Goal: Task Accomplishment & Management: Manage account settings

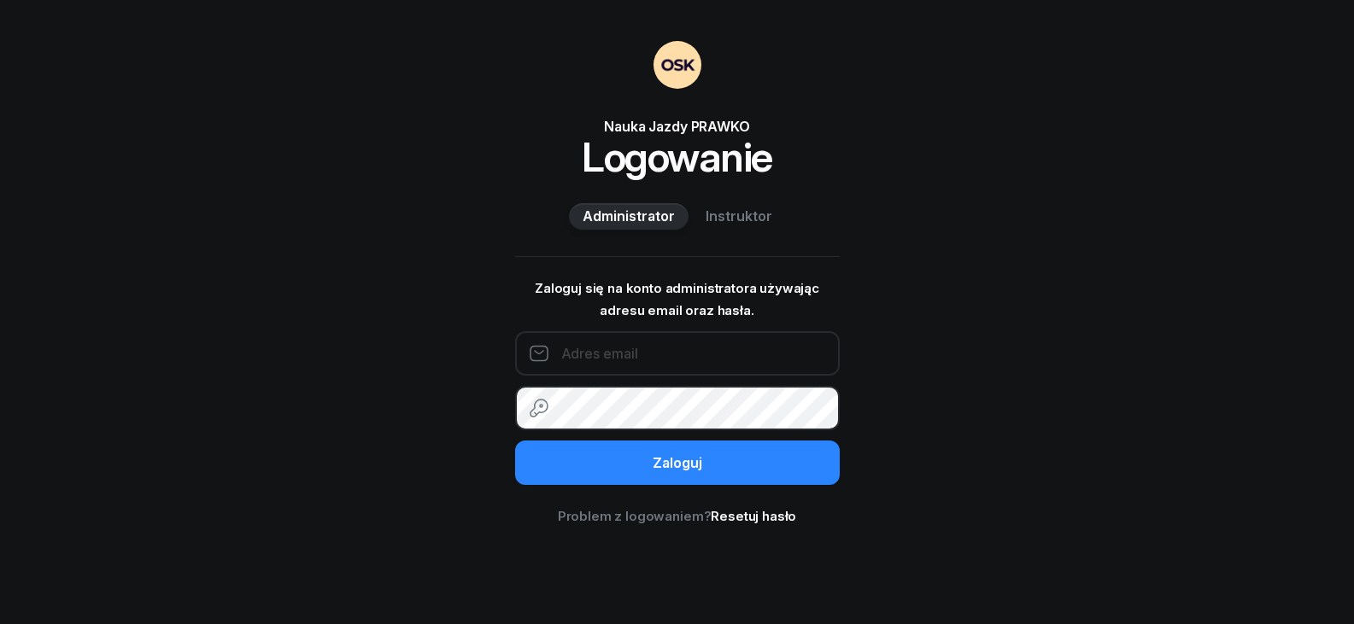
click at [614, 353] on input "email" at bounding box center [677, 353] width 325 height 44
type input "[EMAIL_ADDRESS][DOMAIN_NAME]"
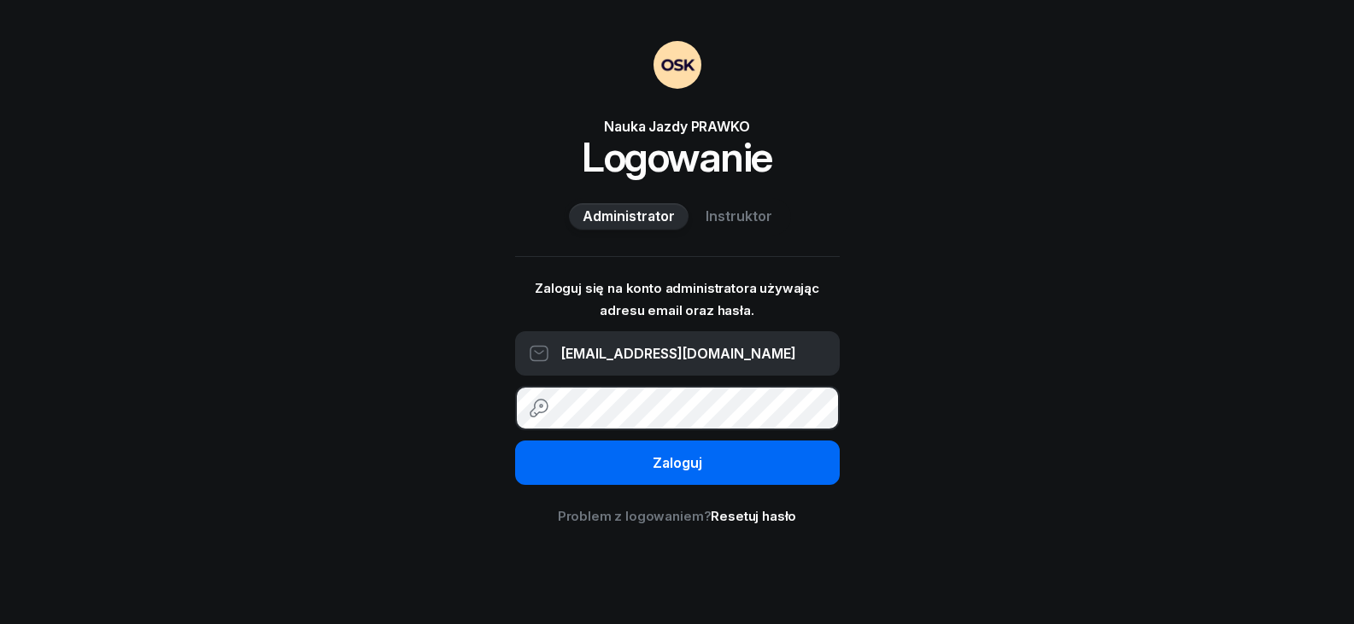
click at [652, 455] on div "Zaloguj" at bounding box center [677, 464] width 50 height 22
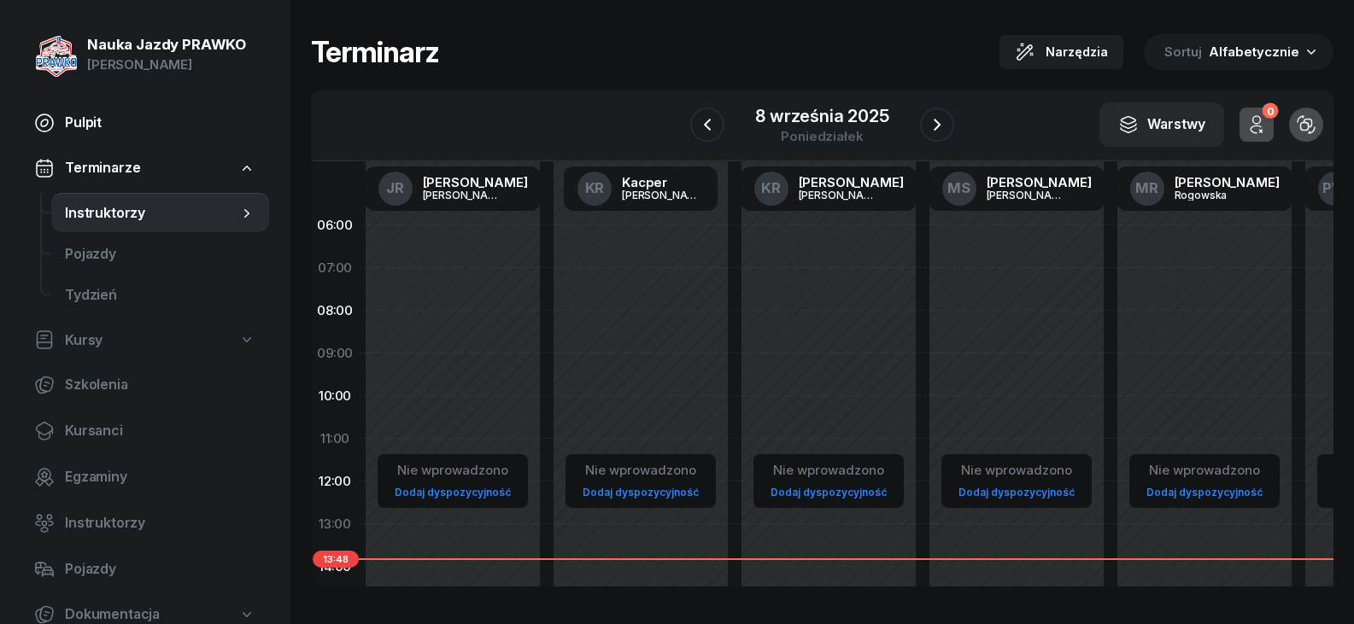
click at [155, 125] on span "Pulpit" at bounding box center [160, 123] width 190 height 22
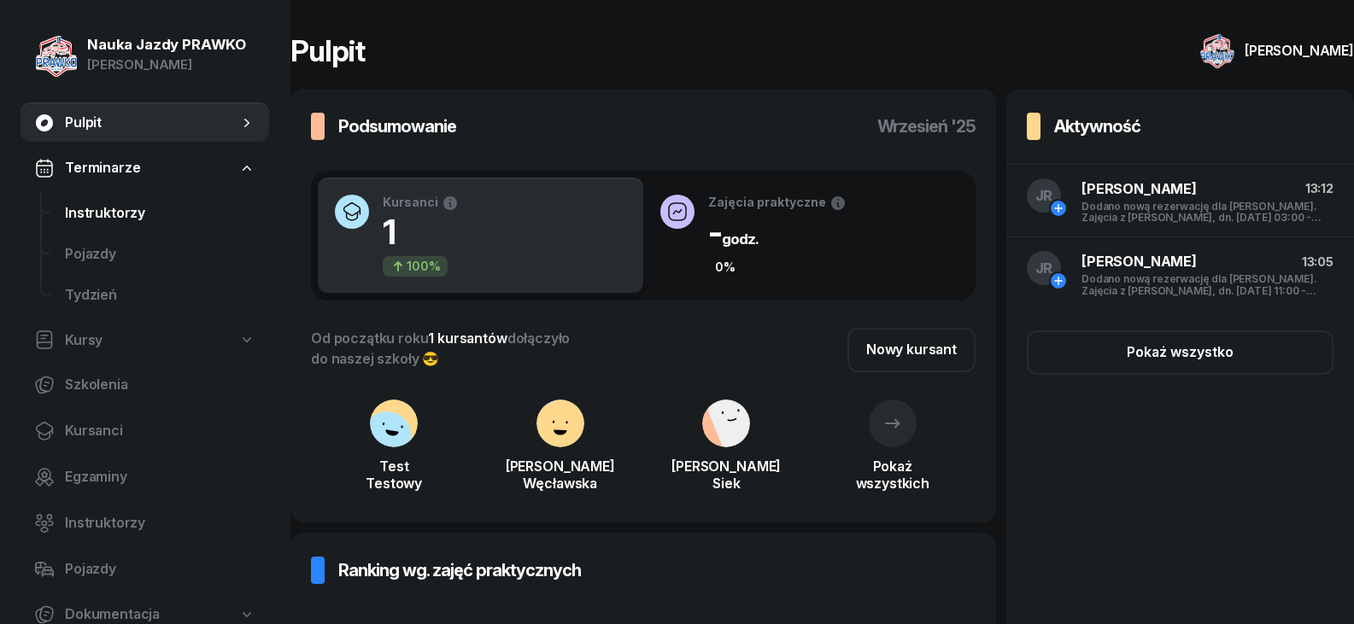
click at [149, 222] on span "Instruktorzy" at bounding box center [160, 213] width 190 height 22
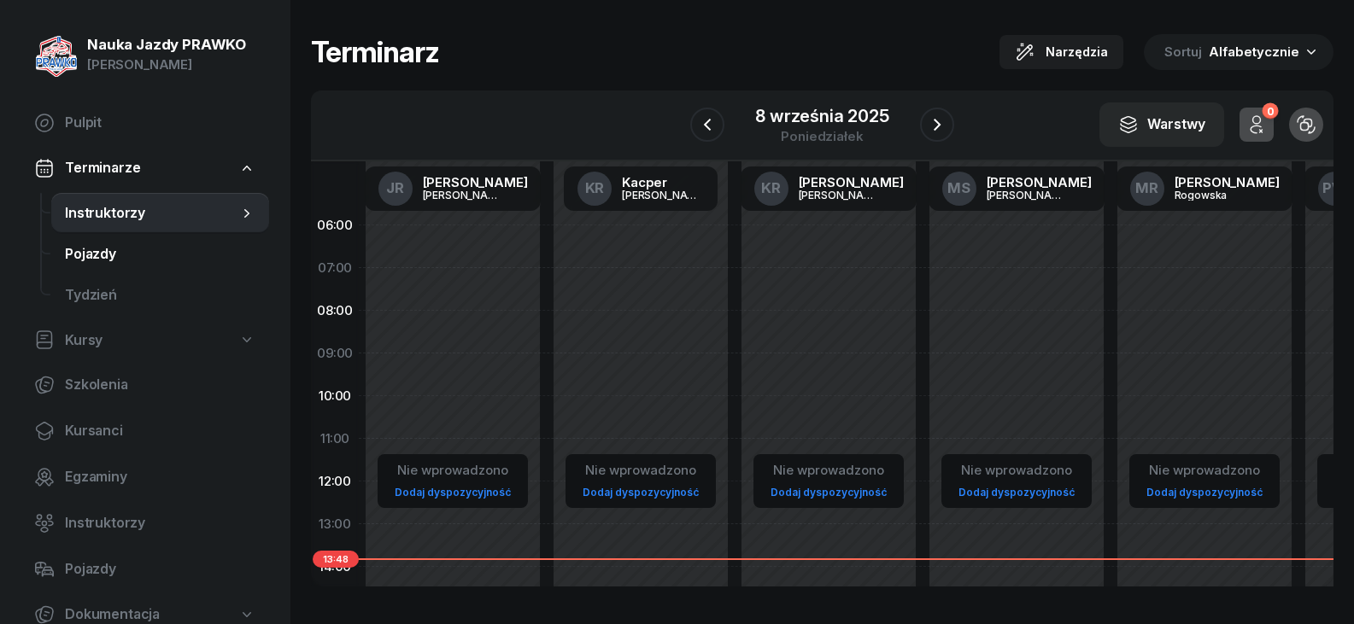
click at [121, 262] on span "Pojazdy" at bounding box center [160, 254] width 190 height 22
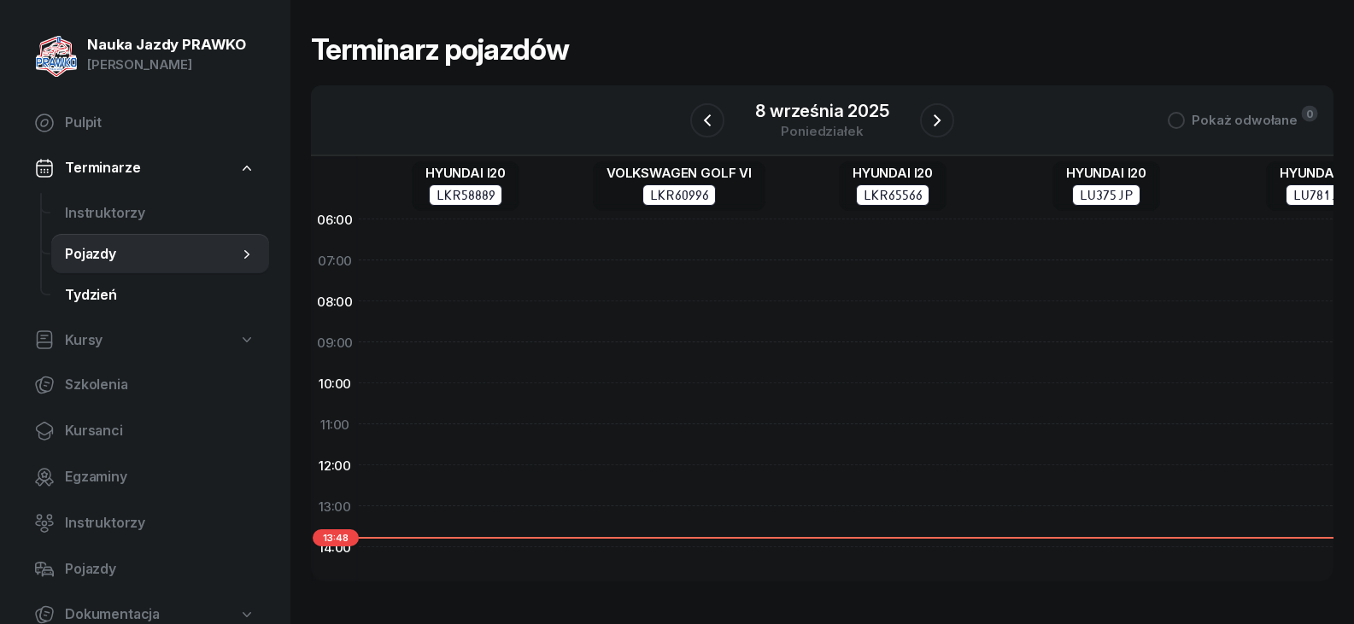
click at [86, 302] on span "Tydzień" at bounding box center [160, 295] width 190 height 22
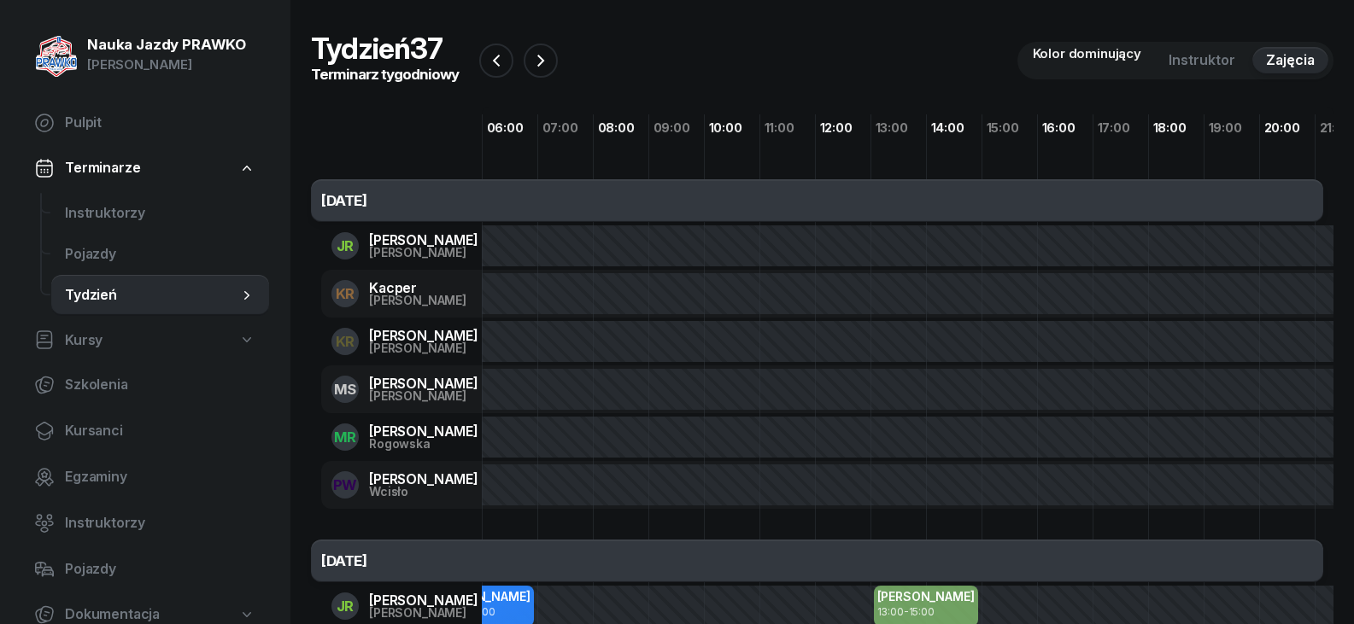
click at [106, 358] on link "Kursy" at bounding box center [144, 340] width 249 height 39
select select
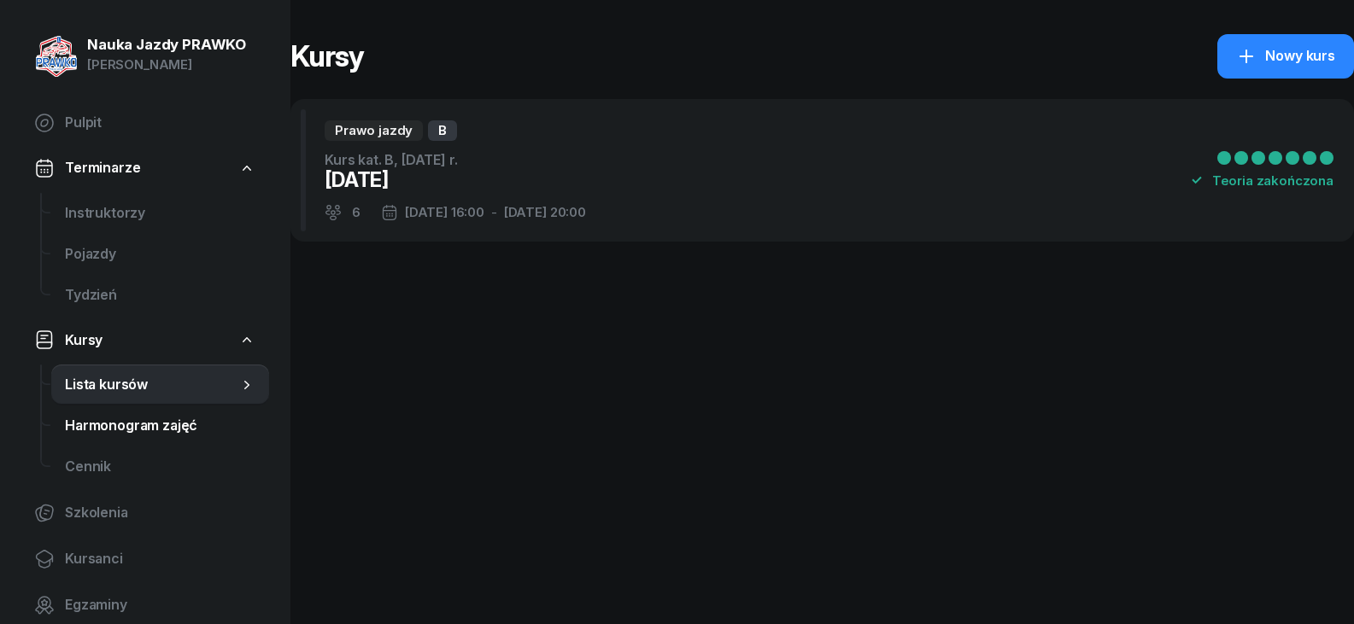
click at [138, 415] on span "Harmonogram zajęć" at bounding box center [160, 426] width 190 height 22
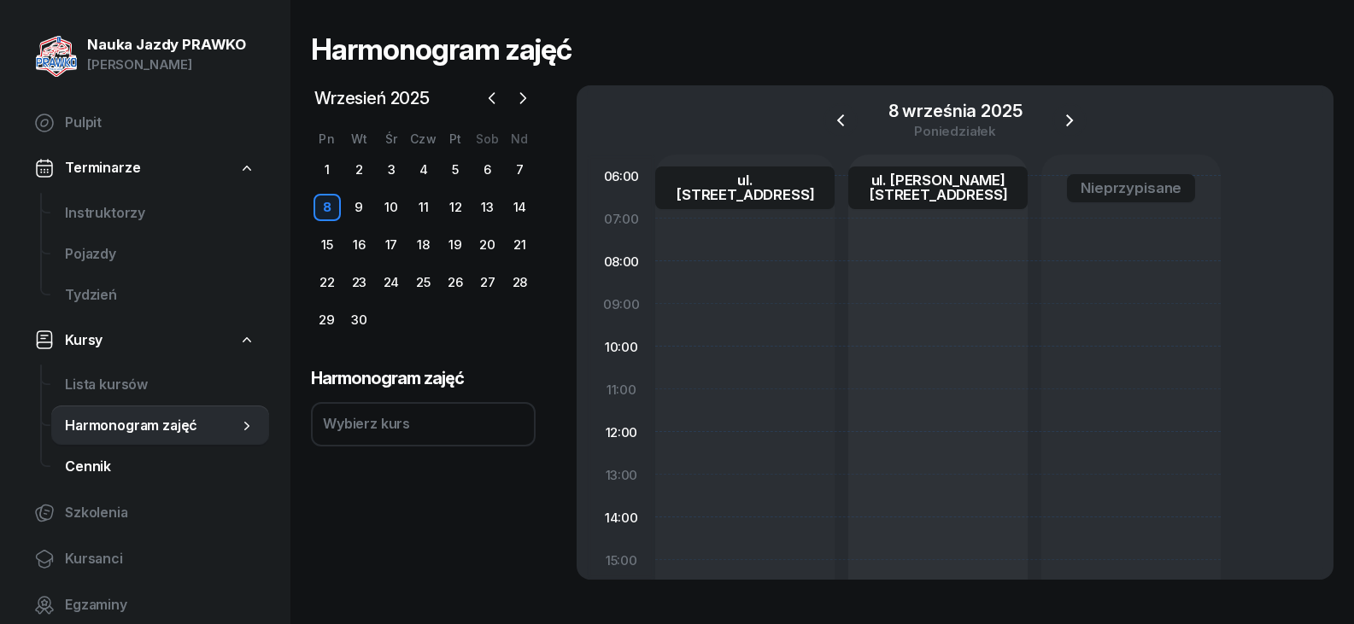
click at [120, 482] on link "Cennik" at bounding box center [160, 467] width 218 height 41
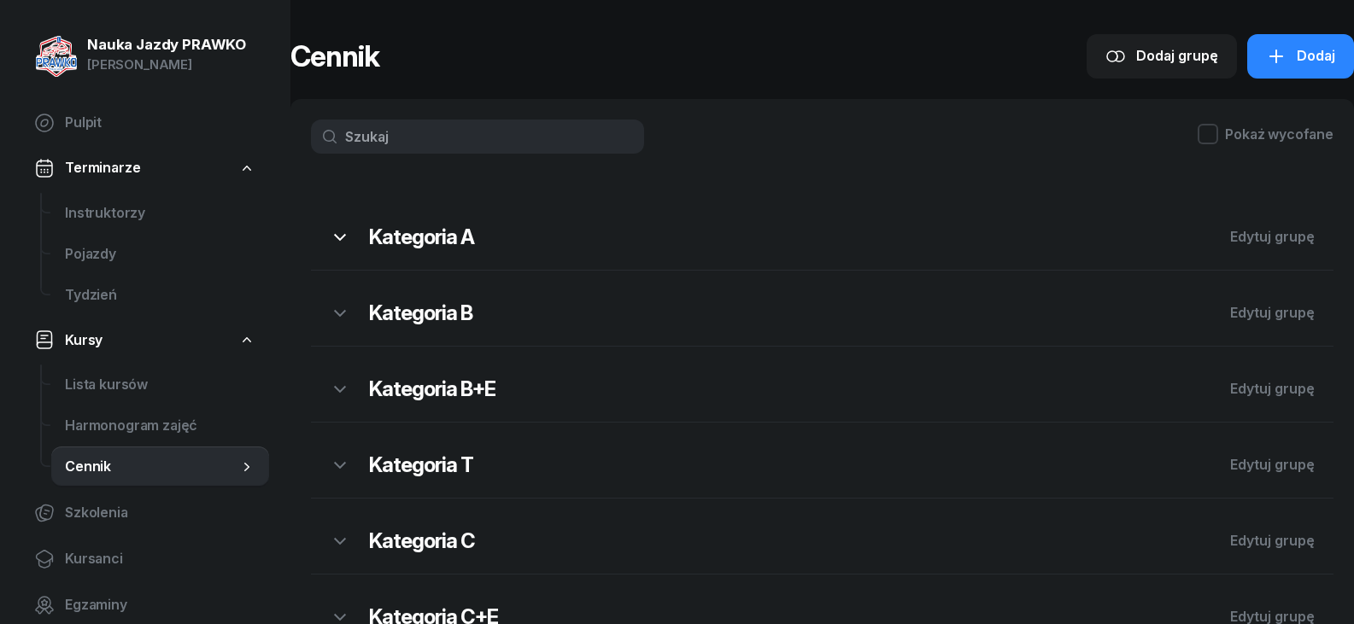
click at [341, 237] on icon "button" at bounding box center [340, 237] width 20 height 20
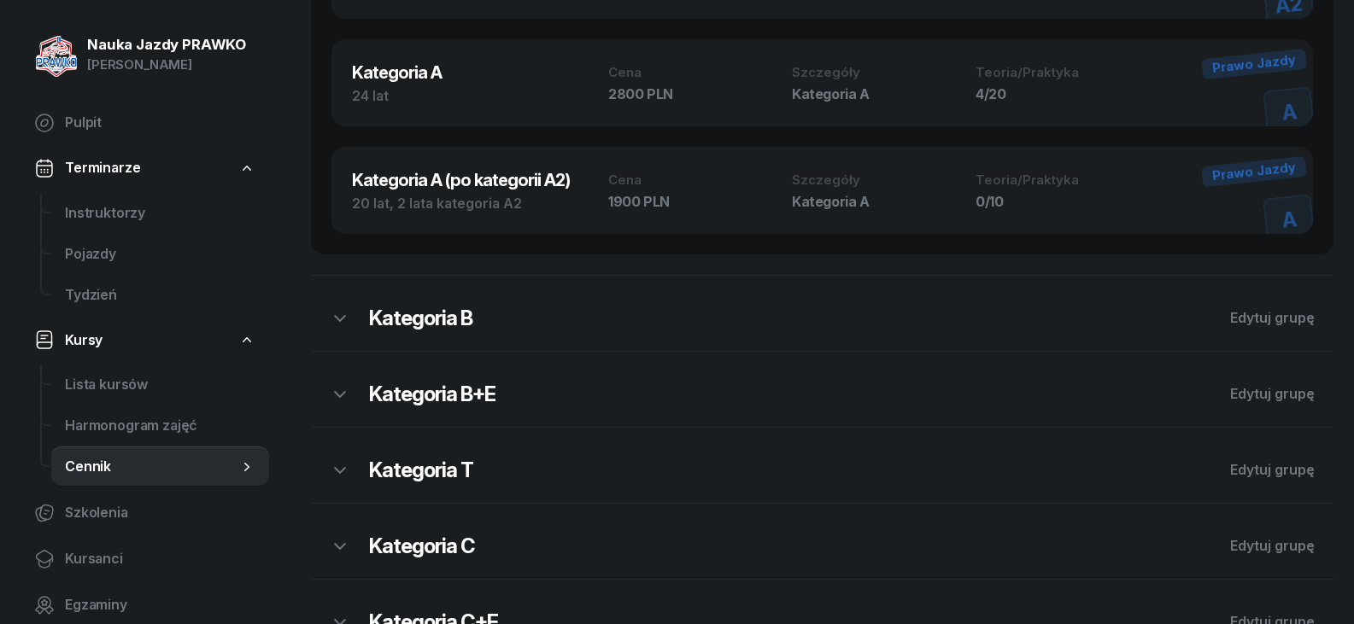
scroll to position [683, 0]
click at [449, 318] on h2 "Kategoria B" at bounding box center [790, 316] width 842 height 27
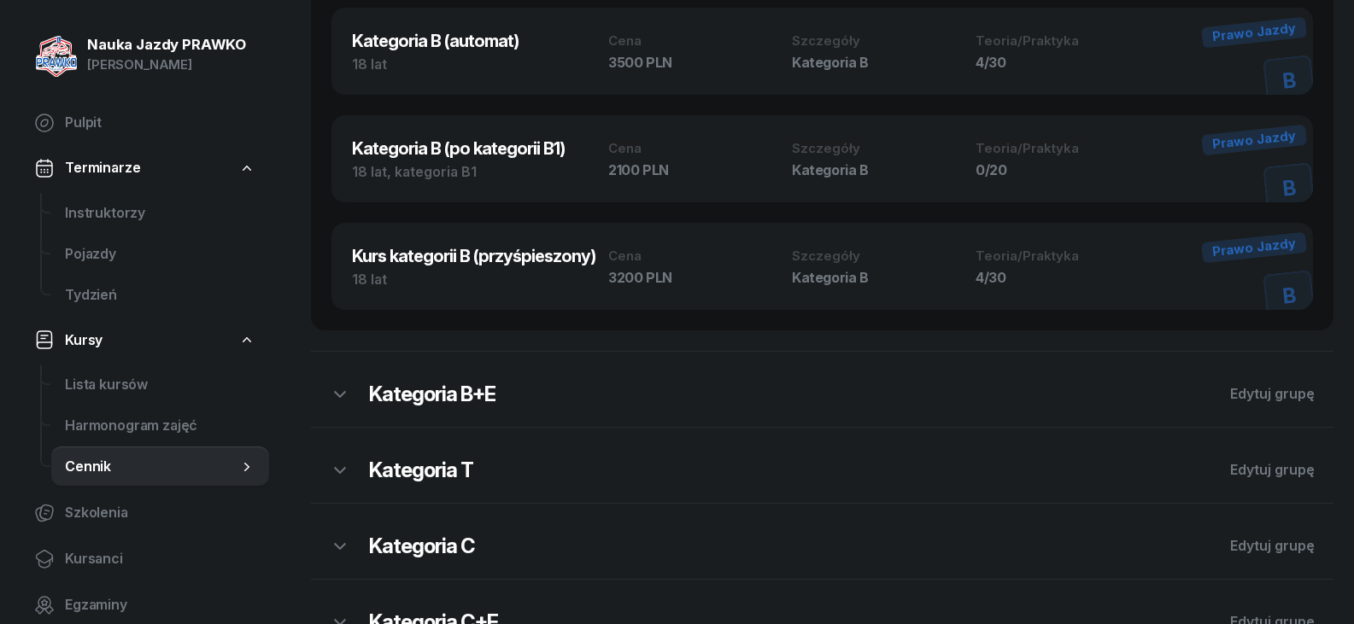
scroll to position [1452, 0]
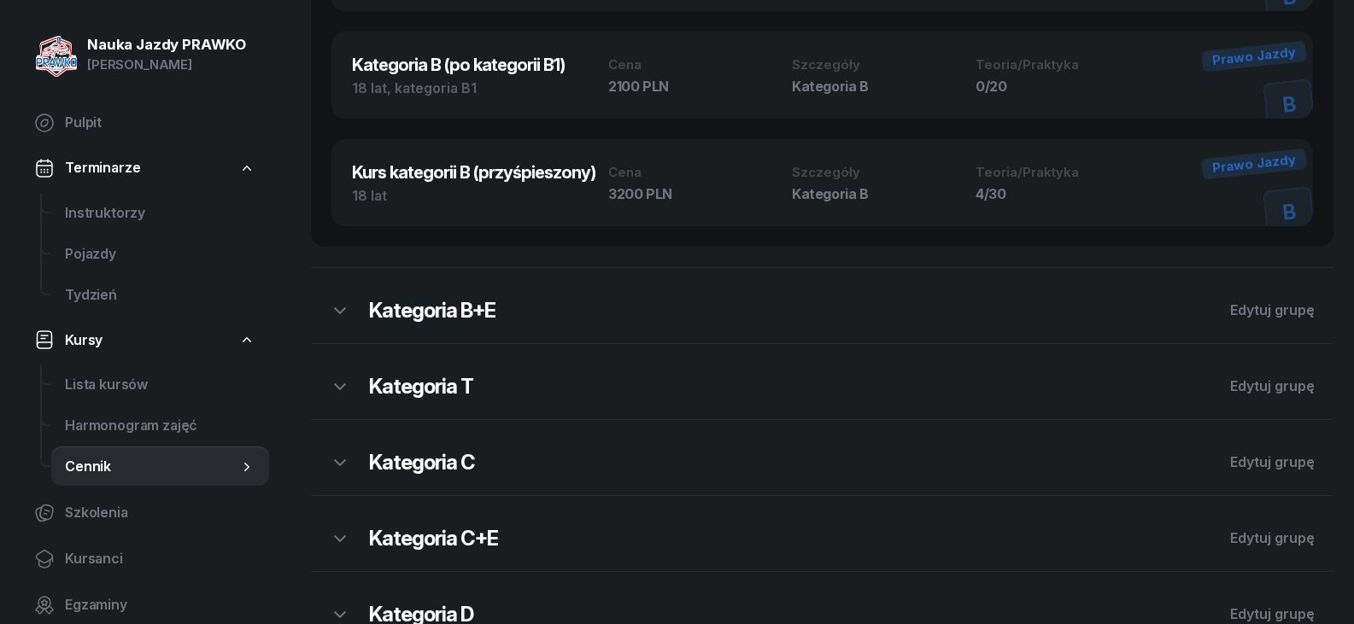
click at [523, 314] on h2 "Kategoria B+E" at bounding box center [790, 310] width 842 height 27
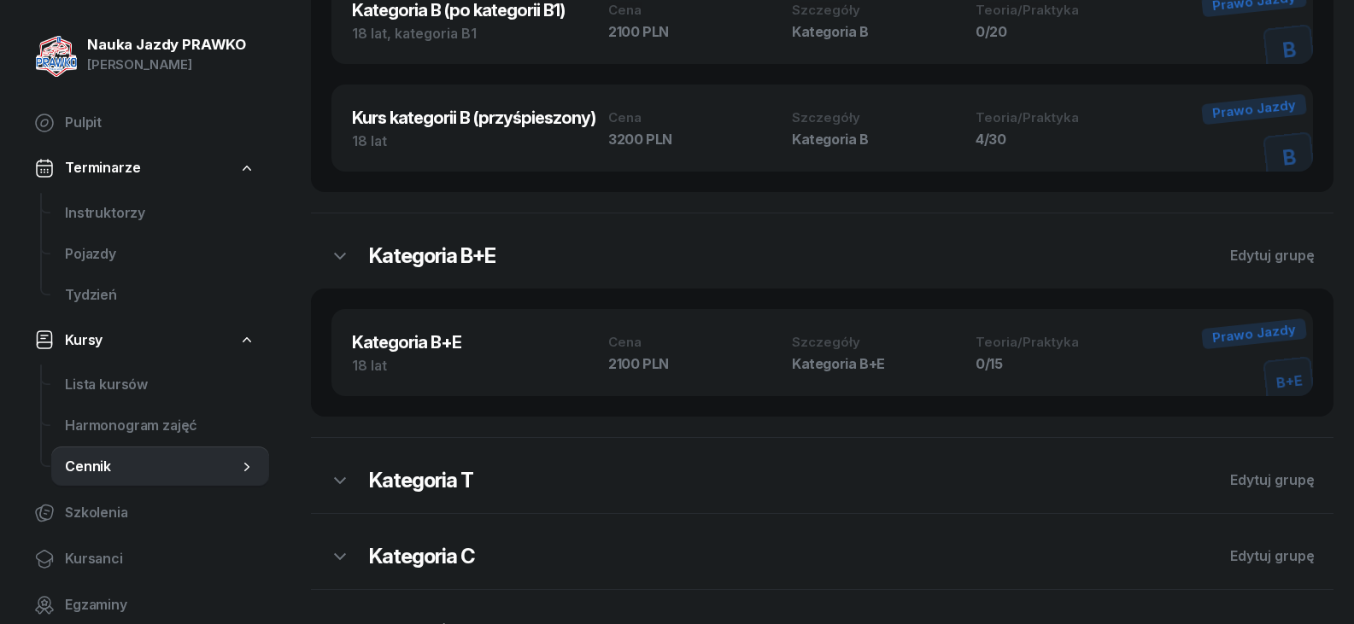
scroll to position [1537, 0]
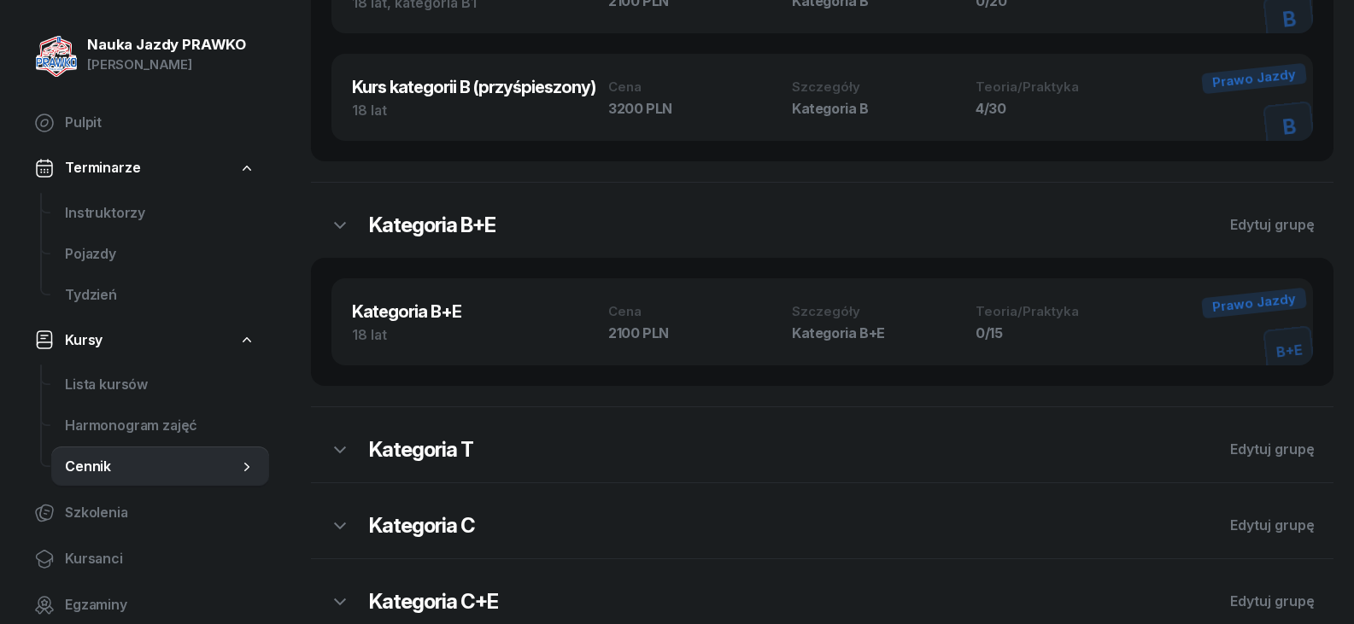
drag, startPoint x: 446, startPoint y: 436, endPoint x: 474, endPoint y: 412, distance: 37.5
click at [446, 437] on h2 "Kategoria T" at bounding box center [790, 449] width 842 height 27
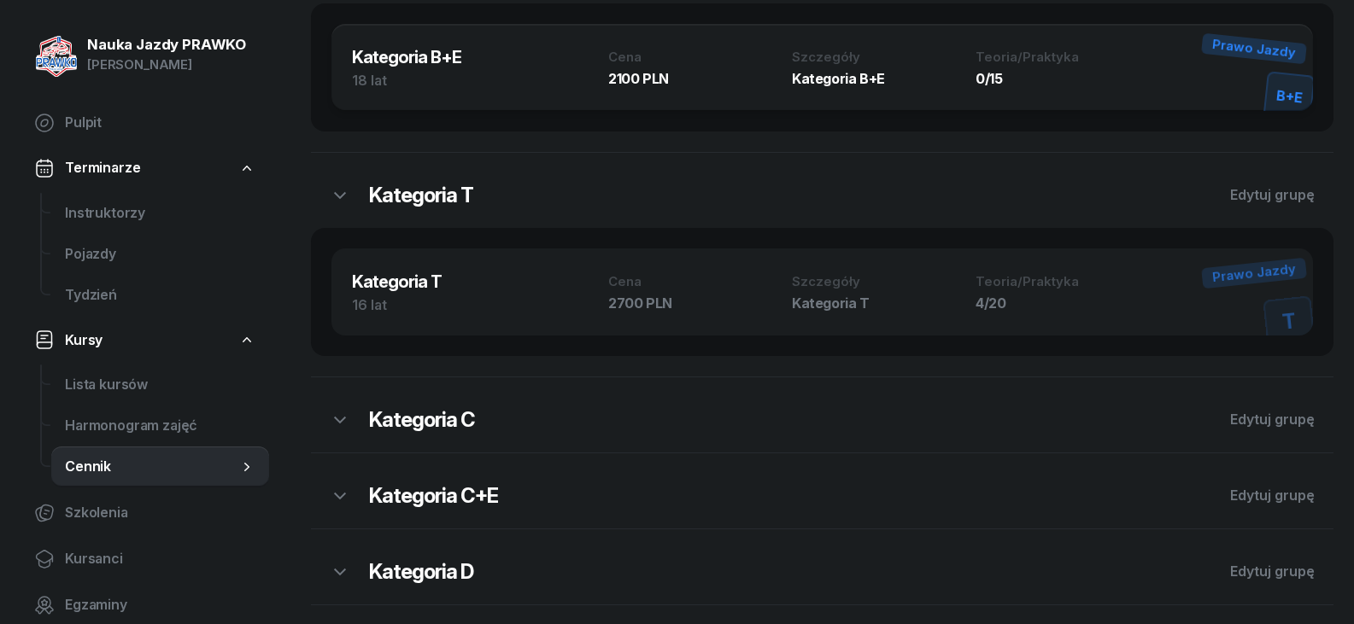
scroll to position [1793, 0]
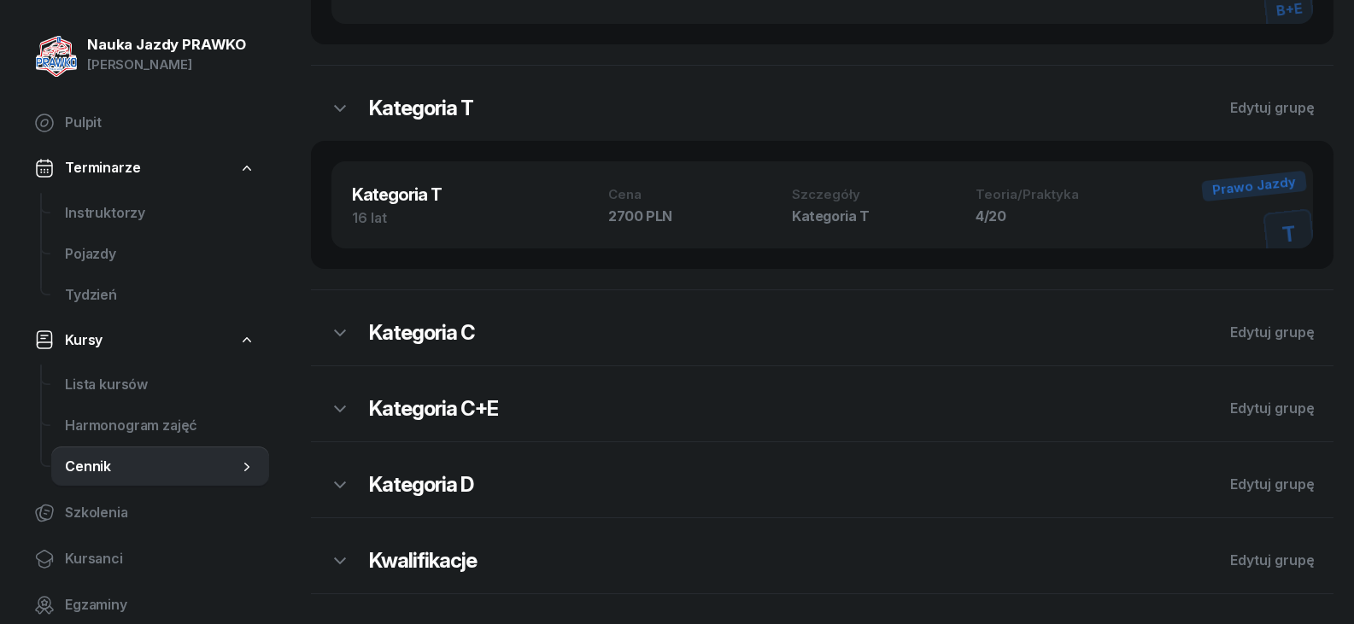
click at [518, 322] on h2 "Kategoria C" at bounding box center [790, 332] width 842 height 27
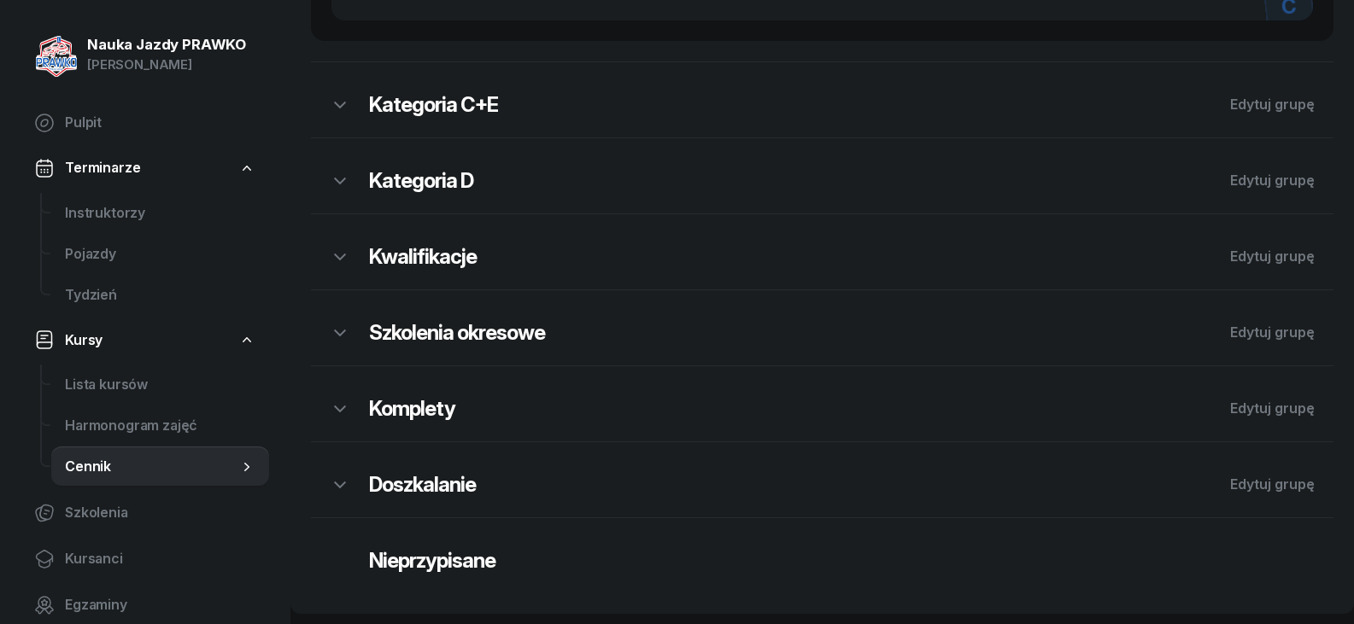
scroll to position [2463, 0]
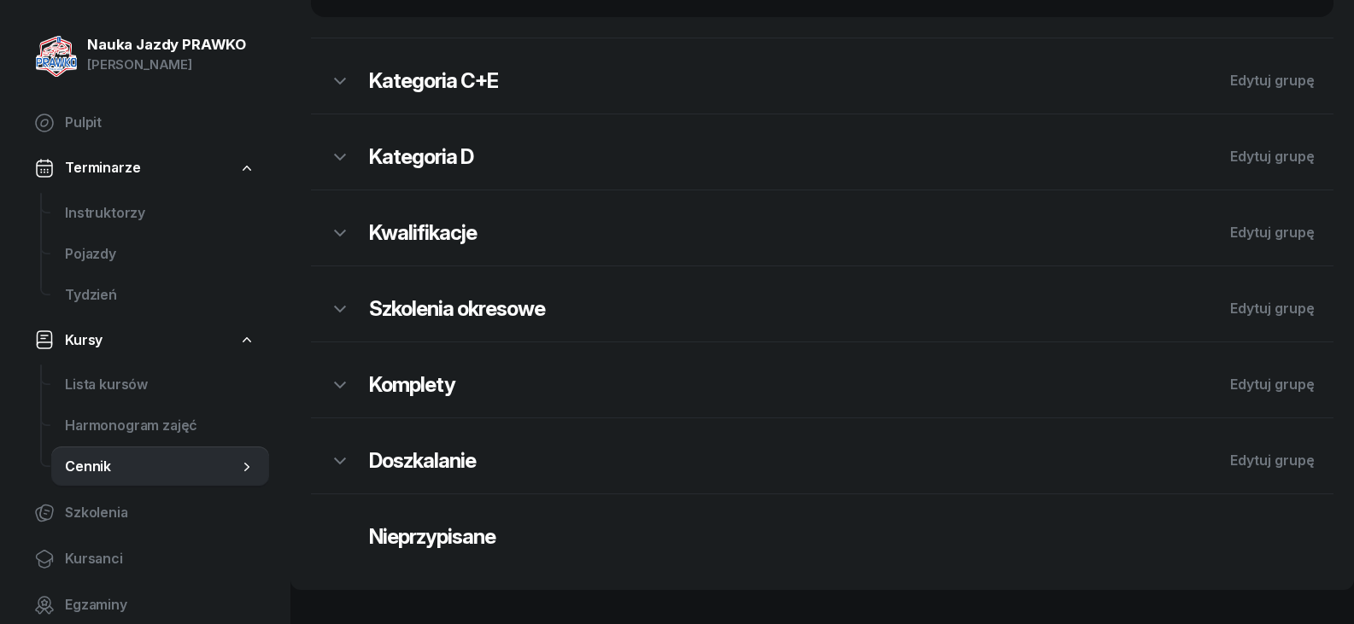
click at [499, 373] on h2 "Komplety" at bounding box center [790, 384] width 842 height 27
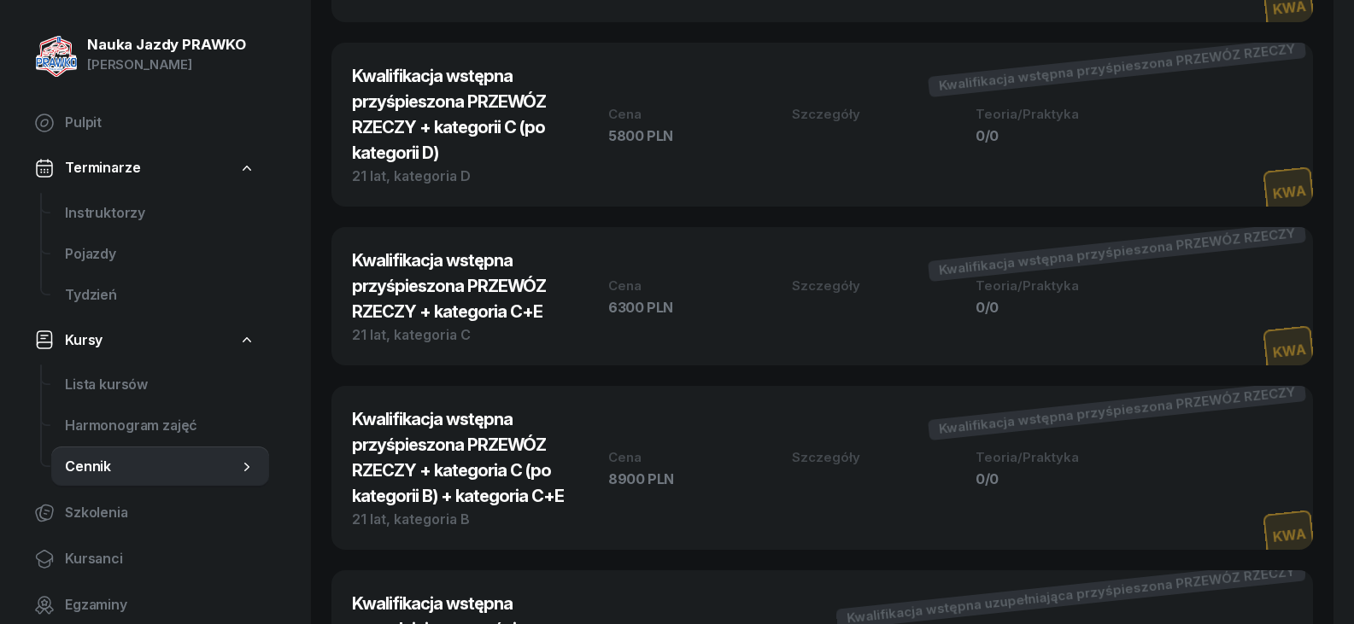
scroll to position [3488, 0]
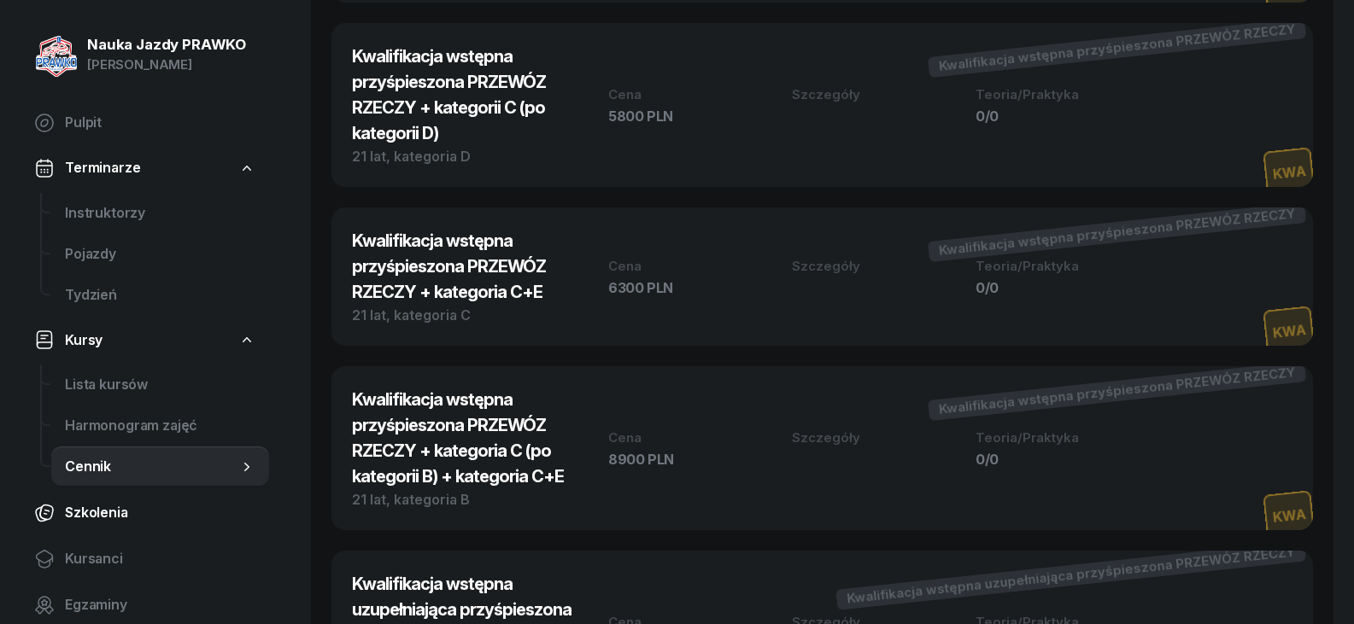
click at [75, 511] on span "Szkolenia" at bounding box center [160, 513] width 190 height 22
select select "createdAt-desc"
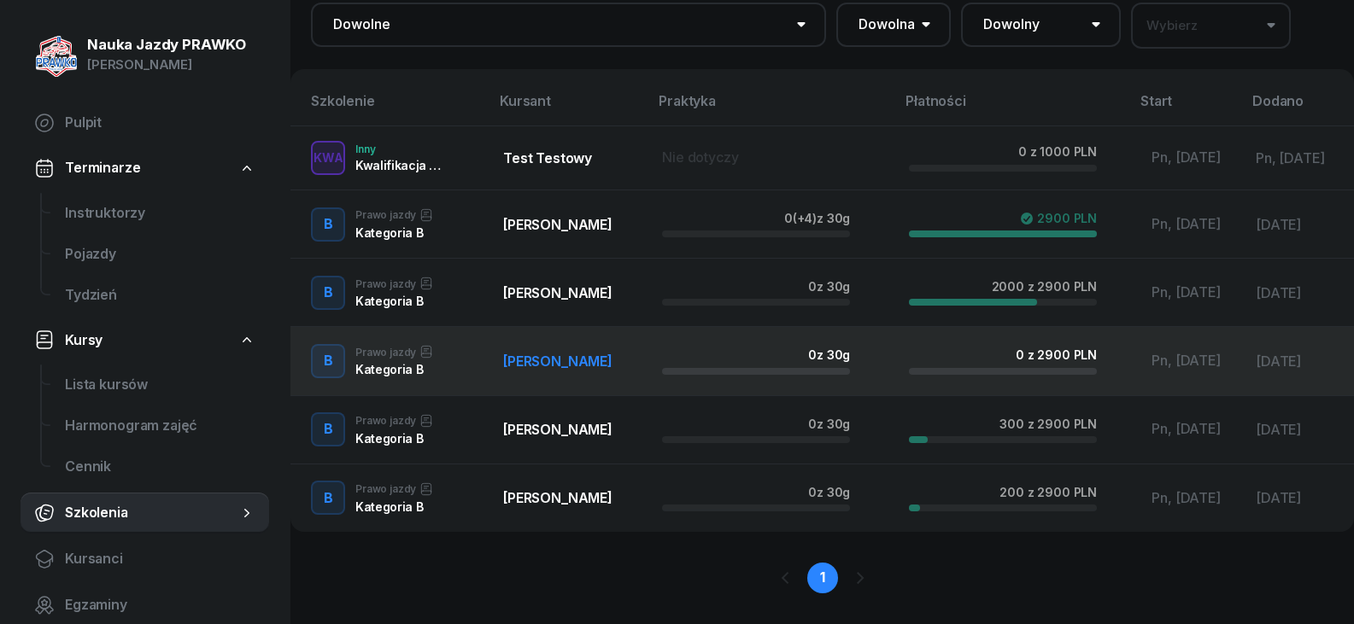
scroll to position [177, 0]
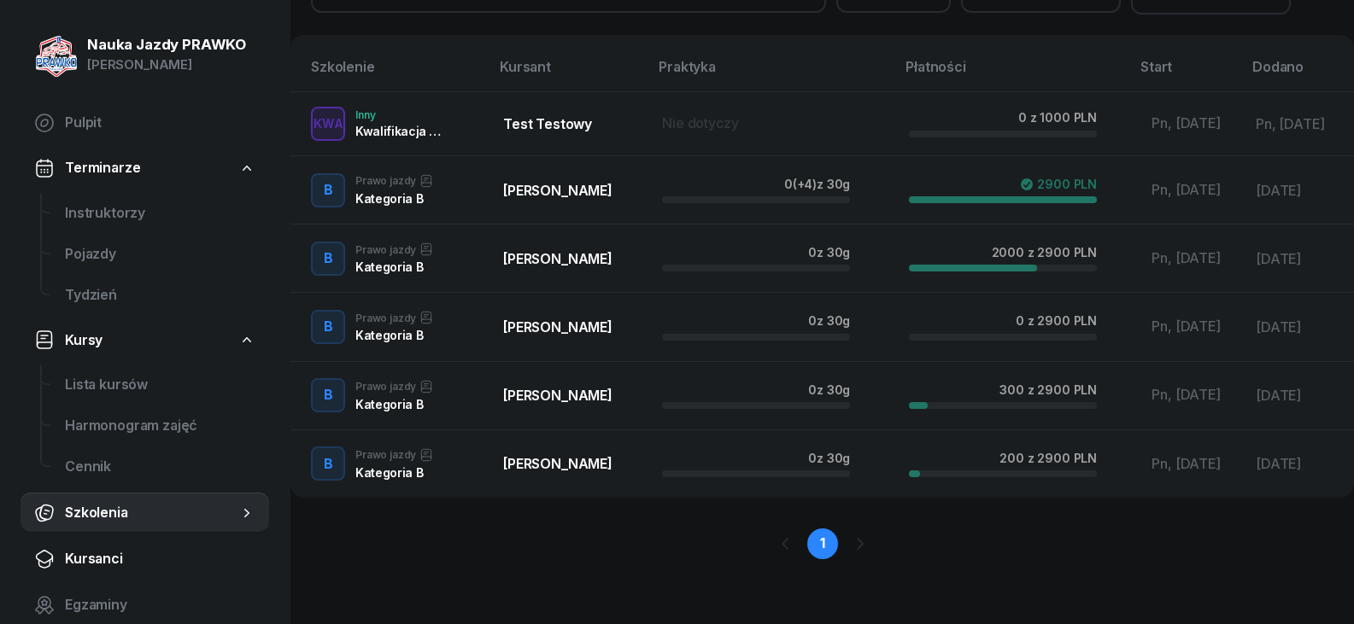
click at [75, 553] on span "Kursanci" at bounding box center [160, 559] width 190 height 22
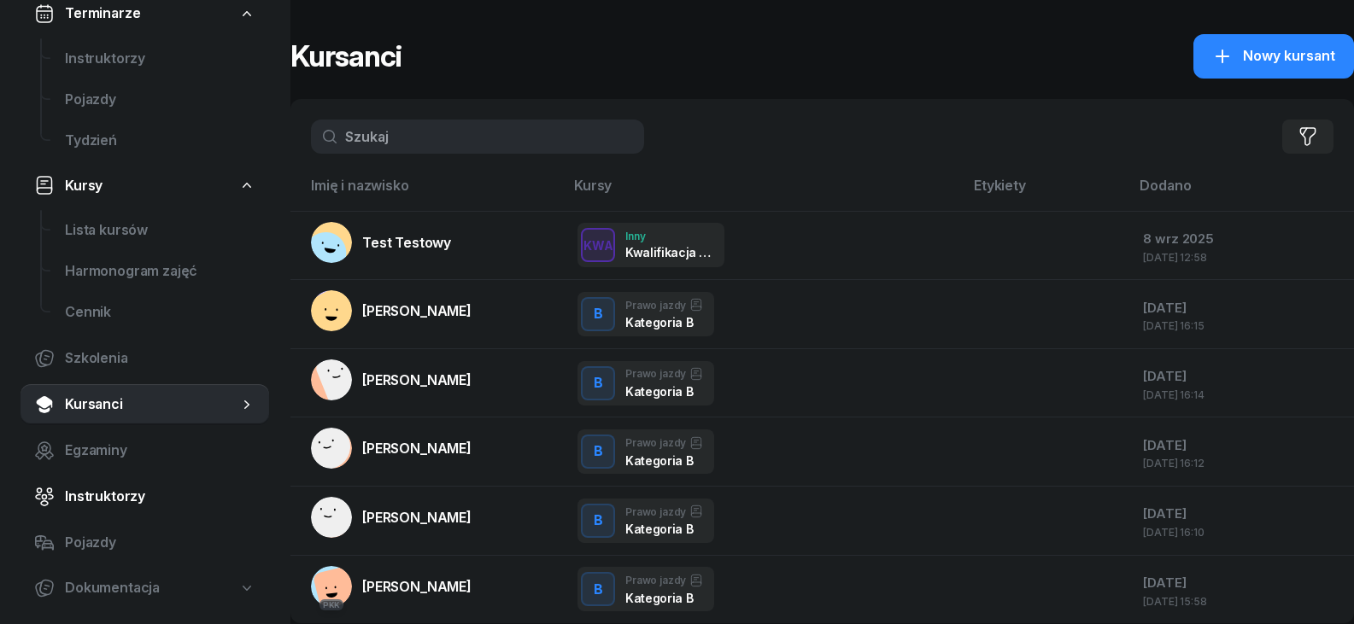
scroll to position [171, 0]
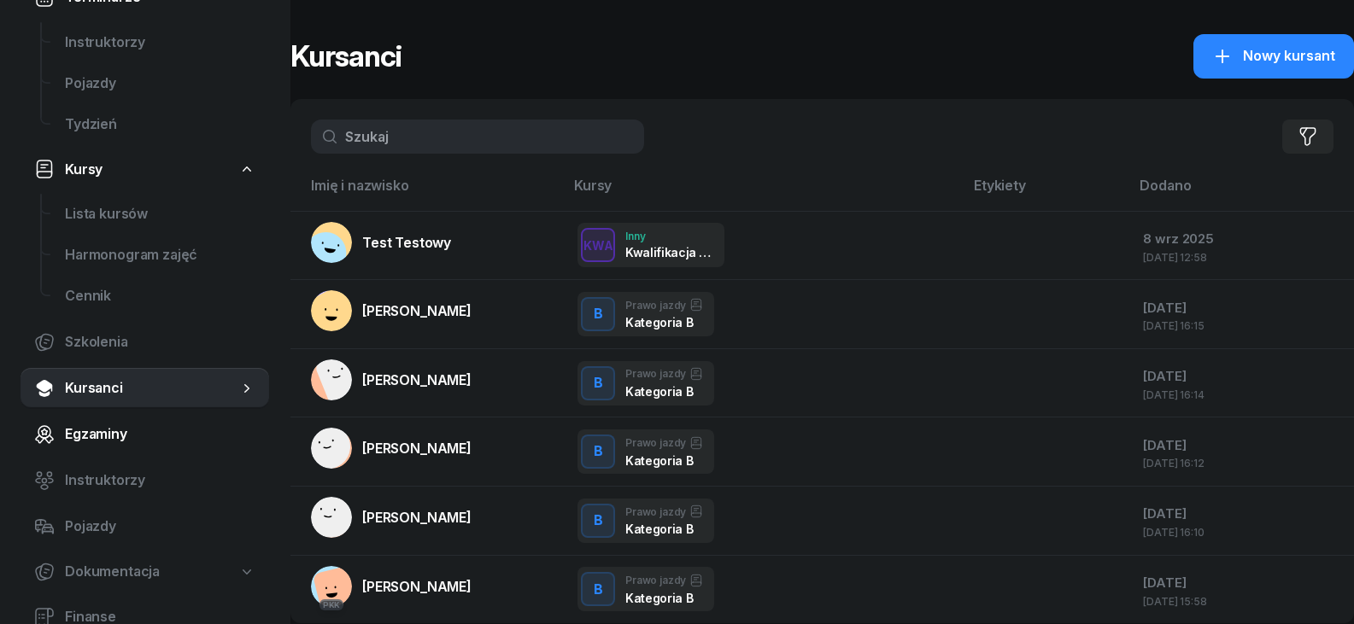
click at [124, 424] on span "Egzaminy" at bounding box center [160, 435] width 190 height 22
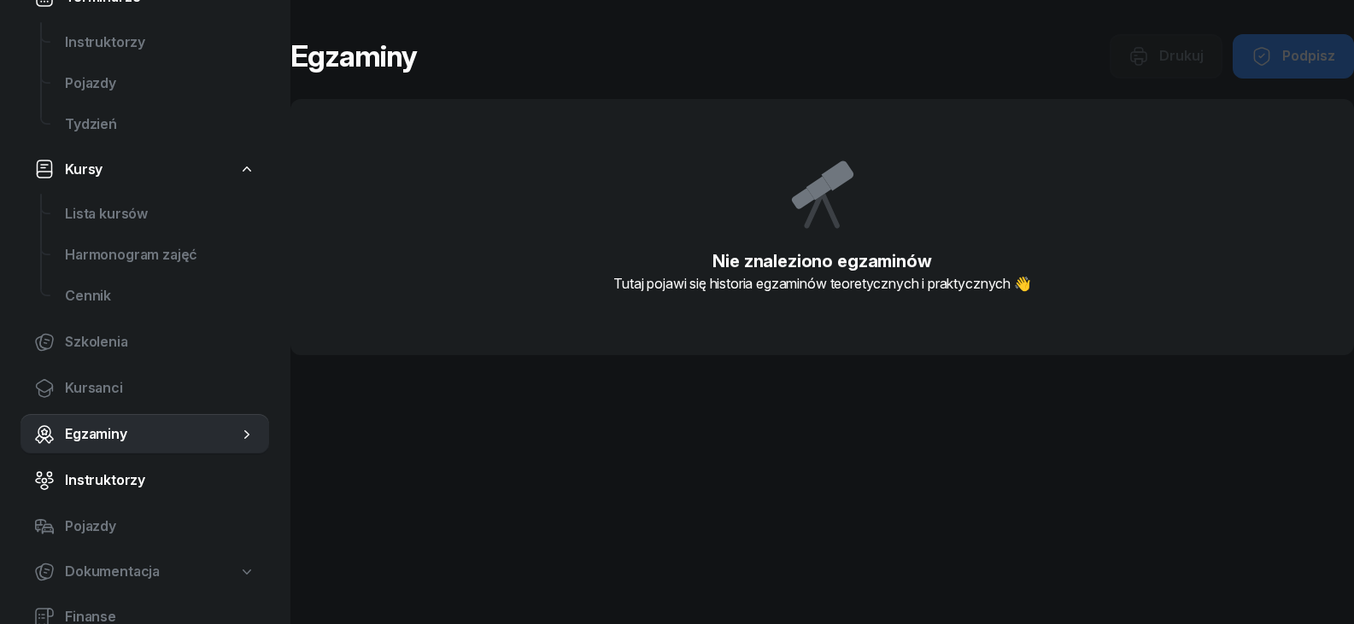
click at [121, 485] on span "Instruktorzy" at bounding box center [160, 481] width 190 height 22
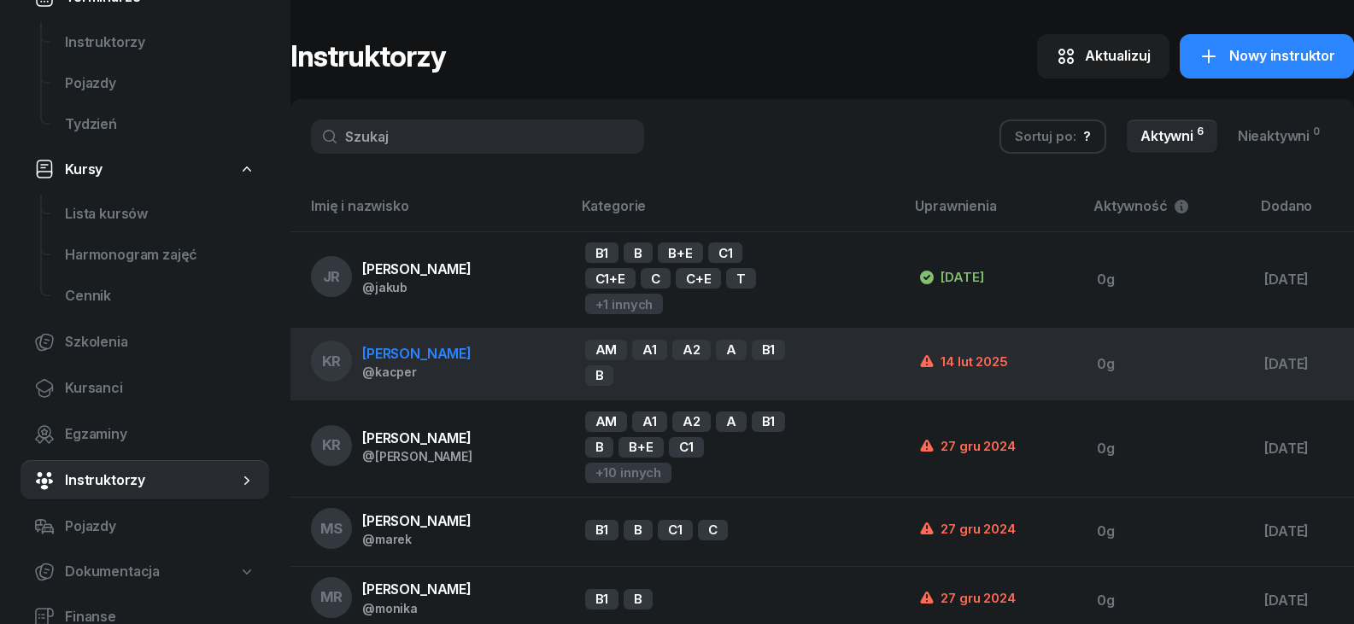
click at [974, 362] on div "14 lut 2025" at bounding box center [962, 362] width 89 height 20
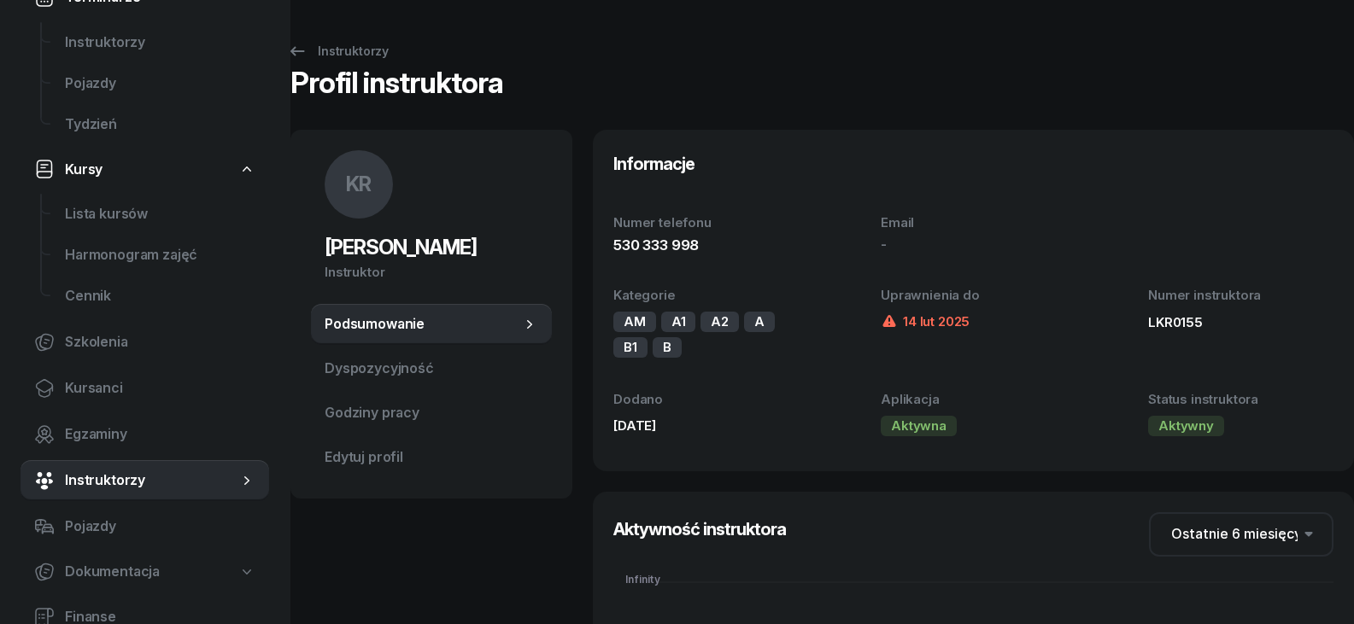
click at [635, 321] on div "AM" at bounding box center [634, 322] width 43 height 20
drag, startPoint x: 649, startPoint y: 429, endPoint x: 685, endPoint y: 410, distance: 40.5
click at [649, 430] on div "[DATE]" at bounding box center [705, 426] width 185 height 22
click at [893, 319] on icon at bounding box center [888, 321] width 17 height 17
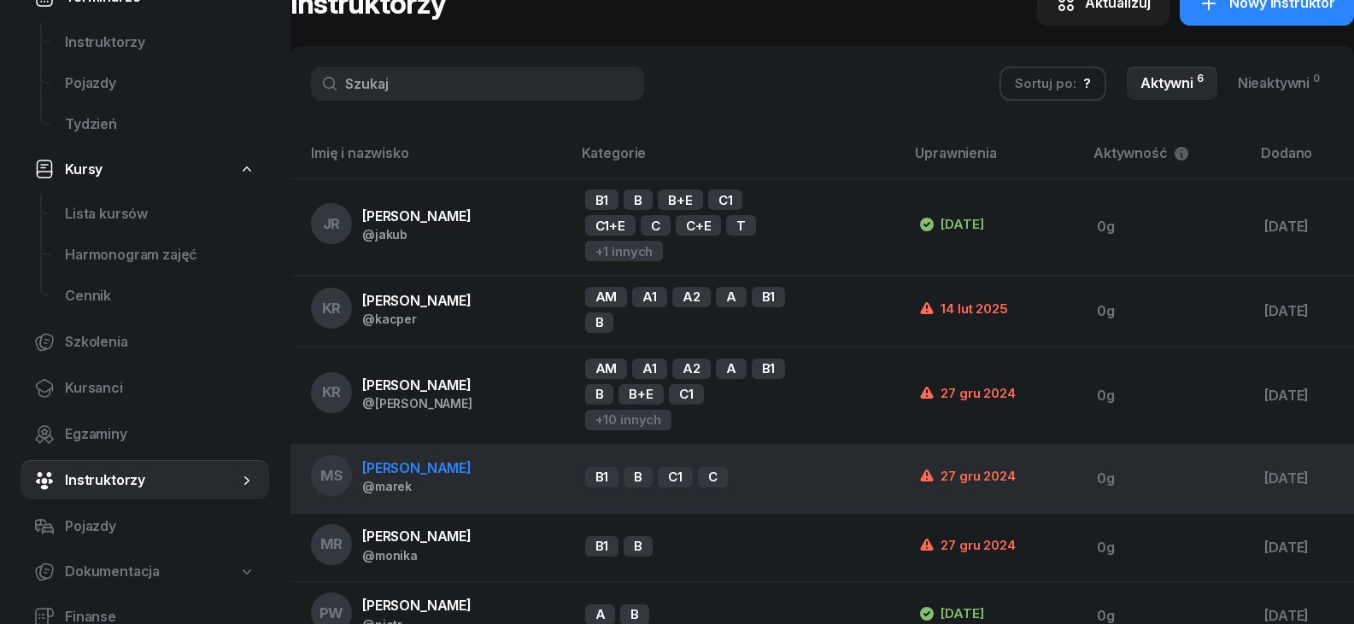
scroll to position [114, 0]
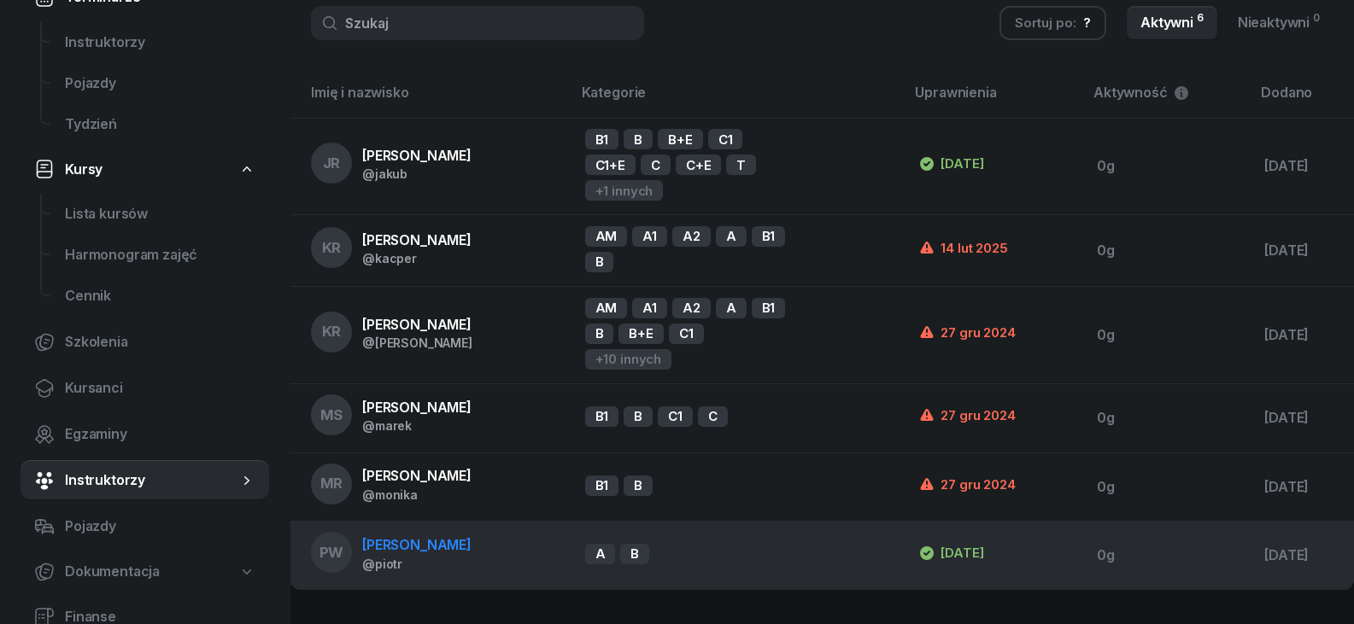
click at [737, 553] on div "A B" at bounding box center [687, 554] width 205 height 22
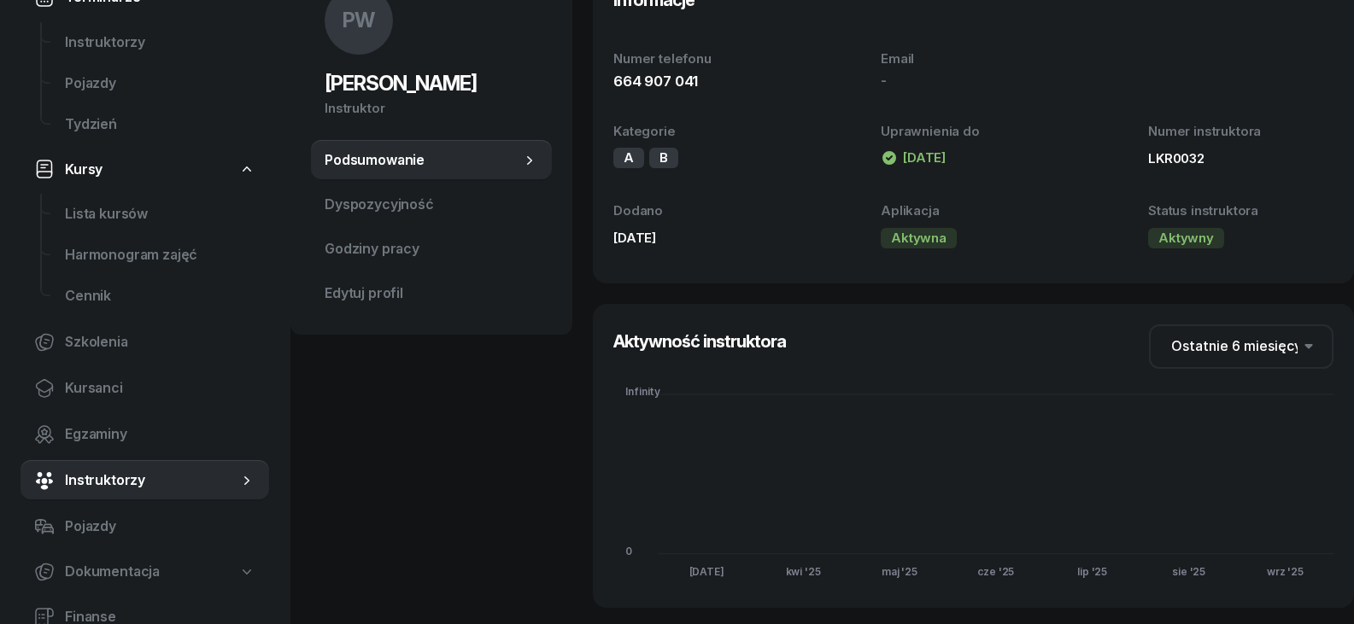
scroll to position [171, 0]
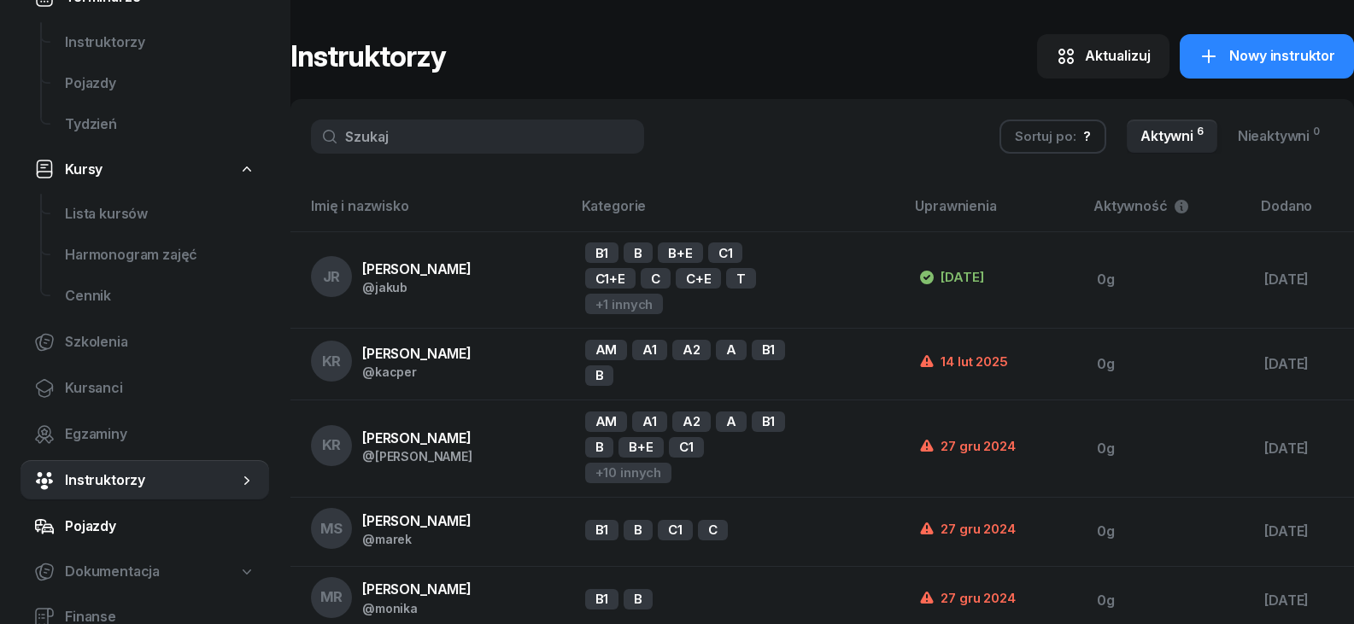
click at [117, 528] on span "Pojazdy" at bounding box center [160, 527] width 190 height 22
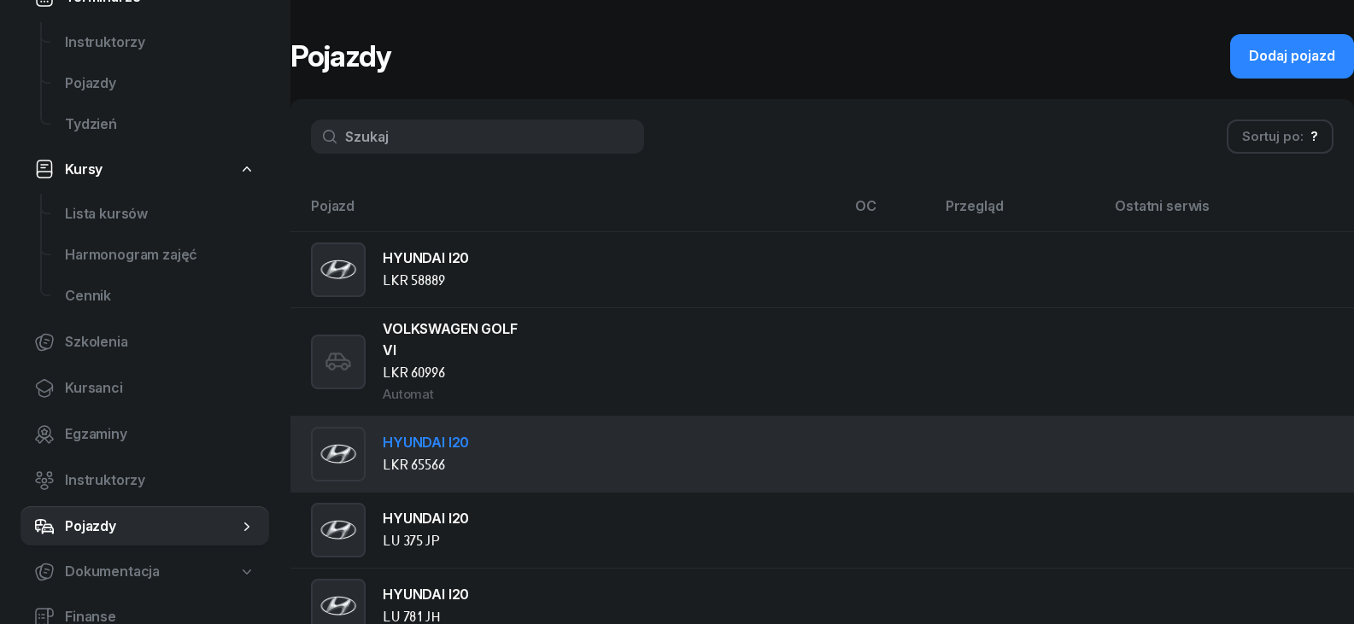
scroll to position [54, 0]
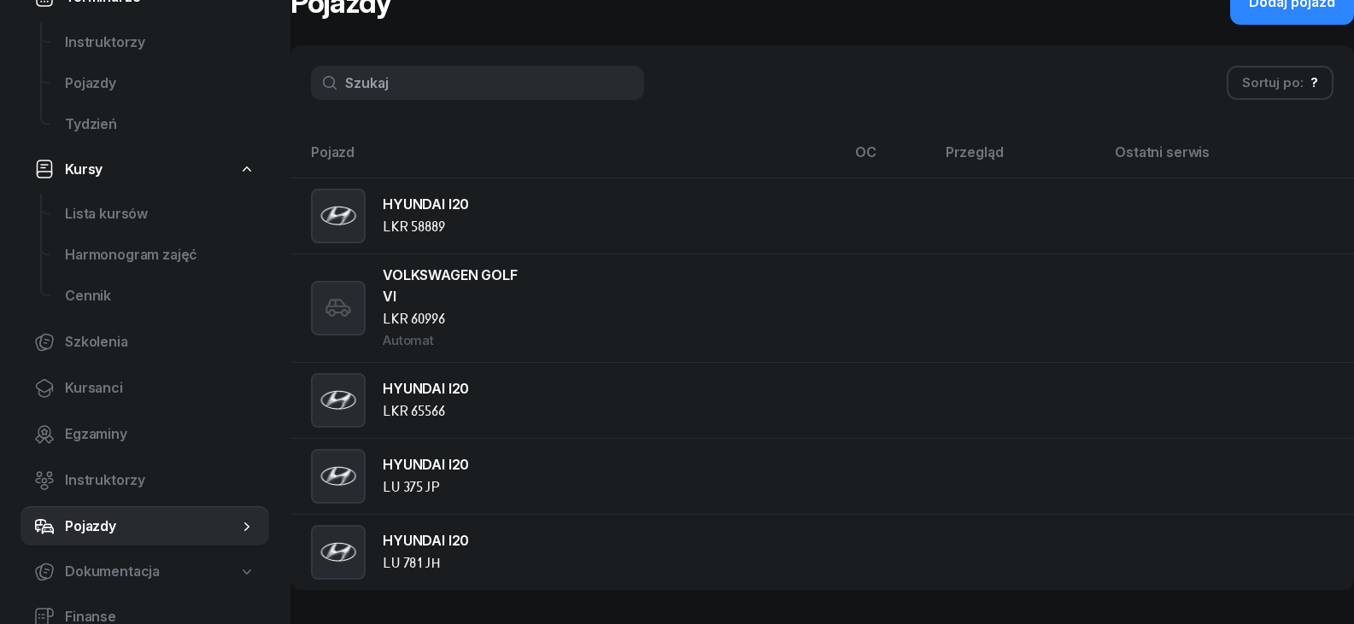
click at [81, 566] on span "Dokumentacja" at bounding box center [112, 572] width 95 height 22
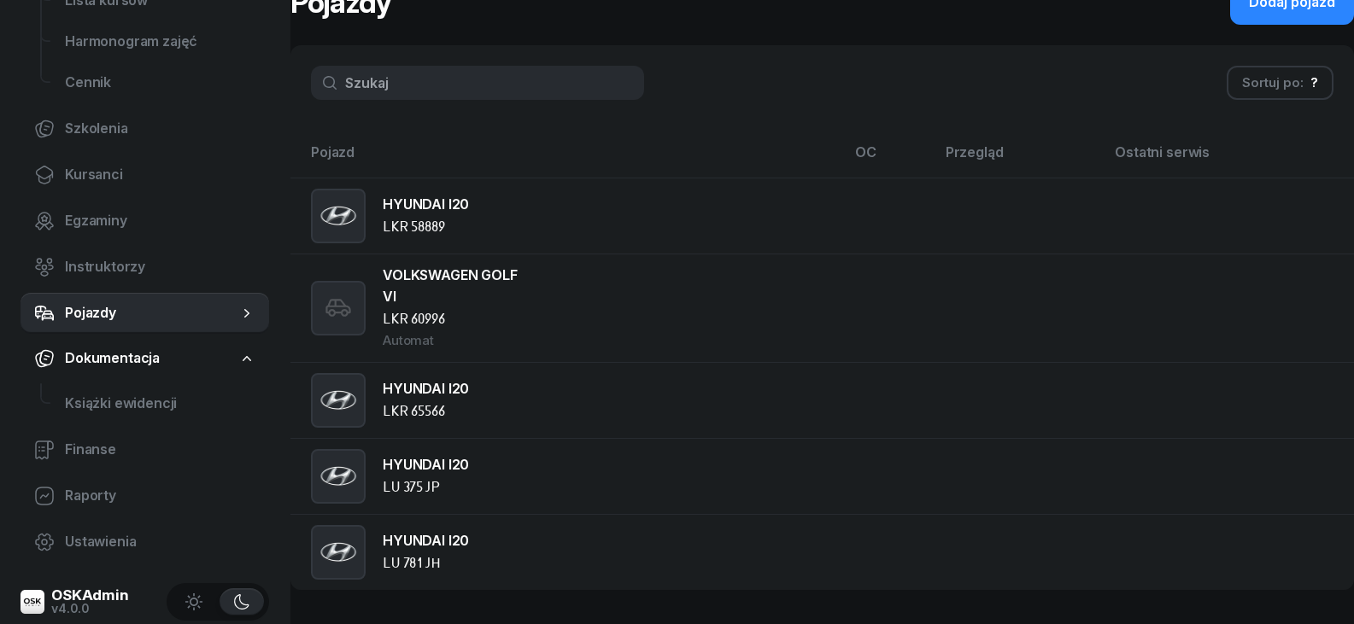
scroll to position [401, 0]
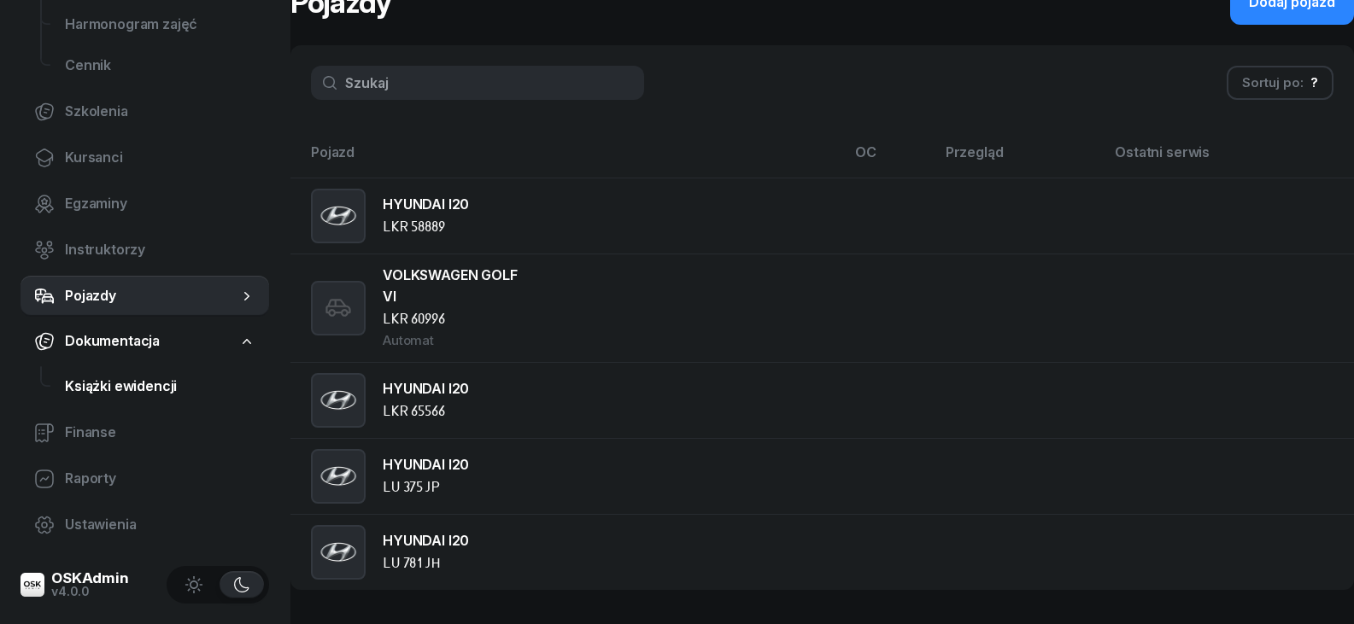
click at [208, 403] on link "Książki ewidencji" at bounding box center [160, 386] width 218 height 41
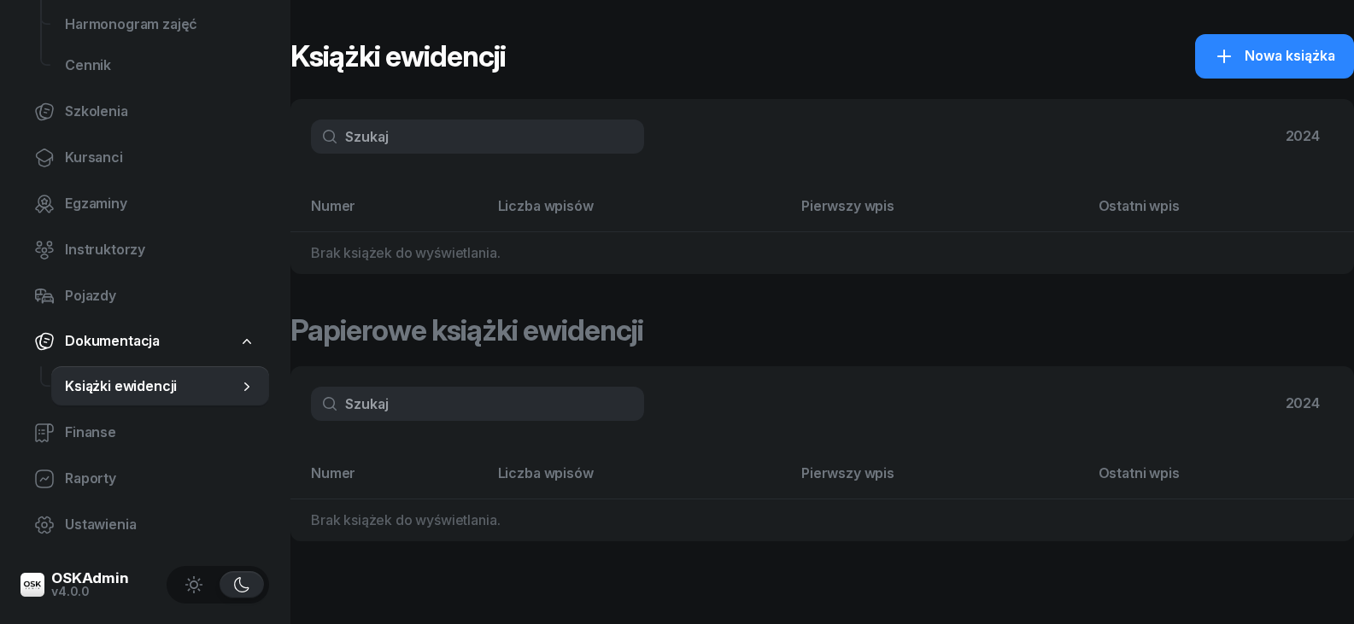
click at [627, 488] on th "Liczba wpisów" at bounding box center [639, 480] width 303 height 37
click at [401, 246] on div "Brak książek do wyświetlania." at bounding box center [825, 254] width 1029 height 22
click at [155, 440] on span "Finanse" at bounding box center [160, 433] width 190 height 22
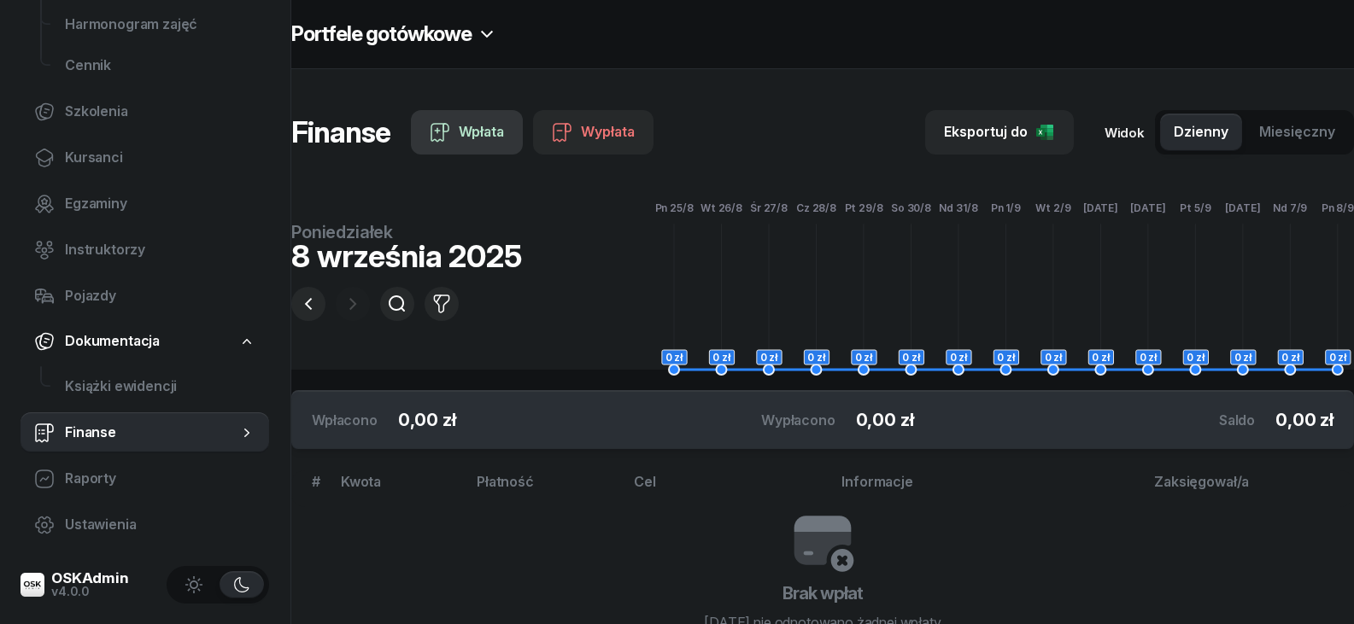
click at [466, 134] on div "Wpłata" at bounding box center [467, 132] width 74 height 22
select select "13"
select select "50"
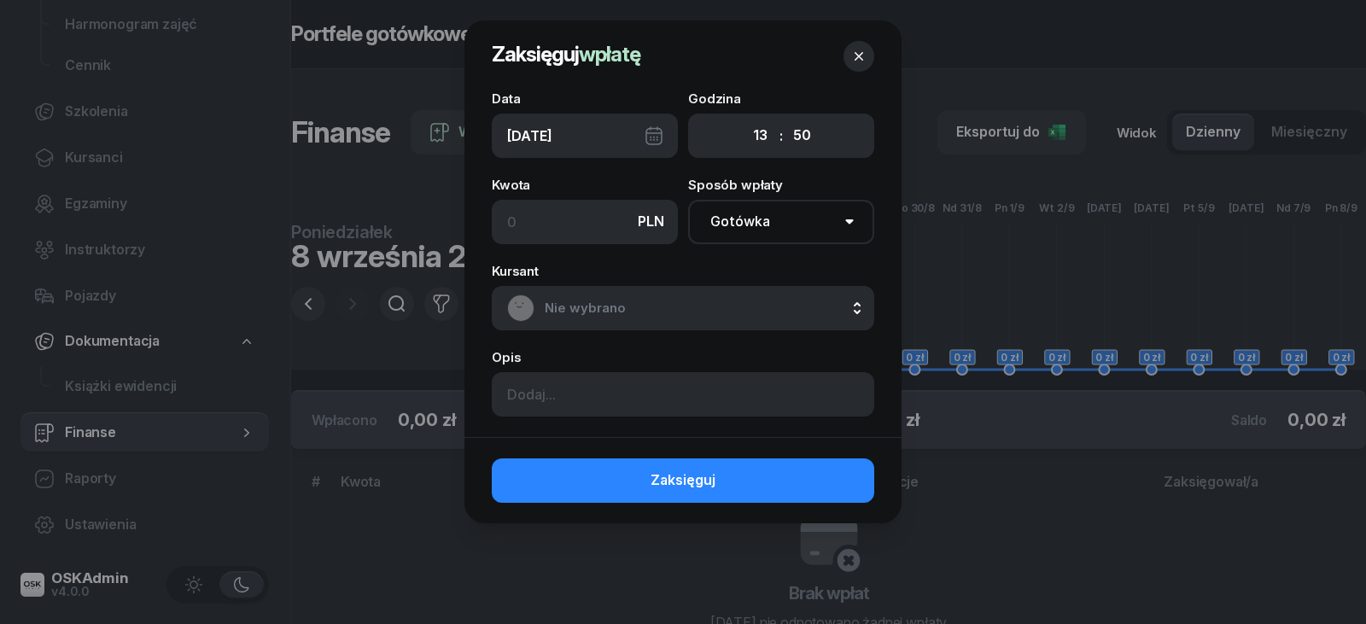
click at [595, 298] on span "Nie wybrano" at bounding box center [702, 308] width 314 height 22
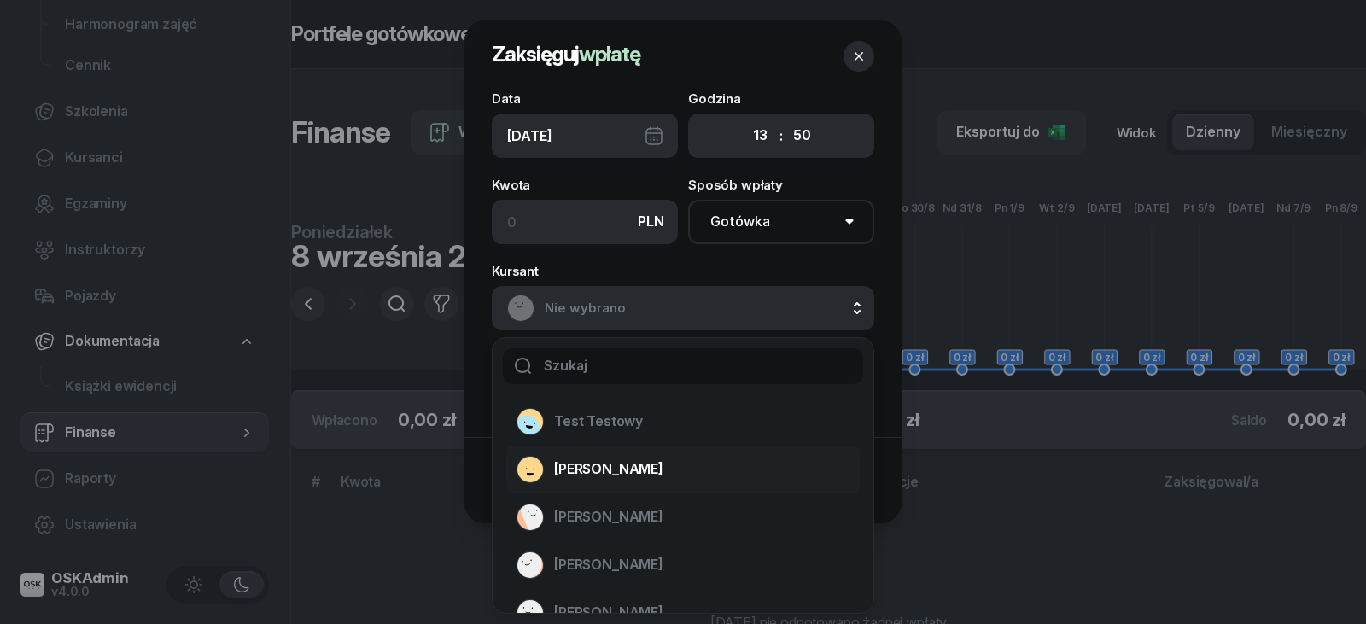
click at [621, 471] on span "[PERSON_NAME]" at bounding box center [608, 470] width 109 height 22
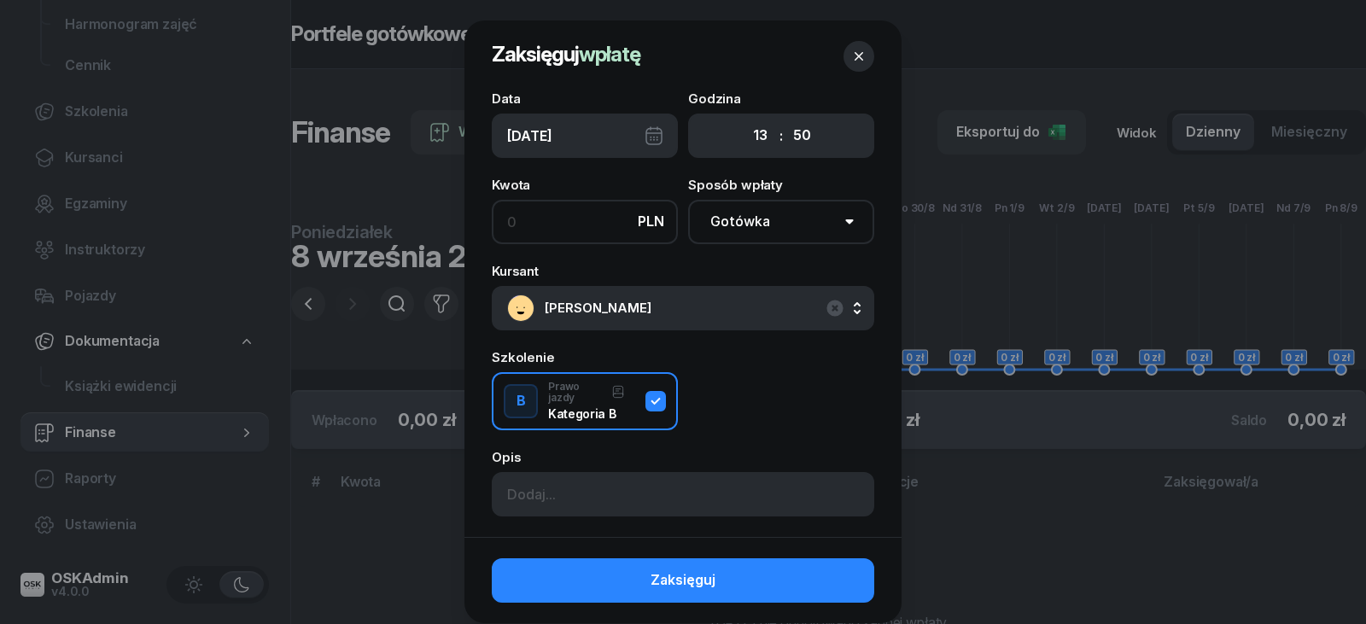
click at [559, 228] on input at bounding box center [585, 222] width 186 height 44
type input "4"
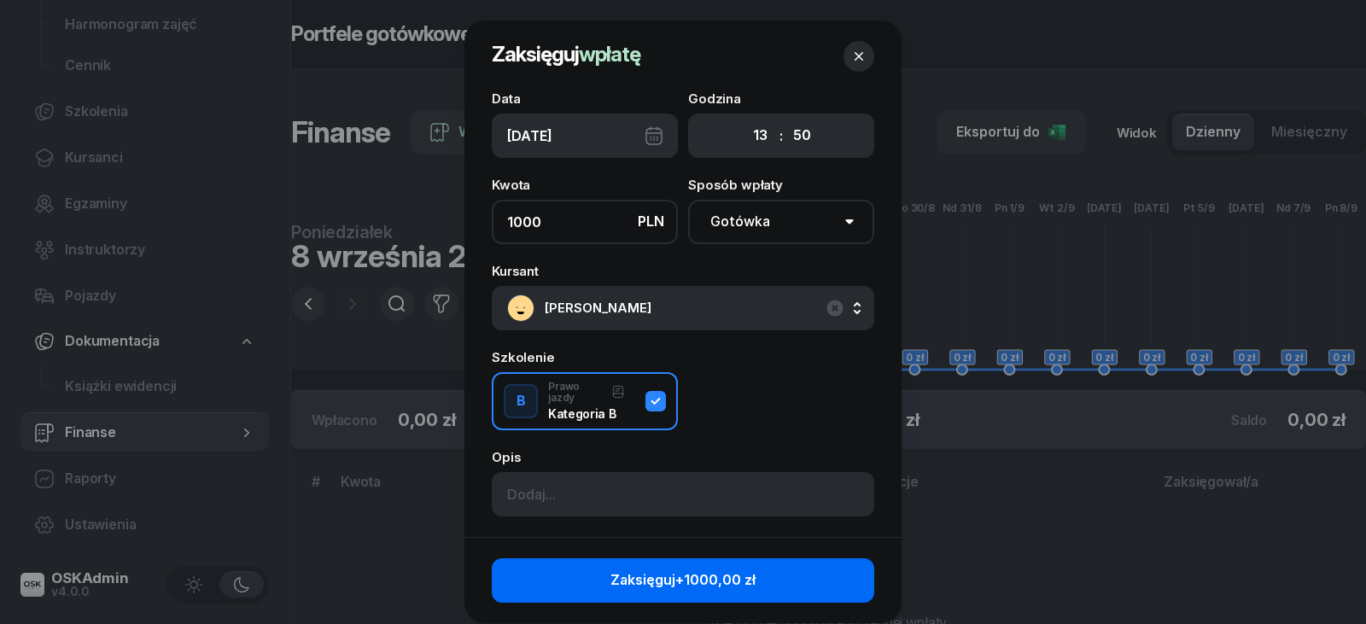
type input "1000"
click at [670, 570] on span "Zaksięguj +1000,00 zł" at bounding box center [683, 581] width 145 height 22
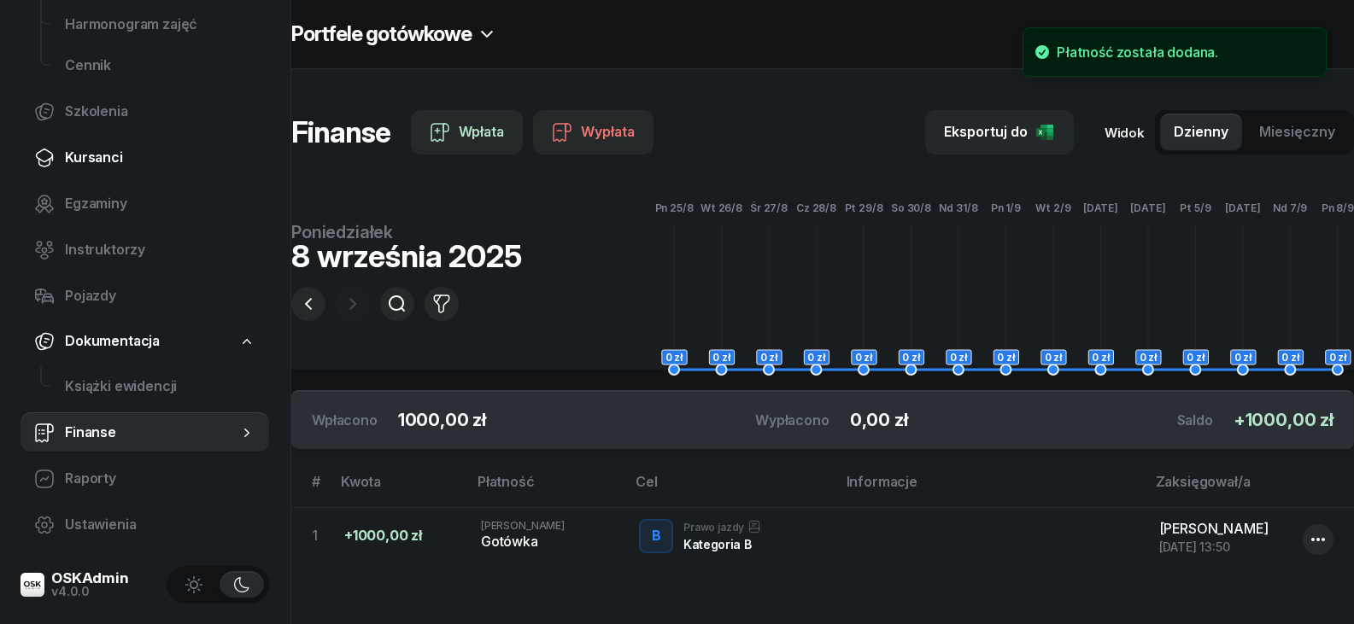
click at [70, 175] on link "Kursanci" at bounding box center [144, 157] width 249 height 41
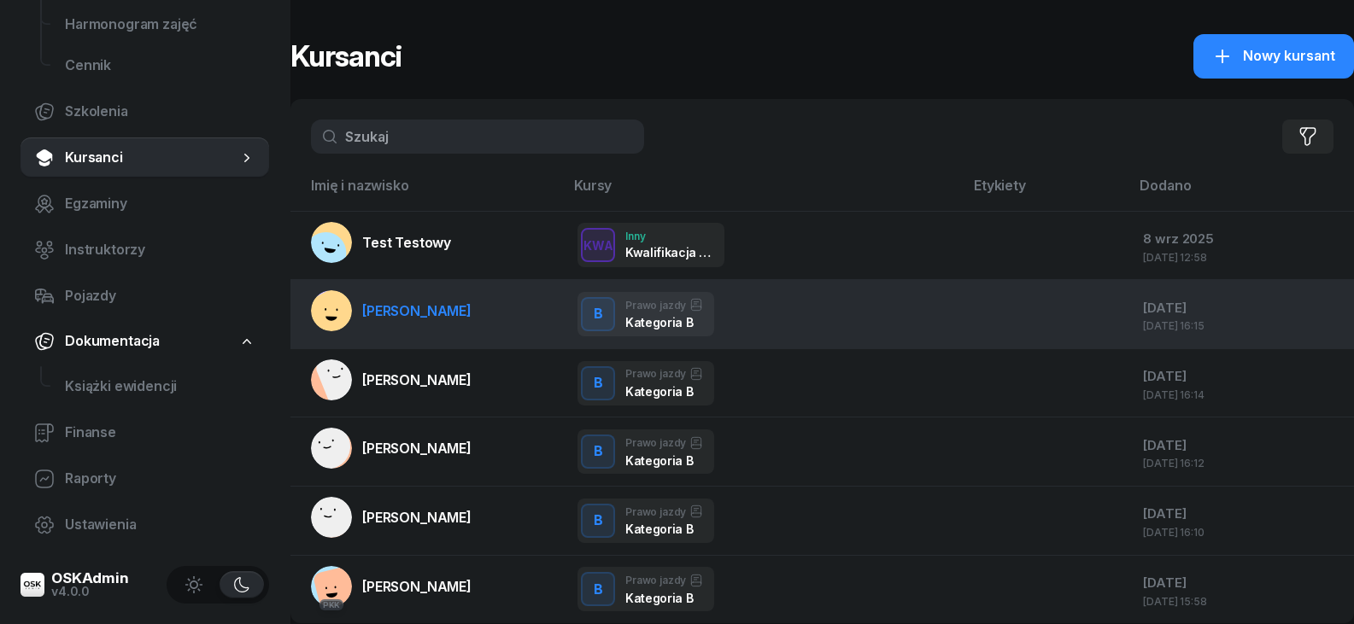
click at [429, 301] on link "[PERSON_NAME]" at bounding box center [391, 310] width 161 height 41
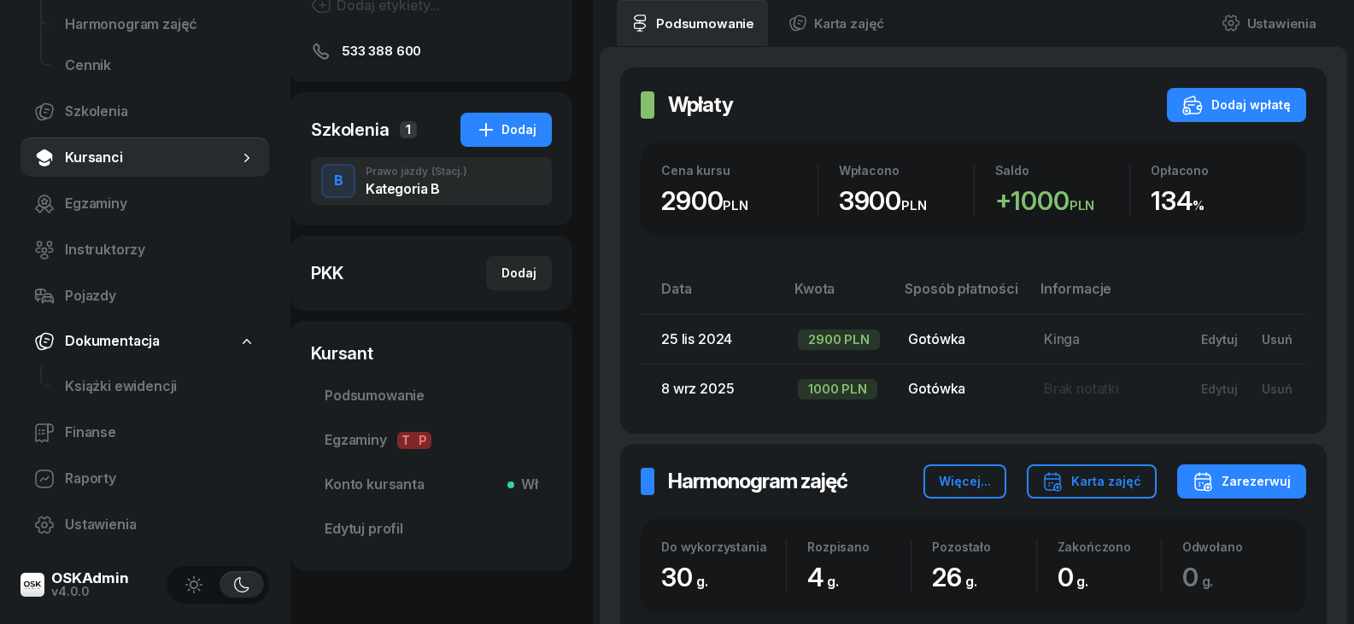
scroll to position [256, 0]
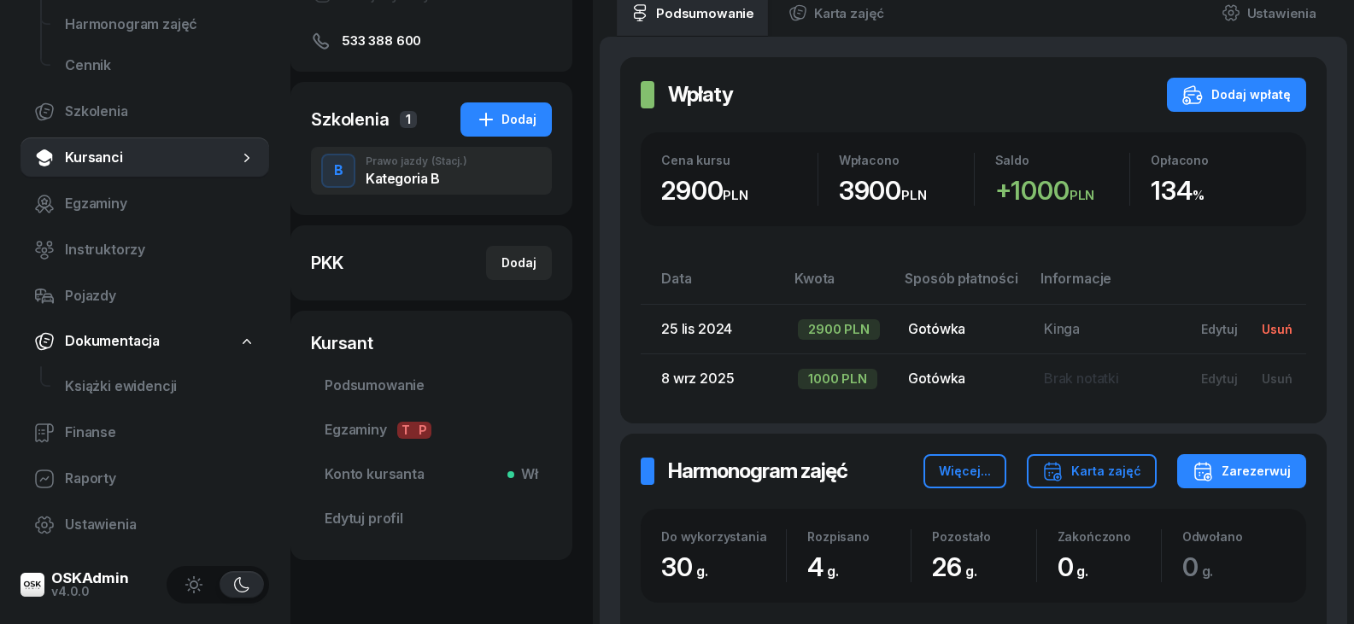
click at [1278, 324] on div "Usuń" at bounding box center [1276, 329] width 31 height 15
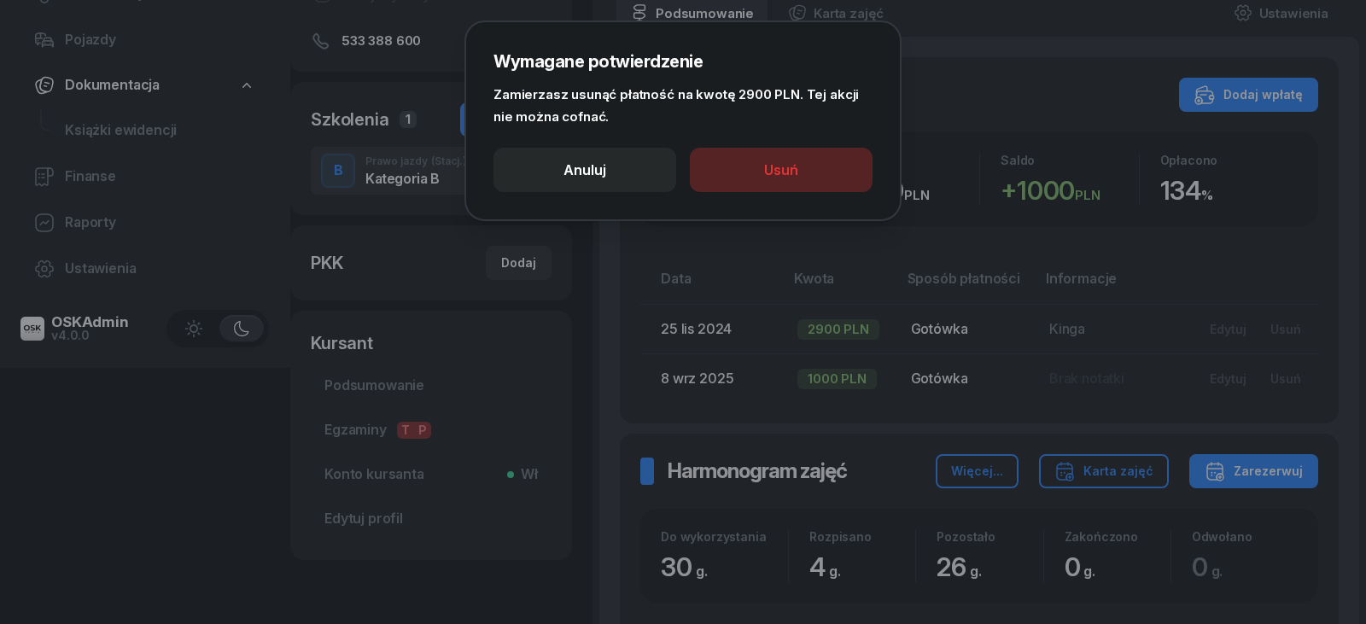
click at [756, 152] on button "Usuń" at bounding box center [781, 170] width 183 height 44
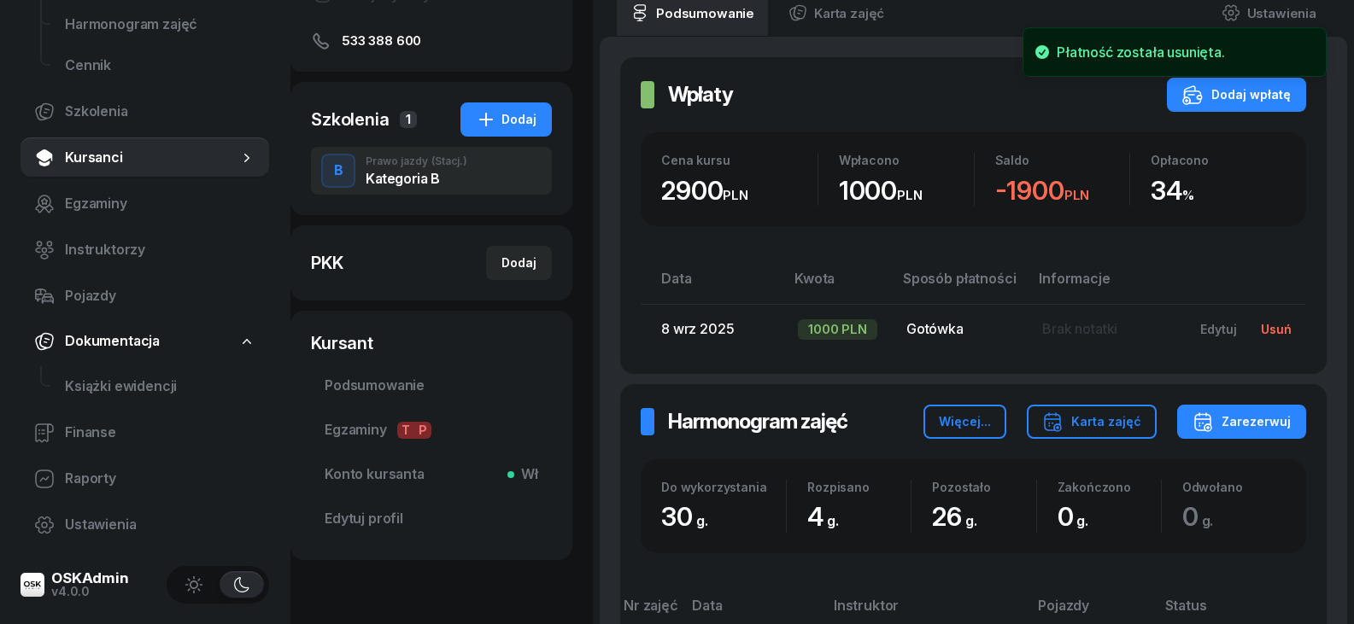
click at [1270, 324] on div "Usuń" at bounding box center [1275, 329] width 31 height 15
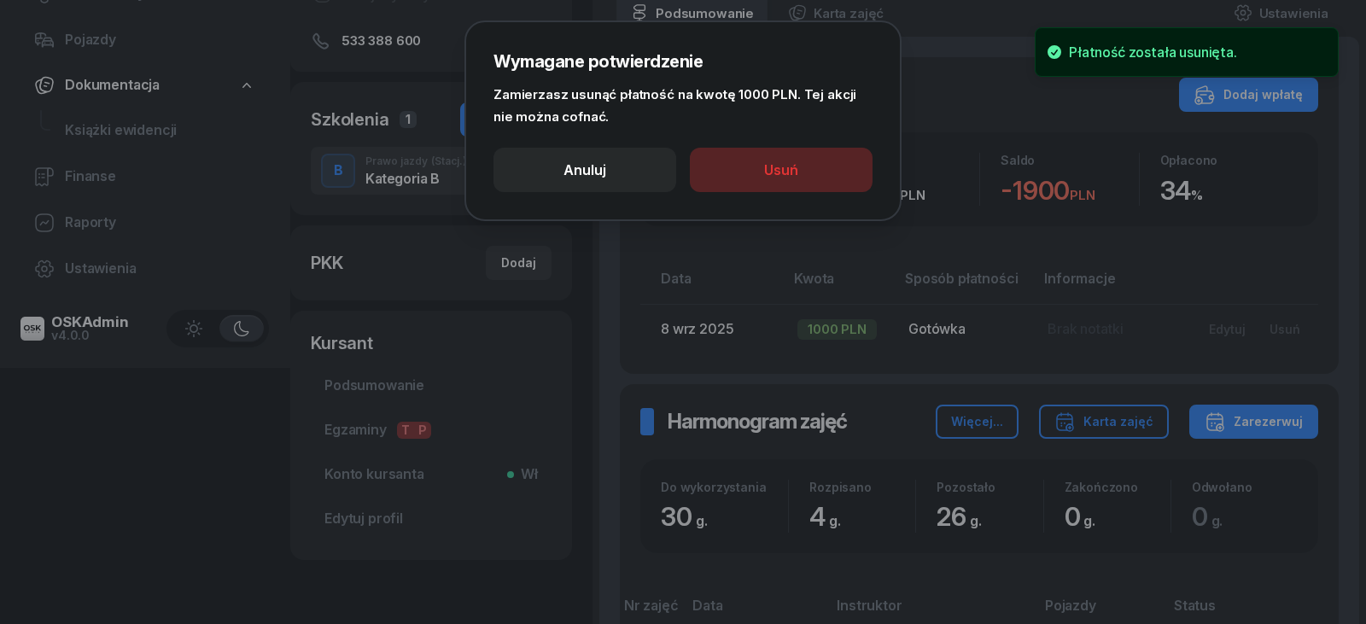
click at [810, 169] on button "Usuń" at bounding box center [781, 170] width 183 height 44
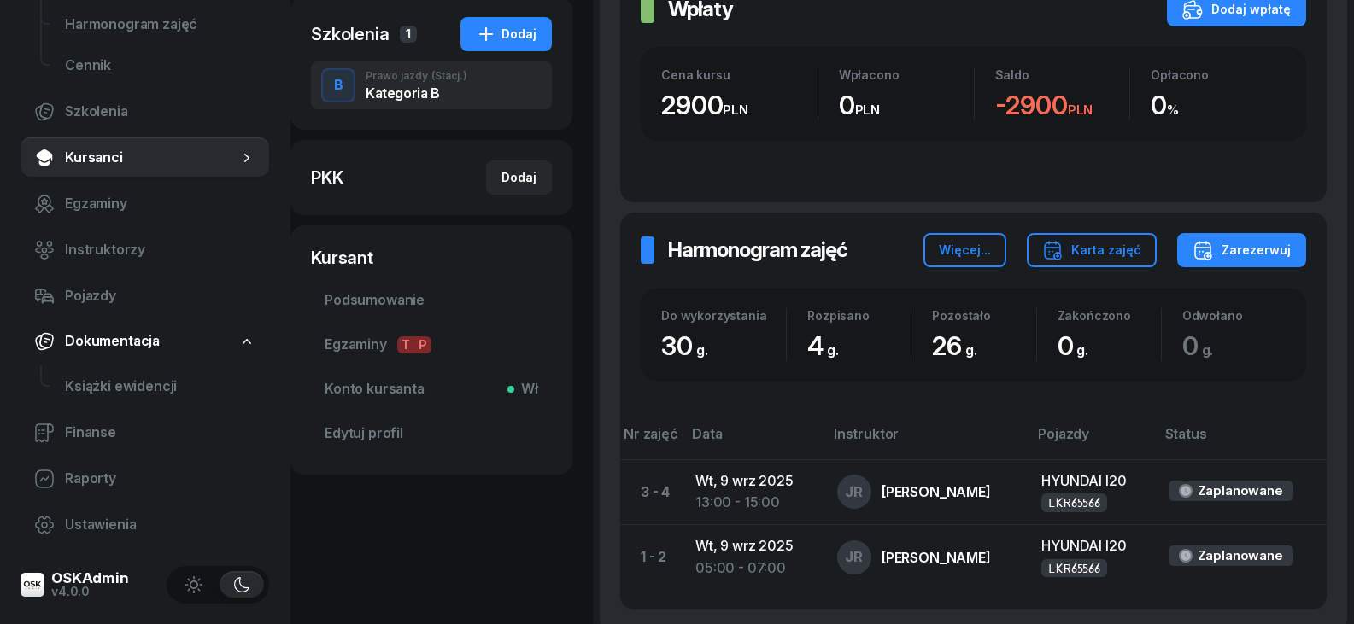
scroll to position [512, 0]
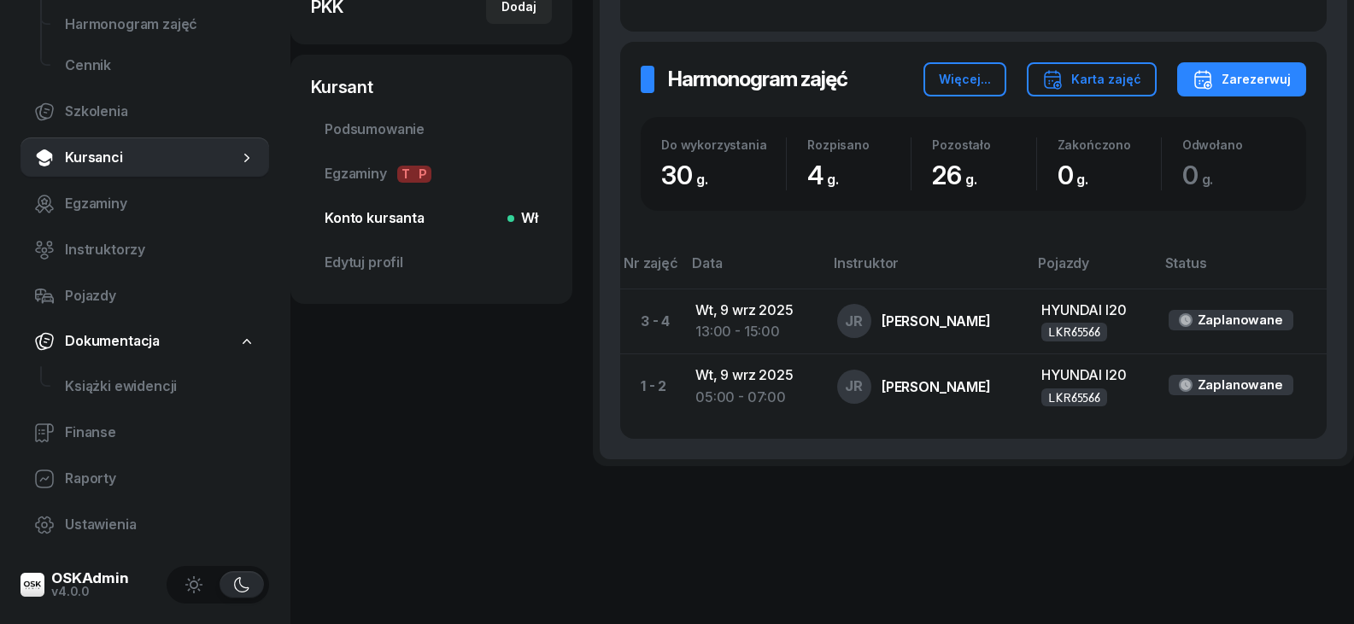
click at [401, 210] on span "Konto kursanta Wł" at bounding box center [431, 219] width 213 height 22
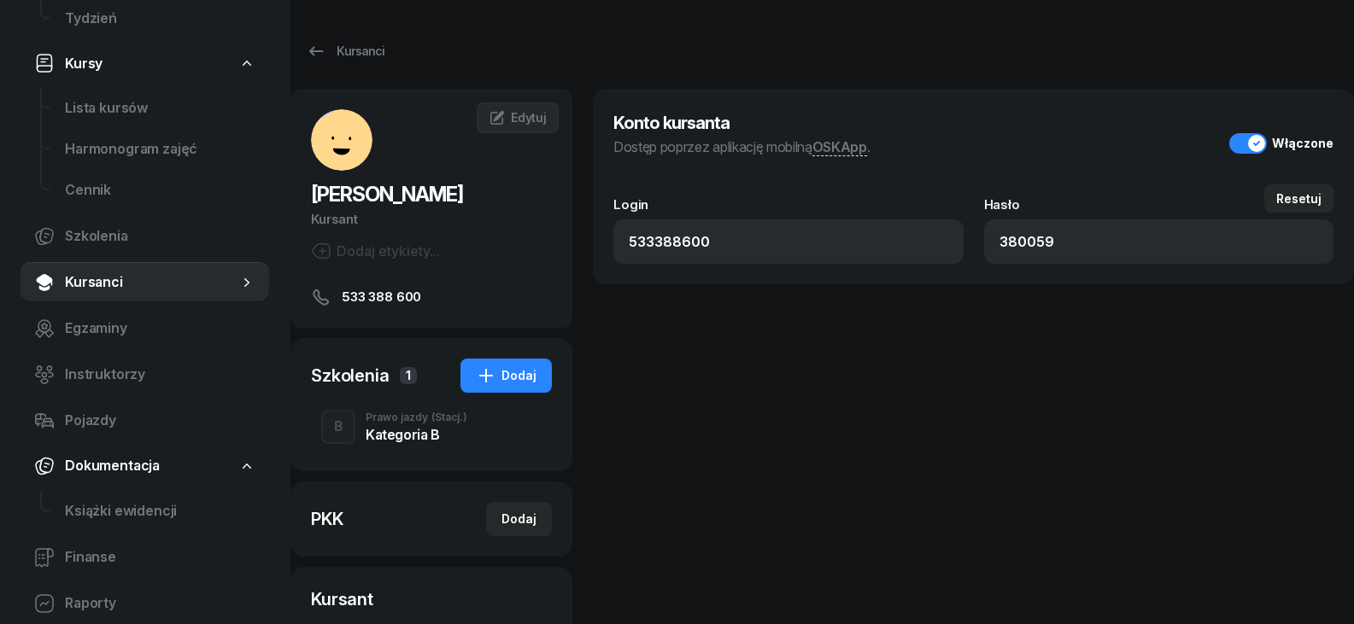
scroll to position [60, 0]
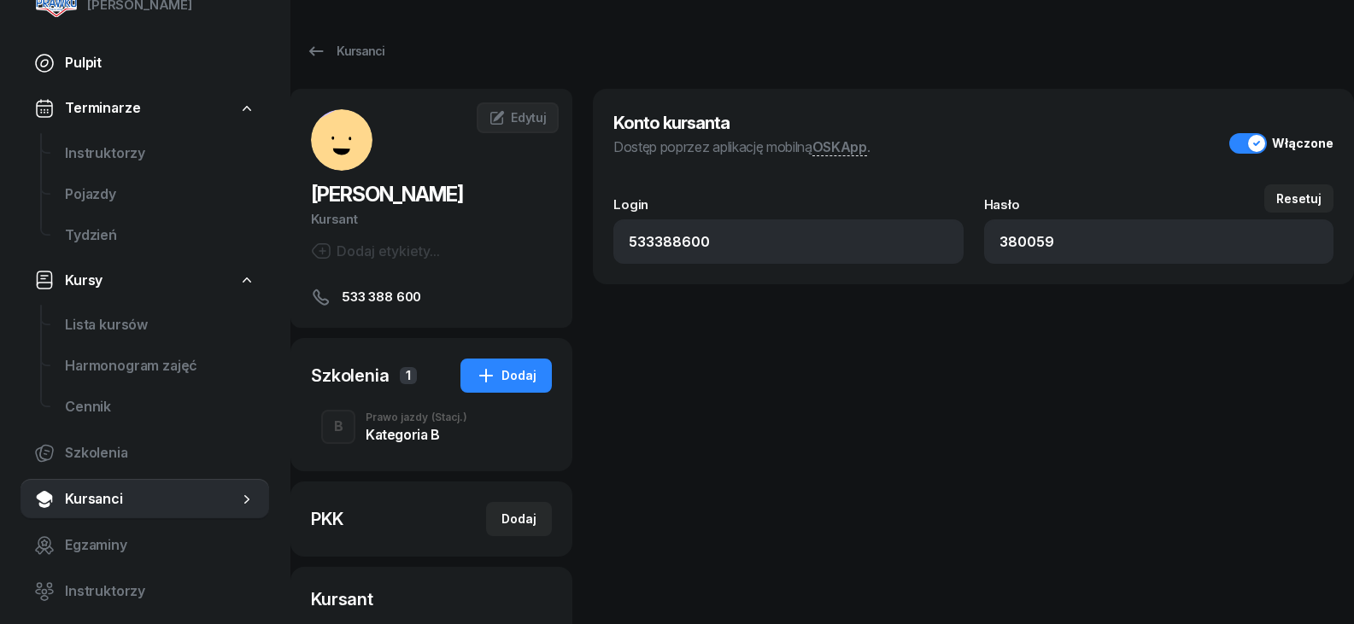
click at [93, 76] on link "Pulpit" at bounding box center [144, 63] width 249 height 41
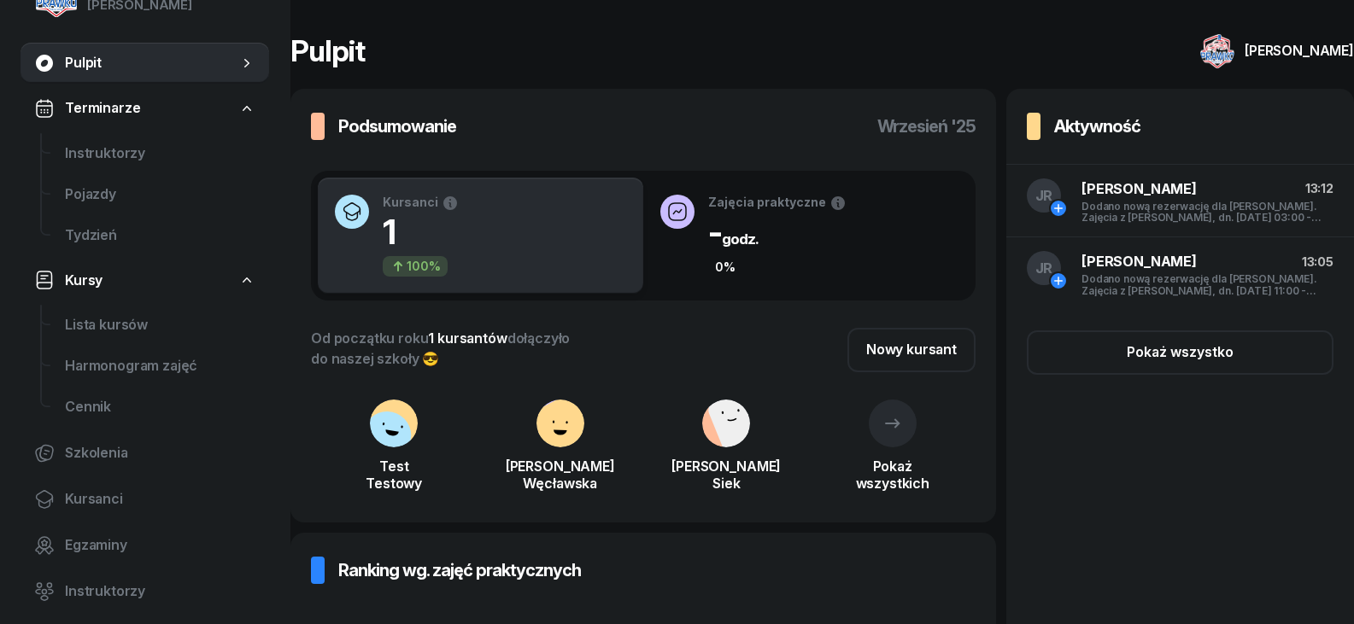
click at [91, 49] on link "Pulpit" at bounding box center [144, 63] width 249 height 41
click at [149, 158] on span "Instruktorzy" at bounding box center [160, 154] width 190 height 22
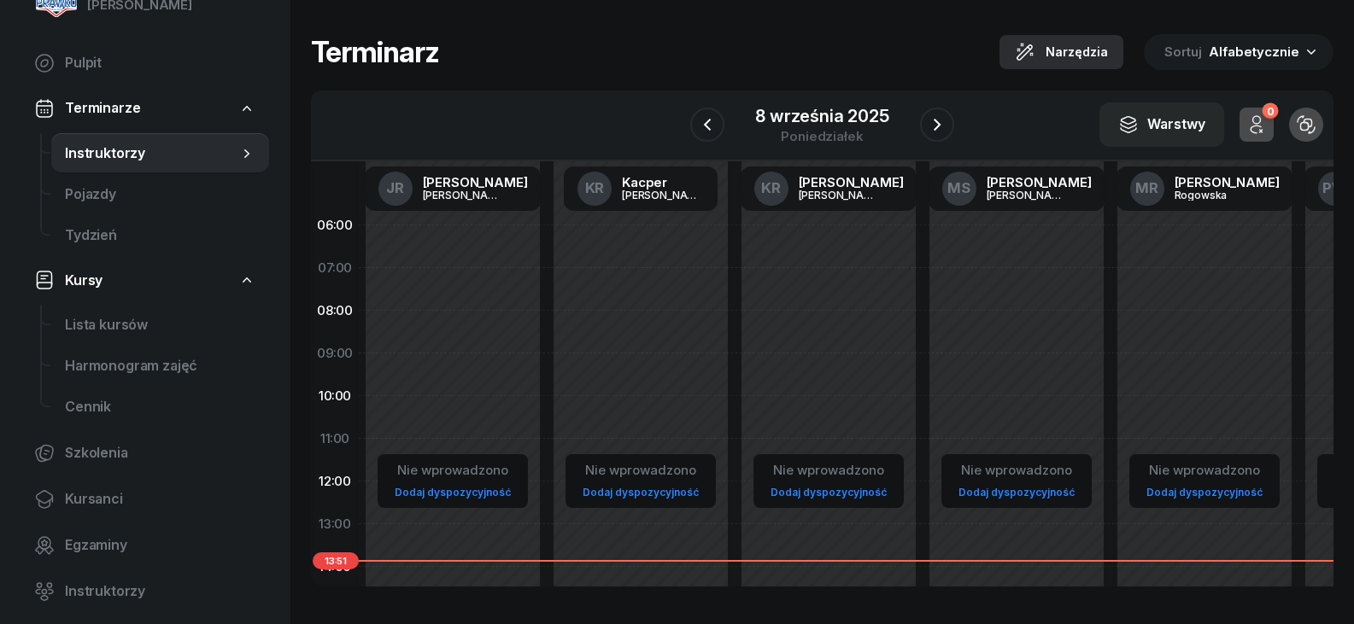
click at [1115, 51] on button "Narzędzia" at bounding box center [1061, 52] width 124 height 34
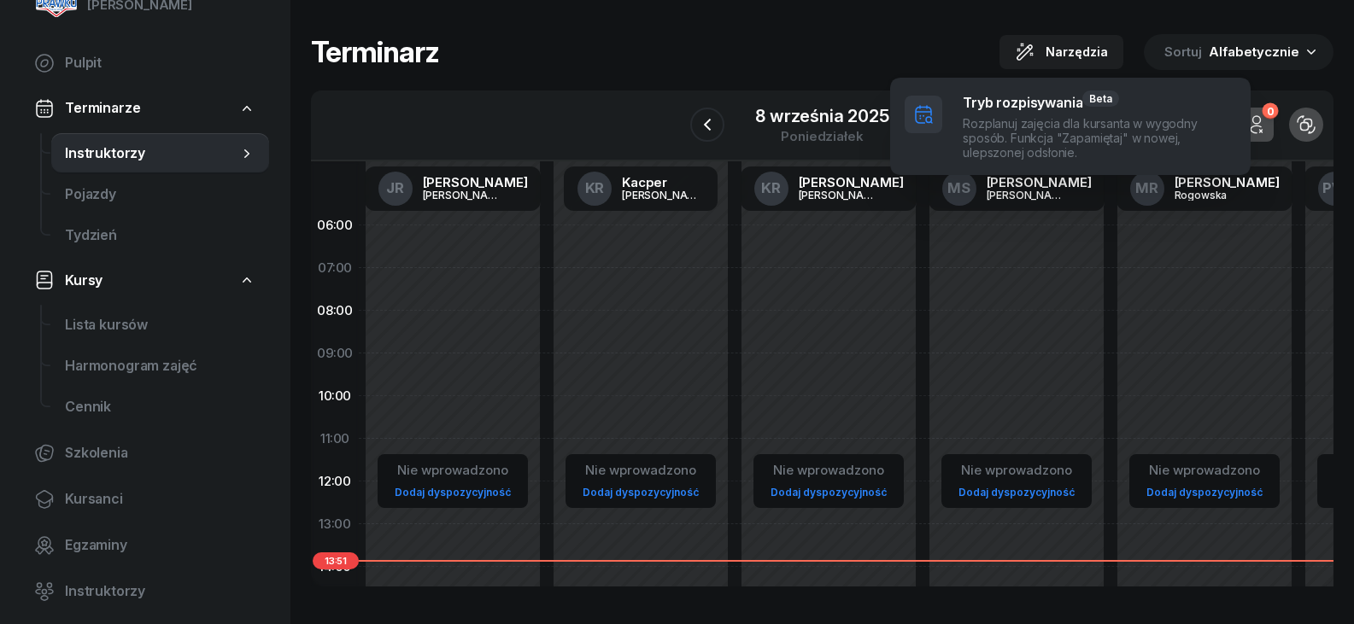
click at [986, 122] on span at bounding box center [1070, 127] width 359 height 96
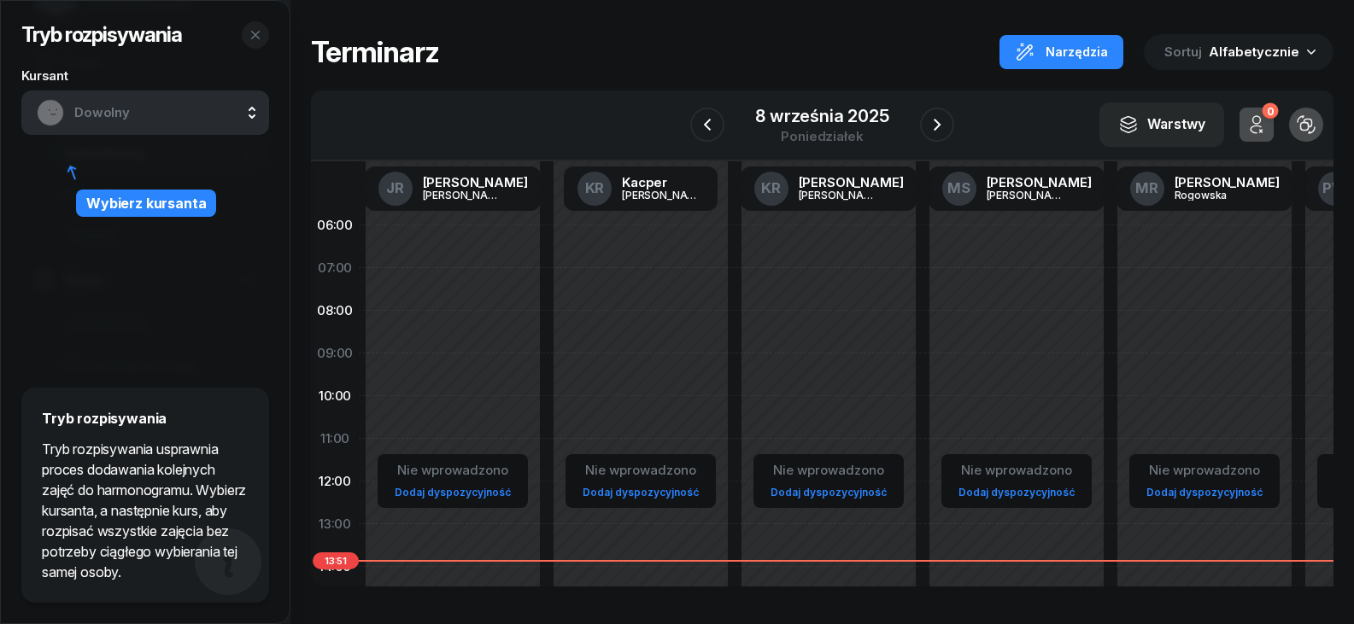
drag, startPoint x: 519, startPoint y: 52, endPoint x: 498, endPoint y: 60, distance: 22.7
click at [517, 52] on div "Terminarz Narzędzia Sortuj Alfabetycznie" at bounding box center [822, 52] width 1022 height 36
click at [256, 38] on icon "button" at bounding box center [256, 35] width 14 height 14
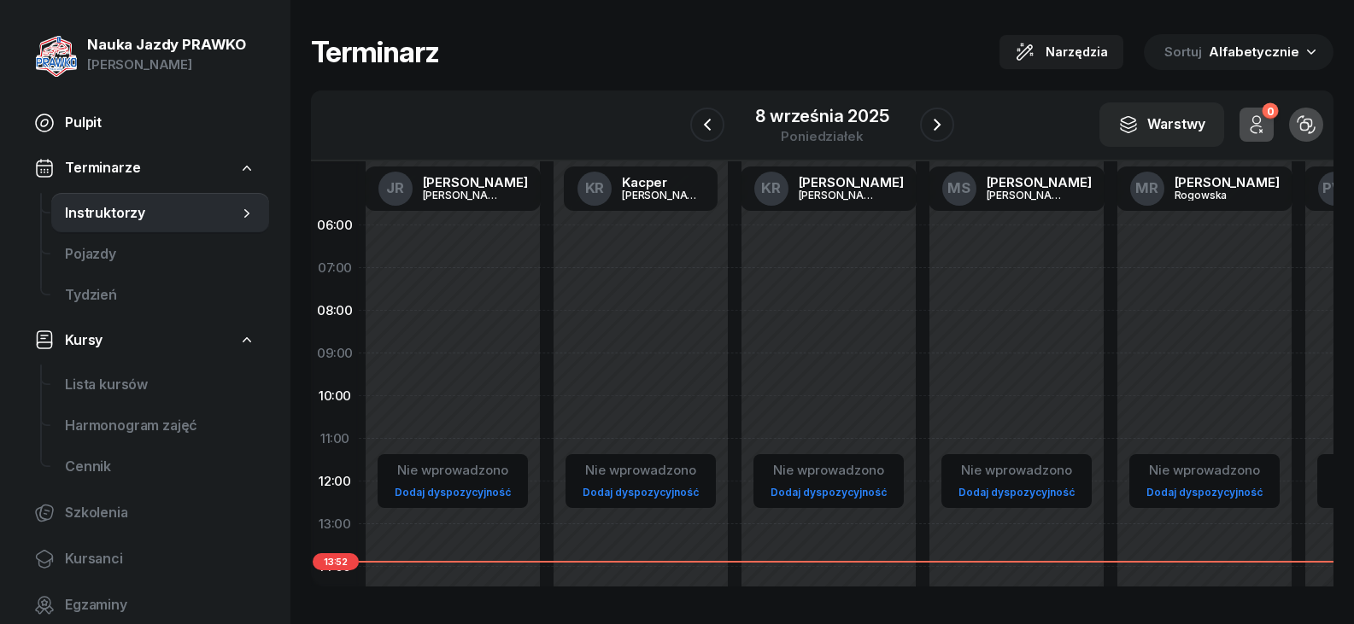
click at [202, 129] on span "Pulpit" at bounding box center [160, 123] width 190 height 22
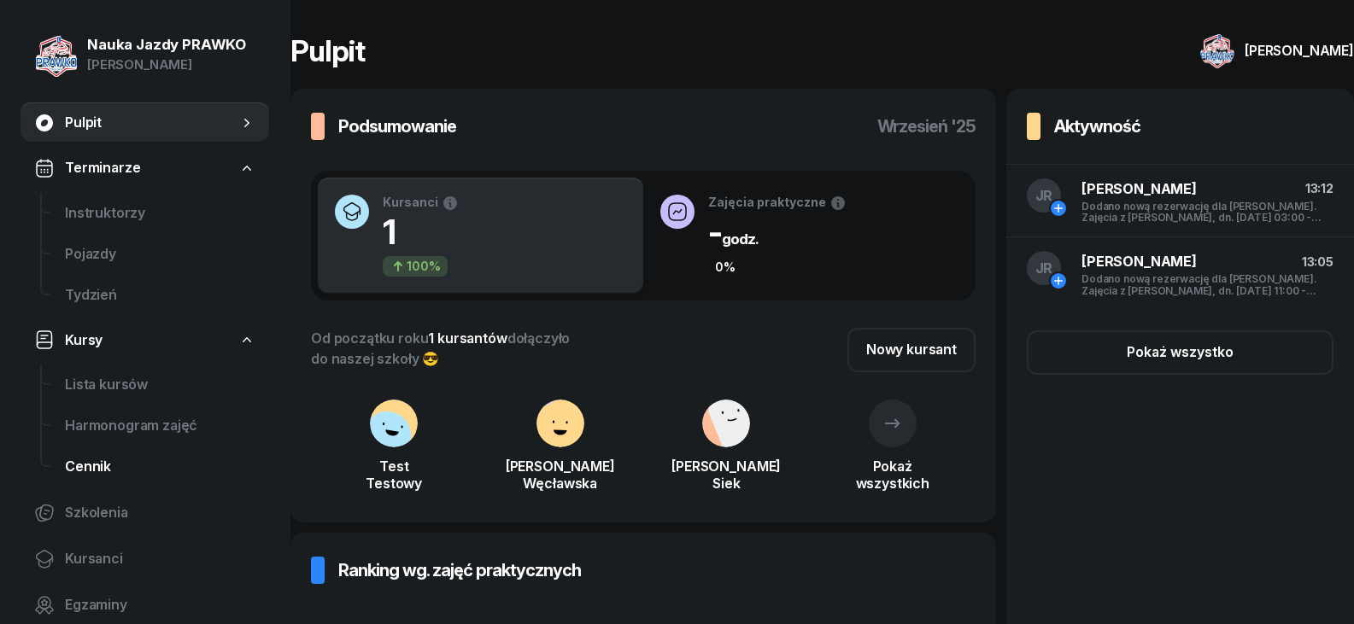
click at [108, 459] on span "Cennik" at bounding box center [160, 467] width 190 height 22
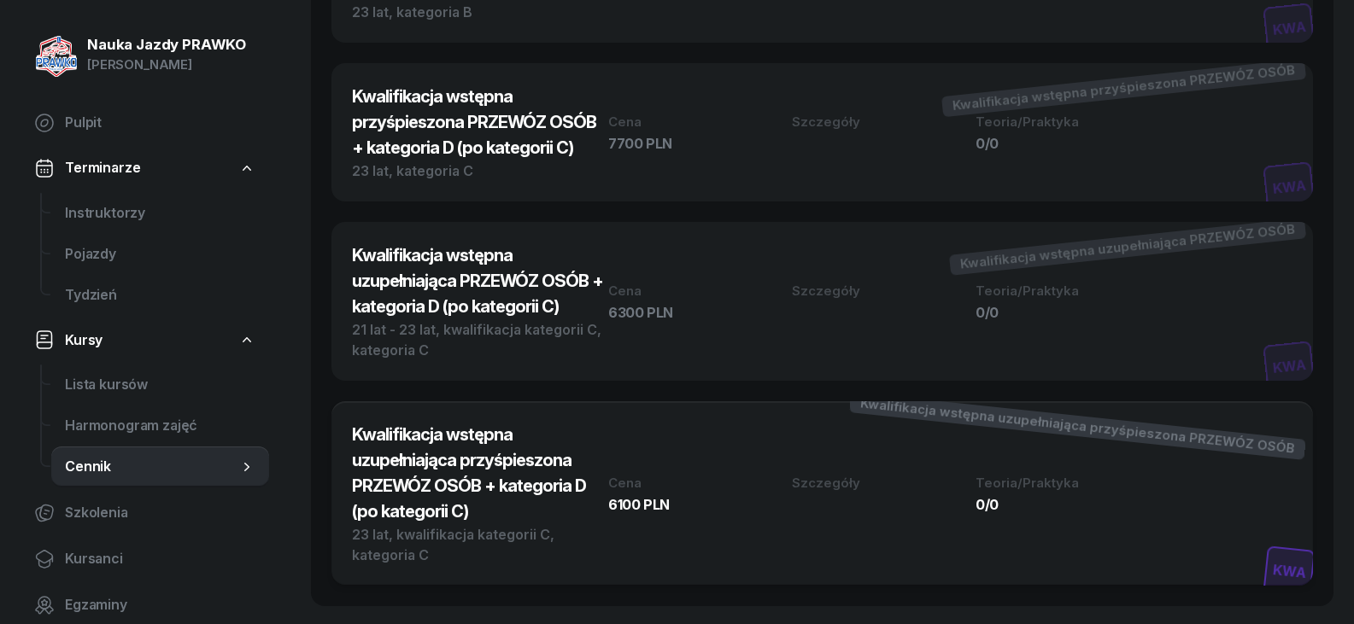
scroll to position [5050, 0]
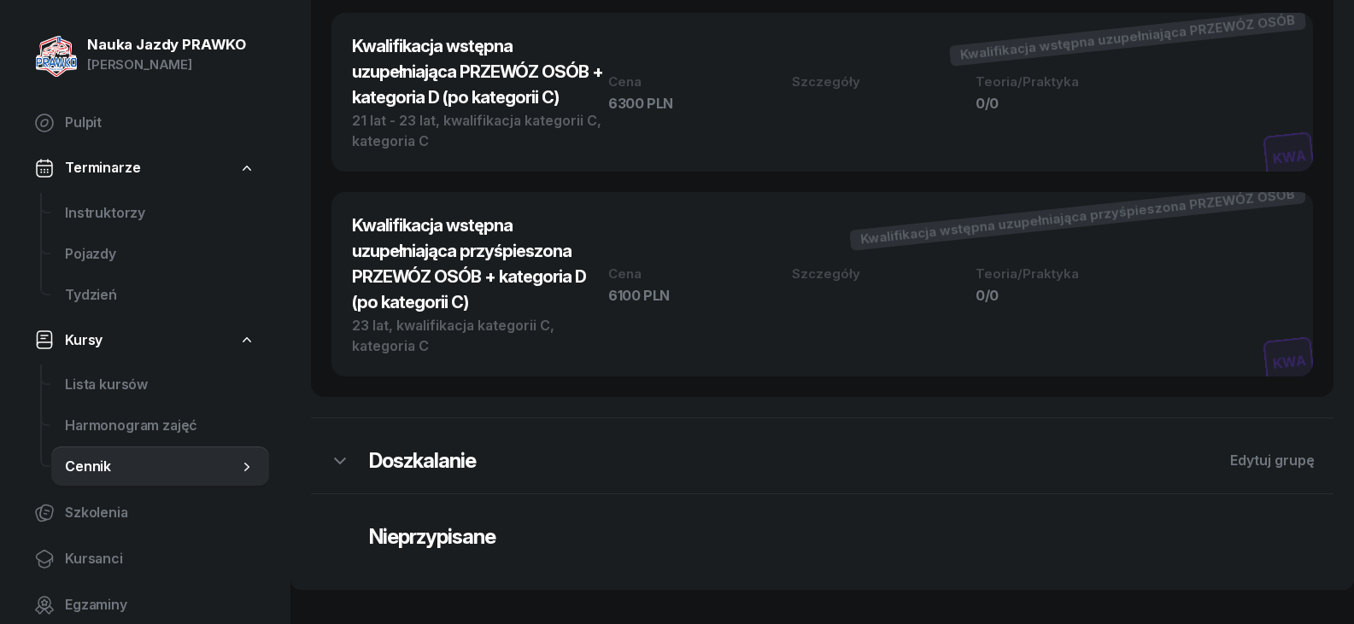
click at [423, 461] on h2 "Doszkalanie" at bounding box center [790, 460] width 842 height 27
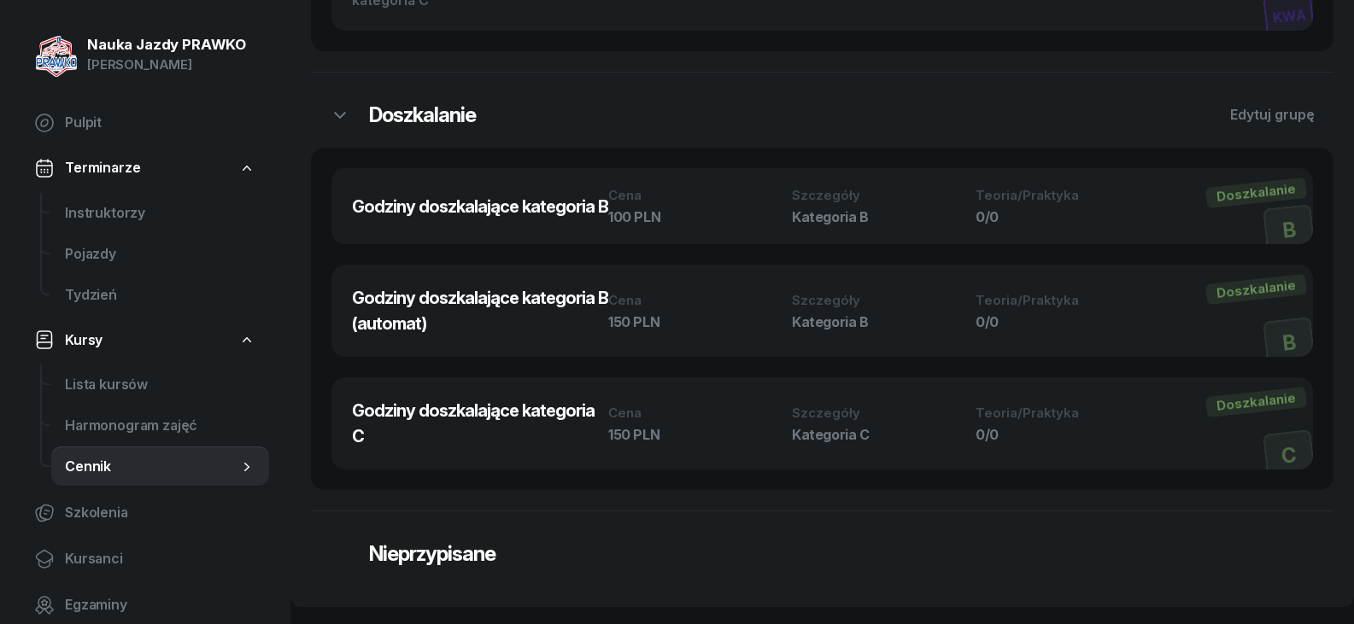
scroll to position [5397, 0]
click at [424, 548] on h2 "Nieprzypisane" at bounding box center [790, 553] width 842 height 27
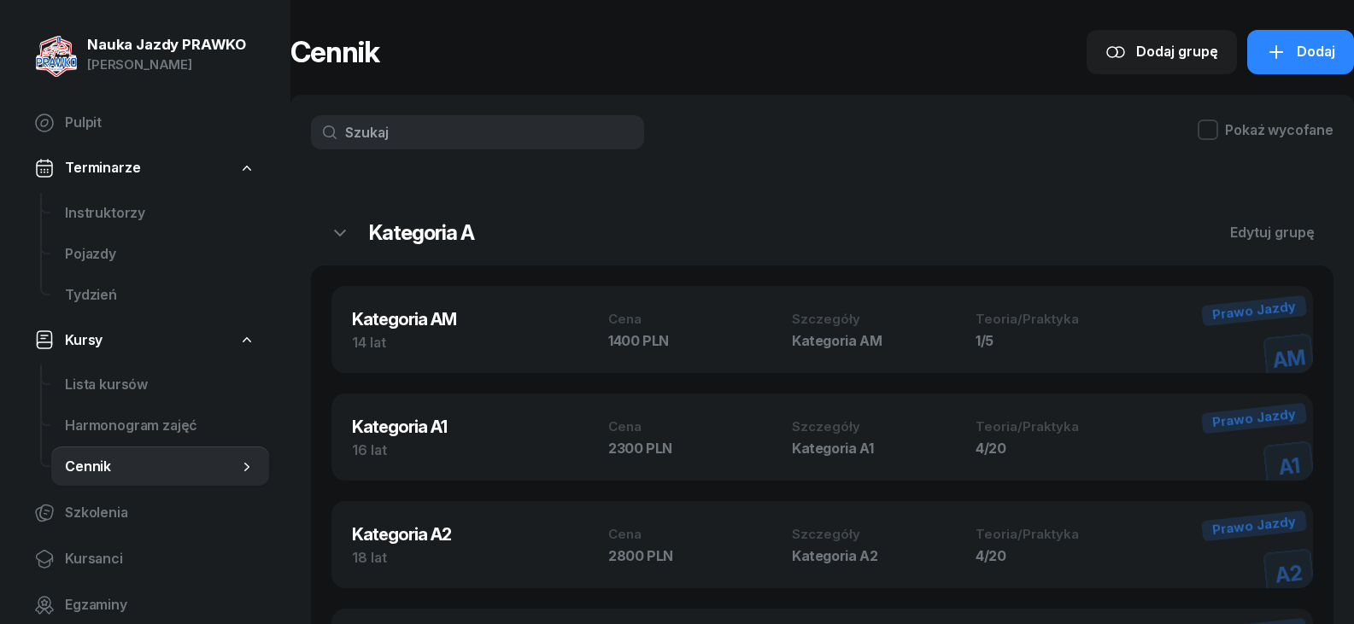
scroll to position [0, 0]
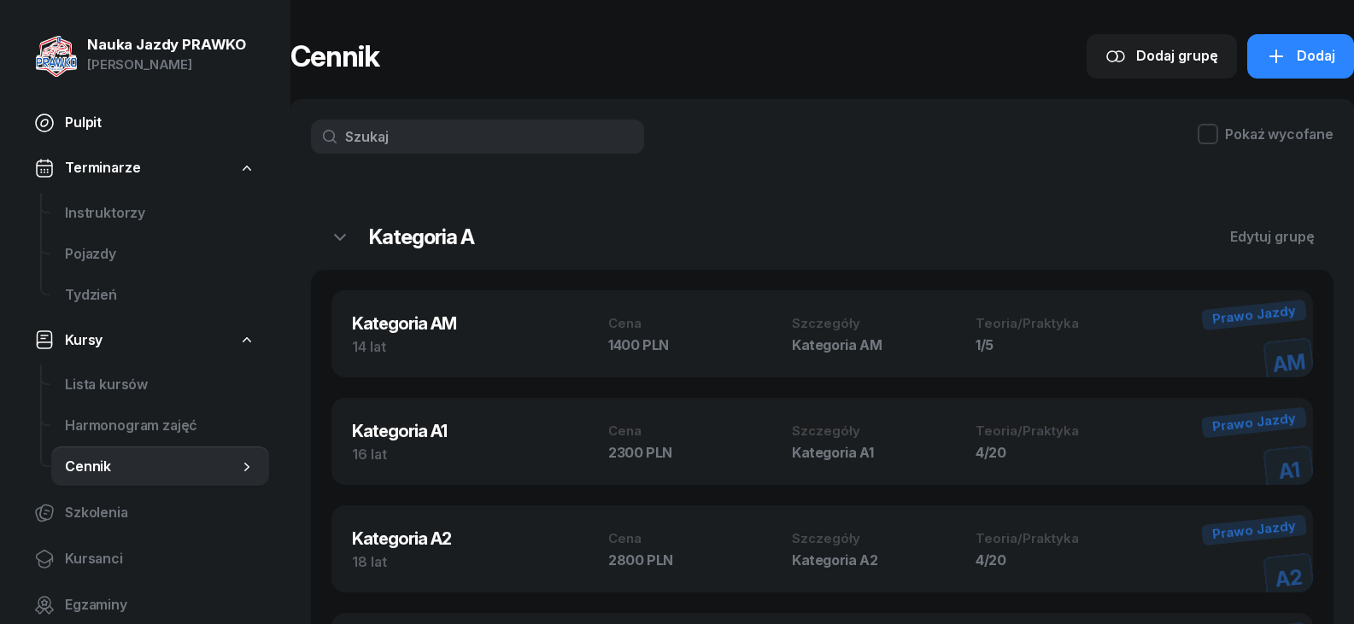
click at [112, 122] on span "Pulpit" at bounding box center [160, 123] width 190 height 22
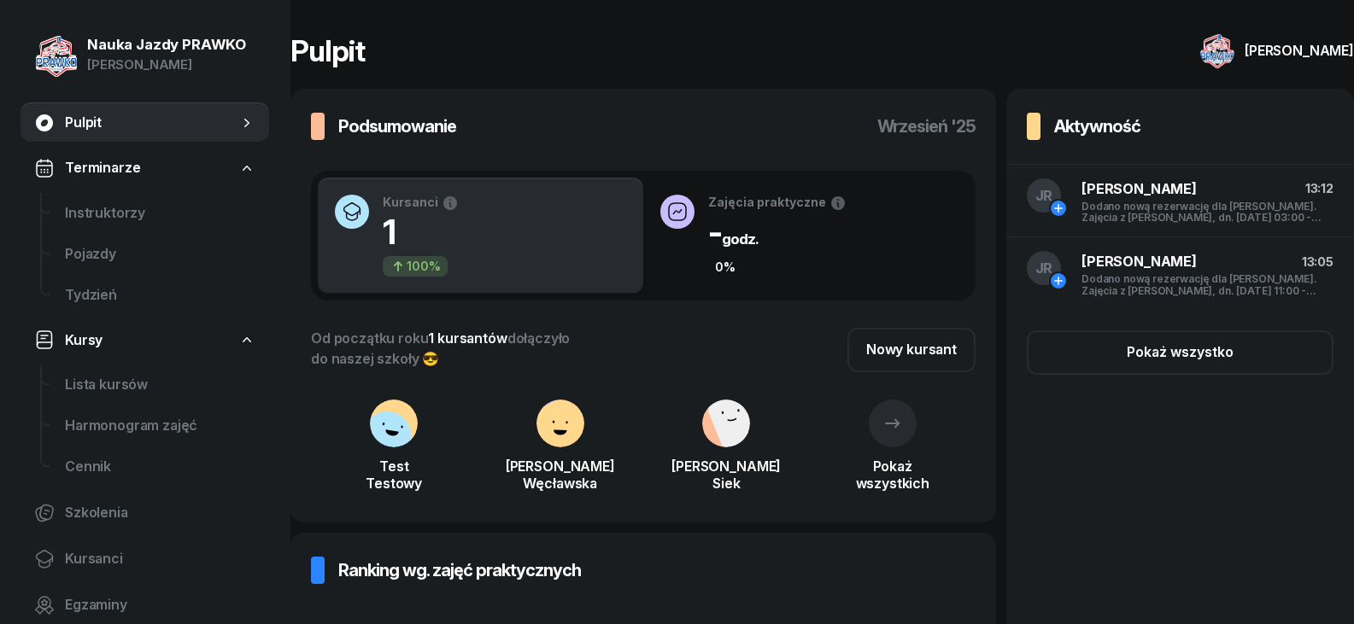
click at [79, 122] on span "Pulpit" at bounding box center [151, 123] width 173 height 22
click at [190, 169] on link "Terminarze" at bounding box center [144, 168] width 249 height 39
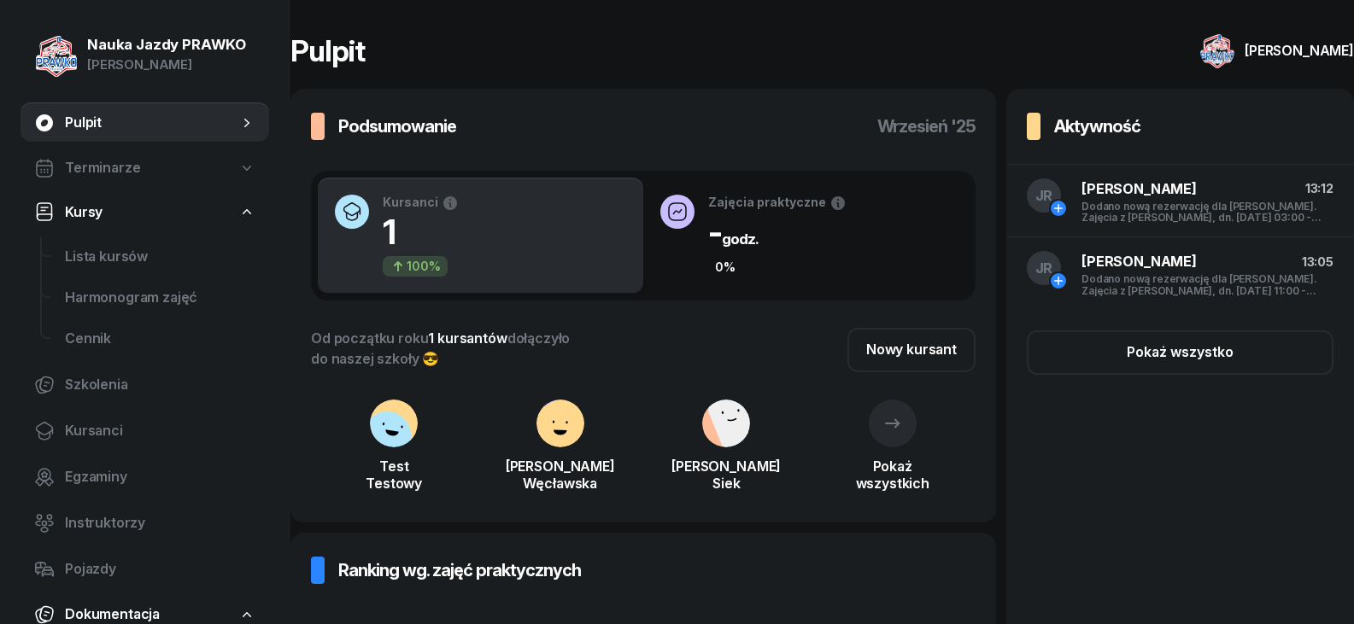
click at [208, 115] on span "Pulpit" at bounding box center [151, 123] width 173 height 22
drag, startPoint x: 159, startPoint y: 161, endPoint x: 161, endPoint y: 144, distance: 17.2
click at [159, 162] on link "Terminarze" at bounding box center [144, 168] width 249 height 39
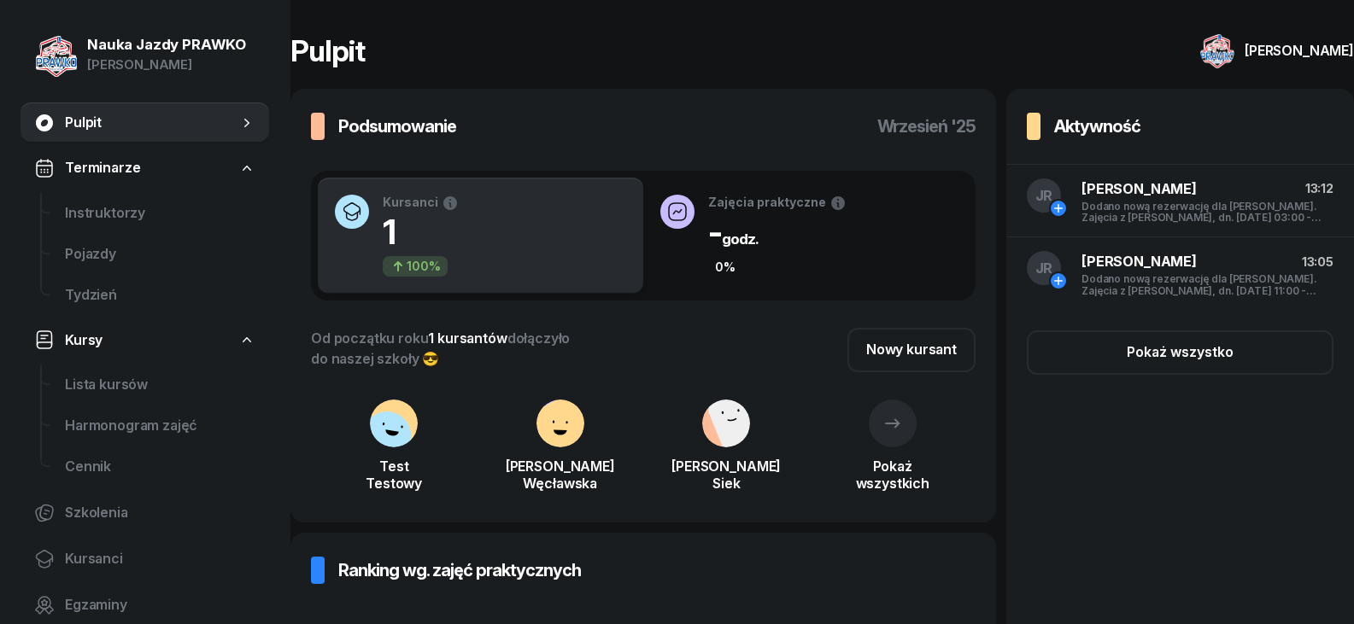
click at [150, 110] on link "Pulpit" at bounding box center [144, 122] width 249 height 41
click at [96, 112] on span "Pulpit" at bounding box center [151, 123] width 173 height 22
click at [243, 126] on icon at bounding box center [246, 122] width 17 height 17
click at [204, 167] on link "Terminarze" at bounding box center [144, 168] width 249 height 39
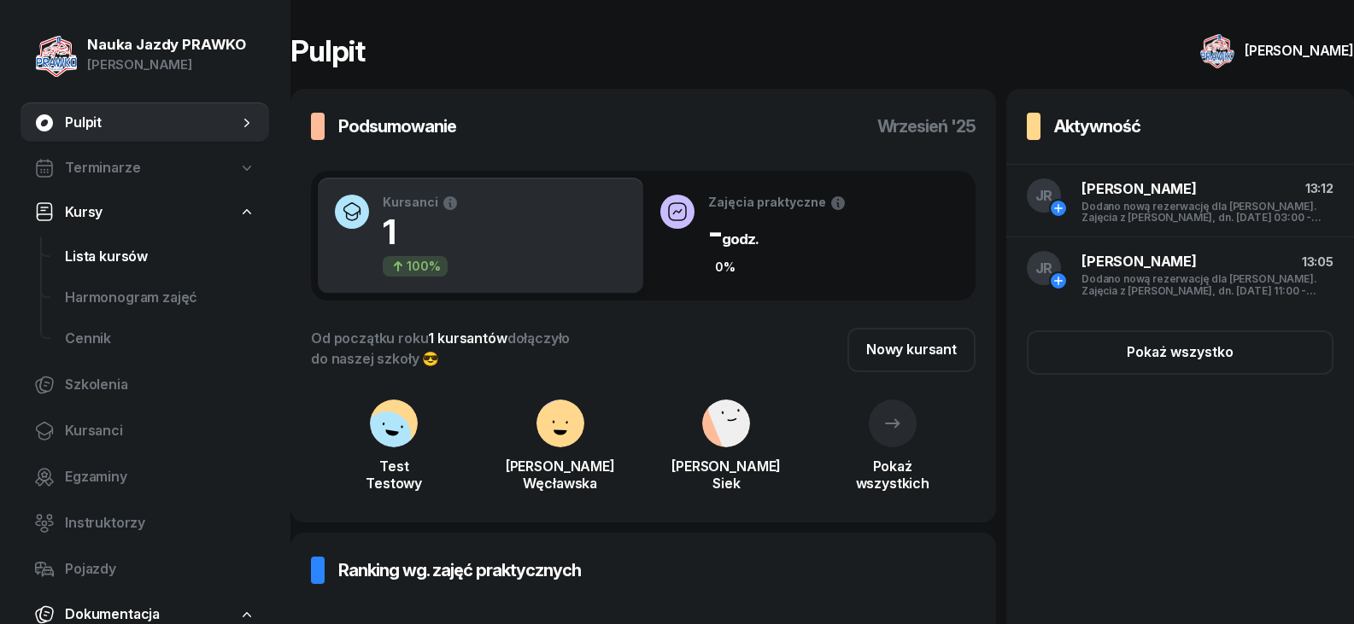
click at [166, 244] on link "Lista kursów" at bounding box center [160, 257] width 218 height 41
select select
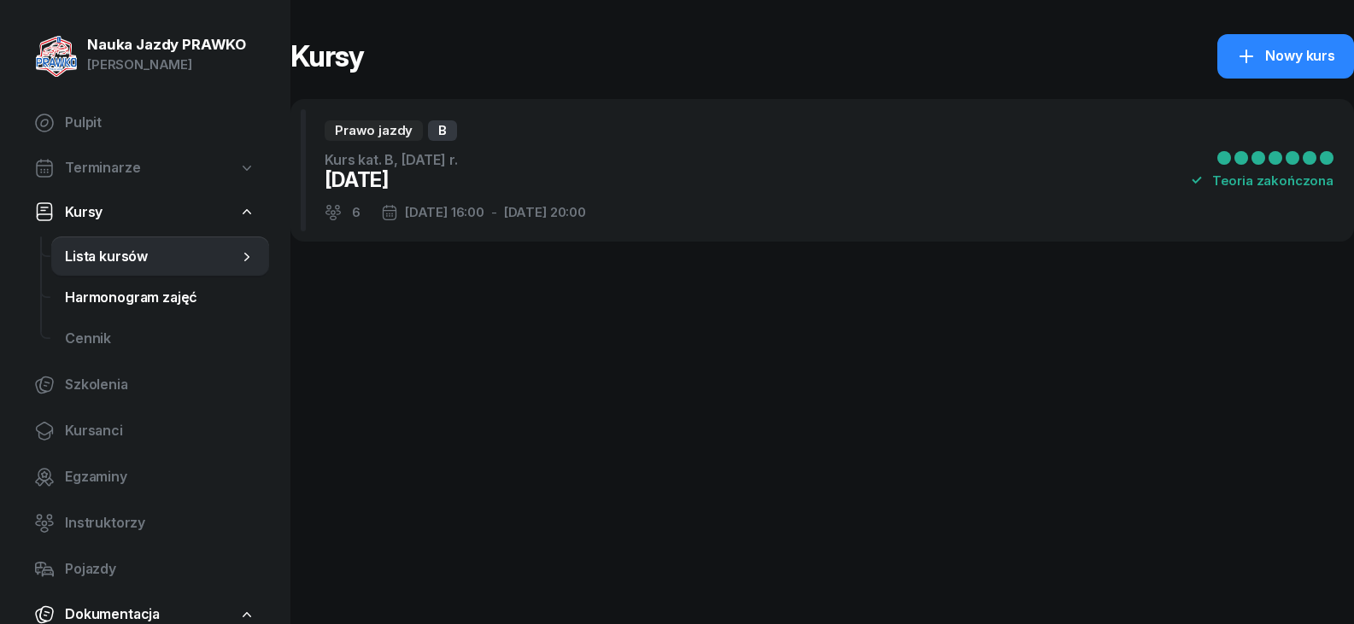
click at [112, 291] on span "Harmonogram zajęć" at bounding box center [160, 298] width 190 height 22
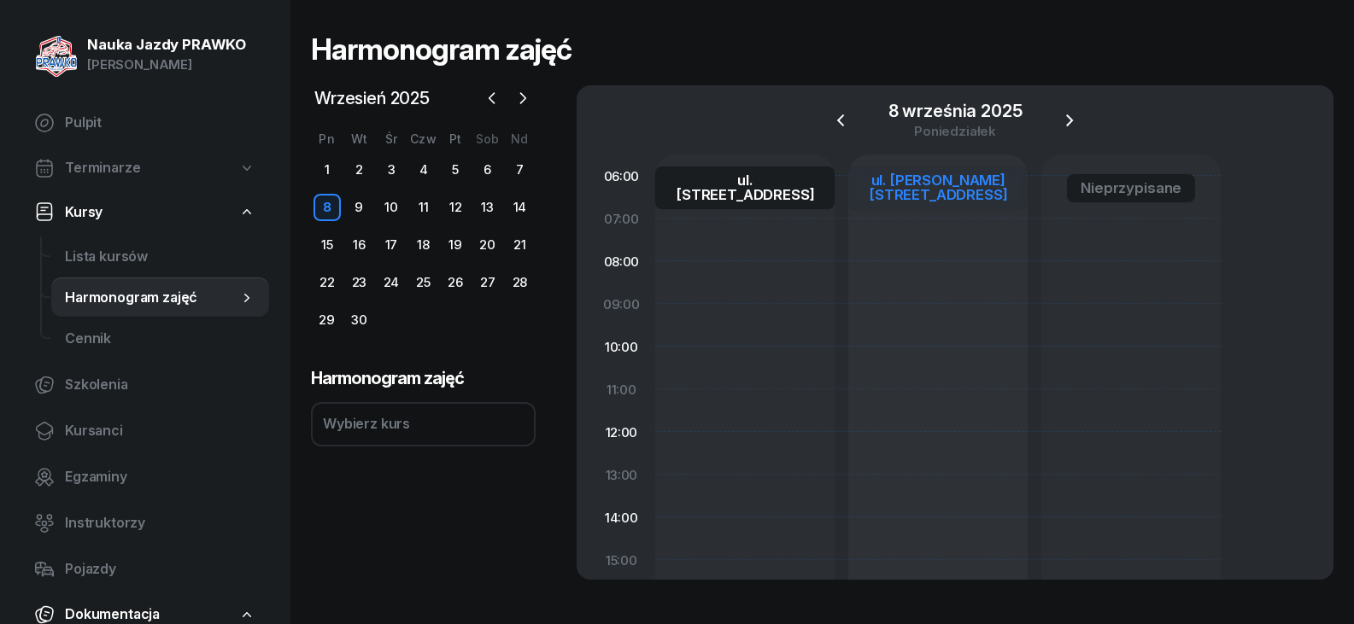
click at [934, 181] on div "ul. [PERSON_NAME][STREET_ADDRESS]" at bounding box center [938, 187] width 152 height 29
click at [934, 196] on div "ul. [PERSON_NAME][STREET_ADDRESS]" at bounding box center [938, 187] width 152 height 29
click at [108, 391] on span "Szkolenia" at bounding box center [160, 385] width 190 height 22
select select "createdAt-desc"
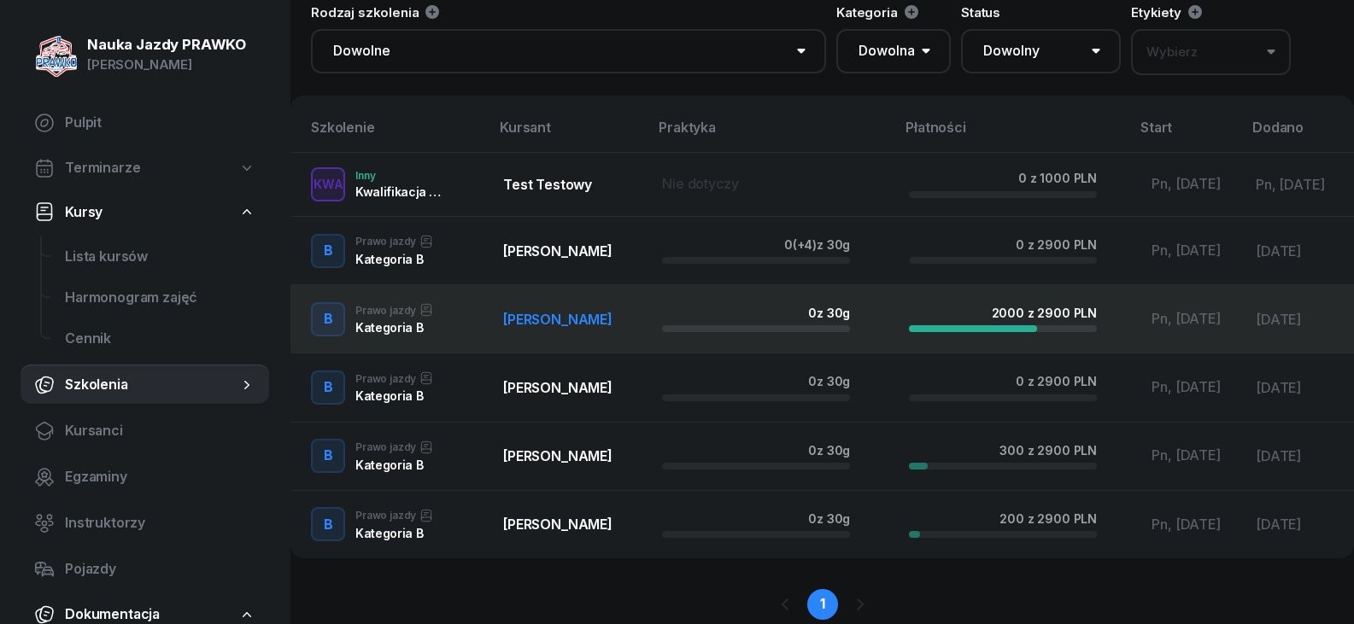
scroll to position [85, 0]
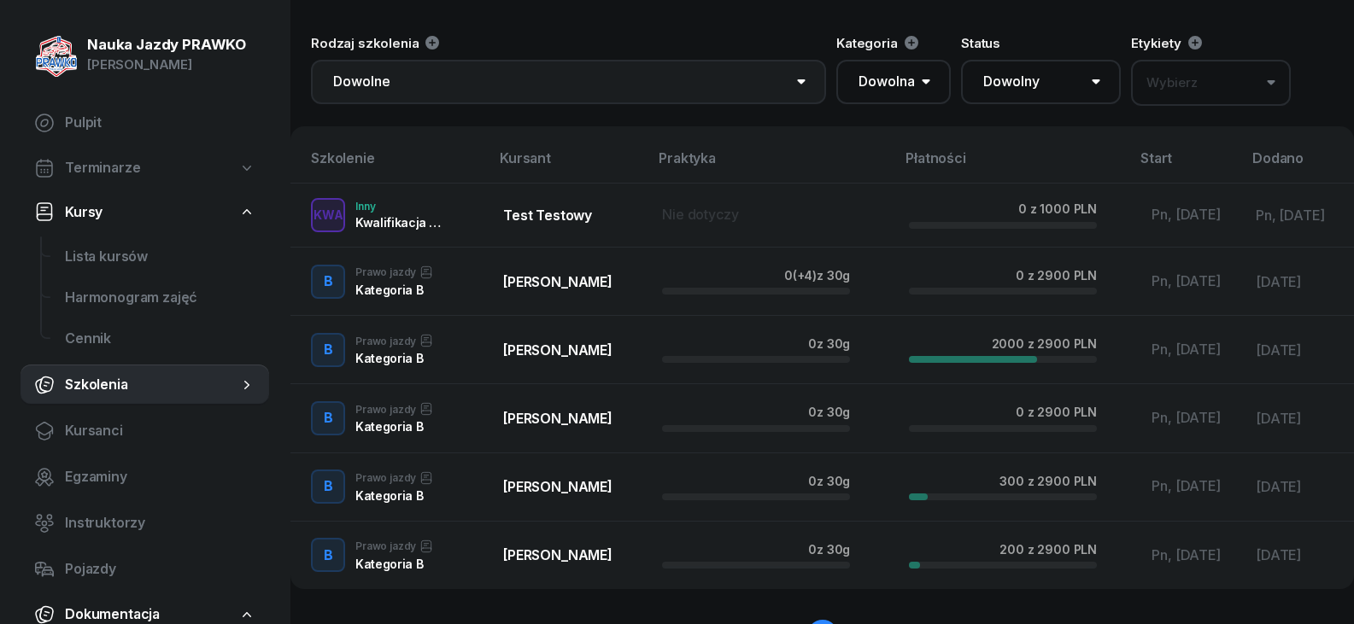
click at [715, 88] on select "Dowolne Prawo Jazdy Jazdy doszkalające Kwalifikacja wstępna PRZEWÓZ RZECZY Kwal…" at bounding box center [568, 82] width 515 height 44
click at [311, 60] on select "Dowolne Prawo Jazdy Jazdy doszkalające Kwalifikacja wstępna PRZEWÓZ RZECZY Kwal…" at bounding box center [568, 82] width 515 height 44
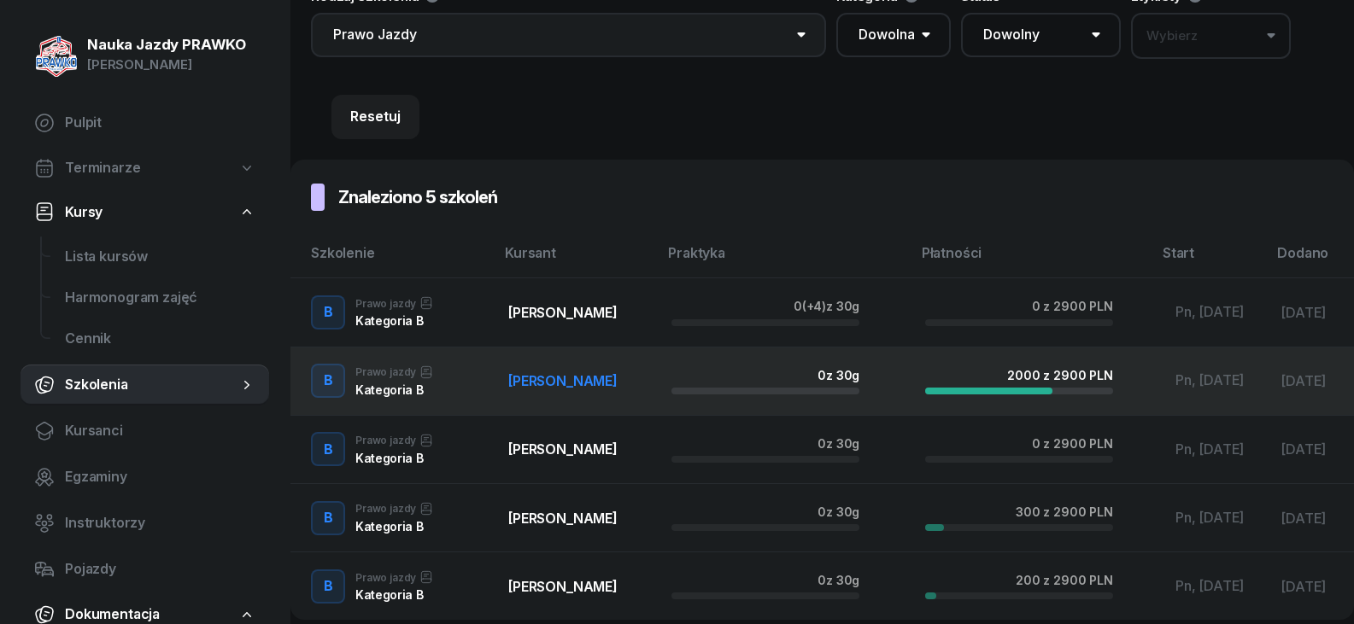
scroll to position [0, 0]
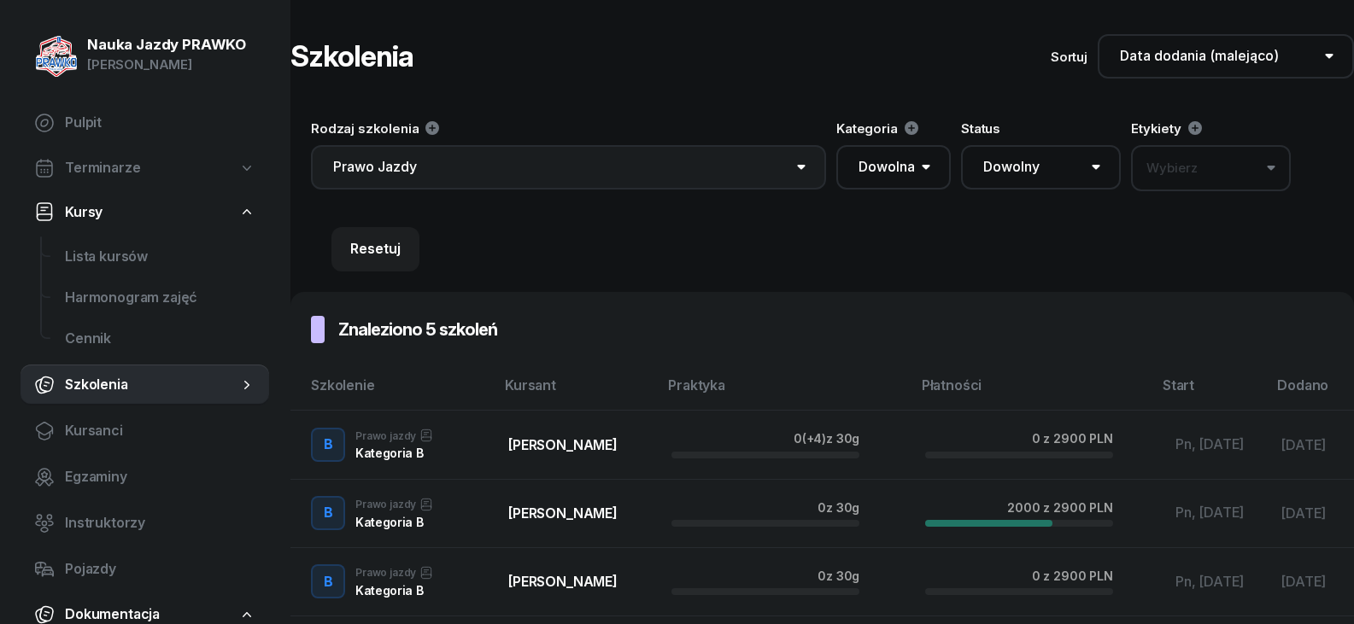
click at [423, 174] on select "Dowolne Prawo Jazdy Jazdy doszkalające Kwalifikacja wstępna PRZEWÓZ RZECZY Kwal…" at bounding box center [568, 167] width 515 height 44
click at [311, 145] on select "Dowolne Prawo Jazdy Jazdy doszkalające Kwalifikacja wstępna PRZEWÓZ RZECZY Kwal…" at bounding box center [568, 167] width 515 height 44
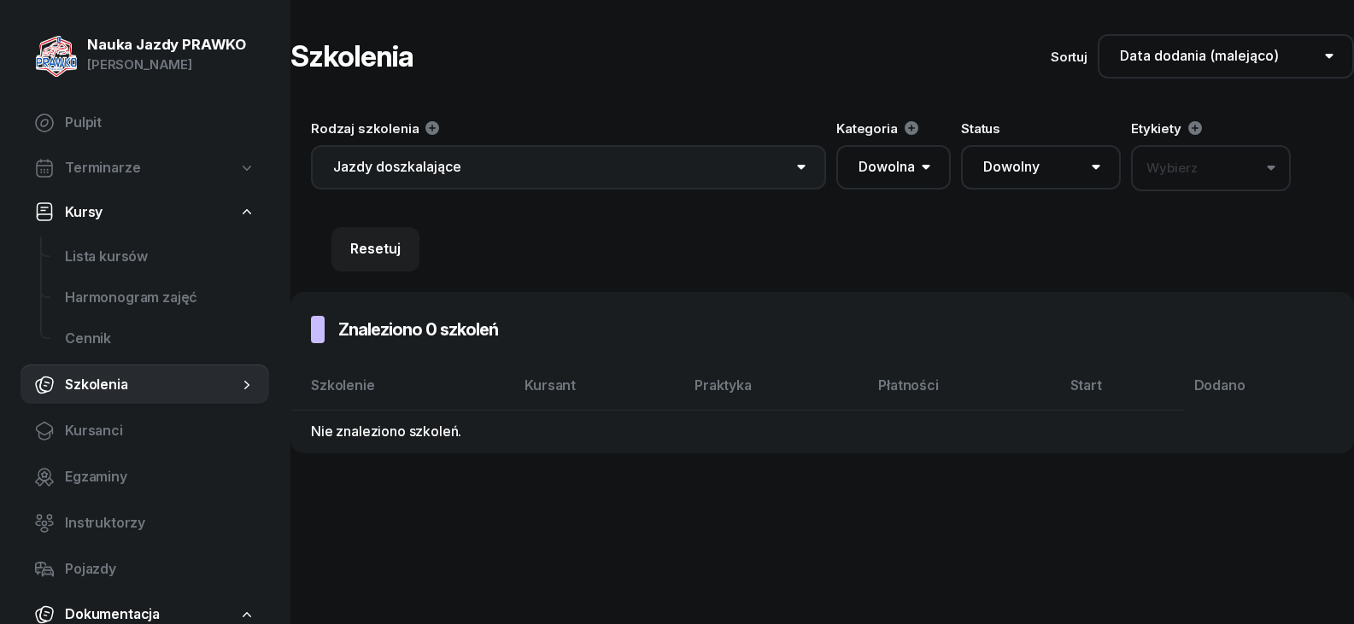
click at [460, 154] on select "Dowolne Prawo Jazdy Jazdy doszkalające Kwalifikacja wstępna PRZEWÓZ RZECZY Kwal…" at bounding box center [568, 167] width 515 height 44
click at [311, 145] on select "Dowolne Prawo Jazdy Jazdy doszkalające Kwalifikacja wstępna PRZEWÓZ RZECZY Kwal…" at bounding box center [568, 167] width 515 height 44
click at [490, 158] on select "Dowolne Prawo Jazdy Jazdy doszkalające Kwalifikacja wstępna PRZEWÓZ RZECZY Kwal…" at bounding box center [568, 167] width 515 height 44
click at [311, 145] on select "Dowolne Prawo Jazdy Jazdy doszkalające Kwalifikacja wstępna PRZEWÓZ RZECZY Kwal…" at bounding box center [568, 167] width 515 height 44
click at [509, 167] on select "Dowolne Prawo Jazdy Jazdy doszkalające Kwalifikacja wstępna PRZEWÓZ RZECZY Kwal…" at bounding box center [568, 167] width 515 height 44
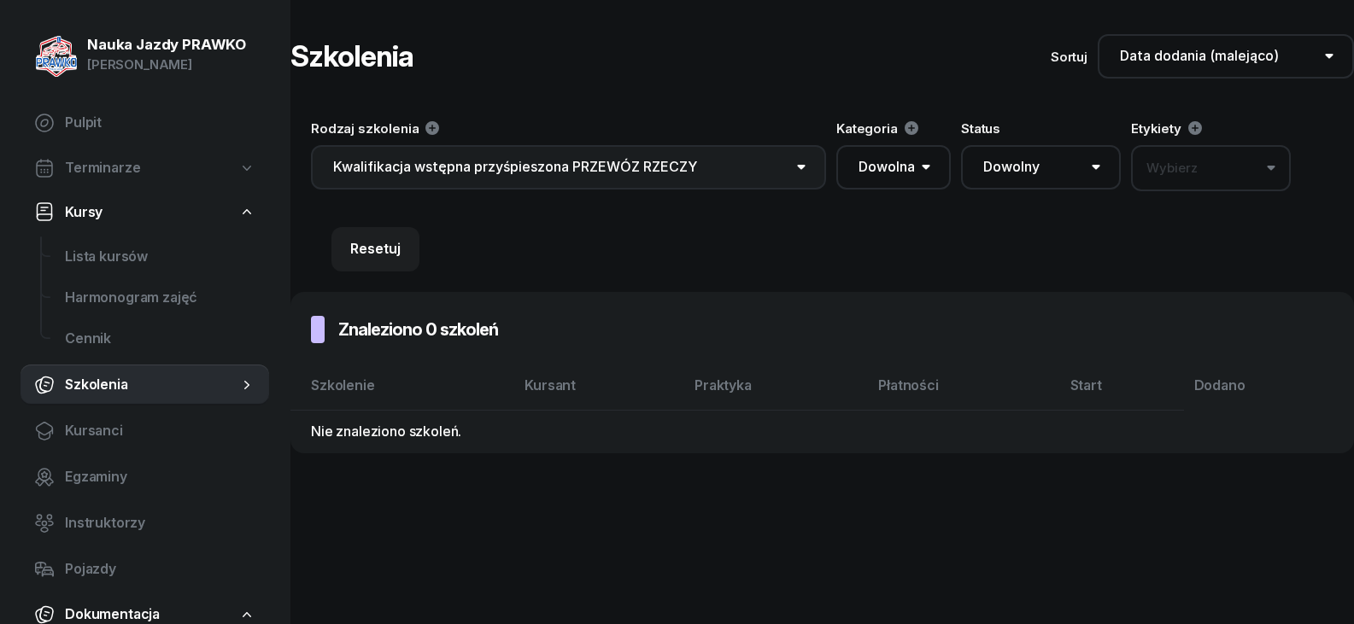
click at [311, 145] on select "Dowolne Prawo Jazdy Jazdy doszkalające Kwalifikacja wstępna PRZEWÓZ RZECZY Kwal…" at bounding box center [568, 167] width 515 height 44
click at [553, 154] on select "Dowolne Prawo Jazdy Jazdy doszkalające Kwalifikacja wstępna PRZEWÓZ RZECZY Kwal…" at bounding box center [568, 167] width 515 height 44
click at [311, 145] on select "Dowolne Prawo Jazdy Jazdy doszkalające Kwalifikacja wstępna PRZEWÓZ RZECZY Kwal…" at bounding box center [568, 167] width 515 height 44
click at [530, 161] on select "Dowolne Prawo Jazdy Jazdy doszkalające Kwalifikacja wstępna PRZEWÓZ RZECZY Kwal…" at bounding box center [568, 167] width 515 height 44
select select "67471593caa2a4deb1caa800"
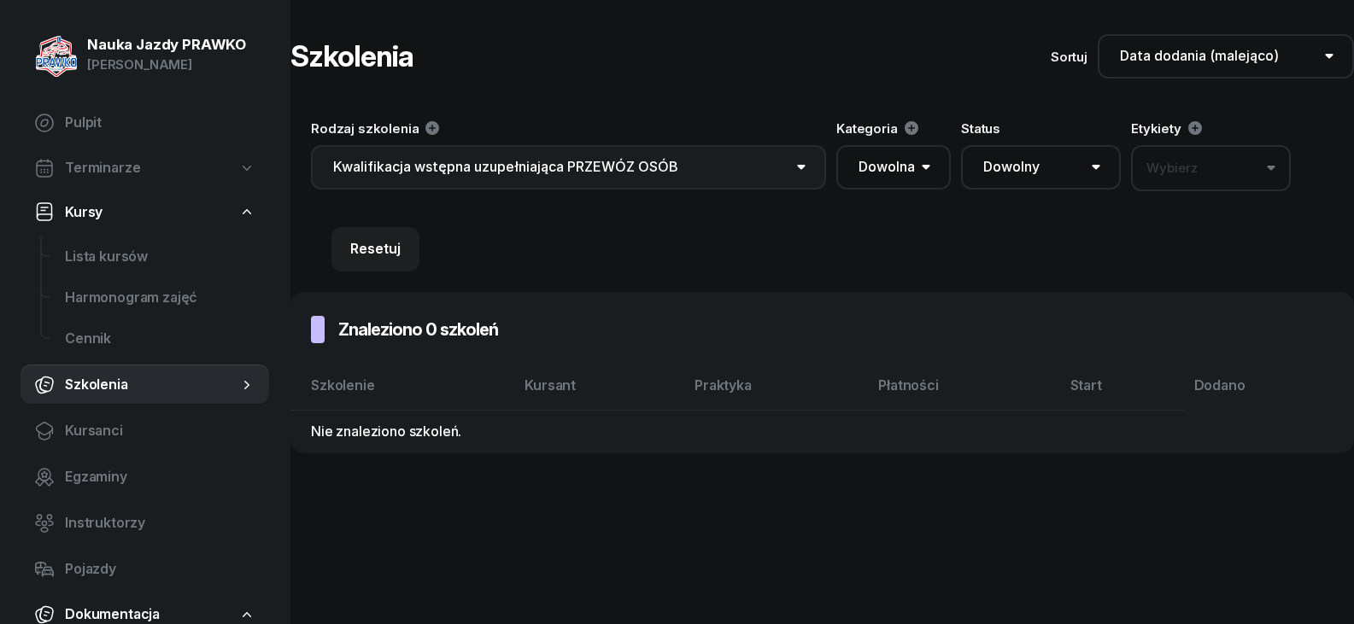
click at [311, 145] on select "Dowolne Prawo Jazdy Jazdy doszkalające Kwalifikacja wstępna PRZEWÓZ RZECZY Kwal…" at bounding box center [568, 167] width 515 height 44
click at [512, 191] on div "Rodzaj szkolenia Dowolne Prawo Jazdy Jazdy doszkalające Kwalifikacja wstępna PR…" at bounding box center [821, 195] width 1063 height 193
click at [87, 430] on span "Kursanci" at bounding box center [160, 431] width 190 height 22
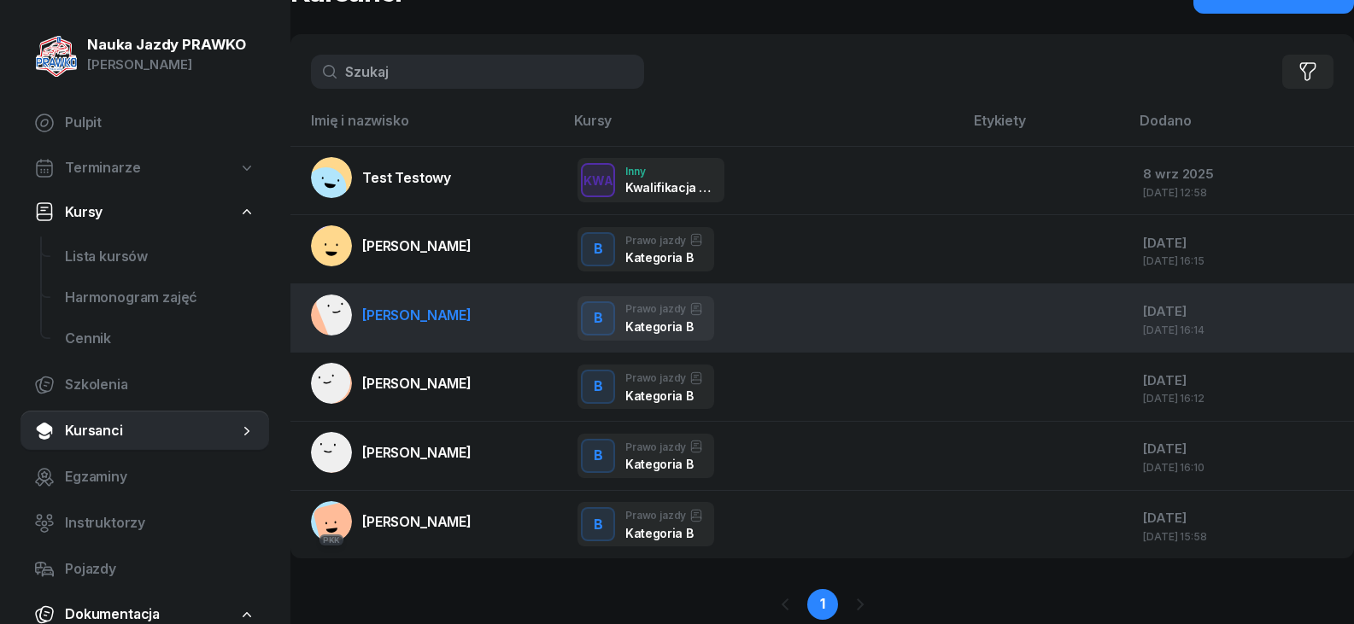
scroll to position [126, 0]
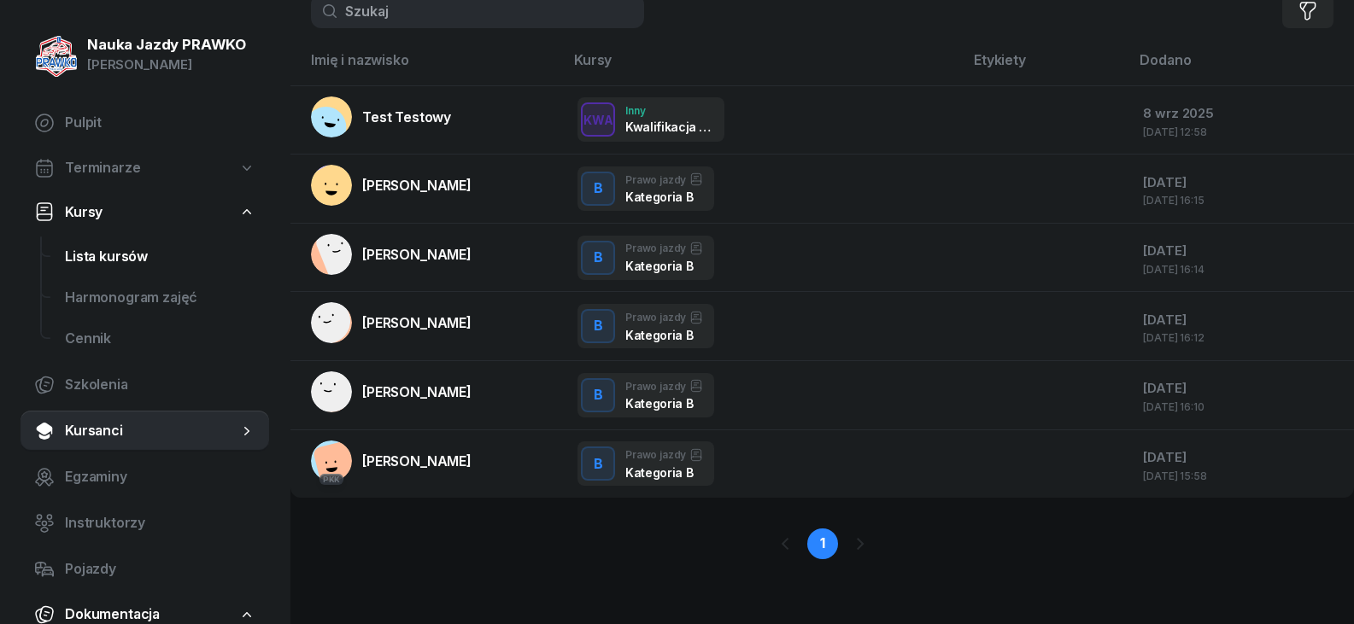
click at [109, 254] on span "Lista kursów" at bounding box center [160, 257] width 190 height 22
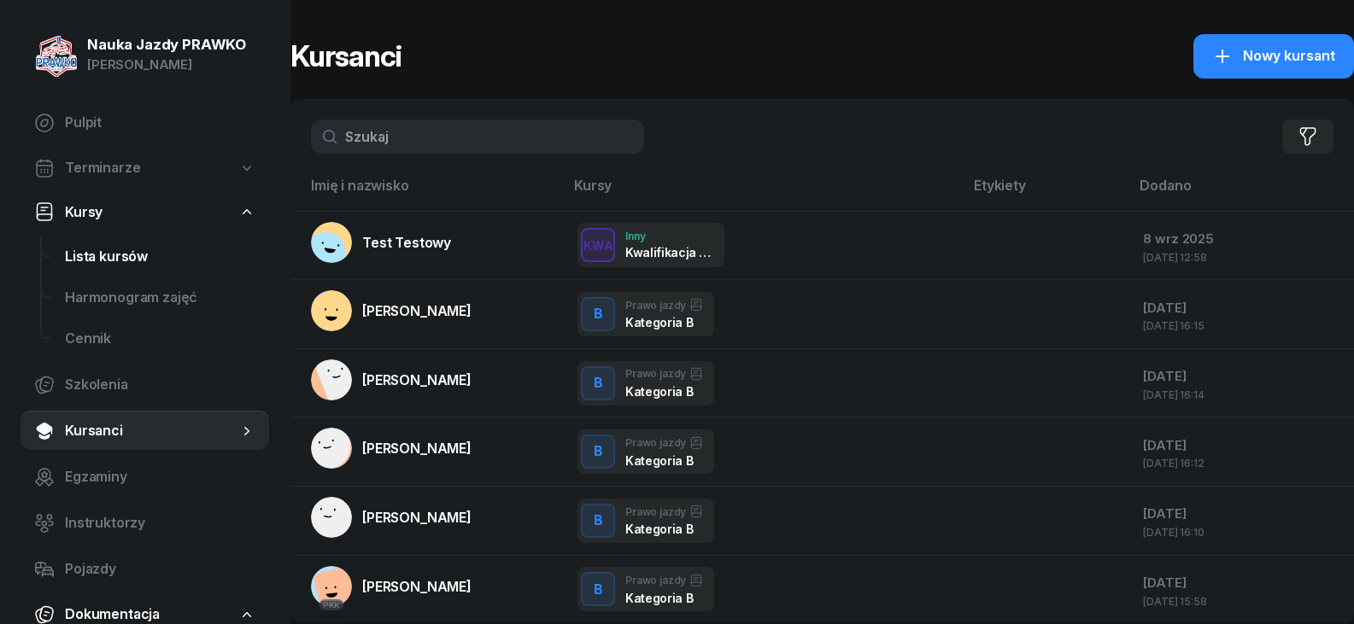
select select
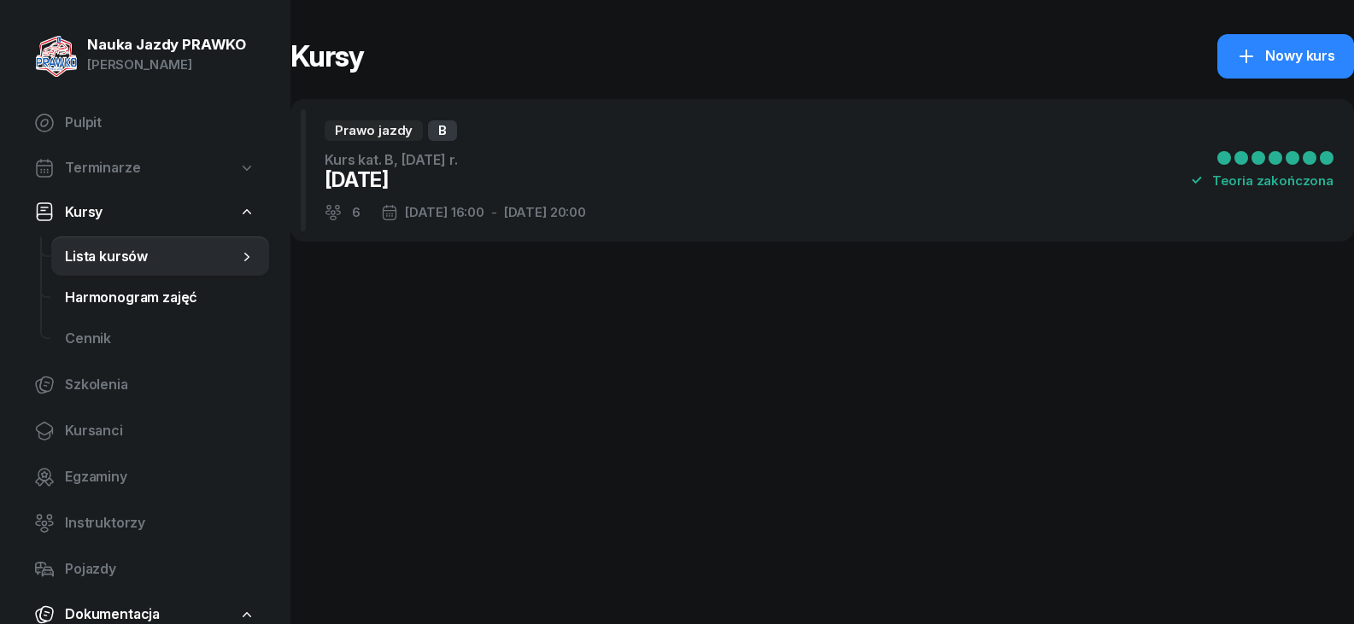
click at [123, 298] on span "Harmonogram zajęć" at bounding box center [160, 298] width 190 height 22
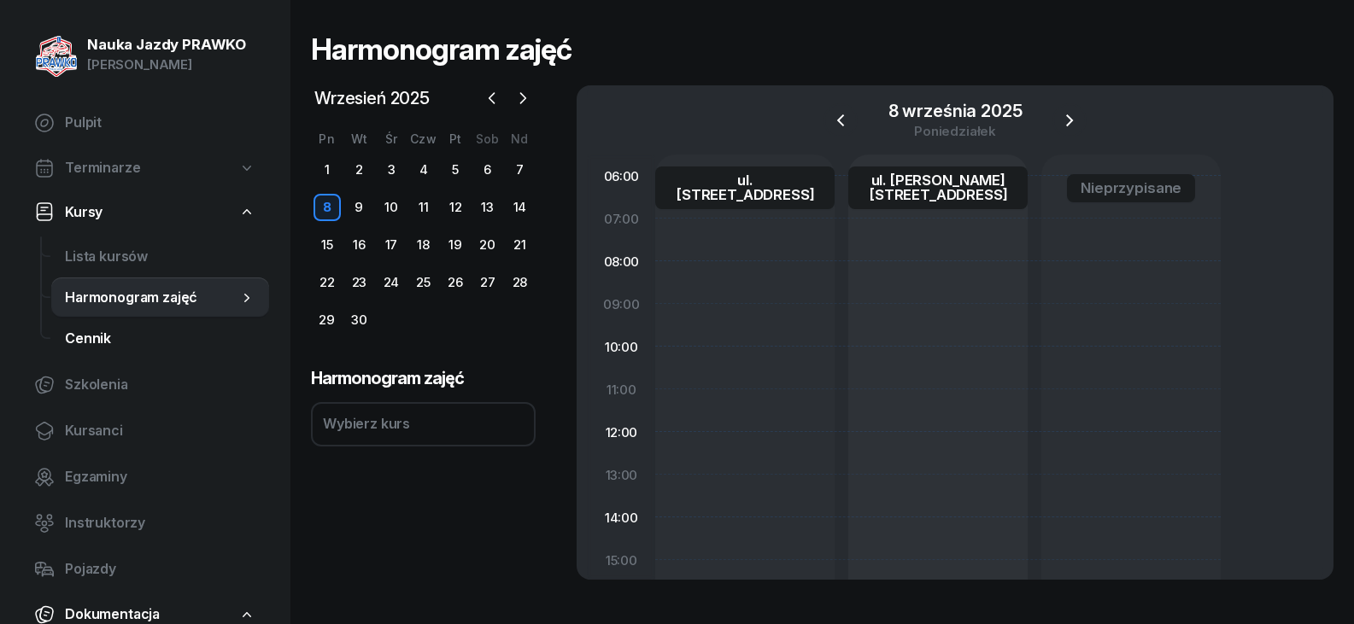
click at [103, 348] on span "Cennik" at bounding box center [160, 339] width 190 height 22
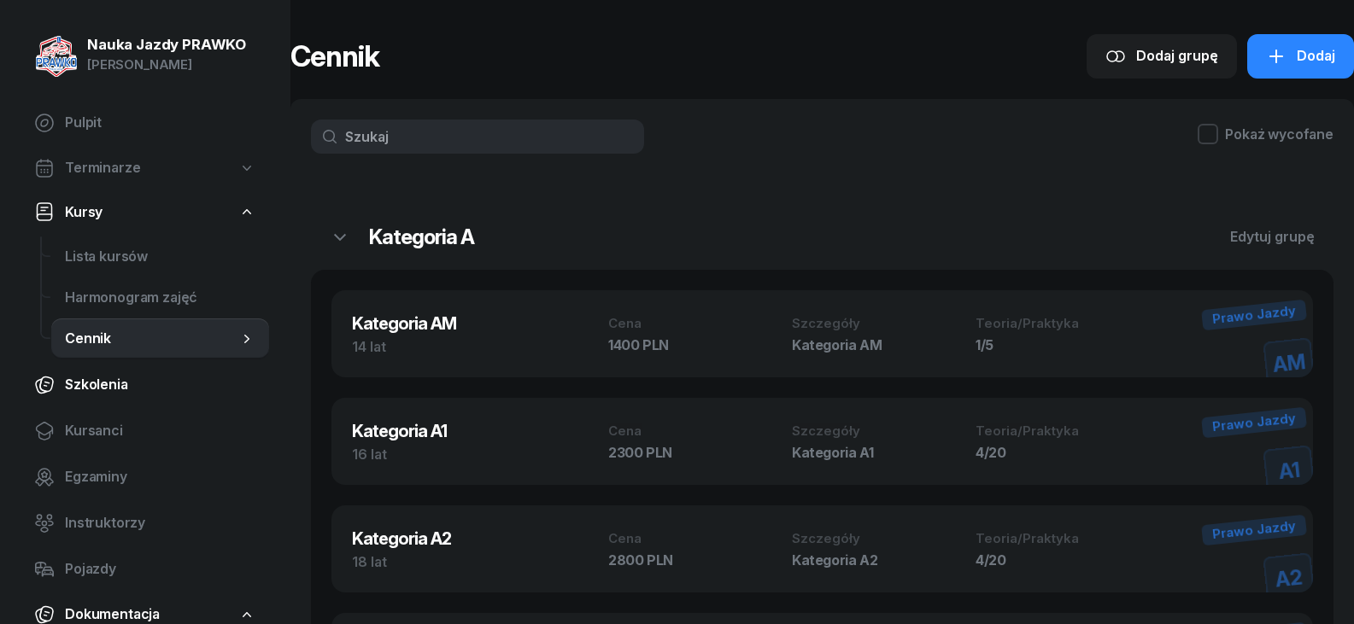
click at [89, 401] on link "Szkolenia" at bounding box center [144, 385] width 249 height 41
select select "createdAt-desc"
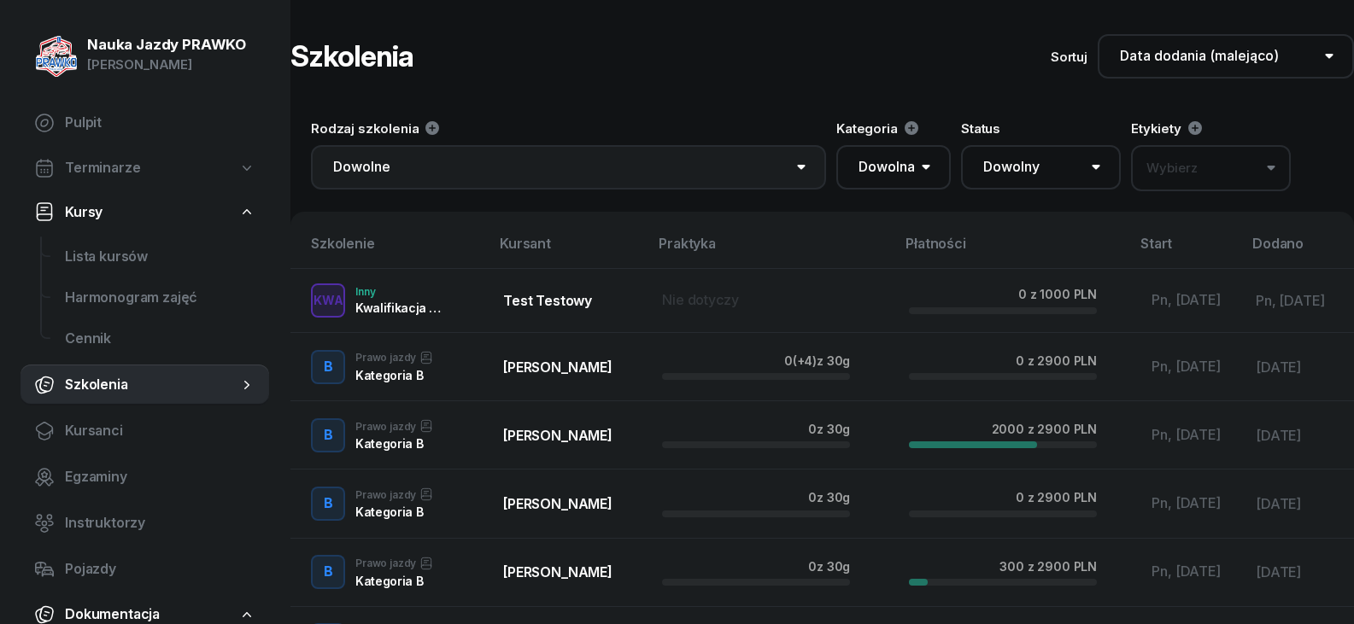
click at [681, 164] on select "Dowolne Prawo Jazdy Jazdy doszkalające Kwalifikacja wstępna PRZEWÓZ RZECZY Kwal…" at bounding box center [568, 167] width 515 height 44
click at [311, 145] on select "Dowolne Prawo Jazdy Jazdy doszkalające Kwalifikacja wstępna PRZEWÓZ RZECZY Kwal…" at bounding box center [568, 167] width 515 height 44
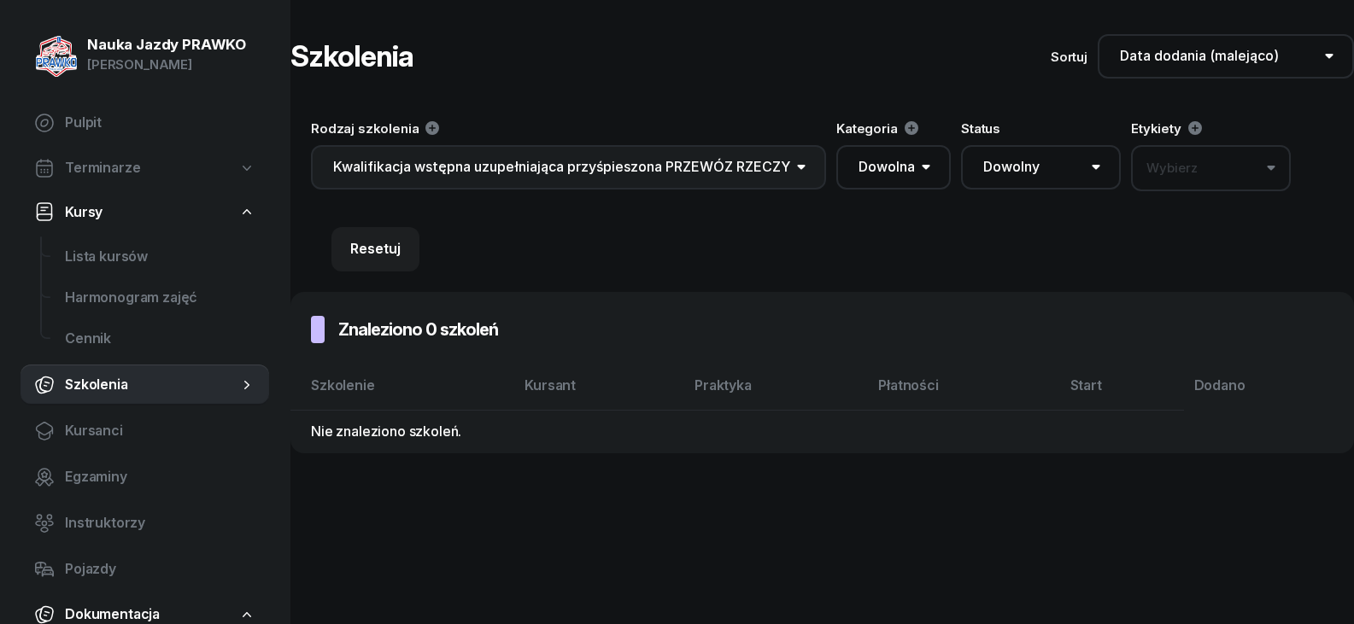
click at [640, 176] on select "Dowolne Prawo Jazdy Jazdy doszkalające Kwalifikacja wstępna PRZEWÓZ RZECZY Kwal…" at bounding box center [568, 167] width 515 height 44
select select "674715a01dad492bd6d5b814"
click at [311, 145] on select "Dowolne Prawo Jazdy Jazdy doszkalające Kwalifikacja wstępna PRZEWÓZ RZECZY Kwal…" at bounding box center [568, 167] width 515 height 44
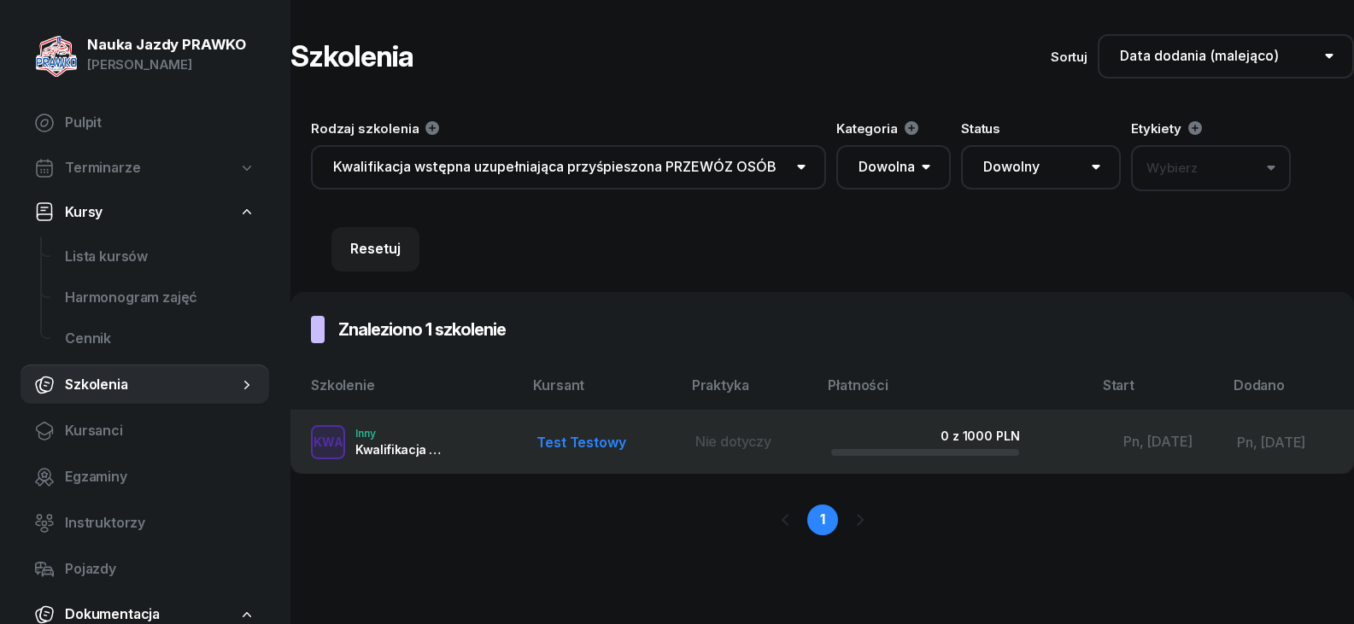
click at [705, 434] on span "Nie dotyczy" at bounding box center [733, 441] width 76 height 17
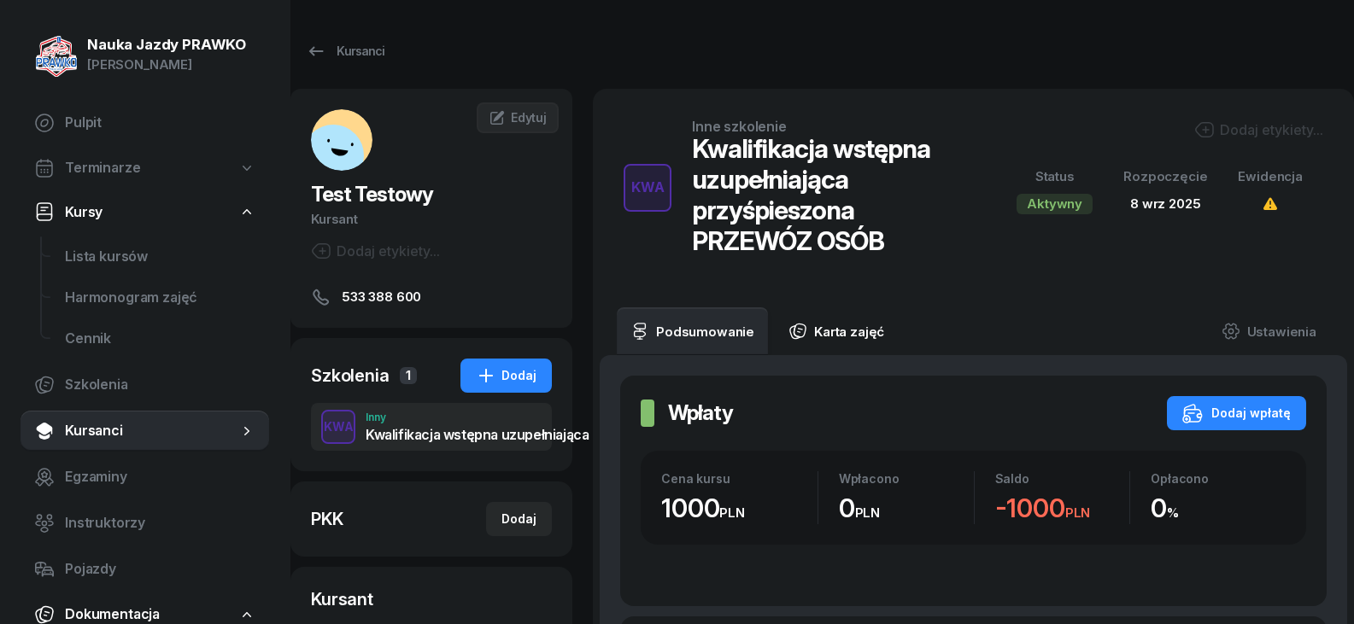
click at [822, 334] on link "Karta zajęć" at bounding box center [836, 331] width 123 height 48
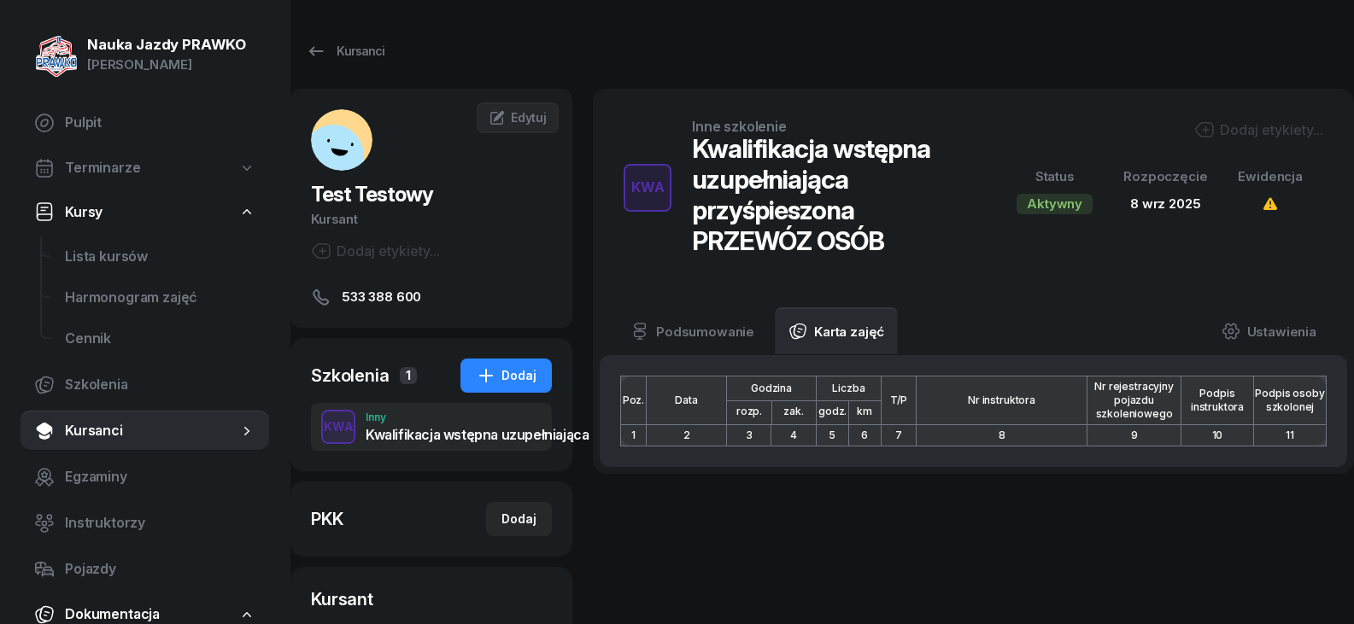
click at [952, 435] on th "8" at bounding box center [1001, 435] width 171 height 21
click at [1277, 336] on link "Ustawienia" at bounding box center [1269, 331] width 122 height 48
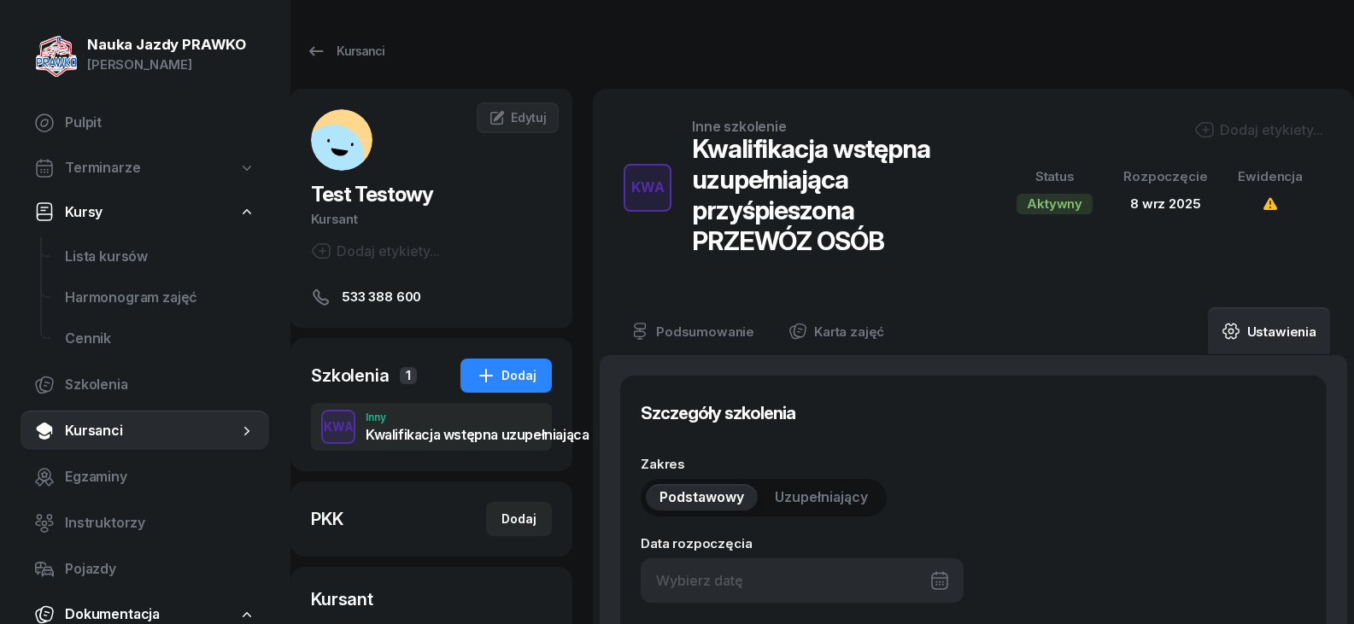
type input "[DATE]"
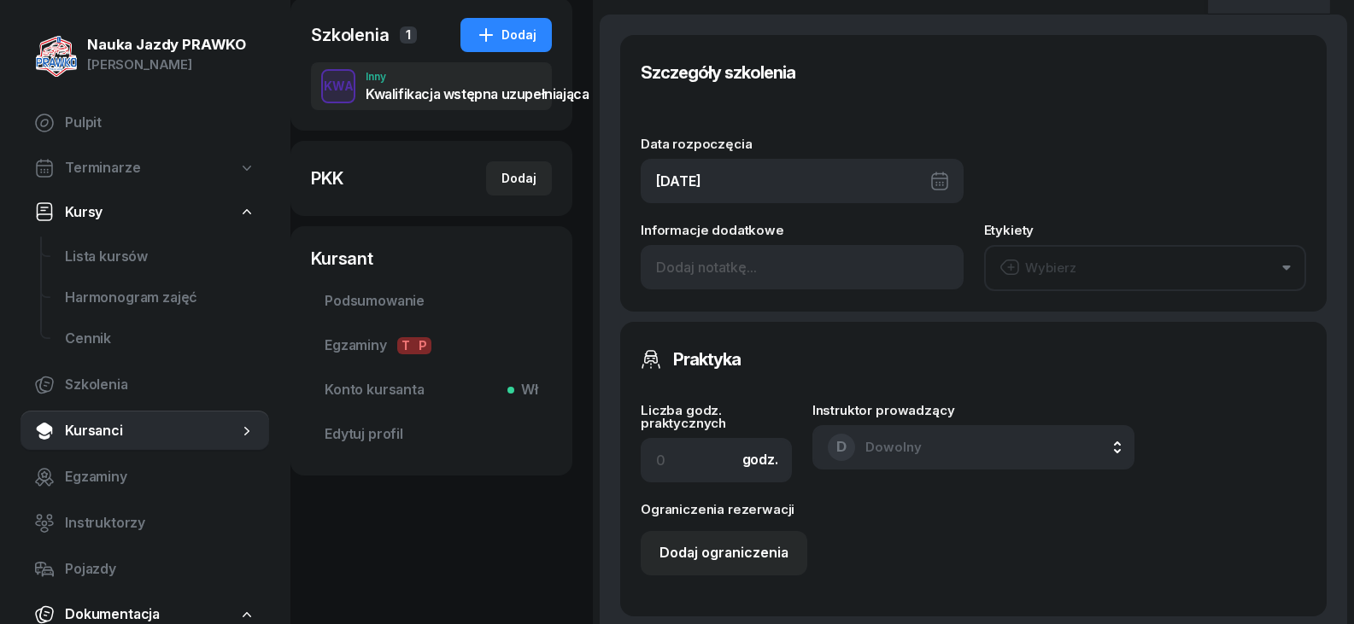
scroll to position [342, 0]
click at [1185, 280] on button "Wybierz" at bounding box center [1145, 267] width 323 height 46
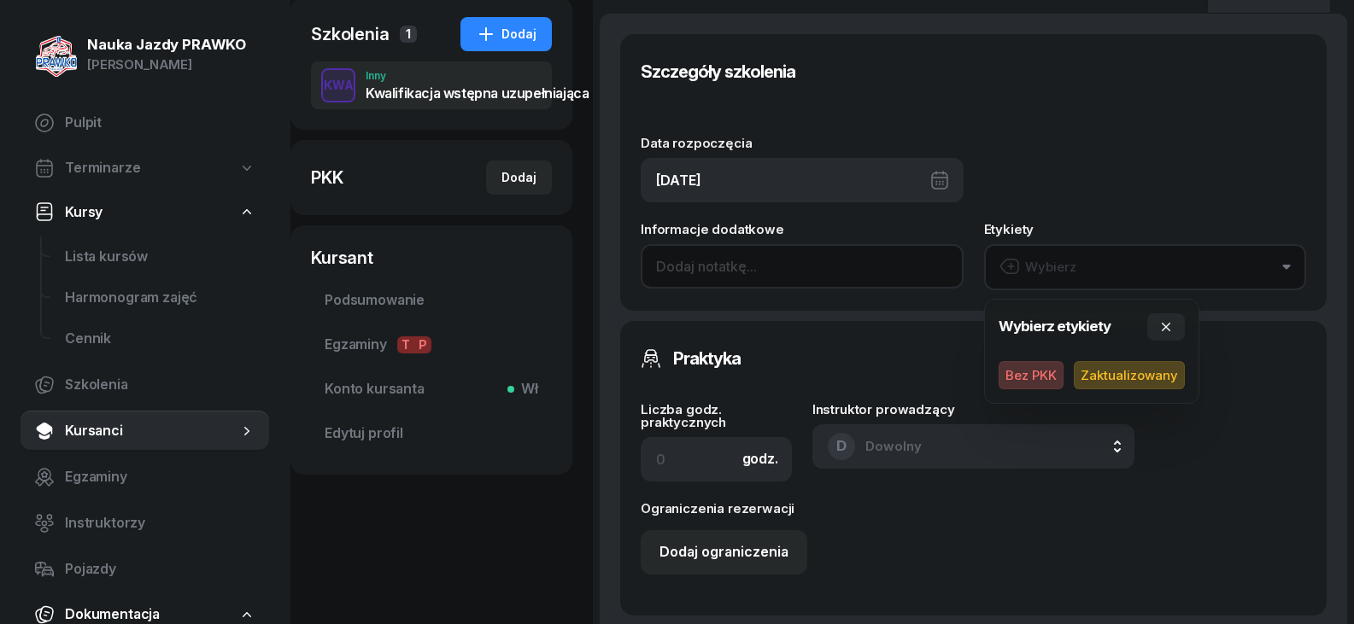
click at [851, 249] on input at bounding box center [801, 266] width 323 height 44
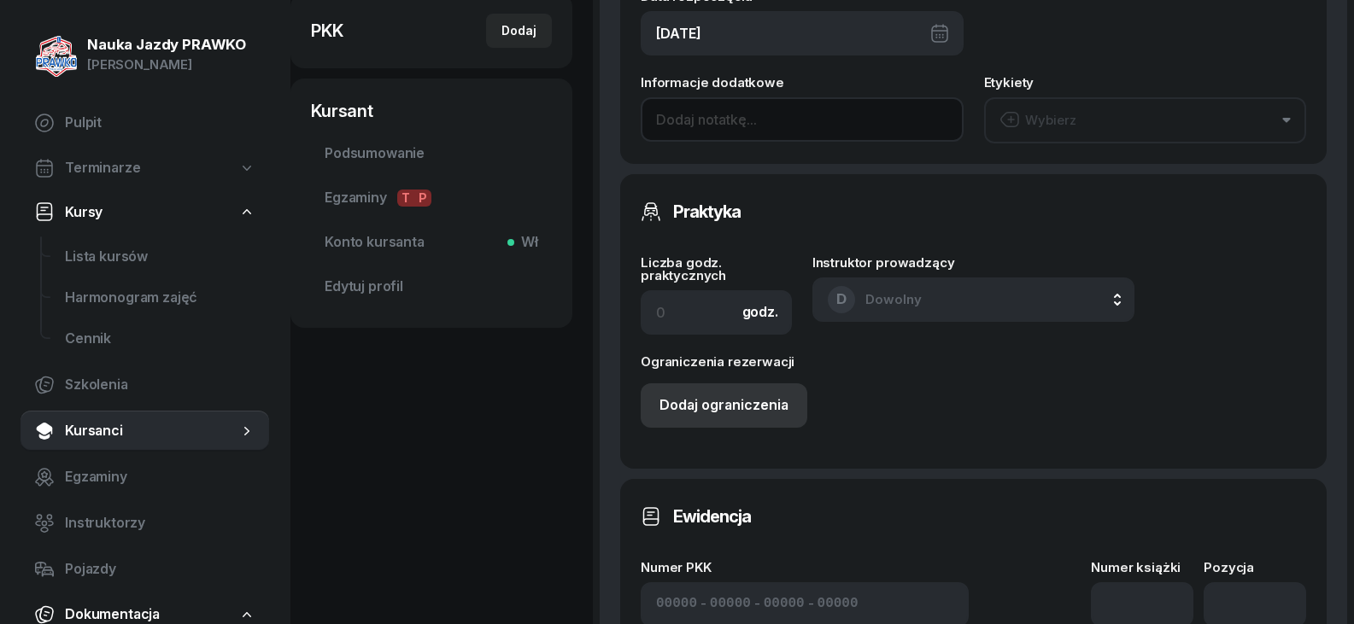
scroll to position [512, 0]
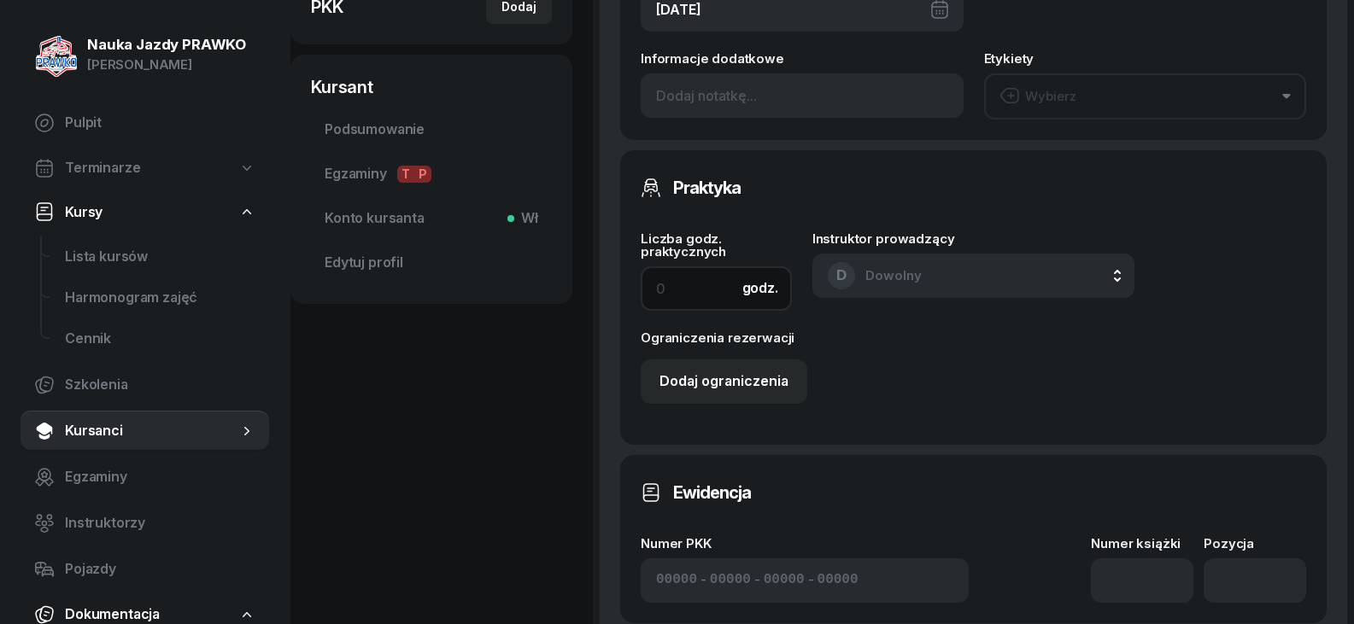
click at [687, 286] on input at bounding box center [715, 288] width 151 height 44
click at [692, 289] on input at bounding box center [715, 288] width 151 height 44
type input "10"
click at [1026, 282] on button "D Dowolny" at bounding box center [973, 276] width 323 height 44
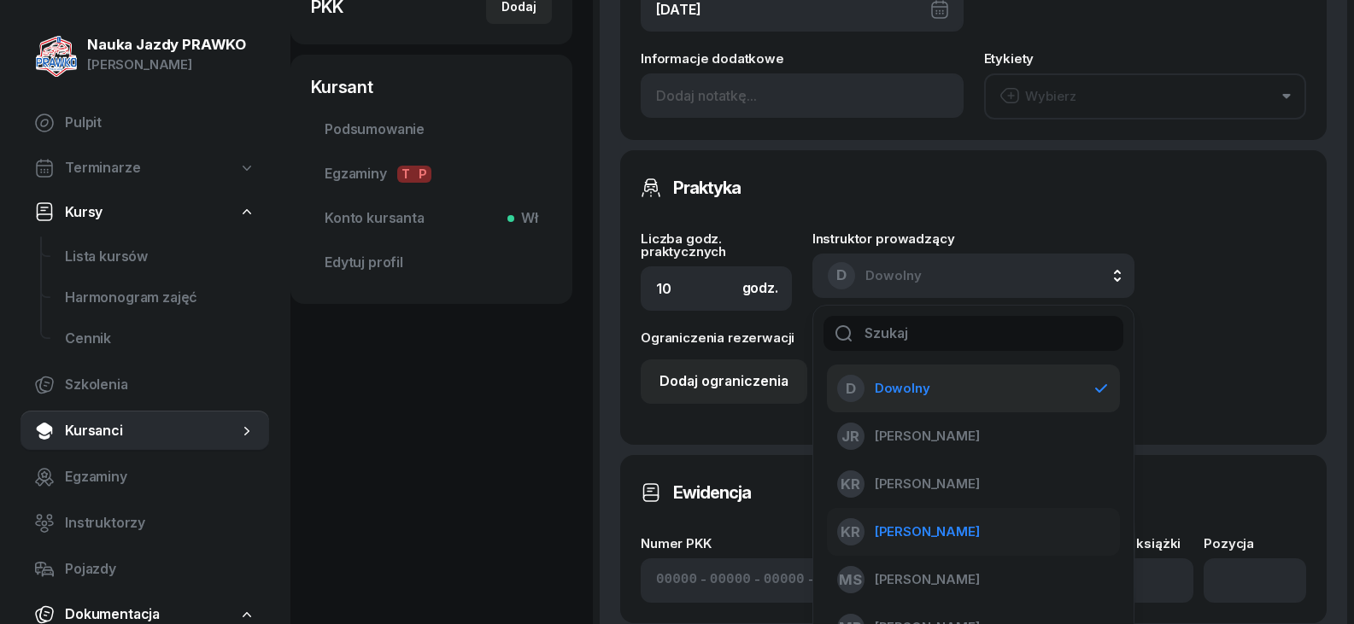
click at [939, 544] on div "KR [PERSON_NAME]" at bounding box center [963, 531] width 253 height 27
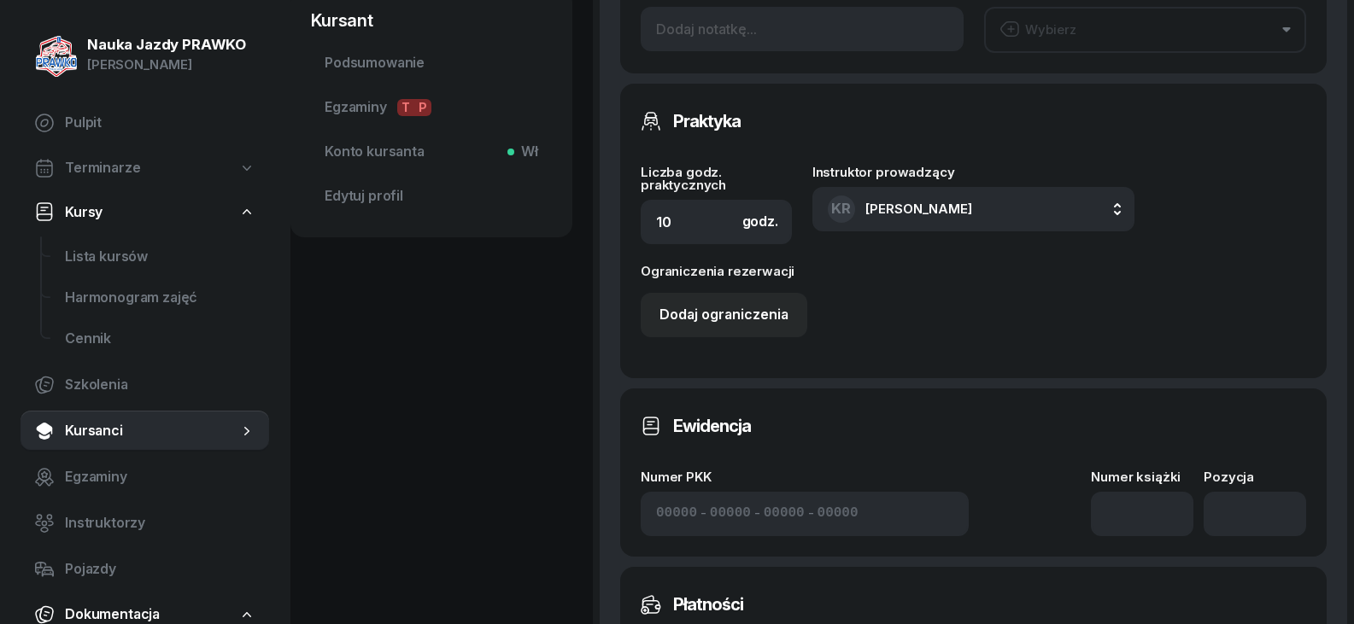
scroll to position [683, 0]
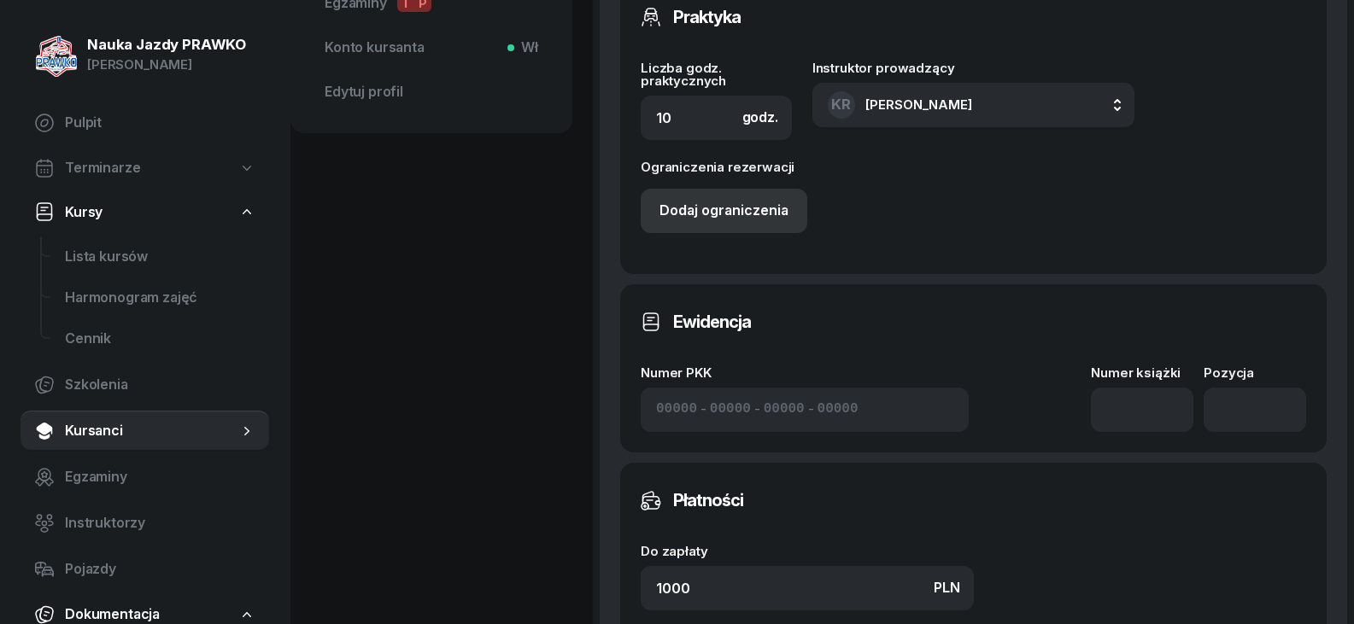
click at [742, 220] on div "Dodaj ograniczenia" at bounding box center [723, 211] width 129 height 22
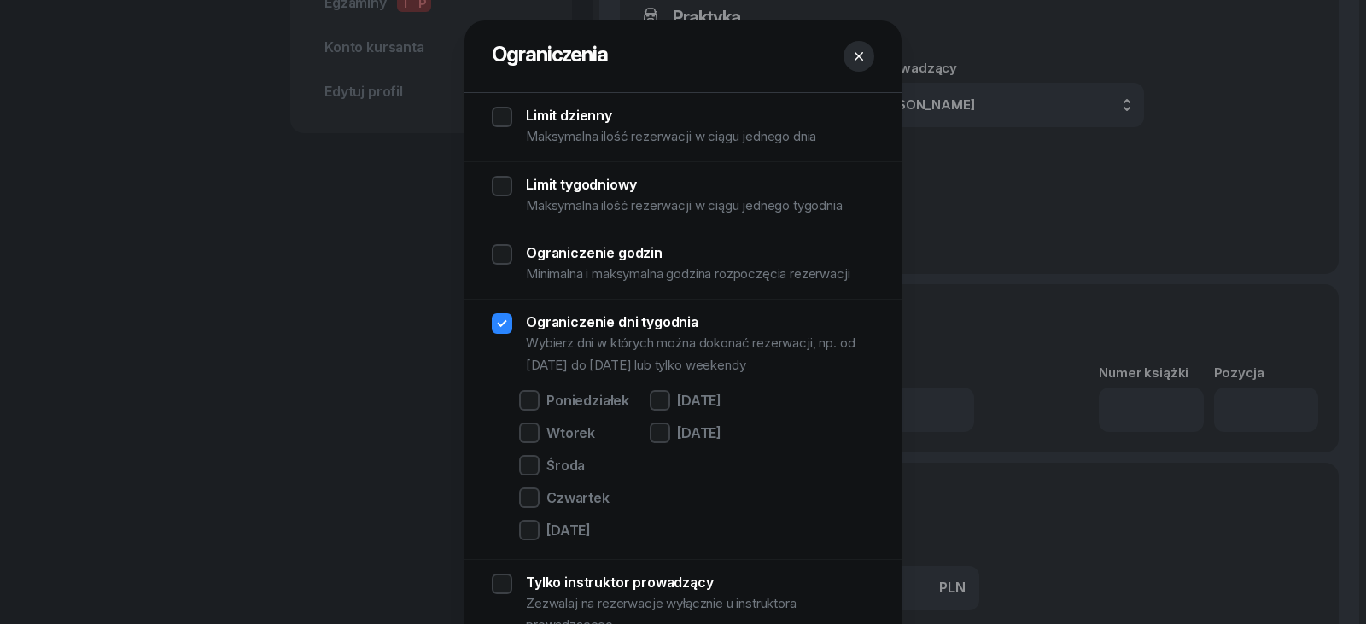
click at [1073, 229] on div at bounding box center [683, 312] width 1366 height 624
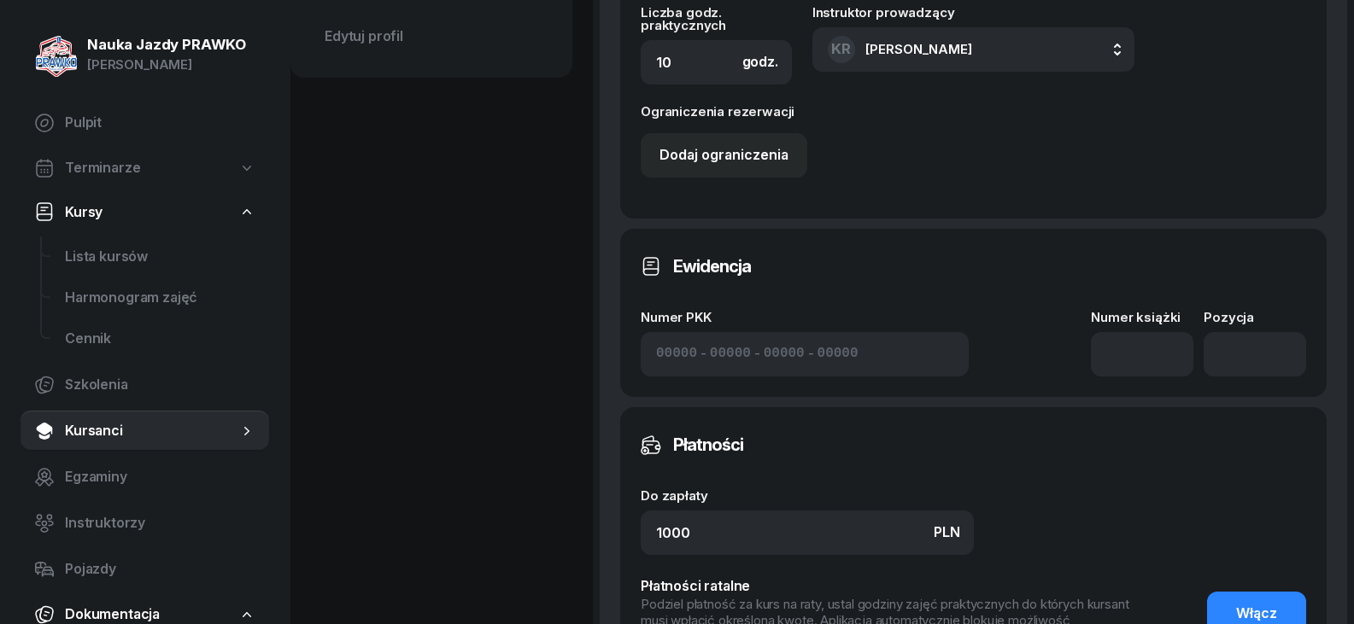
scroll to position [769, 0]
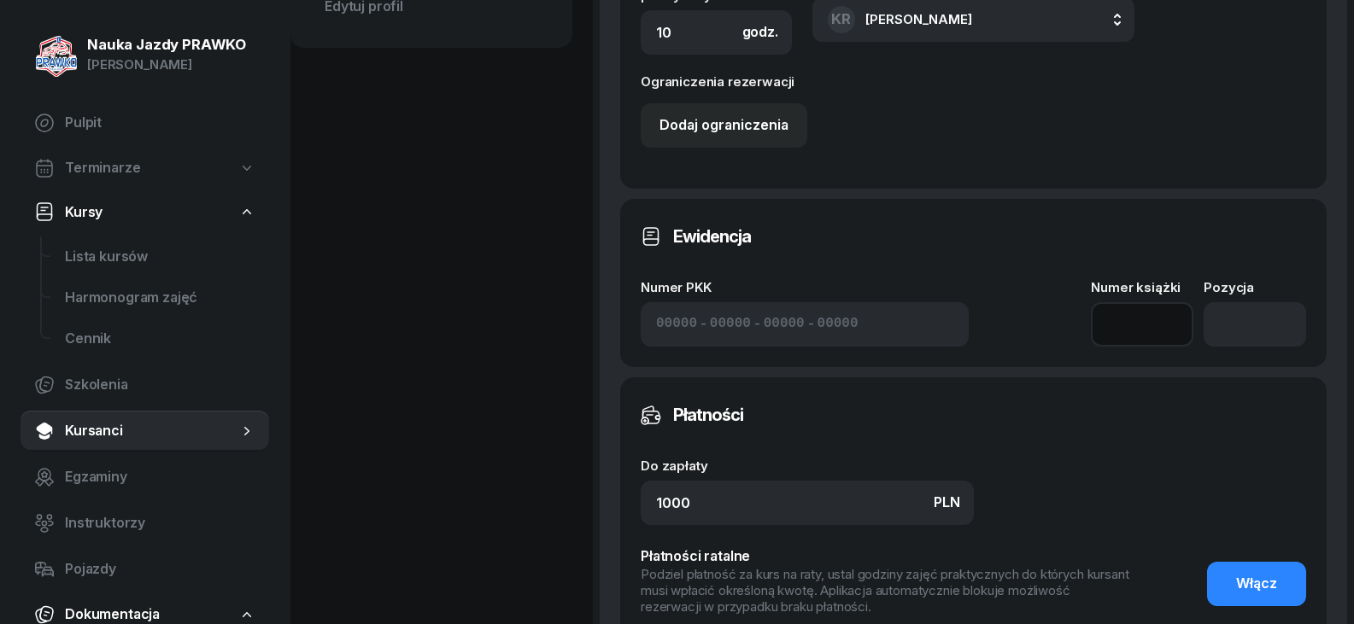
drag, startPoint x: 1136, startPoint y: 327, endPoint x: 1064, endPoint y: 352, distance: 75.9
click at [1136, 329] on input at bounding box center [1142, 324] width 102 height 44
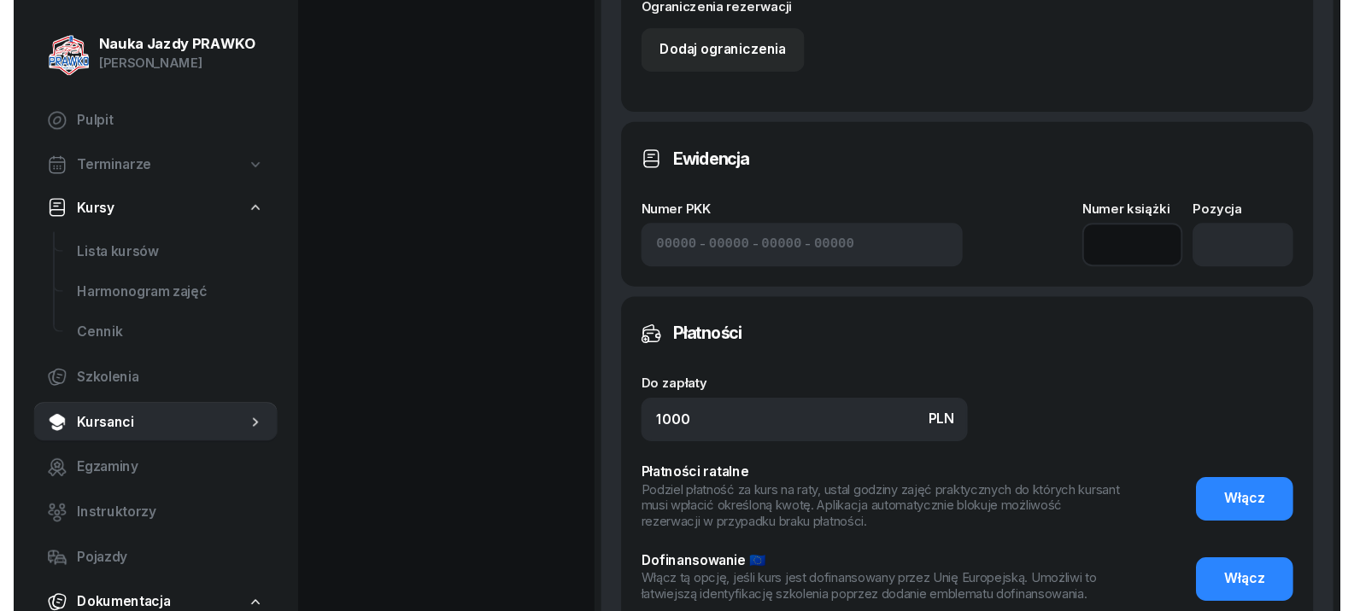
scroll to position [939, 0]
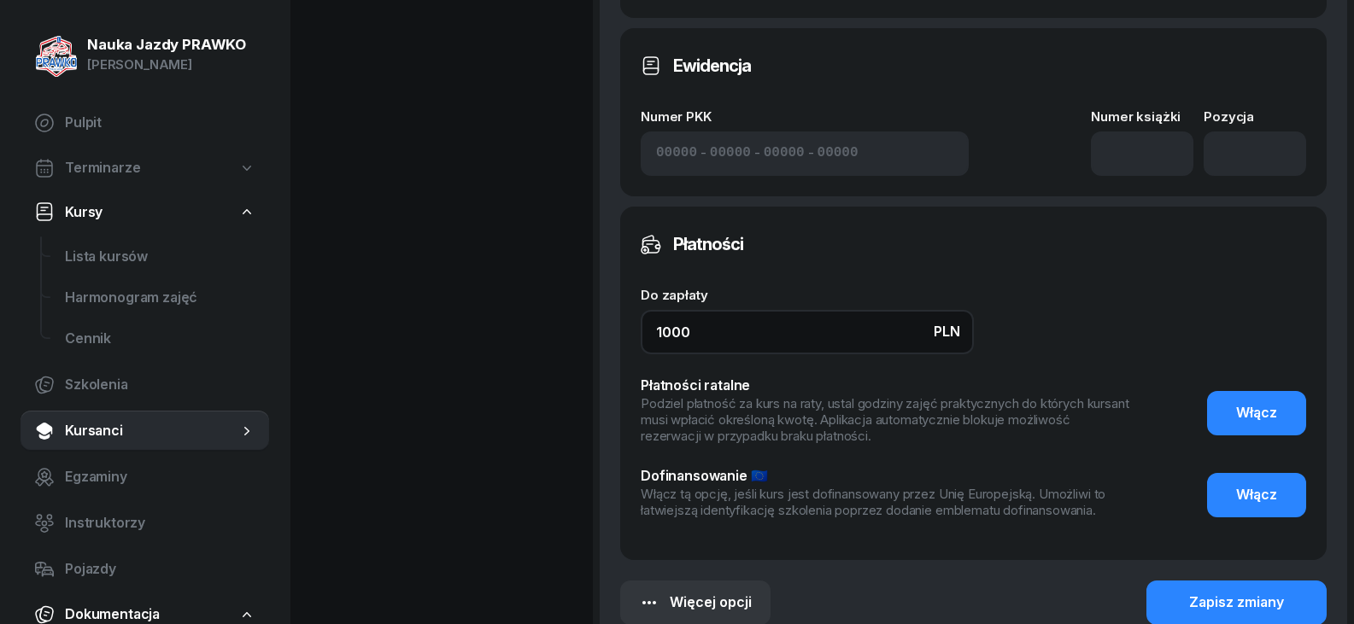
click at [826, 336] on input "1000" at bounding box center [806, 332] width 333 height 44
type input "1"
type input "1400"
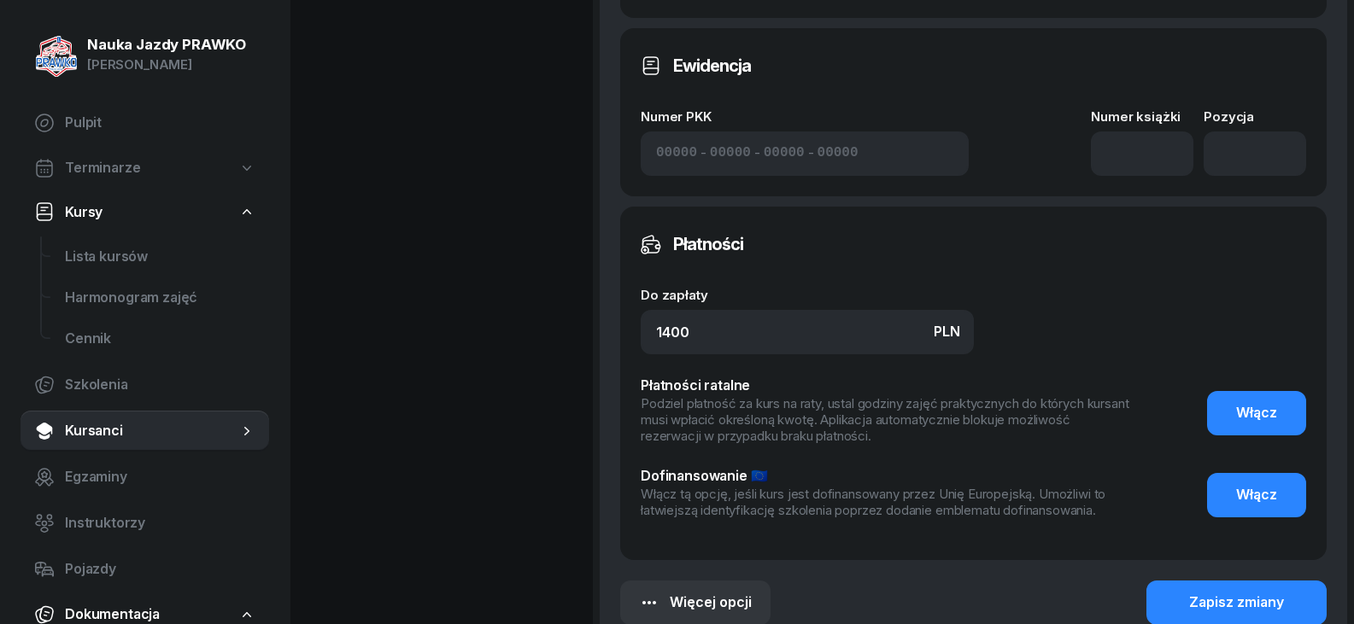
click at [1125, 282] on div "Płatności Do zapłaty PLN 1400 Płatności ratalne Podziel płatność za kurs na rat…" at bounding box center [973, 384] width 706 height 354
click at [1283, 427] on button "Włącz" at bounding box center [1256, 413] width 99 height 44
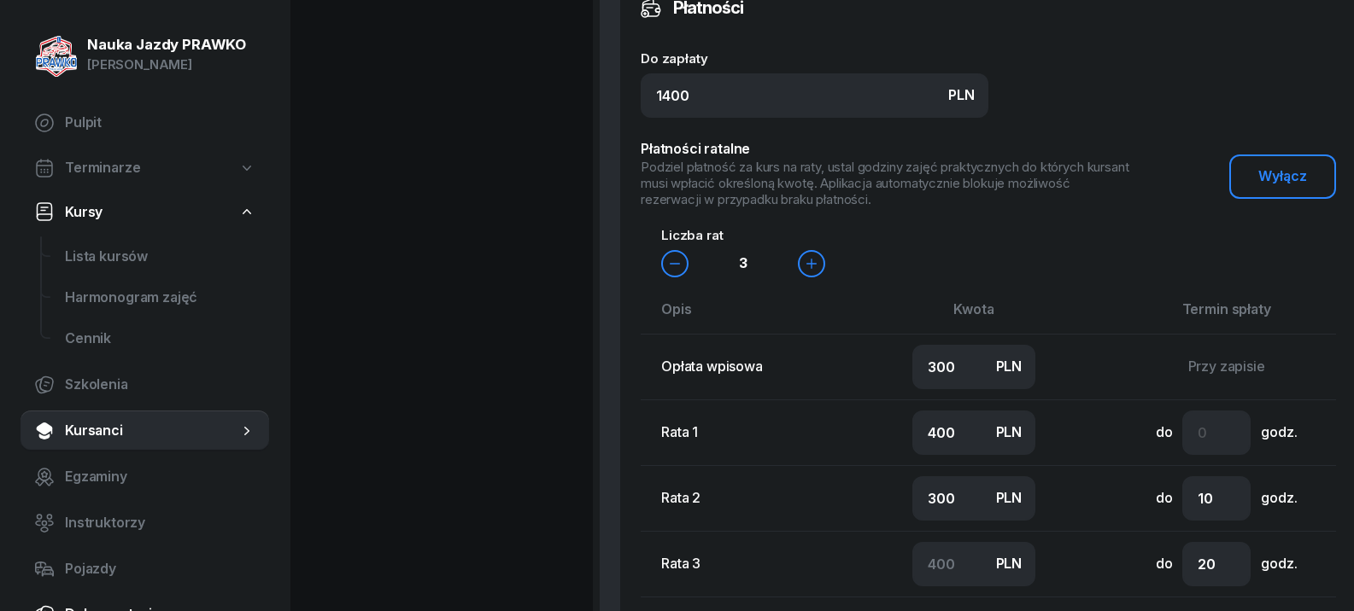
scroll to position [1196, 0]
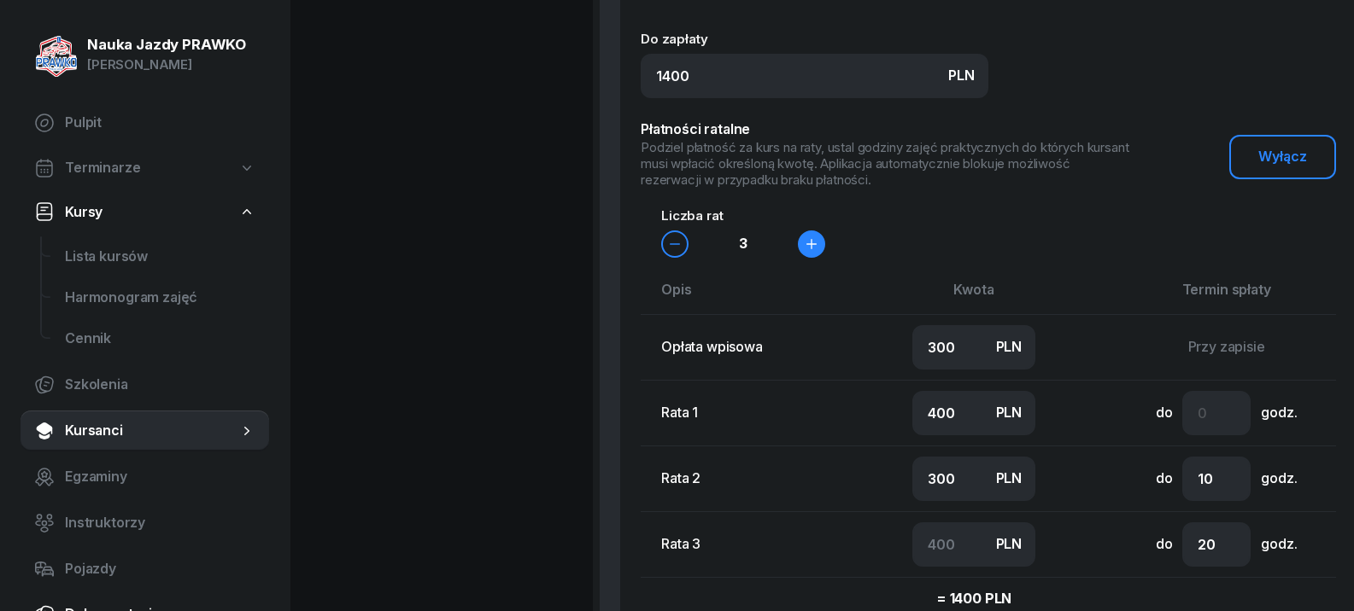
click at [805, 237] on icon "button" at bounding box center [811, 244] width 14 height 14
type input "300"
type input "200"
type input "300"
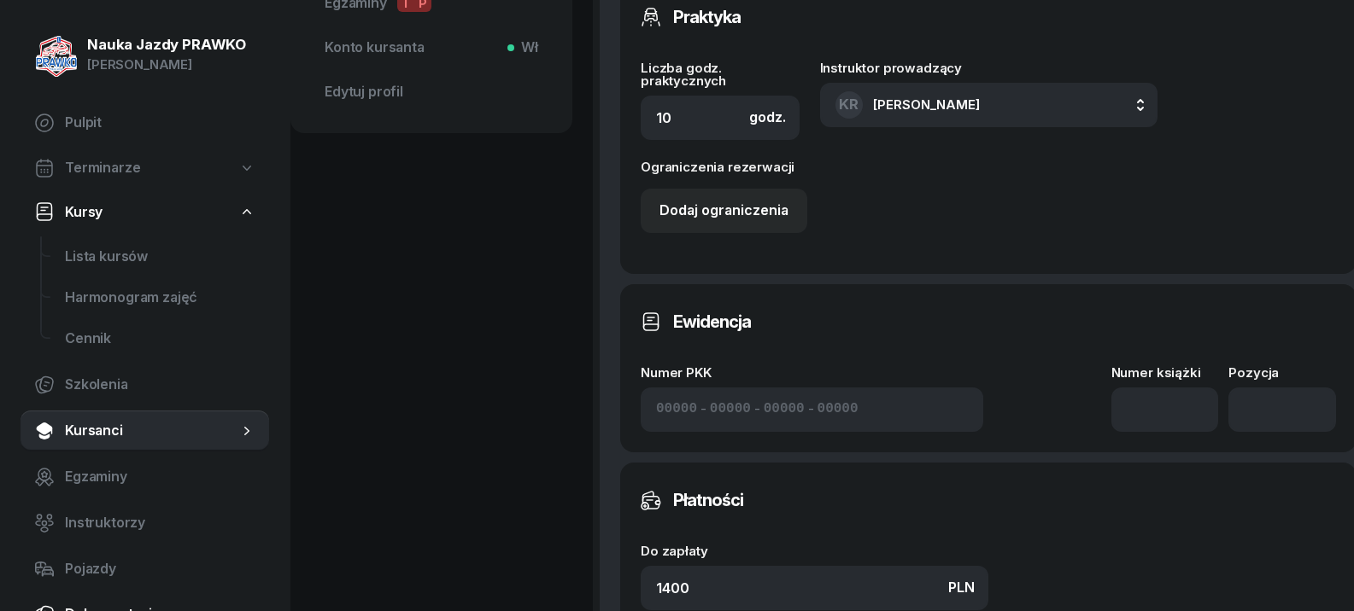
click at [196, 417] on link "Kursanci" at bounding box center [144, 431] width 249 height 41
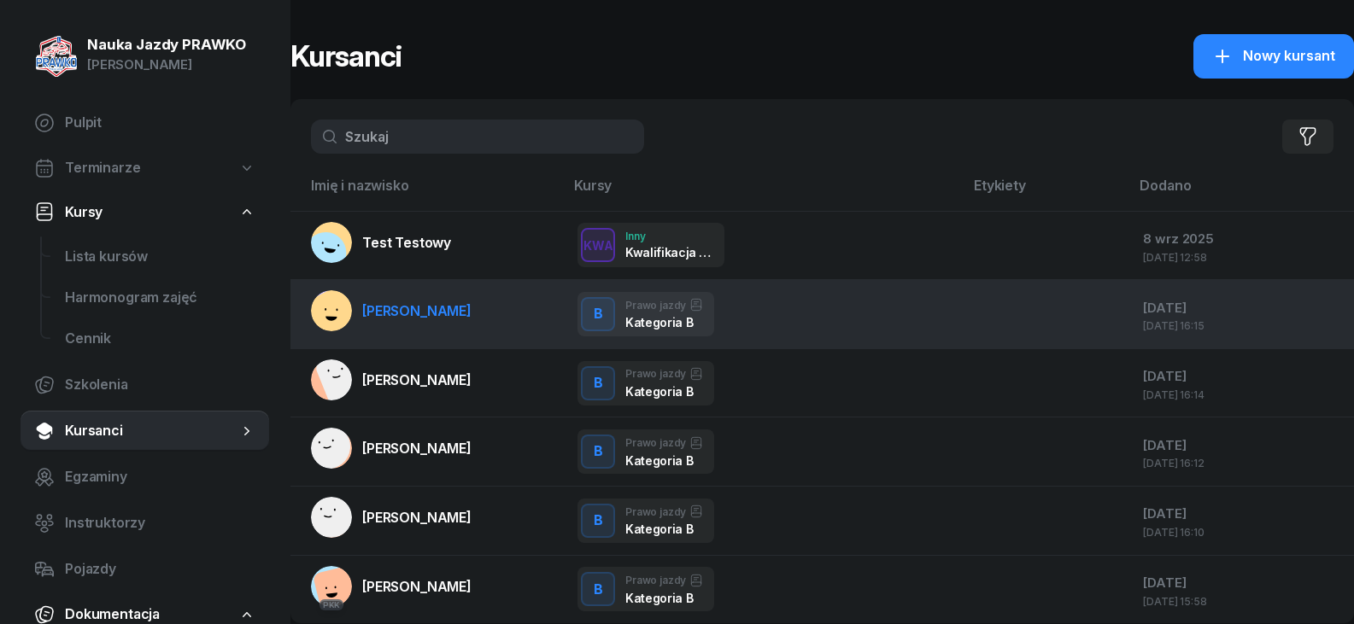
click at [1051, 304] on div at bounding box center [1046, 314] width 138 height 22
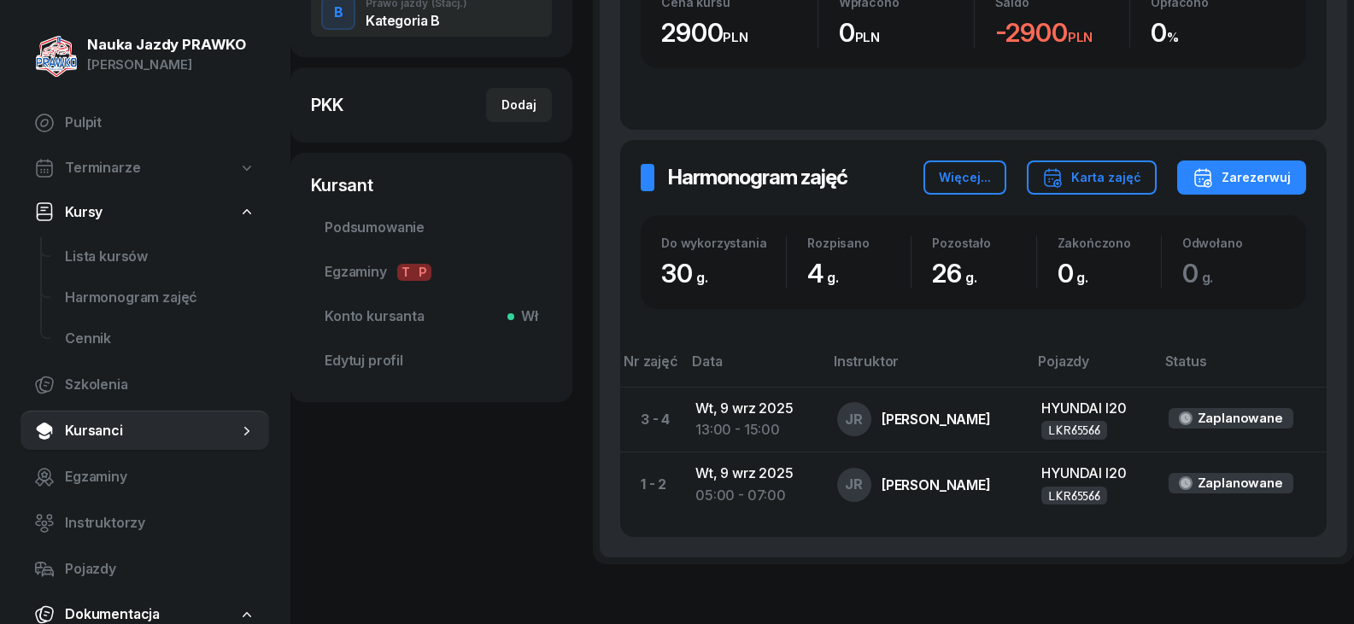
scroll to position [266, 0]
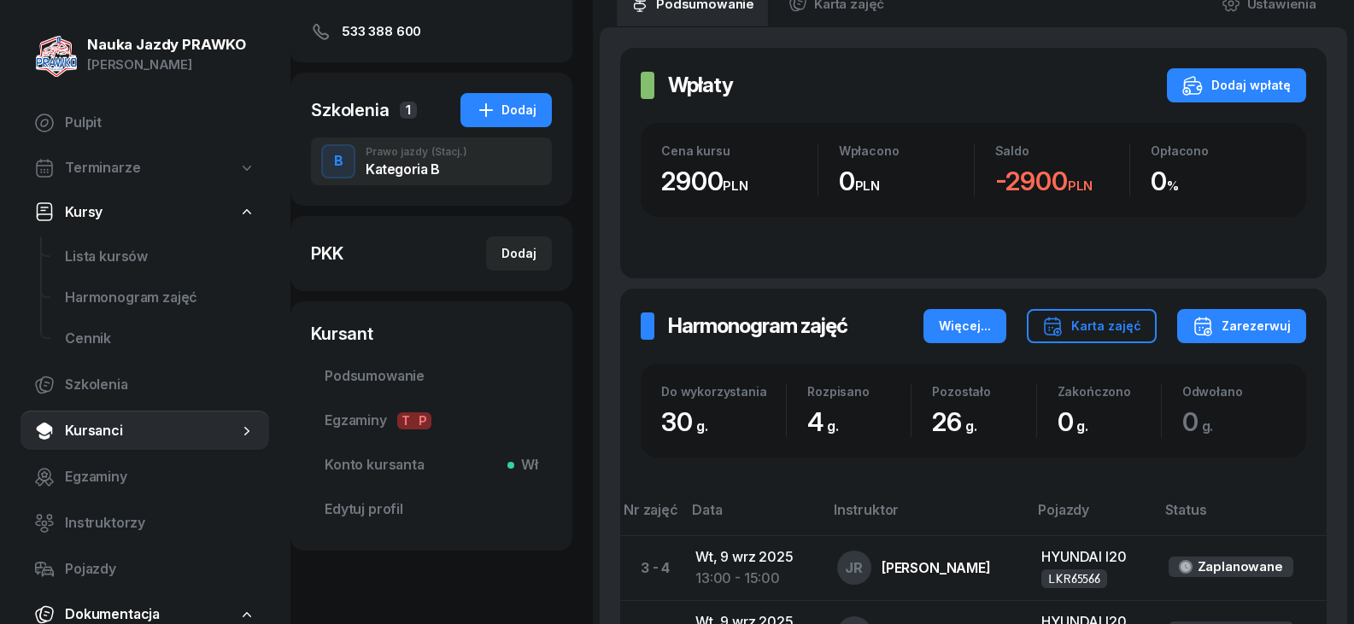
click at [966, 326] on div "Więcej..." at bounding box center [965, 326] width 52 height 20
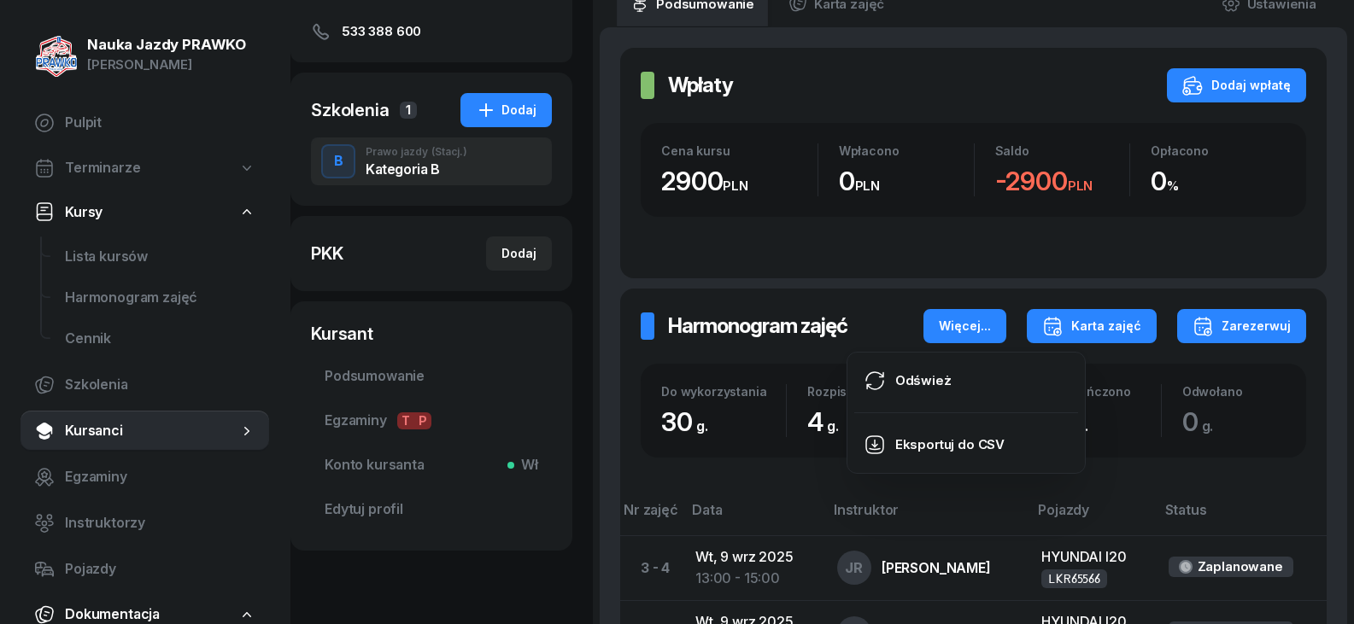
click at [1135, 331] on div "Karta zajęć" at bounding box center [1091, 326] width 99 height 20
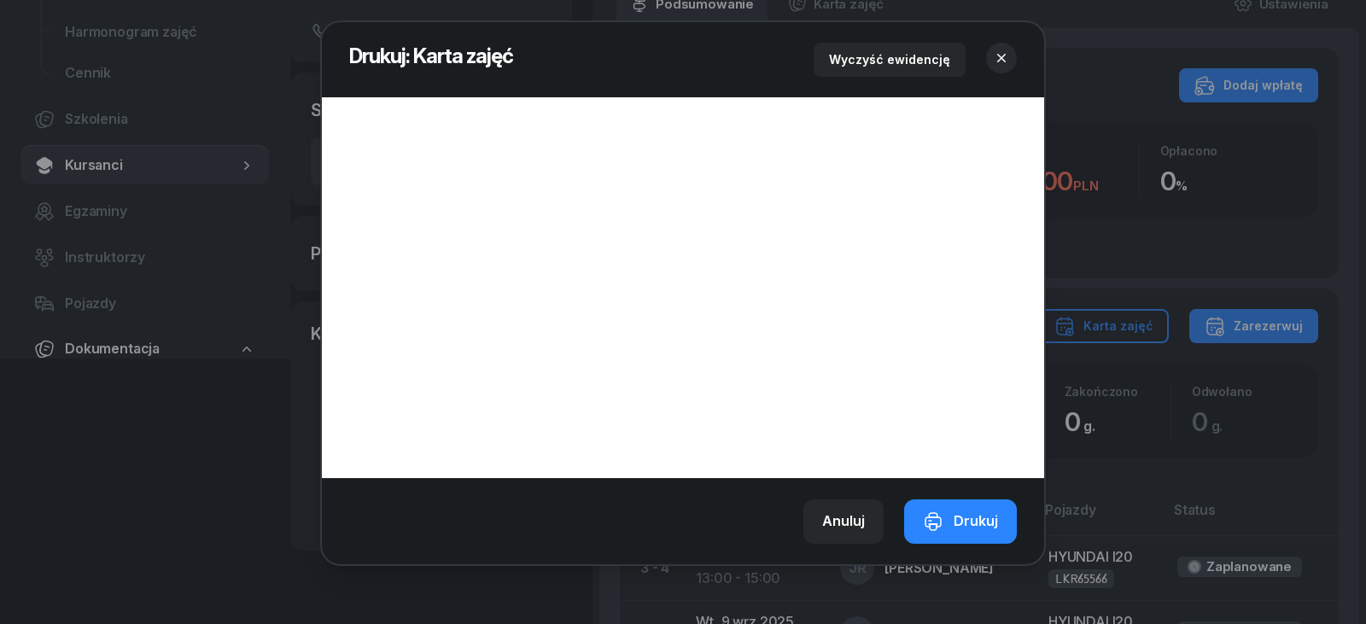
click at [1000, 54] on icon "button" at bounding box center [1001, 58] width 17 height 17
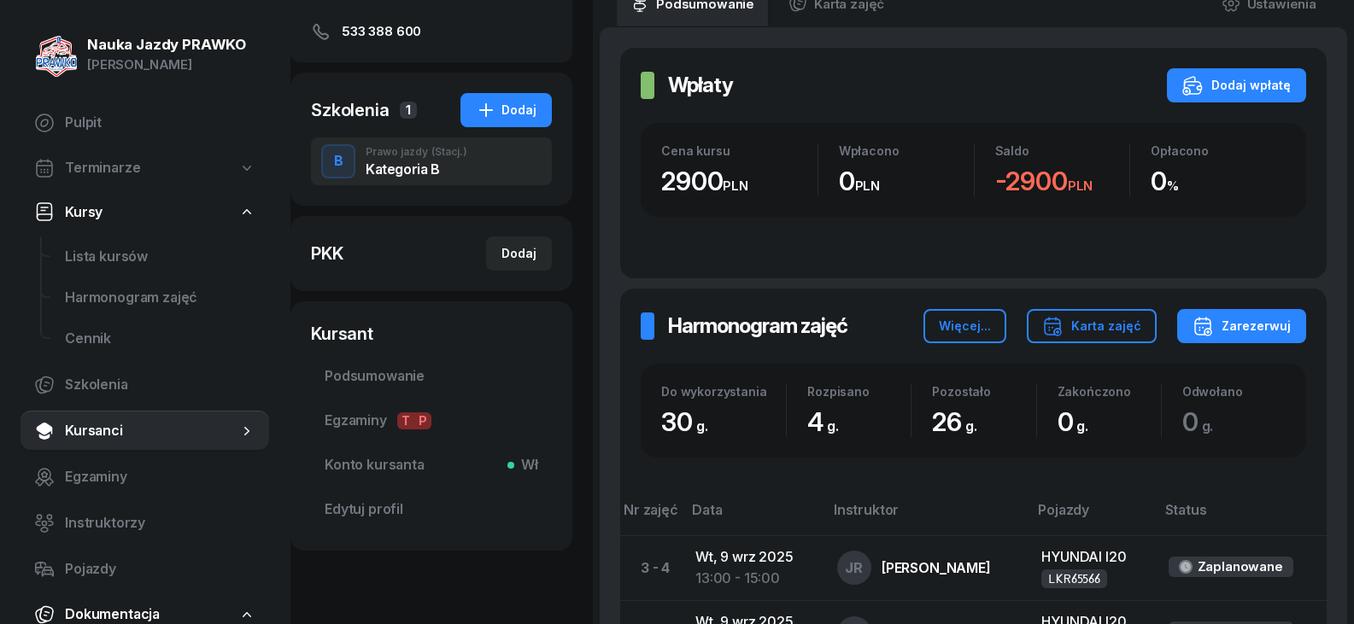
scroll to position [351, 0]
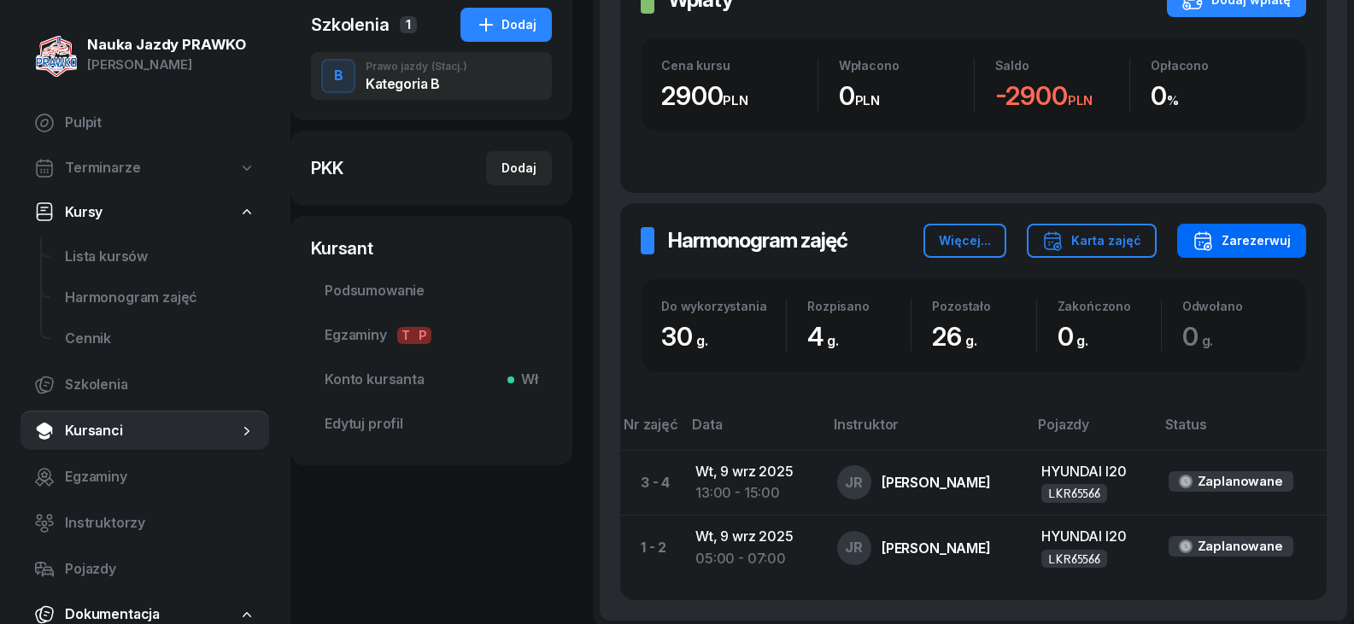
click at [1236, 225] on button "Zarezerwuj" at bounding box center [1241, 241] width 129 height 34
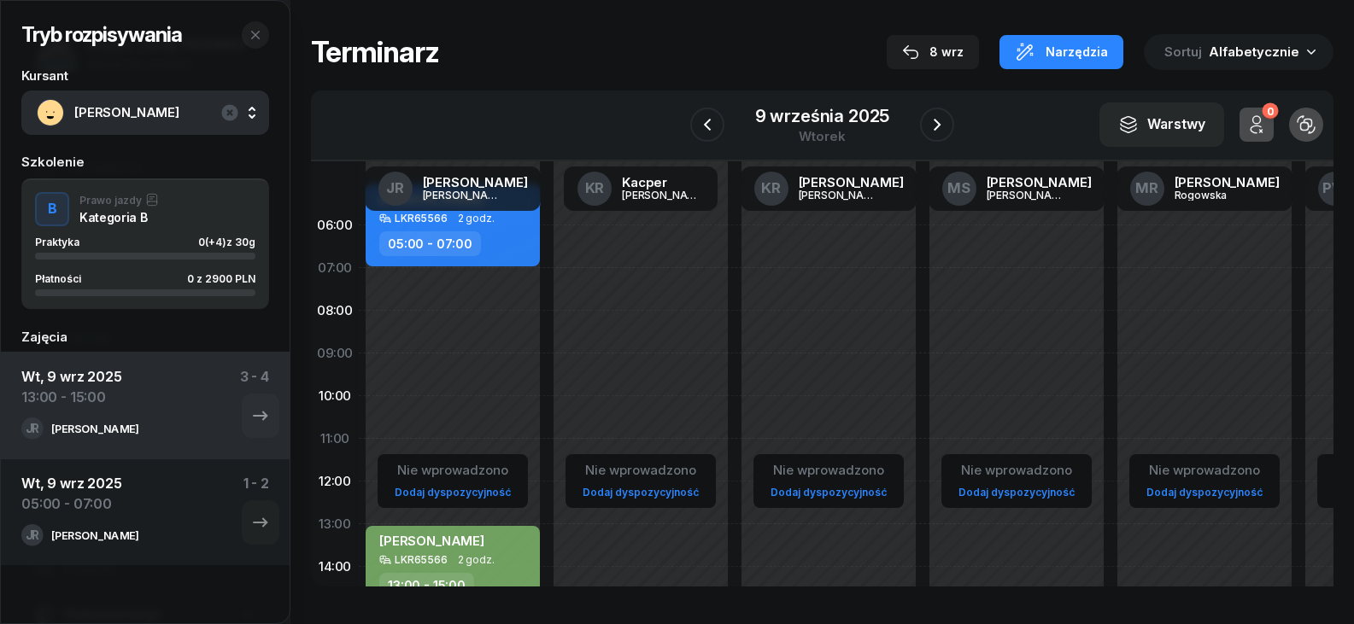
click at [412, 405] on div "Nie wprowadzono Dodaj dyspozycyjność [PERSON_NAME] LKR65566 2 godz. 05:00 - 07:…" at bounding box center [453, 609] width 188 height 811
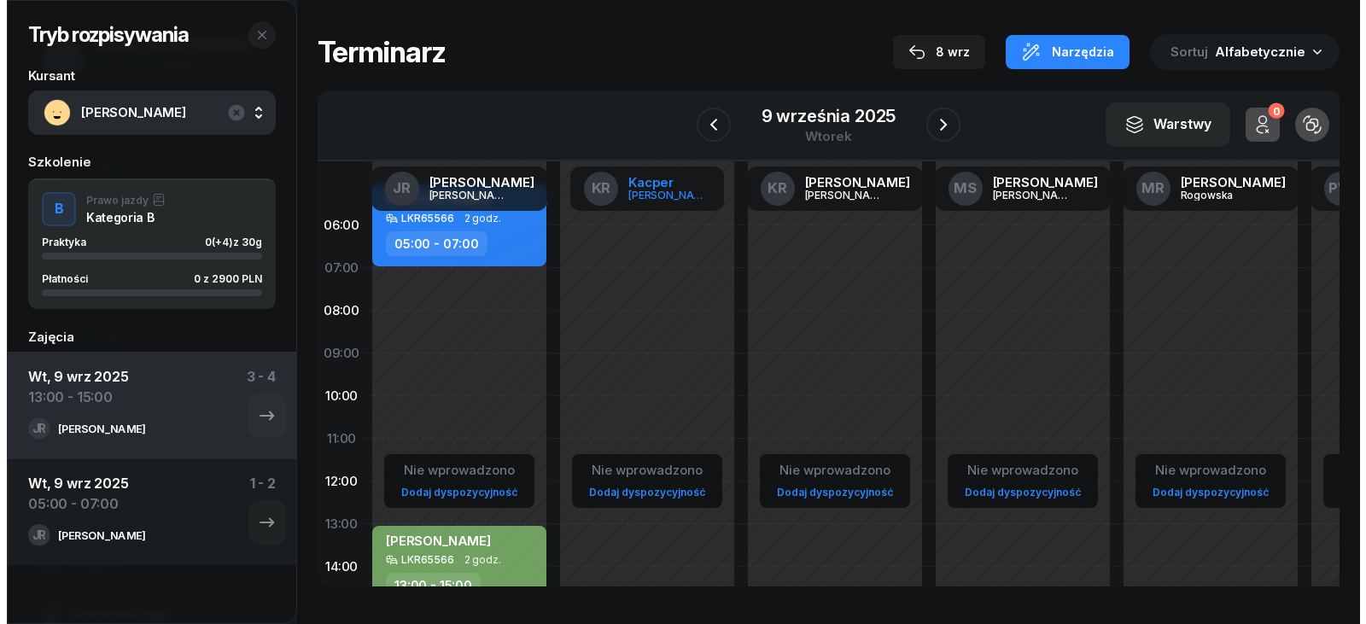
scroll to position [1, 0]
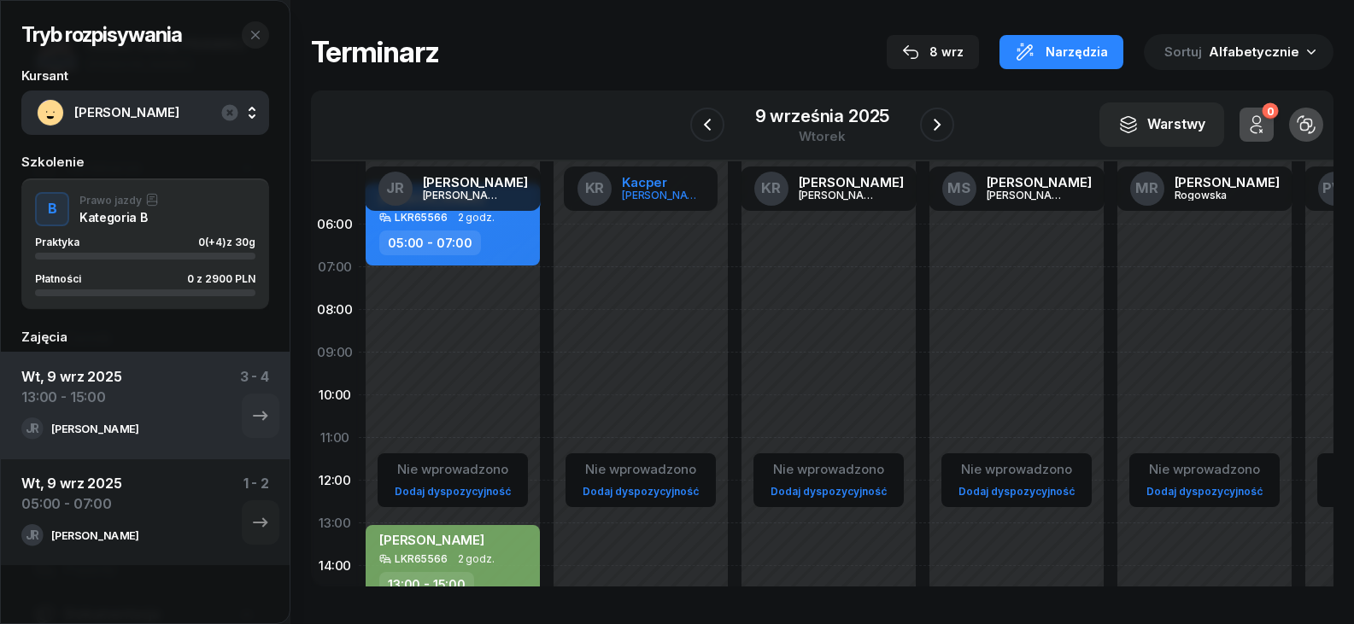
click at [651, 176] on div "Kacper" at bounding box center [663, 182] width 82 height 13
click at [667, 274] on div "Nie wprowadzono Dodaj dyspozycyjność" at bounding box center [641, 608] width 188 height 811
select select "07"
select select "09"
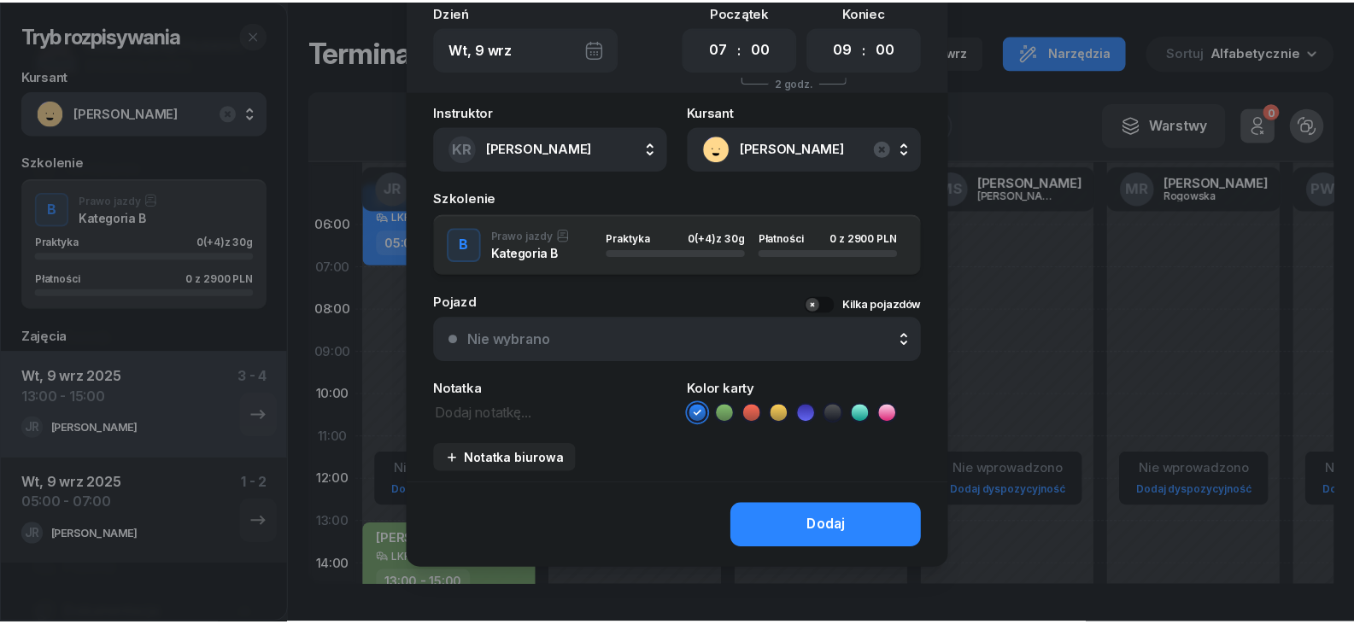
scroll to position [0, 0]
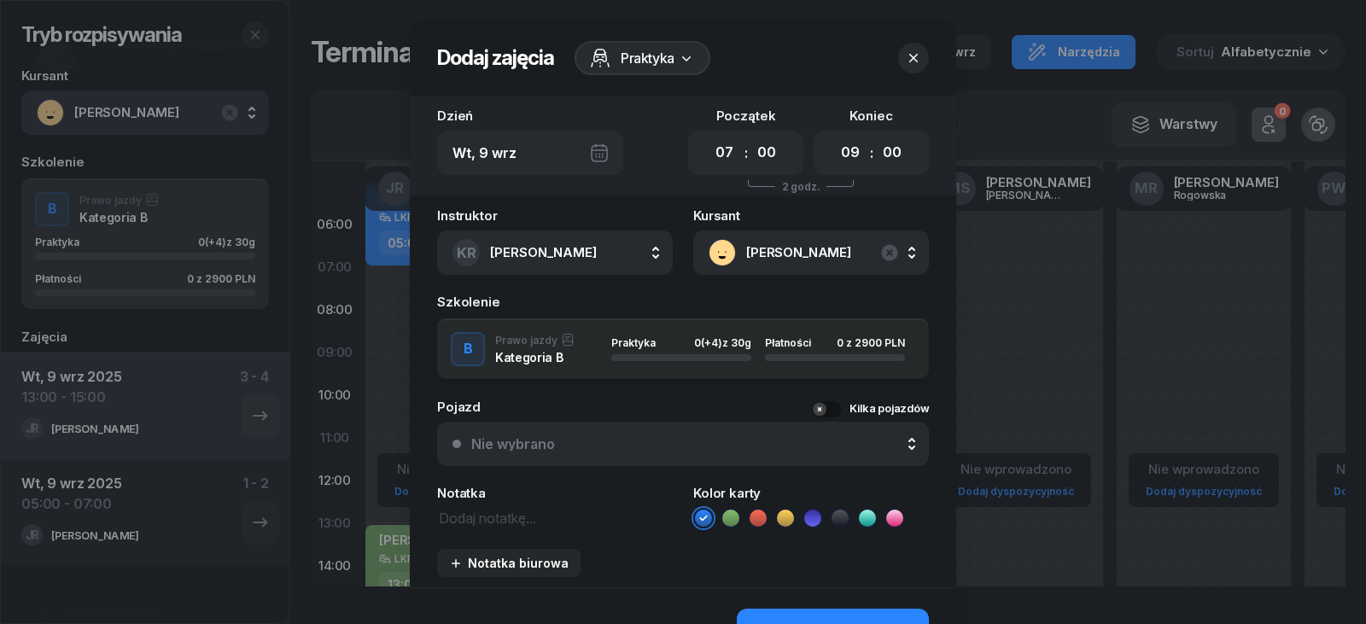
click at [905, 61] on icon "button" at bounding box center [913, 58] width 17 height 17
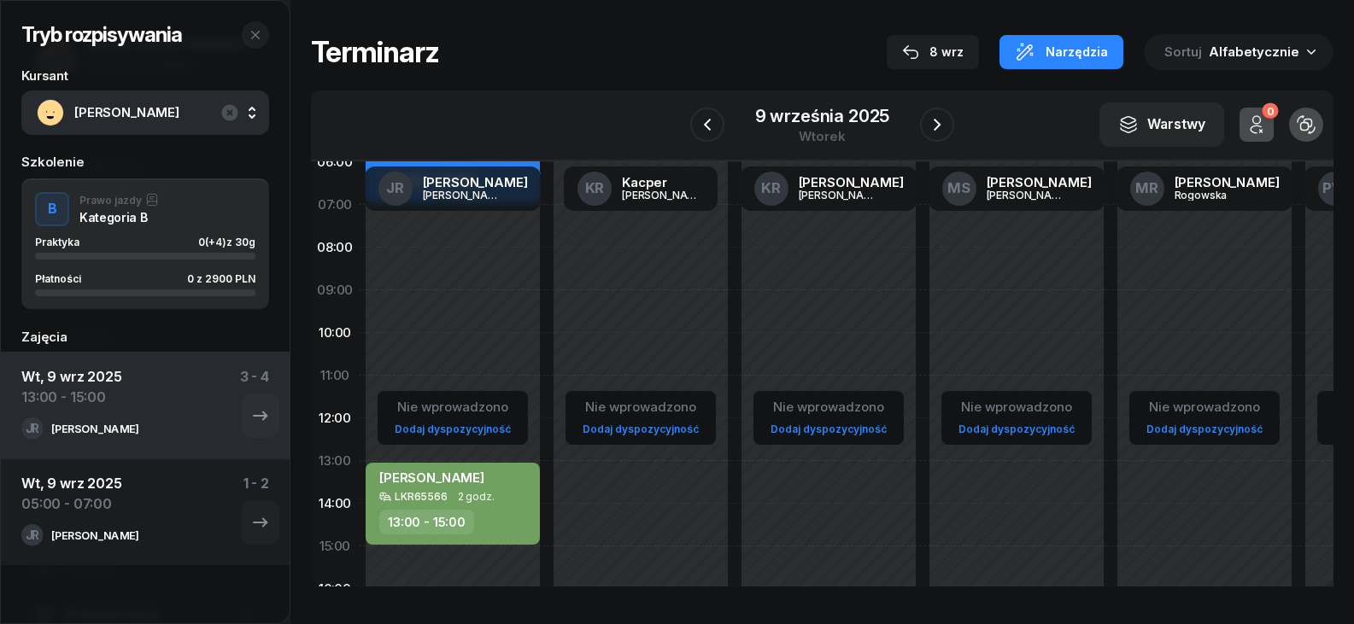
scroll to position [172, 0]
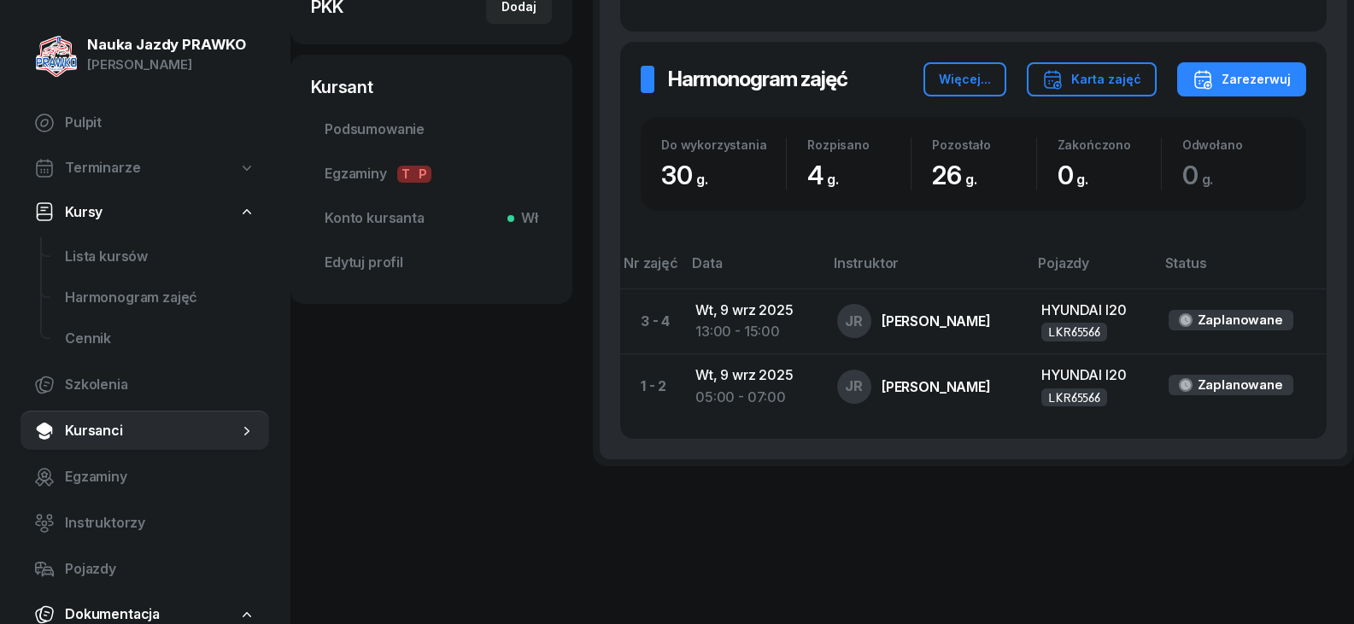
scroll to position [522, 0]
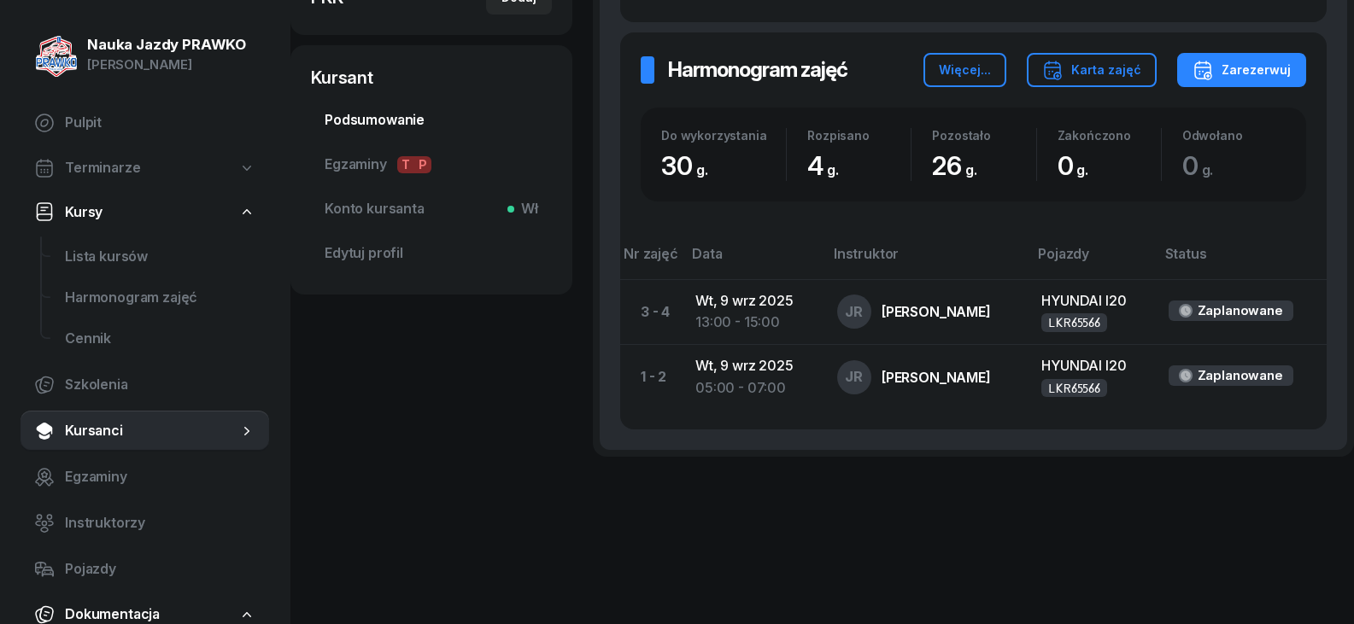
click at [379, 126] on span "Podsumowanie" at bounding box center [431, 120] width 213 height 22
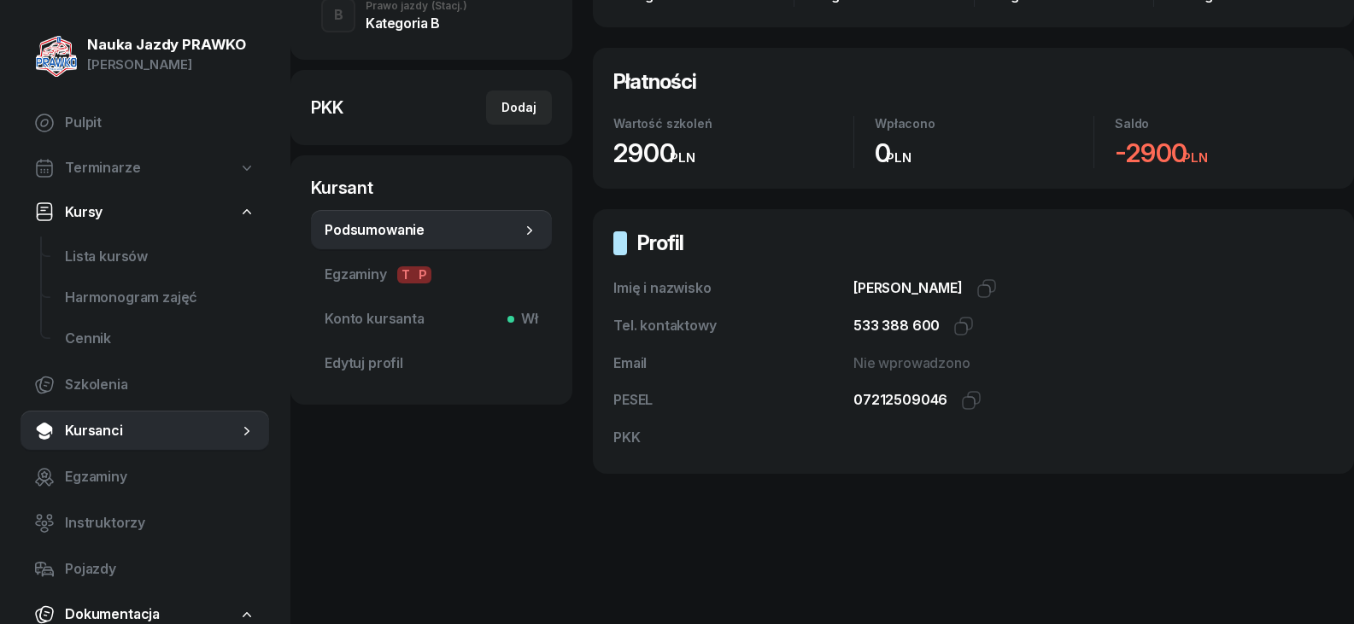
scroll to position [418, 0]
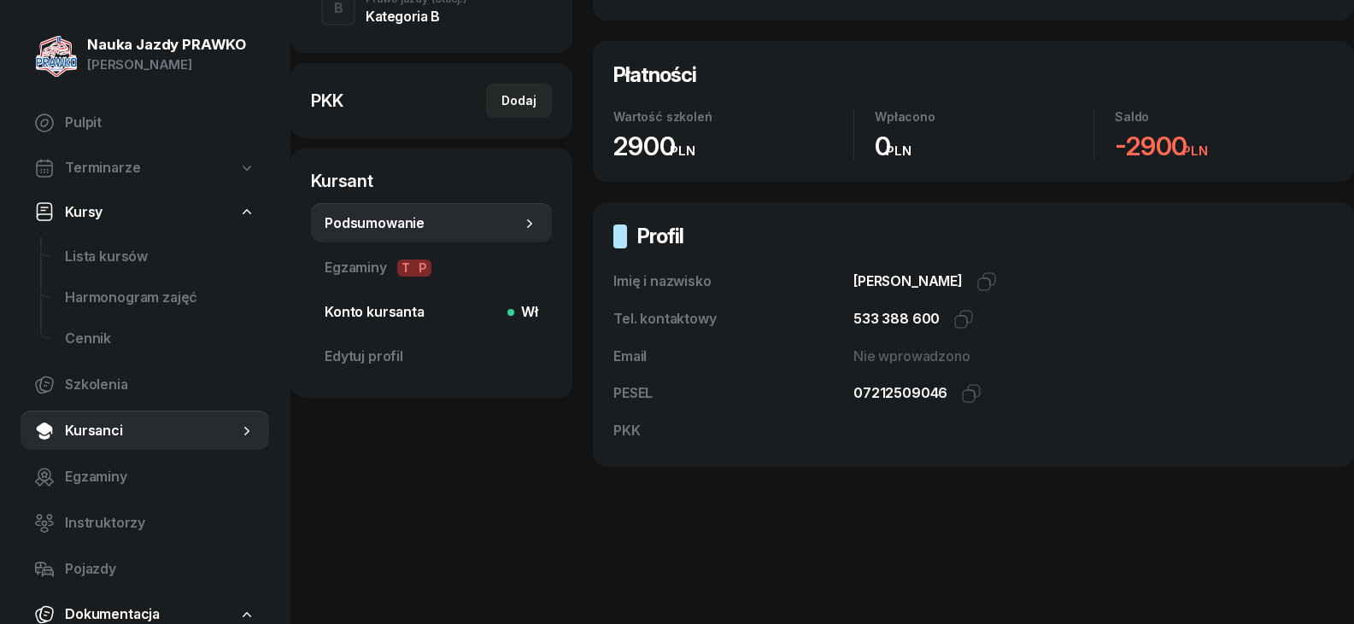
click at [425, 315] on span "Konto kursanta Wł" at bounding box center [431, 312] width 213 height 22
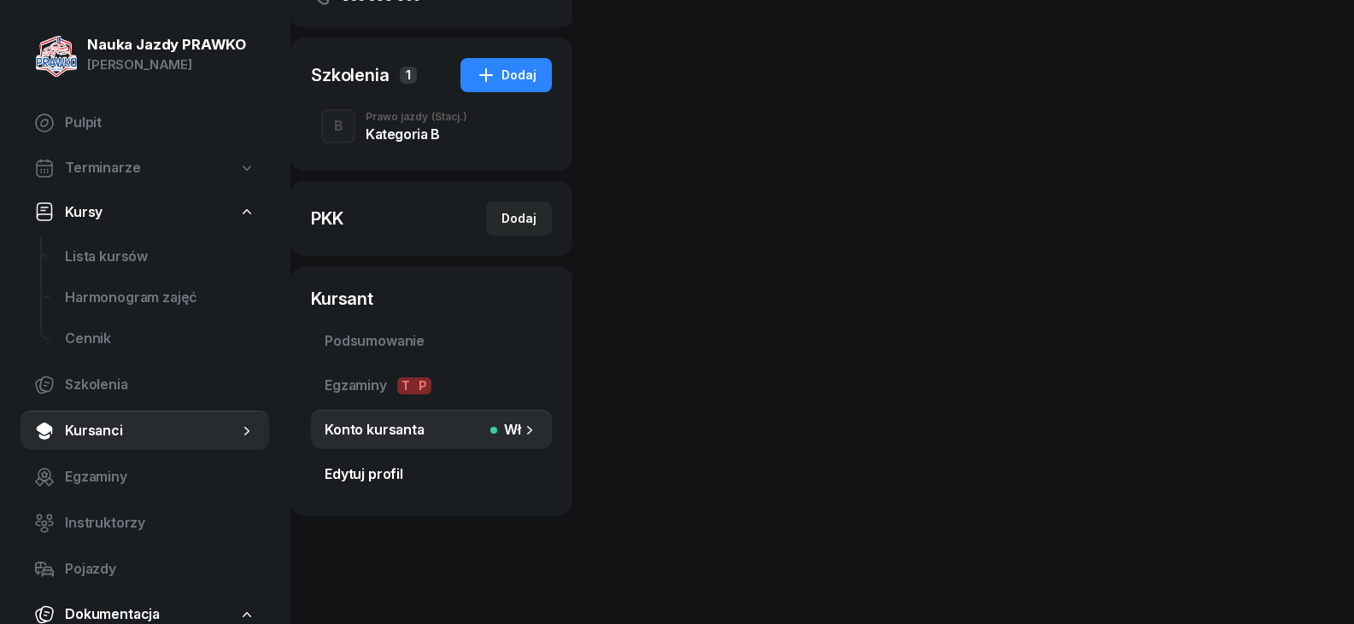
scroll to position [308, 0]
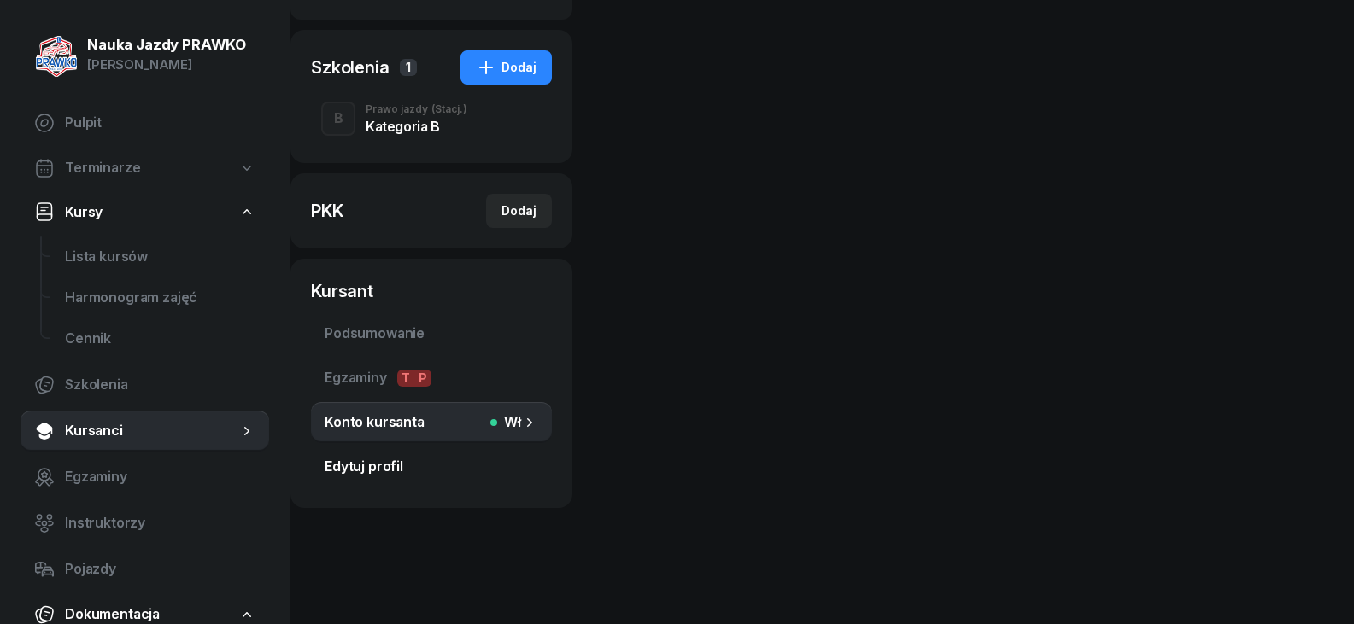
click at [393, 476] on span "Edytuj profil" at bounding box center [431, 467] width 213 height 22
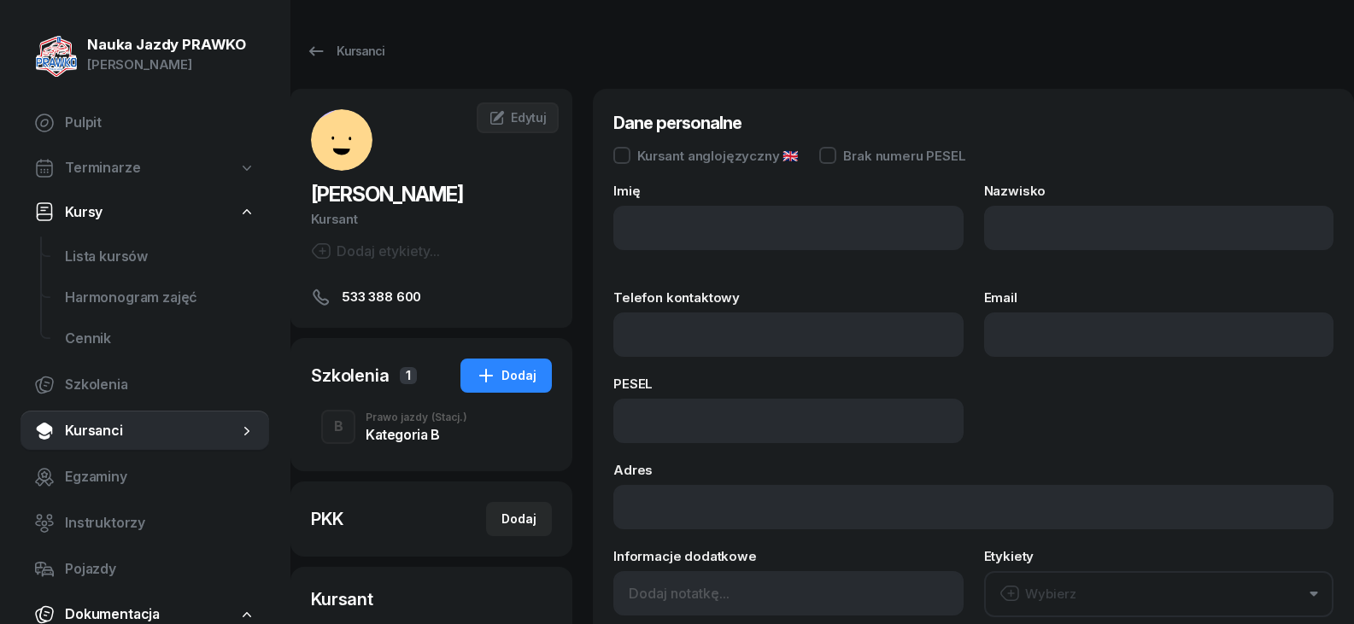
type input "[PERSON_NAME]"
type input "Węcławska"
type input "533388600"
type input "07212509046"
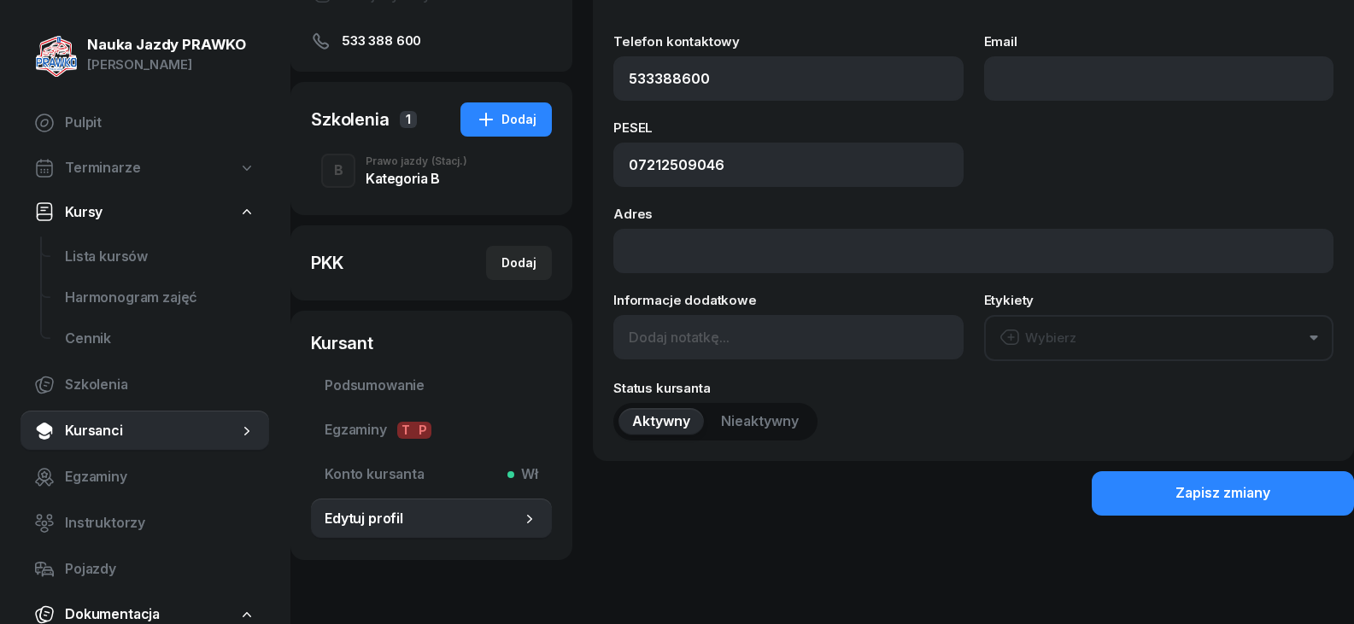
scroll to position [308, 0]
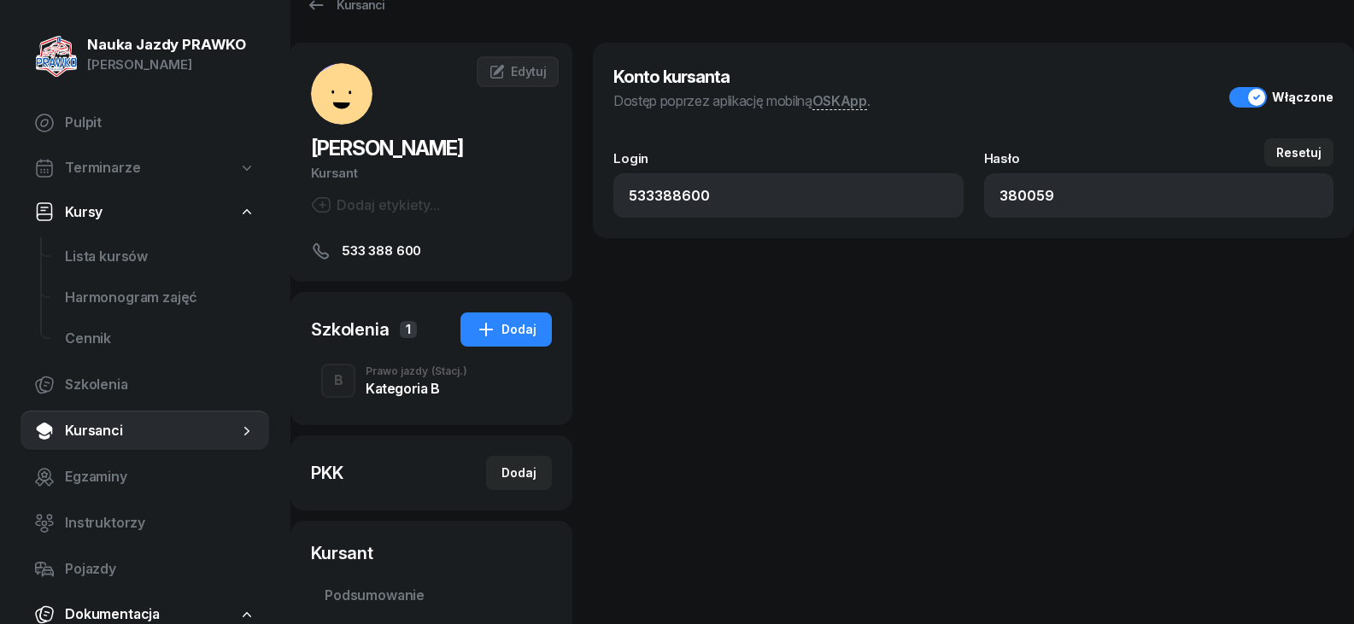
scroll to position [85, 0]
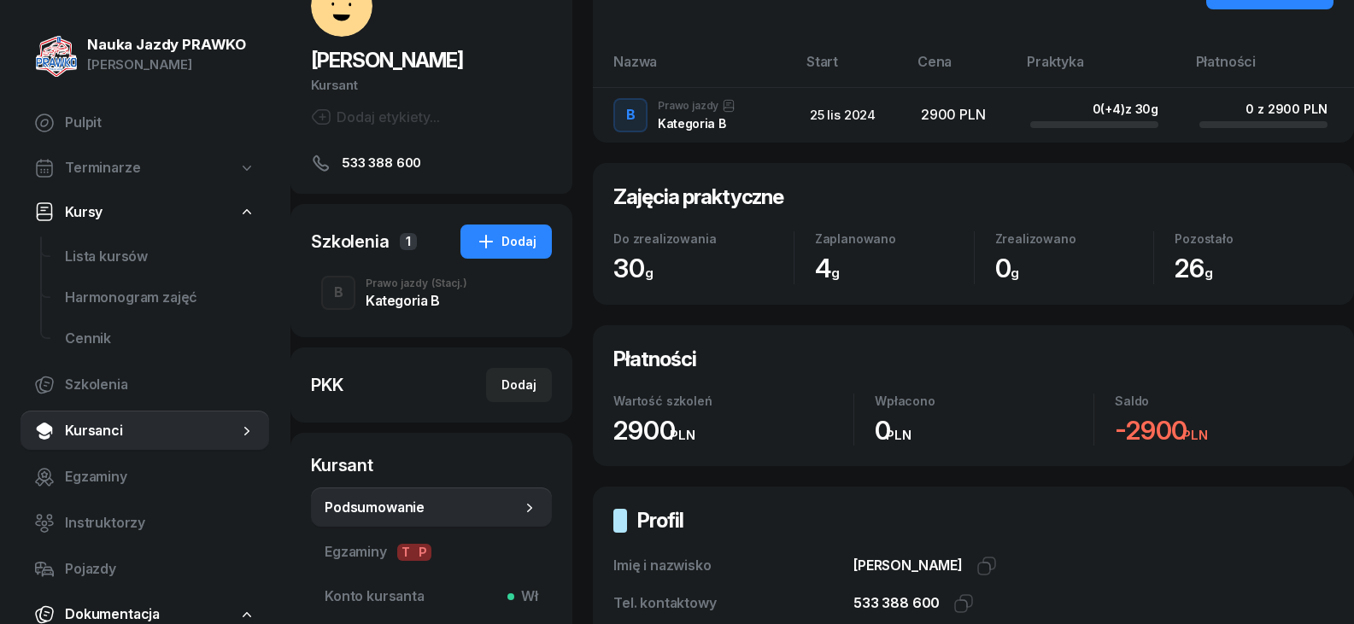
scroll to position [85, 0]
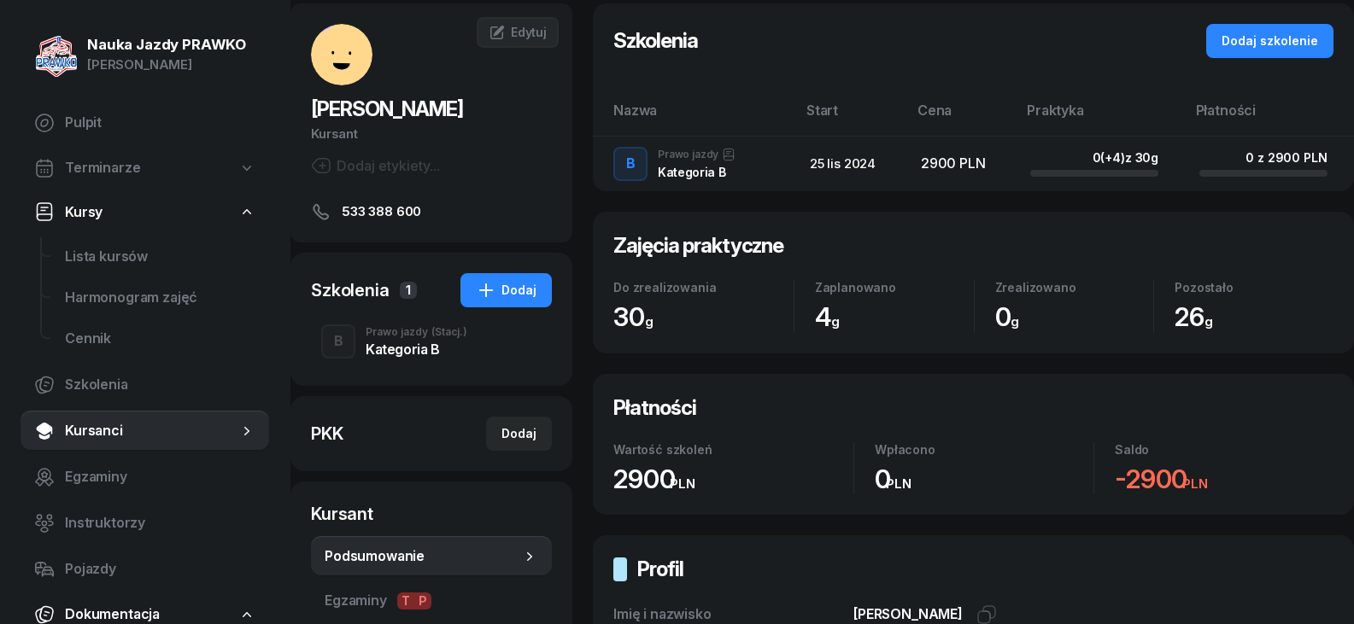
click at [1218, 113] on th "Płatności" at bounding box center [1269, 117] width 169 height 37
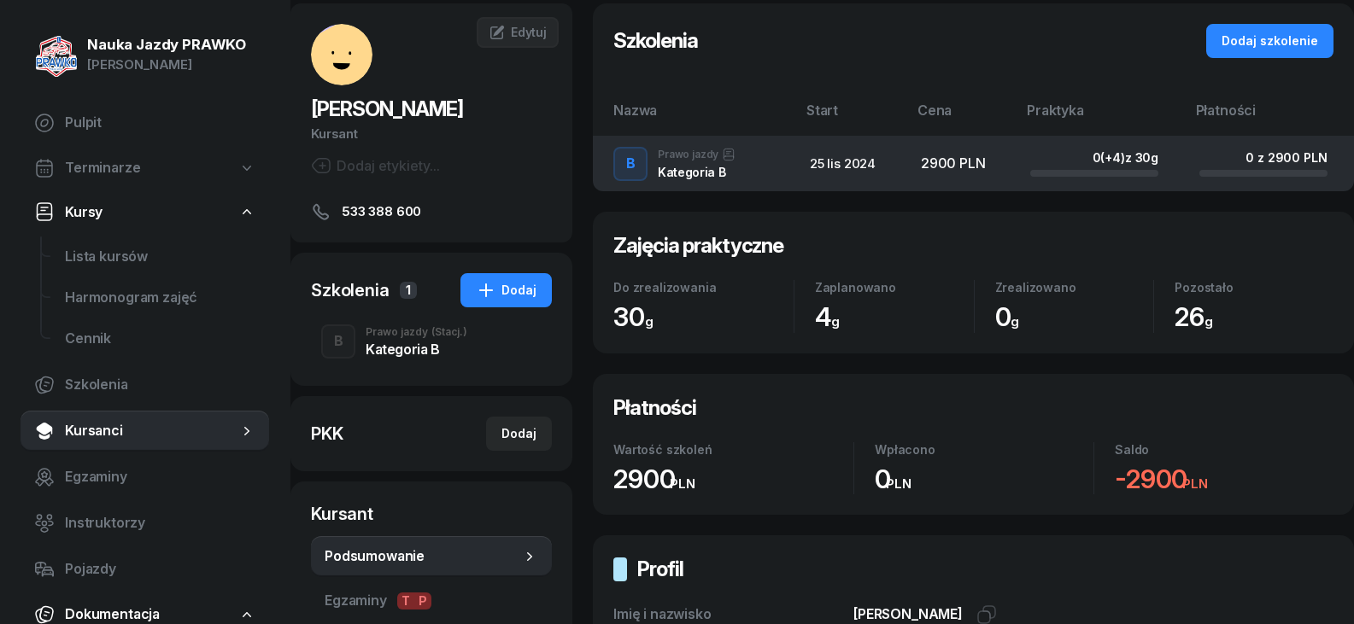
click at [890, 164] on div "25 lis 2024" at bounding box center [852, 164] width 84 height 22
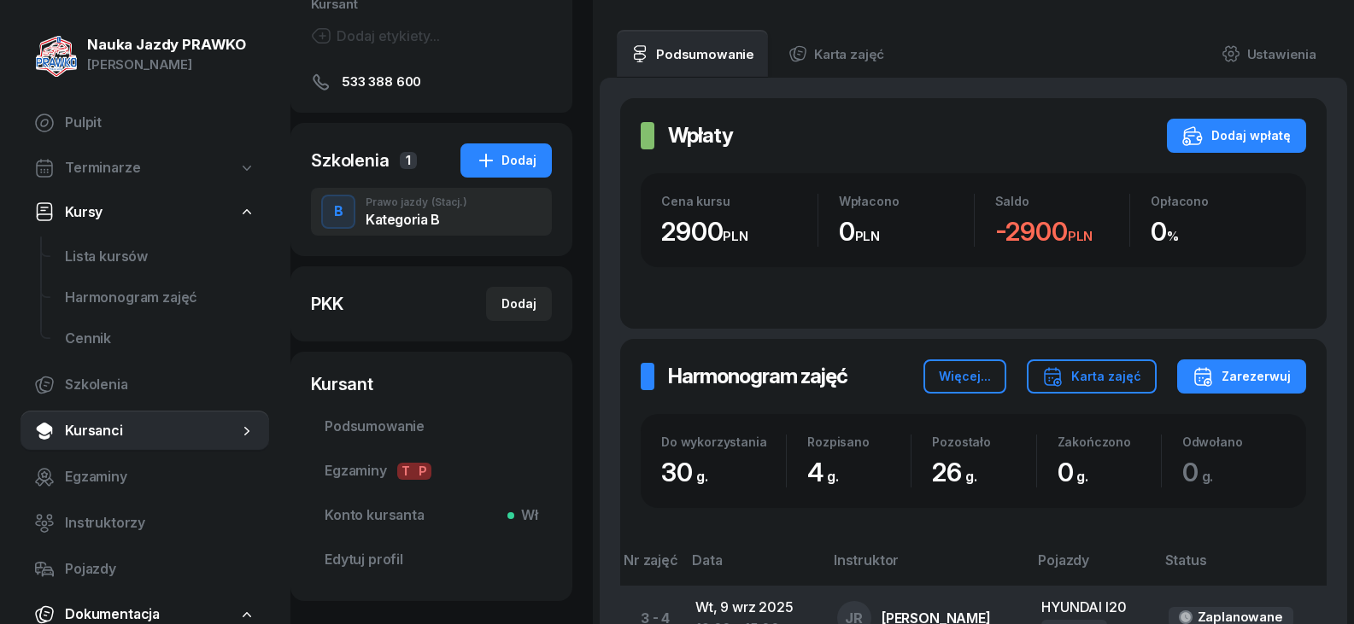
scroll to position [180, 0]
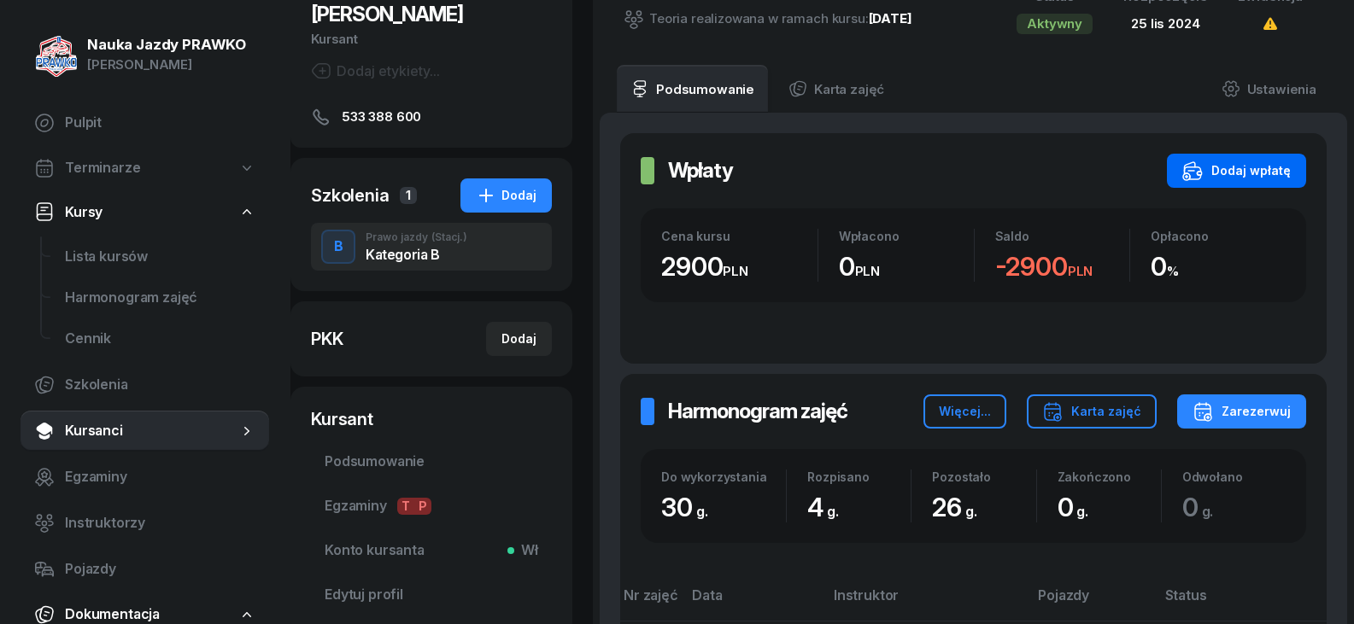
click at [1208, 168] on div "Dodaj wpłatę" at bounding box center [1236, 171] width 108 height 20
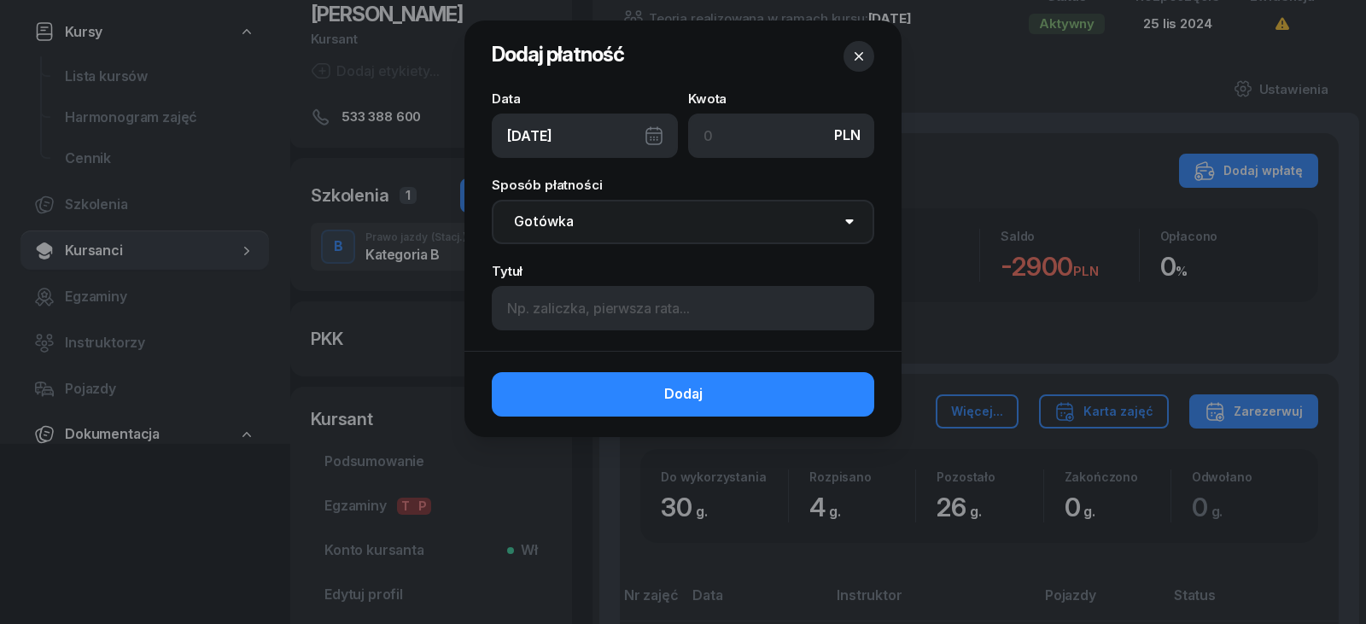
click at [622, 213] on select "Gotówka Karta Przelew Płatności online BLIK" at bounding box center [683, 222] width 383 height 44
click at [492, 200] on select "Gotówka Karta Przelew Płatności online BLIK" at bounding box center [683, 222] width 383 height 44
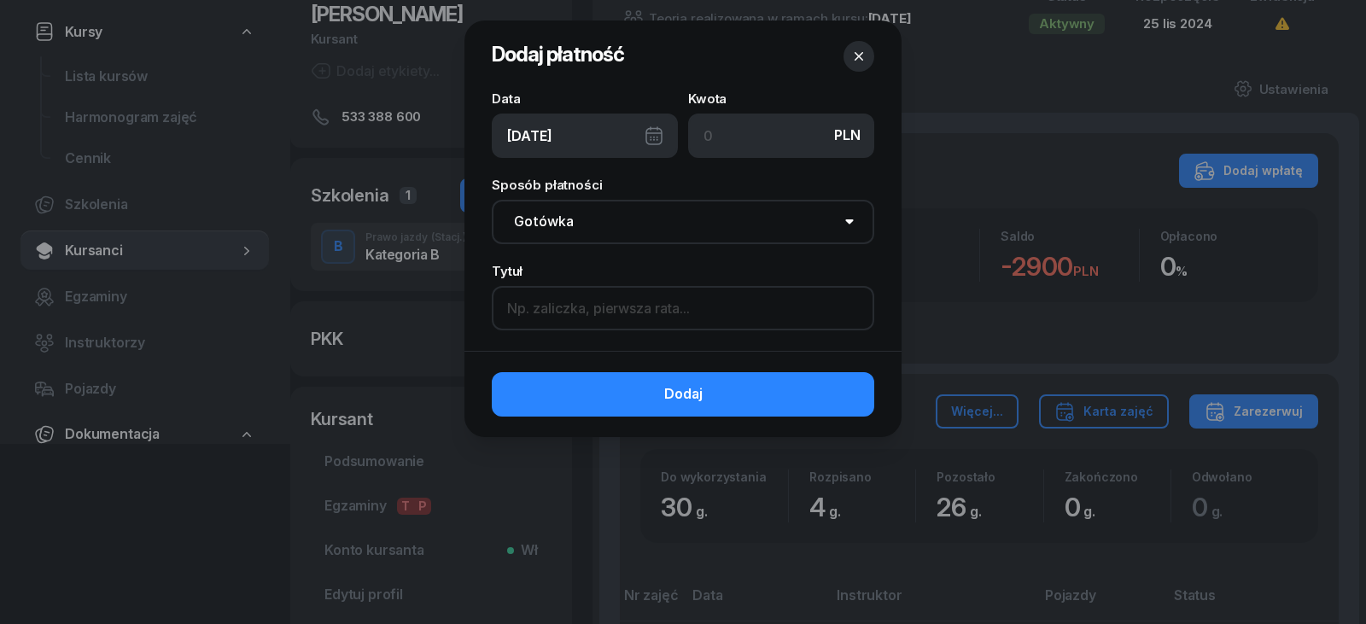
click at [643, 313] on input at bounding box center [683, 308] width 383 height 44
type input "pierwsza rata"
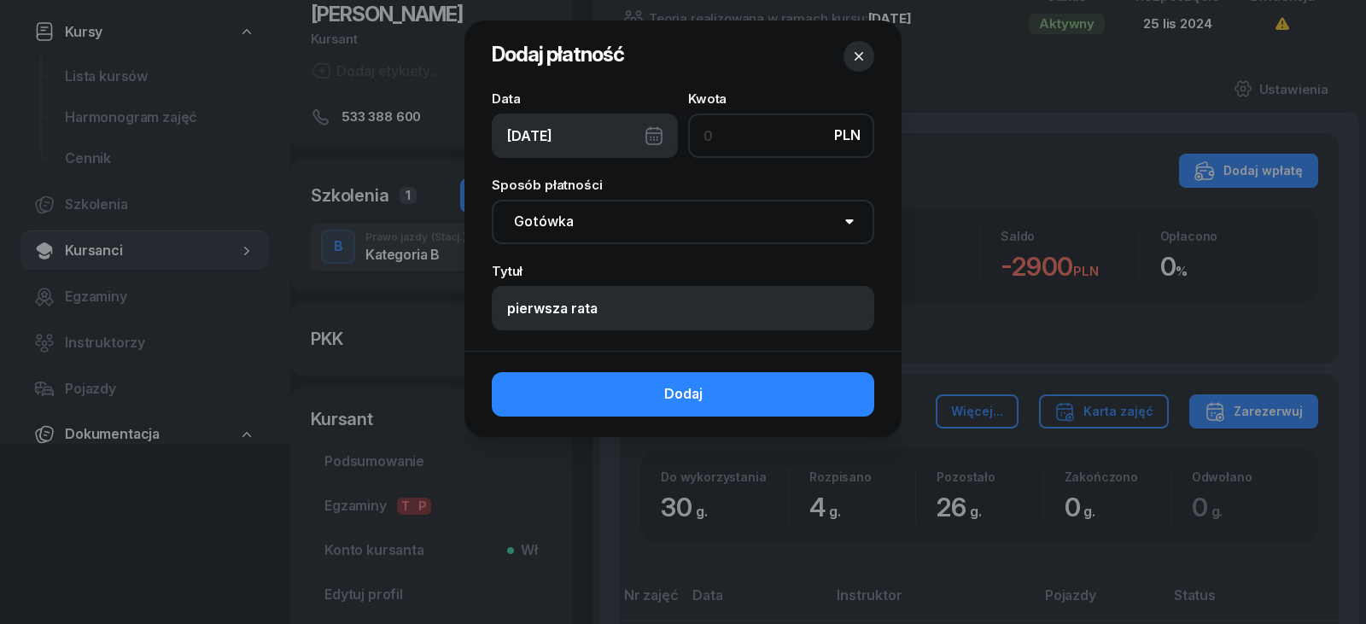
click at [790, 149] on input at bounding box center [781, 136] width 186 height 44
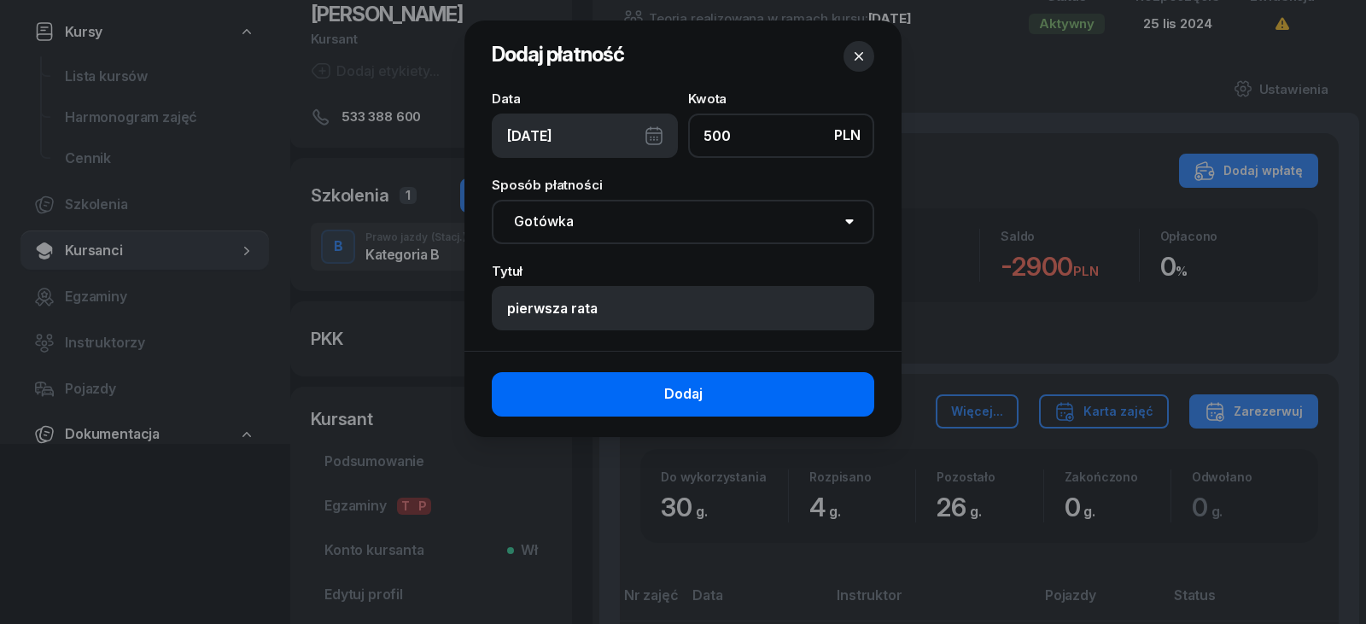
type input "500"
click at [770, 414] on button "Dodaj" at bounding box center [683, 394] width 383 height 44
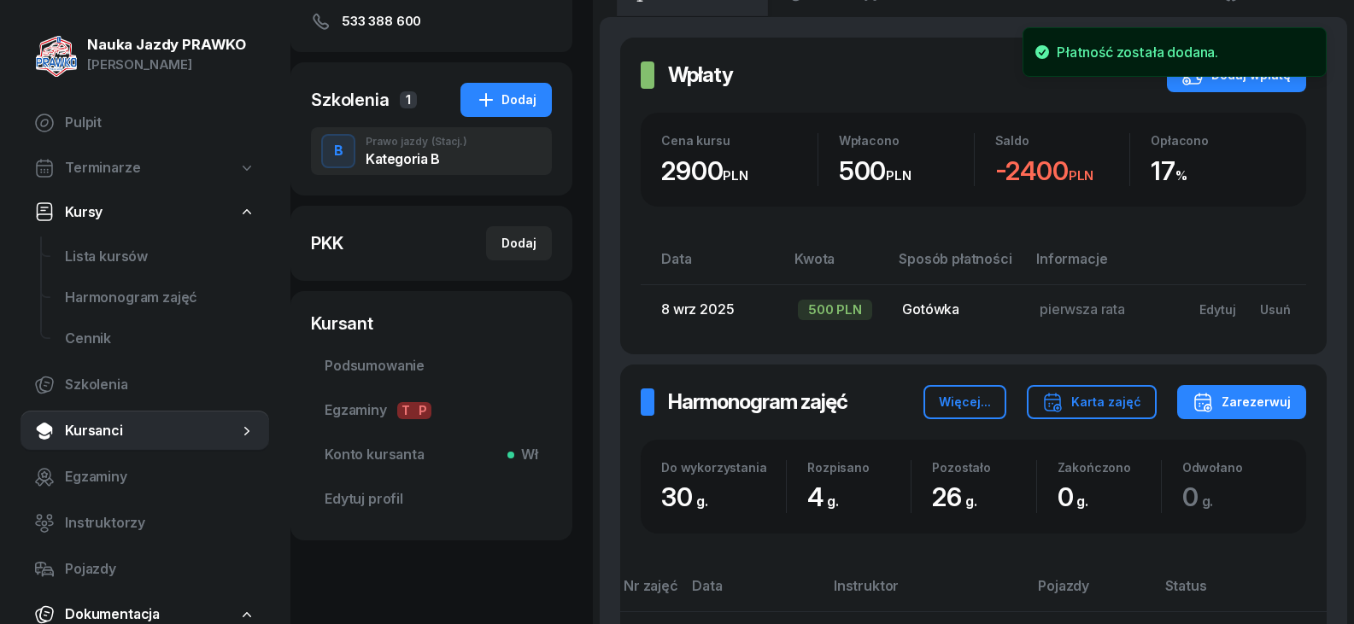
scroll to position [436, 0]
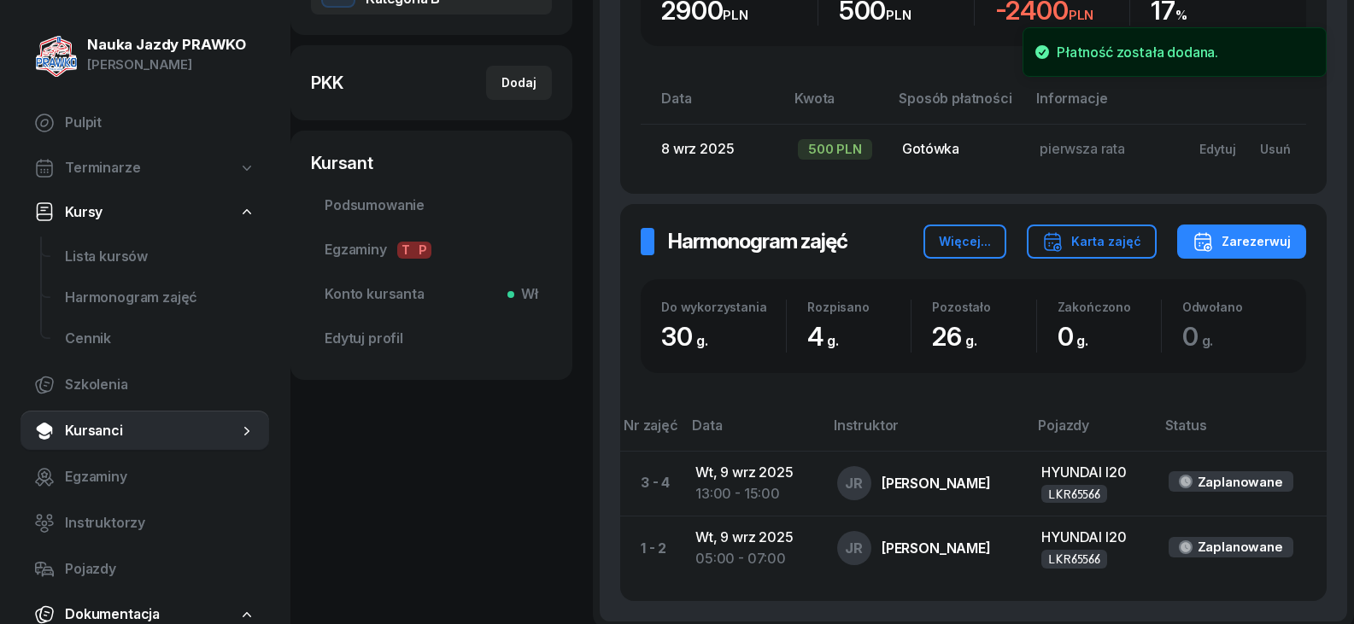
click at [982, 149] on div "Gotówka" at bounding box center [957, 149] width 110 height 22
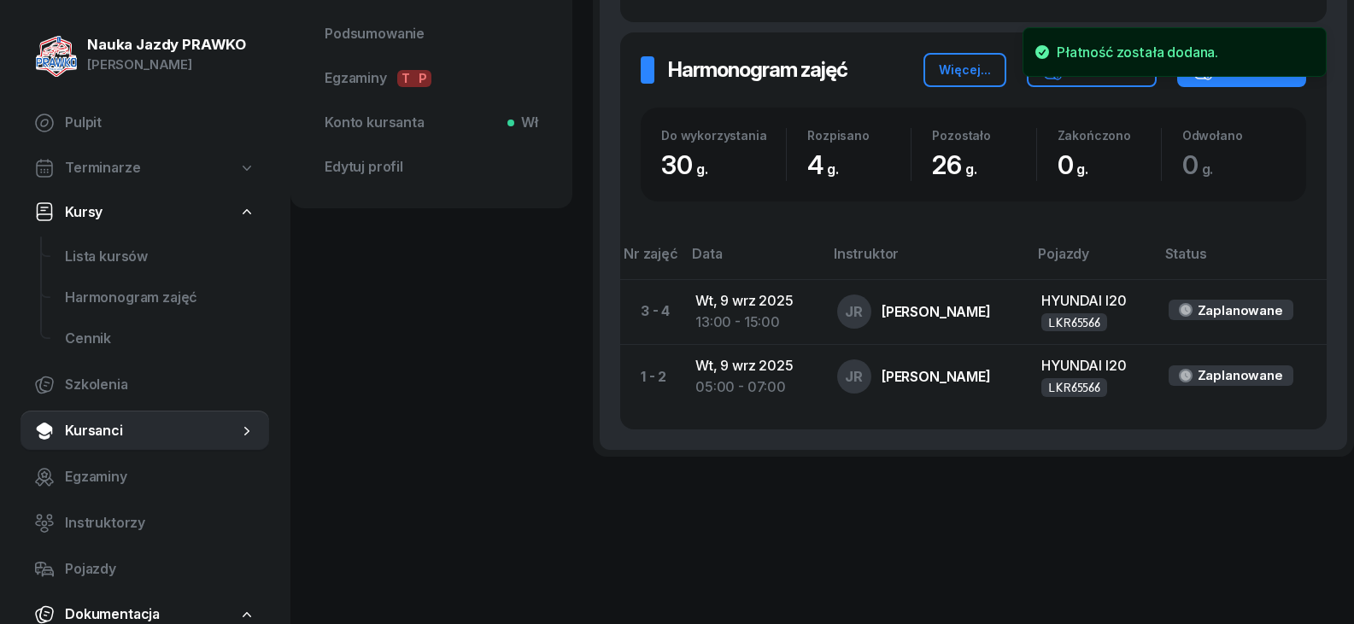
scroll to position [266, 0]
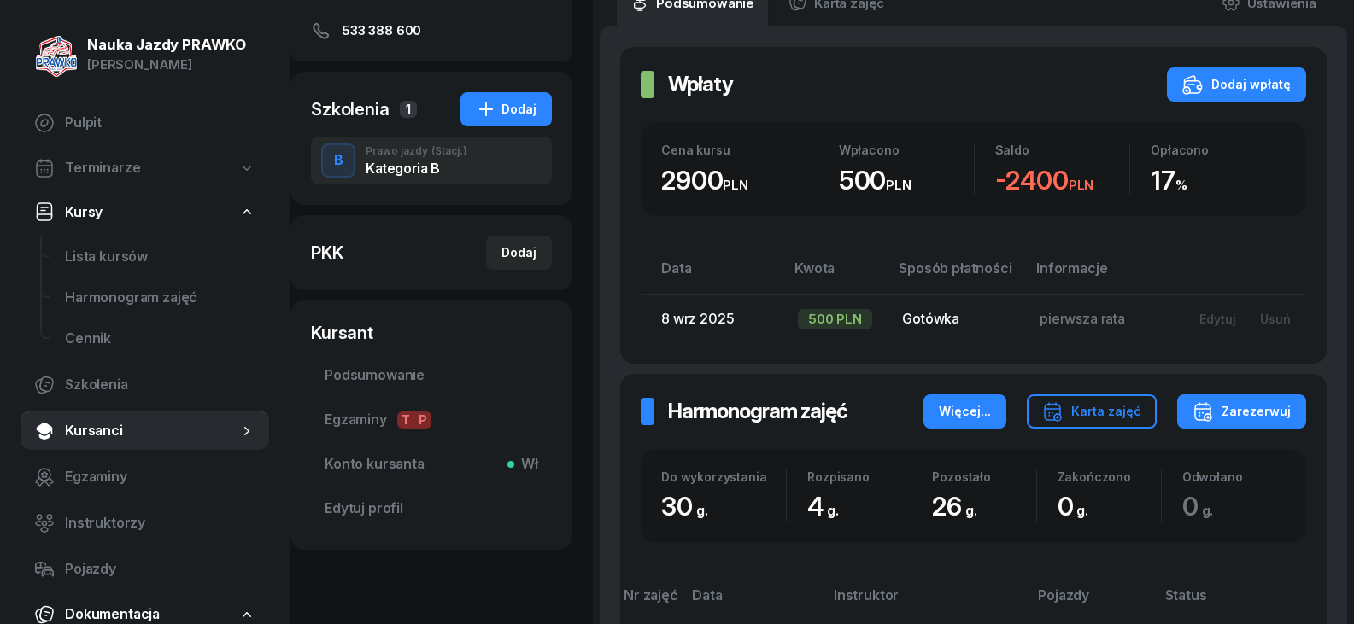
click at [965, 412] on div "Więcej..." at bounding box center [965, 411] width 52 height 20
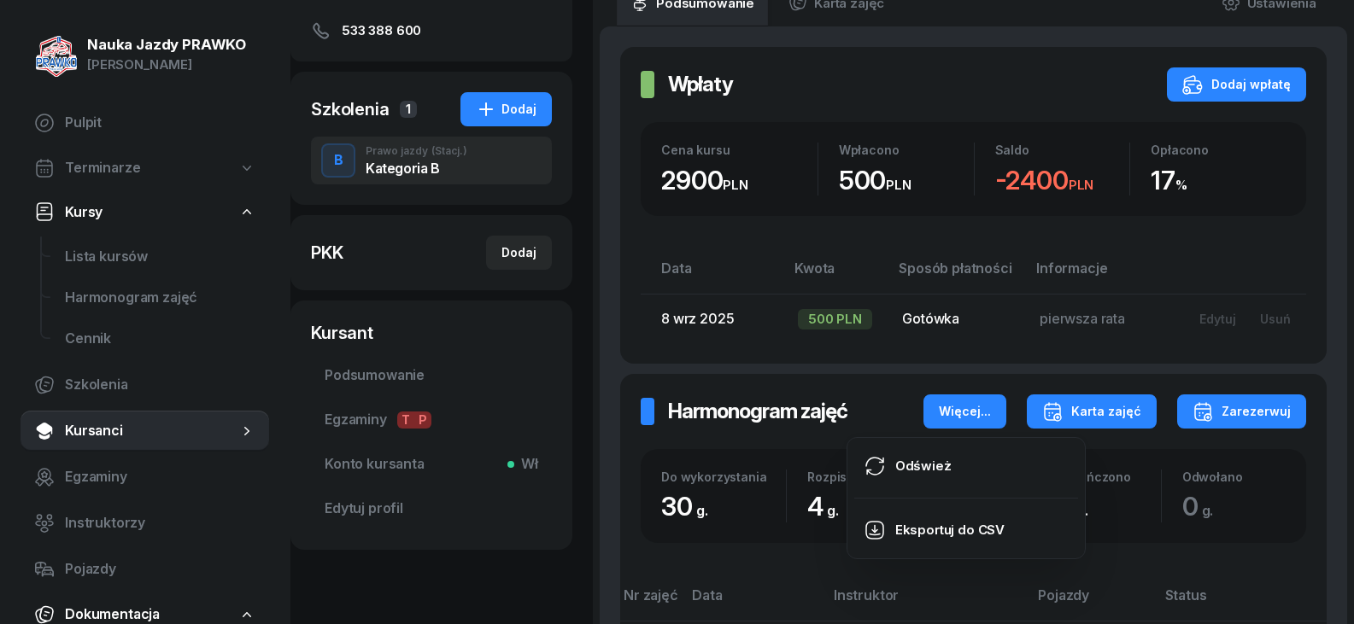
click at [1120, 412] on div "Karta zajęć" at bounding box center [1091, 411] width 99 height 20
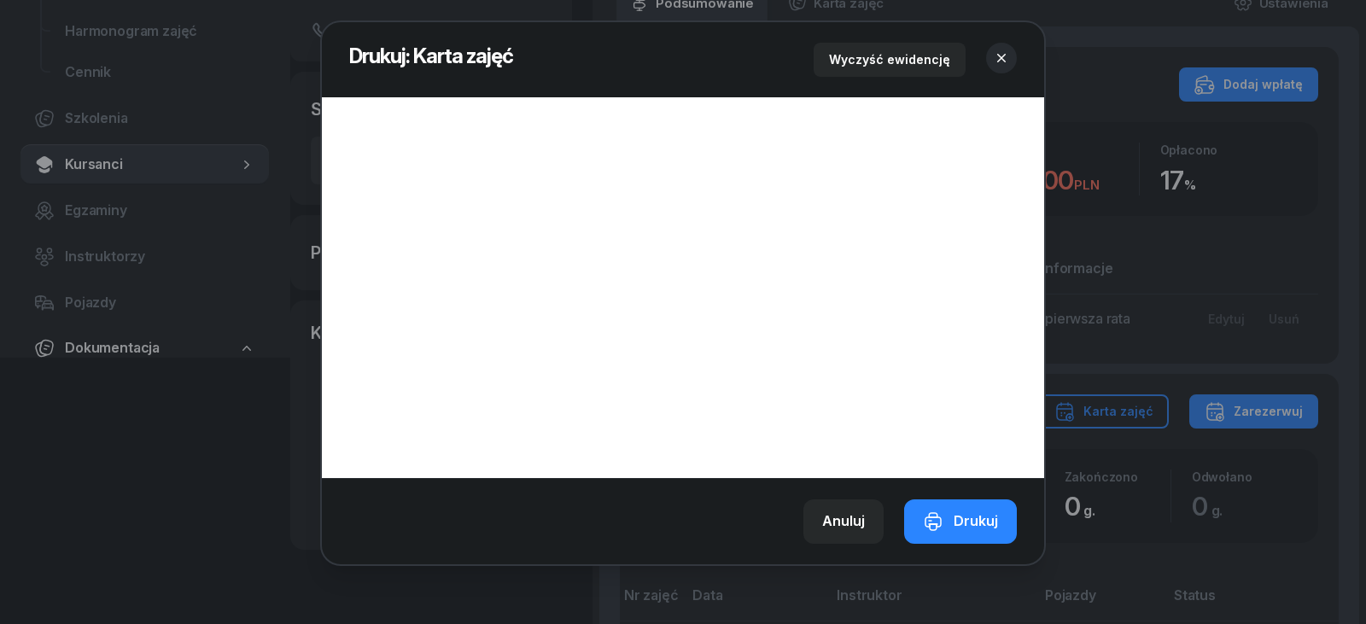
click at [998, 52] on icon "button" at bounding box center [1001, 58] width 17 height 17
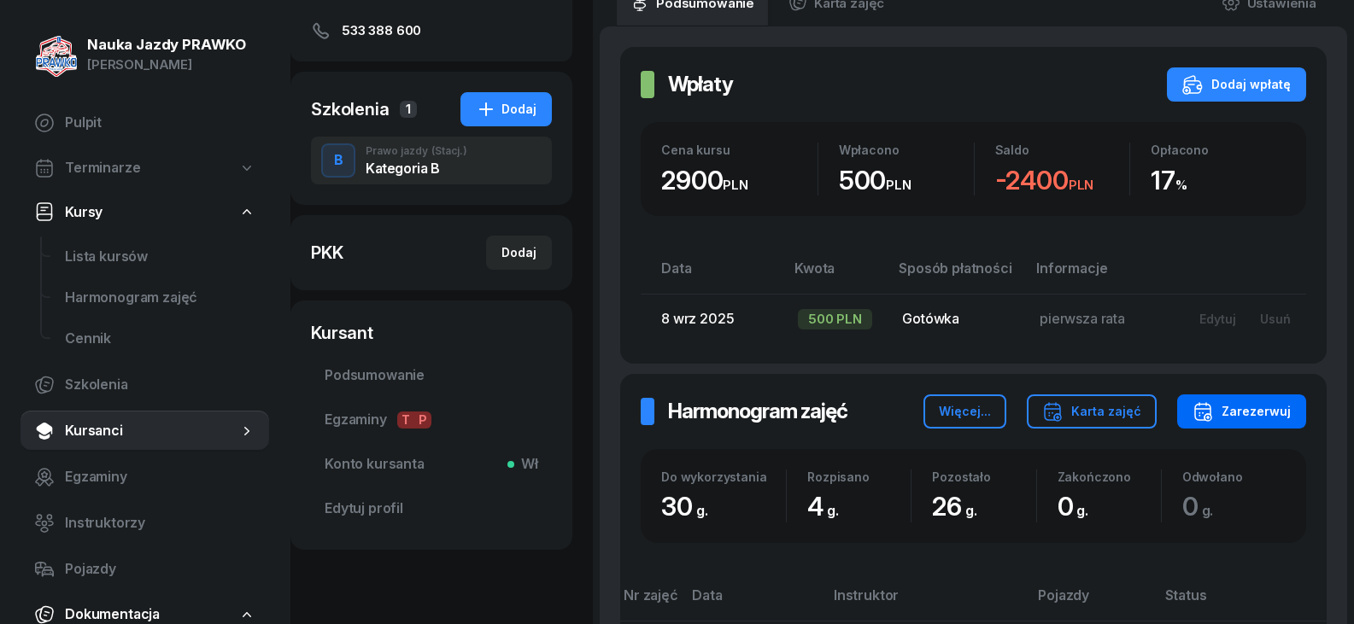
click at [1227, 417] on div "Zarezerwuj" at bounding box center [1241, 411] width 98 height 20
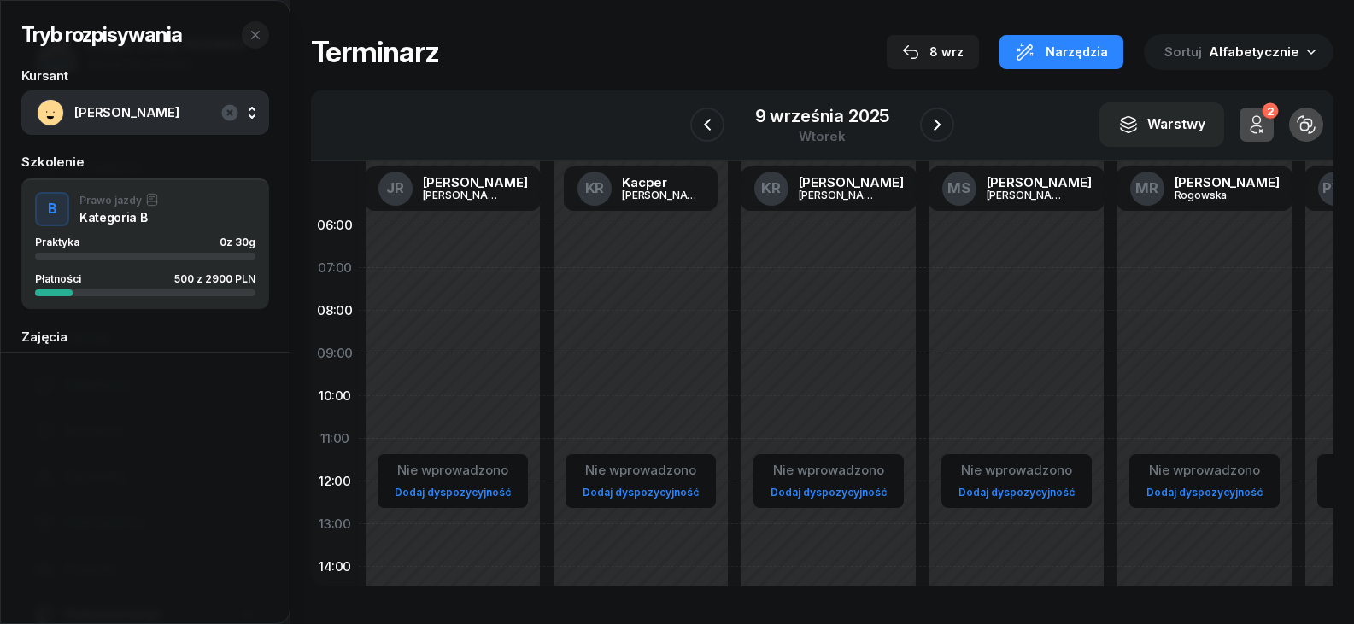
click at [853, 249] on div "Nie wprowadzono Dodaj dyspozycyjność" at bounding box center [828, 609] width 188 height 811
select select "06"
select select "08"
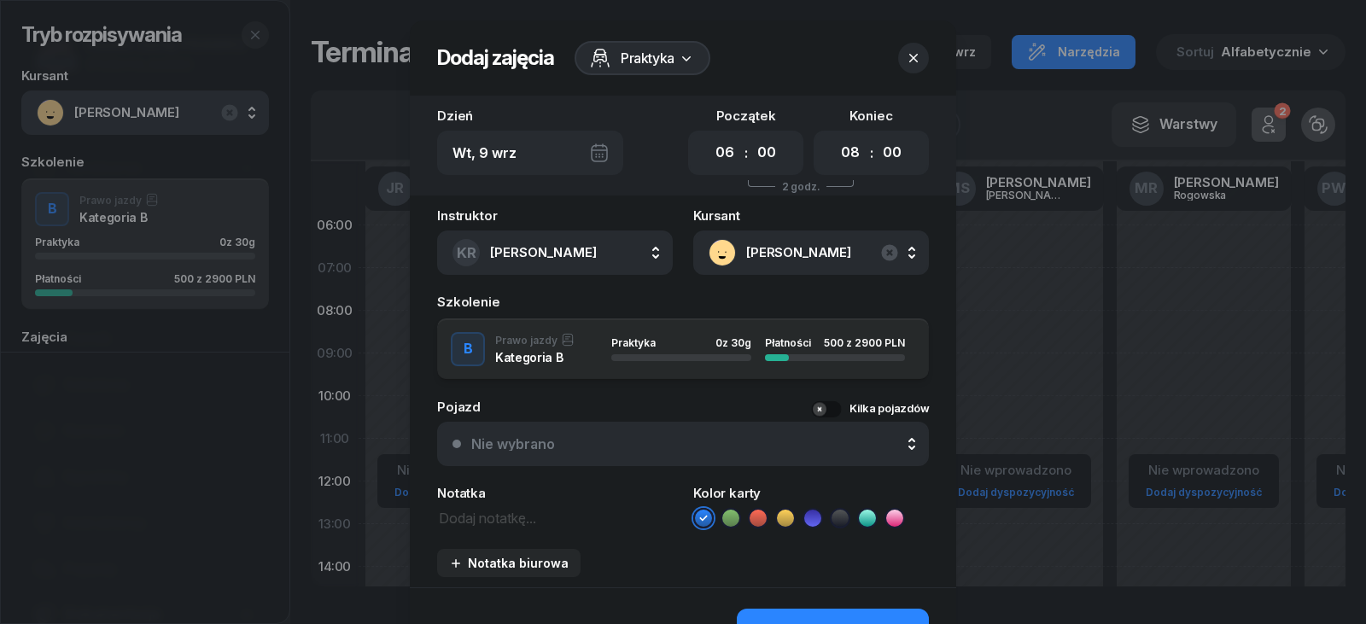
click at [620, 247] on button "KR [PERSON_NAME]" at bounding box center [555, 253] width 236 height 44
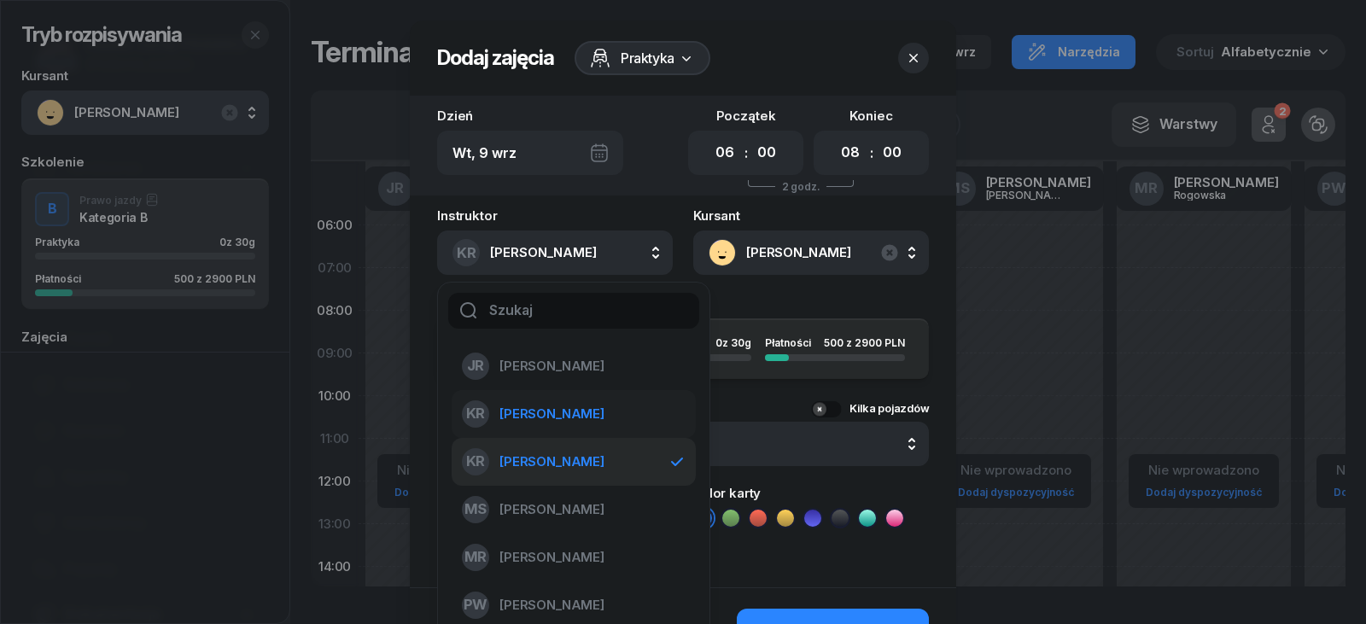
click at [581, 415] on span "[PERSON_NAME]" at bounding box center [552, 414] width 105 height 22
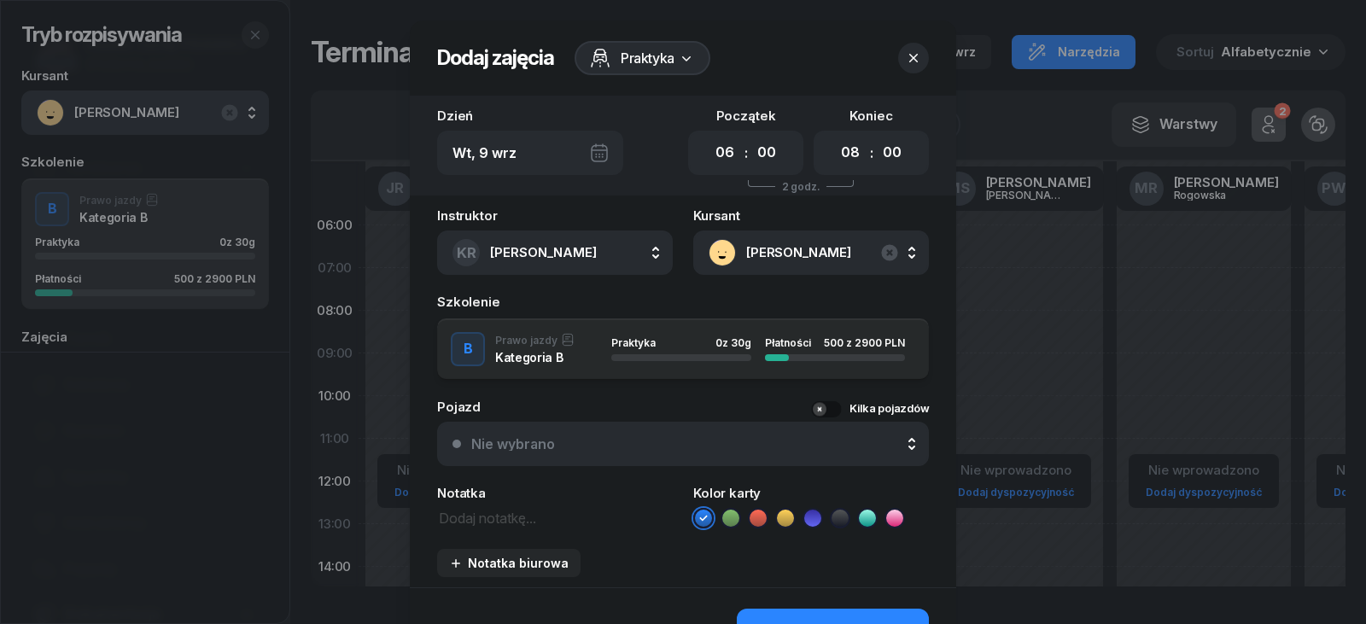
click at [587, 448] on div "Nie wybrano" at bounding box center [692, 444] width 442 height 14
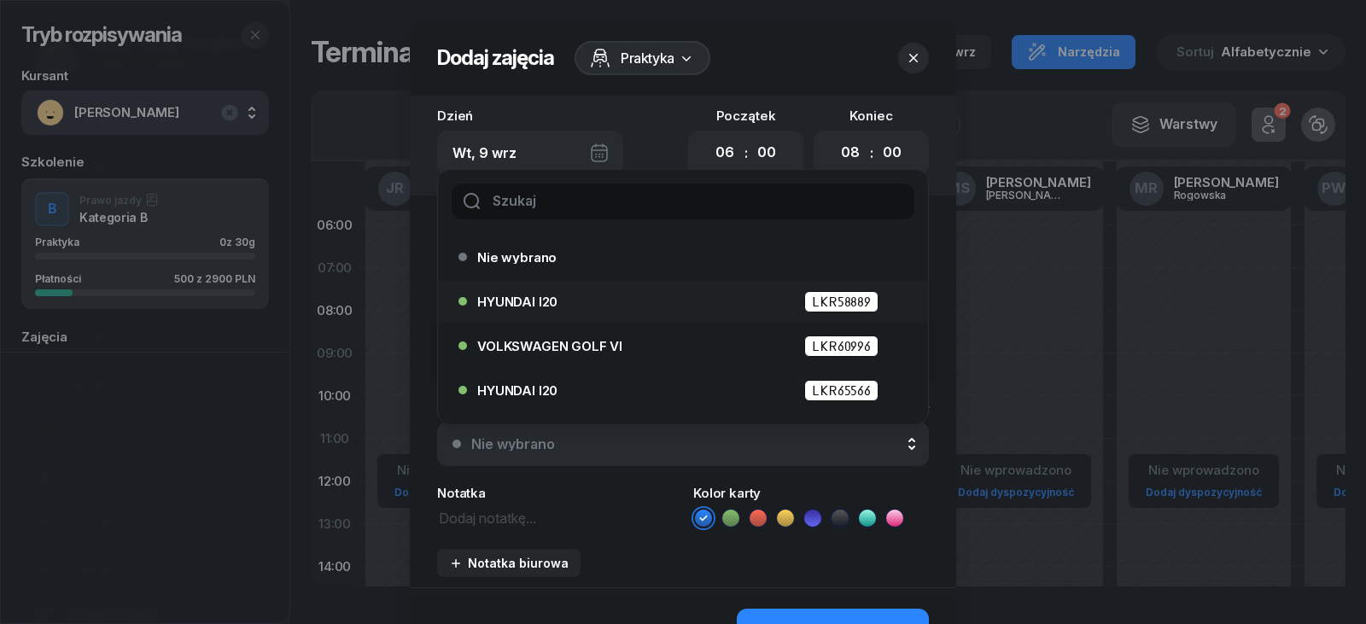
click at [569, 304] on div "HYUNDAI I20 LKR58889" at bounding box center [687, 301] width 420 height 21
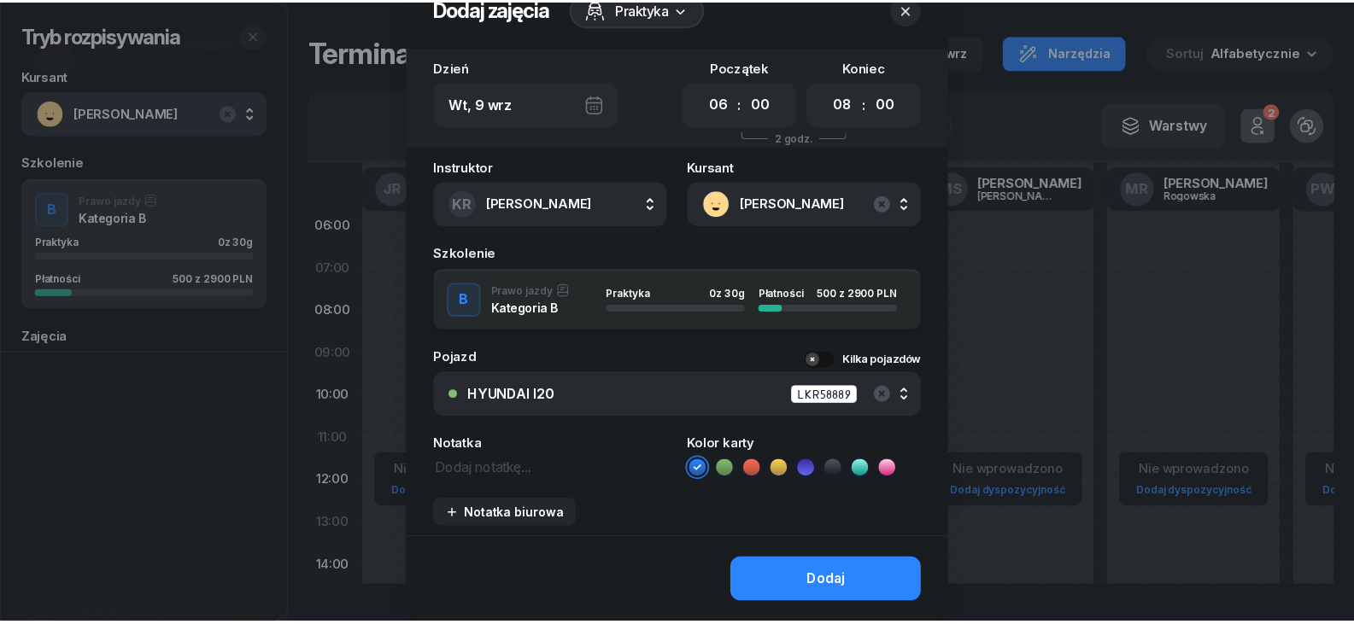
scroll to position [104, 0]
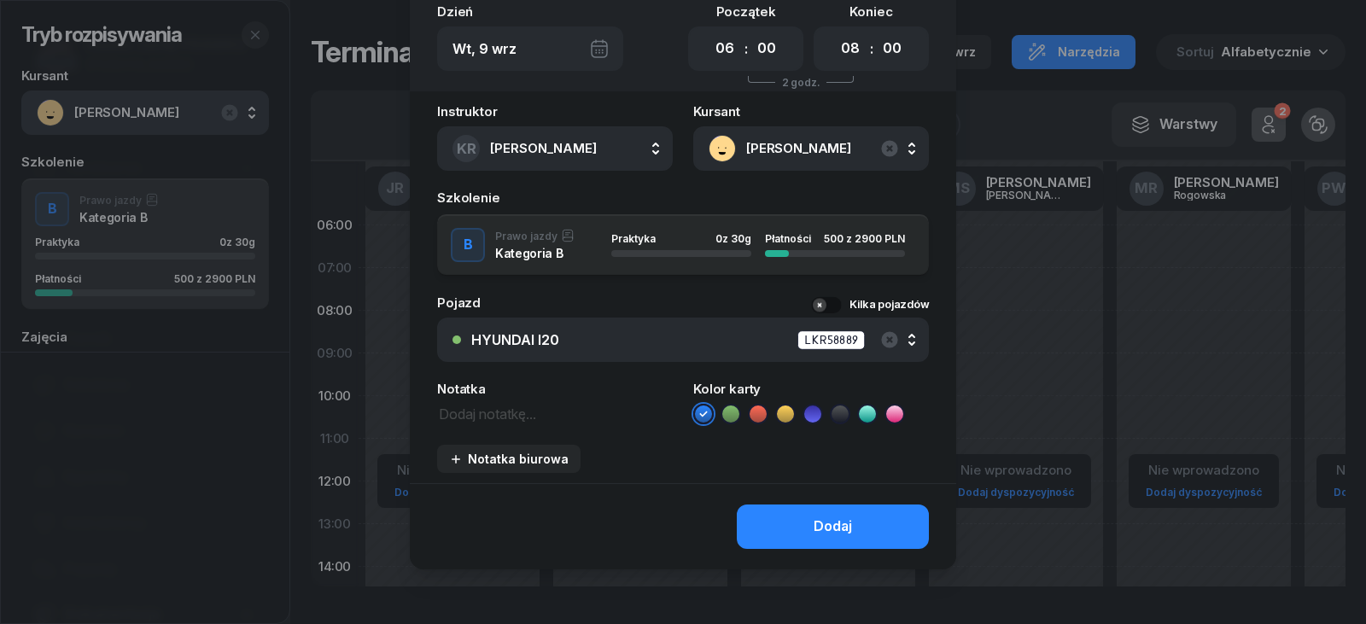
click at [815, 535] on div "Dodaj" at bounding box center [833, 527] width 38 height 22
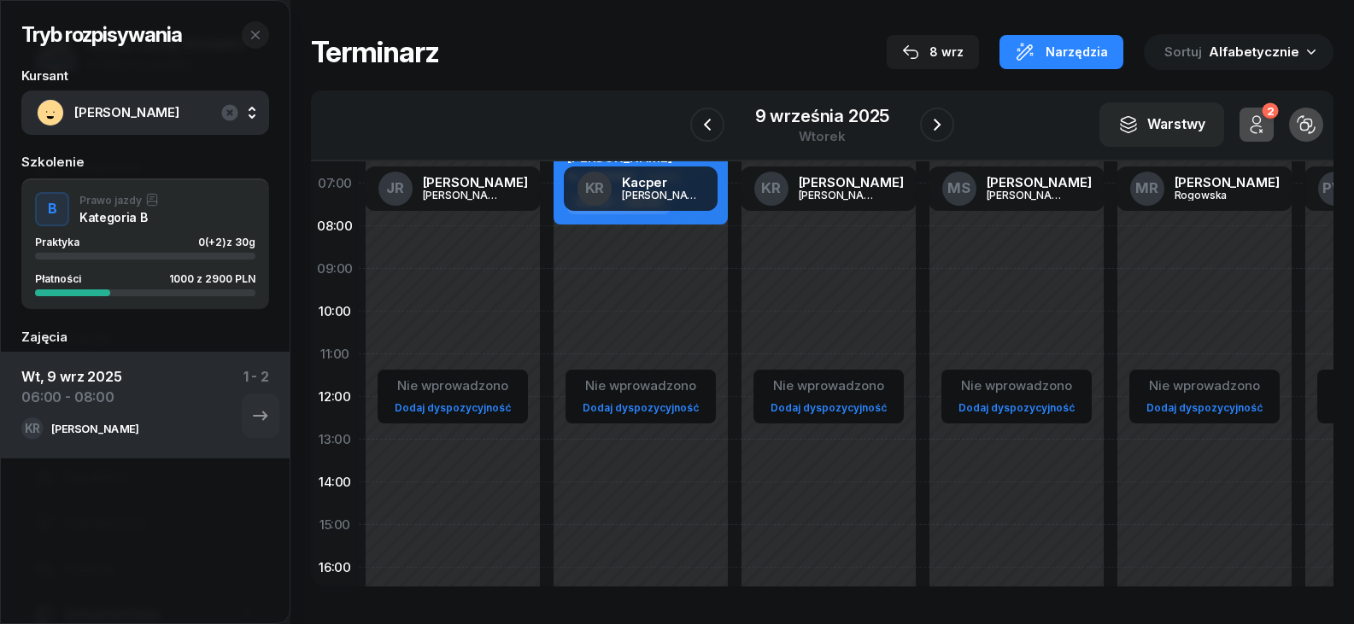
scroll to position [85, 0]
click at [250, 418] on icon "button" at bounding box center [260, 416] width 20 height 20
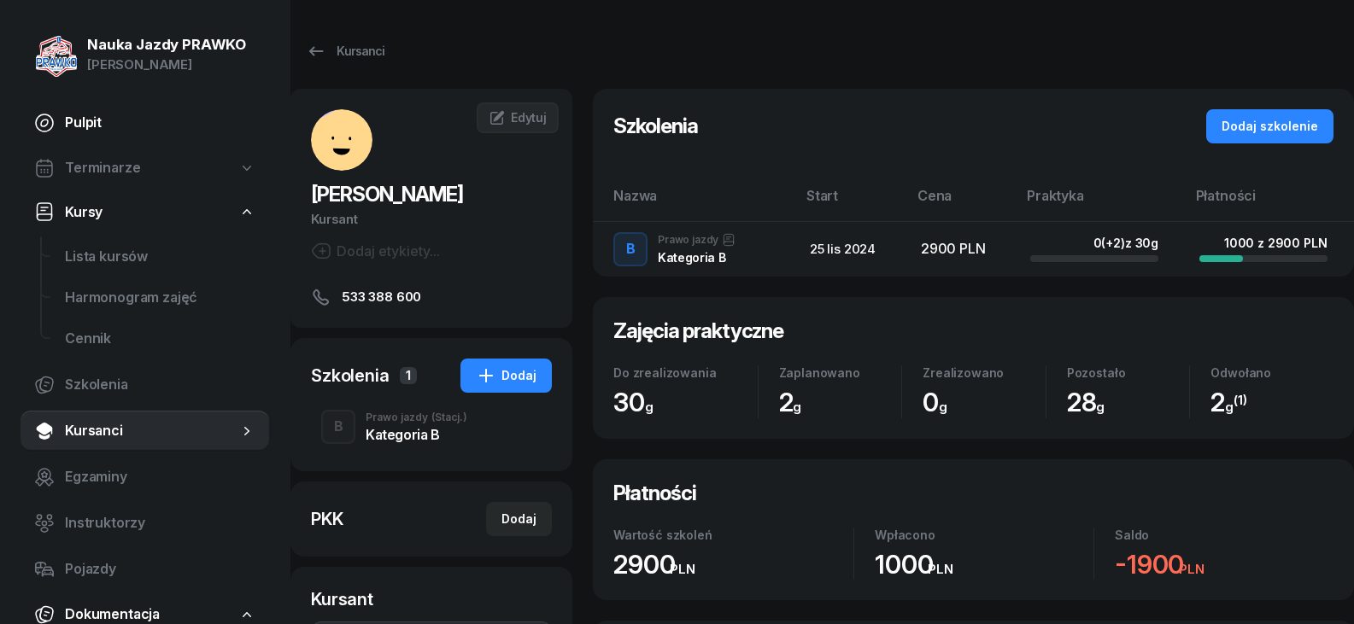
click at [71, 129] on span "Pulpit" at bounding box center [160, 123] width 190 height 22
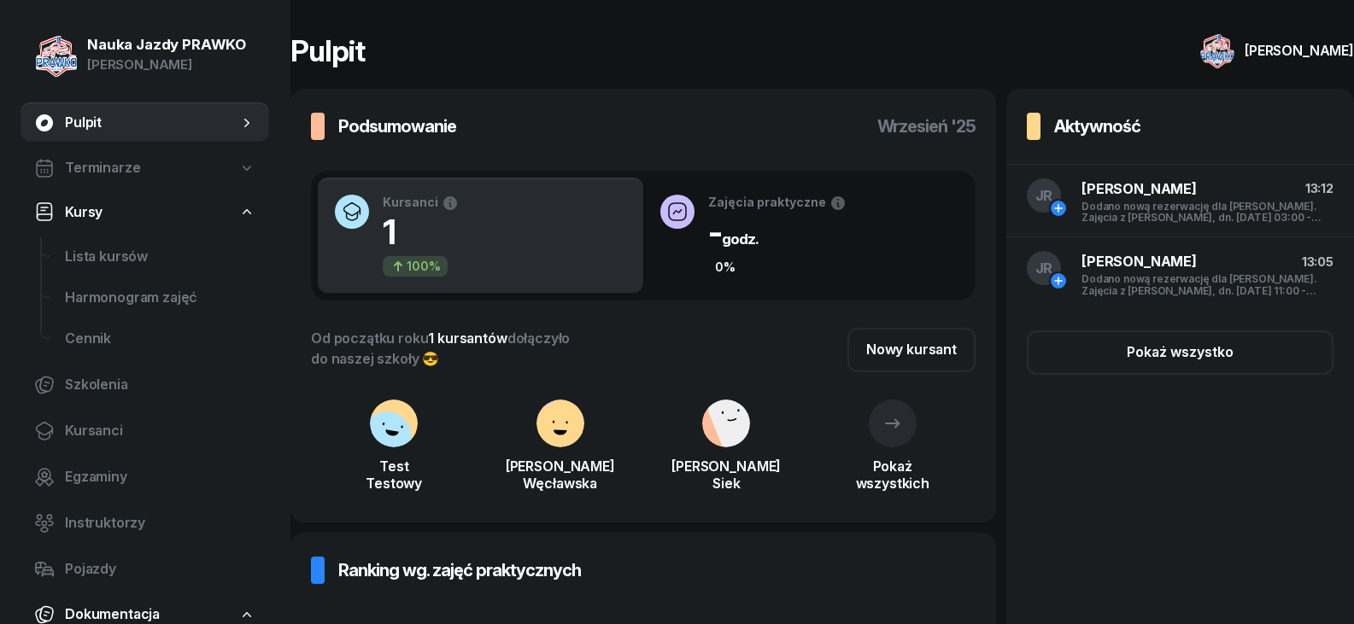
click at [568, 260] on div "Kursanci Porównanie do zeszłego miesiąca (sierpień) w zakresie dni 1-8 1 100%" at bounding box center [481, 237] width 312 height 106
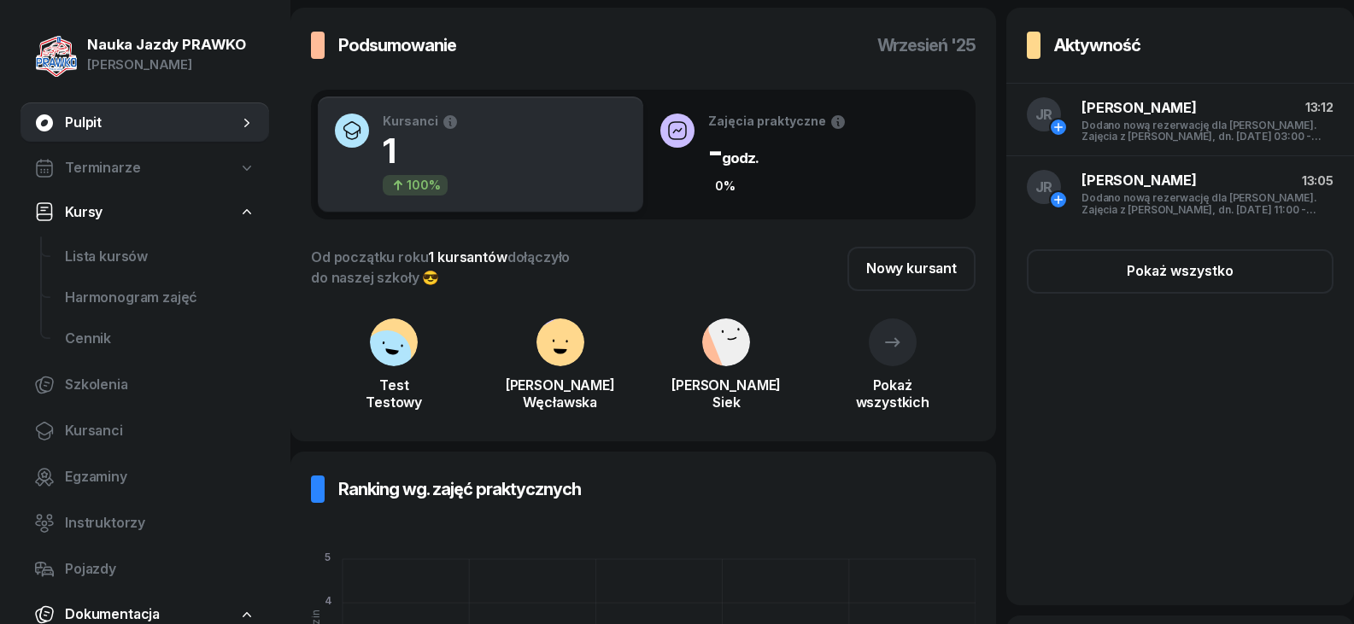
scroll to position [171, 0]
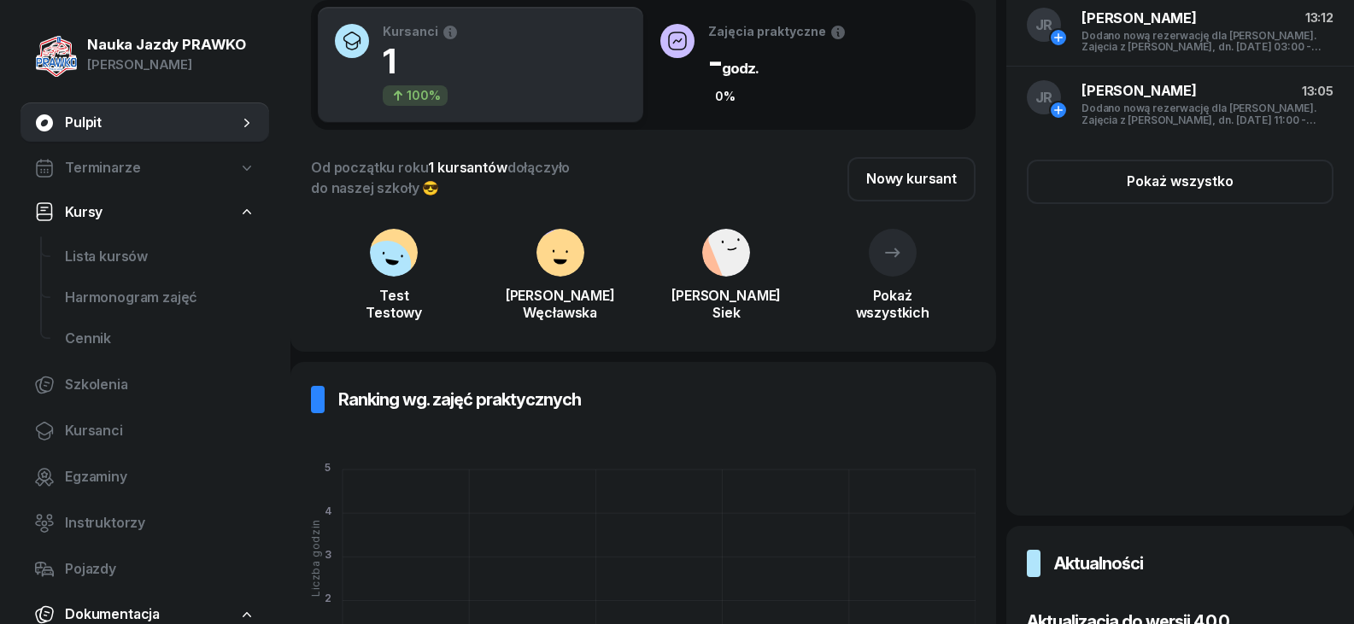
click at [106, 178] on span "Terminarze" at bounding box center [102, 168] width 75 height 22
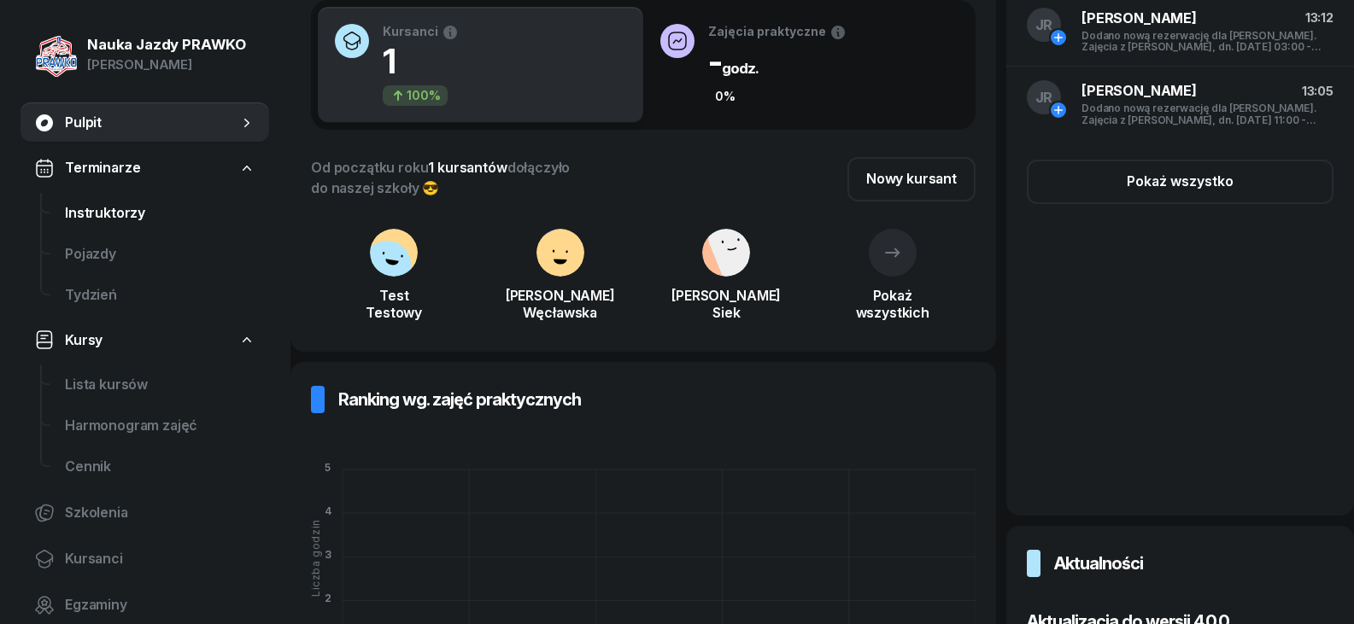
click at [131, 219] on span "Instruktorzy" at bounding box center [160, 213] width 190 height 22
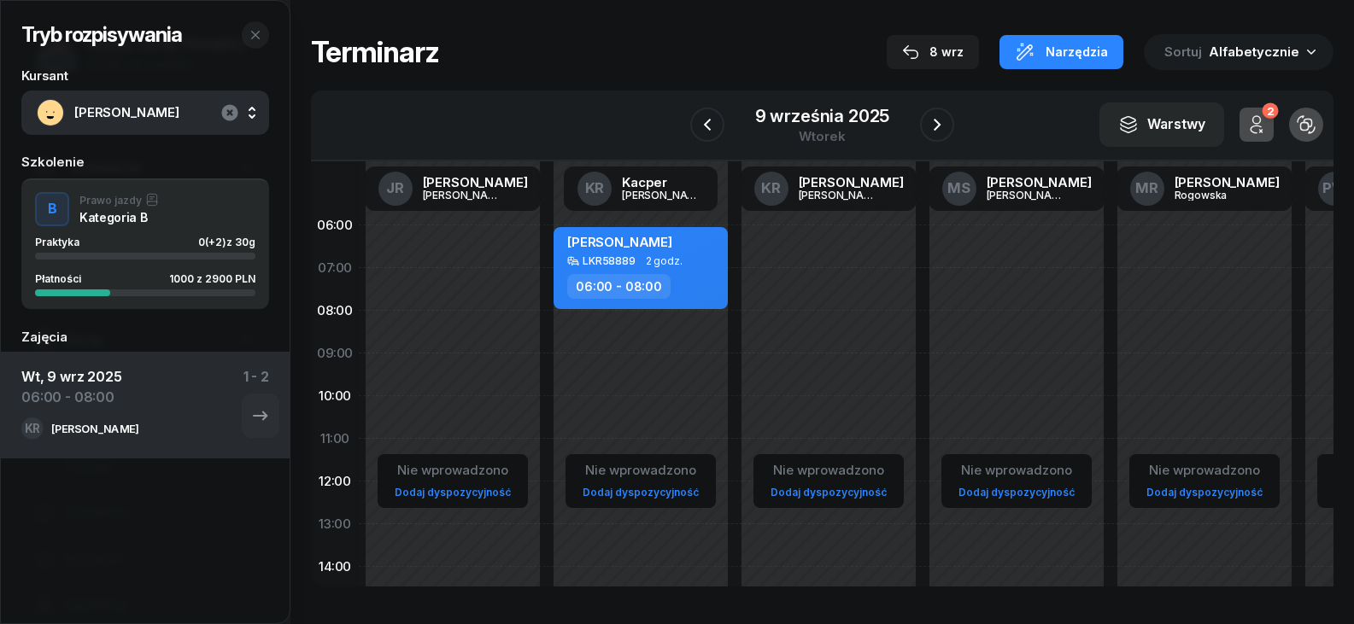
click at [233, 109] on icon "button" at bounding box center [229, 112] width 16 height 16
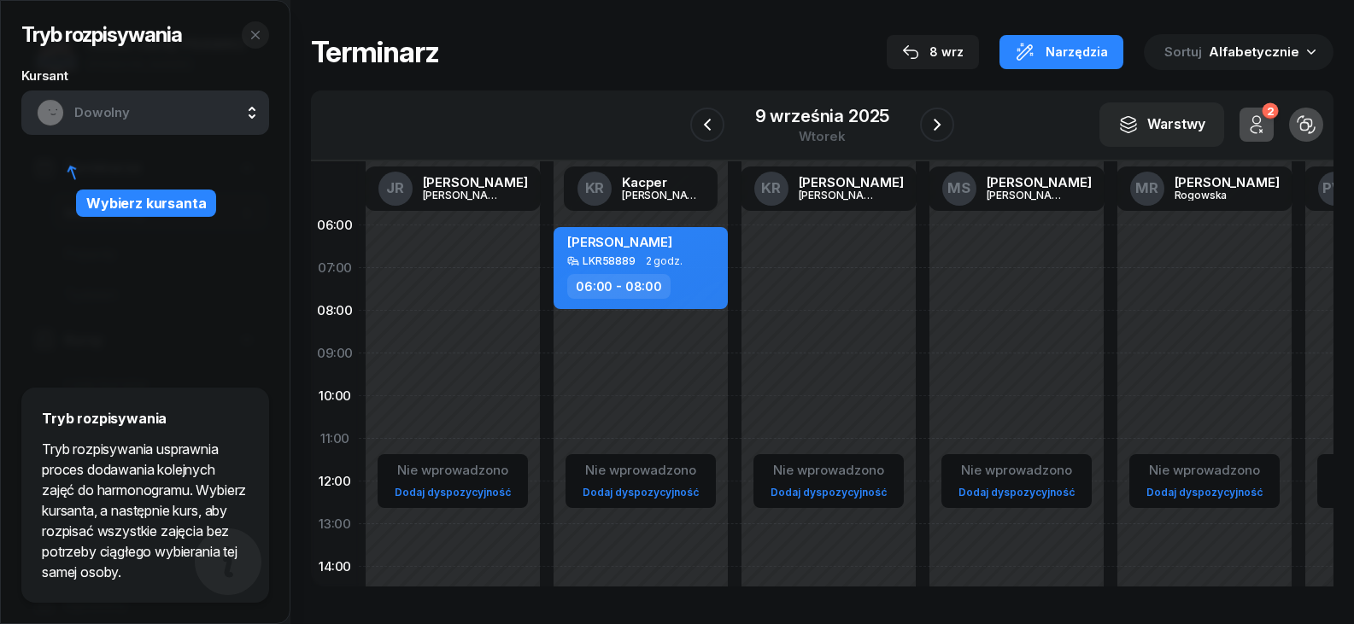
click at [126, 120] on span "Dowolny" at bounding box center [163, 113] width 179 height 22
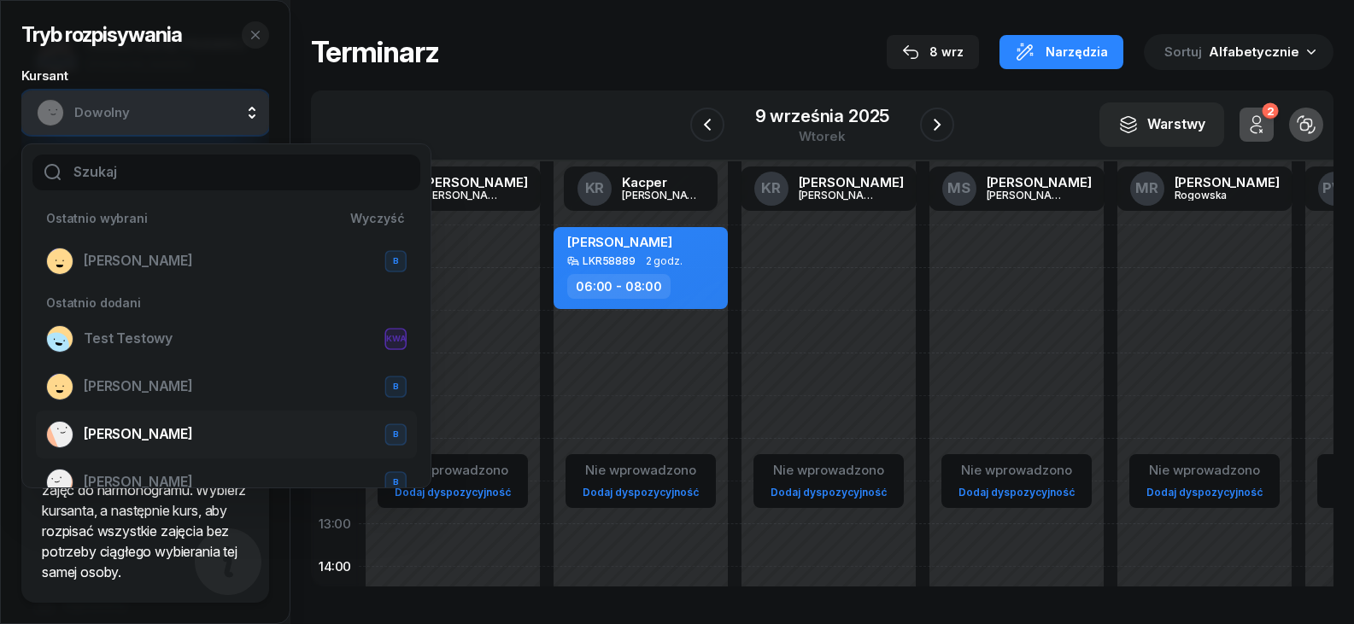
click at [171, 431] on div "[PERSON_NAME]" at bounding box center [226, 434] width 360 height 27
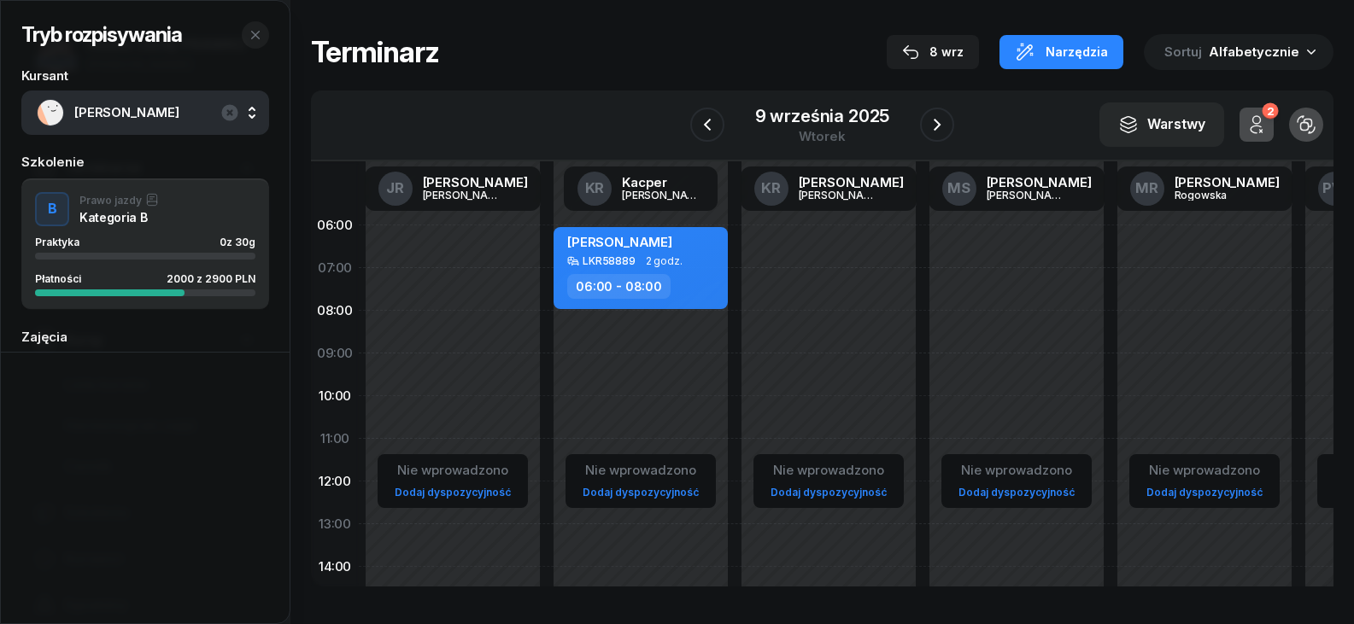
click at [221, 277] on div "2000 z 2900 PLN" at bounding box center [211, 278] width 89 height 11
click at [453, 256] on div "Nie wprowadzono Dodaj dyspozycyjność my odwołaliśmy [PERSON_NAME] LKR65566 2 go…" at bounding box center [453, 609] width 188 height 811
click at [835, 248] on div "Nie wprowadzono Dodaj dyspozycyjność" at bounding box center [828, 609] width 188 height 811
click at [813, 488] on link "Dodaj dyspozycyjność" at bounding box center [828, 492] width 130 height 20
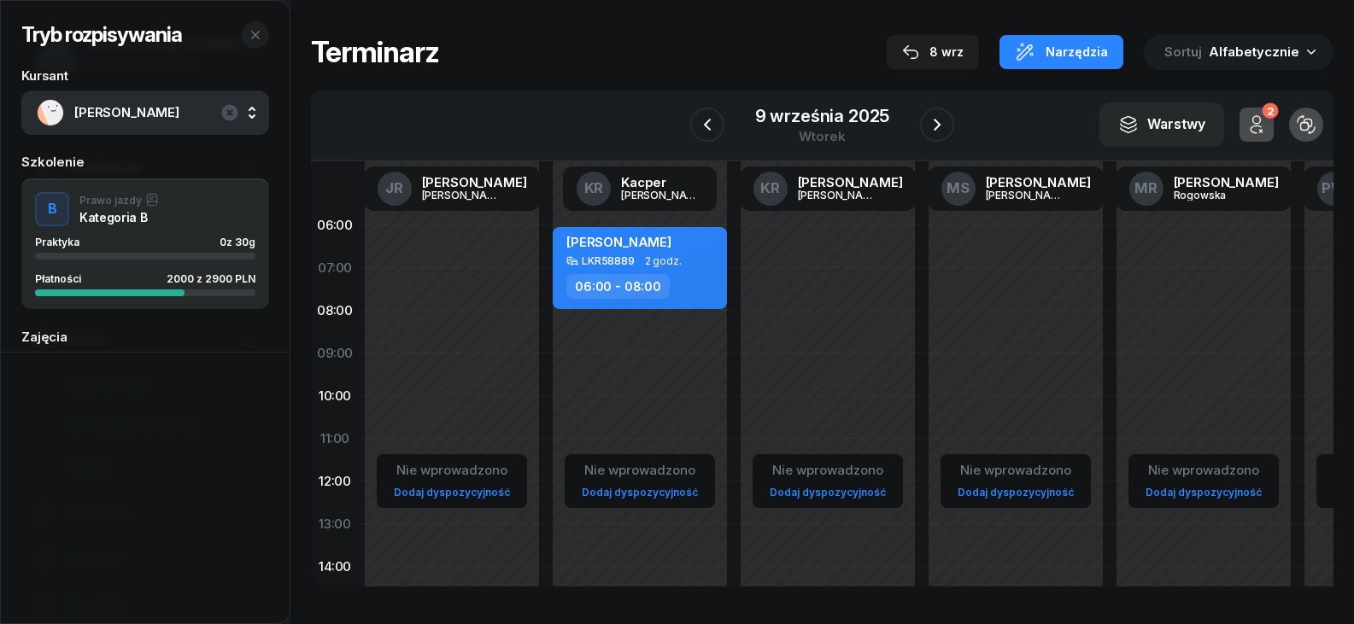
select select "08"
select select "16"
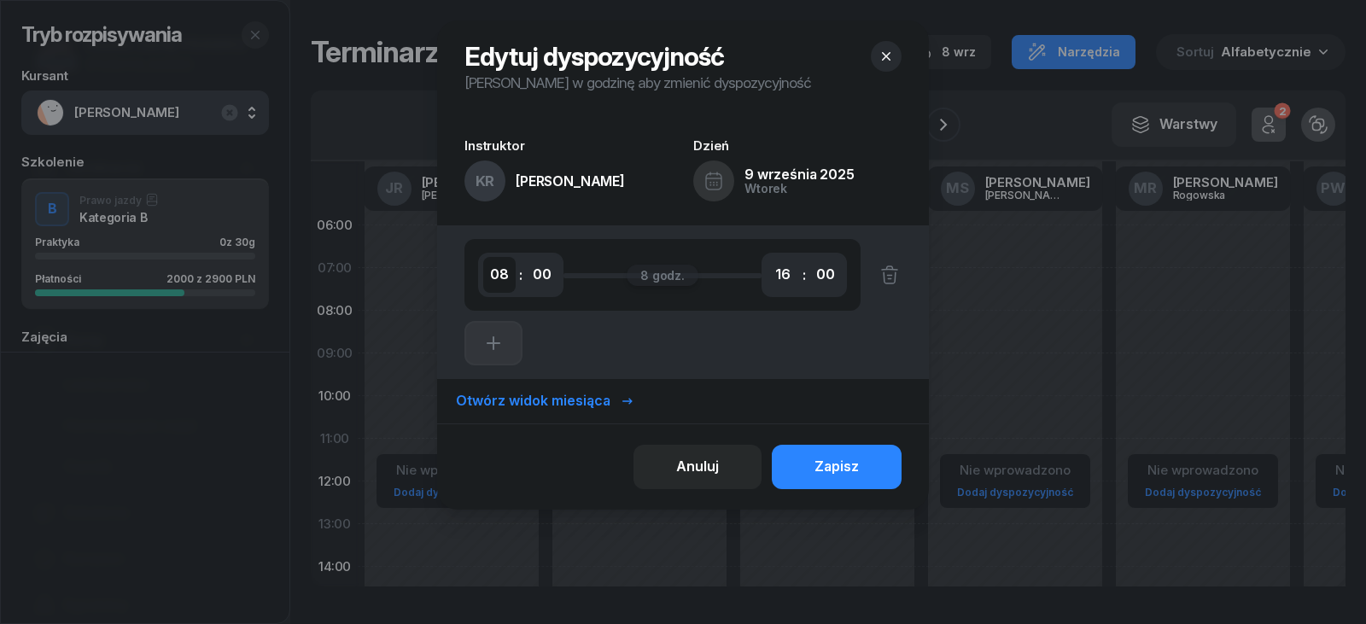
click at [509, 279] on select "00 01 02 03 04 05 06 07 08 09 10 11 12 13 14 15 16 17 18 19 20 21 22 23" at bounding box center [499, 275] width 32 height 36
select select "07"
click at [483, 257] on select "00 01 02 03 04 05 06 07 08 09 10 11 12 13 14 15 16 17 18 19 20 21 22 23" at bounding box center [499, 275] width 32 height 36
click at [787, 268] on select "00 01 02 03 04 05 06 07 08 09 10 11 12 13 14 15 16 17 18 19 20 21 22 23" at bounding box center [783, 275] width 32 height 36
select select "17"
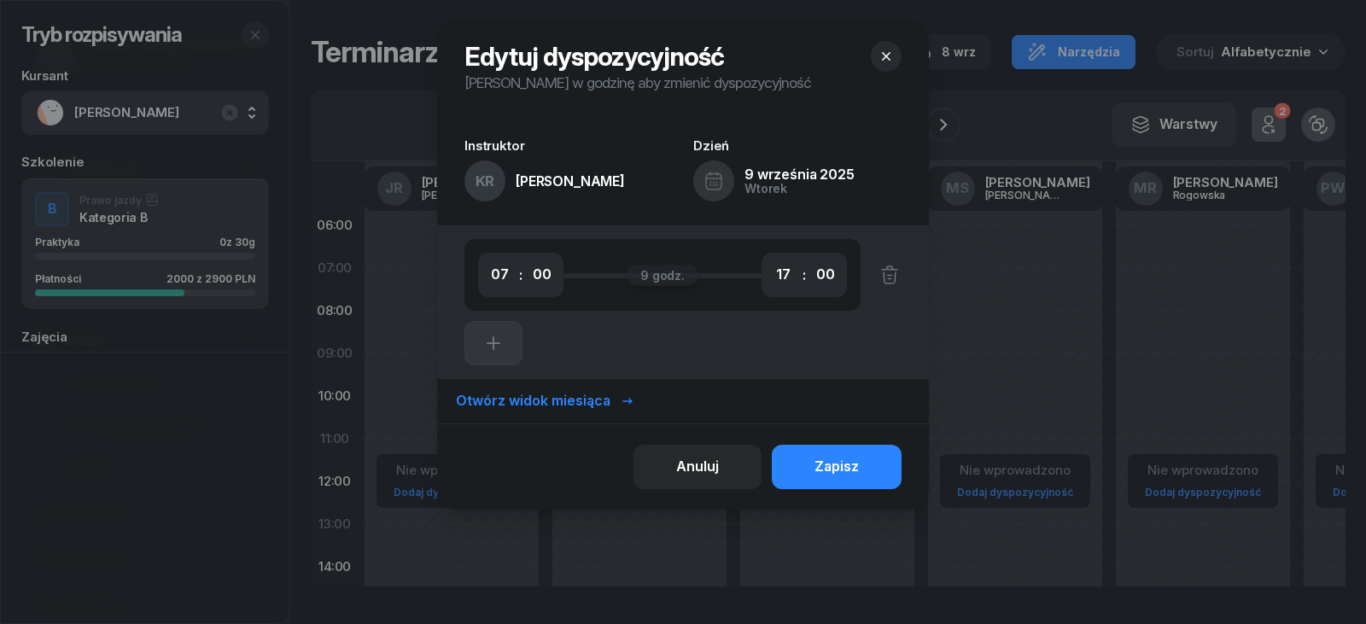
click at [767, 257] on select "00 01 02 03 04 05 06 07 08 09 10 11 12 13 14 15 16 17 18 19 20 21 22 23" at bounding box center [783, 275] width 32 height 36
click at [832, 477] on div "Zapisz" at bounding box center [837, 467] width 44 height 22
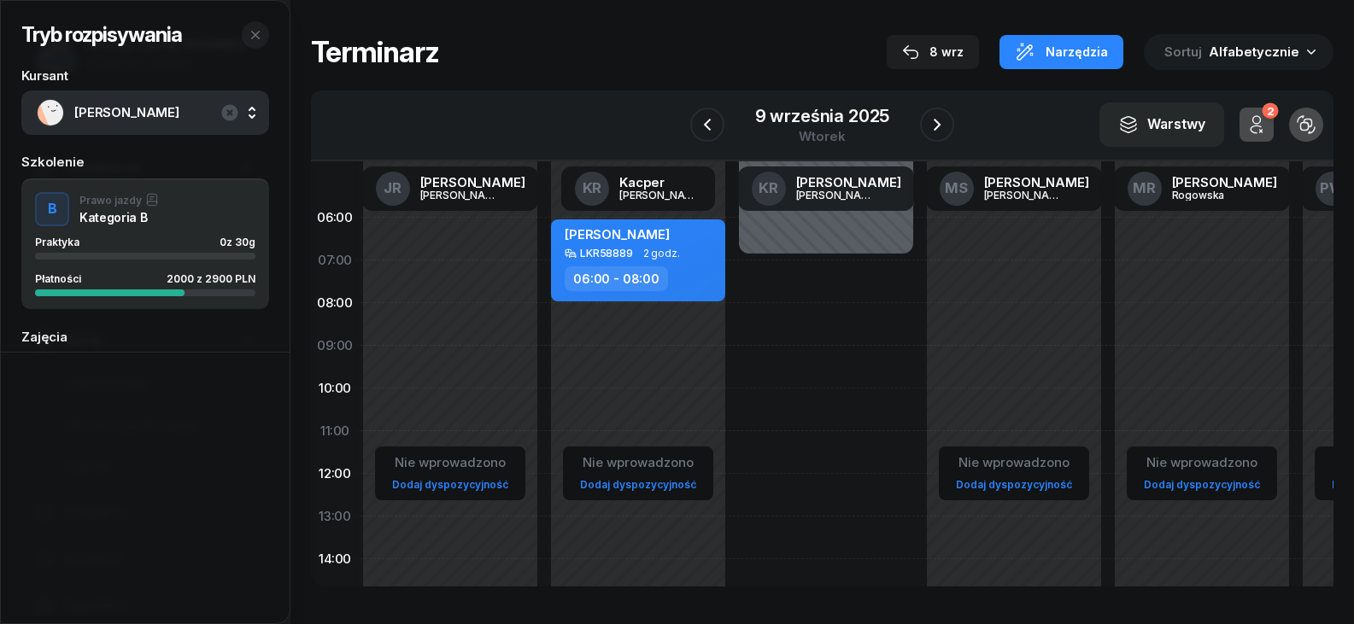
click at [792, 455] on div "Niedostępny 00:00 - 07:00 Niedostępny 17:00 - 23:59" at bounding box center [826, 601] width 188 height 811
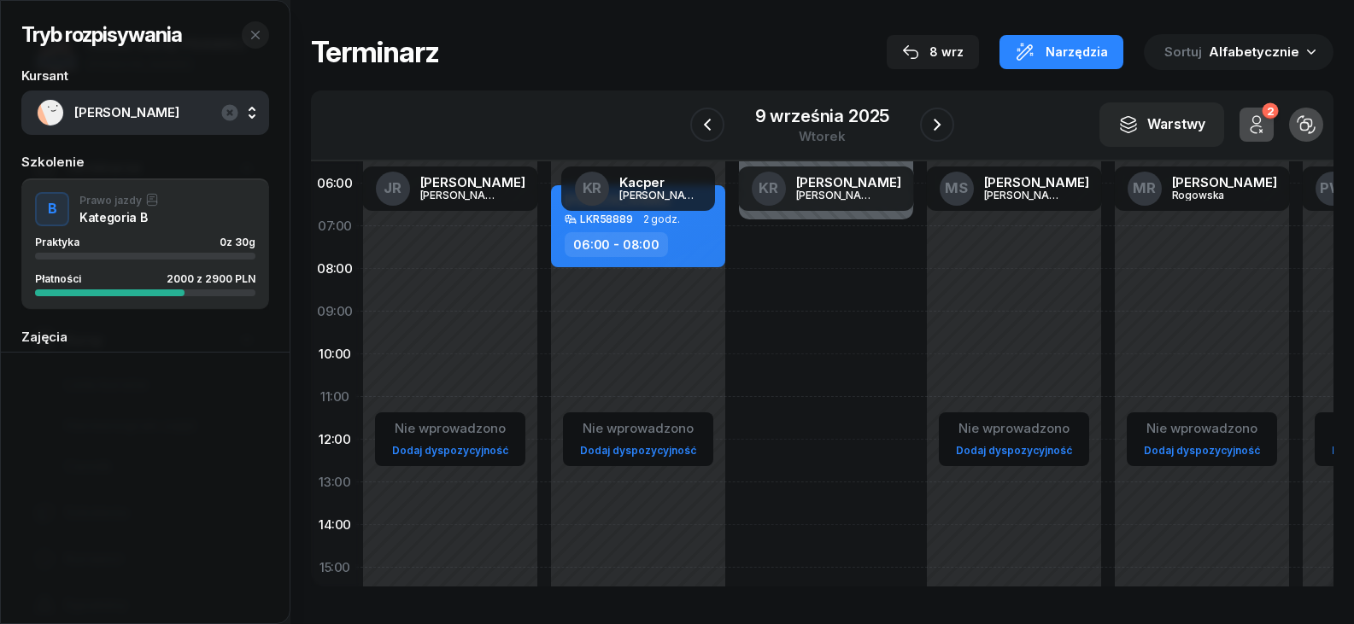
scroll to position [9, 3]
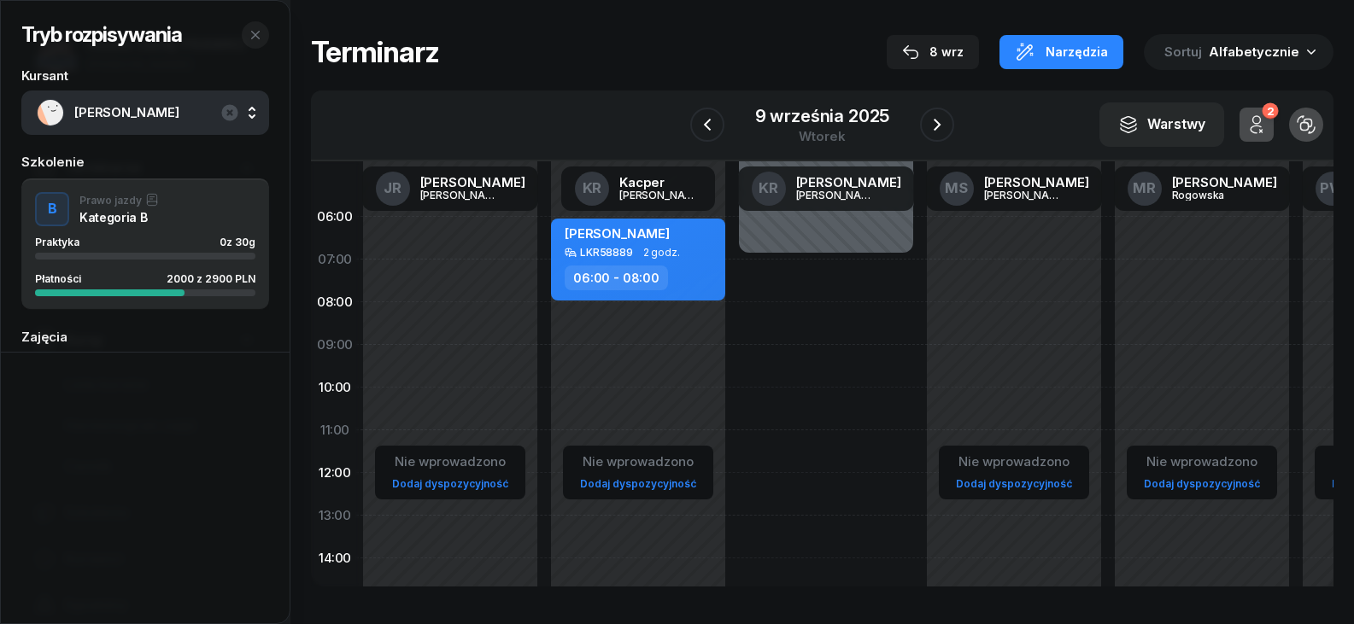
click at [875, 379] on div "Niedostępny 00:00 - 07:00 Niedostępny 17:00 - 23:59" at bounding box center [826, 601] width 188 height 811
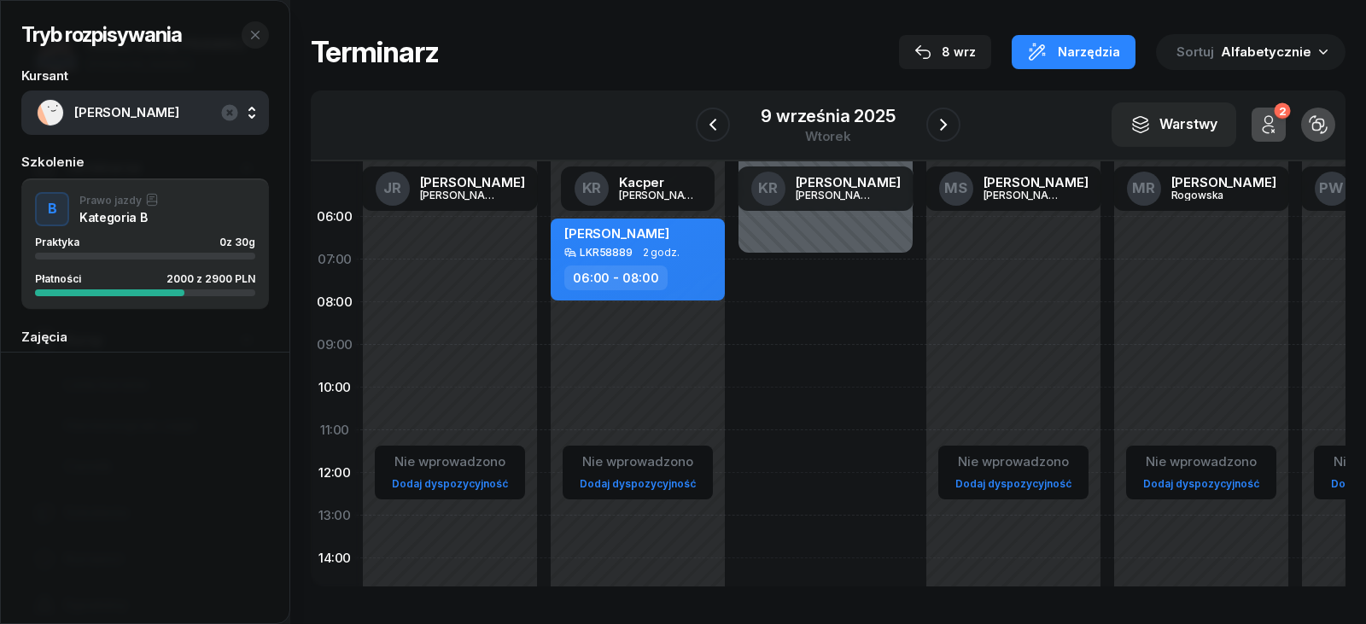
select select "09"
select select "11"
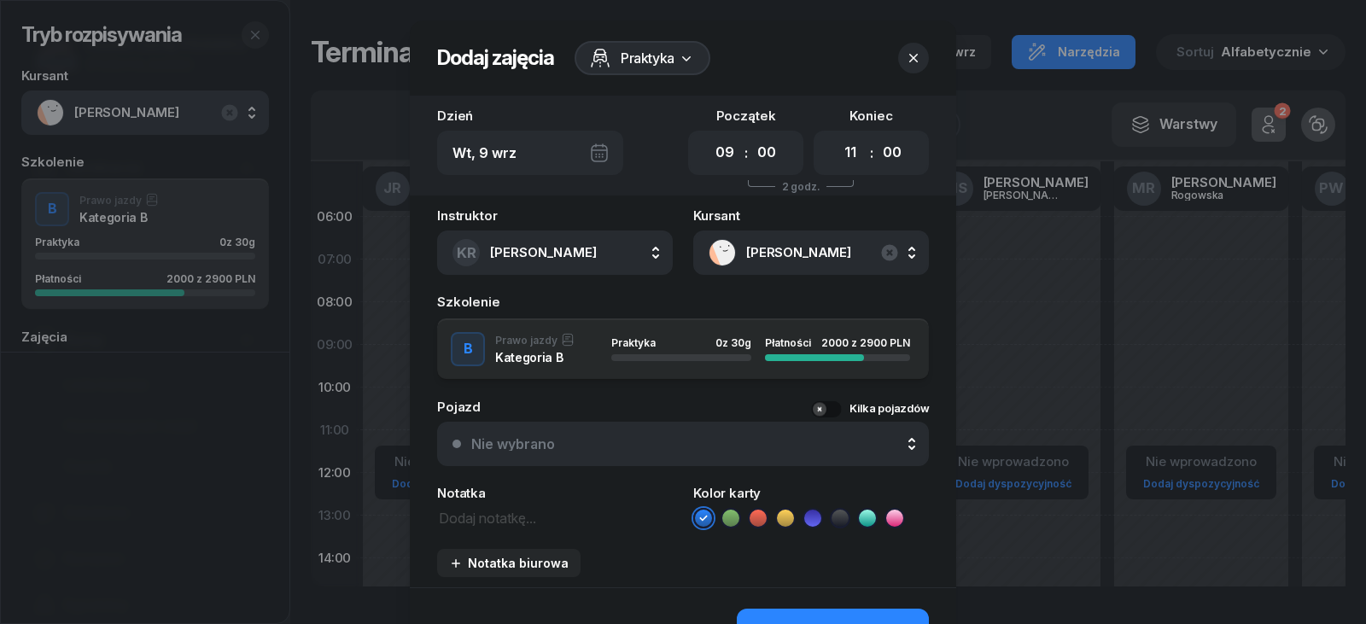
click at [1050, 298] on div at bounding box center [683, 312] width 1366 height 624
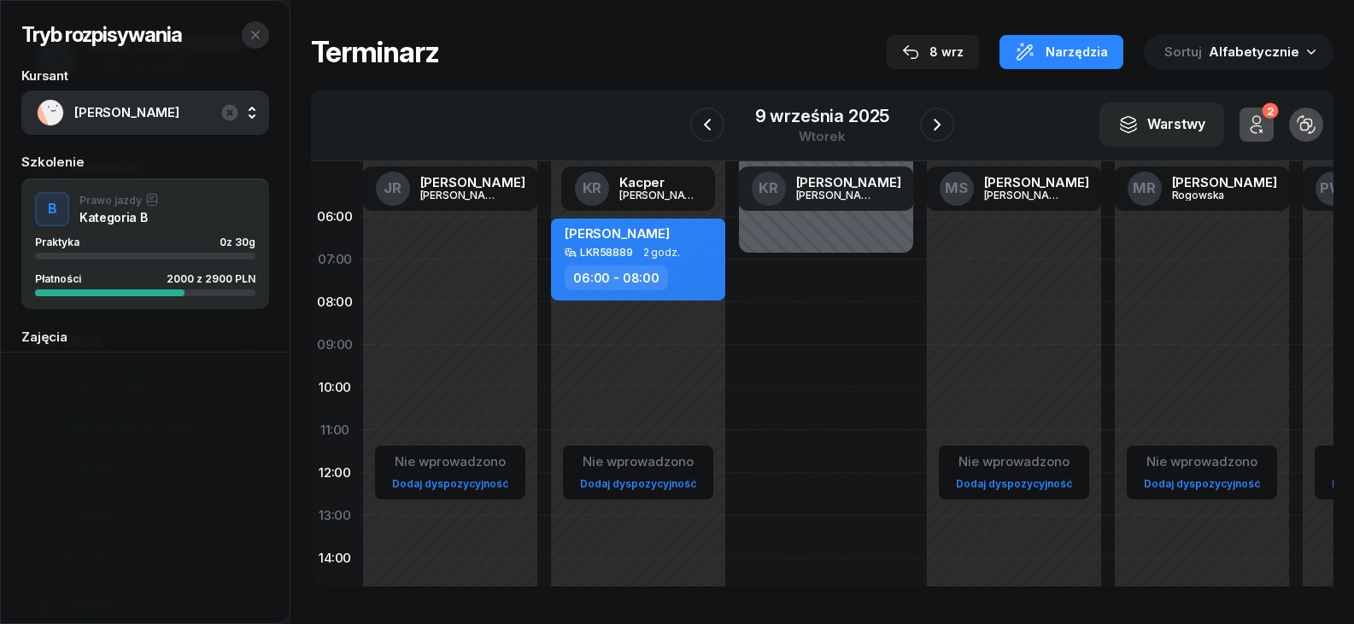
click at [253, 32] on icon "button" at bounding box center [256, 35] width 14 height 14
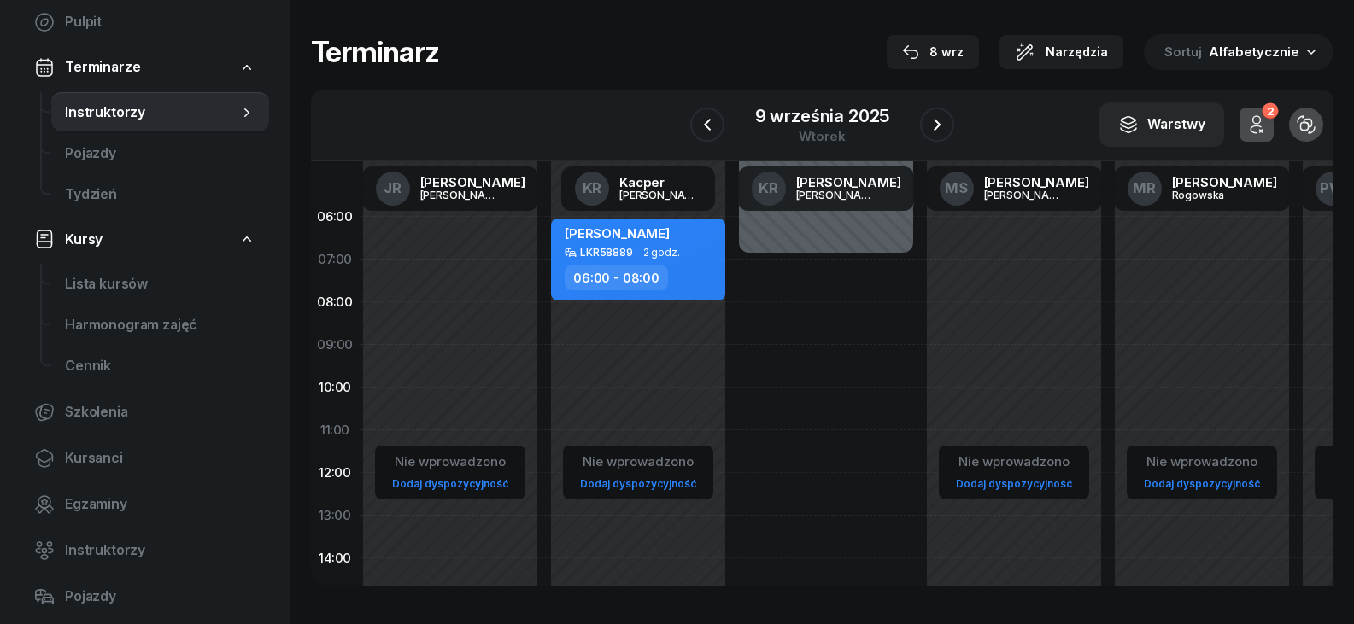
scroll to position [85, 0]
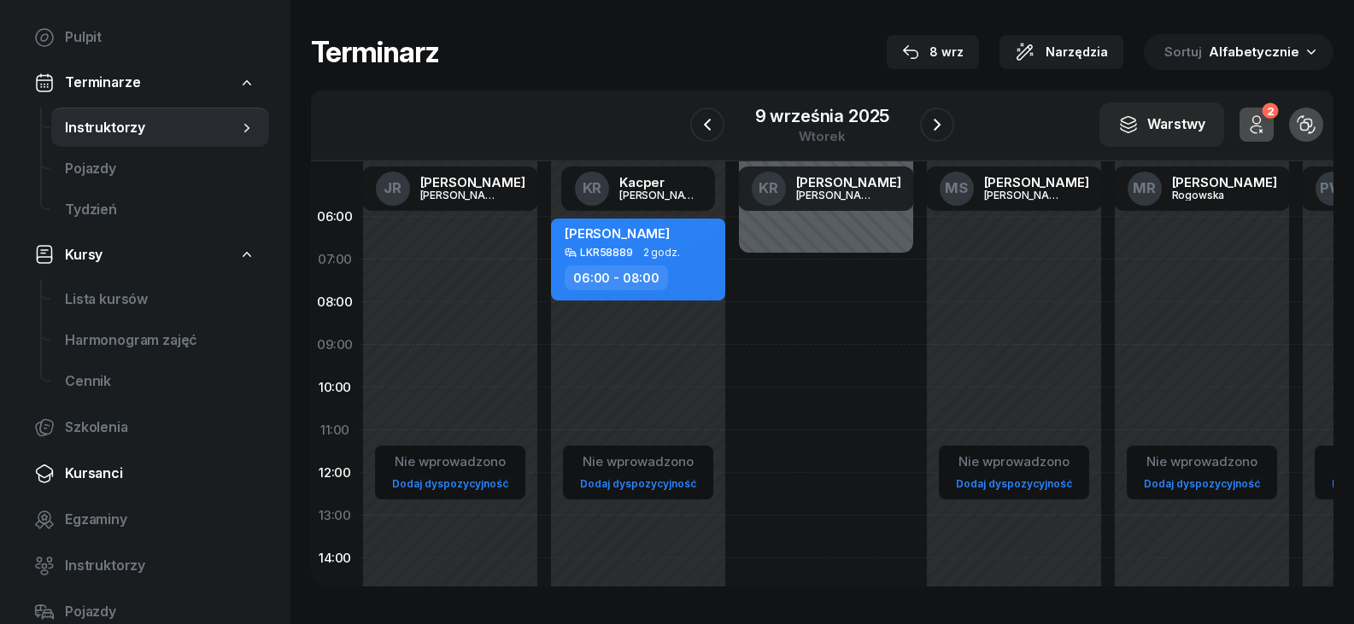
click at [84, 464] on span "Kursanci" at bounding box center [160, 474] width 190 height 22
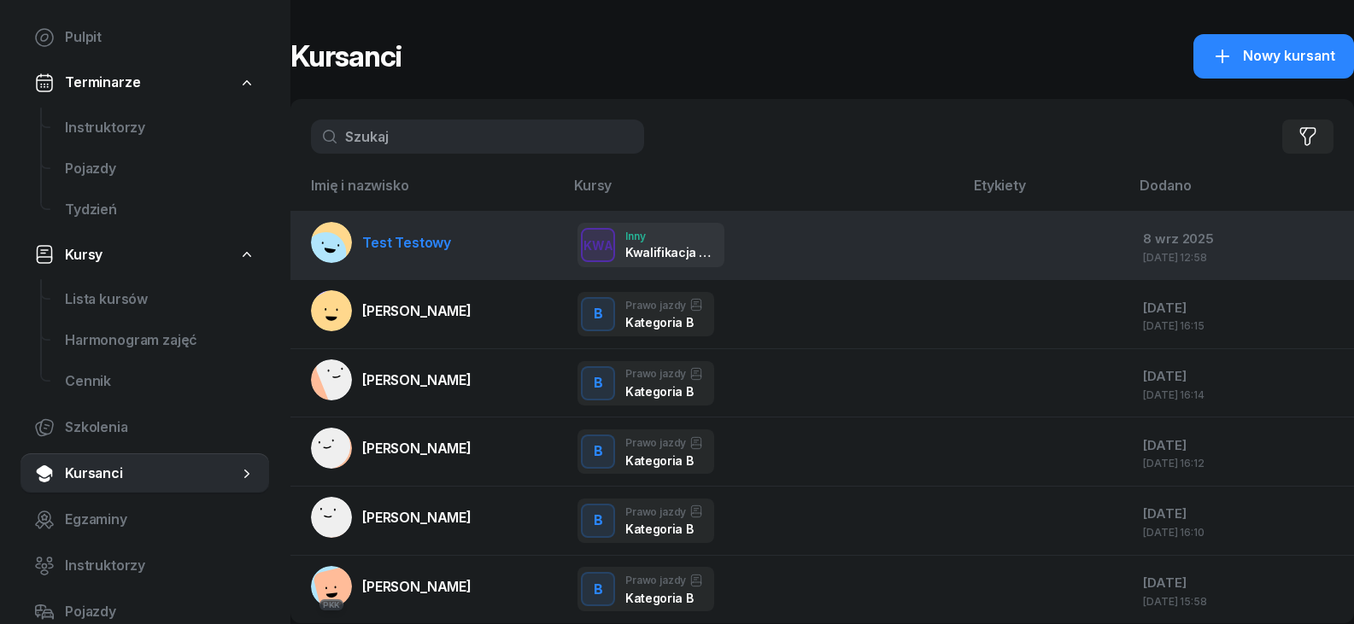
click at [977, 256] on div at bounding box center [1046, 246] width 138 height 22
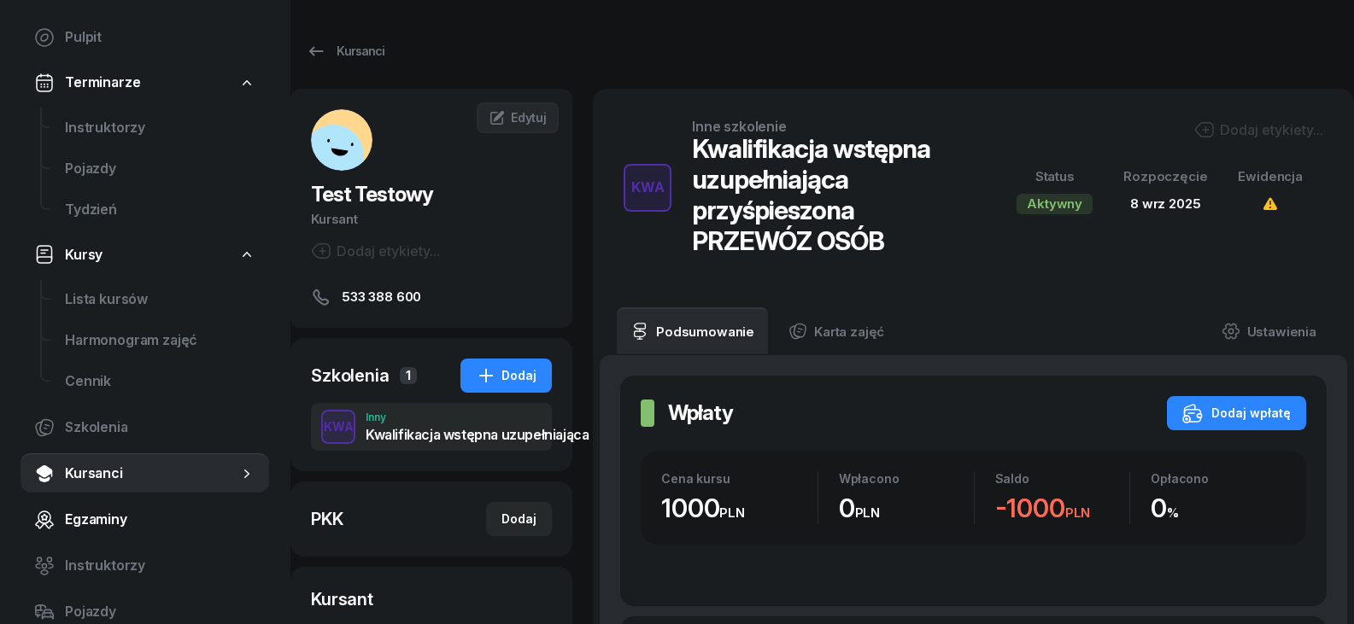
click at [108, 517] on span "Egzaminy" at bounding box center [160, 520] width 190 height 22
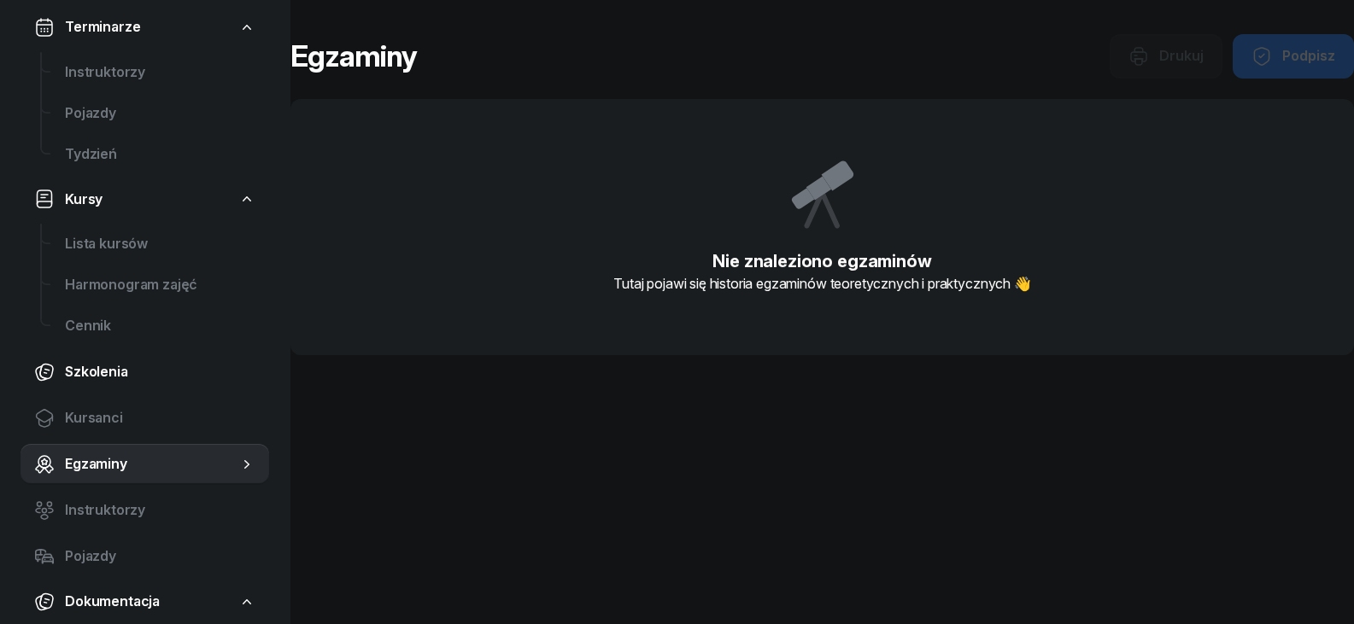
scroll to position [171, 0]
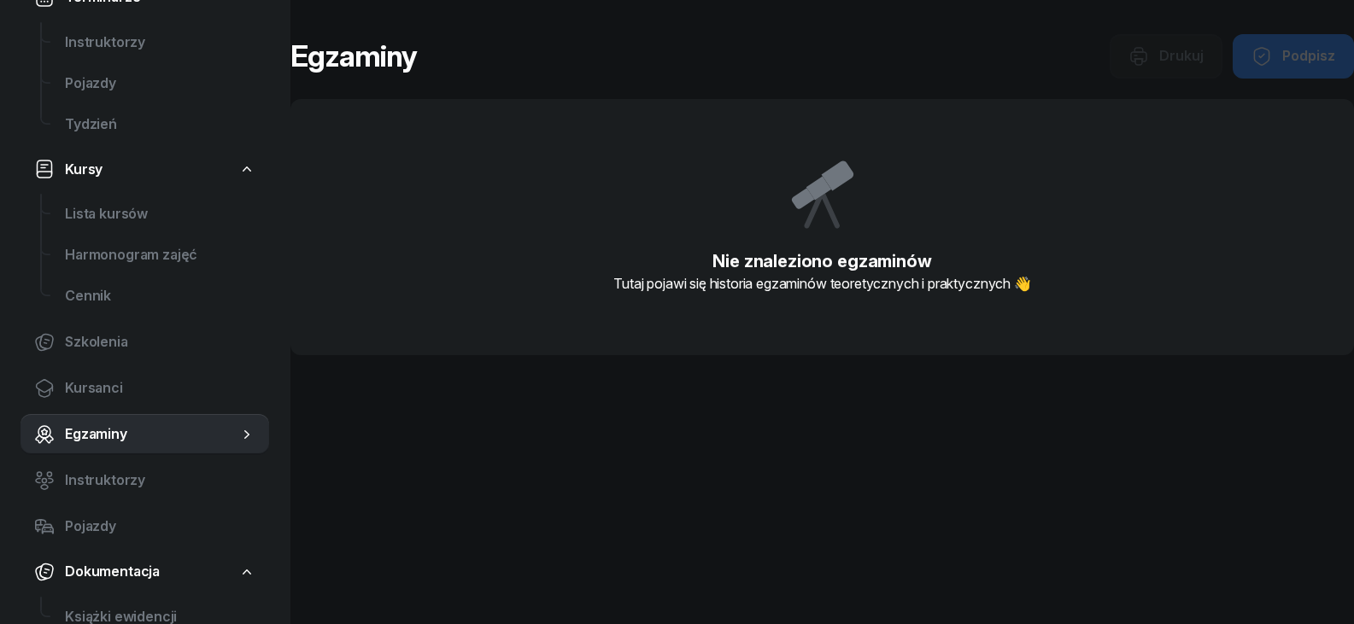
click at [690, 213] on div "Nie znaleziono egzaminów Tutaj pojawi się historia egzaminów teoretycznych i pr…" at bounding box center [821, 240] width 1063 height 229
drag, startPoint x: 763, startPoint y: 287, endPoint x: 705, endPoint y: 313, distance: 63.8
click at [760, 286] on h2 "Tutaj pojawi się historia egzaminów teoretycznych i praktycznych 👋" at bounding box center [822, 283] width 1009 height 20
click at [76, 394] on span "Kursanci" at bounding box center [160, 388] width 190 height 22
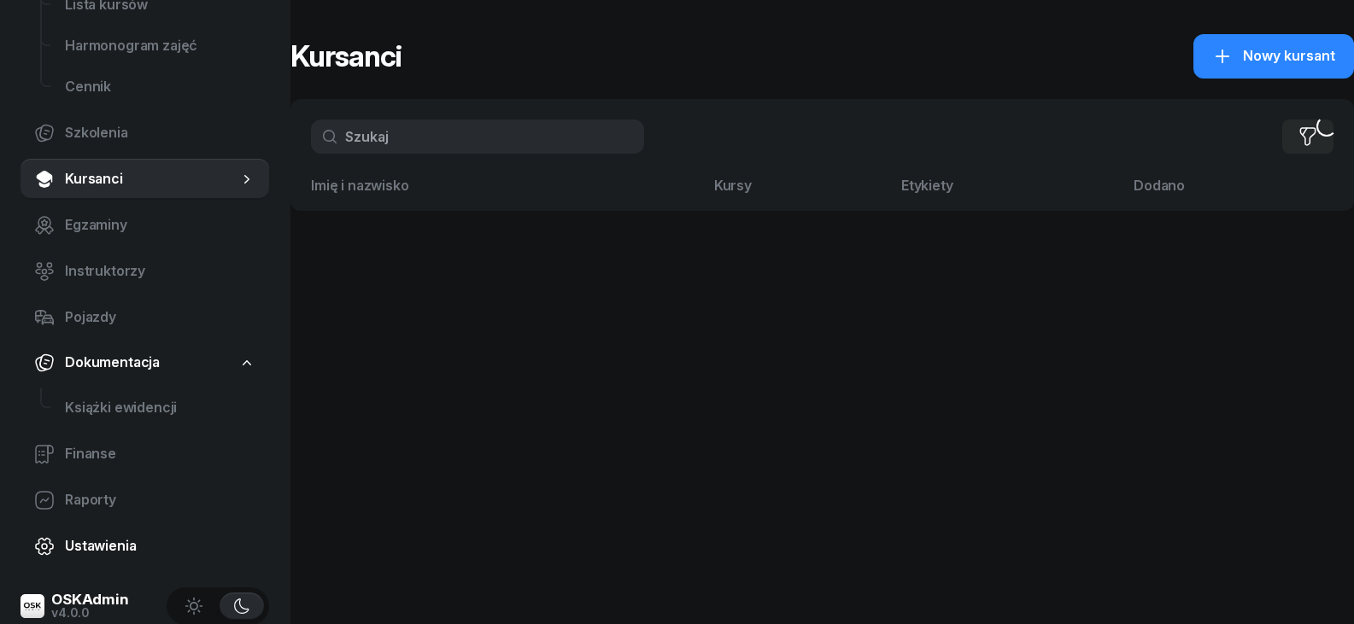
scroll to position [401, 0]
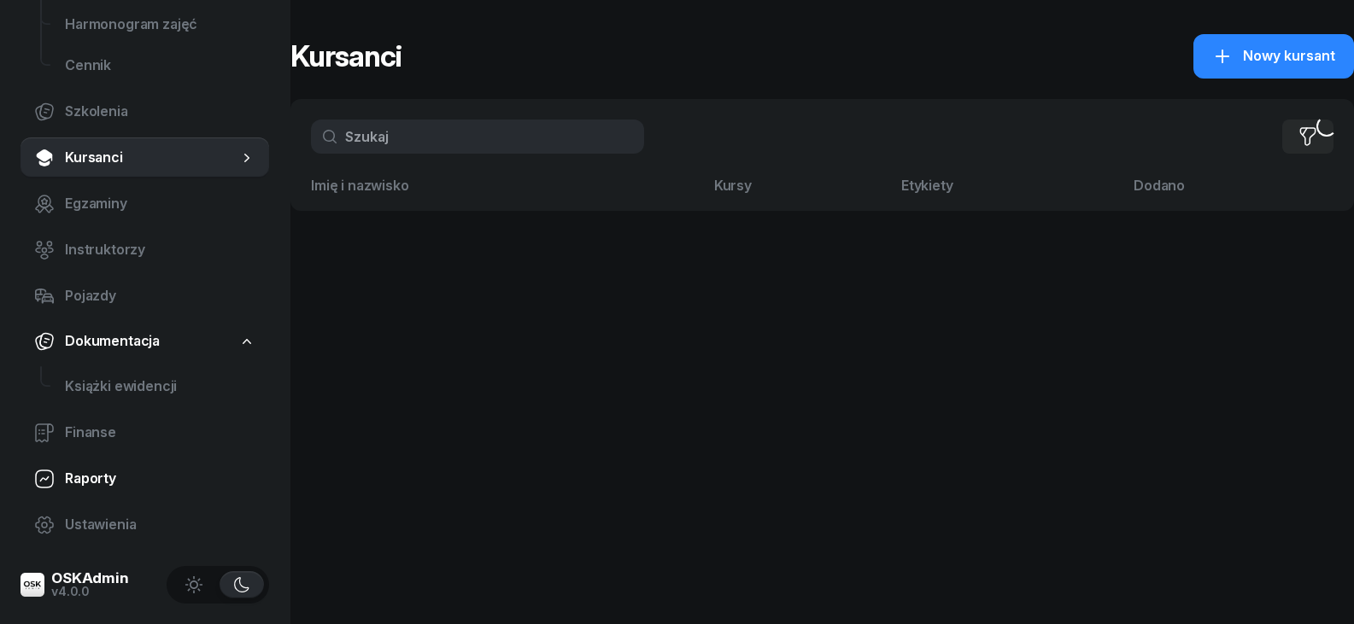
click at [102, 477] on span "Raporty" at bounding box center [160, 479] width 190 height 22
click at [88, 483] on span "Raporty" at bounding box center [160, 479] width 190 height 22
click at [122, 422] on span "Finanse" at bounding box center [160, 433] width 190 height 22
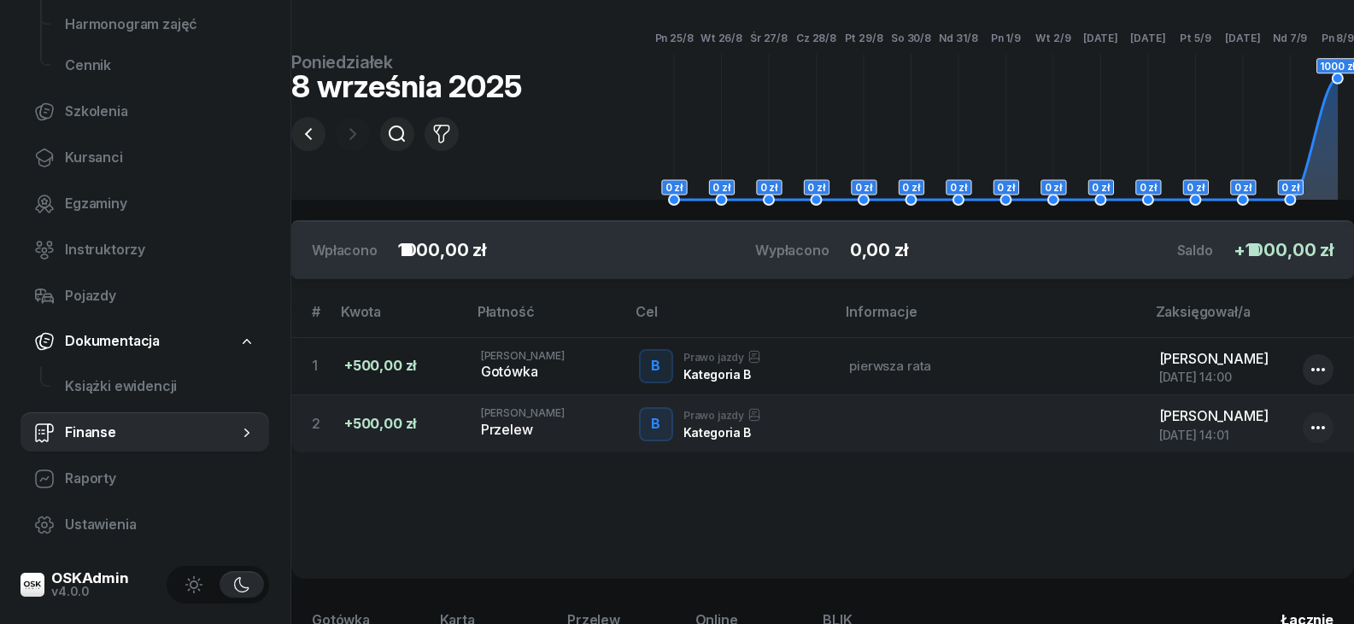
scroll to position [171, 0]
click at [133, 468] on span "Raporty" at bounding box center [160, 479] width 190 height 22
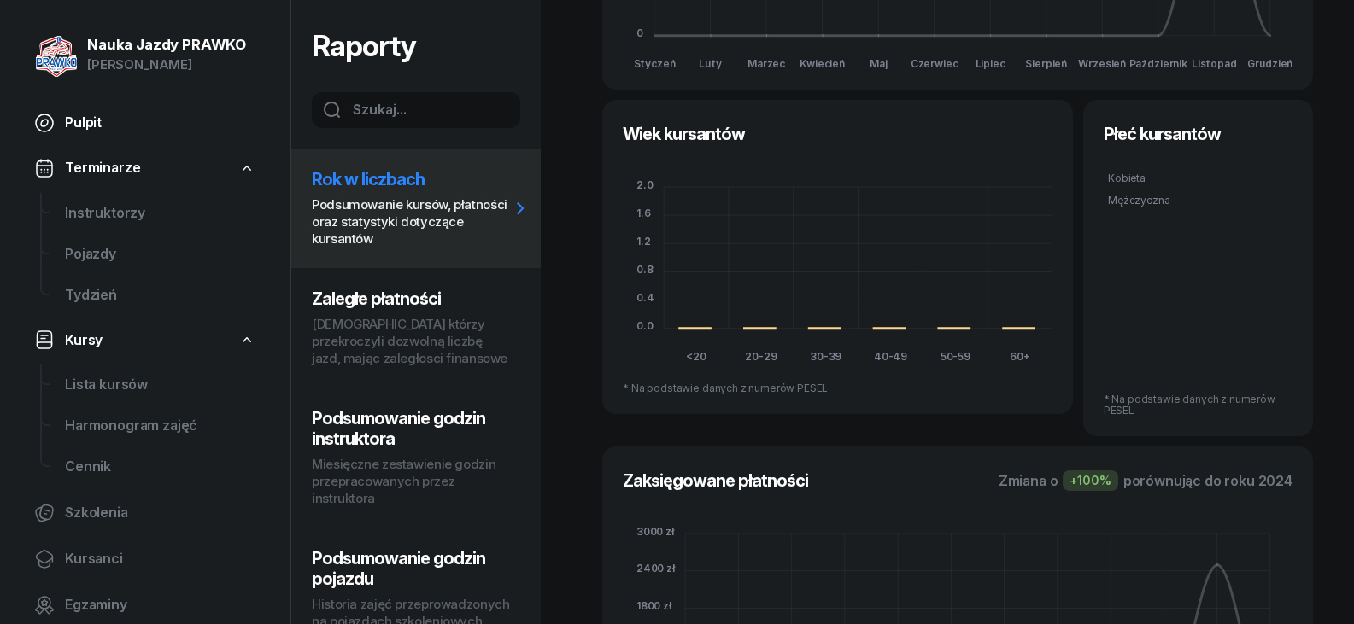
click at [126, 132] on span "Pulpit" at bounding box center [160, 123] width 190 height 22
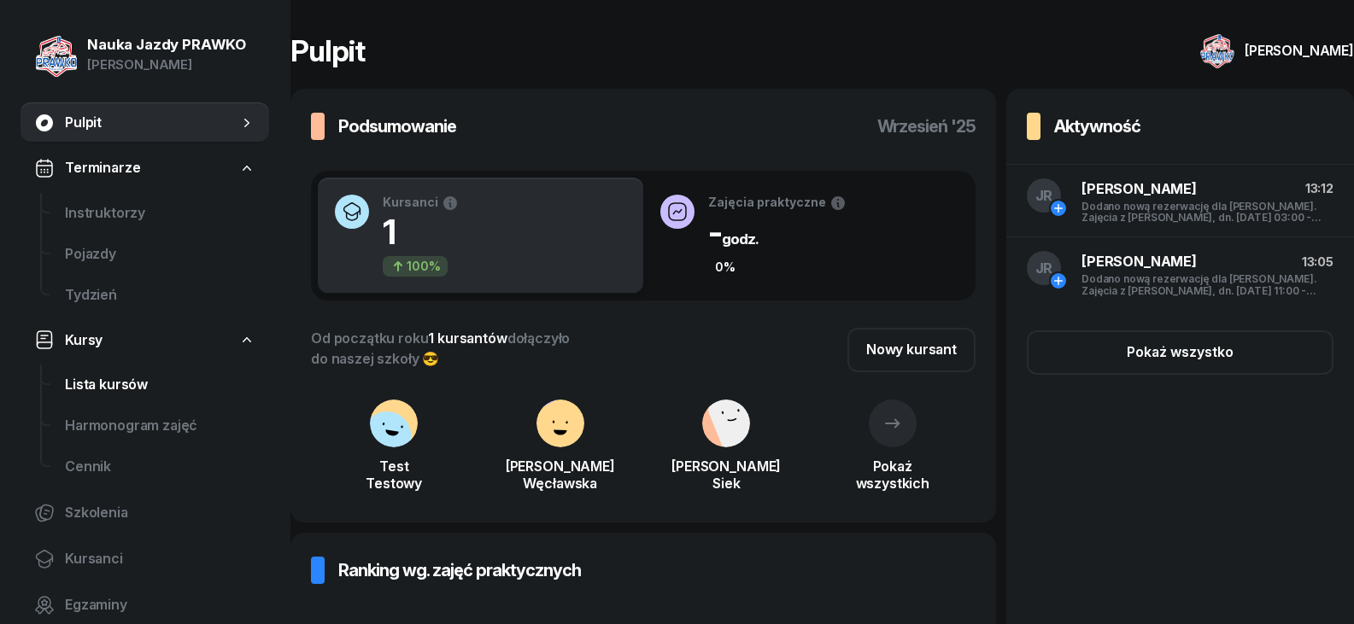
click at [137, 390] on span "Lista kursów" at bounding box center [160, 385] width 190 height 22
select select
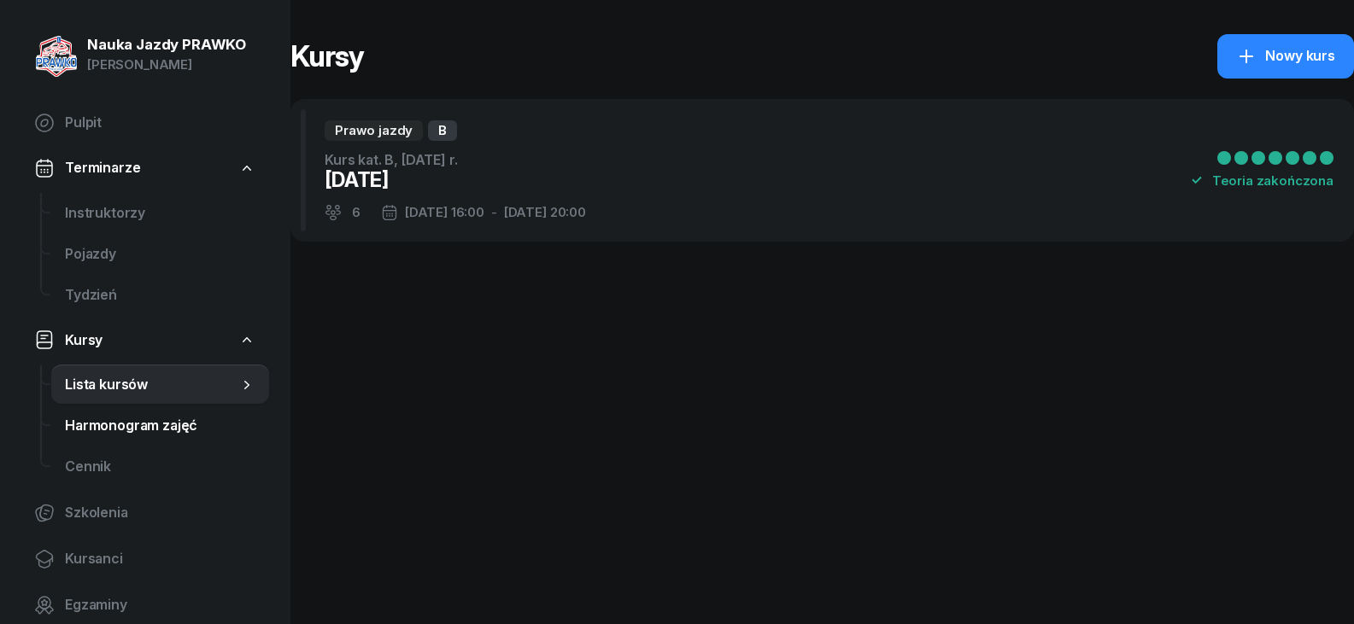
click at [180, 426] on span "Harmonogram zajęć" at bounding box center [160, 426] width 190 height 22
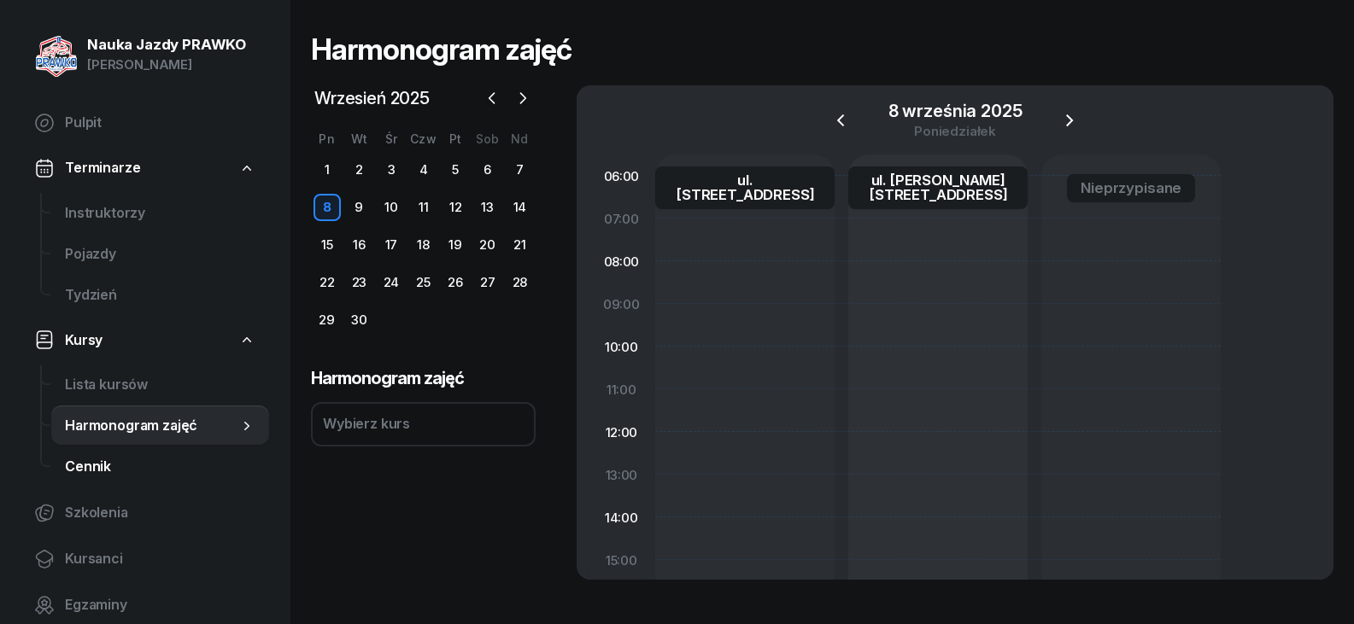
click at [115, 478] on link "Cennik" at bounding box center [160, 467] width 218 height 41
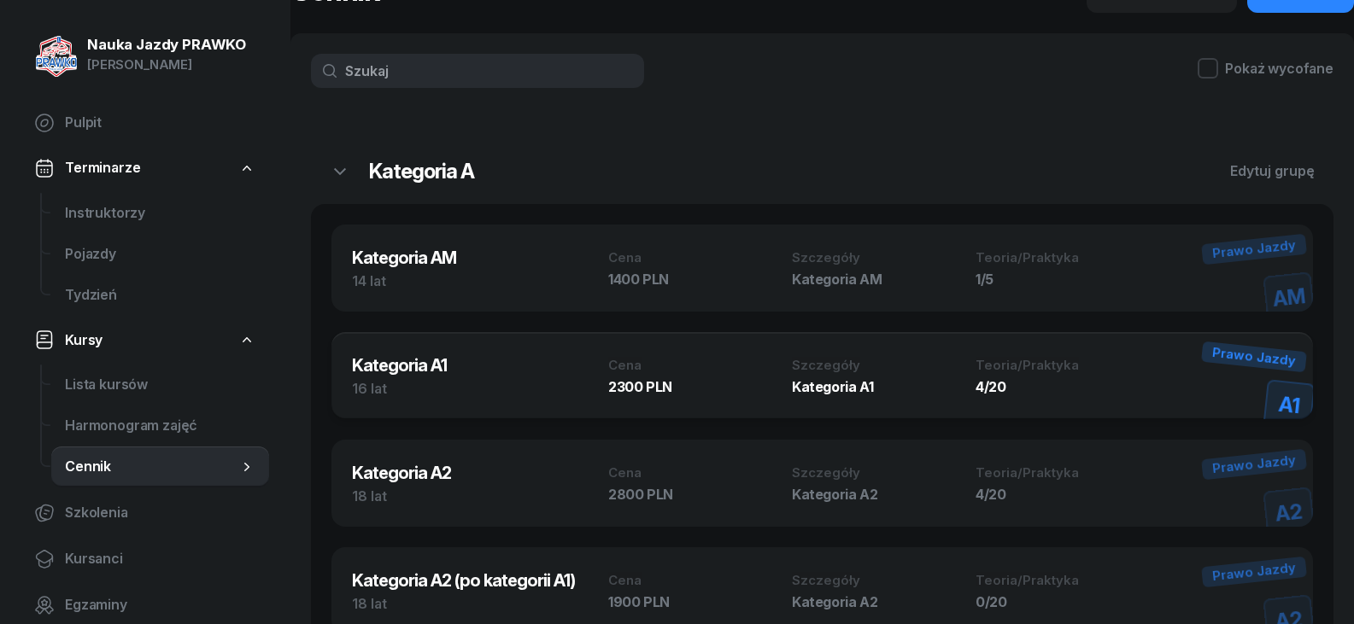
scroll to position [171, 0]
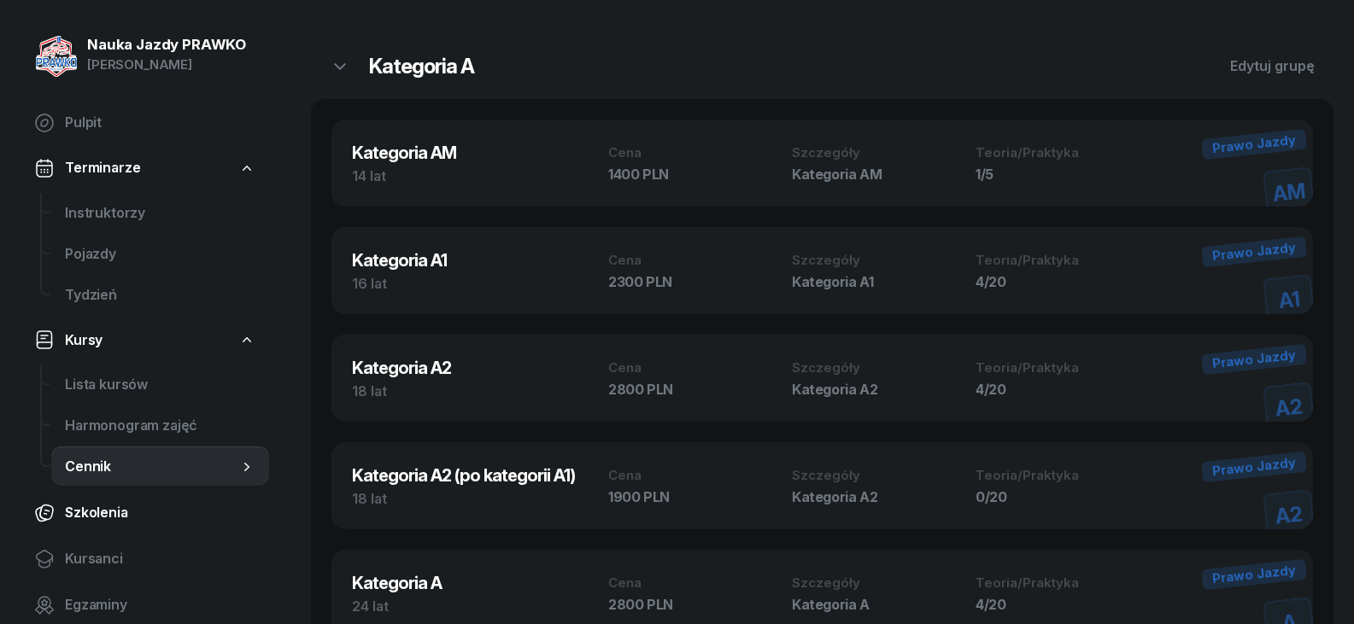
click at [60, 508] on link "Szkolenia" at bounding box center [144, 513] width 249 height 41
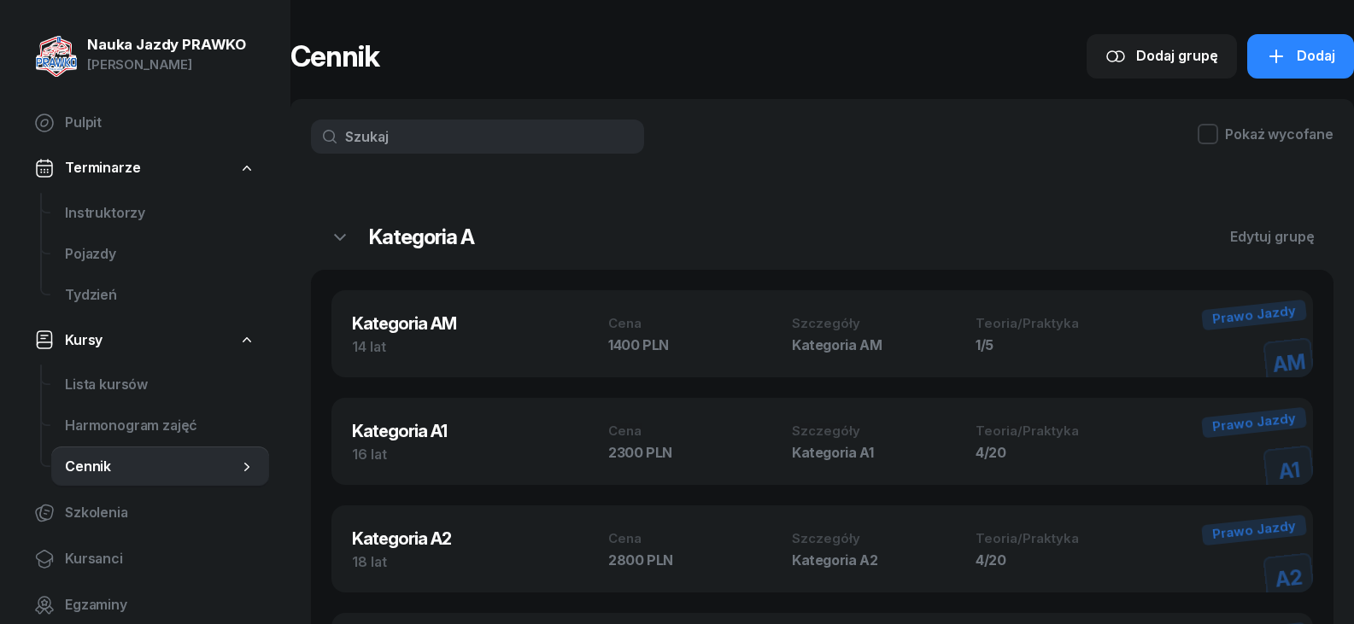
select select "createdAt-desc"
select select "674715a01dad492bd6d5b814"
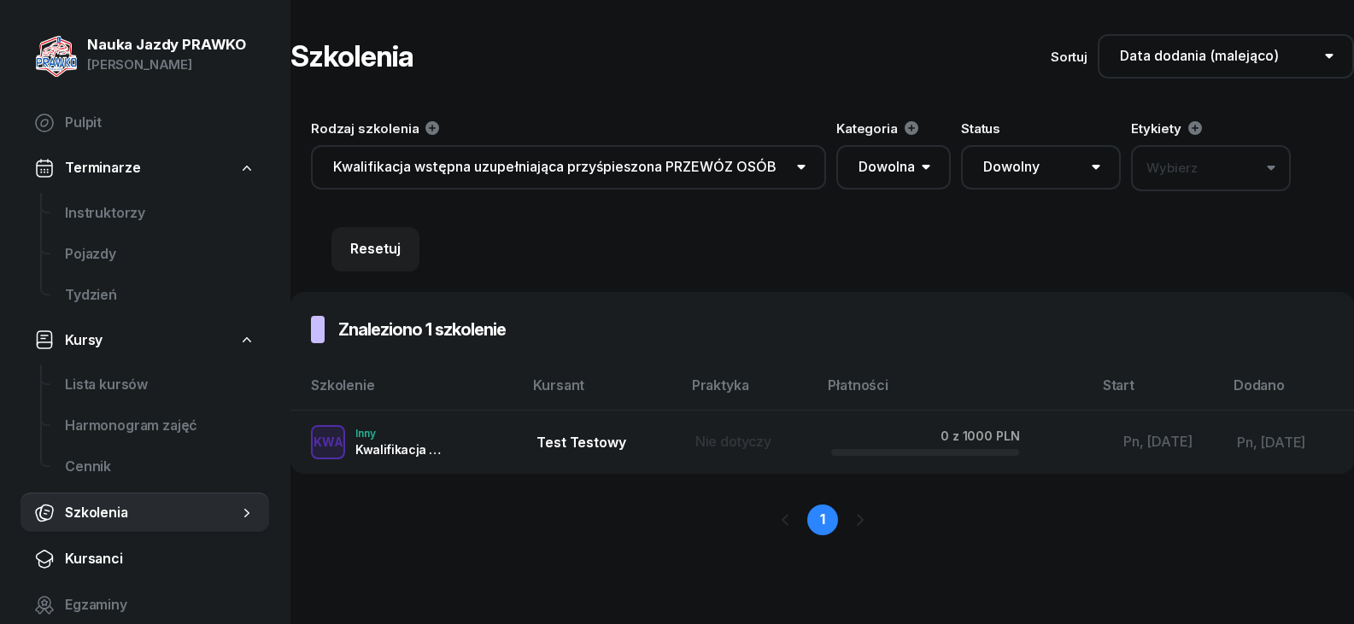
click at [129, 556] on span "Kursanci" at bounding box center [160, 559] width 190 height 22
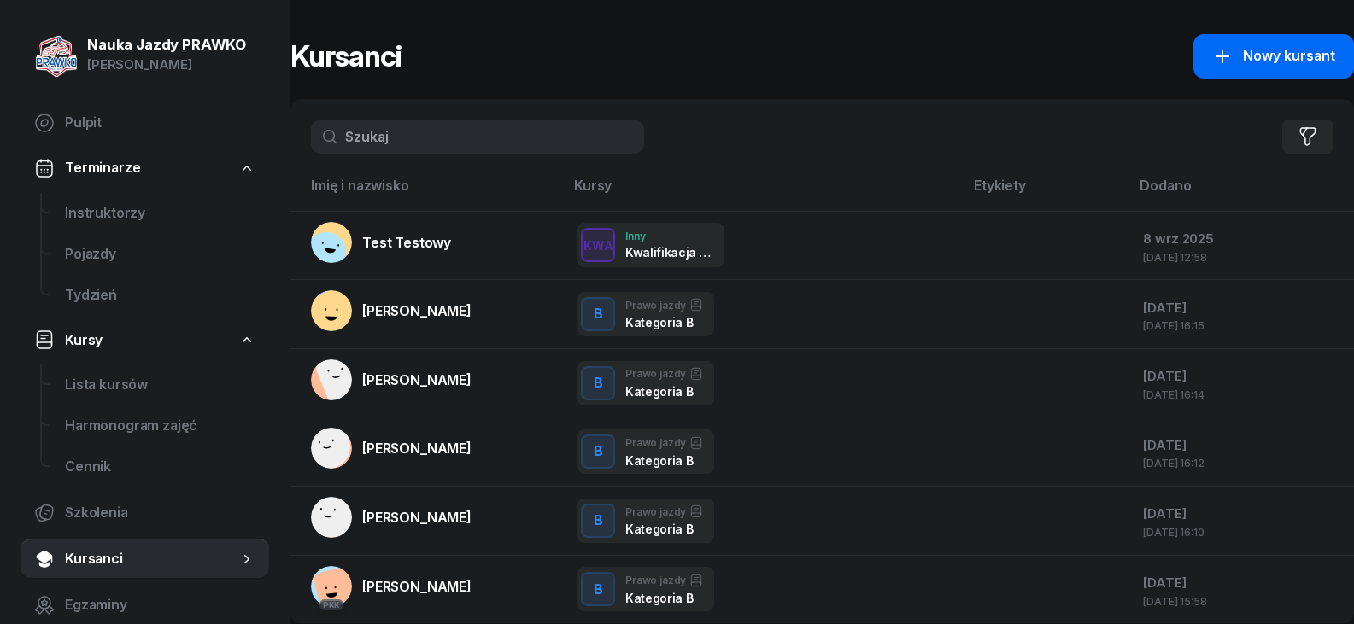
click at [1299, 68] on button "Nowy kursant" at bounding box center [1273, 56] width 161 height 44
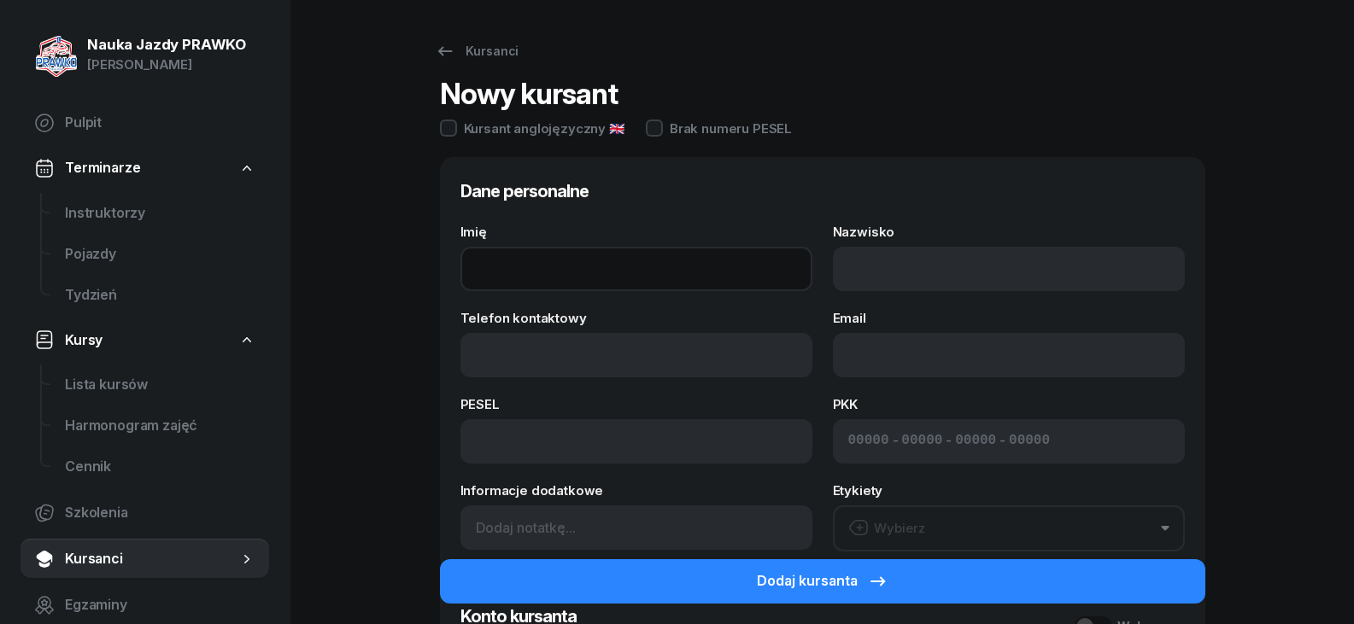
click at [595, 287] on input "Imię" at bounding box center [636, 269] width 352 height 44
type input "Kinga"
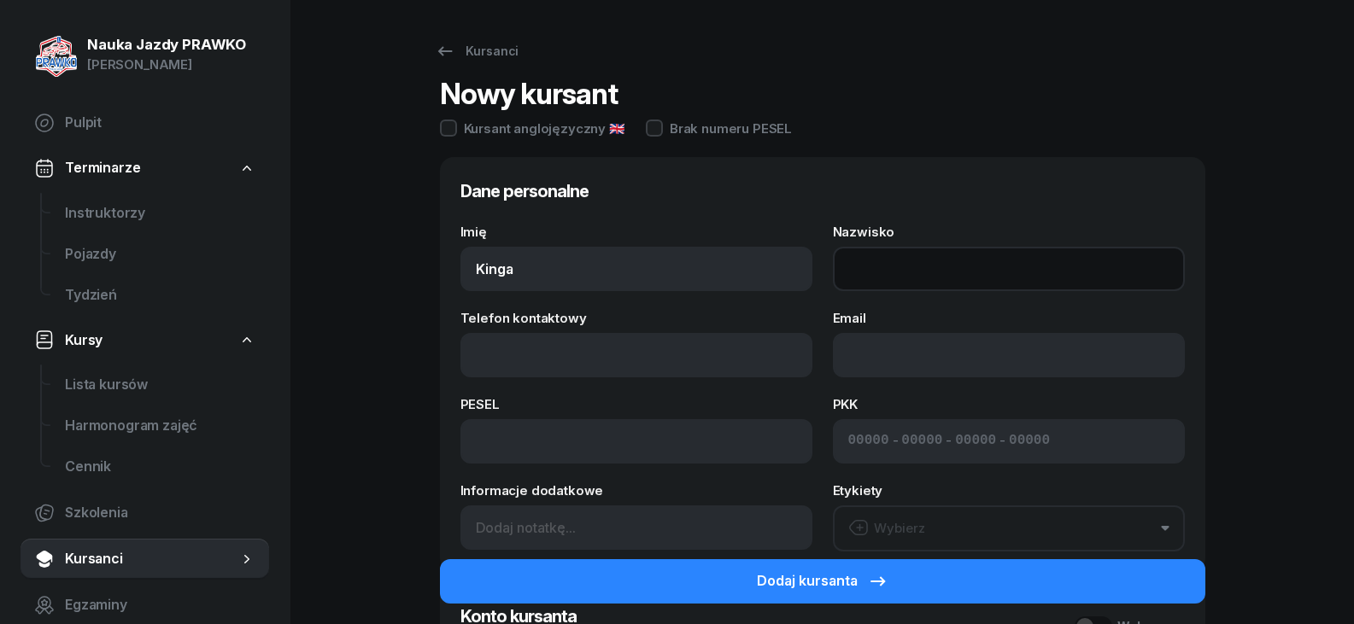
click at [906, 286] on input "Nazwisko" at bounding box center [1009, 269] width 352 height 44
type input "Burak"
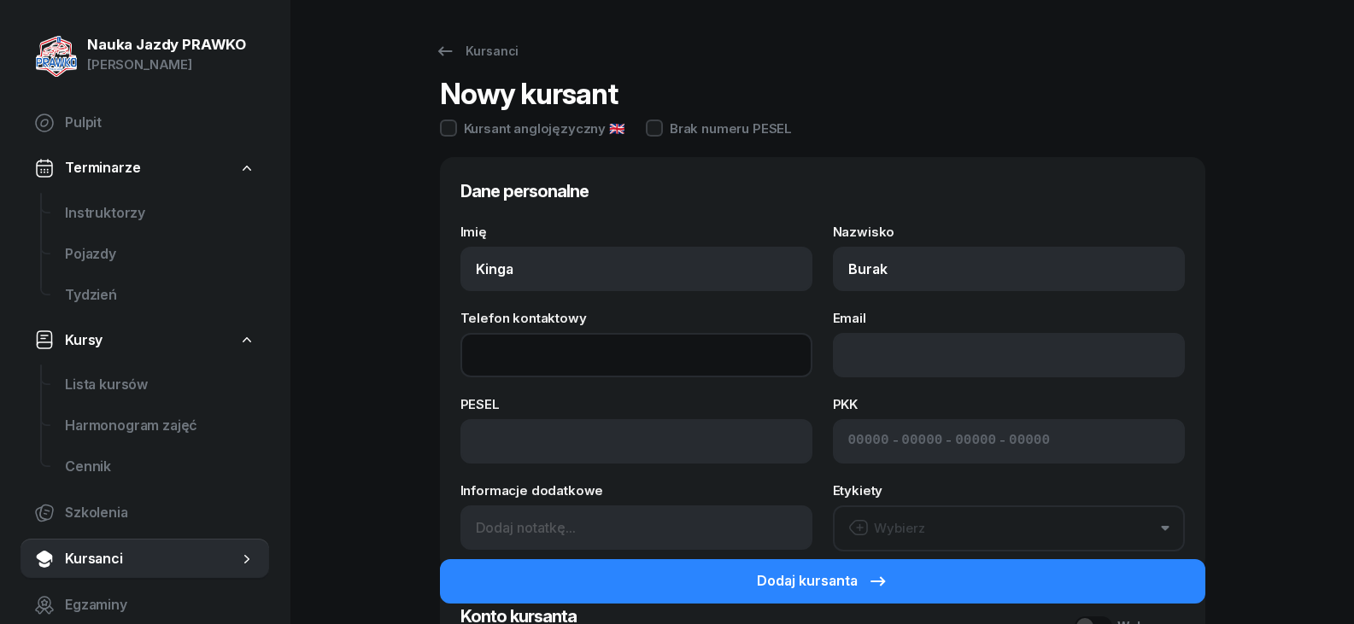
click at [781, 343] on input "Telefon kontaktowy" at bounding box center [636, 355] width 352 height 44
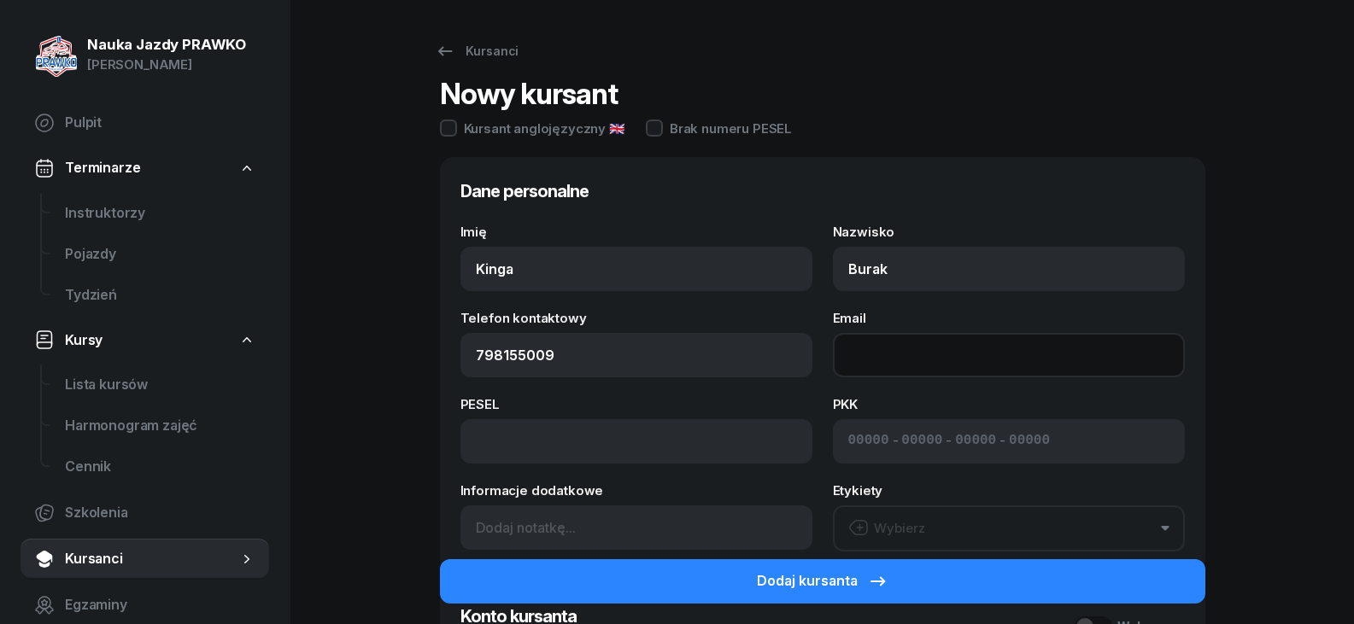
type input "798 155 009"
click at [908, 355] on input "Email" at bounding box center [1009, 355] width 352 height 44
type input "[EMAIL_ADDRESS][DOMAIN_NAME]"
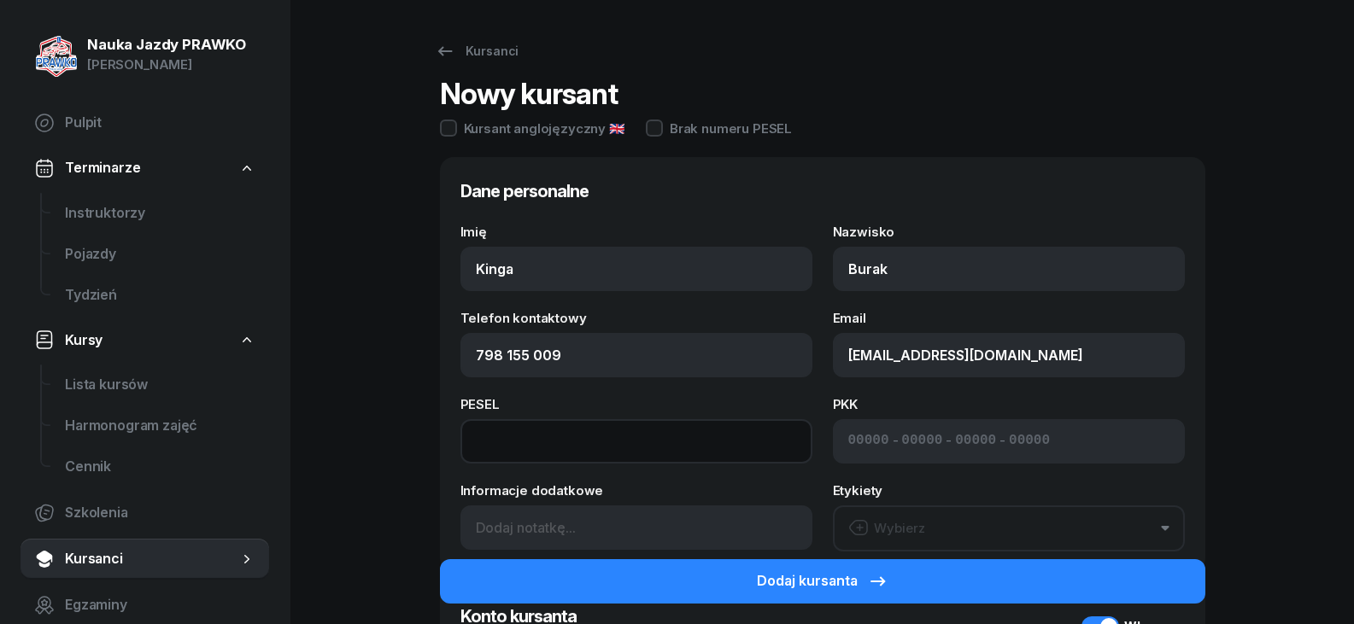
click at [762, 438] on input at bounding box center [636, 441] width 352 height 44
type input "02212908505"
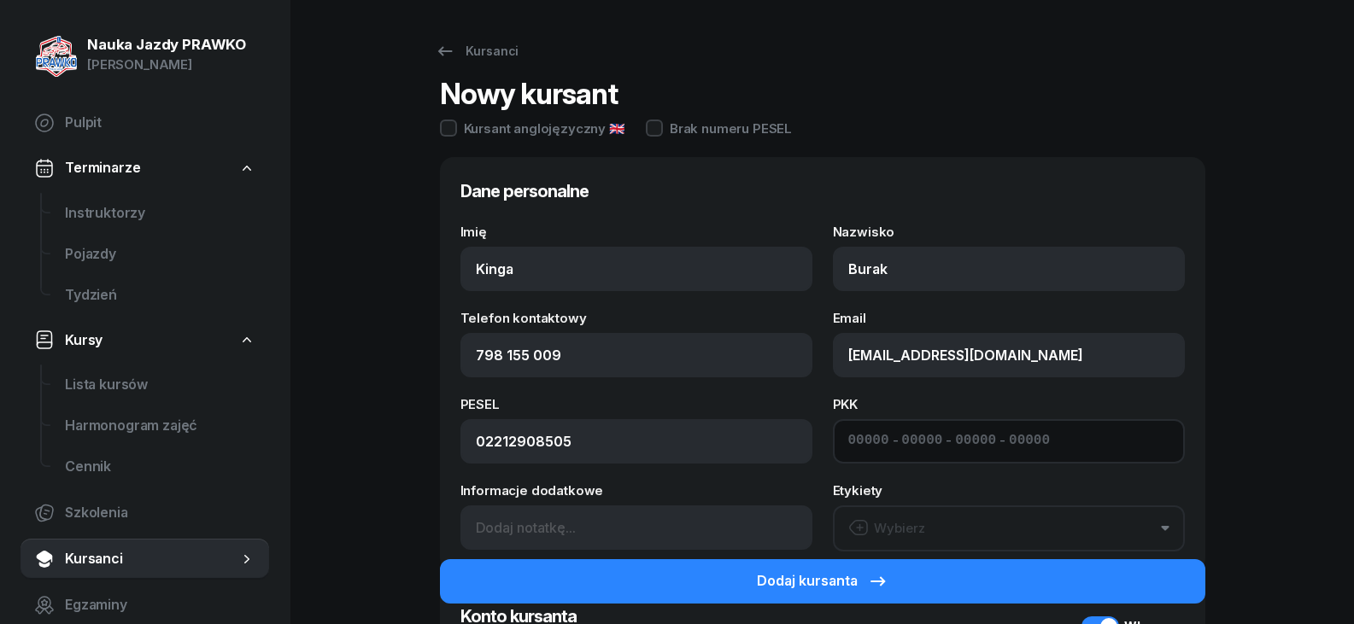
click at [905, 447] on input at bounding box center [921, 441] width 41 height 22
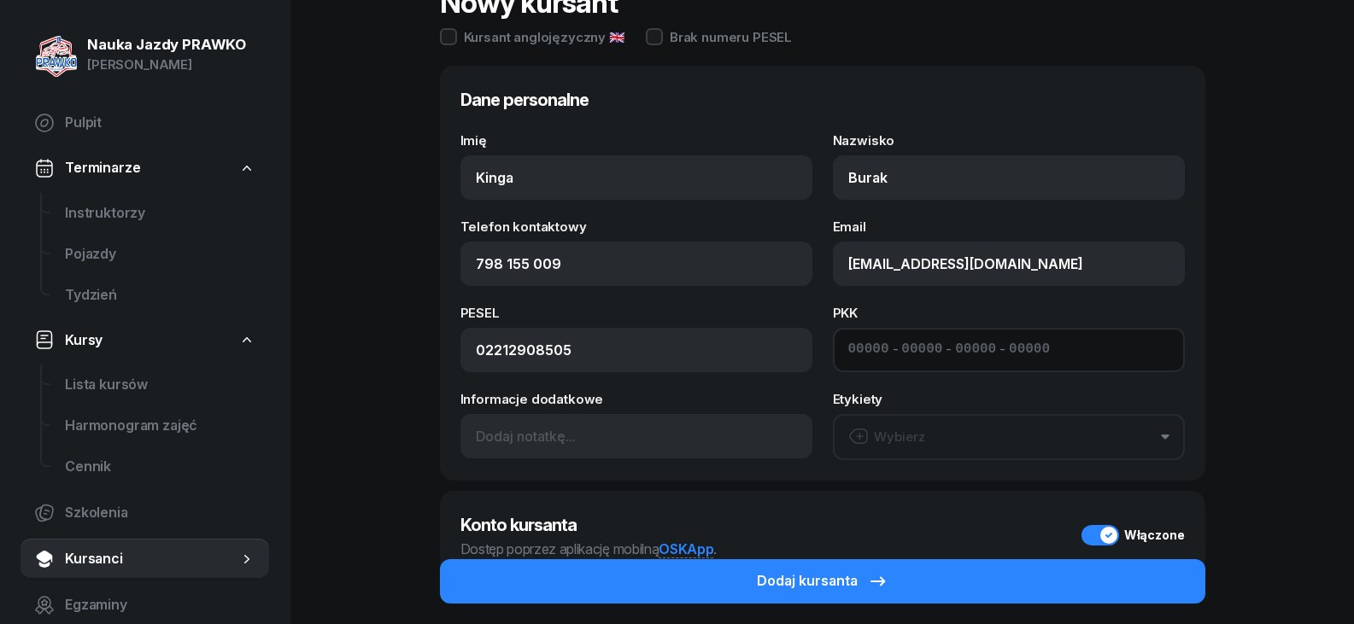
scroll to position [197, 0]
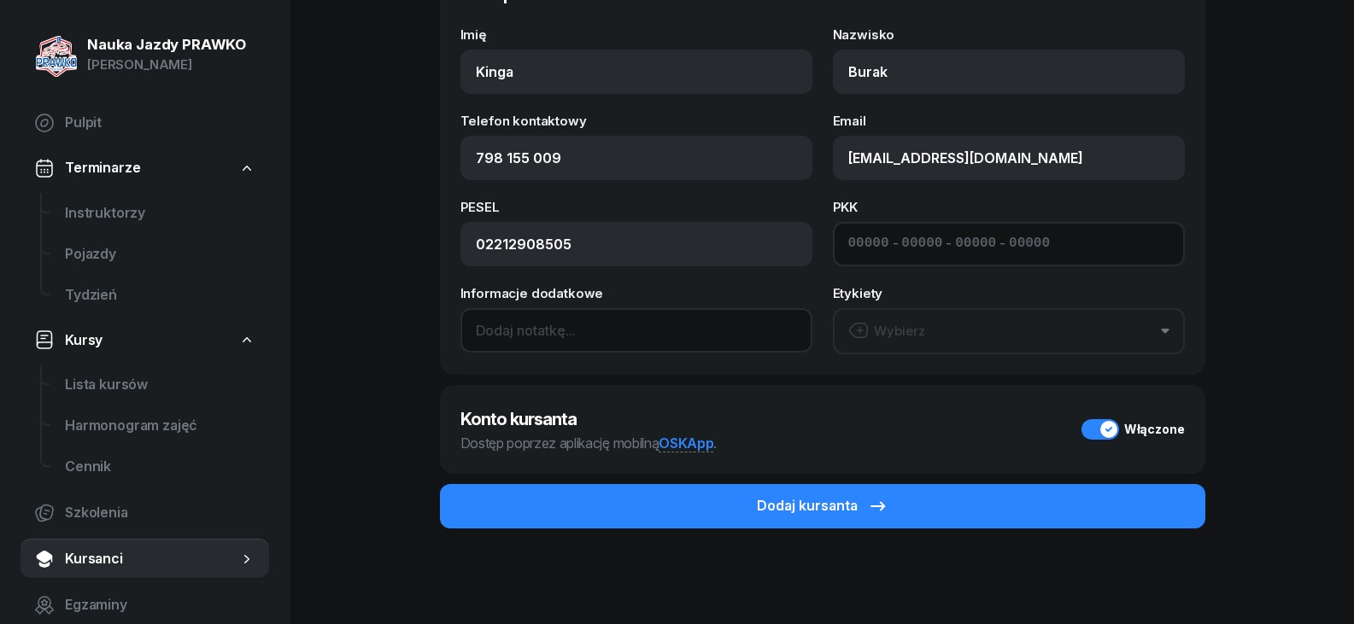
click at [571, 323] on input at bounding box center [636, 330] width 352 height 44
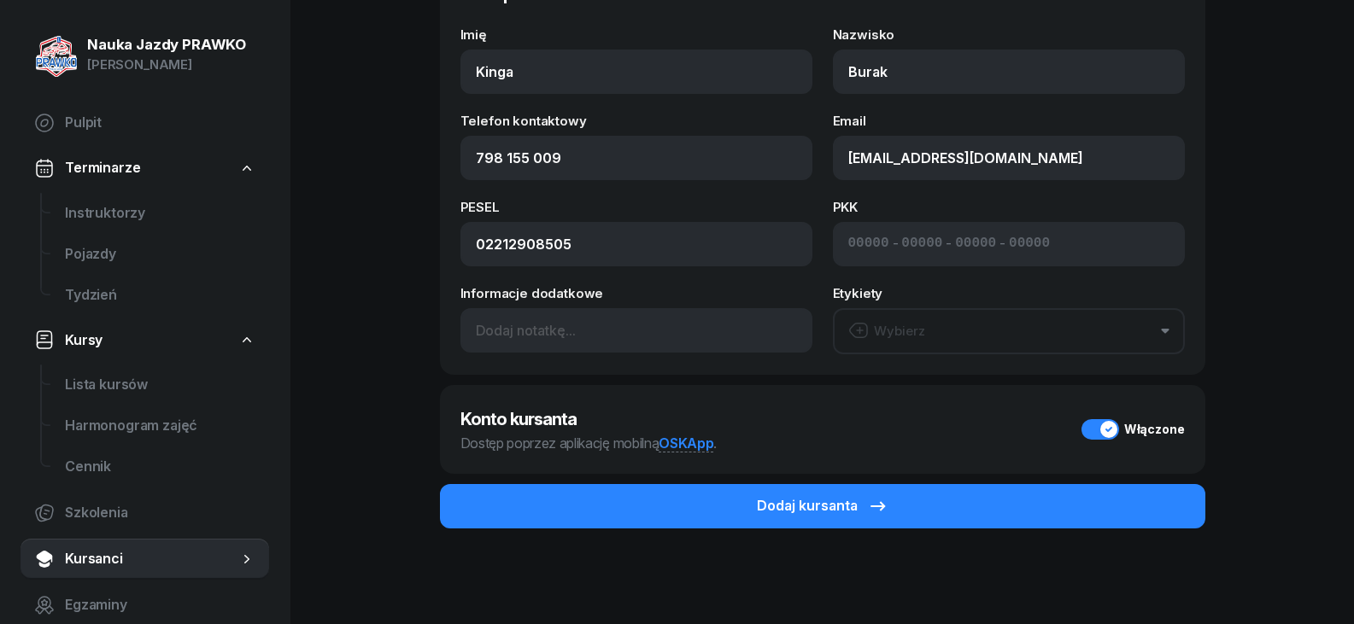
click at [920, 336] on div "Wybierz" at bounding box center [886, 331] width 77 height 22
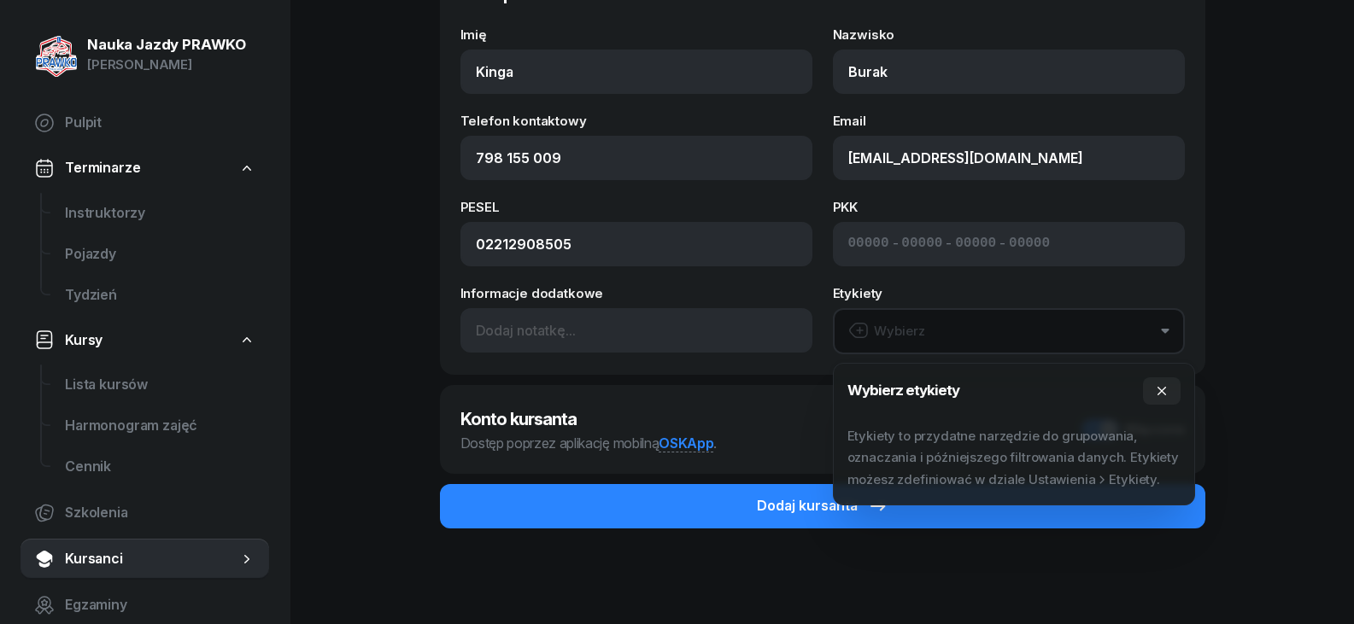
click at [727, 401] on div "Konto kursanta Dostęp poprzez aplikację mobilną OSKApp . Włączone" at bounding box center [822, 429] width 765 height 89
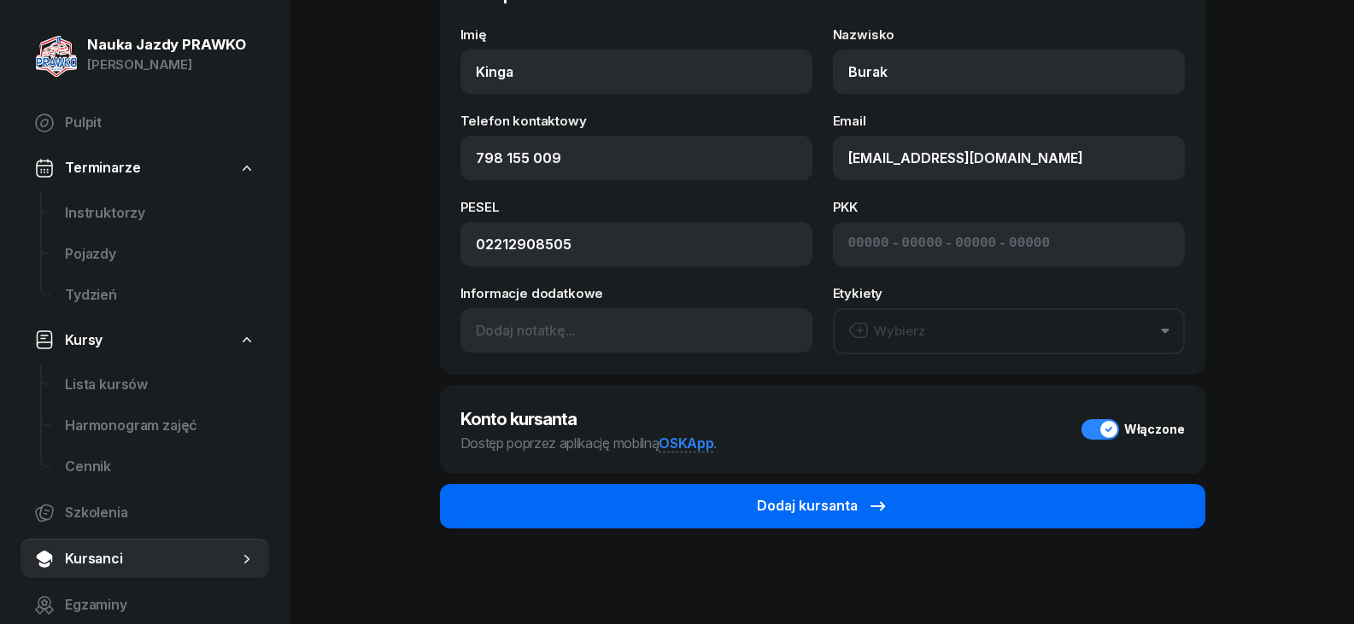
click at [710, 521] on button "Dodaj kursanta" at bounding box center [822, 506] width 765 height 44
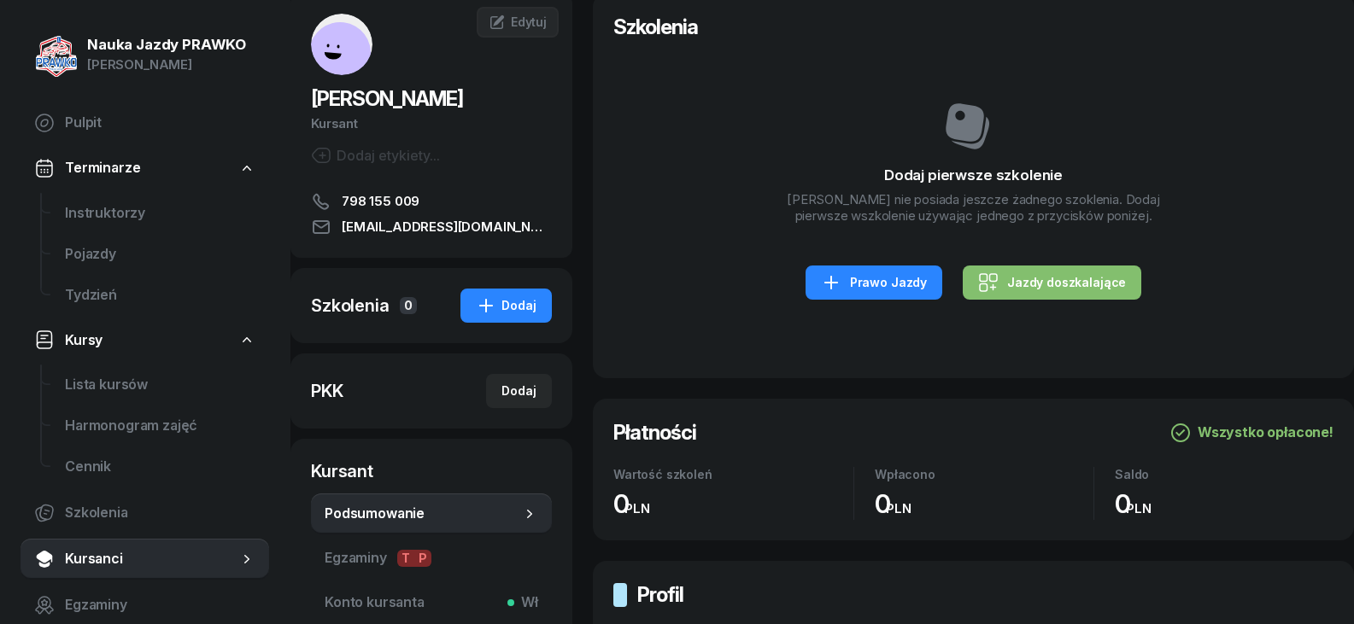
scroll to position [85, 0]
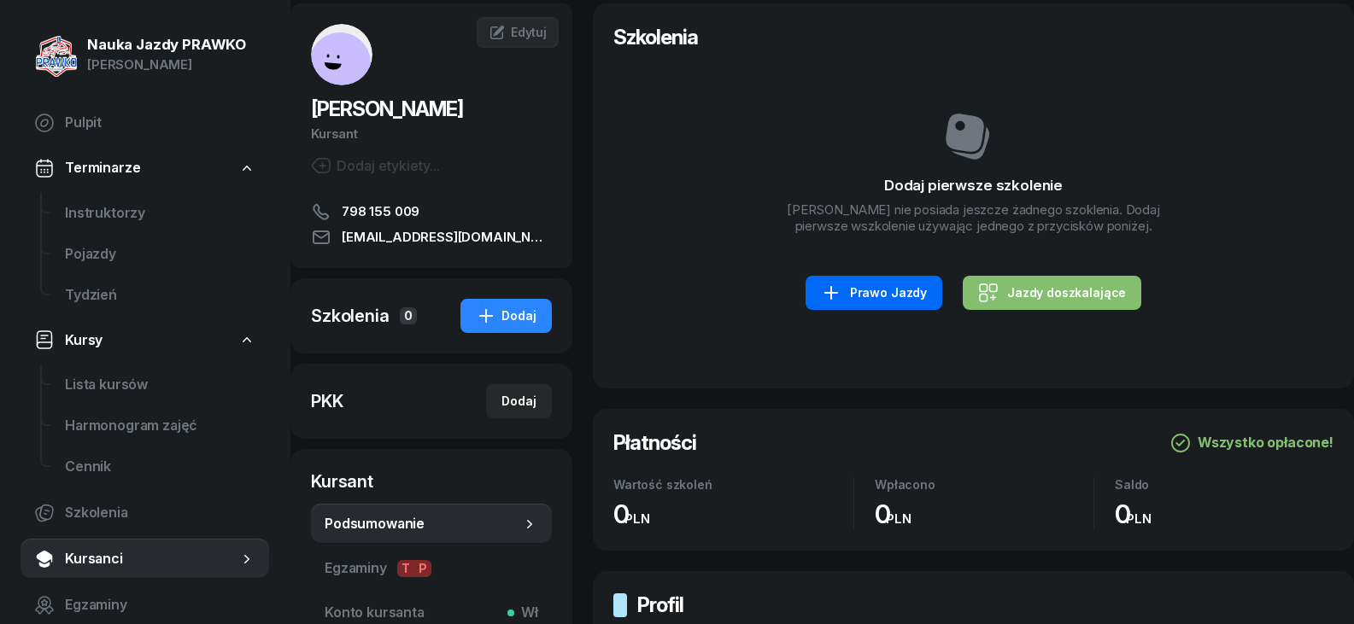
click at [840, 303] on link "Prawo Jazdy" at bounding box center [873, 293] width 137 height 34
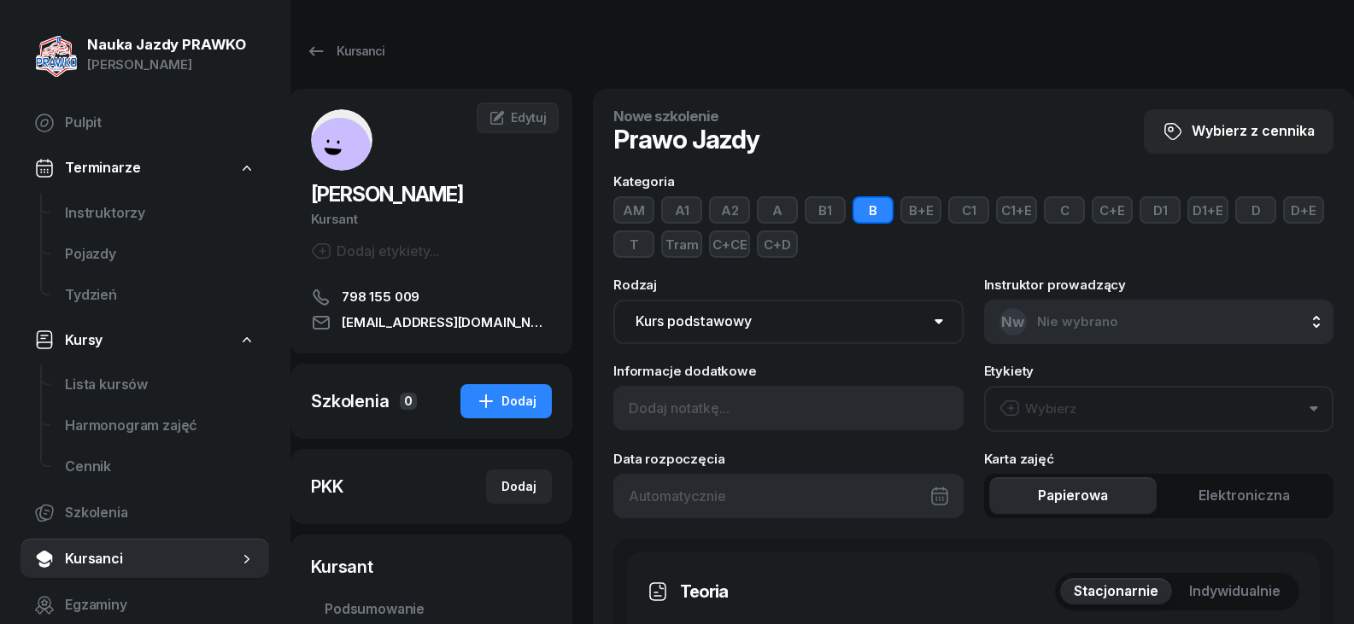
click at [765, 210] on button "A" at bounding box center [777, 209] width 41 height 27
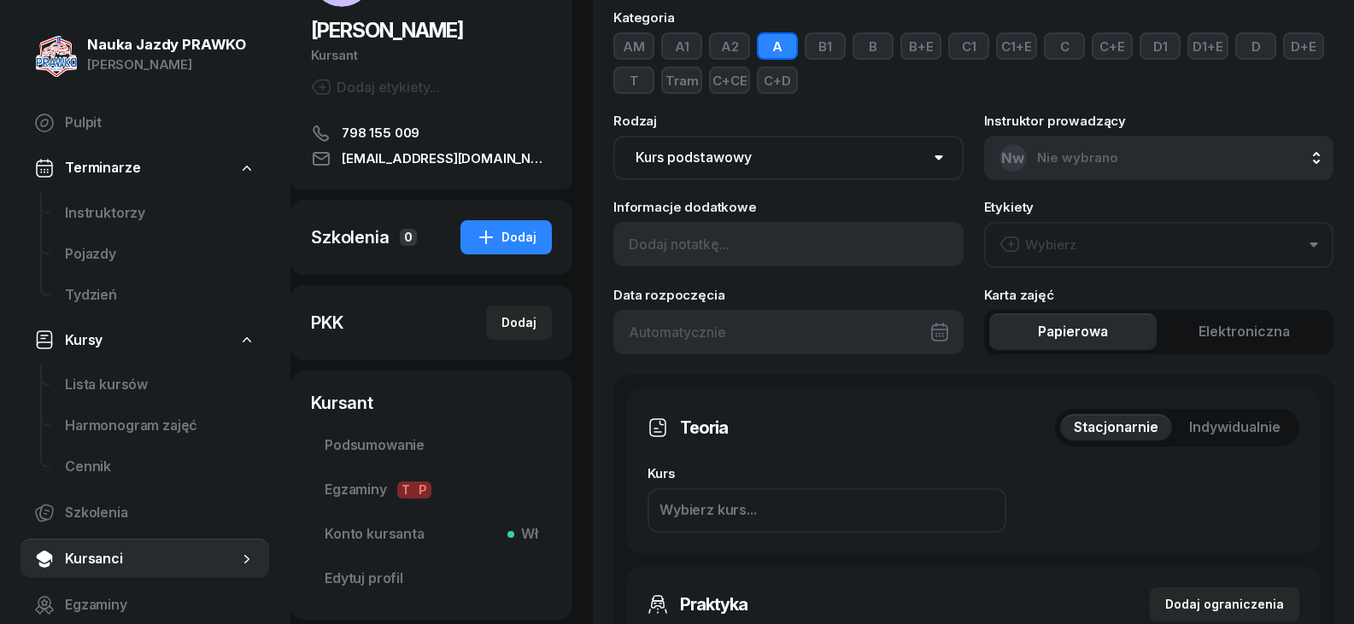
scroll to position [171, 0]
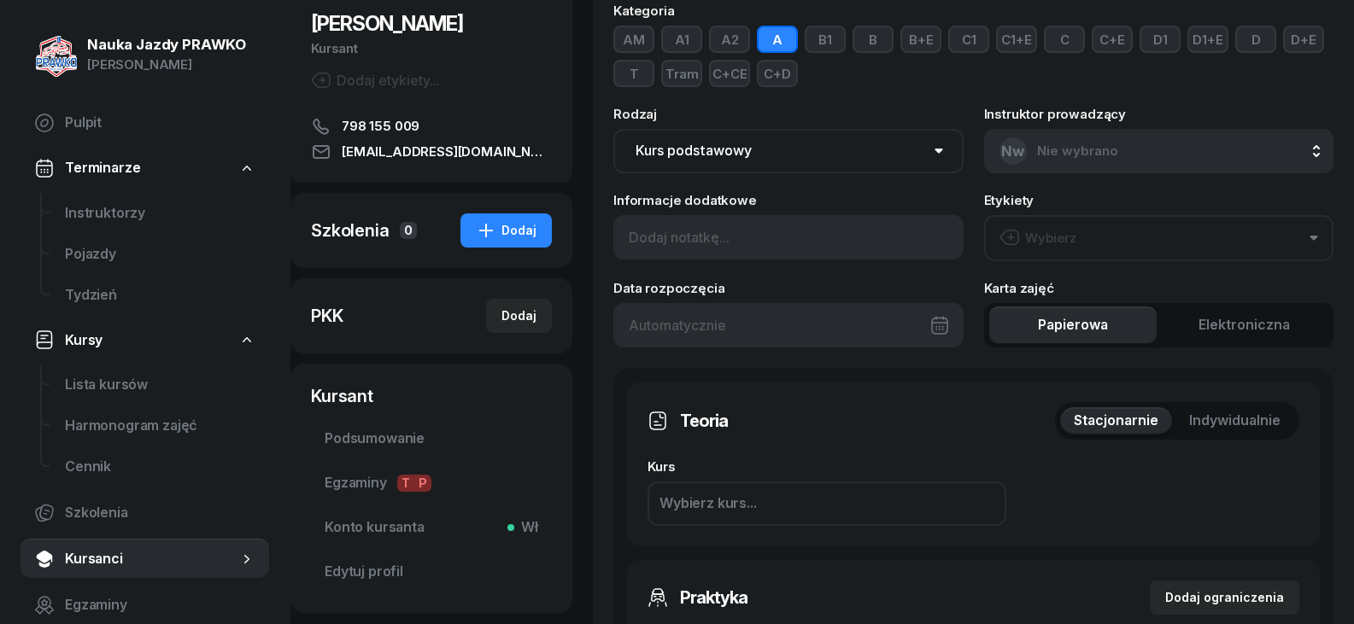
click at [734, 161] on select "Kurs podstawowy Kurs uzupełniający" at bounding box center [788, 151] width 350 height 44
click at [738, 168] on select "Kurs podstawowy Kurs uzupełniający" at bounding box center [788, 151] width 350 height 44
click at [787, 345] on div at bounding box center [788, 325] width 350 height 44
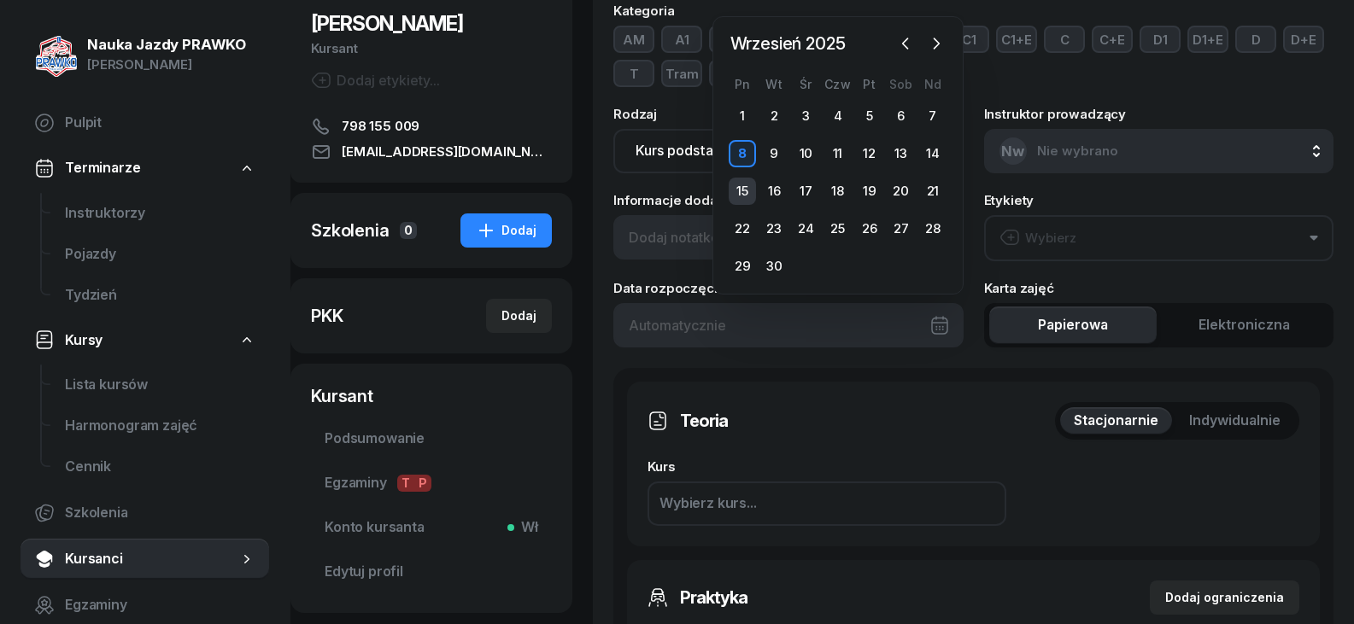
click at [750, 189] on div "15" at bounding box center [741, 191] width 27 height 27
type input "[DATE]"
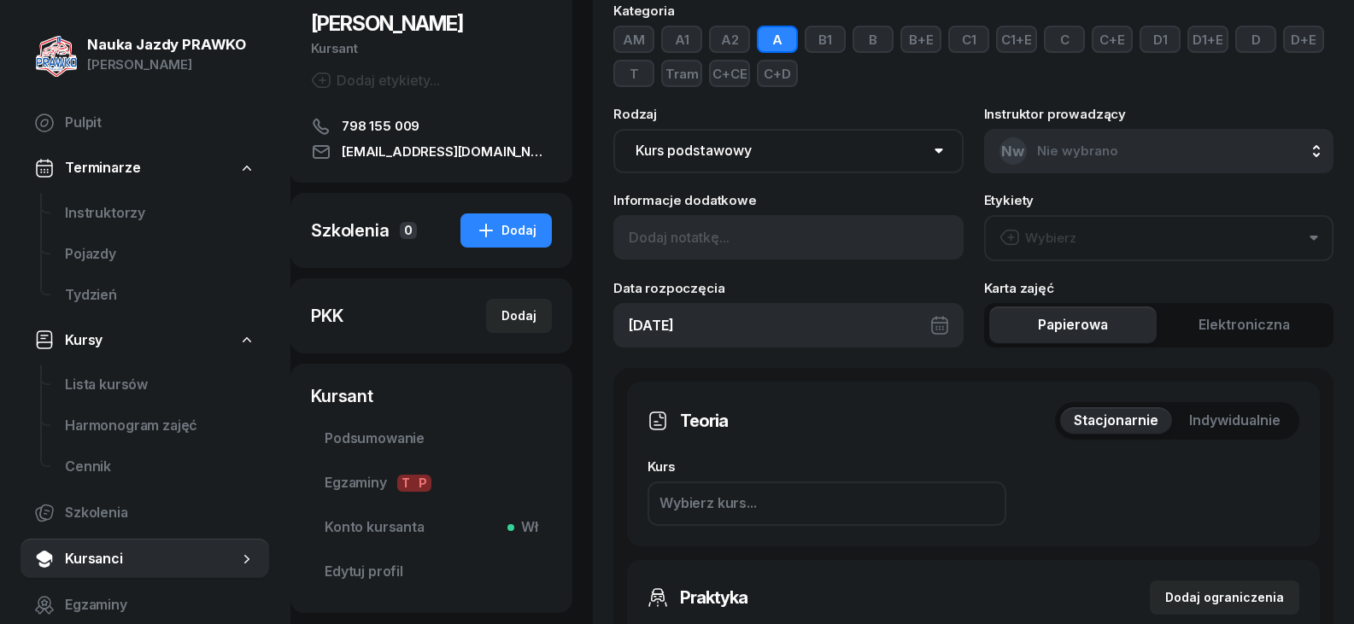
click at [1059, 140] on span "Nie wybrano" at bounding box center [1077, 151] width 81 height 22
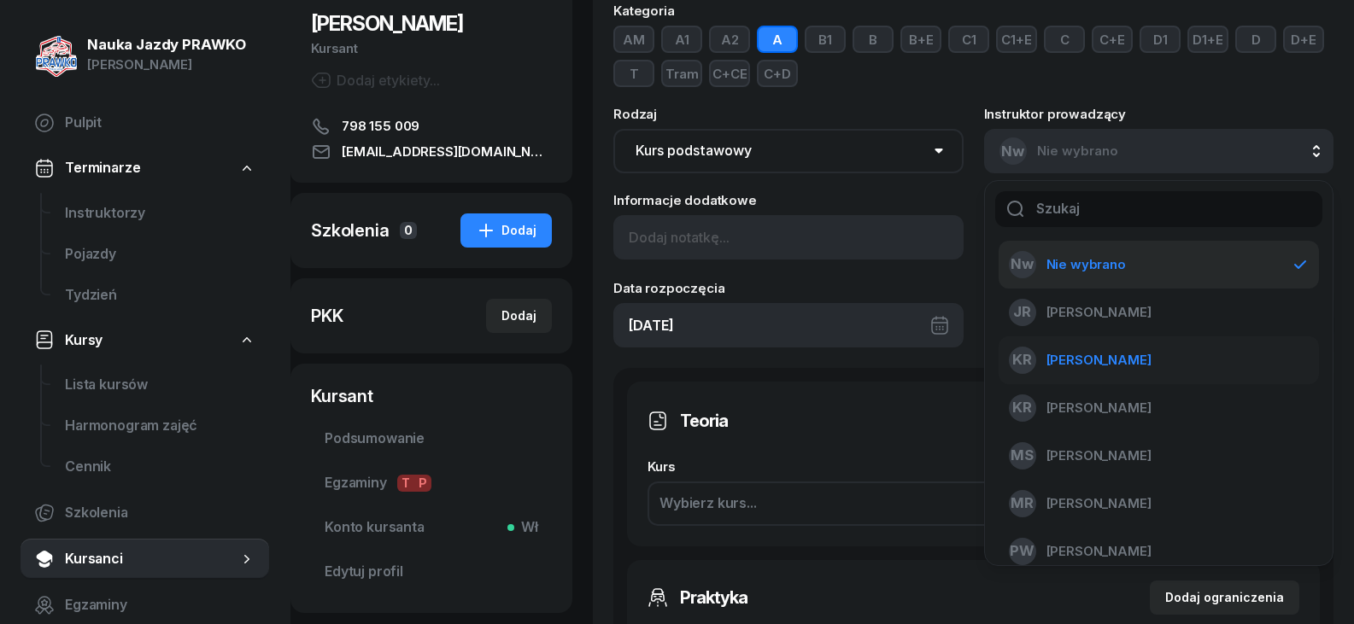
click at [1128, 360] on span "[PERSON_NAME]" at bounding box center [1098, 360] width 105 height 22
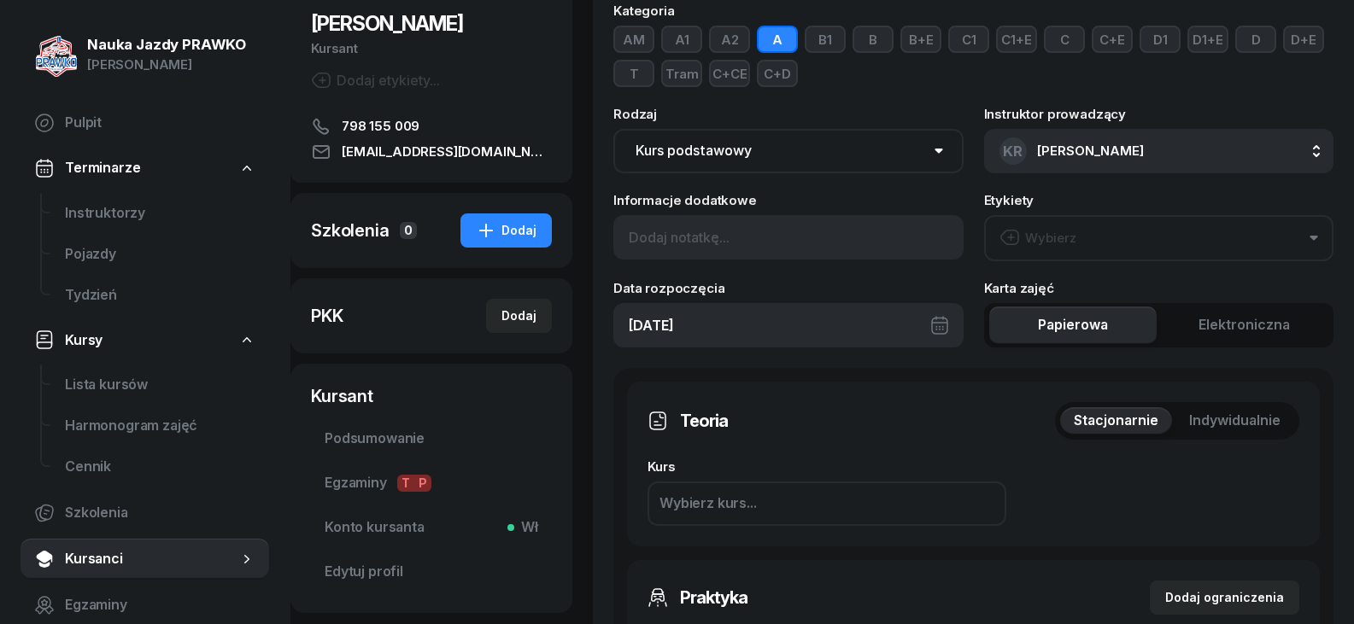
click at [1067, 248] on div "Wybierz" at bounding box center [1037, 238] width 77 height 22
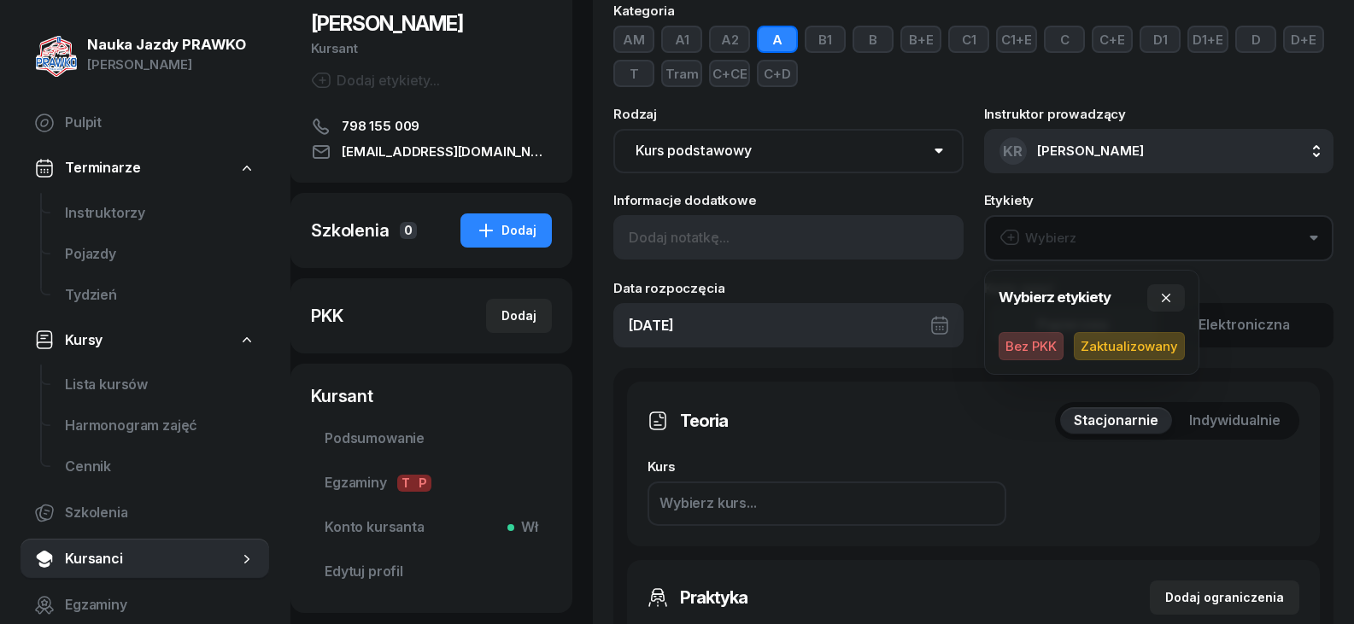
click at [921, 389] on div "Teoria Stacjonarnie Indywidualnie Kurs Wybierz kurs..." at bounding box center [973, 464] width 693 height 165
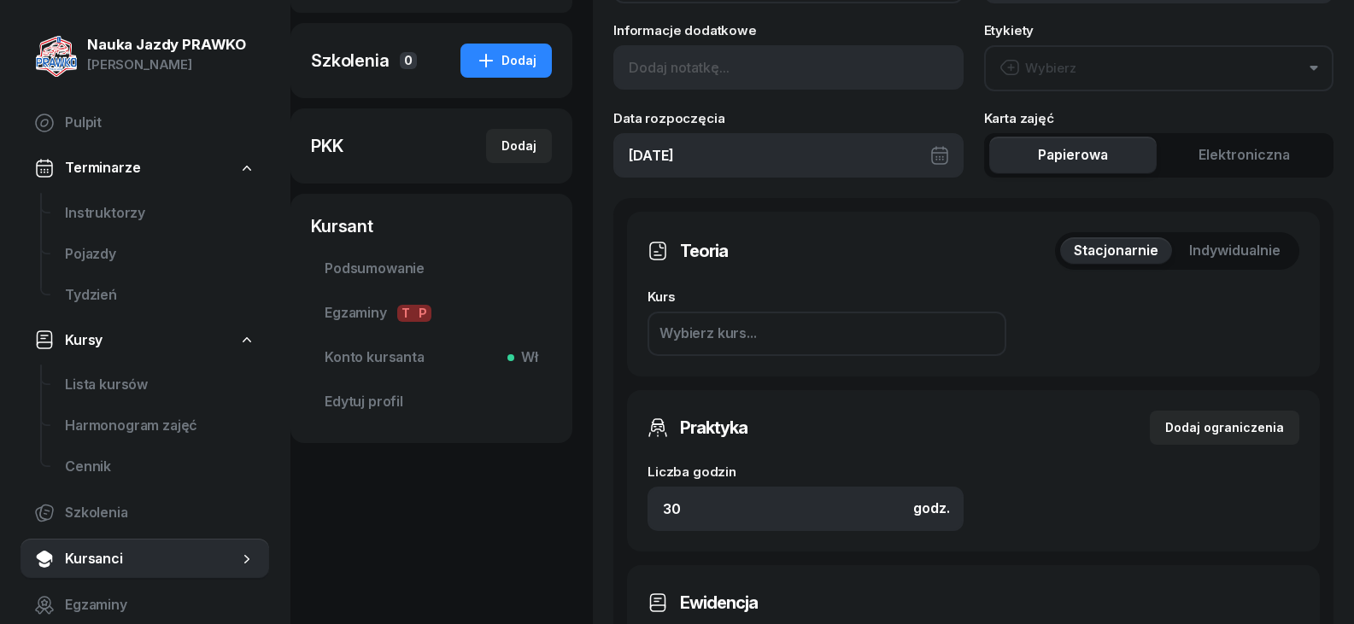
scroll to position [342, 0]
click at [775, 327] on div "Wybierz kurs..." at bounding box center [826, 333] width 359 height 44
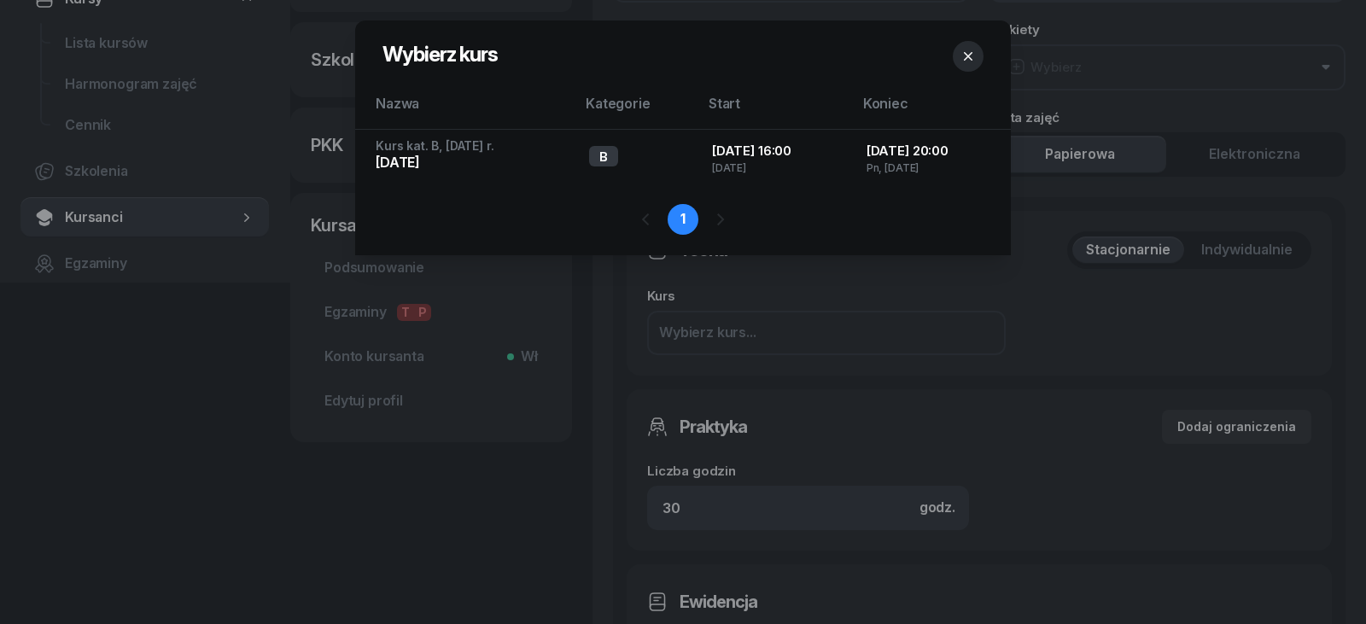
click at [972, 62] on icon "button" at bounding box center [968, 56] width 17 height 17
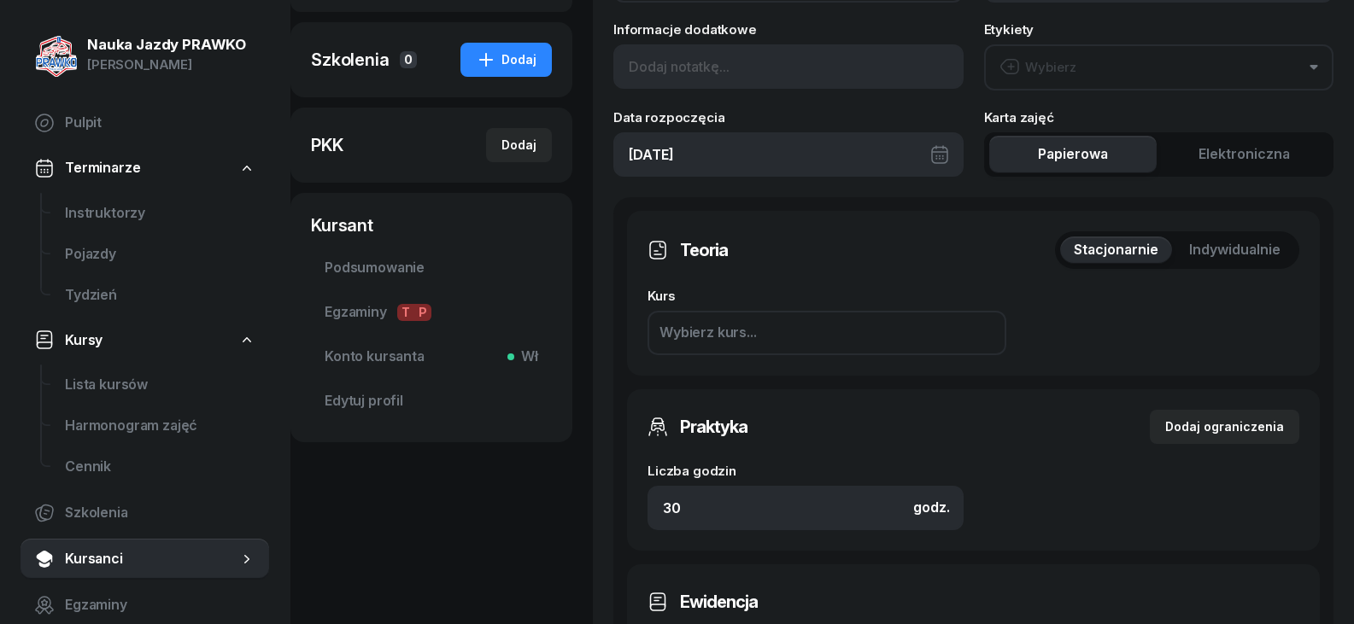
click at [1269, 254] on span "Indywidualnie" at bounding box center [1234, 250] width 91 height 22
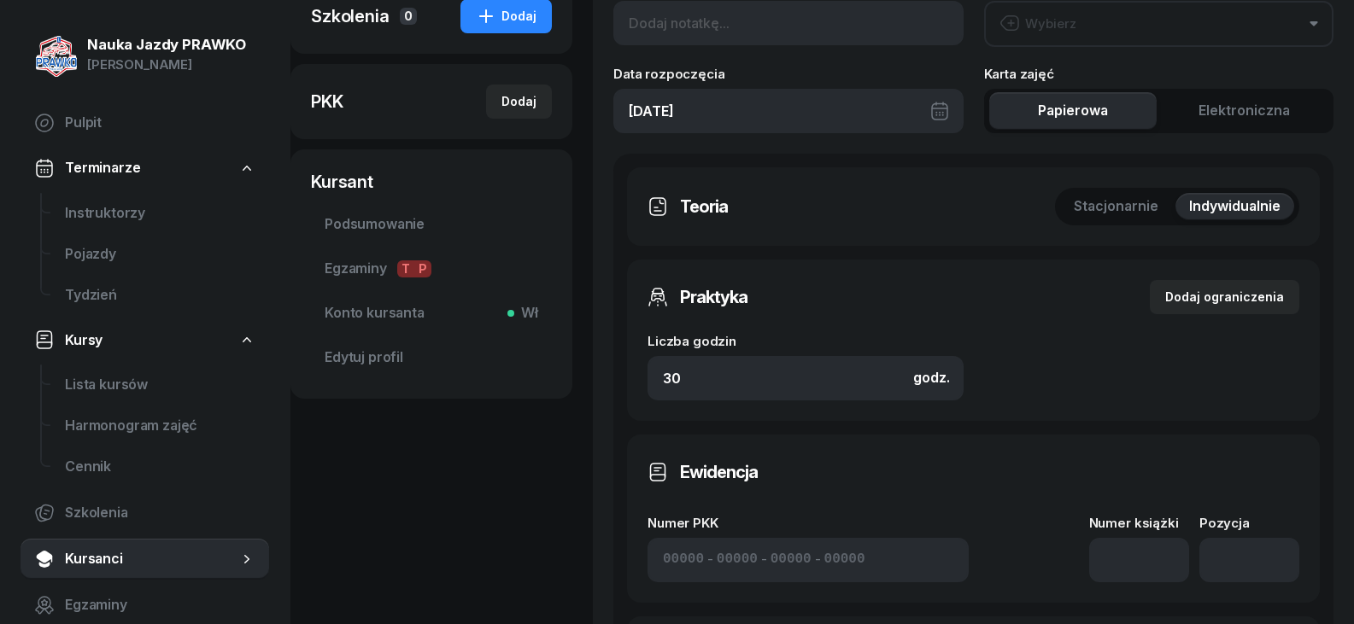
scroll to position [427, 0]
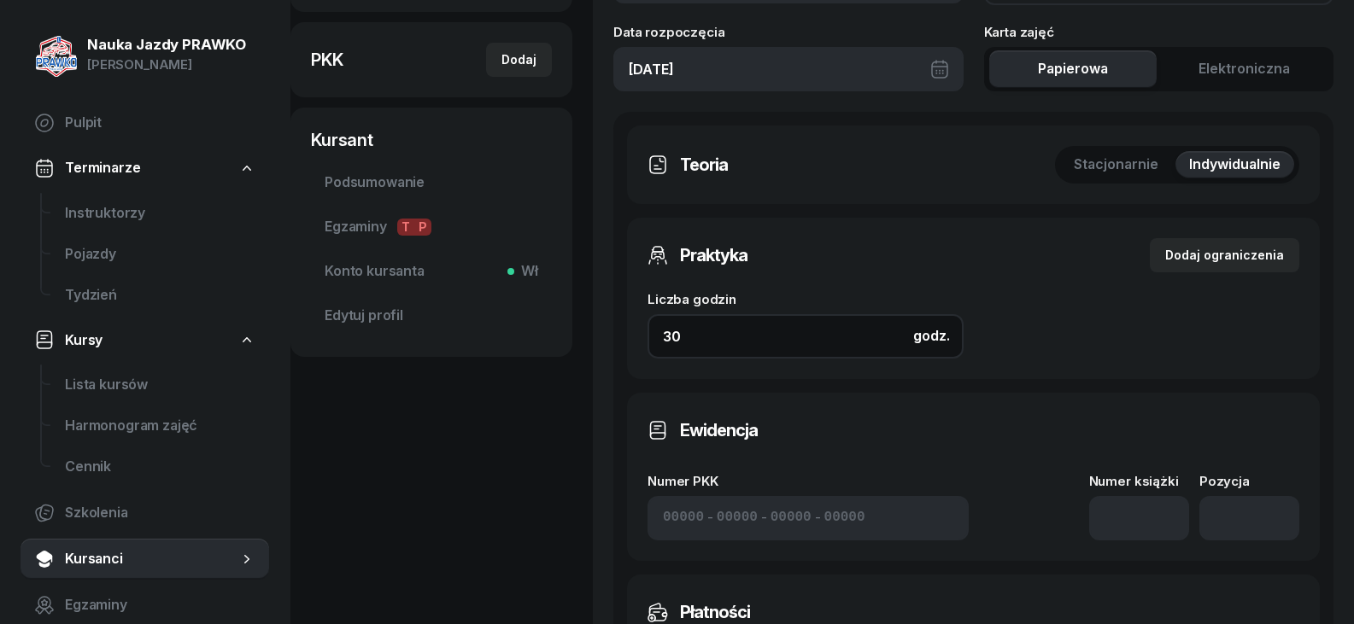
click at [763, 331] on input "30" at bounding box center [805, 336] width 316 height 44
type input "3"
type input "10"
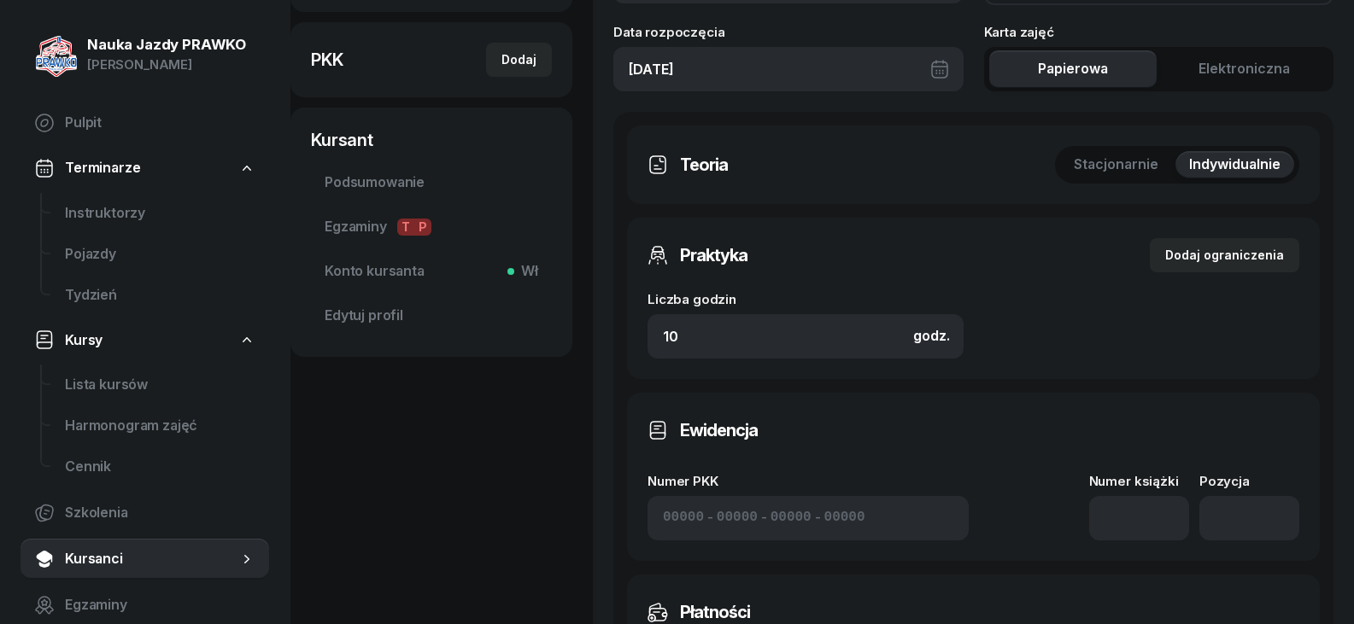
click at [951, 264] on div "Praktyka Dodaj ograniczenia" at bounding box center [973, 255] width 652 height 34
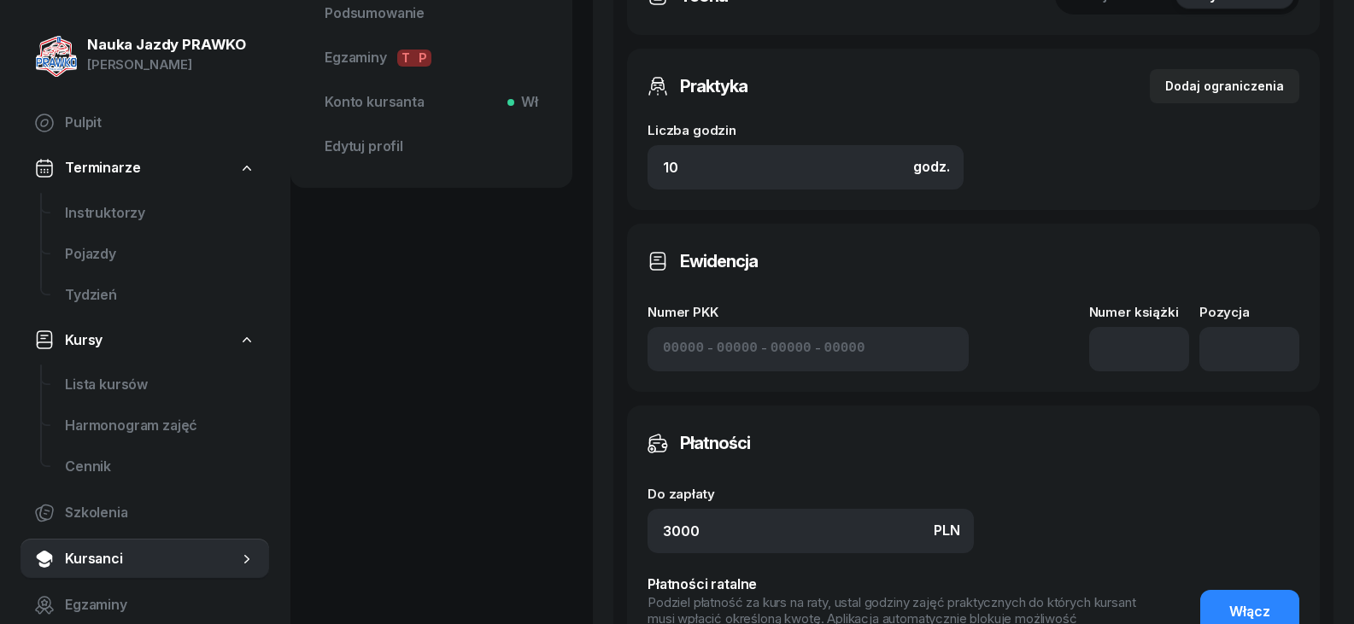
scroll to position [598, 0]
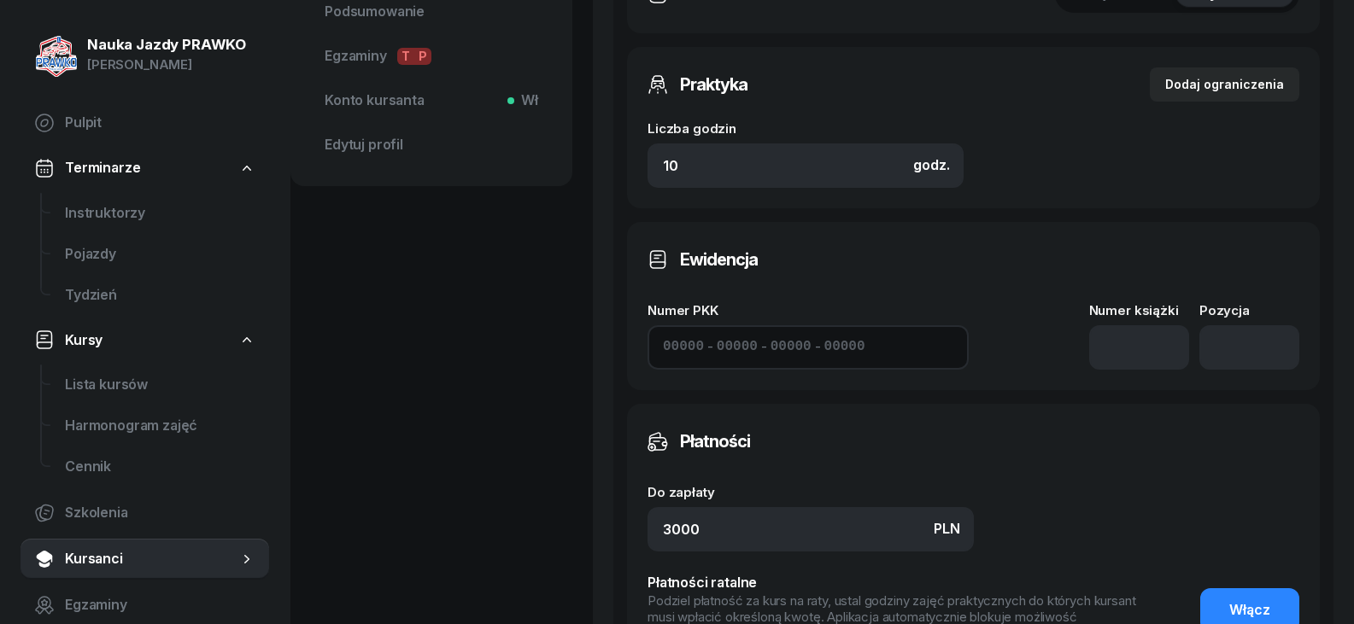
click at [774, 350] on input at bounding box center [790, 347] width 41 height 22
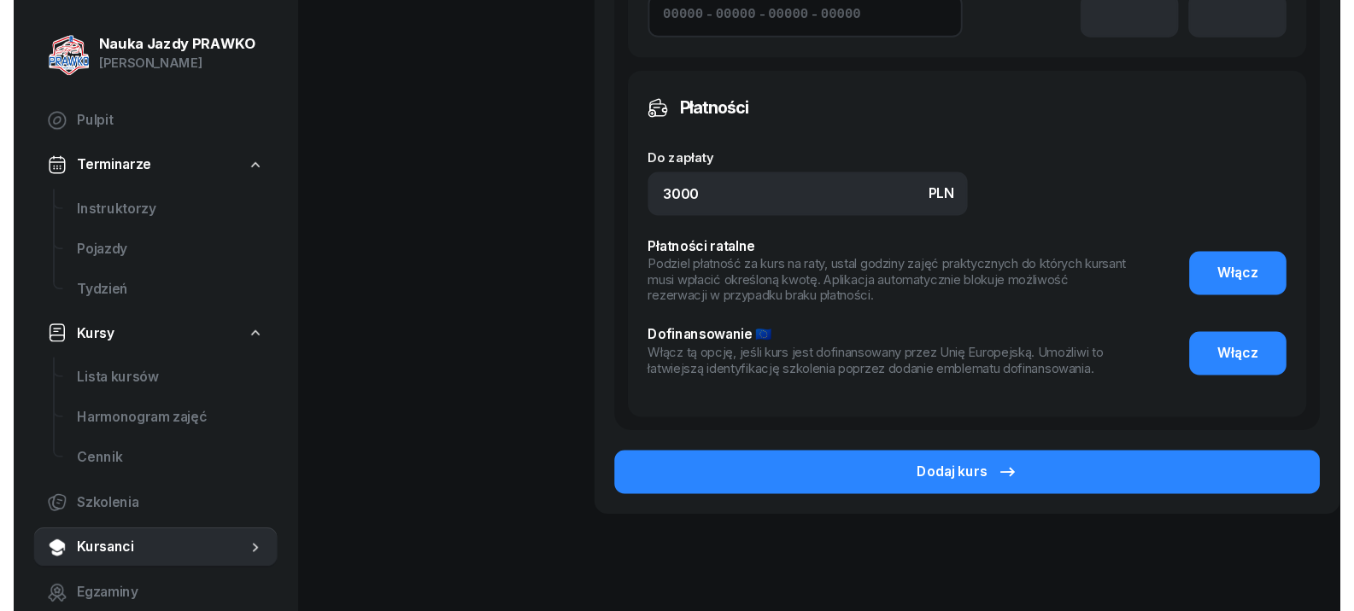
scroll to position [939, 0]
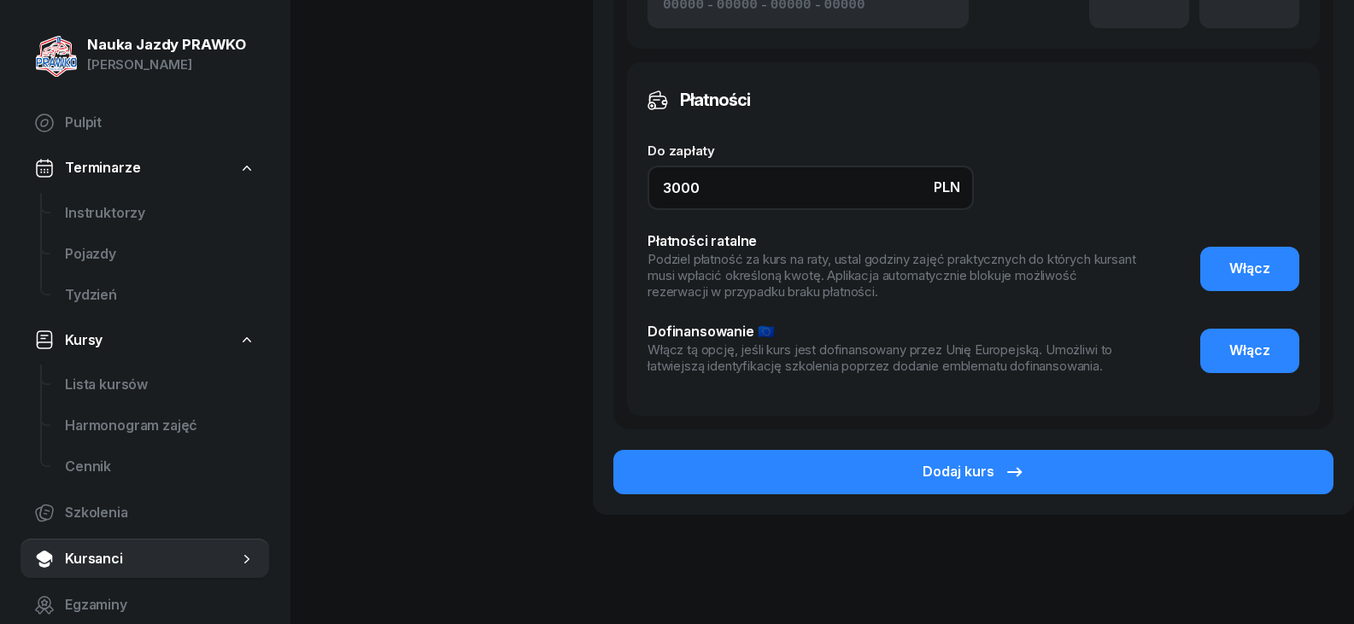
click at [724, 200] on input "3000" at bounding box center [810, 188] width 326 height 44
type input "3"
type input "2200"
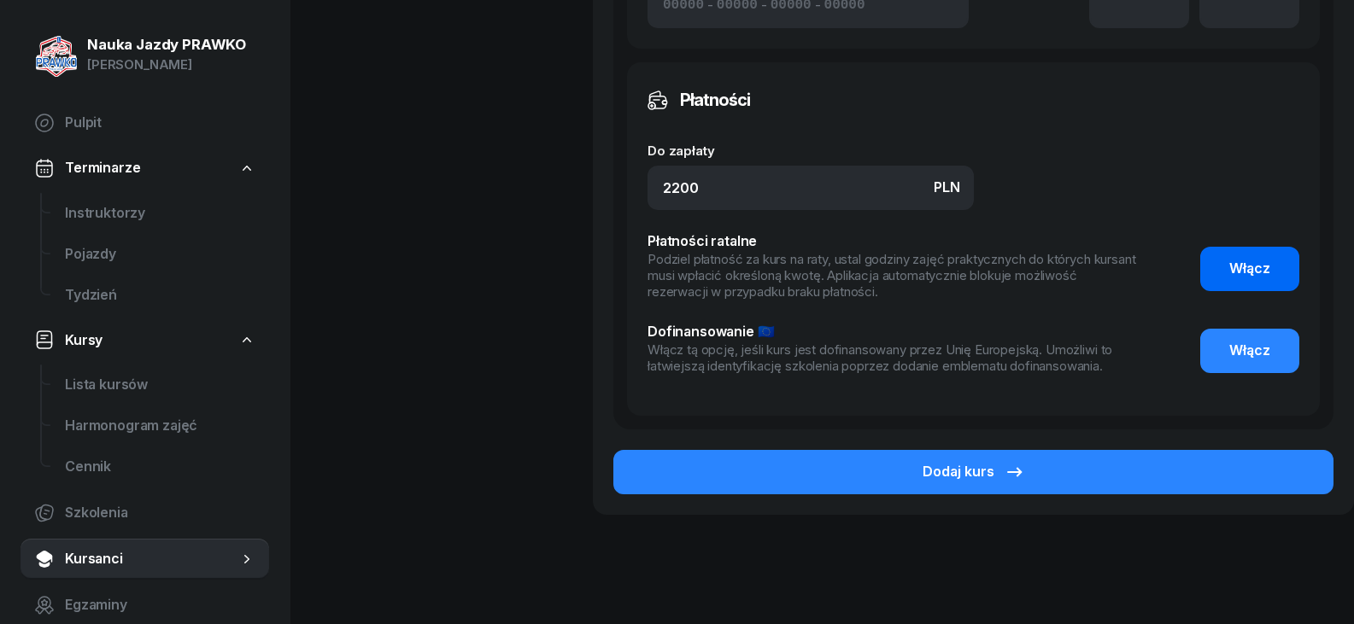
click at [1253, 260] on span "Włącz" at bounding box center [1249, 269] width 41 height 22
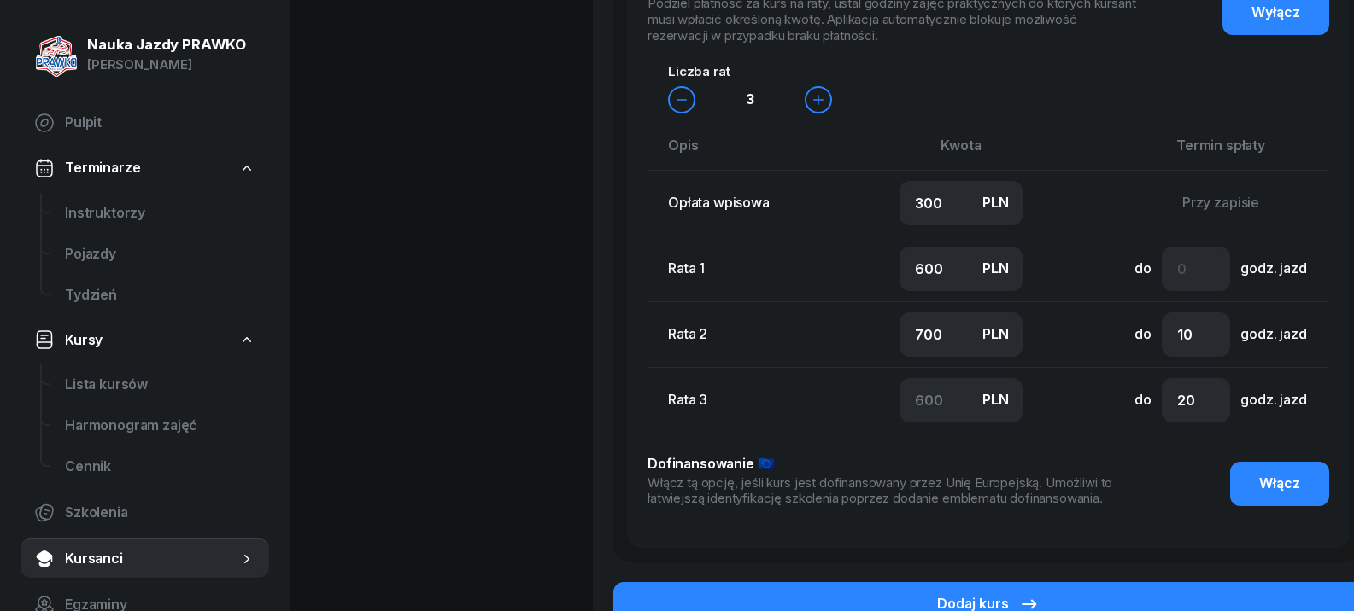
scroll to position [1110, 0]
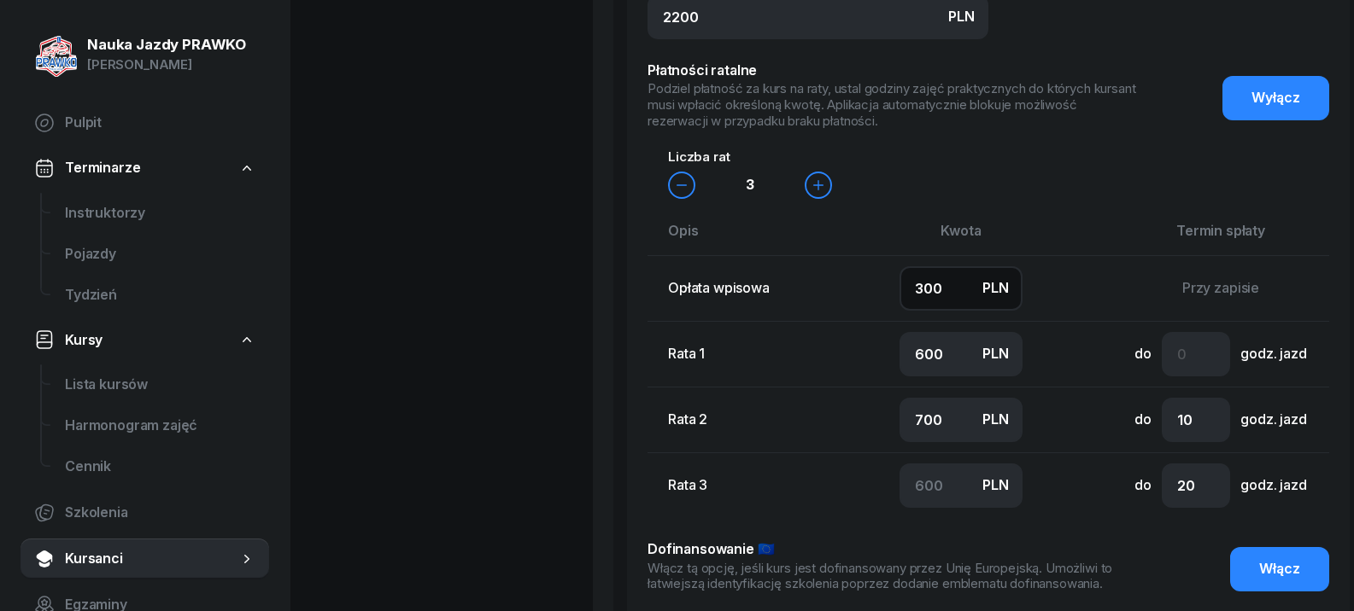
drag, startPoint x: 952, startPoint y: 290, endPoint x: 827, endPoint y: 331, distance: 131.2
click at [827, 331] on tbody "Opłata wpisowa PLN 300 Przy zapisie Rata 1 PLN 600 do godz. jazd Rata 2 PLN 700…" at bounding box center [1022, 387] width 751 height 263
click at [1112, 299] on td "Przy zapisie" at bounding box center [1221, 289] width 296 height 66
click at [951, 289] on input "300" at bounding box center [960, 288] width 123 height 44
type input "30"
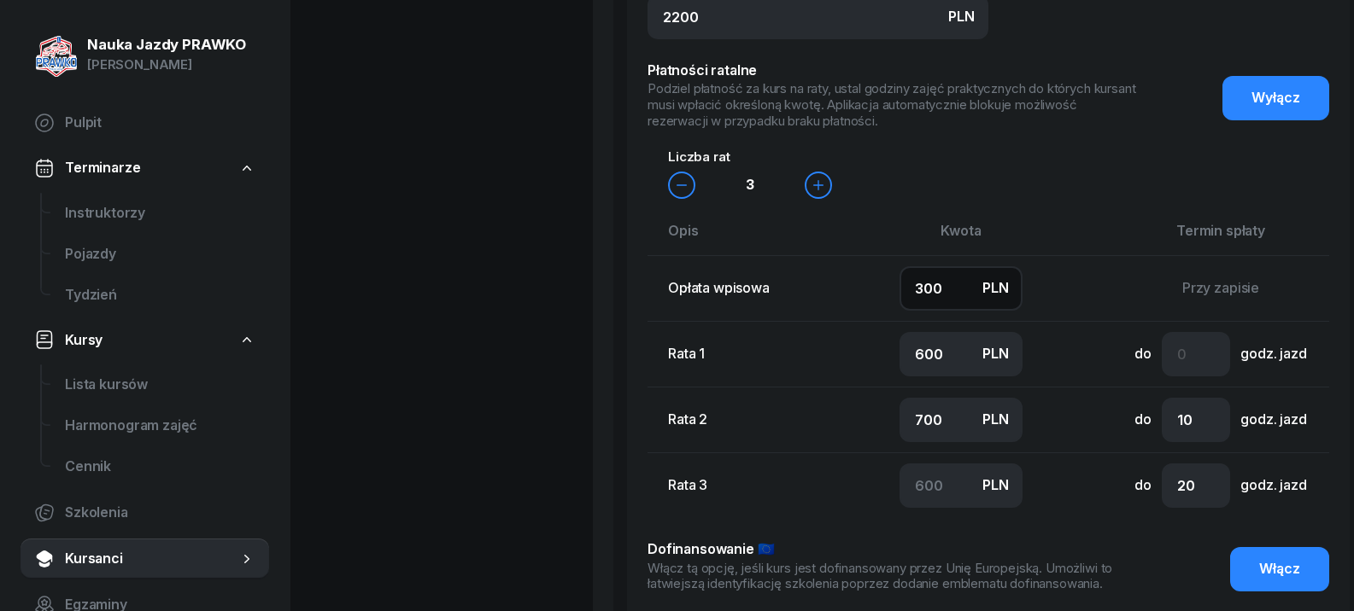
type input "700"
type input "770"
type input "3"
type input "800"
type input "697"
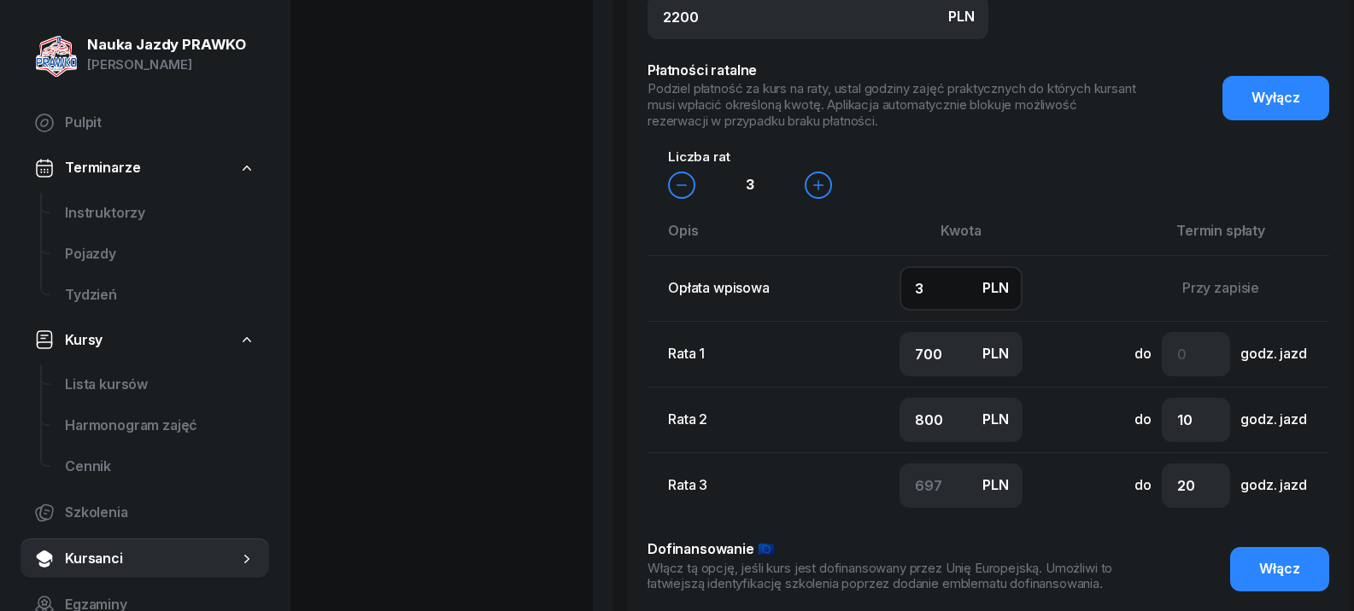
type input "700"
type input "0"
click at [1102, 292] on td "Przy zapisie" at bounding box center [1221, 289] width 296 height 66
click at [1180, 345] on input "number" at bounding box center [1195, 354] width 68 height 44
type input "4"
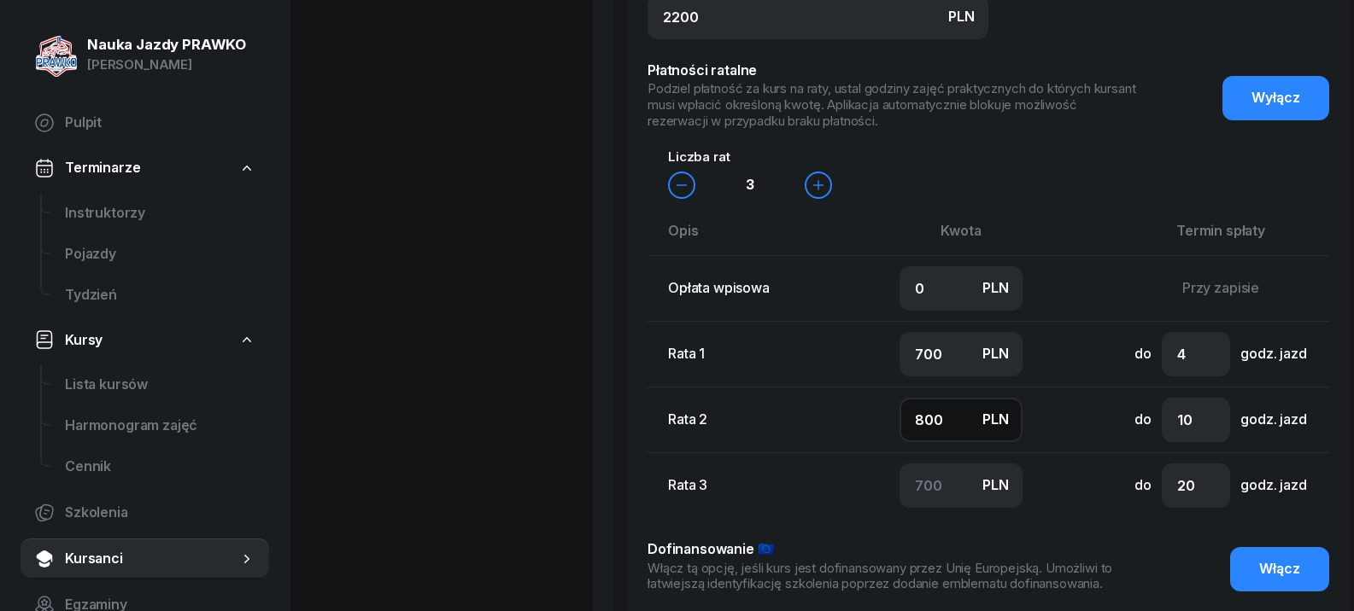
click at [974, 421] on input "800" at bounding box center [960, 420] width 123 height 44
drag, startPoint x: 956, startPoint y: 423, endPoint x: 861, endPoint y: 448, distance: 99.0
click at [861, 448] on td "PLN 800" at bounding box center [961, 421] width 224 height 66
type input "1500"
type input "1"
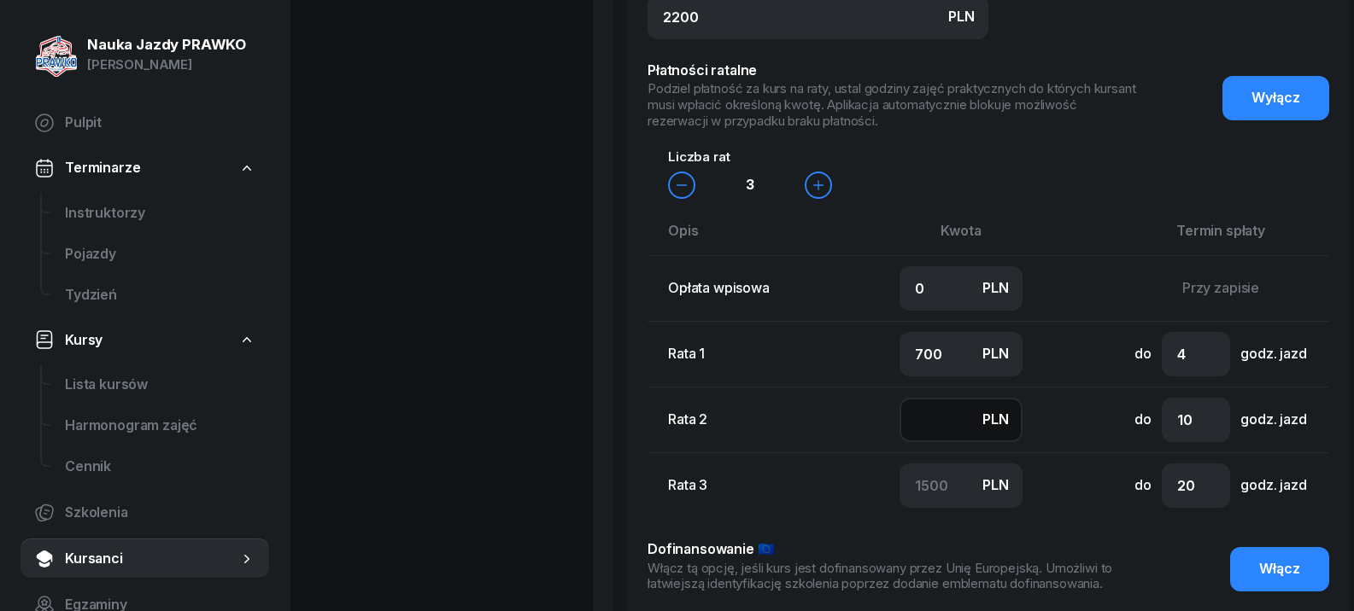
type input "1499"
type input "11"
type input "1489"
type input "110"
type input "1390"
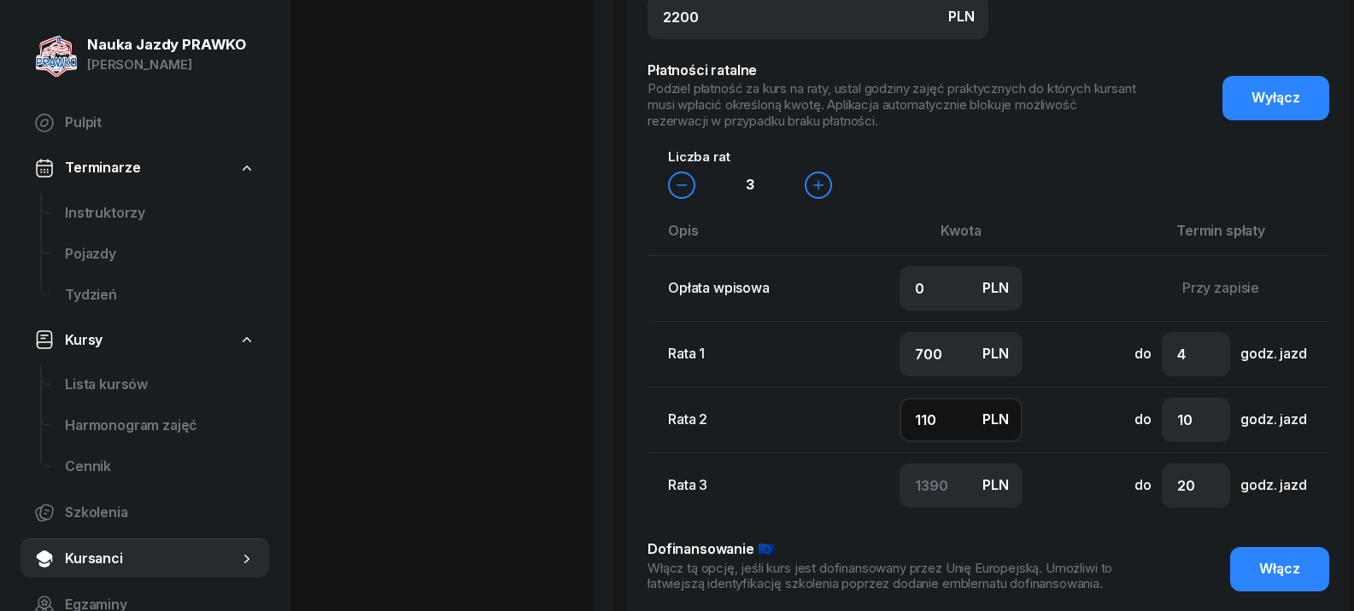
type input "1100"
type input "400"
type input "1100"
click at [818, 187] on icon "button" at bounding box center [818, 184] width 9 height 9
type input "500"
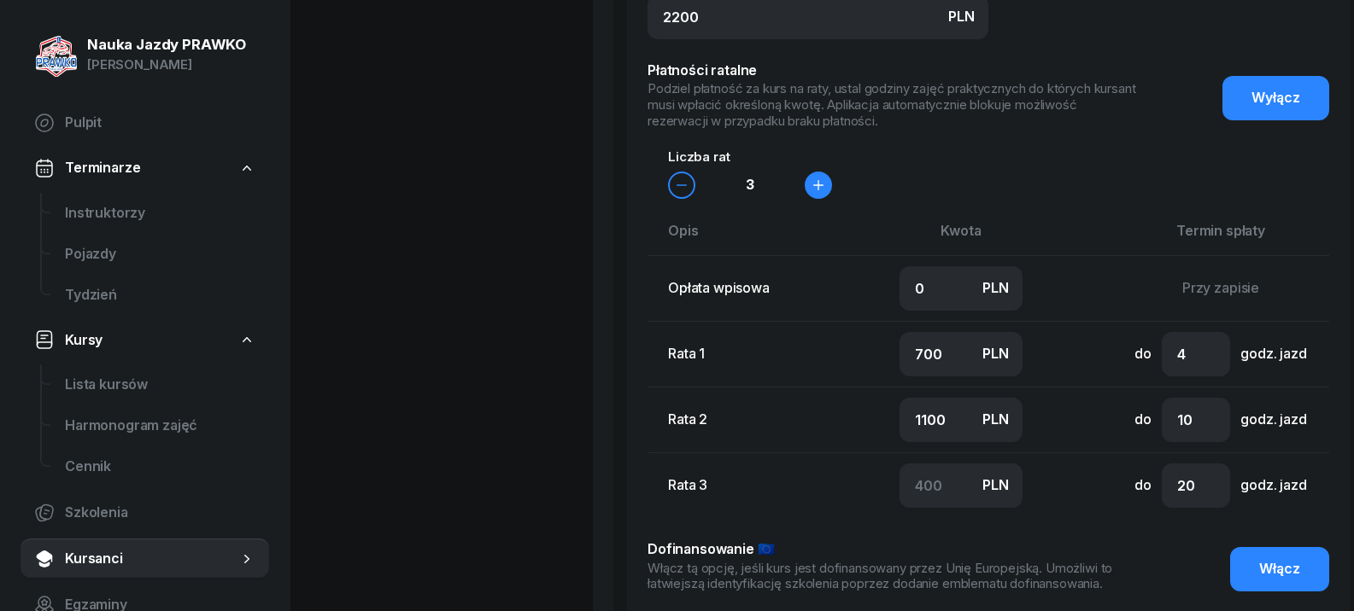
type input "600"
type input "500"
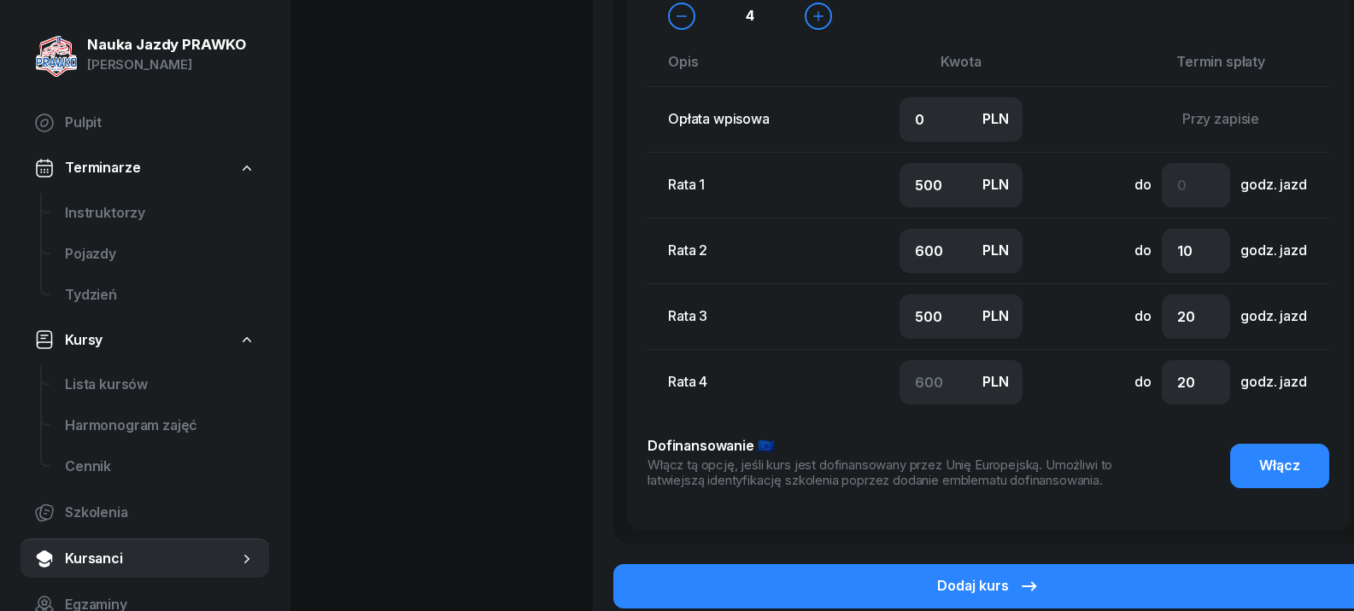
scroll to position [1281, 0]
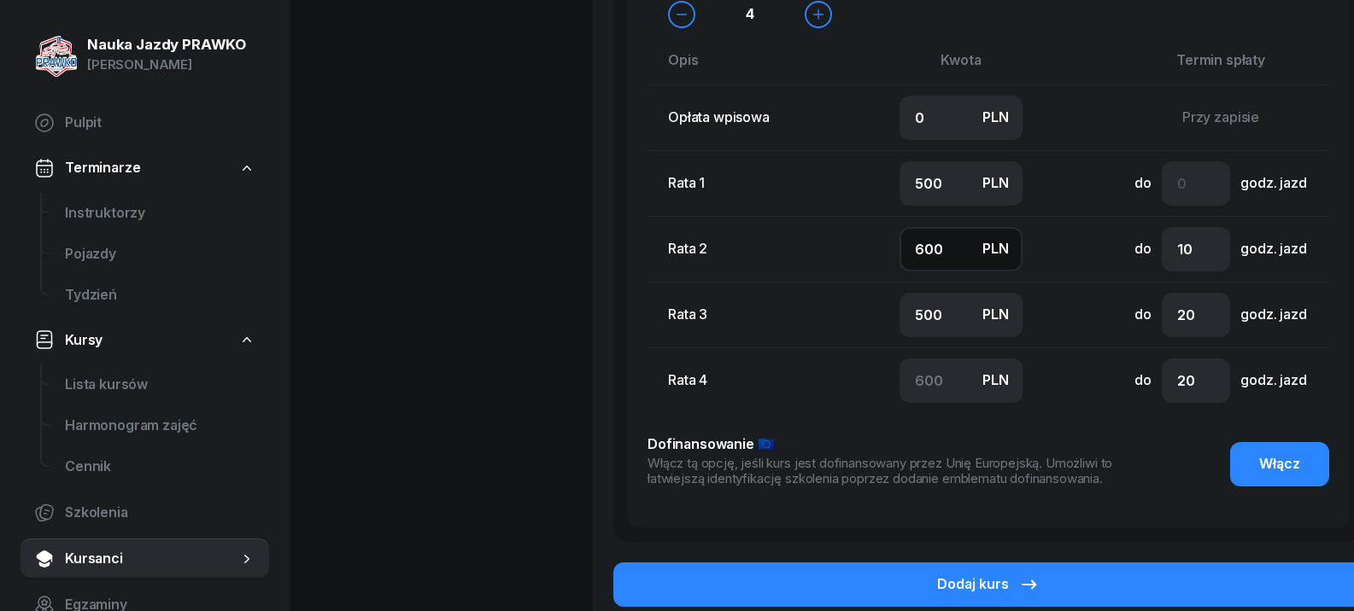
click at [952, 254] on input "600" at bounding box center [960, 249] width 123 height 44
click at [957, 187] on input "500" at bounding box center [960, 183] width 123 height 44
drag, startPoint x: 935, startPoint y: 257, endPoint x: 951, endPoint y: 272, distance: 21.8
click at [935, 258] on input "600" at bounding box center [960, 249] width 123 height 44
drag, startPoint x: 952, startPoint y: 257, endPoint x: 977, endPoint y: 295, distance: 45.0
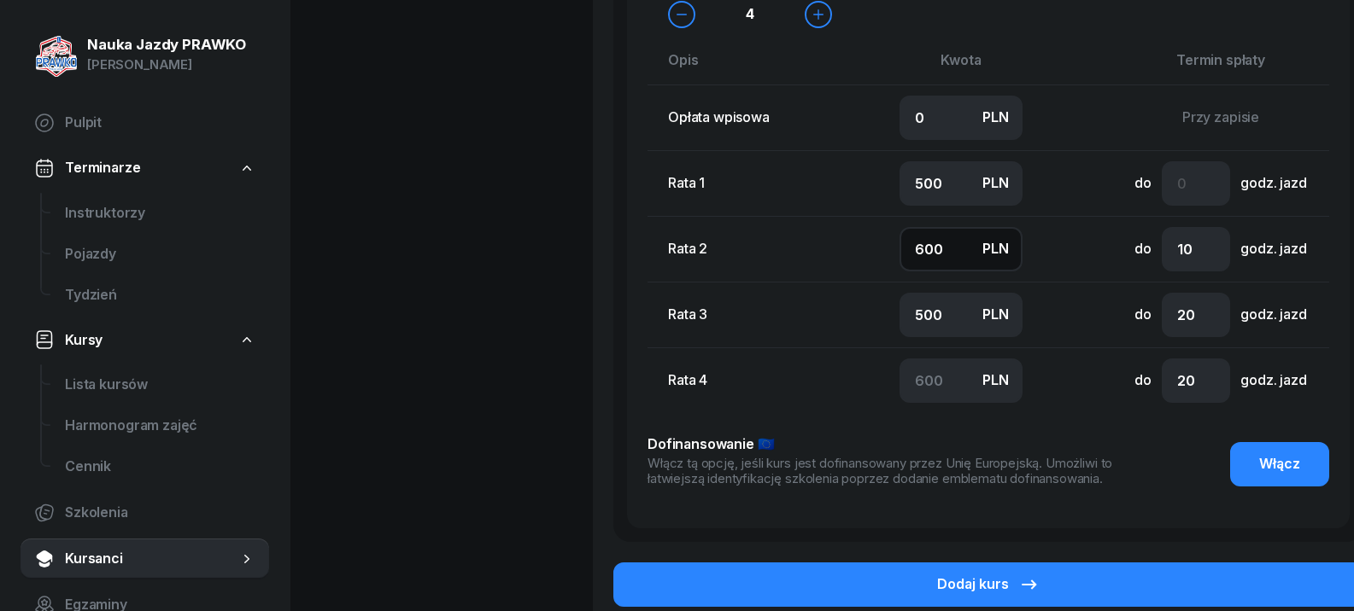
click at [956, 263] on input "600" at bounding box center [960, 249] width 123 height 44
click at [1106, 403] on div "do 20 godz. jazd" at bounding box center [1220, 381] width 269 height 44
click at [1195, 247] on input "10" at bounding box center [1195, 249] width 68 height 44
type input "1"
type input "9"
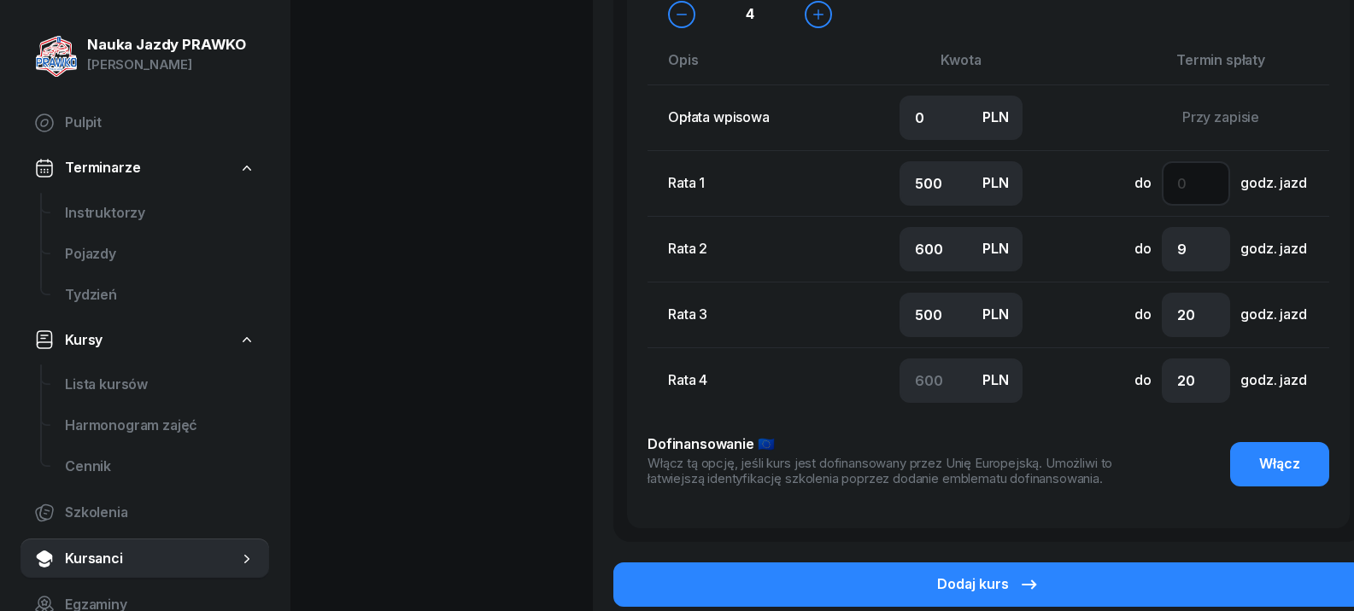
click at [1195, 178] on input "number" at bounding box center [1195, 183] width 68 height 44
type input "4"
click at [1184, 323] on input "20" at bounding box center [1195, 315] width 68 height 44
type input "0"
type input "13"
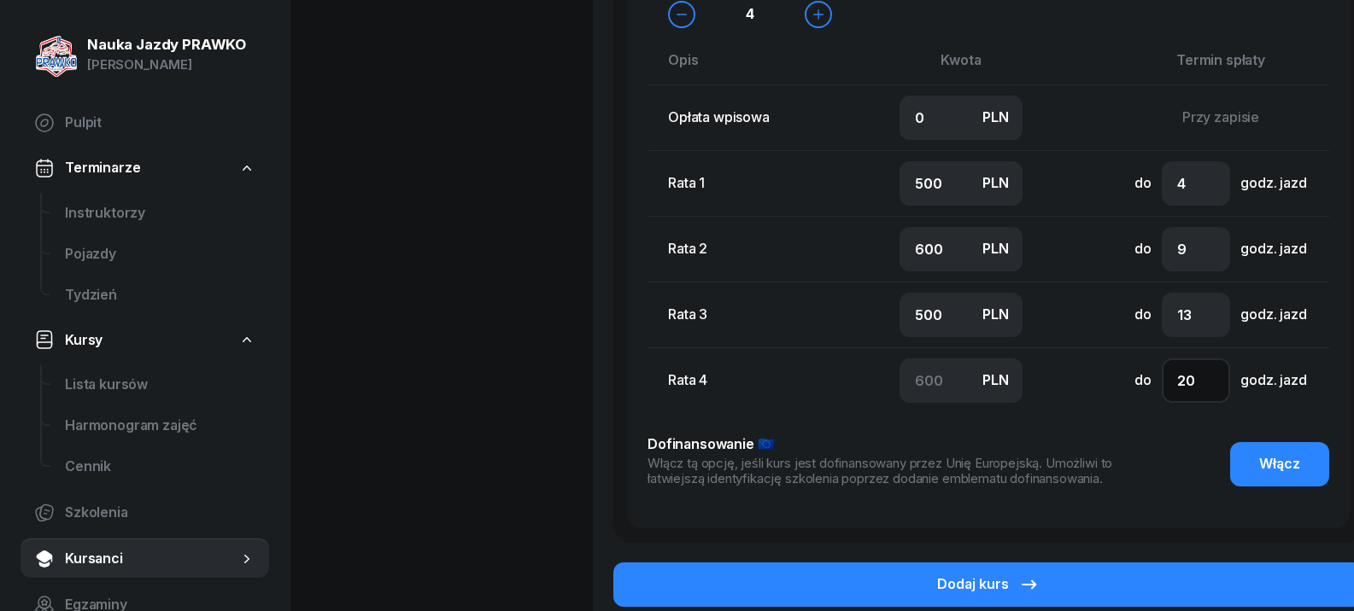
drag, startPoint x: 1196, startPoint y: 389, endPoint x: 1233, endPoint y: 423, distance: 50.8
click at [1196, 389] on input "20" at bounding box center [1195, 381] width 68 height 44
type input "2"
type input "16"
click at [1190, 256] on input "9" at bounding box center [1195, 249] width 68 height 44
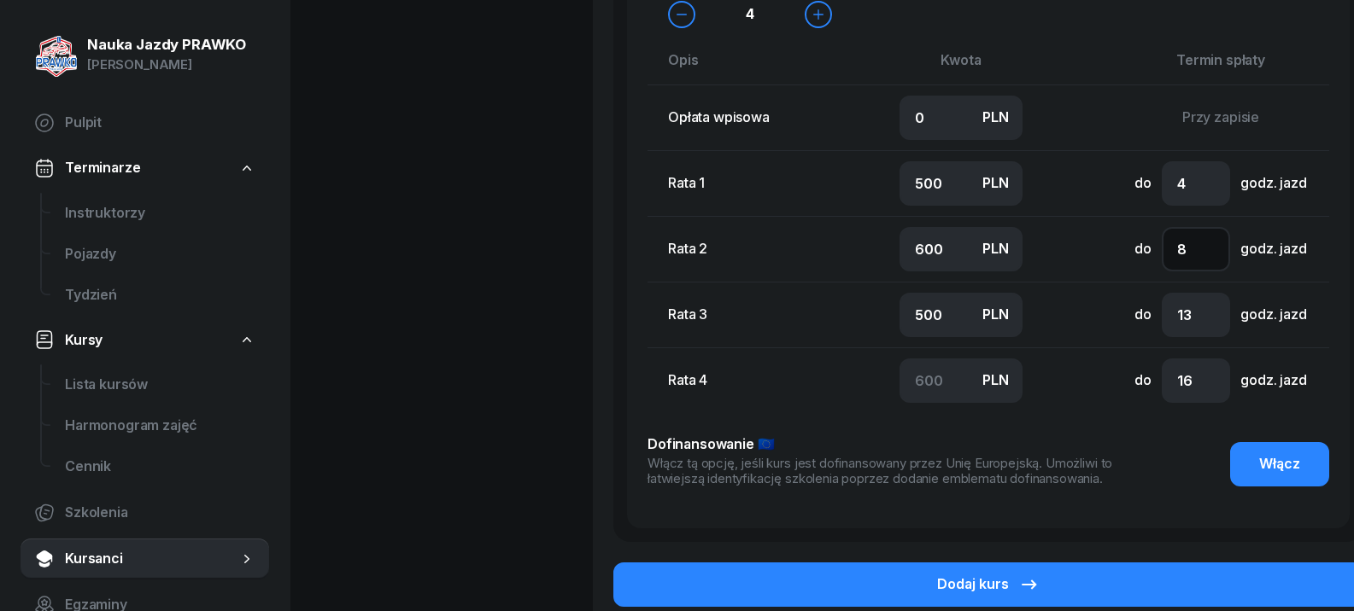
type input "8"
click at [1194, 325] on input "13" at bounding box center [1195, 315] width 68 height 44
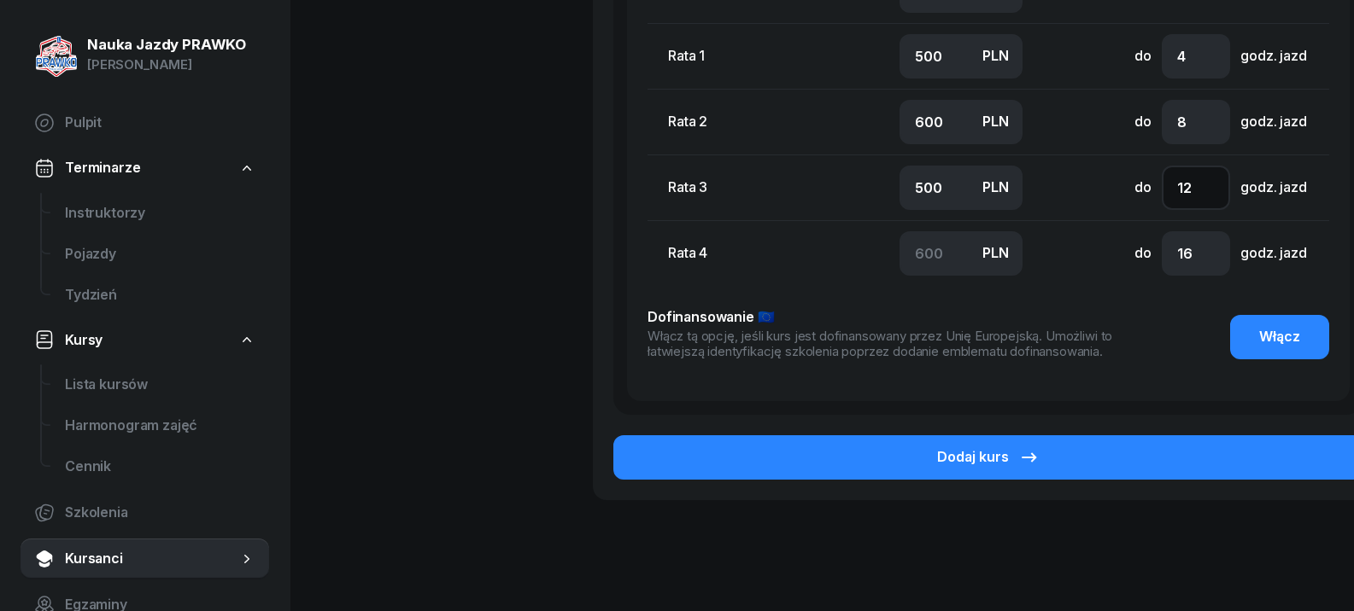
scroll to position [1452, 0]
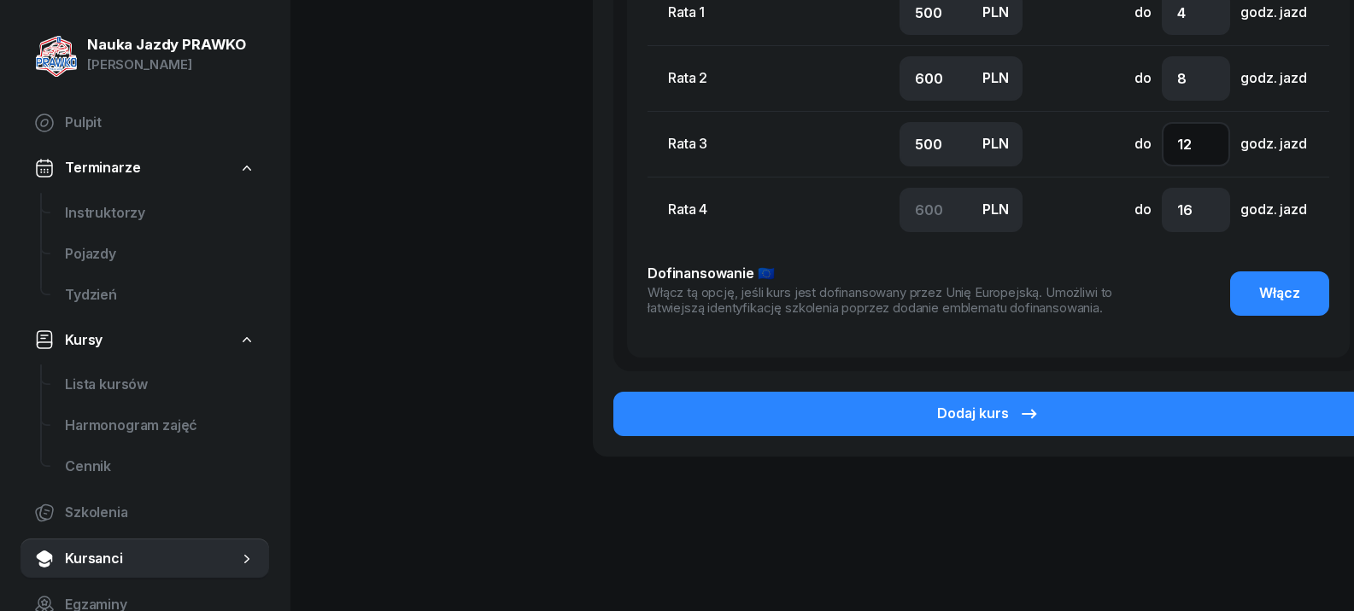
type input "12"
click at [874, 389] on div "Dodaj kurs" at bounding box center [988, 403] width 750 height 65
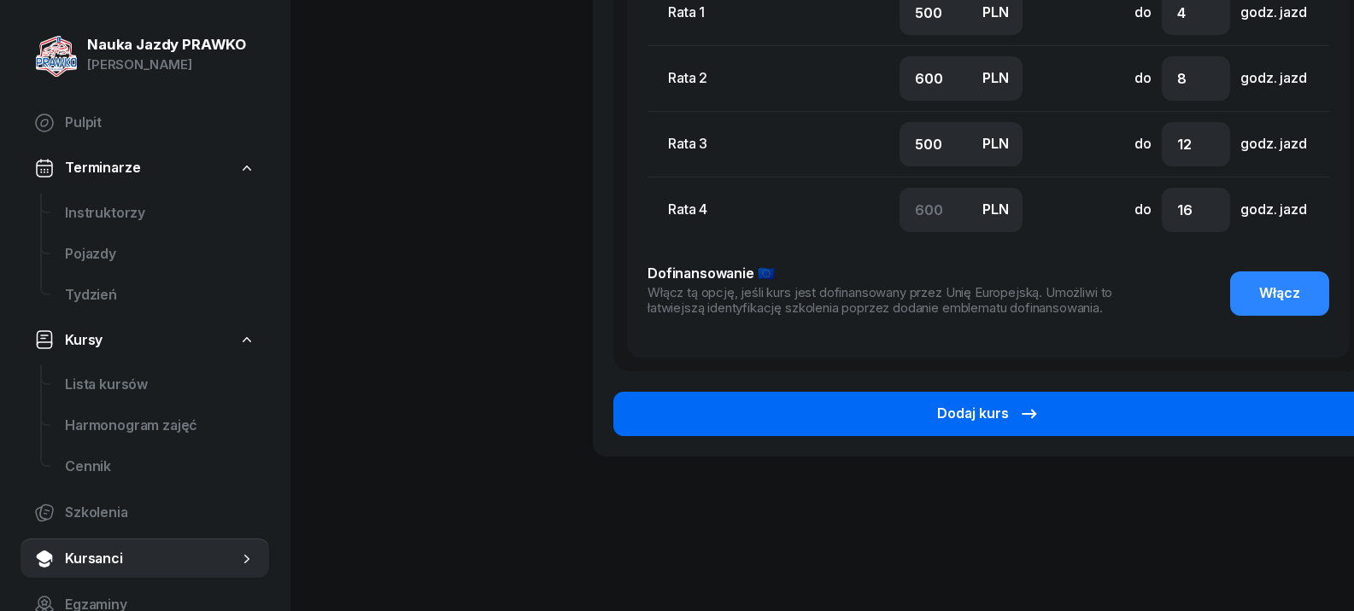
click at [879, 414] on button "Dodaj kurs" at bounding box center [988, 414] width 750 height 44
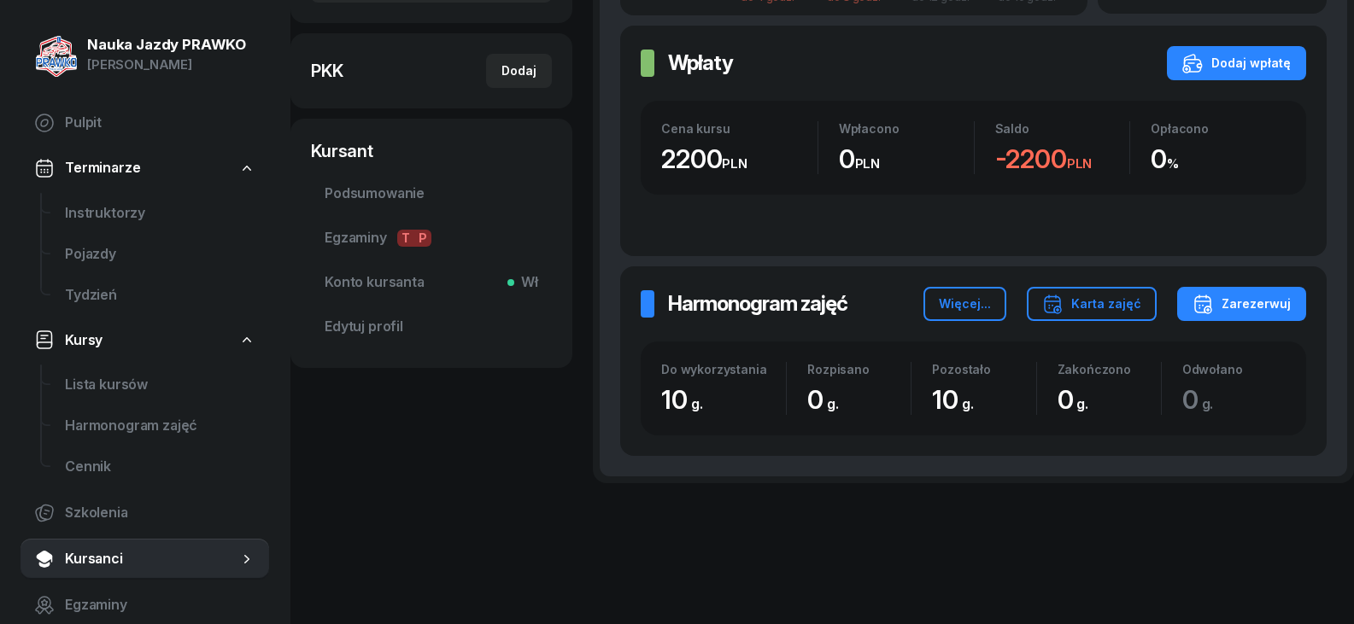
scroll to position [500, 0]
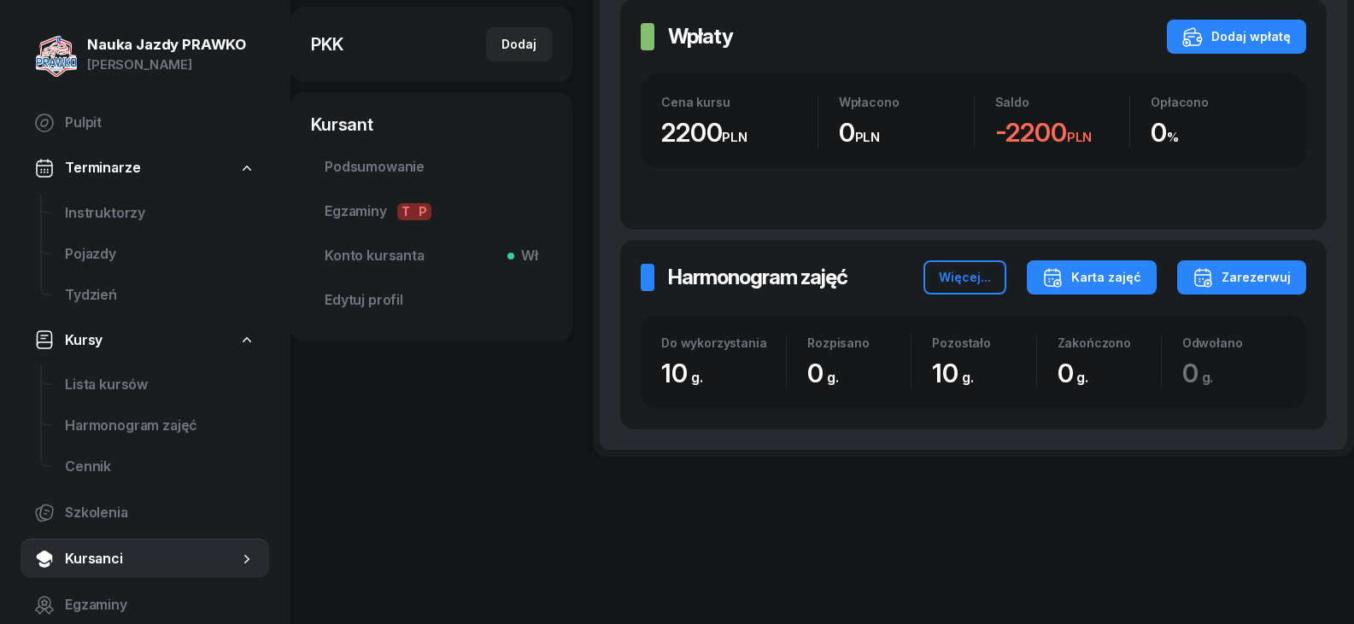
click at [1062, 269] on icon "button" at bounding box center [1052, 277] width 20 height 20
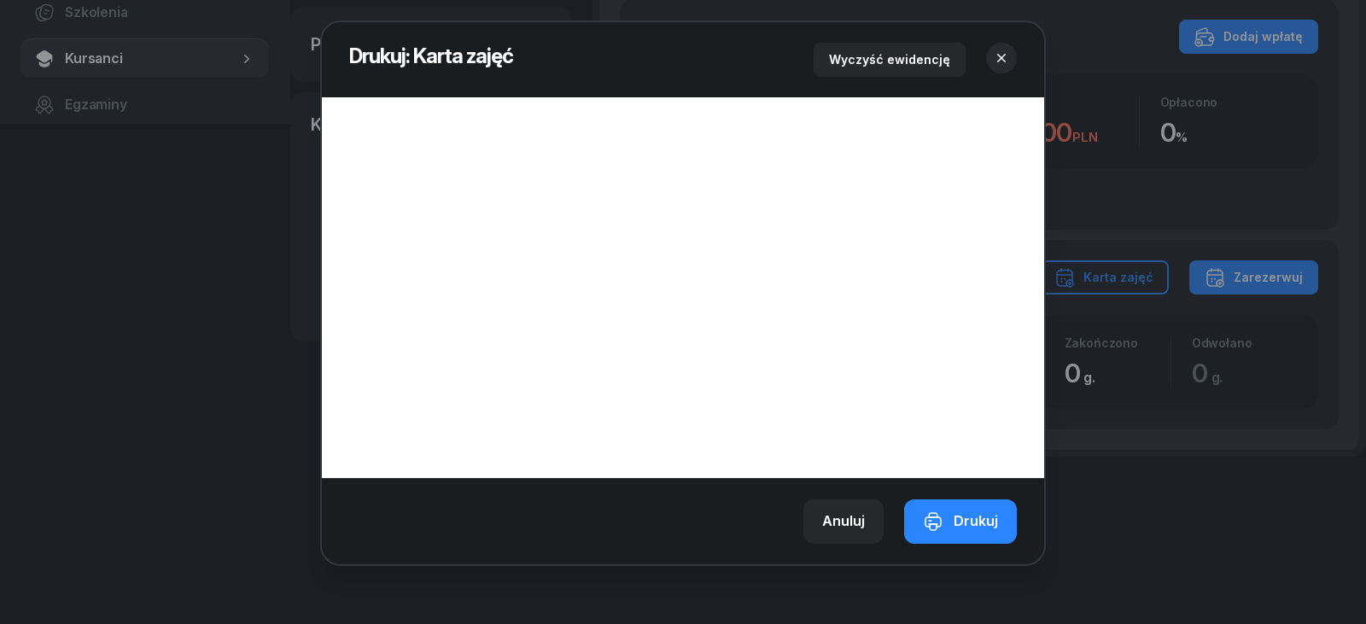
click at [1005, 51] on icon "button" at bounding box center [1001, 58] width 17 height 17
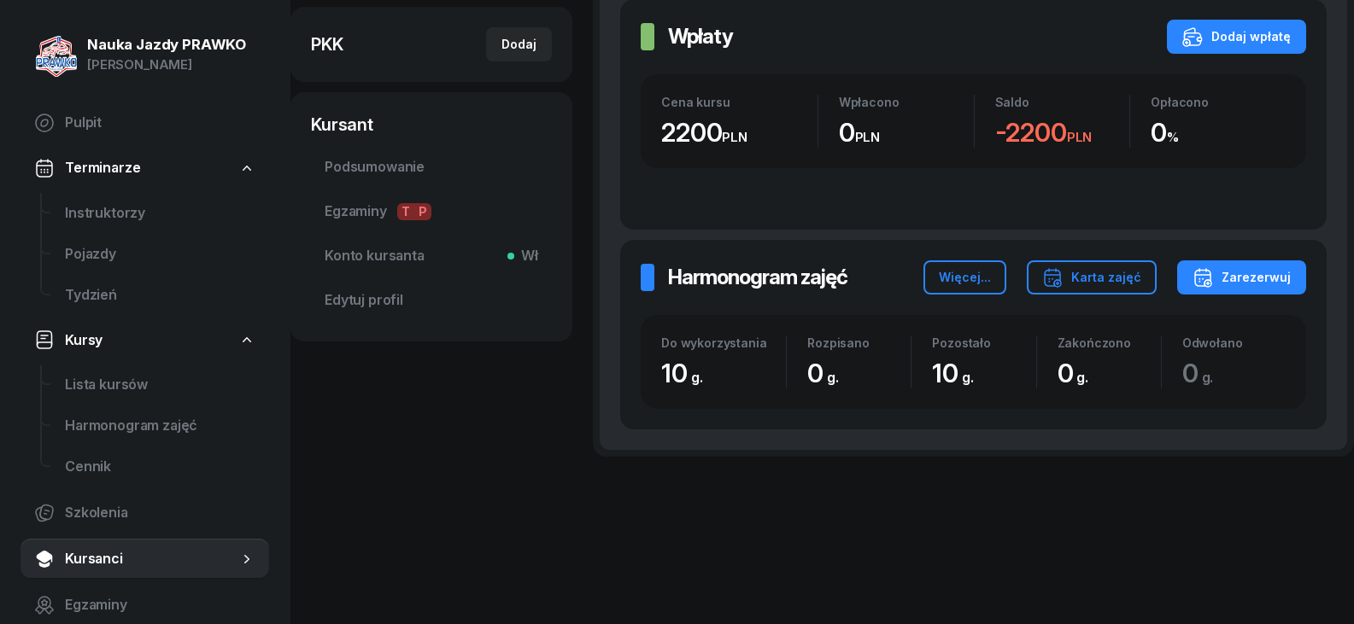
click at [395, 442] on div "[PERSON_NAME] Kursant Dodaj etykiety... 798 155 009 [EMAIL_ADDRESS][DOMAIN_NAME…" at bounding box center [431, 48] width 282 height 920
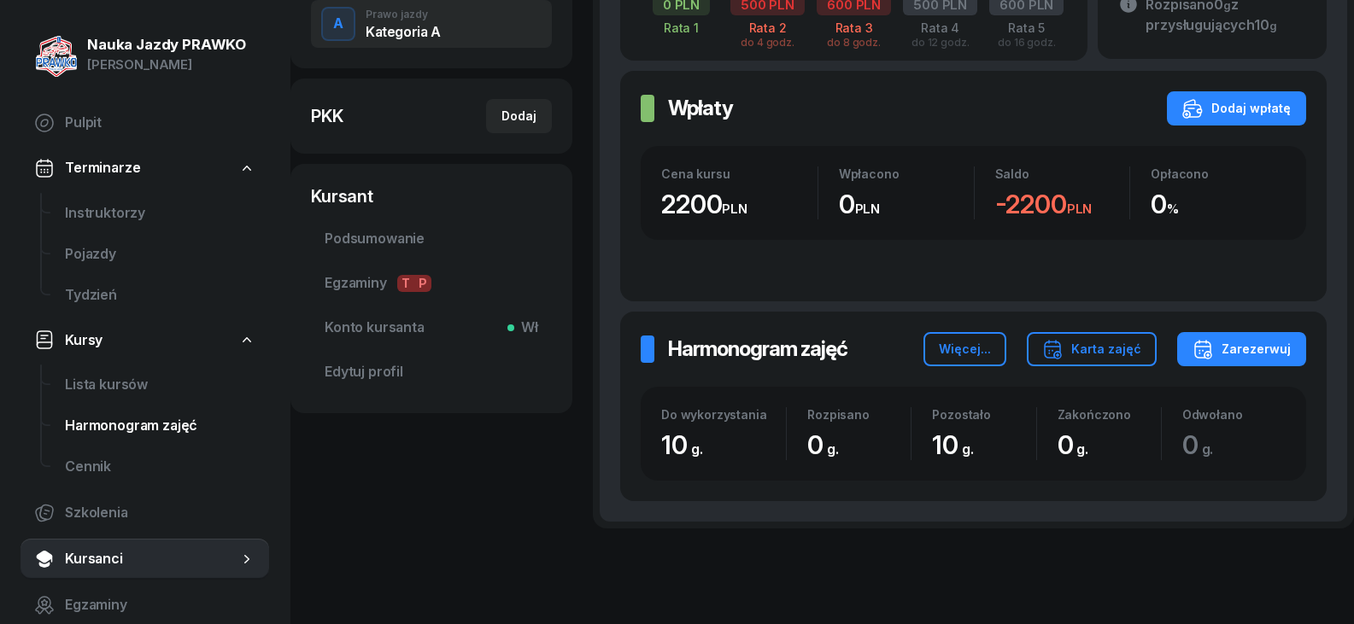
scroll to position [330, 0]
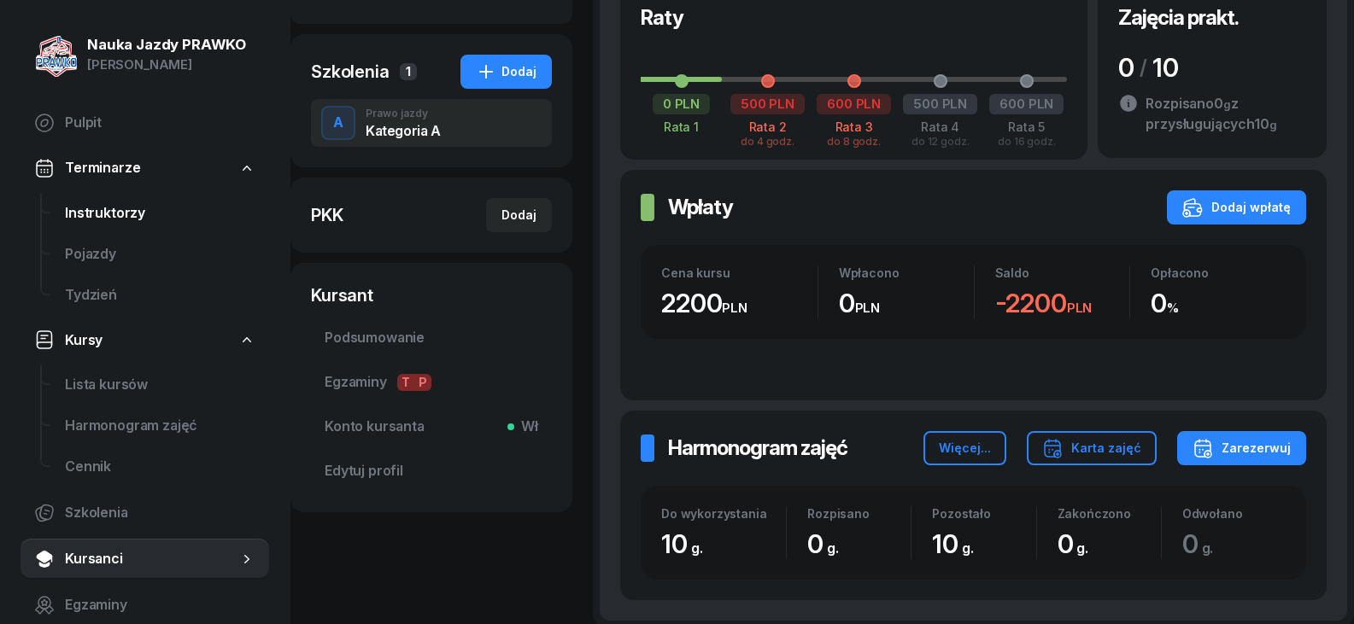
click at [143, 216] on span "Instruktorzy" at bounding box center [160, 213] width 190 height 22
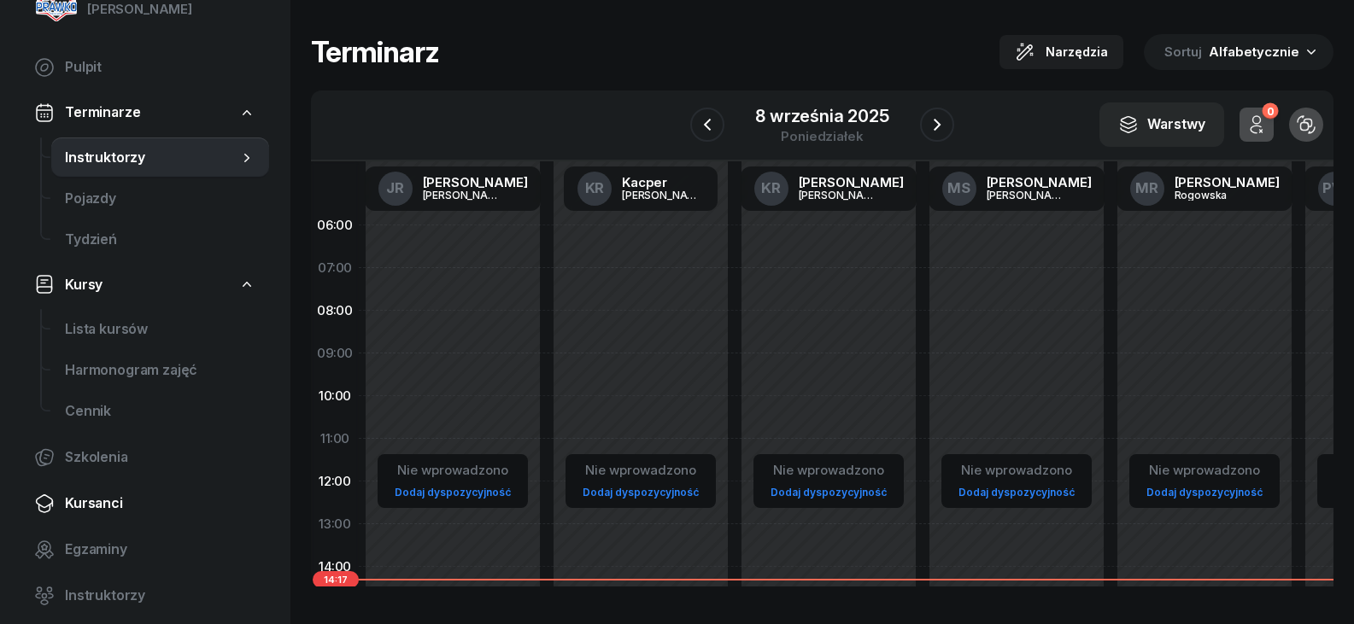
scroll to position [85, 0]
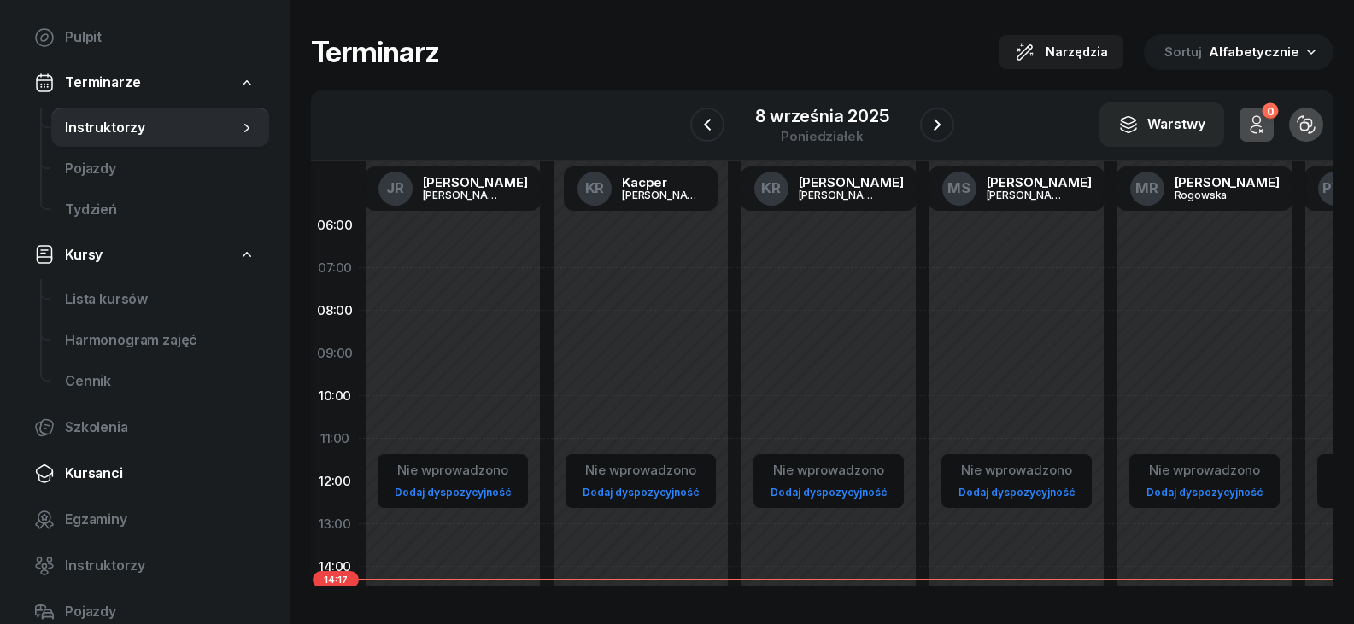
click at [121, 477] on span "Kursanci" at bounding box center [160, 474] width 190 height 22
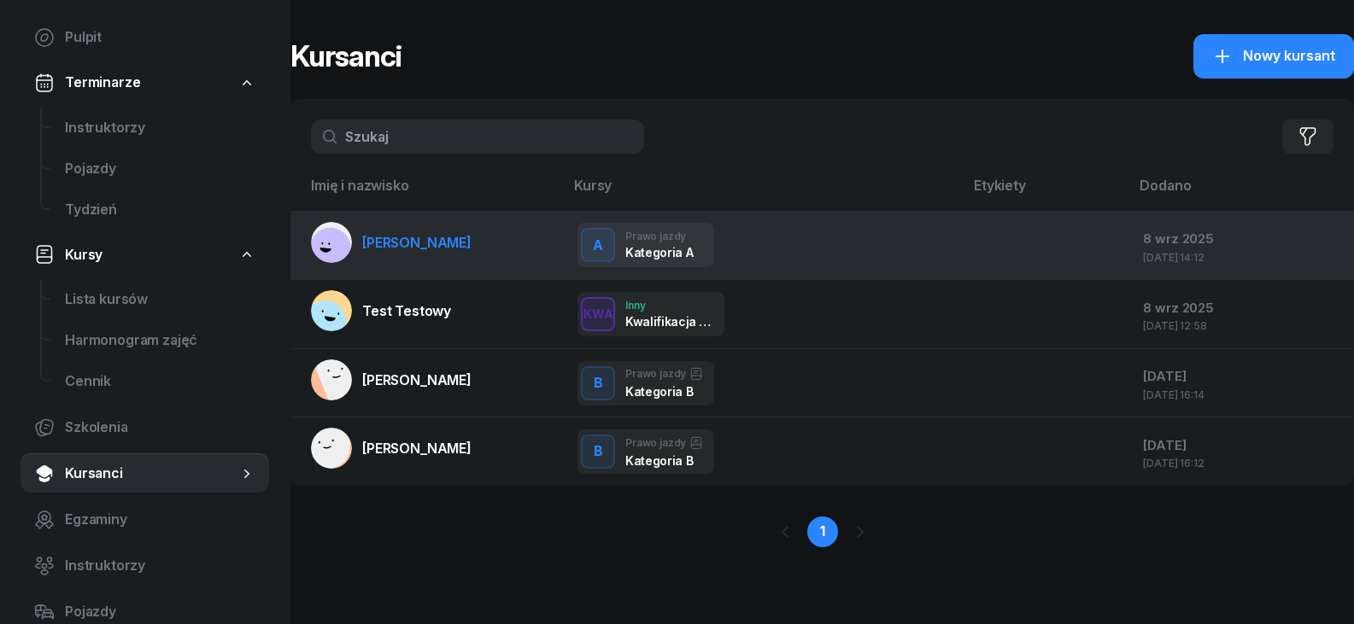
click at [1056, 257] on td at bounding box center [1046, 245] width 166 height 69
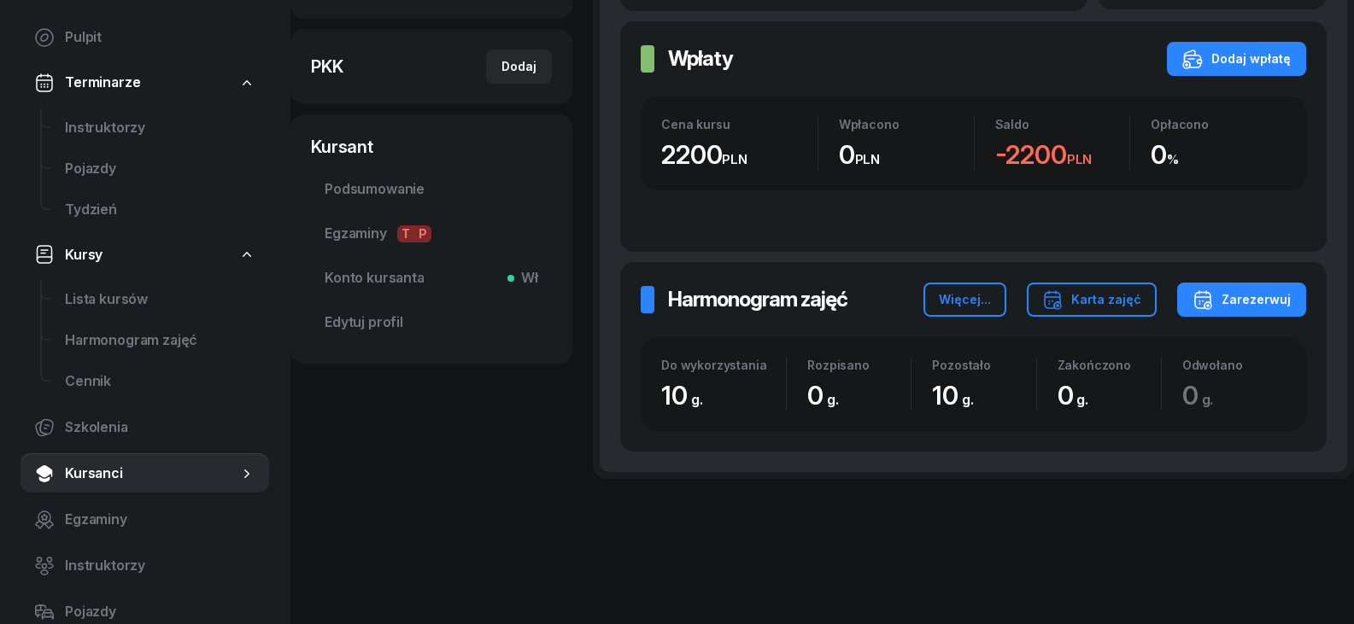
scroll to position [500, 0]
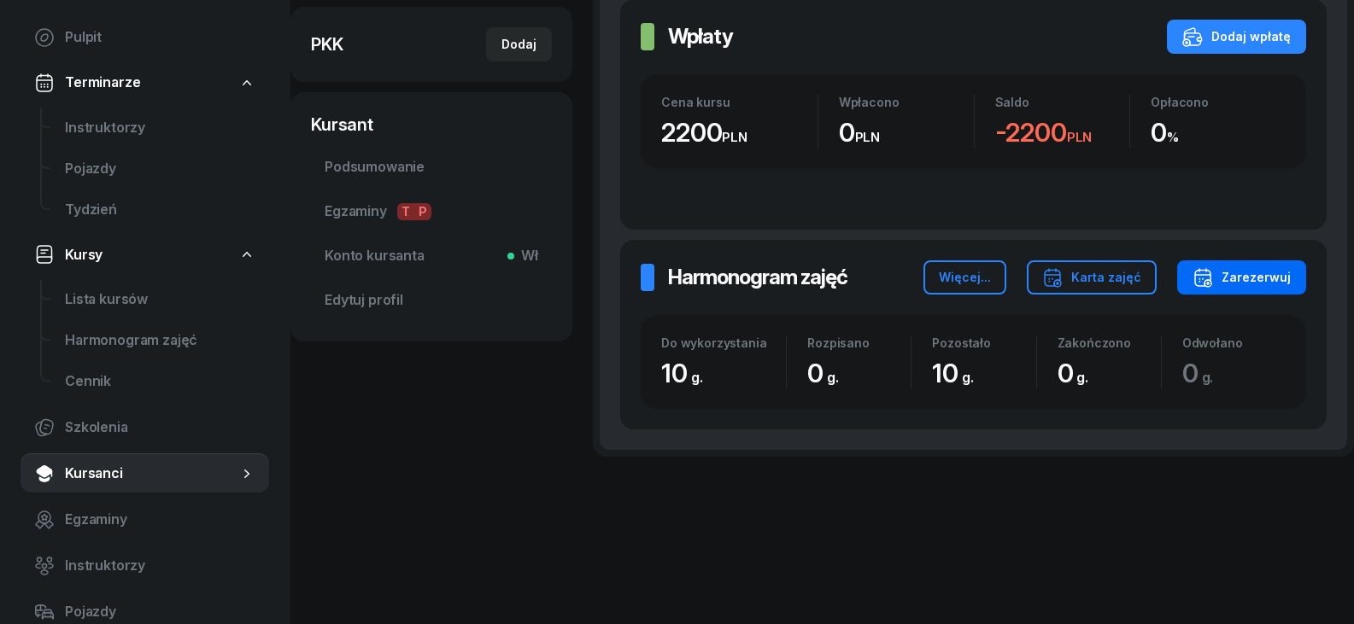
click at [1226, 284] on div "Zarezerwuj" at bounding box center [1241, 277] width 98 height 20
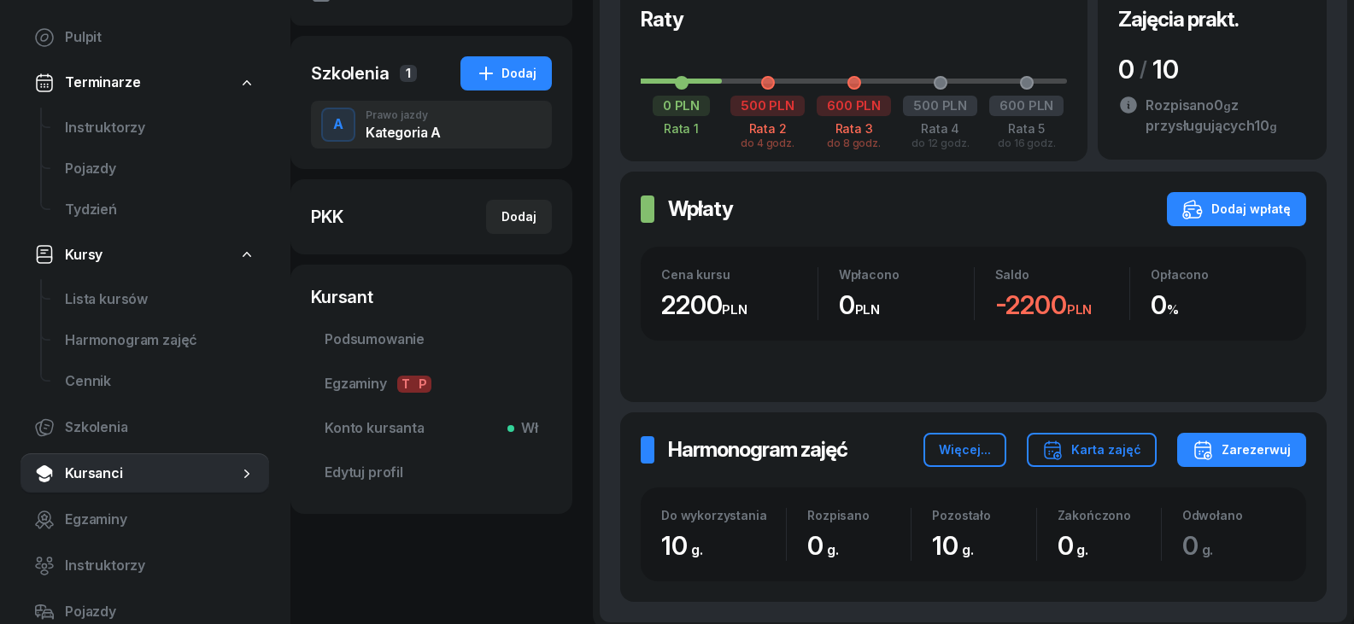
scroll to position [427, 0]
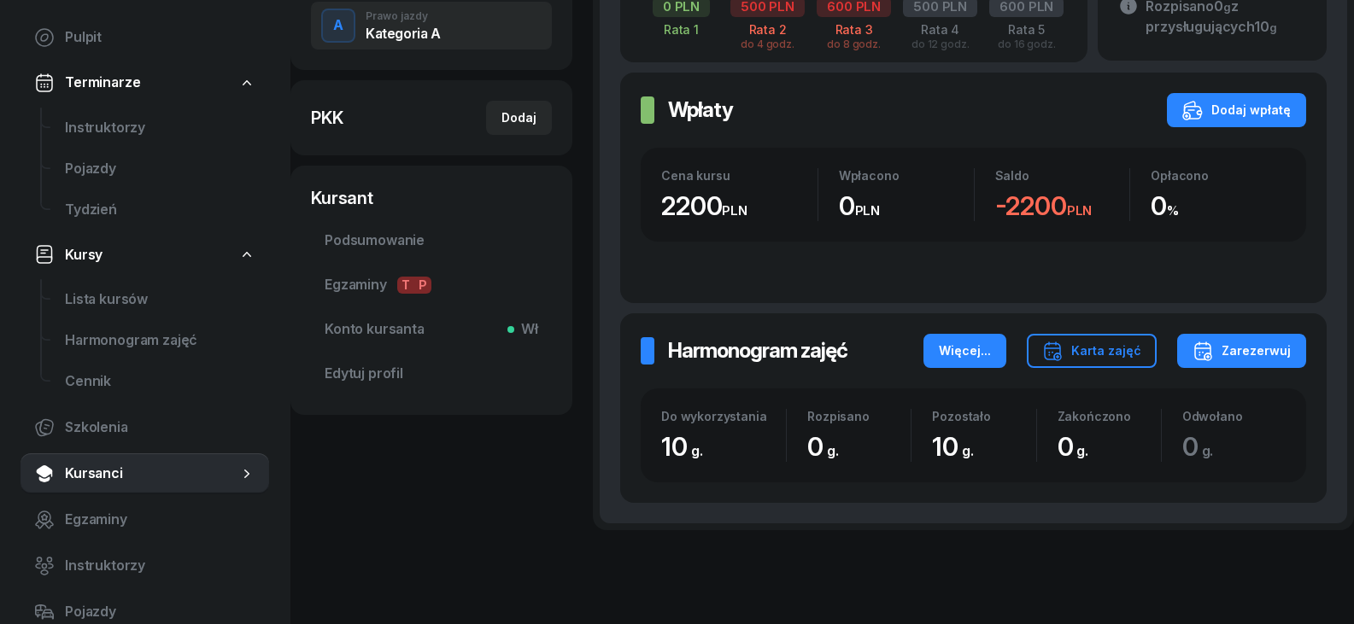
click at [935, 347] on button "Więcej..." at bounding box center [964, 351] width 83 height 34
click at [1225, 273] on div "Wpłaty Wpłaty Dodaj wpłatę Cena kursu 2200 PLN Wpłacono 0 PLN Saldo -2200 PLN O…" at bounding box center [973, 188] width 706 height 231
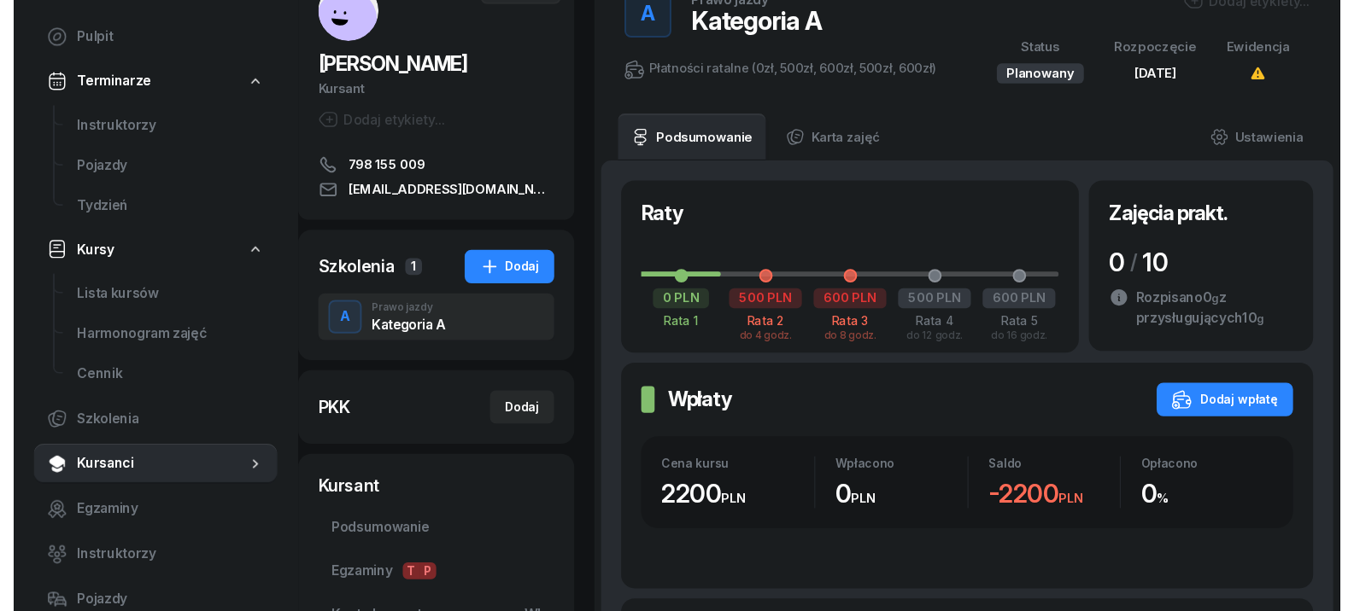
scroll to position [85, 0]
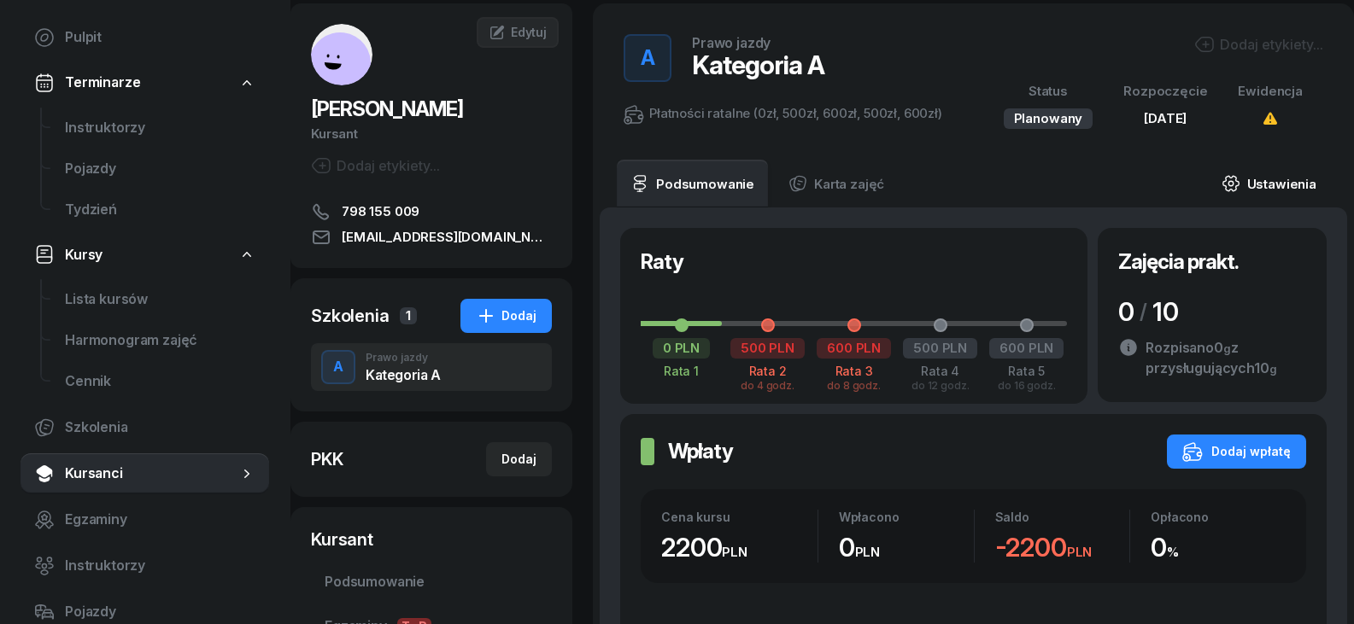
click at [1252, 184] on link "Ustawienia" at bounding box center [1269, 184] width 122 height 48
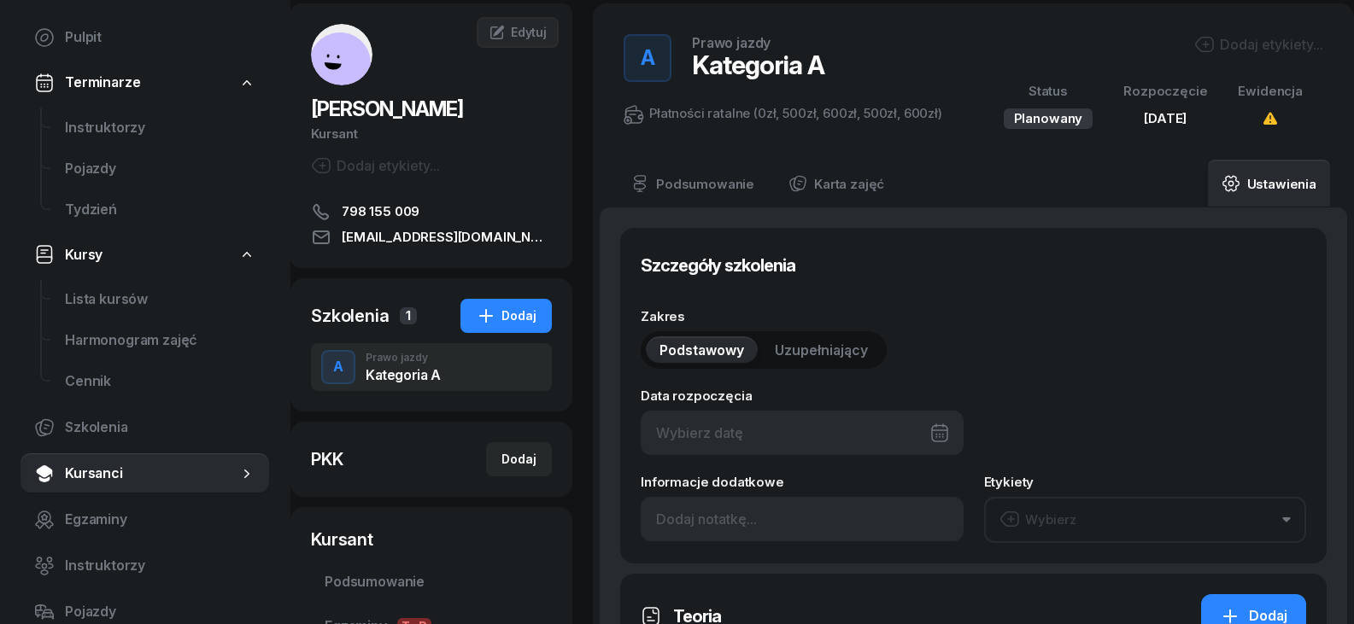
type input "[DATE]"
type input "10"
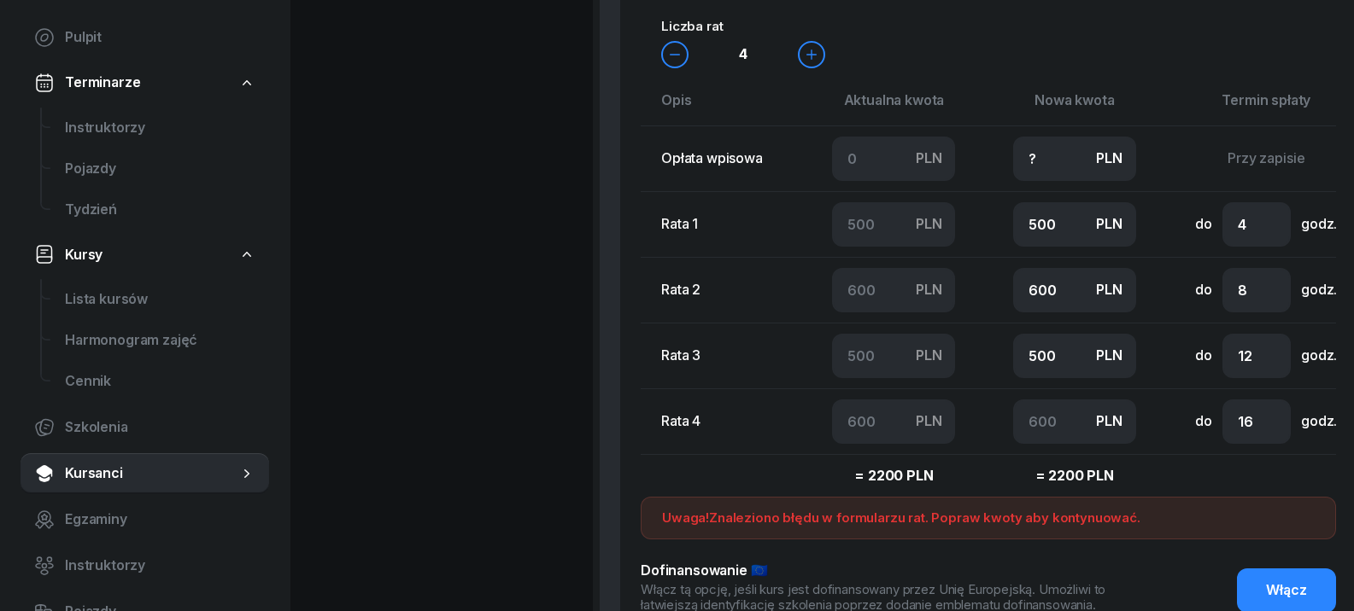
scroll to position [1623, 0]
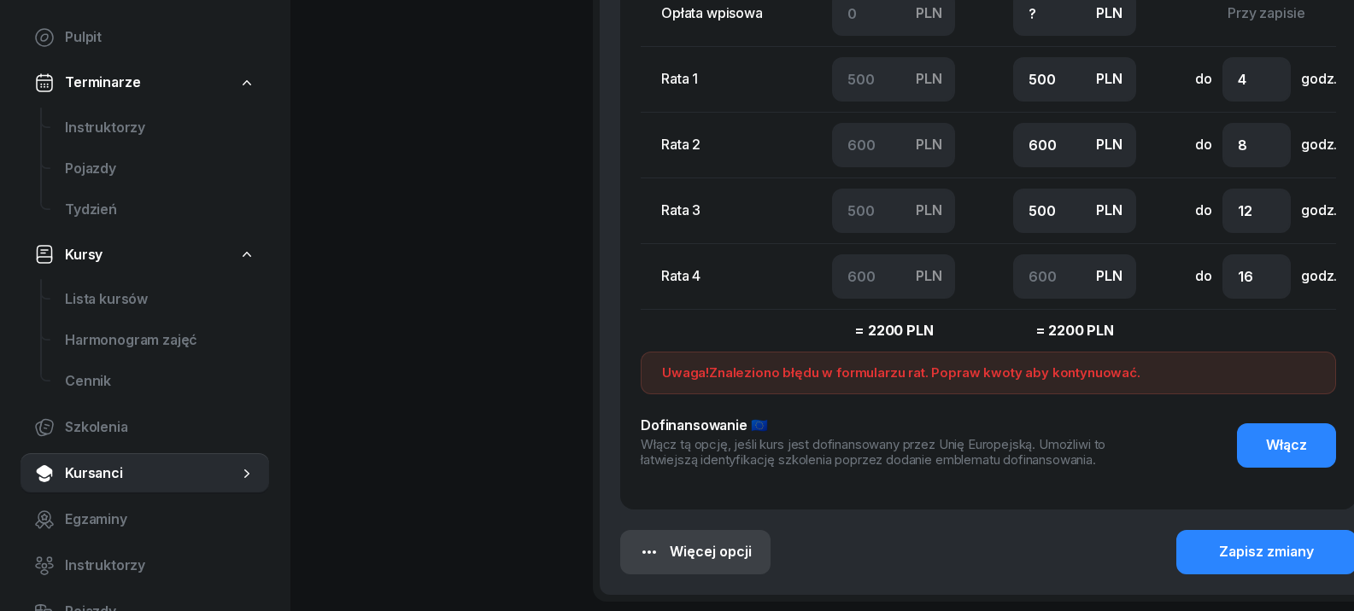
click at [716, 549] on div "Więcej opcji" at bounding box center [695, 552] width 113 height 22
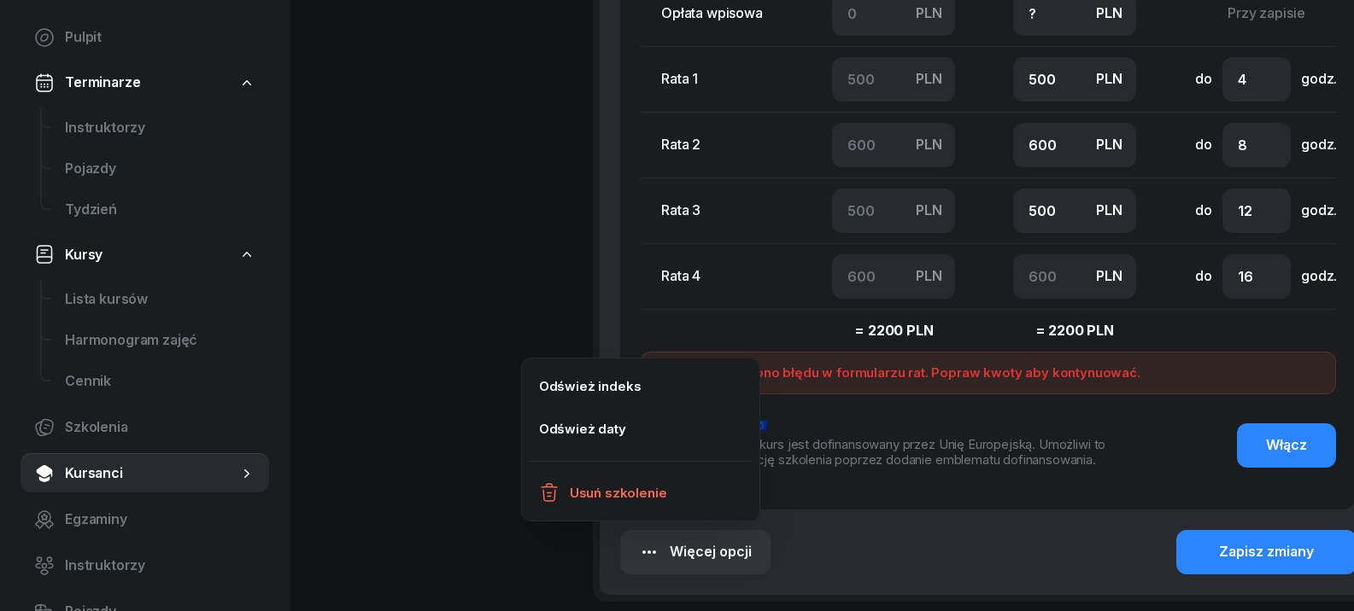
click at [1223, 478] on div "Płatności Do zapłaty PLN 2200 Płatności ratalne Podziel płatność za kurs na rat…" at bounding box center [988, 63] width 736 height 894
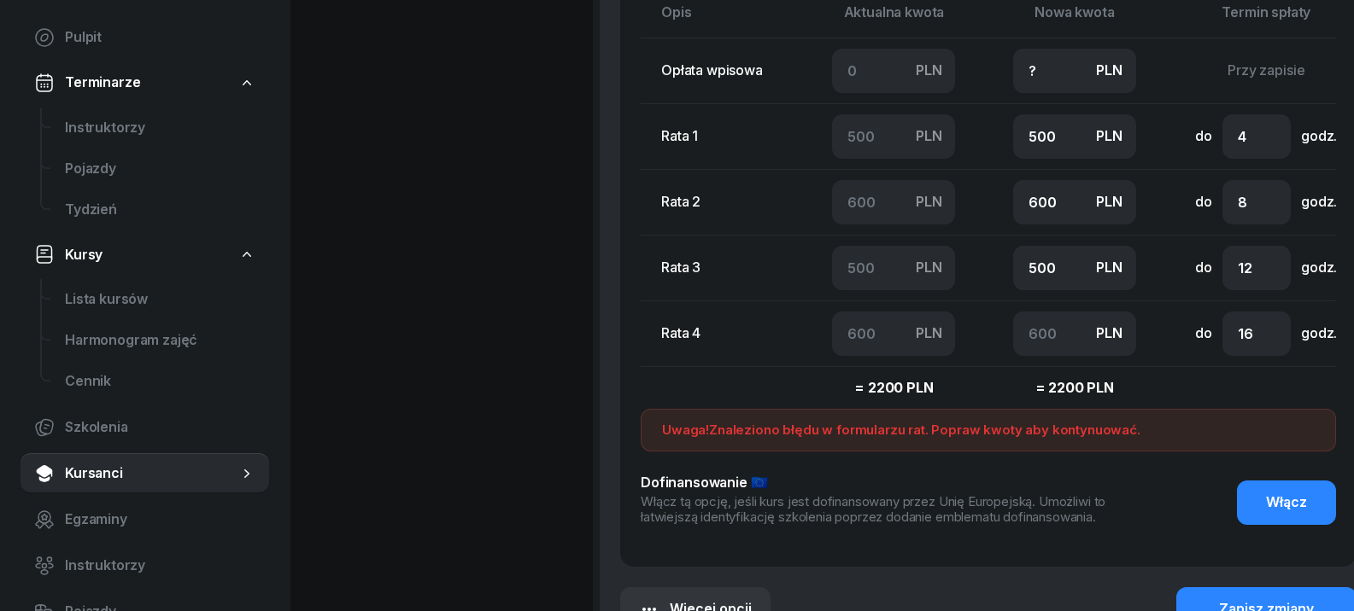
scroll to position [1537, 0]
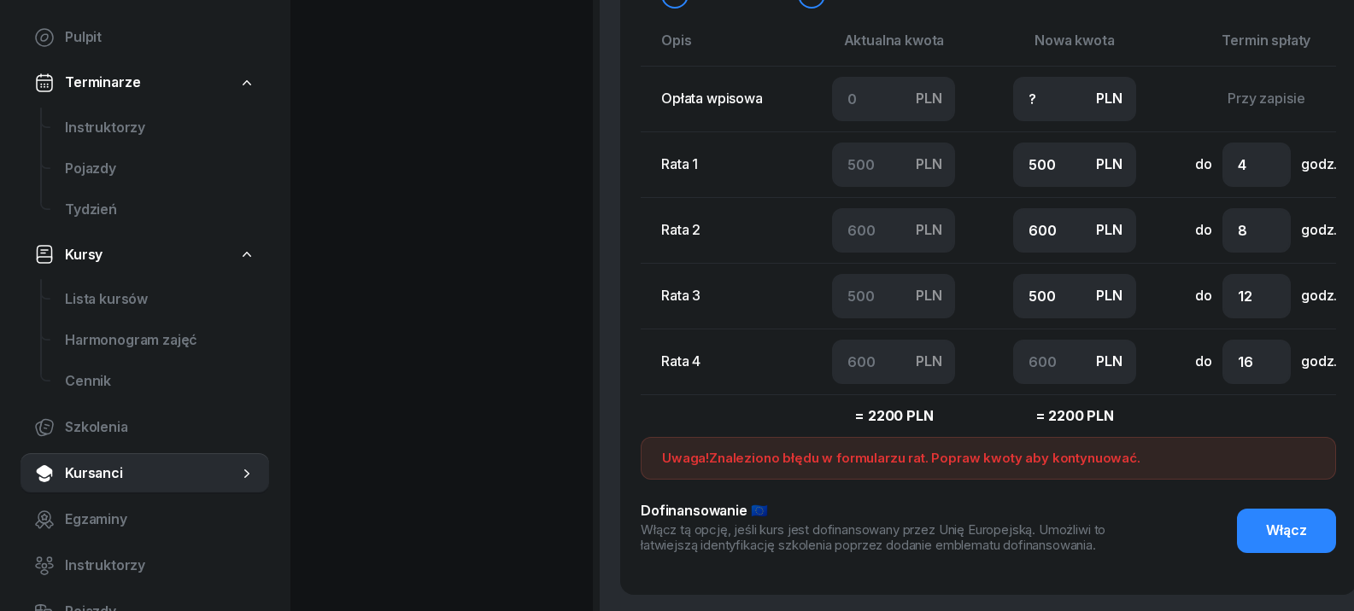
click at [1021, 455] on div "Uwaga! Znaleziono błędu w formularzu rat. Popraw kwoty aby kontynuować." at bounding box center [988, 458] width 652 height 20
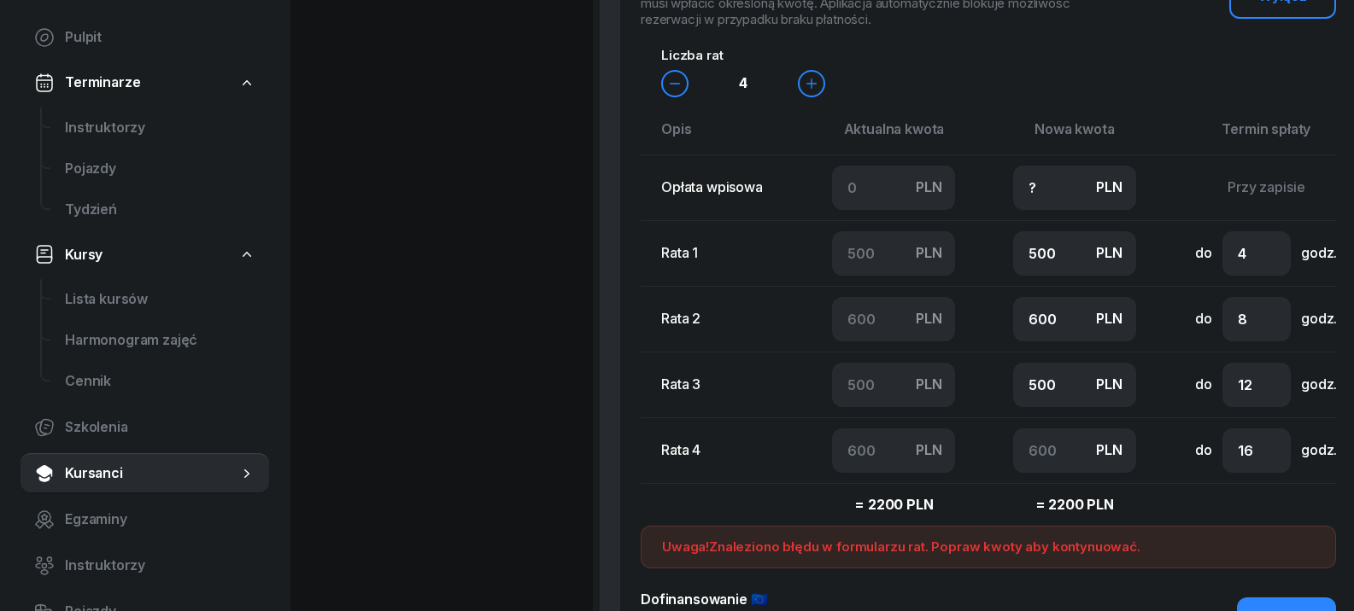
scroll to position [1452, 0]
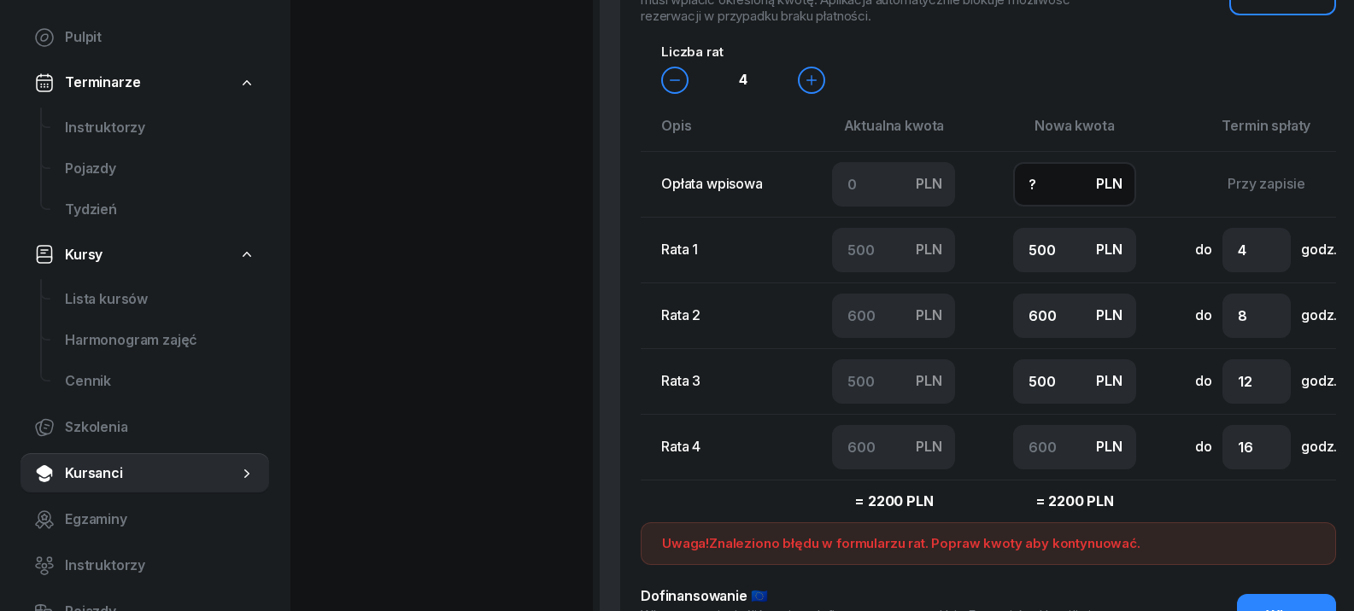
click at [1050, 173] on input "?" at bounding box center [1074, 184] width 123 height 44
type input "?0"
type input "10"
type input "20"
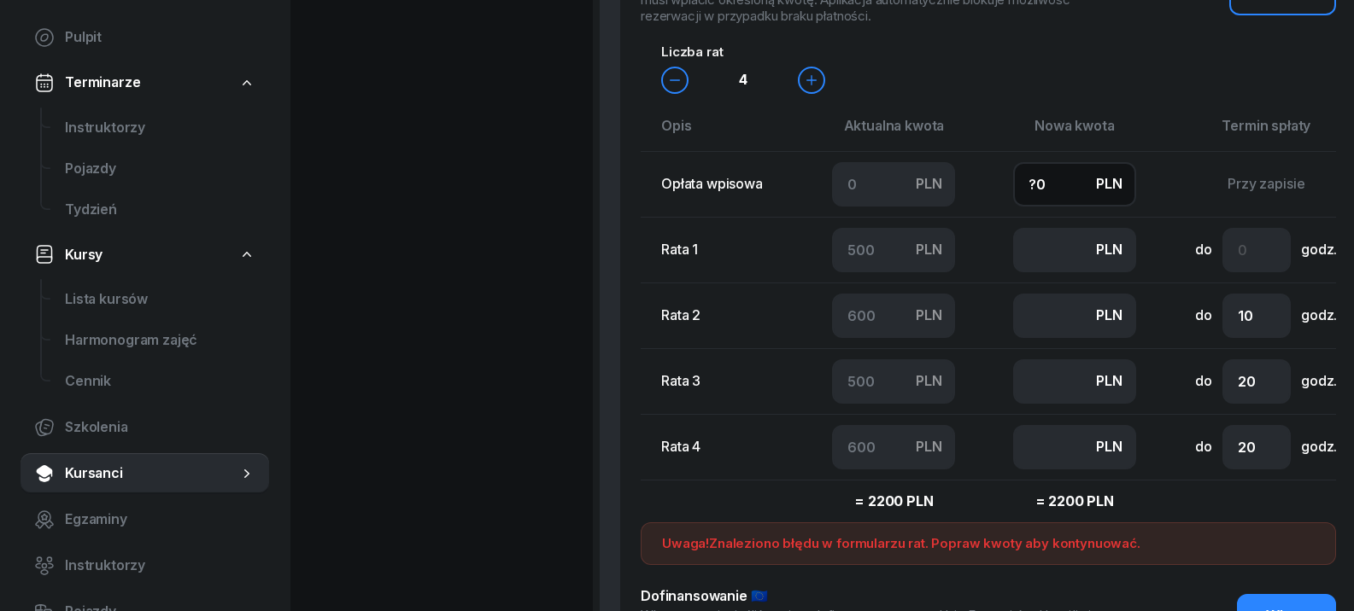
type input "?"
type input "500"
type input "600"
type input "500"
type input "600"
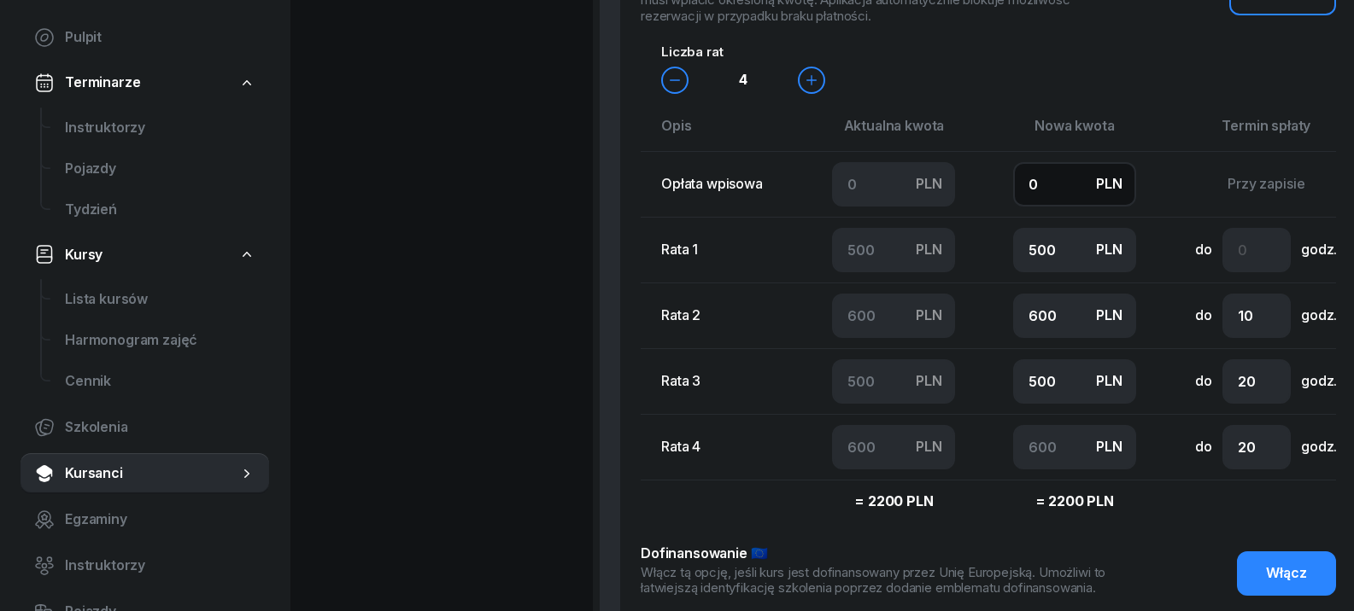
type input "0"
click at [1206, 192] on td "Przy zapisie" at bounding box center [1265, 184] width 203 height 66
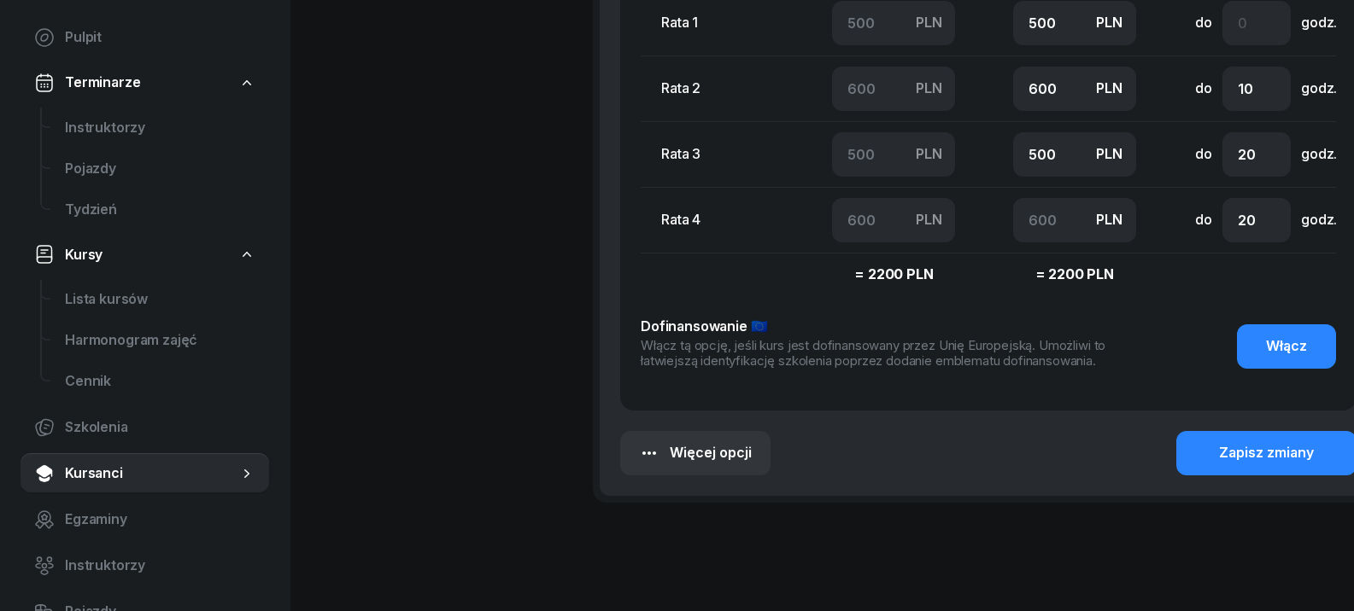
scroll to position [1708, 0]
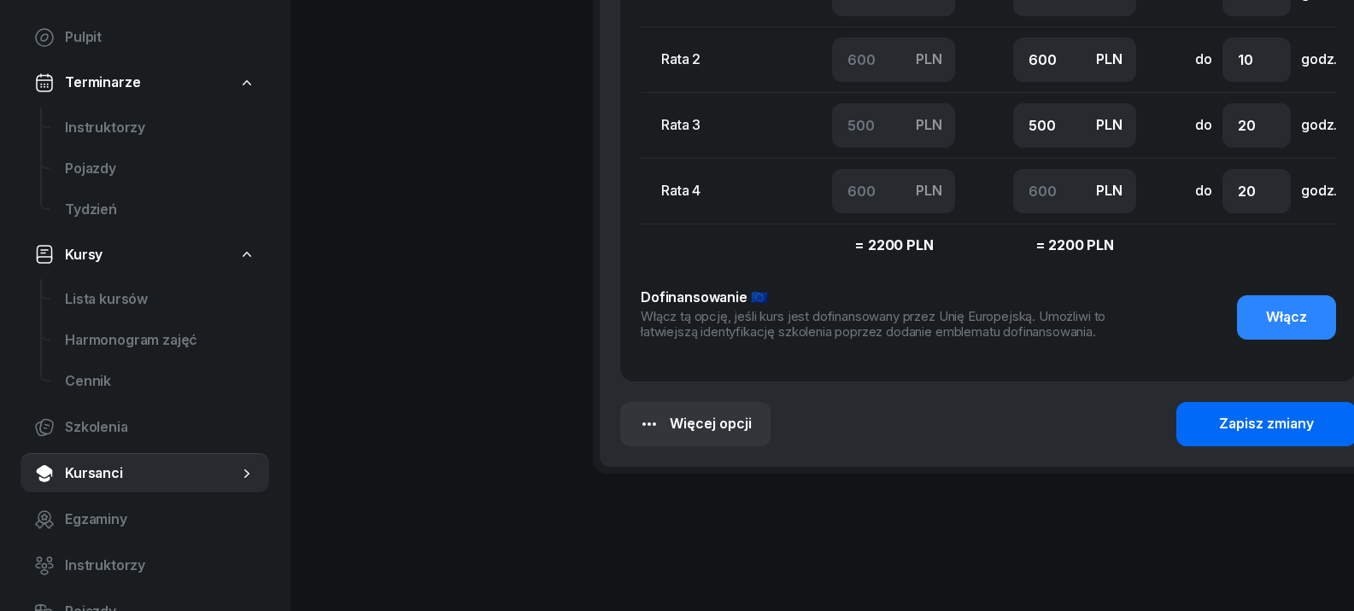
click at [1263, 436] on button "Zapisz zmiany" at bounding box center [1266, 424] width 180 height 44
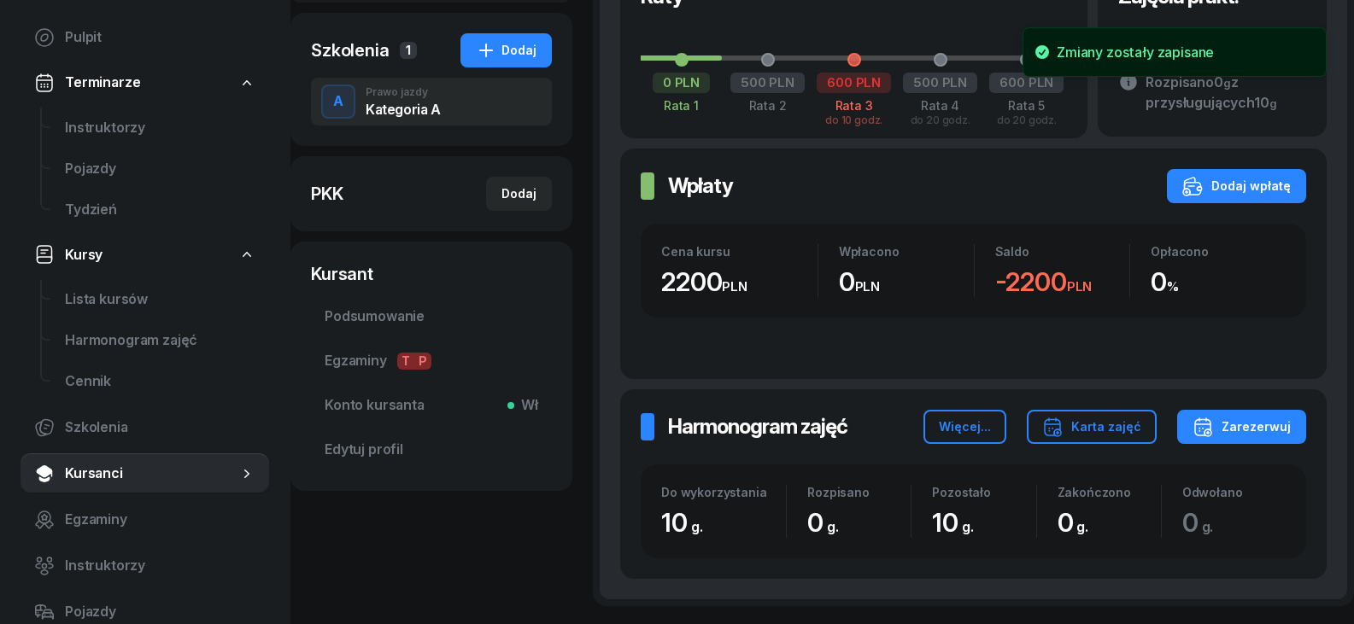
scroll to position [330, 0]
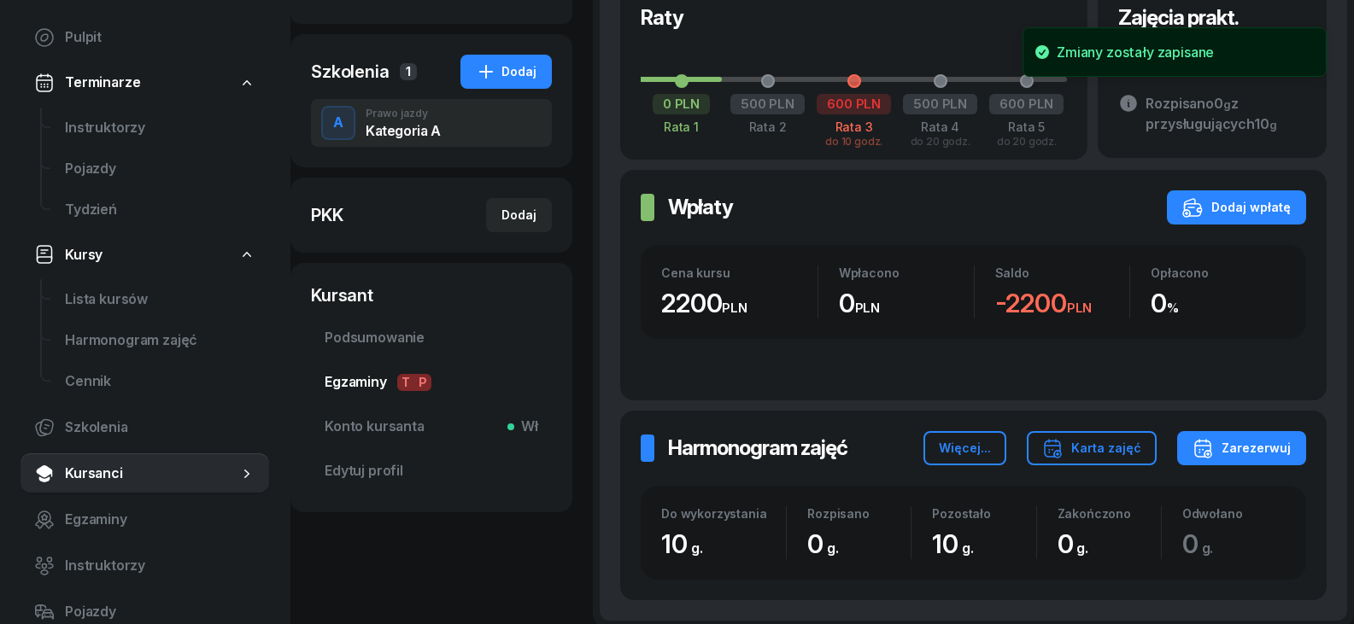
click at [383, 393] on span "Egzaminy T P" at bounding box center [431, 382] width 213 height 22
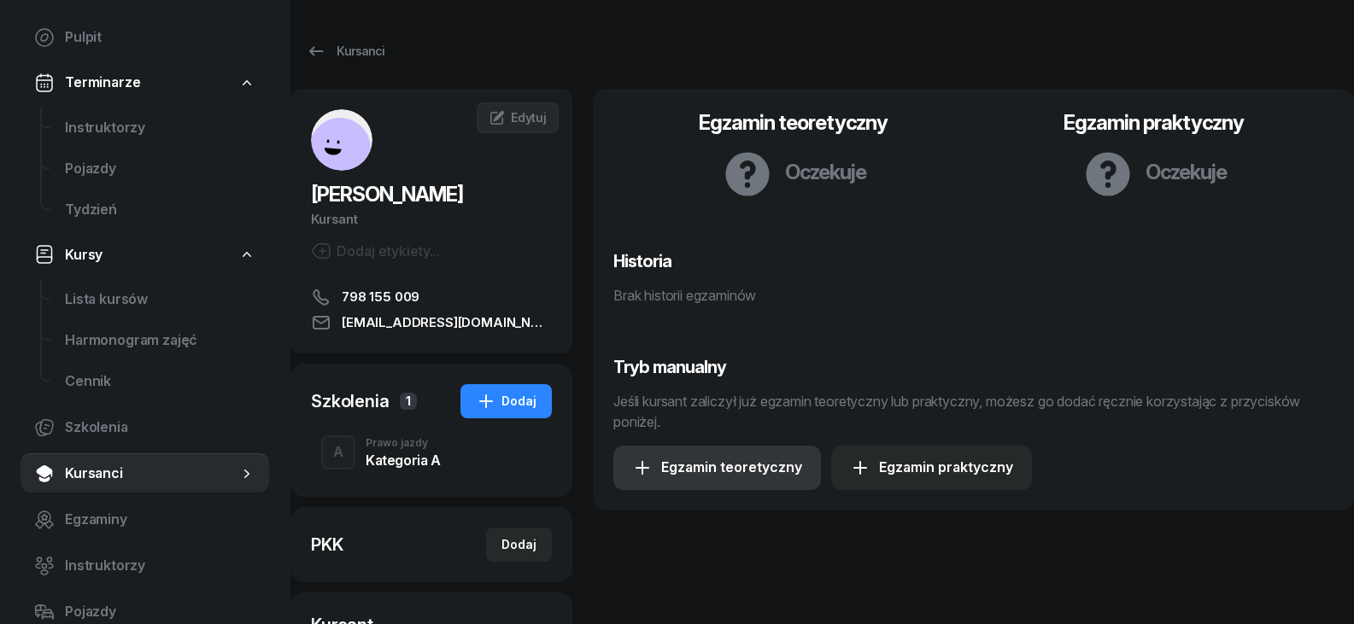
click at [763, 465] on div "Egzamin teoretyczny" at bounding box center [717, 468] width 170 height 22
select select "B"
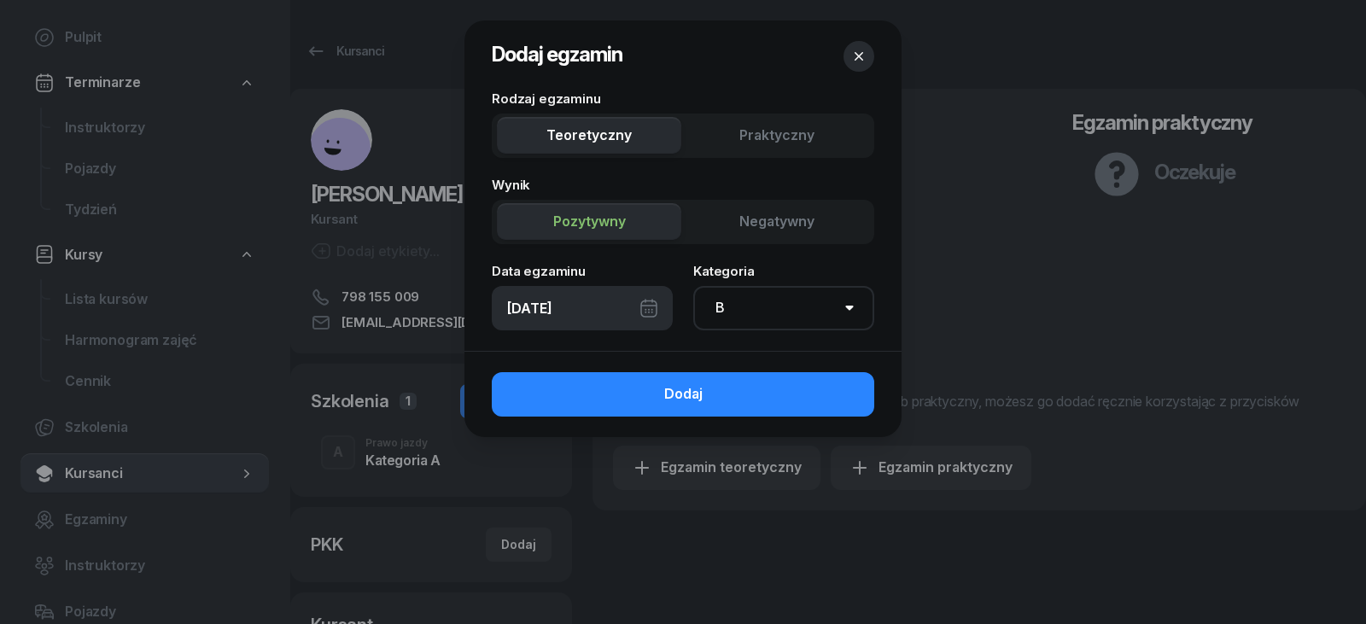
click at [878, 56] on header "Dodaj egzamin" at bounding box center [683, 56] width 437 height 72
click at [863, 53] on icon "button" at bounding box center [859, 56] width 17 height 17
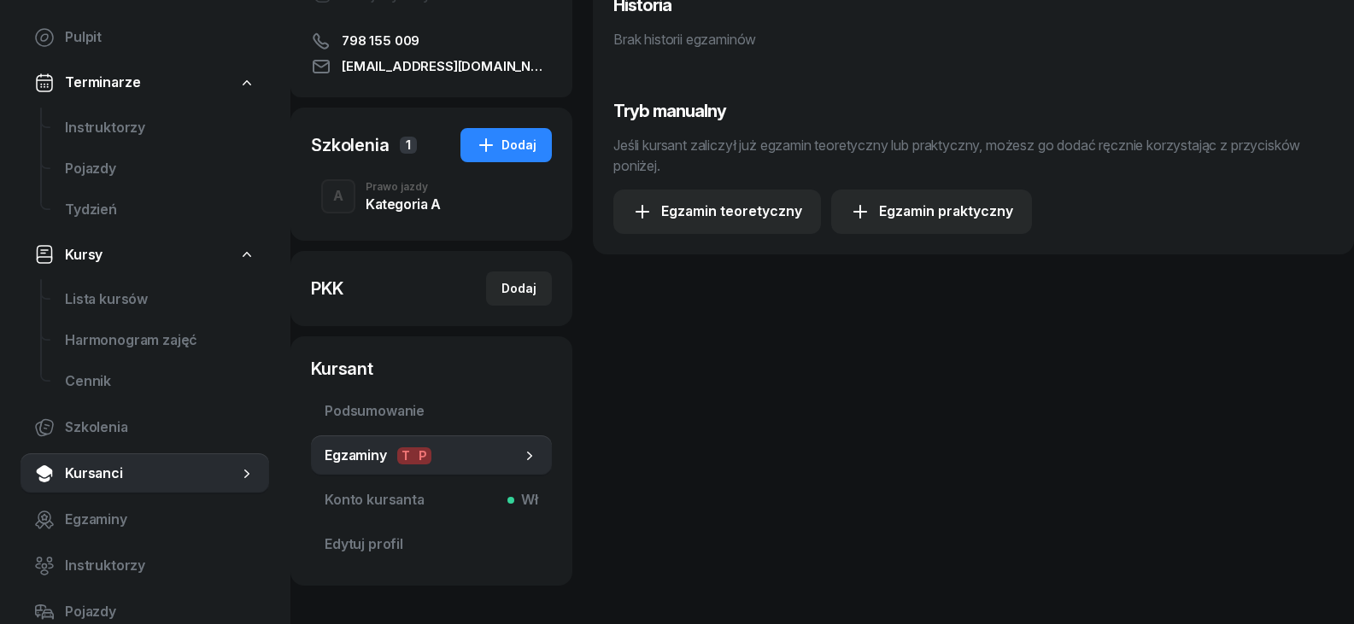
scroll to position [334, 0]
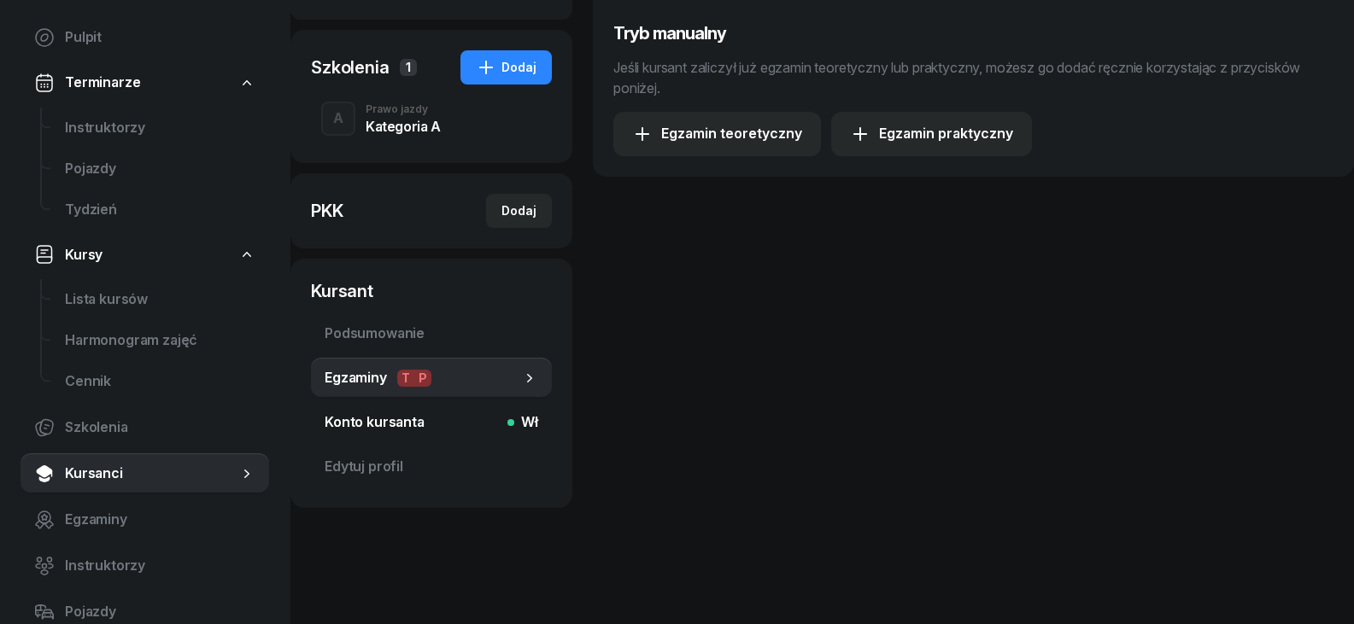
click at [401, 432] on span "Konto kursanta Wł" at bounding box center [431, 423] width 213 height 22
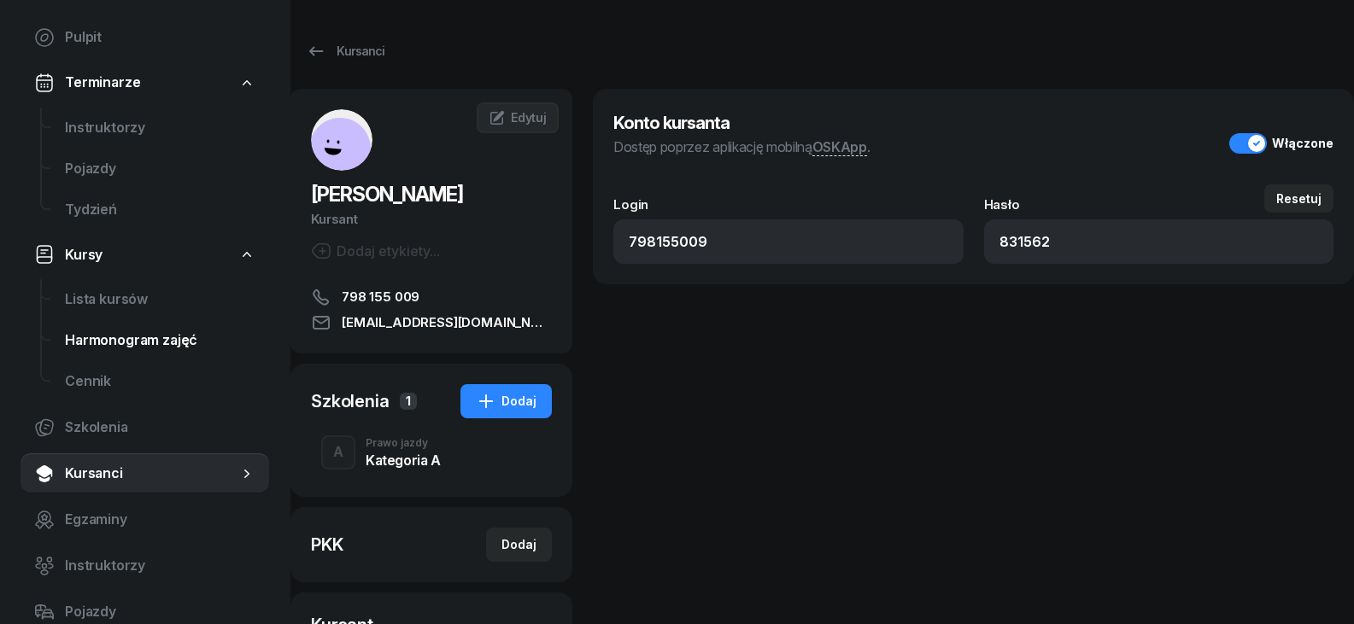
click at [157, 335] on span "Harmonogram zajęć" at bounding box center [160, 341] width 190 height 22
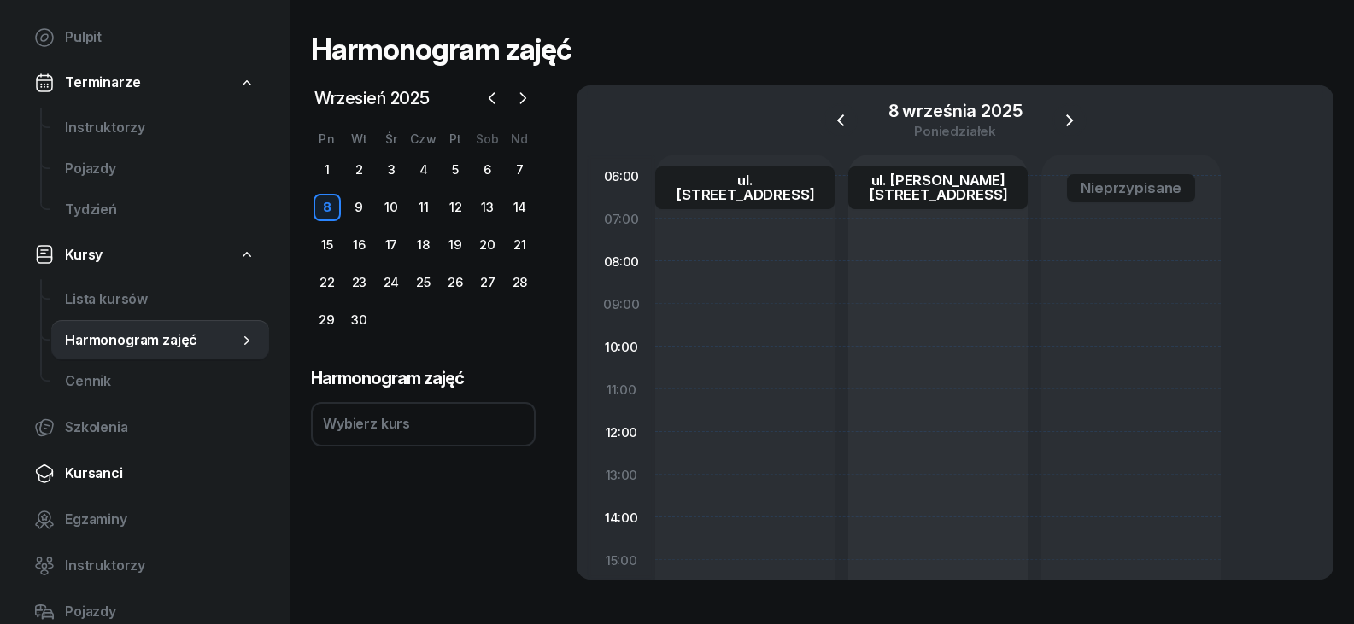
click at [79, 475] on span "Kursanci" at bounding box center [160, 474] width 190 height 22
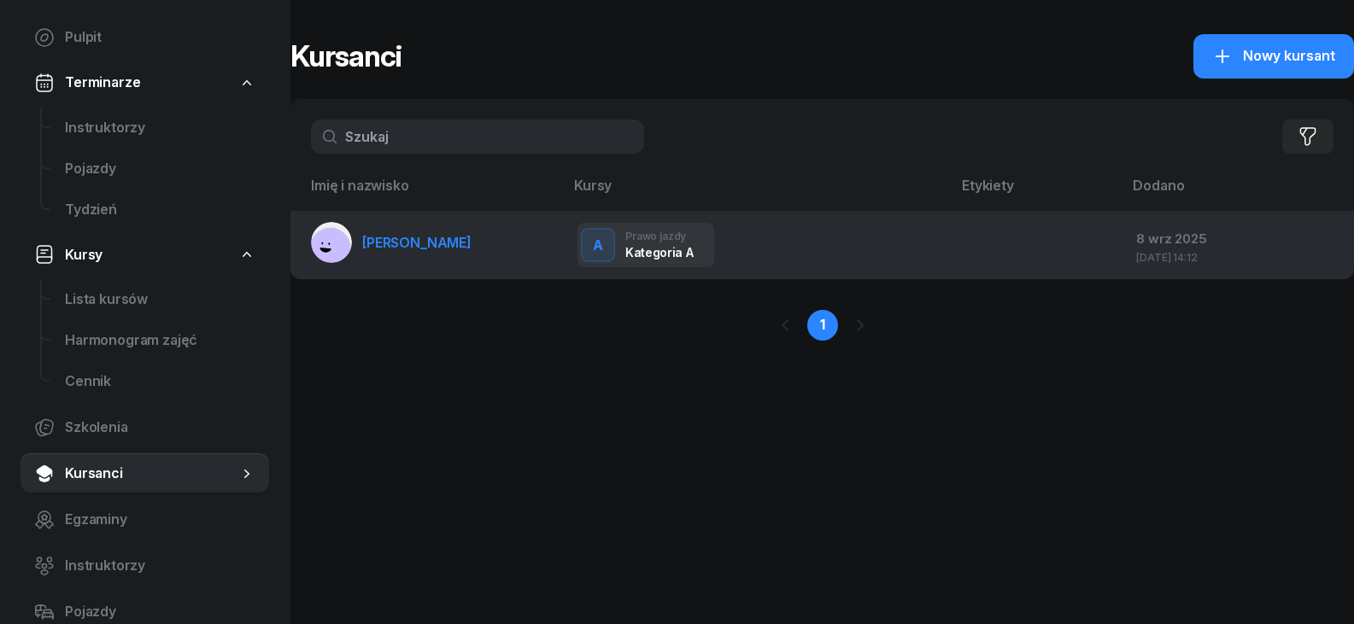
click at [1126, 234] on td "[DATE] [DATE] 14:12" at bounding box center [1237, 245] width 231 height 68
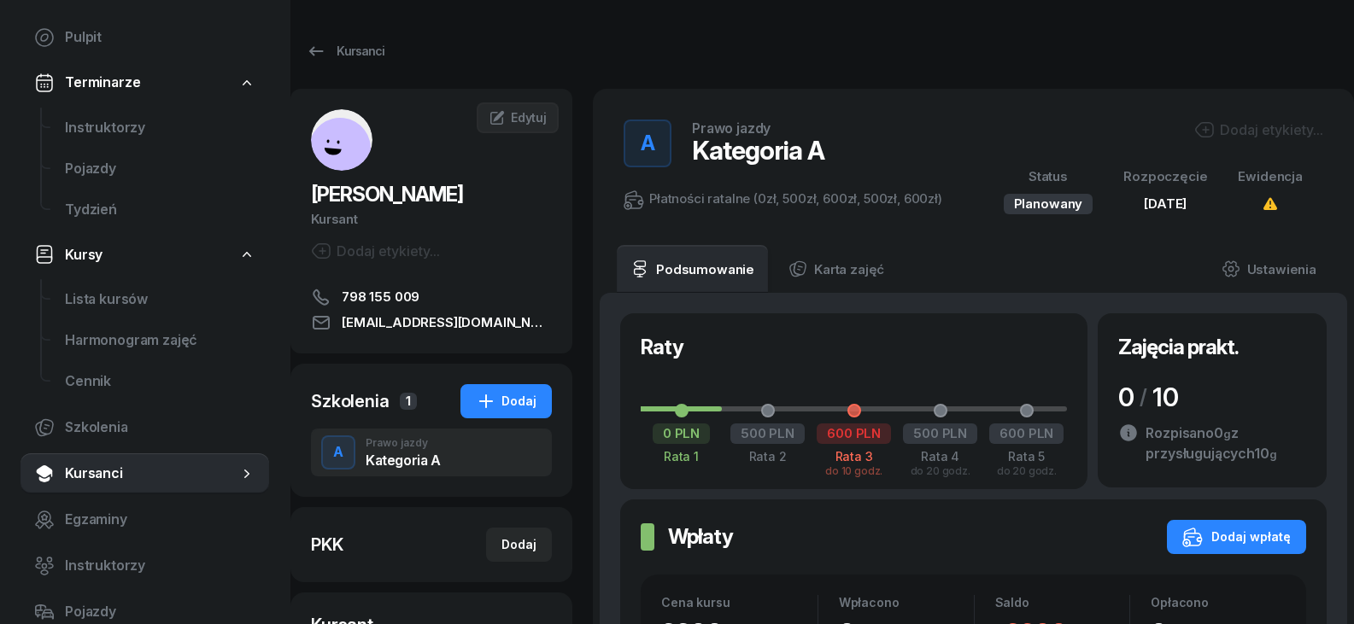
drag, startPoint x: 1279, startPoint y: 178, endPoint x: 1276, endPoint y: 208, distance: 29.2
click at [1279, 179] on div "Ewidencja" at bounding box center [1269, 177] width 65 height 22
click at [1274, 210] on icon at bounding box center [1269, 204] width 17 height 17
click at [1274, 207] on icon at bounding box center [1270, 203] width 14 height 12
click at [1257, 268] on link "Ustawienia" at bounding box center [1269, 269] width 122 height 48
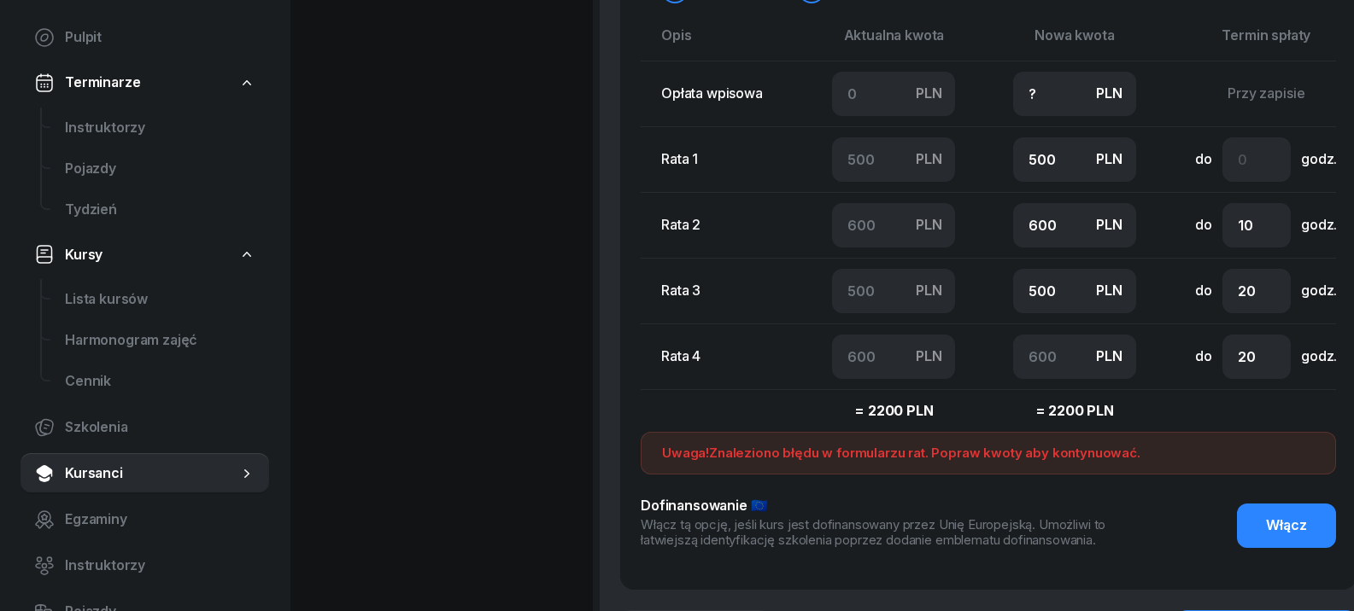
scroll to position [1524, 0]
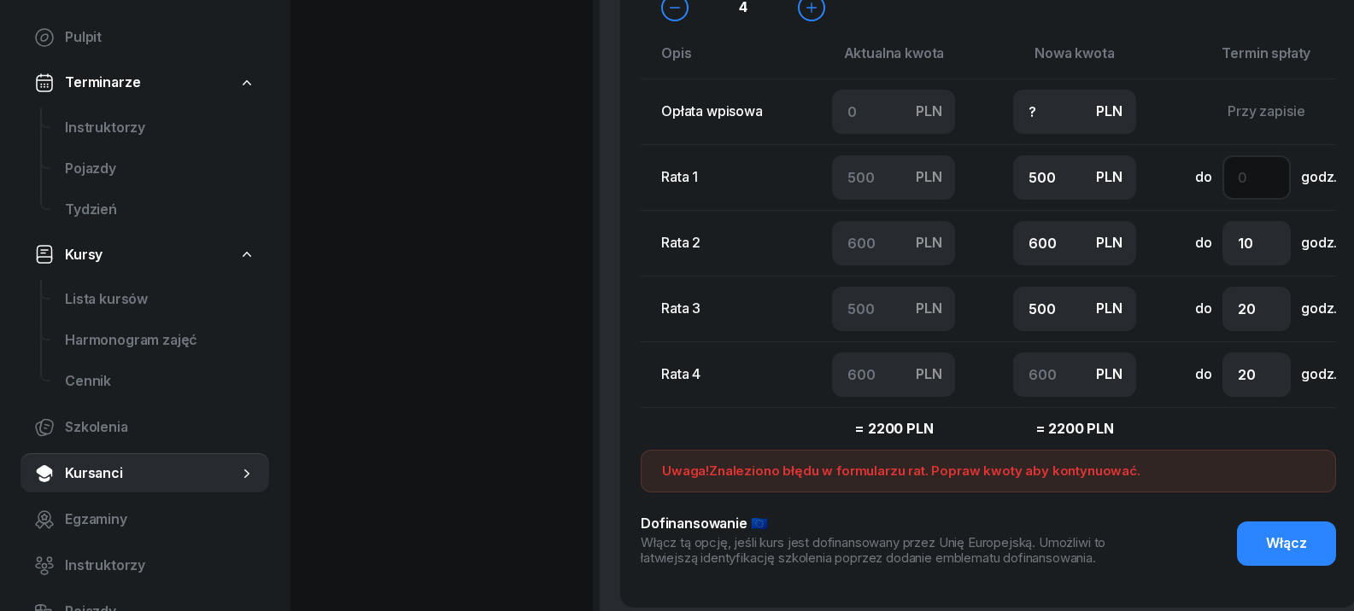
click at [1261, 179] on input "number" at bounding box center [1256, 177] width 68 height 44
drag, startPoint x: 1258, startPoint y: 378, endPoint x: 1210, endPoint y: 448, distance: 84.8
click at [1212, 447] on tbody "Opłata wpisowa PLN 0 PLN ? Przy zapisie Rata 1 PLN 500 PLN 500 do godz. Rata 2 …" at bounding box center [1015, 264] width 751 height 371
type input "10"
type input "19"
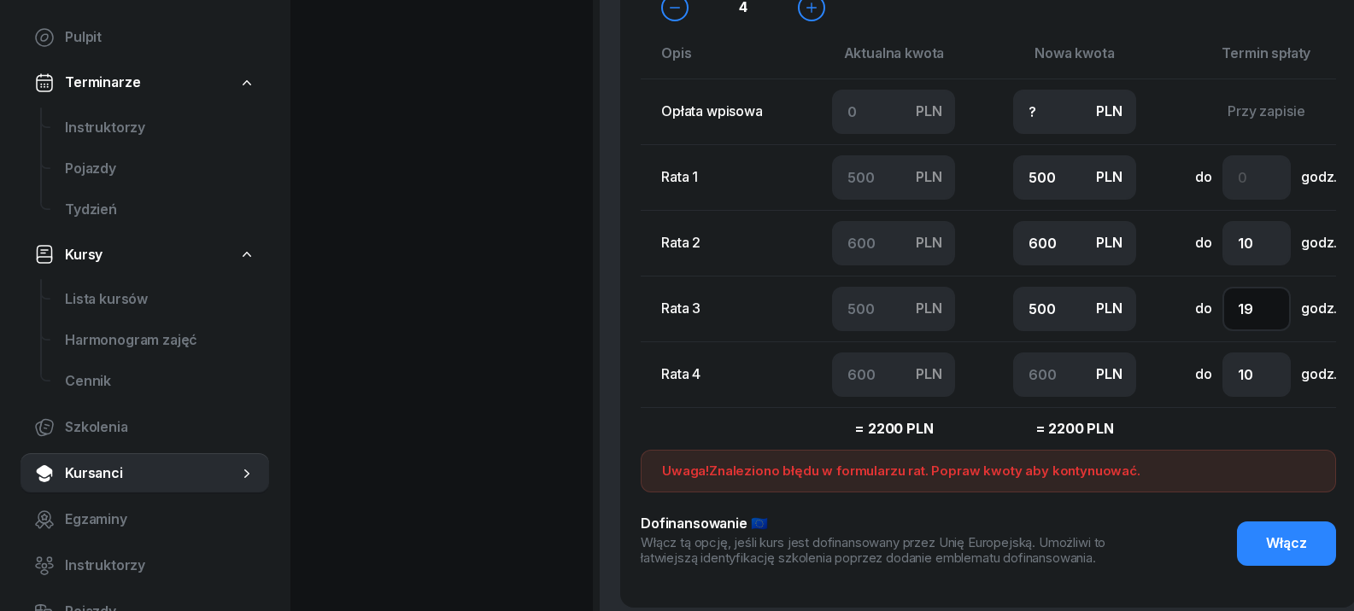
click at [1268, 310] on input "19" at bounding box center [1256, 309] width 68 height 44
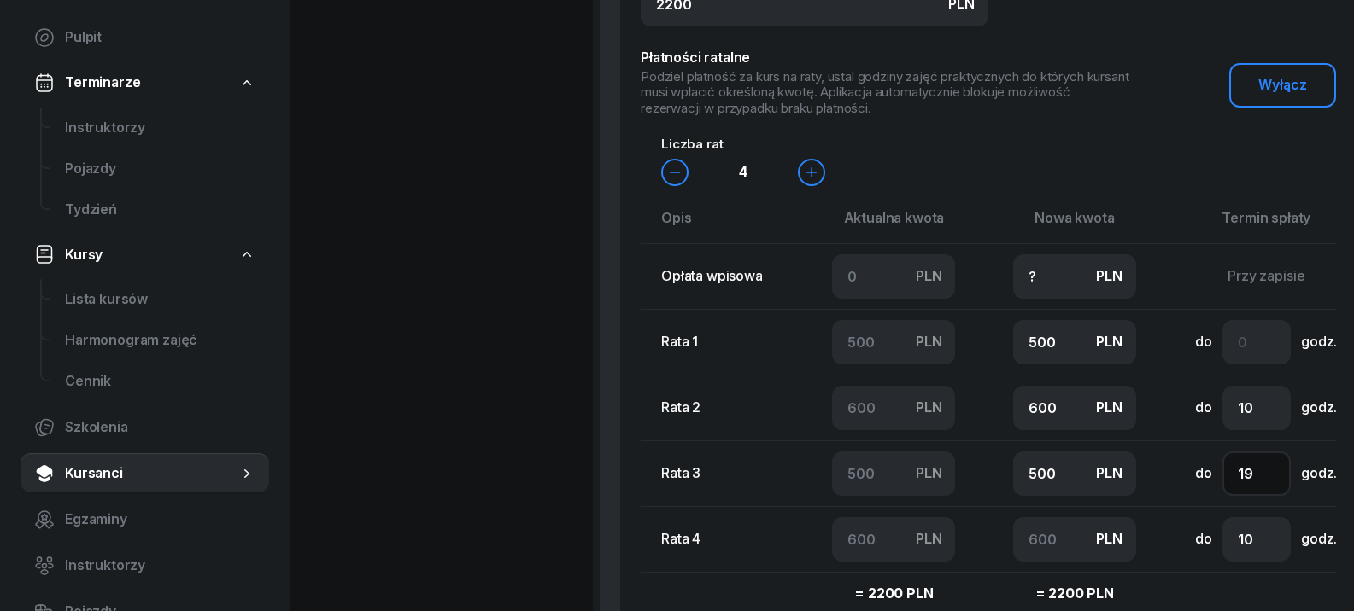
scroll to position [1610, 0]
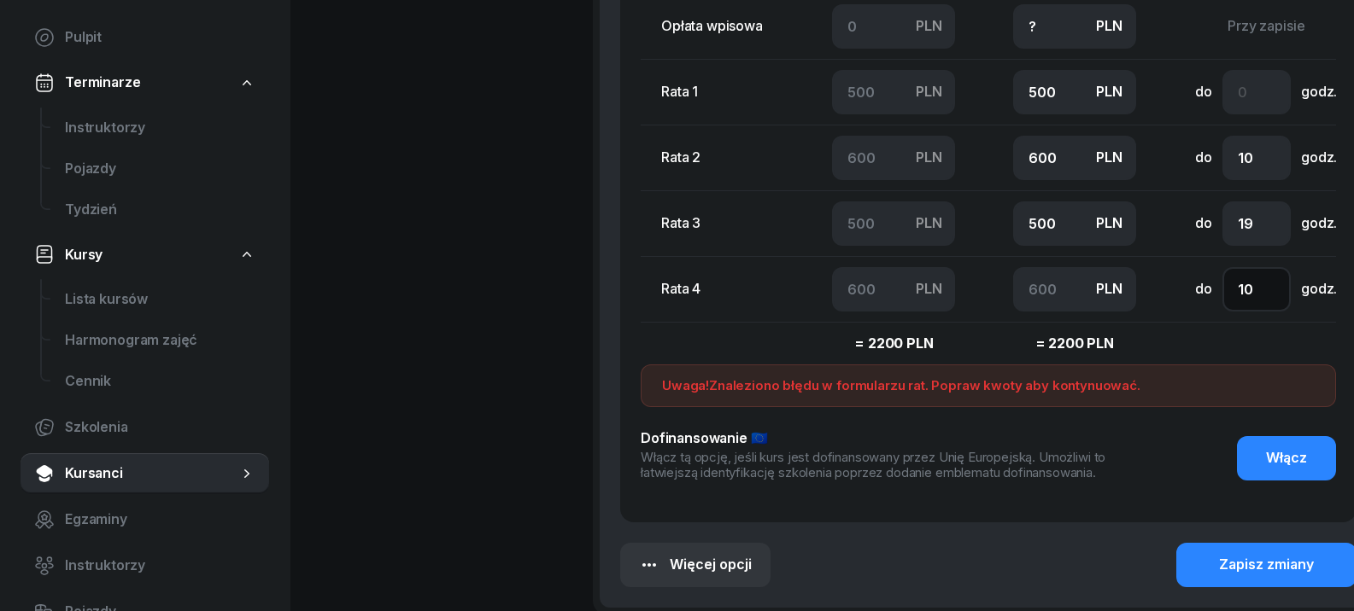
click at [1255, 290] on input "10" at bounding box center [1256, 289] width 68 height 44
type input "1"
type input "8"
click at [1257, 217] on input "19" at bounding box center [1256, 224] width 68 height 44
type input "1"
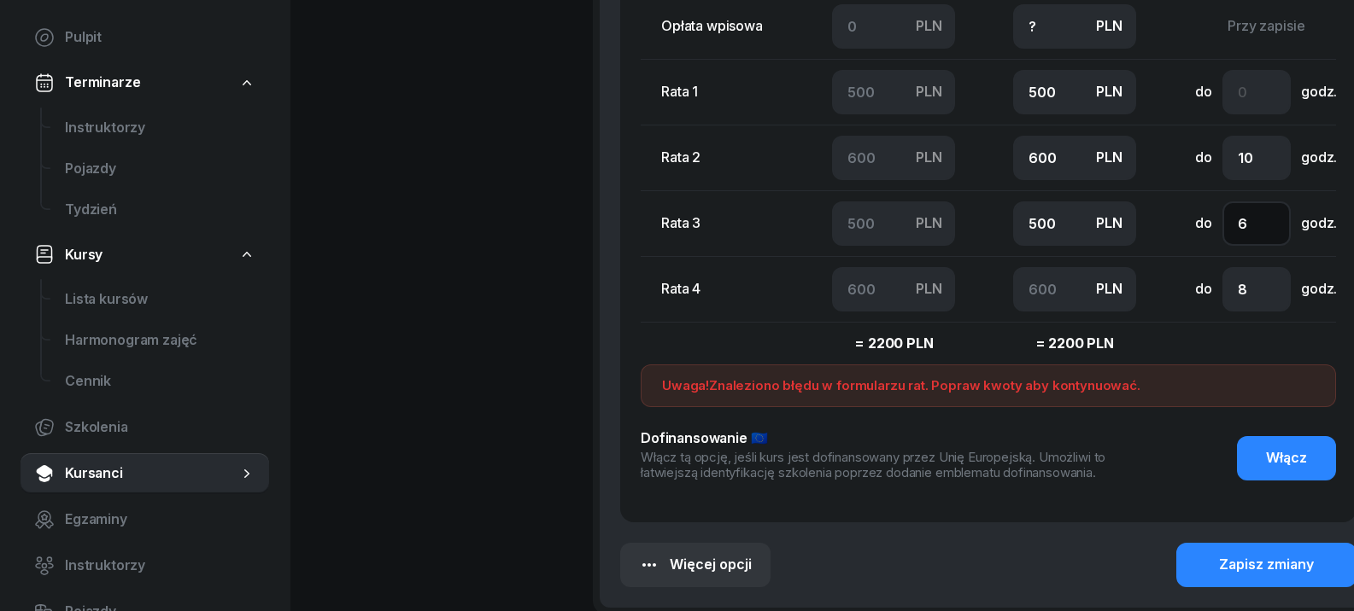
type input "6"
click at [1260, 165] on input "10" at bounding box center [1256, 158] width 68 height 44
type input "1"
type input "4"
click at [1245, 86] on input "number" at bounding box center [1256, 92] width 68 height 44
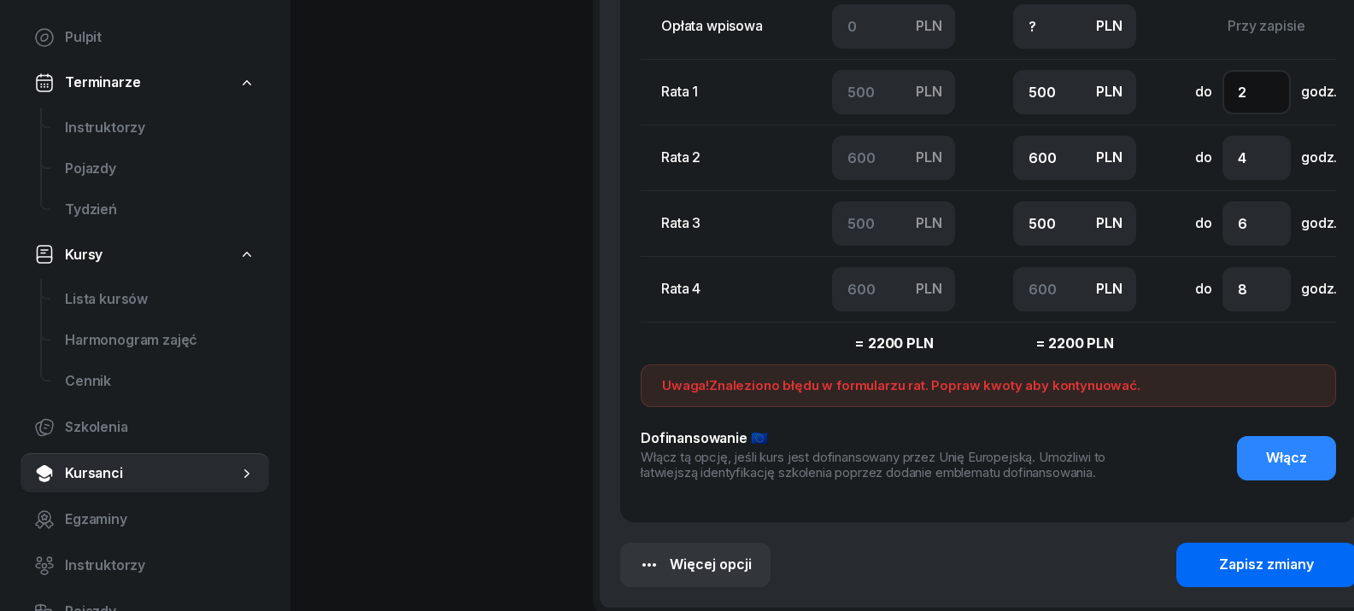
type input "2"
click at [1243, 565] on div "Zapisz zmiany" at bounding box center [1266, 565] width 95 height 22
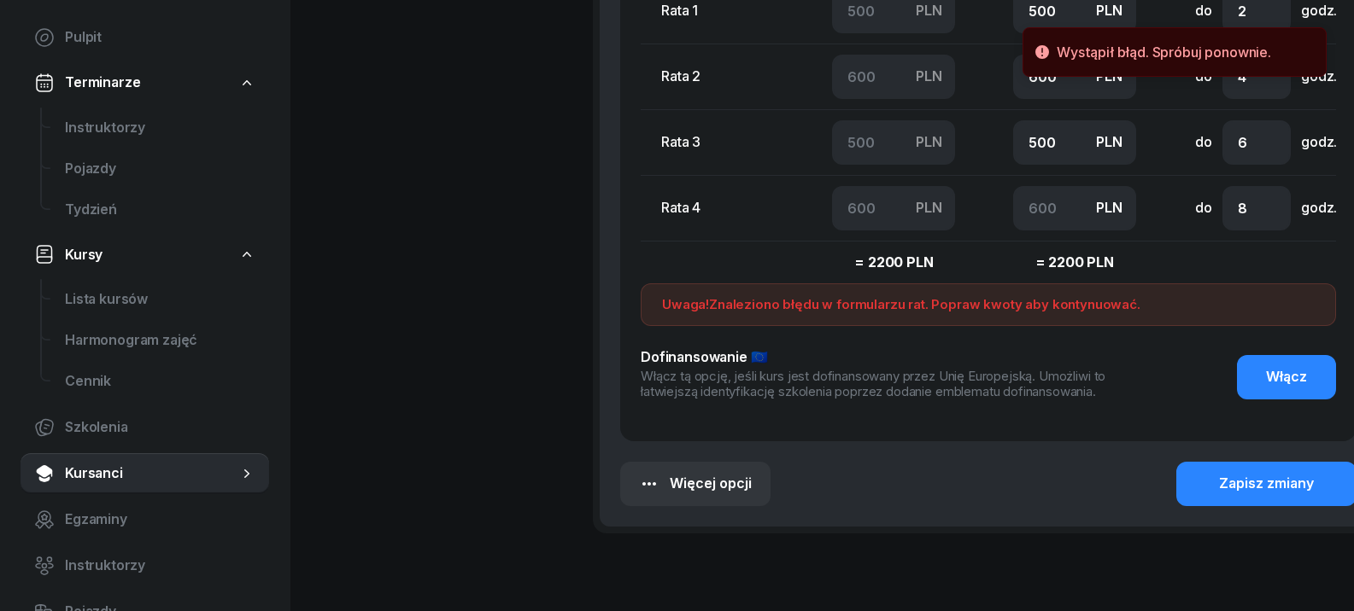
scroll to position [1781, 0]
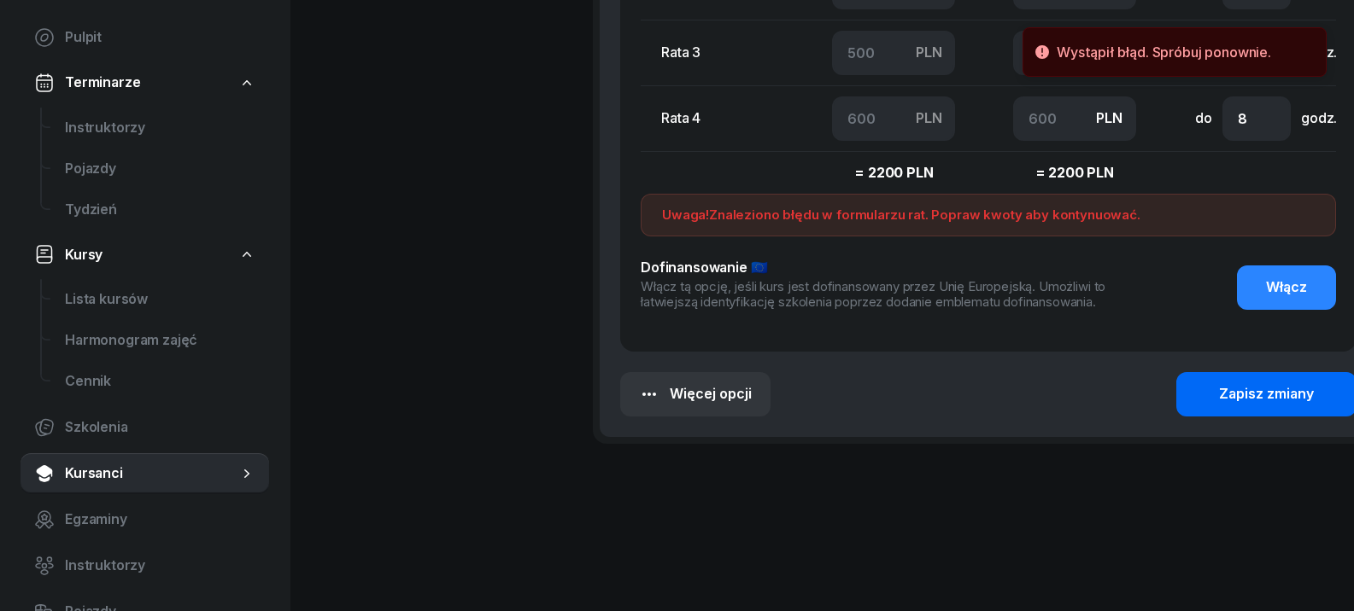
click at [1233, 388] on div "Zapisz zmiany" at bounding box center [1266, 394] width 95 height 22
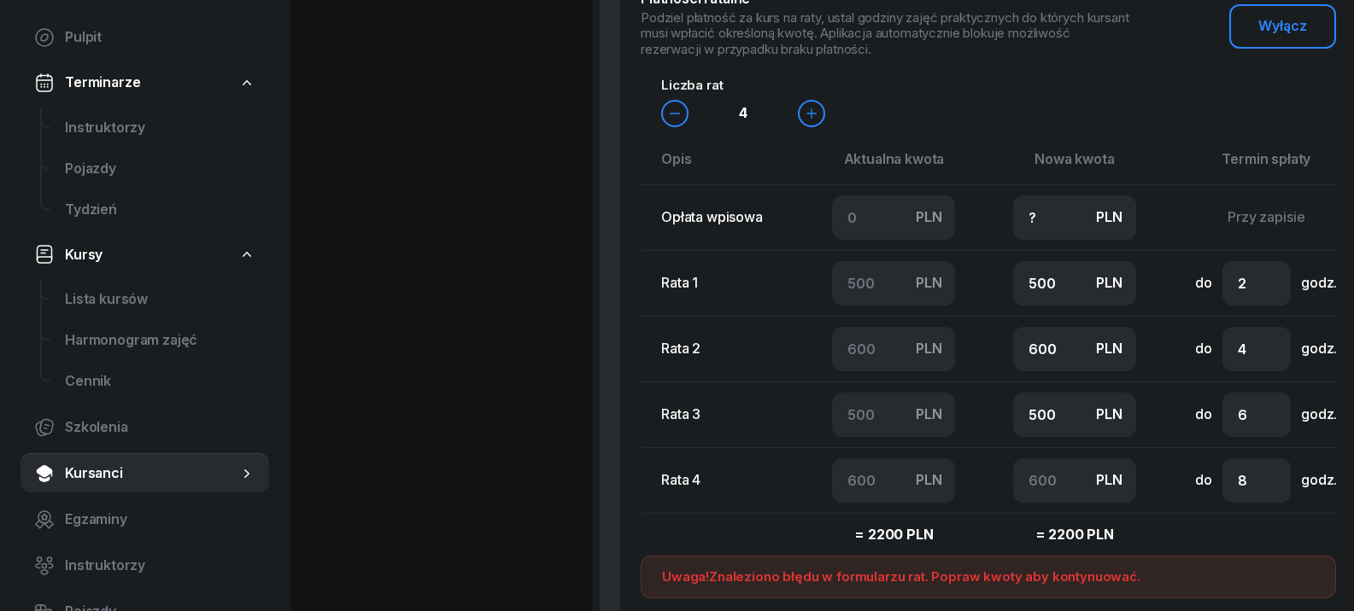
scroll to position [1524, 0]
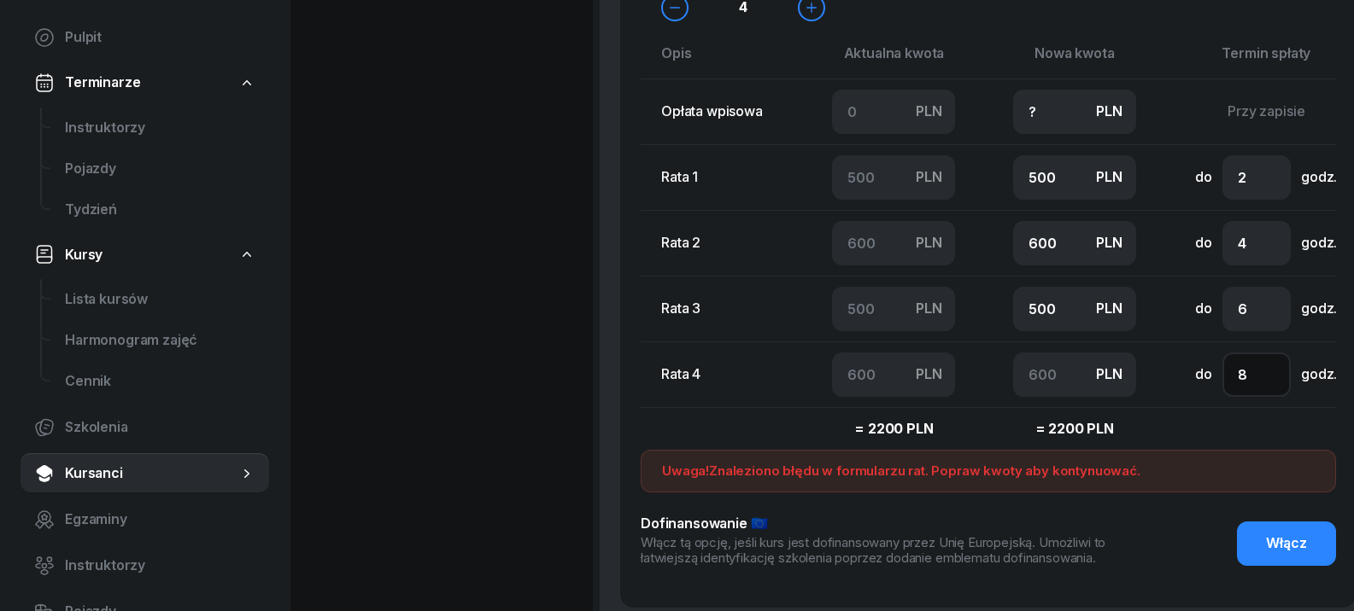
drag, startPoint x: 1249, startPoint y: 374, endPoint x: 1254, endPoint y: 383, distance: 10.4
click at [1249, 375] on input "8" at bounding box center [1256, 375] width 68 height 44
type input "10"
click at [1301, 553] on span "Włącz" at bounding box center [1286, 544] width 41 height 22
click at [1301, 553] on span "Wyłącz" at bounding box center [1282, 544] width 49 height 22
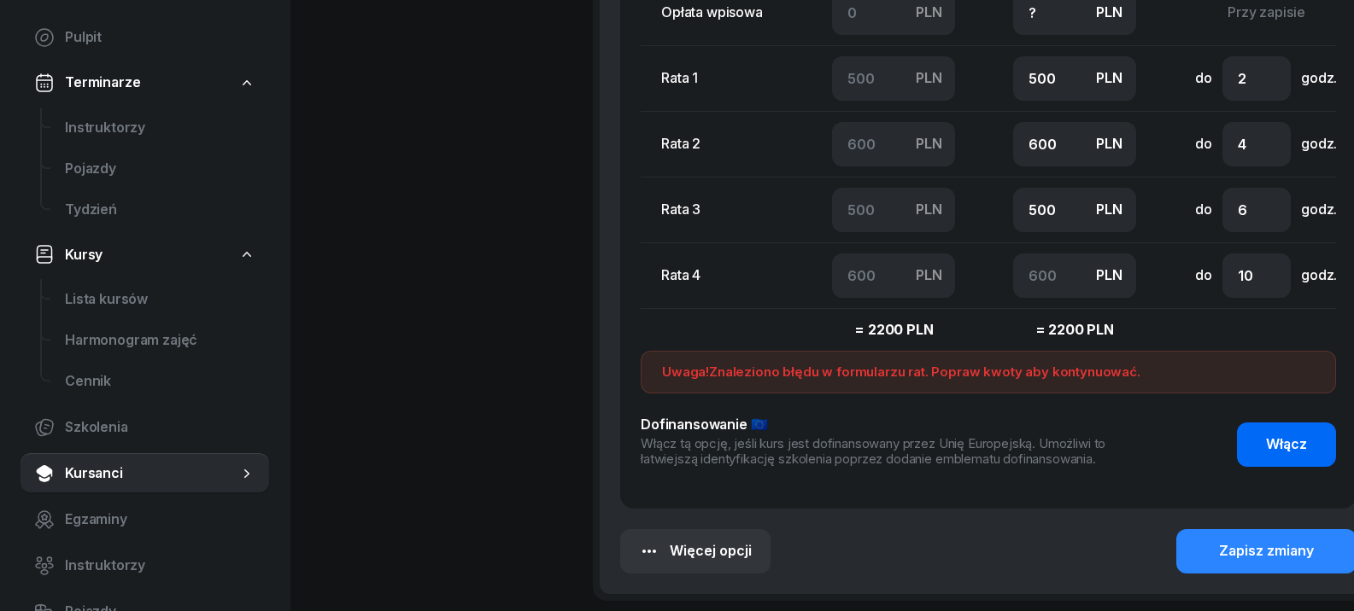
scroll to position [1781, 0]
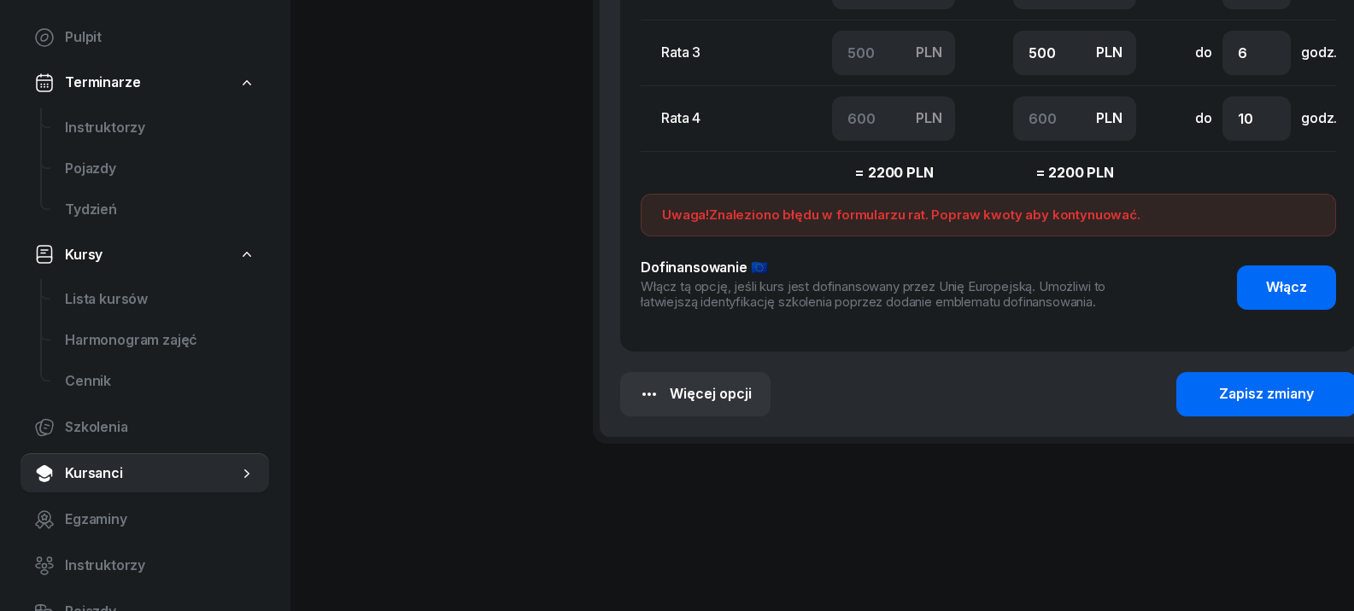
click at [1283, 400] on div "Zapisz zmiany" at bounding box center [1266, 394] width 95 height 22
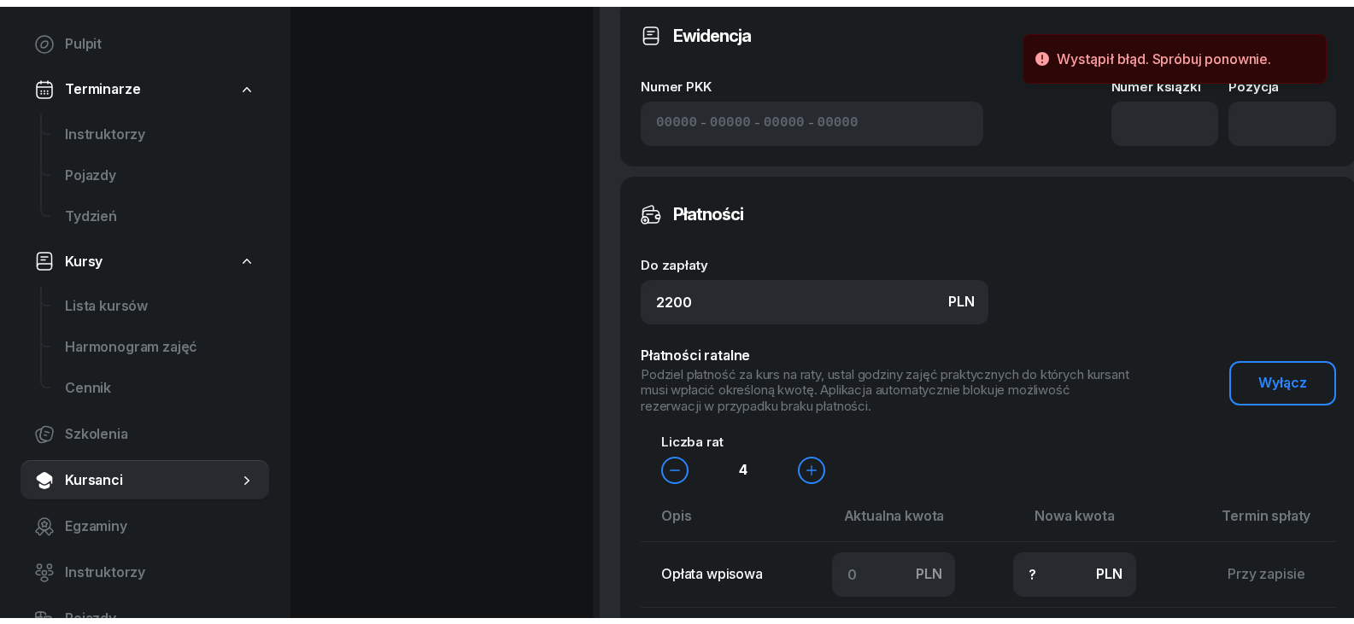
scroll to position [1097, 0]
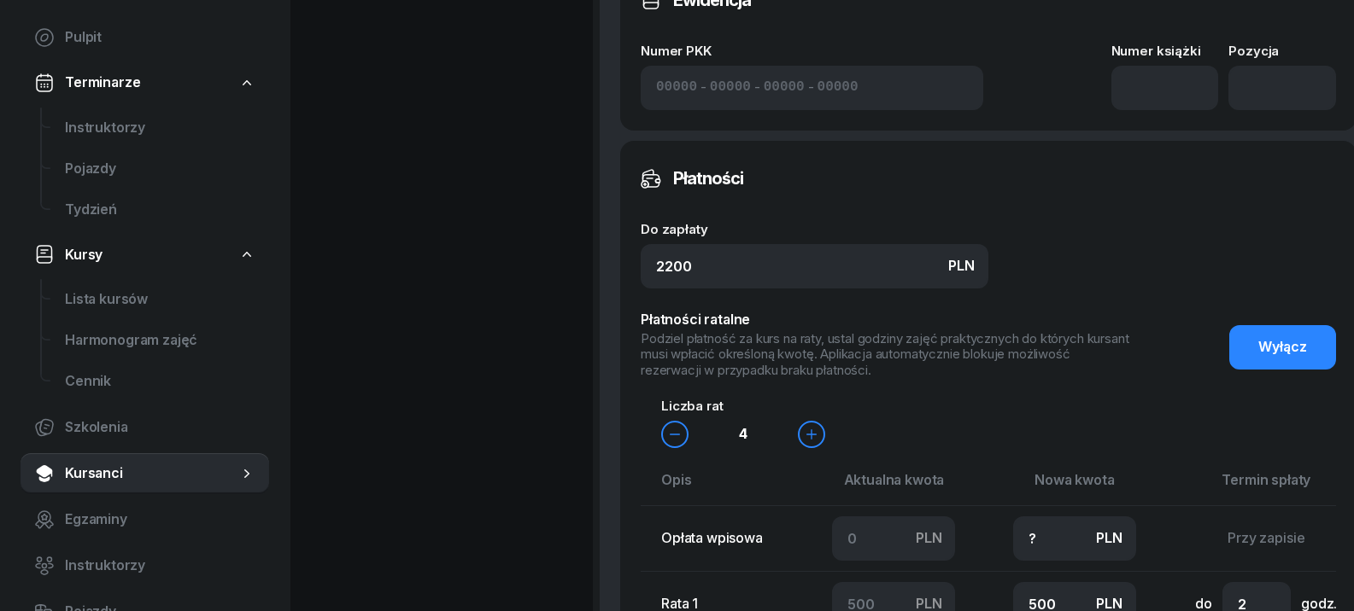
click at [1307, 354] on button "Wyłącz" at bounding box center [1282, 347] width 107 height 44
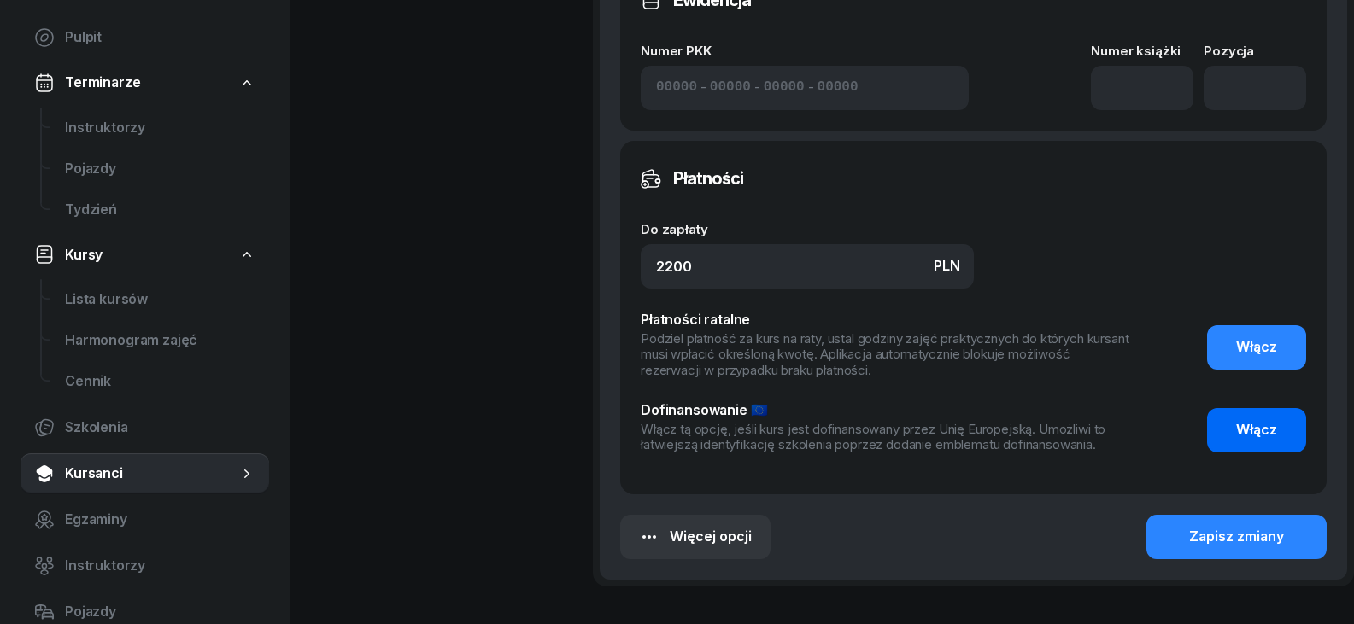
click at [199, 481] on span "Kursanci" at bounding box center [151, 474] width 173 height 22
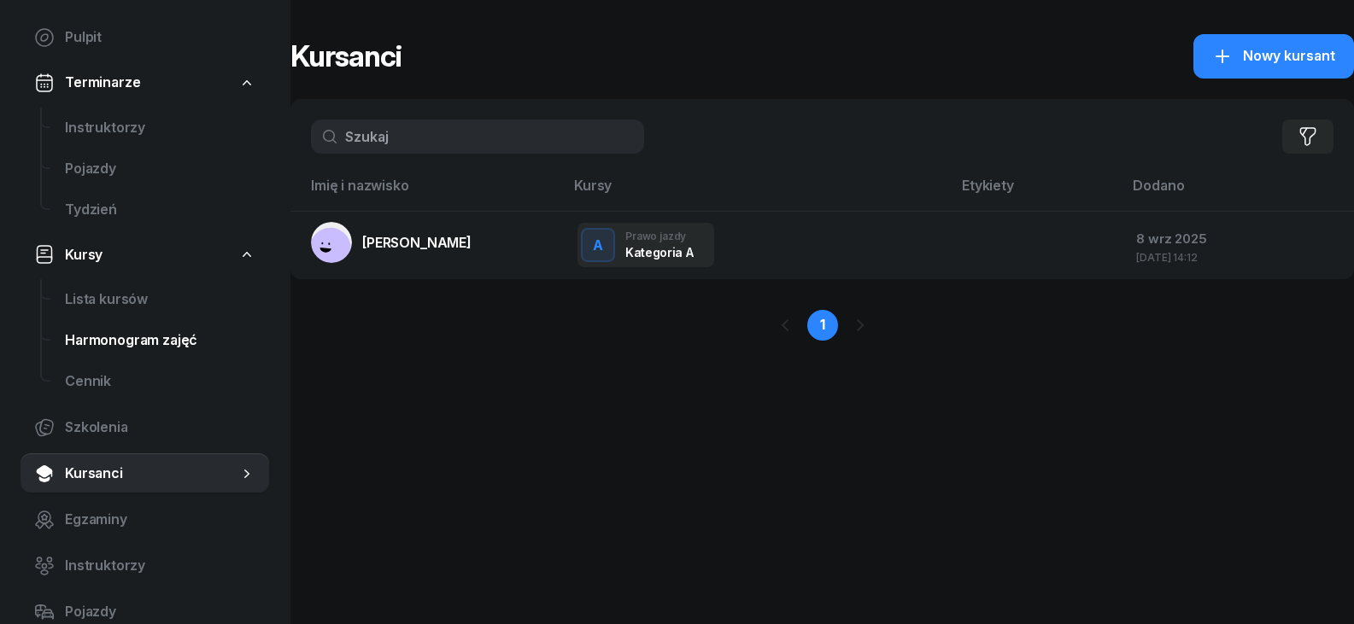
click at [142, 348] on span "Harmonogram zajęć" at bounding box center [160, 341] width 190 height 22
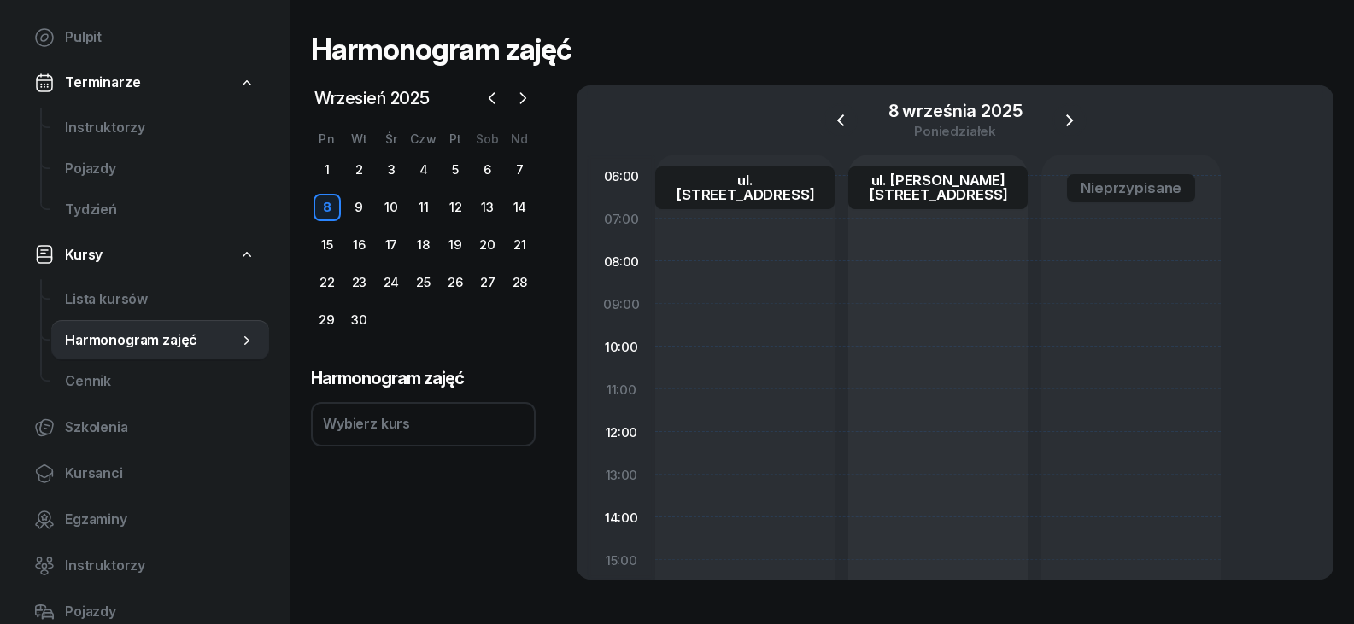
click at [432, 424] on div "Wybierz kurs" at bounding box center [423, 424] width 225 height 44
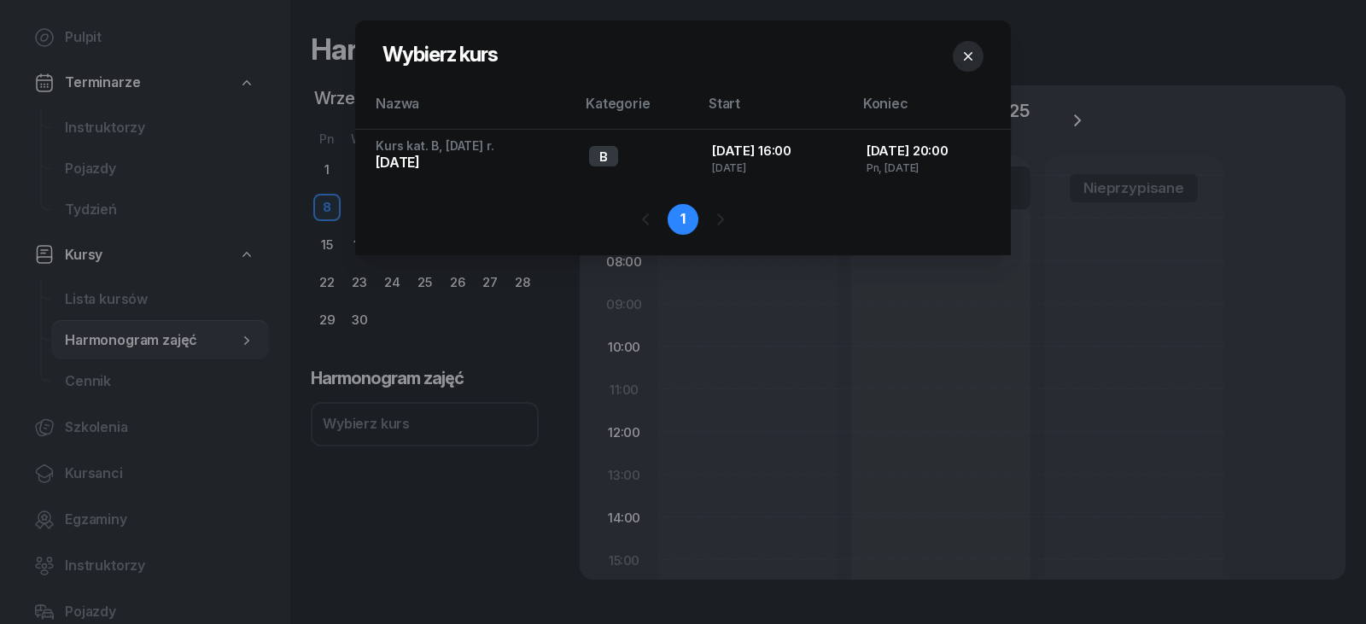
click at [965, 52] on icon "button" at bounding box center [968, 56] width 17 height 17
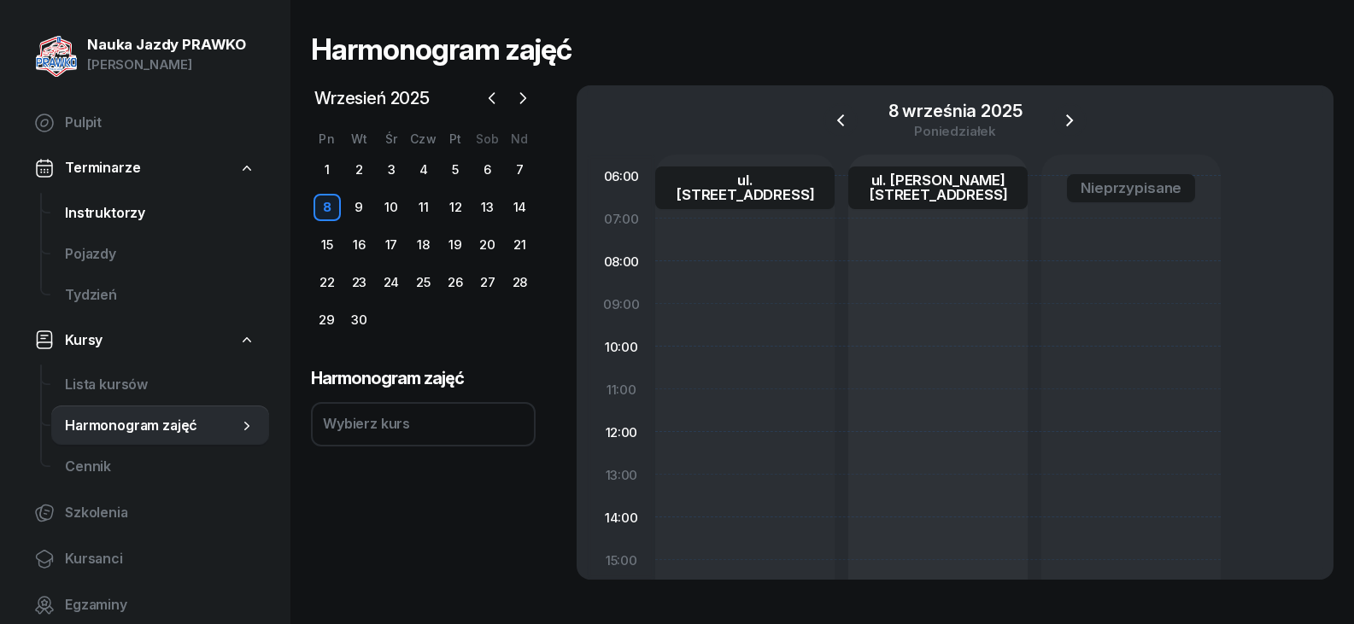
click at [110, 216] on span "Instruktorzy" at bounding box center [160, 213] width 190 height 22
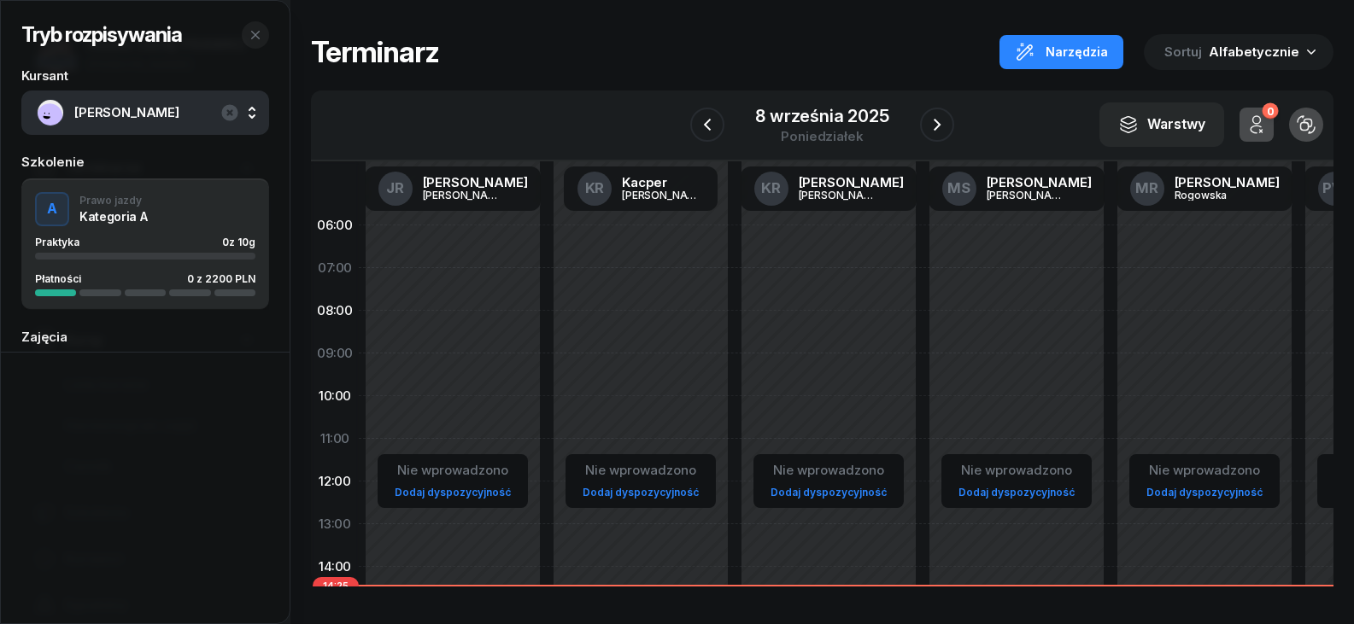
click at [139, 108] on span "[PERSON_NAME]" at bounding box center [163, 113] width 179 height 22
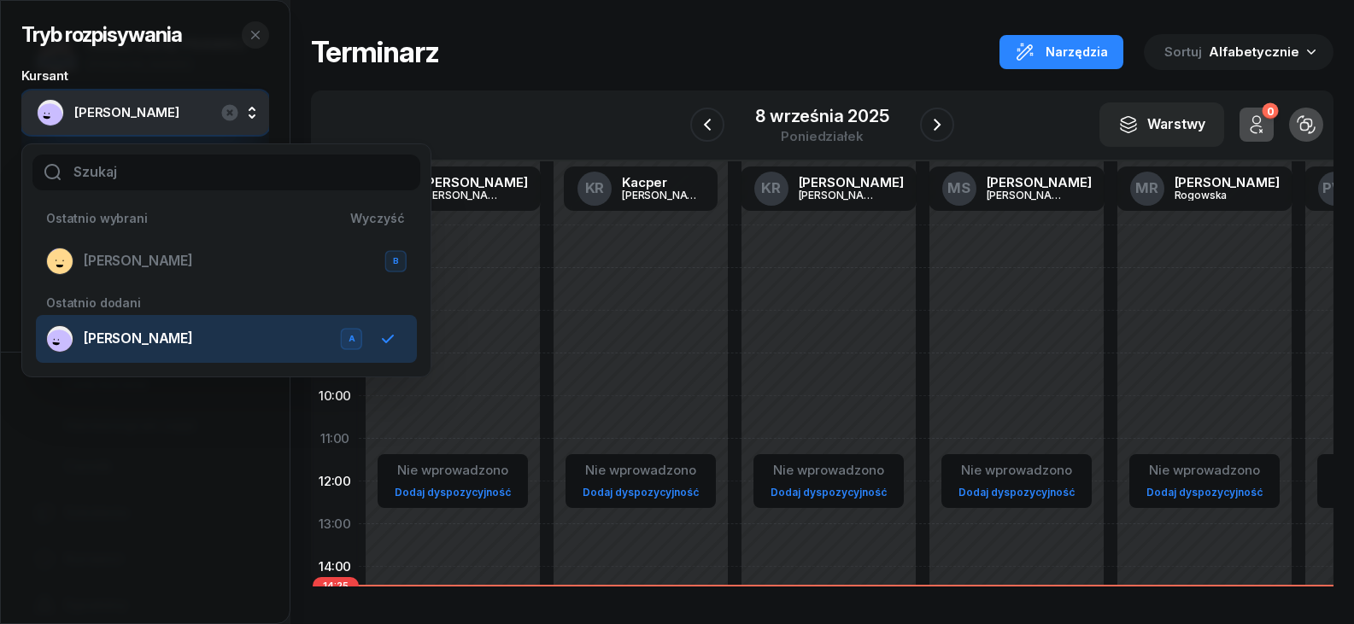
click at [161, 340] on div "[PERSON_NAME] A" at bounding box center [204, 338] width 316 height 27
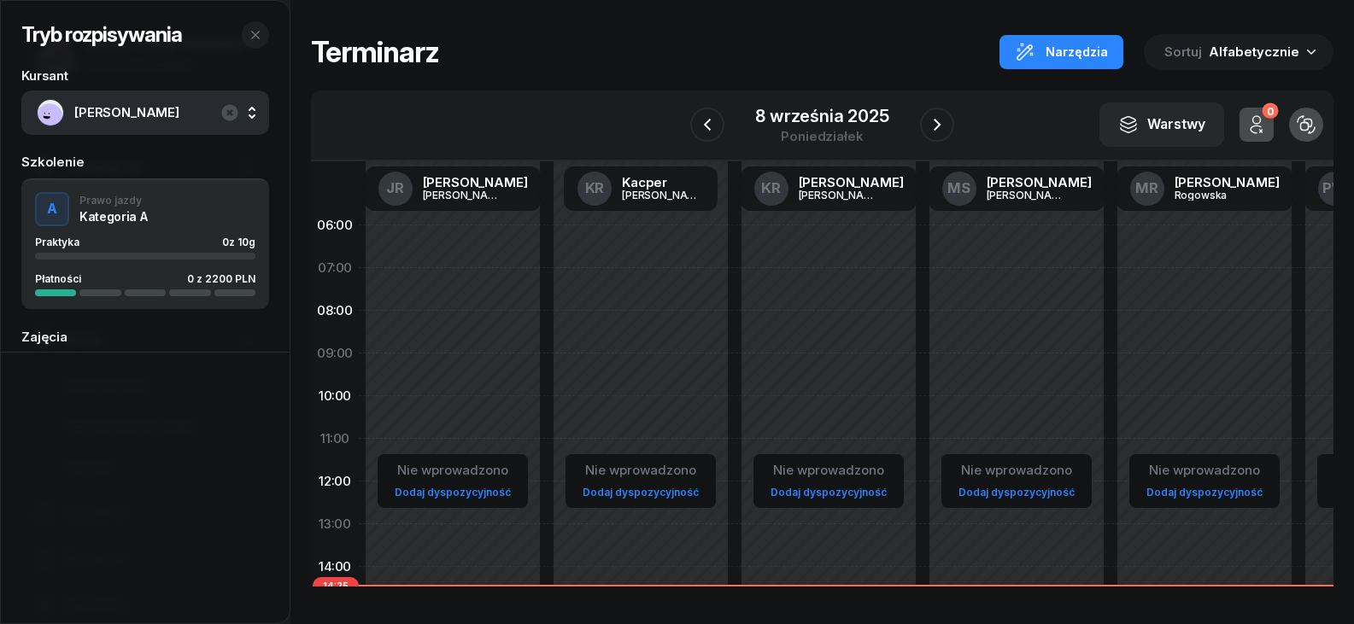
click at [81, 123] on span "[PERSON_NAME]" at bounding box center [163, 113] width 179 height 22
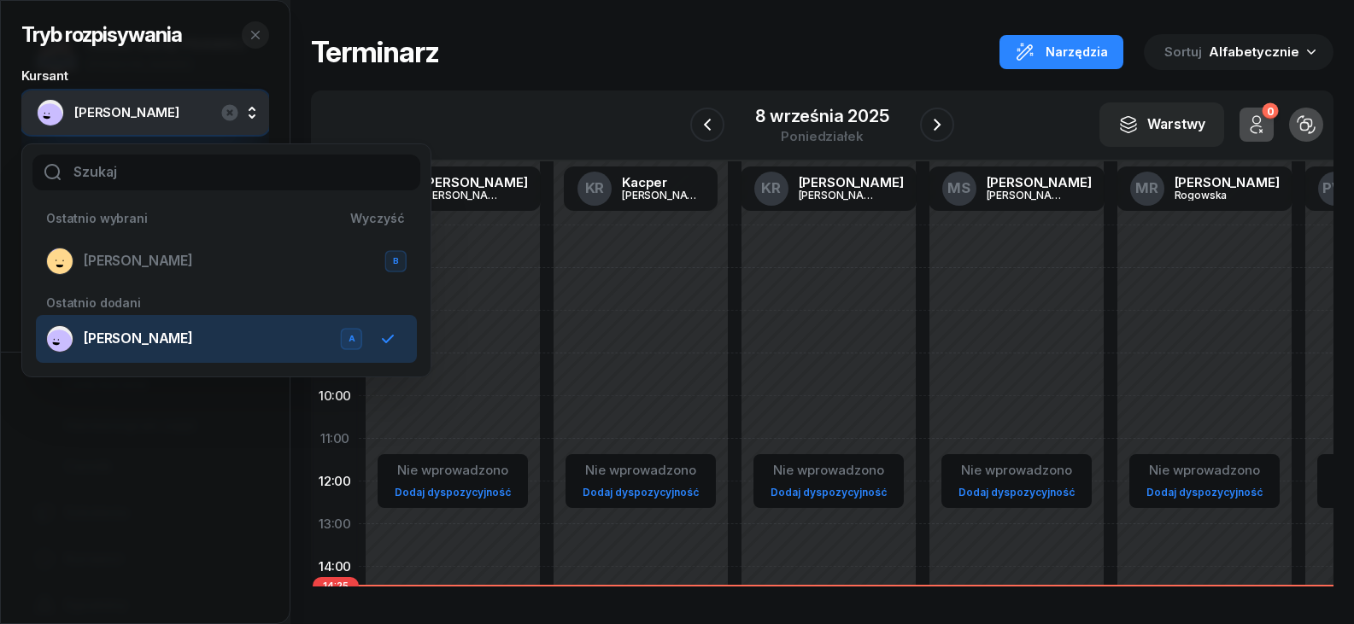
drag, startPoint x: 181, startPoint y: 466, endPoint x: 177, endPoint y: 424, distance: 42.9
click at [175, 466] on div at bounding box center [145, 488] width 289 height 272
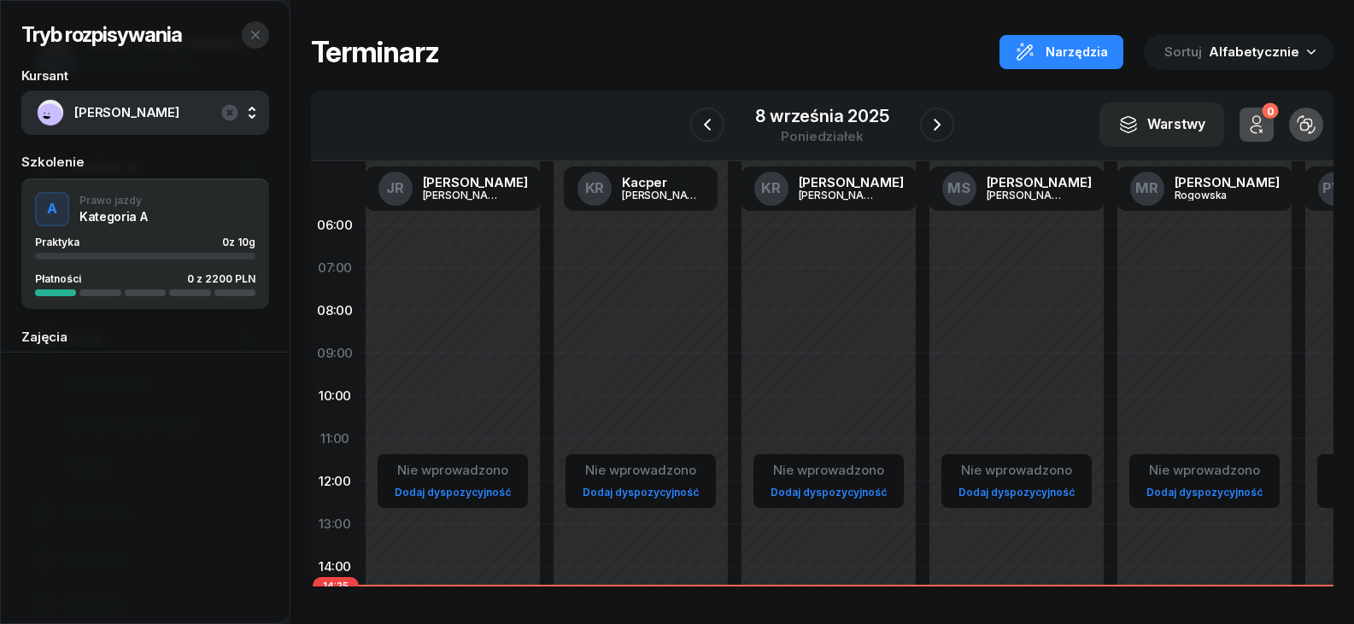
click at [251, 39] on icon "button" at bounding box center [256, 35] width 14 height 14
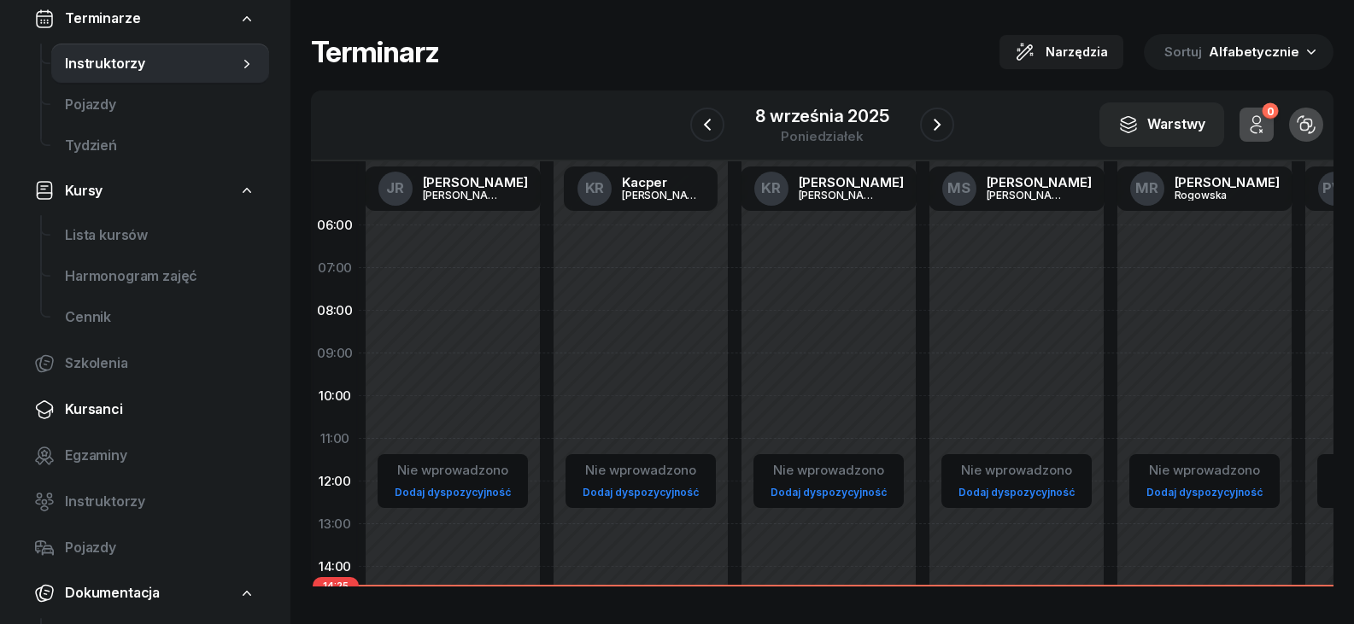
scroll to position [171, 0]
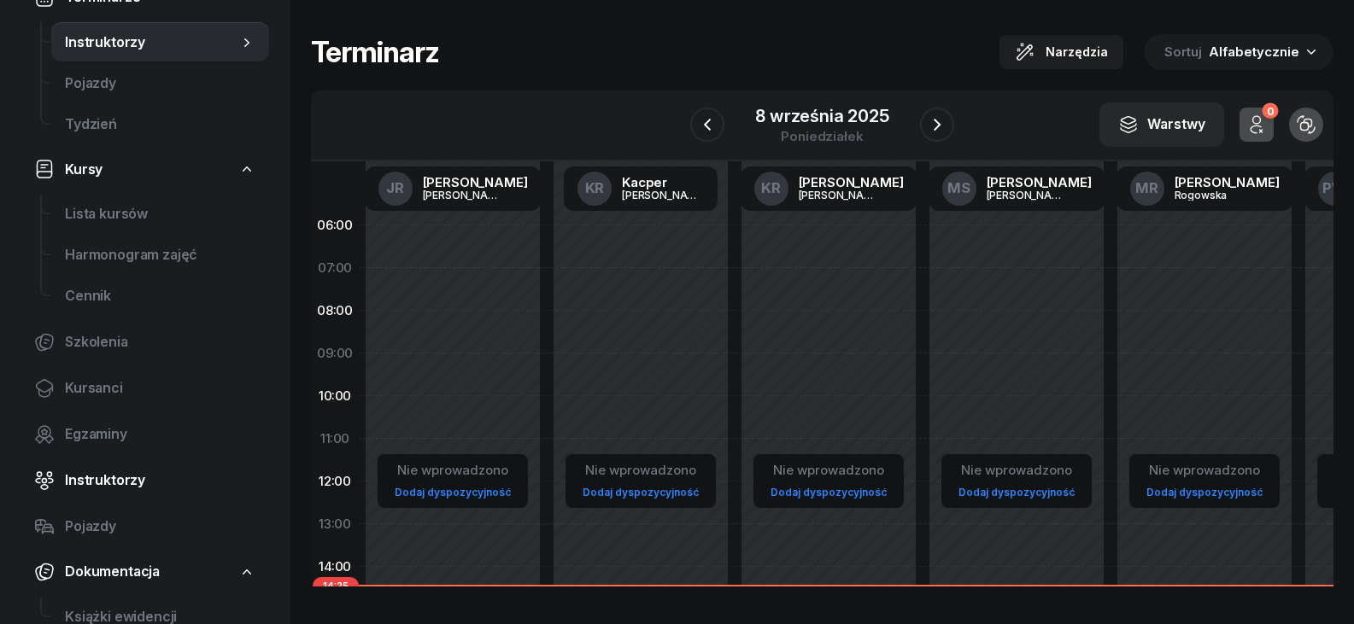
click at [117, 486] on span "Instruktorzy" at bounding box center [160, 481] width 190 height 22
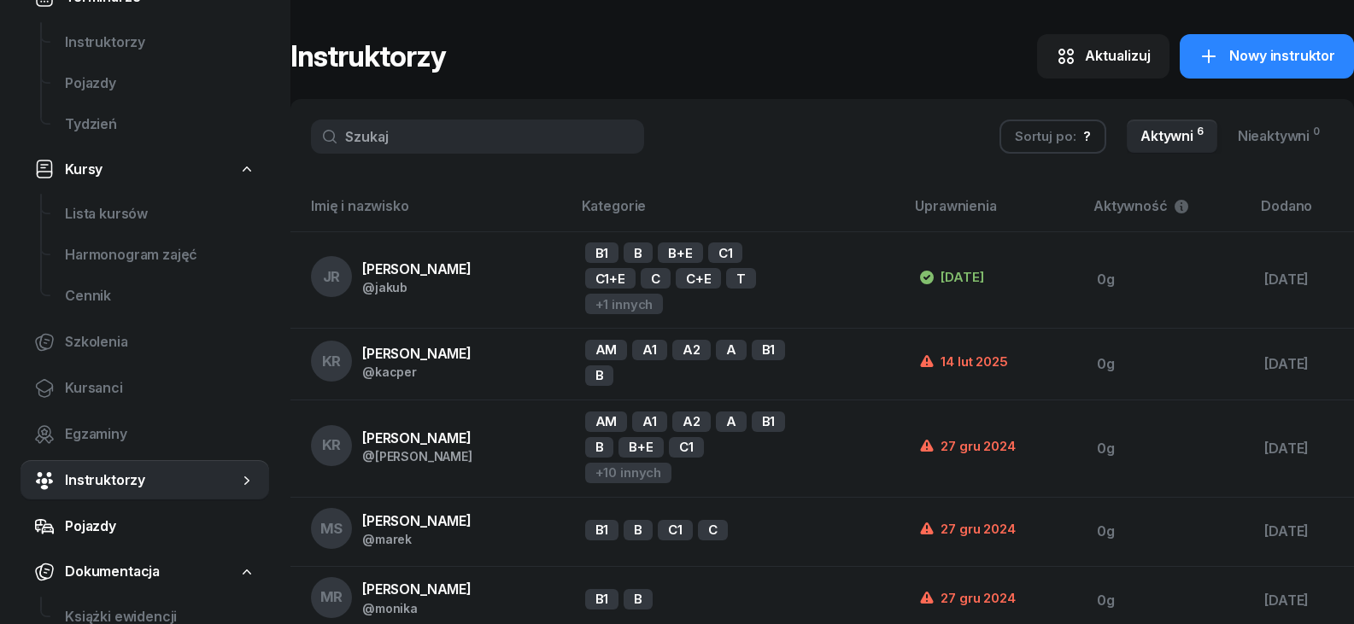
click at [74, 518] on span "Pojazdy" at bounding box center [160, 527] width 190 height 22
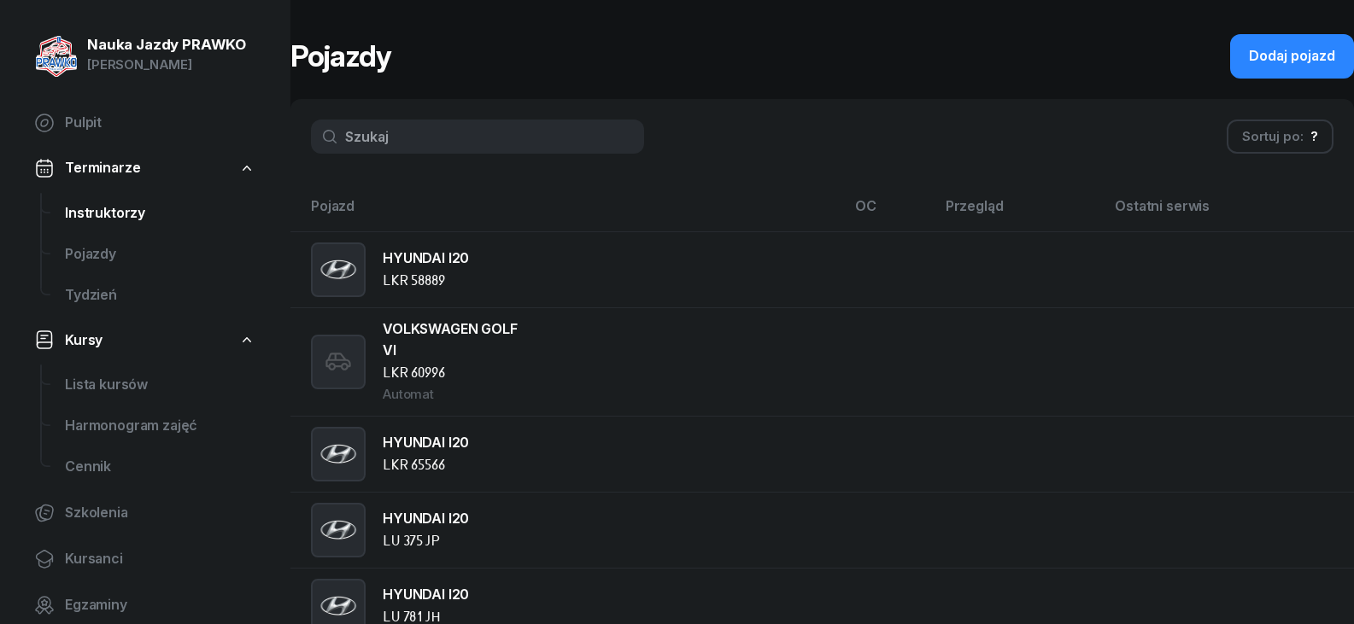
click at [88, 225] on link "Instruktorzy" at bounding box center [160, 213] width 218 height 41
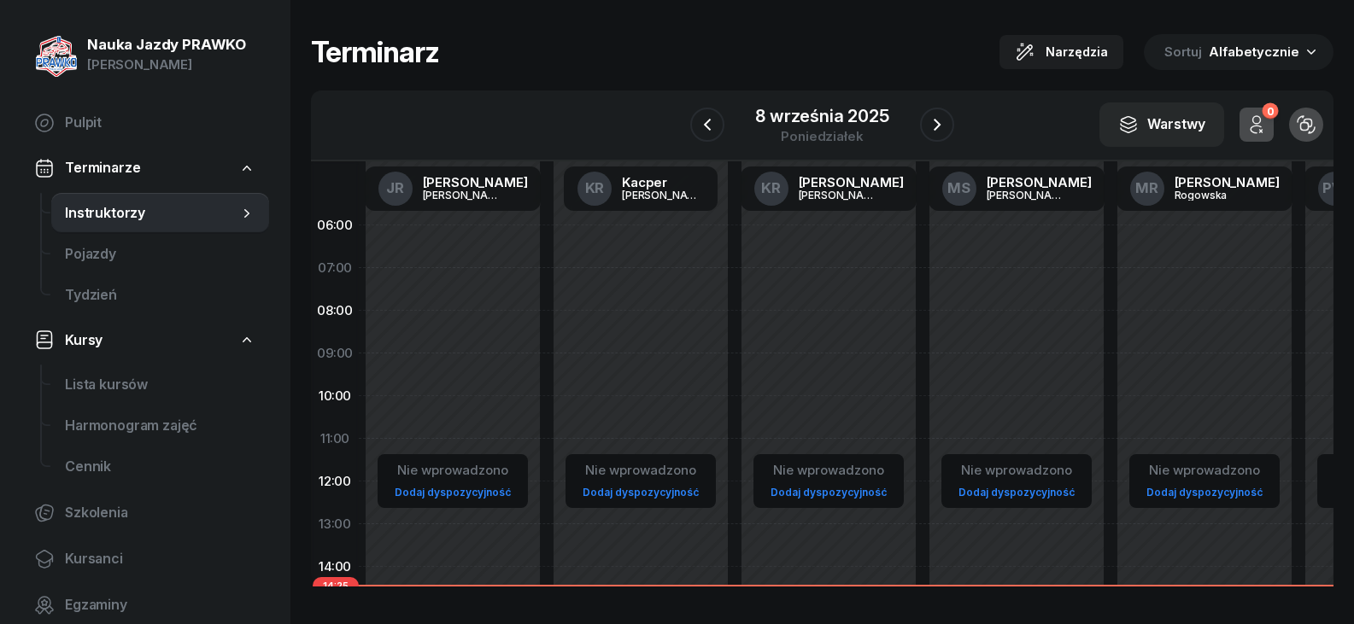
click at [661, 482] on div "Dodaj dyspozycyjność" at bounding box center [641, 492] width 130 height 22
select select "08"
select select "16"
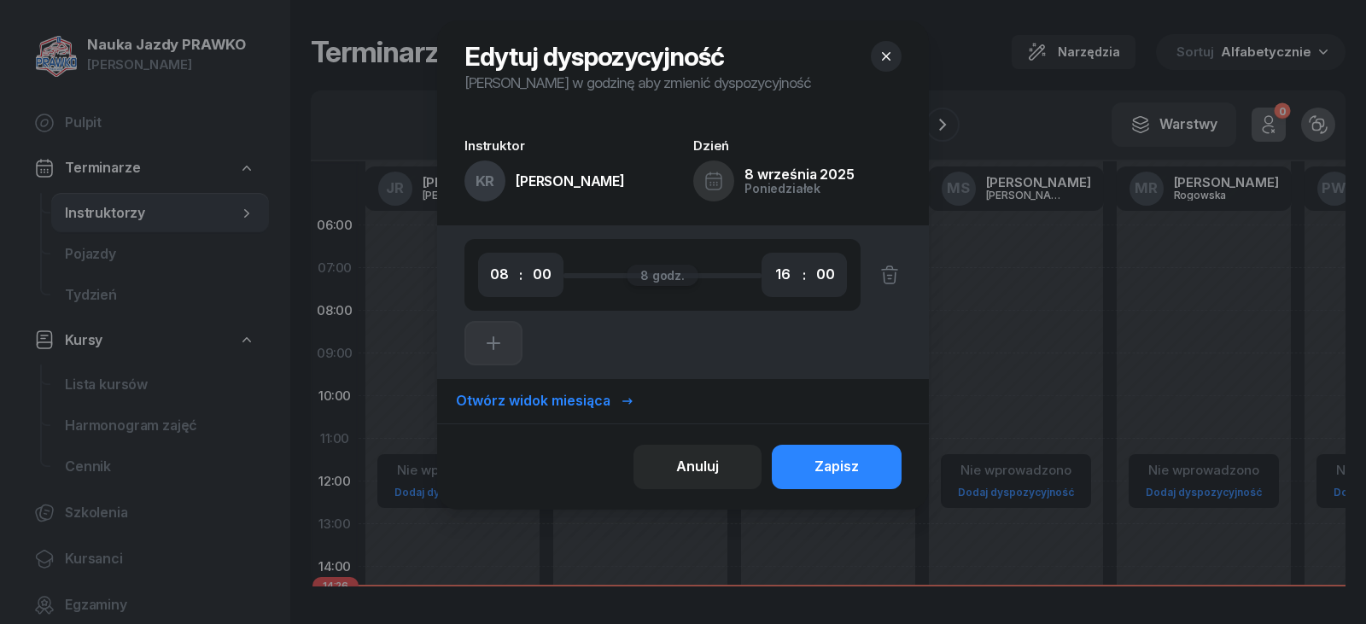
click at [279, 358] on div at bounding box center [683, 312] width 1366 height 624
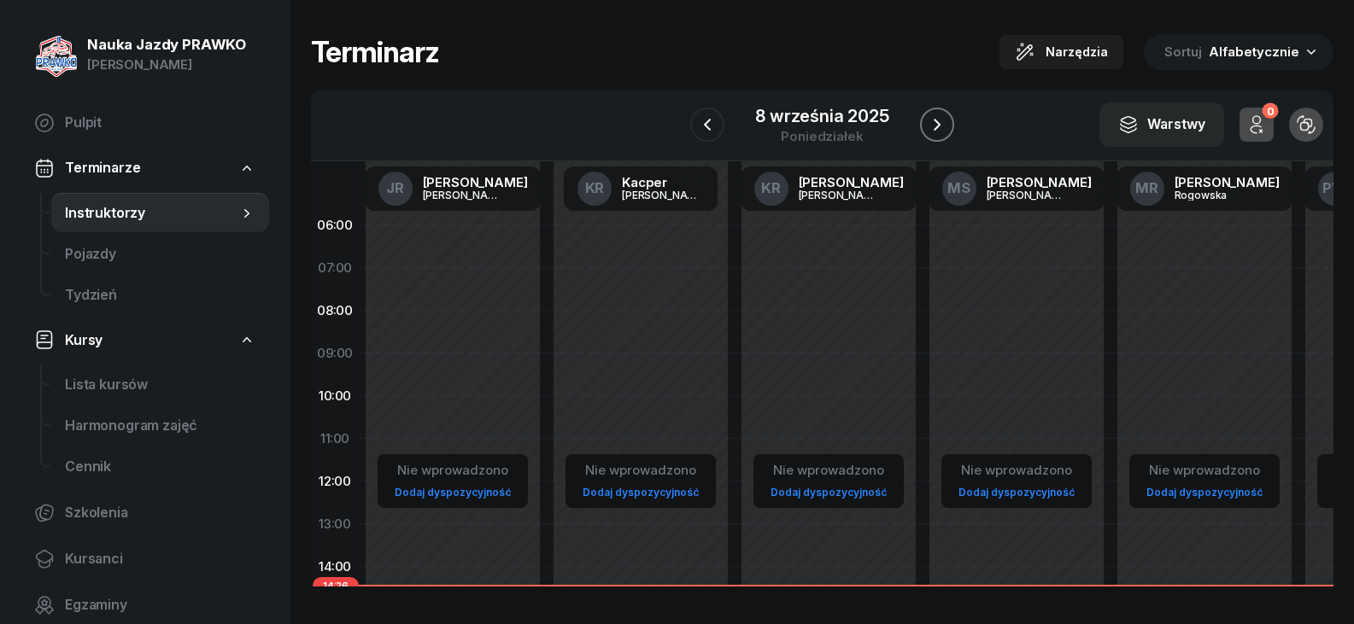
click at [948, 116] on button "button" at bounding box center [937, 125] width 34 height 34
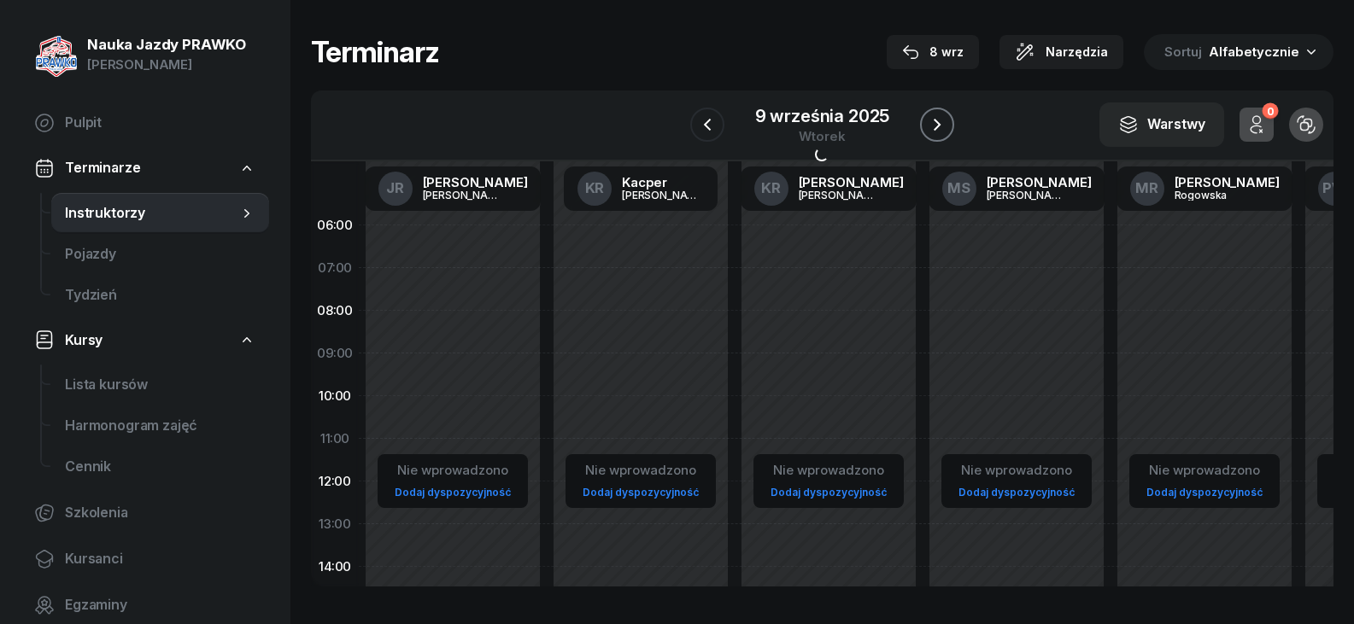
click at [948, 115] on button "button" at bounding box center [937, 125] width 34 height 34
click at [948, 115] on icon "button" at bounding box center [940, 124] width 20 height 20
click at [948, 115] on button "button" at bounding box center [938, 125] width 34 height 34
click at [947, 114] on icon "button" at bounding box center [940, 124] width 20 height 20
click at [947, 115] on icon "button" at bounding box center [940, 124] width 20 height 20
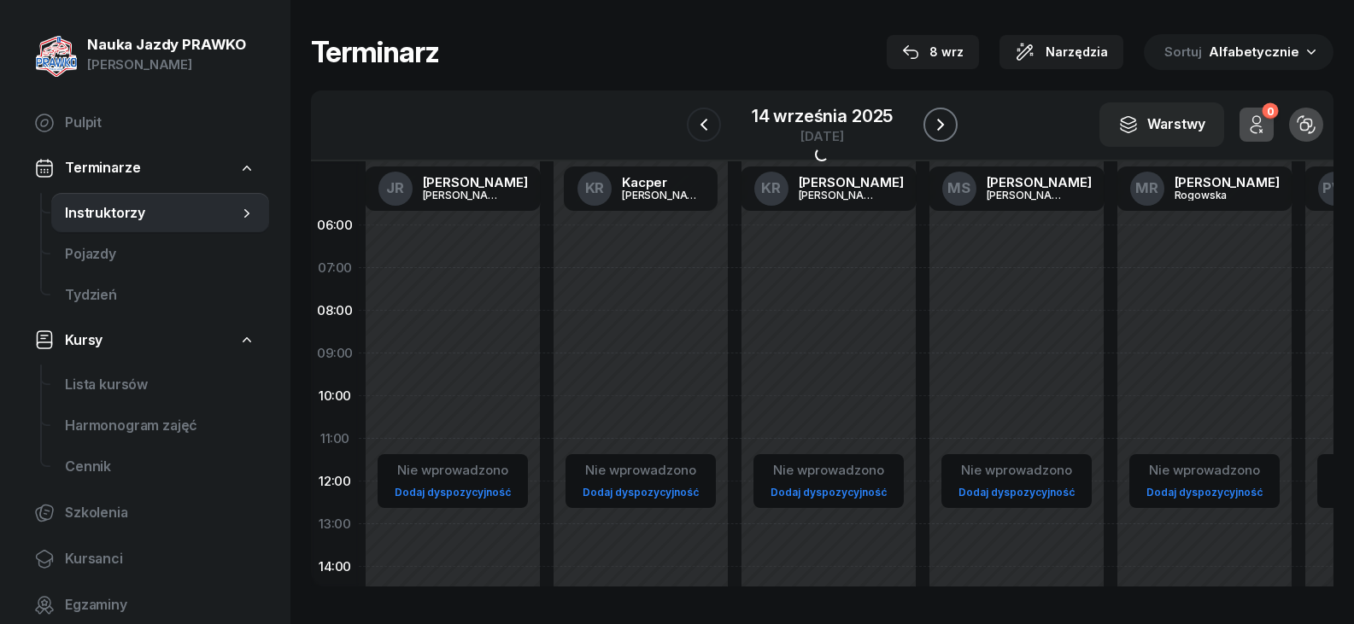
click at [947, 115] on icon "button" at bounding box center [940, 124] width 20 height 20
click at [101, 347] on span "Kursy" at bounding box center [84, 341] width 38 height 22
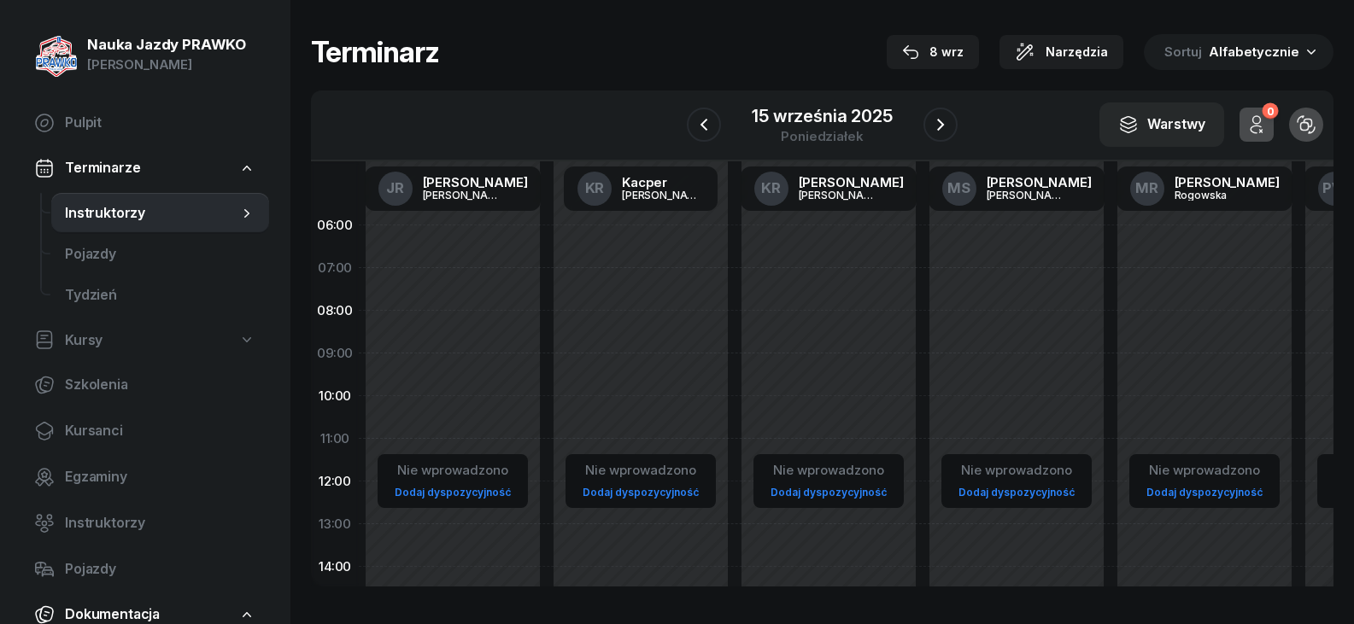
click at [93, 341] on span "Kursy" at bounding box center [84, 341] width 38 height 22
select select
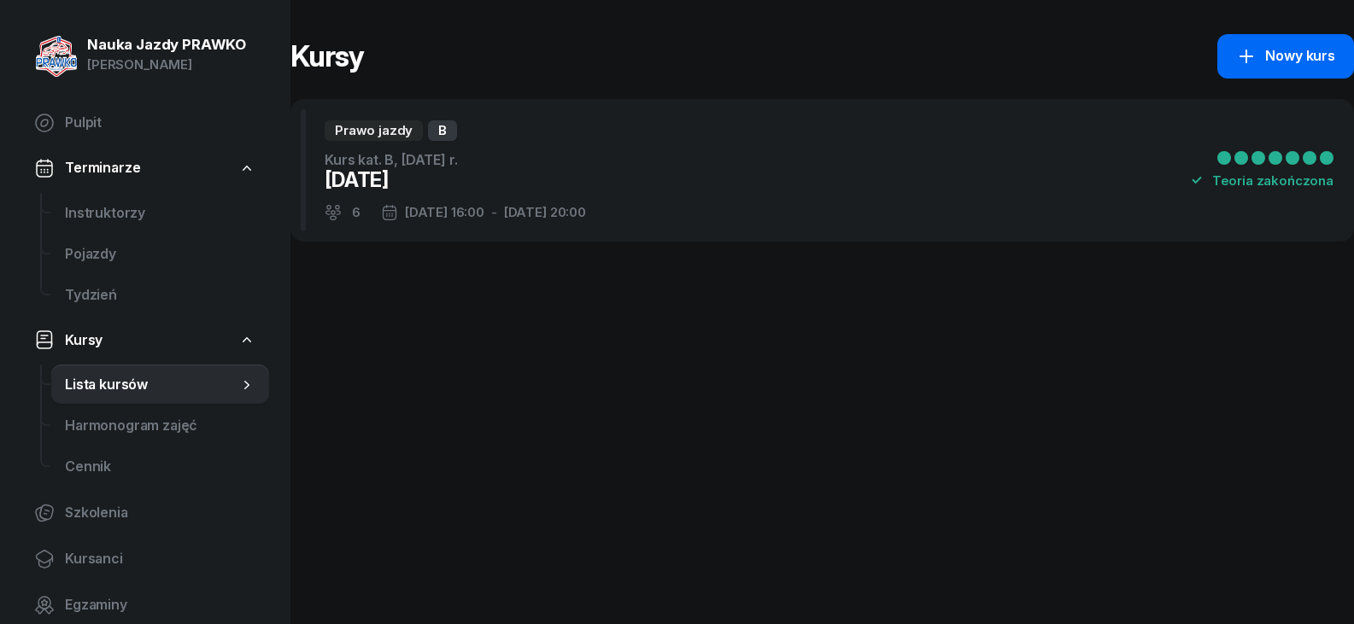
click at [1269, 53] on div "Nowy kurs" at bounding box center [1285, 56] width 99 height 22
select select "09"
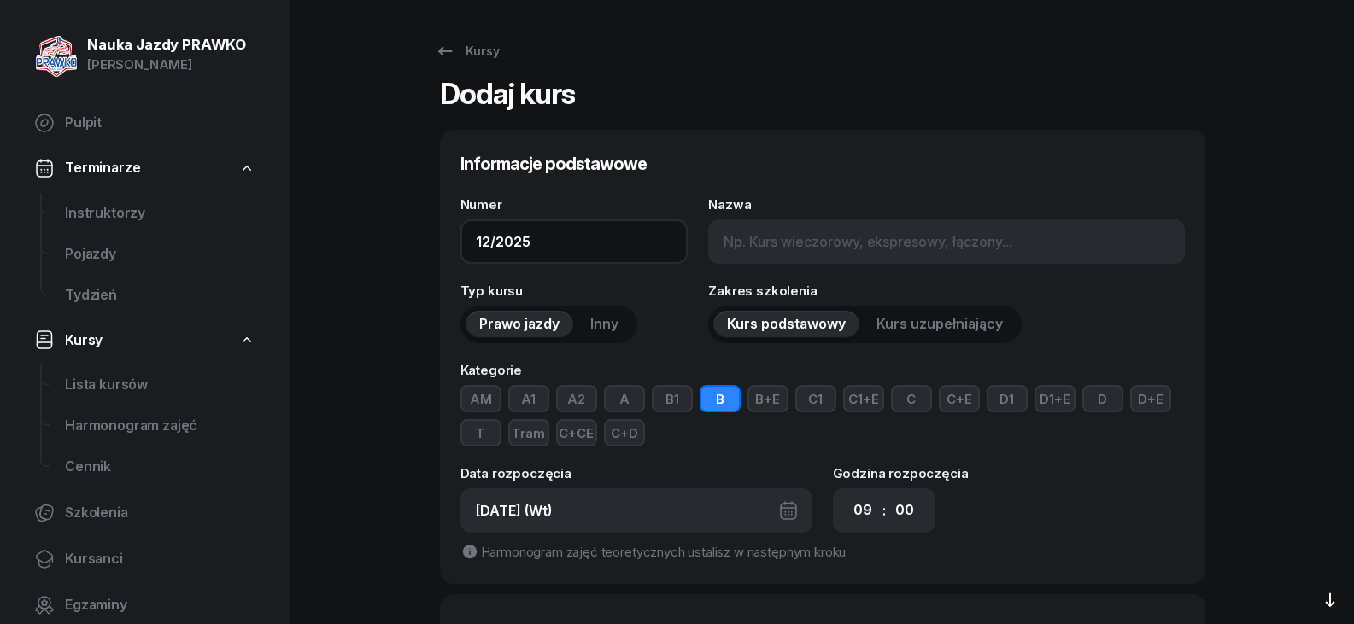
click at [540, 252] on input "12/2025" at bounding box center [574, 241] width 228 height 44
click at [487, 243] on input "12/2025" at bounding box center [574, 241] width 228 height 44
click at [577, 274] on div "Numer 12/2025 Nazwa Typ kursu Prawo jazdy Inny Zakres szkolenia Kurs podstawowy…" at bounding box center [822, 380] width 724 height 365
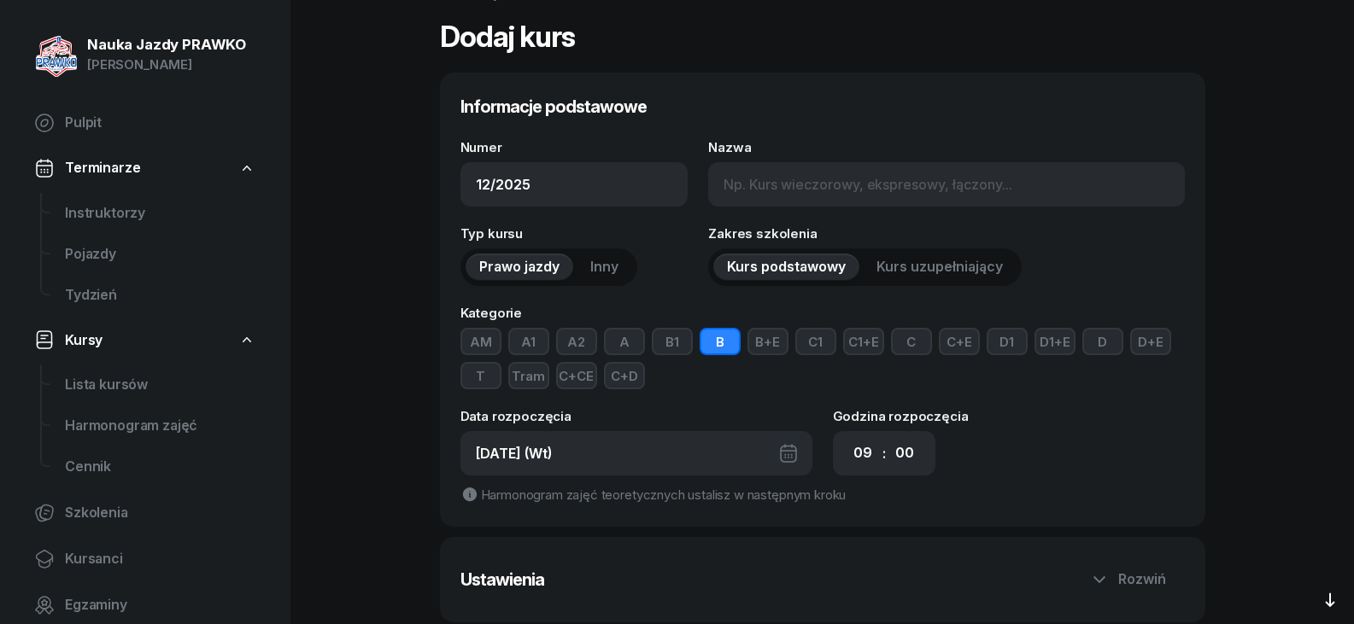
scroll to position [85, 0]
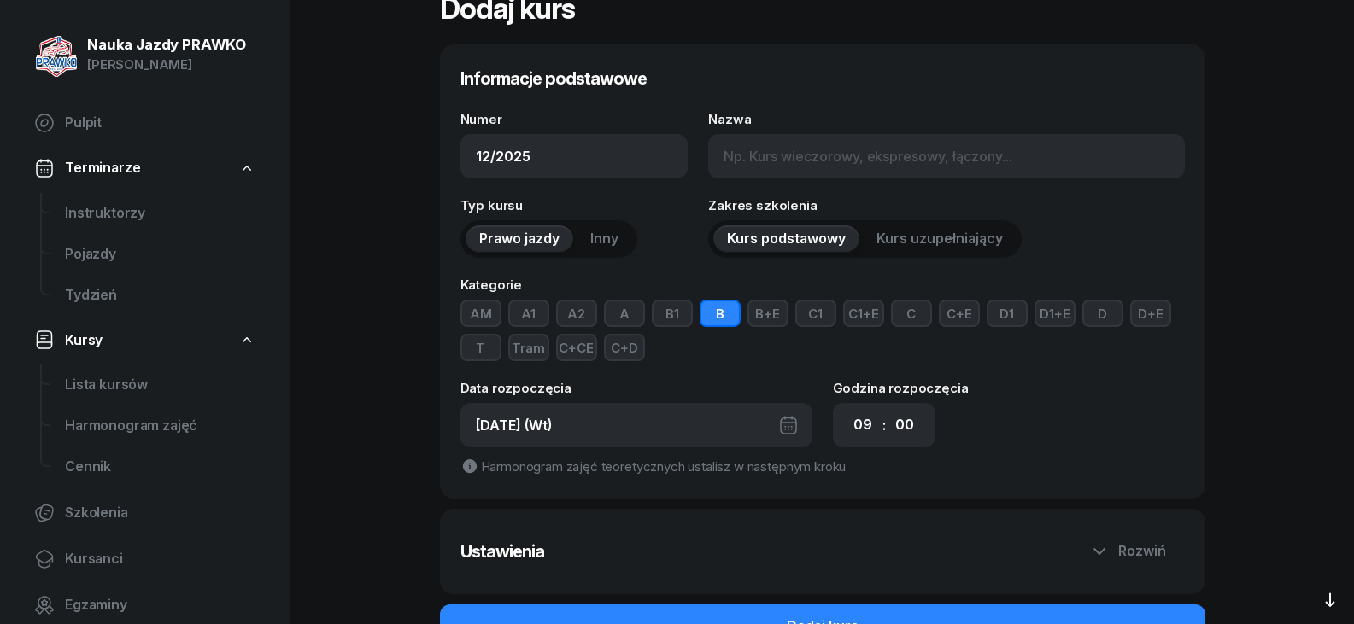
drag, startPoint x: 623, startPoint y: 316, endPoint x: 662, endPoint y: 326, distance: 40.6
click at [626, 316] on button "A" at bounding box center [624, 313] width 41 height 27
click at [708, 316] on button "B" at bounding box center [719, 313] width 41 height 27
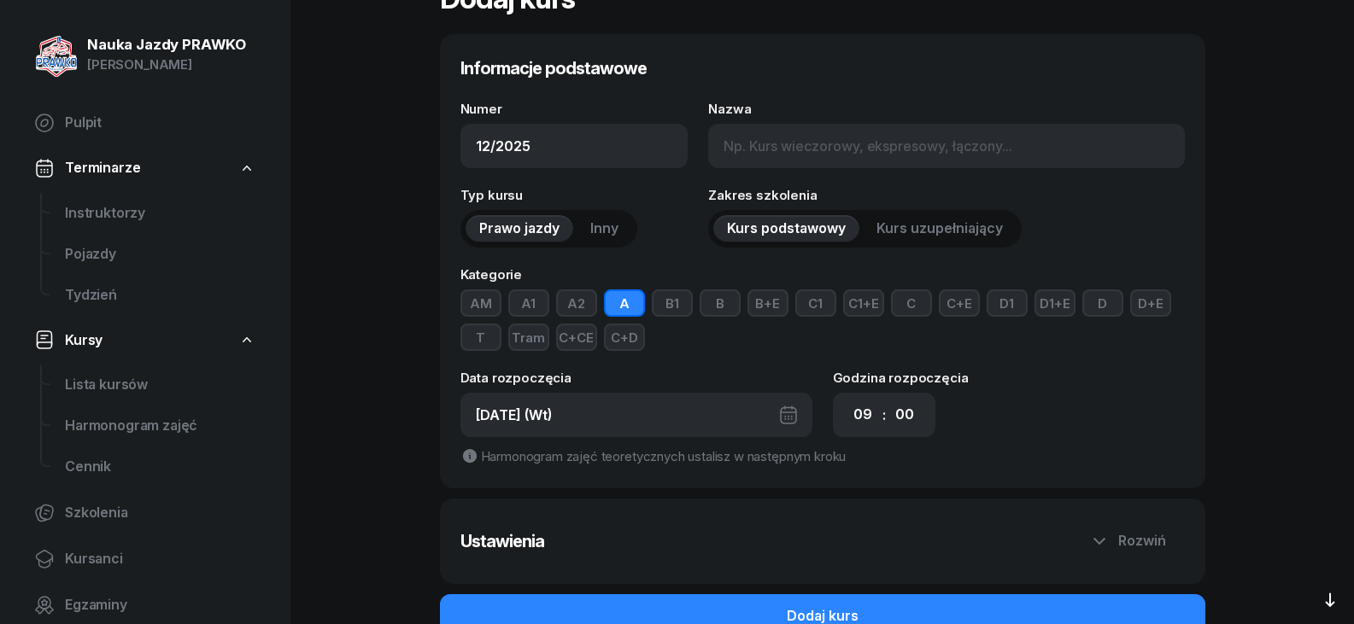
scroll to position [185, 0]
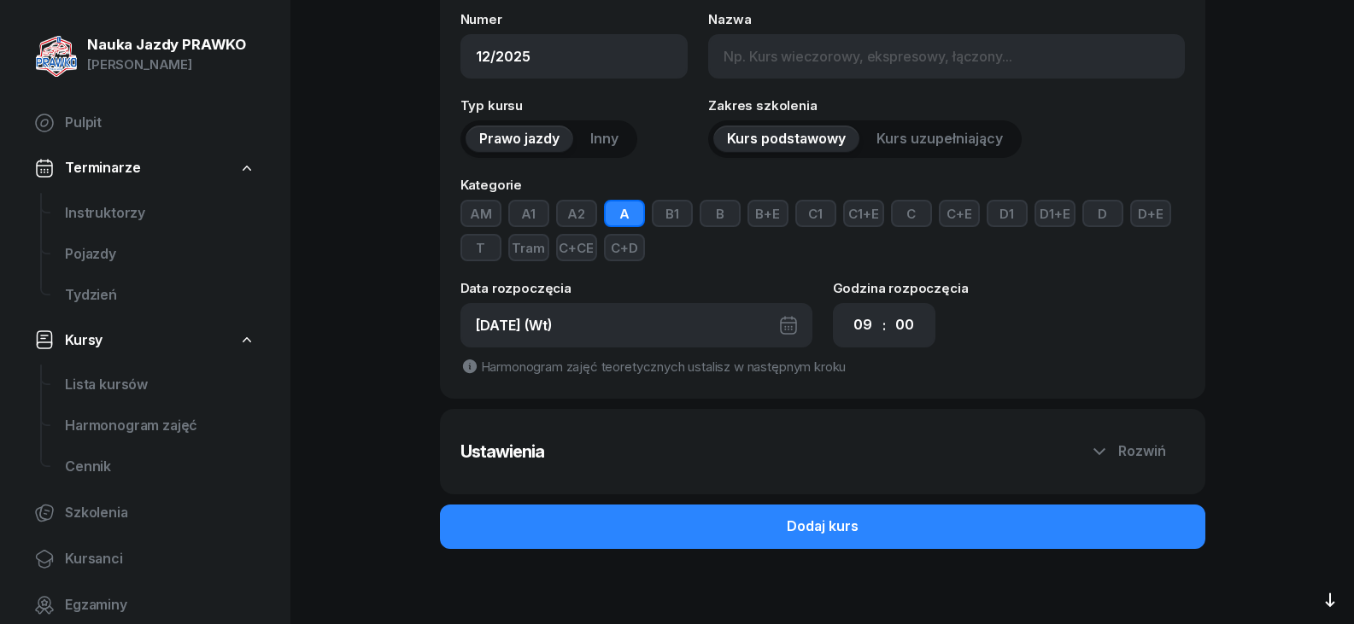
click at [490, 324] on div "[DATE] (Wt)" at bounding box center [636, 325] width 352 height 44
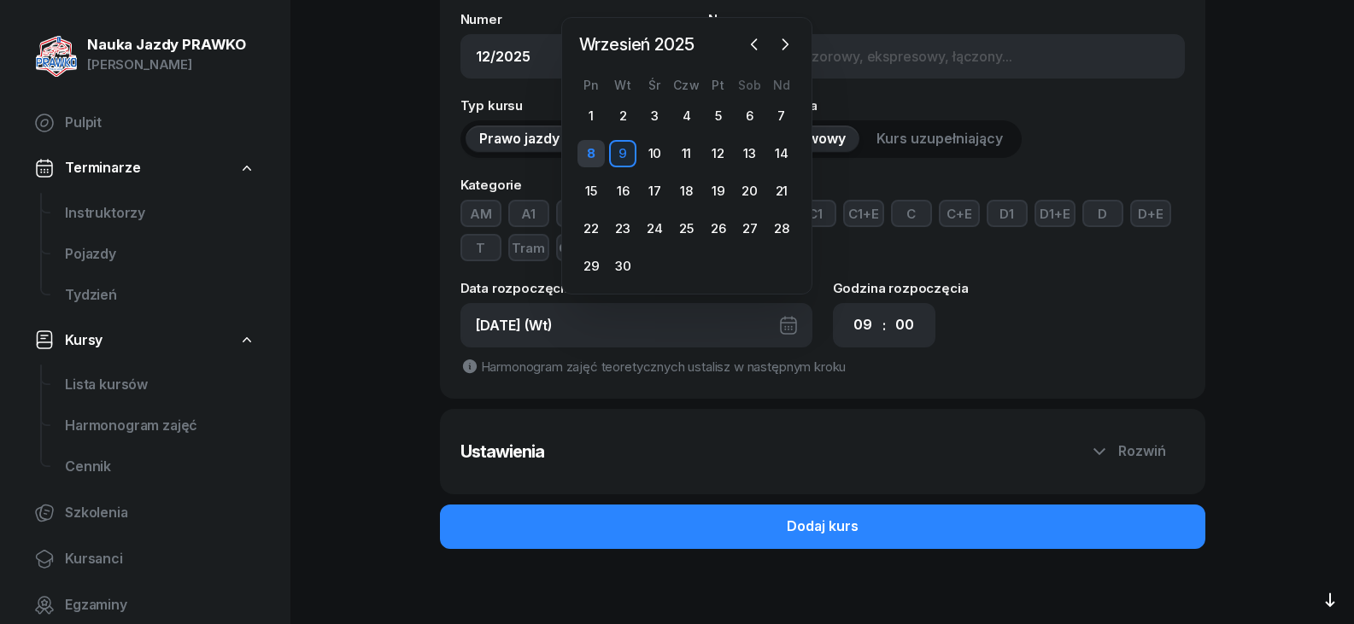
click at [594, 156] on div "8" at bounding box center [590, 153] width 27 height 27
type input "[DATE] (Pn)"
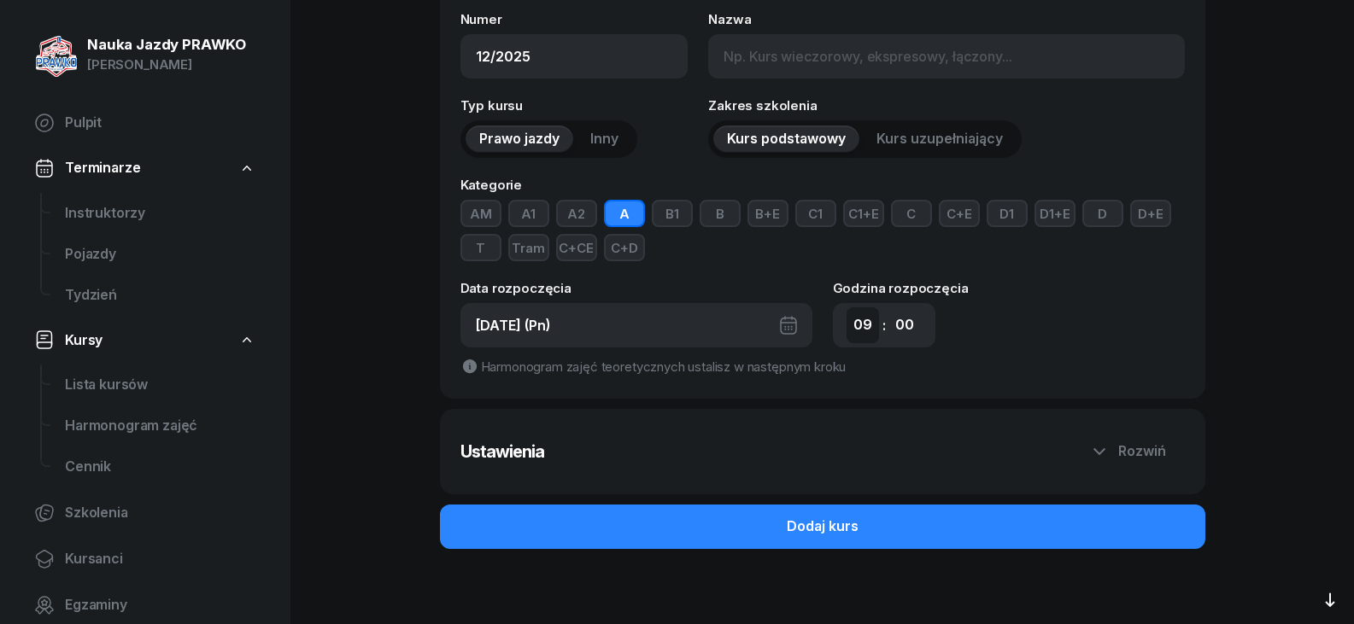
click at [863, 320] on select "00 01 02 03 04 05 06 07 08 09 10 11 12 13 14 15 16 17 18 19 20 21 22 23" at bounding box center [862, 325] width 32 height 36
select select "15"
click at [846, 307] on select "00 01 02 03 04 05 06 07 08 09 10 11 12 13 14 15 16 17 18 19 20 21 22 23" at bounding box center [862, 325] width 32 height 36
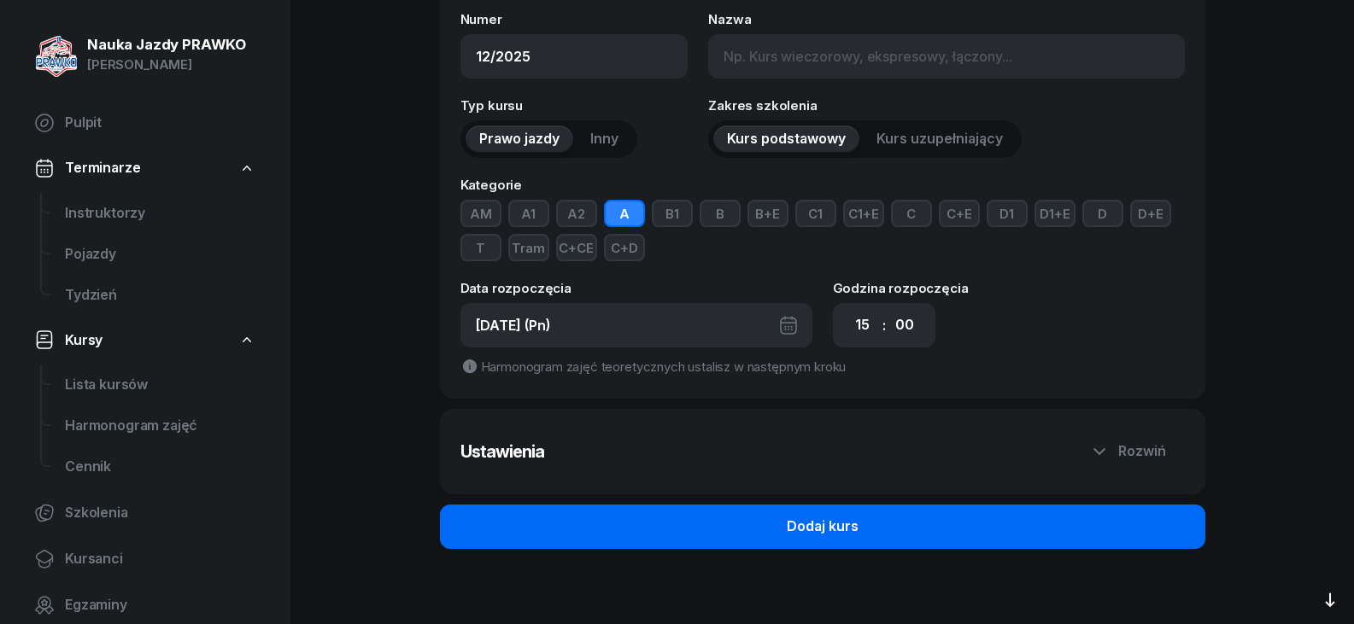
click at [794, 529] on div "Dodaj kurs" at bounding box center [823, 527] width 72 height 22
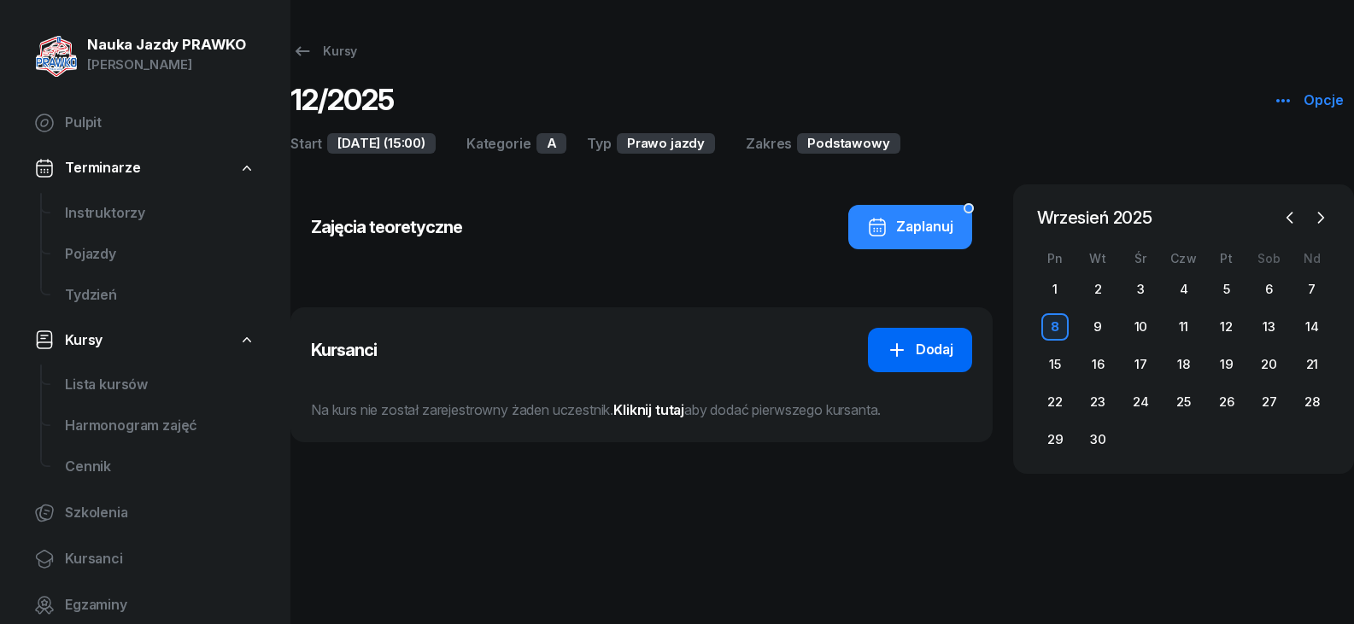
click at [915, 342] on div "Dodaj" at bounding box center [919, 350] width 67 height 22
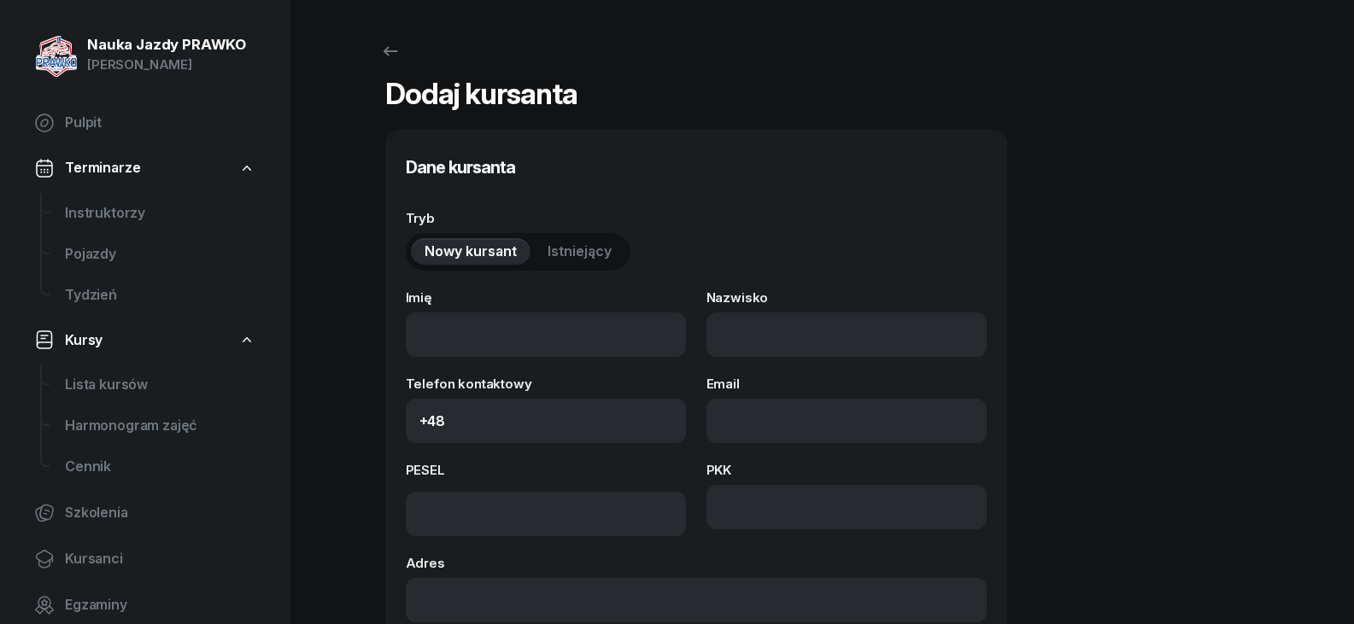
select select "A"
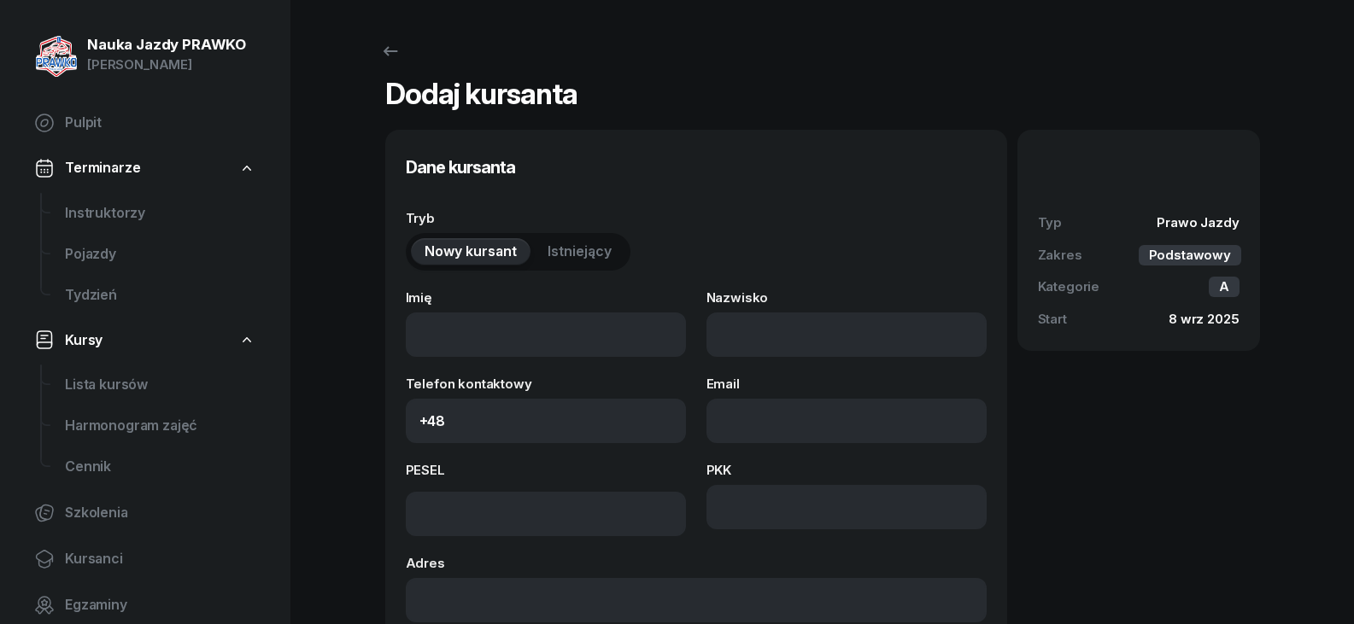
drag, startPoint x: 1091, startPoint y: 511, endPoint x: 1074, endPoint y: 494, distance: 24.2
click at [1091, 510] on div "Typ Prawo Jazdy Zakres Podstawowy Kategorie A Start [DATE]" at bounding box center [1138, 617] width 243 height 974
click at [390, 49] on icon at bounding box center [390, 51] width 20 height 20
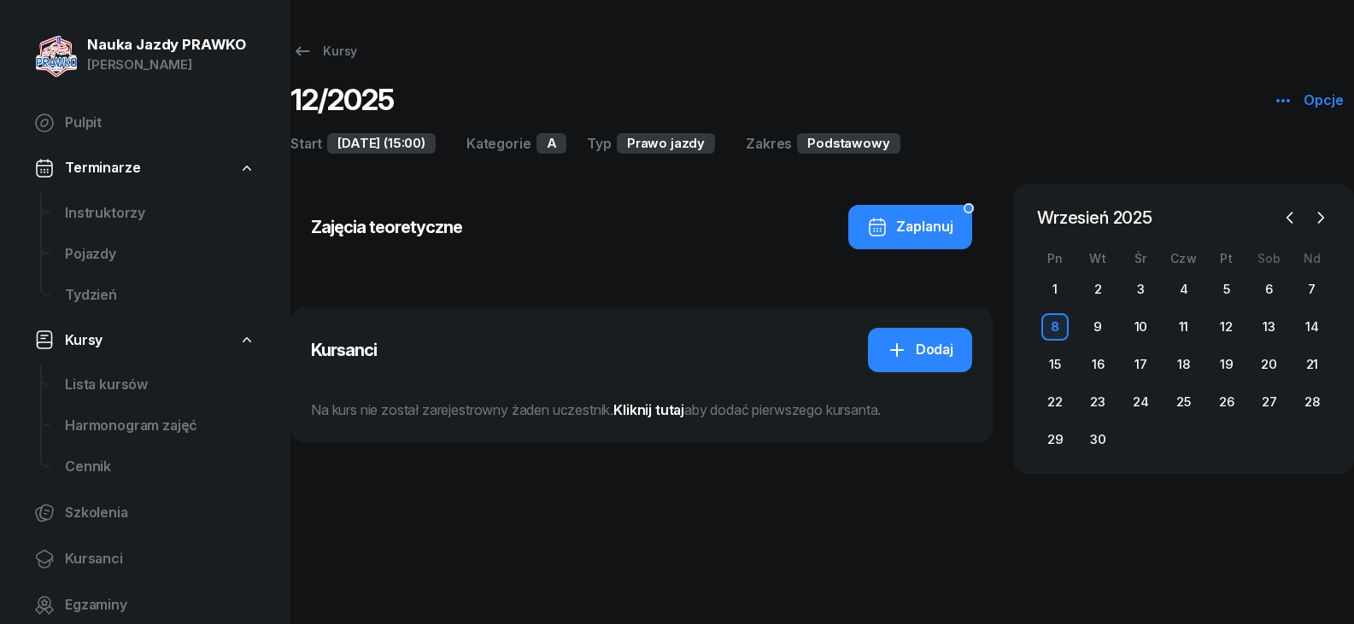
click at [496, 503] on div "Kursy 12/2025 Opcje Start [DATE] (15:00) Kategorie A Typ Prawo jazdy Zakres Pod…" at bounding box center [821, 259] width 1063 height 518
click at [139, 390] on span "Lista kursów" at bounding box center [160, 385] width 190 height 22
select select
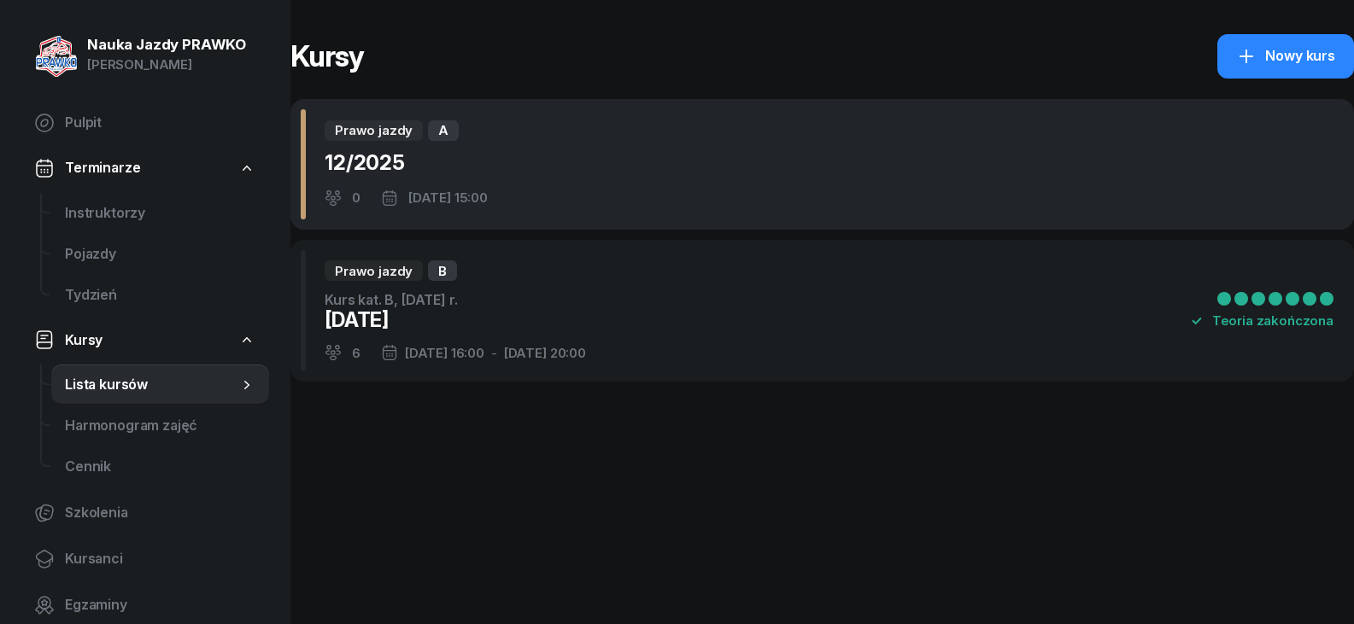
click at [637, 190] on div "Prawo jazdy A 12/2025 0 [DATE] 15:00" at bounding box center [821, 164] width 1063 height 131
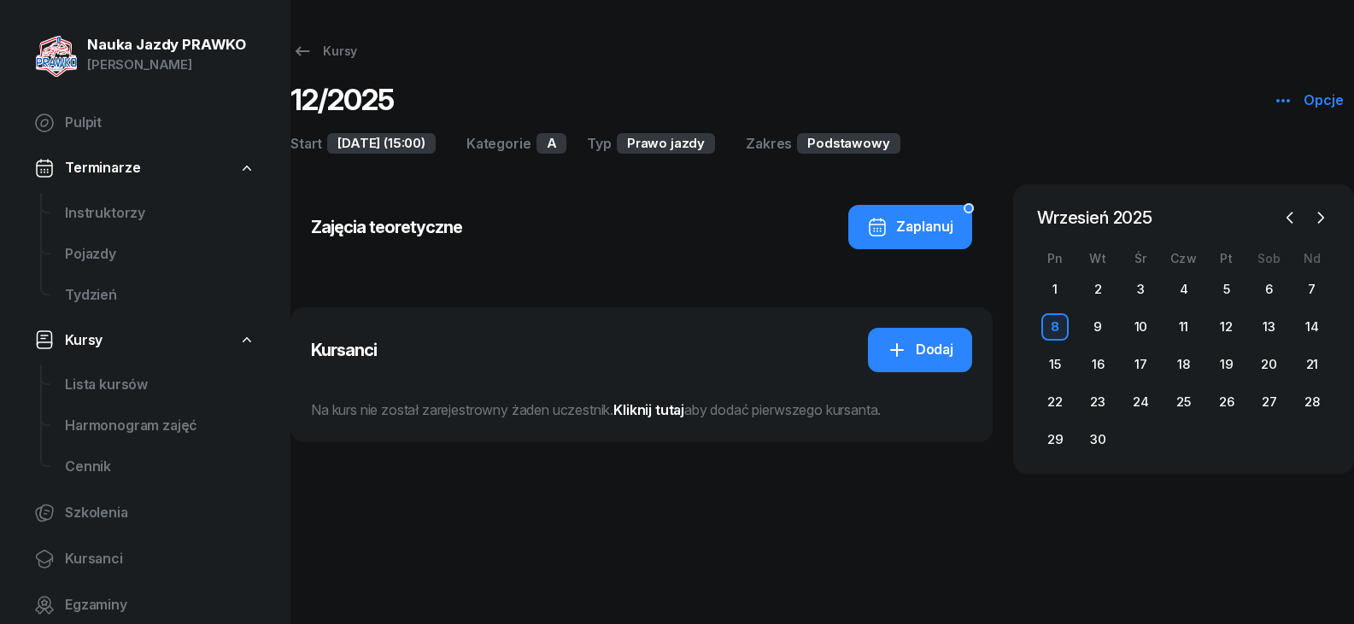
click at [775, 140] on div "Zakres" at bounding box center [769, 143] width 46 height 20
click at [783, 145] on div "Zakres" at bounding box center [769, 143] width 46 height 20
click at [901, 243] on button "Zaplanuj" at bounding box center [910, 227] width 124 height 44
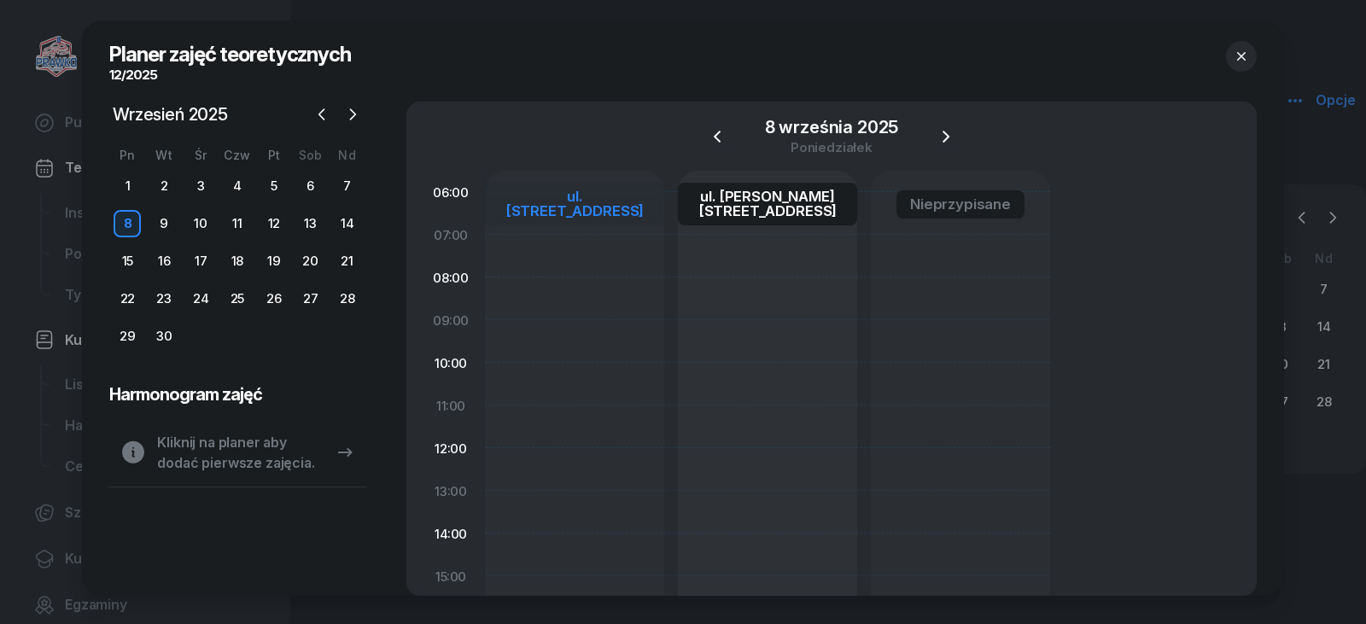
click at [563, 183] on link "ul. [STREET_ADDRESS]" at bounding box center [574, 204] width 179 height 43
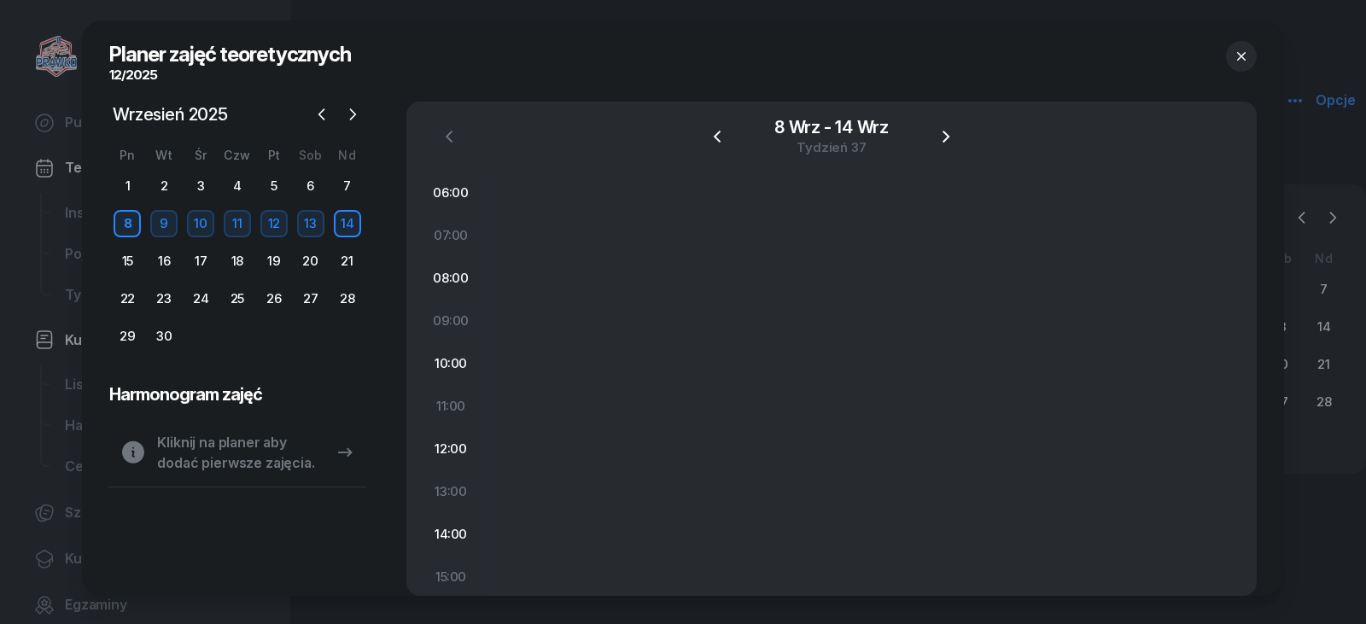
click at [1238, 56] on icon "button" at bounding box center [1241, 56] width 17 height 17
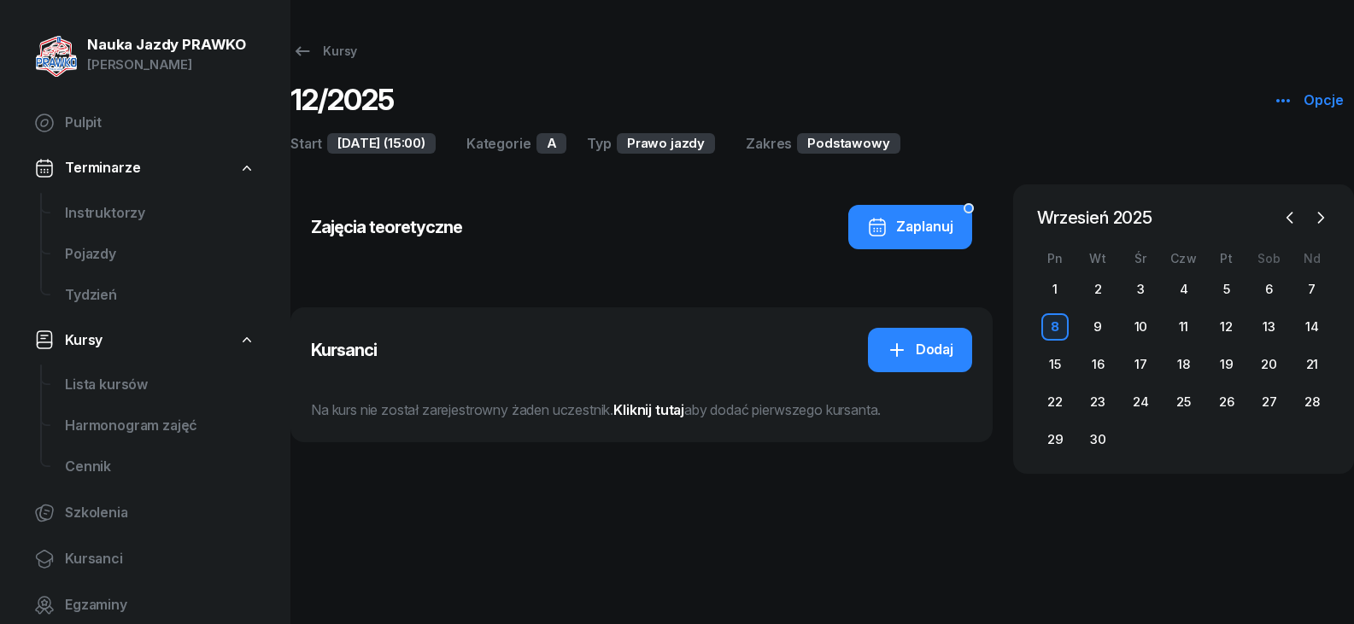
click at [518, 142] on div "Kategorie" at bounding box center [498, 143] width 65 height 20
click at [413, 121] on div "12/2025 Opcje" at bounding box center [821, 101] width 1063 height 44
click at [884, 352] on link "Dodaj" at bounding box center [920, 350] width 104 height 44
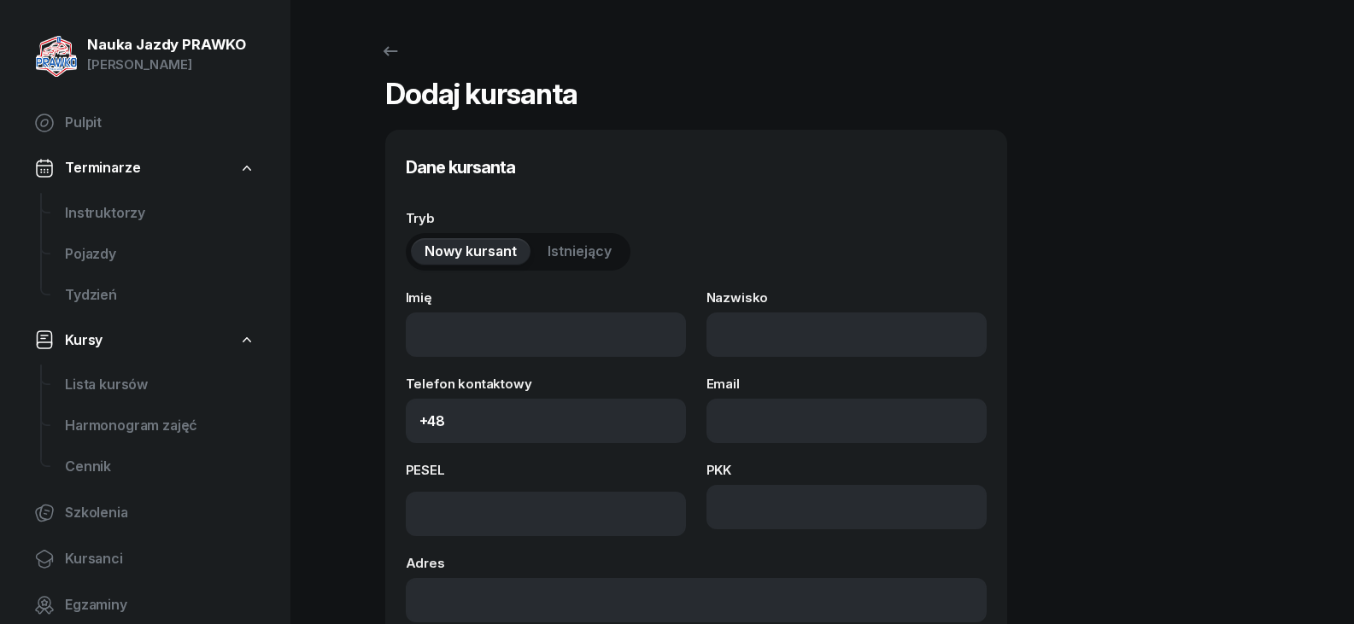
select select "A"
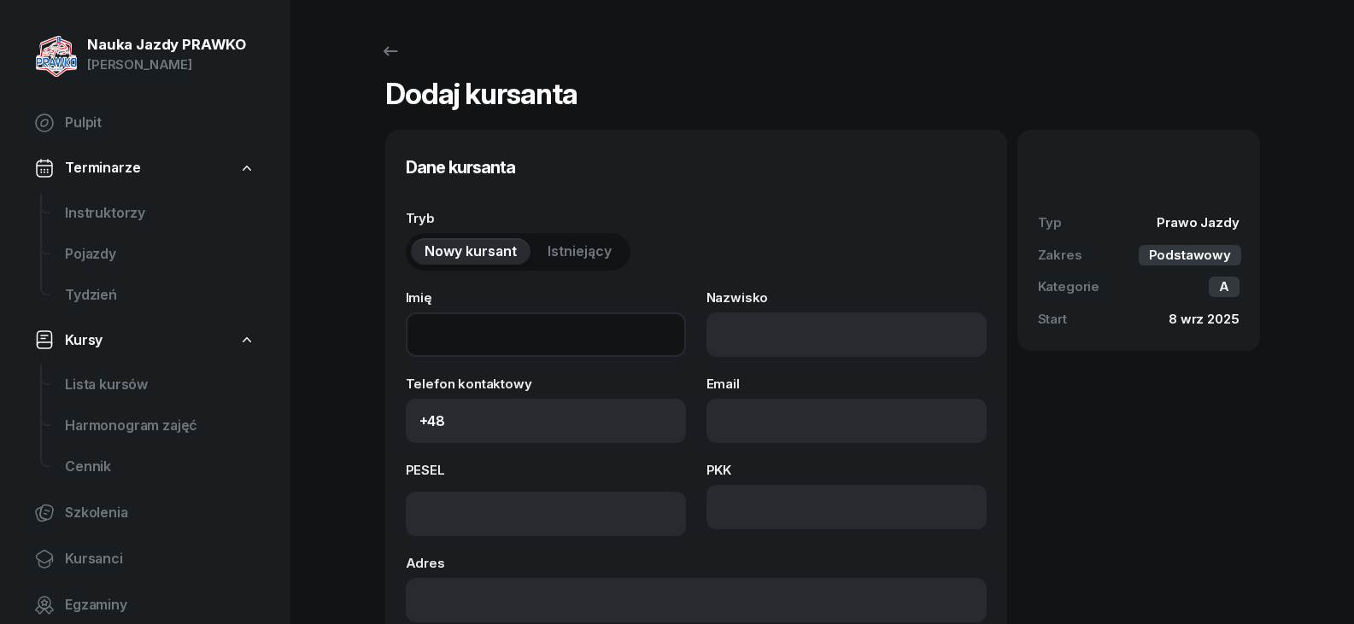
click at [580, 334] on input "Imię" at bounding box center [546, 335] width 280 height 44
click at [717, 254] on div "Tryb Nowy kursant Istniejący" at bounding box center [696, 241] width 581 height 59
click at [600, 254] on span "Istniejący" at bounding box center [579, 252] width 64 height 22
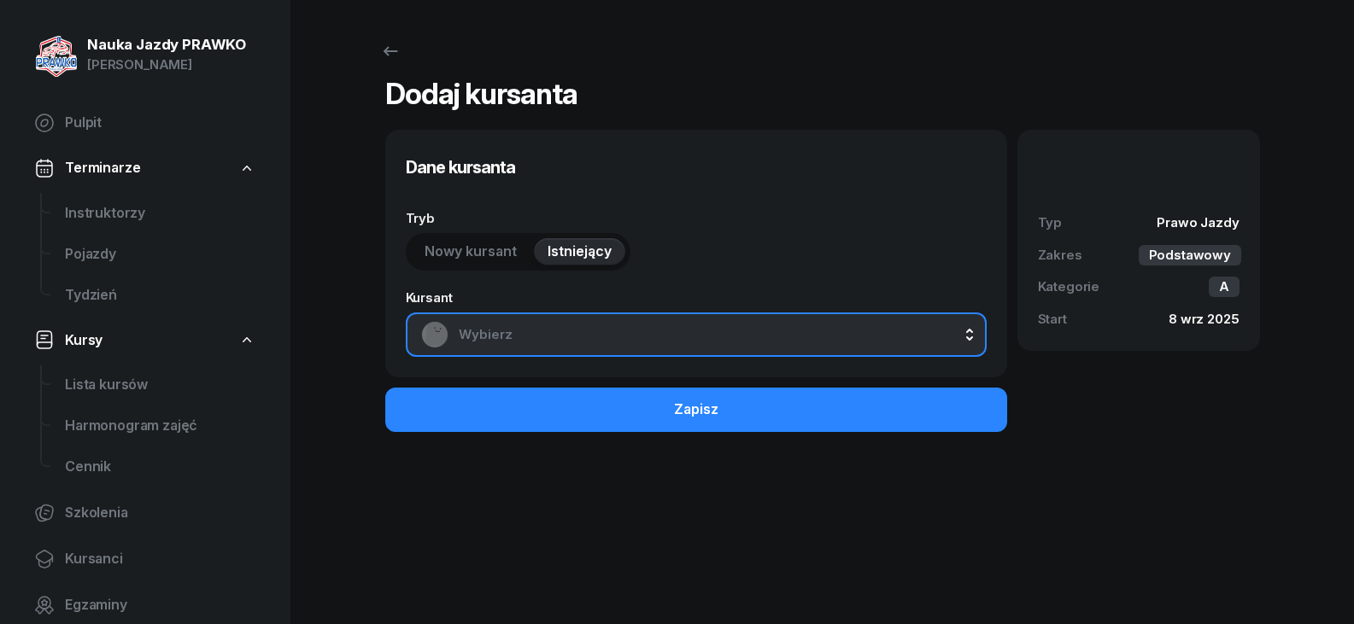
click at [596, 323] on div "Wybierz" at bounding box center [696, 334] width 550 height 27
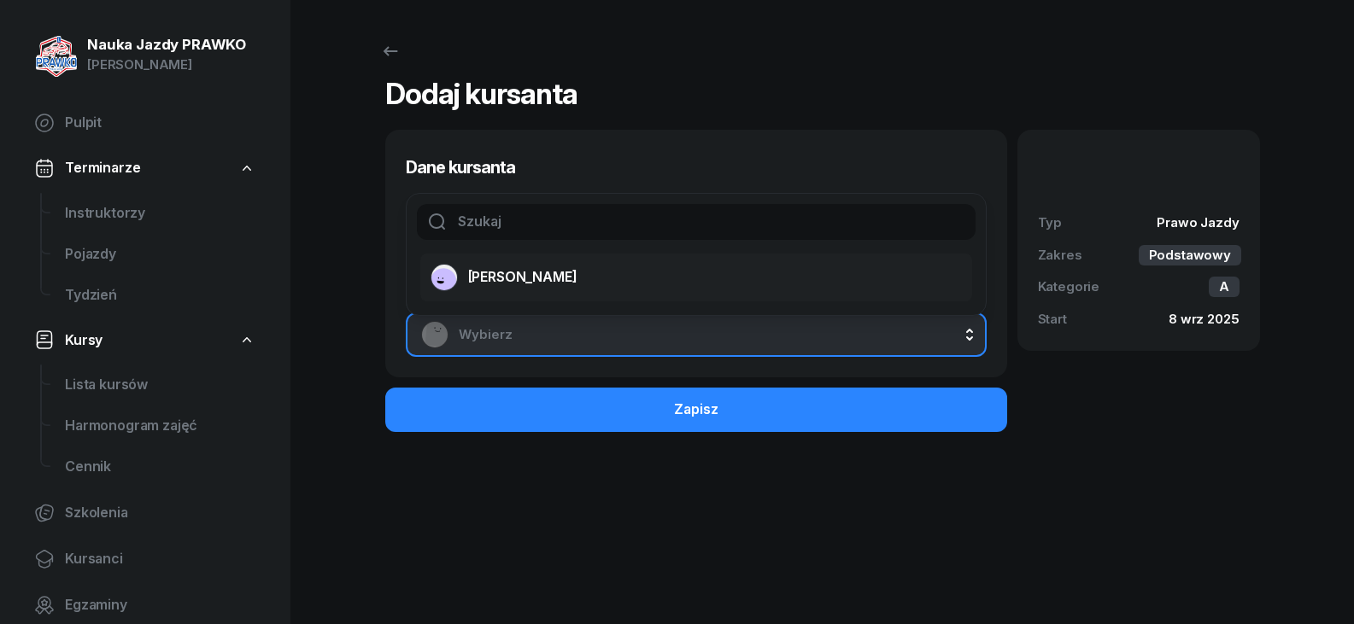
click at [569, 281] on div "[PERSON_NAME]" at bounding box center [685, 277] width 511 height 27
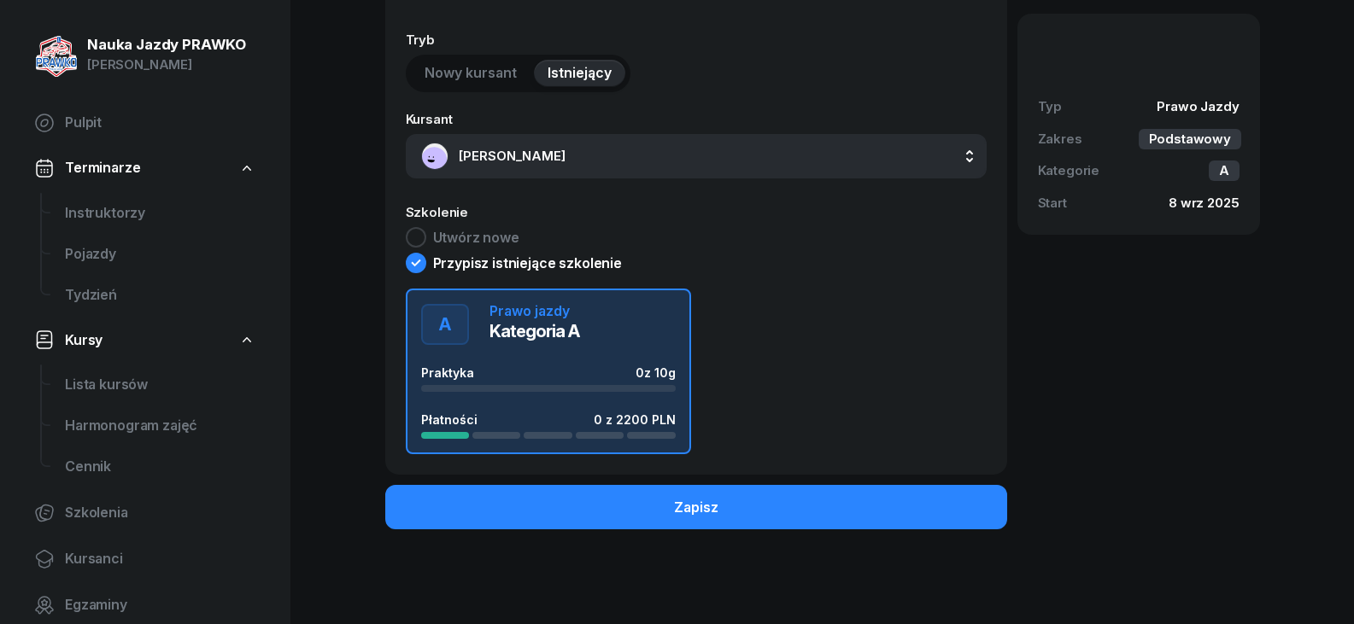
scroll to position [179, 0]
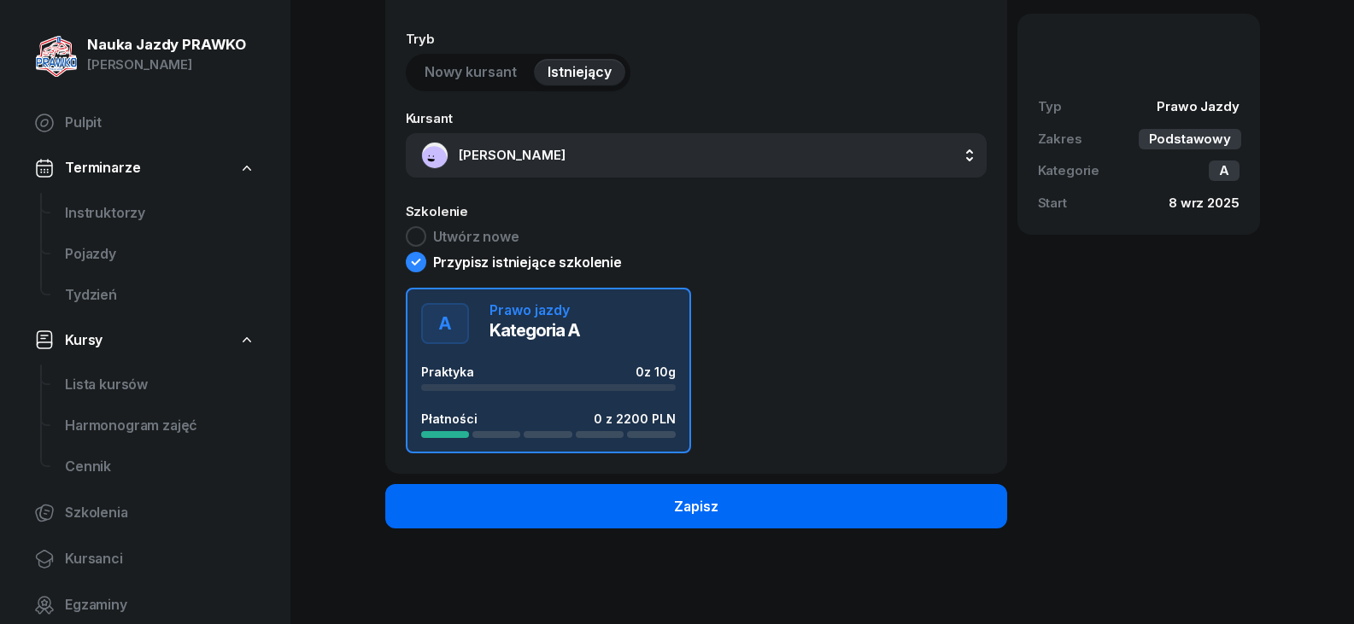
click at [621, 502] on button "Zapisz" at bounding box center [696, 506] width 622 height 44
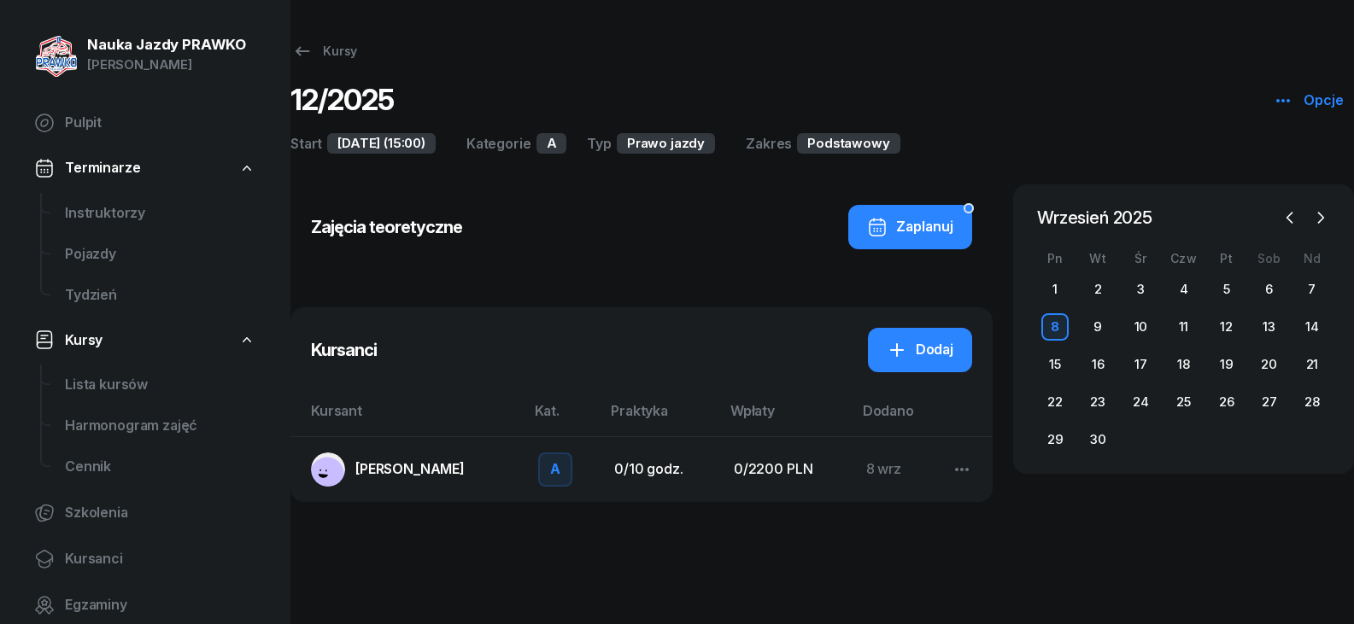
click at [1049, 590] on div "Kursy 12/2025 Opcje Start [DATE] (15:00) Kategorie A Typ Prawo jazdy Zakres Pod…" at bounding box center [821, 312] width 1063 height 624
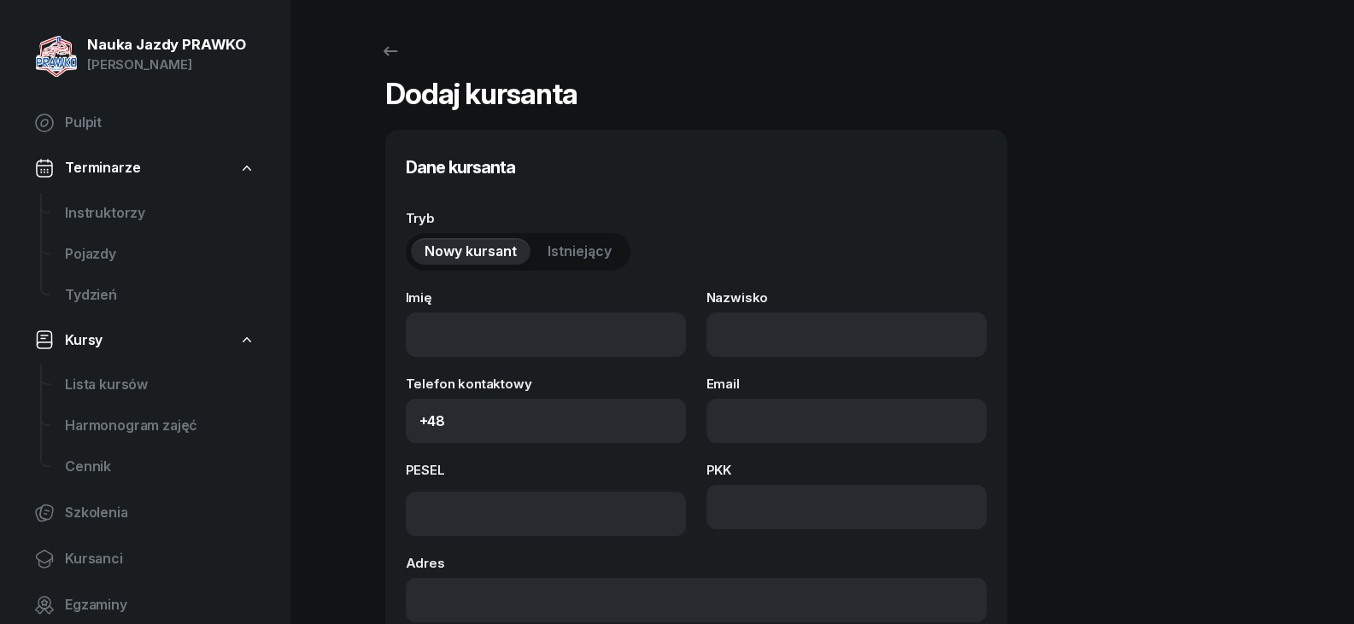
select select "A"
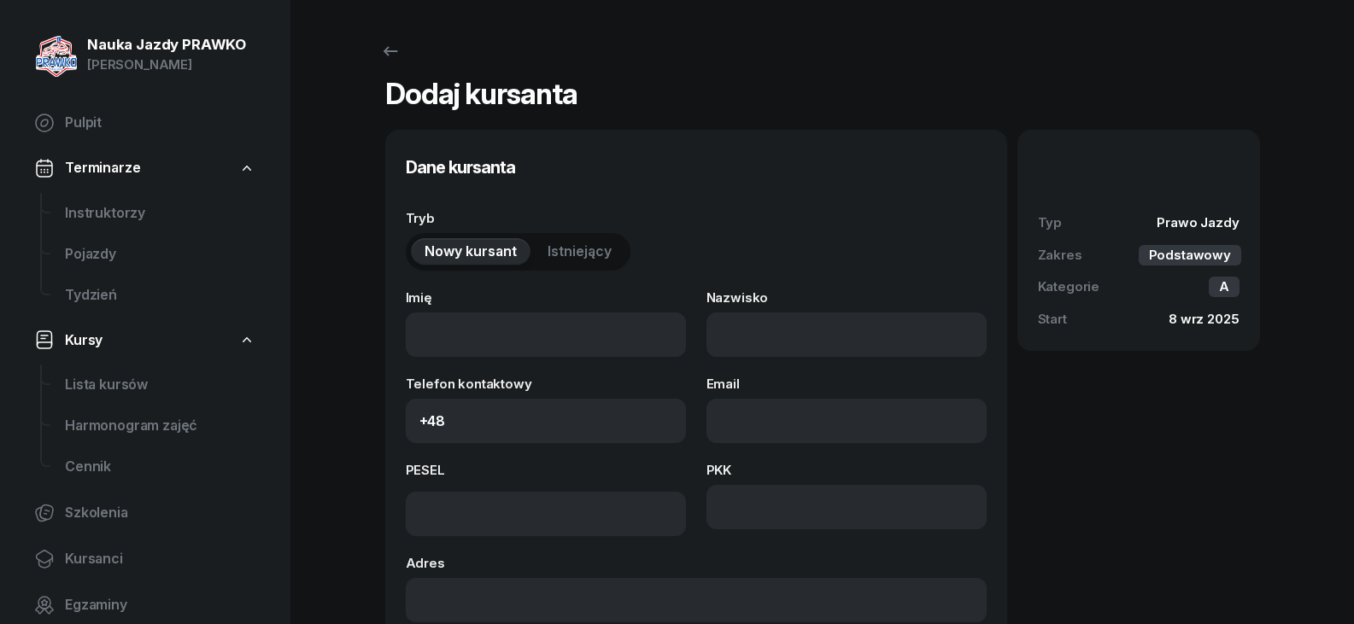
click at [107, 344] on link "Kursy" at bounding box center [144, 340] width 249 height 39
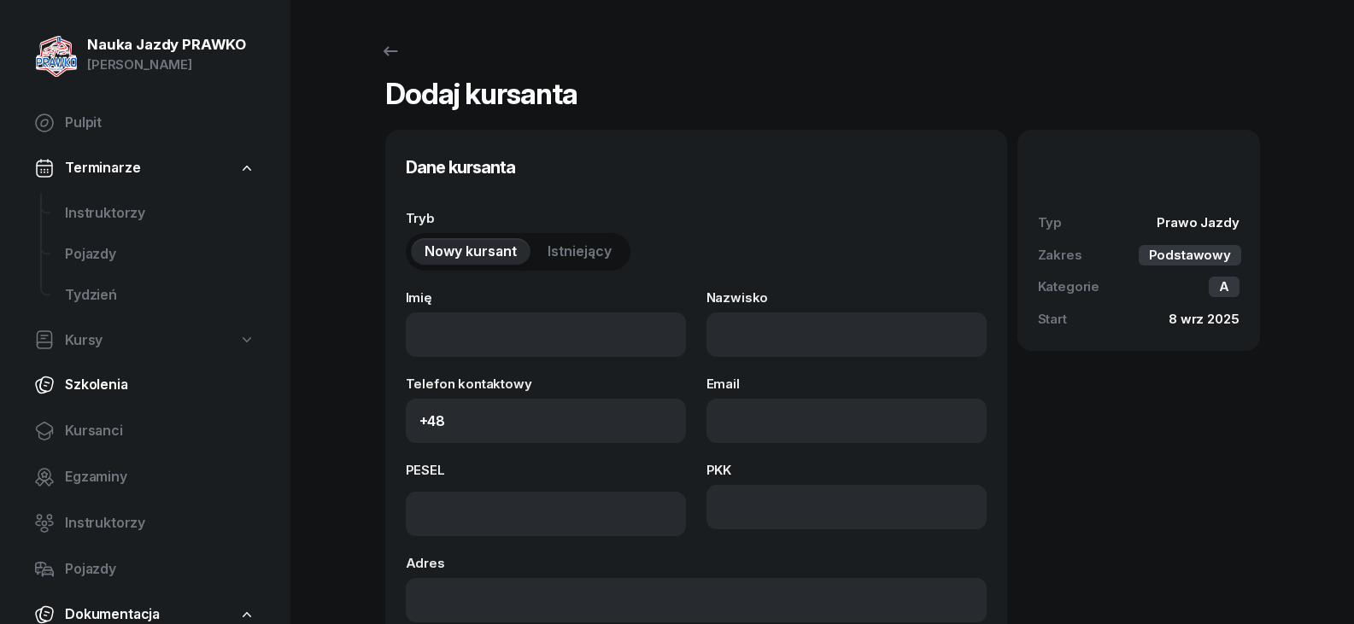
click at [125, 385] on span "Szkolenia" at bounding box center [160, 385] width 190 height 22
select select "createdAt-desc"
select select "674715a01dad492bd6d5b814"
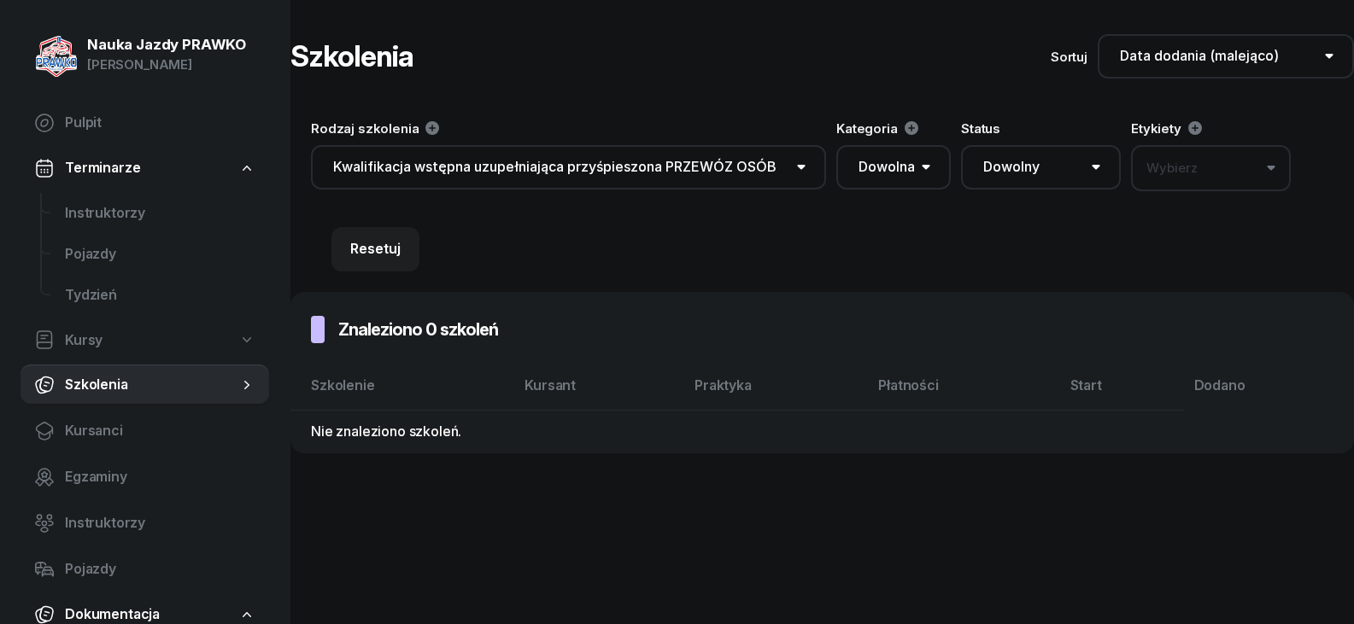
click at [83, 348] on span "Kursy" at bounding box center [84, 341] width 38 height 22
select select
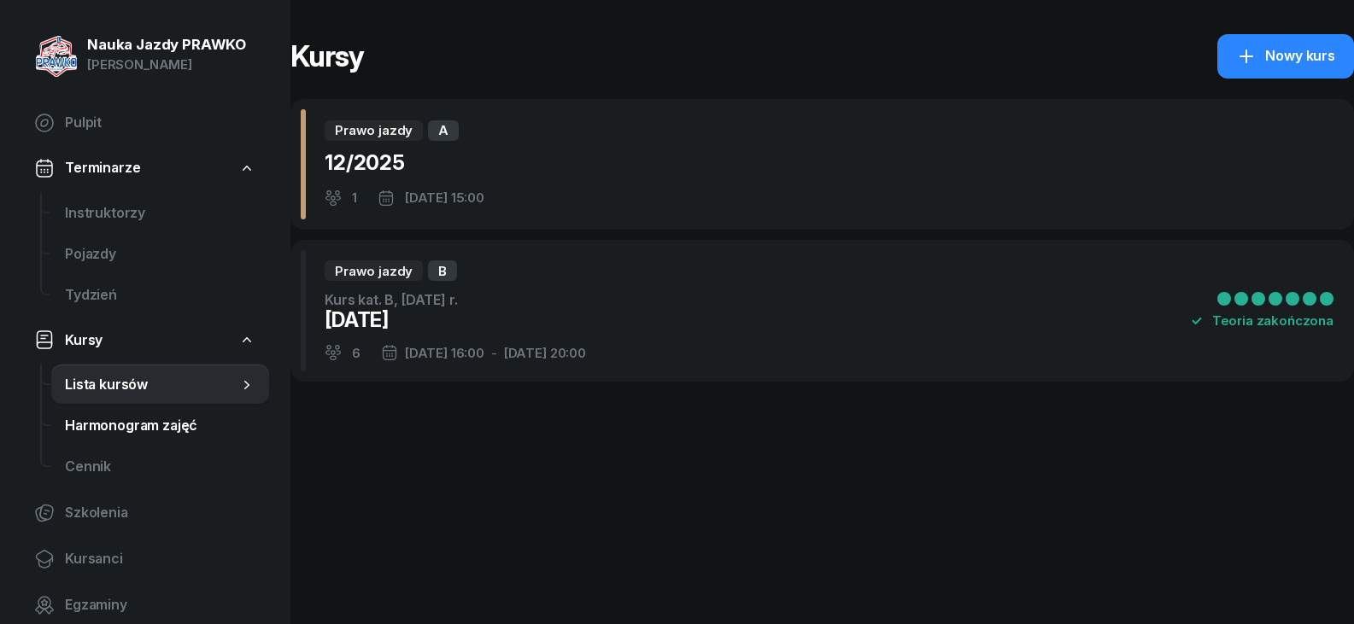
click at [130, 428] on span "Harmonogram zajęć" at bounding box center [160, 426] width 190 height 22
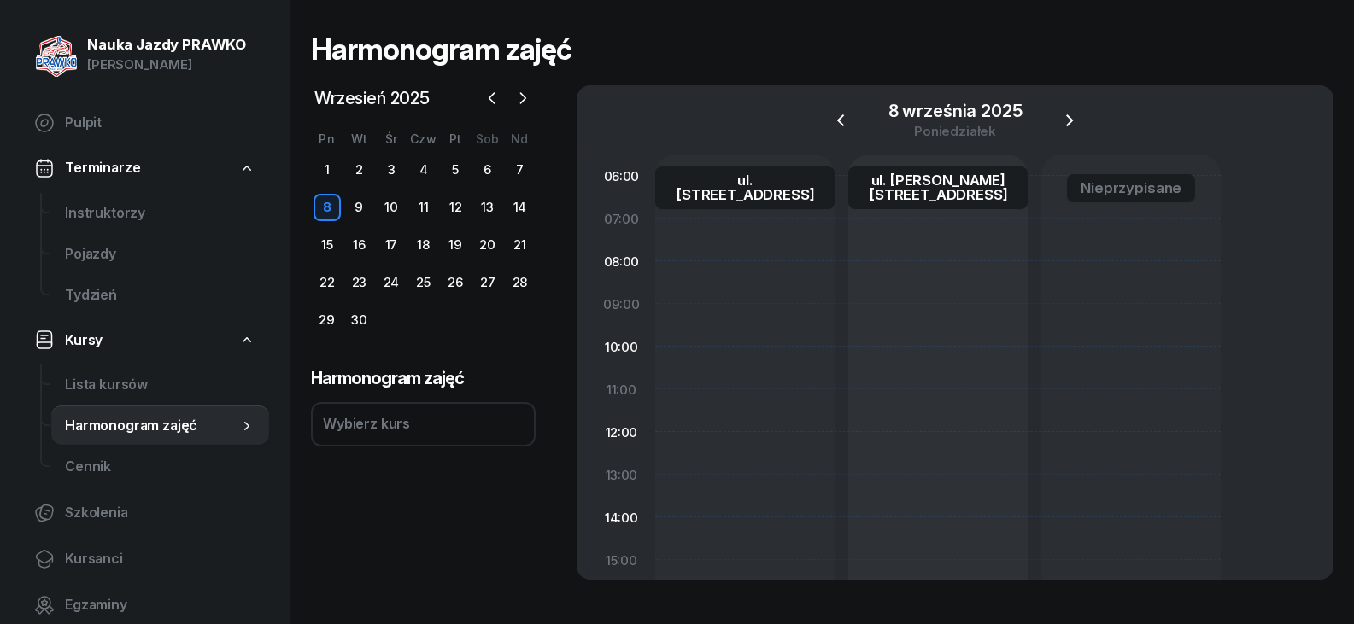
click at [417, 412] on div "Wybierz kurs" at bounding box center [423, 424] width 225 height 44
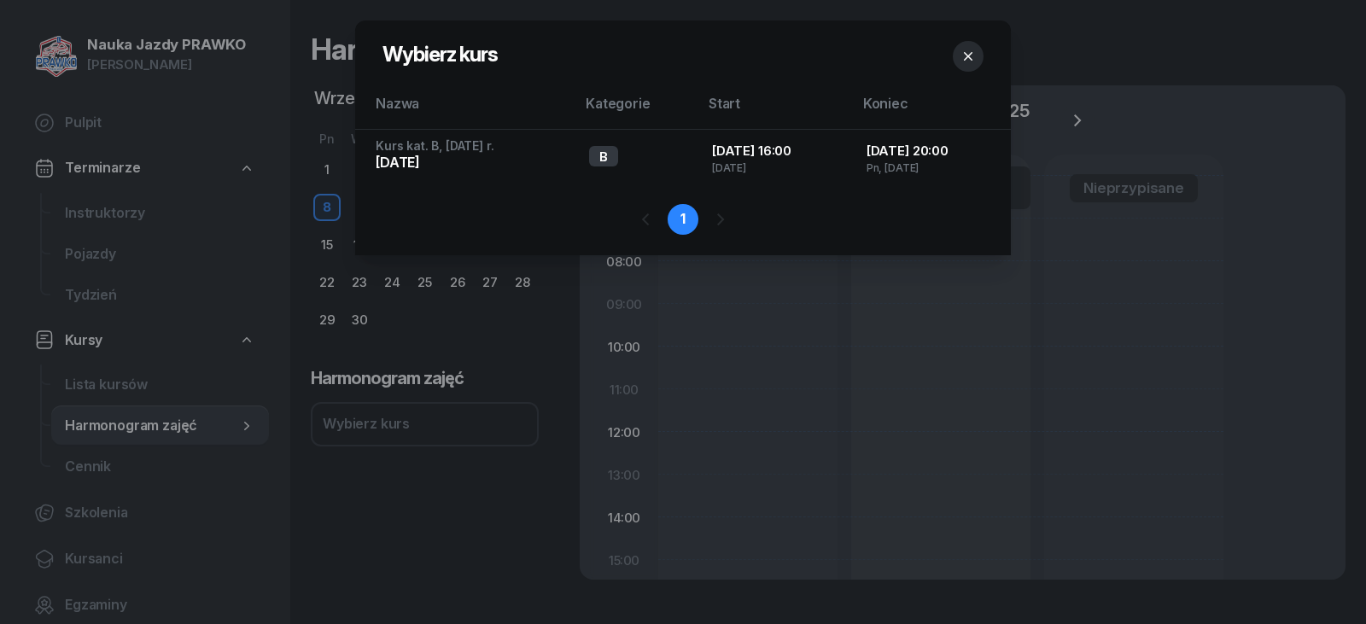
click at [718, 219] on div at bounding box center [720, 219] width 31 height 31
click at [981, 60] on button "button" at bounding box center [968, 56] width 31 height 31
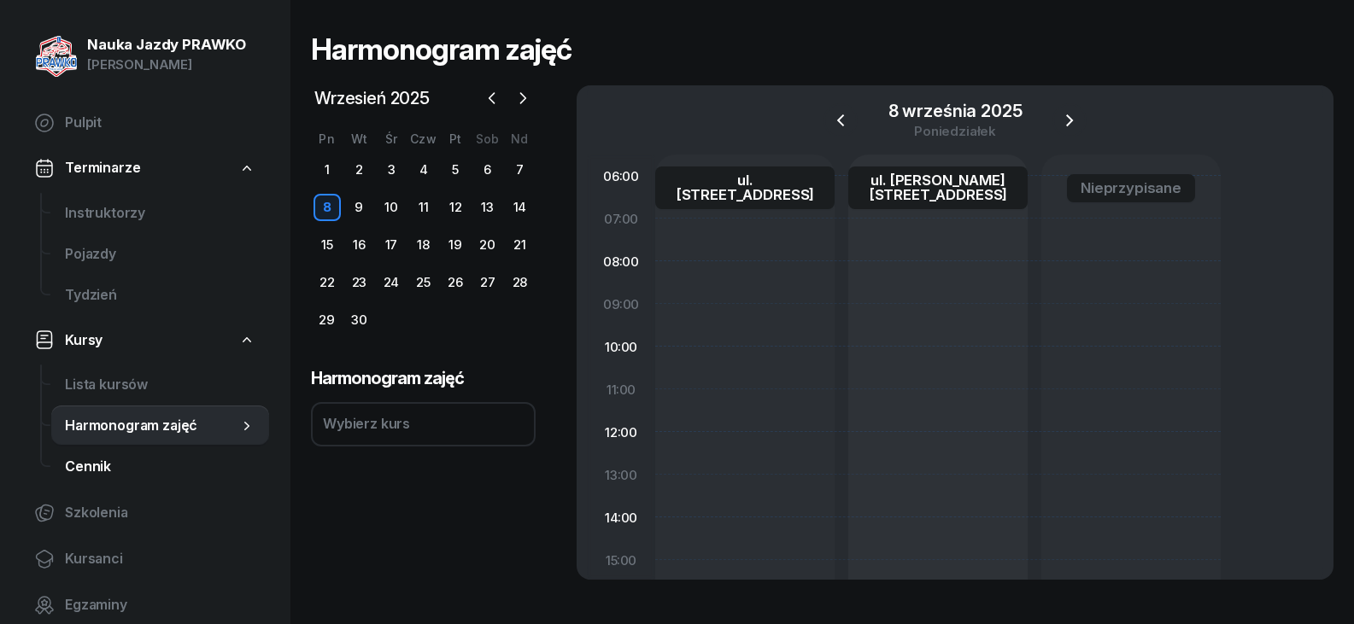
click at [83, 459] on span "Cennik" at bounding box center [160, 467] width 190 height 22
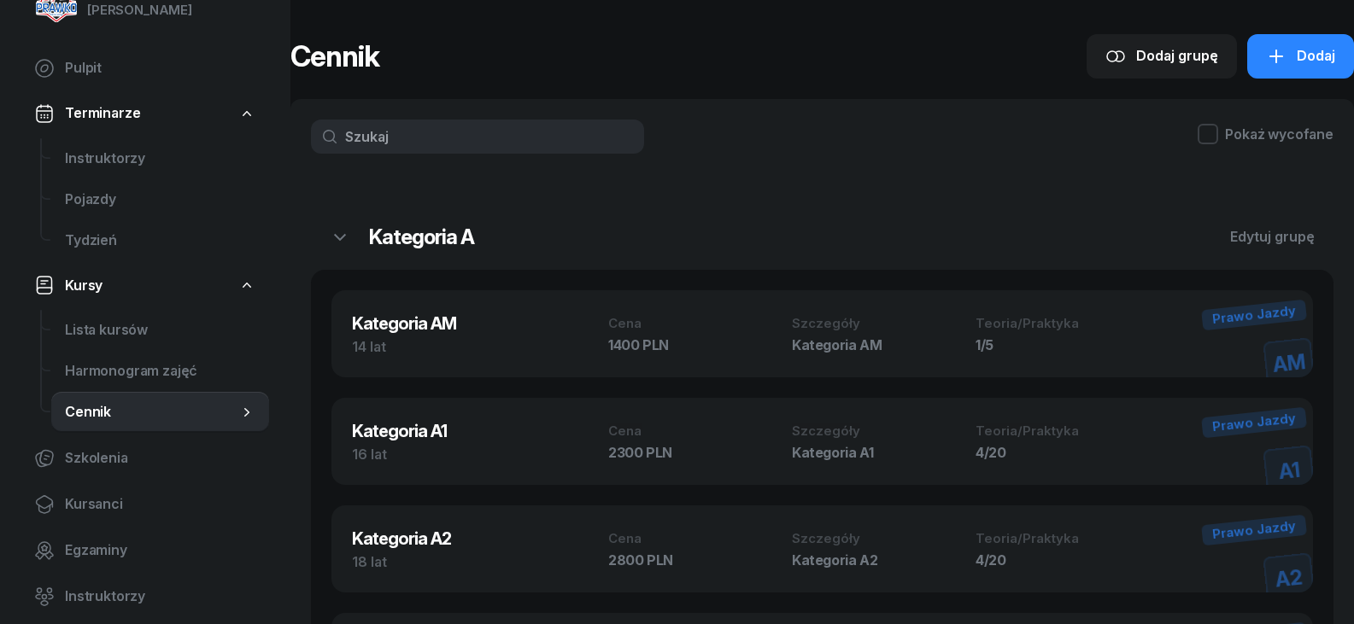
scroll to position [85, 0]
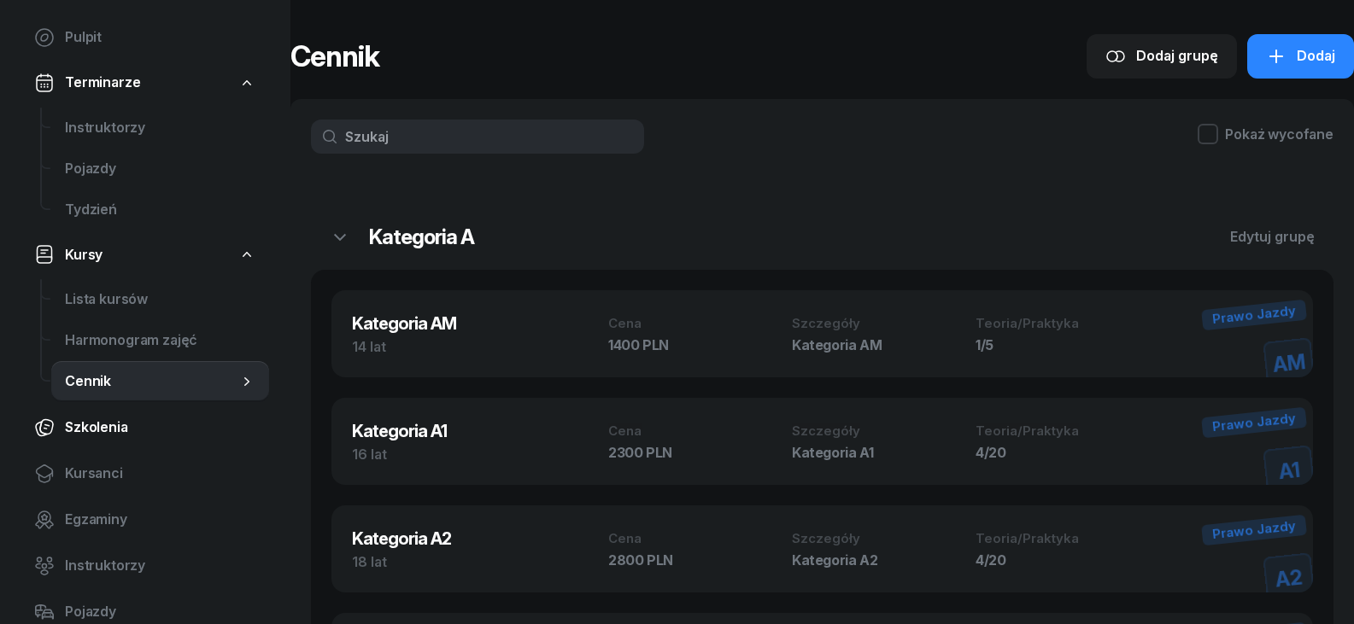
click at [82, 434] on span "Szkolenia" at bounding box center [160, 428] width 190 height 22
select select "createdAt-desc"
select select "674715a01dad492bd6d5b814"
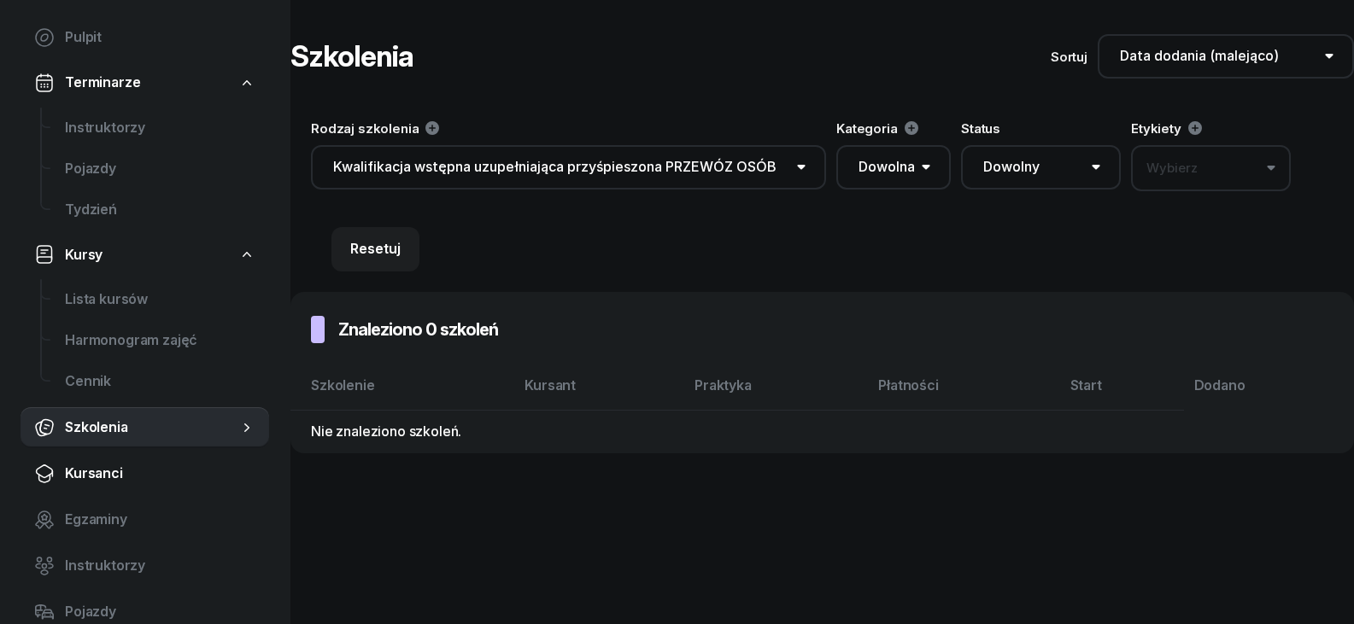
click at [137, 470] on span "Kursanci" at bounding box center [160, 474] width 190 height 22
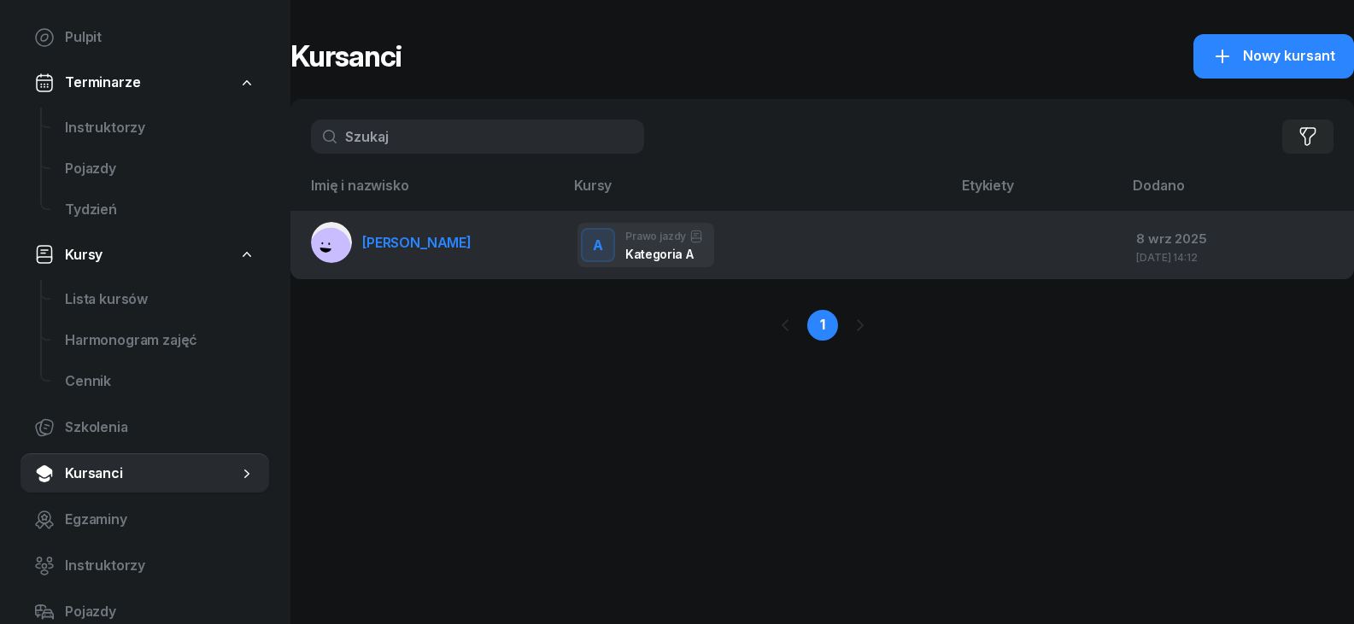
click at [900, 243] on div "A Prawo jazdy Kategoria A" at bounding box center [757, 245] width 360 height 44
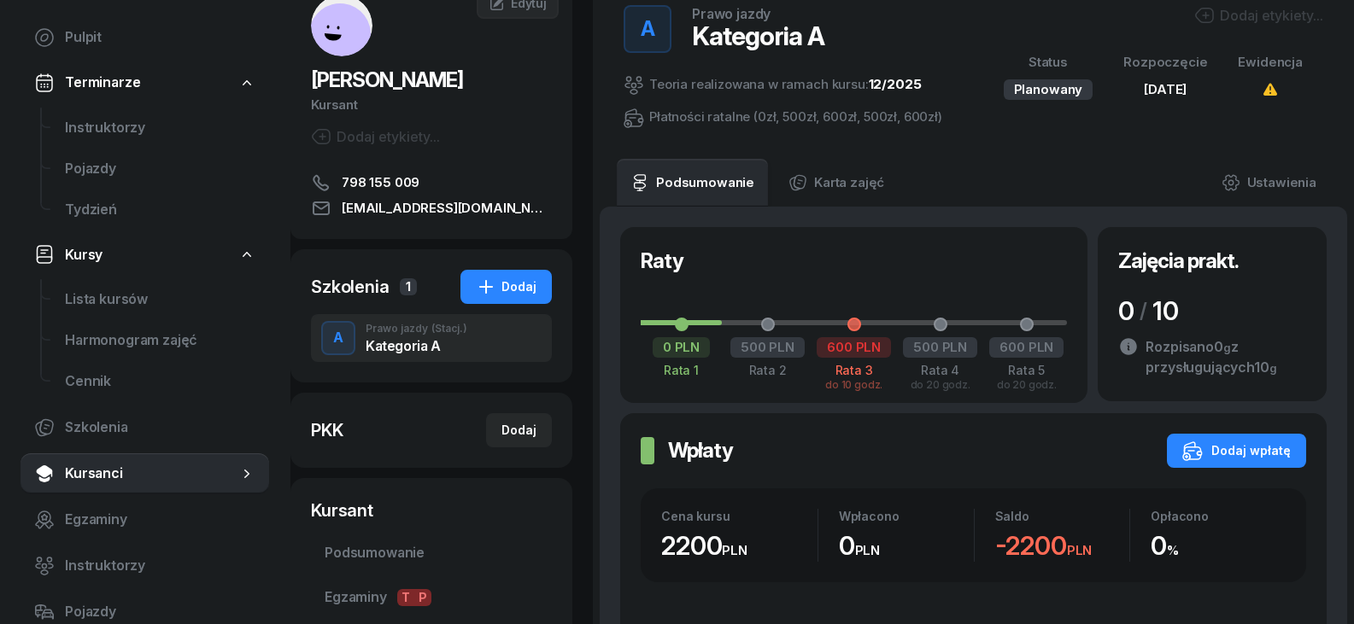
scroll to position [171, 0]
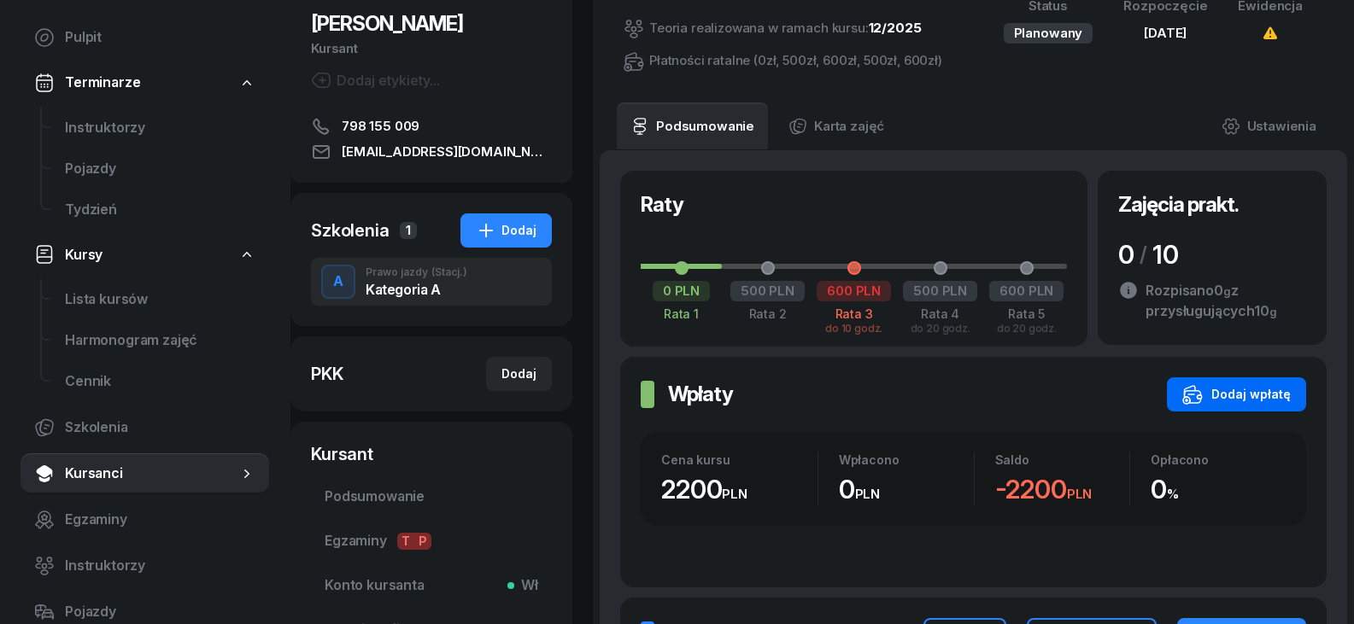
click at [1196, 410] on button "Dodaj wpłatę" at bounding box center [1236, 394] width 139 height 34
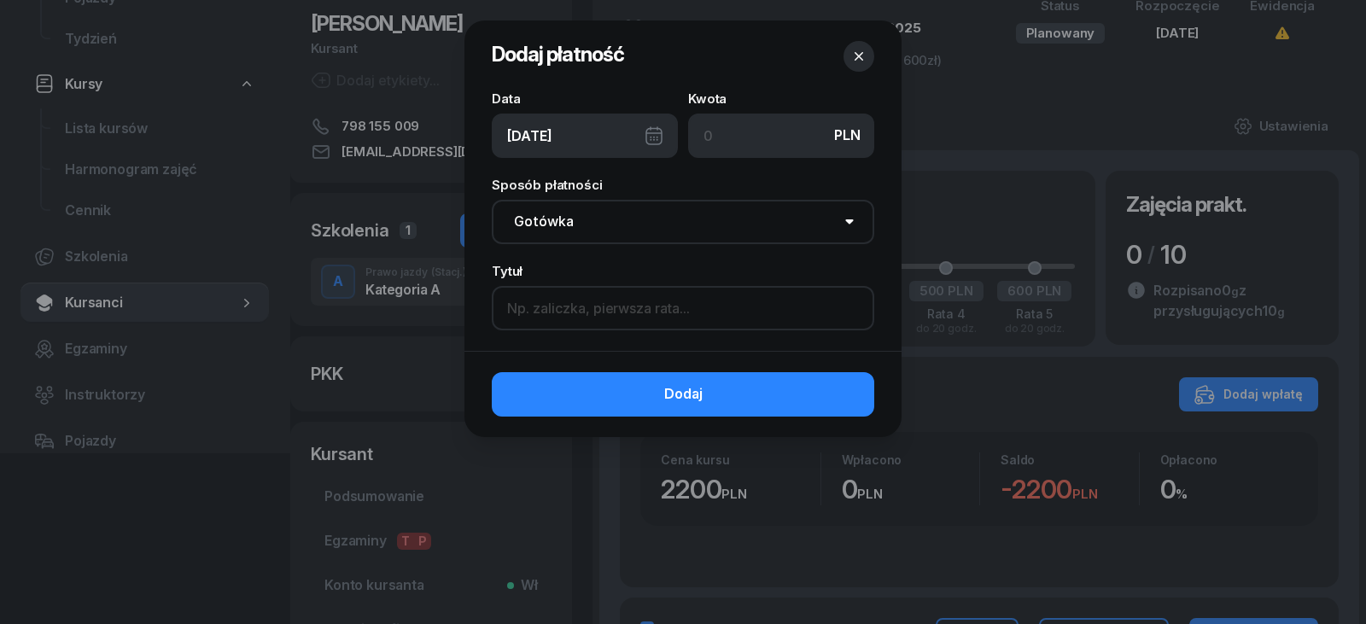
click at [569, 317] on input at bounding box center [683, 308] width 383 height 44
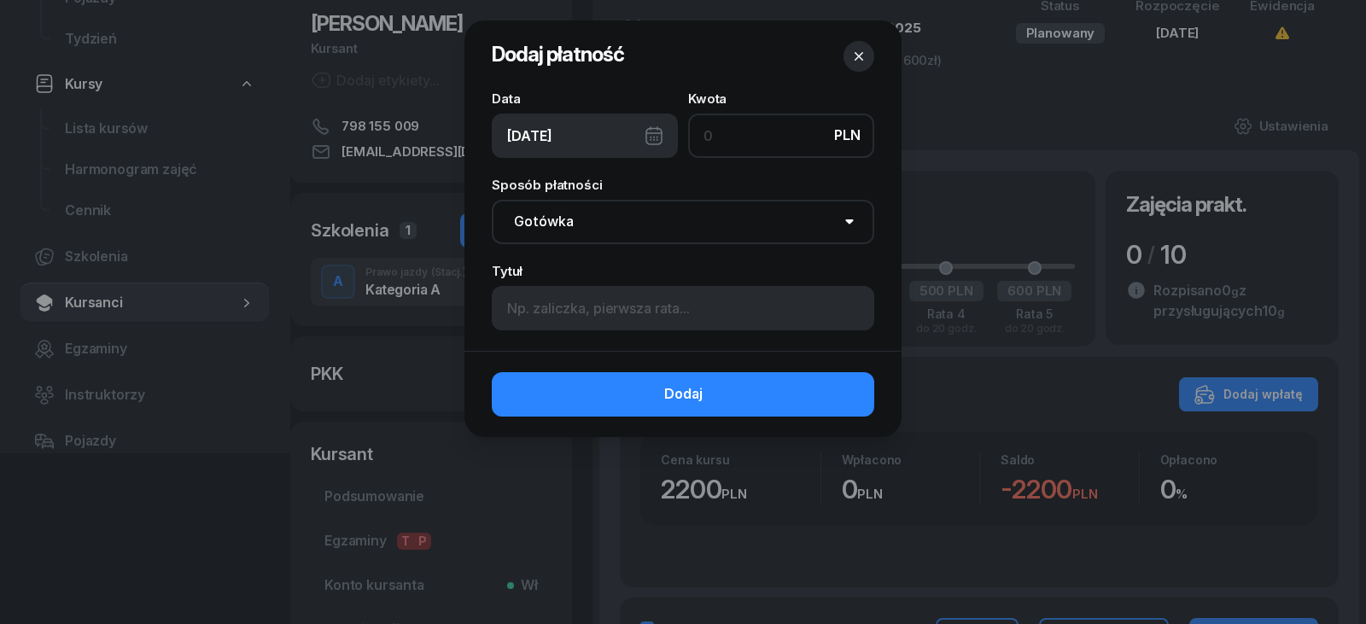
click at [808, 137] on input at bounding box center [781, 136] width 186 height 44
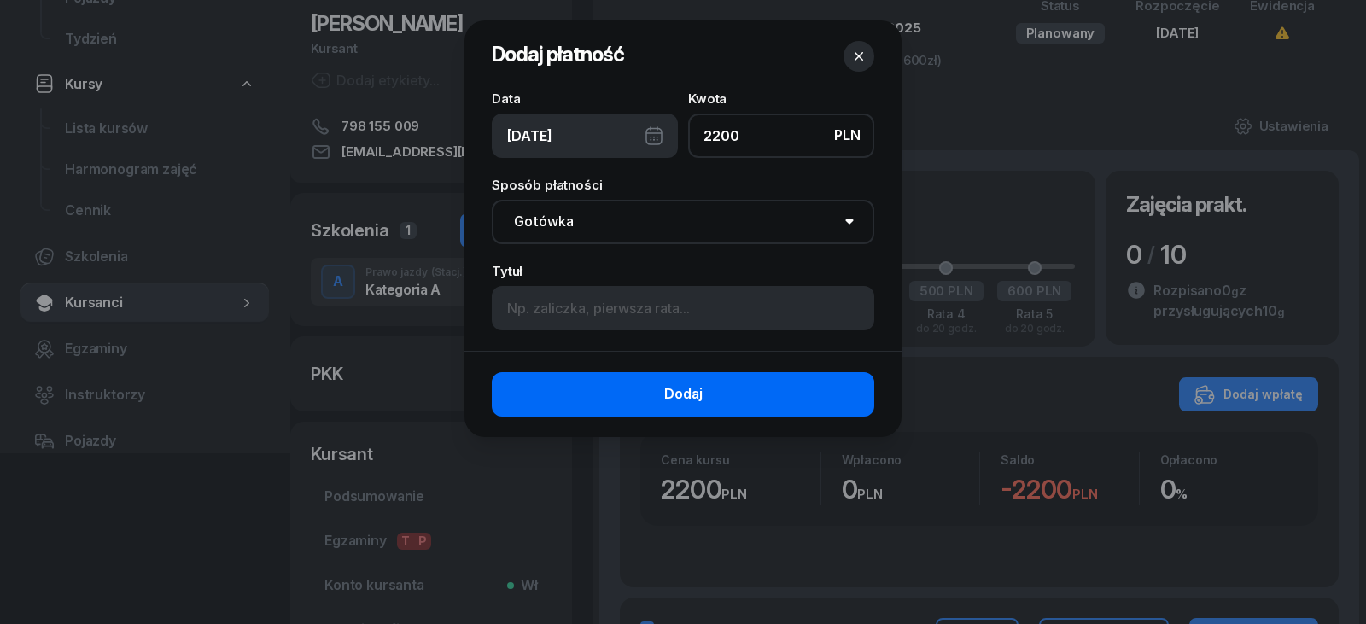
type input "2200"
click at [743, 400] on button "Dodaj" at bounding box center [683, 394] width 383 height 44
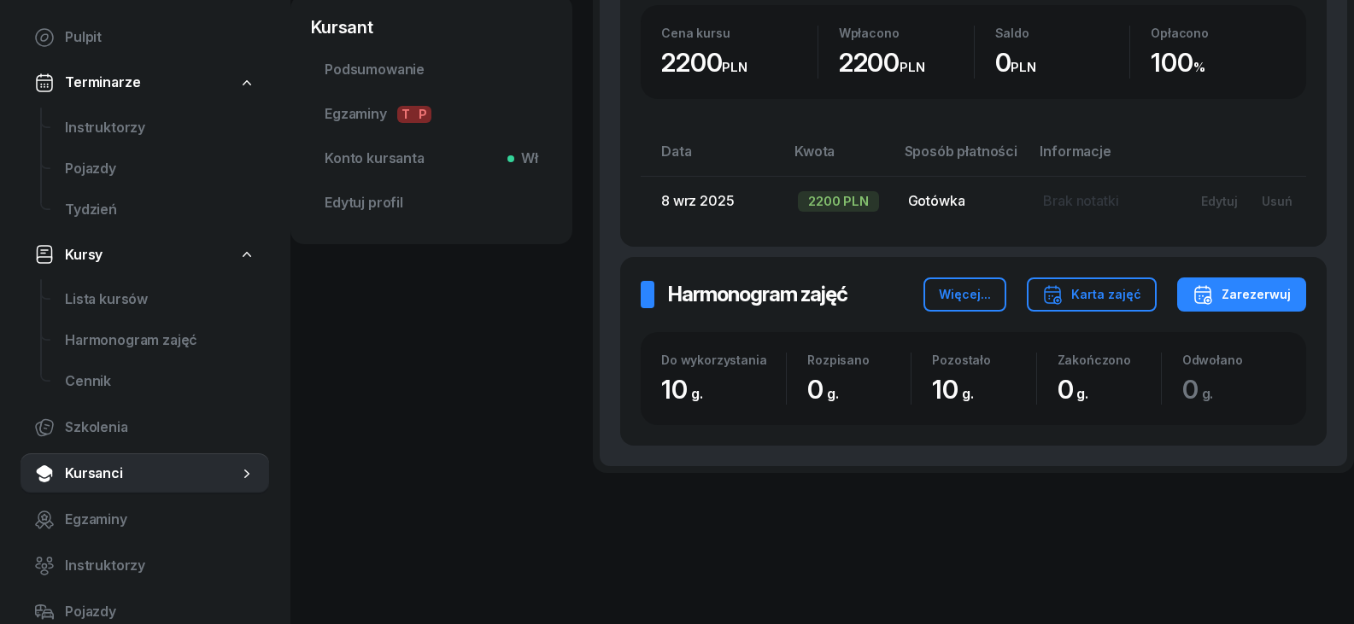
scroll to position [512, 0]
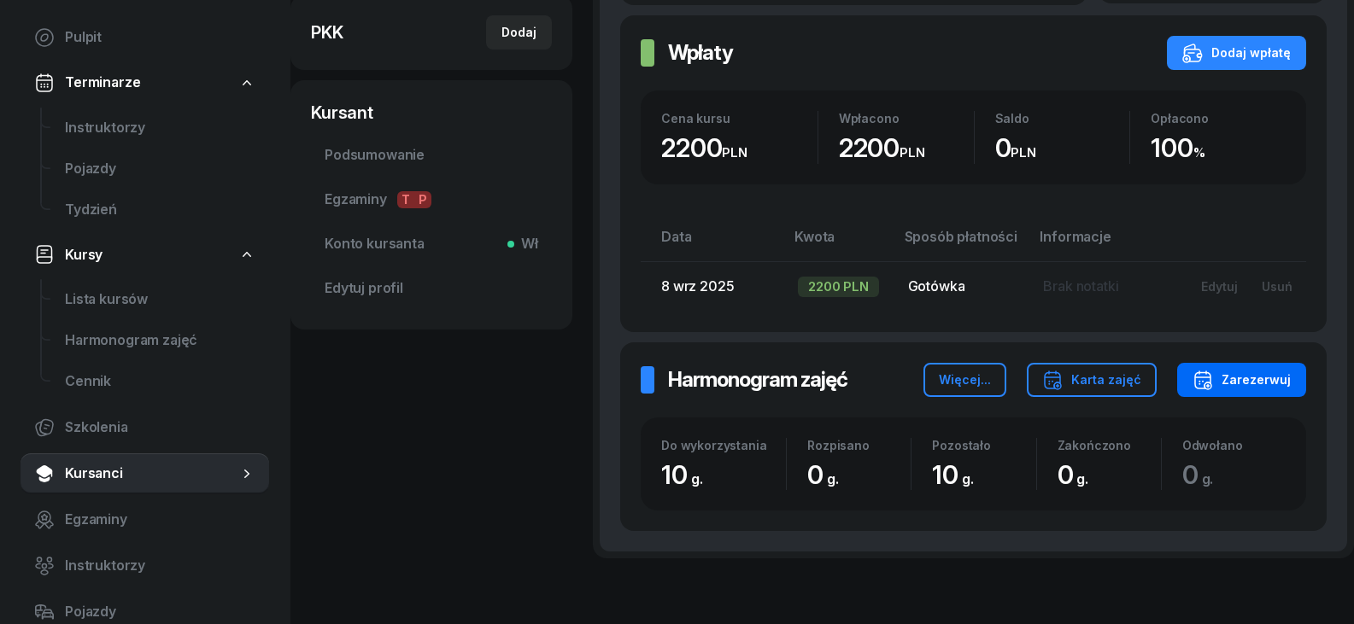
click at [1210, 377] on icon "button" at bounding box center [1203, 377] width 15 height 0
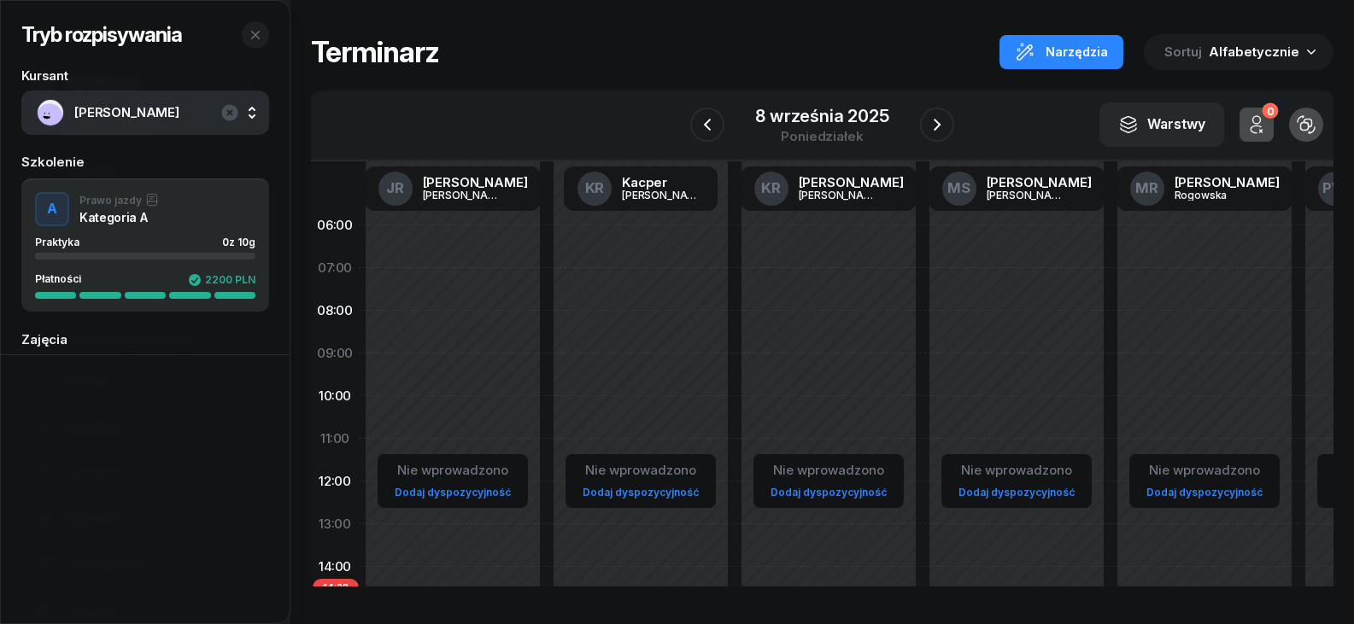
click at [469, 321] on div "Nie wprowadzono Dodaj dyspozycyjność" at bounding box center [453, 609] width 188 height 811
click at [856, 300] on div "Nie wprowadzono Dodaj dyspozycyjność" at bounding box center [828, 609] width 188 height 811
select select "07"
select select "09"
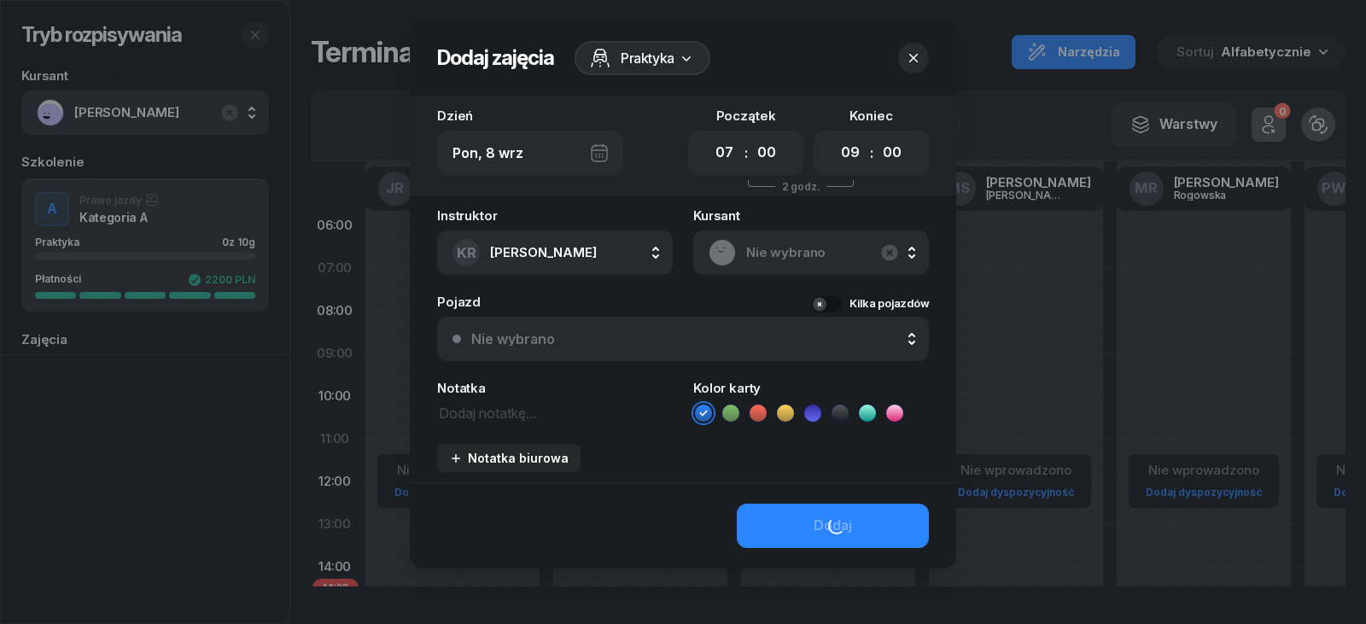
click at [997, 313] on div at bounding box center [683, 312] width 1366 height 624
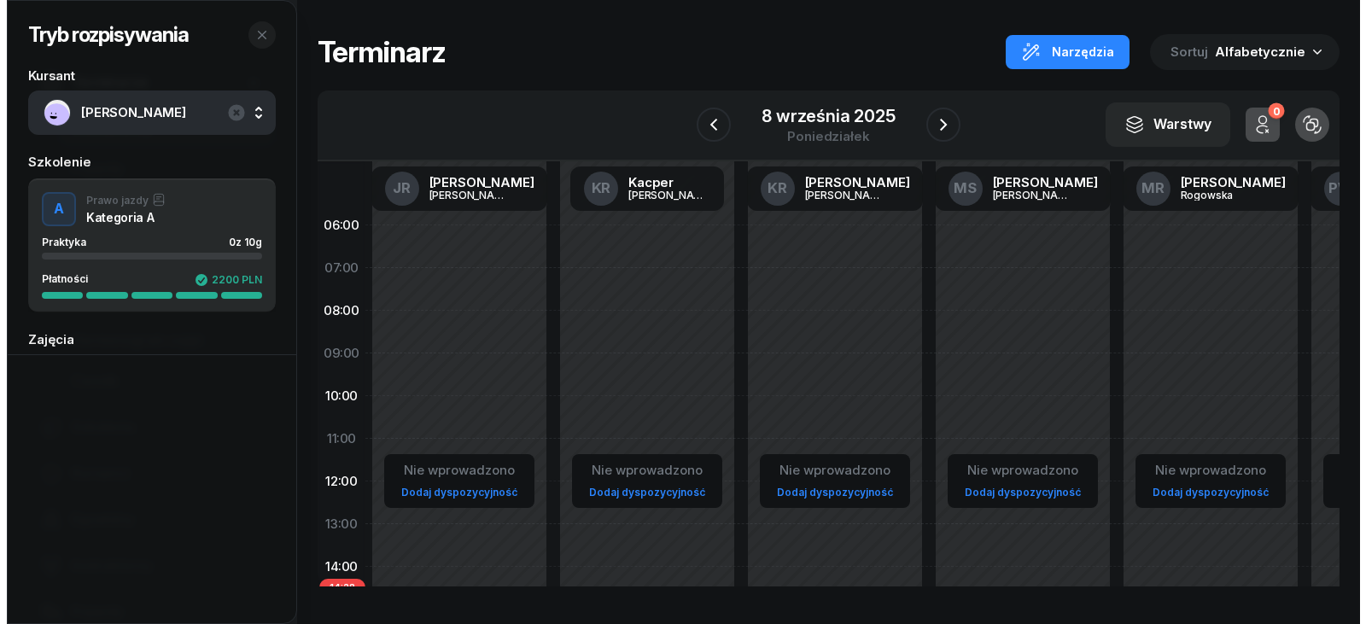
scroll to position [0, 5]
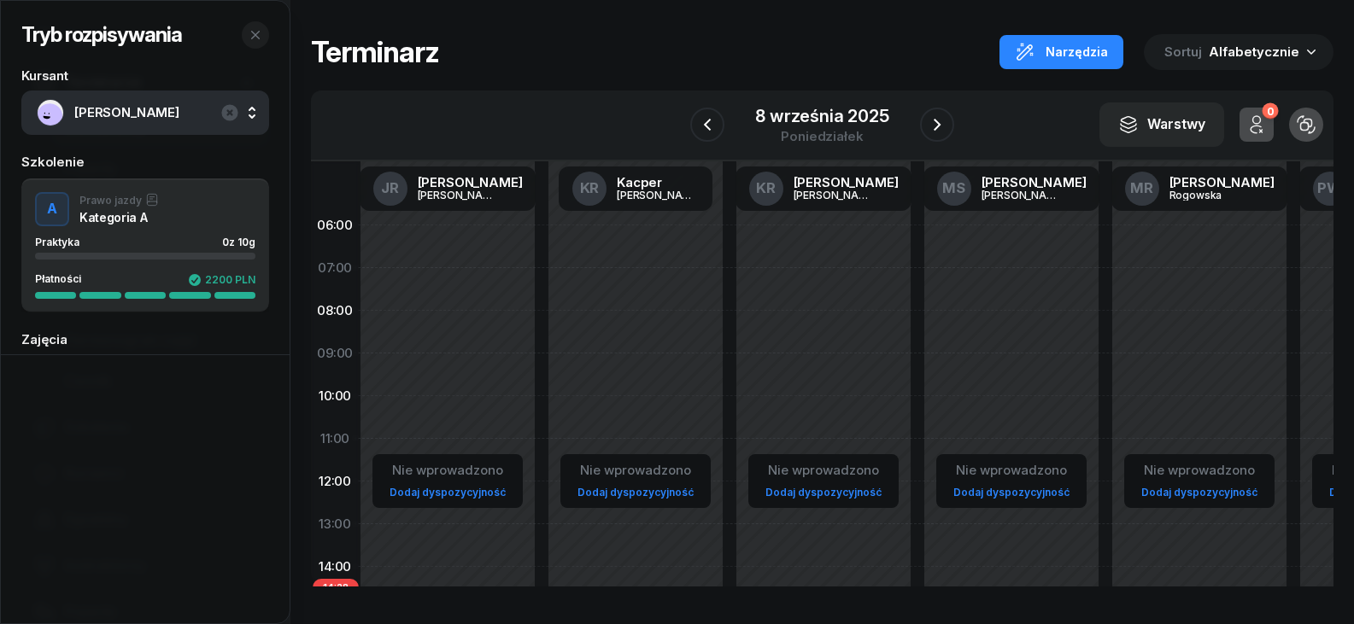
click at [507, 376] on div "Nie wprowadzono Dodaj dyspozycyjność" at bounding box center [448, 609] width 188 height 811
click at [608, 465] on div "Nie wprowadzono" at bounding box center [635, 470] width 130 height 22
select select "08"
select select "16"
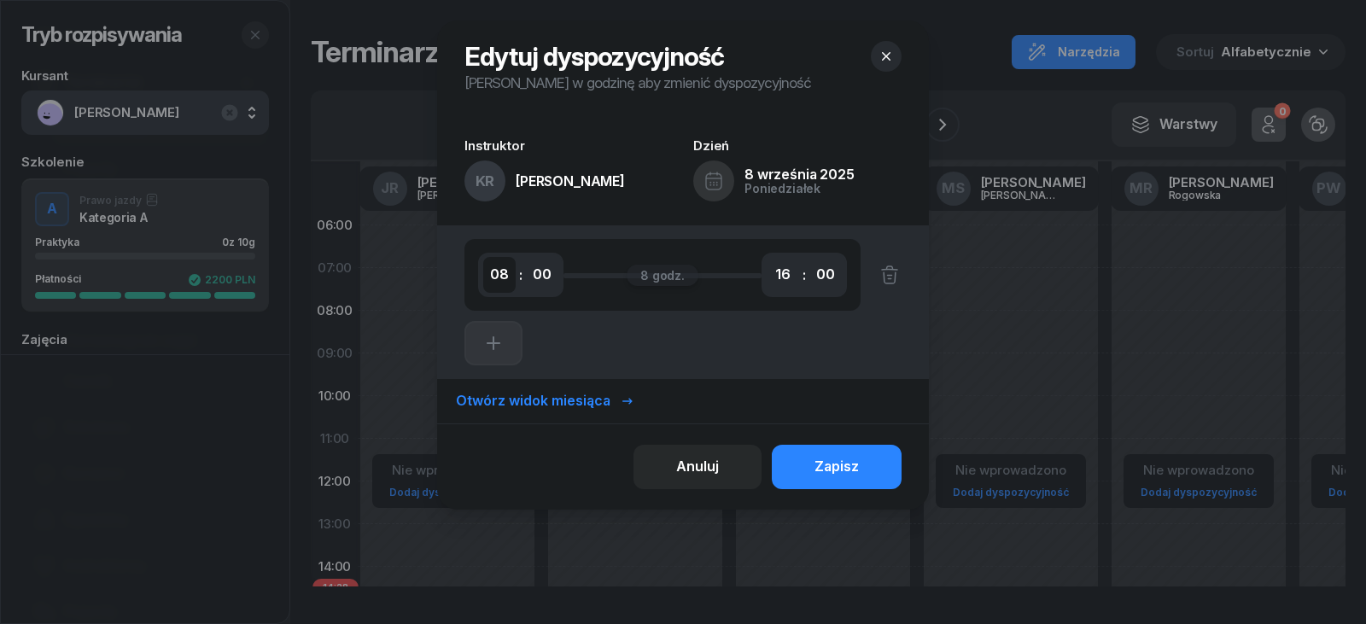
click at [501, 281] on select "00 01 02 03 04 05 06 07 08 09 10 11 12 13 14 15 16 17 18 19 20 21 22 23" at bounding box center [499, 275] width 32 height 36
select select "07"
click at [483, 257] on select "00 01 02 03 04 05 06 07 08 09 10 11 12 13 14 15 16 17 18 19 20 21 22 23" at bounding box center [499, 275] width 32 height 36
click at [803, 278] on div ":" at bounding box center [804, 275] width 3 height 20
click at [787, 278] on select "00 01 02 03 04 05 06 07 08 09 10 11 12 13 14 15 16 17 18 19 20 21 22 23" at bounding box center [783, 275] width 32 height 36
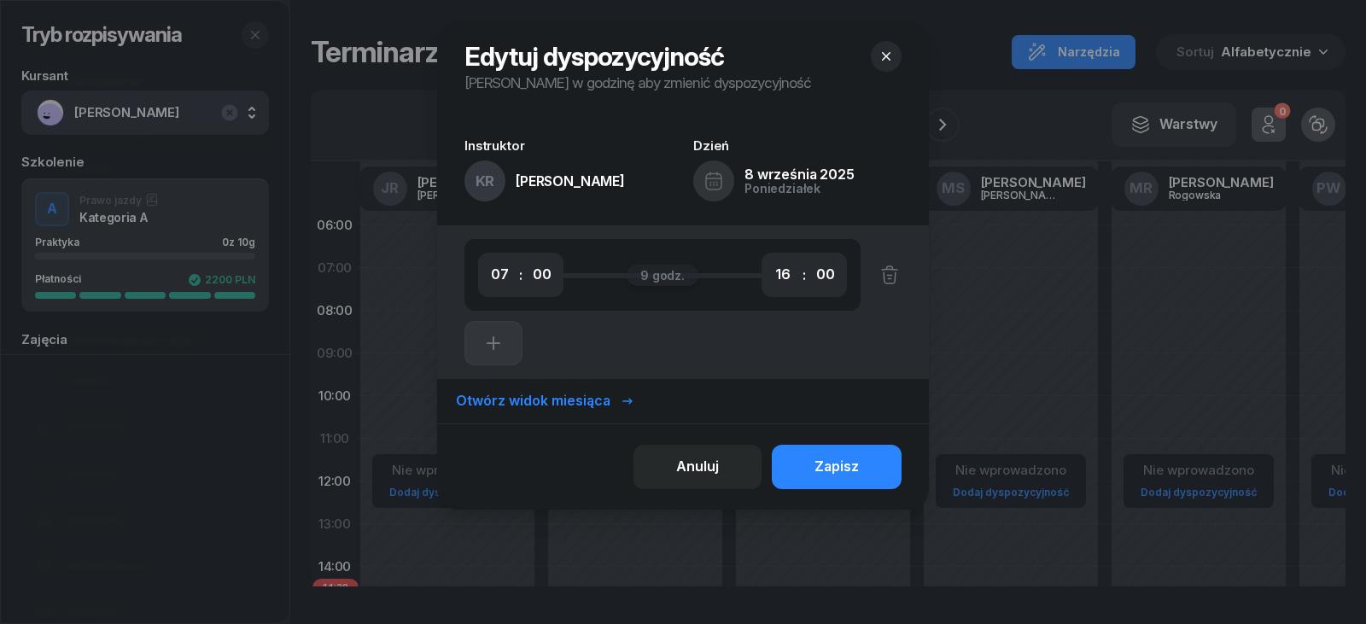
select select "15"
click at [767, 257] on select "00 01 02 03 04 05 06 07 08 09 10 11 12 13 14 15 16 17 18 19 20 21 22 23" at bounding box center [783, 275] width 32 height 36
click at [810, 467] on button "Zapisz" at bounding box center [837, 467] width 130 height 44
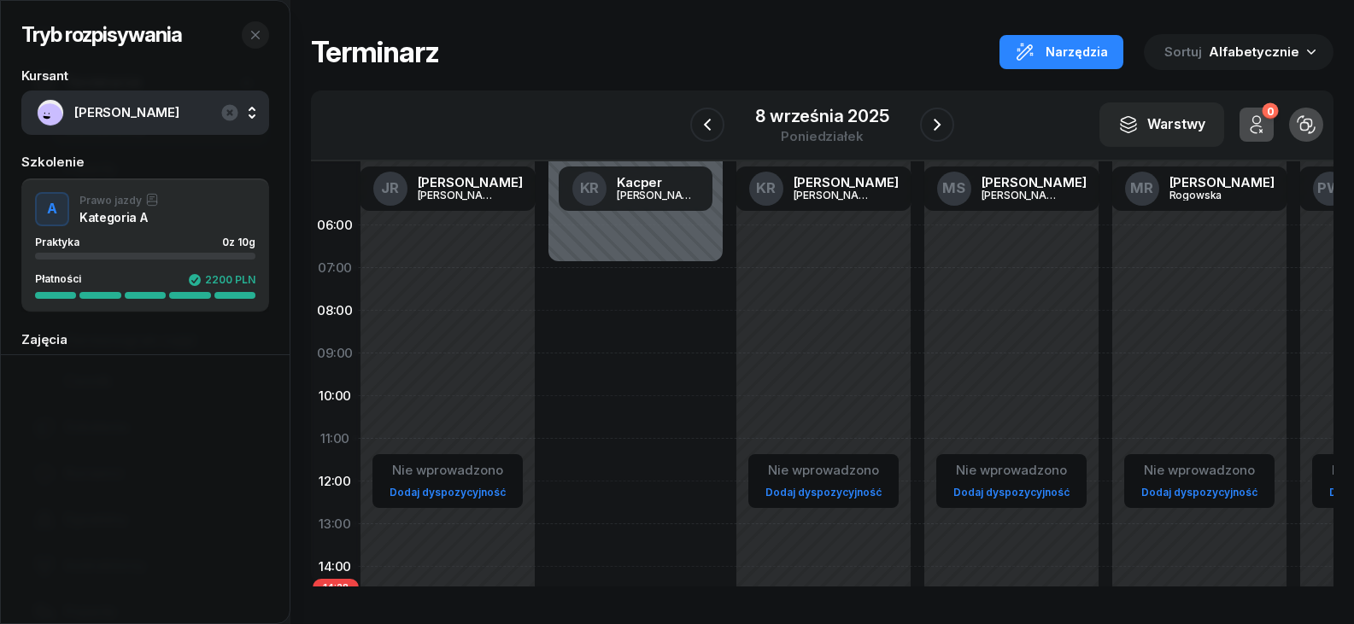
click at [605, 308] on div "Niedostępny 00:00 - 07:00 Niedostępny 15:00 - 23:59" at bounding box center [635, 609] width 188 height 811
select select "07"
select select "09"
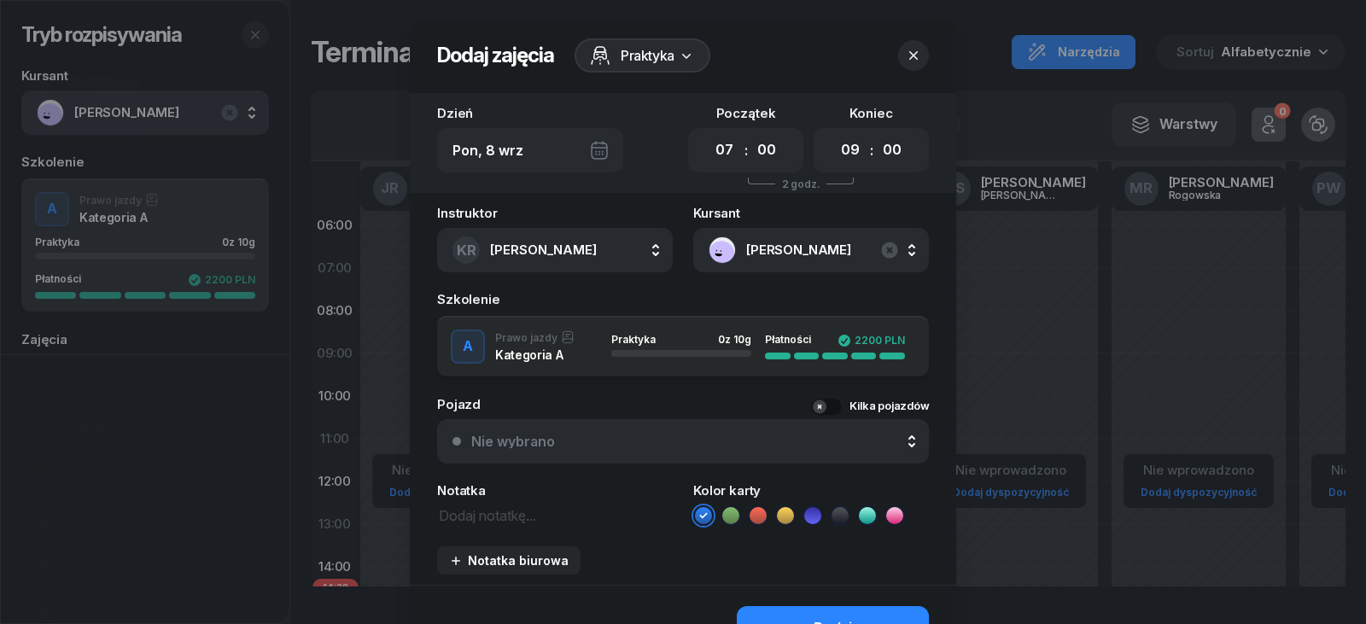
scroll to position [0, 0]
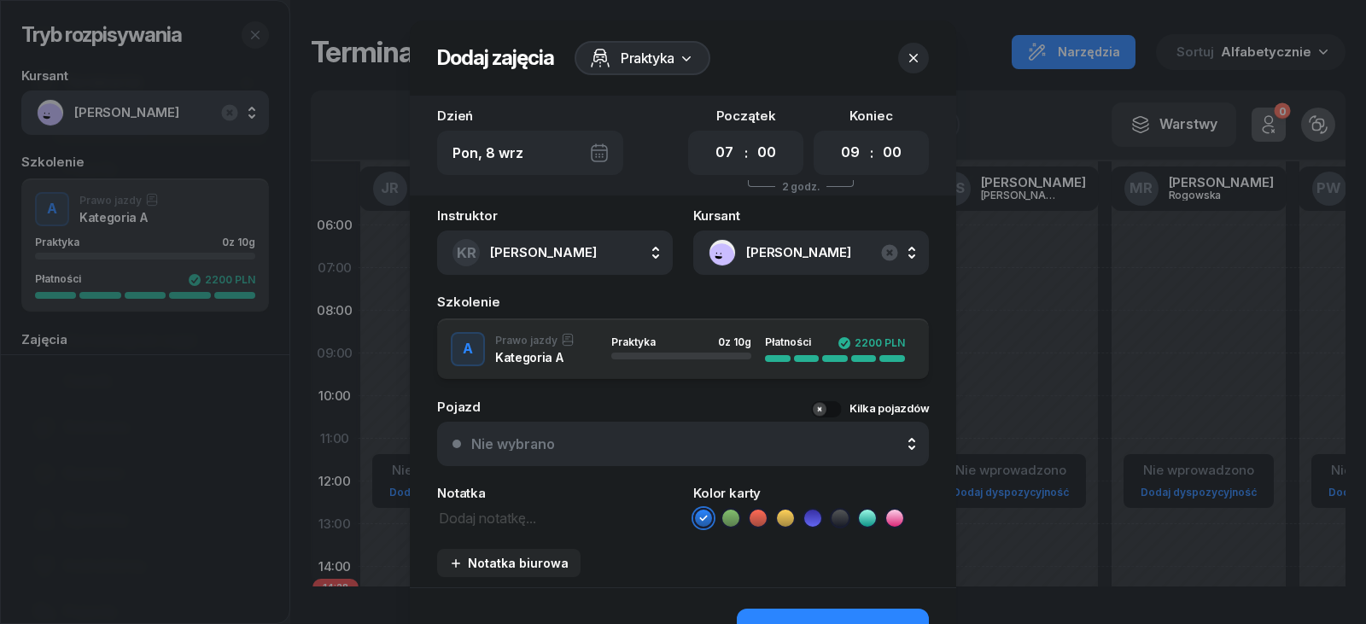
click at [748, 518] on li at bounding box center [758, 518] width 20 height 20
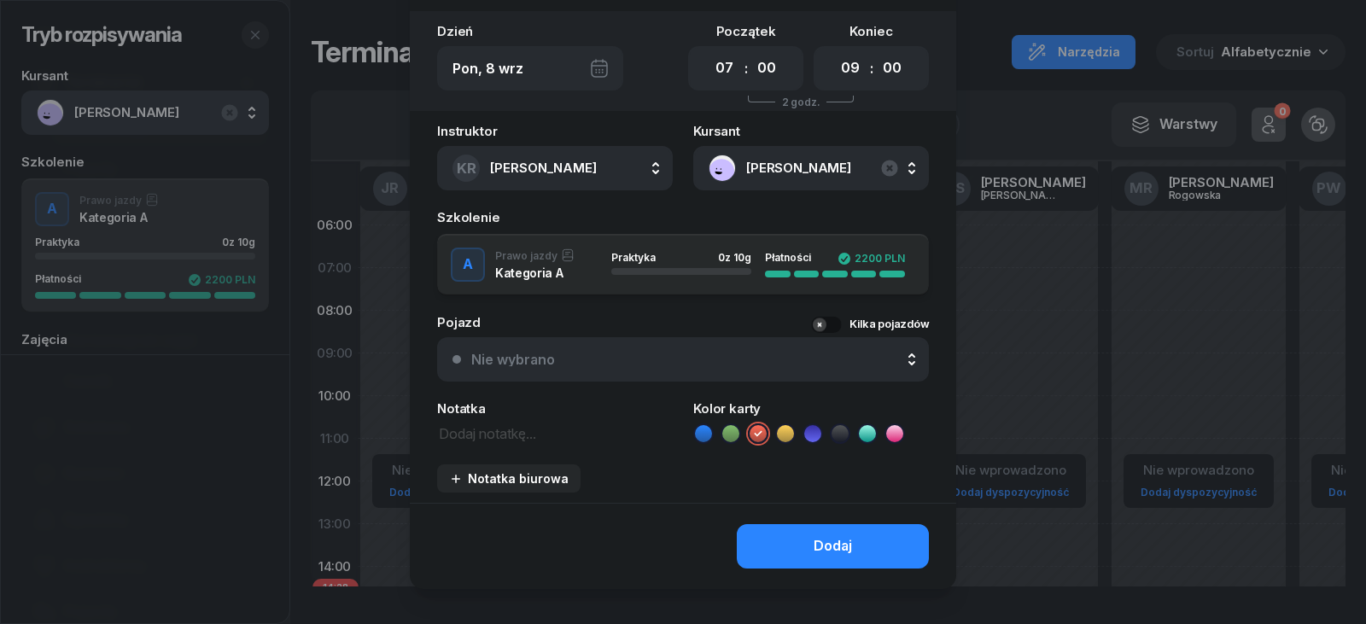
scroll to position [85, 0]
click at [796, 547] on button "Dodaj" at bounding box center [833, 545] width 192 height 44
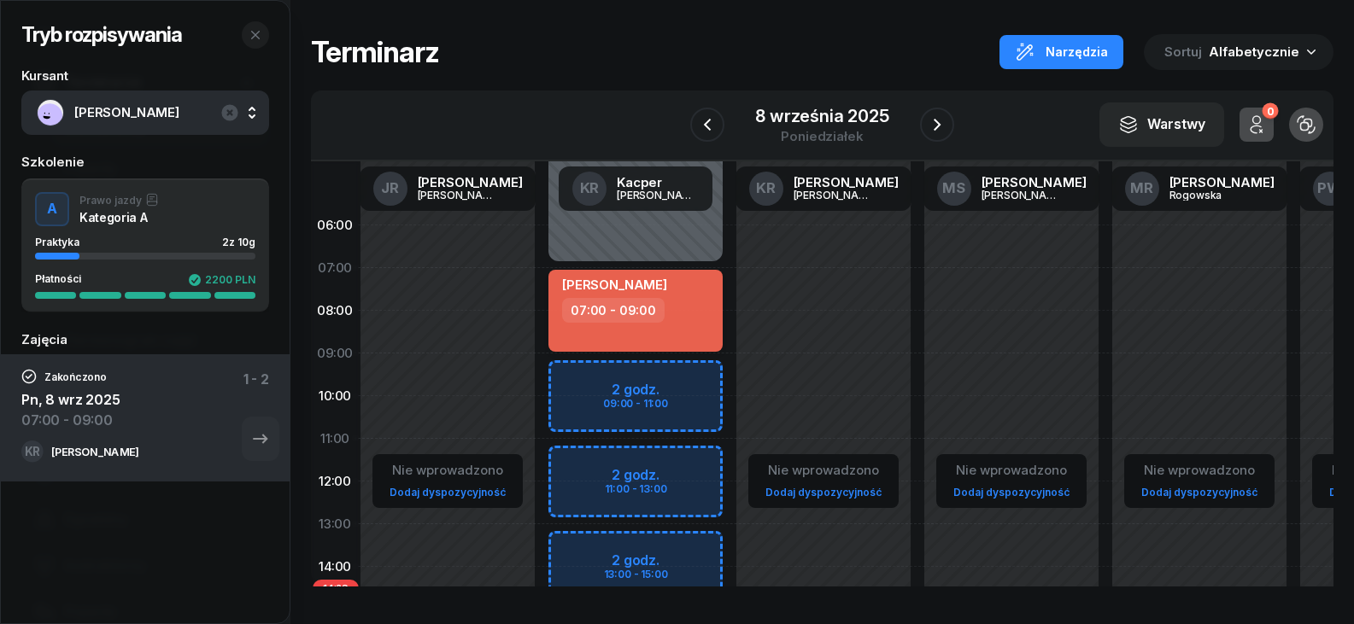
click at [704, 296] on div "[PERSON_NAME]" at bounding box center [637, 287] width 150 height 21
select select "07"
select select "09"
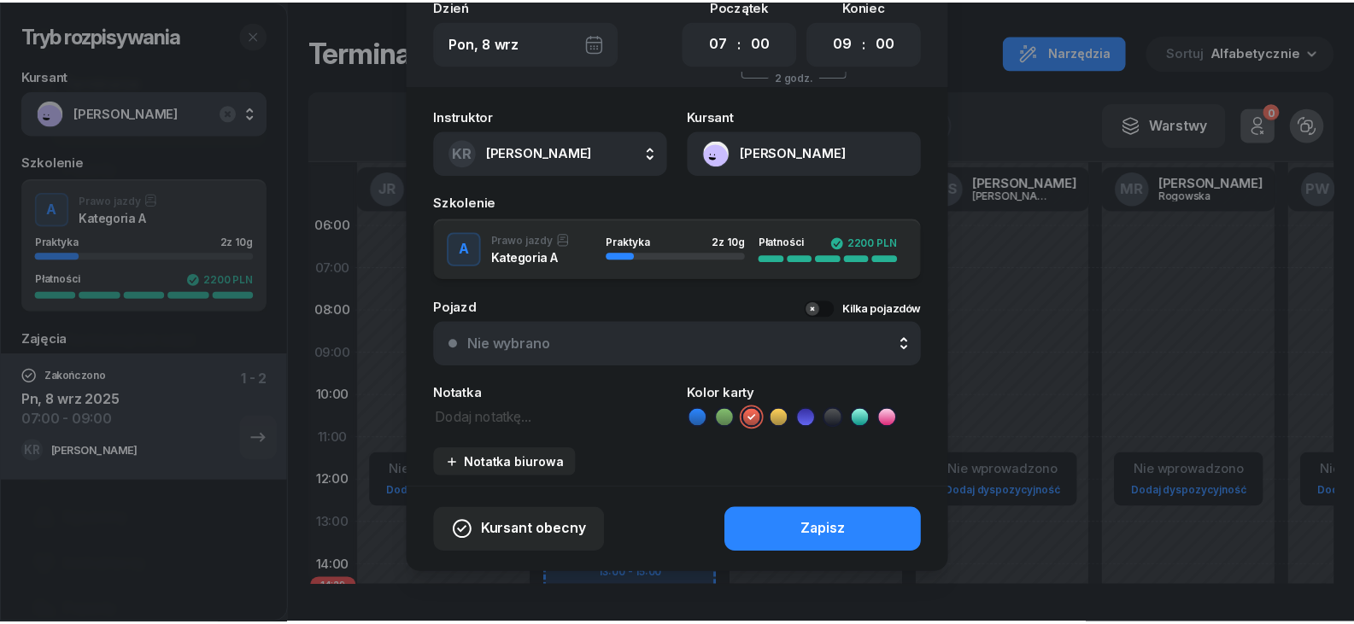
scroll to position [114, 0]
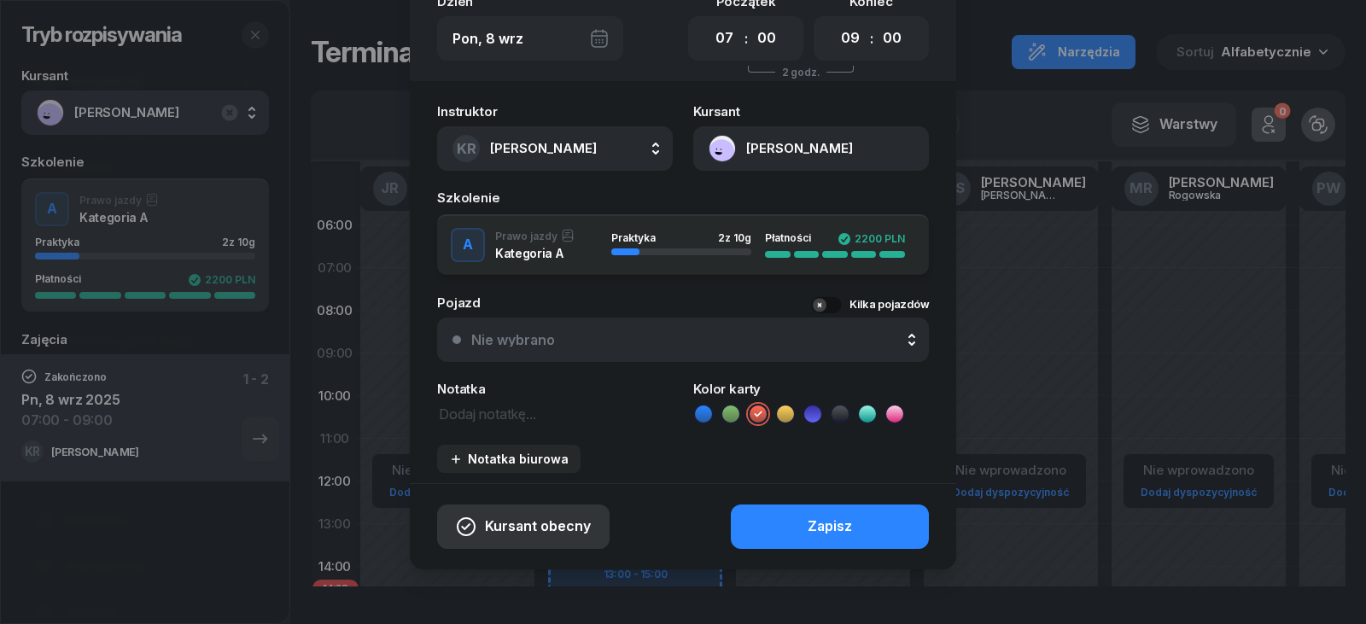
click at [554, 528] on span "Kursant obecny" at bounding box center [538, 527] width 106 height 22
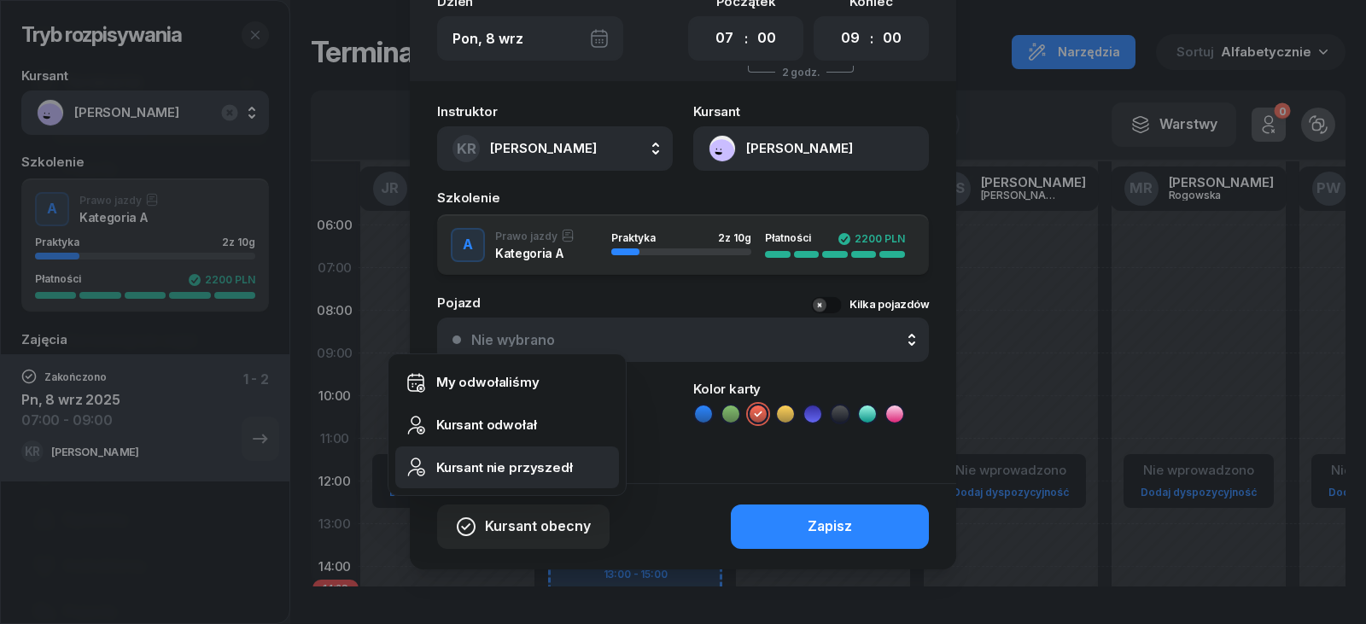
click at [512, 457] on div "Kursant nie przyszedł" at bounding box center [504, 468] width 137 height 22
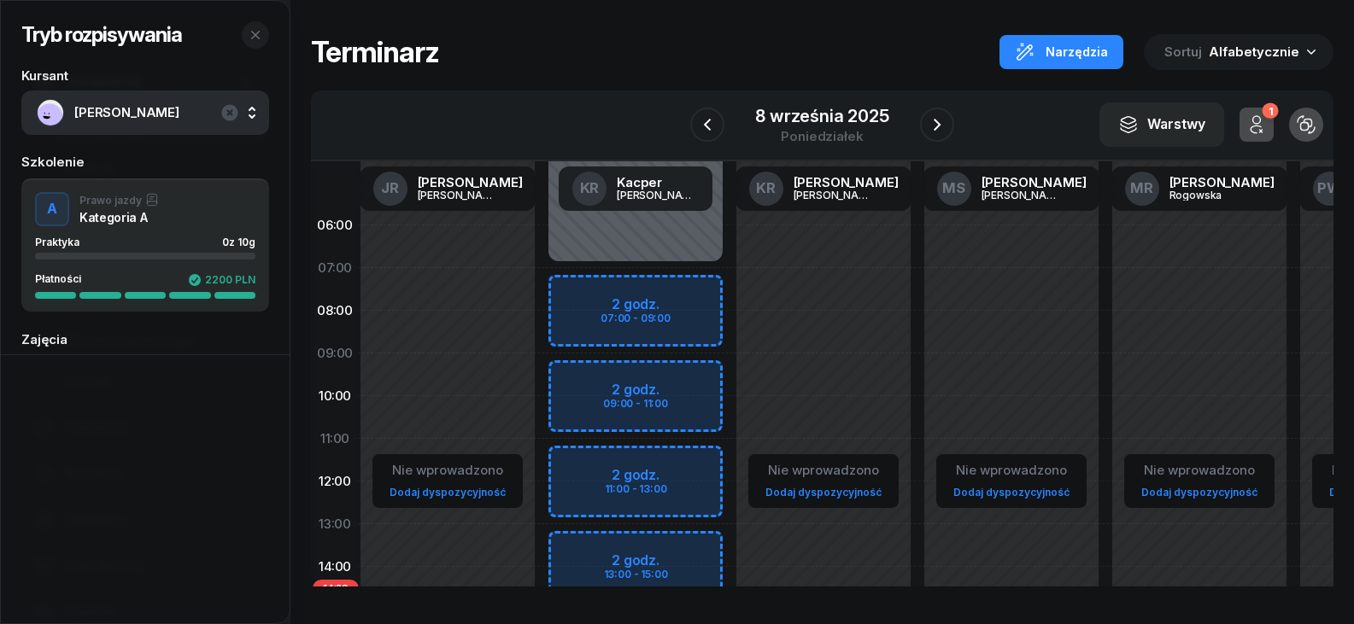
click at [165, 111] on span "[PERSON_NAME]" at bounding box center [163, 113] width 179 height 22
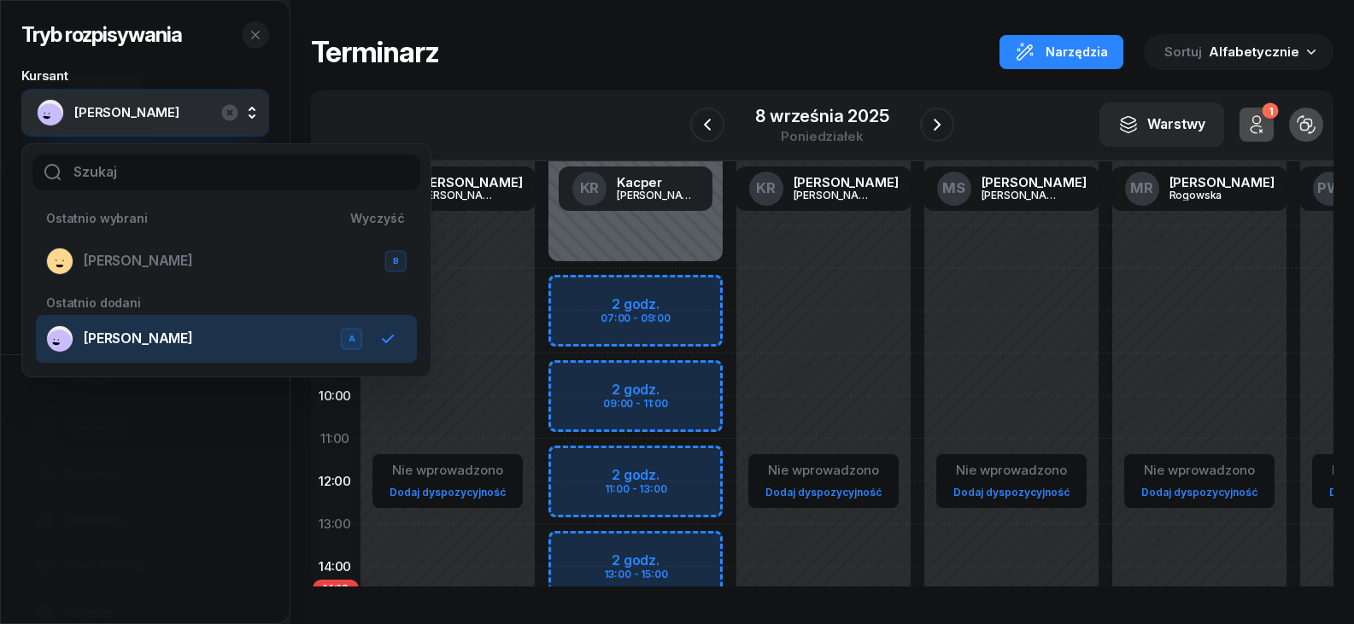
click at [116, 454] on div at bounding box center [145, 488] width 289 height 269
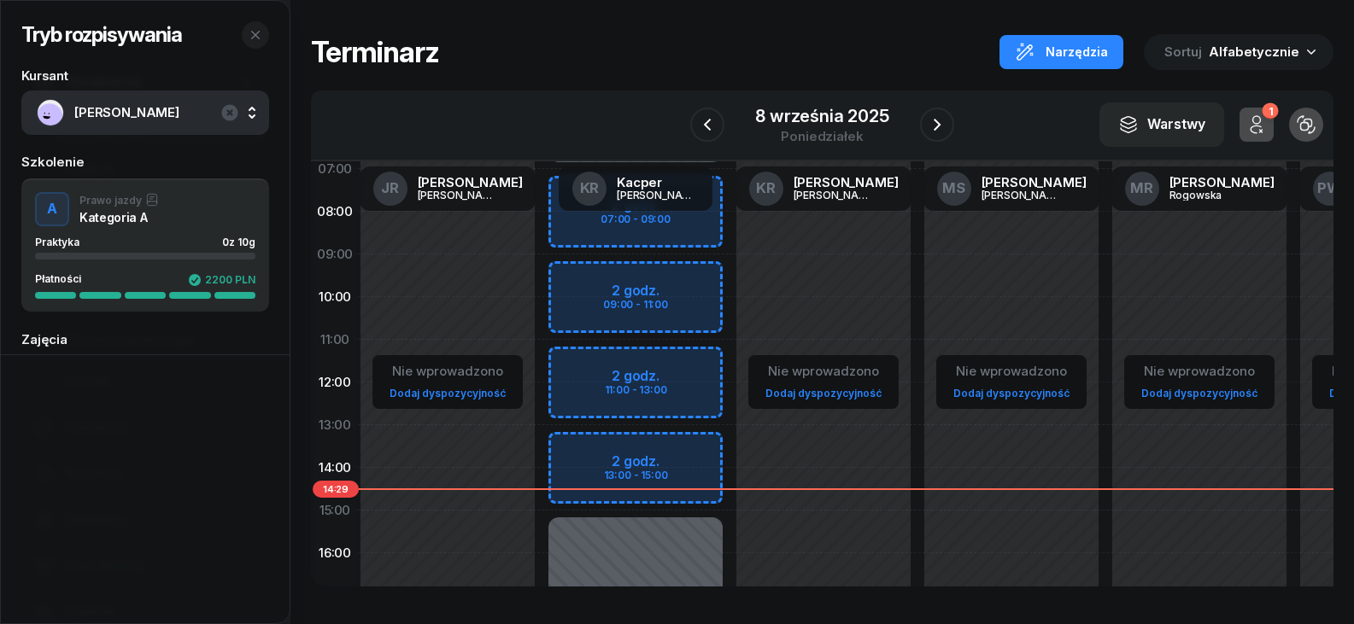
scroll to position [0, 5]
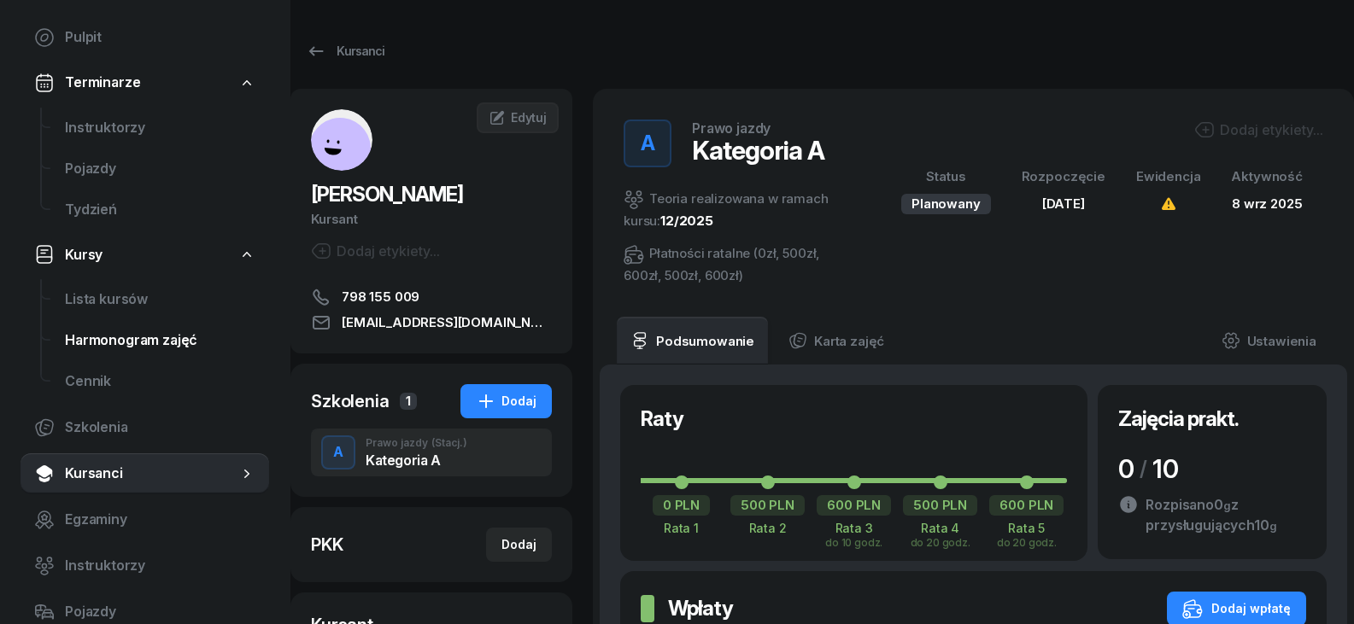
click at [131, 342] on span "Harmonogram zajęć" at bounding box center [160, 341] width 190 height 22
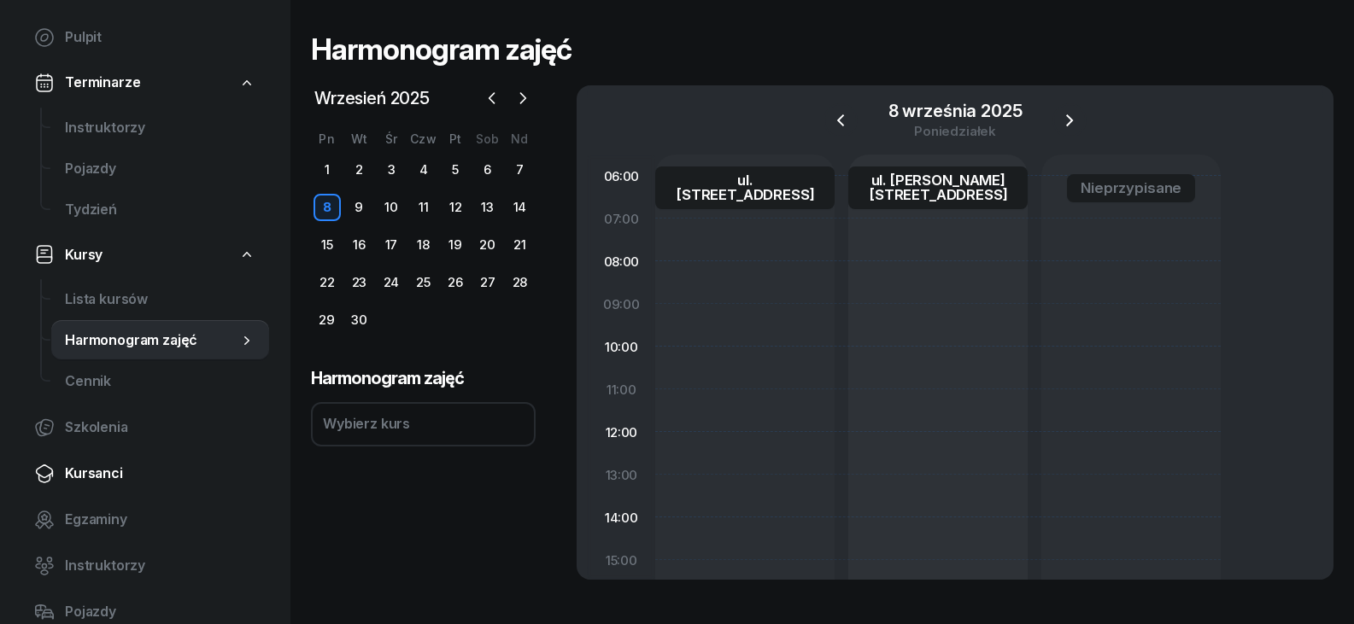
click at [91, 469] on span "Kursanci" at bounding box center [160, 474] width 190 height 22
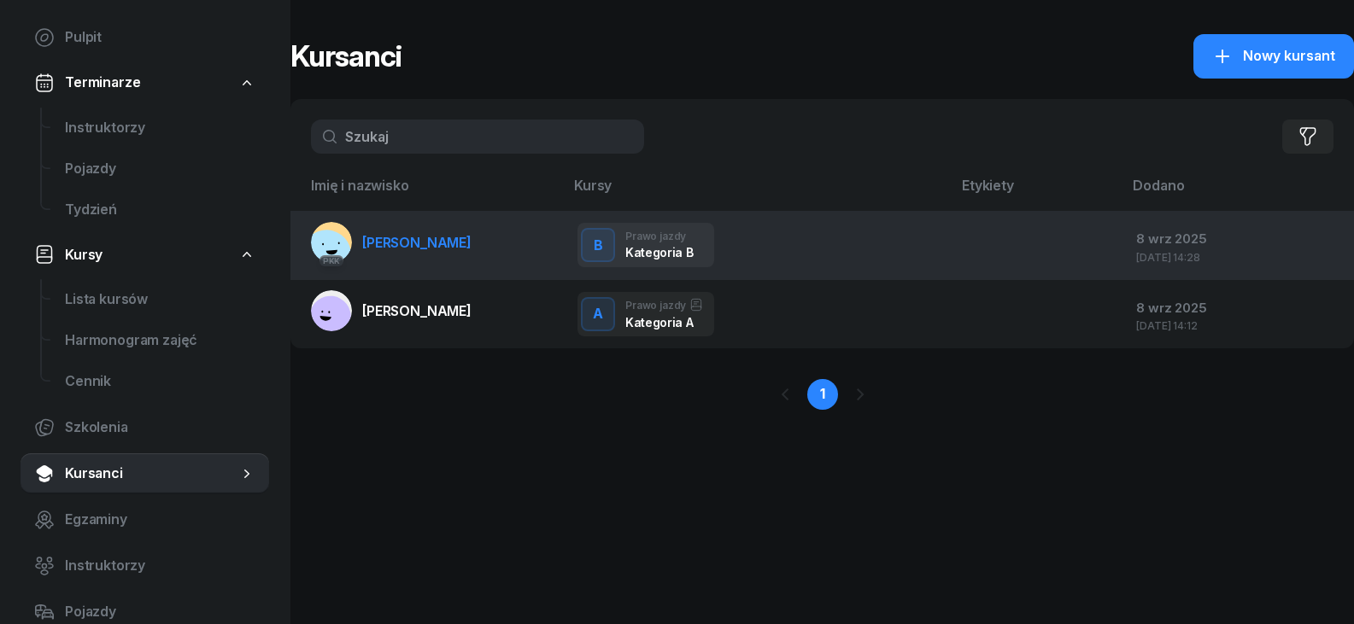
click at [395, 262] on td "PKK [PERSON_NAME]" at bounding box center [426, 245] width 273 height 69
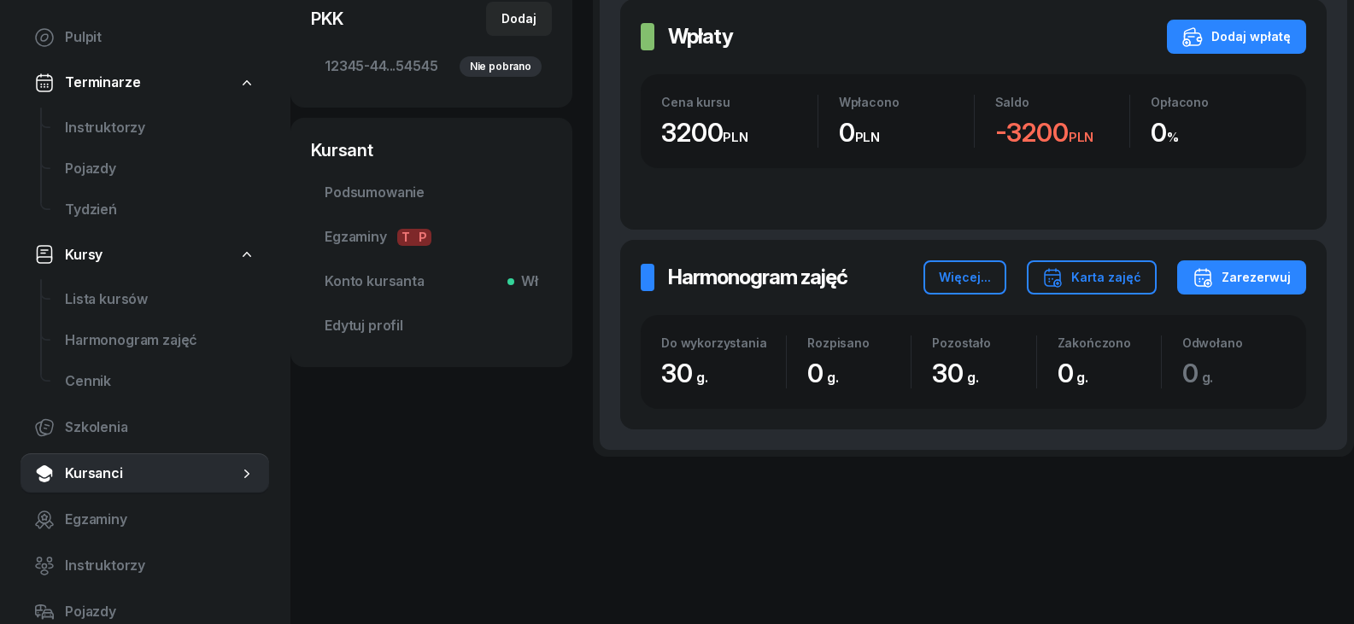
scroll to position [73, 0]
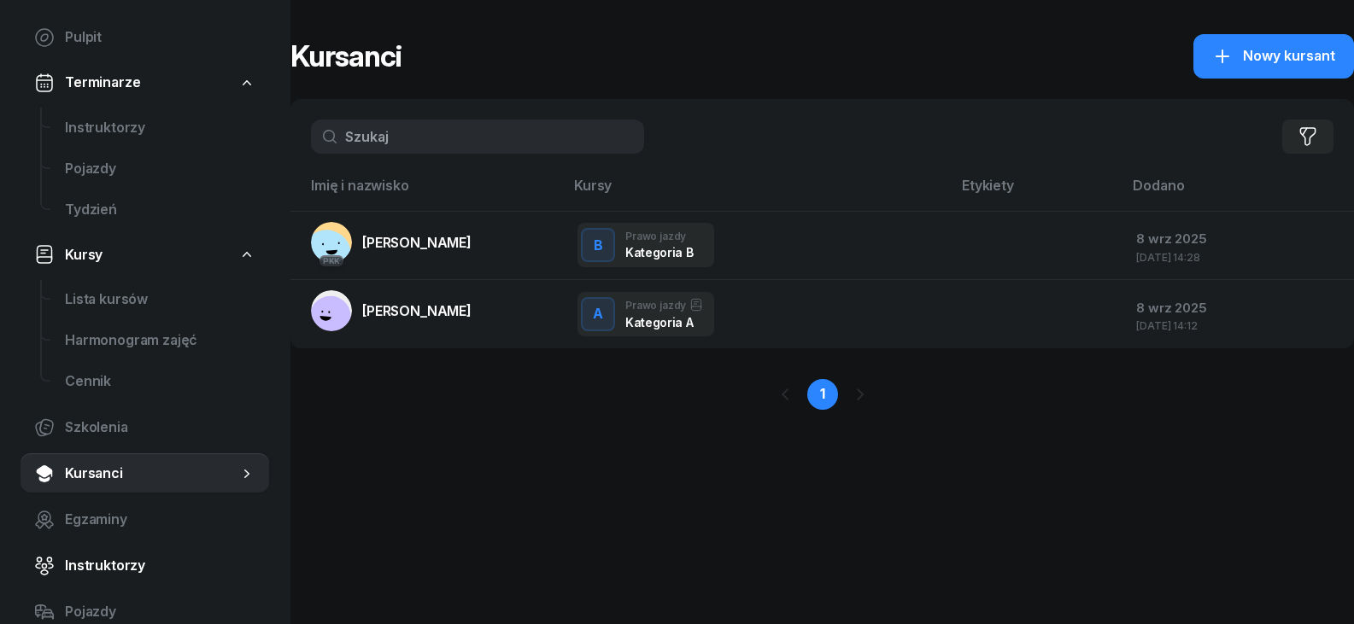
click at [86, 564] on span "Instruktorzy" at bounding box center [160, 566] width 190 height 22
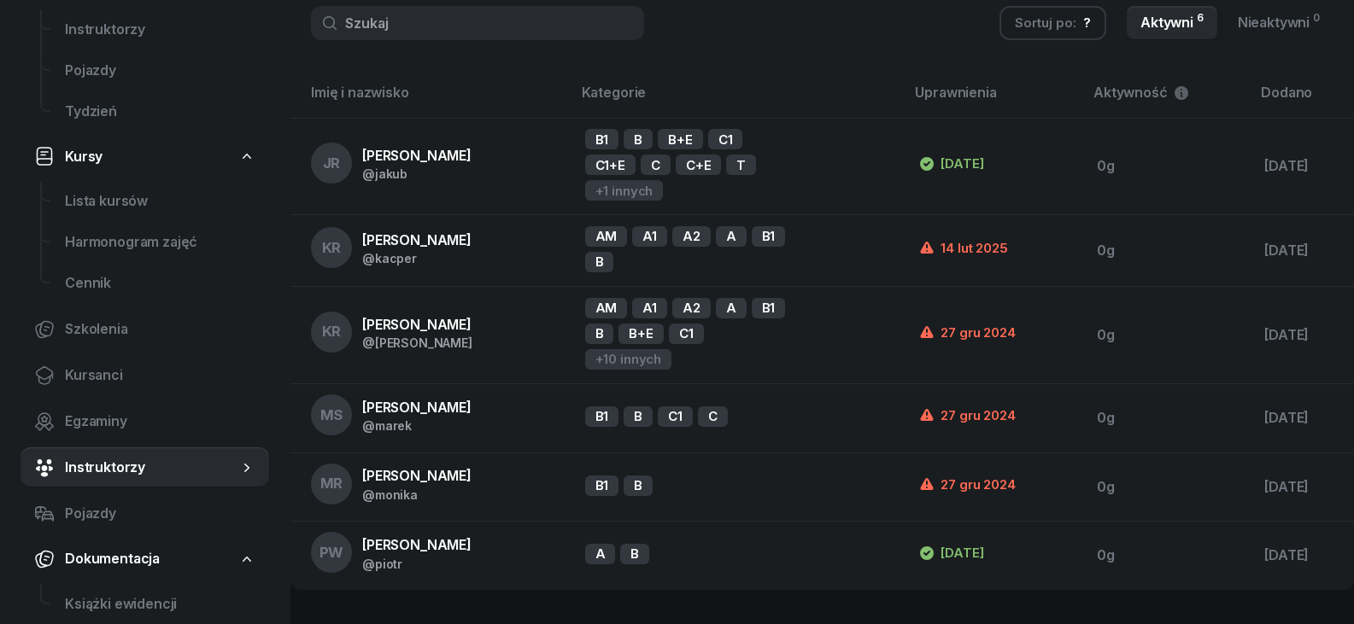
scroll to position [342, 0]
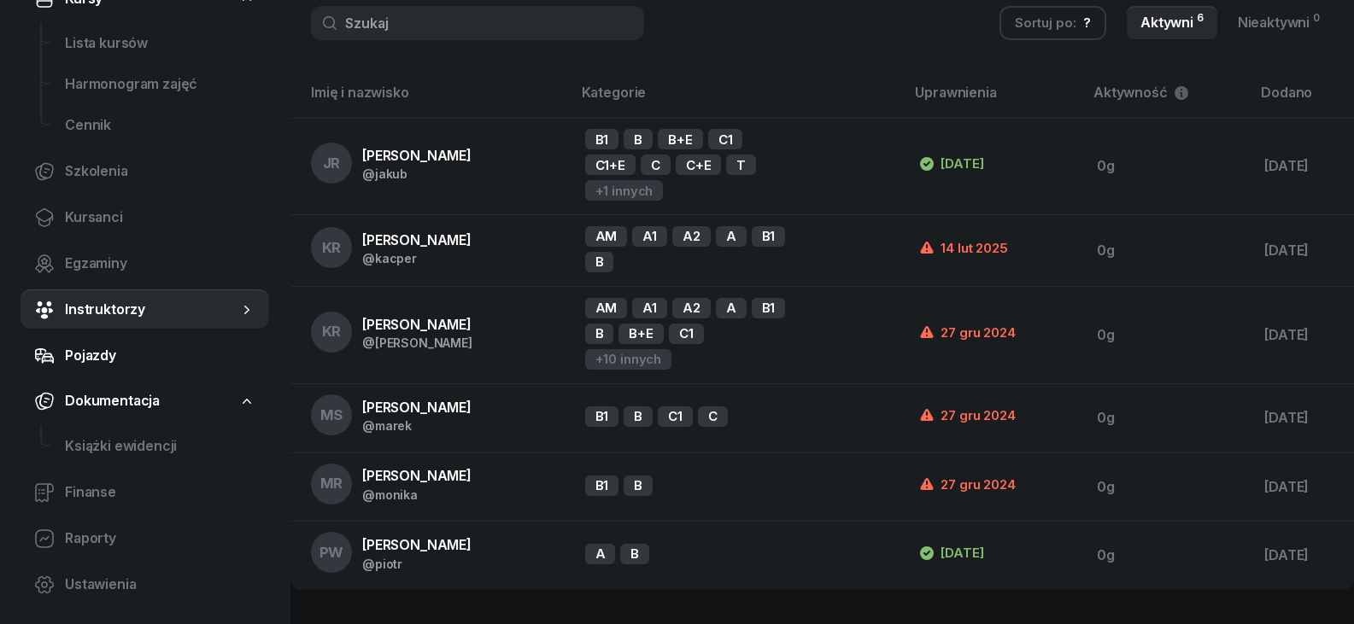
click at [173, 356] on span "Pojazdy" at bounding box center [160, 356] width 190 height 22
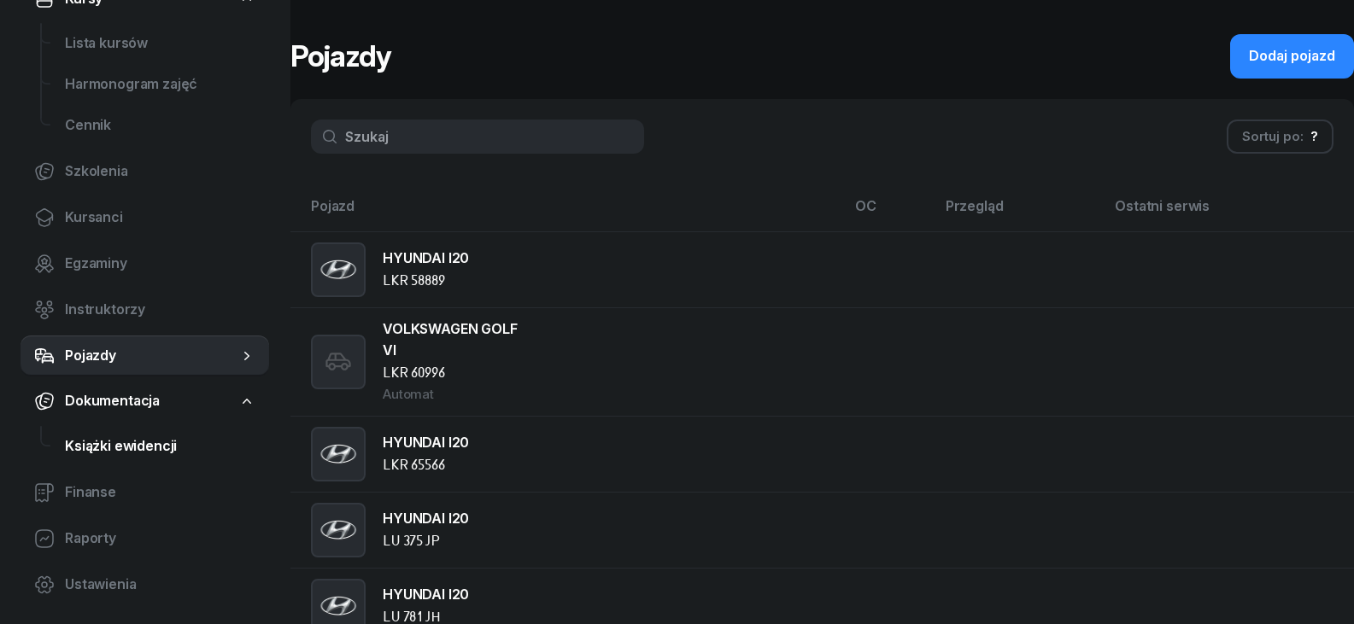
click at [115, 455] on span "Książki ewidencji" at bounding box center [160, 447] width 190 height 22
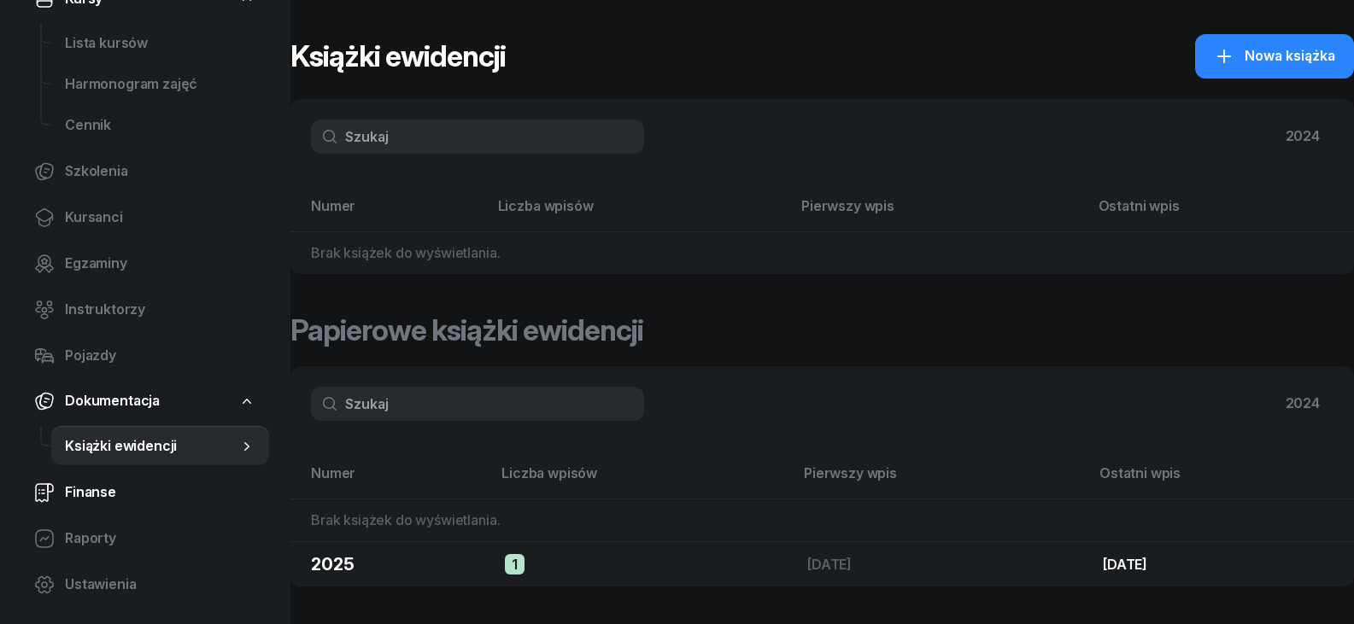
click at [112, 507] on link "Finanse" at bounding box center [144, 492] width 249 height 41
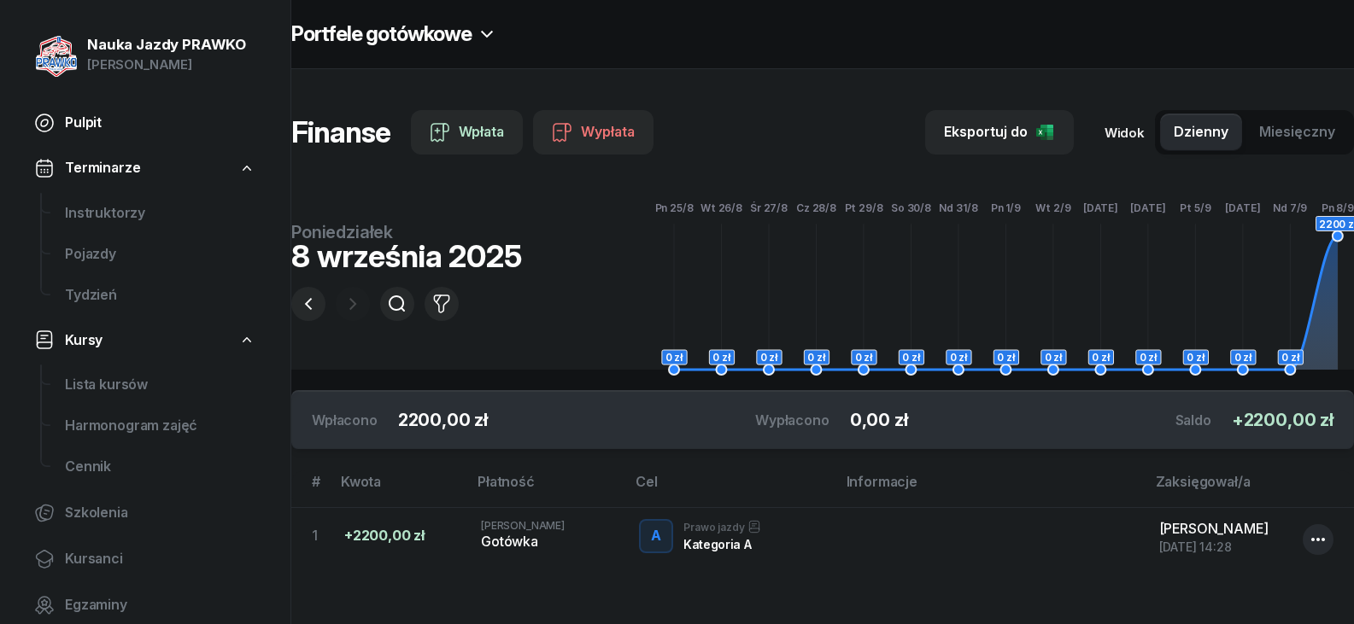
click at [87, 115] on span "Pulpit" at bounding box center [160, 123] width 190 height 22
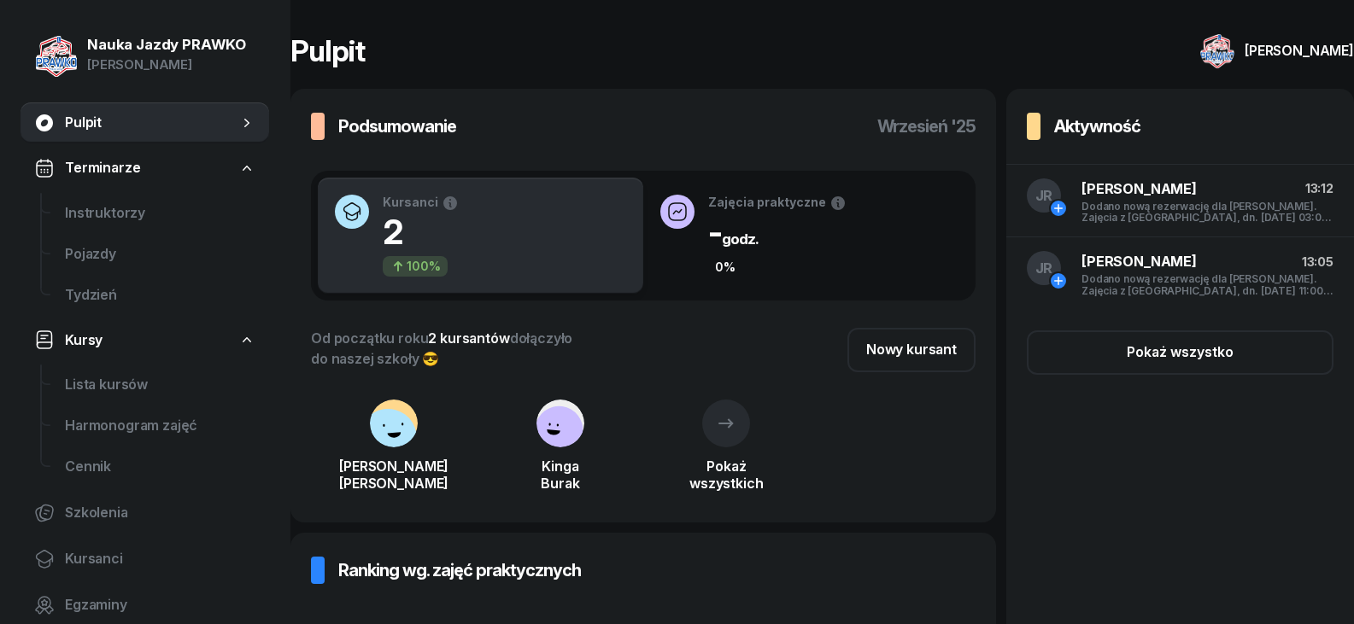
click at [457, 237] on div "Kursanci Porównanie do zeszłego miesiąca (sierpień) w zakresie dni 1-8 2 100%" at bounding box center [481, 237] width 312 height 106
click at [555, 420] on rect at bounding box center [558, 430] width 59 height 59
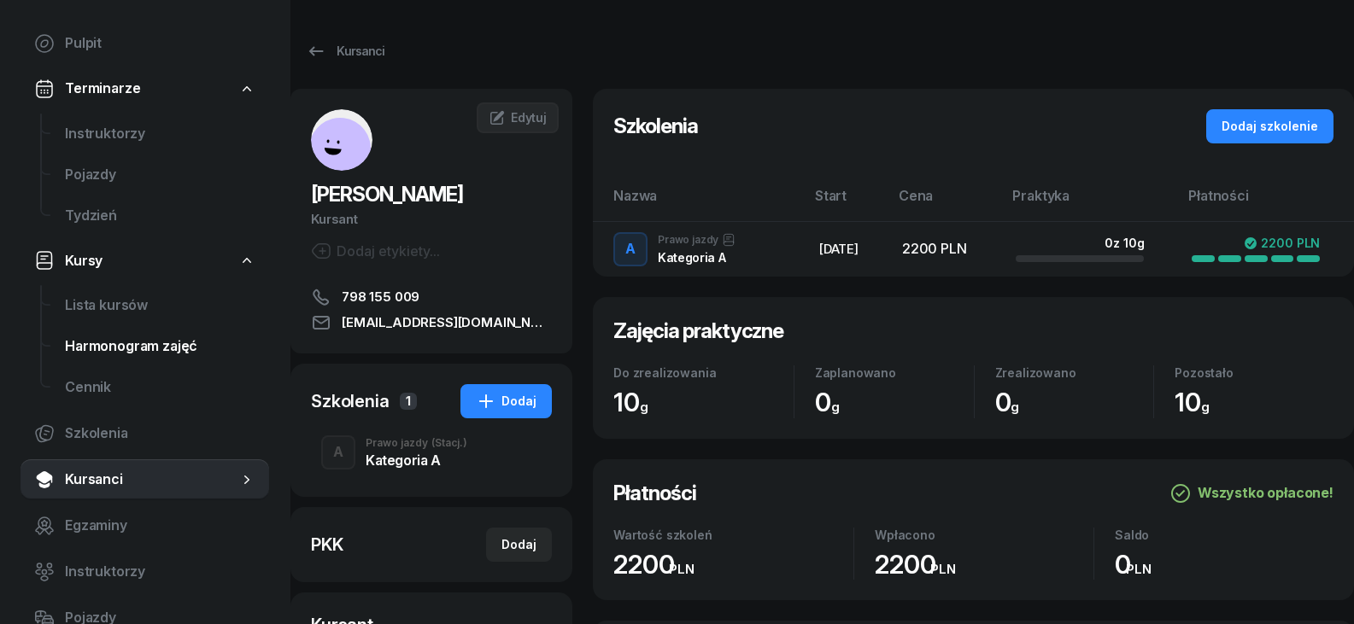
scroll to position [171, 0]
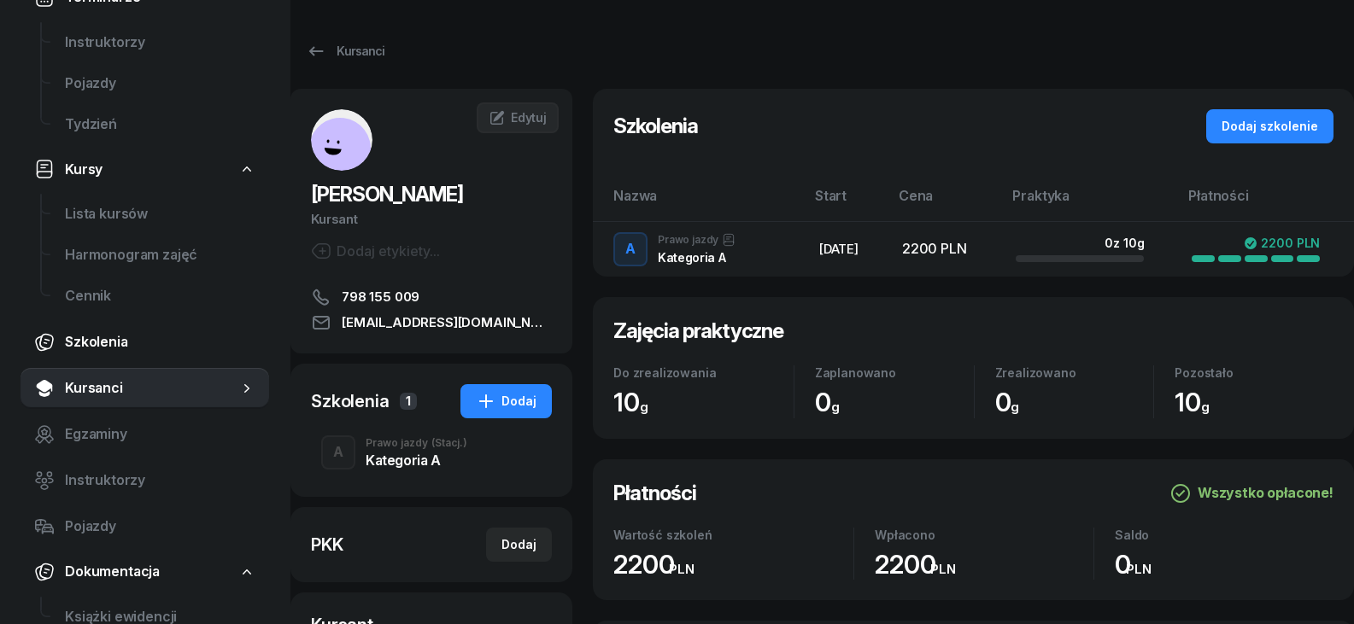
click at [104, 356] on link "Szkolenia" at bounding box center [144, 342] width 249 height 41
select select "createdAt-desc"
select select "674715a01dad492bd6d5b814"
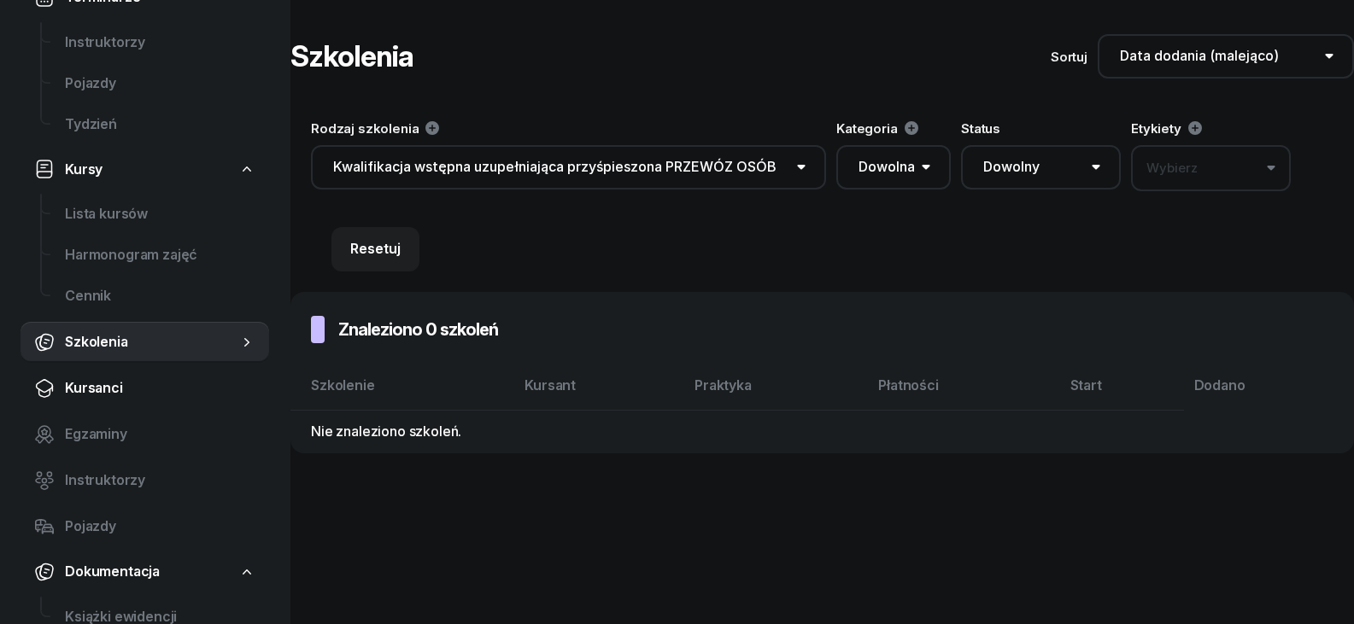
click at [149, 393] on span "Kursanci" at bounding box center [160, 388] width 190 height 22
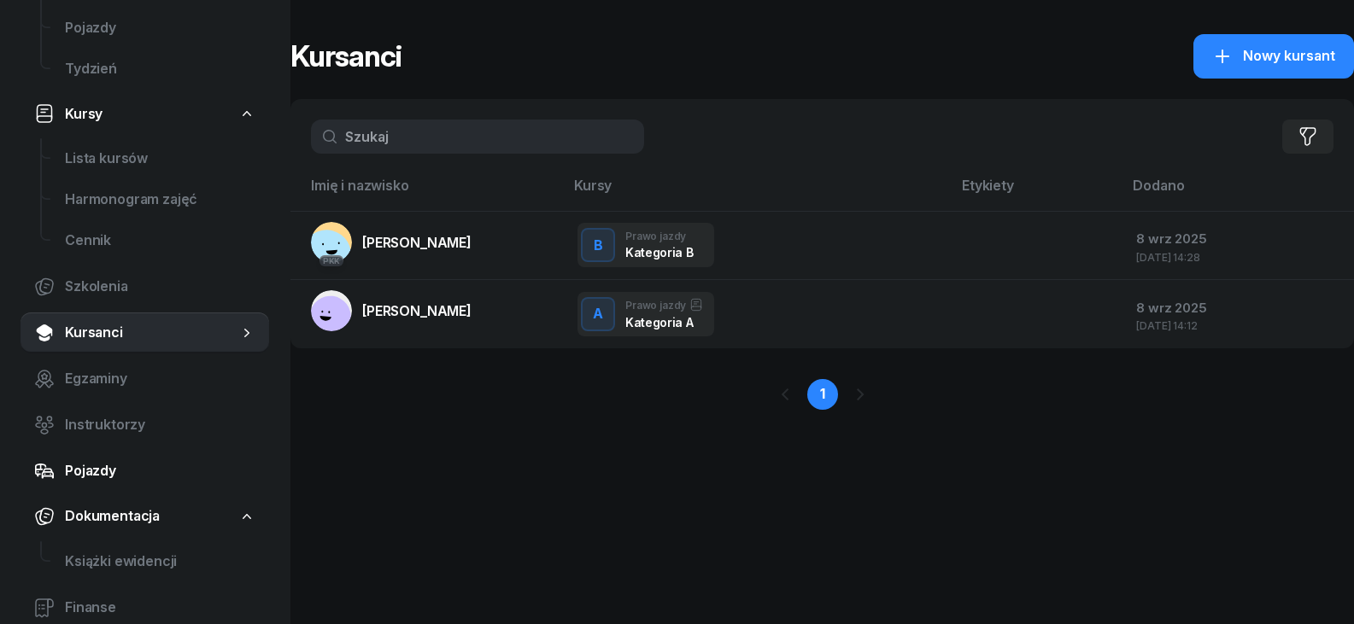
scroll to position [256, 0]
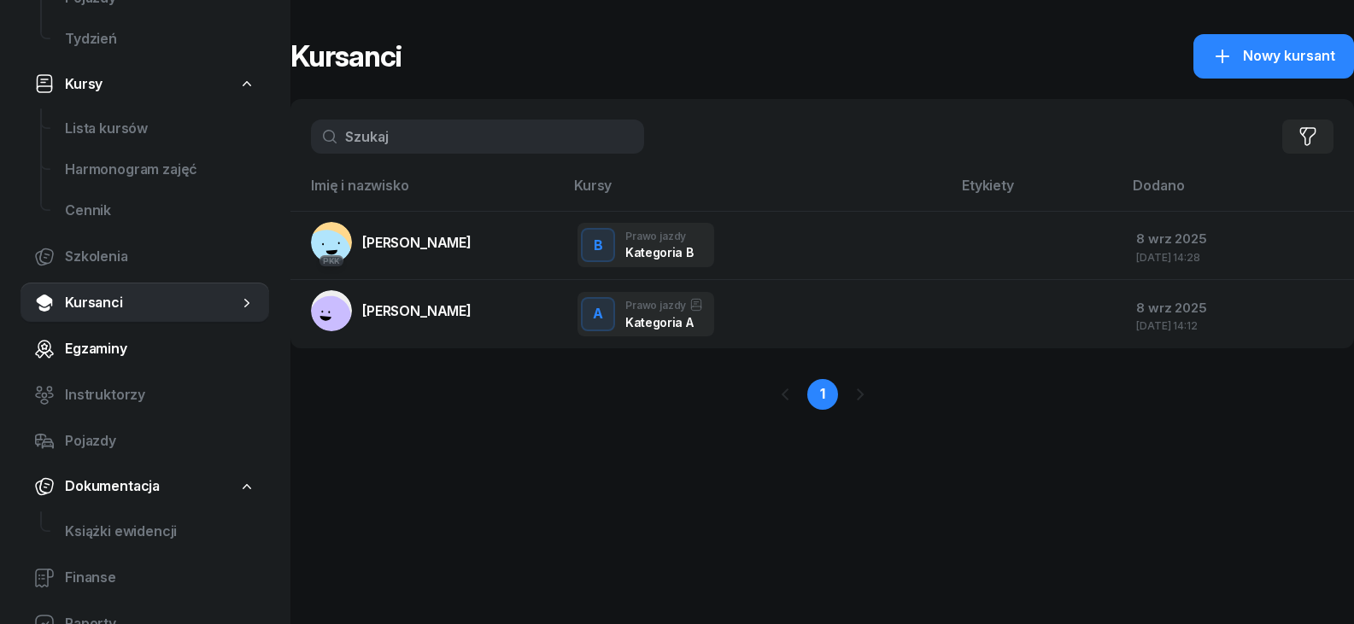
click at [137, 356] on span "Egzaminy" at bounding box center [160, 349] width 190 height 22
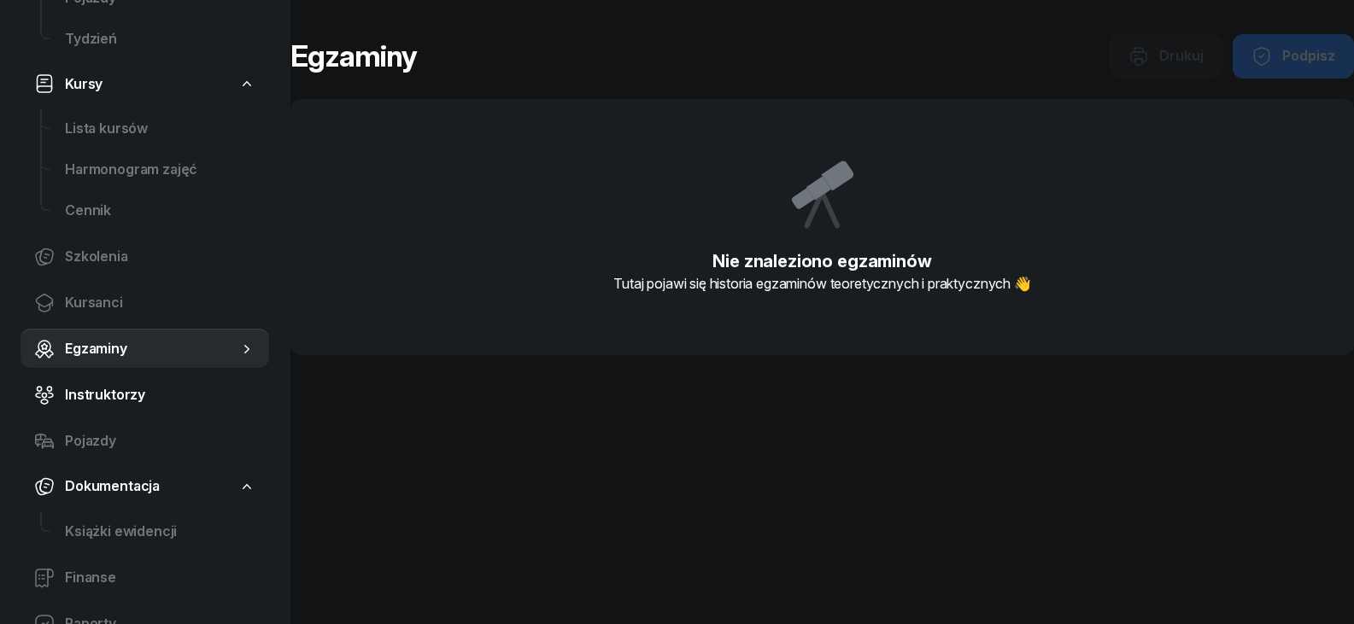
click at [136, 393] on span "Instruktorzy" at bounding box center [160, 395] width 190 height 22
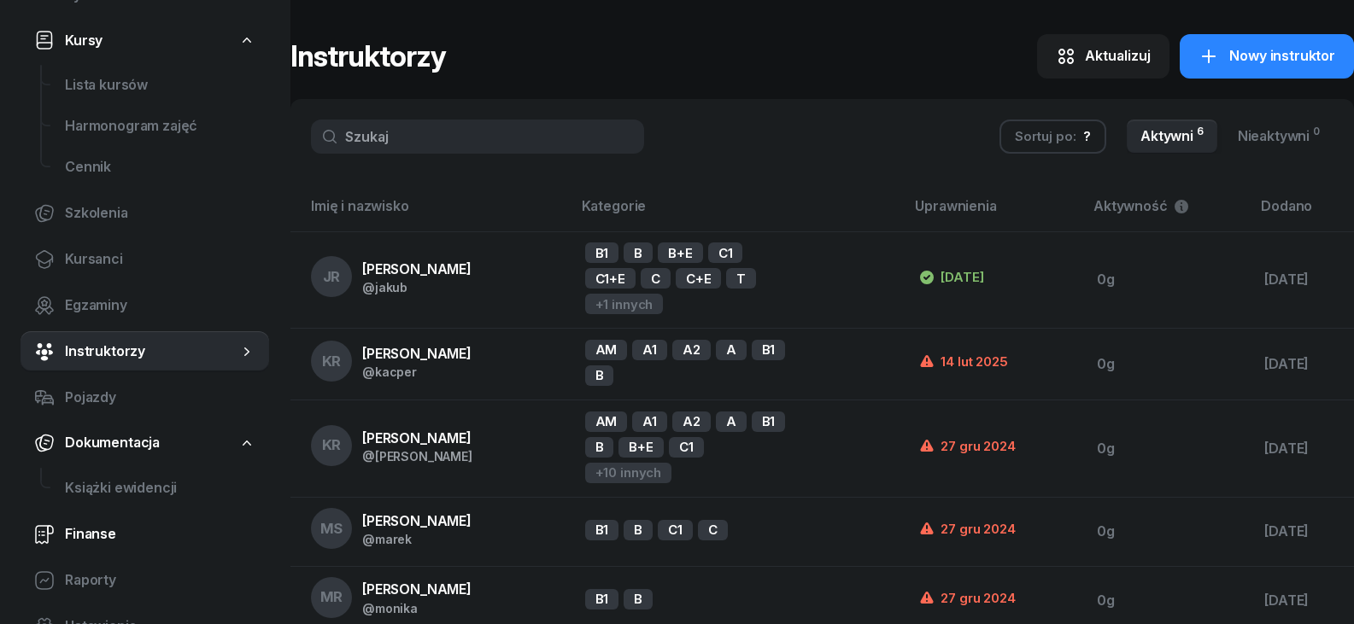
scroll to position [342, 0]
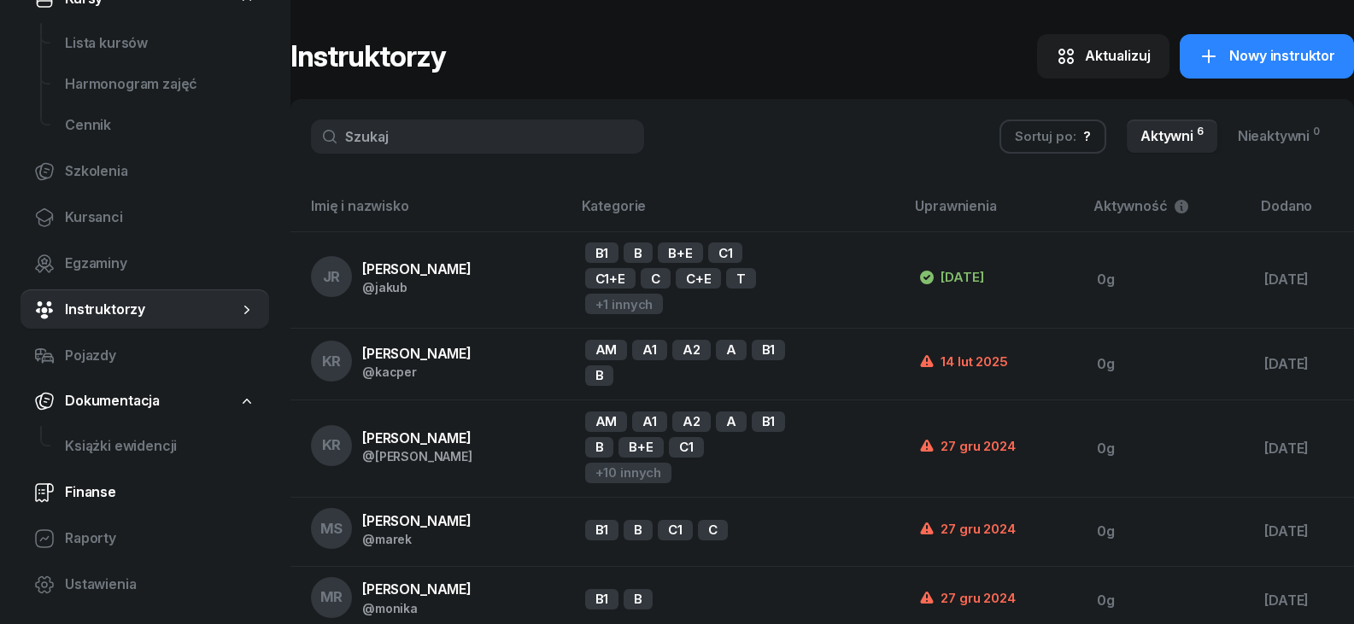
click at [161, 497] on span "Finanse" at bounding box center [160, 493] width 190 height 22
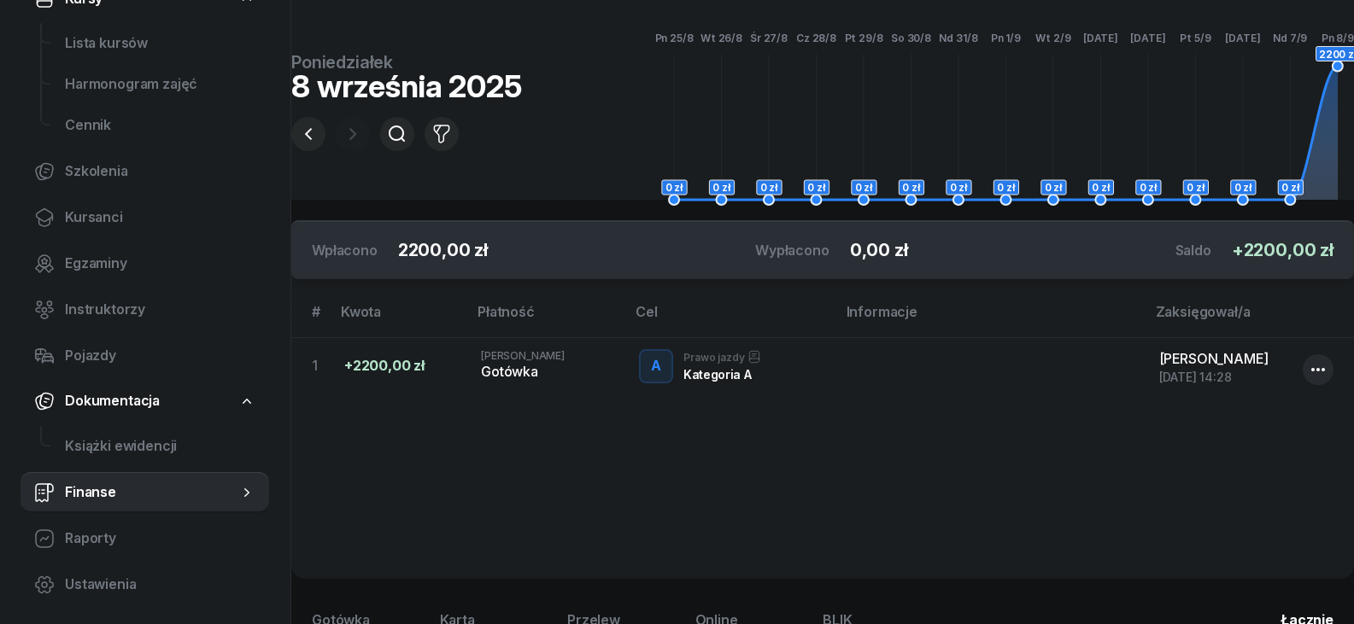
scroll to position [171, 0]
click at [26, 535] on link "Raporty" at bounding box center [144, 538] width 249 height 41
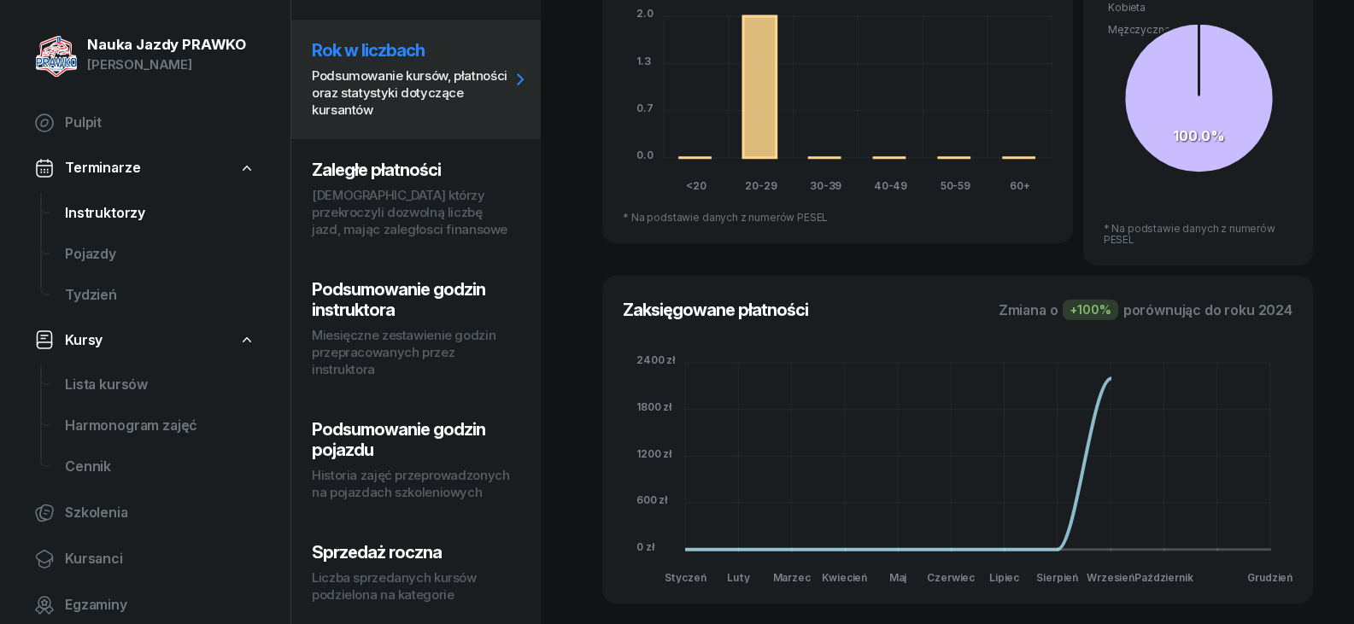
click at [130, 224] on span "Instruktorzy" at bounding box center [160, 213] width 190 height 22
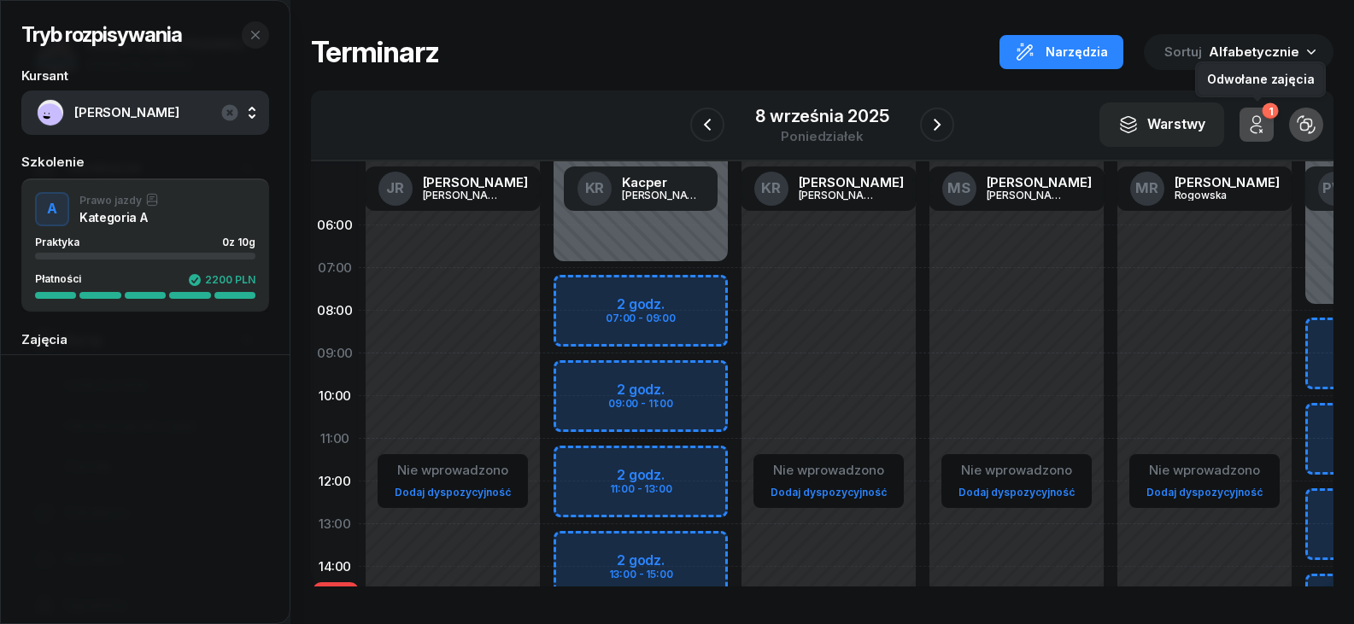
click at [1257, 121] on icon "button" at bounding box center [1256, 124] width 20 height 20
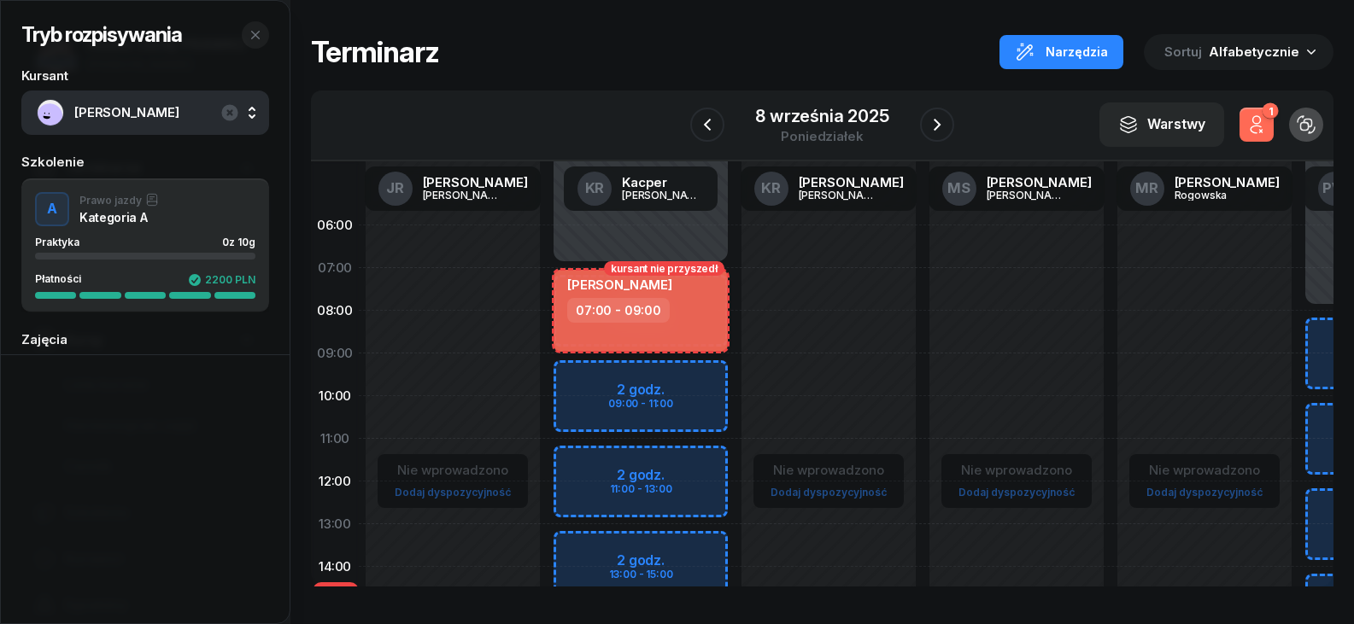
click at [616, 278] on span "[PERSON_NAME]" at bounding box center [619, 285] width 105 height 16
select select "07"
select select "09"
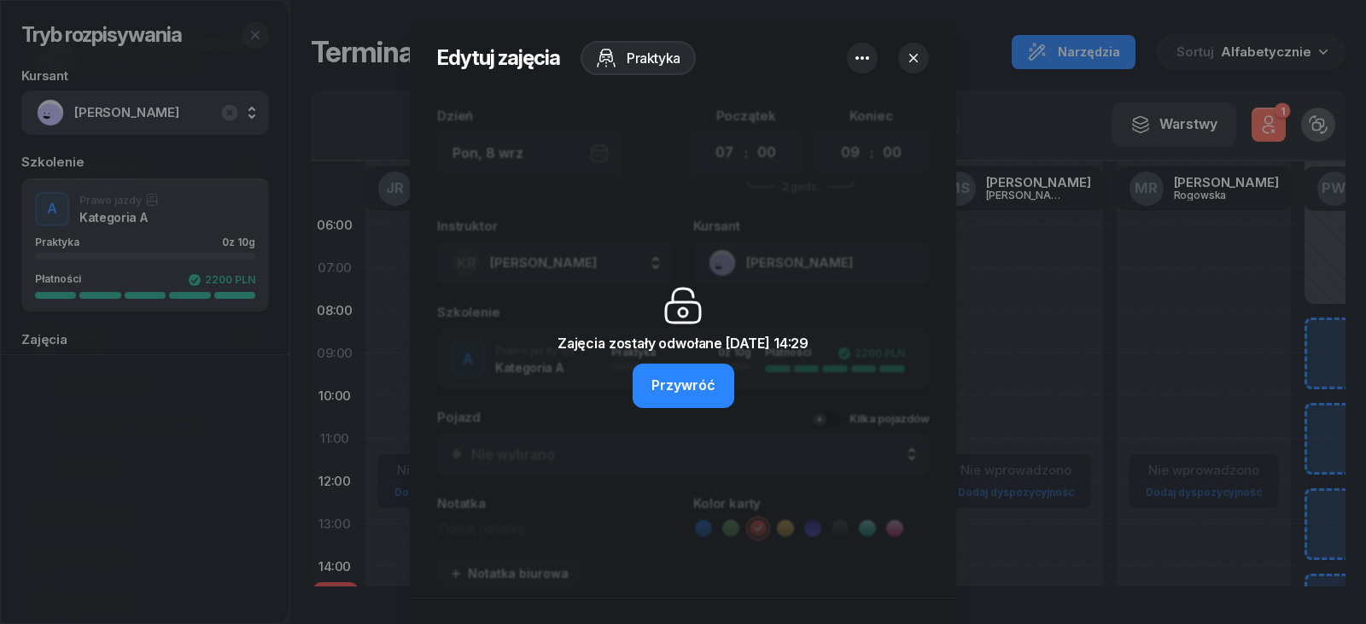
click at [856, 57] on icon "button" at bounding box center [863, 57] width 14 height 3
click at [845, 103] on link "Usuń" at bounding box center [848, 111] width 224 height 43
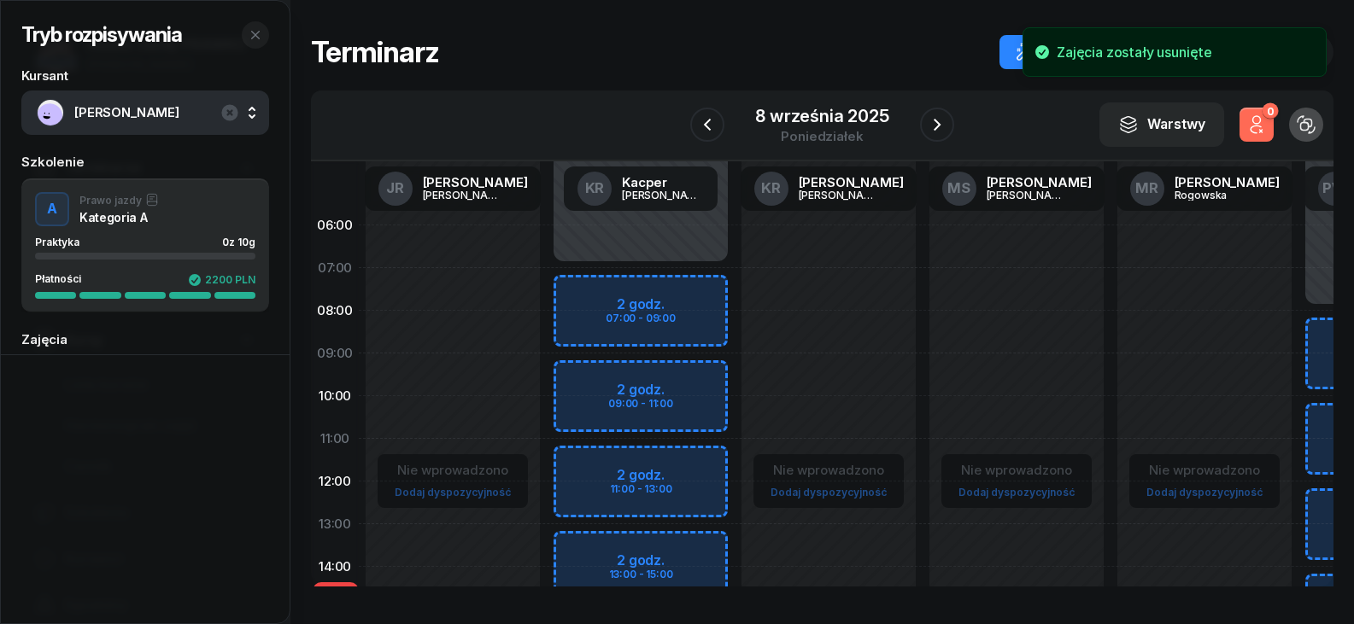
click at [618, 300] on div "Niedostępny 00:00 - 07:00 Niedostępny 15:00 - 23:59 2 godz. 07:00 - 09:00 2 god…" at bounding box center [641, 609] width 188 height 811
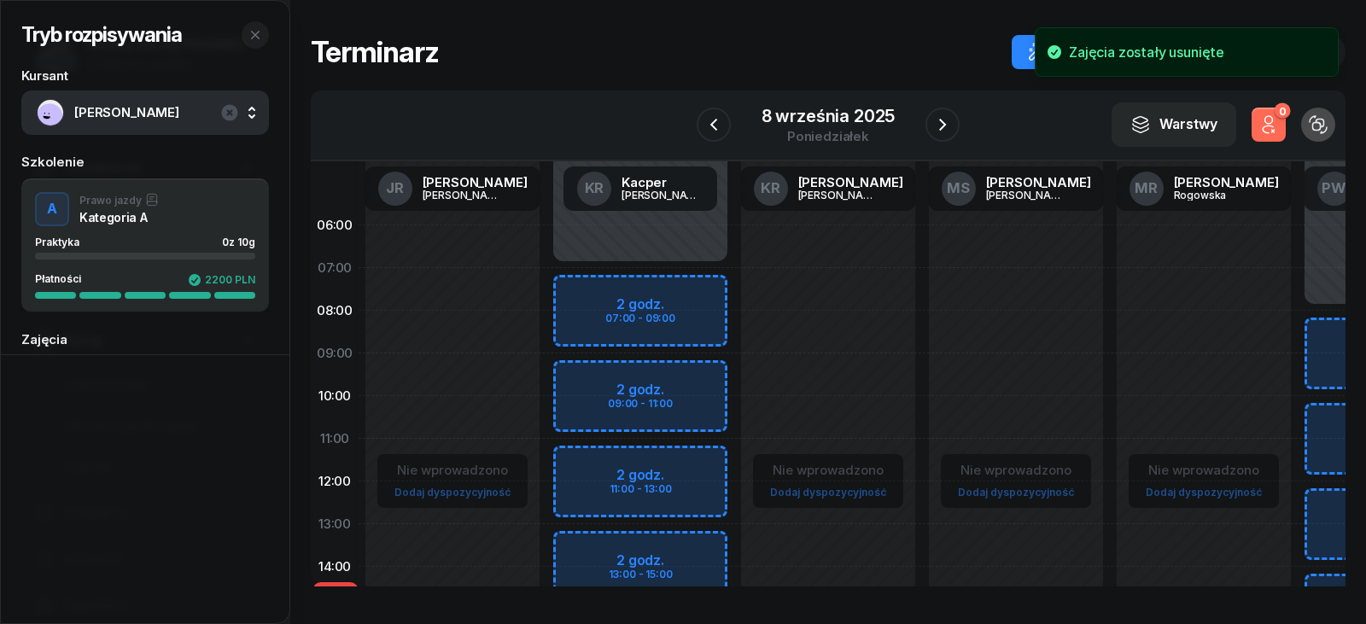
select select "07"
select select "09"
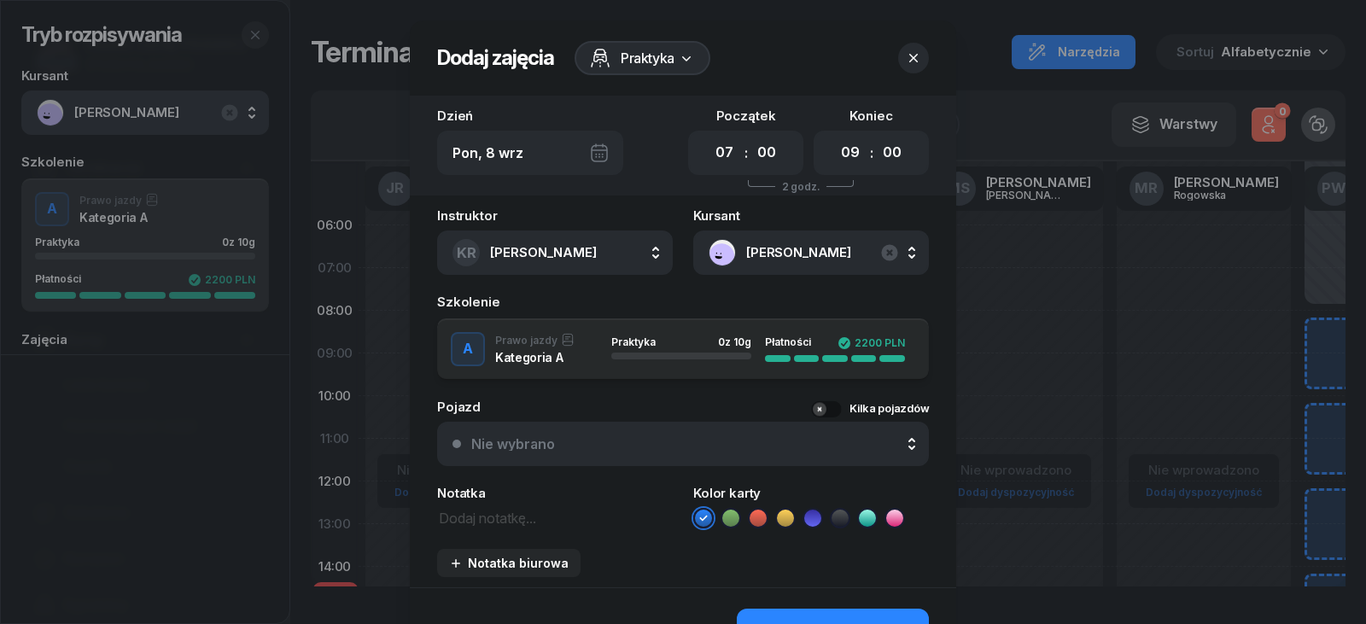
click at [1001, 347] on div at bounding box center [683, 312] width 1366 height 624
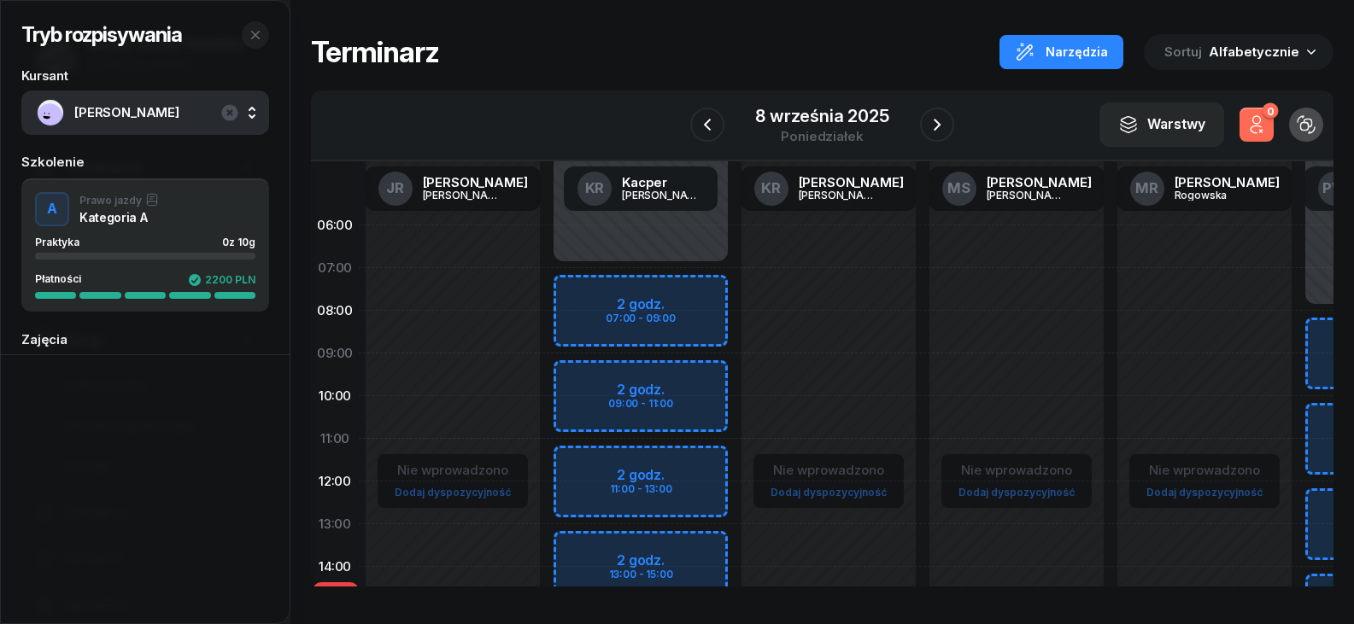
click at [472, 380] on div "Nie wprowadzono Dodaj dyspozycyjność" at bounding box center [453, 609] width 188 height 811
select select "09"
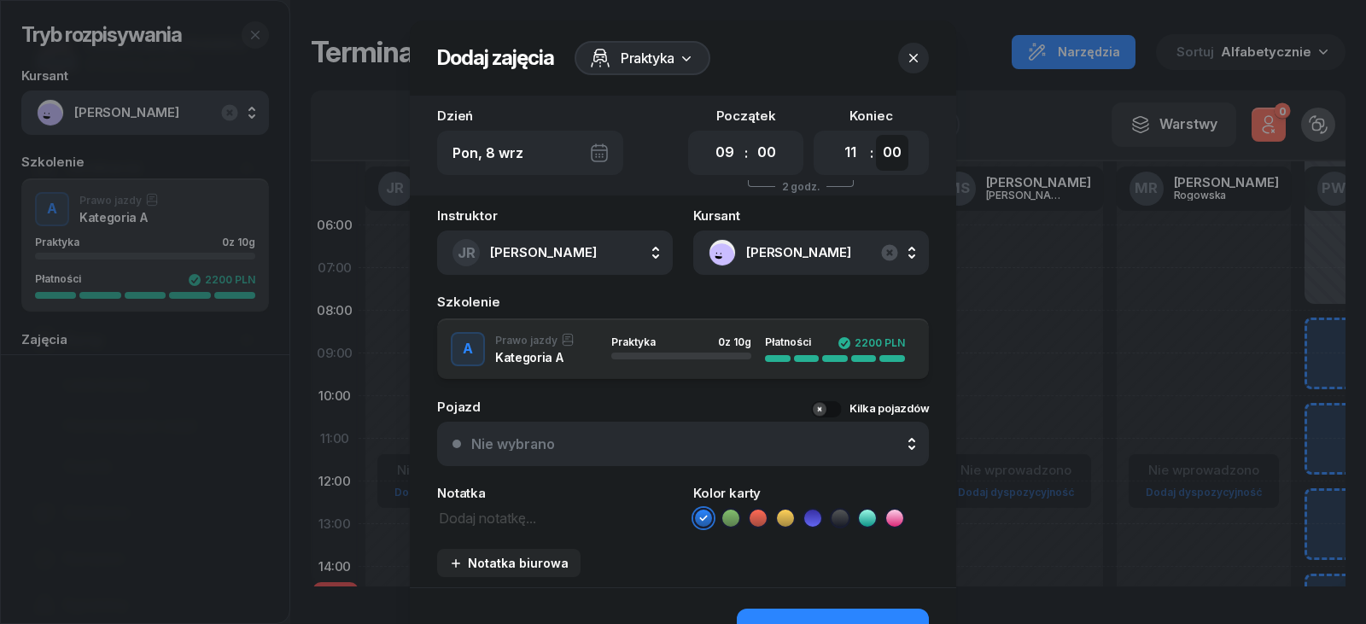
click at [891, 149] on select "00 05 10 15 20 25 30 35 40 45 50 55" at bounding box center [892, 153] width 32 height 36
click at [834, 147] on select "00 01 02 03 04 05 06 07 08 09 10 11 12 13 14 15 16 17 18 19 20 21 22 23" at bounding box center [850, 153] width 32 height 36
select select "16"
click at [834, 135] on select "00 01 02 03 04 05 06 07 08 09 10 11 12 13 14 15 16 17 18 19 20 21 22 23" at bounding box center [850, 153] width 32 height 36
click at [1073, 334] on div at bounding box center [683, 312] width 1366 height 624
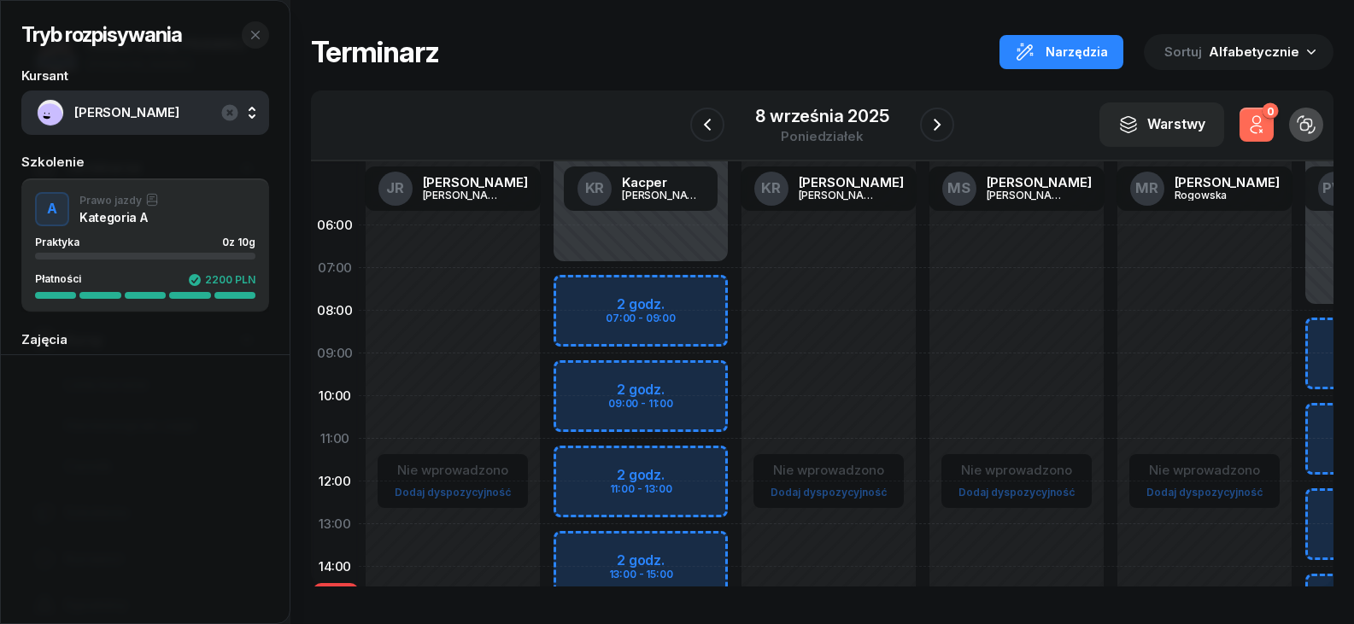
click at [479, 412] on div "Nie wprowadzono Dodaj dyspozycyjność" at bounding box center [453, 609] width 188 height 811
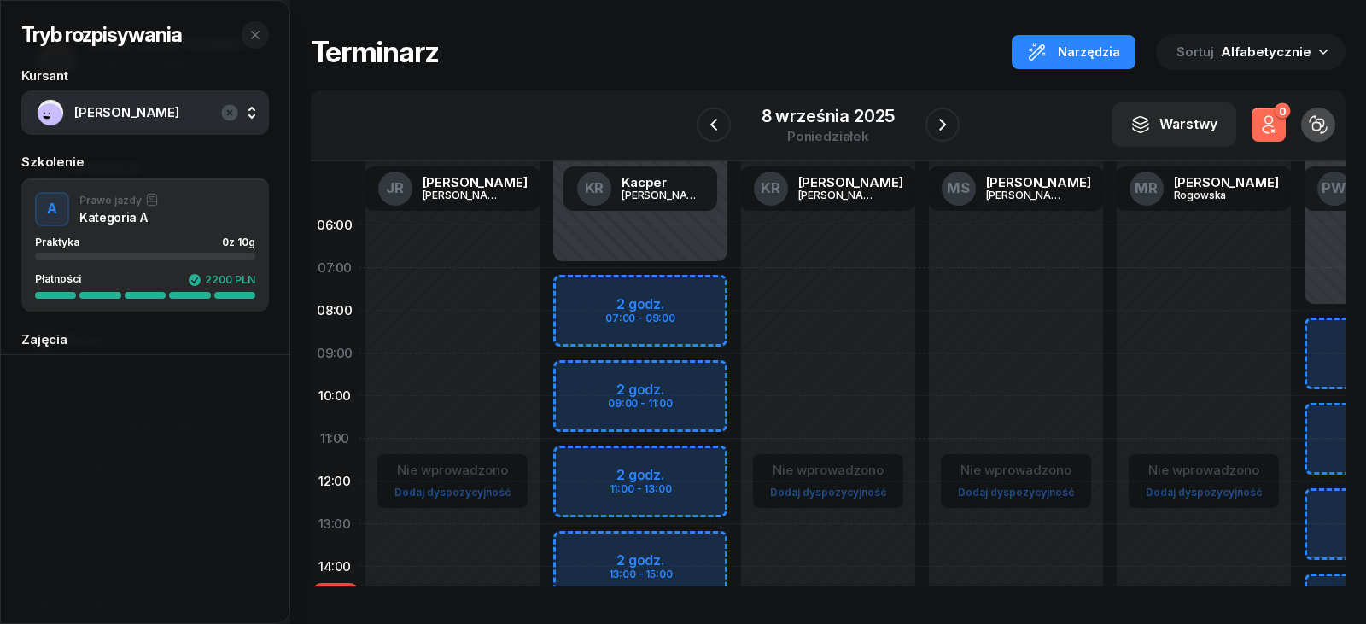
select select "10"
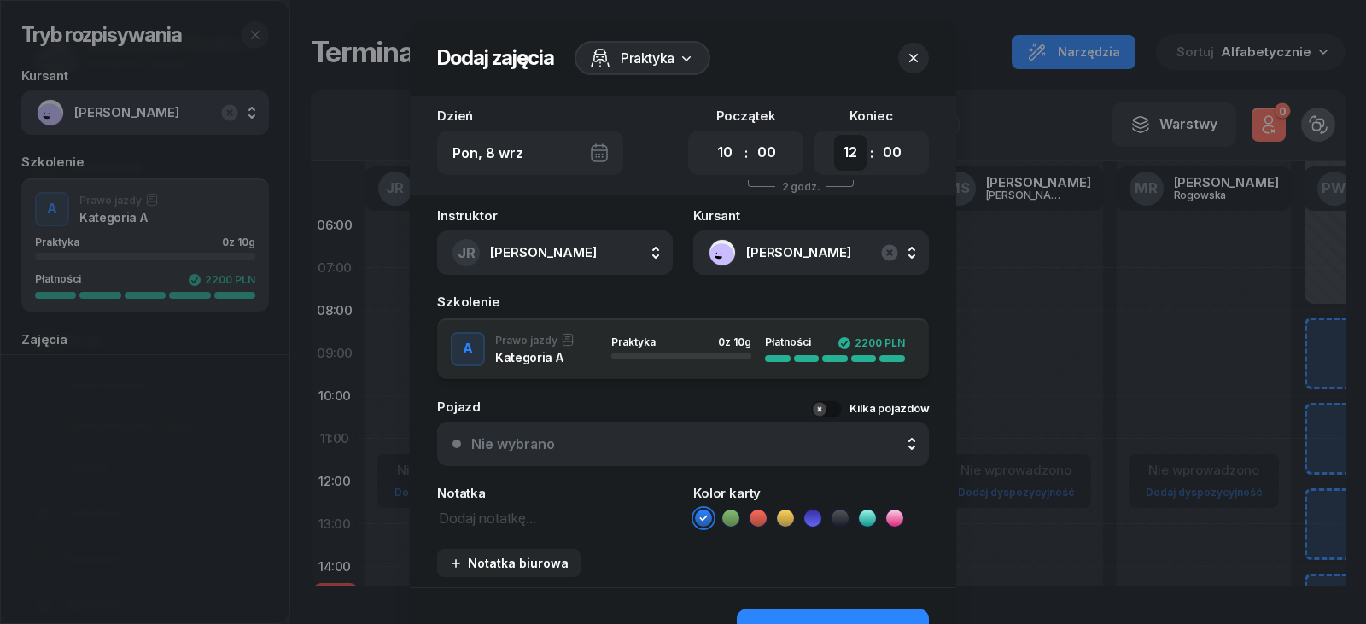
click at [845, 154] on select "00 01 02 03 04 05 06 07 08 09 10 11 12 13 14 15 16 17 18 19 20 21 22 23" at bounding box center [850, 153] width 32 height 36
select select "14"
click at [834, 135] on select "00 01 02 03 04 05 06 07 08 09 10 11 12 13 14 15 16 17 18 19 20 21 22 23" at bounding box center [850, 153] width 32 height 36
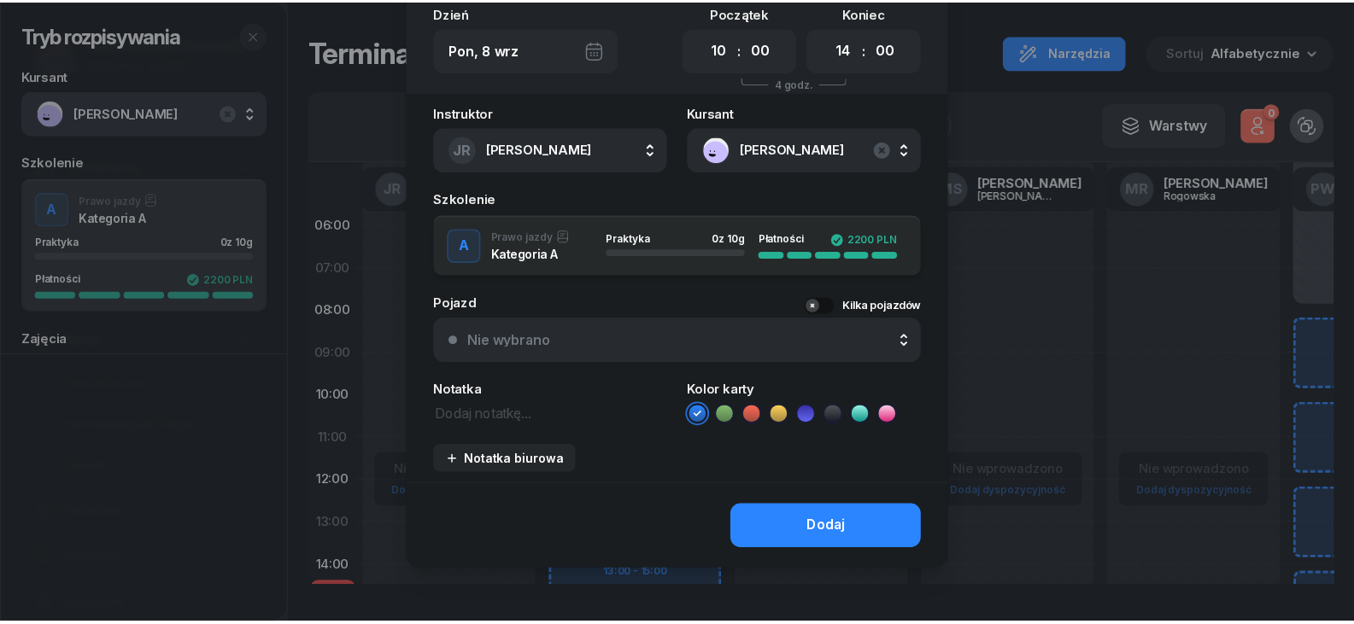
scroll to position [104, 0]
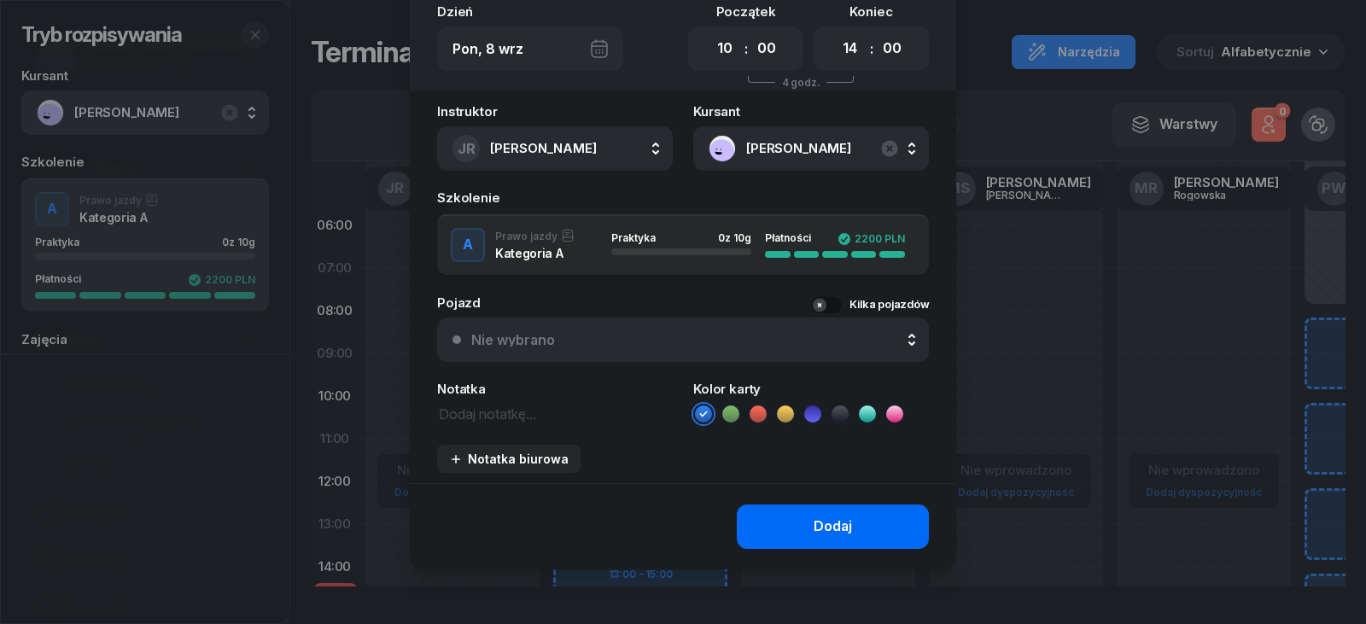
click at [816, 531] on div "Dodaj" at bounding box center [833, 527] width 38 height 22
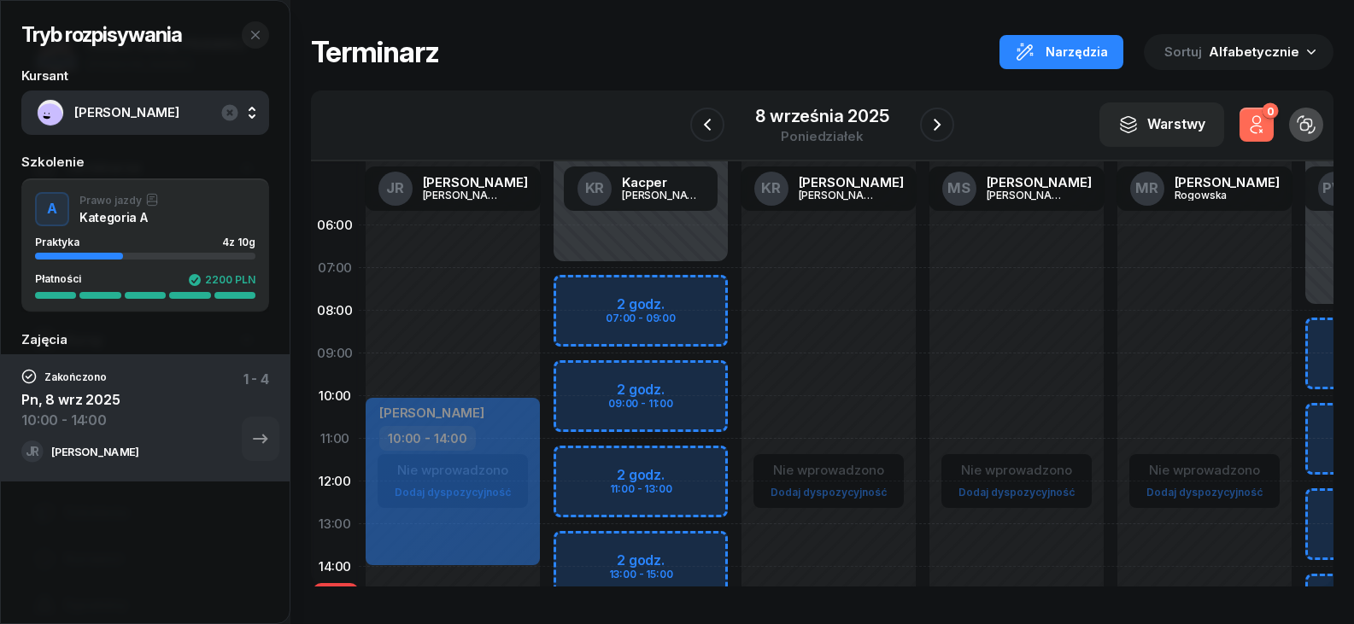
scroll to position [1, 0]
click at [453, 296] on div "Nie wprowadzono Dodaj dyspozycyjność [PERSON_NAME] 10:00 - 14:00" at bounding box center [453, 608] width 188 height 811
click at [487, 471] on div "[PERSON_NAME] 10:00 - 14:00" at bounding box center [452, 480] width 174 height 167
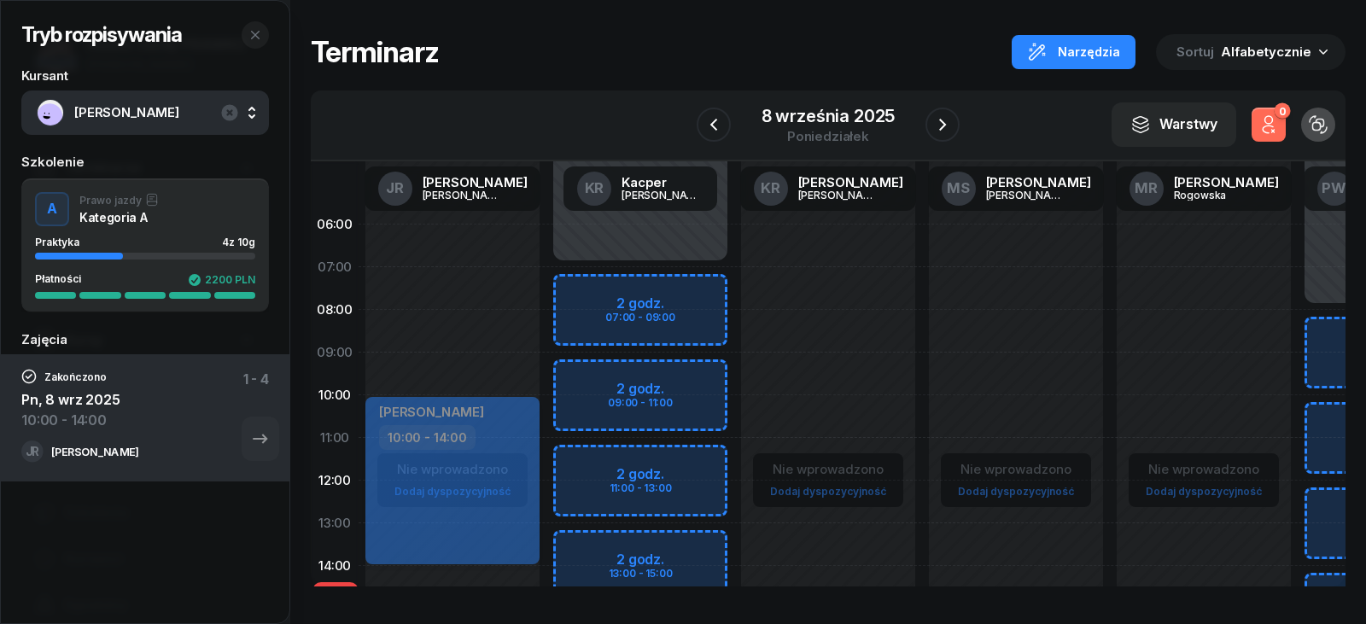
select select "10"
select select "14"
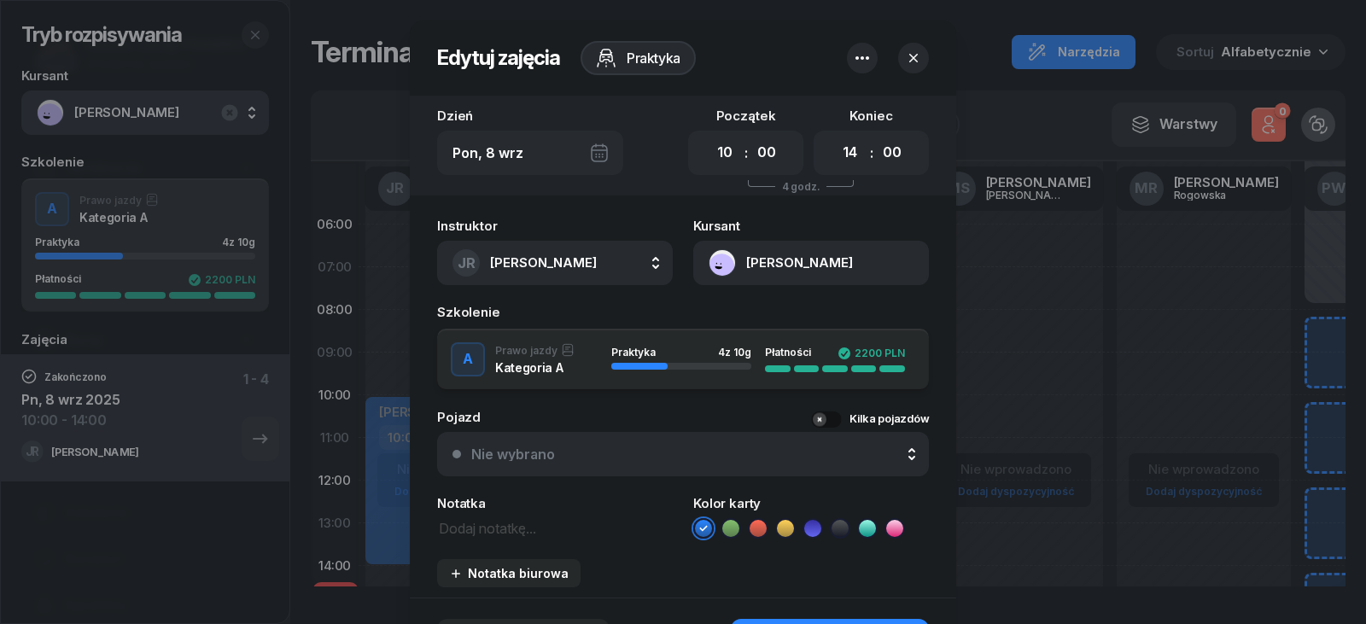
click at [921, 56] on button "button" at bounding box center [913, 58] width 31 height 31
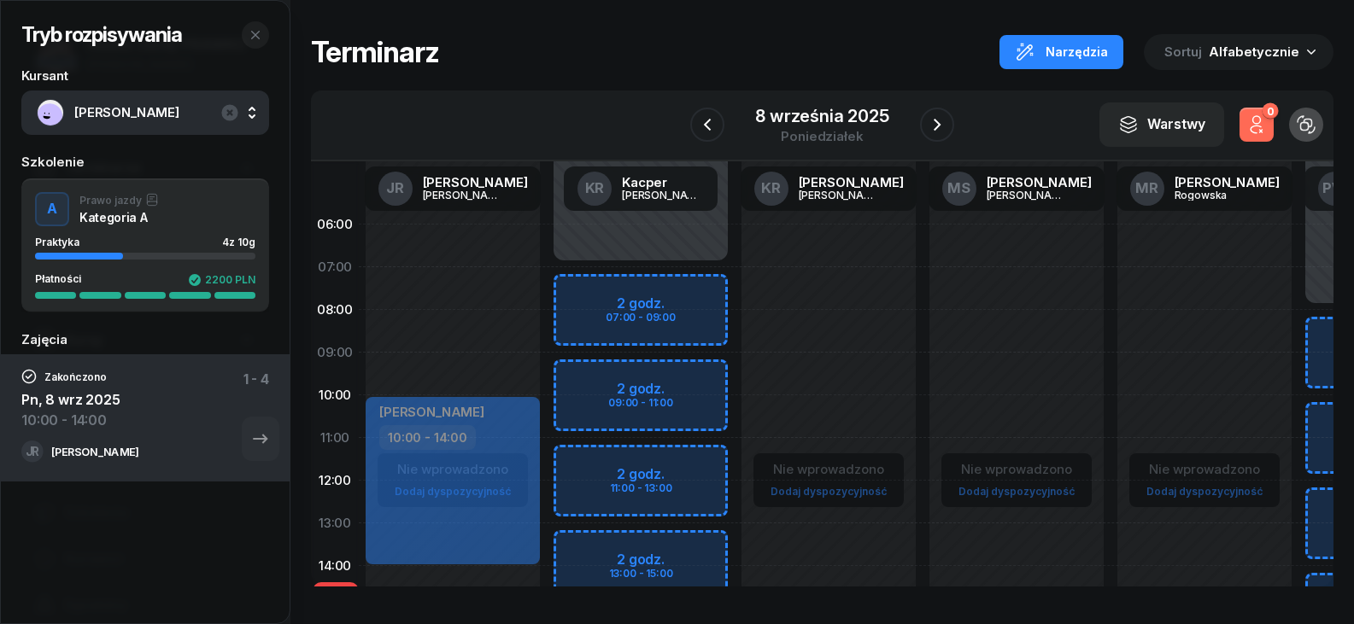
click at [1122, 306] on div "Nie wprowadzono Dodaj dyspozycyjność" at bounding box center [1204, 608] width 188 height 811
select select "07"
select select "09"
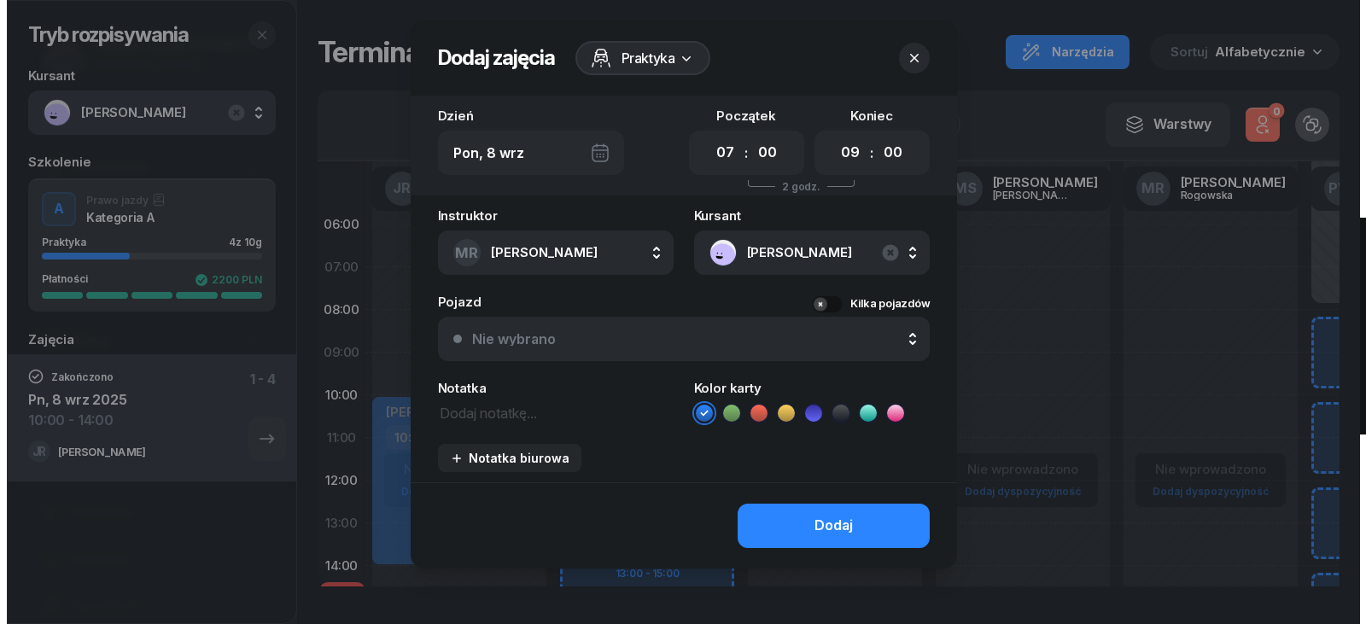
scroll to position [0, 0]
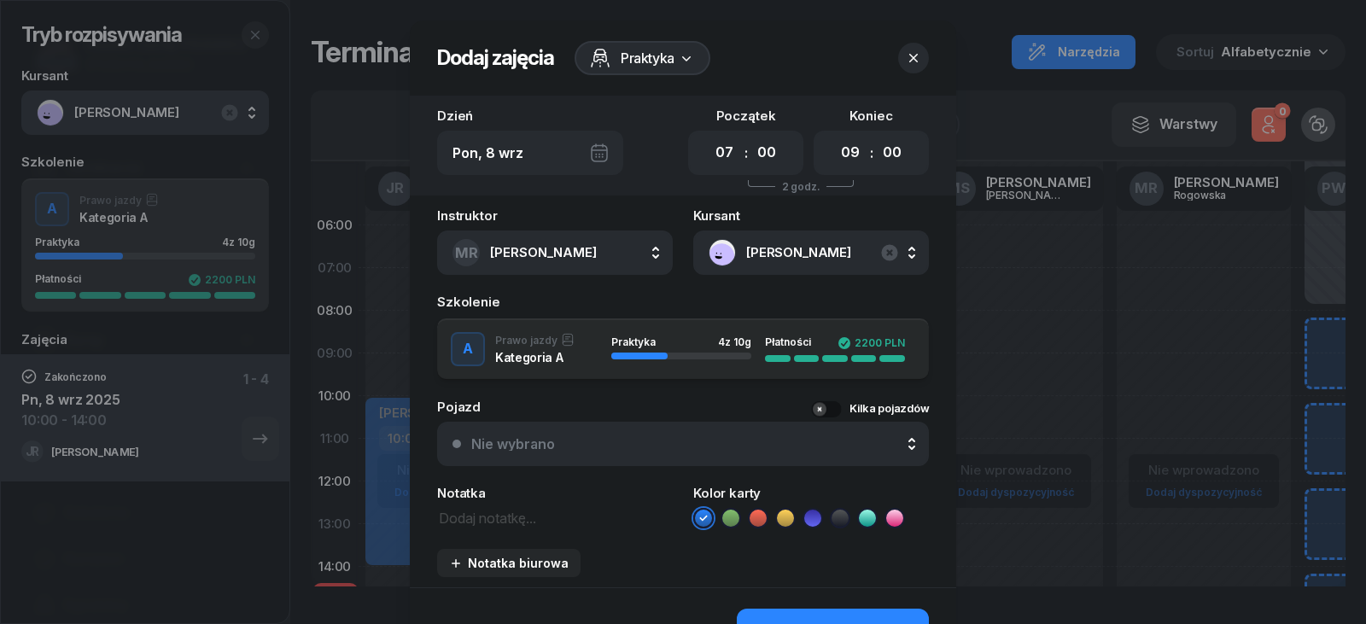
click at [911, 67] on button "button" at bounding box center [913, 58] width 31 height 31
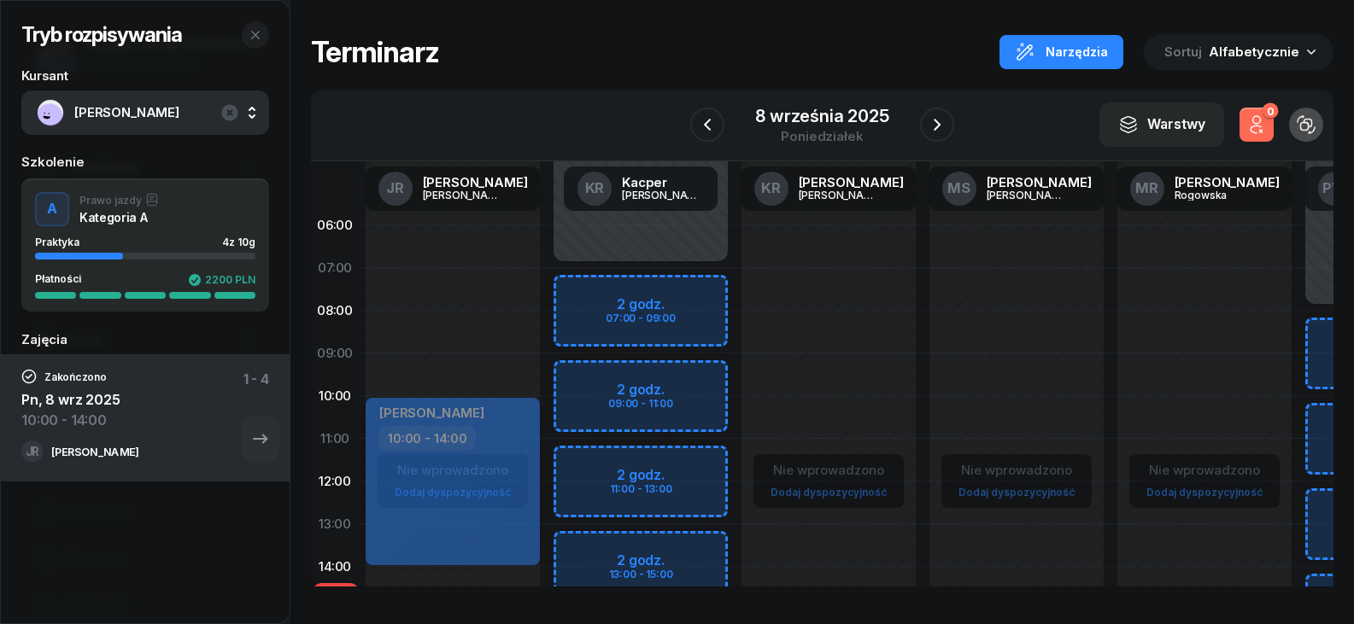
click at [471, 494] on div "[PERSON_NAME] 10:00 - 14:00" at bounding box center [452, 481] width 174 height 167
select select "10"
select select "14"
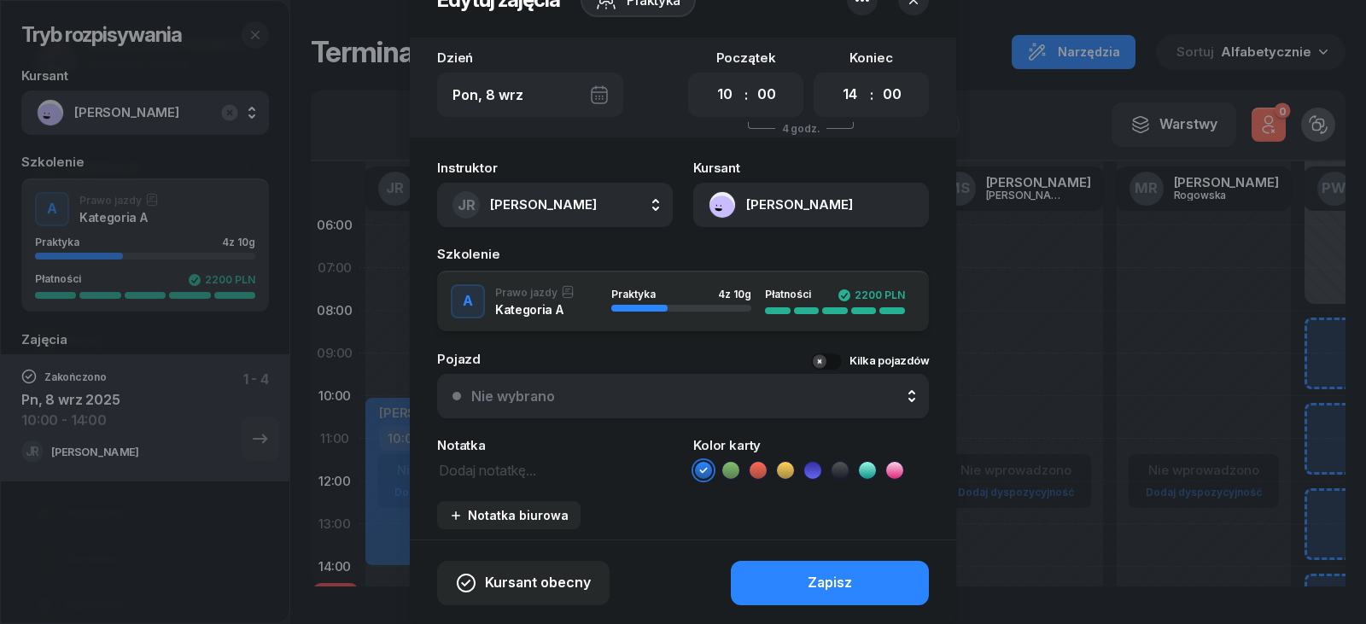
scroll to position [114, 0]
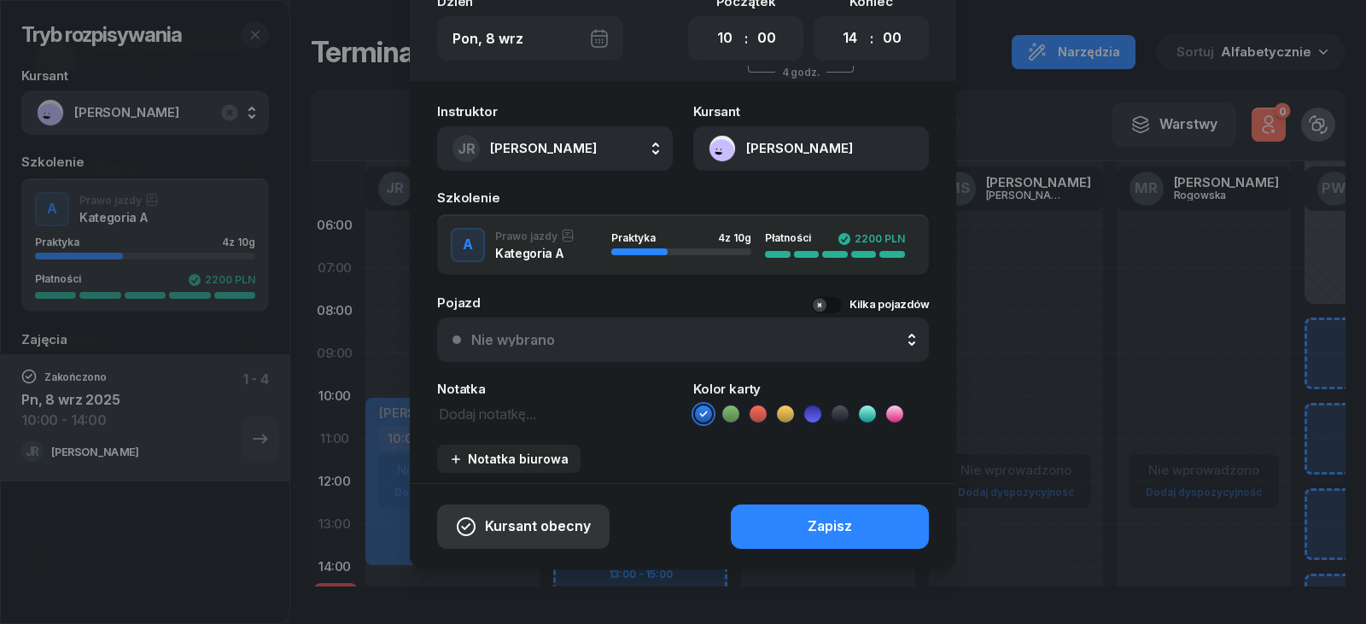
click at [494, 522] on span "Kursant obecny" at bounding box center [538, 527] width 106 height 22
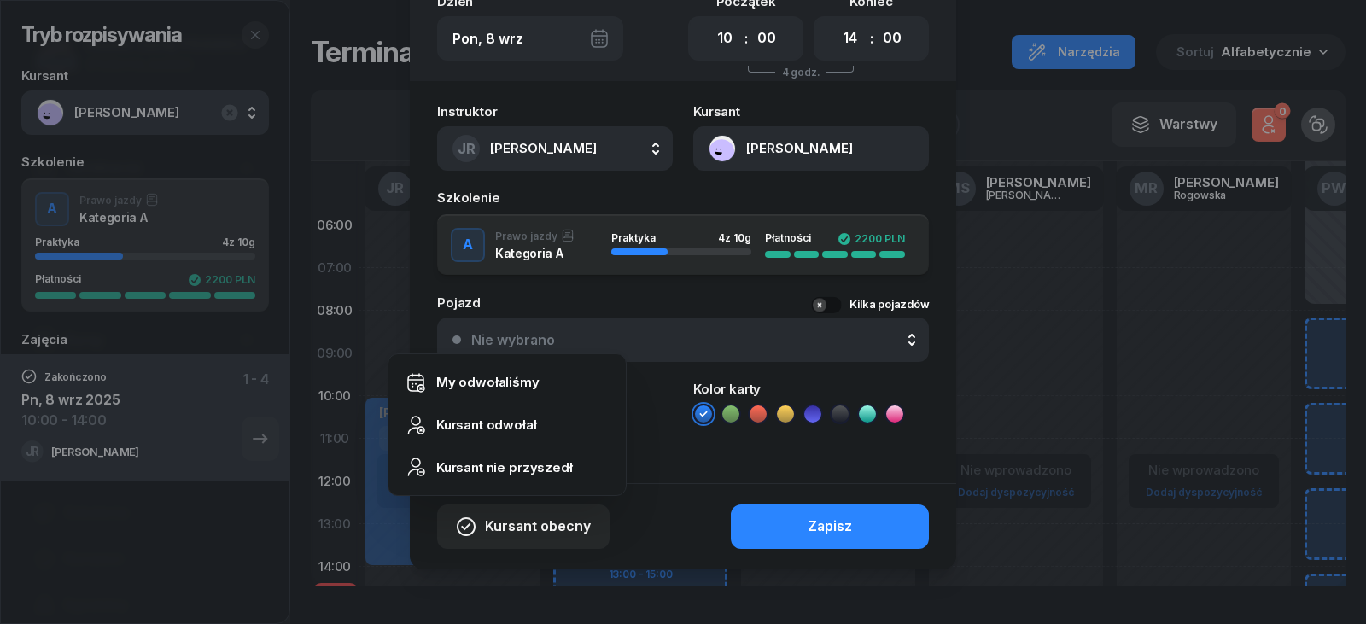
drag, startPoint x: 1030, startPoint y: 288, endPoint x: 1047, endPoint y: 306, distance: 24.8
click at [1028, 289] on div at bounding box center [683, 312] width 1366 height 624
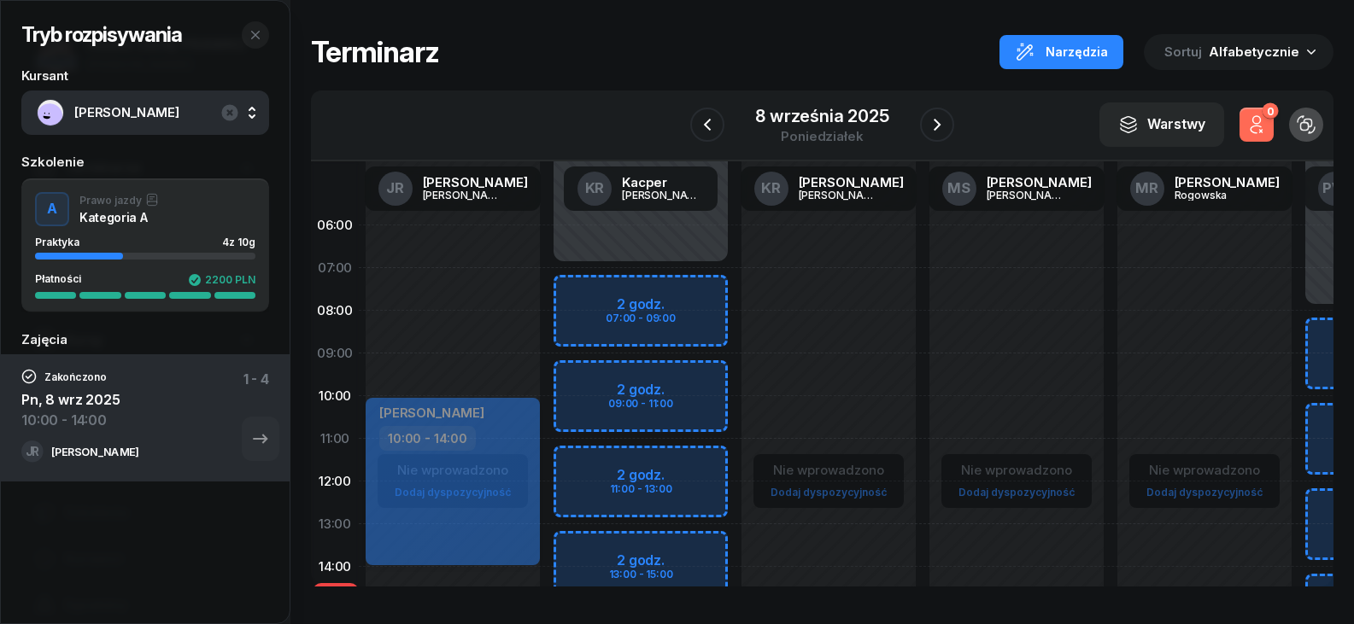
click at [512, 426] on div "10:00 - 14:00" at bounding box center [454, 438] width 150 height 25
select select "10"
select select "14"
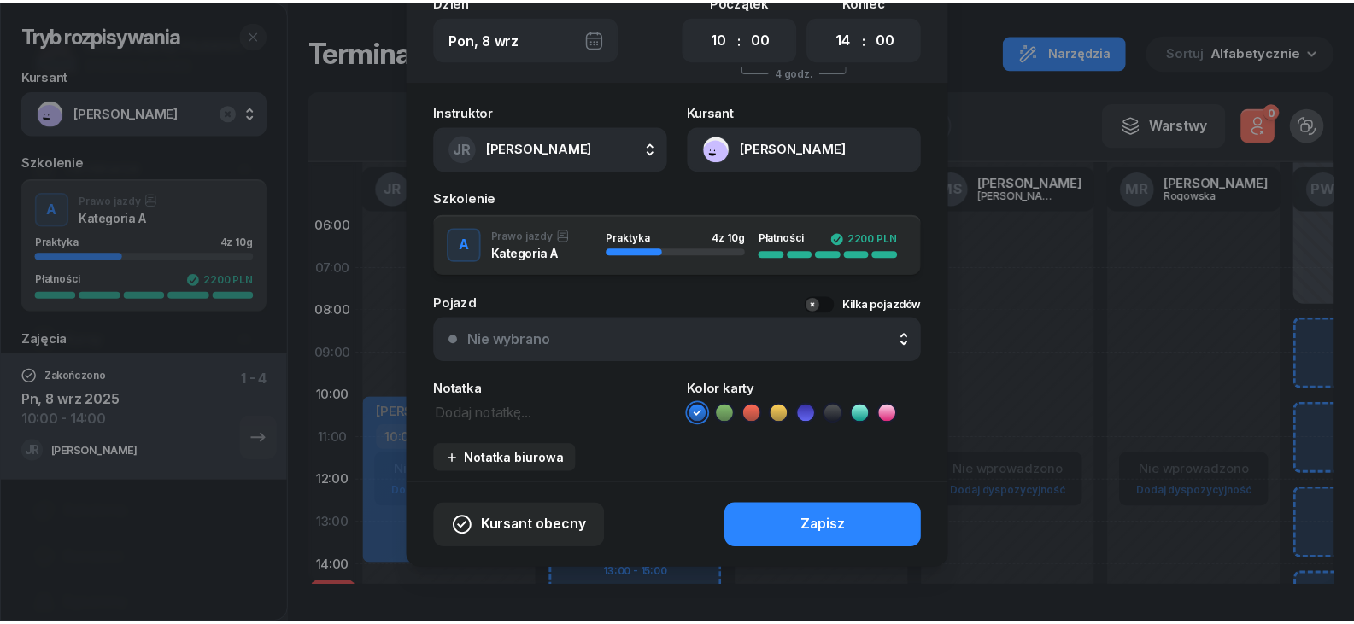
scroll to position [0, 0]
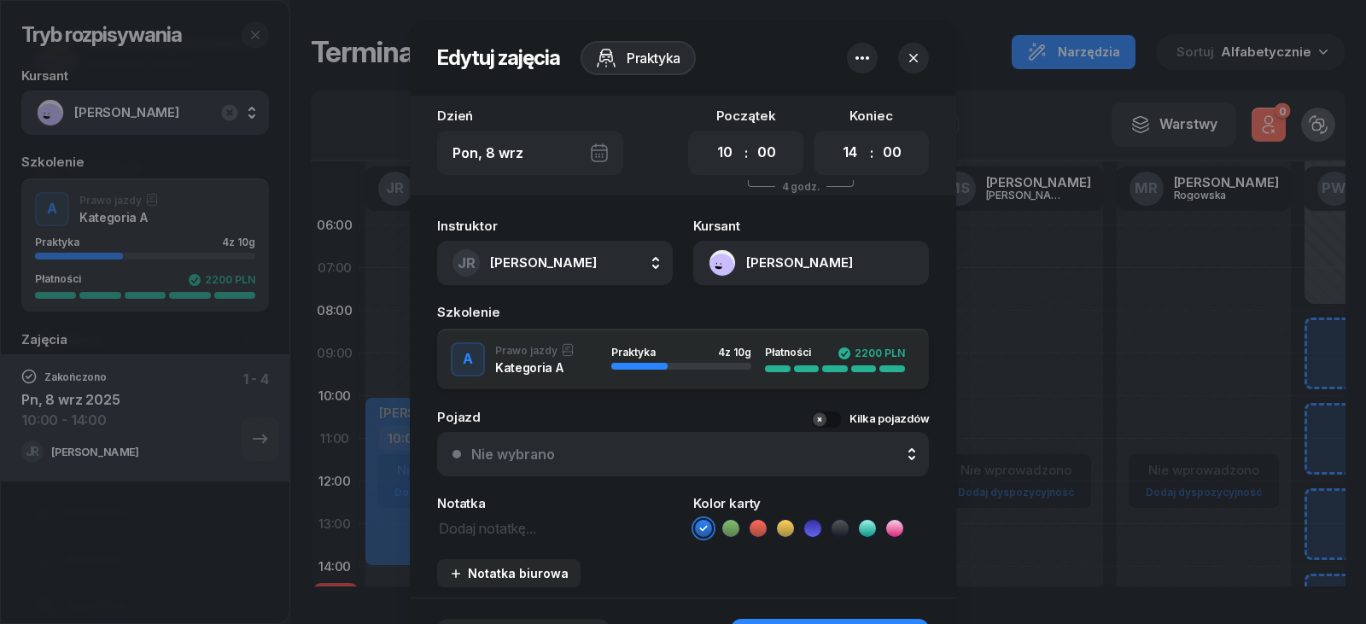
click at [906, 61] on icon "button" at bounding box center [913, 58] width 17 height 17
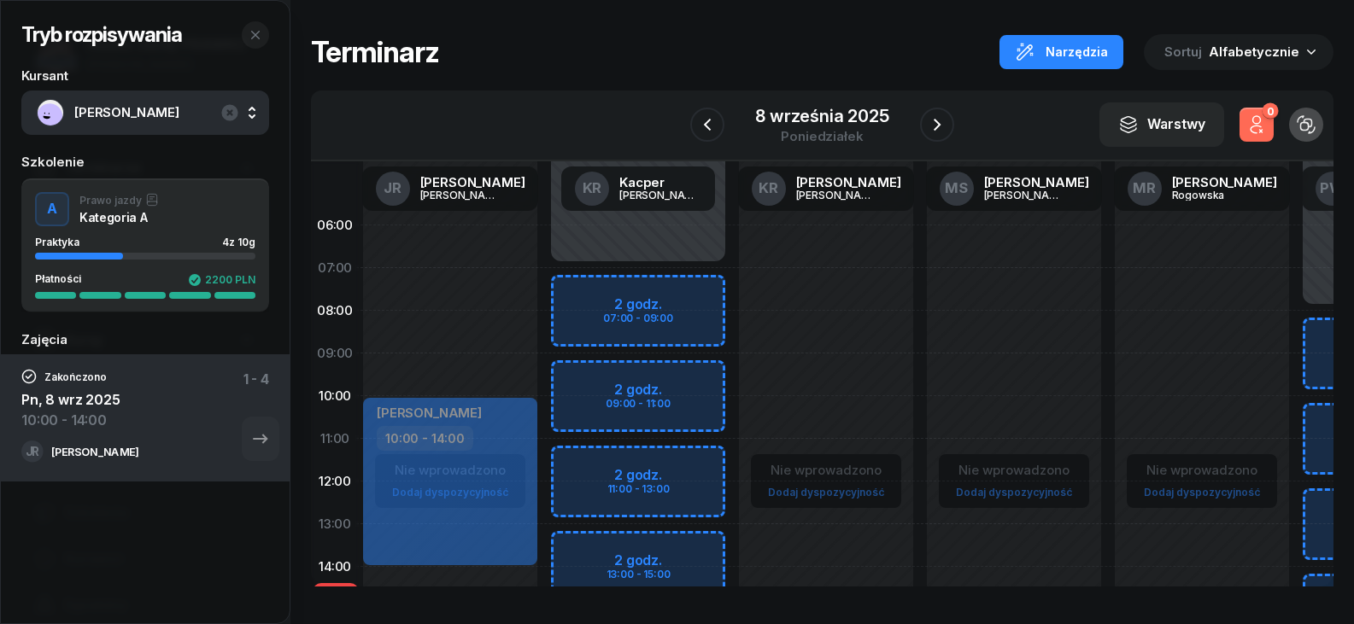
click at [927, 324] on div "Nie wprowadzono Dodaj dyspozycyjność" at bounding box center [1014, 609] width 188 height 811
drag, startPoint x: 522, startPoint y: 460, endPoint x: 1041, endPoint y: 307, distance: 541.2
click at [1041, 307] on div "Nie wprowadzono Dodaj dyspozycyjność" at bounding box center [1012, 609] width 188 height 811
select select "07"
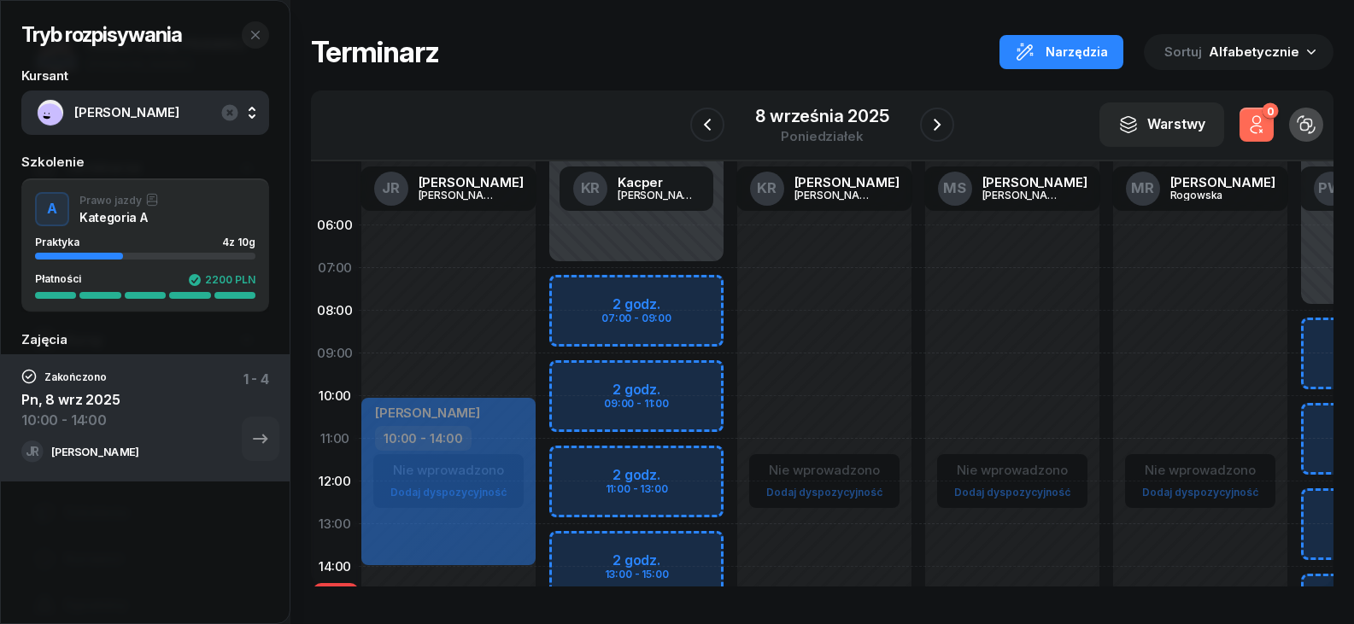
select select "09"
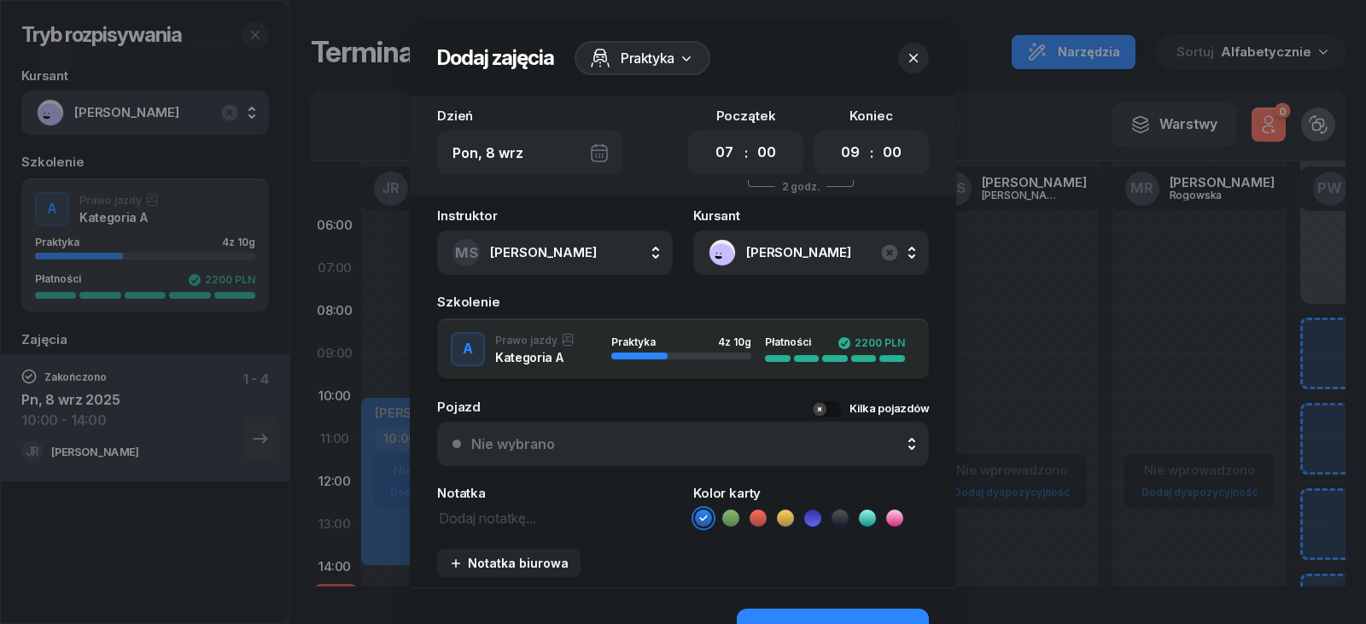
click at [1024, 278] on div at bounding box center [683, 312] width 1366 height 624
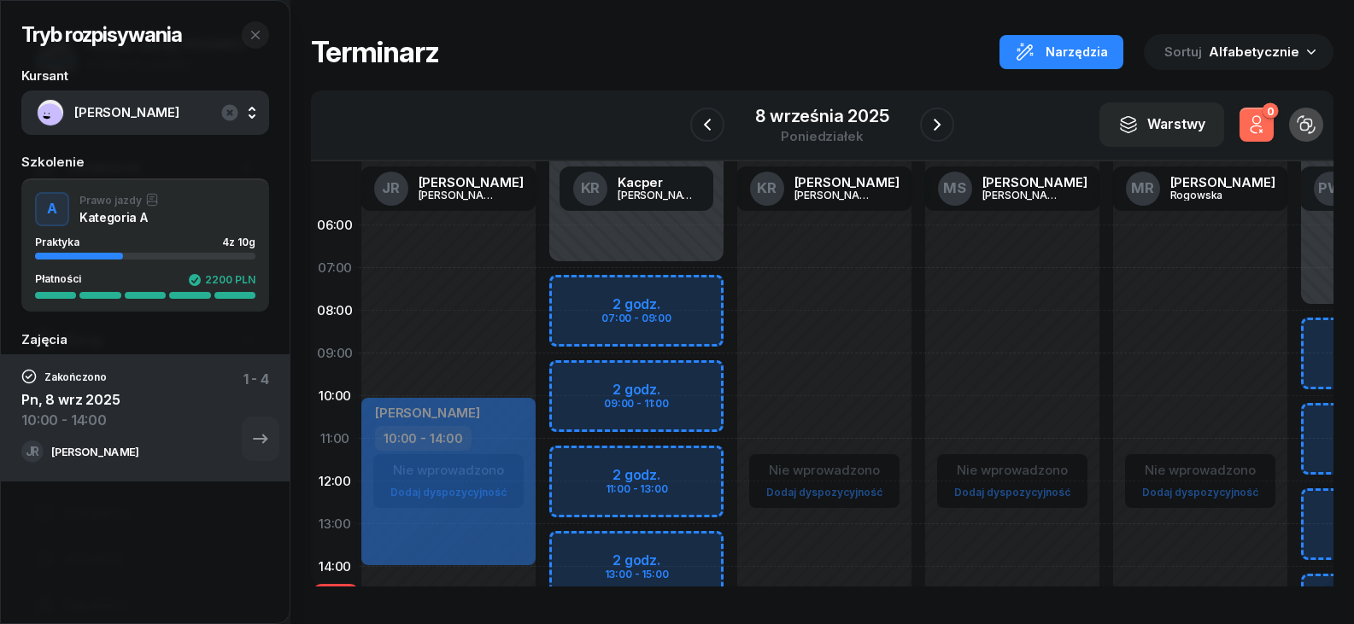
click at [666, 303] on div "Niedostępny 00:00 - 07:00 Niedostępny 15:00 - 23:59 2 godz. 07:00 - 09:00 2 god…" at bounding box center [636, 609] width 188 height 811
select select "07"
select select "09"
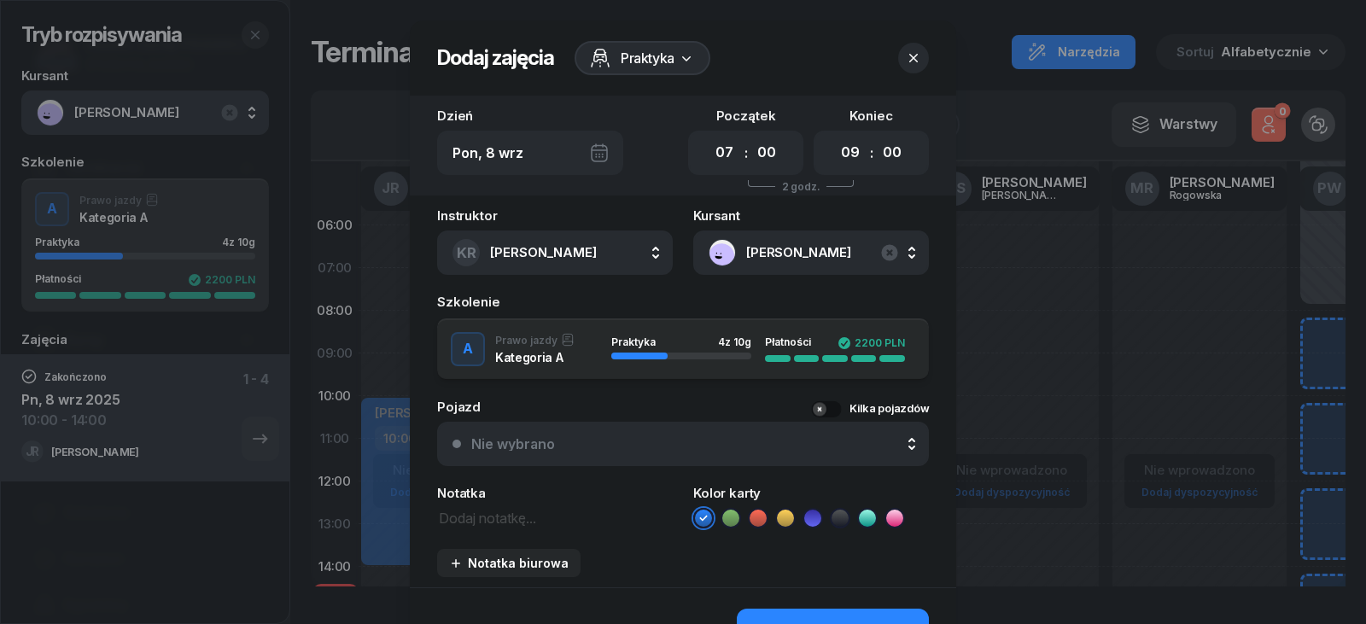
click at [818, 263] on span "[PERSON_NAME]" at bounding box center [829, 253] width 167 height 22
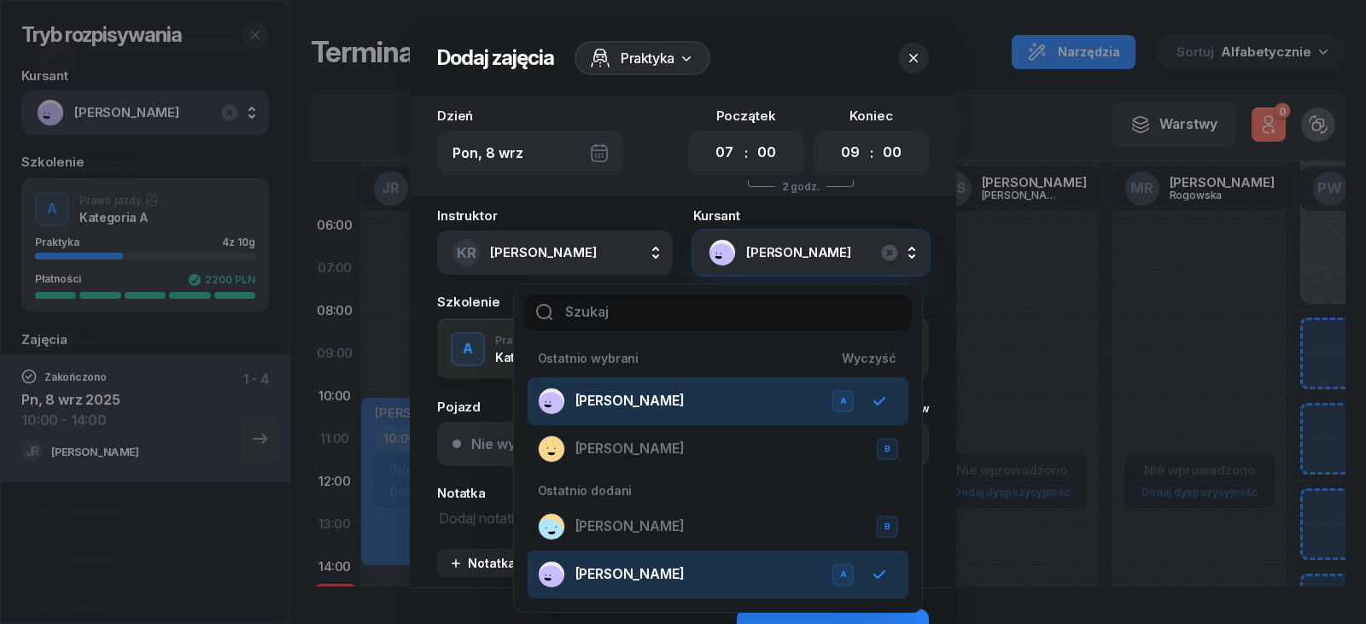
click at [999, 354] on div at bounding box center [683, 312] width 1366 height 624
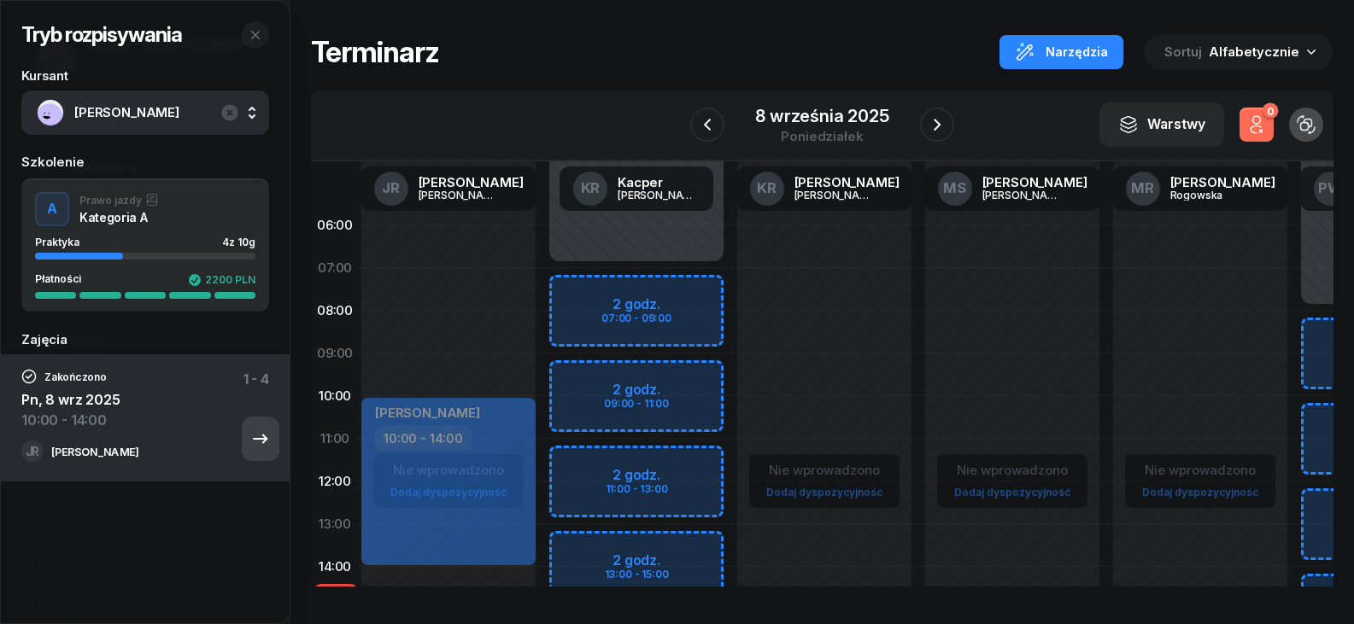
click at [250, 437] on icon "button" at bounding box center [260, 439] width 20 height 20
click at [91, 401] on div "Pn, 8 wrz 2025" at bounding box center [70, 389] width 99 height 41
drag, startPoint x: 397, startPoint y: 443, endPoint x: 410, endPoint y: 507, distance: 65.3
click at [410, 507] on div "[PERSON_NAME] 10:00 - 14:00" at bounding box center [448, 481] width 174 height 167
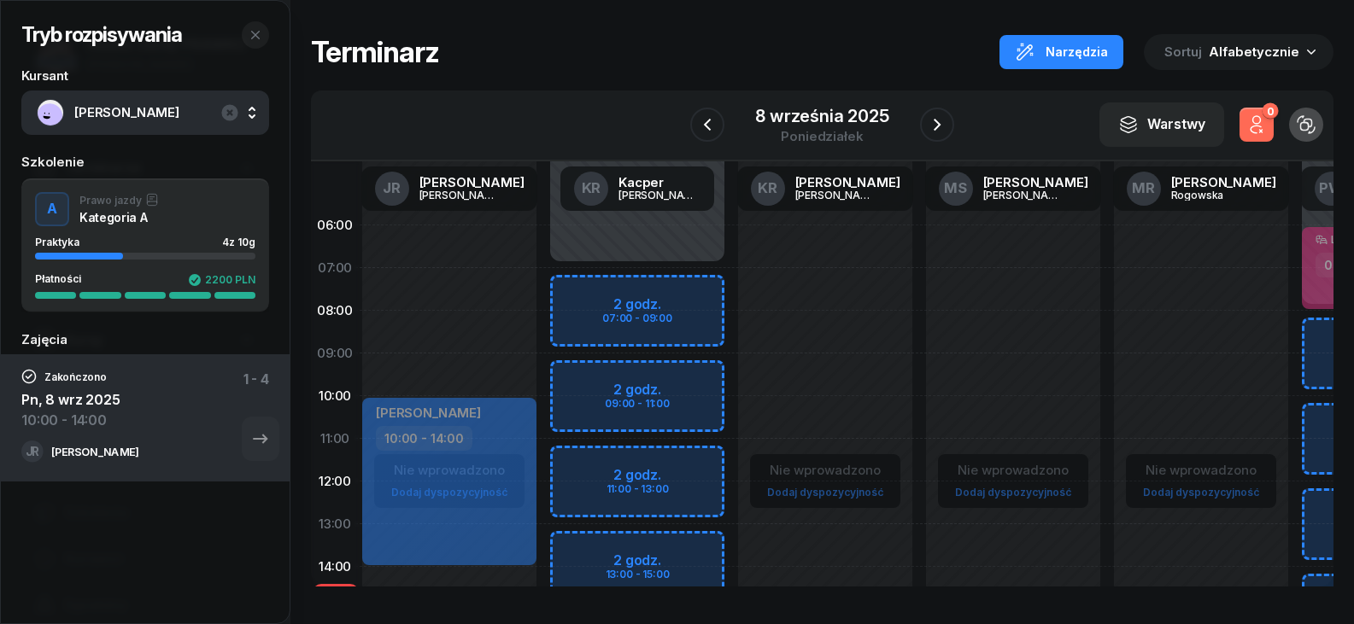
click at [433, 390] on div "Nie wprowadzono Dodaj dyspozycyjność [PERSON_NAME] 10:00 - 14:00" at bounding box center [449, 609] width 188 height 811
select select "09"
select select "10"
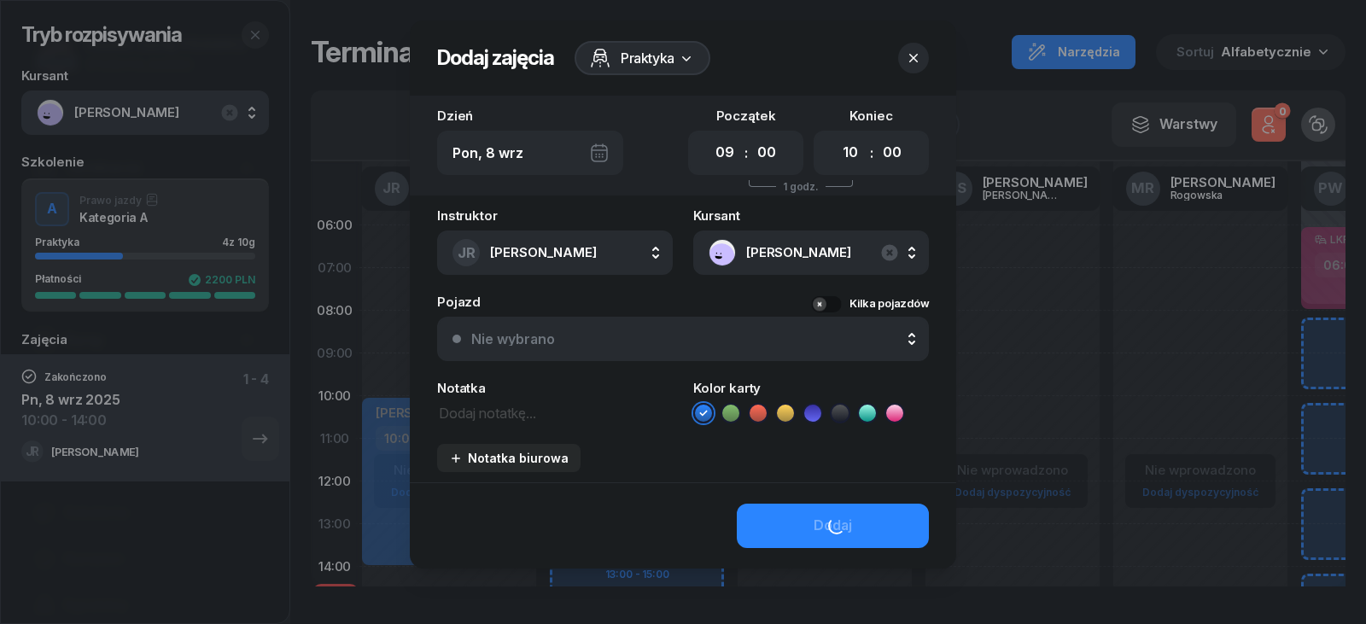
click at [424, 422] on div "Instruktor JR [PERSON_NAME] [PERSON_NAME] KR [PERSON_NAME] KR [PERSON_NAME] MS …" at bounding box center [683, 345] width 547 height 273
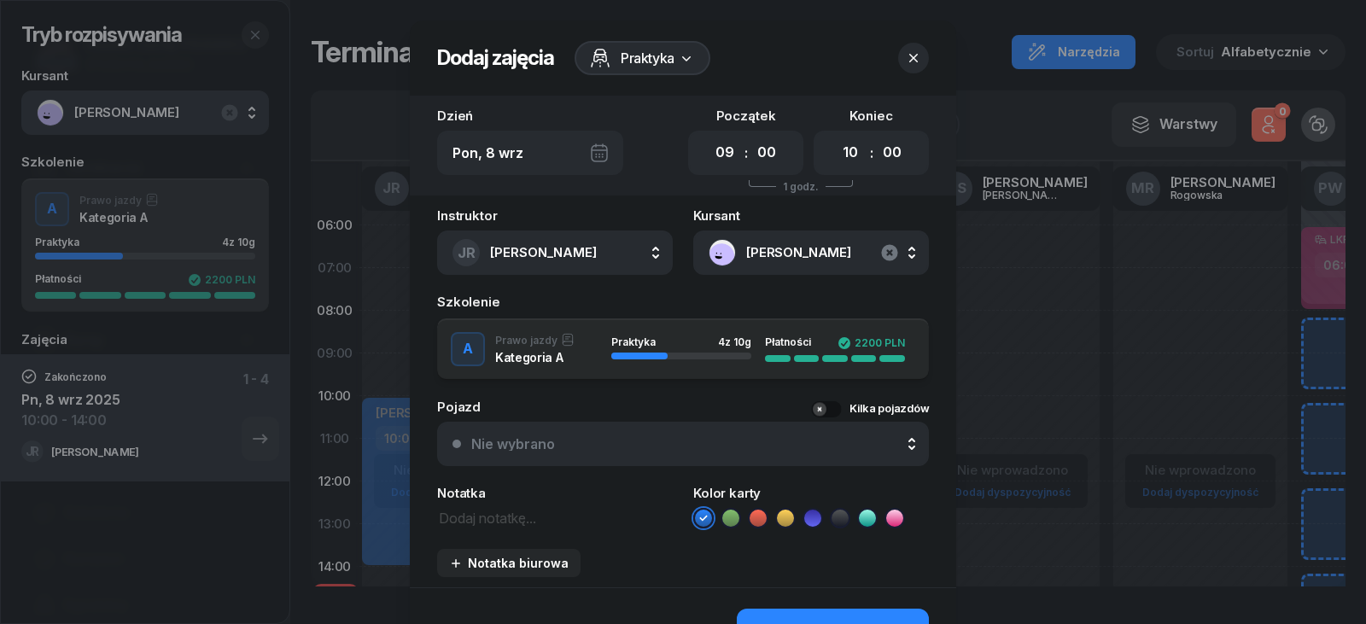
click at [885, 248] on icon "button" at bounding box center [889, 252] width 16 height 16
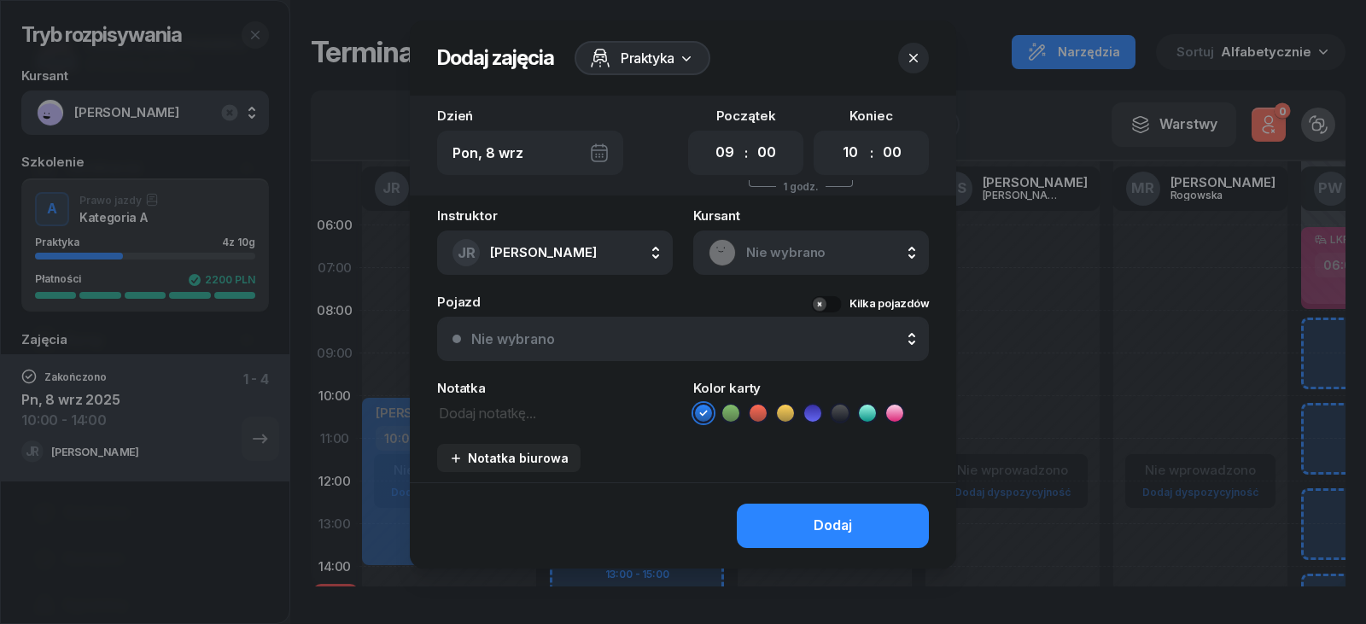
click at [921, 53] on icon "button" at bounding box center [913, 58] width 17 height 17
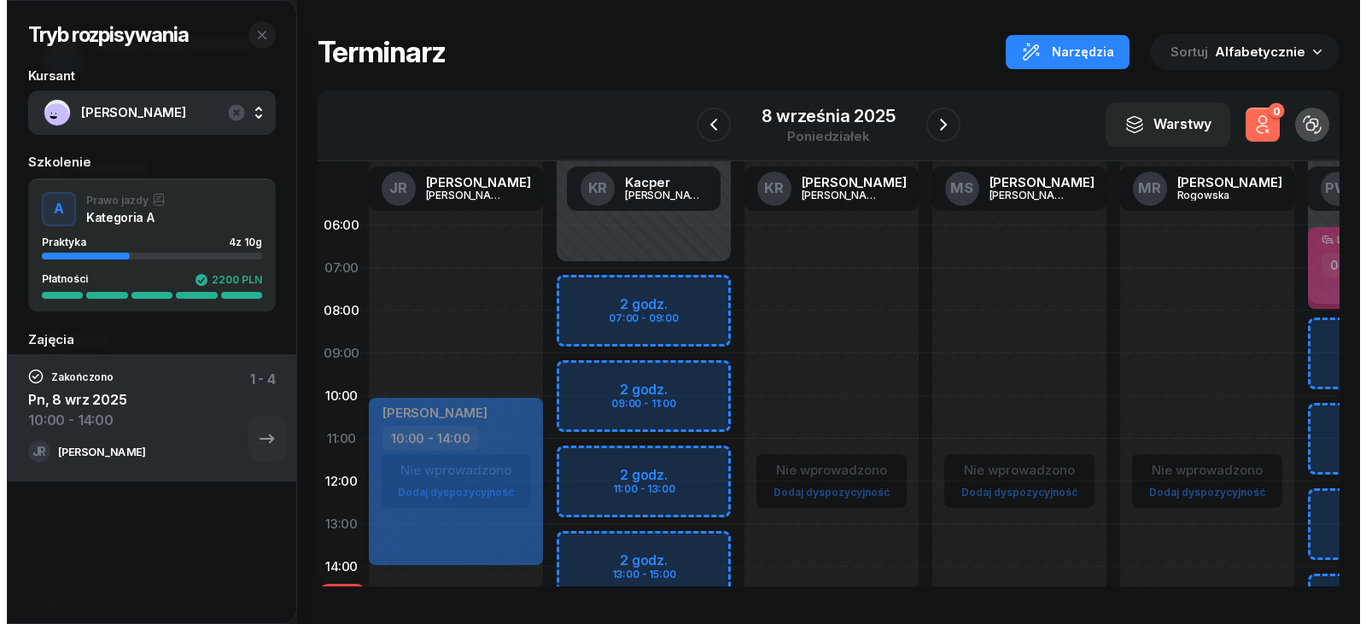
scroll to position [0, 2]
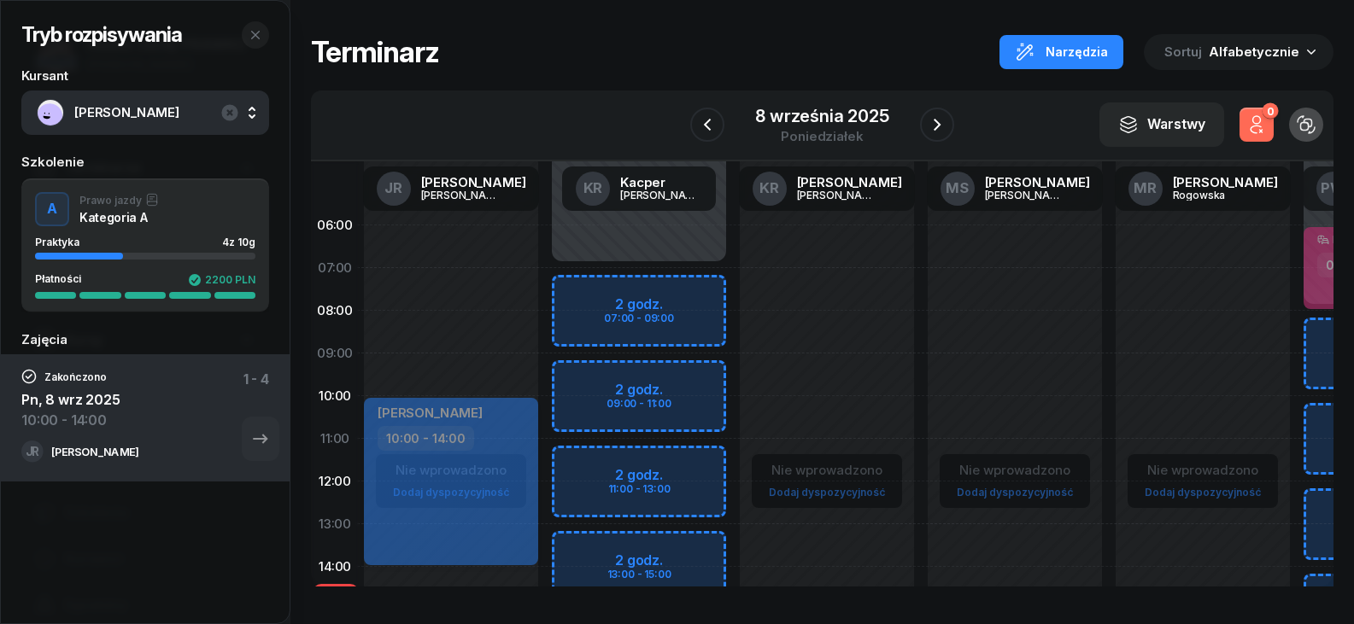
click at [405, 410] on span "[PERSON_NAME]" at bounding box center [429, 413] width 105 height 16
click at [500, 447] on div "10:00 - 14:00" at bounding box center [452, 438] width 150 height 25
select select "10"
select select "14"
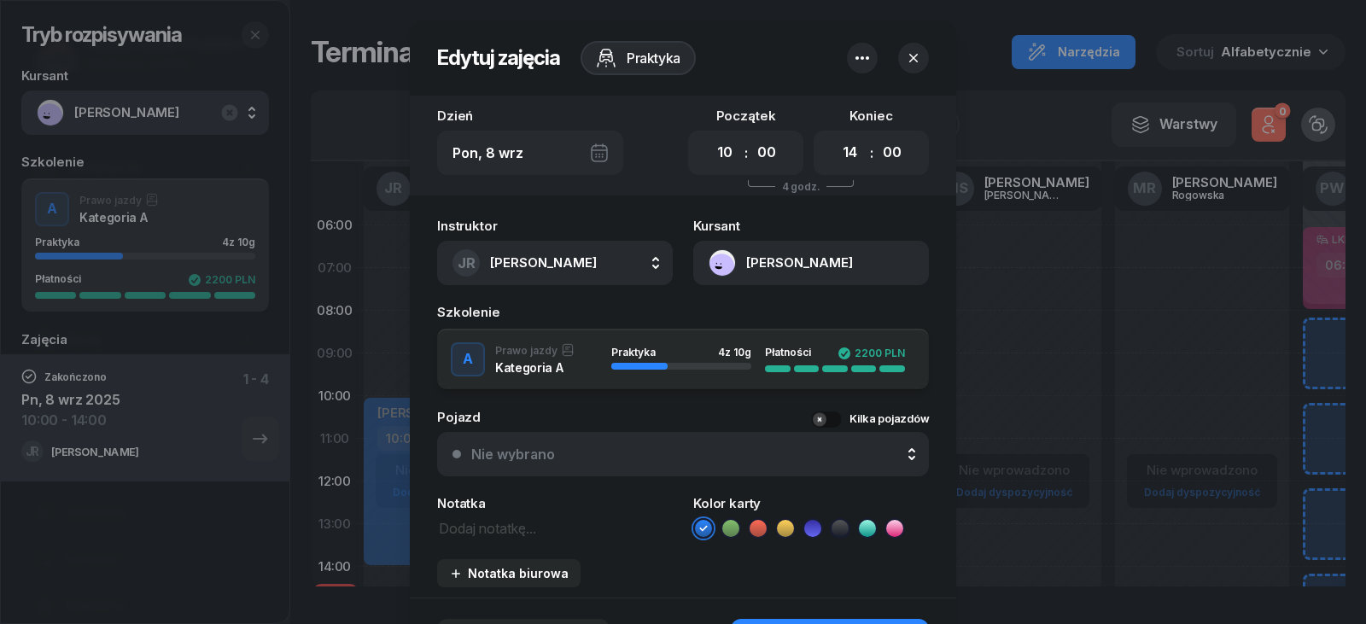
click at [825, 261] on button "[PERSON_NAME]" at bounding box center [811, 263] width 236 height 44
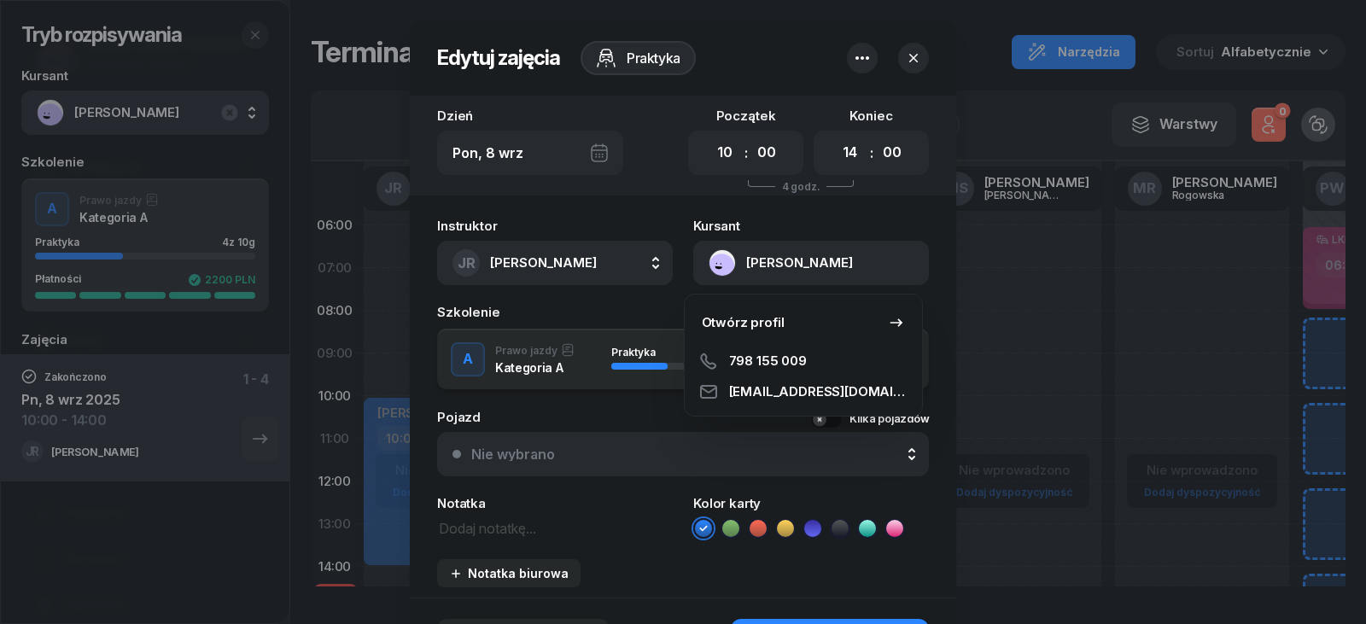
click at [981, 289] on div at bounding box center [683, 312] width 1366 height 624
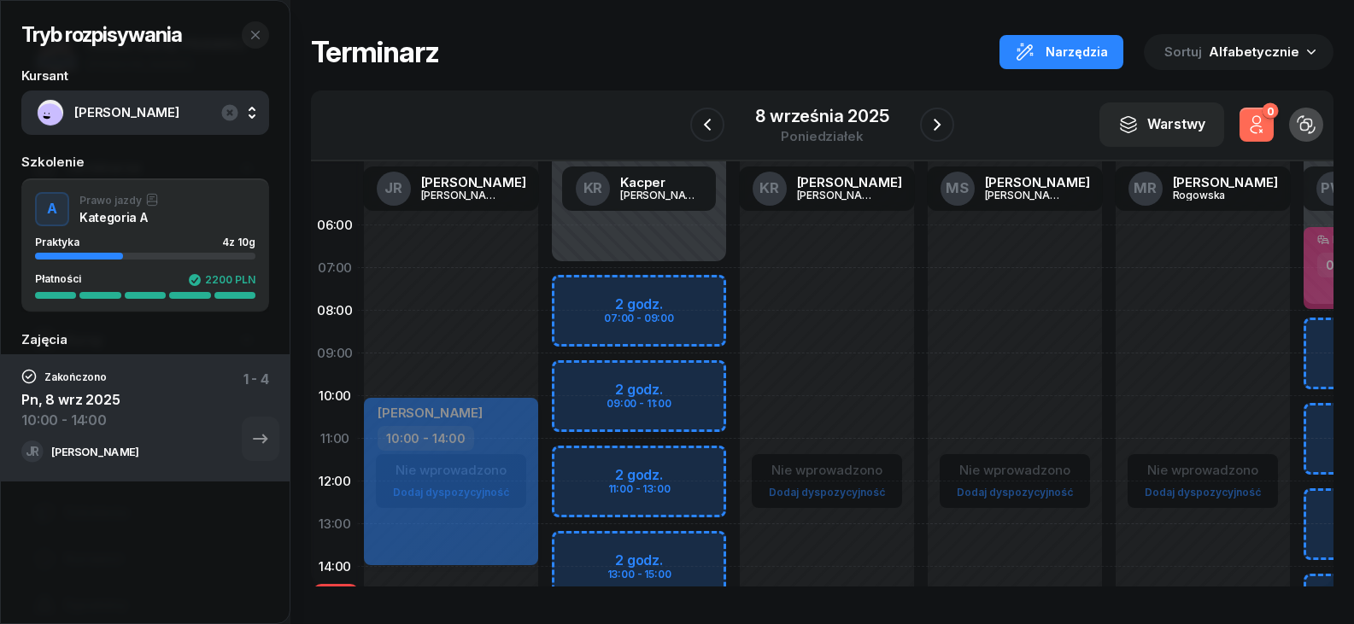
click at [523, 481] on div "[PERSON_NAME] 10:00 - 14:00" at bounding box center [451, 481] width 174 height 167
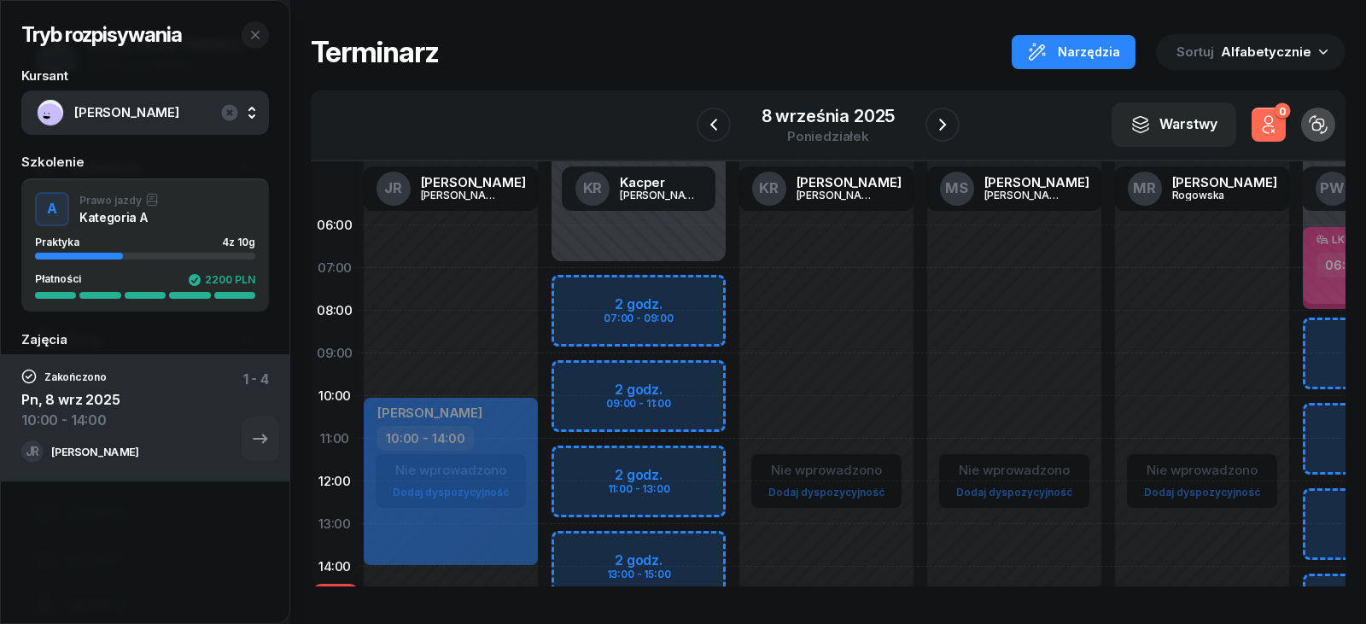
select select "10"
select select "14"
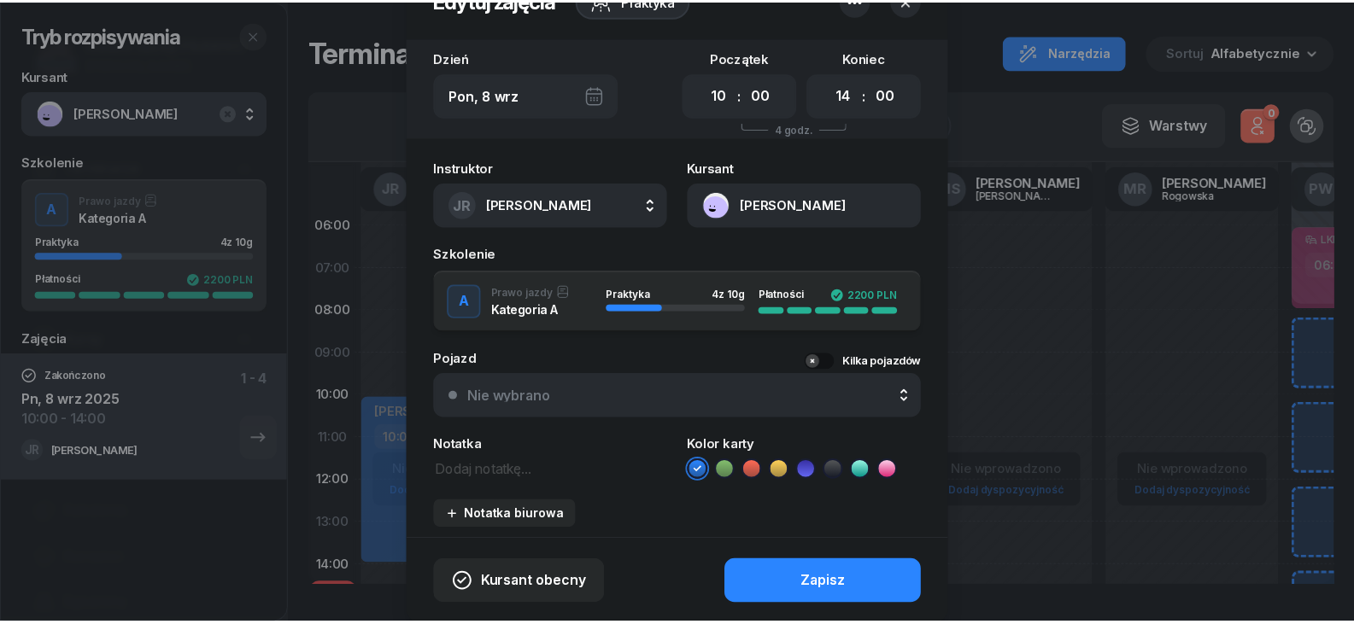
scroll to position [0, 0]
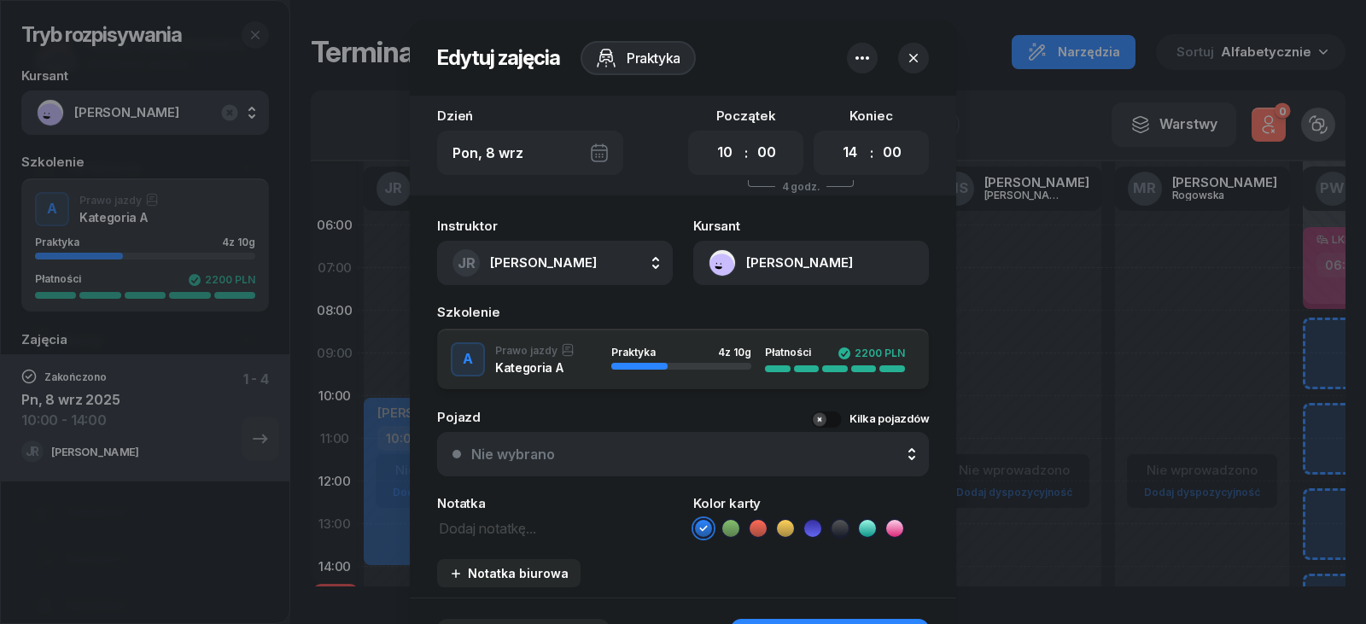
click at [751, 260] on button "[PERSON_NAME]" at bounding box center [811, 263] width 236 height 44
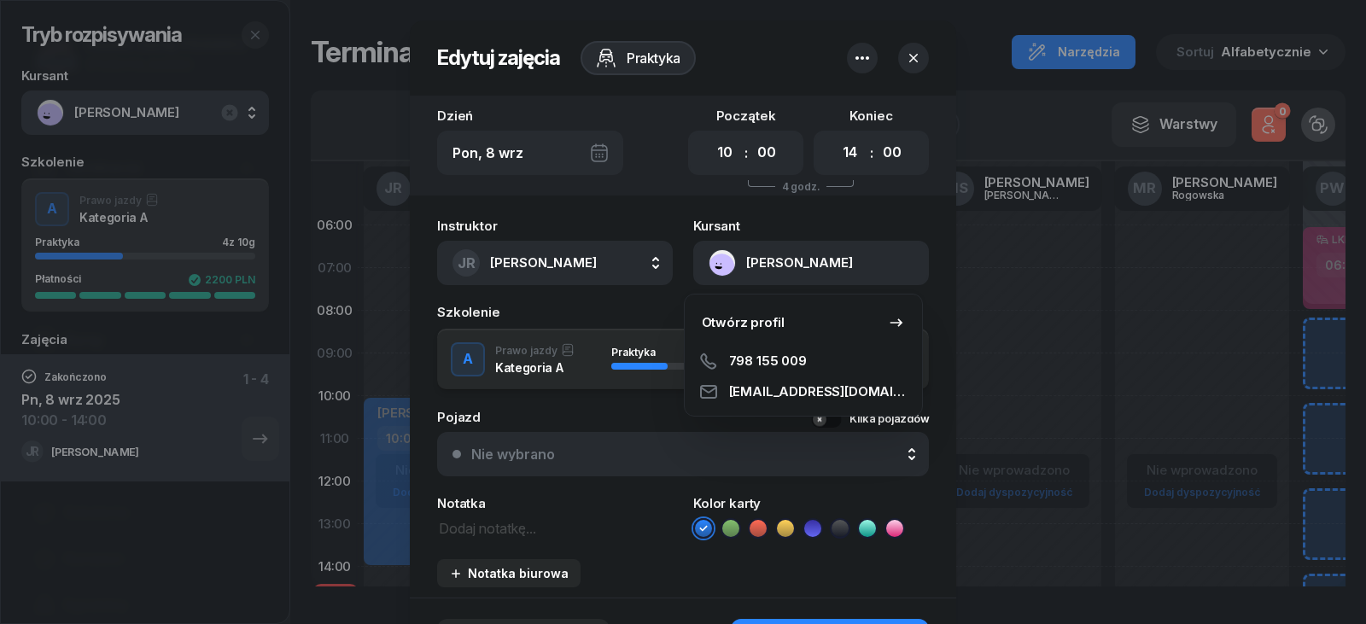
click at [698, 260] on button "[PERSON_NAME]" at bounding box center [811, 263] width 236 height 44
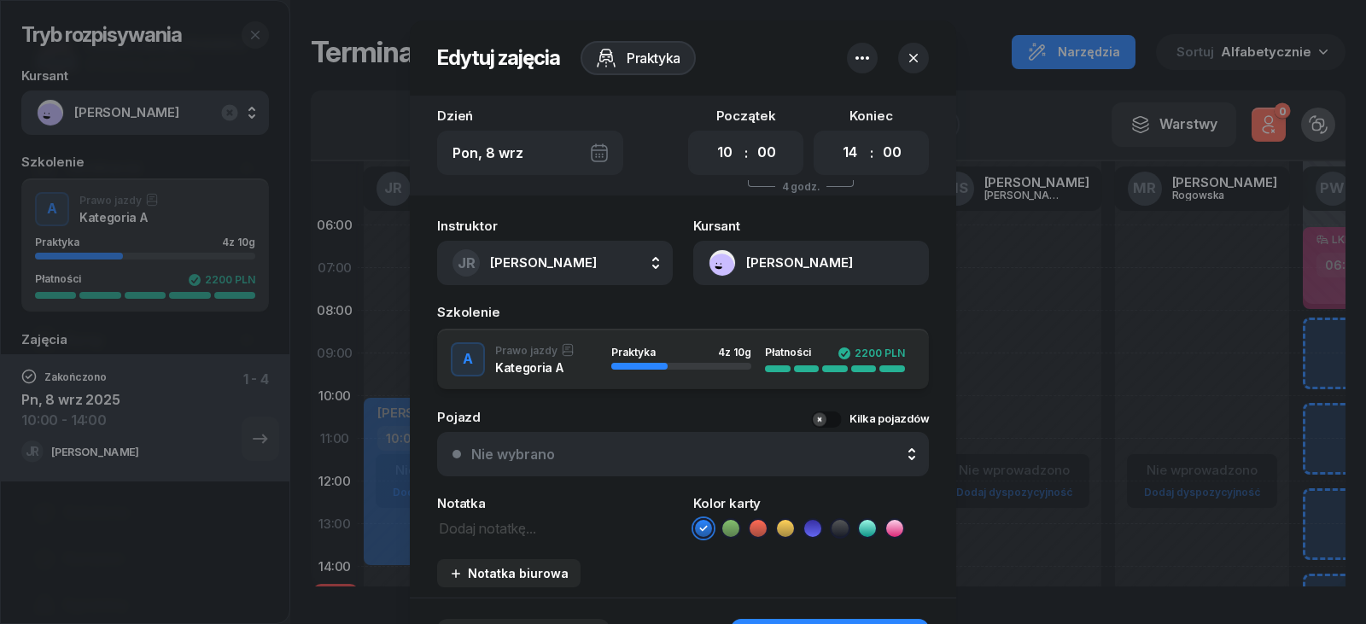
click at [708, 259] on button "[PERSON_NAME]" at bounding box center [811, 263] width 236 height 44
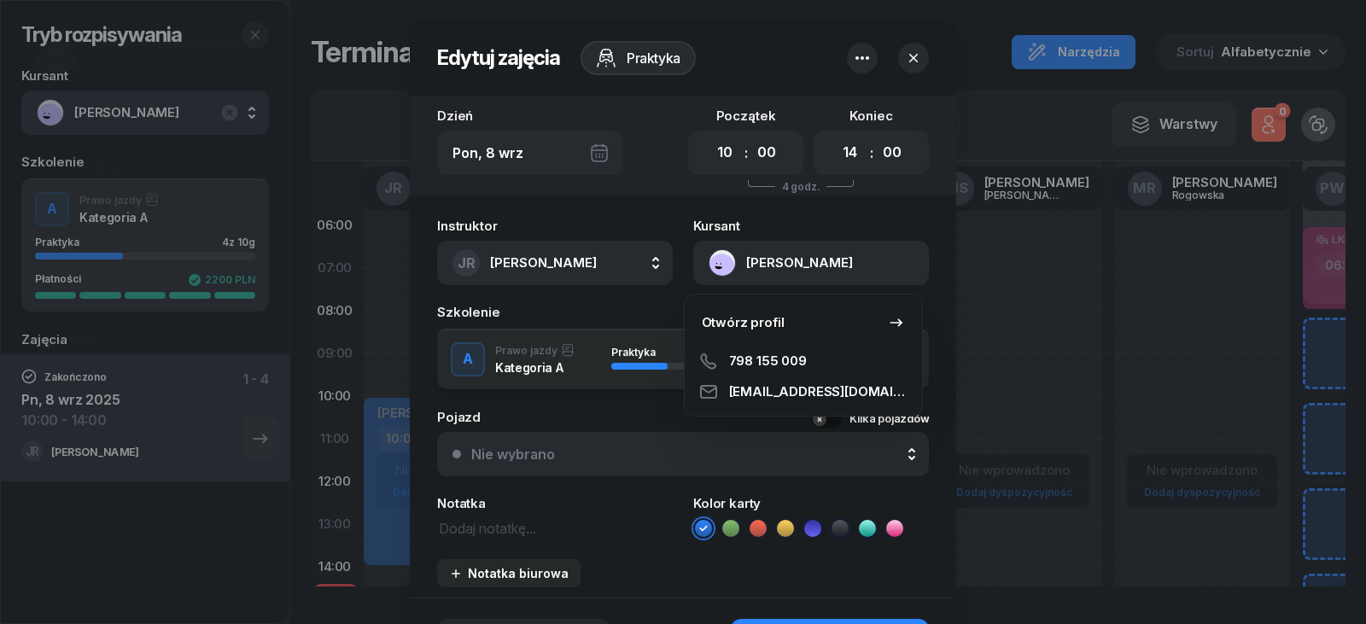
click at [708, 259] on button "[PERSON_NAME]" at bounding box center [811, 263] width 236 height 44
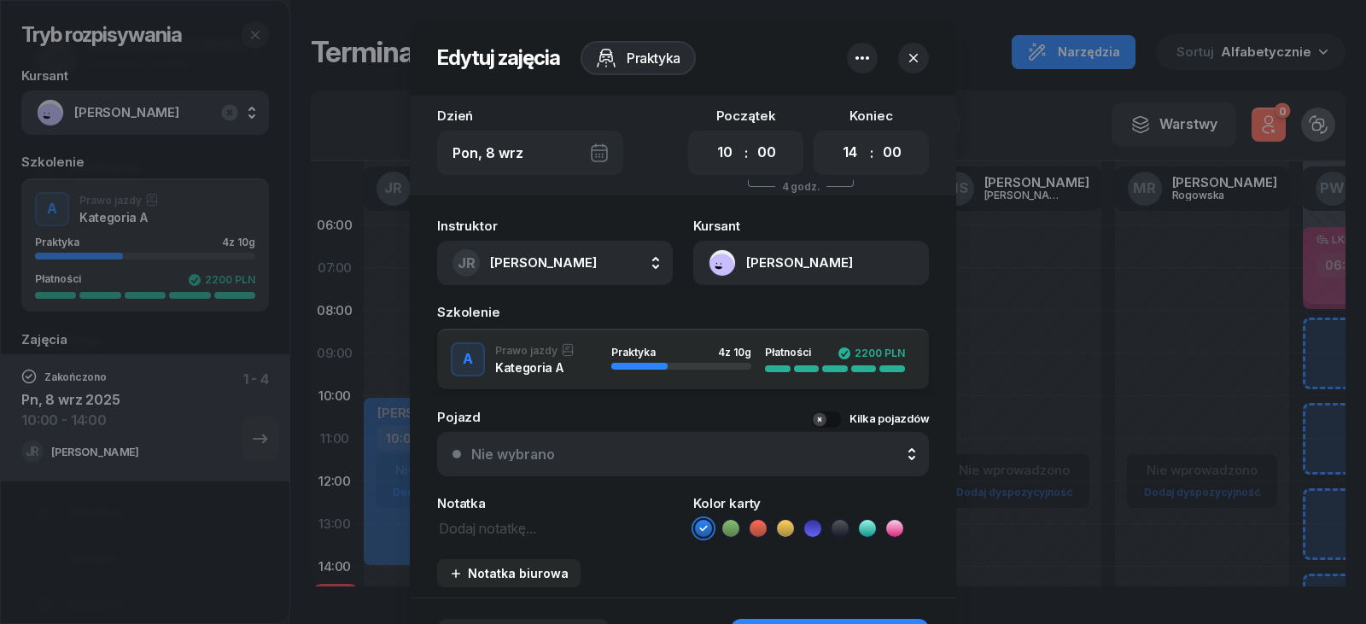
click at [825, 272] on button "[PERSON_NAME]" at bounding box center [811, 263] width 236 height 44
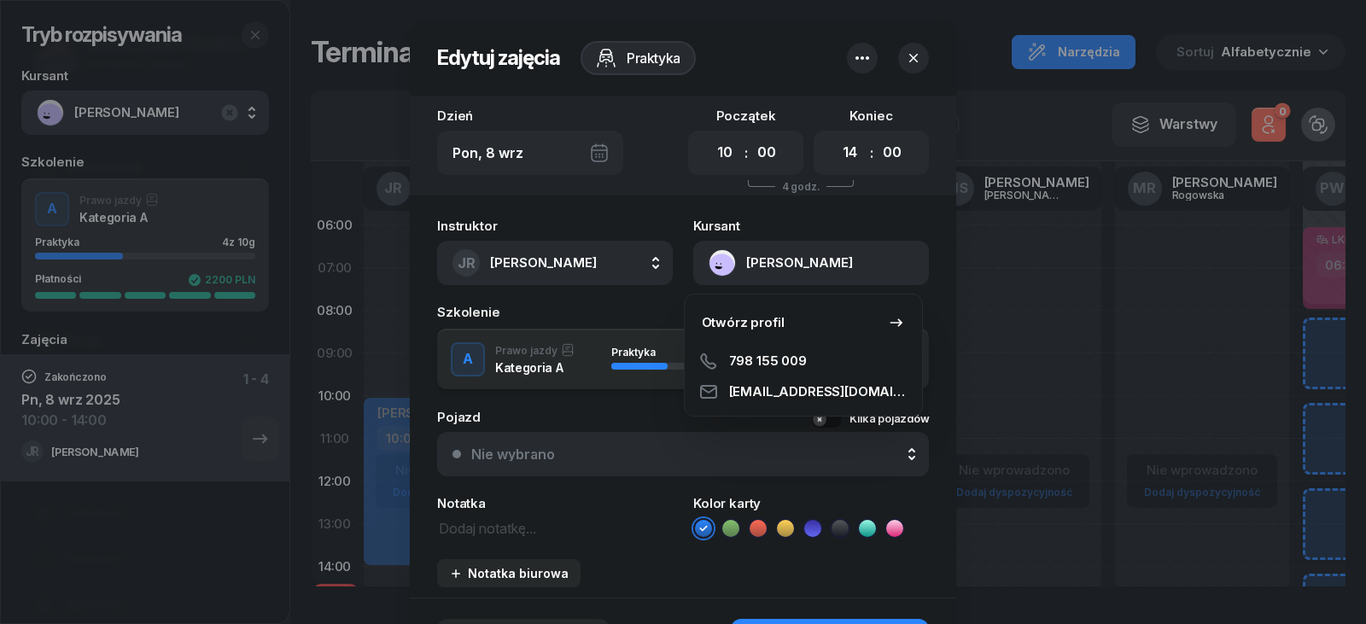
click at [793, 321] on link "Otwórz profil" at bounding box center [804, 322] width 224 height 43
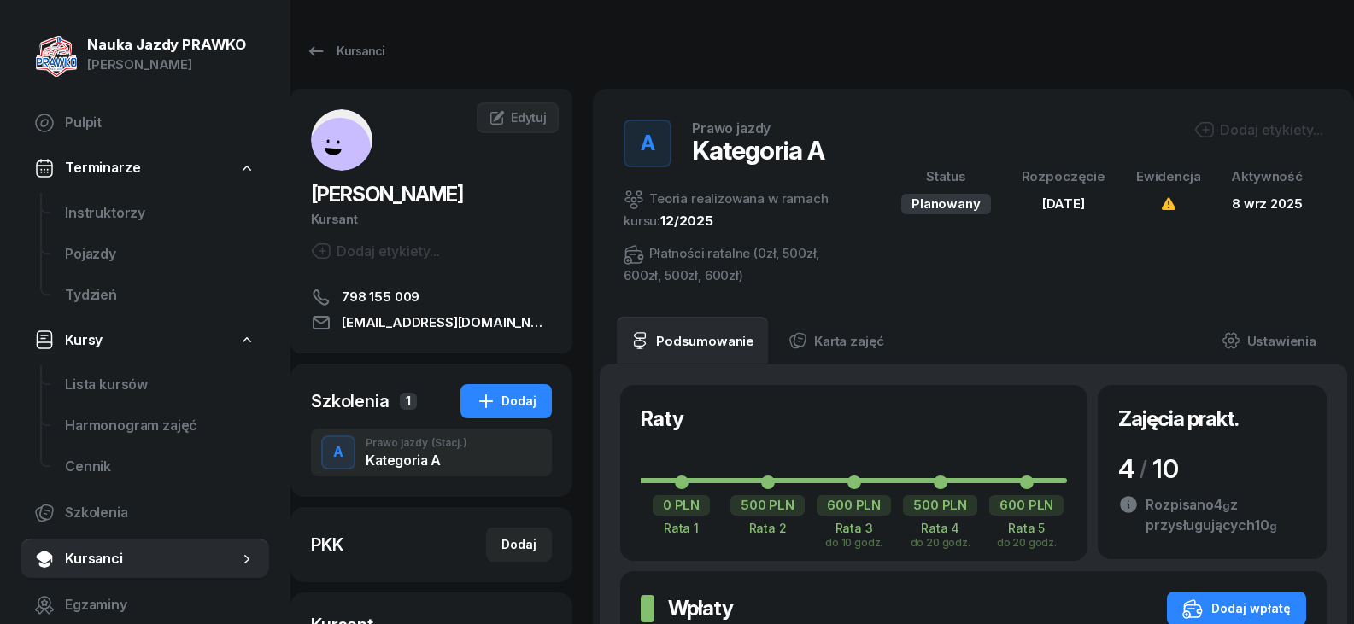
click at [1174, 203] on icon at bounding box center [1168, 203] width 14 height 12
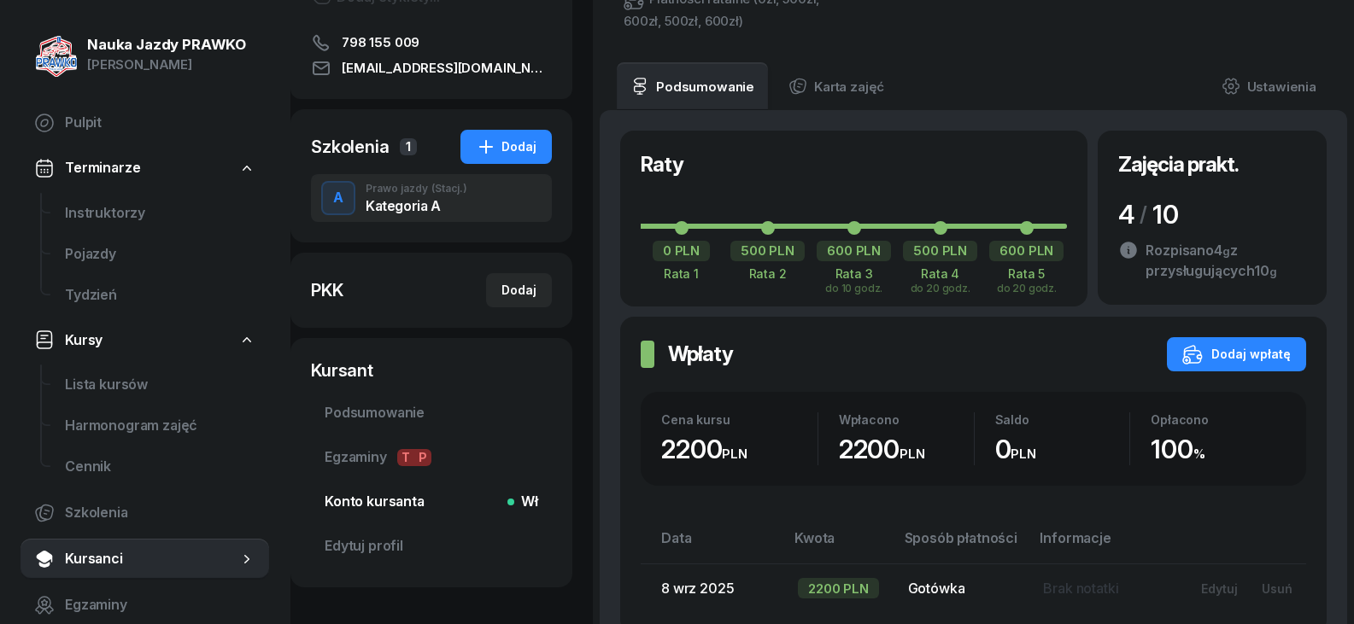
scroll to position [256, 0]
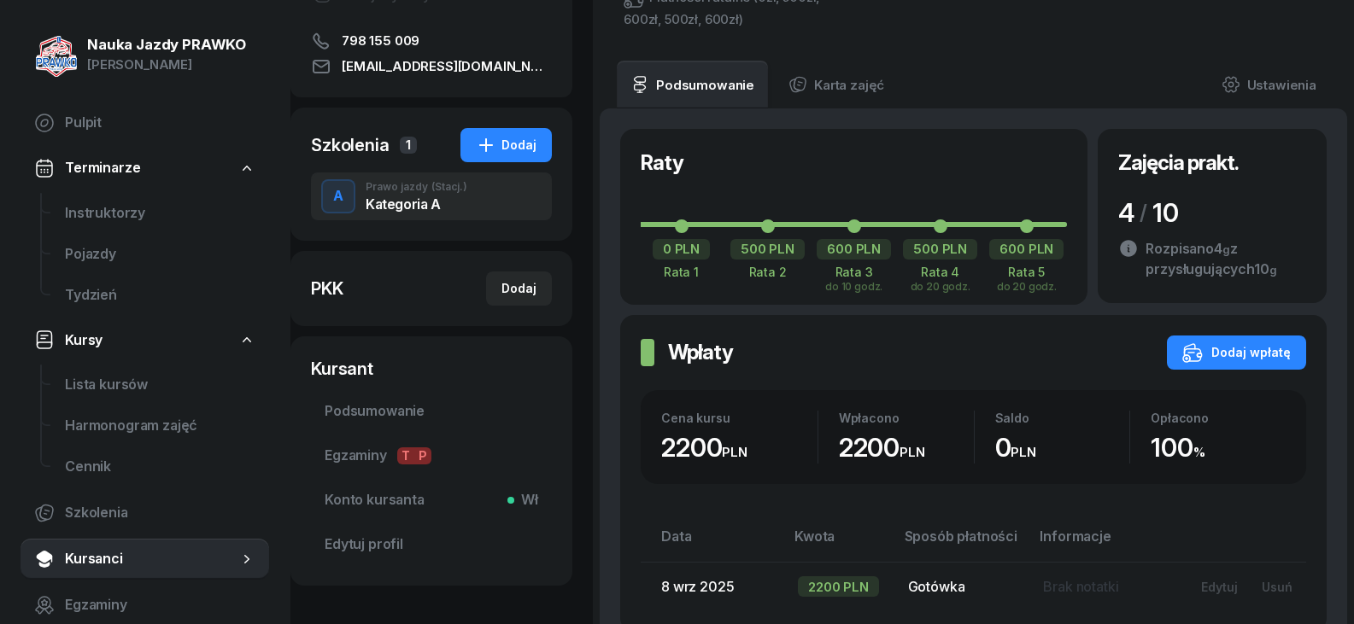
click at [496, 182] on div "A Prawo jazdy (Stacj.) Kategoria A" at bounding box center [431, 197] width 241 height 48
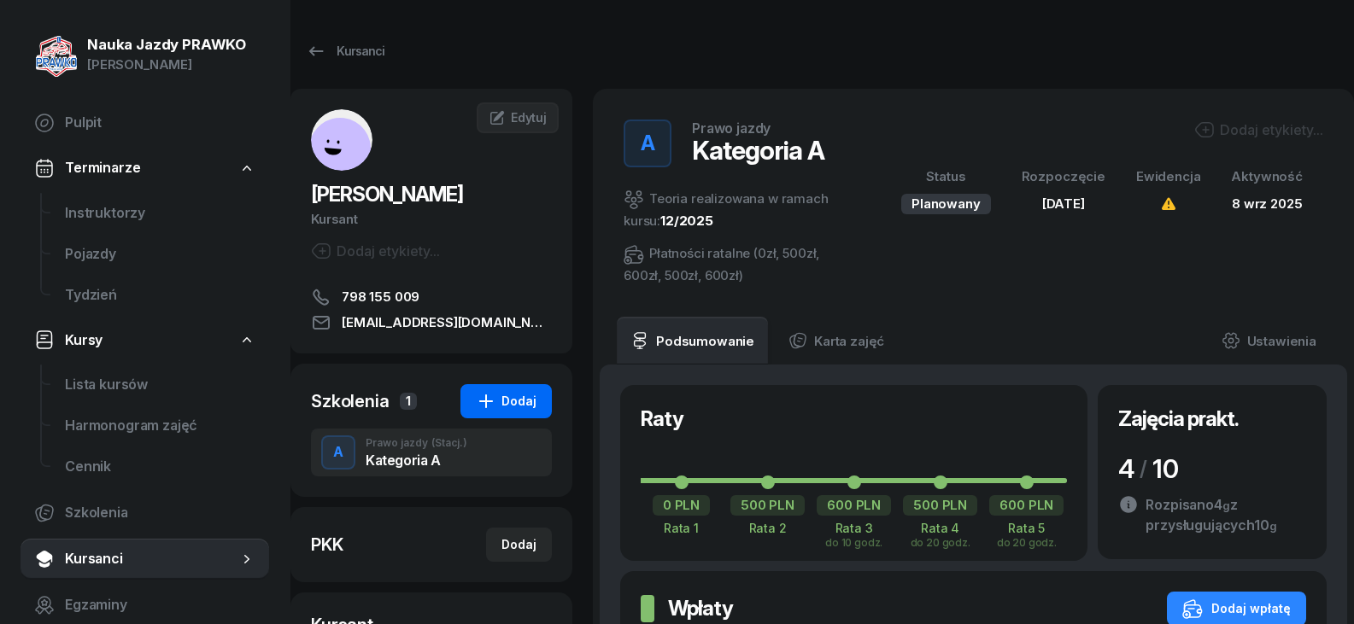
click at [533, 412] on button "Dodaj" at bounding box center [505, 401] width 91 height 34
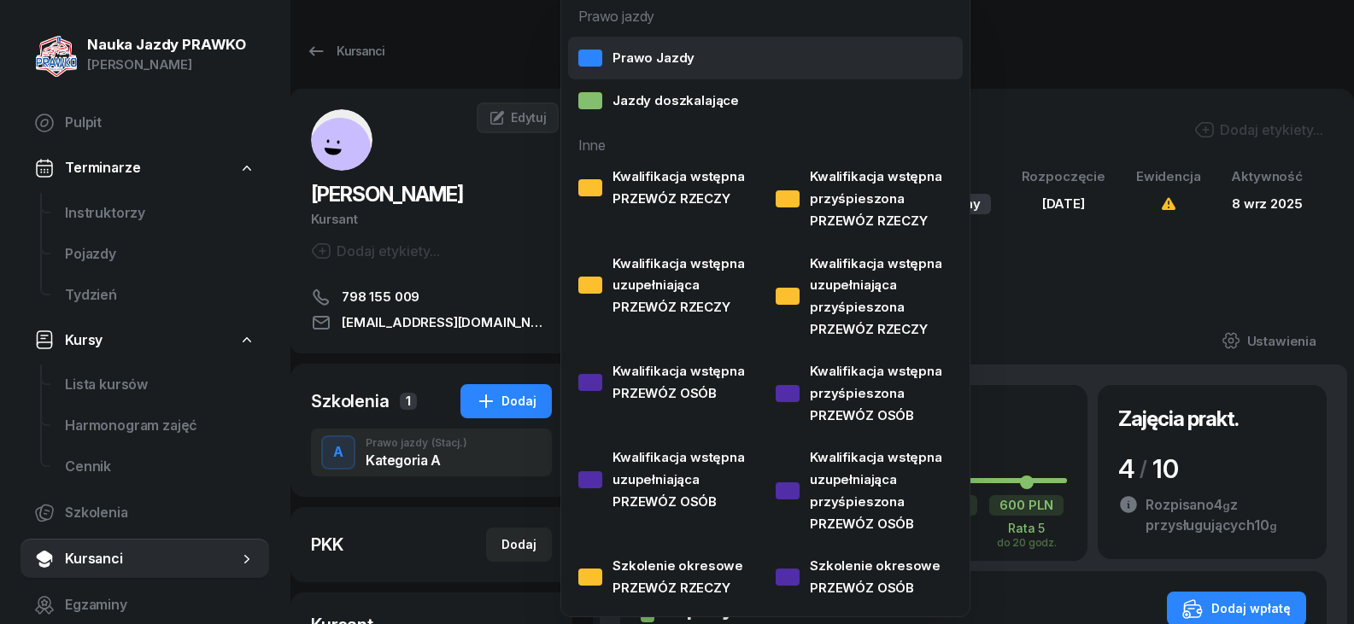
click at [701, 50] on link "Prawo Jazdy" at bounding box center [765, 58] width 395 height 43
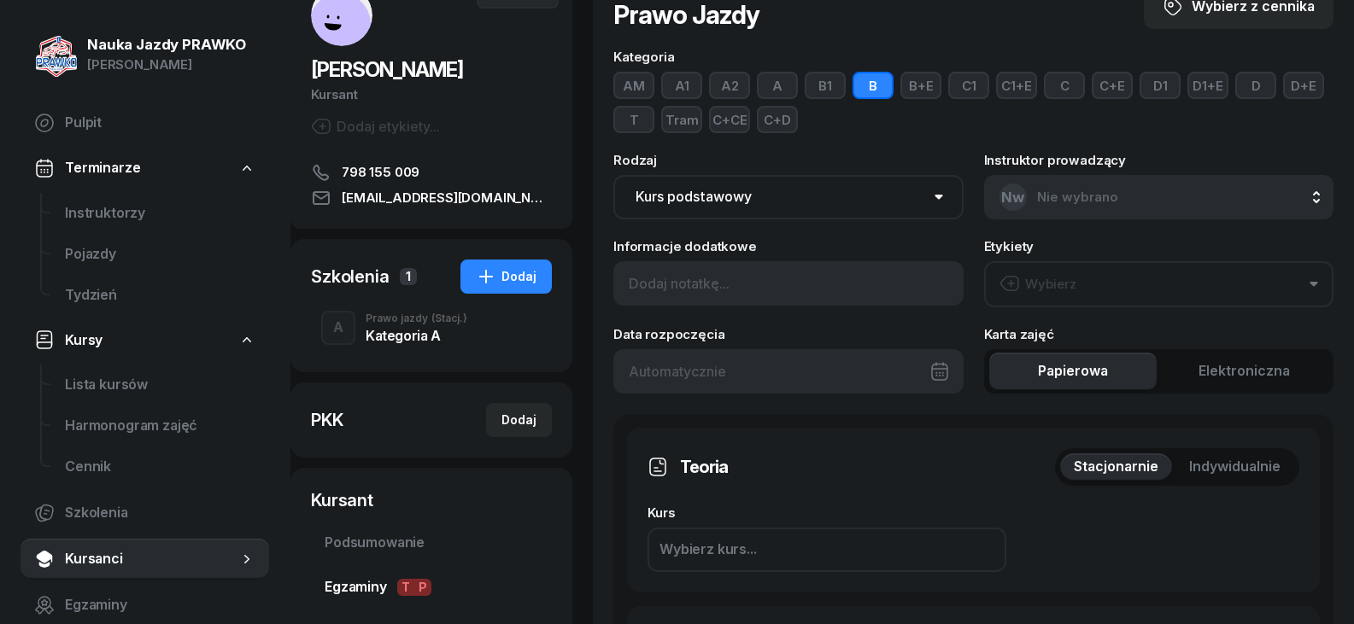
scroll to position [256, 0]
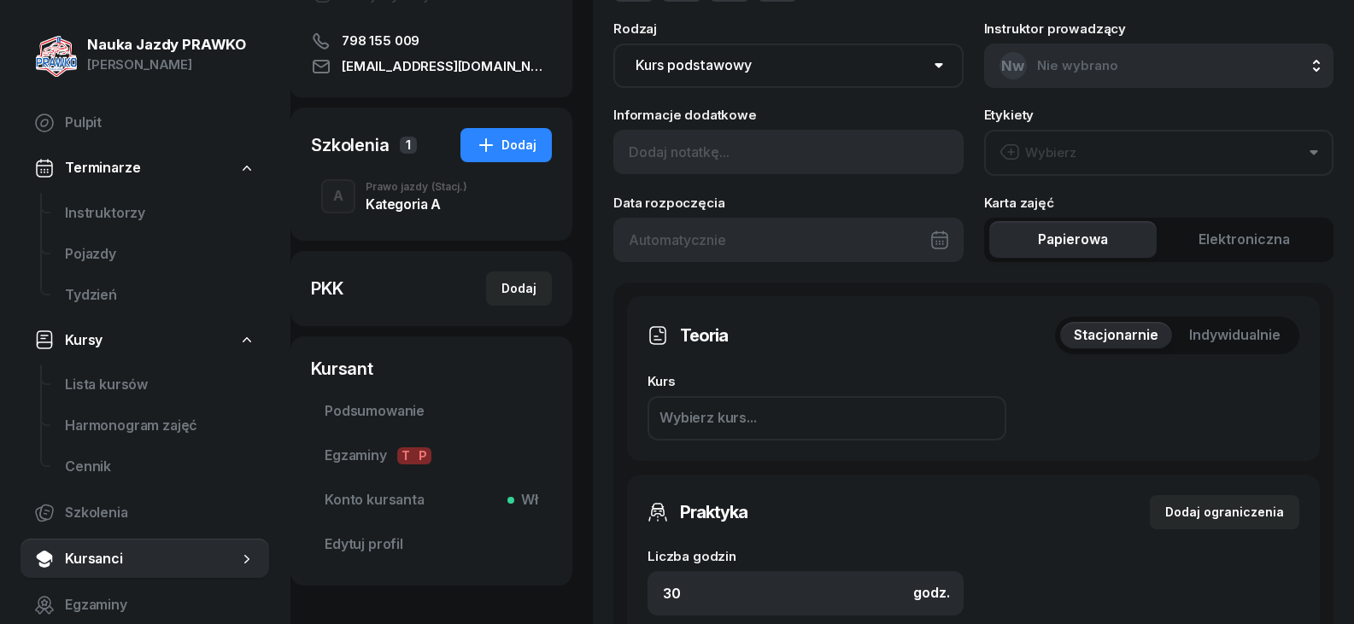
click at [362, 418] on span "Podsumowanie" at bounding box center [431, 412] width 213 height 22
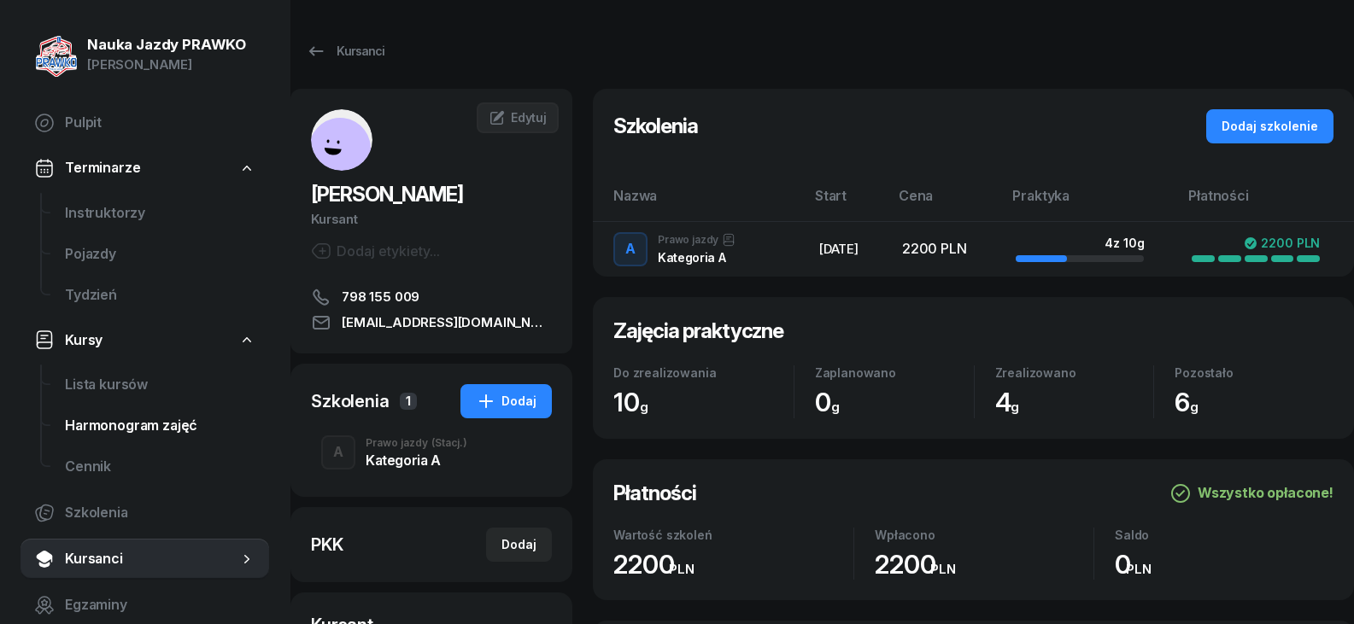
click at [126, 415] on span "Harmonogram zajęć" at bounding box center [160, 426] width 190 height 22
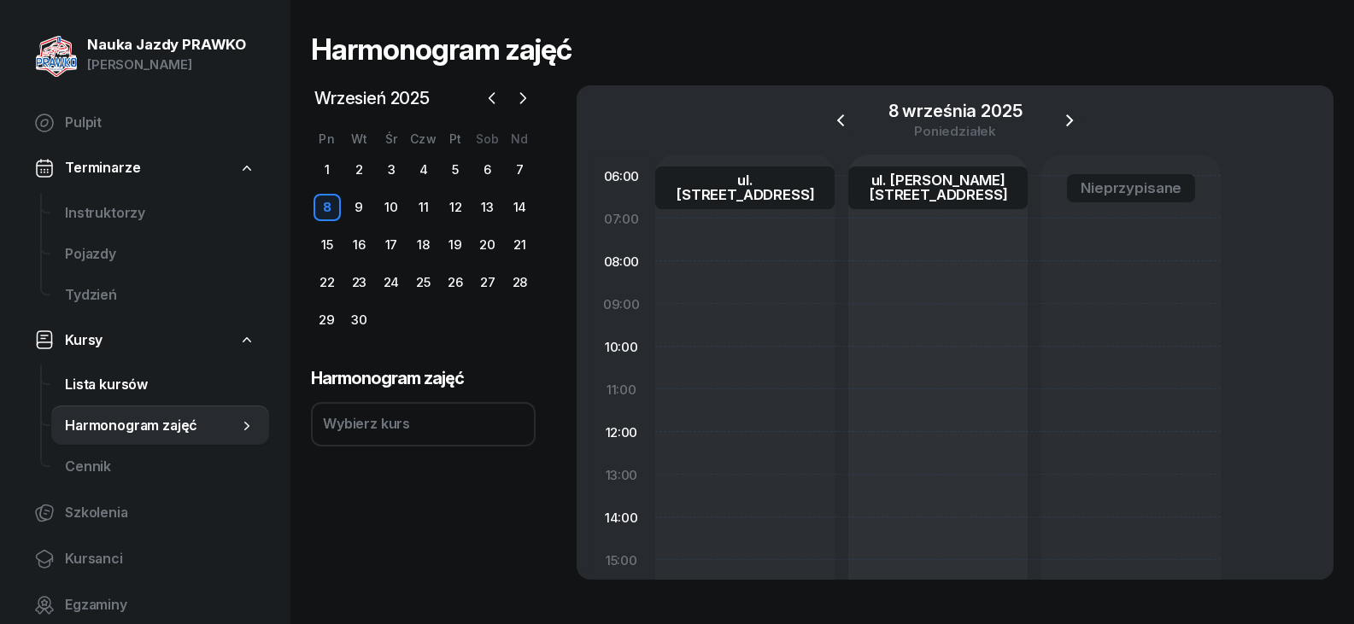
click at [177, 388] on span "Lista kursów" at bounding box center [160, 385] width 190 height 22
select select
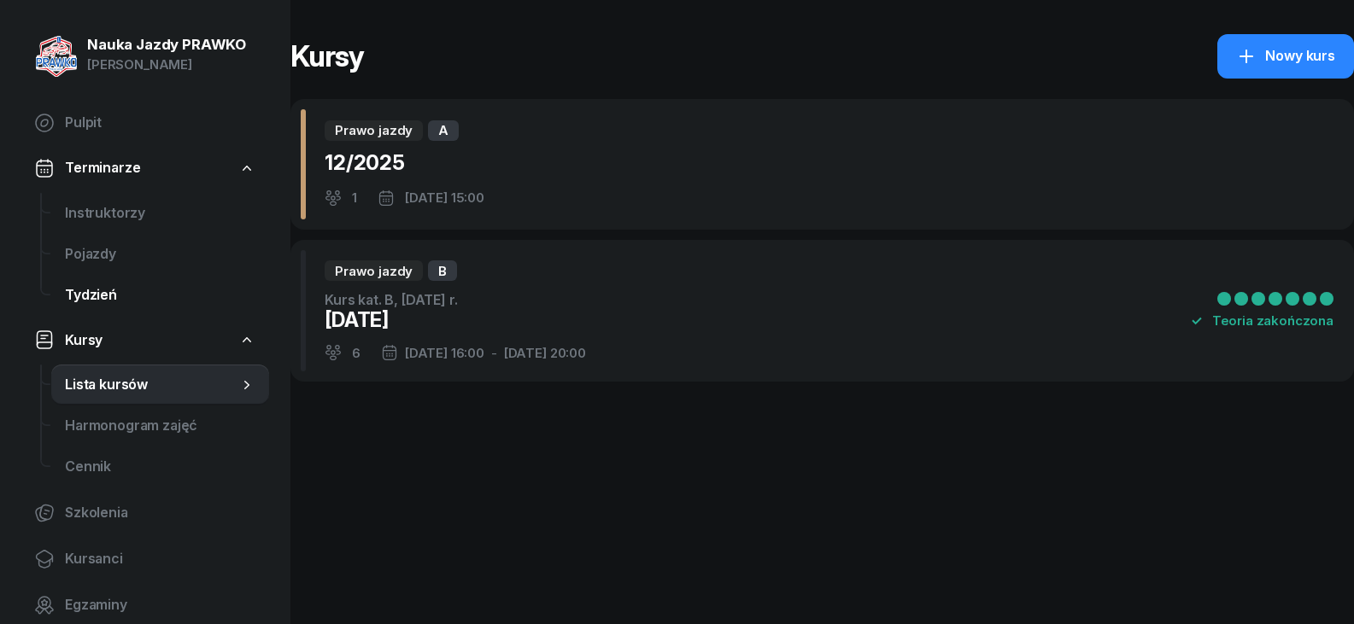
click at [116, 297] on span "Tydzień" at bounding box center [160, 295] width 190 height 22
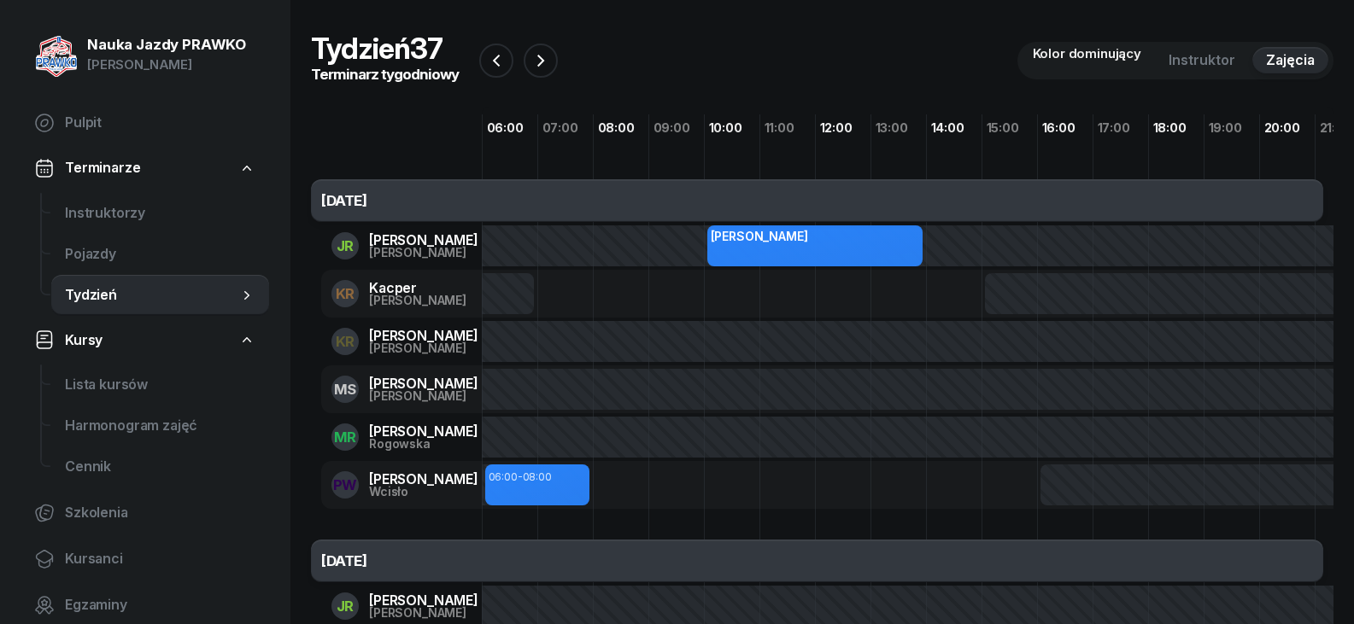
click at [894, 243] on div "[PERSON_NAME]" at bounding box center [814, 245] width 215 height 41
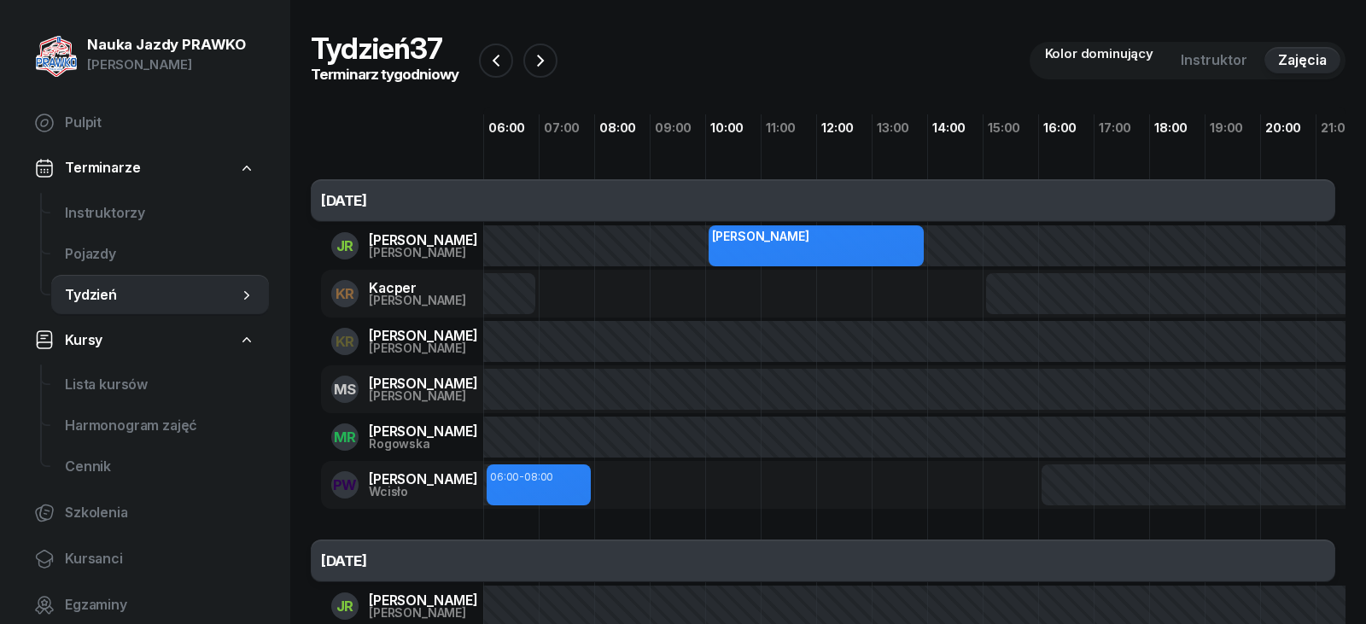
select select "10"
select select "14"
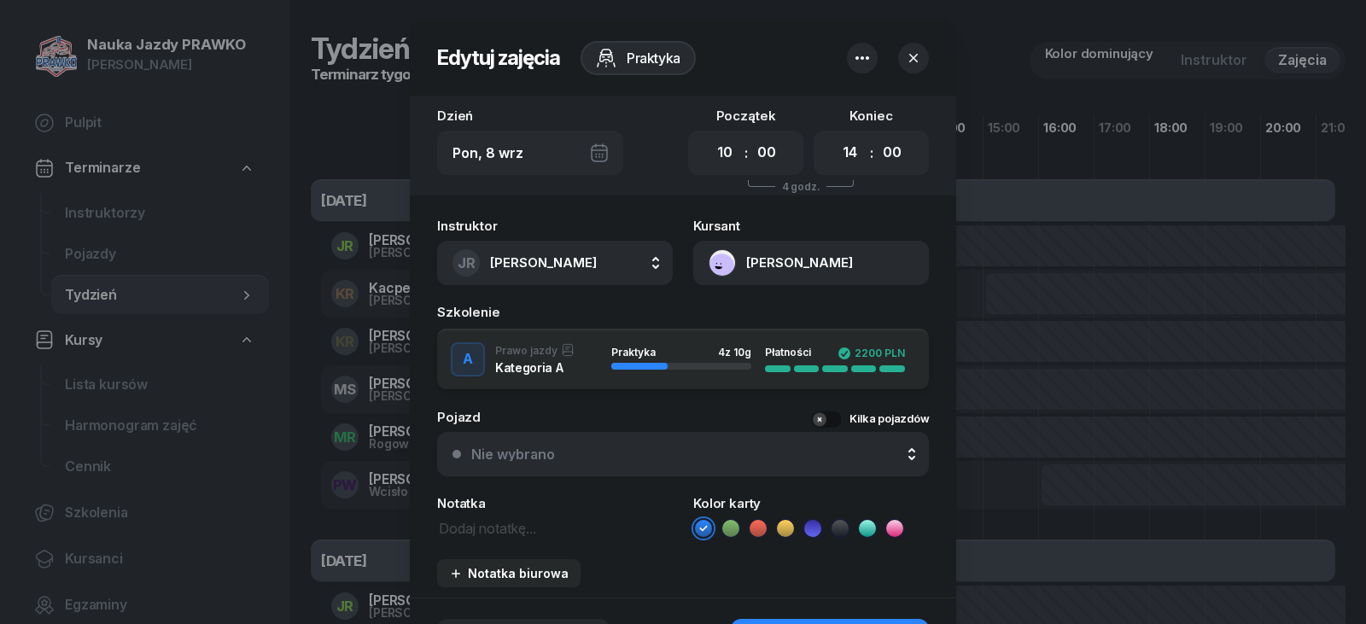
click at [809, 262] on button "[PERSON_NAME]" at bounding box center [811, 263] width 236 height 44
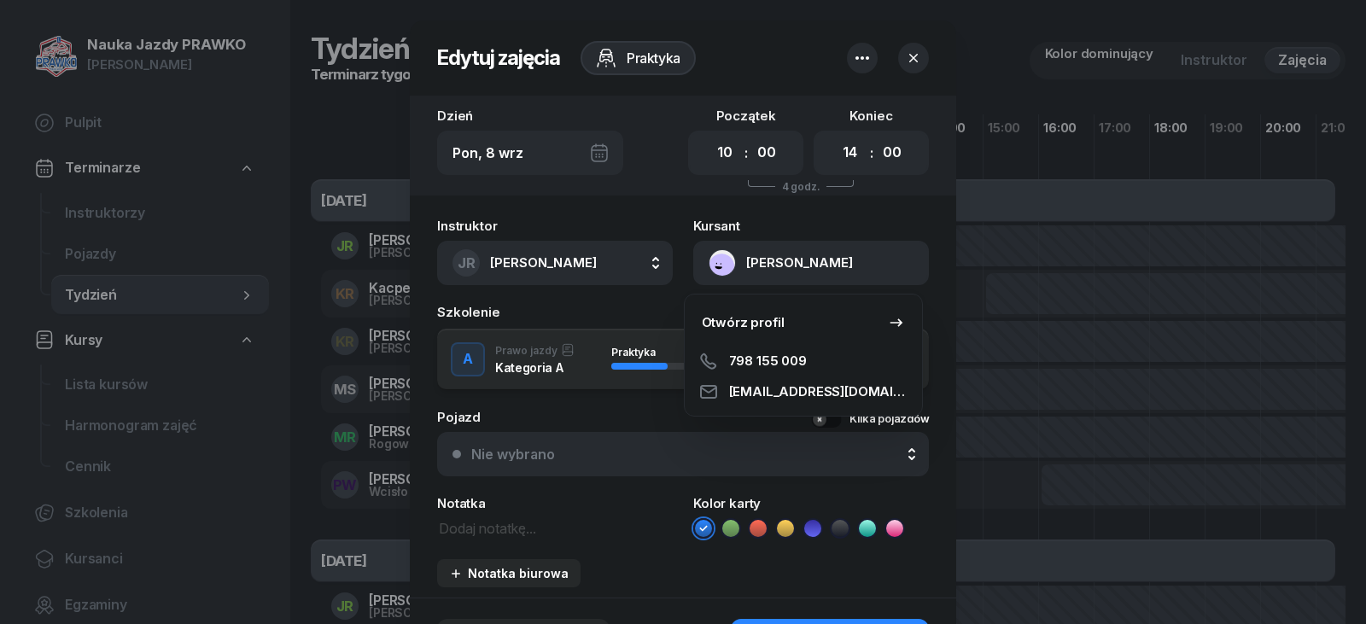
click at [956, 280] on div at bounding box center [683, 312] width 1366 height 624
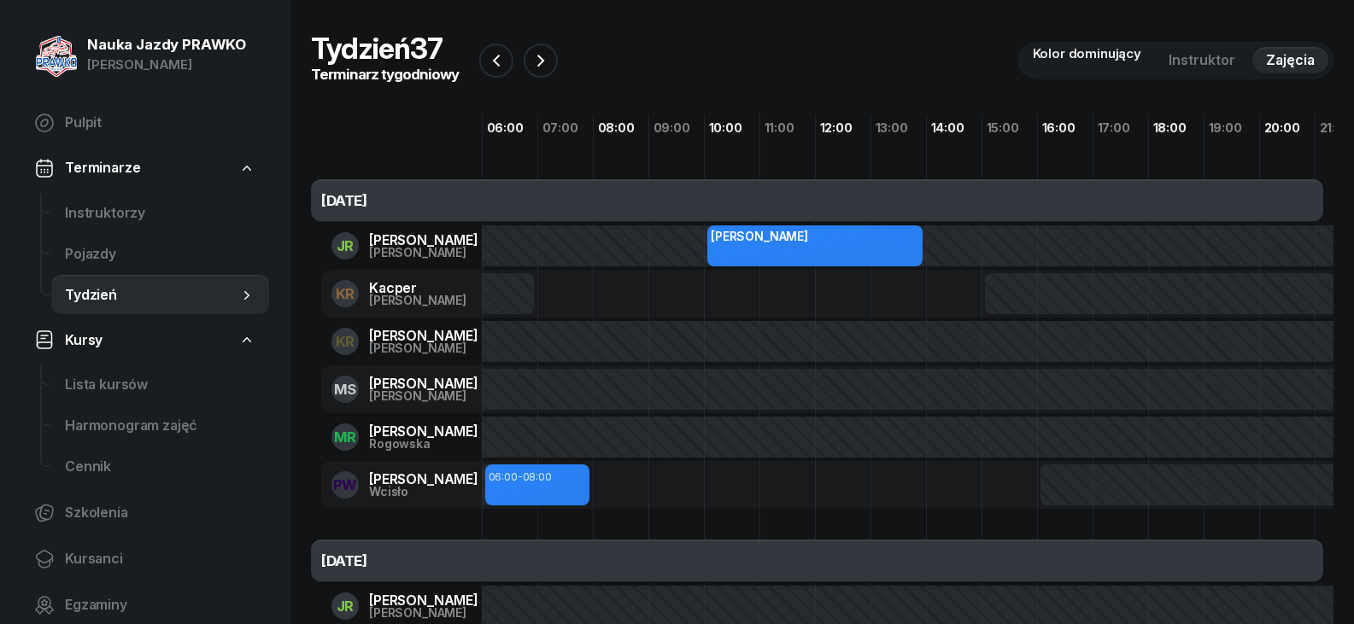
click at [740, 249] on div "[PERSON_NAME]" at bounding box center [814, 245] width 215 height 41
select select "10"
select select "14"
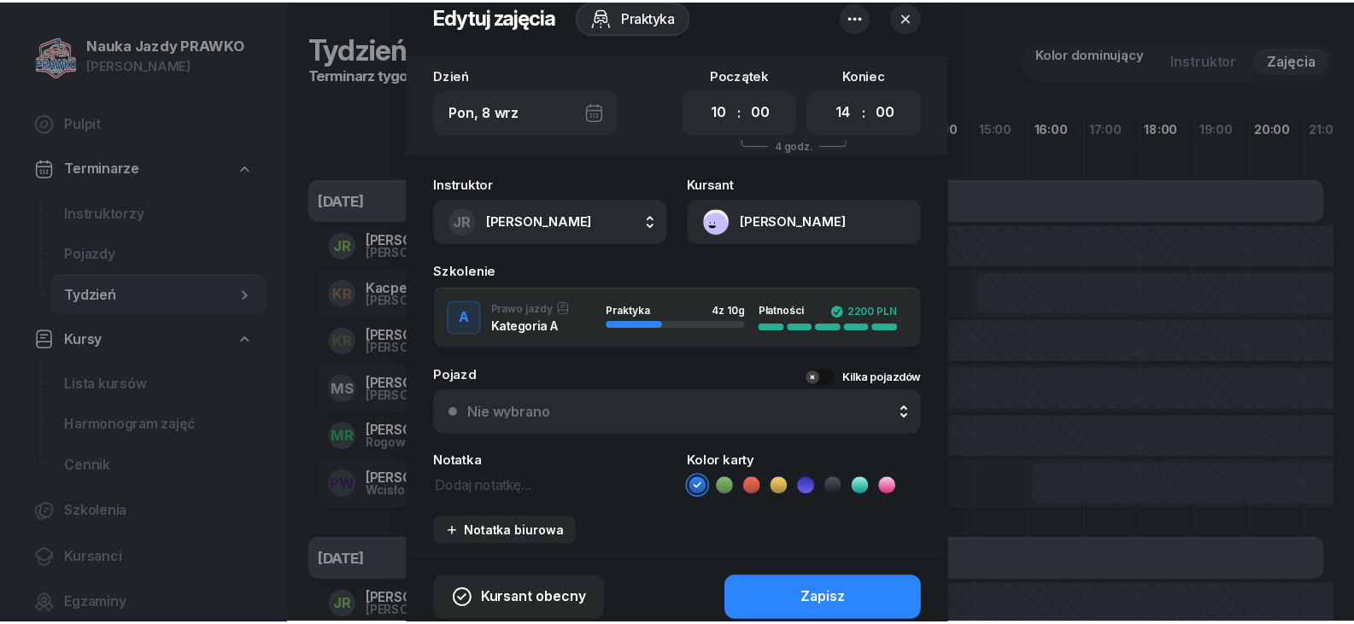
scroll to position [114, 0]
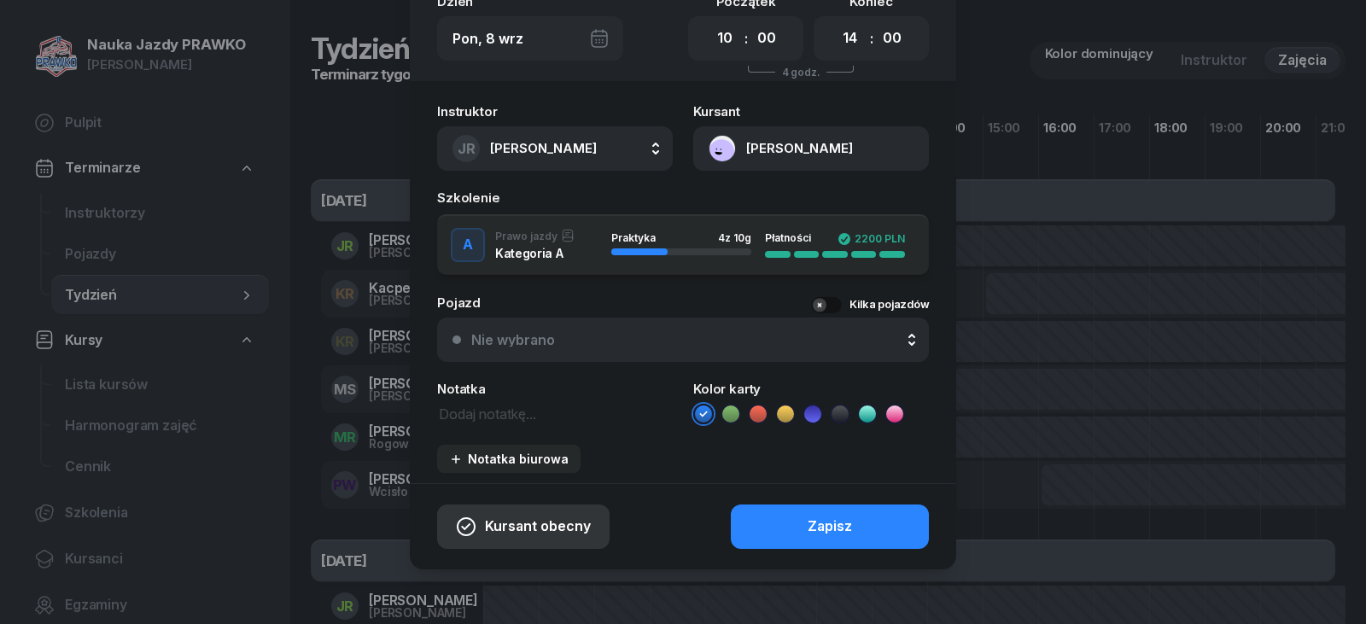
click at [521, 537] on span "Kursant obecny" at bounding box center [538, 527] width 106 height 22
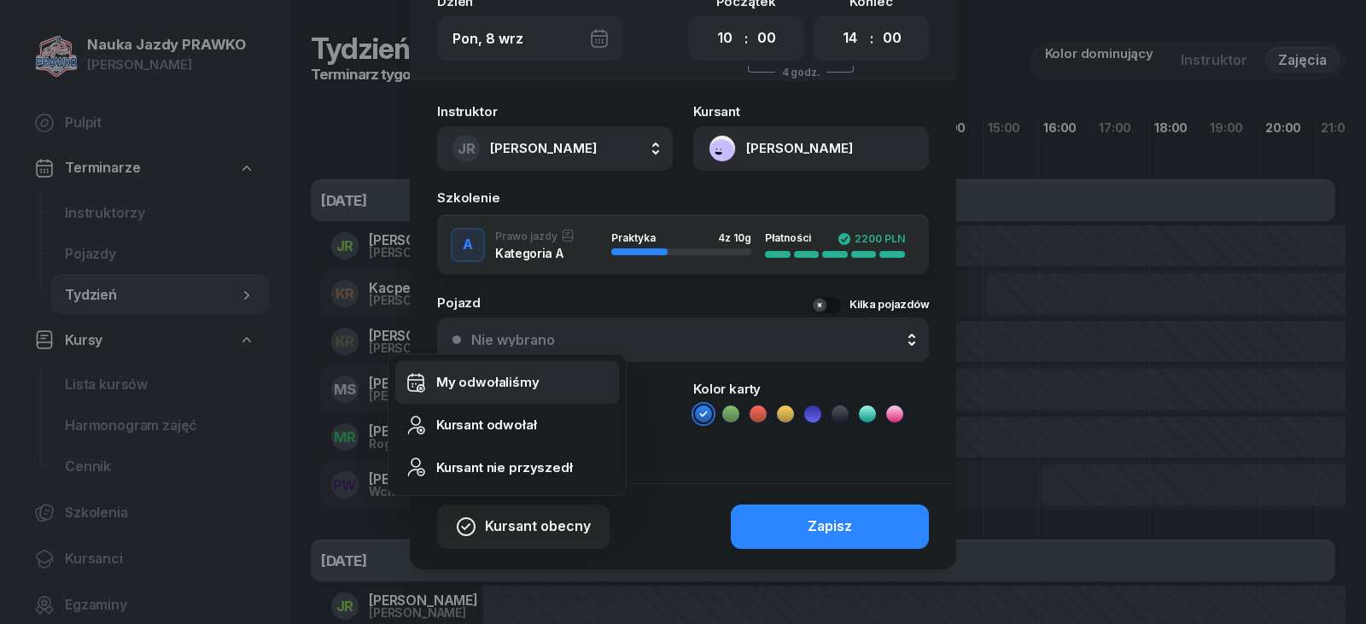
click at [502, 375] on div "My odwołaliśmy" at bounding box center [487, 382] width 103 height 22
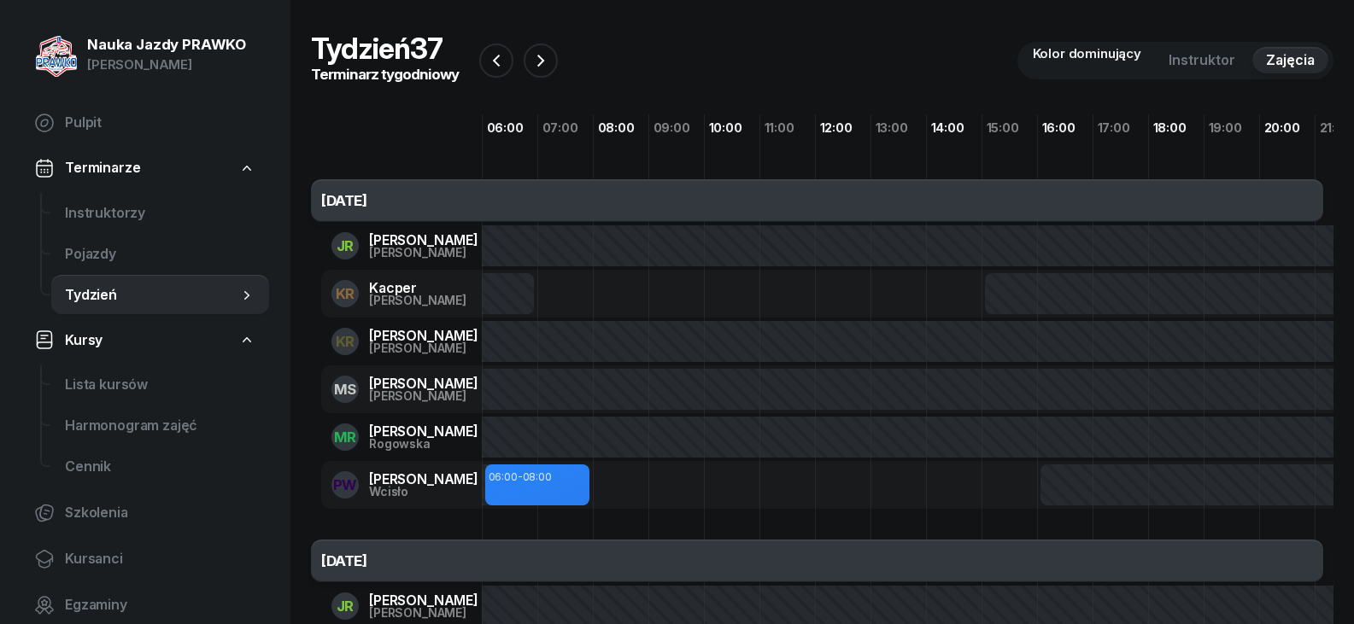
click at [660, 332] on div at bounding box center [814, 341] width 1325 height 41
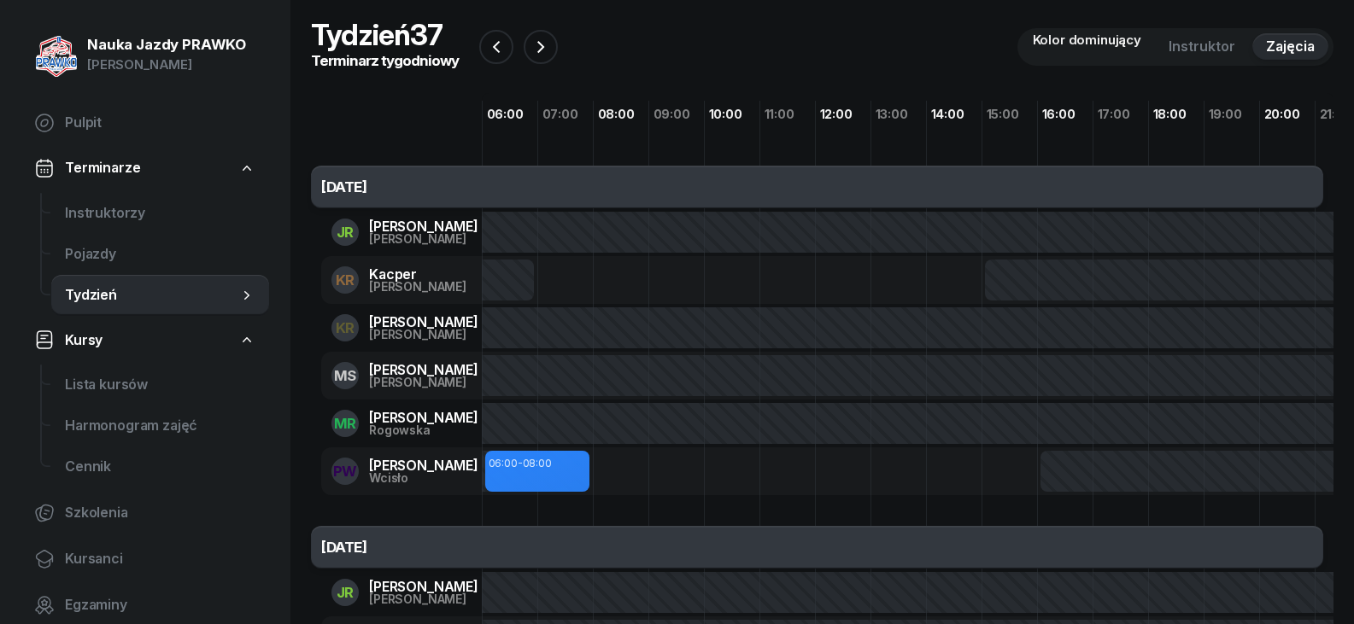
scroll to position [0, 0]
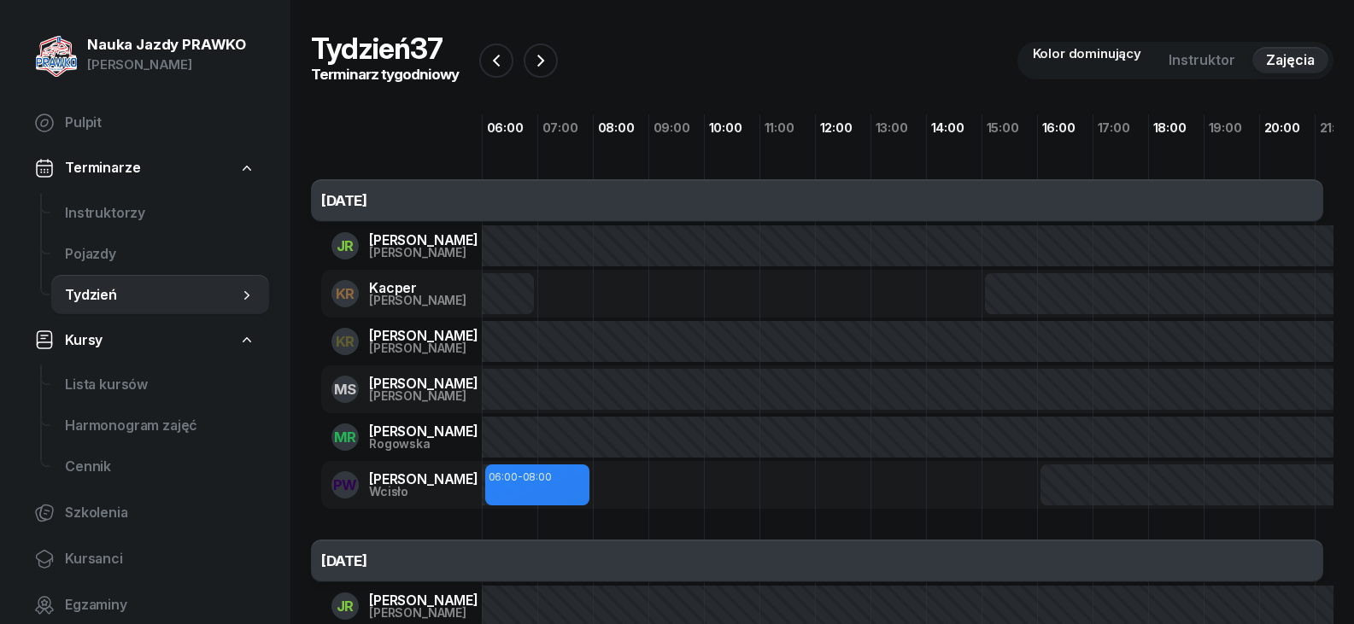
click at [521, 253] on div at bounding box center [814, 245] width 1325 height 41
click at [160, 247] on span "Pojazdy" at bounding box center [160, 254] width 190 height 22
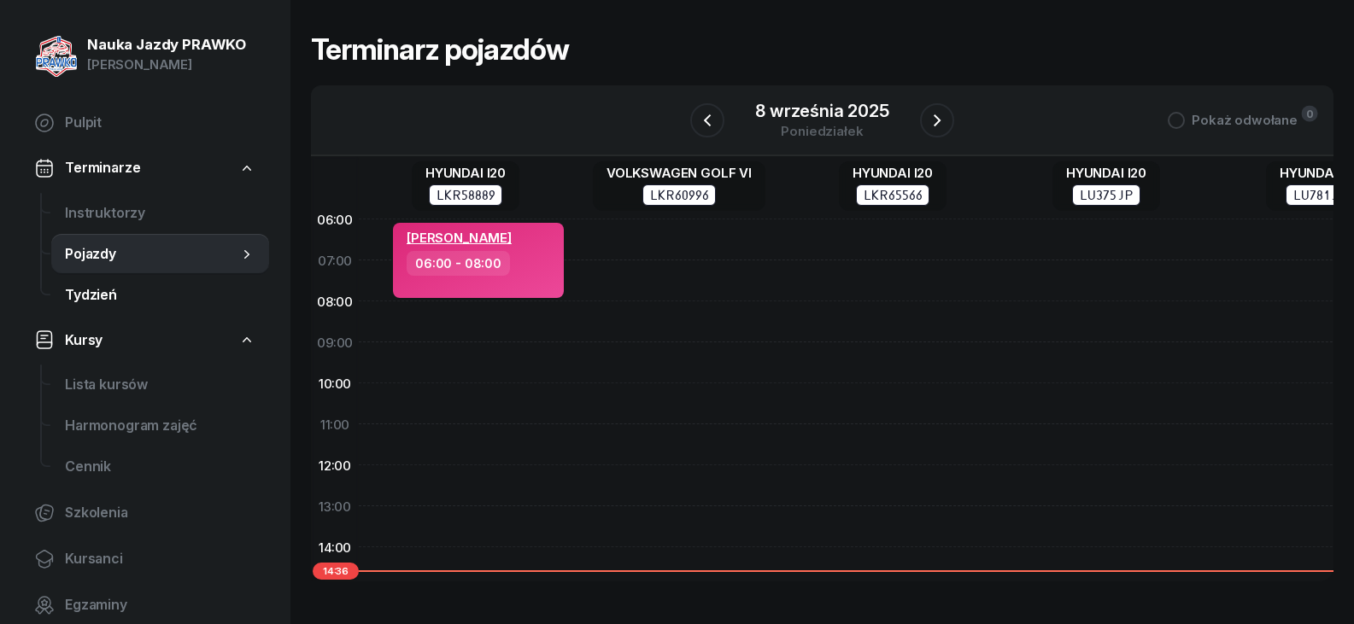
click at [100, 308] on link "Tydzień" at bounding box center [160, 295] width 218 height 41
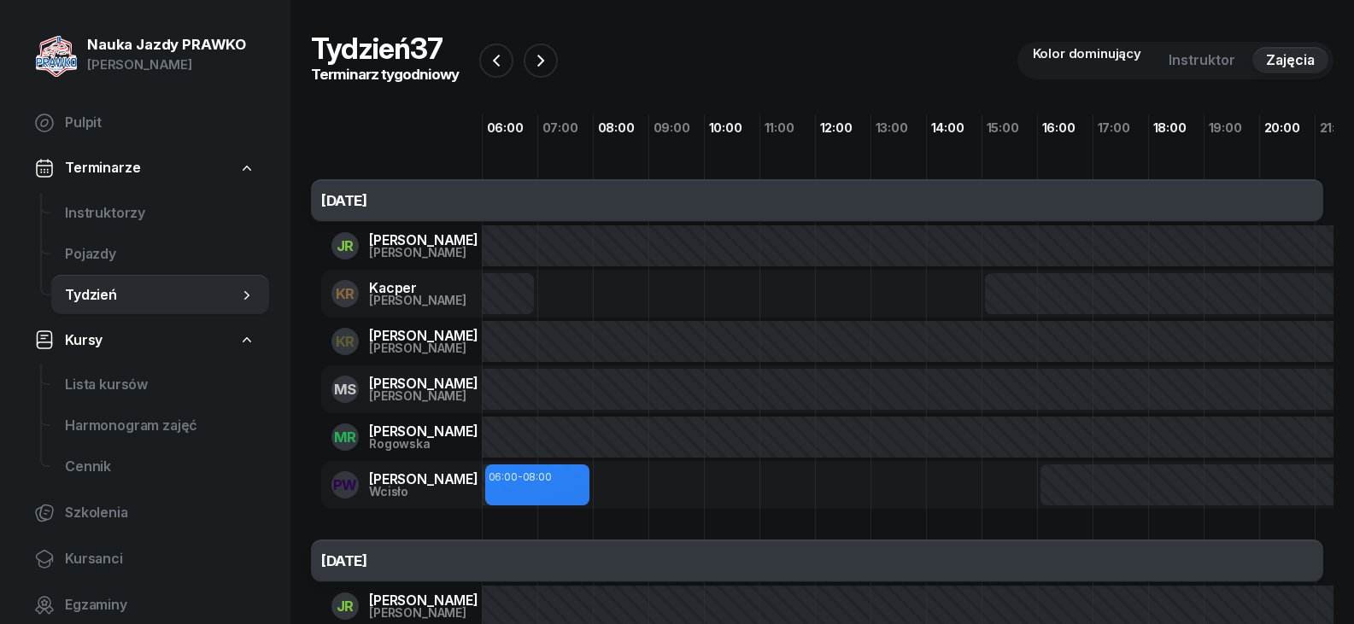
click at [508, 238] on div at bounding box center [814, 245] width 1325 height 41
click at [376, 247] on div "[PERSON_NAME]" at bounding box center [423, 253] width 109 height 12
click at [1225, 61] on span "Instruktor" at bounding box center [1201, 61] width 67 height 22
click at [528, 481] on span "08:00" at bounding box center [537, 477] width 29 height 13
select select "06"
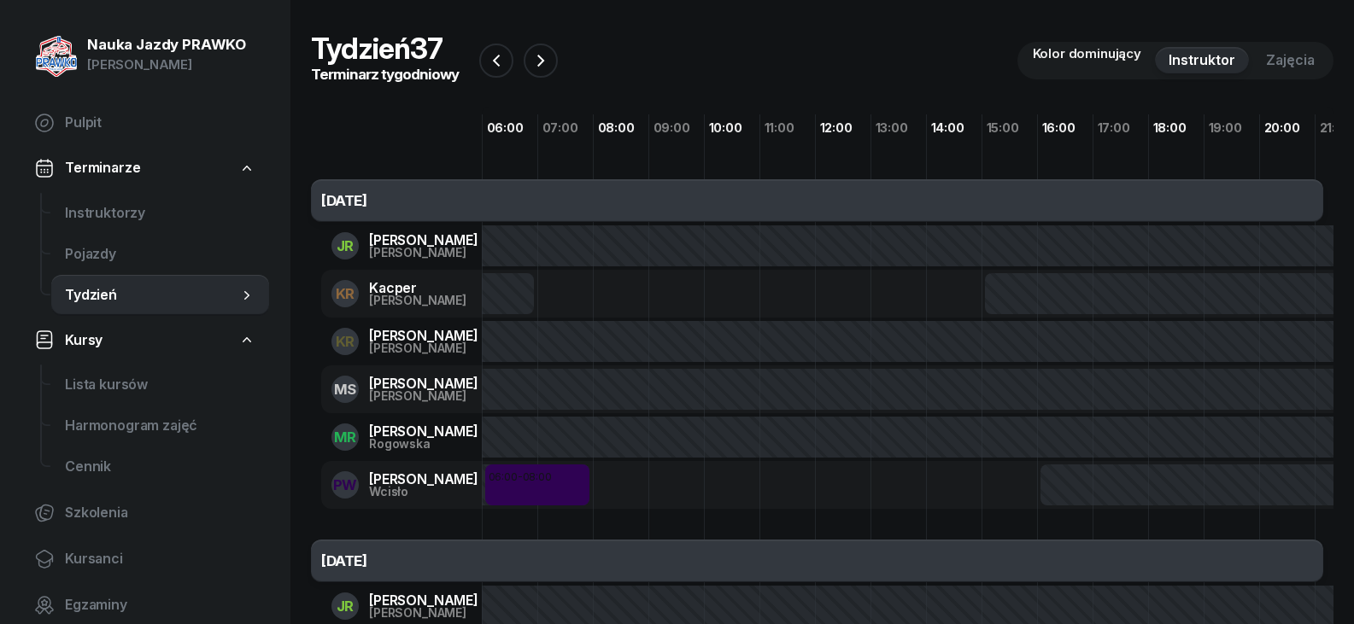
select select "08"
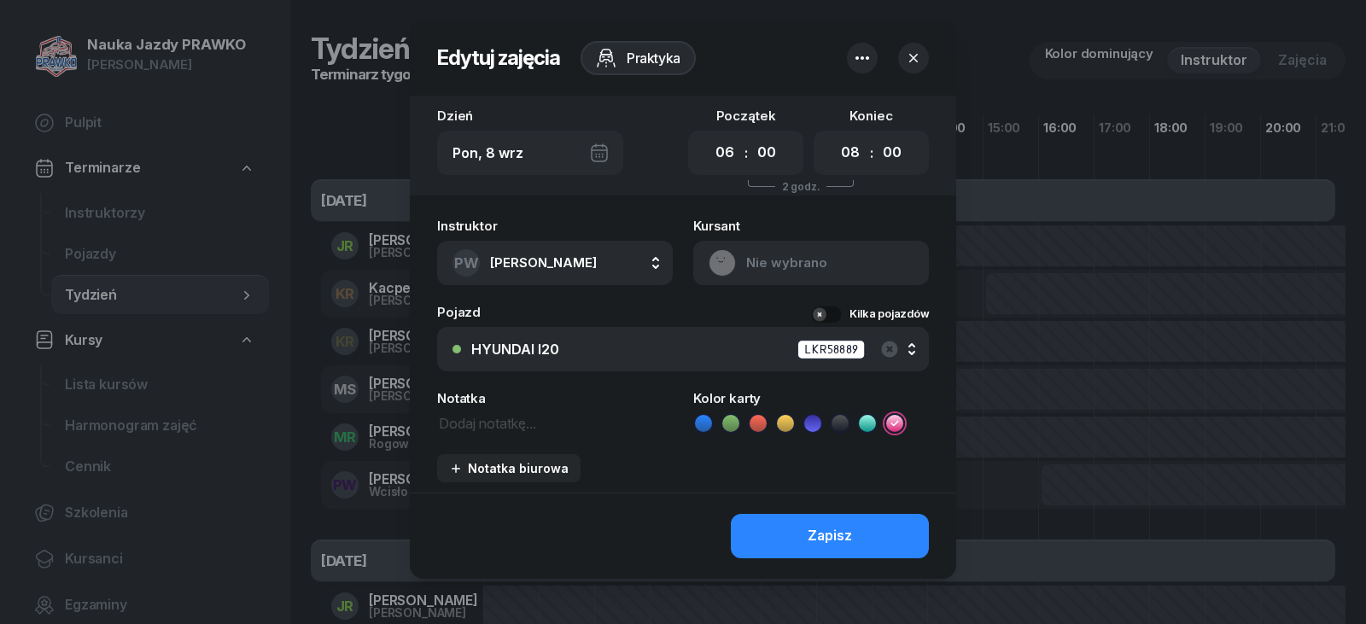
click at [908, 62] on icon "button" at bounding box center [913, 58] width 17 height 17
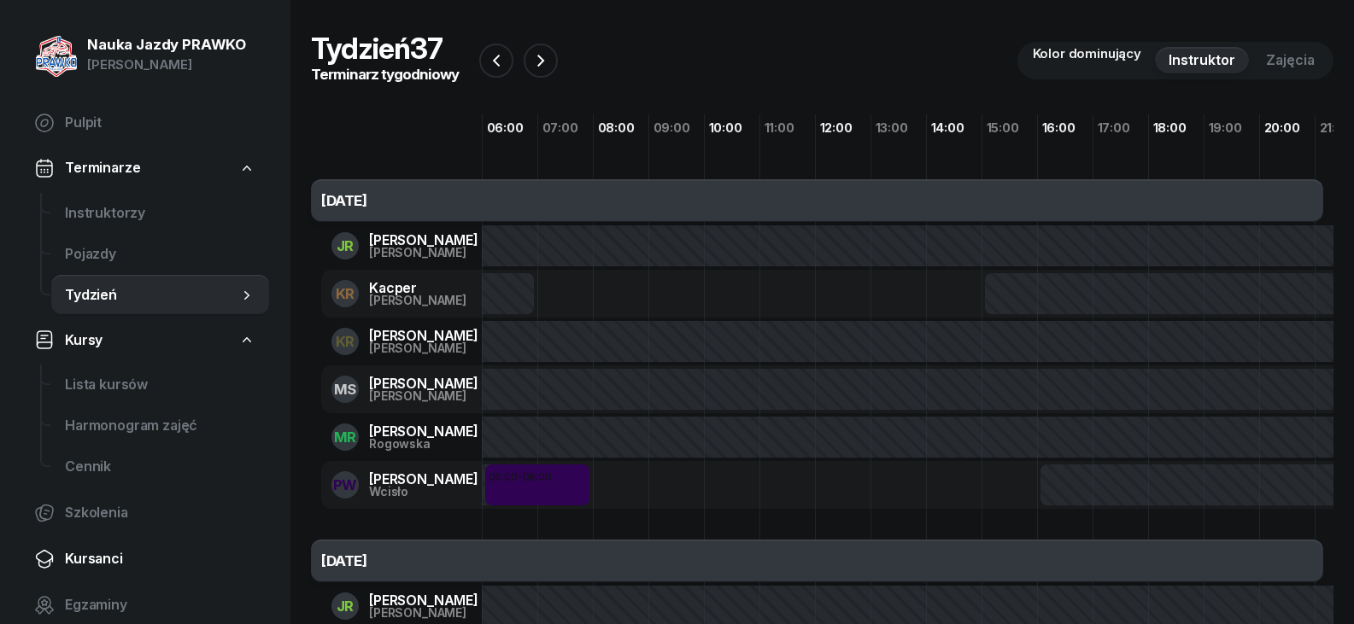
click at [144, 553] on span "Kursanci" at bounding box center [160, 559] width 190 height 22
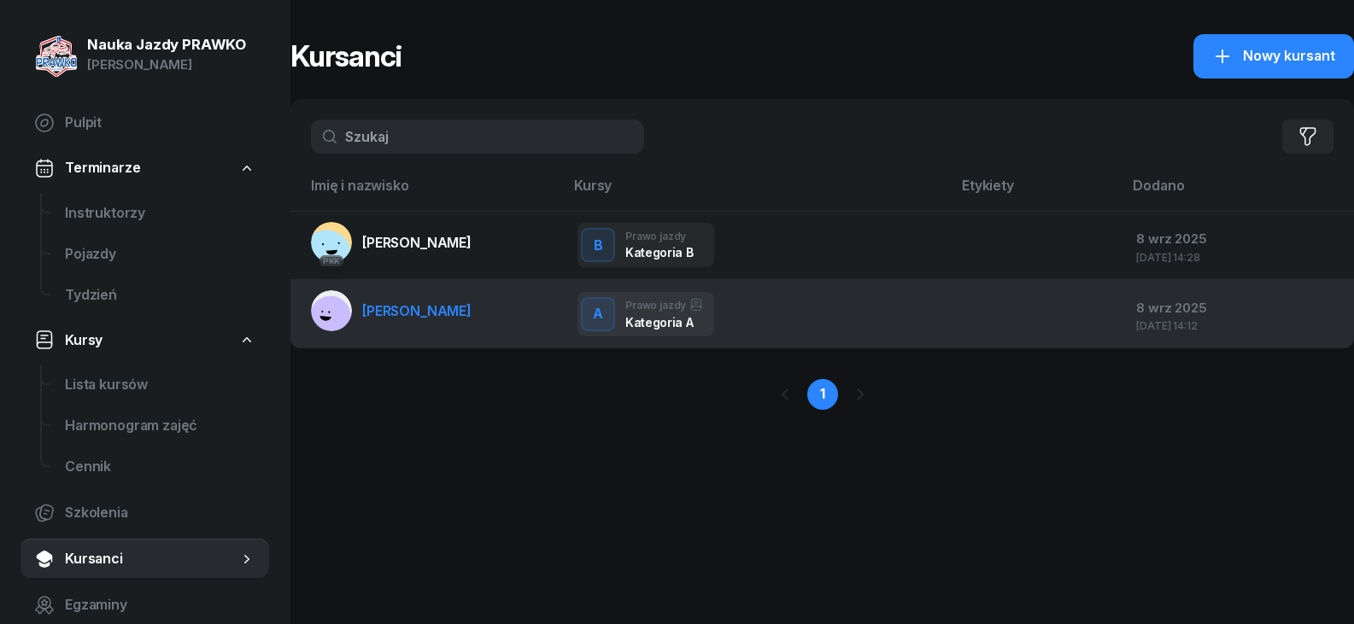
click at [526, 312] on td "[PERSON_NAME]" at bounding box center [426, 314] width 273 height 68
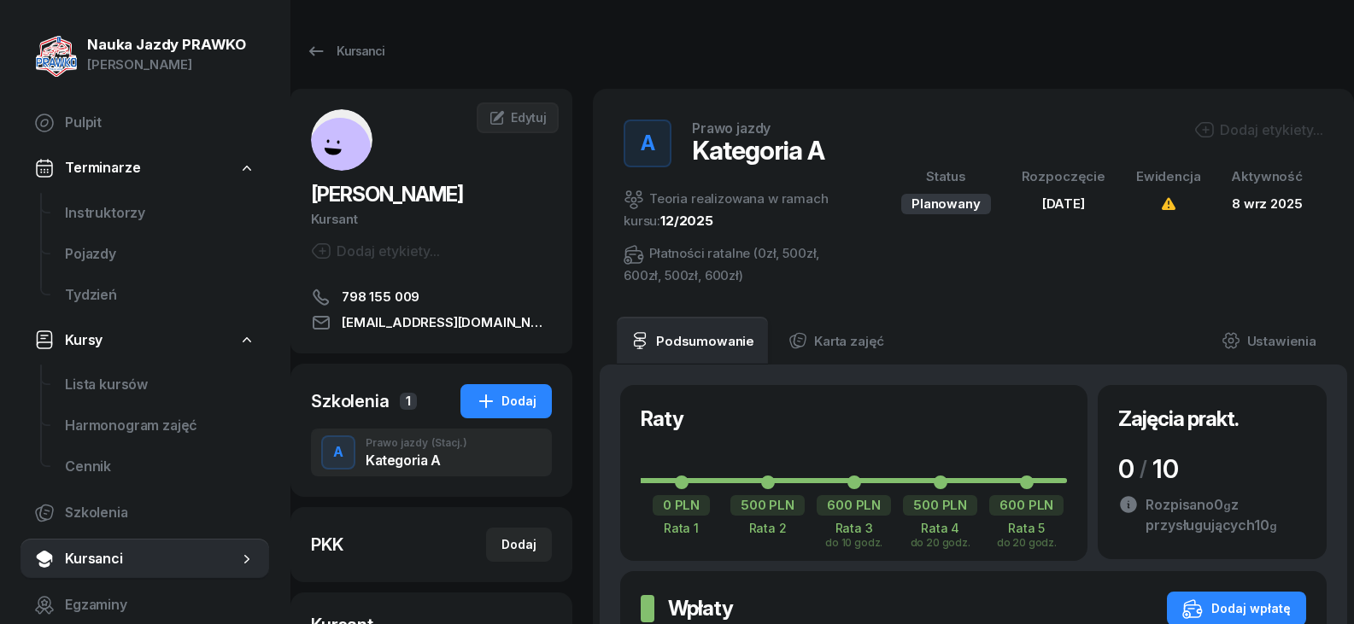
click at [85, 334] on span "Kursy" at bounding box center [84, 341] width 38 height 22
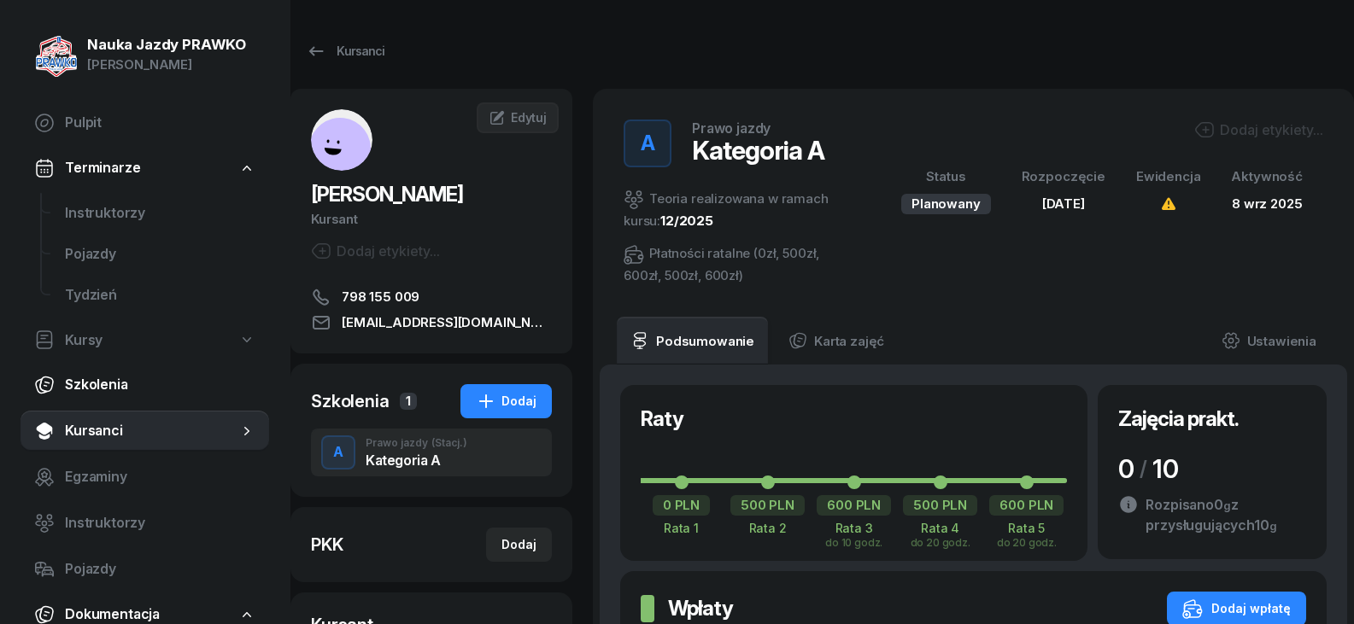
click at [102, 385] on span "Szkolenia" at bounding box center [160, 385] width 190 height 22
select select "createdAt-desc"
select select "674715a01dad492bd6d5b814"
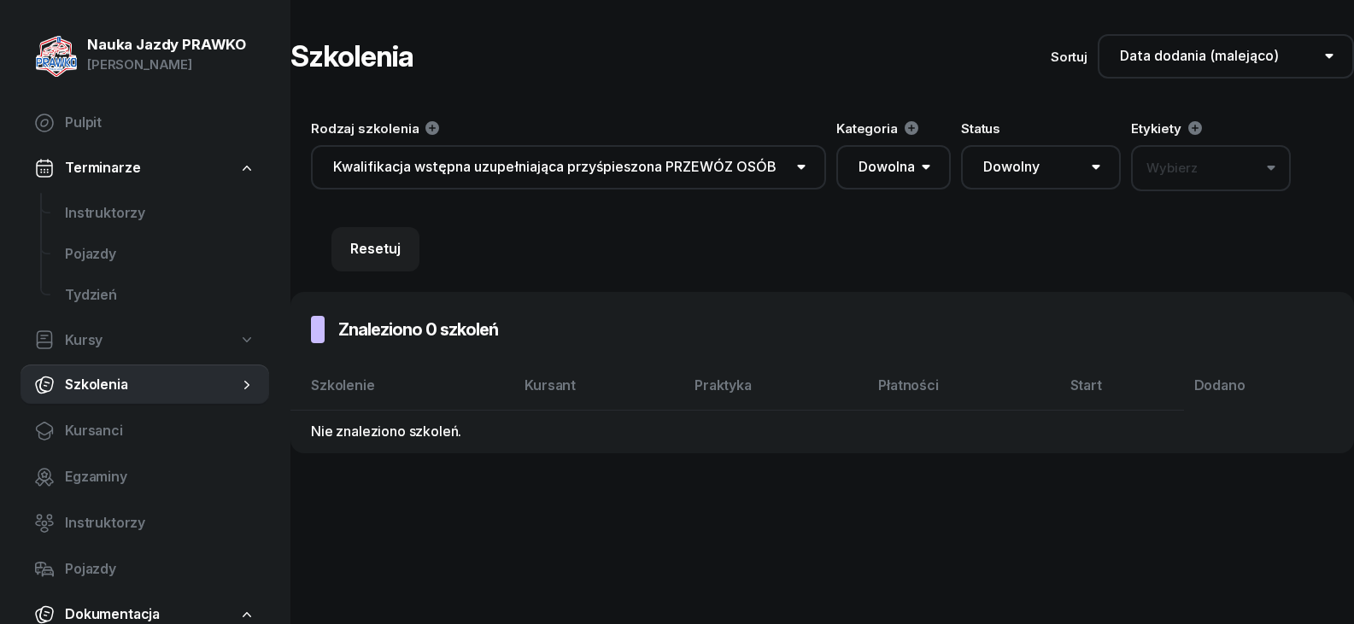
click at [103, 344] on link "Kursy" at bounding box center [144, 340] width 249 height 39
select select
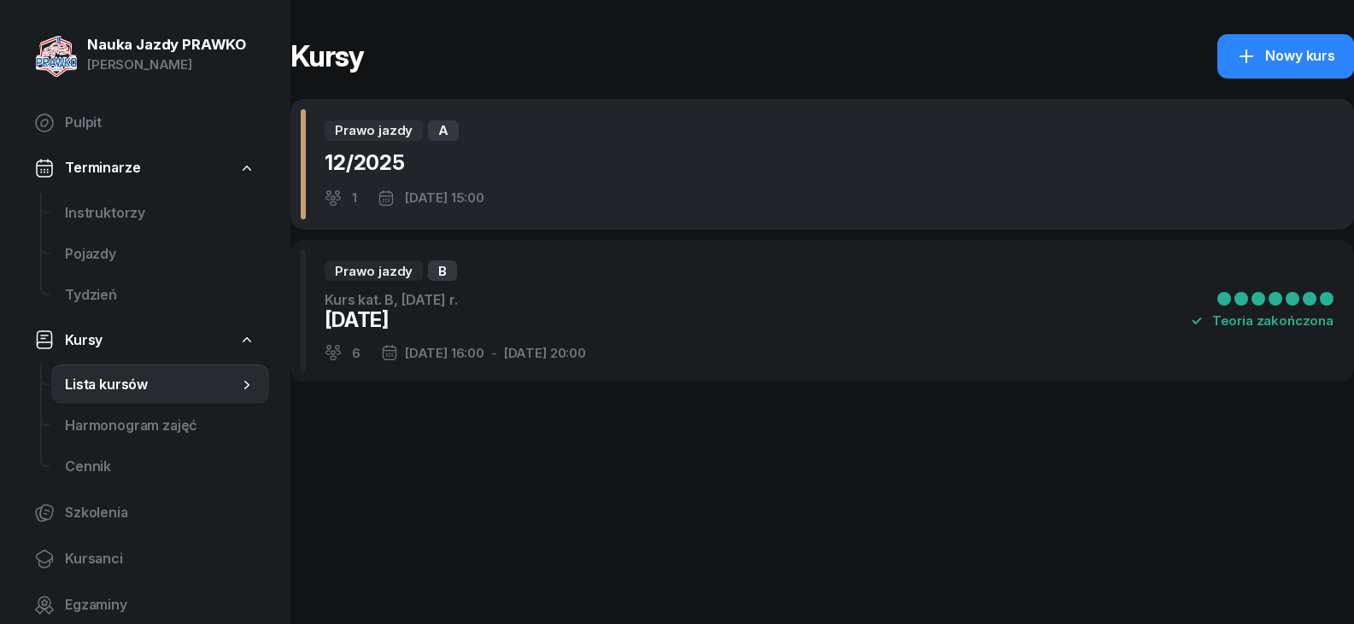
click at [526, 195] on div "Prawo jazdy A 12/2025 1 [DATE] 15:00" at bounding box center [821, 164] width 1063 height 131
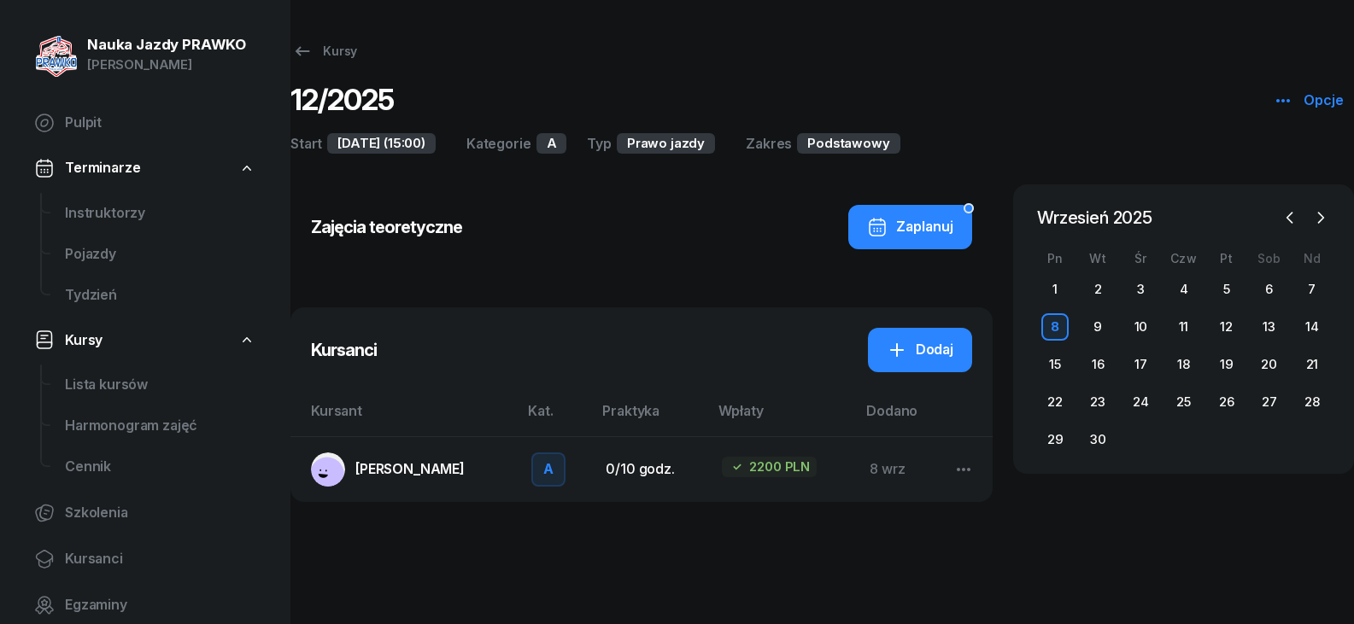
click at [1062, 324] on div "8" at bounding box center [1054, 326] width 27 height 27
click at [964, 465] on icon "button" at bounding box center [963, 469] width 20 height 20
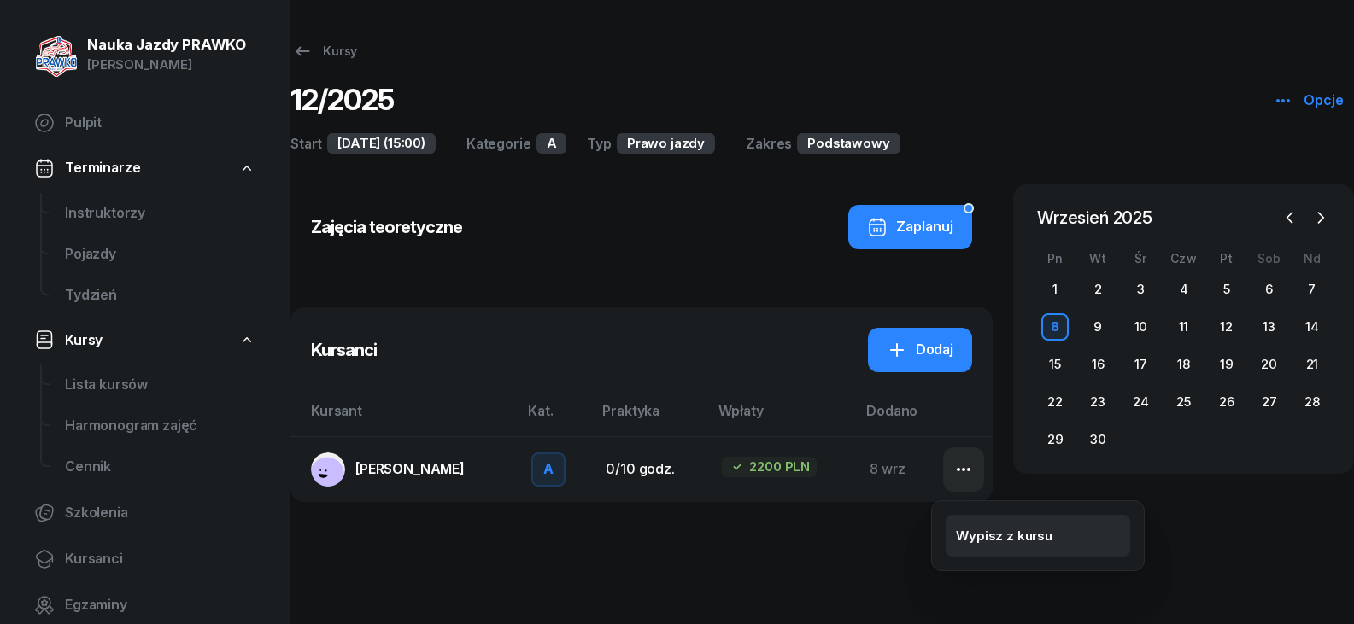
click at [950, 539] on li "Wypisz z kursu" at bounding box center [1037, 536] width 184 height 43
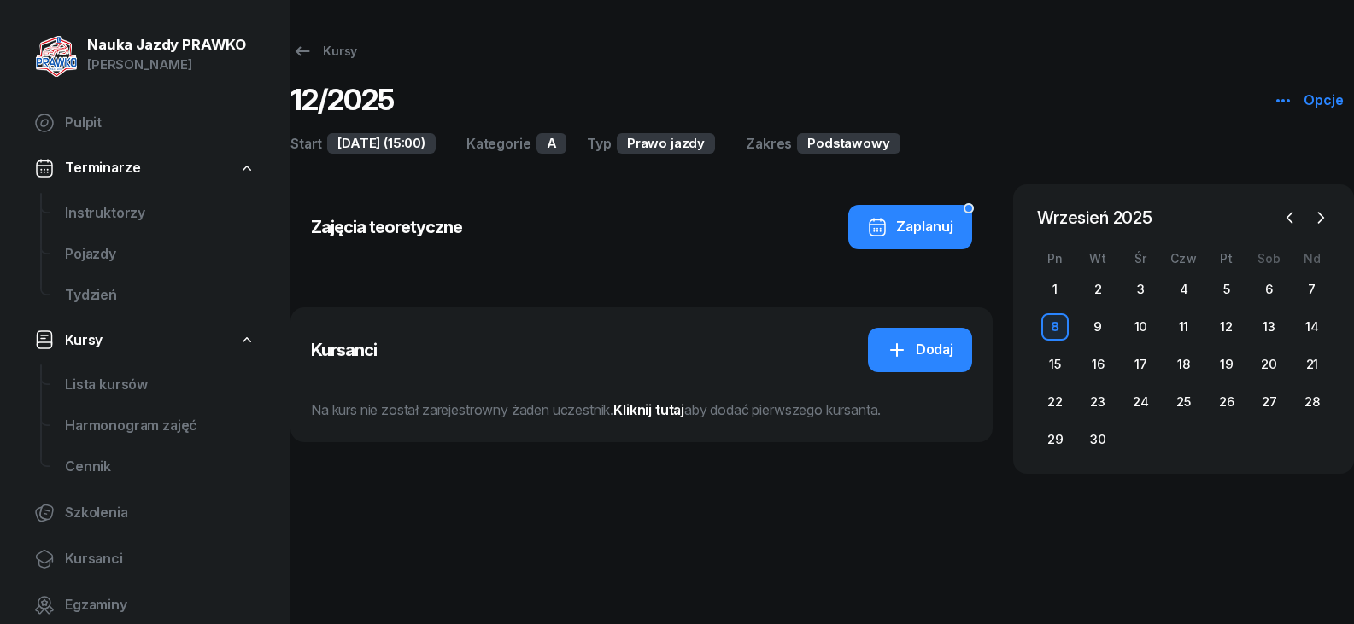
drag, startPoint x: 788, startPoint y: 506, endPoint x: 922, endPoint y: 377, distance: 186.6
click at [798, 500] on div "Kursy 12/2025 Opcje Start [DATE] (15:00) Kategorie A Typ Prawo jazdy Zakres Pod…" at bounding box center [821, 259] width 1063 height 518
click at [541, 254] on div "Zajęcia teoretyczne Zaplanuj" at bounding box center [641, 240] width 702 height 113
click at [315, 91] on div "12/2025" at bounding box center [341, 100] width 103 height 31
click at [306, 56] on icon at bounding box center [302, 51] width 20 height 20
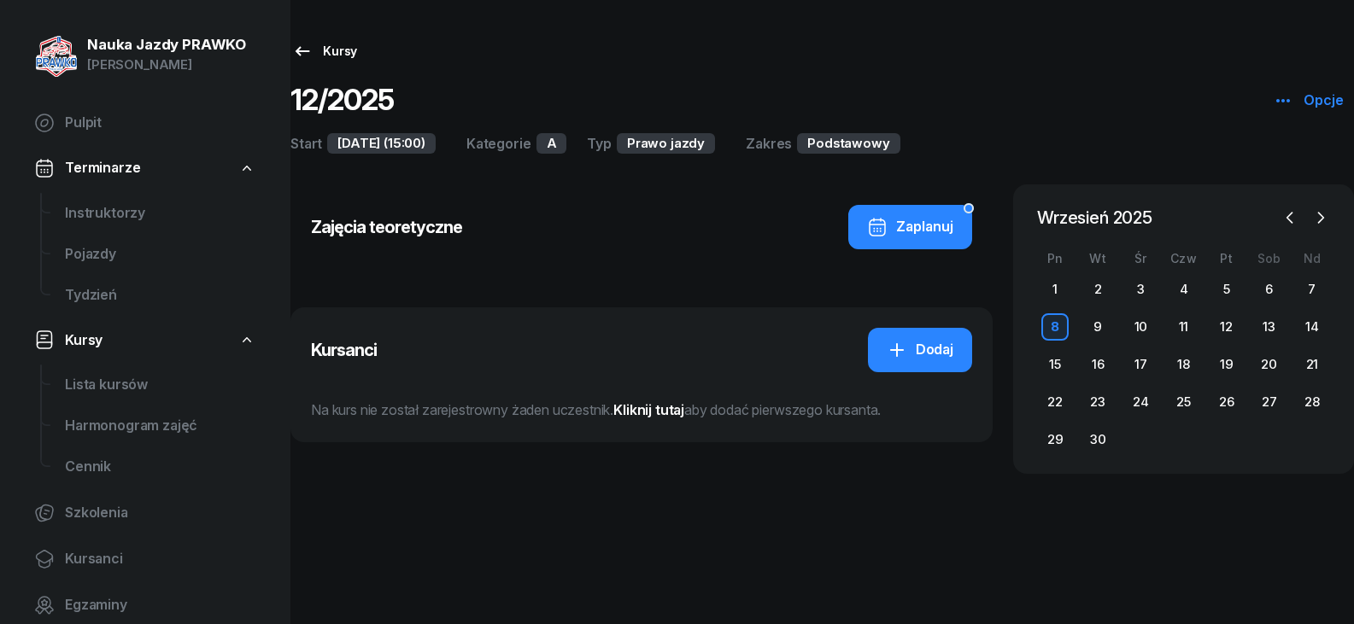
select select
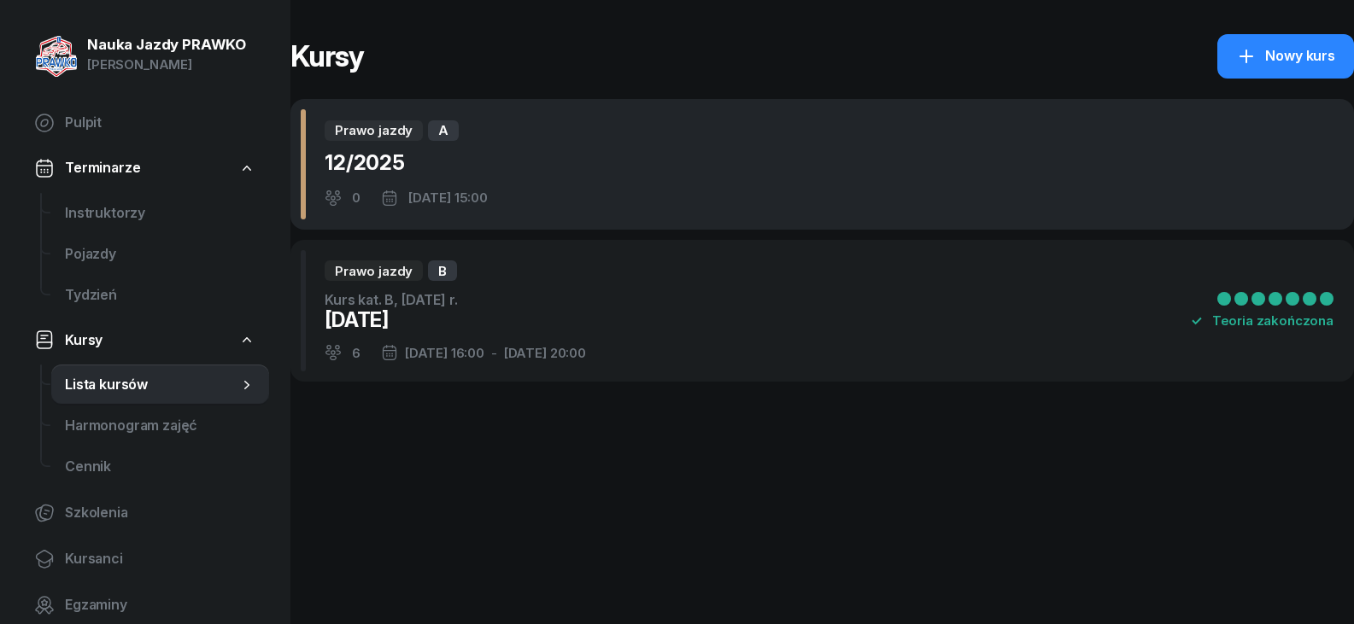
click at [484, 200] on div "[DATE] 15:00" at bounding box center [447, 198] width 79 height 22
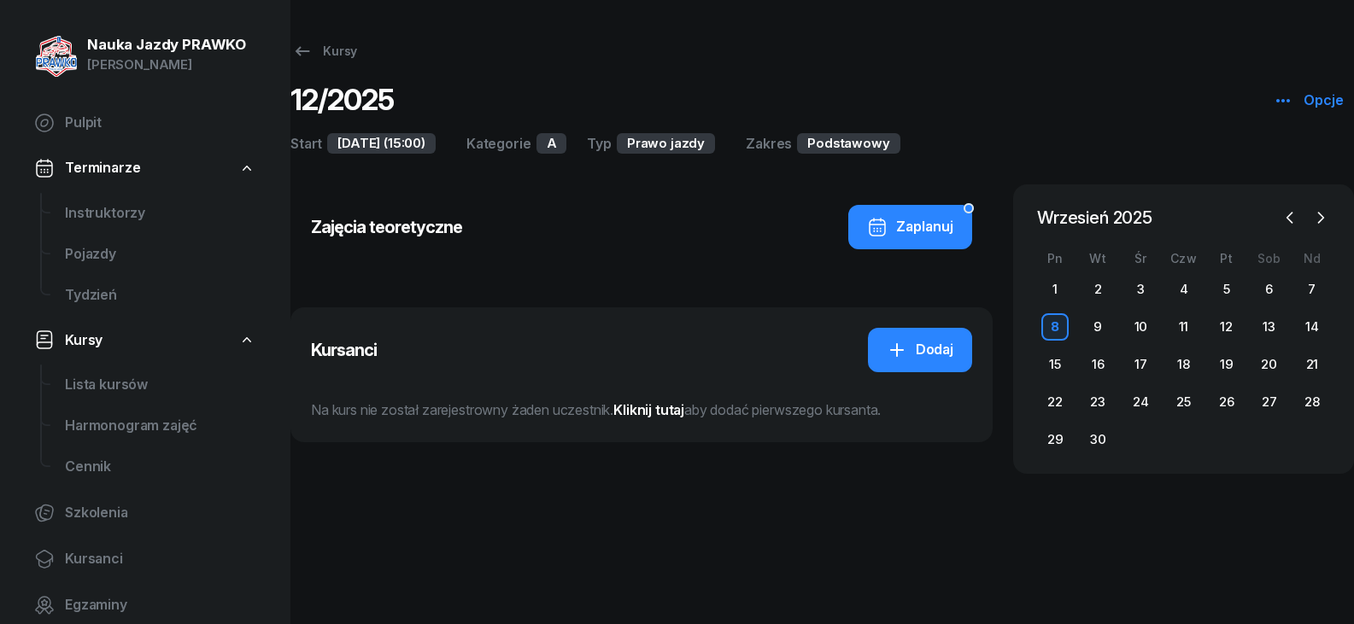
click at [1342, 79] on button "Opcje" at bounding box center [1307, 101] width 91 height 44
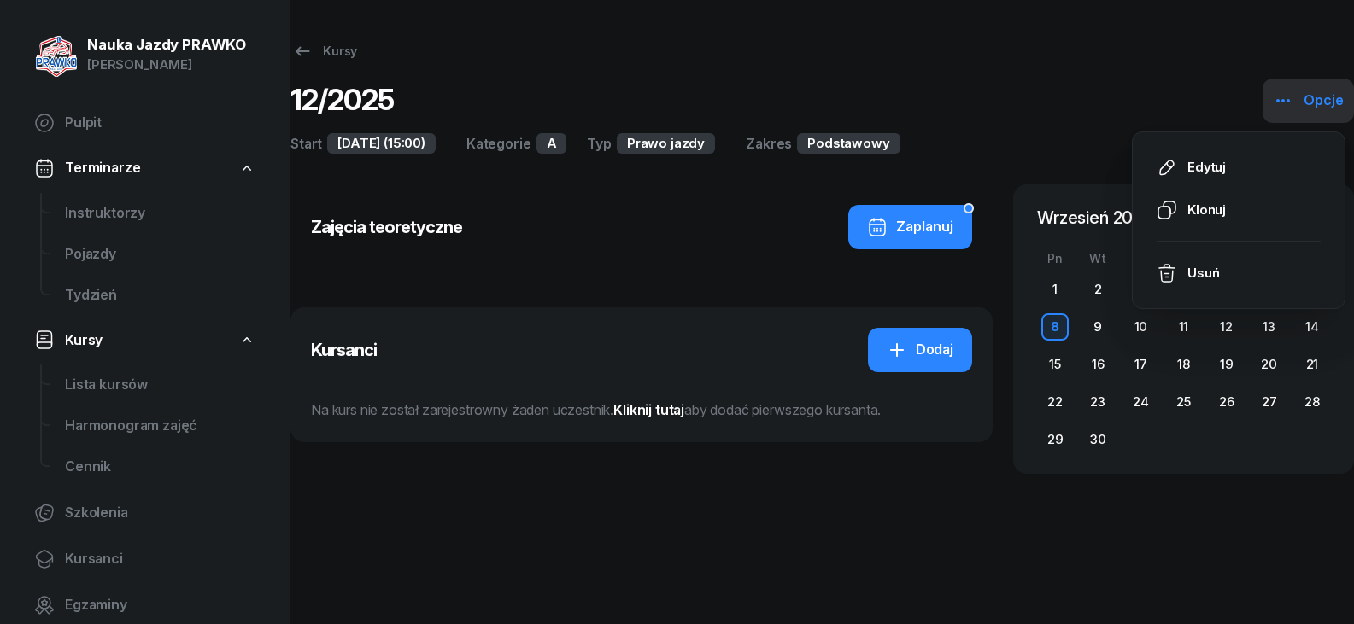
click at [1336, 89] on button "Opcje" at bounding box center [1307, 101] width 91 height 44
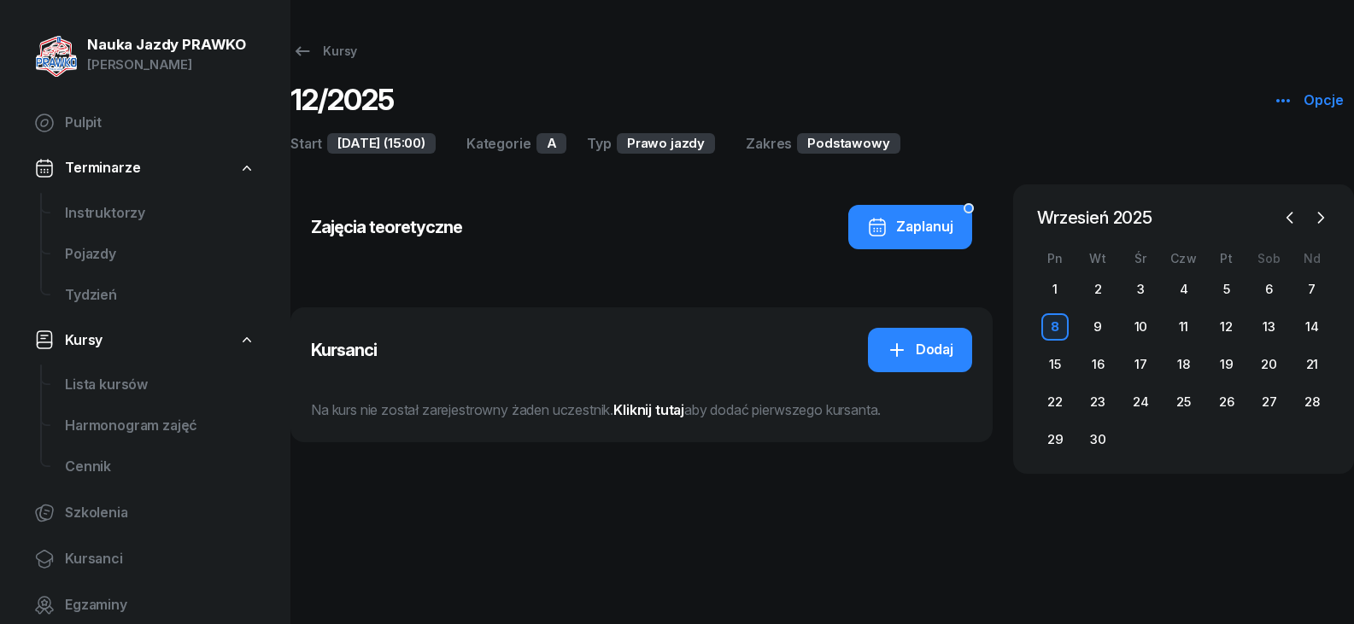
click at [1336, 90] on div "Opcje" at bounding box center [1307, 101] width 71 height 22
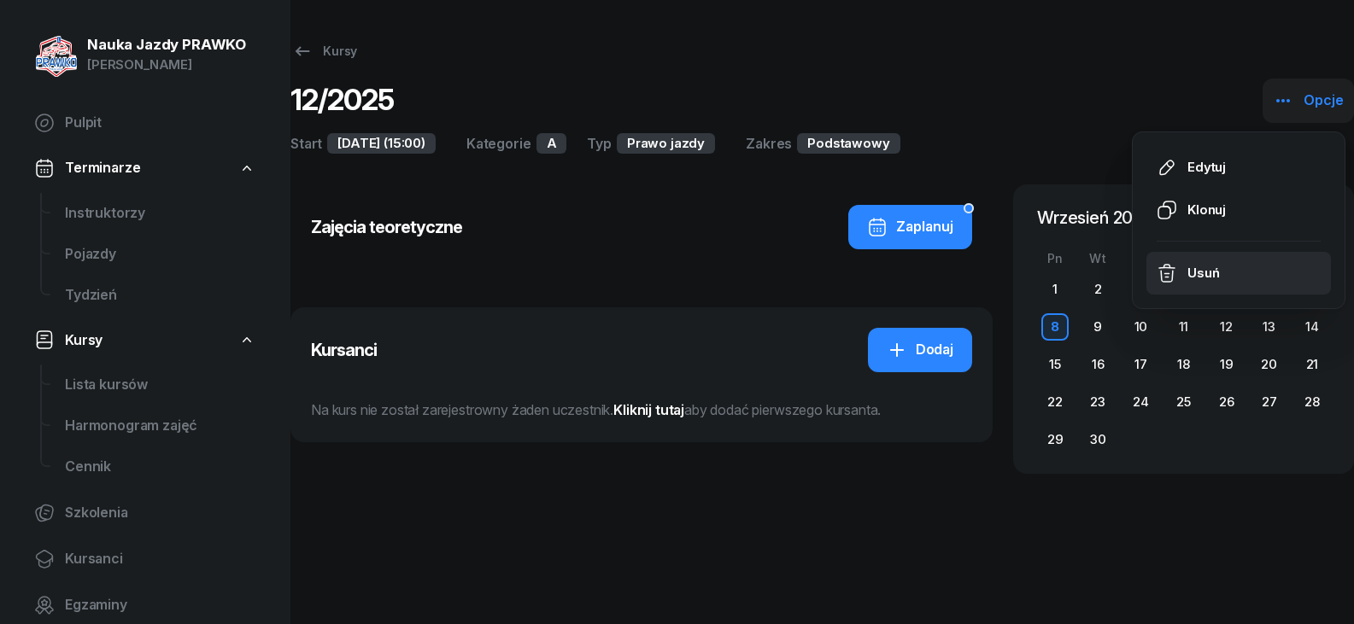
click at [1253, 272] on li "Usuń" at bounding box center [1238, 273] width 184 height 43
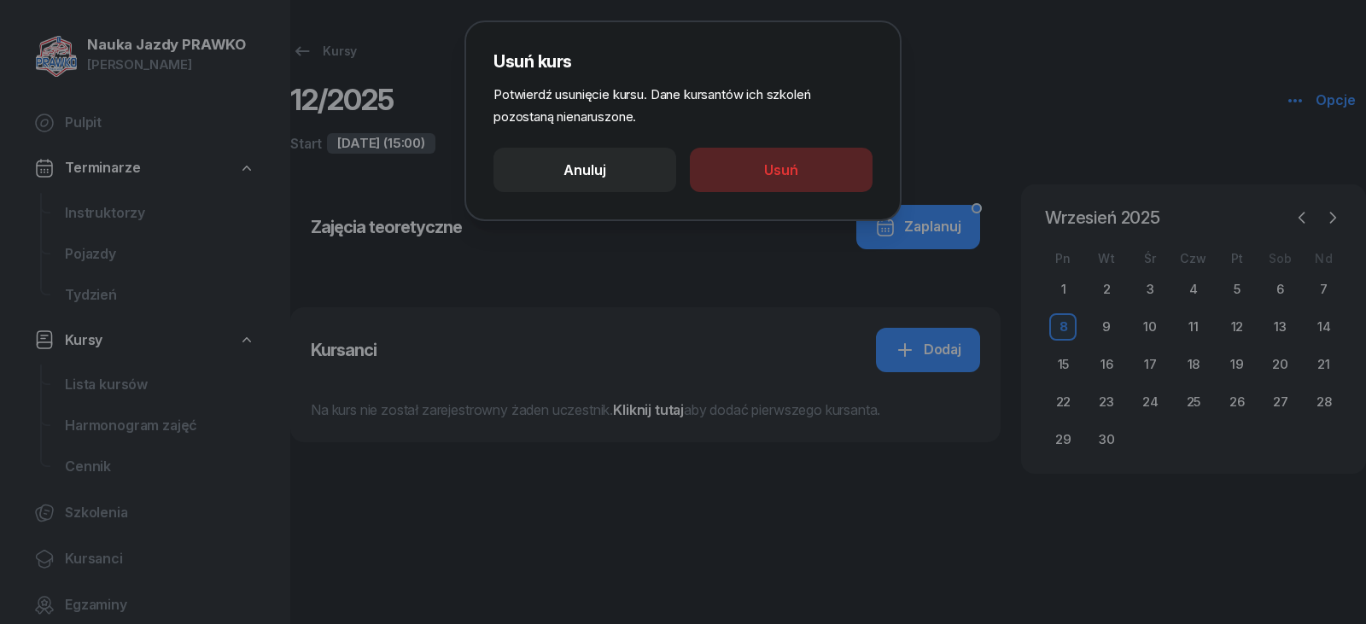
click at [827, 172] on button "Usuń" at bounding box center [781, 170] width 183 height 44
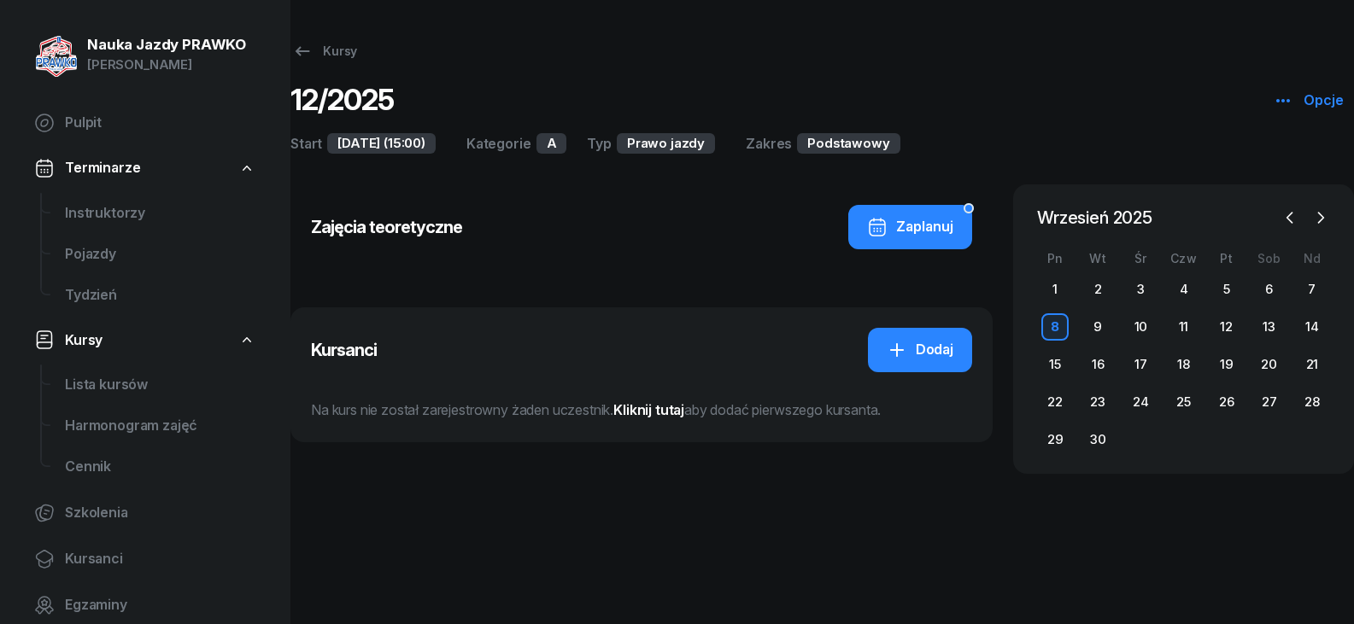
select select
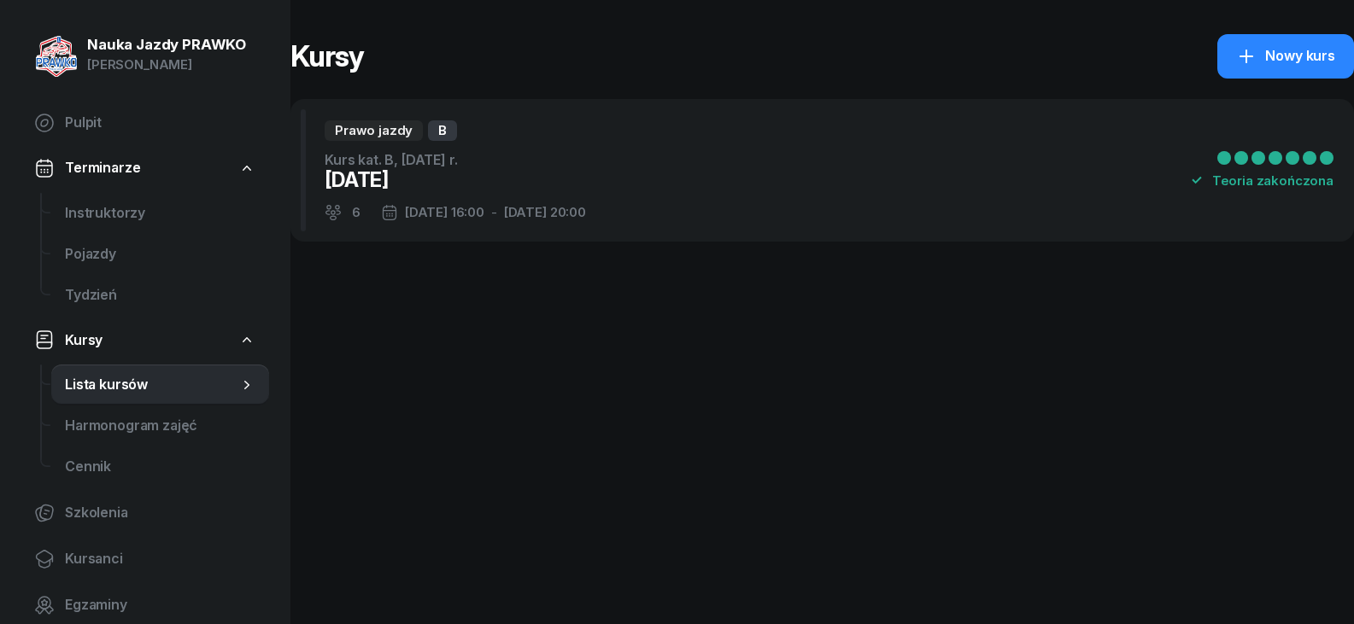
click at [1319, 50] on div "Nowy kurs" at bounding box center [1285, 56] width 99 height 22
select select "09"
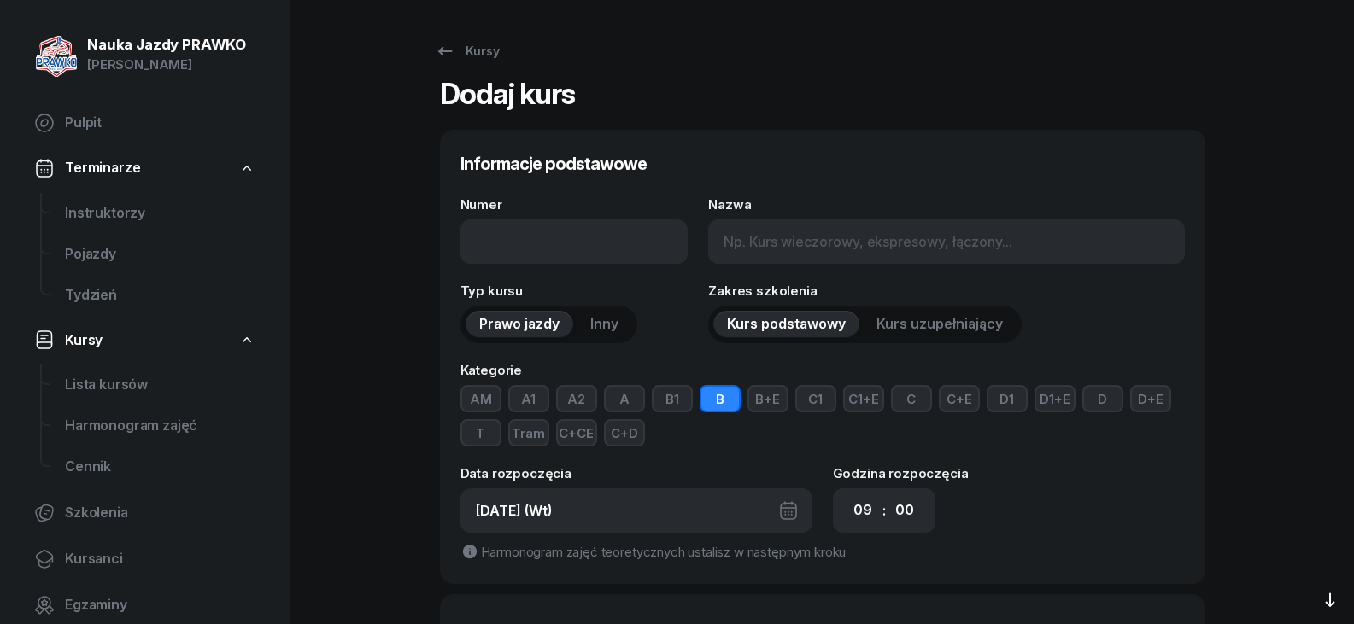
type input "12/2025"
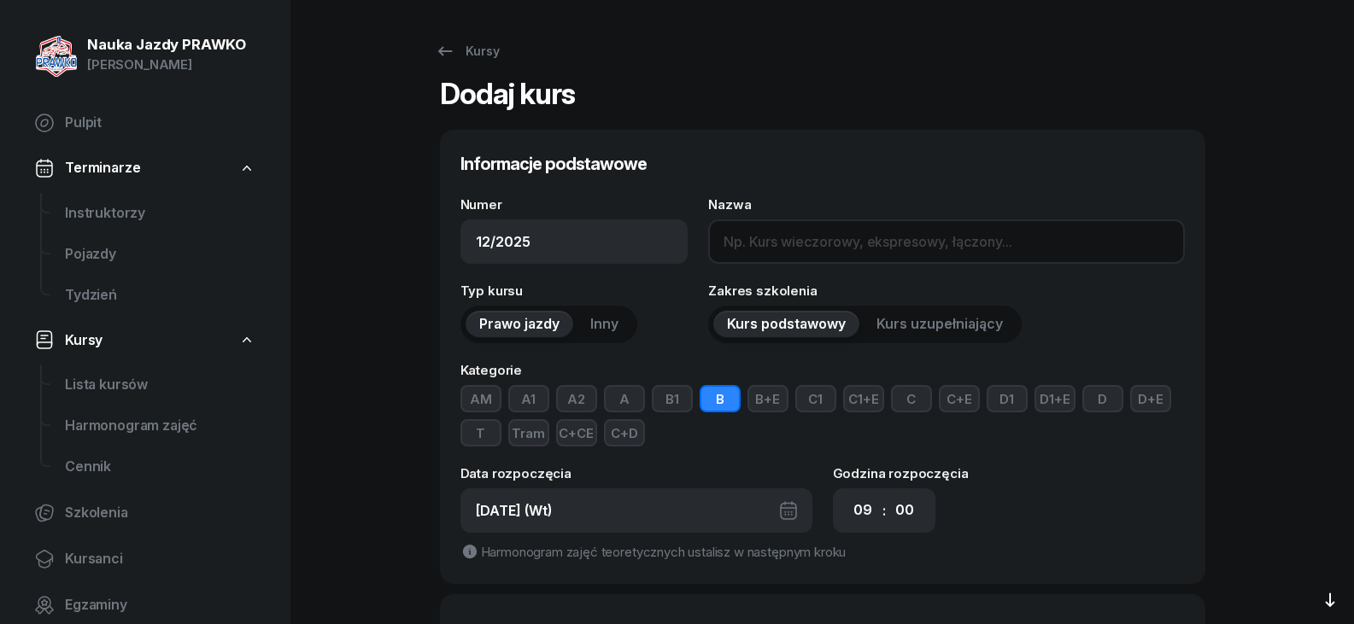
click at [800, 246] on input "Nazwa" at bounding box center [946, 241] width 476 height 44
type input "Kurs kat. A (po kat. A2), [DATE] r."
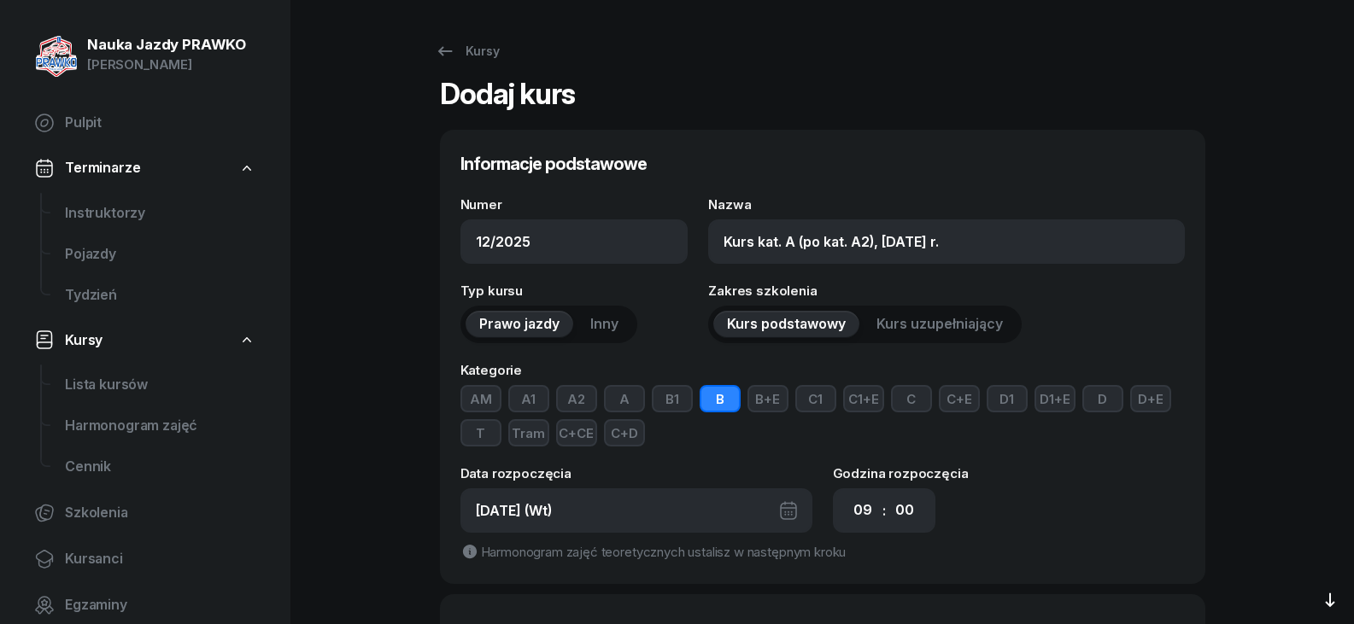
click at [507, 331] on span "Prawo jazdy" at bounding box center [519, 324] width 80 height 22
click at [723, 397] on button "B" at bounding box center [719, 398] width 41 height 27
click at [622, 402] on button "A" at bounding box center [624, 398] width 41 height 27
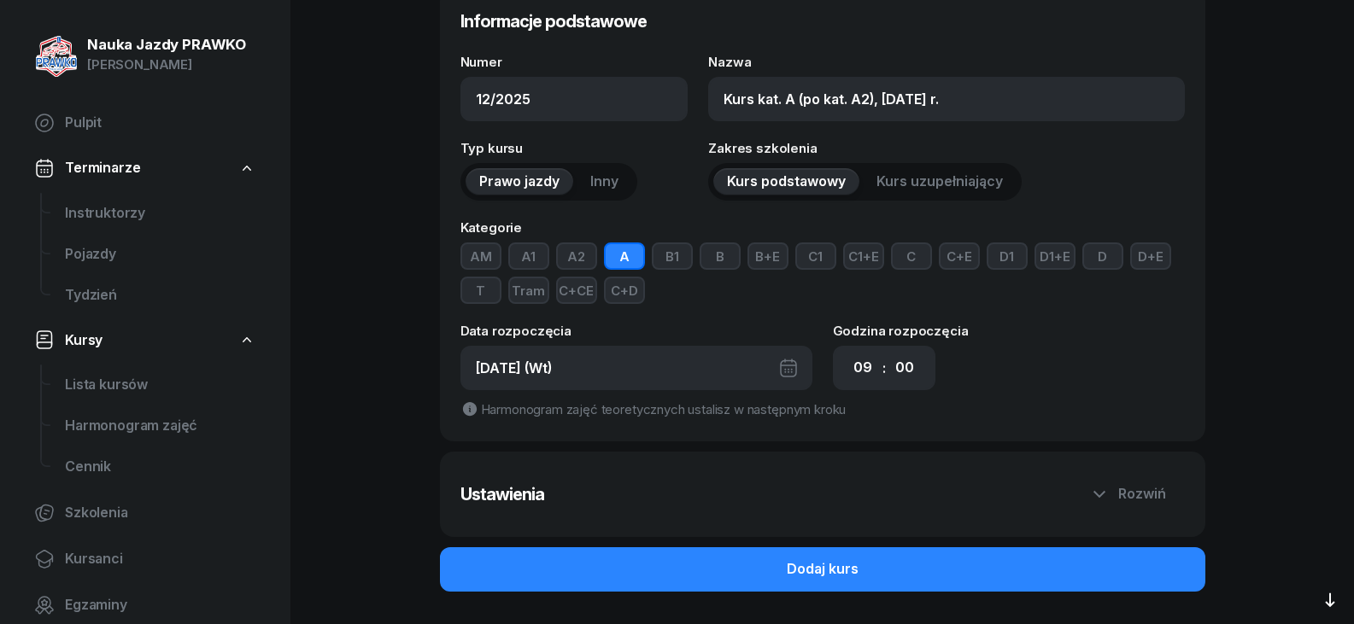
scroll to position [171, 0]
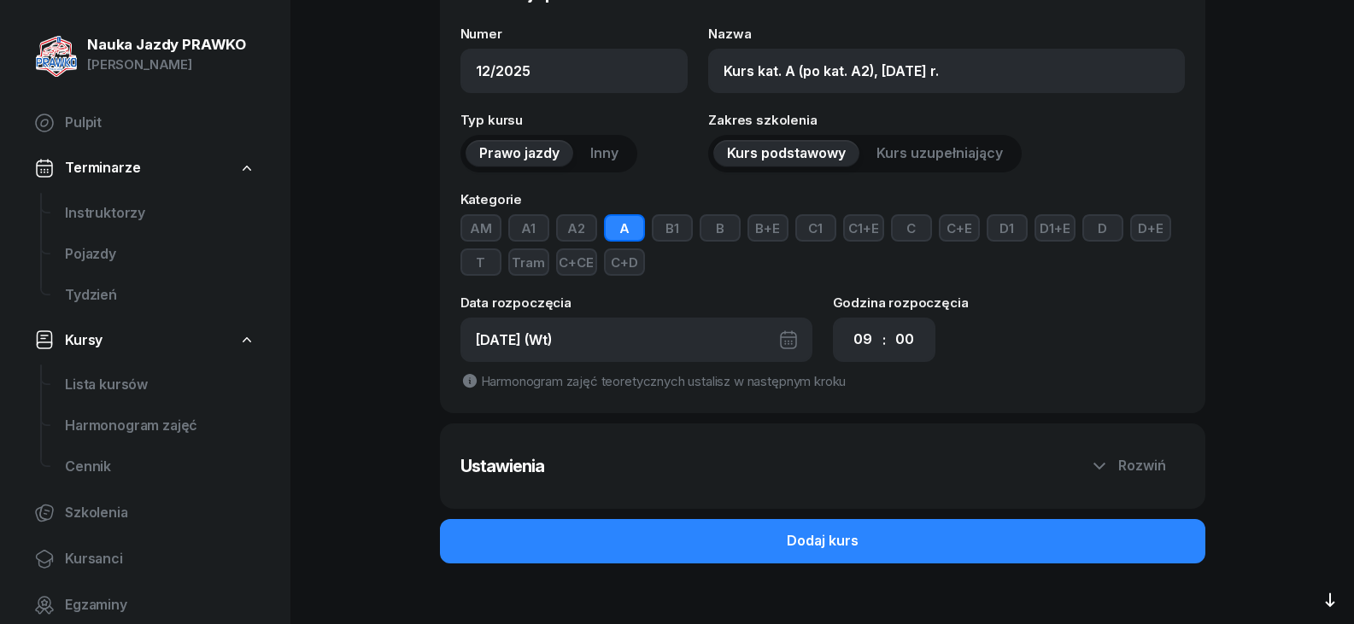
click at [609, 340] on div "[DATE] (Wt)" at bounding box center [636, 340] width 352 height 44
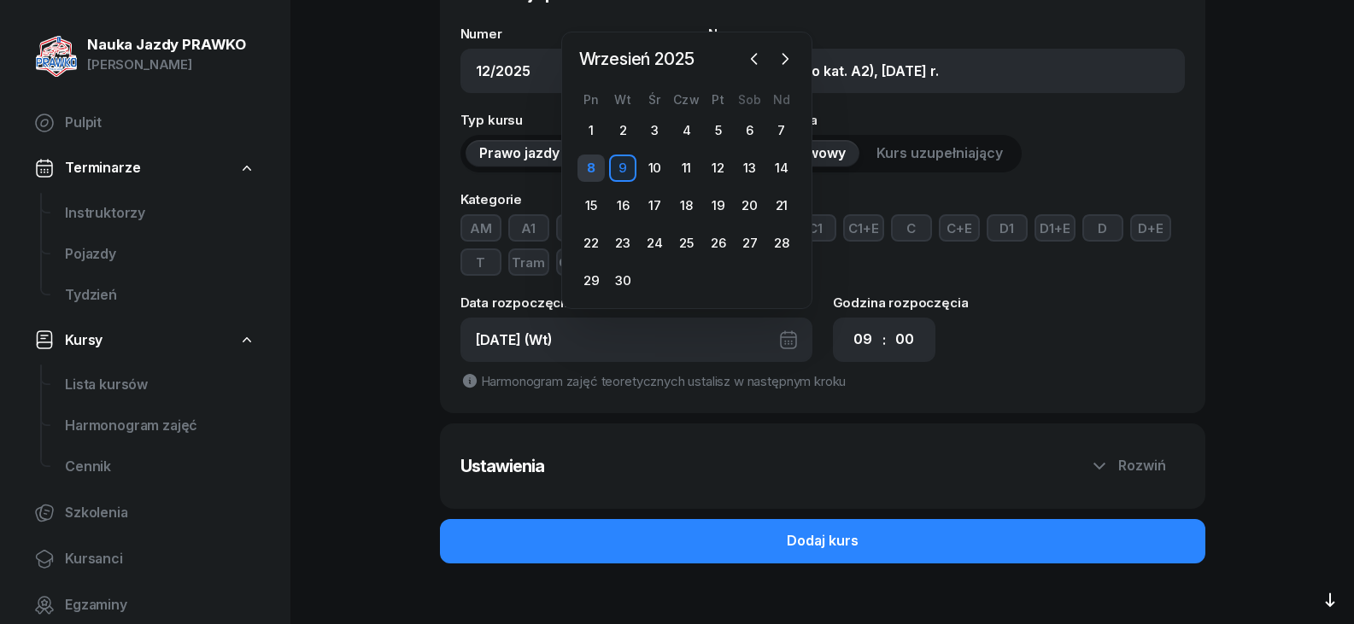
click at [591, 167] on div "8" at bounding box center [590, 168] width 27 height 27
type input "[DATE] (Pn)"
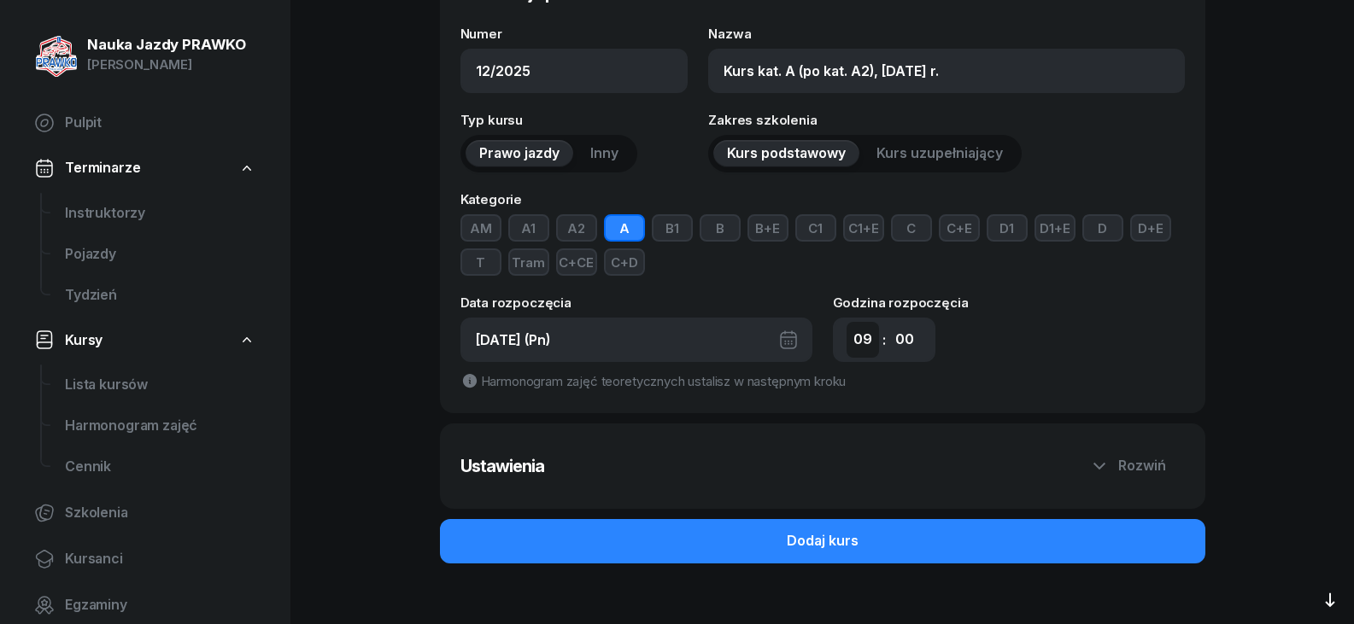
click at [868, 340] on select "00 01 02 03 04 05 06 07 08 09 10 11 12 13 14 15 16 17 18 19 20 21 22 23" at bounding box center [862, 340] width 32 height 36
click at [846, 322] on select "00 01 02 03 04 05 06 07 08 09 10 11 12 13 14 15 16 17 18 19 20 21 22 23" at bounding box center [862, 340] width 32 height 36
click at [864, 334] on select "00 01 02 03 04 05 06 07 08 09 10 11 12 13 14 15 16 17 18 19 20 21 22 23" at bounding box center [862, 340] width 32 height 36
select select "12"
click at [846, 322] on select "00 01 02 03 04 05 06 07 08 09 10 11 12 13 14 15 16 17 18 19 20 21 22 23" at bounding box center [862, 340] width 32 height 36
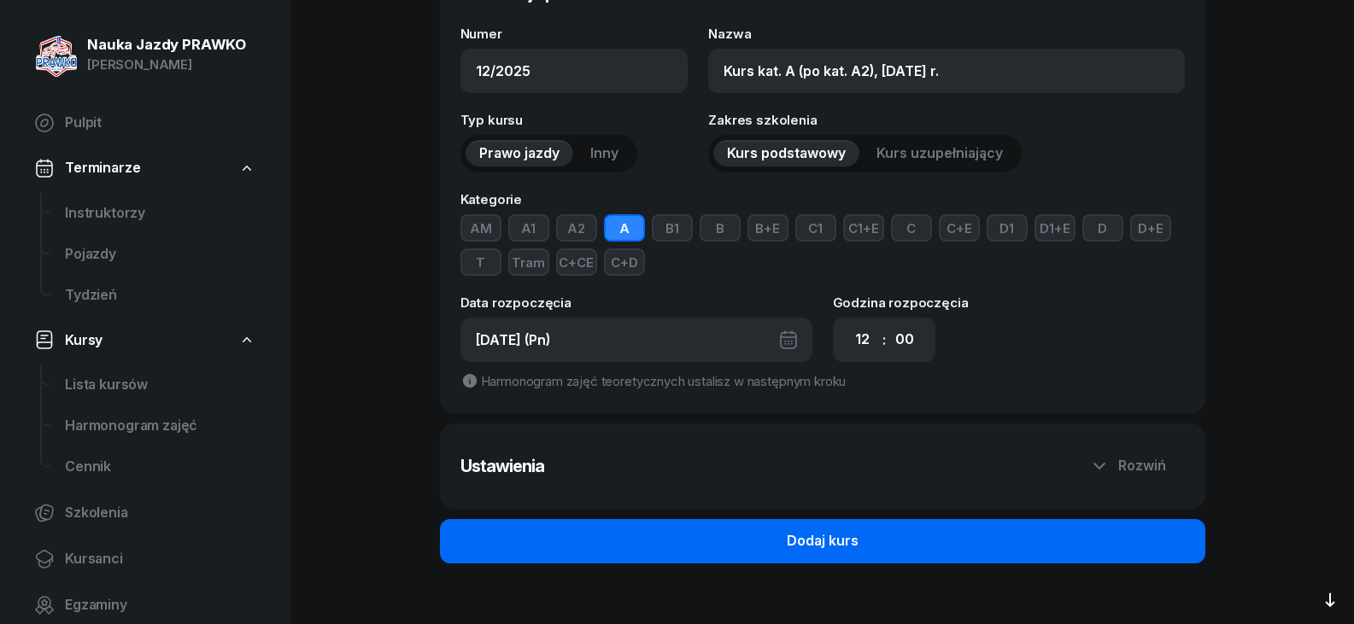
click at [810, 547] on div "Dodaj kurs" at bounding box center [823, 541] width 72 height 22
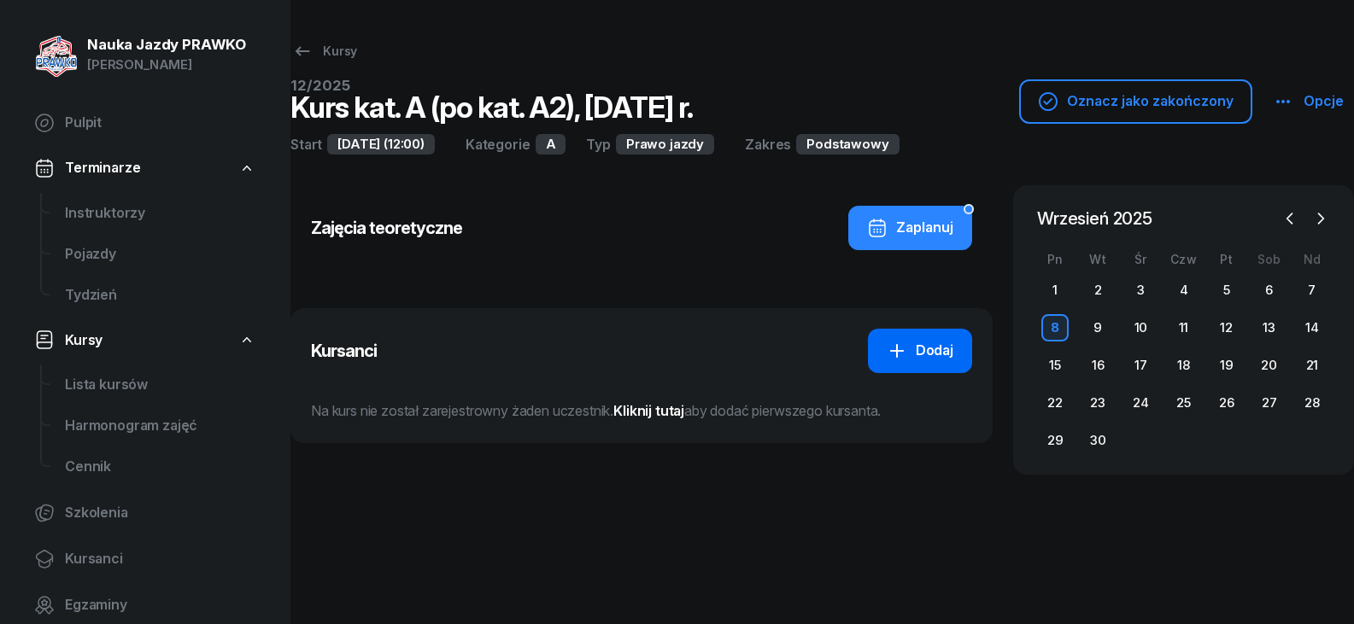
click at [925, 357] on div "Dodaj" at bounding box center [919, 351] width 67 height 22
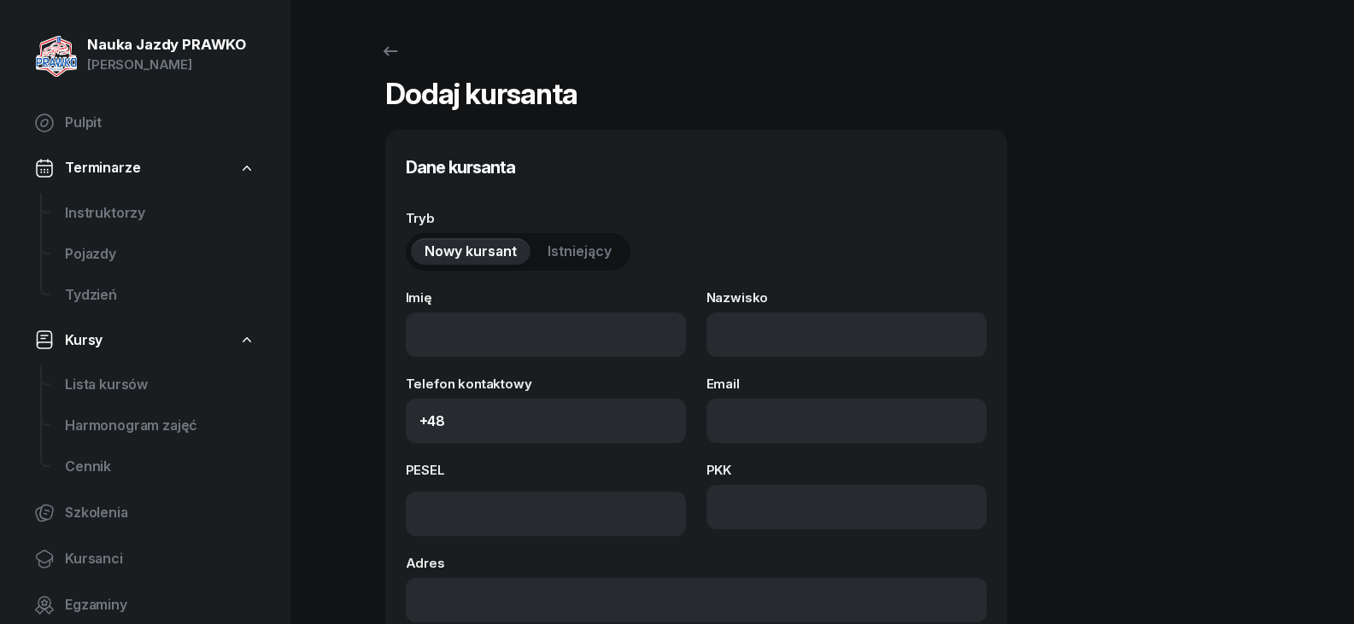
select select "A"
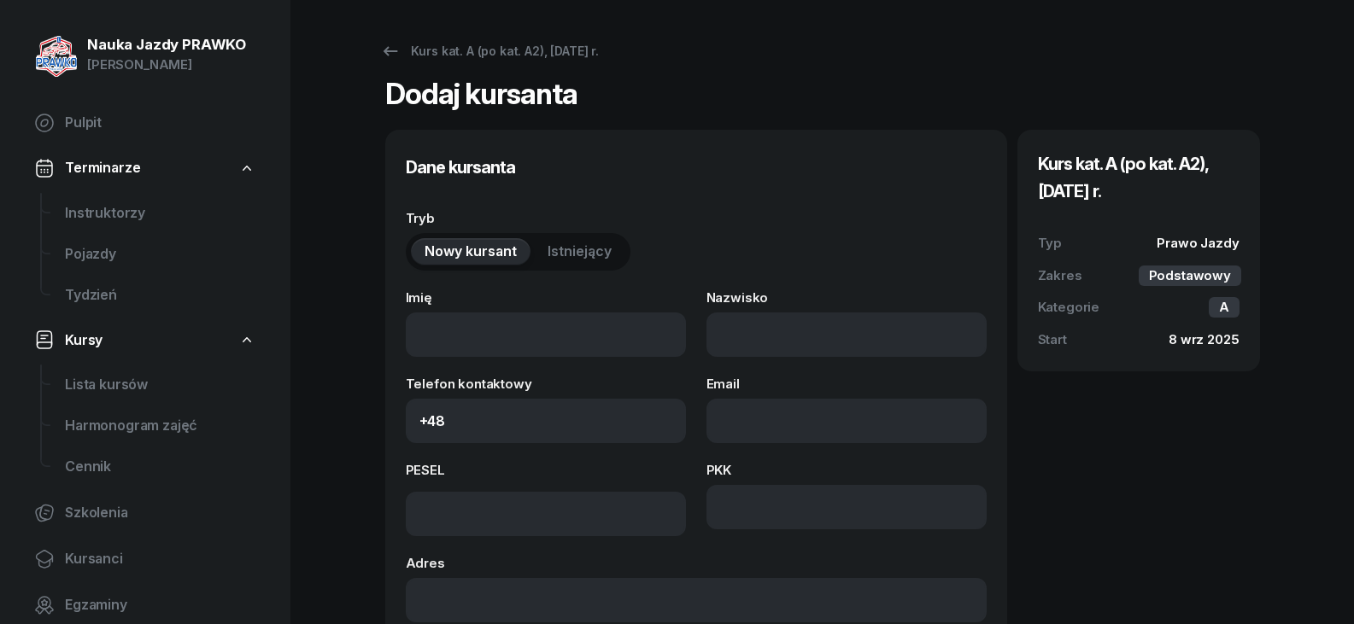
click at [557, 242] on span "Istniejący" at bounding box center [579, 252] width 64 height 22
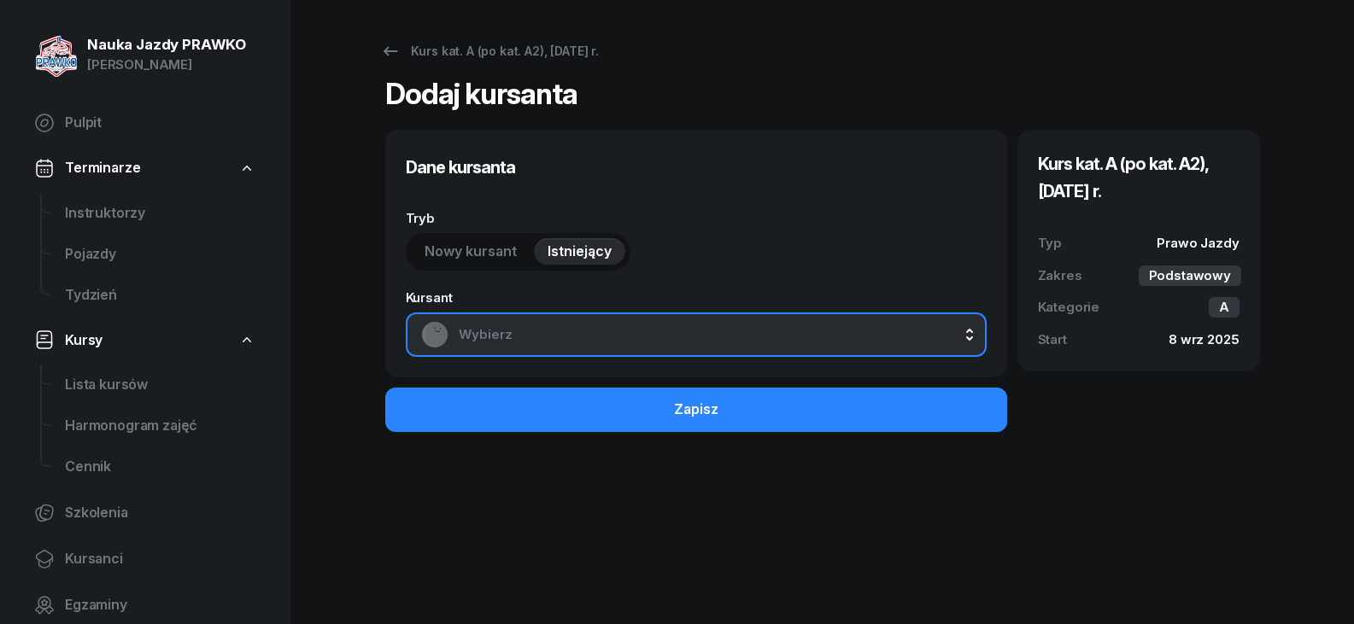
click at [623, 328] on span "Wybierz" at bounding box center [715, 335] width 512 height 22
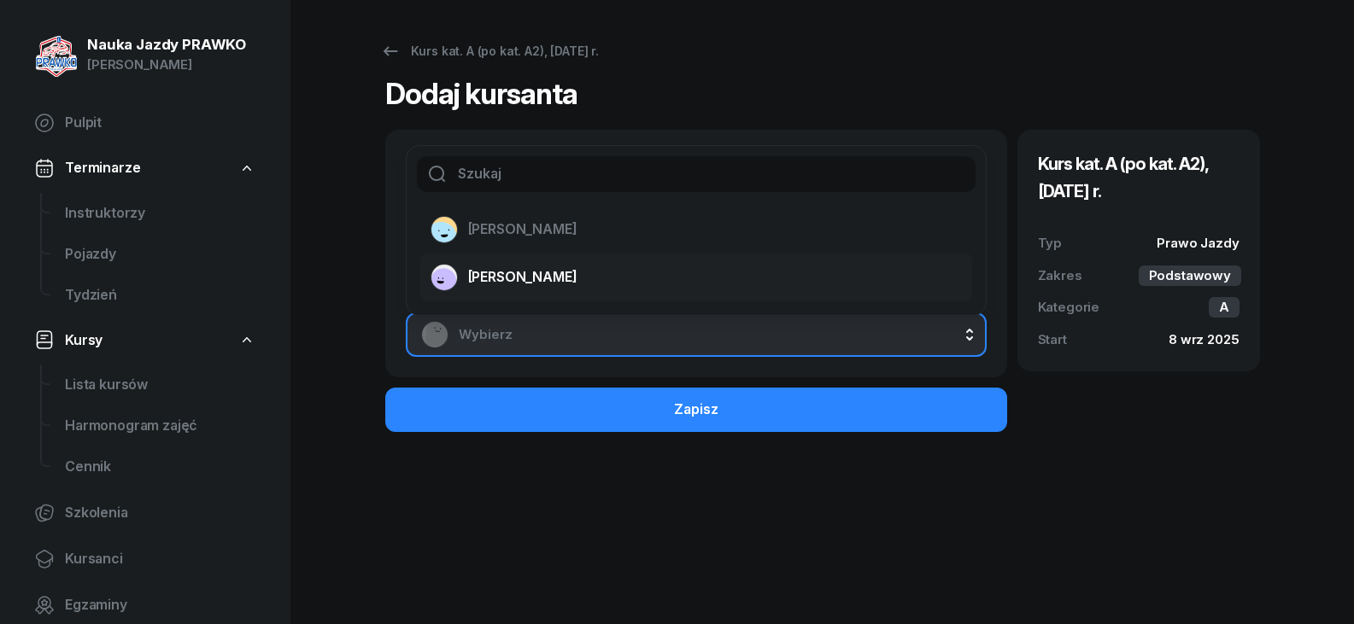
click at [538, 284] on span "[PERSON_NAME]" at bounding box center [522, 277] width 109 height 22
select select "A"
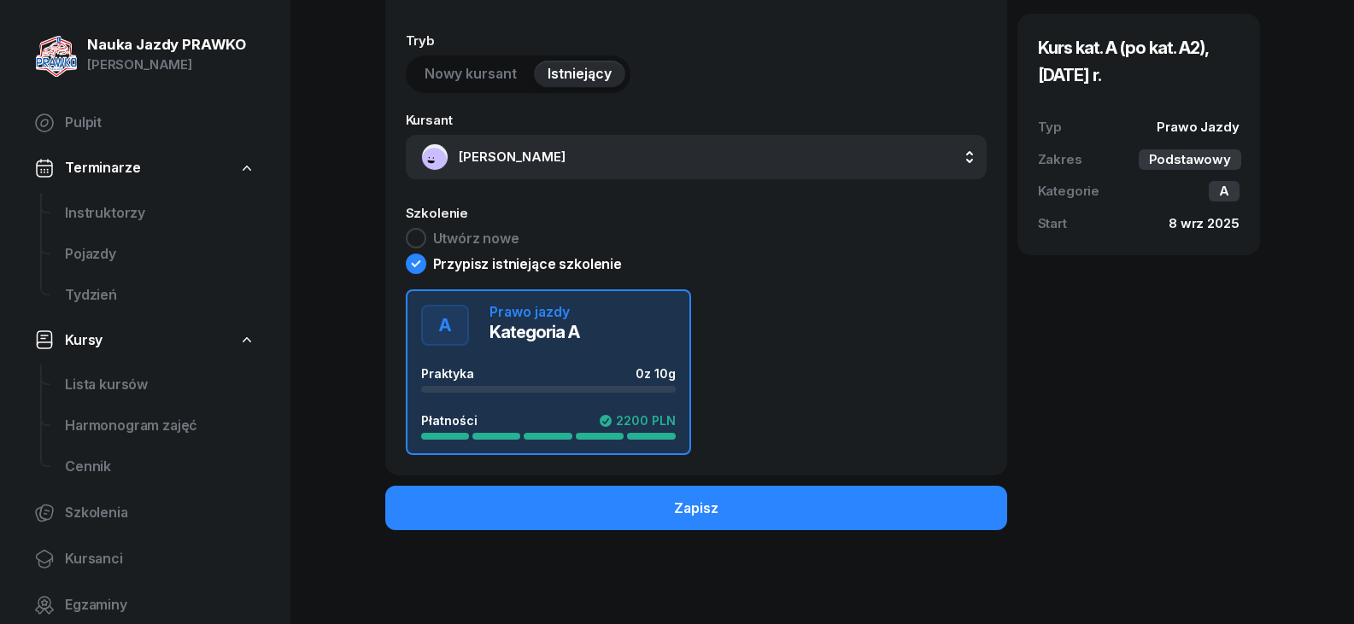
scroll to position [179, 0]
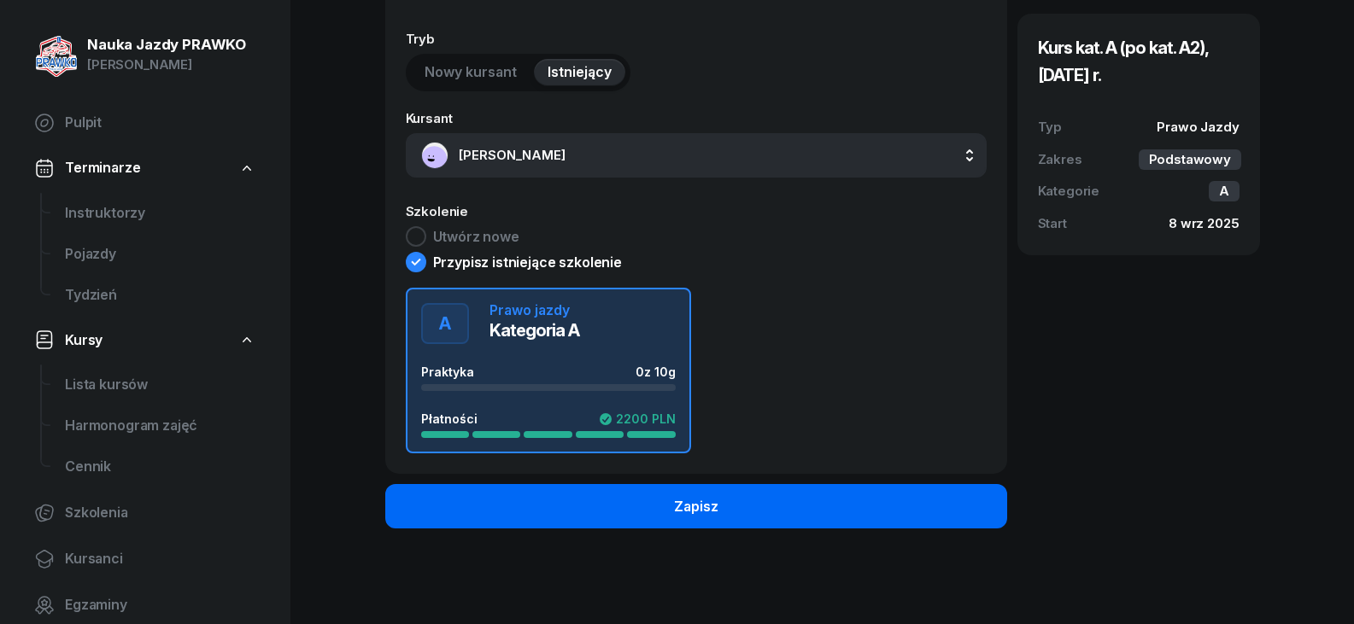
click at [664, 502] on button "Zapisz" at bounding box center [696, 506] width 622 height 44
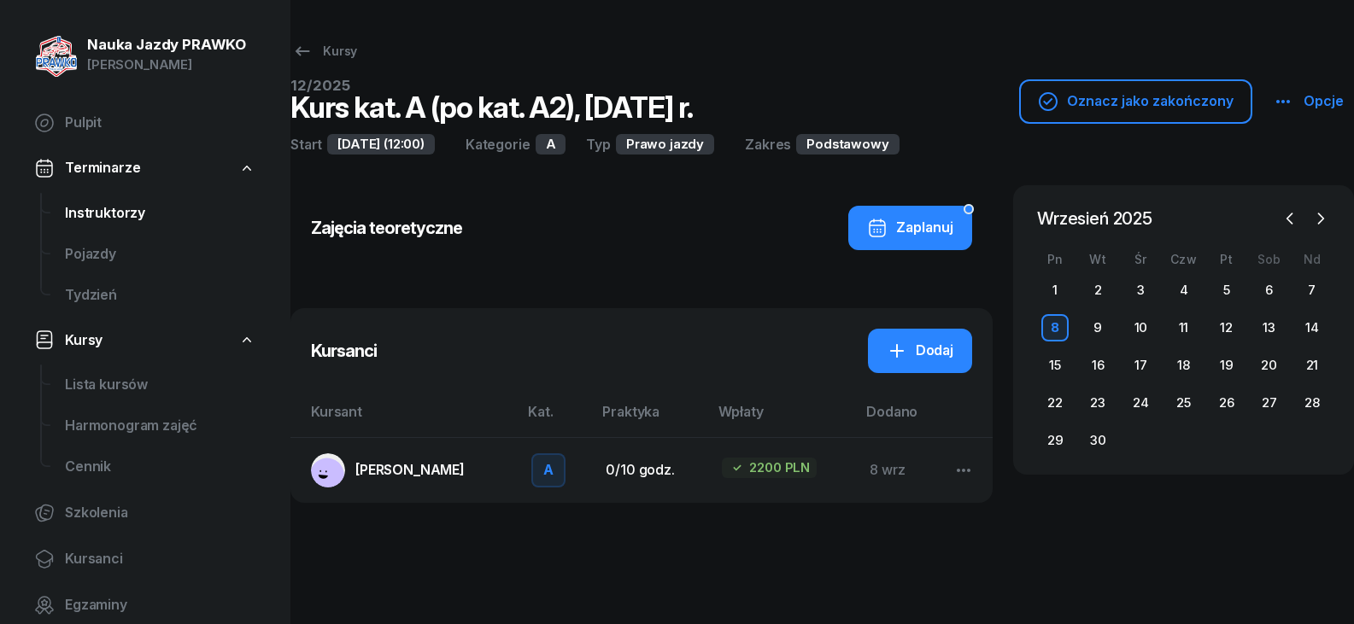
click at [158, 225] on link "Instruktorzy" at bounding box center [160, 213] width 218 height 41
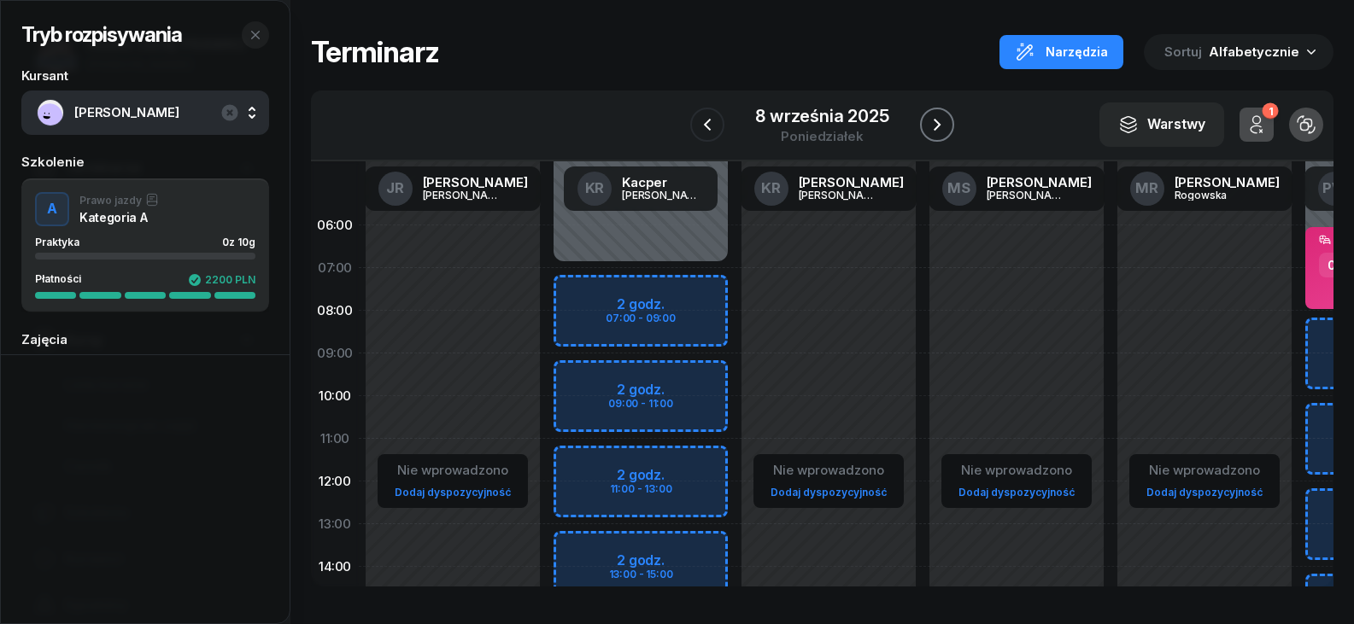
click at [929, 119] on icon "button" at bounding box center [937, 124] width 20 height 20
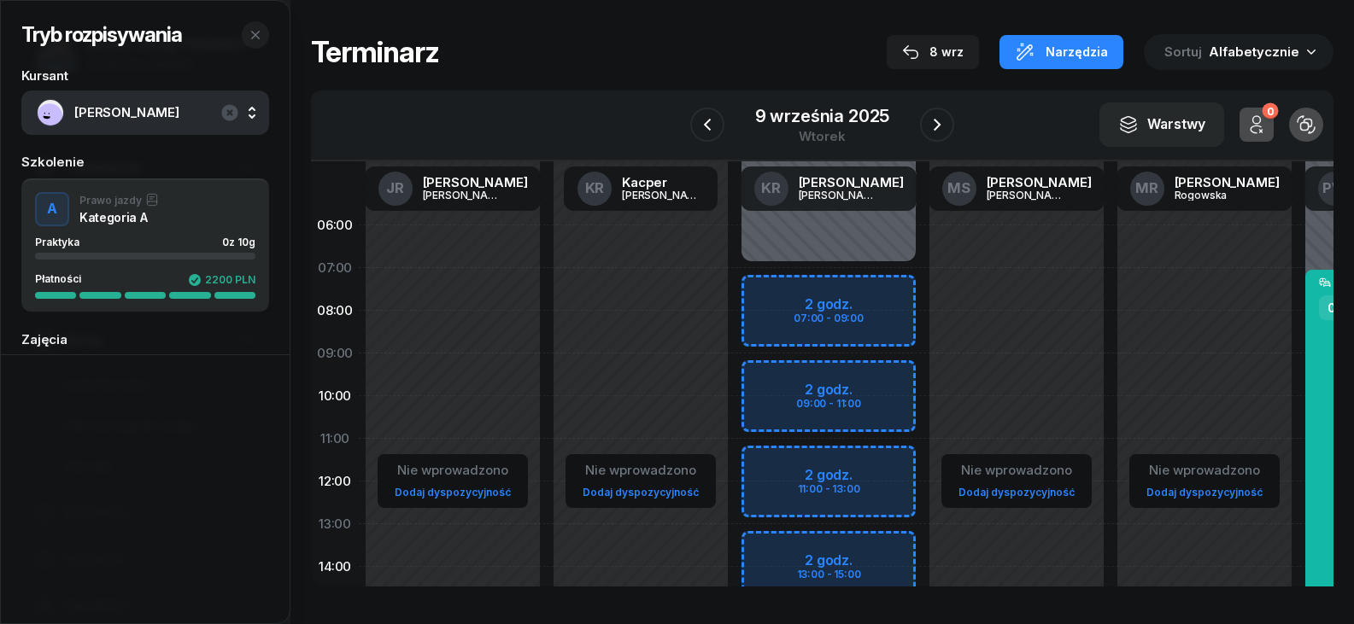
click at [617, 489] on link "Dodaj dyspozycyjność" at bounding box center [641, 492] width 130 height 20
select select "08"
select select "16"
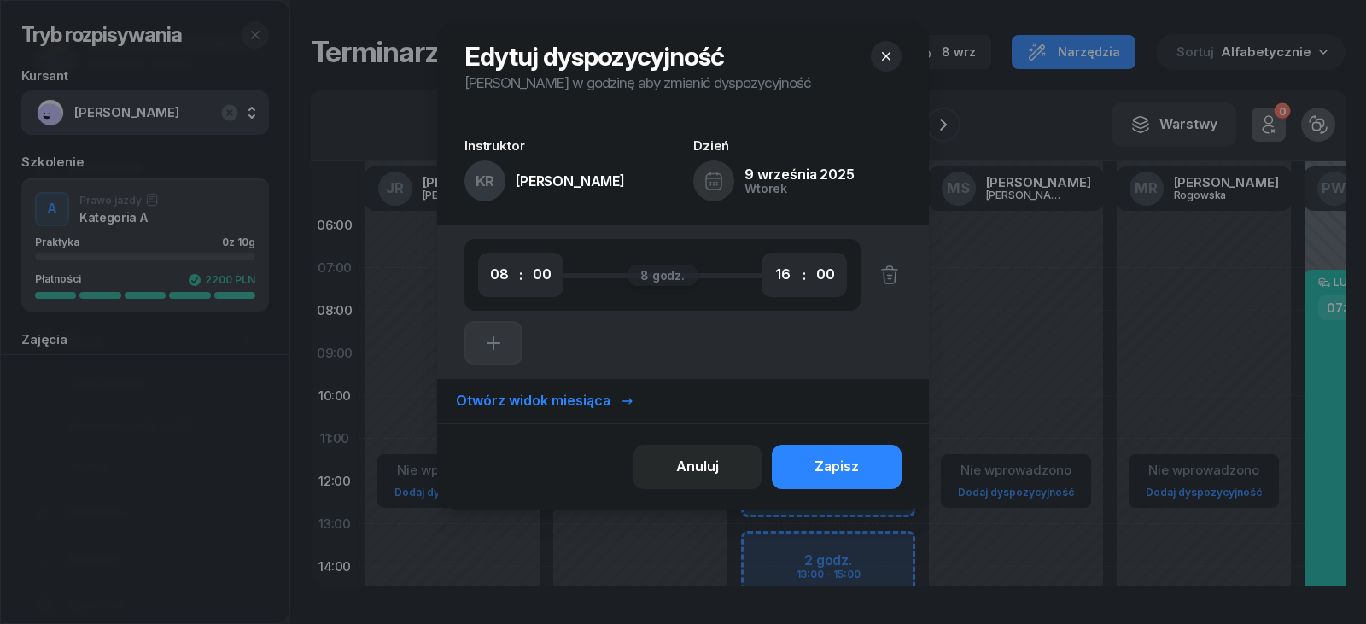
click at [810, 449] on button "Zapisz" at bounding box center [837, 467] width 130 height 44
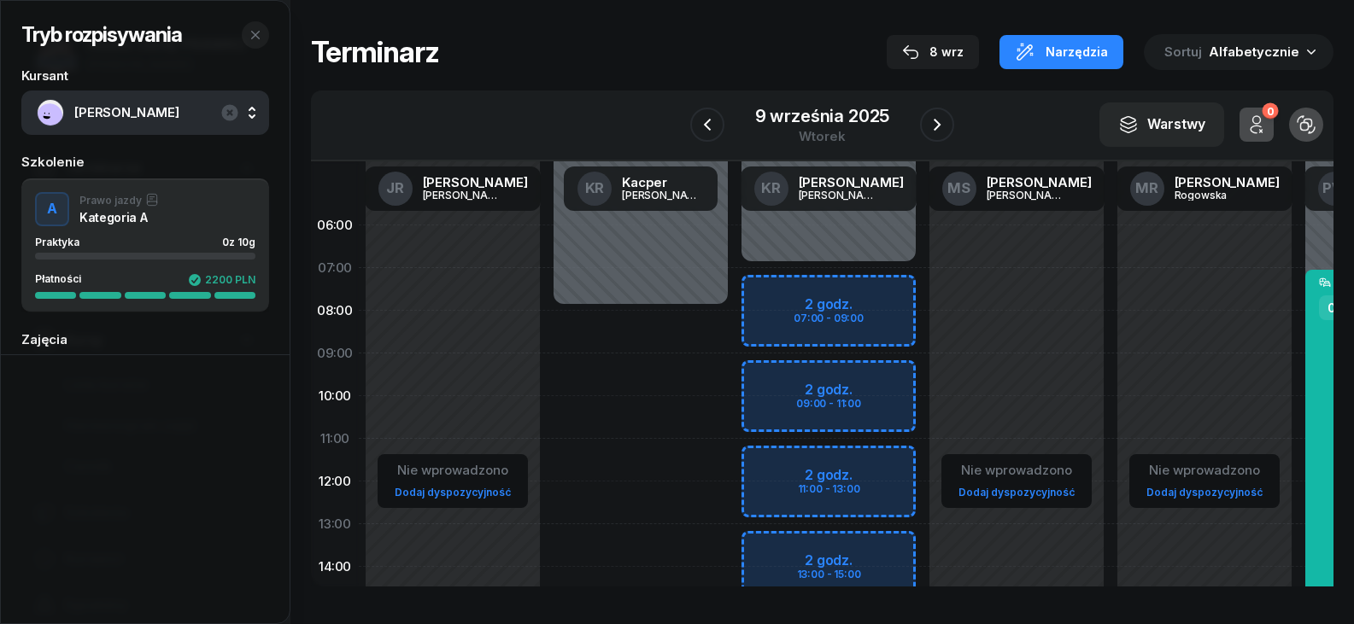
click at [455, 491] on link "Dodaj dyspozycyjność" at bounding box center [453, 492] width 130 height 20
select select "08"
select select "16"
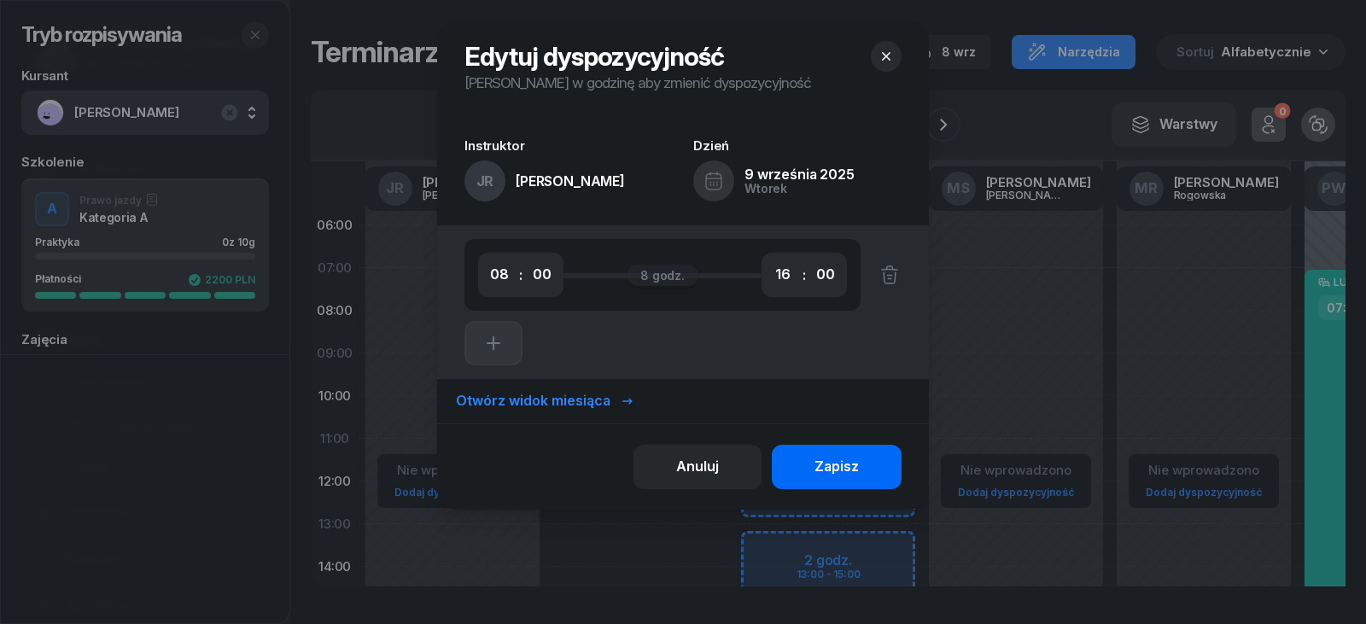
click at [842, 472] on div "Zapisz" at bounding box center [837, 467] width 44 height 22
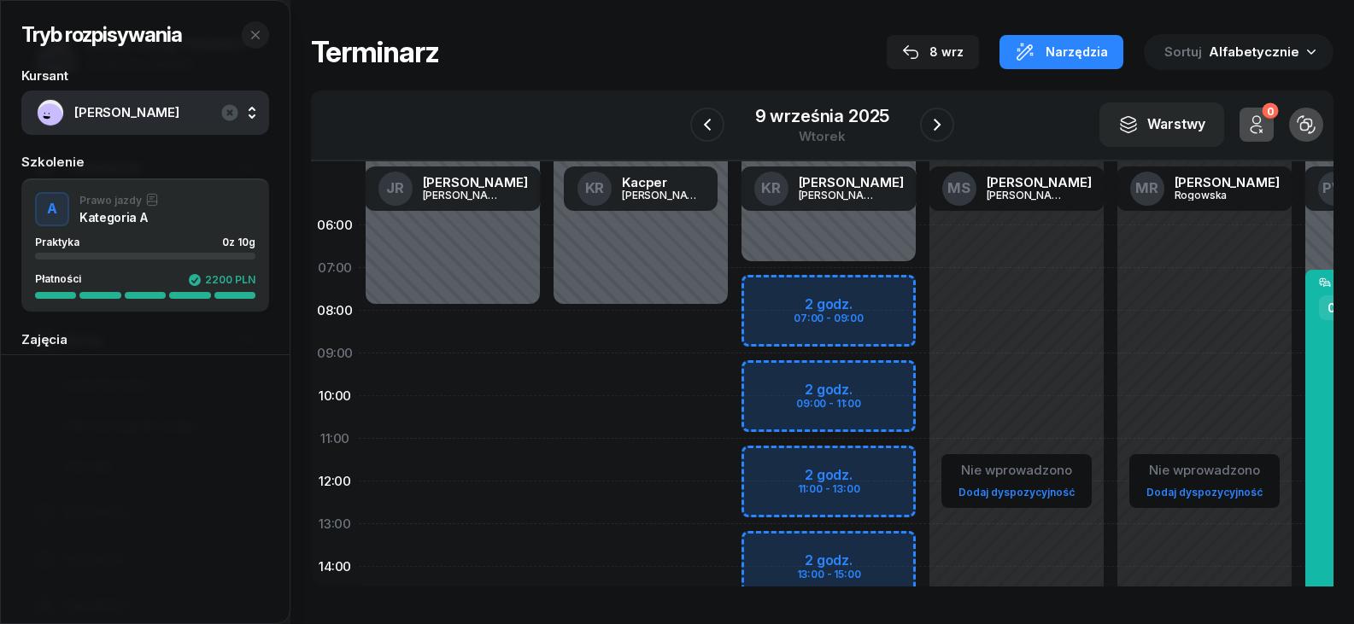
click at [1002, 496] on link "Dodaj dyspozycyjność" at bounding box center [1016, 492] width 130 height 20
select select "08"
select select "16"
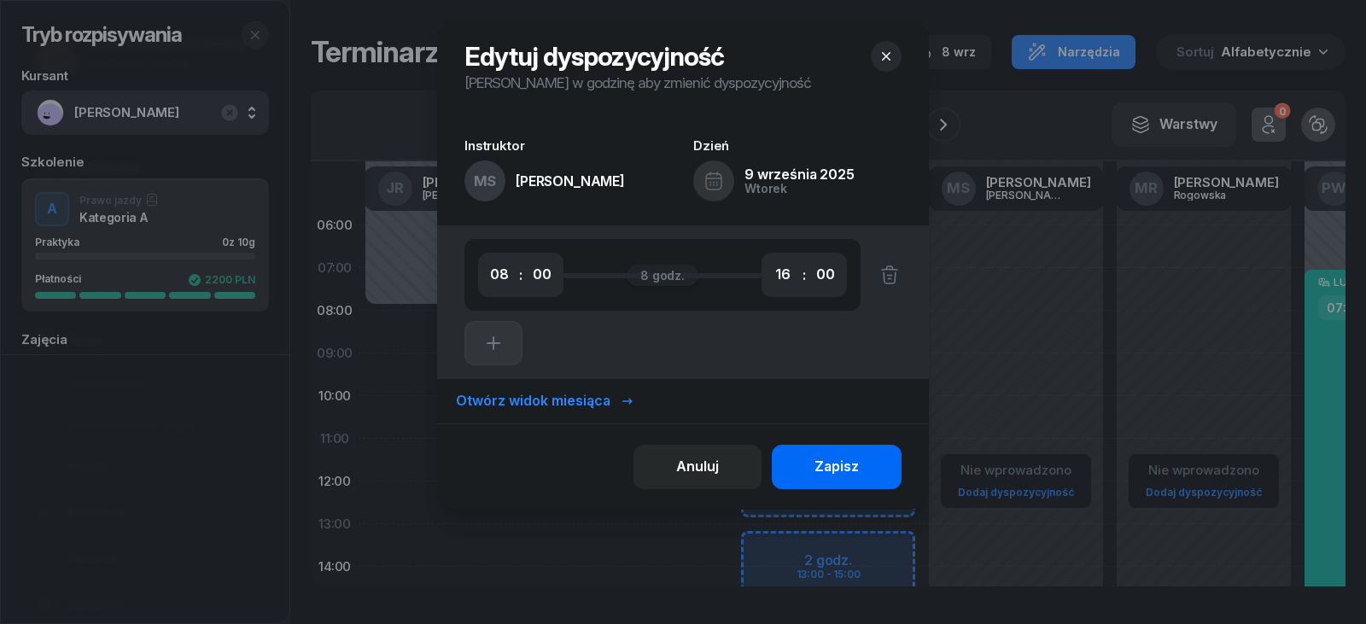
click at [855, 463] on div "Zapisz" at bounding box center [837, 467] width 44 height 22
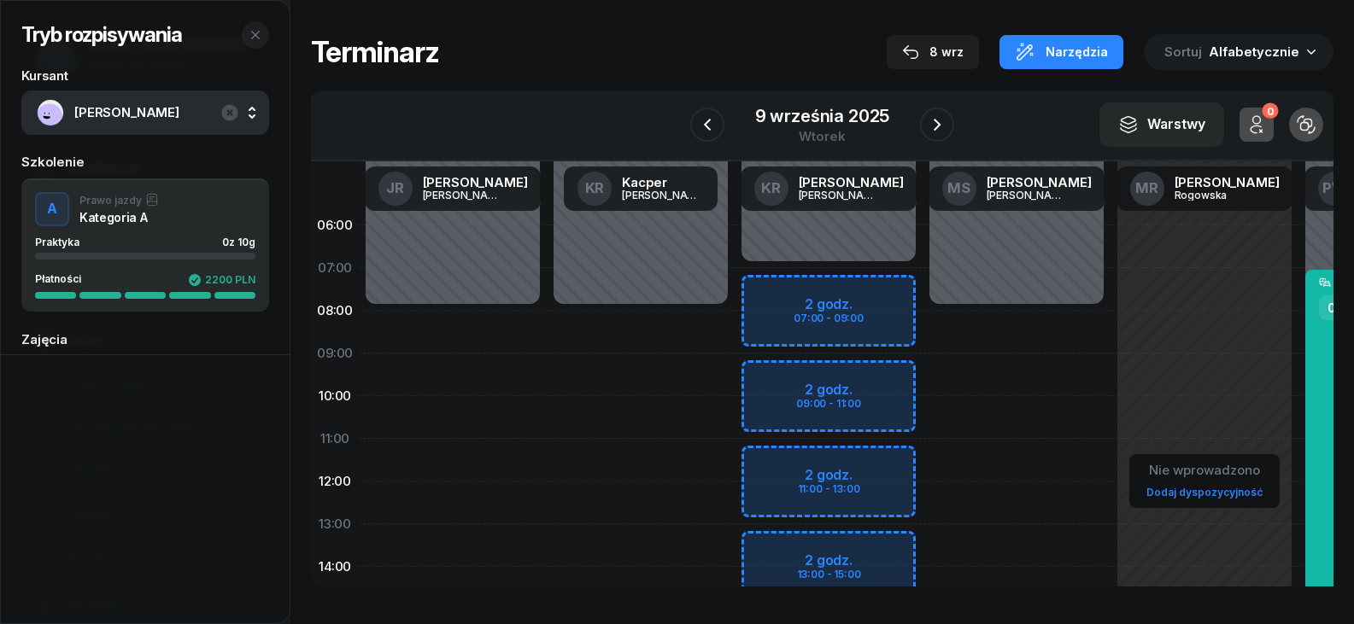
click at [1196, 490] on link "Dodaj dyspozycyjność" at bounding box center [1204, 492] width 130 height 20
select select "08"
select select "16"
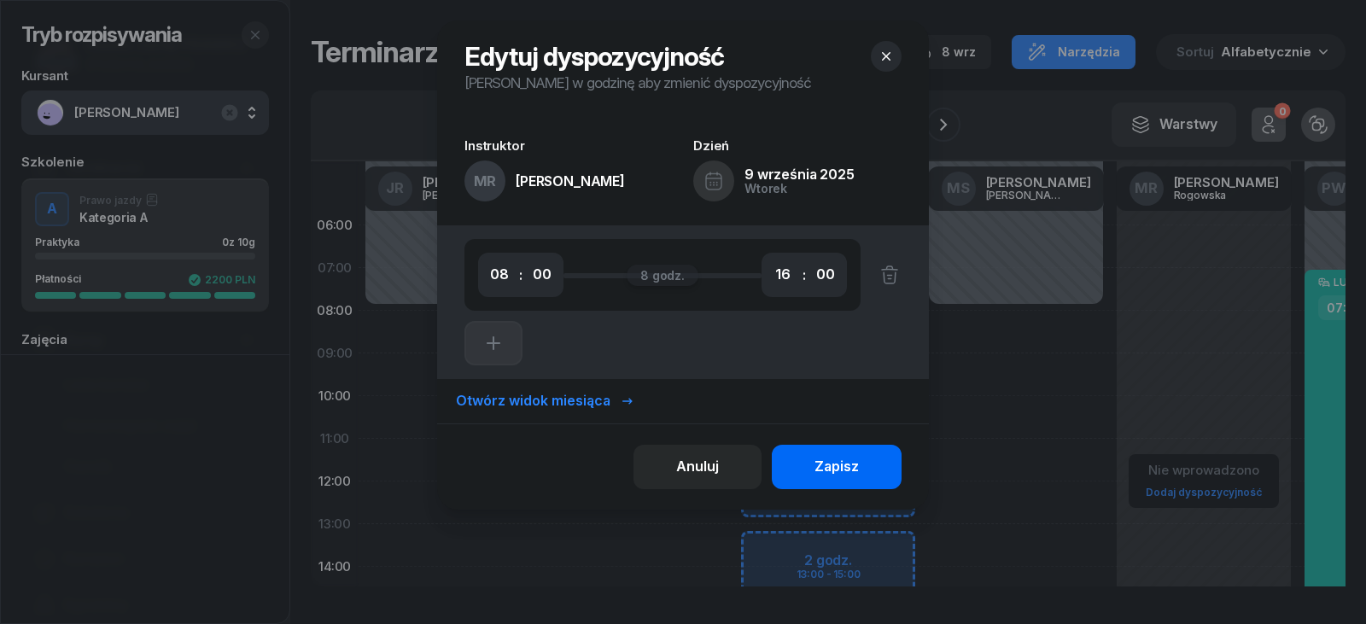
click at [851, 461] on div "Zapisz" at bounding box center [837, 467] width 44 height 22
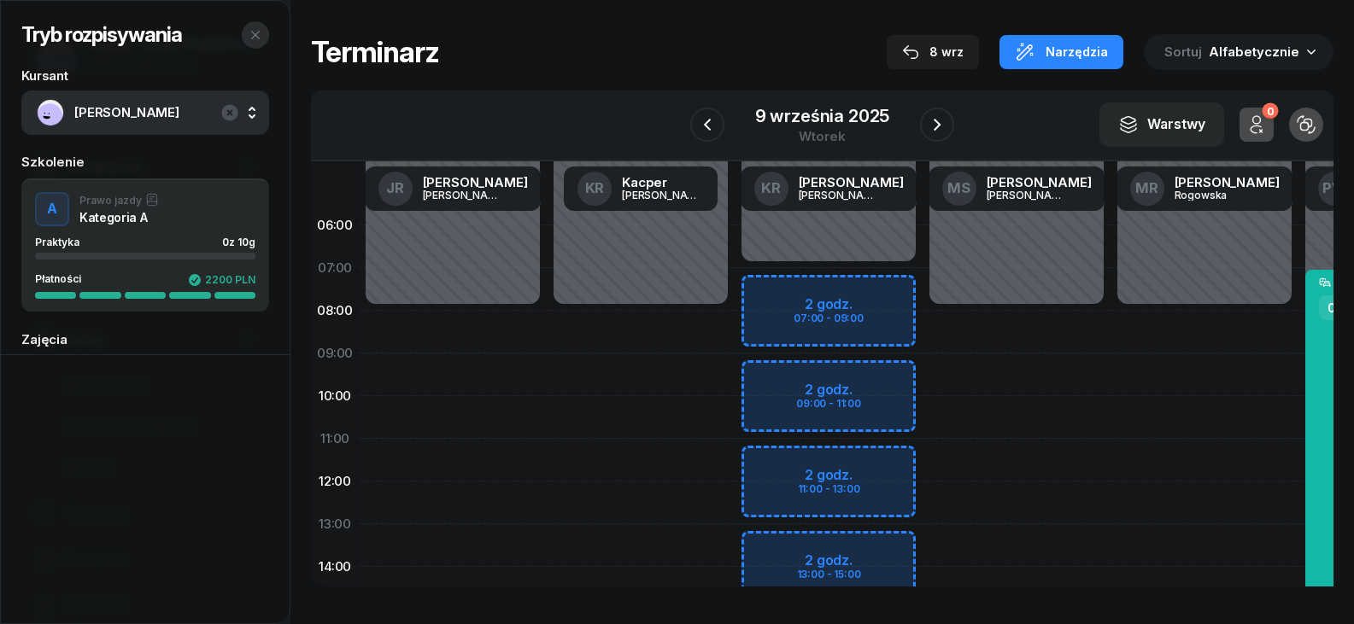
click at [249, 30] on icon "button" at bounding box center [256, 35] width 14 height 14
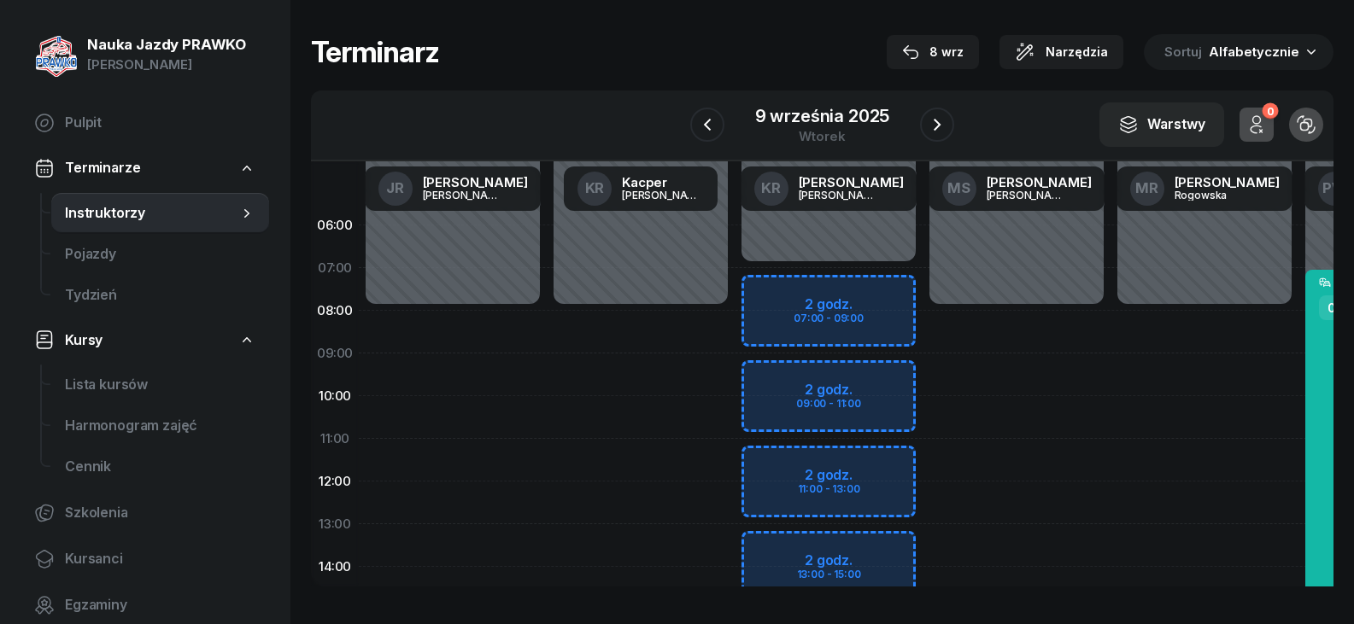
click at [111, 220] on span "Instruktorzy" at bounding box center [151, 213] width 173 height 22
click at [162, 209] on span "Instruktorzy" at bounding box center [151, 213] width 173 height 22
click at [241, 203] on link "Instruktorzy" at bounding box center [160, 213] width 218 height 41
click at [154, 258] on span "Pojazdy" at bounding box center [160, 254] width 190 height 22
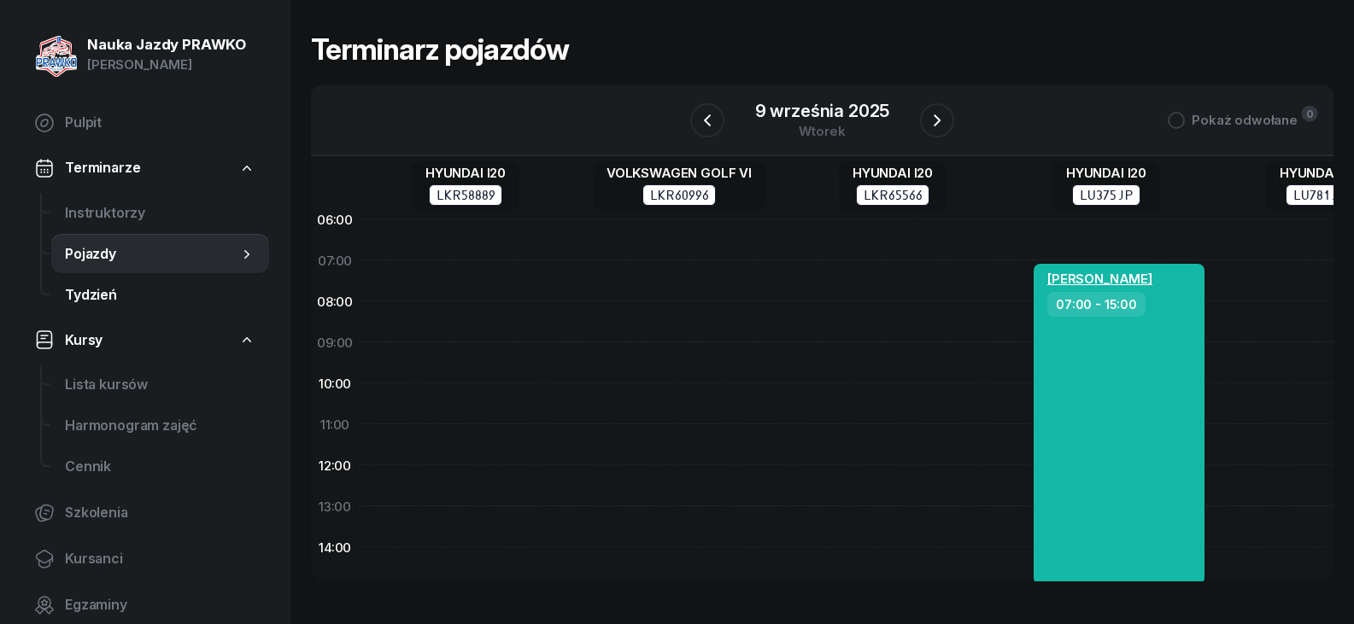
click at [126, 284] on span "Tydzień" at bounding box center [160, 295] width 190 height 22
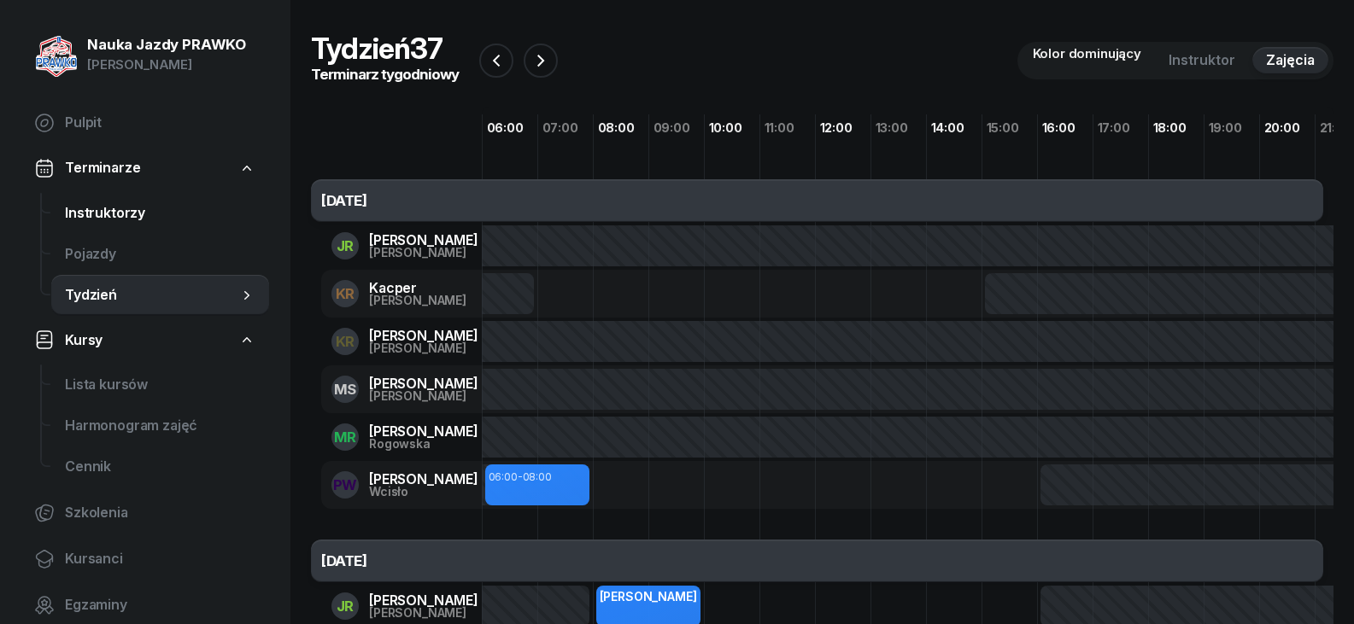
click at [151, 221] on span "Instruktorzy" at bounding box center [160, 213] width 190 height 22
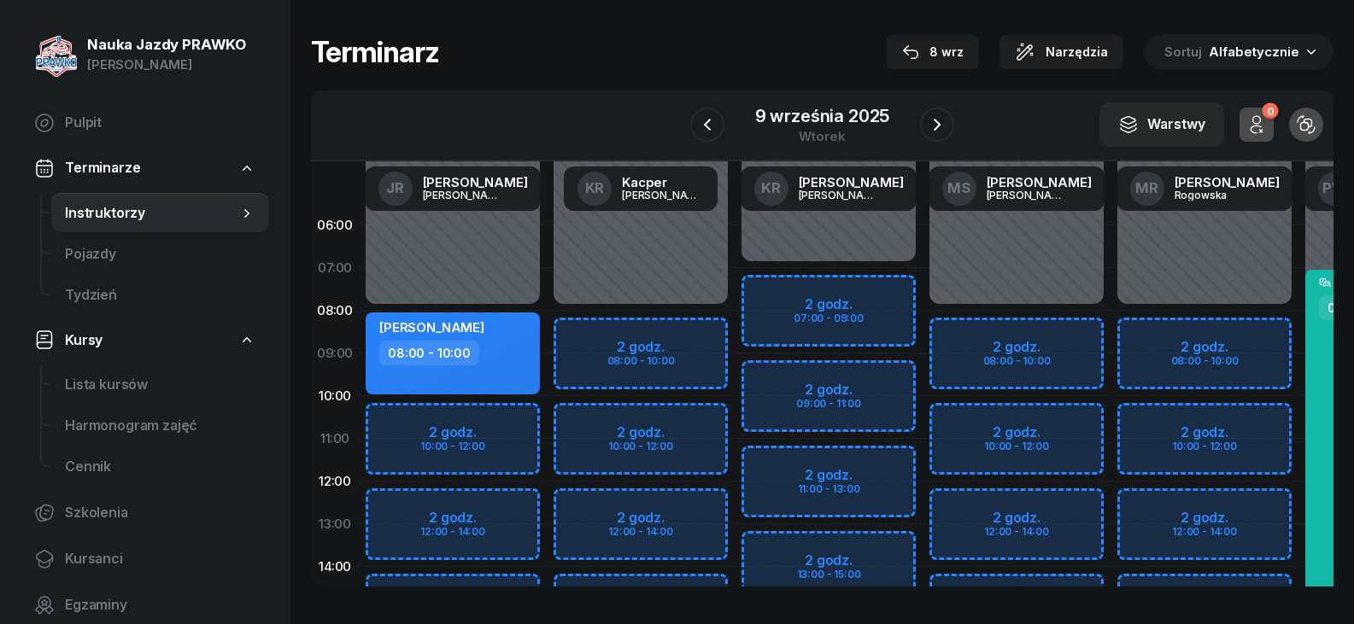
click at [466, 347] on div "08:00 - 10:00" at bounding box center [429, 353] width 100 height 25
select select "08"
select select "10"
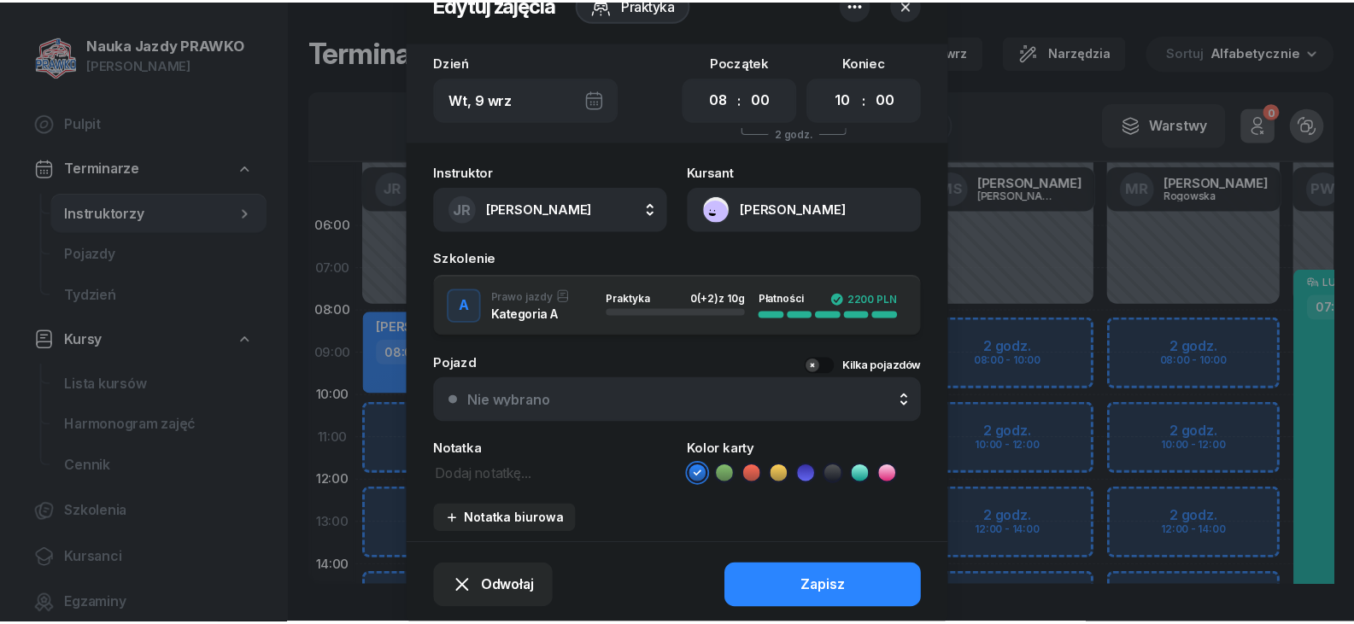
scroll to position [114, 0]
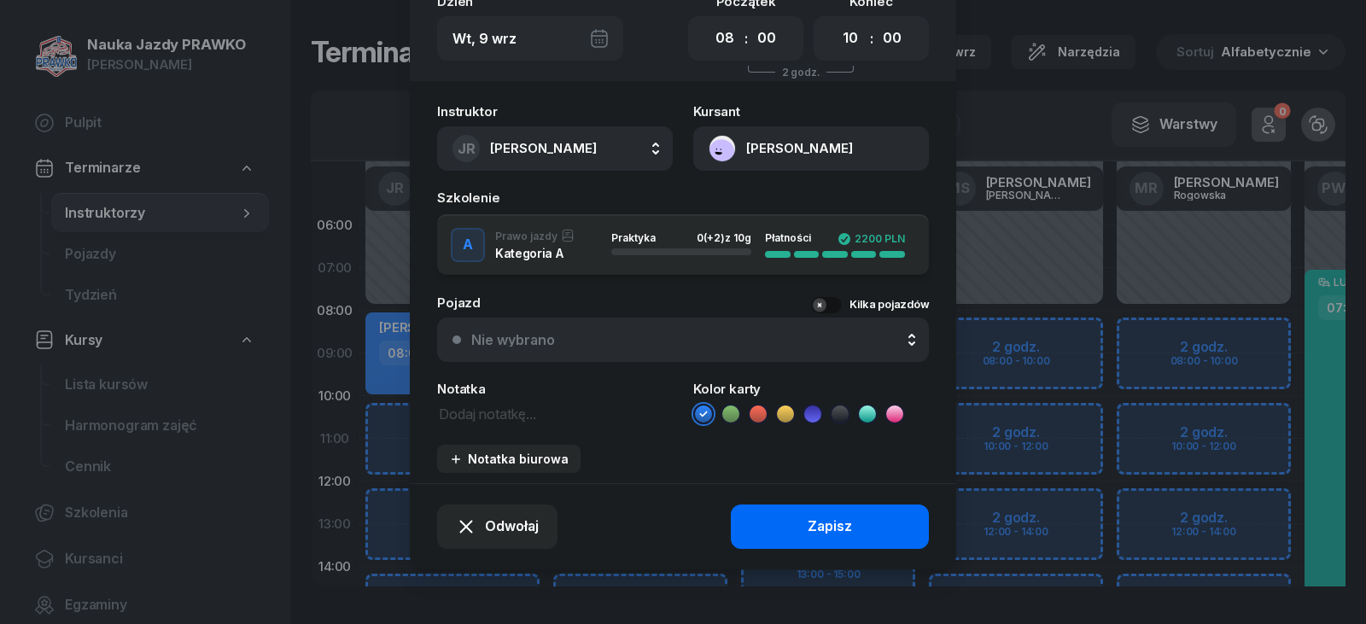
click at [783, 525] on button "Zapisz" at bounding box center [830, 527] width 198 height 44
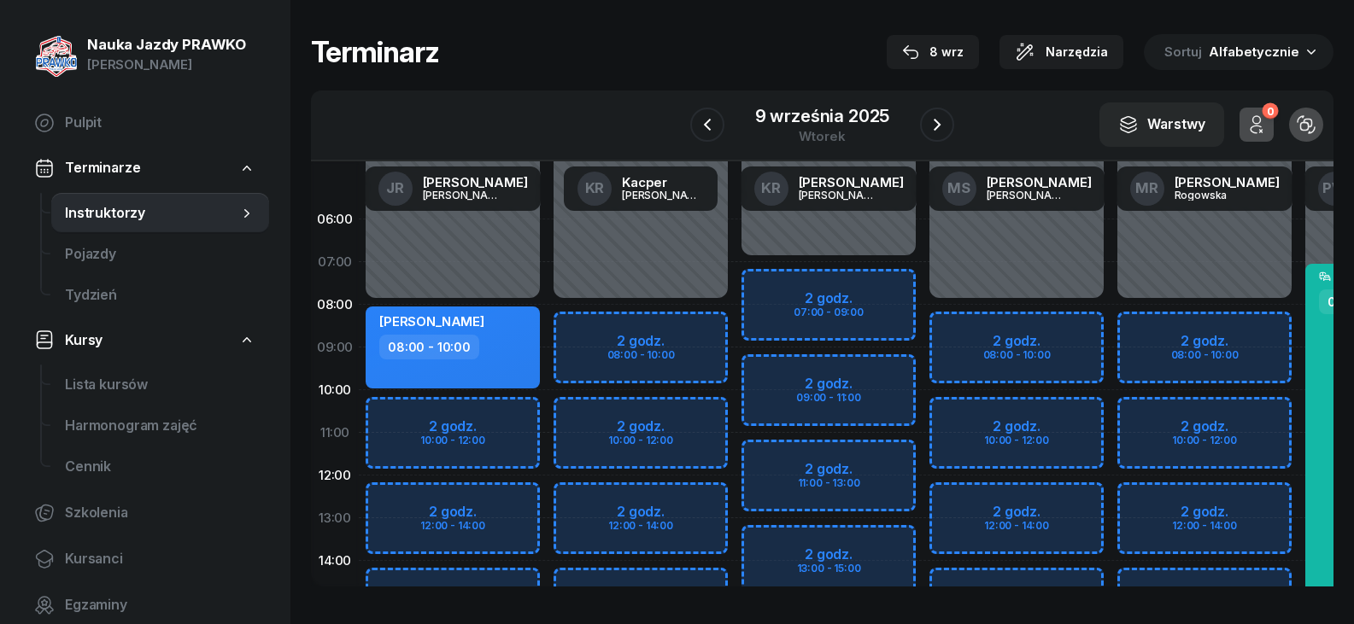
scroll to position [0, 0]
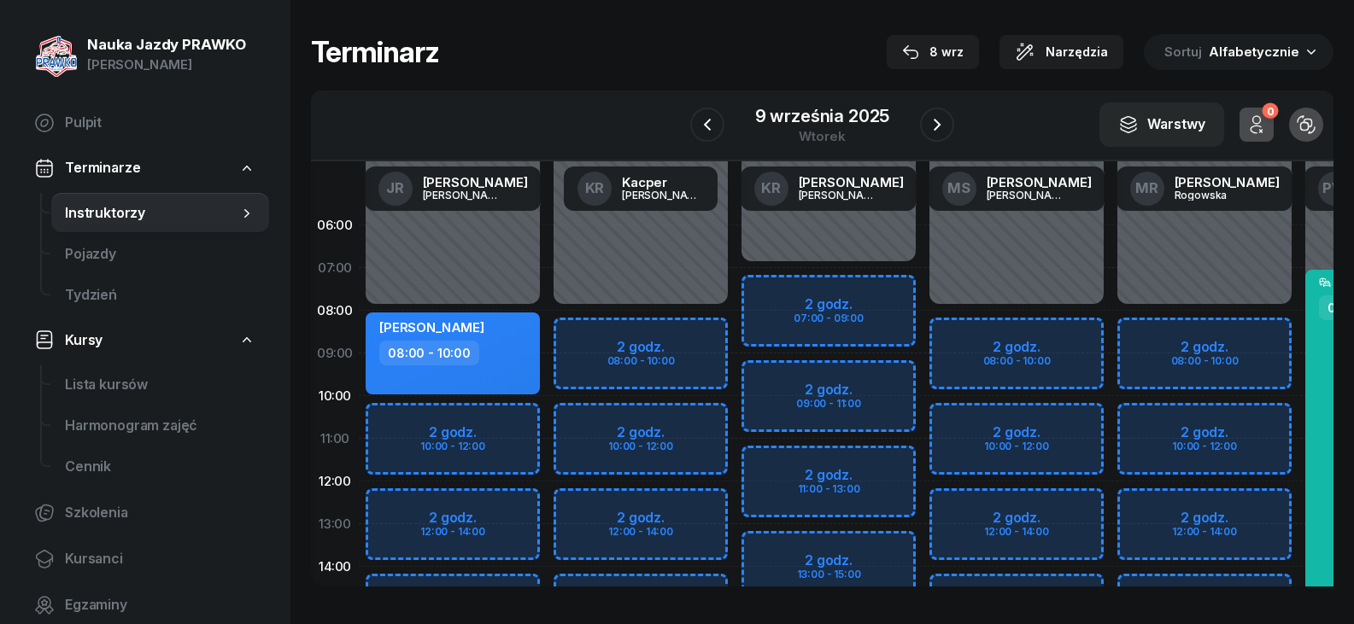
click at [146, 208] on span "Instruktorzy" at bounding box center [151, 213] width 173 height 22
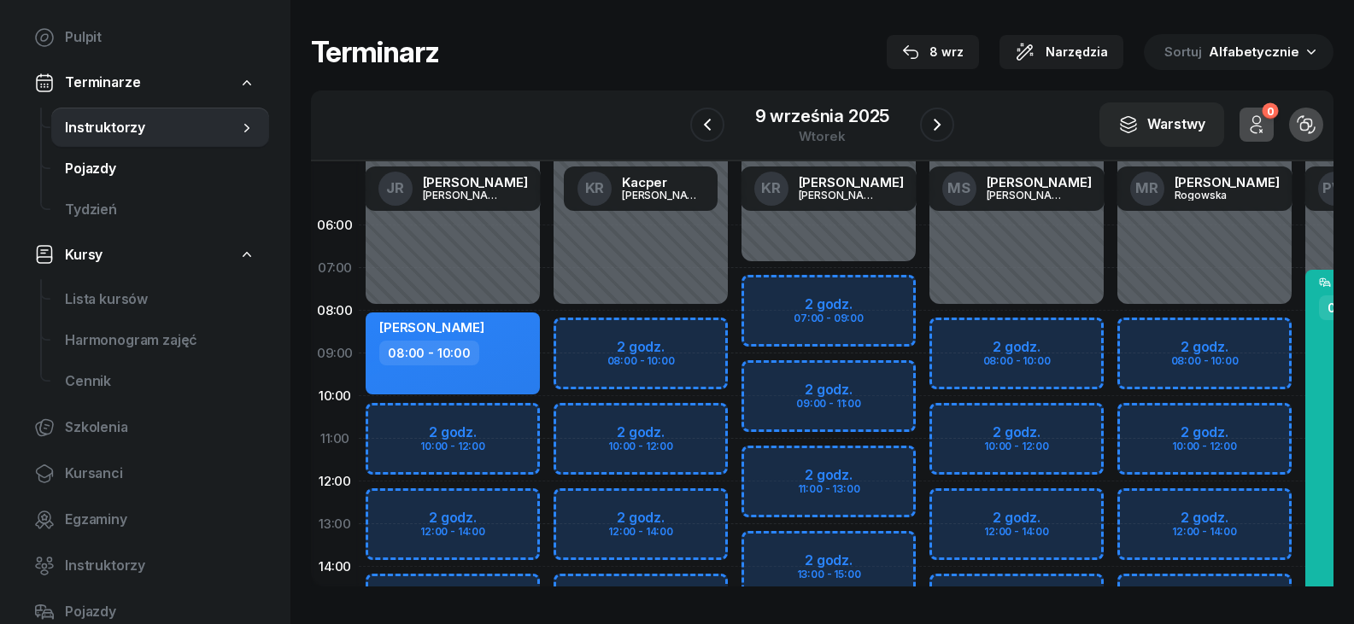
click at [90, 176] on span "Pojazdy" at bounding box center [160, 169] width 190 height 22
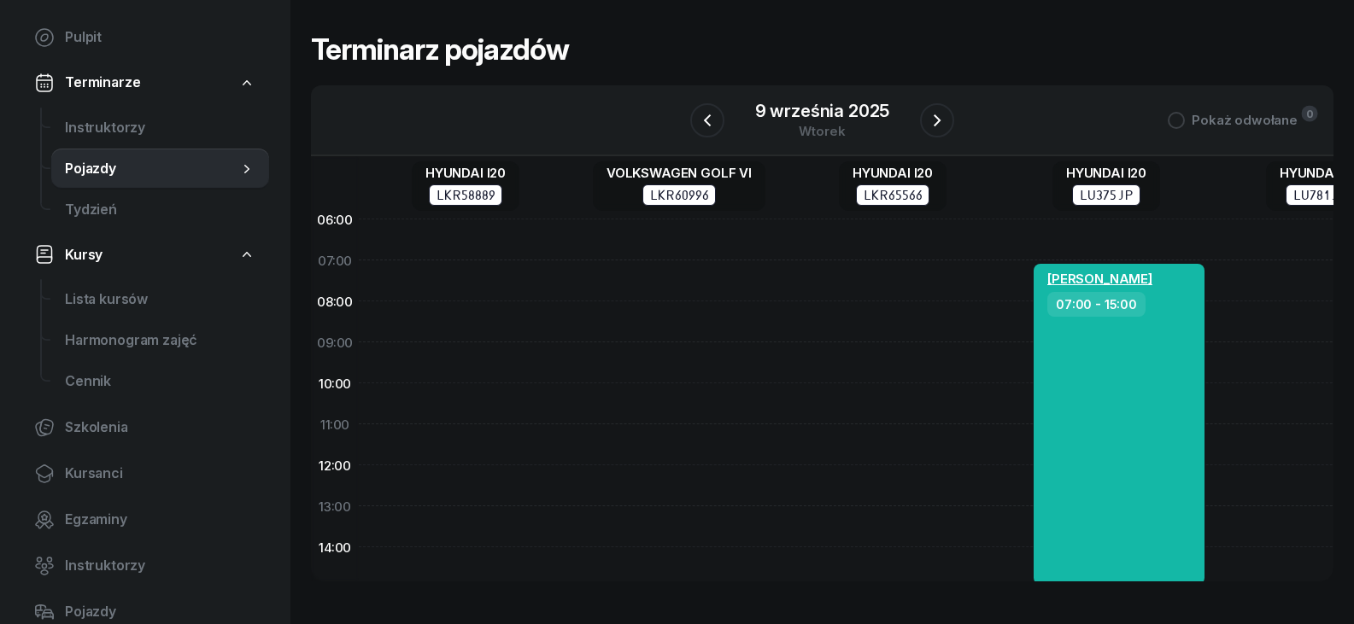
scroll to position [0, 103]
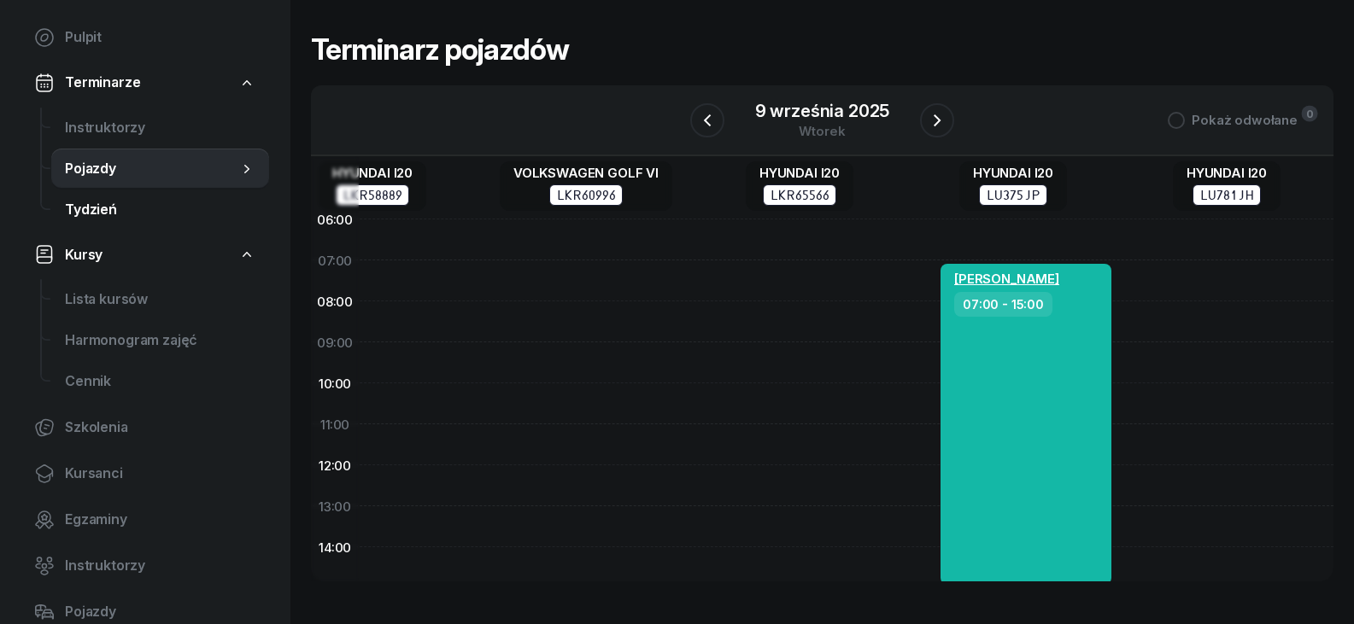
click at [86, 216] on span "Tydzień" at bounding box center [160, 210] width 190 height 22
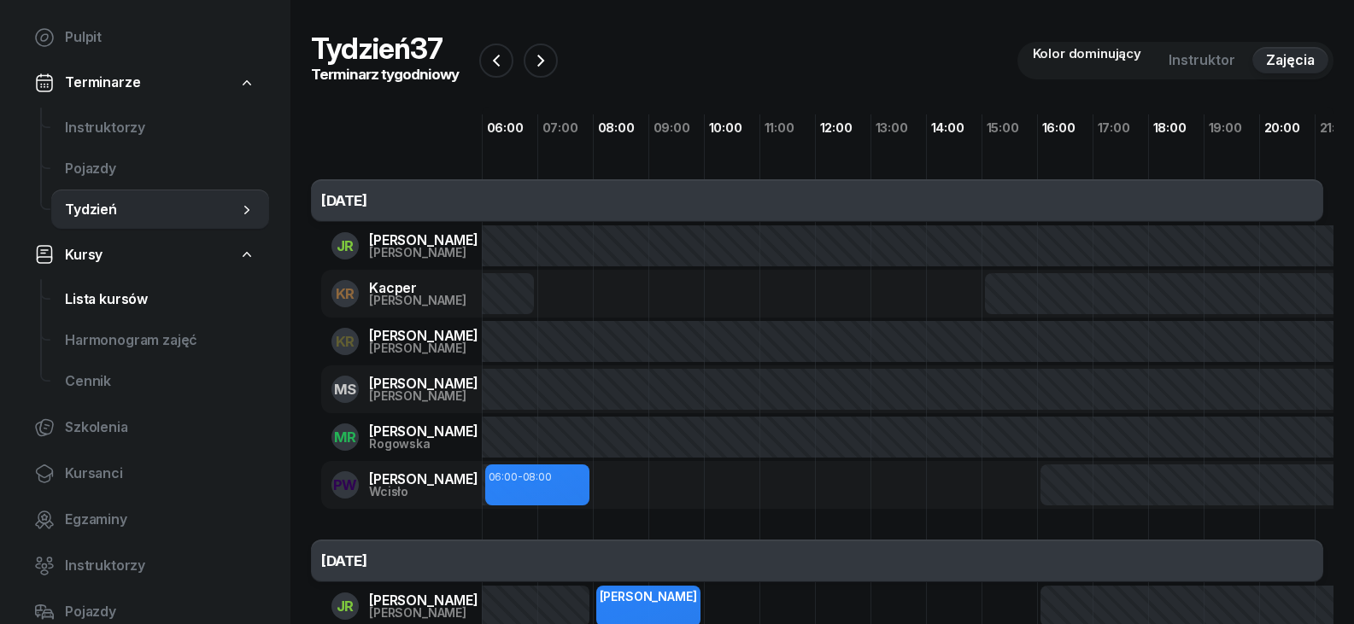
click at [87, 296] on span "Lista kursów" at bounding box center [160, 300] width 190 height 22
select select
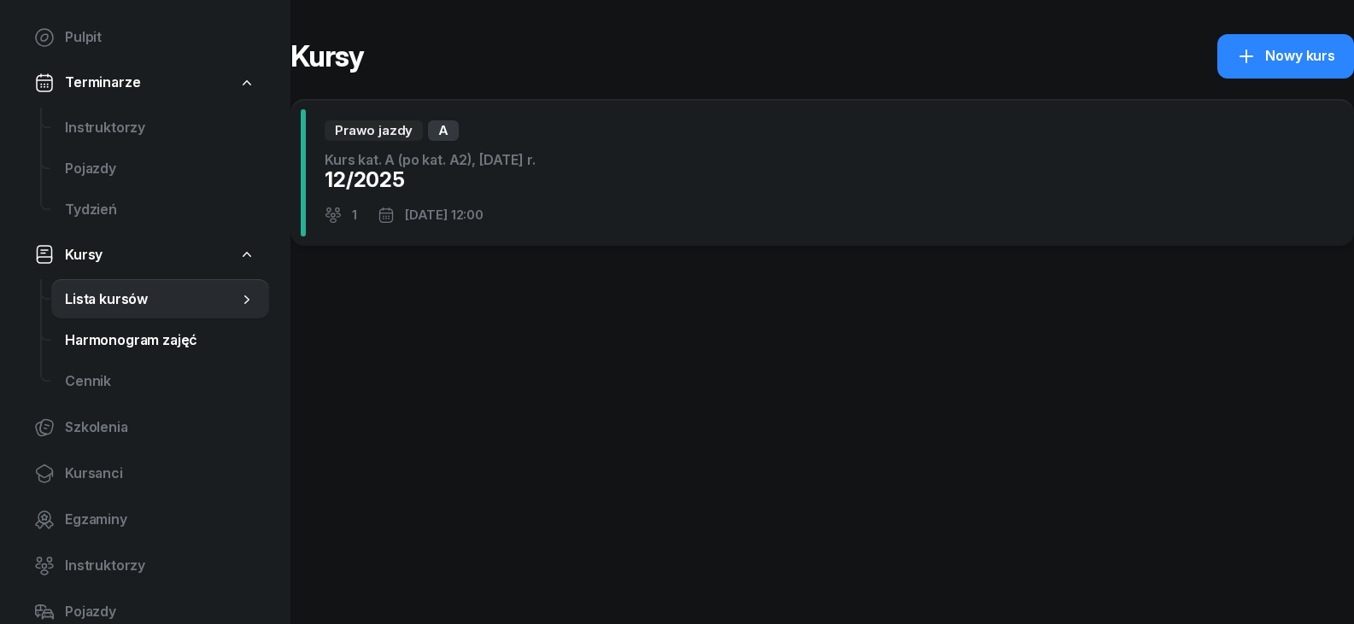
click at [148, 349] on span "Harmonogram zajęć" at bounding box center [160, 341] width 190 height 22
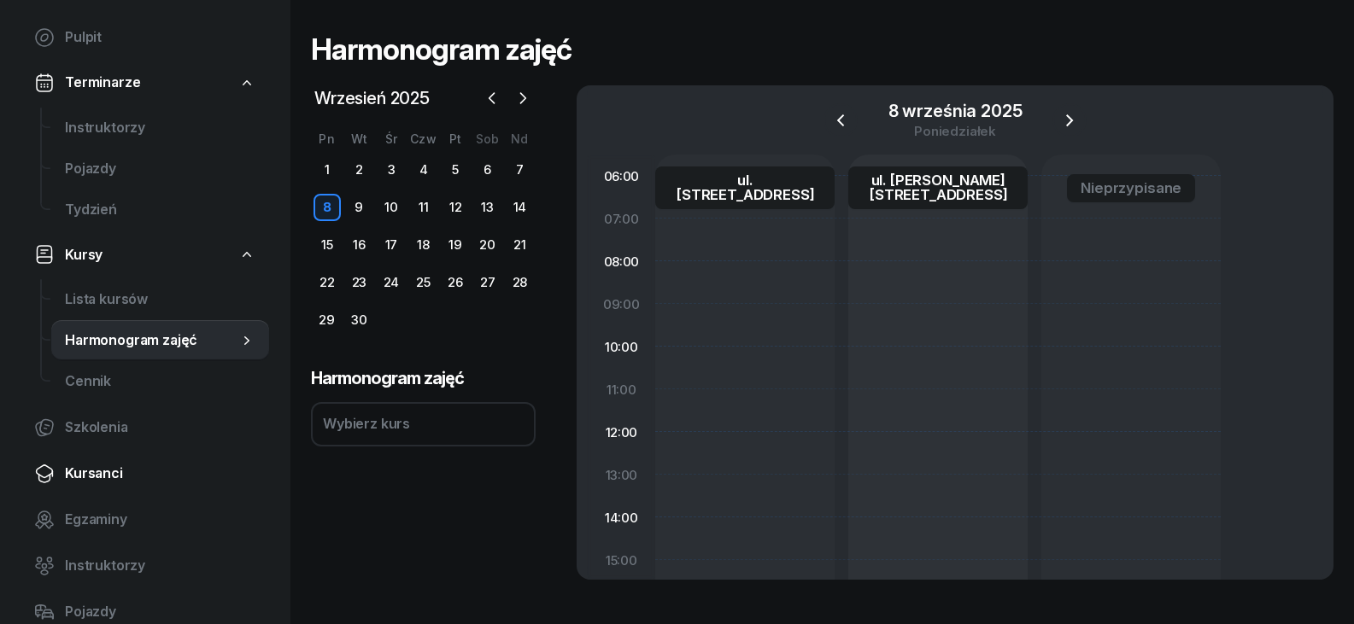
click at [104, 466] on span "Kursanci" at bounding box center [160, 474] width 190 height 22
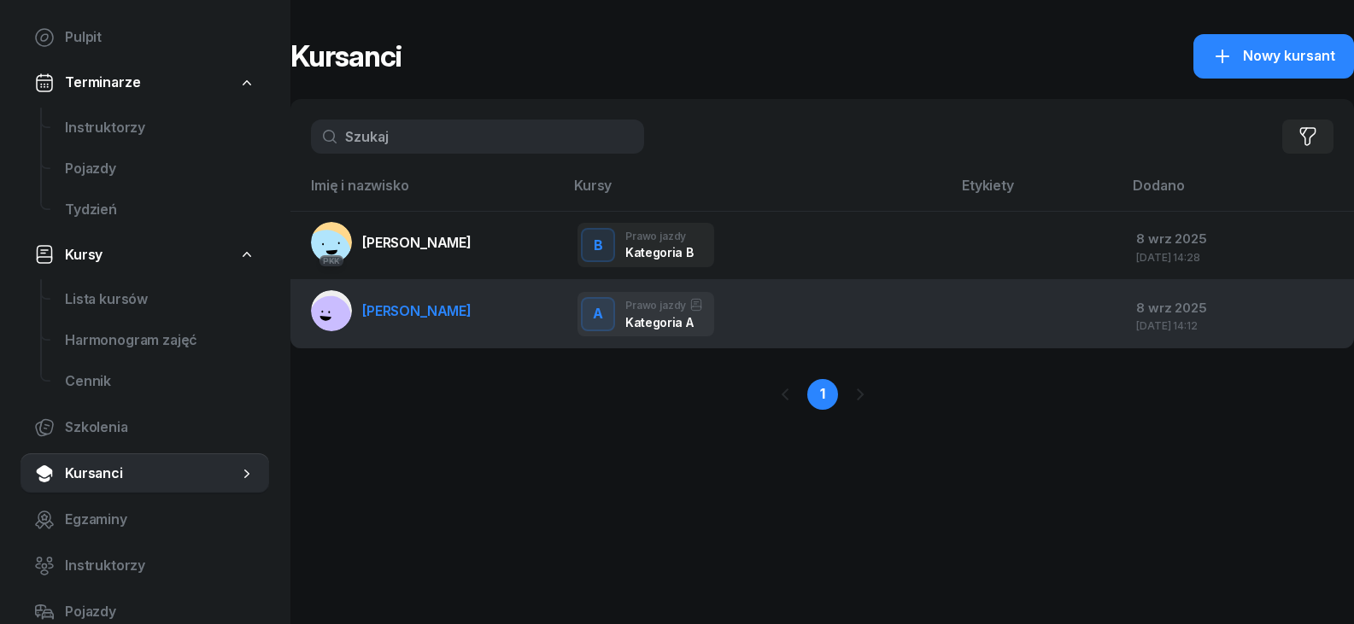
click at [976, 334] on td at bounding box center [1036, 314] width 171 height 68
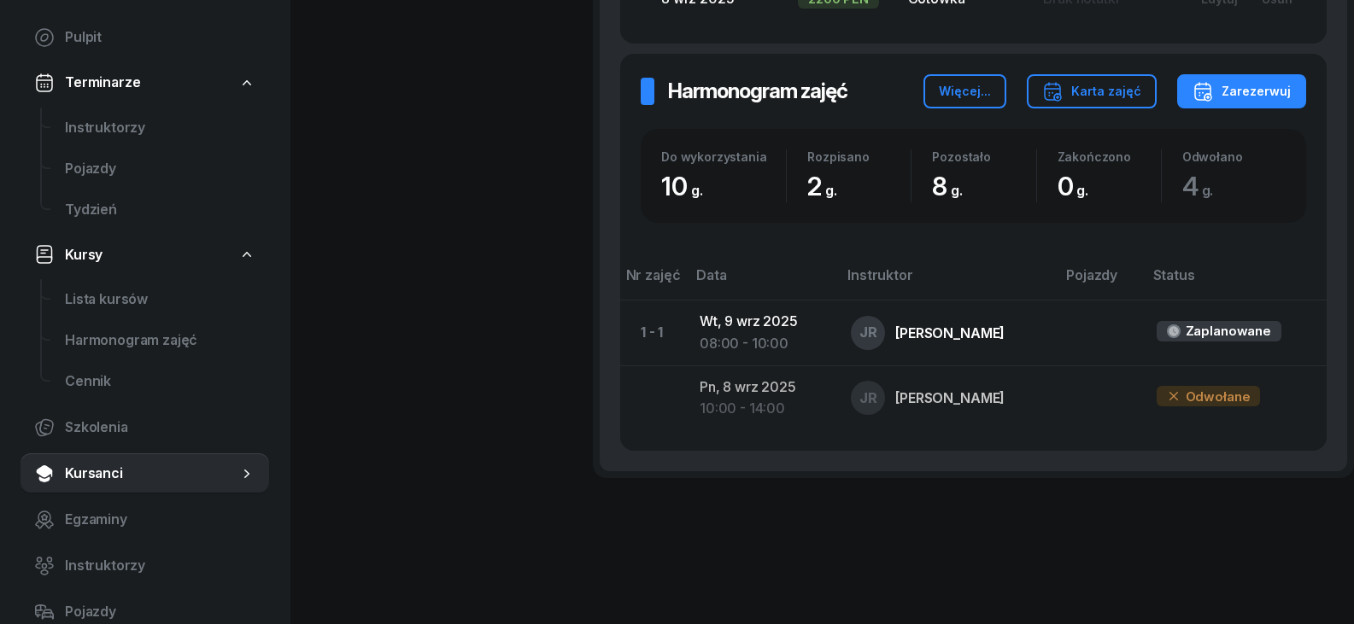
scroll to position [854, 0]
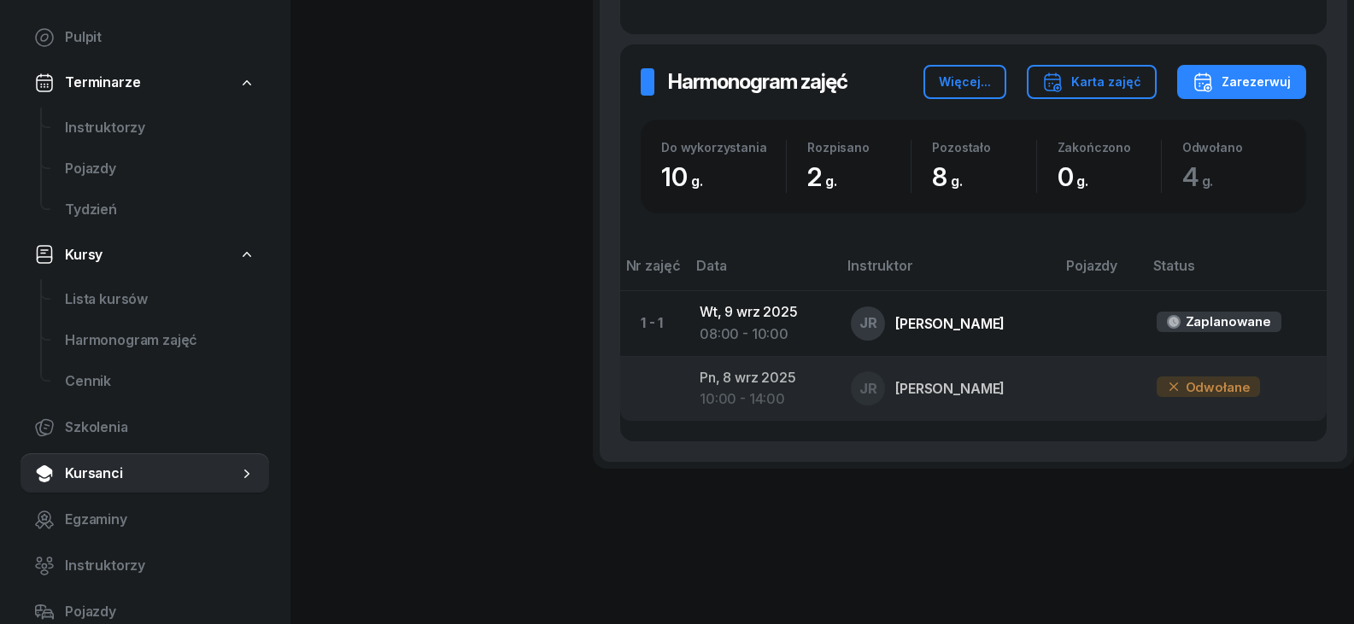
click at [1090, 393] on td at bounding box center [1099, 388] width 86 height 65
click at [1189, 397] on div "Odwołane" at bounding box center [1208, 387] width 104 height 20
click at [1190, 388] on div "Odwołane" at bounding box center [1208, 387] width 104 height 20
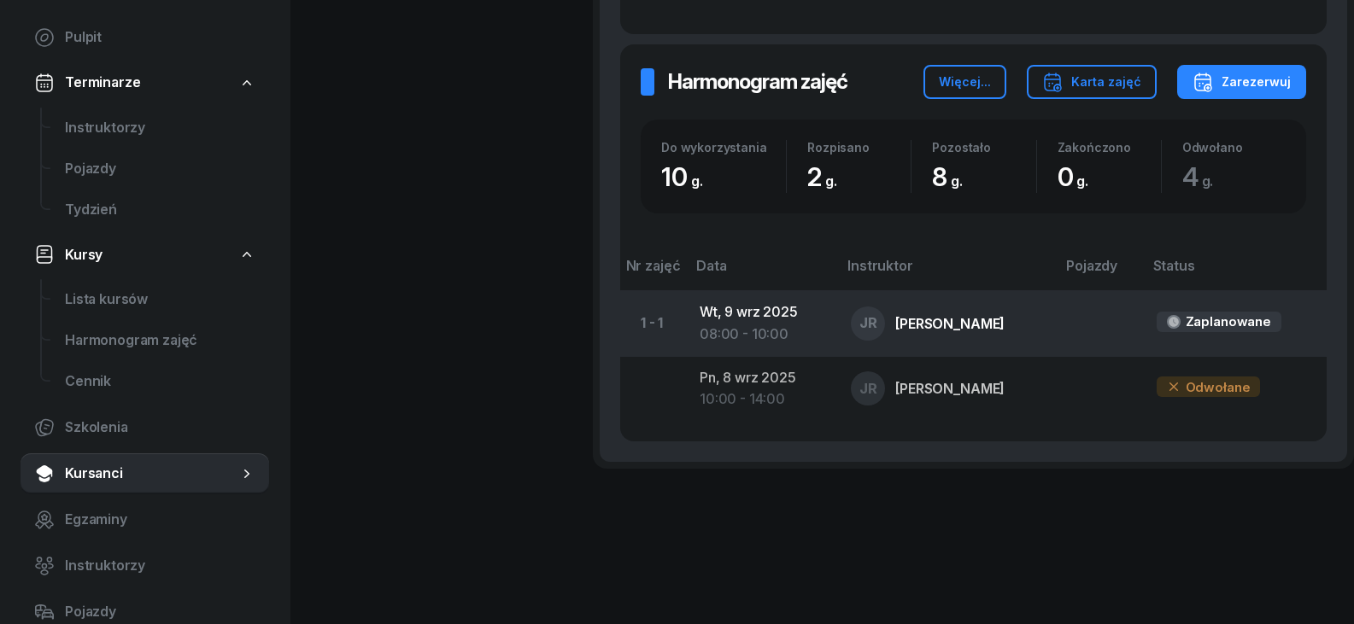
click at [1097, 319] on td at bounding box center [1099, 323] width 86 height 65
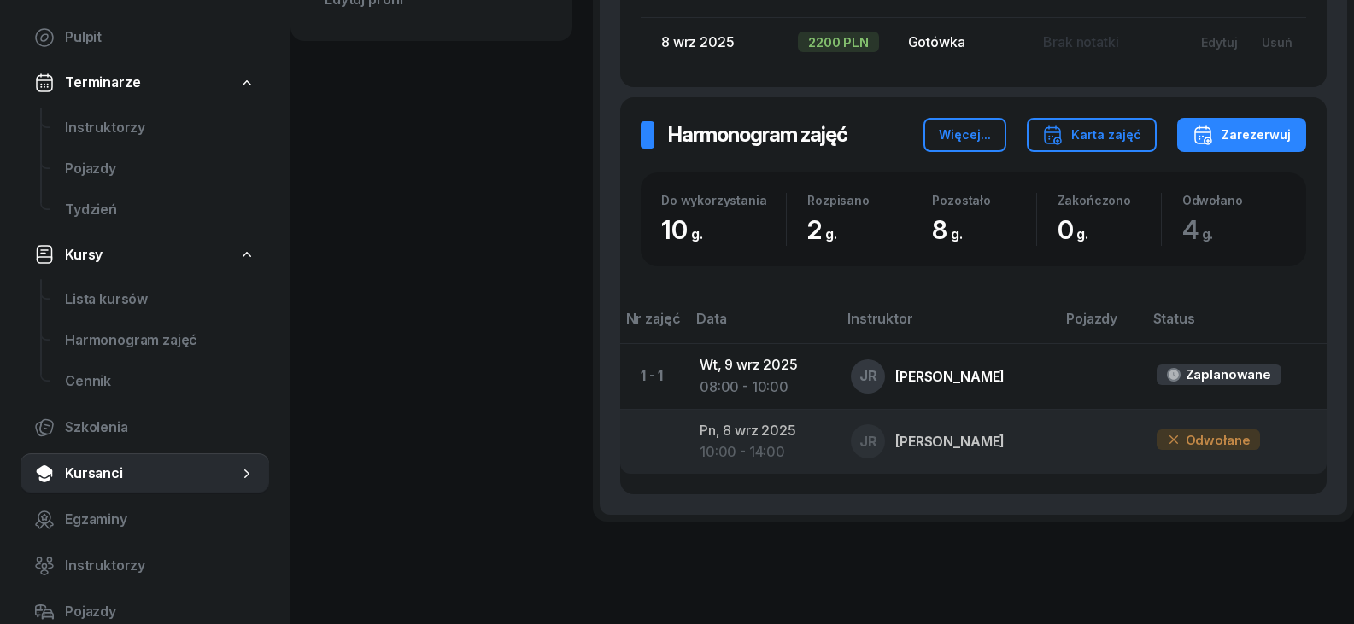
scroll to position [683, 0]
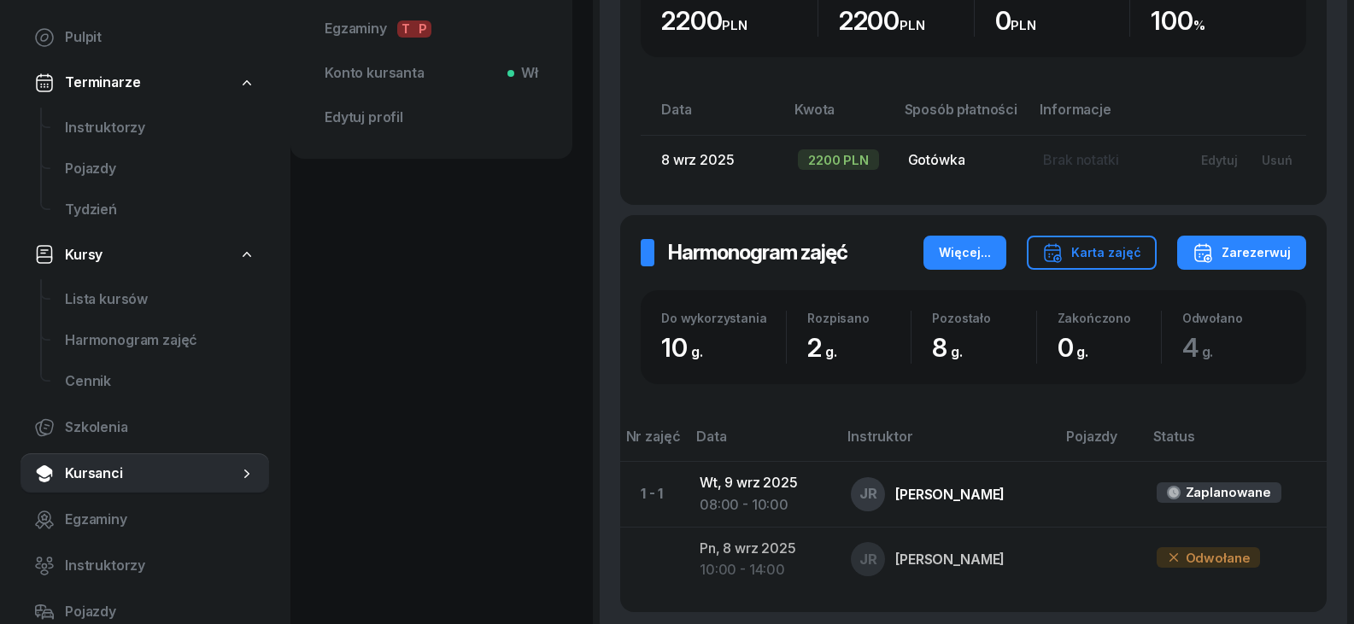
click at [963, 266] on button "Więcej..." at bounding box center [964, 253] width 83 height 34
click at [799, 390] on div "Nr zajęć Data Instruktor Pojazdy Status 1 - 1 [DATE] 08:00 - 10:00 JR [PERSON_N…" at bounding box center [973, 488] width 706 height 208
click at [760, 325] on div "Do wykorzystania 10 g." at bounding box center [723, 337] width 125 height 53
click at [389, 118] on span "Edytuj profil" at bounding box center [431, 118] width 213 height 22
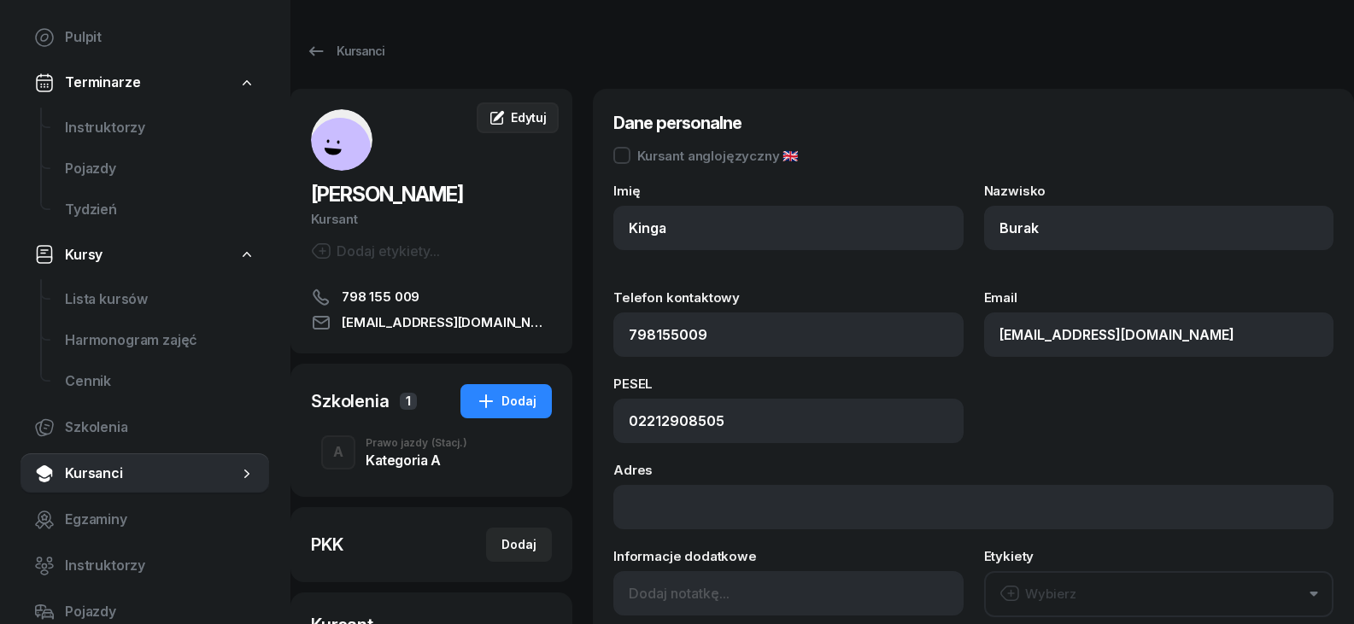
click at [514, 118] on span "Edytuj" at bounding box center [529, 117] width 36 height 15
click at [513, 120] on span "Edytuj" at bounding box center [529, 117] width 36 height 15
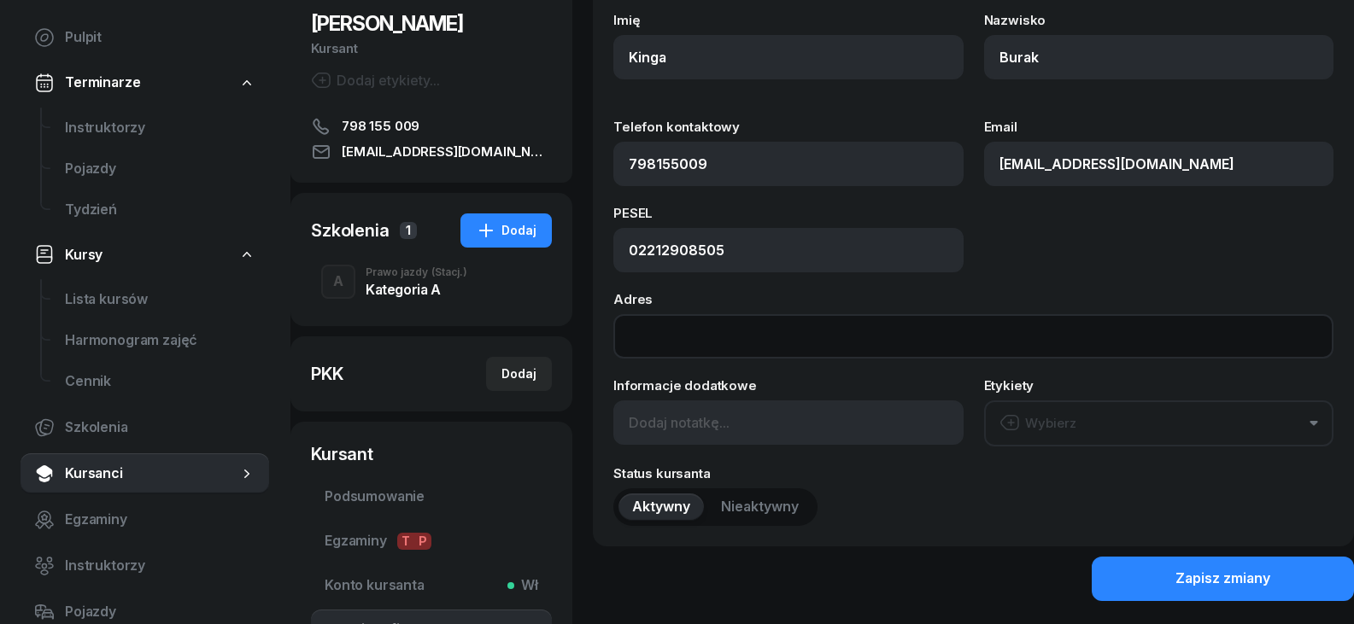
click at [711, 328] on input "Adres" at bounding box center [973, 336] width 720 height 44
click at [696, 338] on input "Wólka [STREET_ADDRESS]" at bounding box center [973, 336] width 720 height 44
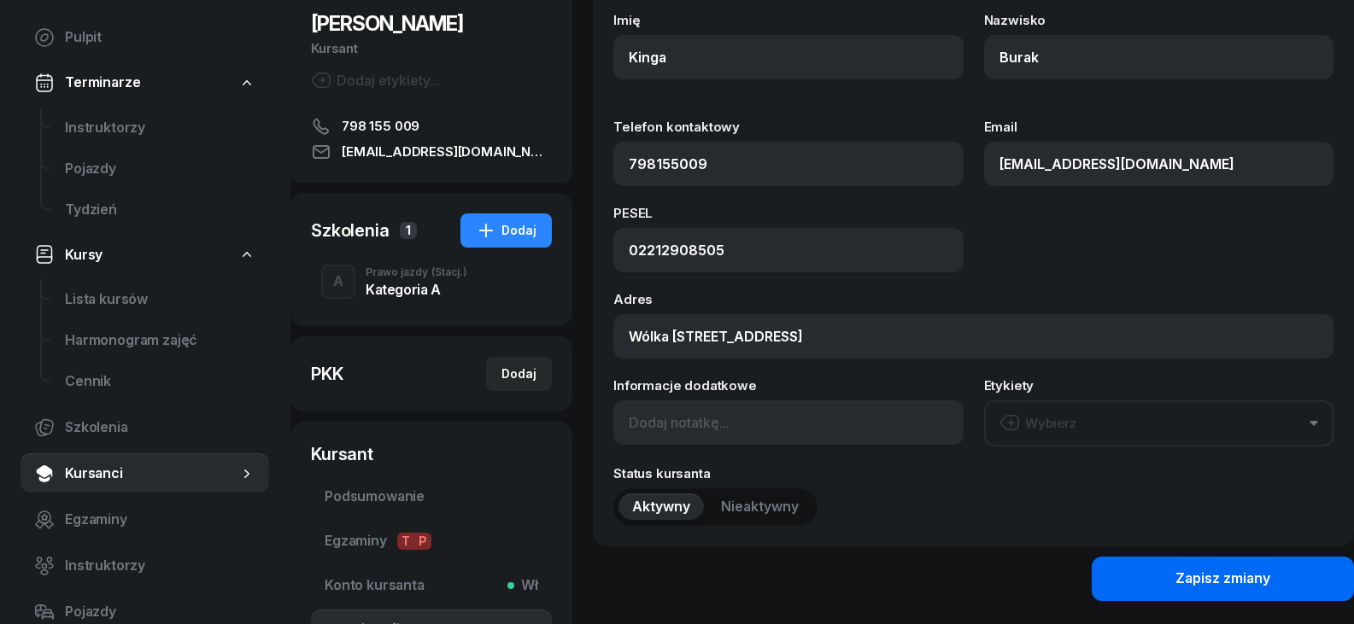
click at [1235, 589] on div "Zapisz zmiany" at bounding box center [1222, 579] width 95 height 22
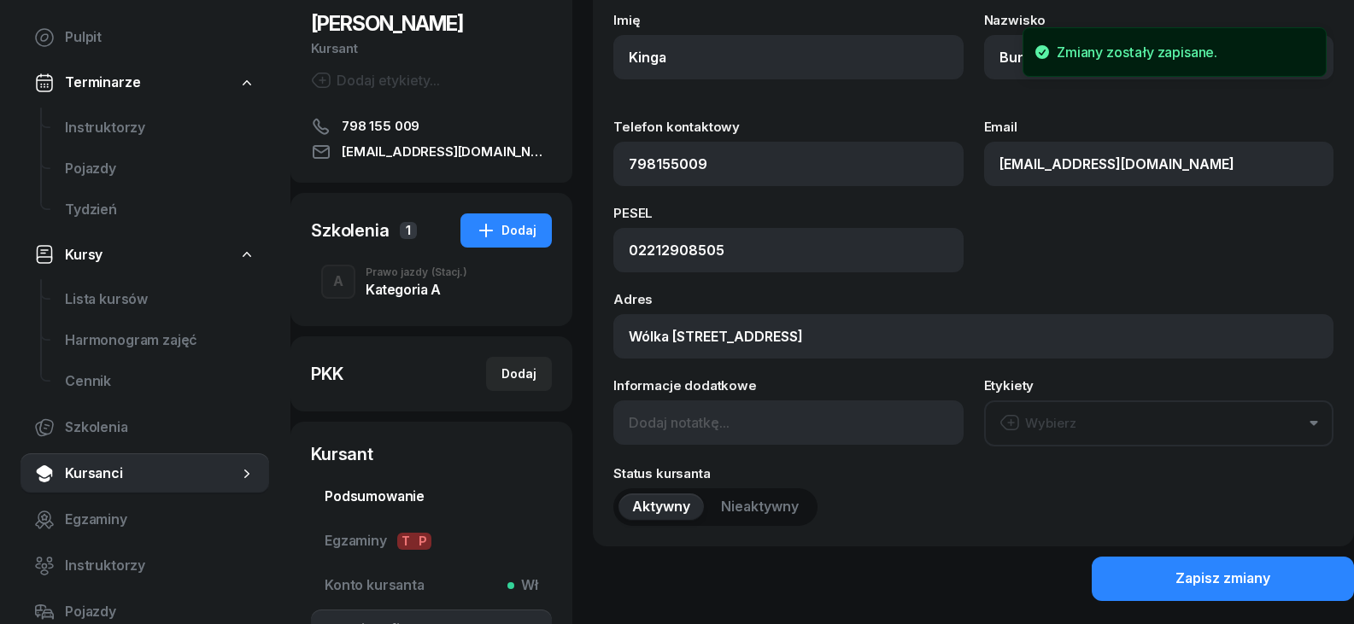
click at [365, 494] on span "Podsumowanie" at bounding box center [431, 497] width 213 height 22
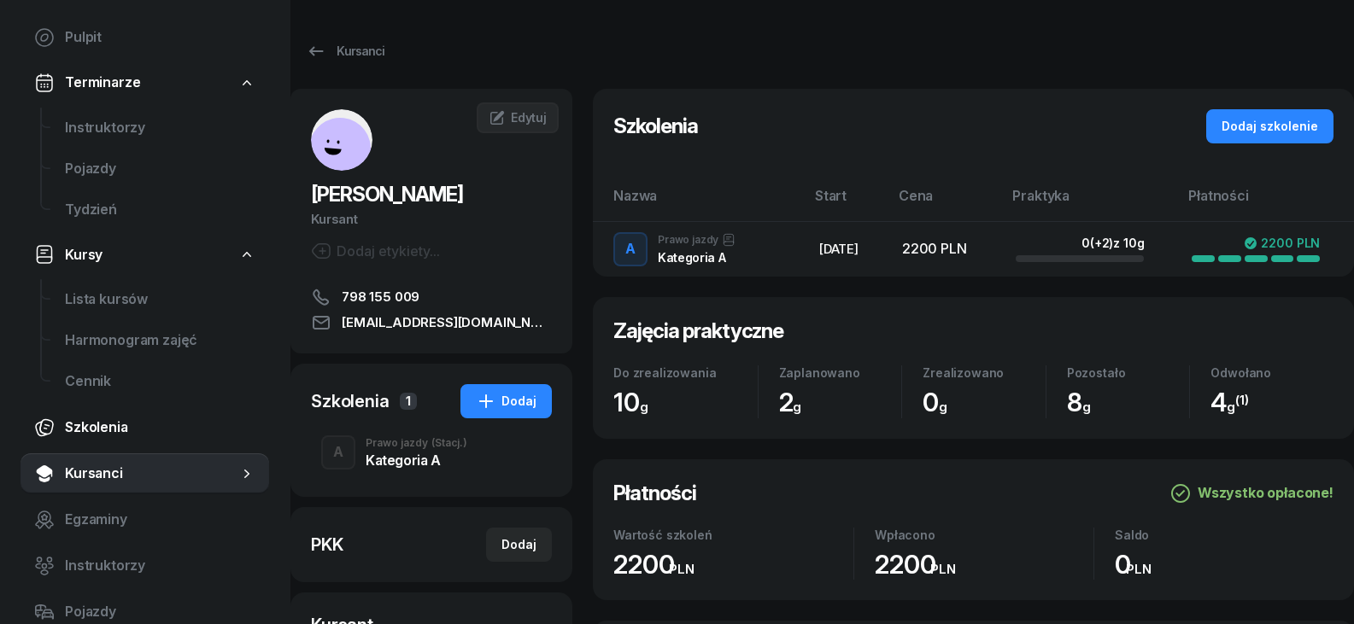
click at [117, 437] on span "Szkolenia" at bounding box center [160, 428] width 190 height 22
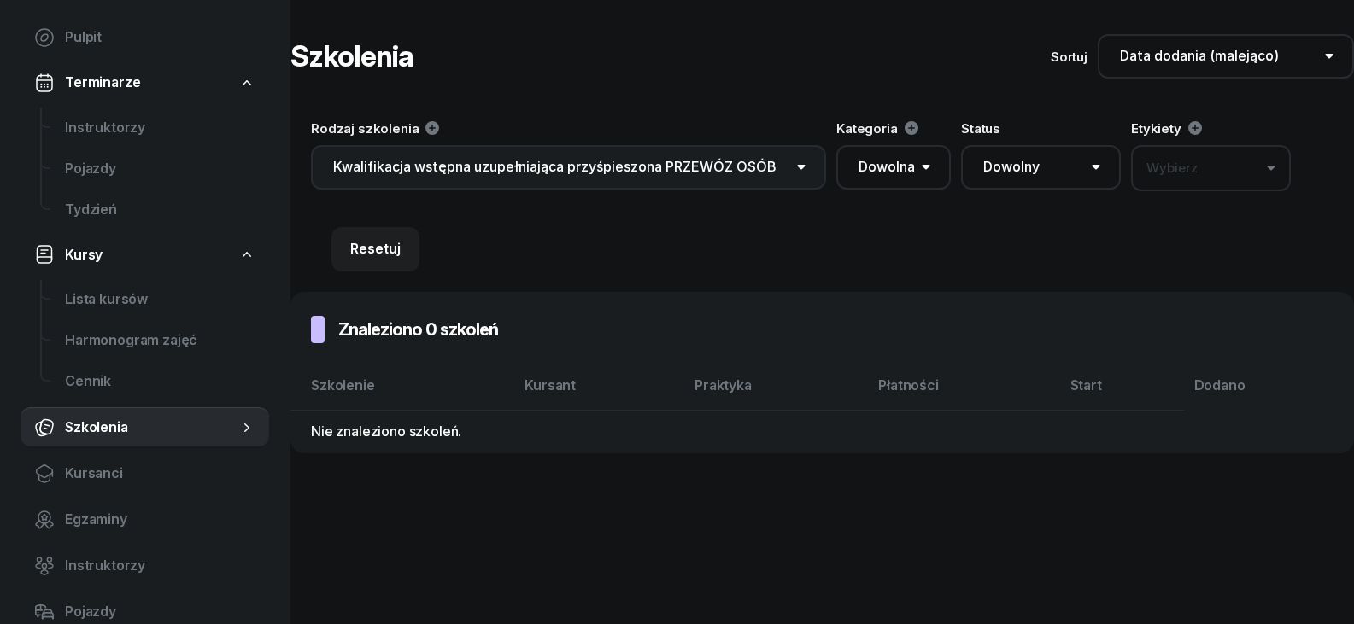
click at [652, 167] on select "Dowolne Prawo Jazdy Jazdy doszkalające Kwalifikacja wstępna PRZEWÓZ RZECZY Kwal…" at bounding box center [568, 167] width 515 height 44
click at [311, 145] on select "Dowolne Prawo Jazdy Jazdy doszkalające Kwalifikacja wstępna PRZEWÓZ RZECZY Kwal…" at bounding box center [568, 167] width 515 height 44
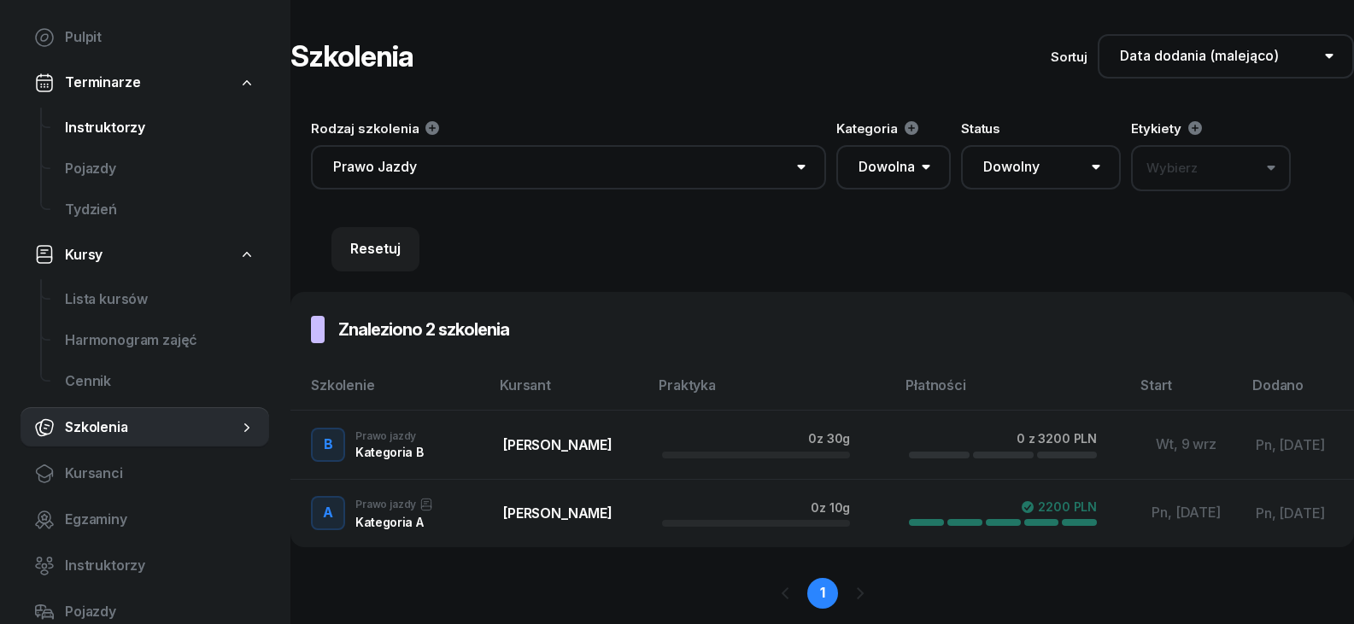
click at [115, 134] on span "Instruktorzy" at bounding box center [160, 128] width 190 height 22
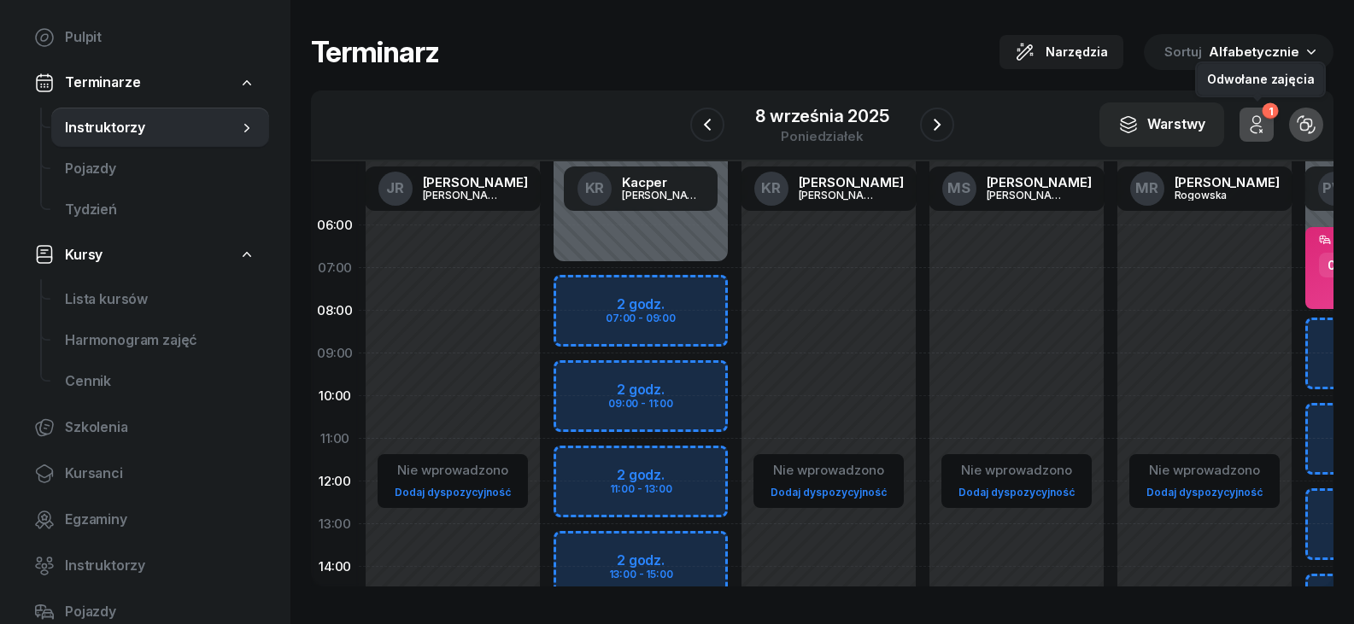
click at [1256, 125] on icon "button" at bounding box center [1256, 124] width 20 height 20
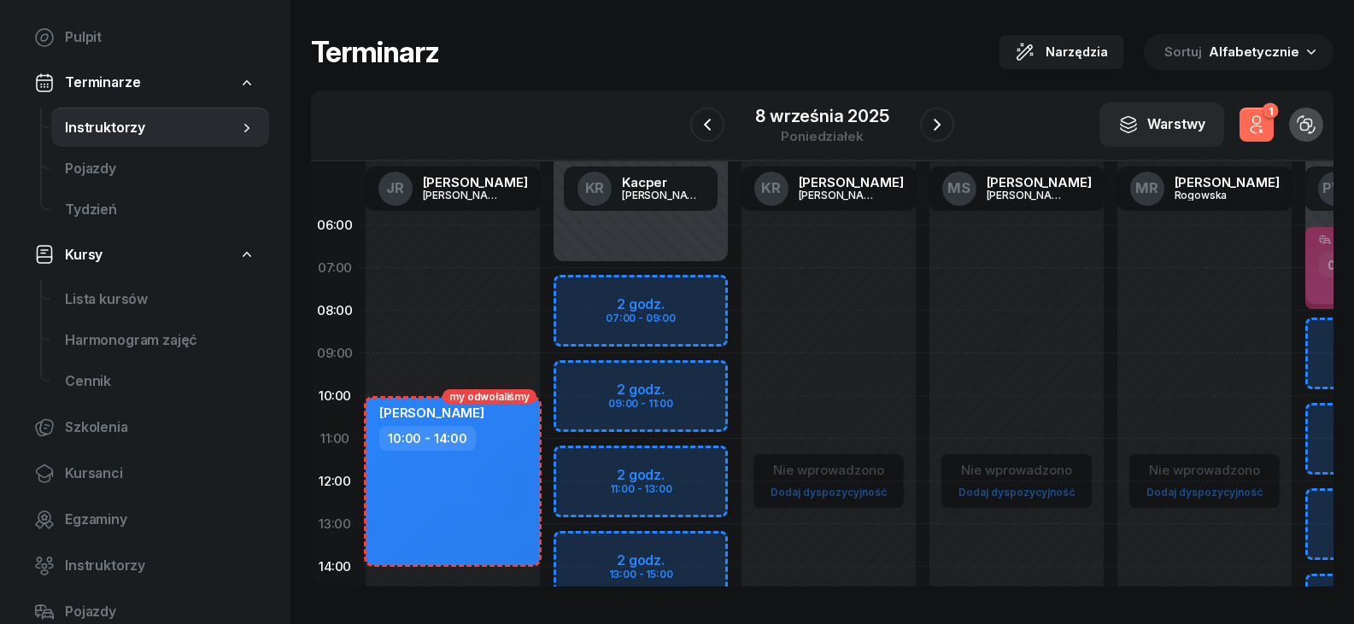
click at [1254, 125] on icon "button" at bounding box center [1256, 124] width 20 height 20
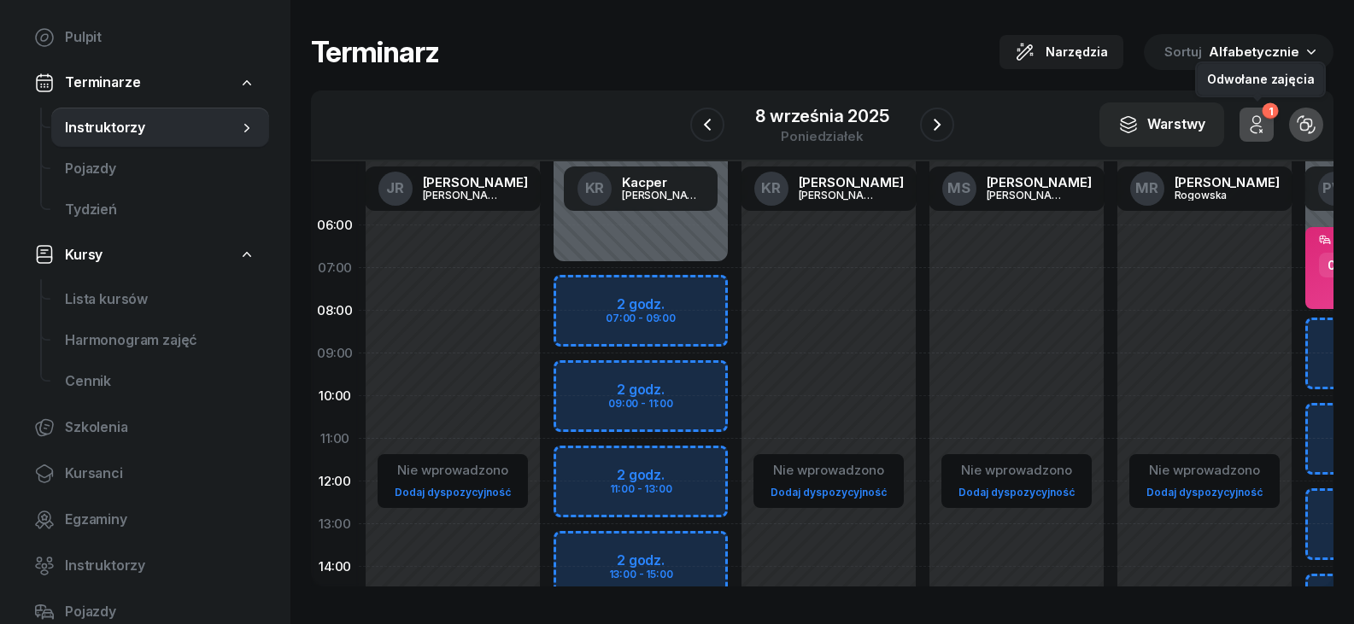
click at [1254, 125] on icon "button" at bounding box center [1256, 124] width 20 height 20
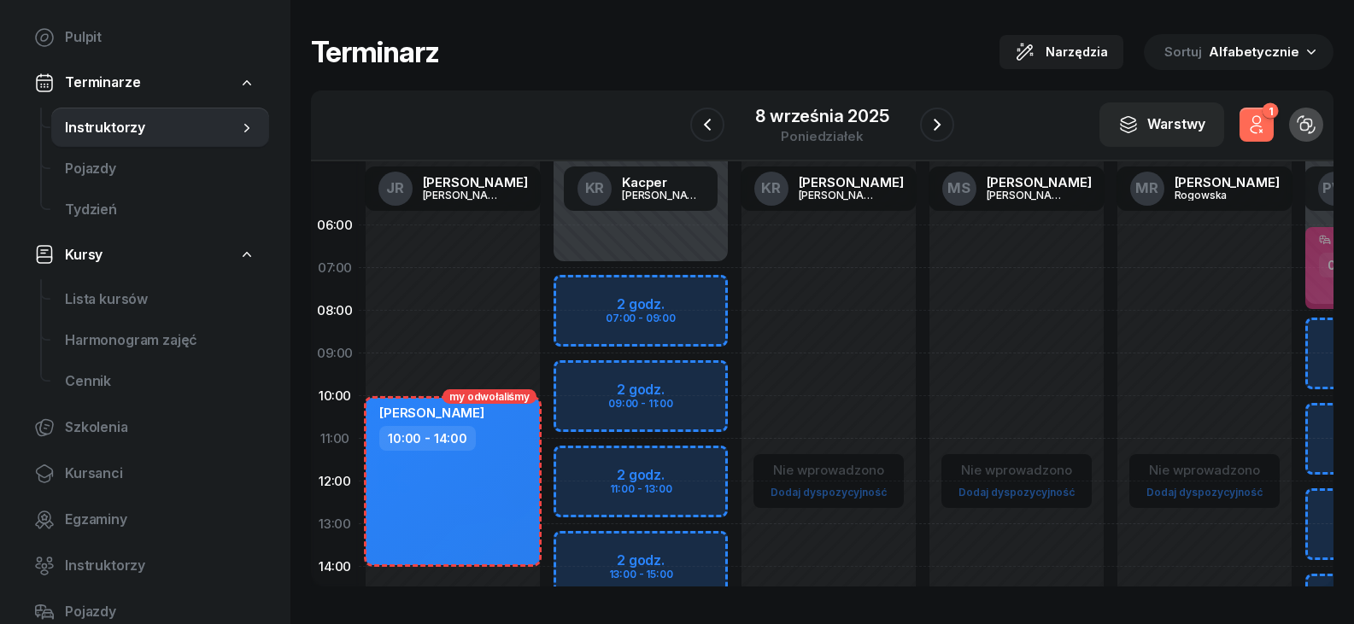
click at [1254, 125] on icon "button" at bounding box center [1256, 124] width 20 height 20
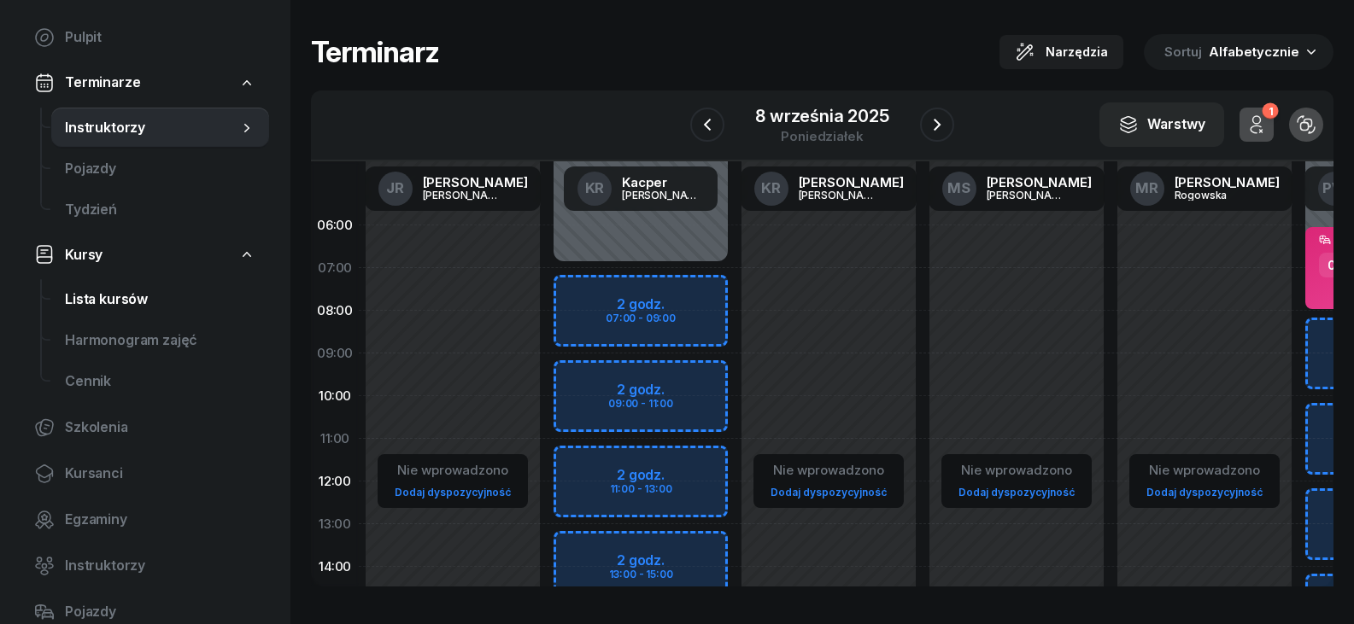
click at [149, 296] on span "Lista kursów" at bounding box center [160, 300] width 190 height 22
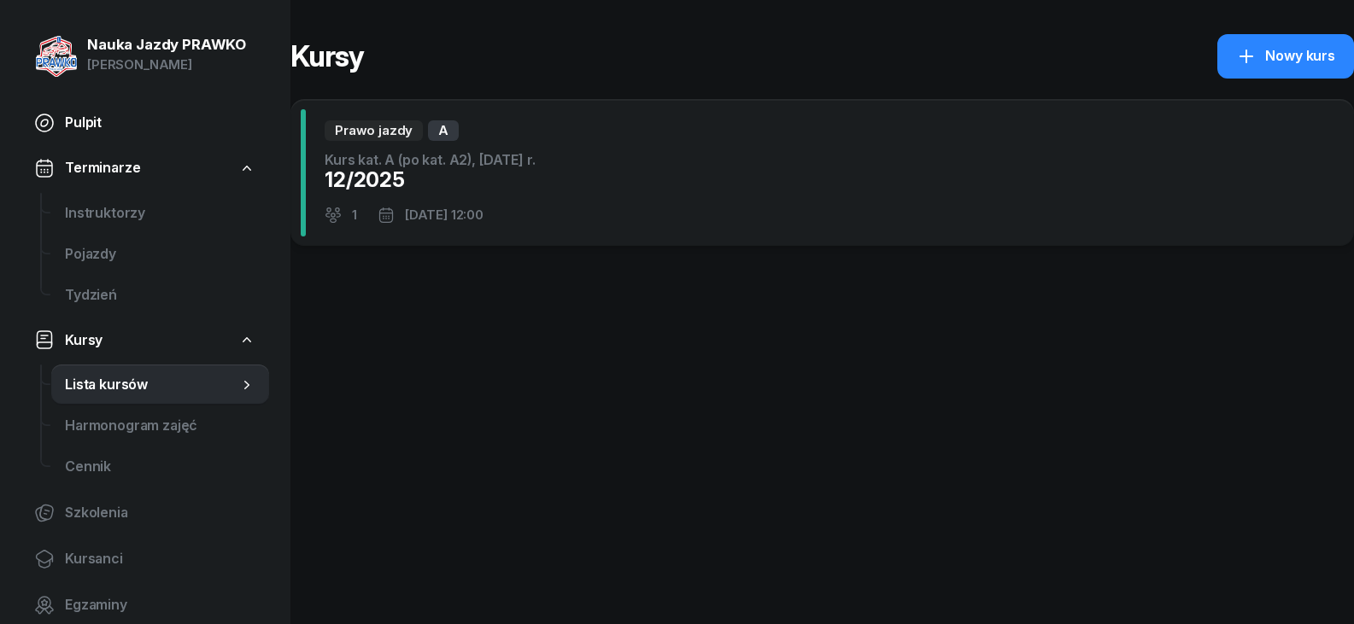
click at [104, 132] on span "Pulpit" at bounding box center [160, 123] width 190 height 22
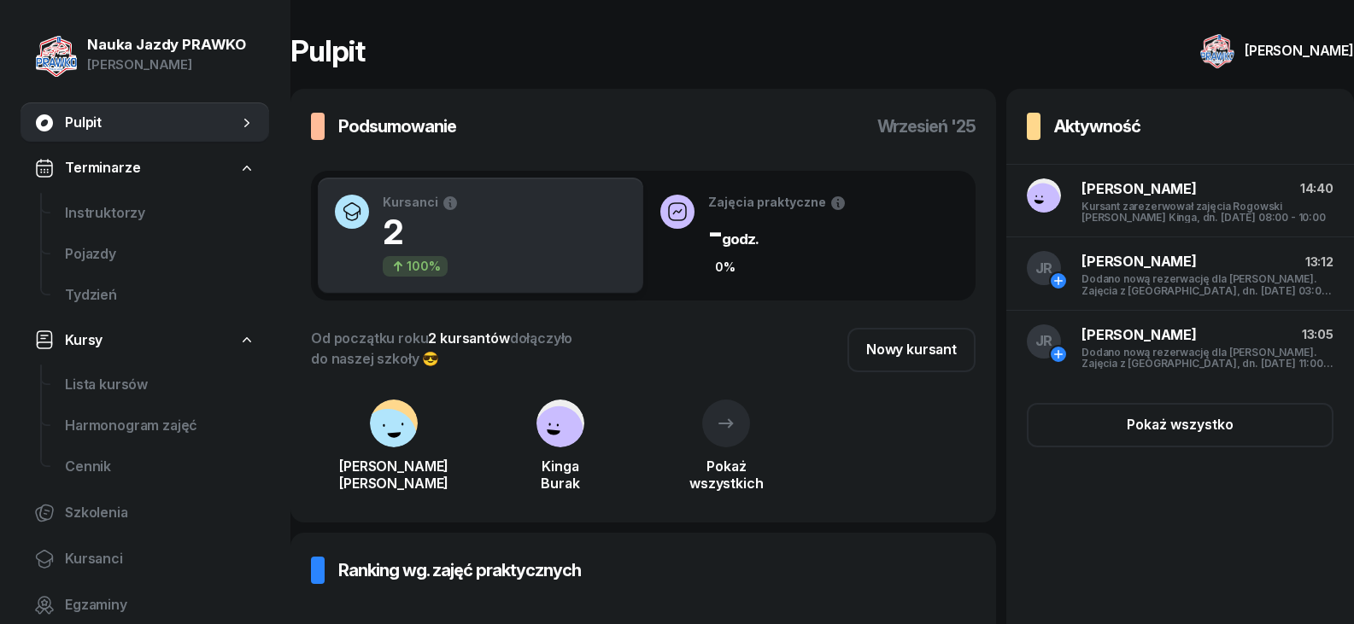
click at [1215, 216] on div "Kursant zarezerwował zajęcia Rogowski [PERSON_NAME] Kinga, dn. [DATE] 08:00 - 1…" at bounding box center [1207, 212] width 252 height 22
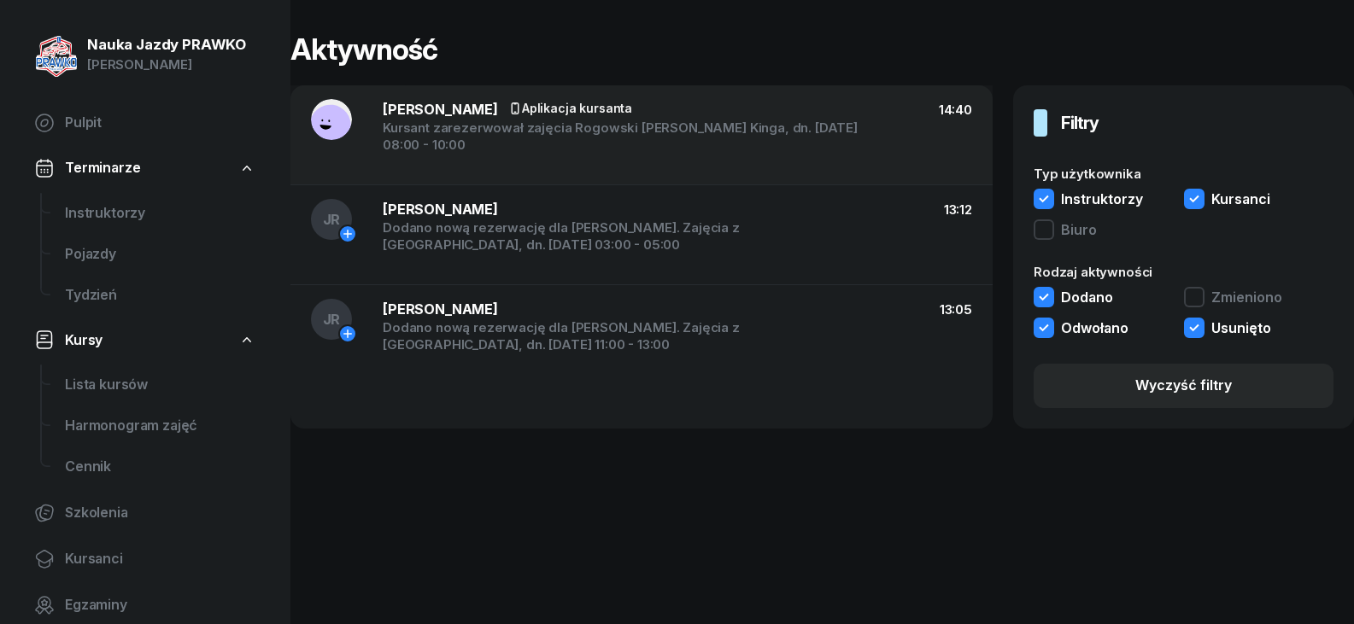
click at [1042, 225] on button "Biuro" at bounding box center [1064, 232] width 63 height 26
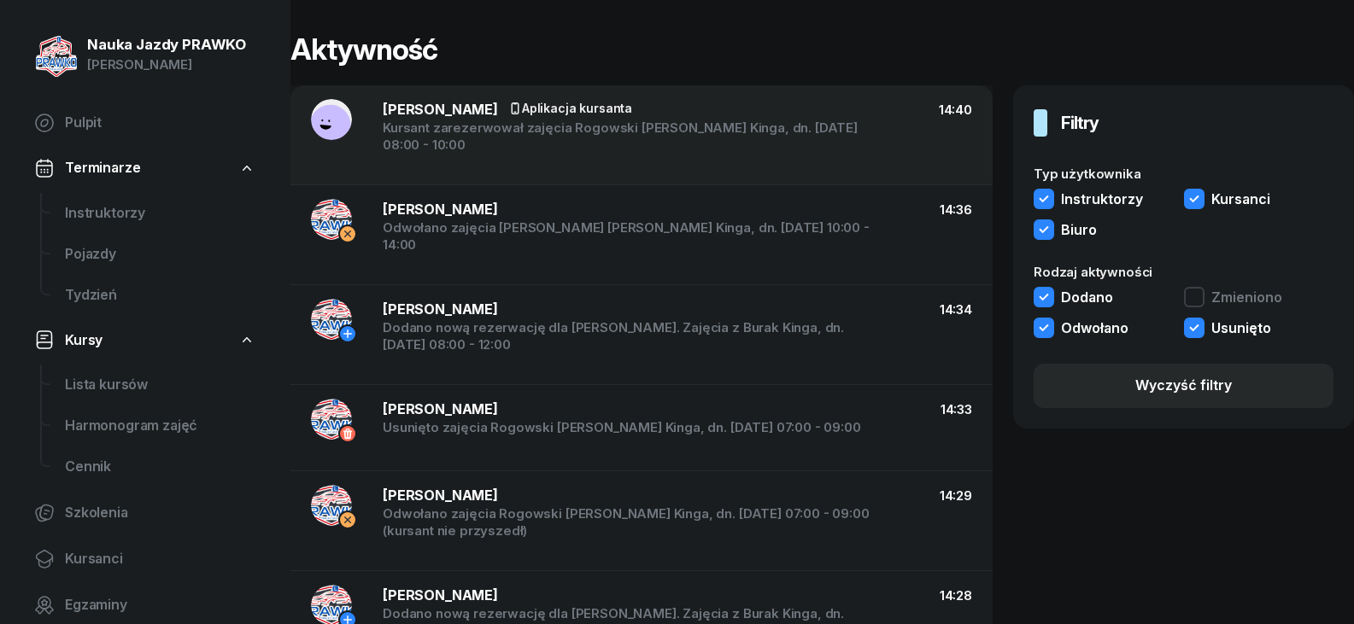
click at [1051, 231] on button "Biuro" at bounding box center [1064, 232] width 63 height 26
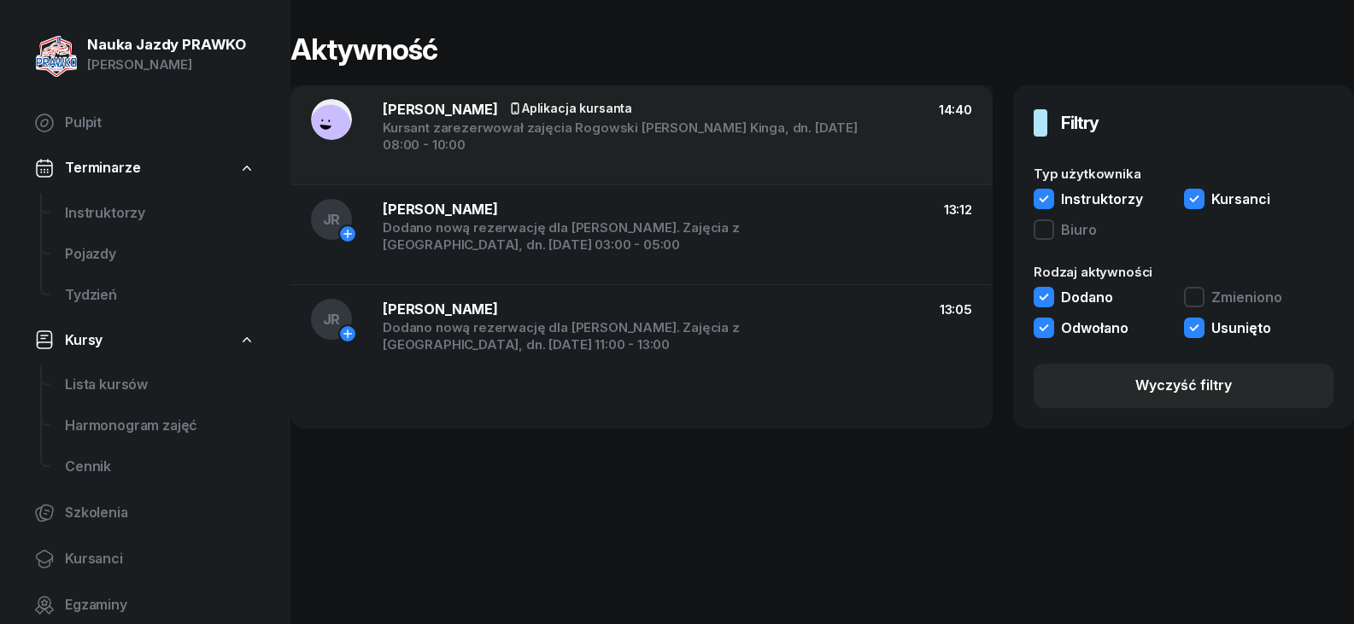
click at [1194, 196] on button "Kursanci" at bounding box center [1227, 202] width 86 height 26
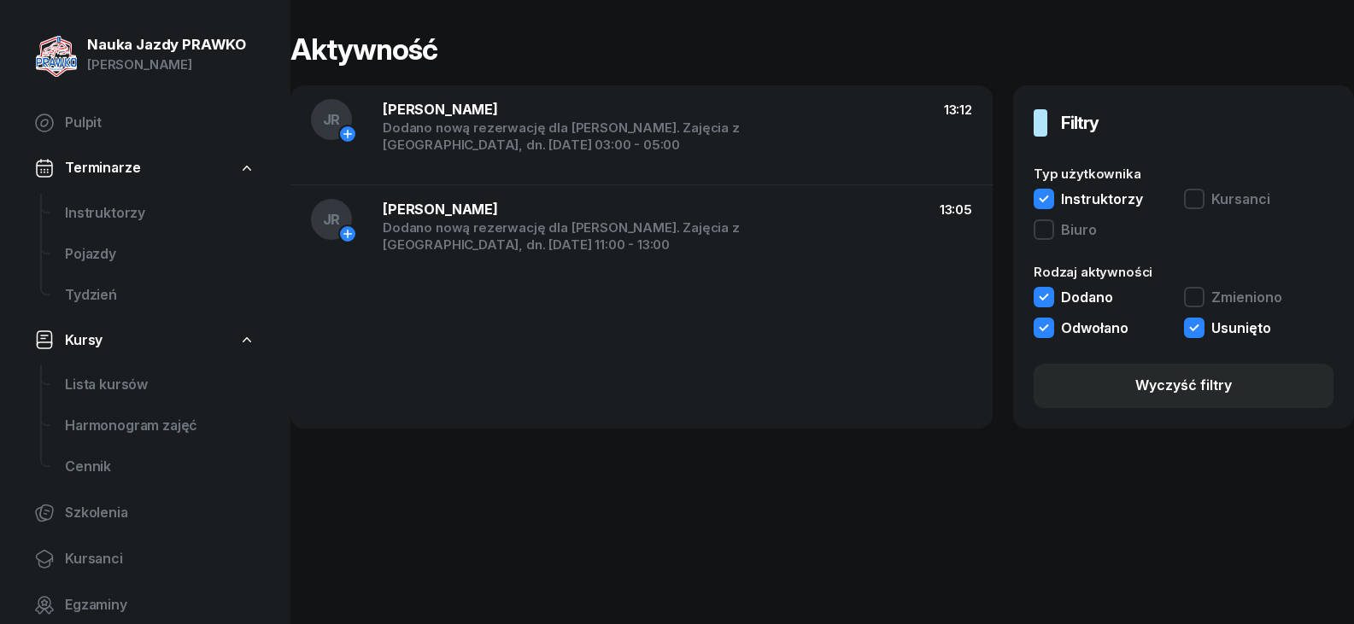
click at [952, 511] on div "Aktywność JR [PERSON_NAME] Dodano nową rezerwację dla [PERSON_NAME]. Zajęcia z …" at bounding box center [821, 312] width 1063 height 624
click at [99, 114] on span "Pulpit" at bounding box center [160, 123] width 190 height 22
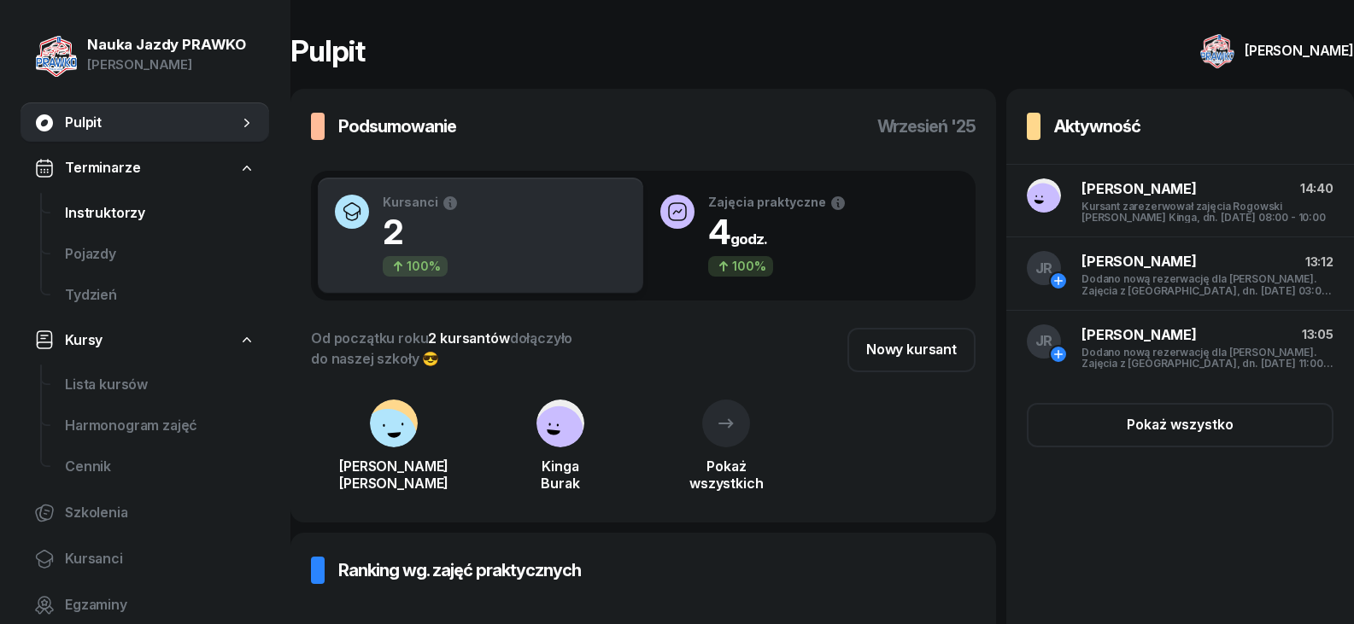
click at [87, 221] on span "Instruktorzy" at bounding box center [160, 213] width 190 height 22
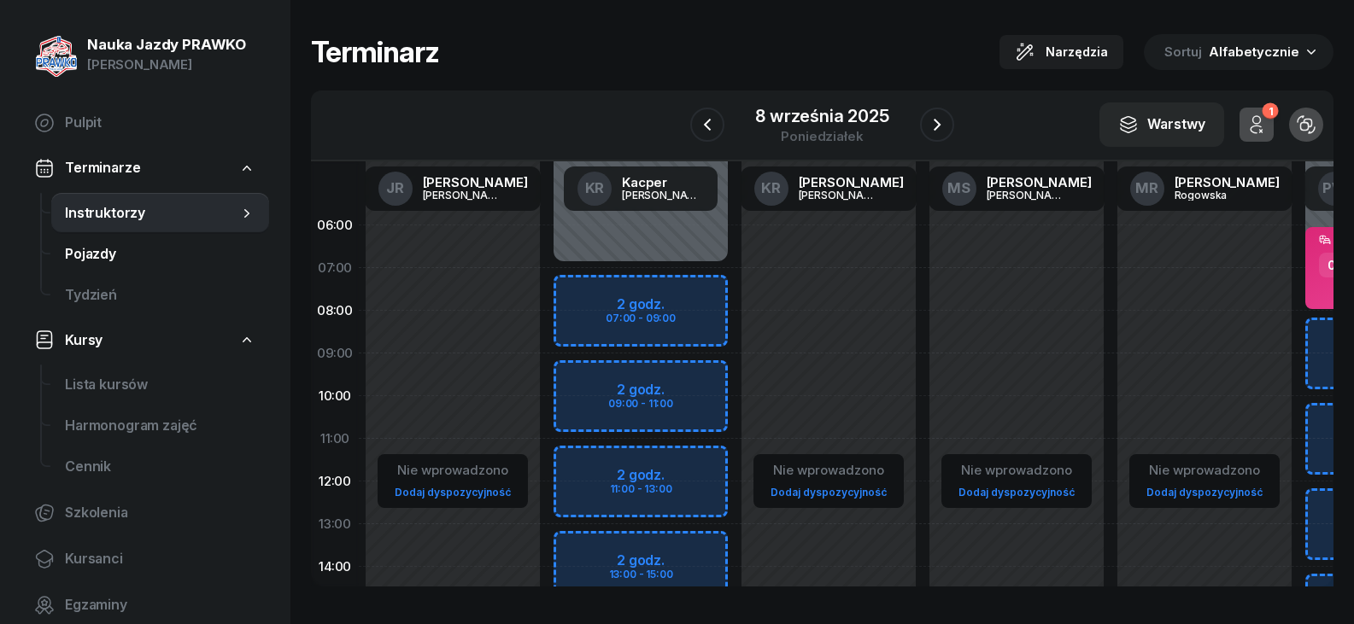
click at [96, 267] on link "Pojazdy" at bounding box center [160, 254] width 218 height 41
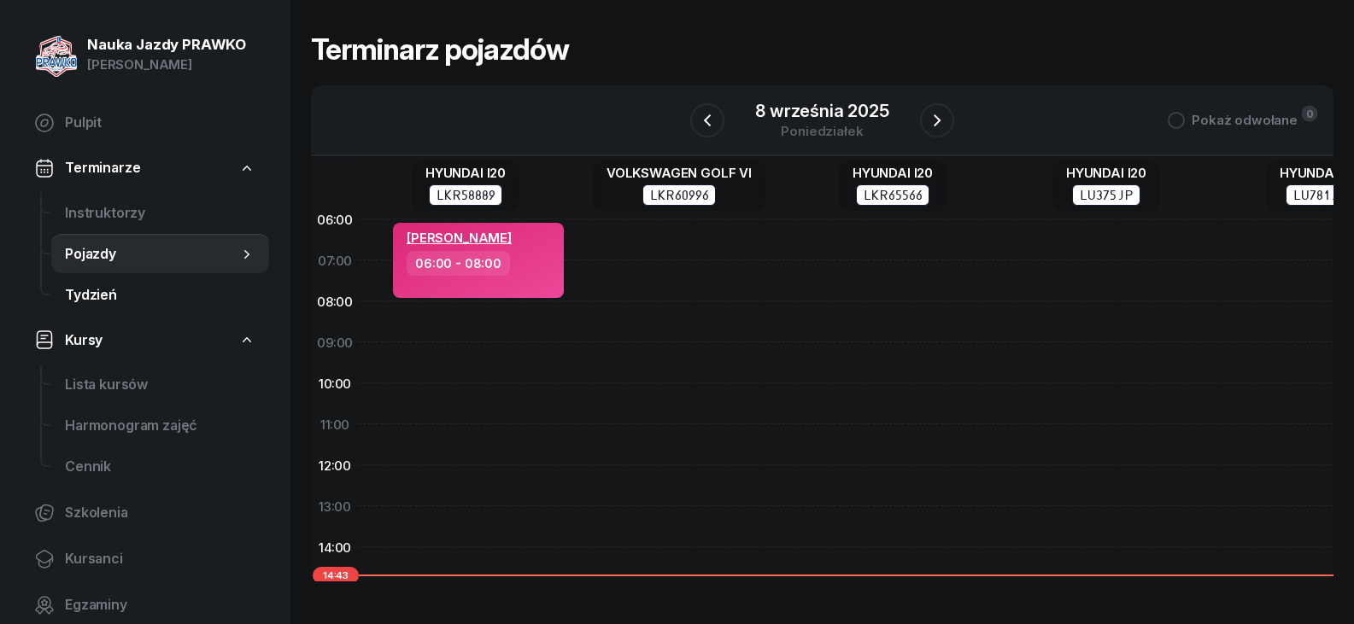
click at [142, 303] on span "Tydzień" at bounding box center [160, 295] width 190 height 22
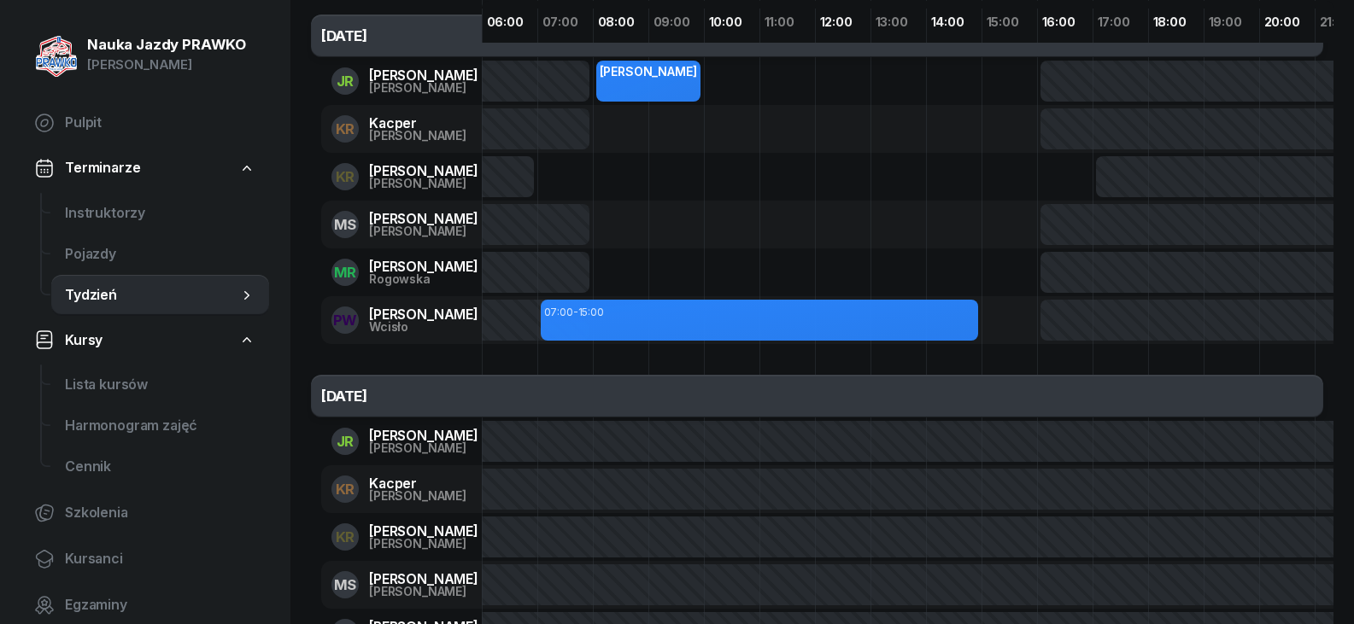
scroll to position [342, 0]
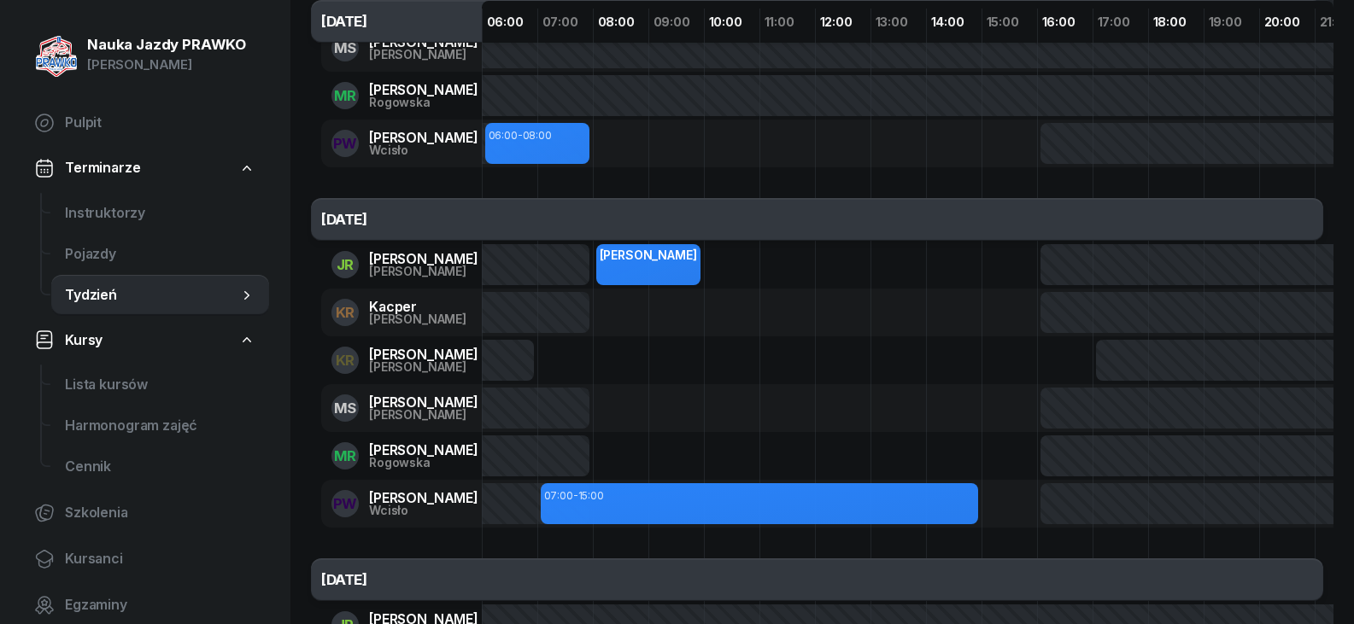
click at [172, 344] on link "Kursy" at bounding box center [144, 340] width 249 height 39
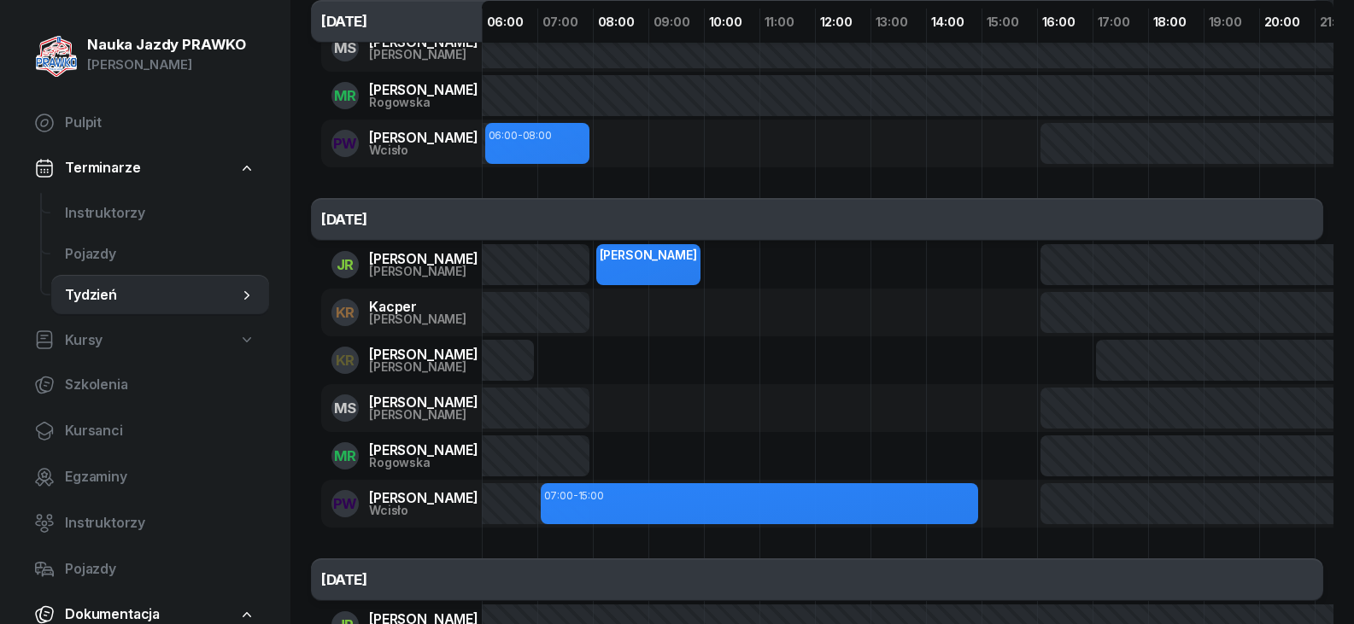
click at [135, 343] on link "Kursy" at bounding box center [144, 340] width 249 height 39
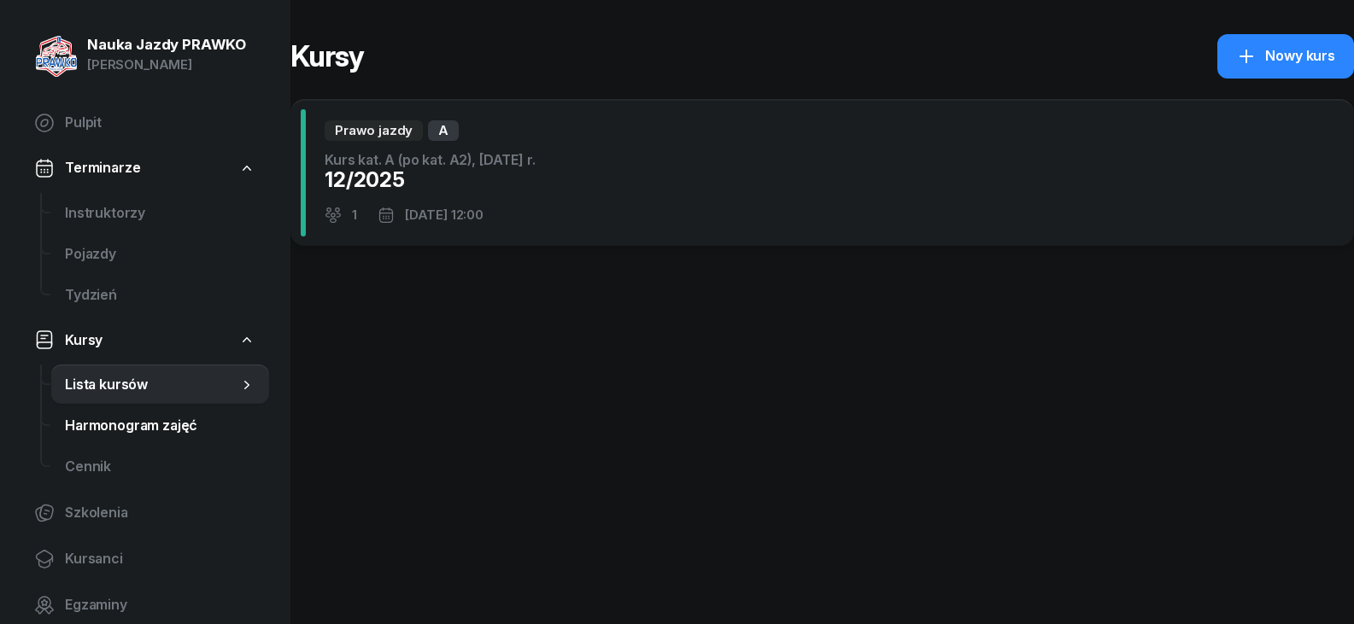
click at [125, 426] on span "Harmonogram zajęć" at bounding box center [160, 426] width 190 height 22
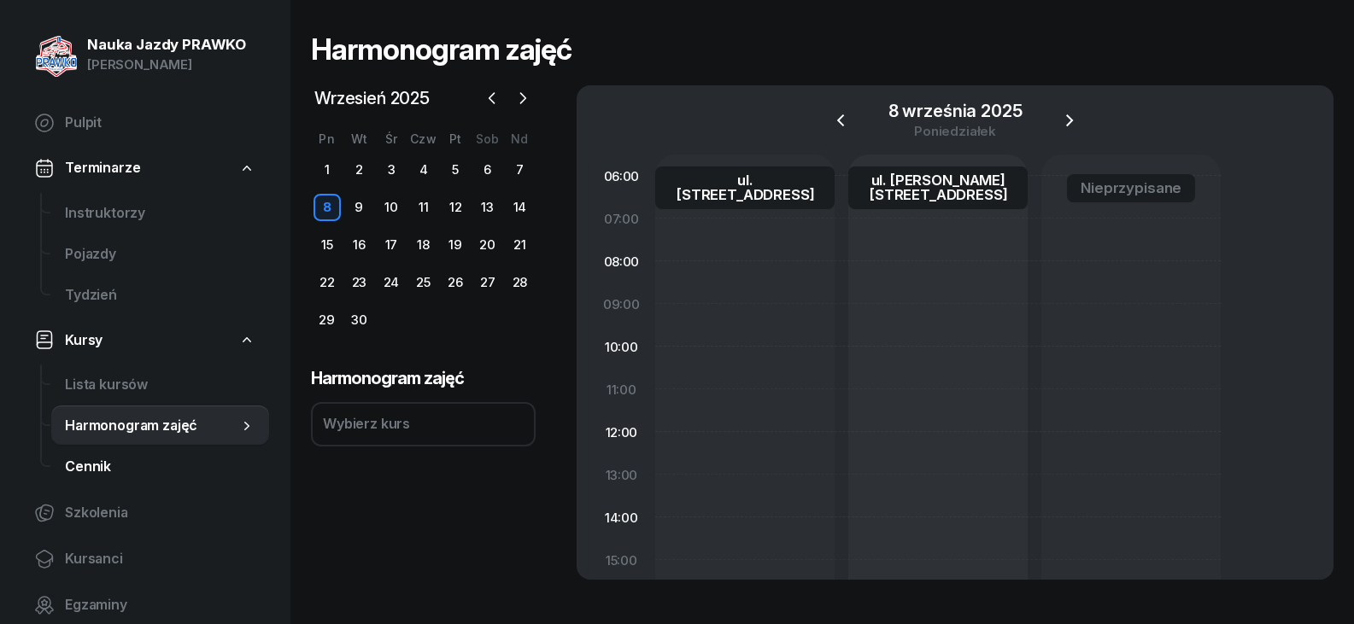
click at [89, 457] on span "Cennik" at bounding box center [160, 467] width 190 height 22
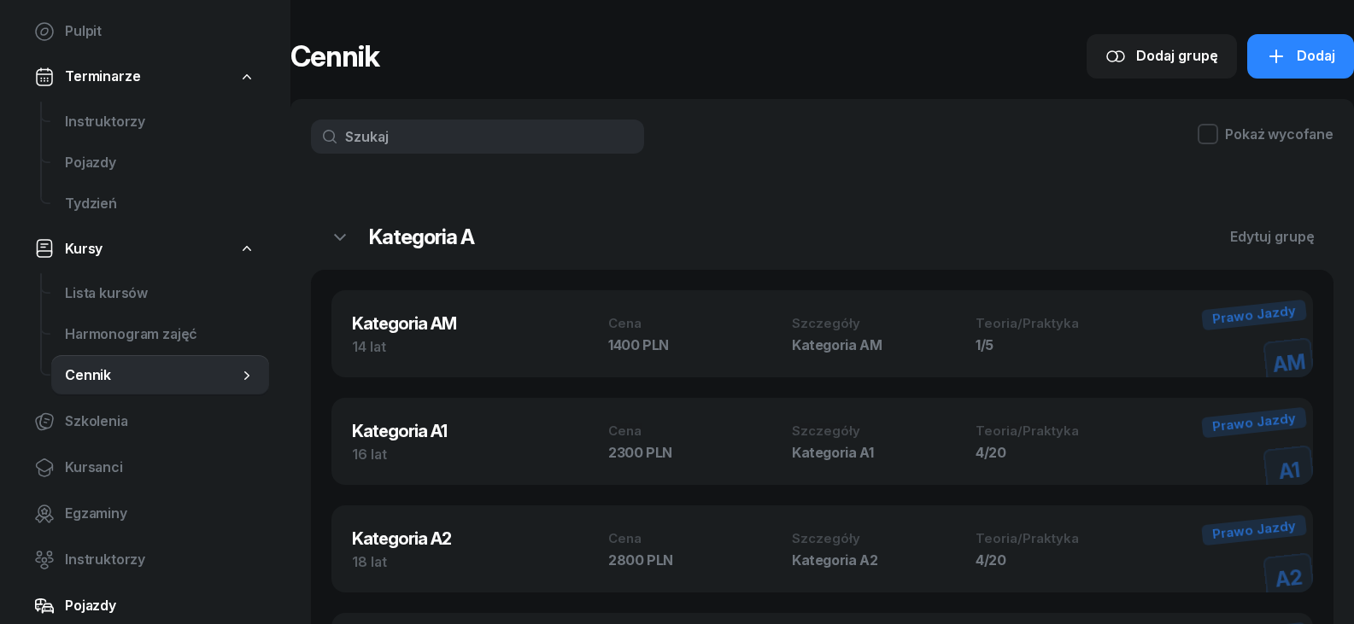
scroll to position [256, 0]
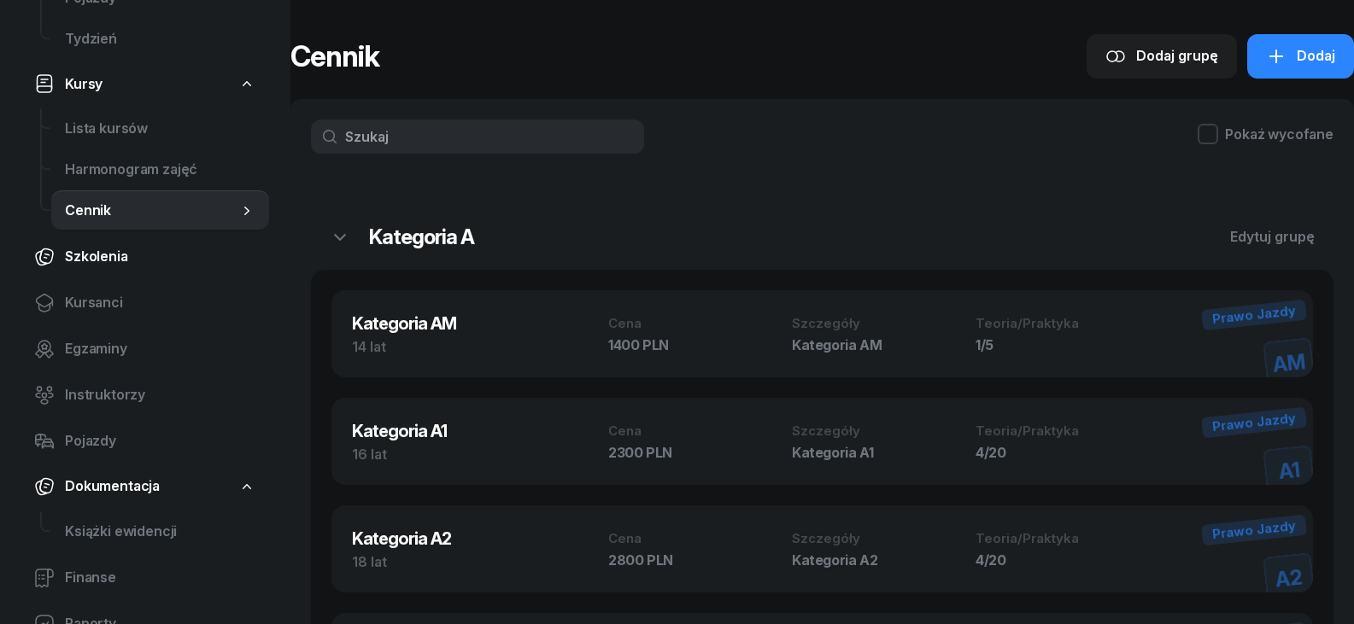
click at [96, 267] on link "Szkolenia" at bounding box center [144, 257] width 249 height 41
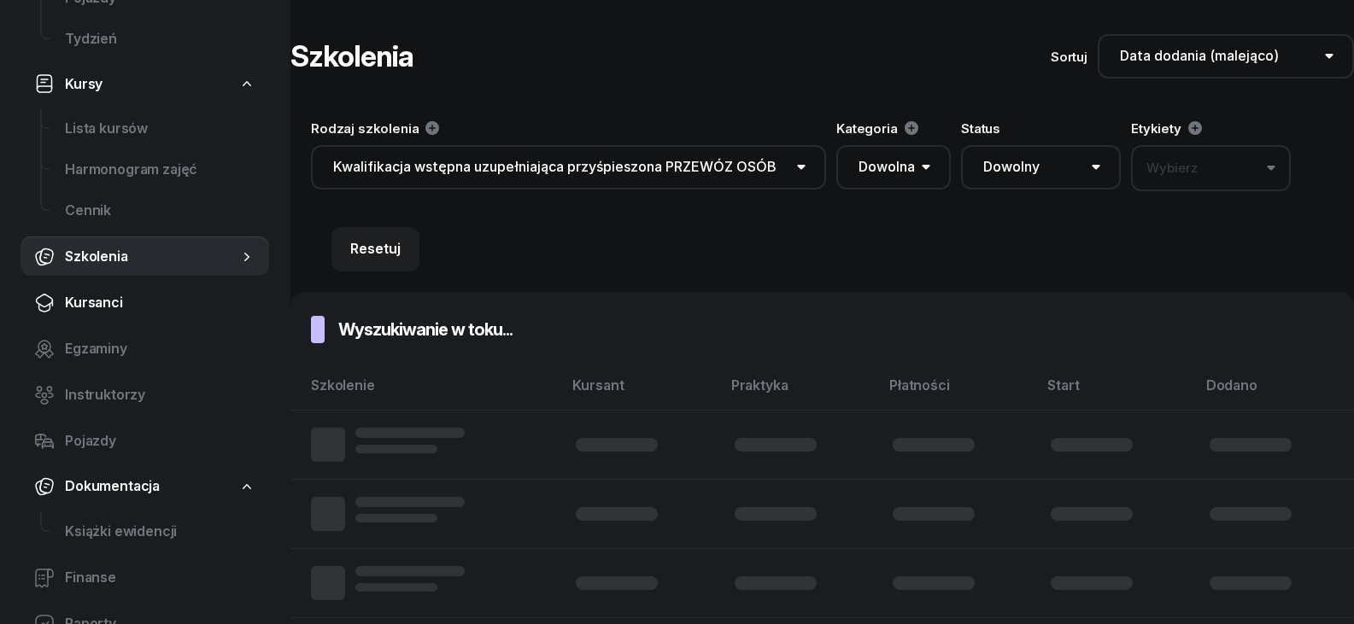
click at [96, 319] on link "Kursanci" at bounding box center [144, 303] width 249 height 41
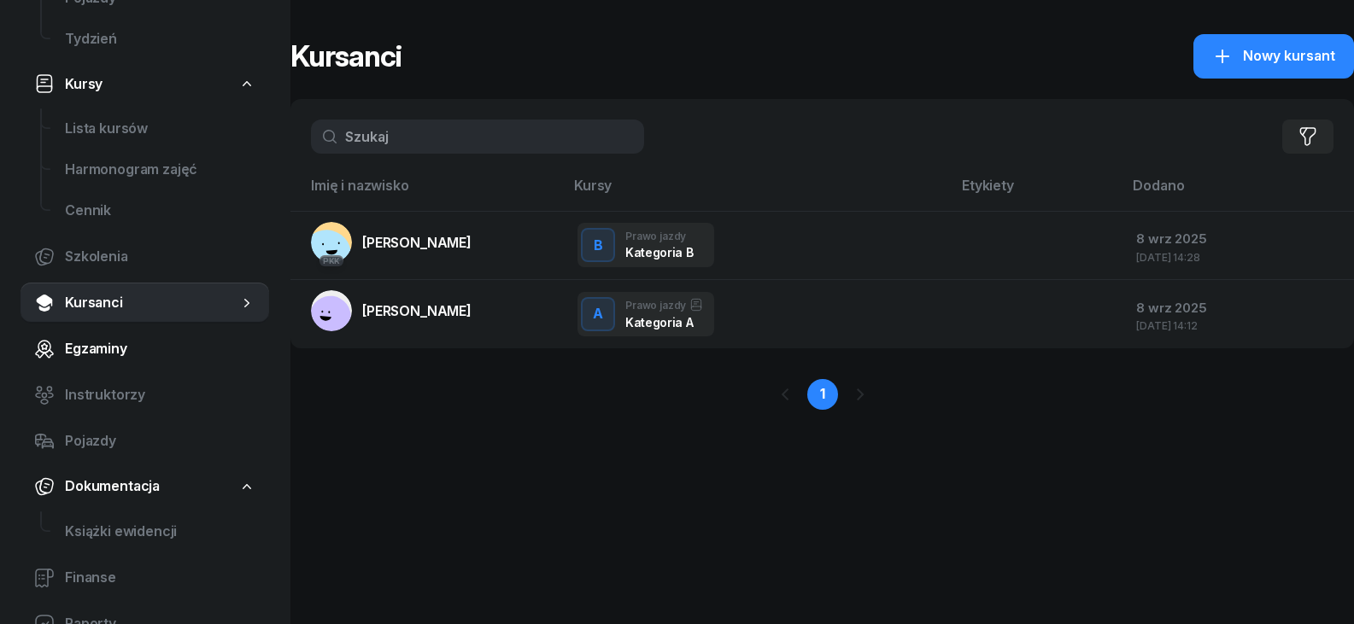
click at [97, 364] on link "Egzaminy" at bounding box center [144, 349] width 249 height 41
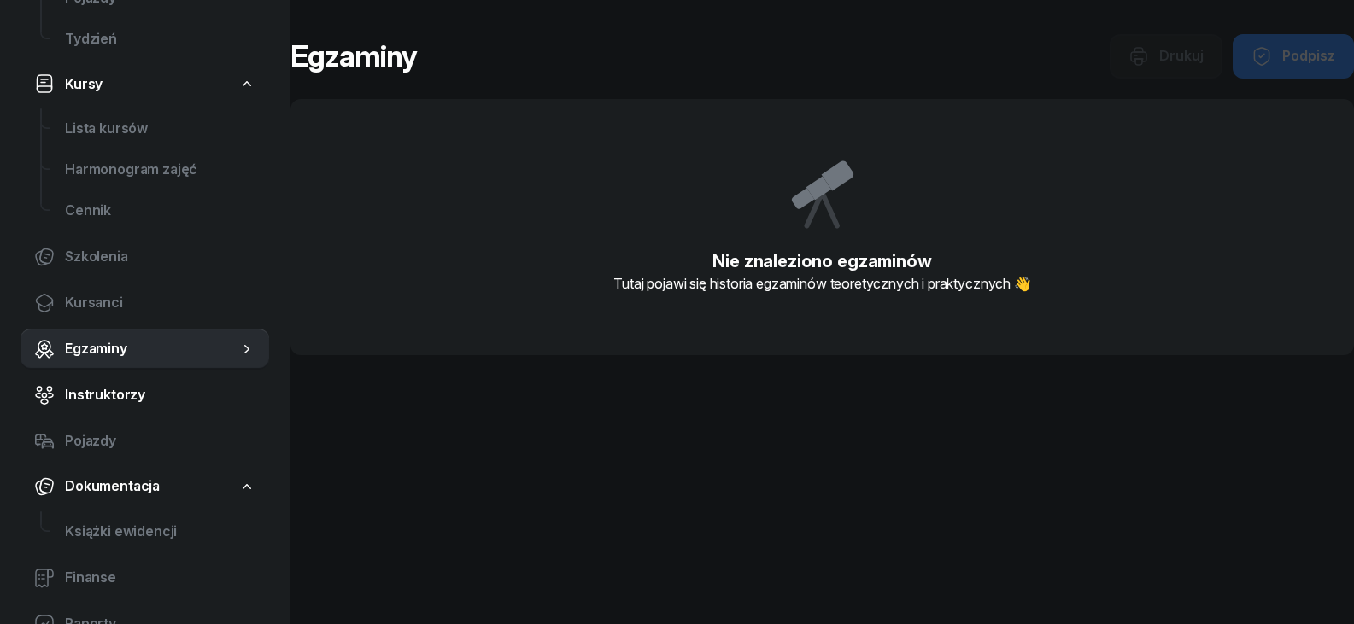
click at [99, 398] on span "Instruktorzy" at bounding box center [160, 395] width 190 height 22
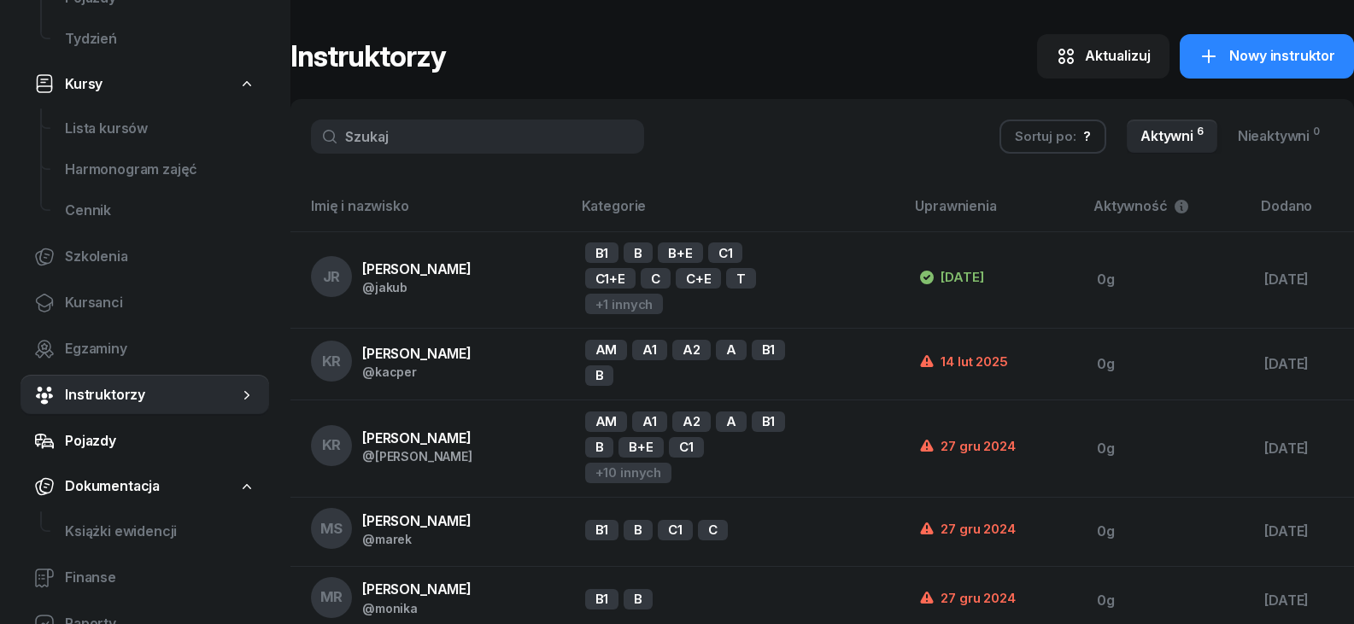
click at [98, 460] on link "Pojazdy" at bounding box center [144, 441] width 249 height 41
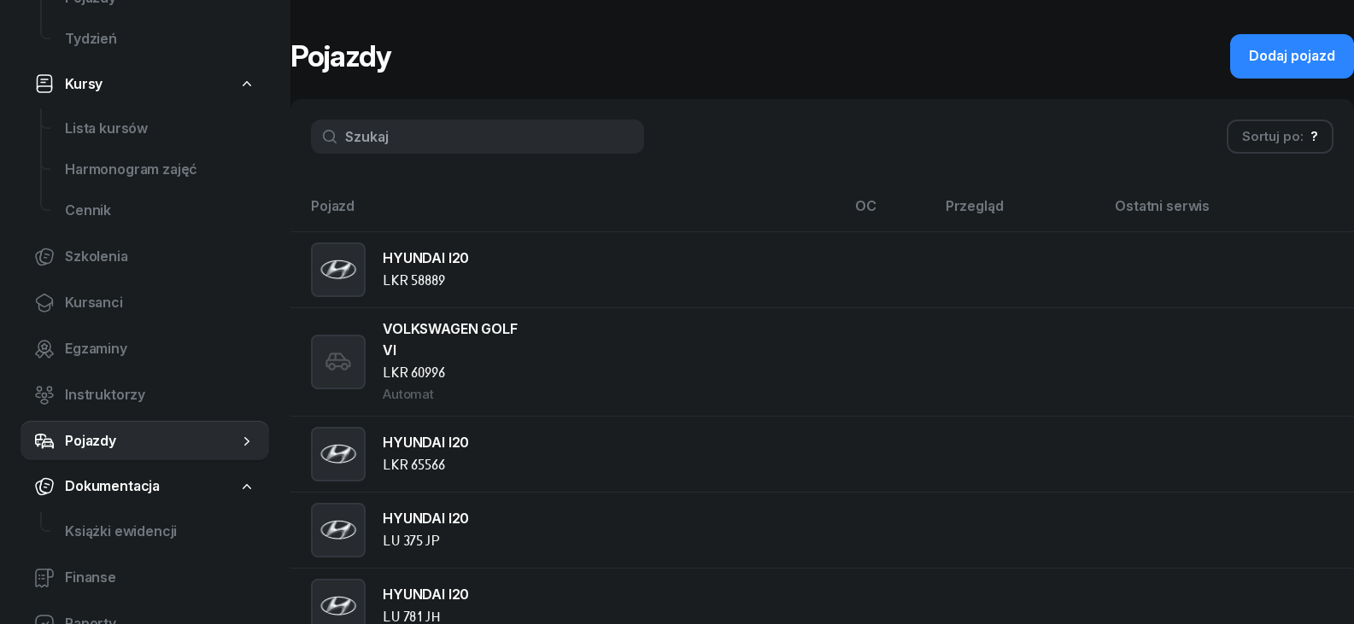
click at [105, 485] on span "Dokumentacja" at bounding box center [112, 487] width 95 height 22
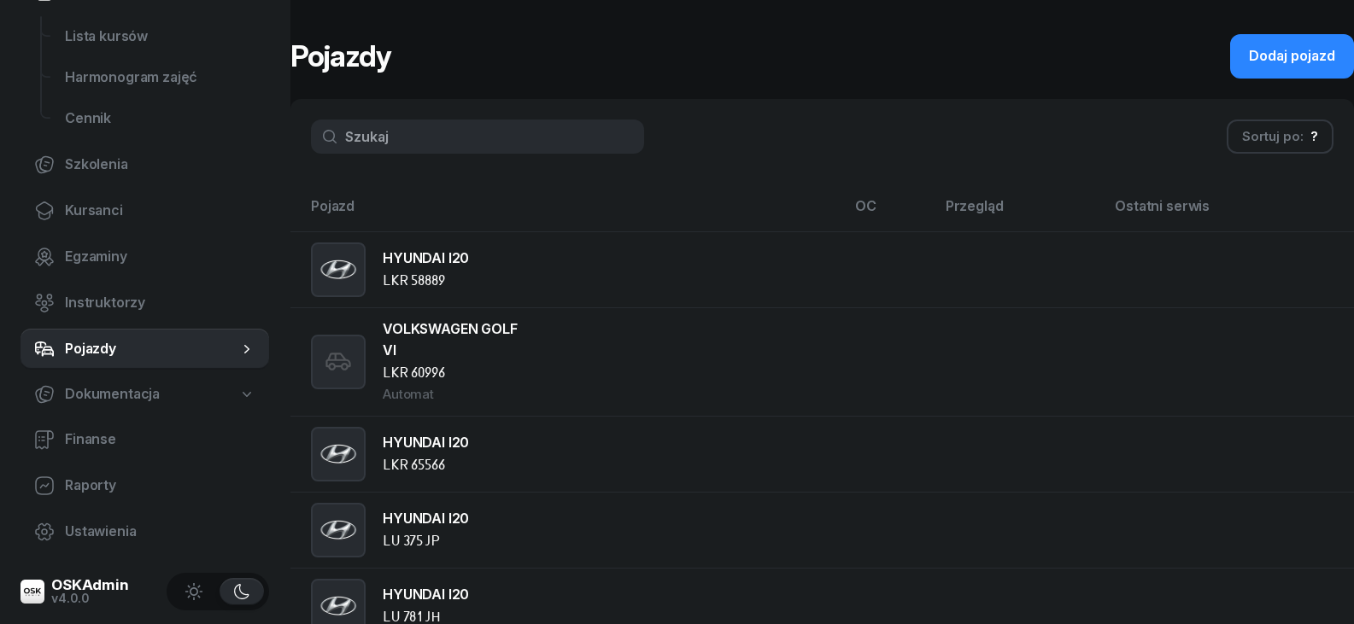
scroll to position [355, 0]
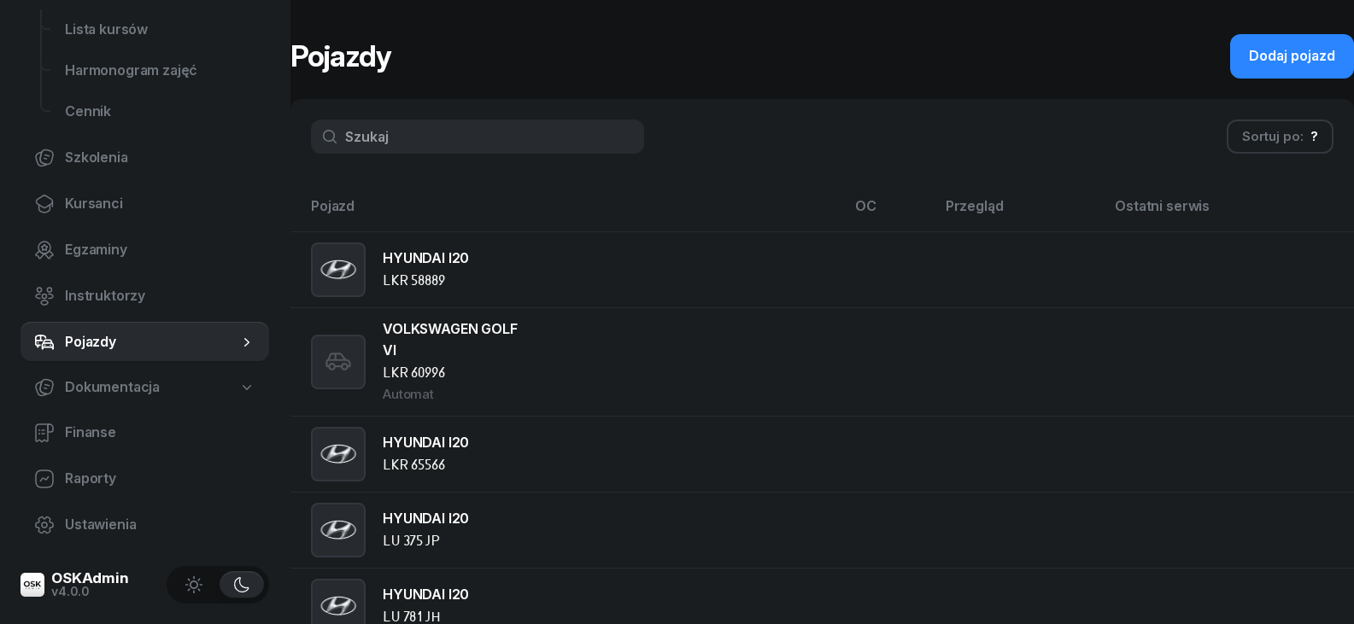
click at [109, 391] on span "Dokumentacja" at bounding box center [112, 388] width 95 height 22
click at [120, 472] on span "Finanse" at bounding box center [160, 479] width 190 height 22
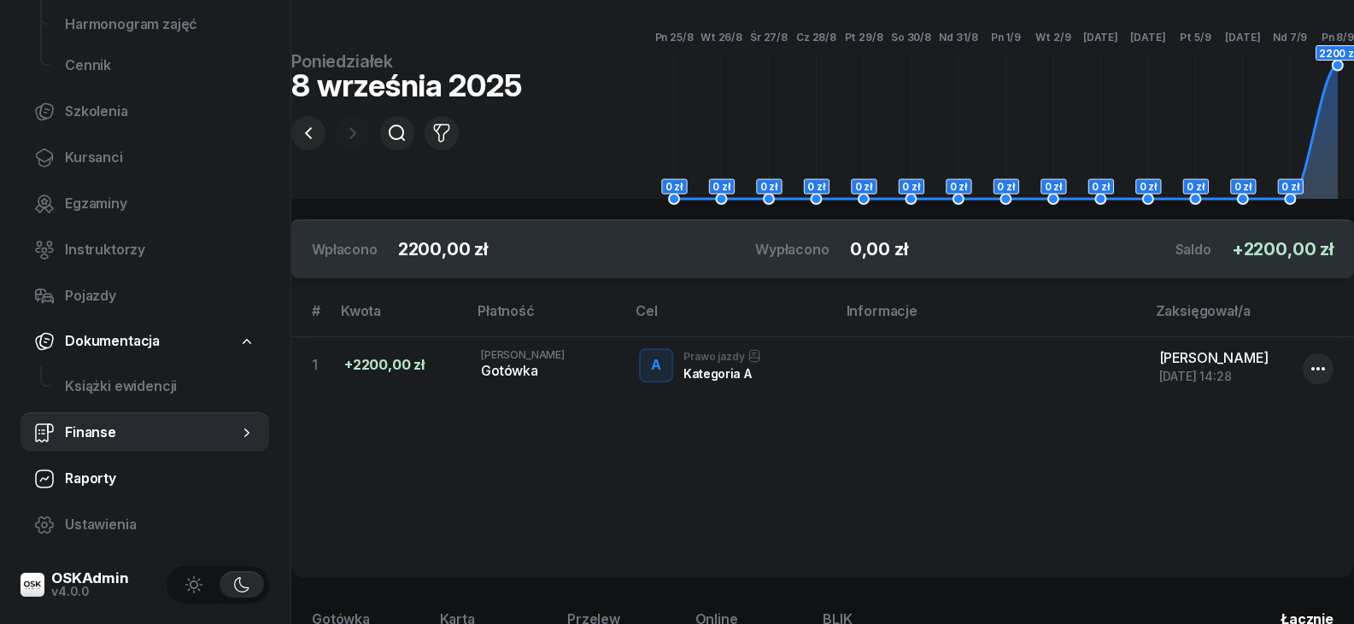
scroll to position [342, 0]
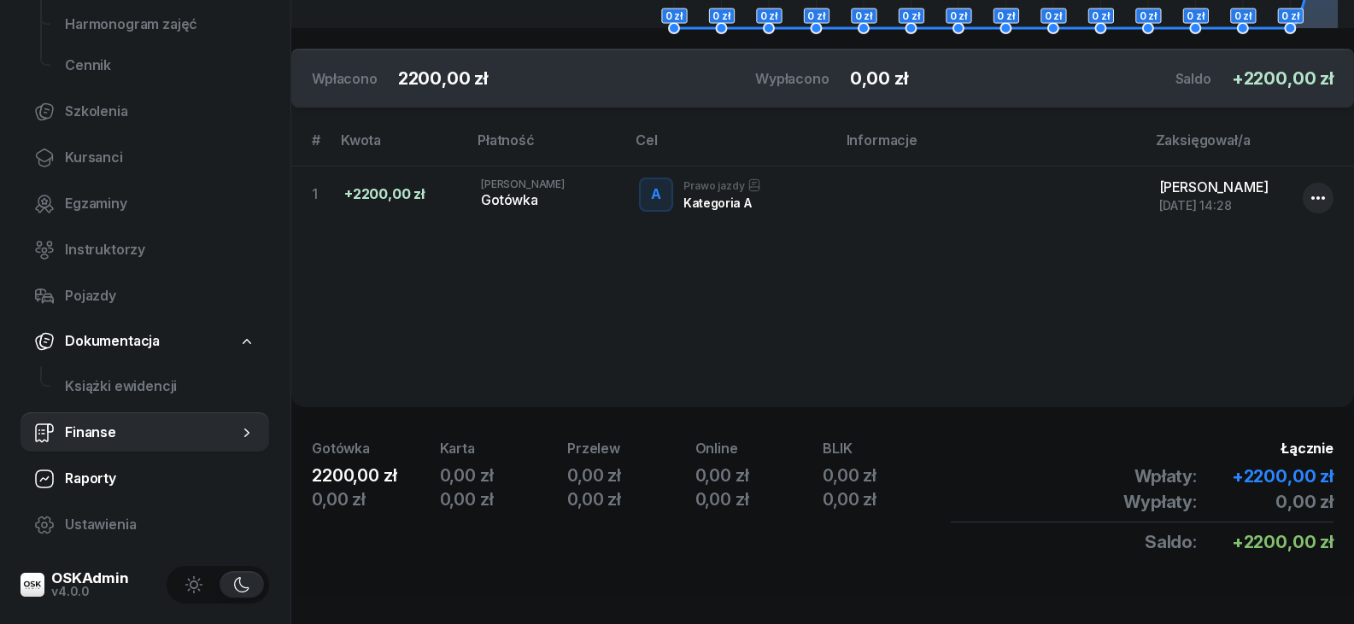
click at [126, 482] on span "Raporty" at bounding box center [160, 479] width 190 height 22
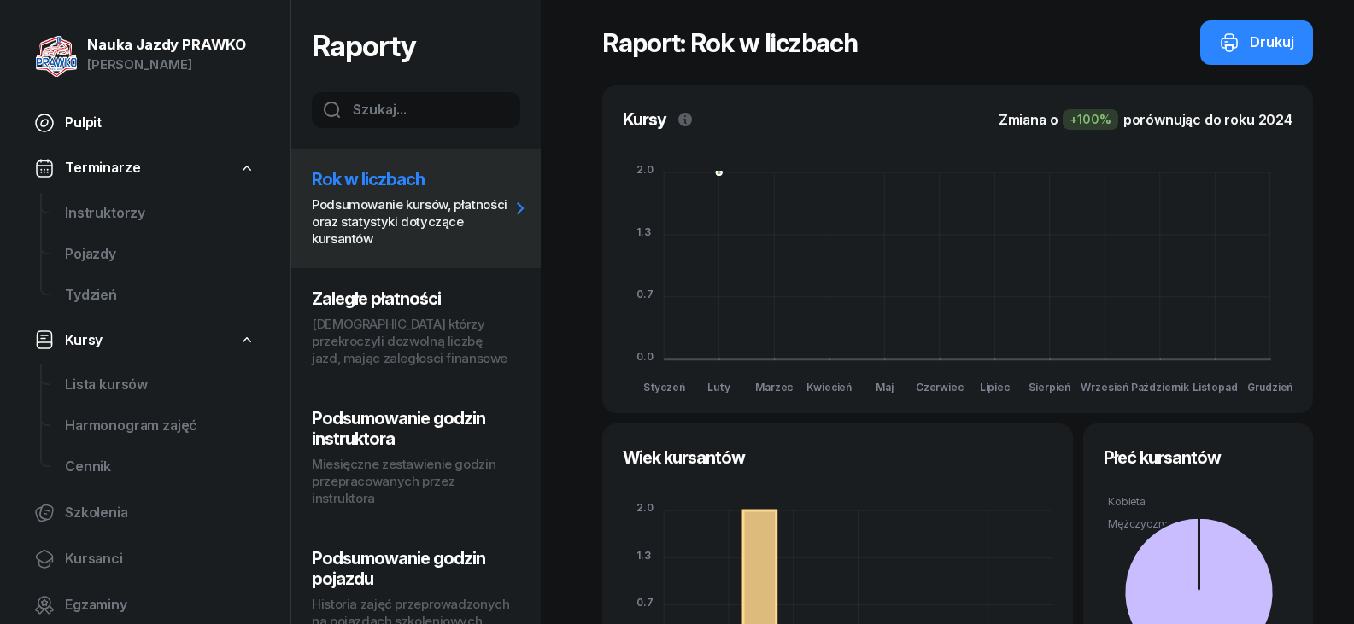
click at [80, 126] on span "Pulpit" at bounding box center [160, 123] width 190 height 22
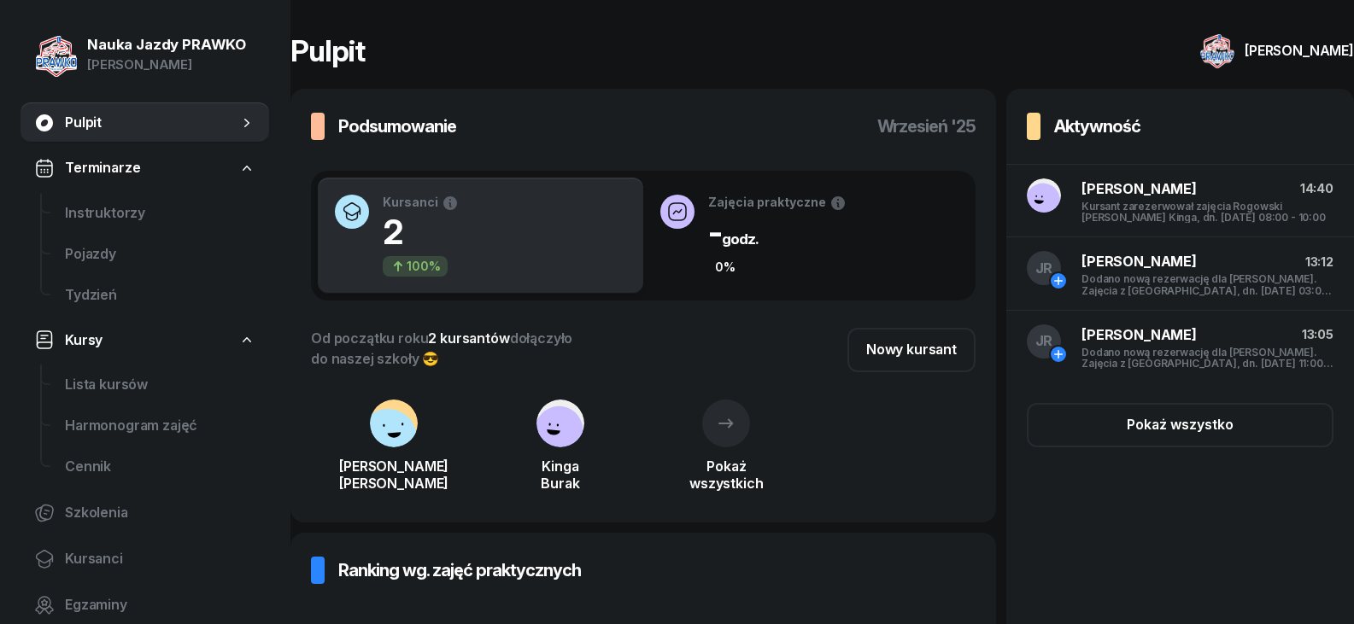
click at [1173, 127] on div "Aktywność" at bounding box center [1179, 126] width 307 height 34
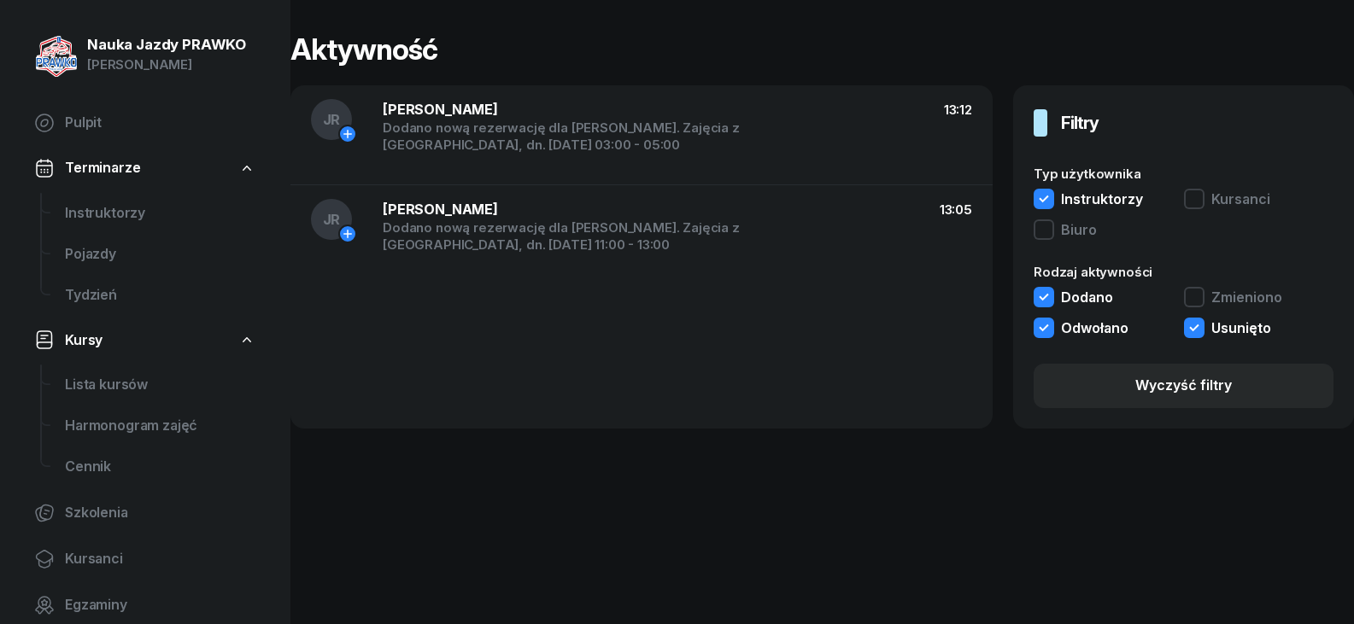
click at [1044, 188] on div "Typ użytkownika Instruktorzy Kursanci Biuro" at bounding box center [1183, 206] width 300 height 78
click at [1044, 200] on button "Instruktorzy" at bounding box center [1087, 202] width 109 height 26
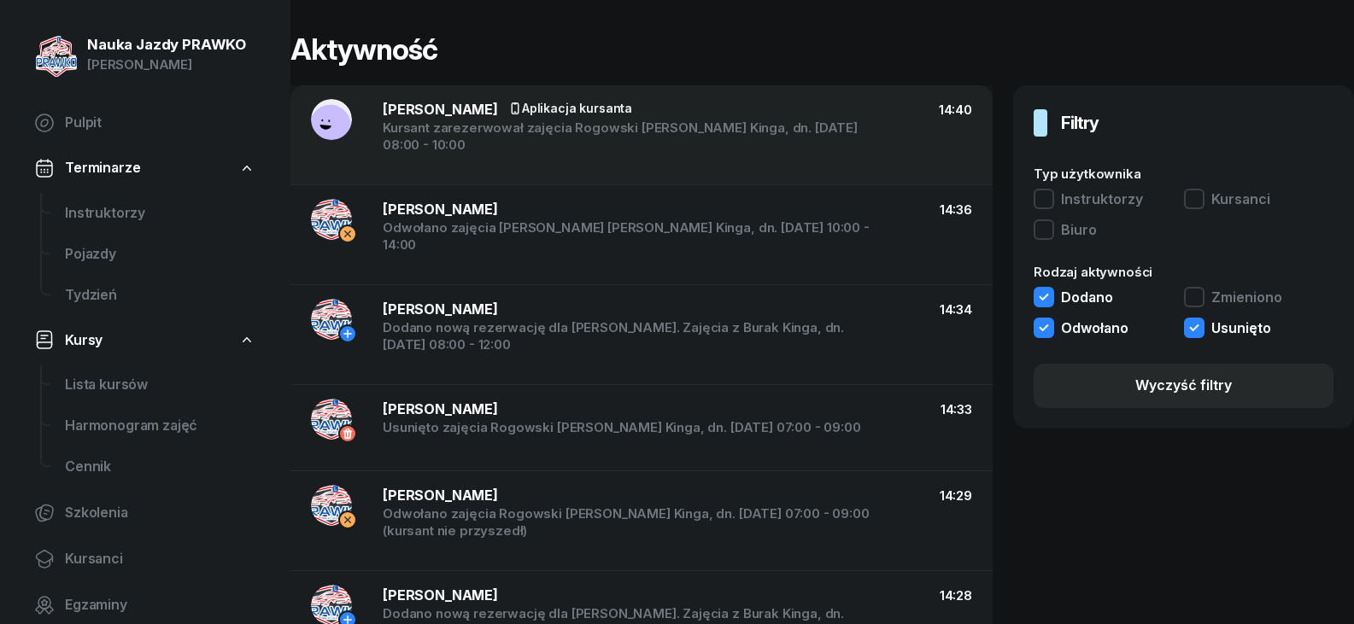
click at [1039, 226] on button "Biuro" at bounding box center [1064, 232] width 63 height 26
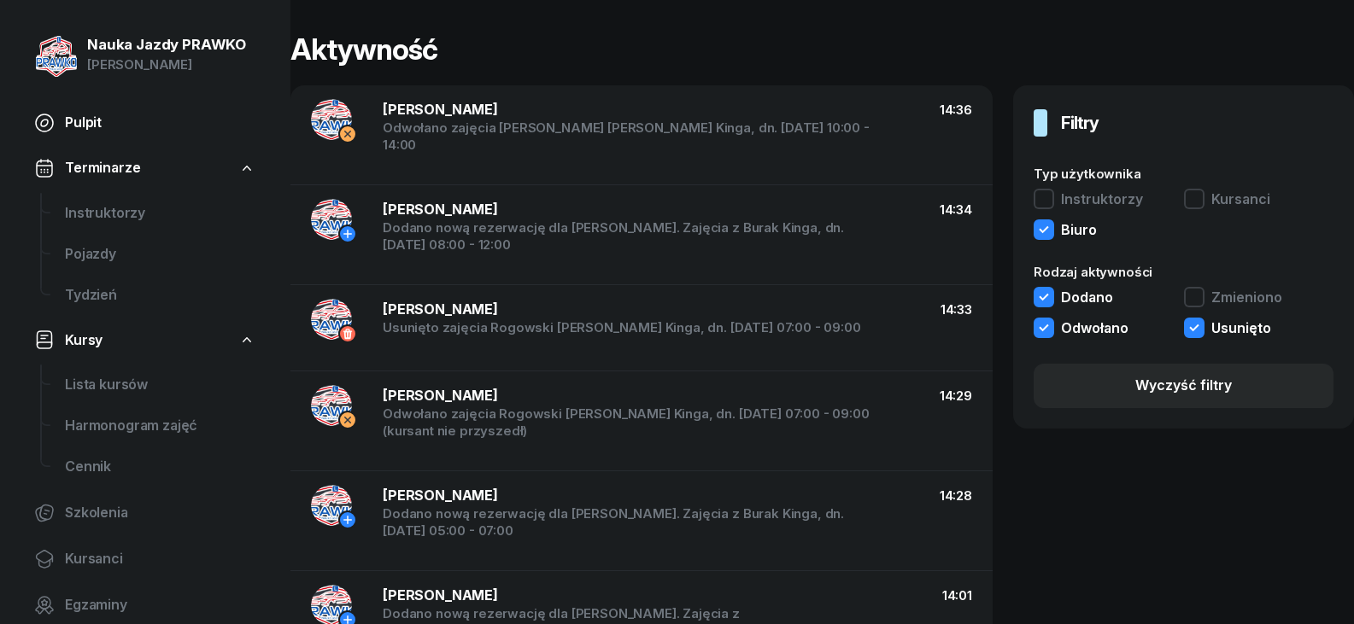
click at [104, 135] on link "Pulpit" at bounding box center [144, 122] width 249 height 41
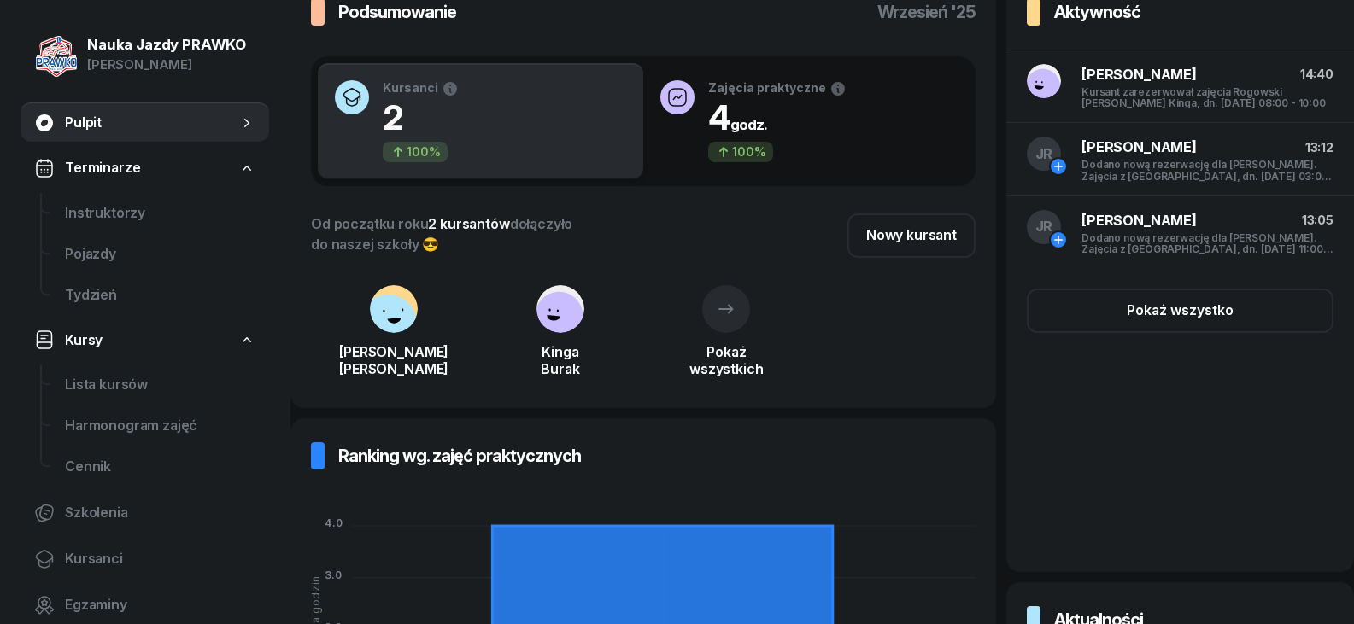
scroll to position [141, 0]
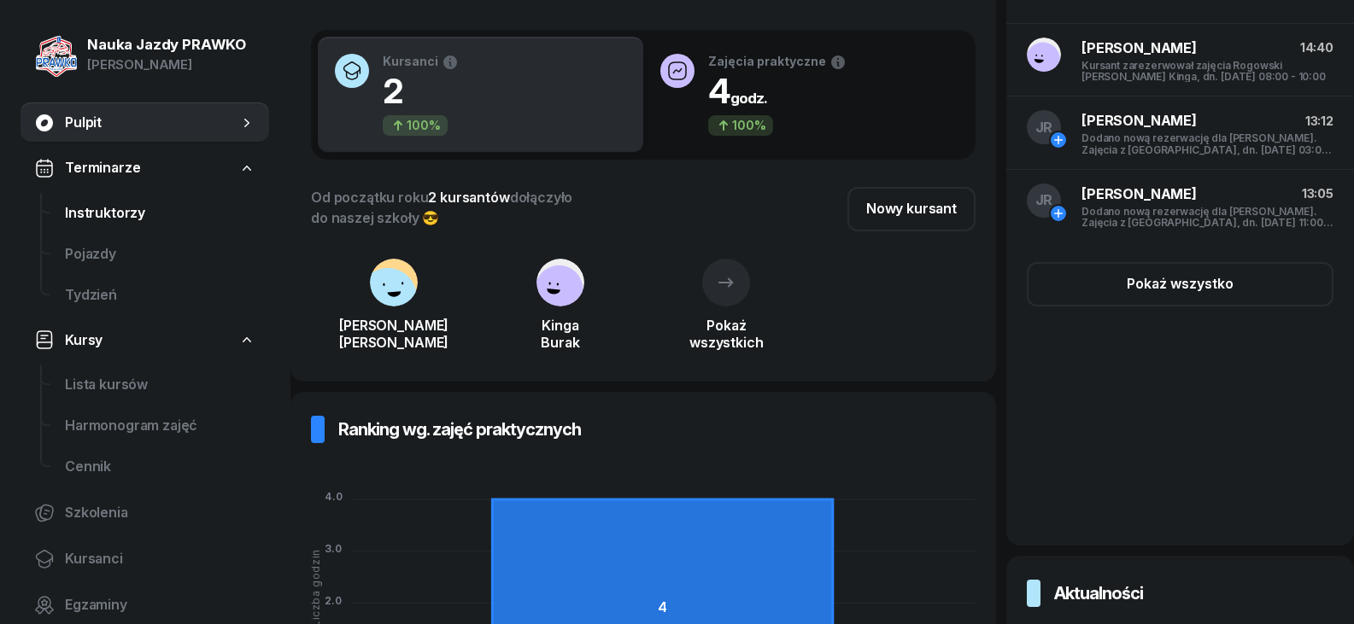
click at [153, 213] on span "Instruktorzy" at bounding box center [160, 213] width 190 height 22
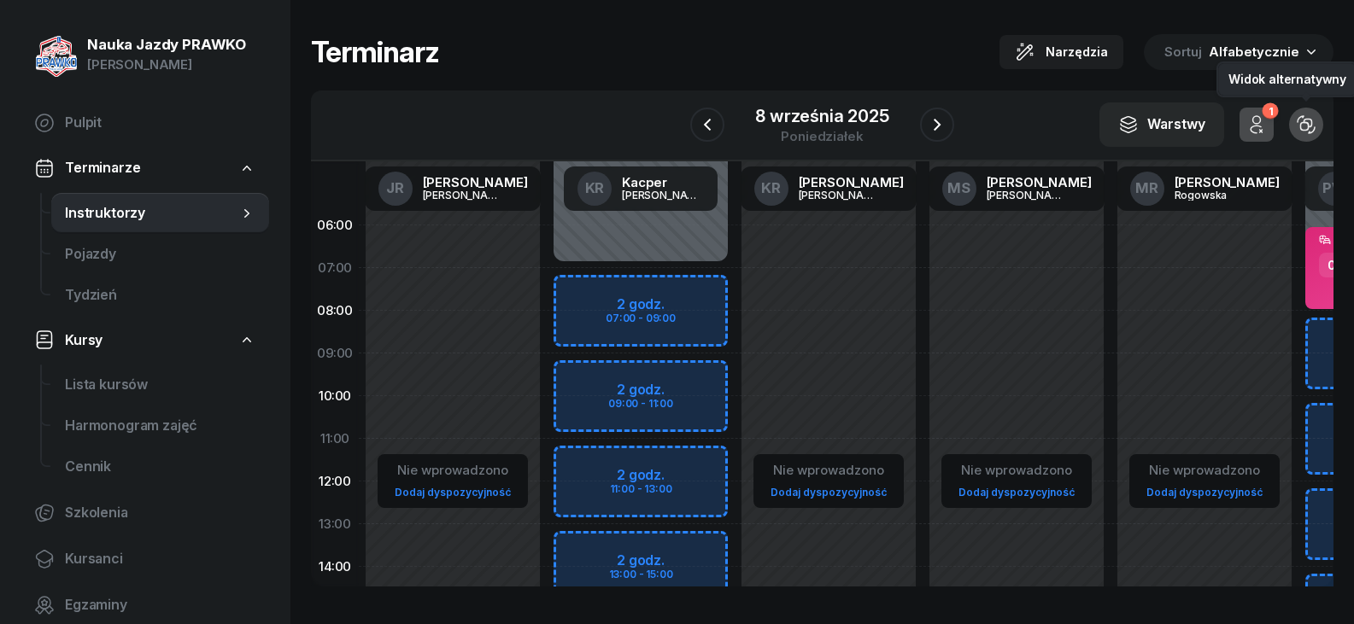
click at [1304, 124] on icon "button" at bounding box center [1305, 124] width 19 height 19
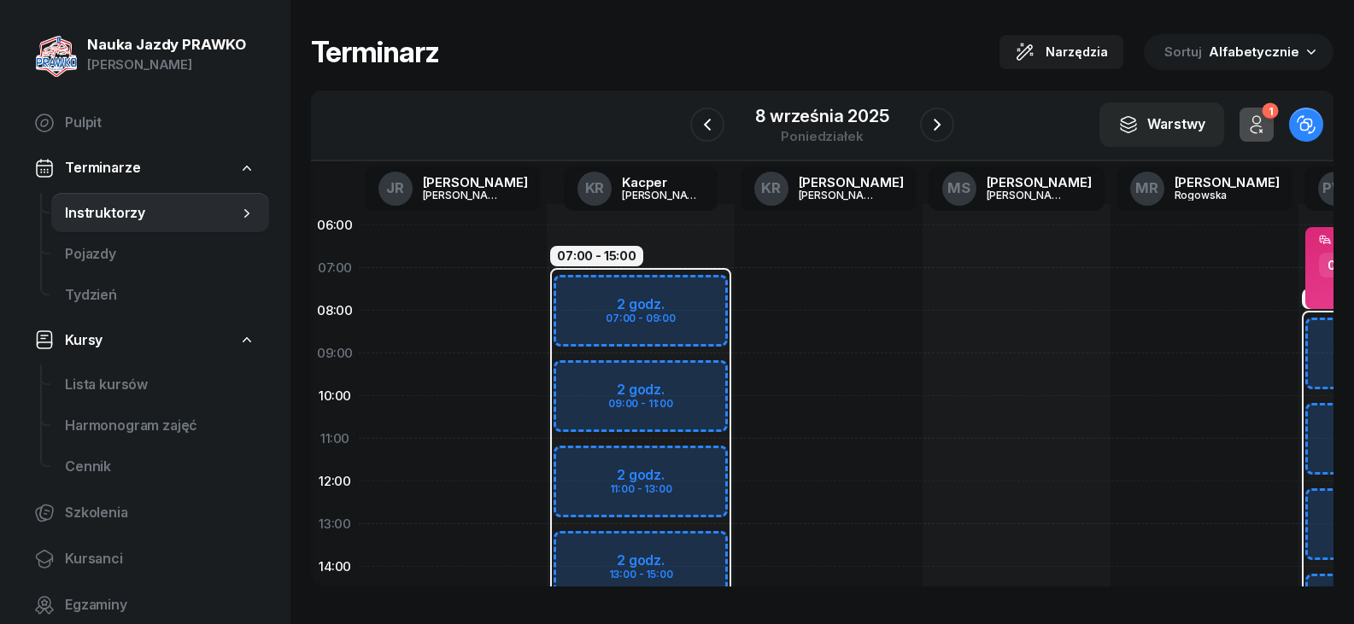
click at [1304, 124] on icon "button" at bounding box center [1305, 124] width 19 height 19
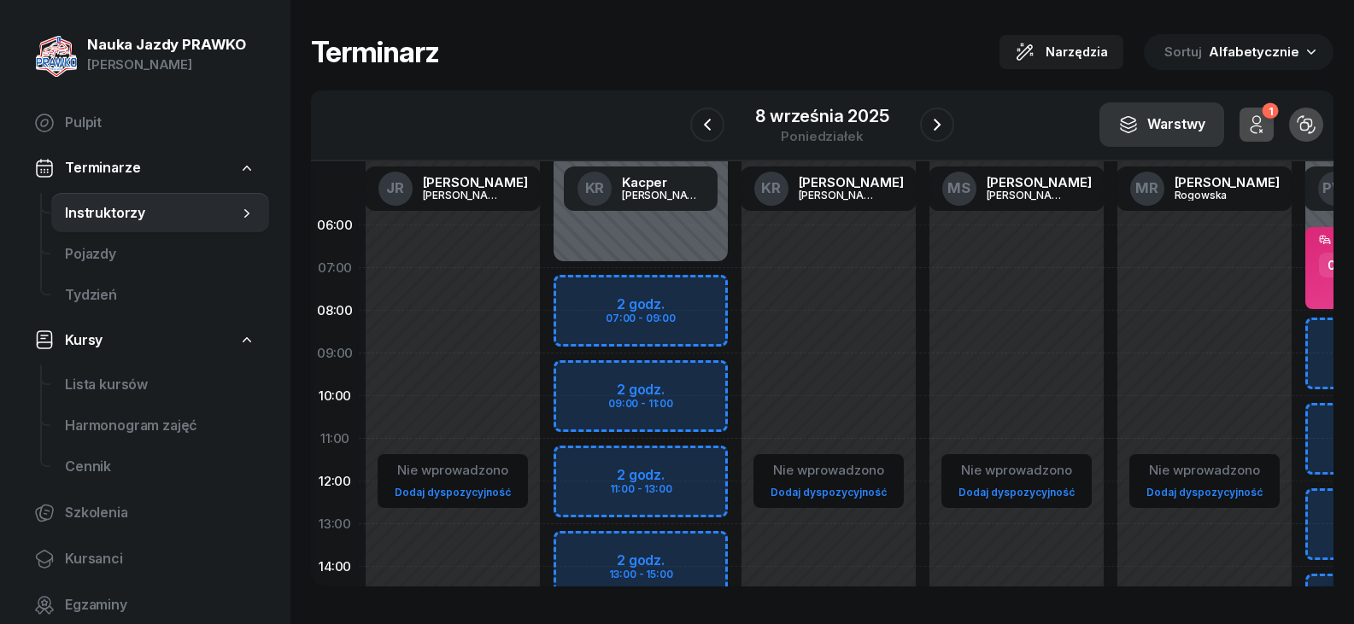
click at [1167, 130] on div "Warstwy" at bounding box center [1161, 125] width 87 height 22
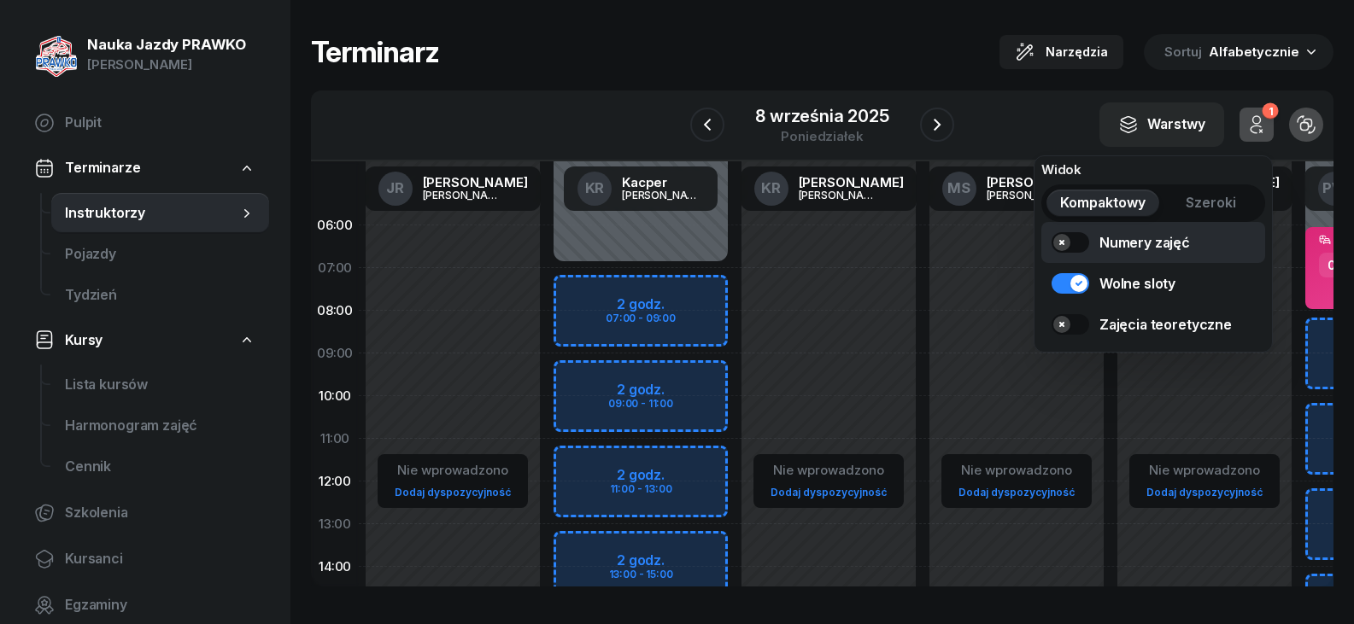
click at [1146, 237] on div "Numery zajęć" at bounding box center [1144, 242] width 91 height 20
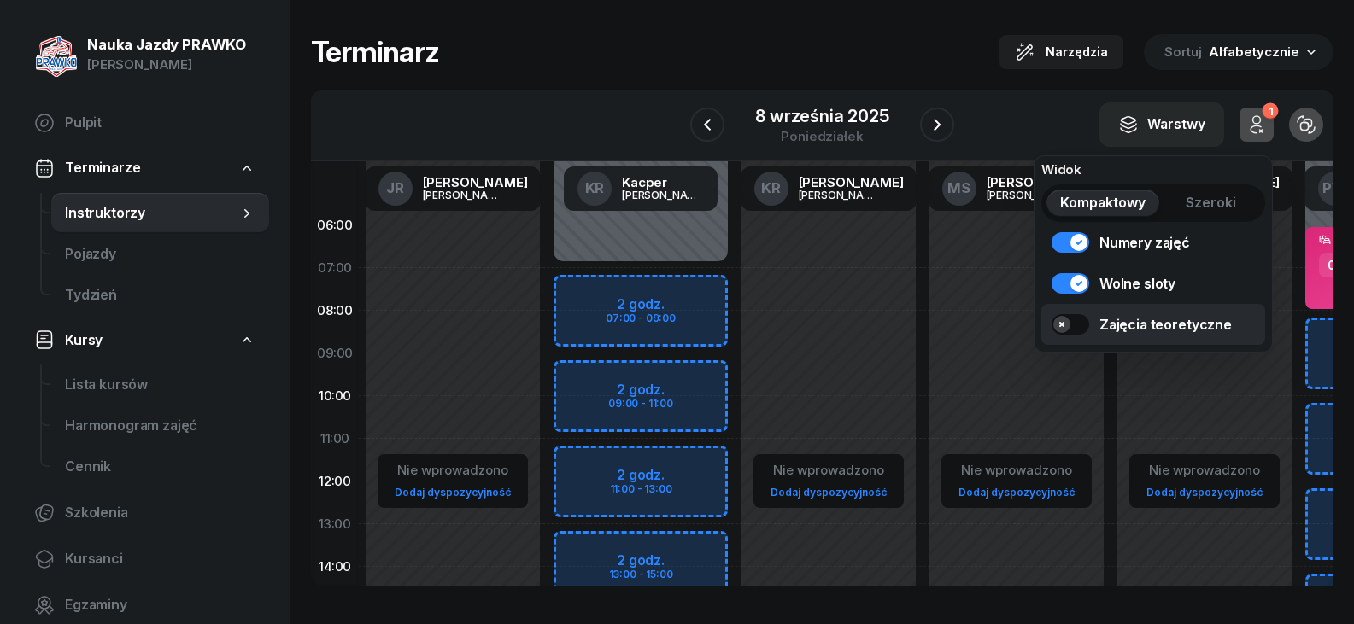
click at [1101, 314] on div "Zajęcia teoretyczne" at bounding box center [1165, 324] width 132 height 20
click at [1004, 383] on div "Nie wprowadzono Dodaj dyspozycyjność" at bounding box center [1016, 609] width 188 height 811
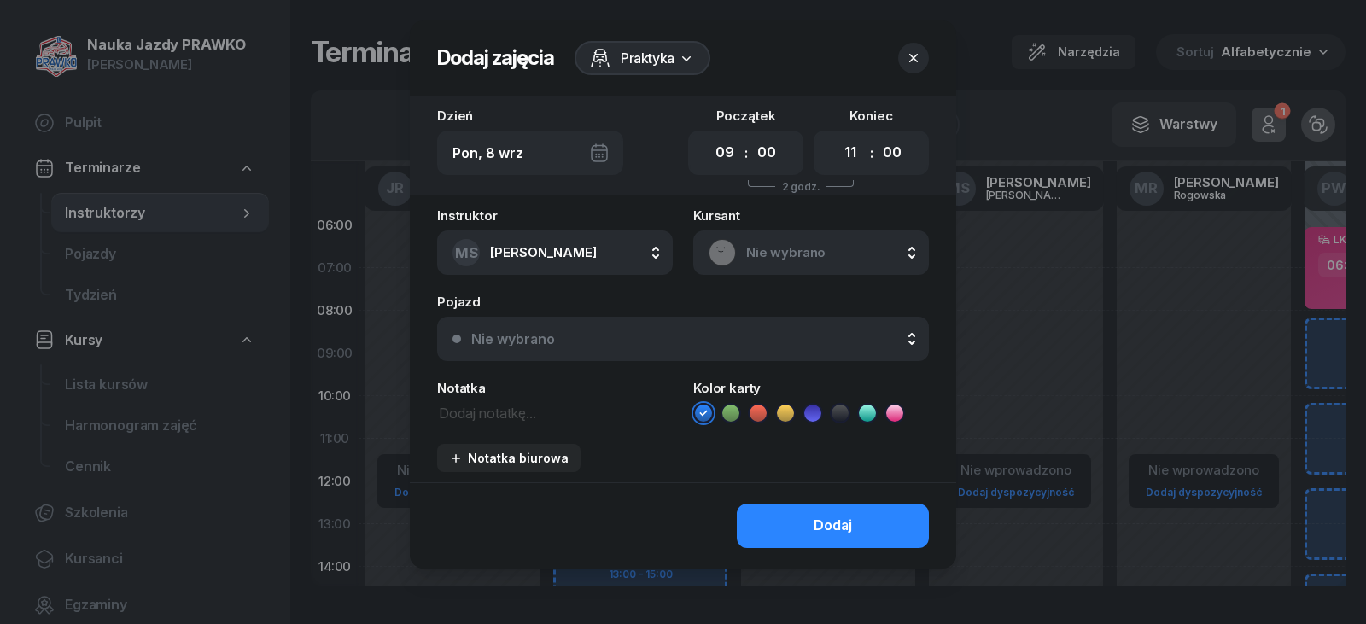
click at [924, 56] on button "button" at bounding box center [913, 58] width 31 height 31
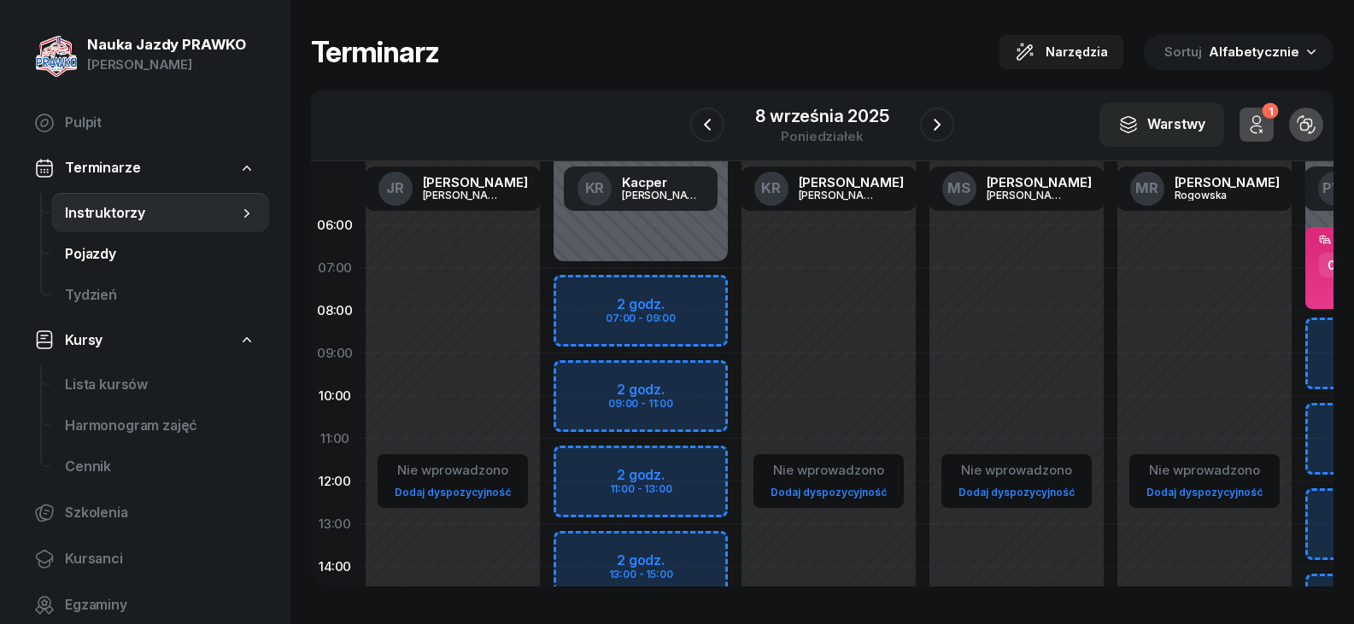
click at [76, 260] on span "Pojazdy" at bounding box center [160, 254] width 190 height 22
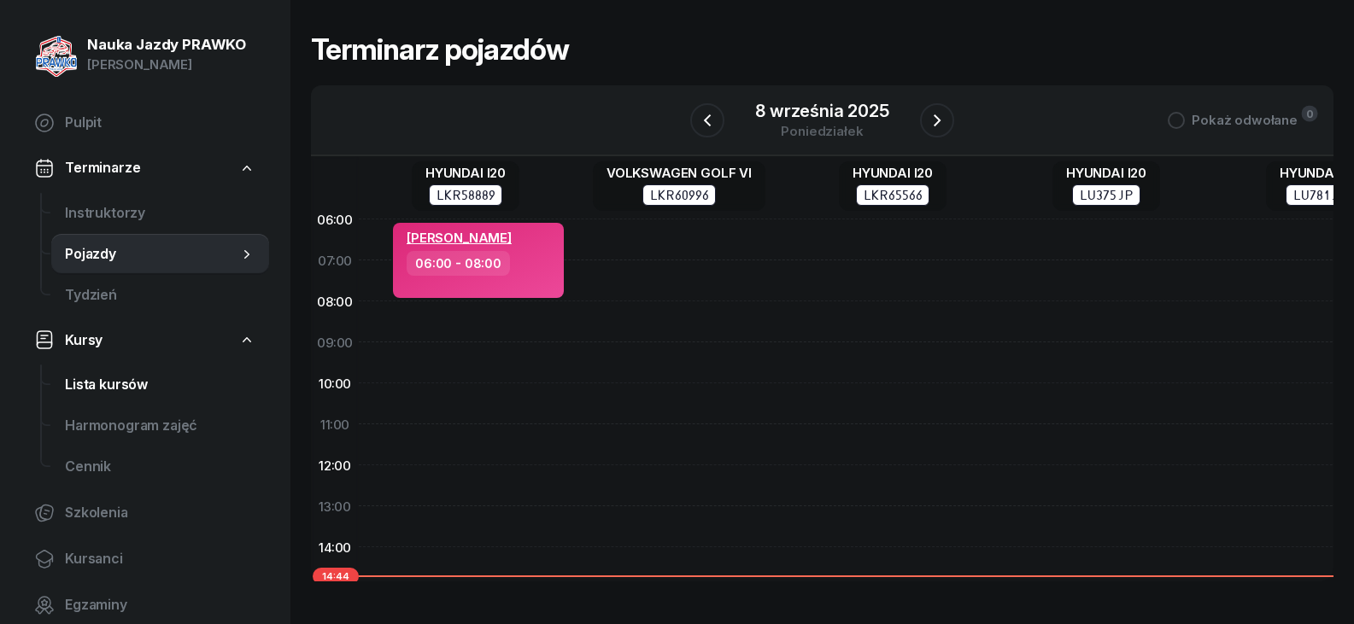
click at [79, 377] on span "Lista kursów" at bounding box center [160, 385] width 190 height 22
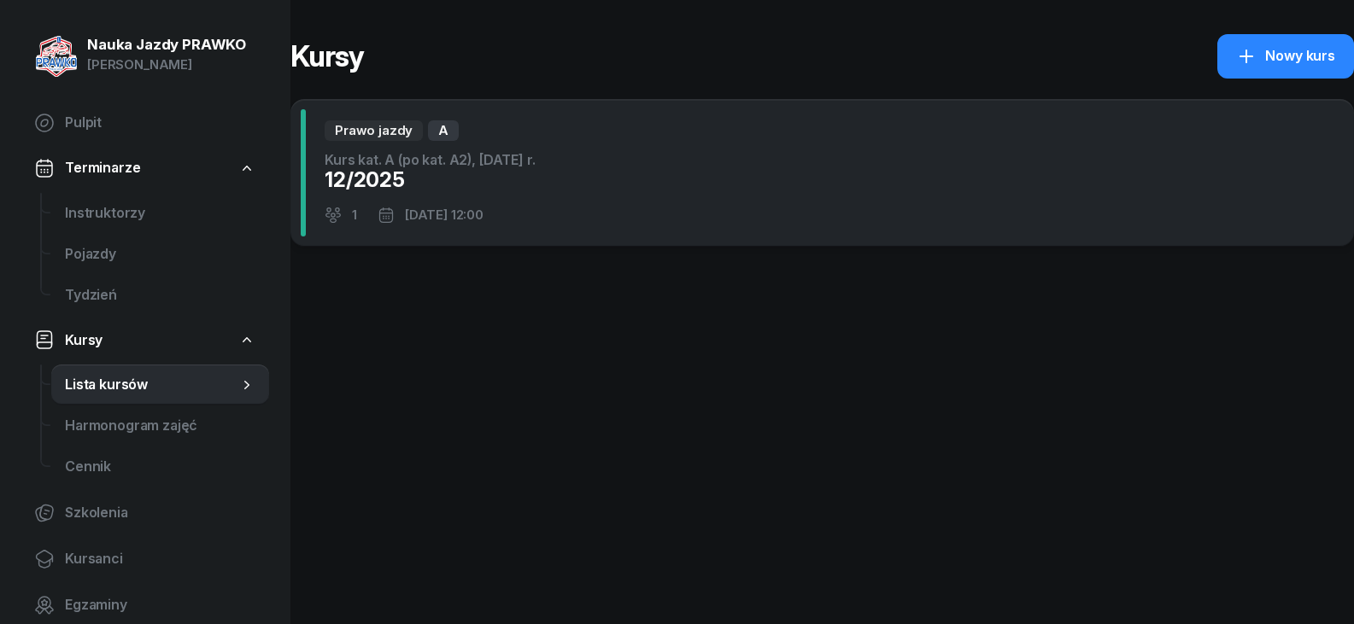
click at [535, 189] on div "12/2025" at bounding box center [430, 180] width 210 height 27
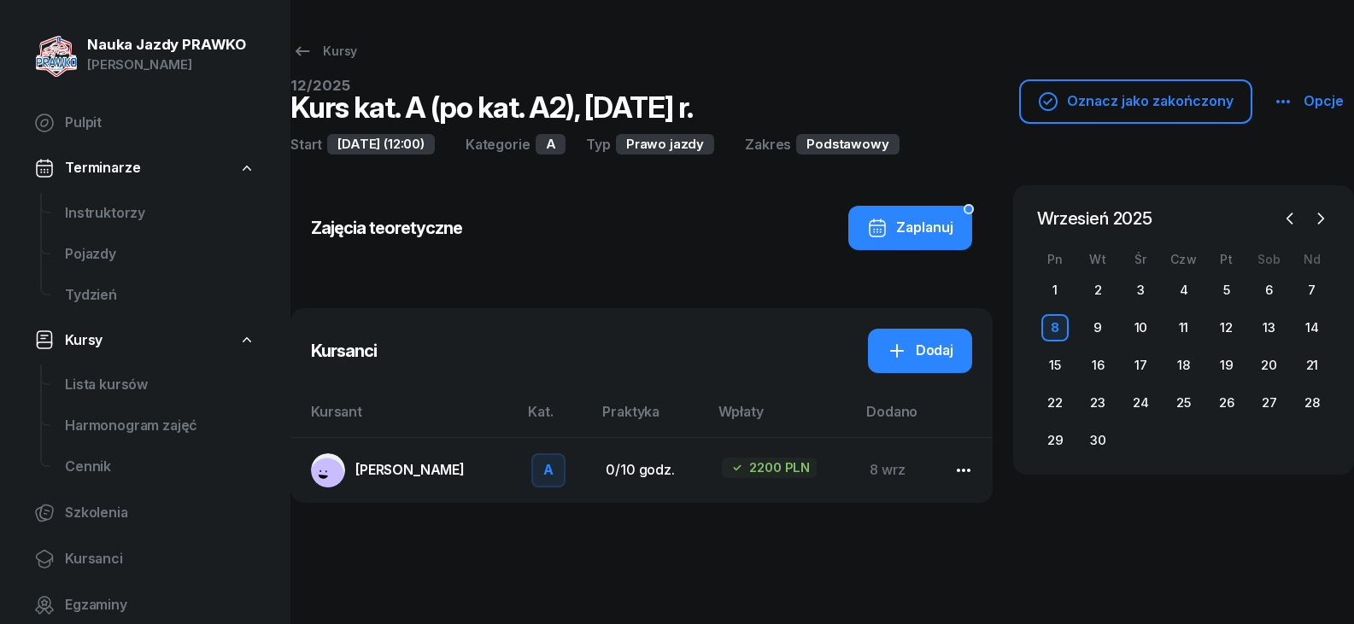
click at [963, 468] on icon "button" at bounding box center [963, 470] width 20 height 20
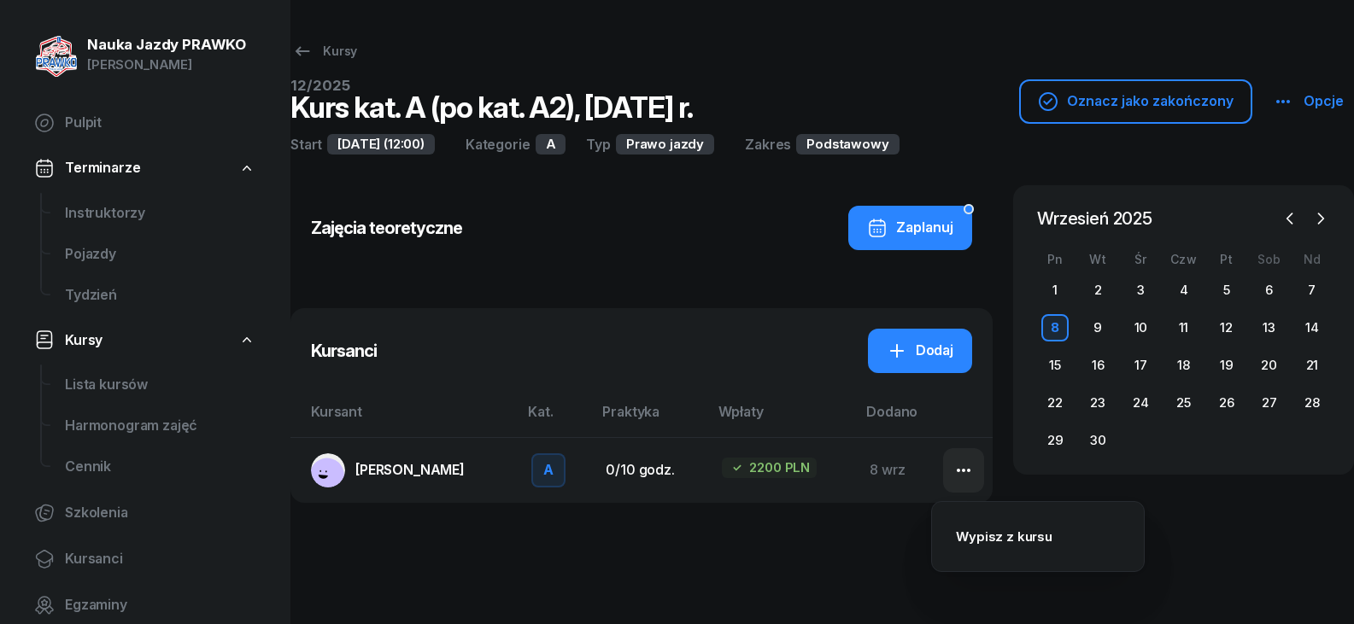
click at [814, 538] on div "Kursy 12/2025 Kurs kat. A (po kat. A2), [DATE] r. Oznacz jako zakończony Opcje …" at bounding box center [821, 312] width 1063 height 624
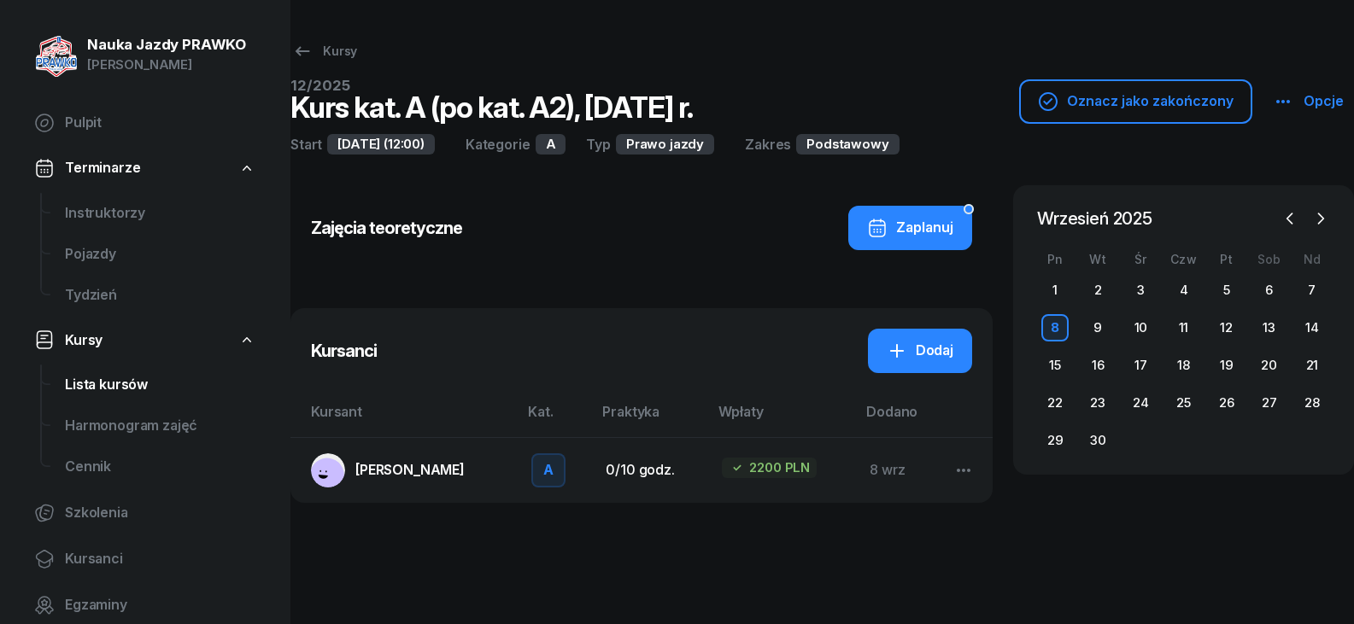
click at [63, 379] on link "Lista kursów" at bounding box center [160, 385] width 218 height 41
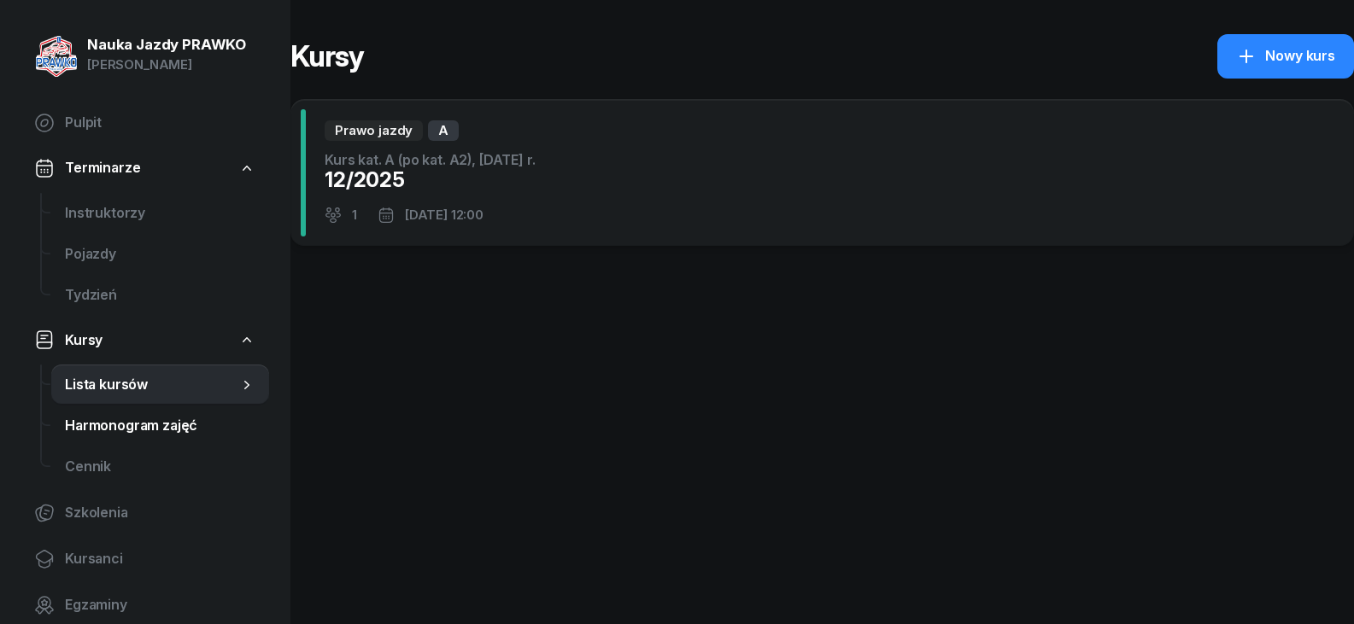
click at [91, 429] on span "Harmonogram zajęć" at bounding box center [160, 426] width 190 height 22
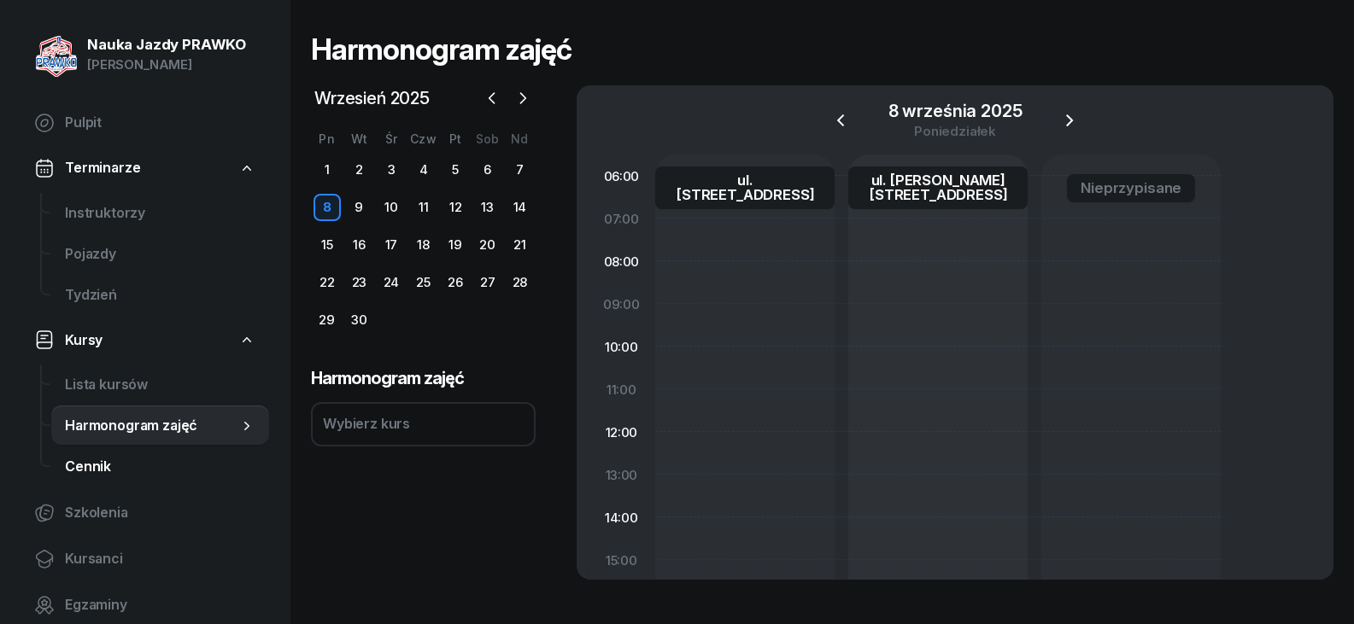
click at [100, 474] on span "Cennik" at bounding box center [160, 467] width 190 height 22
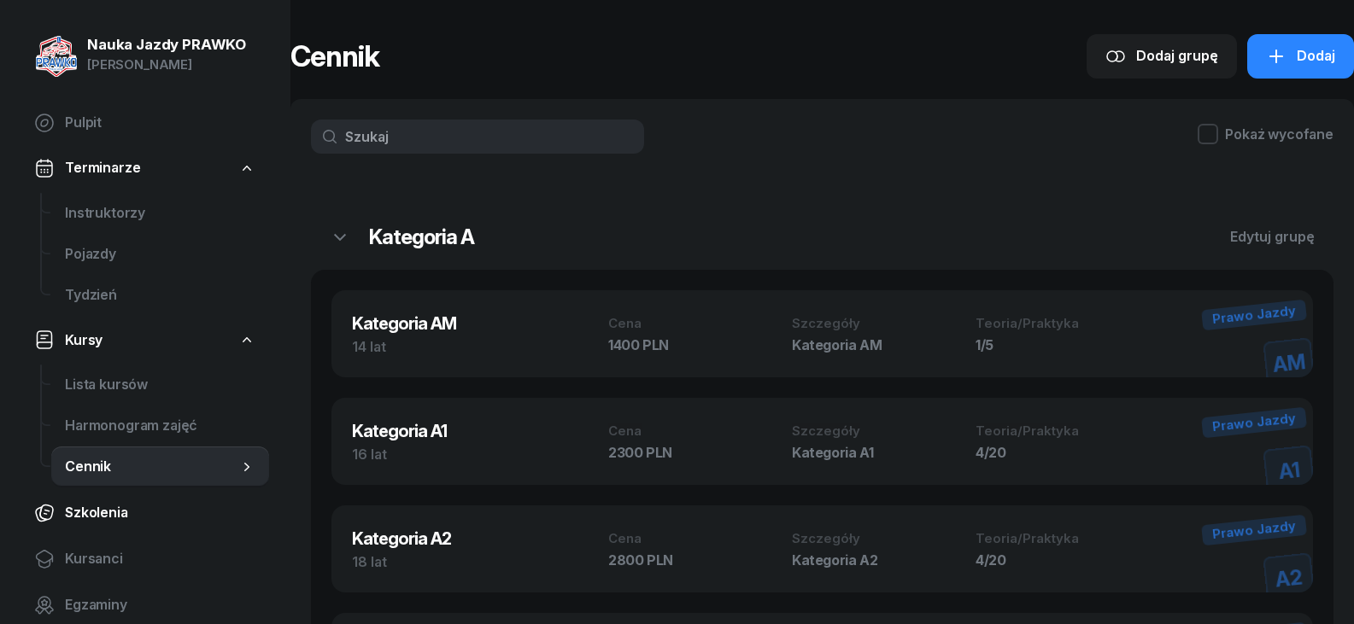
click at [92, 507] on span "Szkolenia" at bounding box center [160, 513] width 190 height 22
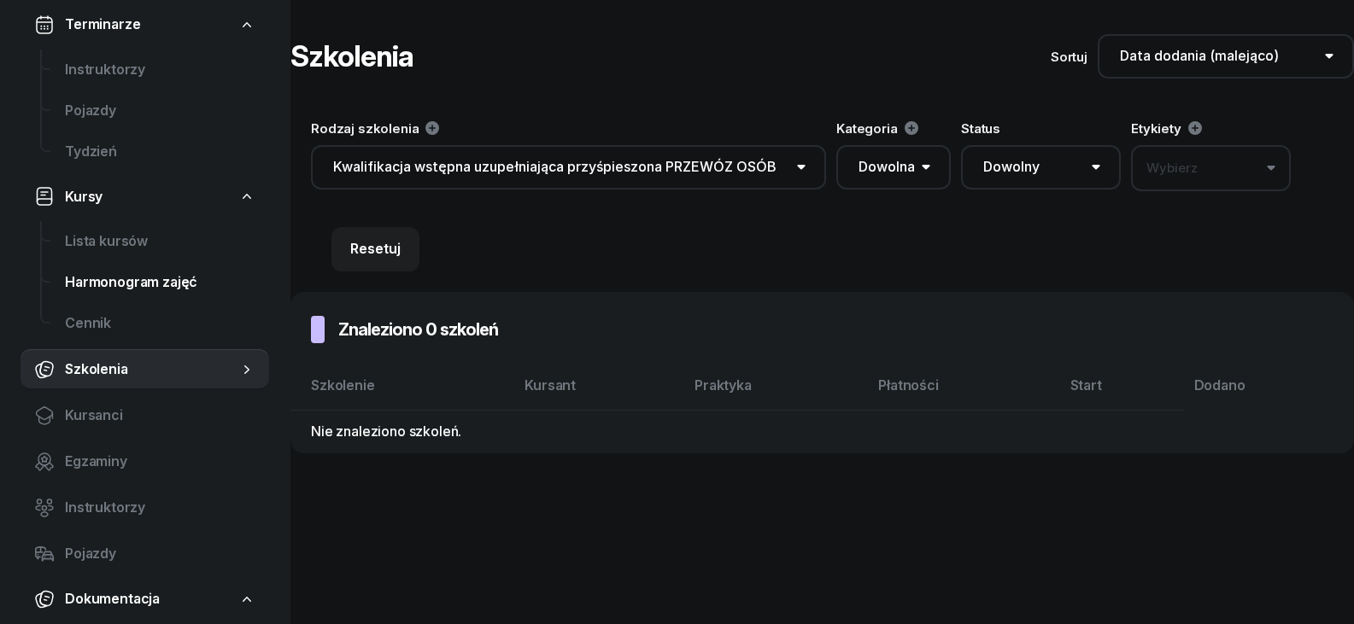
scroll to position [171, 0]
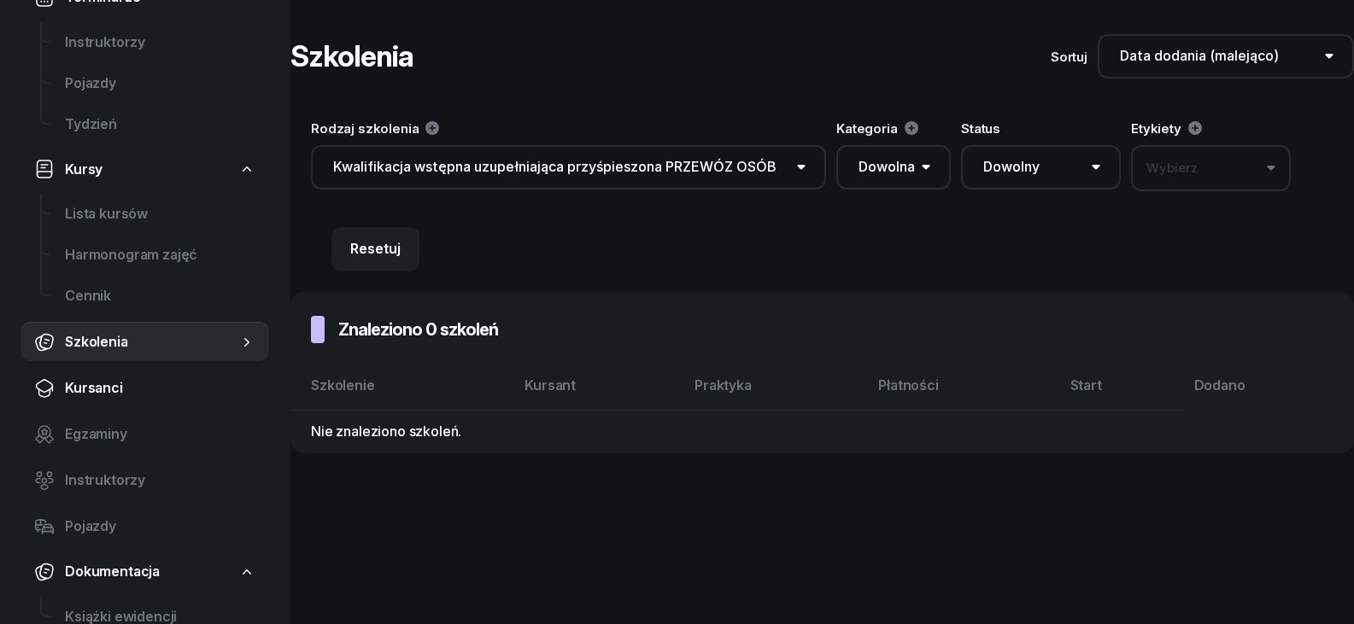
click at [94, 377] on link "Kursanci" at bounding box center [144, 388] width 249 height 41
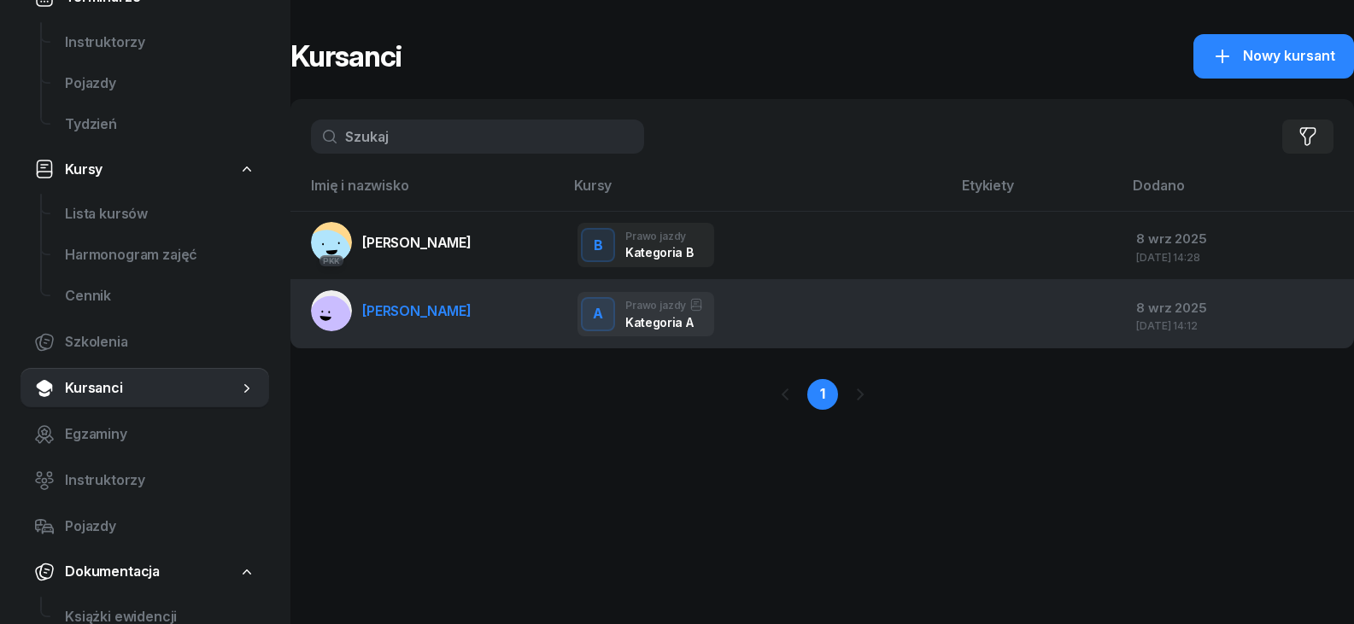
click at [476, 317] on td "[PERSON_NAME]" at bounding box center [426, 314] width 273 height 68
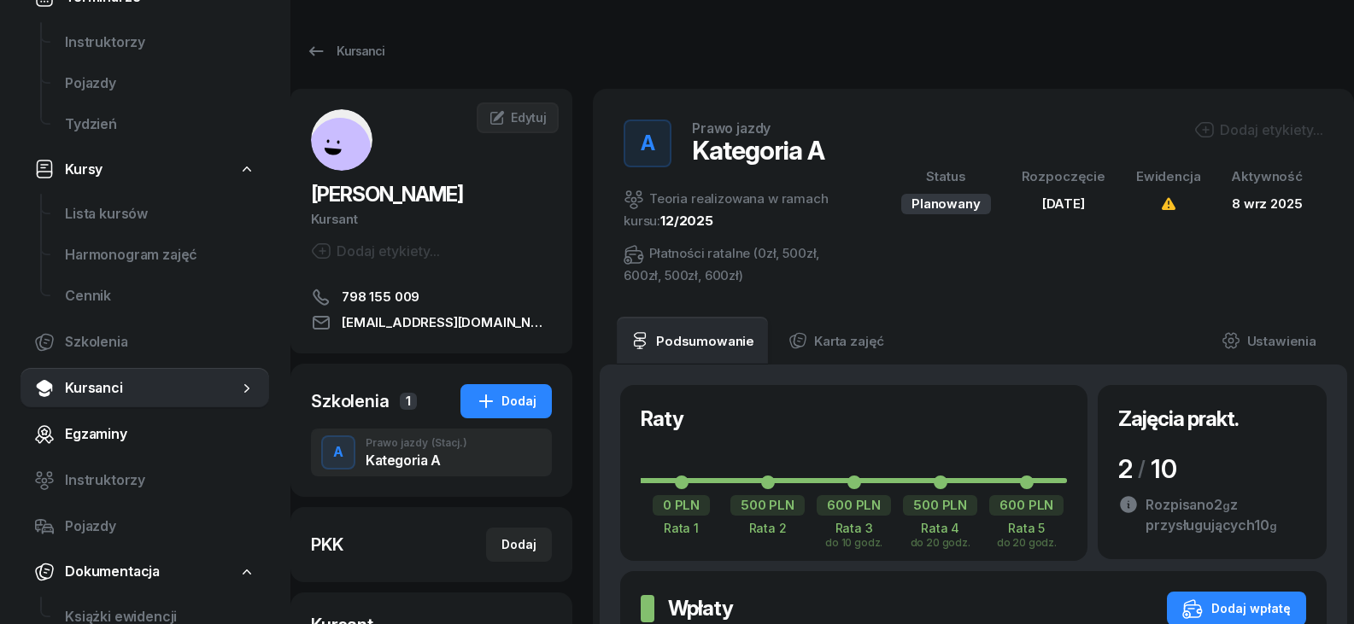
click at [126, 439] on span "Egzaminy" at bounding box center [160, 435] width 190 height 22
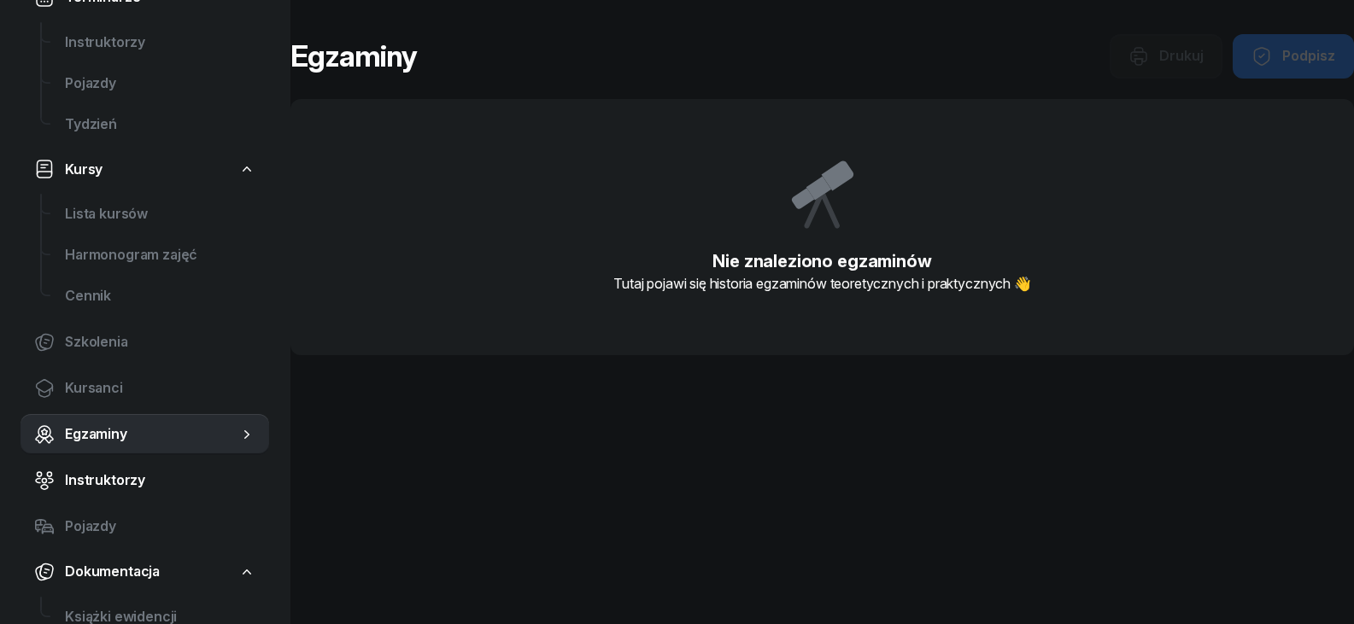
click at [137, 467] on link "Instruktorzy" at bounding box center [144, 480] width 249 height 41
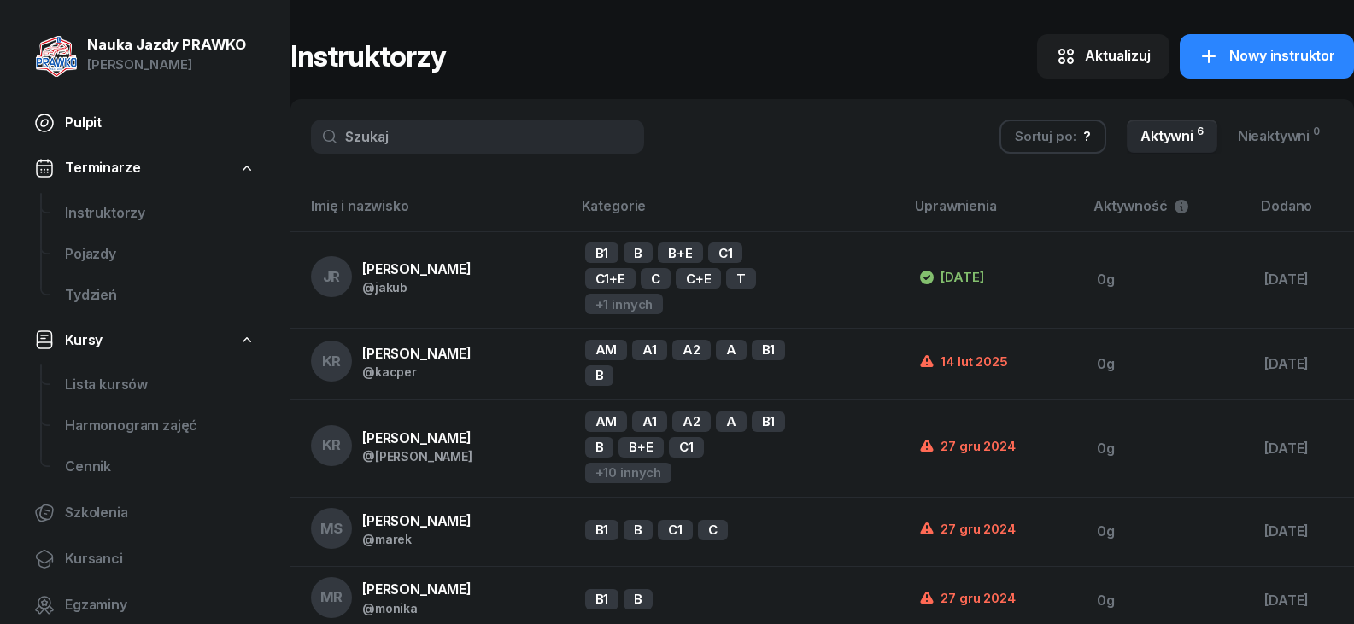
click at [107, 116] on span "Pulpit" at bounding box center [160, 123] width 190 height 22
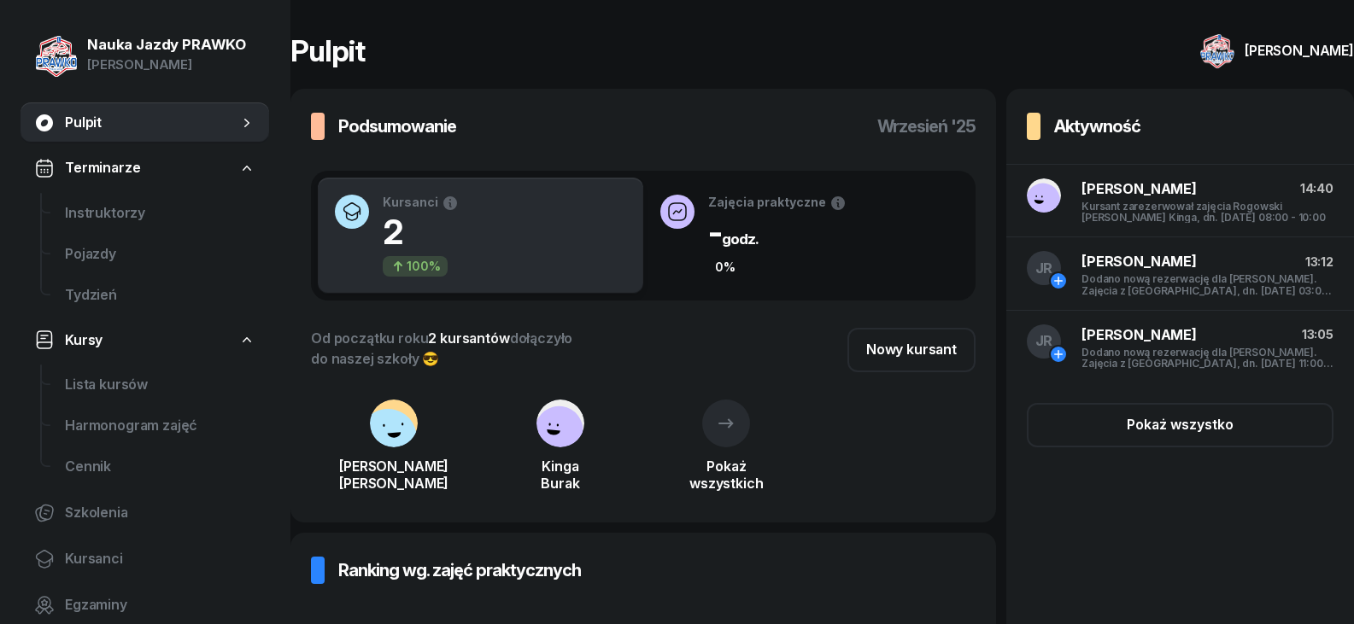
click at [1098, 133] on h3 "Aktywność" at bounding box center [1097, 126] width 86 height 27
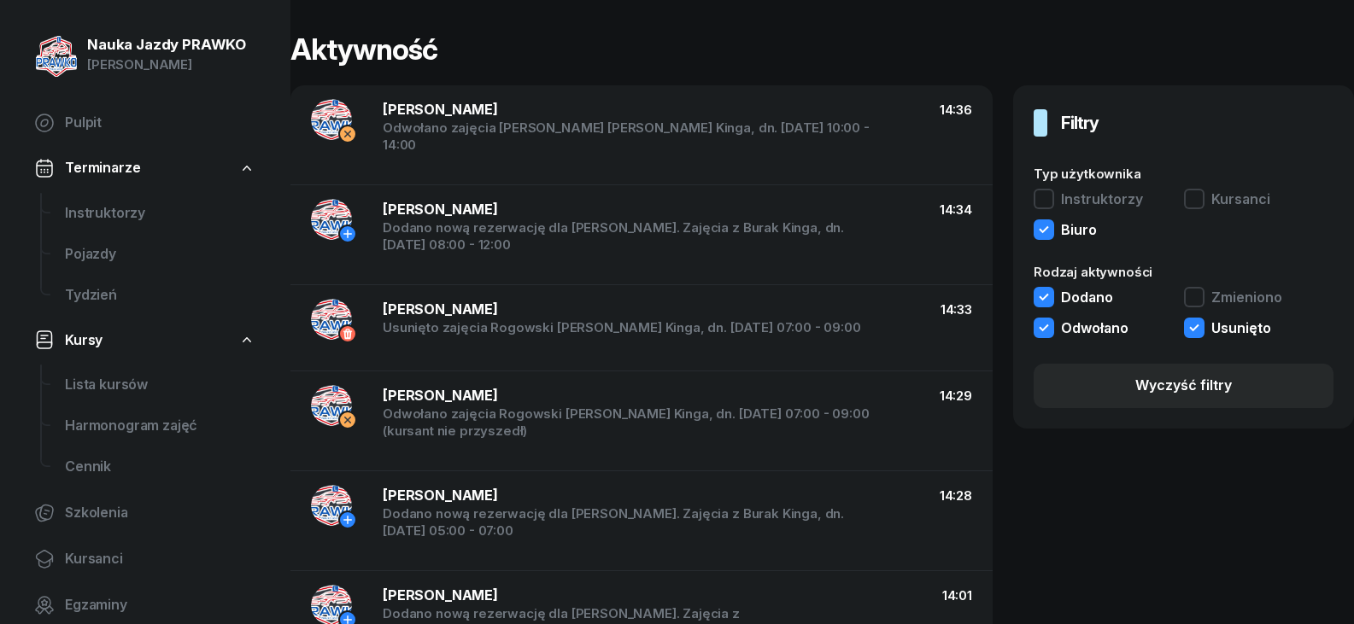
drag, startPoint x: 1049, startPoint y: 199, endPoint x: 1061, endPoint y: 219, distance: 23.7
click at [1049, 200] on button "Instruktorzy" at bounding box center [1087, 202] width 109 height 26
drag, startPoint x: 1051, startPoint y: 224, endPoint x: 1078, endPoint y: 280, distance: 62.3
click at [1050, 224] on button "Biuro" at bounding box center [1064, 232] width 63 height 26
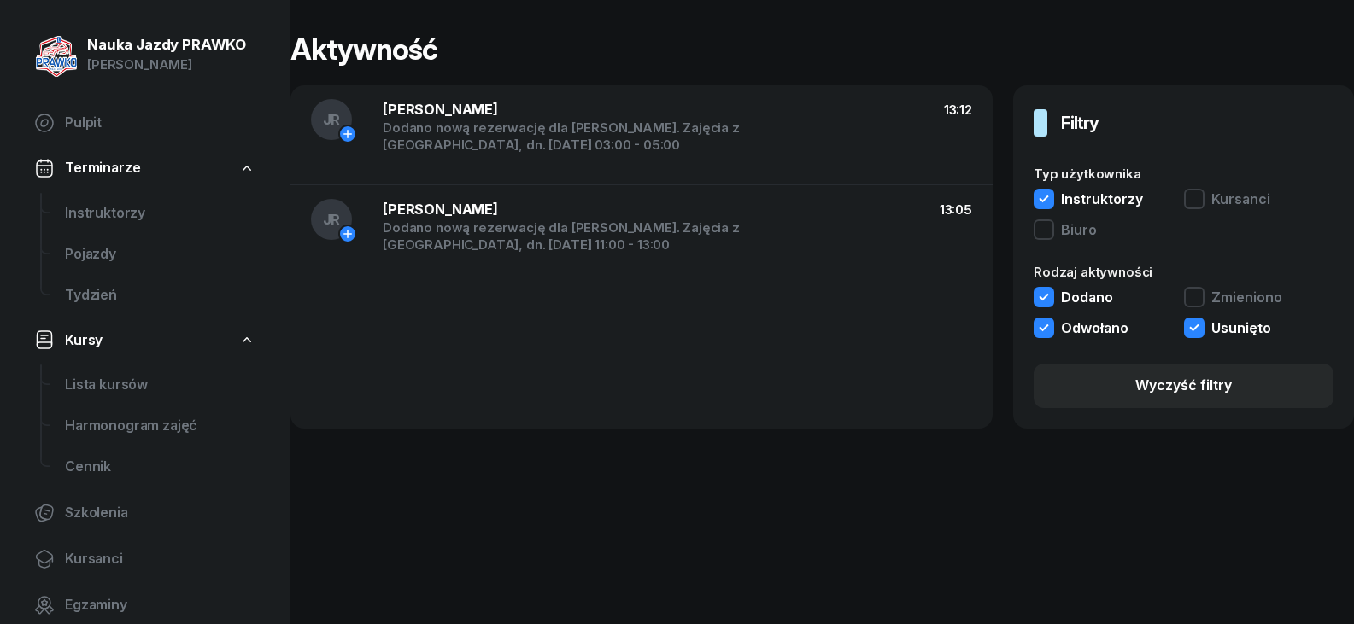
drag, startPoint x: 1026, startPoint y: 495, endPoint x: 1002, endPoint y: 494, distance: 24.8
click at [1026, 495] on div "Aktywność JR [PERSON_NAME] Dodano nową rezerwację dla [PERSON_NAME]. Zajęcia z …" at bounding box center [821, 312] width 1063 height 624
click at [139, 210] on span "Instruktorzy" at bounding box center [160, 213] width 190 height 22
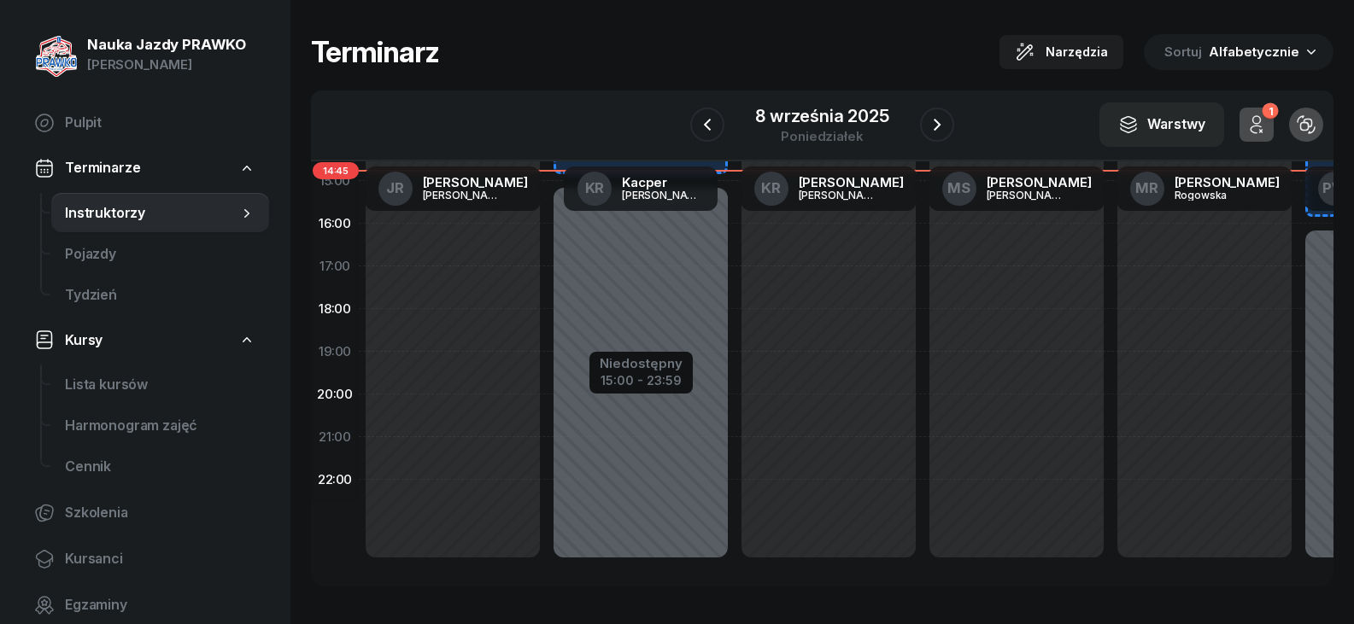
scroll to position [442, 0]
click at [927, 126] on icon "button" at bounding box center [937, 124] width 20 height 20
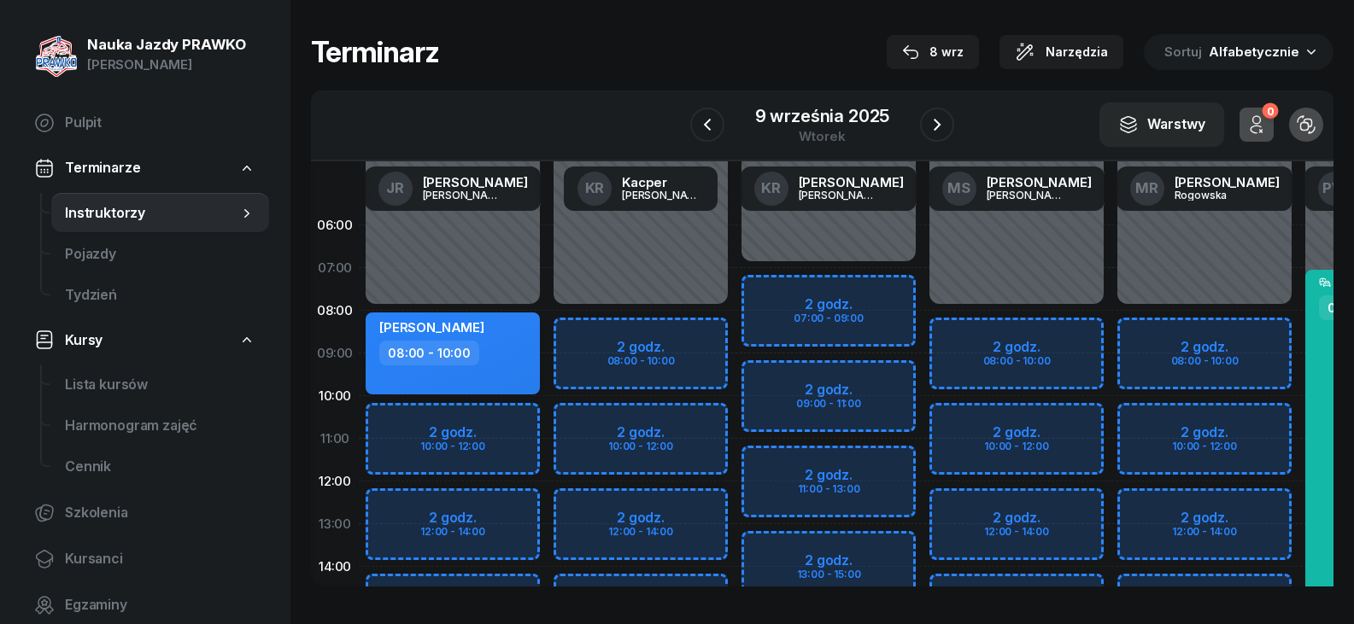
click at [461, 351] on div "08:00 - 10:00" at bounding box center [429, 353] width 100 height 25
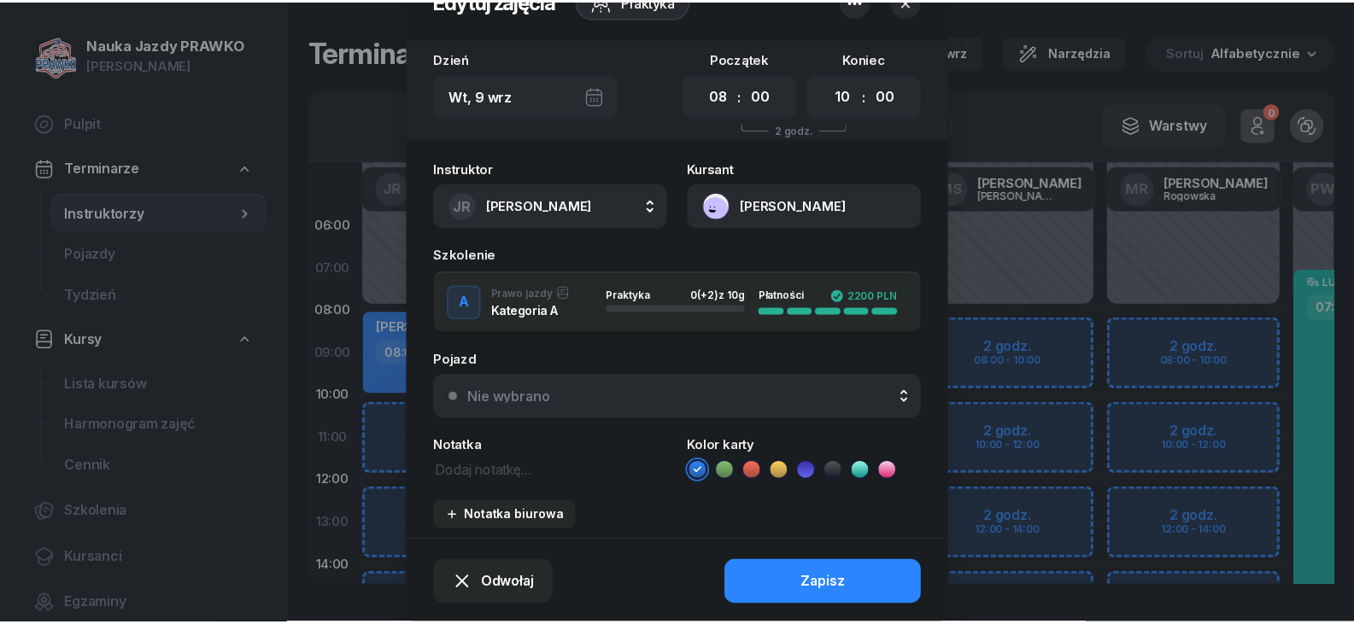
scroll to position [114, 0]
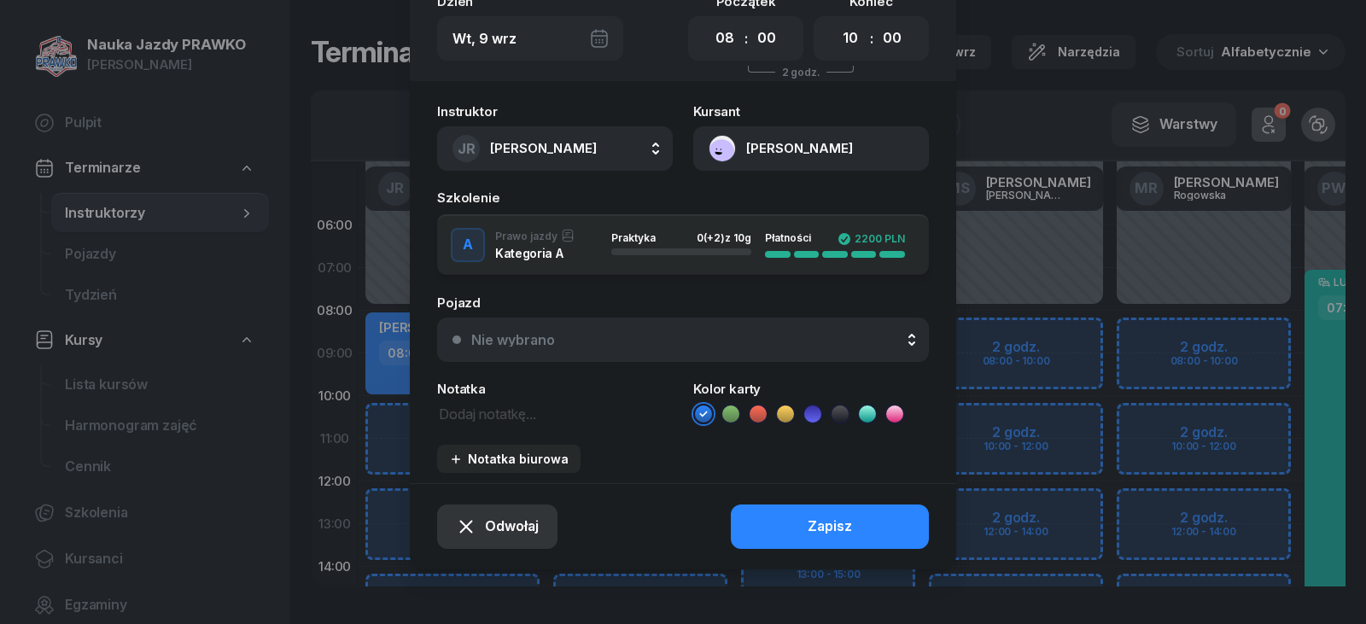
click at [502, 515] on button "Odwołaj" at bounding box center [497, 527] width 120 height 44
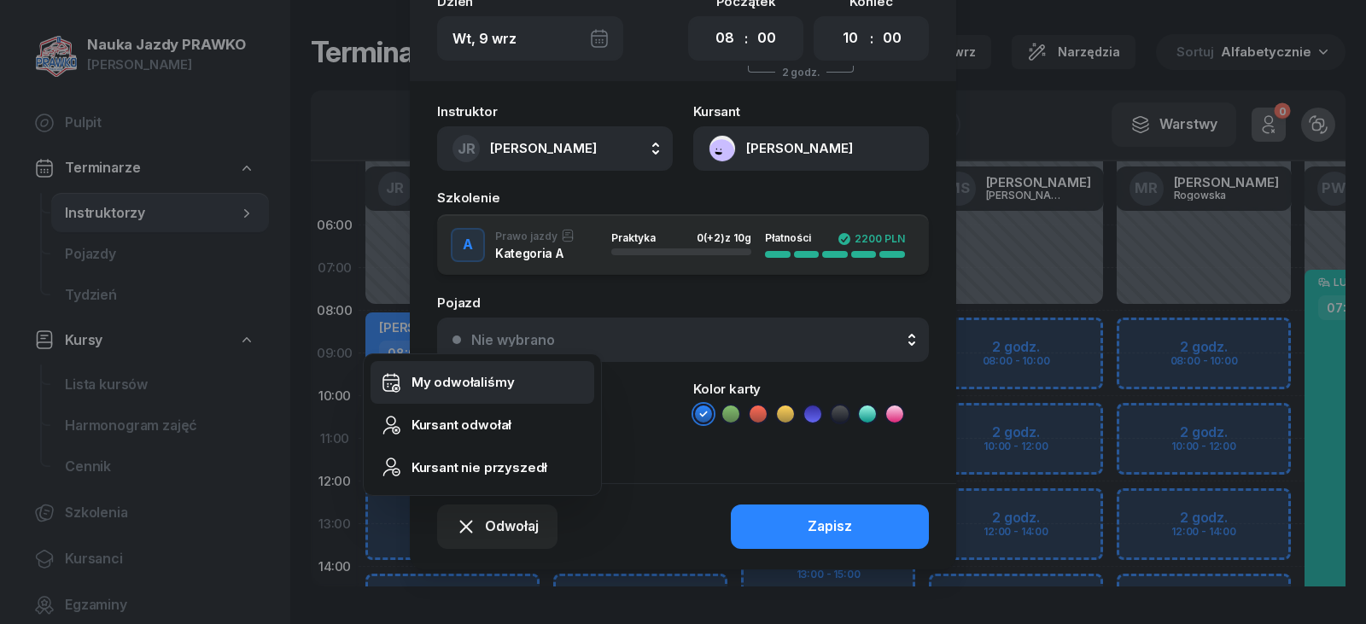
click at [491, 391] on div "My odwołaliśmy" at bounding box center [463, 382] width 103 height 22
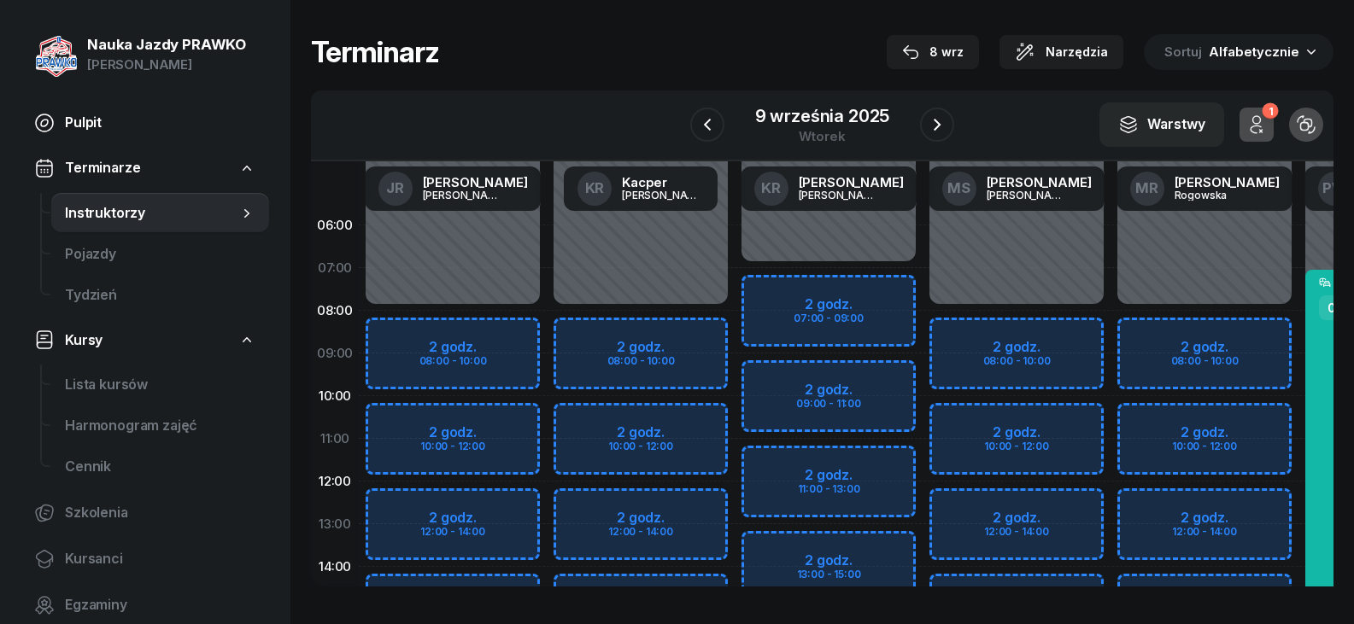
drag, startPoint x: 157, startPoint y: 106, endPoint x: 167, endPoint y: 105, distance: 9.4
click at [156, 108] on link "Pulpit" at bounding box center [144, 122] width 249 height 41
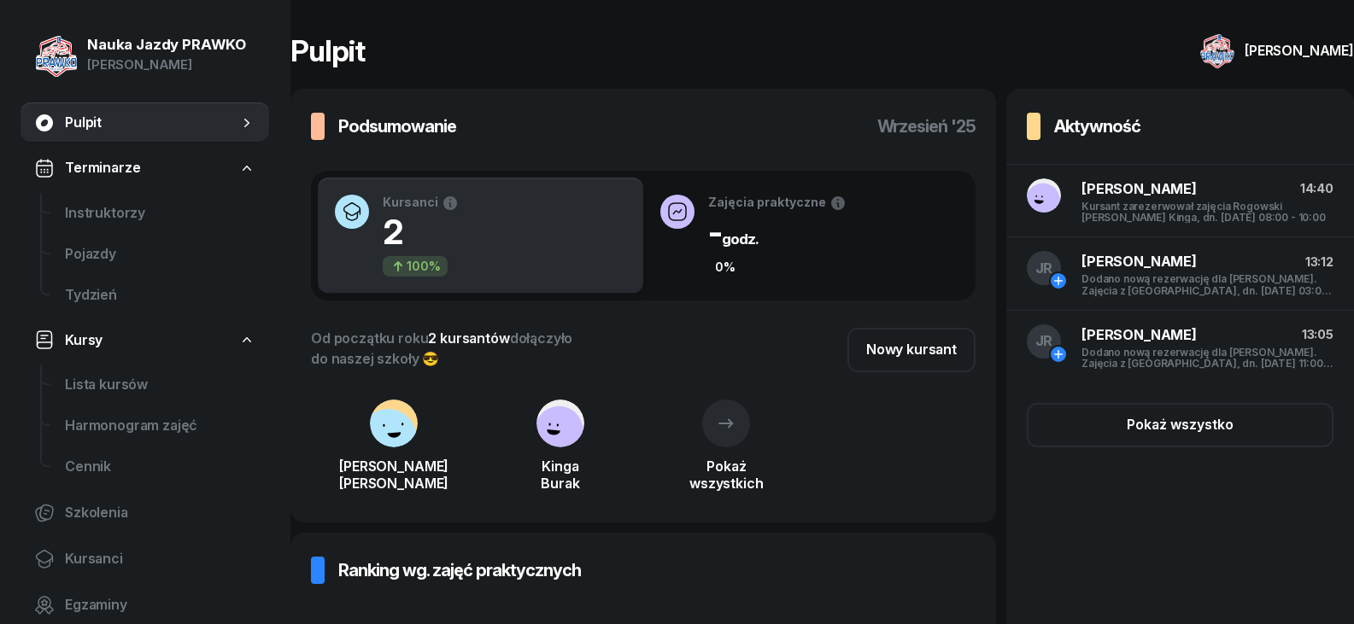
click at [564, 432] on rect at bounding box center [558, 430] width 59 height 59
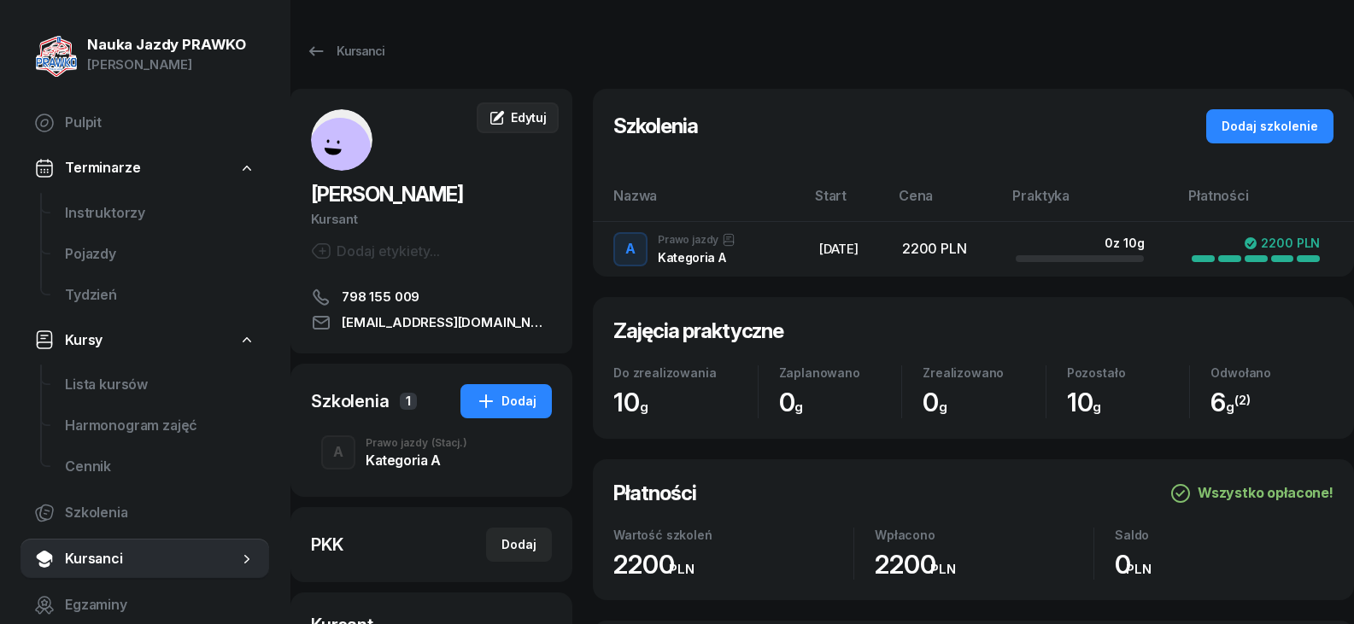
click at [532, 114] on span "Edytuj" at bounding box center [529, 117] width 36 height 15
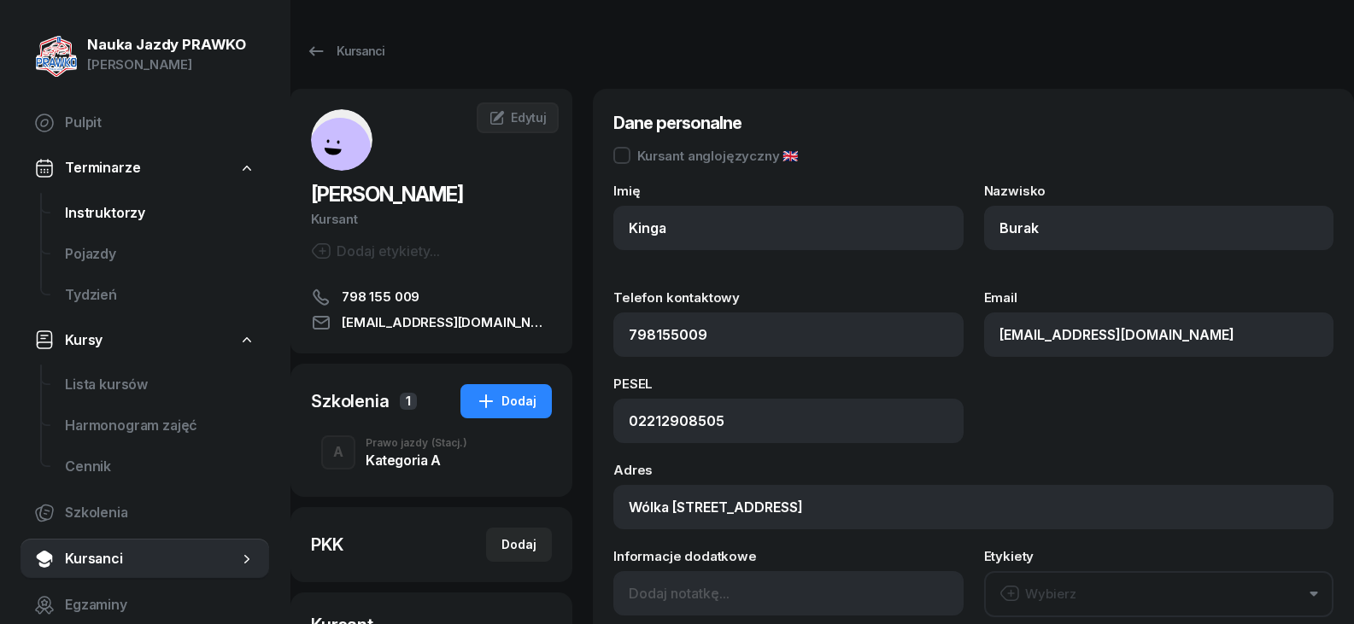
click at [114, 217] on span "Instruktorzy" at bounding box center [160, 213] width 190 height 22
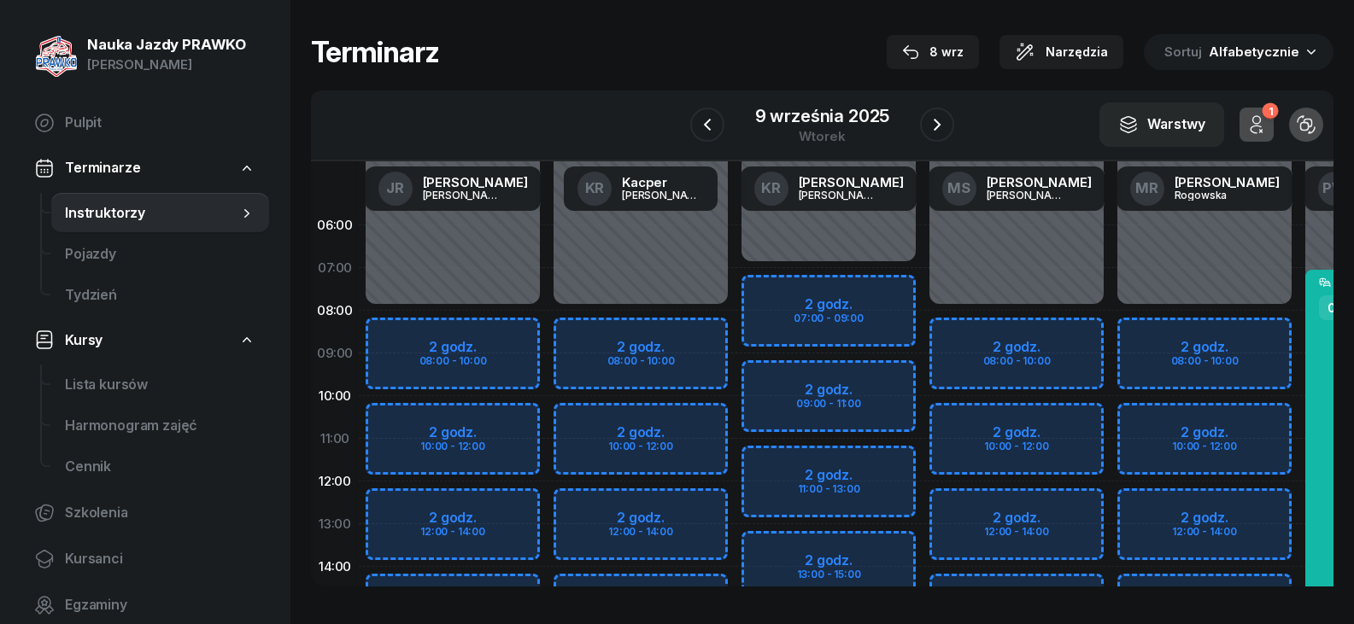
click at [647, 365] on div "Niedostępny 00:00 - 08:00 Niedostępny 16:00 - 23:59 2 godz. 08:00 - 10:00 2 god…" at bounding box center [641, 609] width 188 height 811
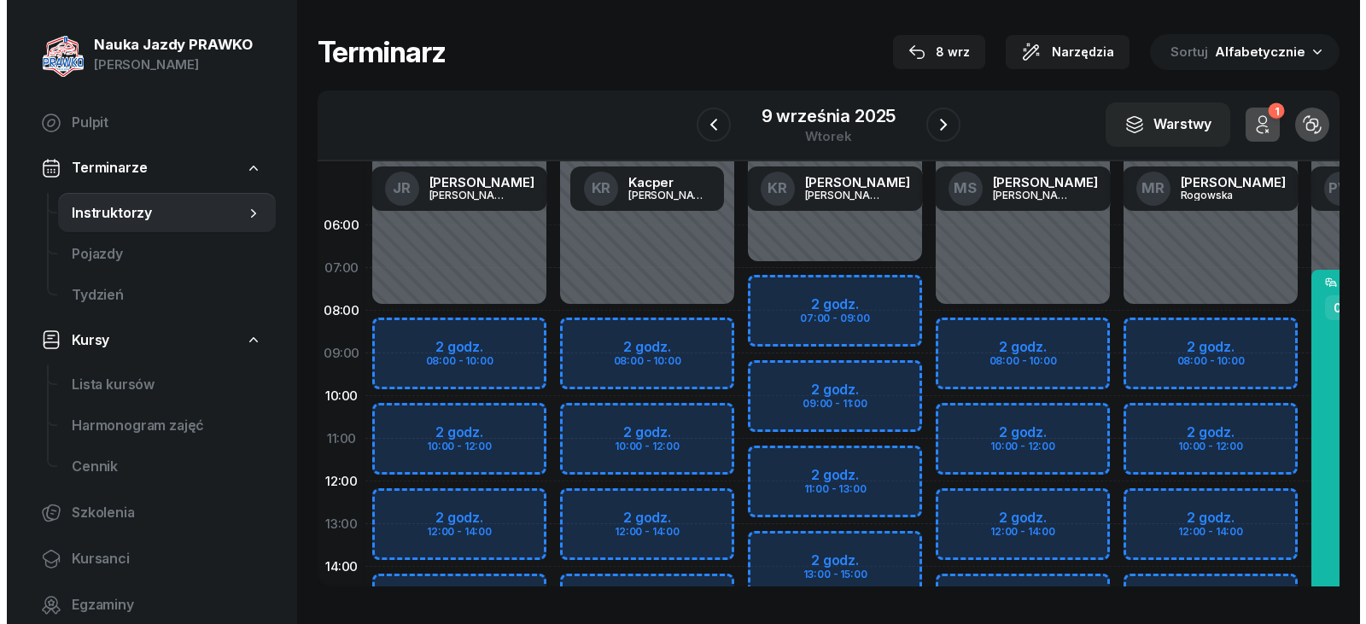
scroll to position [0, 1]
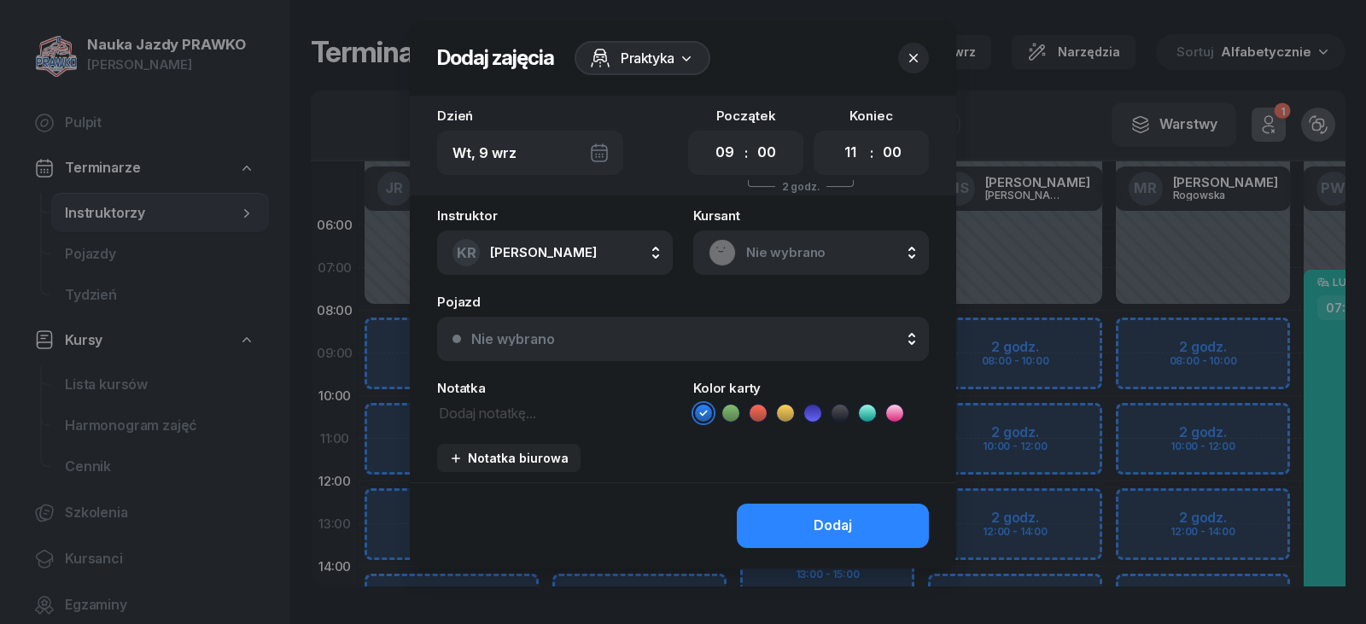
click at [797, 262] on span "Nie wybrano" at bounding box center [829, 253] width 167 height 22
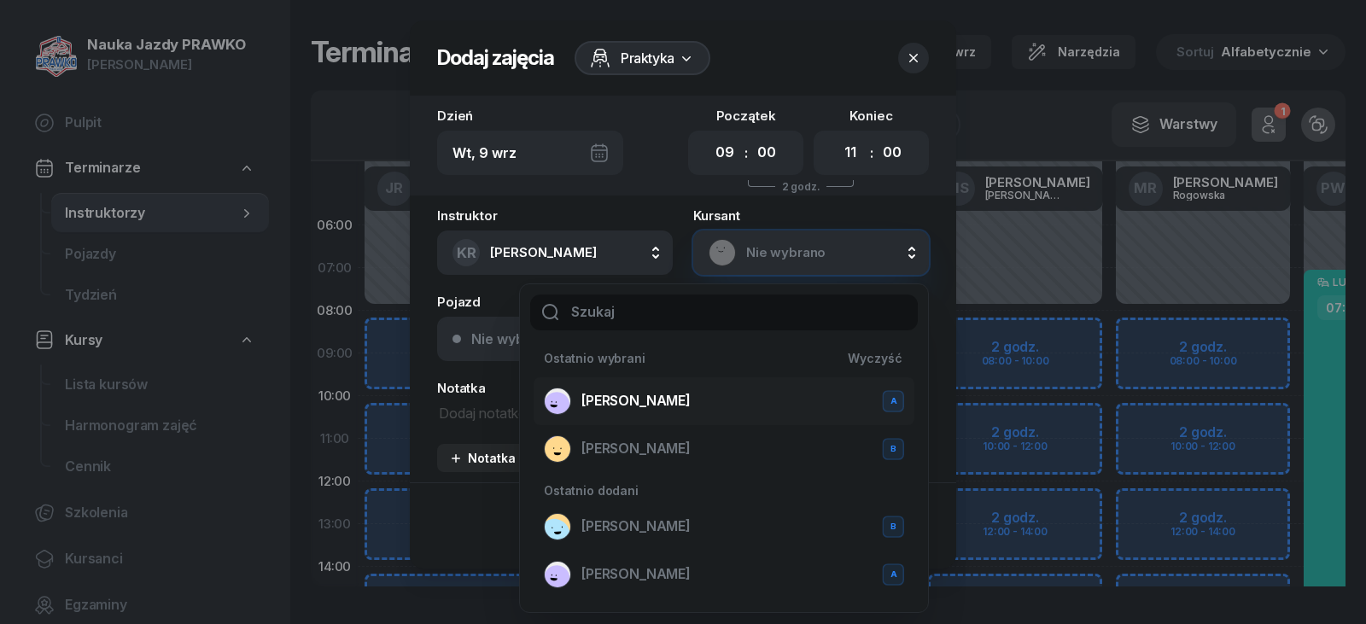
click at [672, 413] on div "[PERSON_NAME] A" at bounding box center [724, 401] width 360 height 27
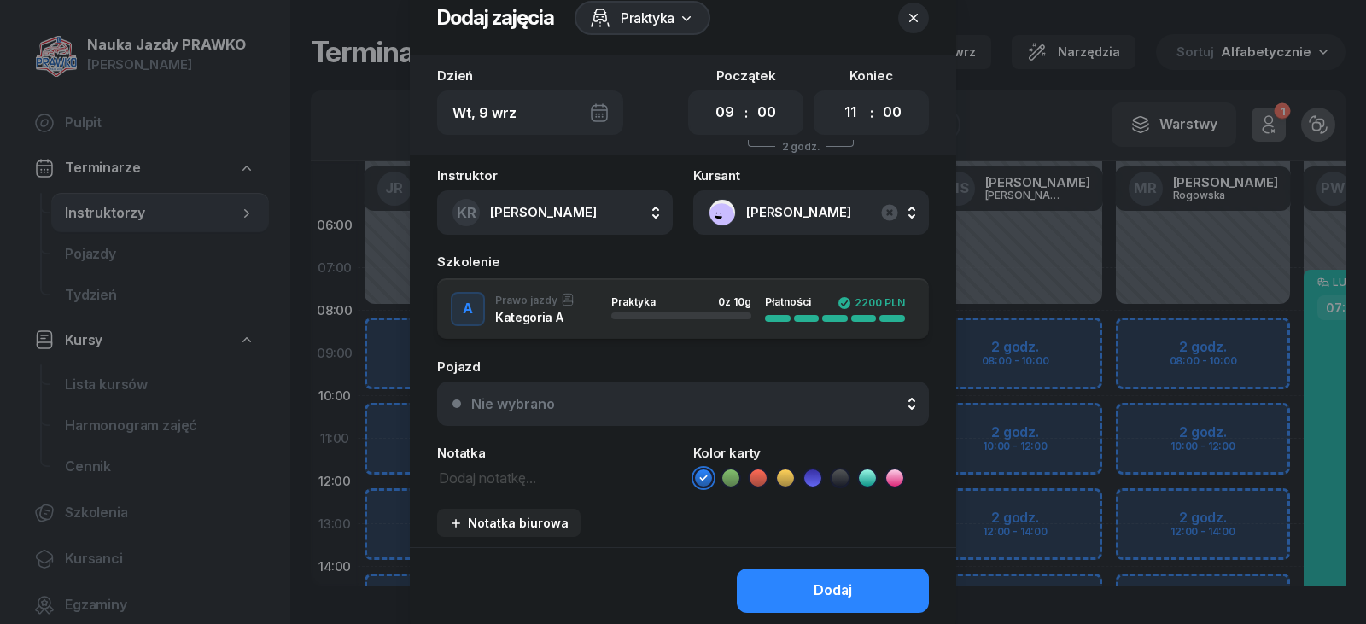
scroll to position [104, 0]
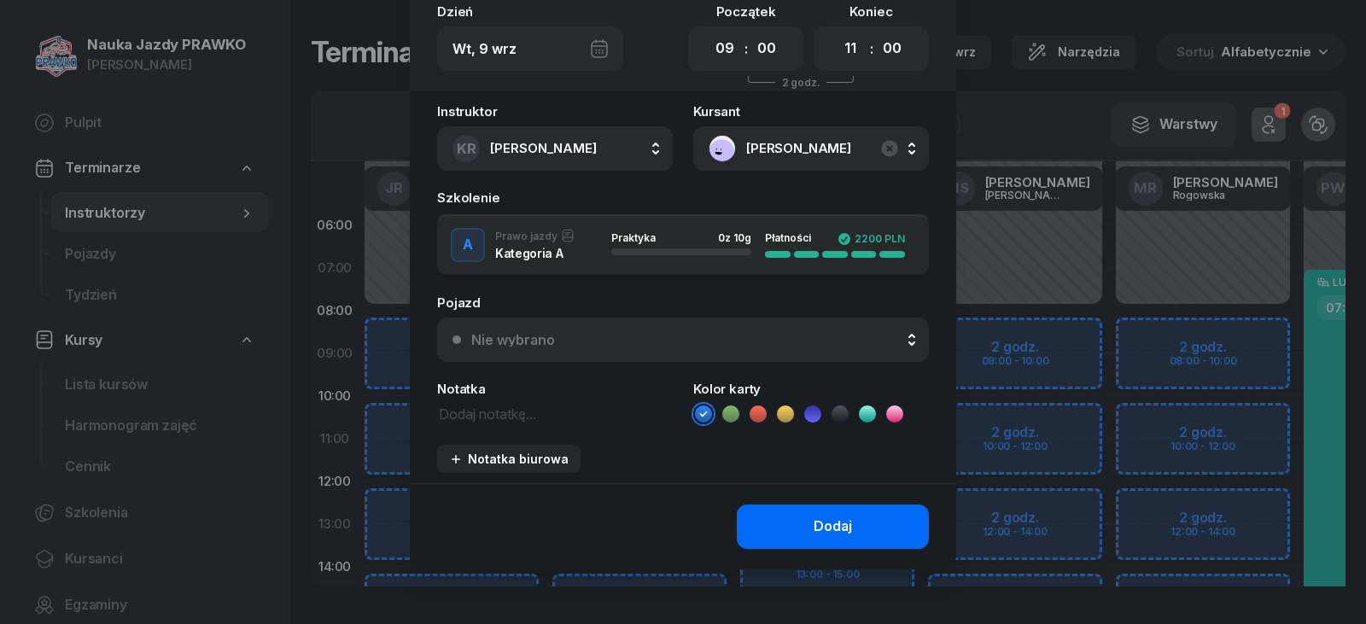
click at [783, 533] on button "Dodaj" at bounding box center [833, 527] width 192 height 44
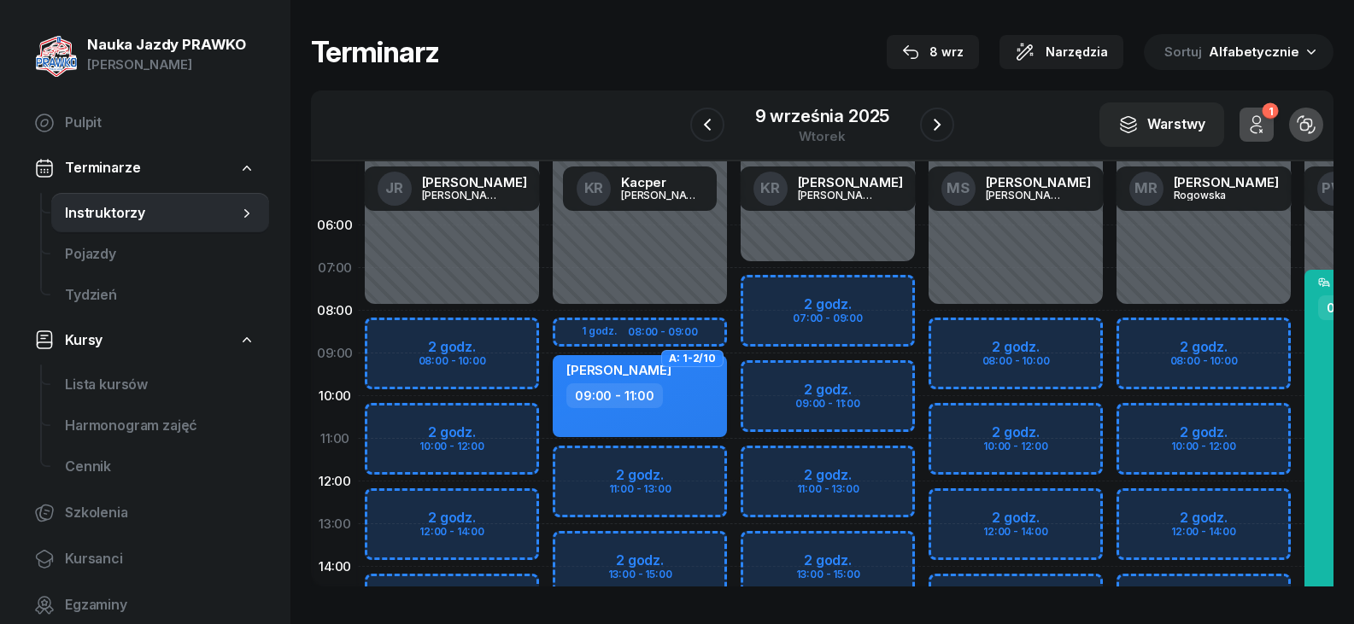
click at [656, 399] on div "09:00 - 11:00" at bounding box center [614, 395] width 96 height 25
click at [682, 389] on div "09:00 - 11:00" at bounding box center [641, 395] width 150 height 25
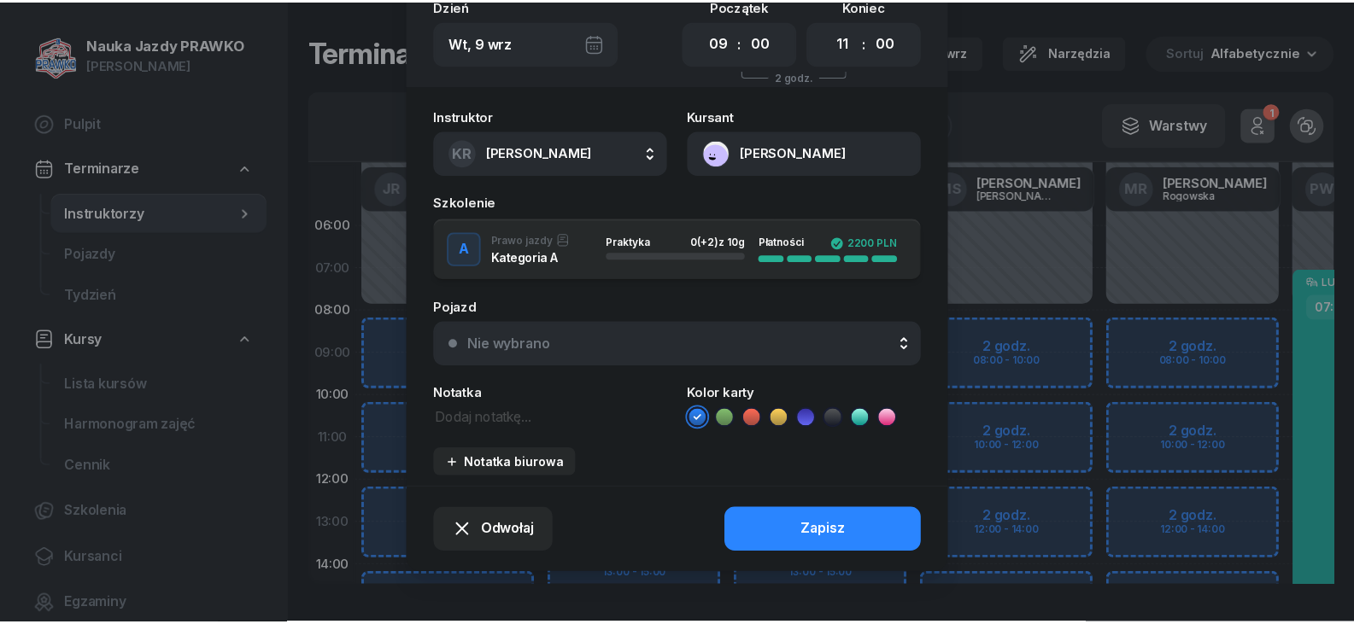
scroll to position [114, 0]
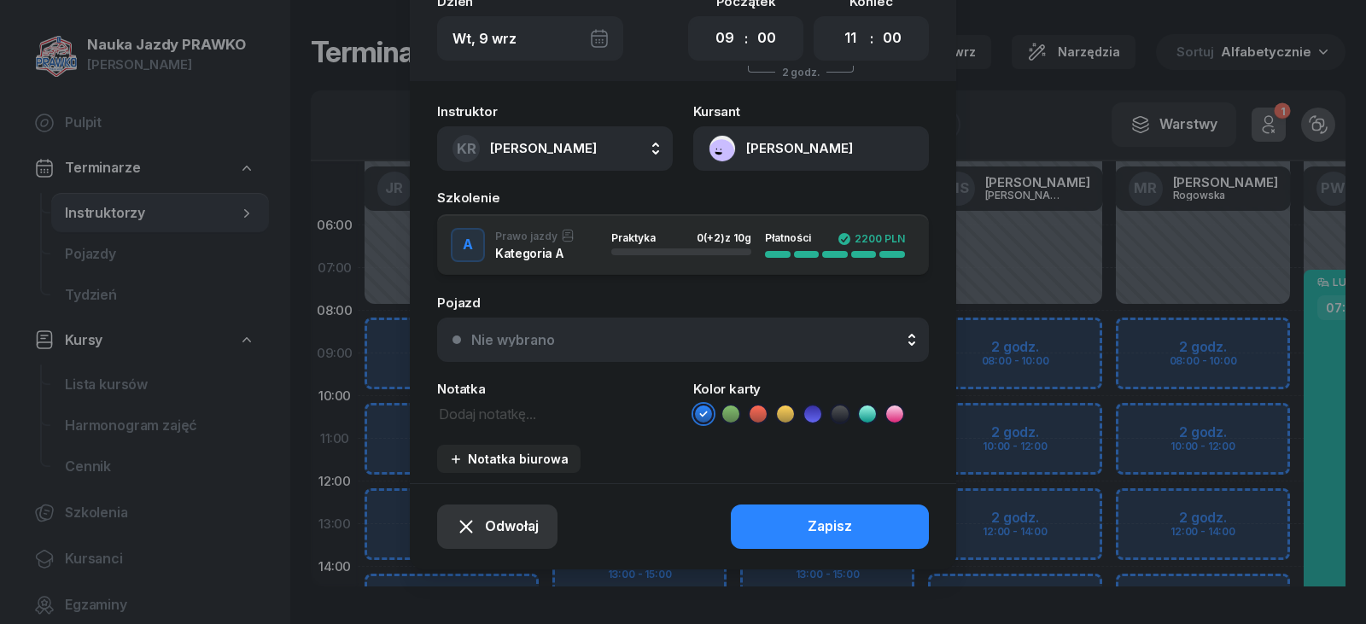
click at [499, 523] on span "Odwołaj" at bounding box center [512, 527] width 54 height 22
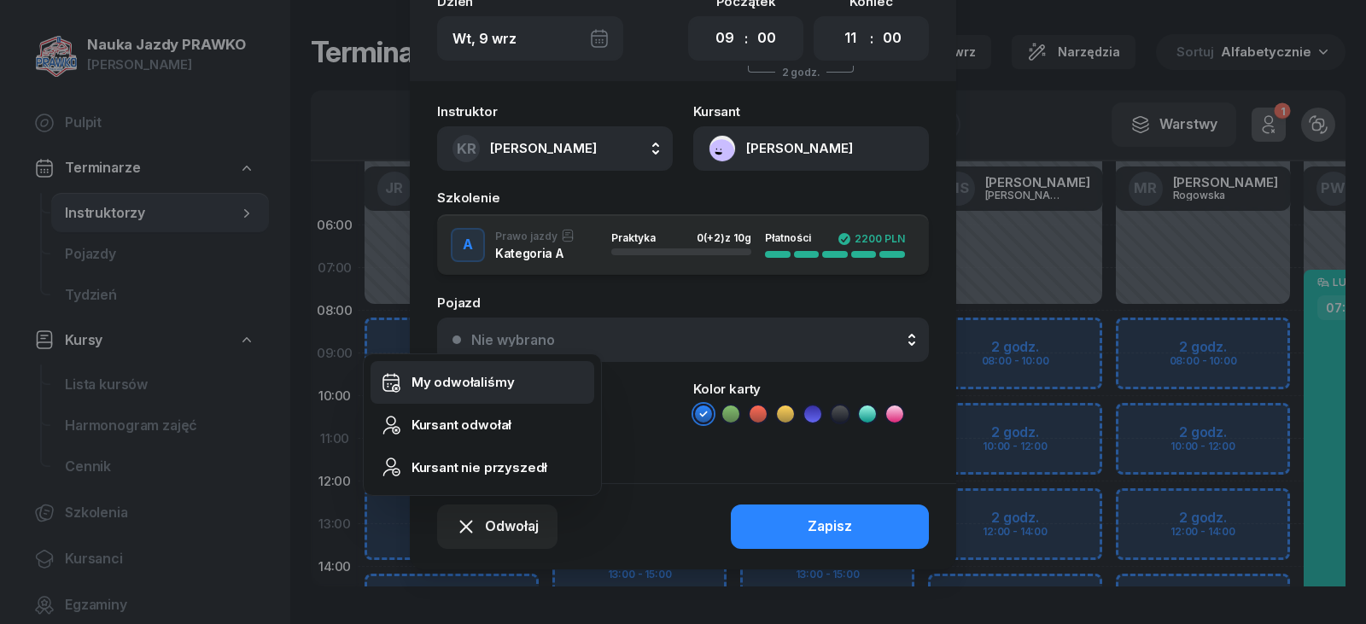
click at [447, 388] on div "My odwołaliśmy" at bounding box center [463, 382] width 103 height 22
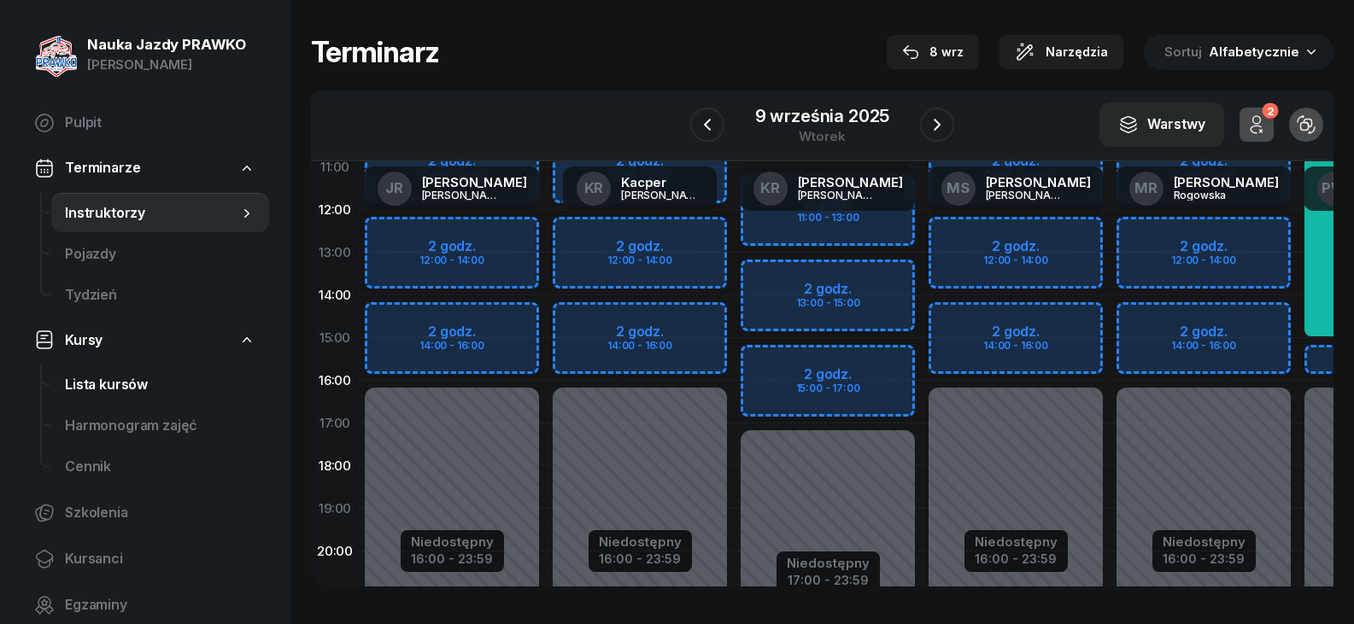
scroll to position [0, 1]
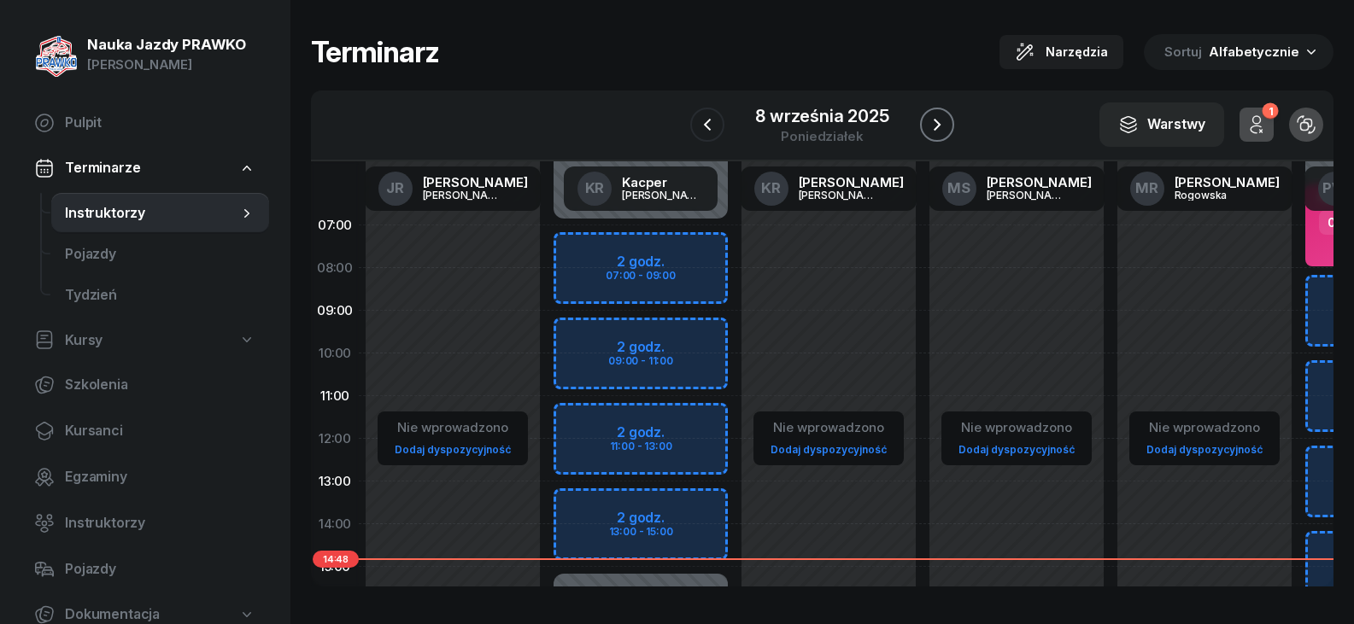
click at [944, 118] on icon "button" at bounding box center [937, 124] width 20 height 20
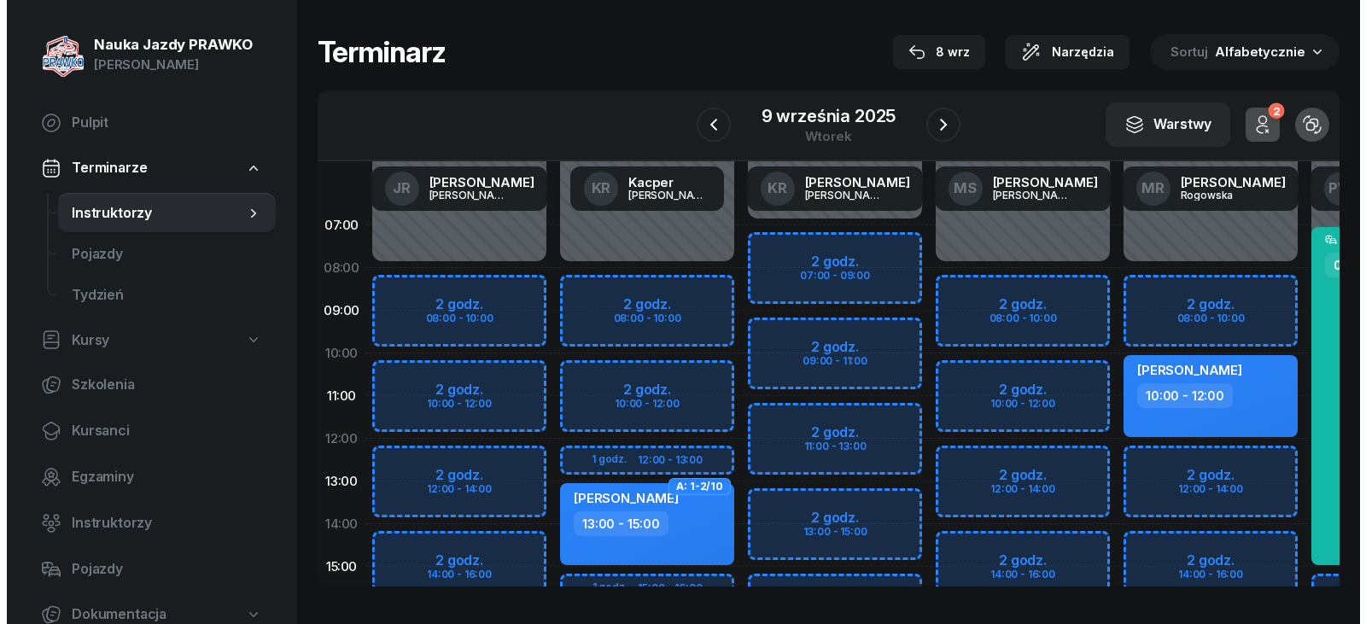
scroll to position [0, 163]
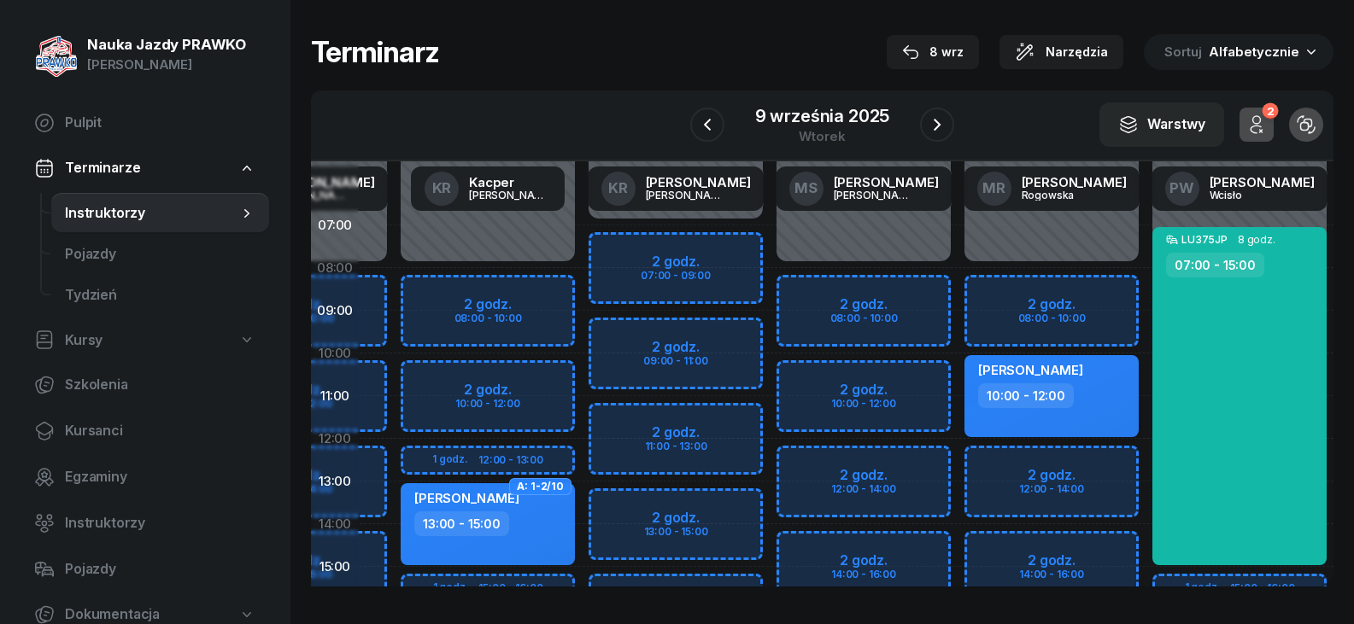
click at [1096, 392] on div "10:00 - 12:00" at bounding box center [1053, 395] width 150 height 25
select select "10"
select select "12"
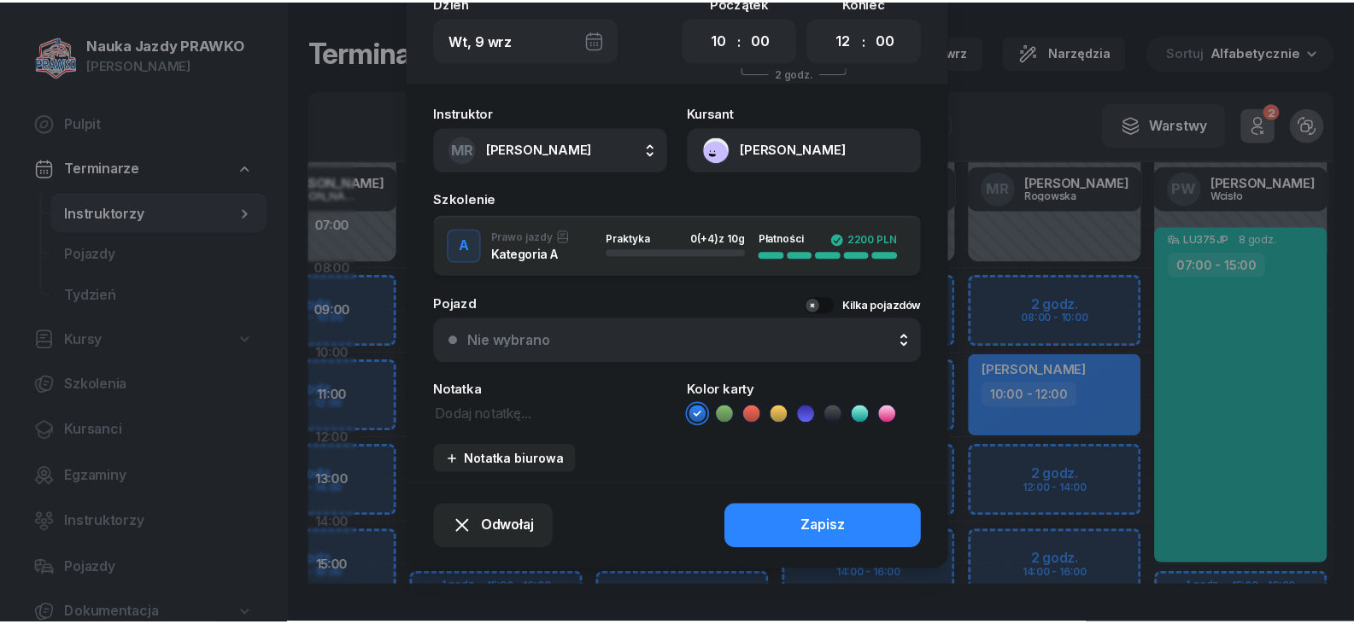
scroll to position [114, 0]
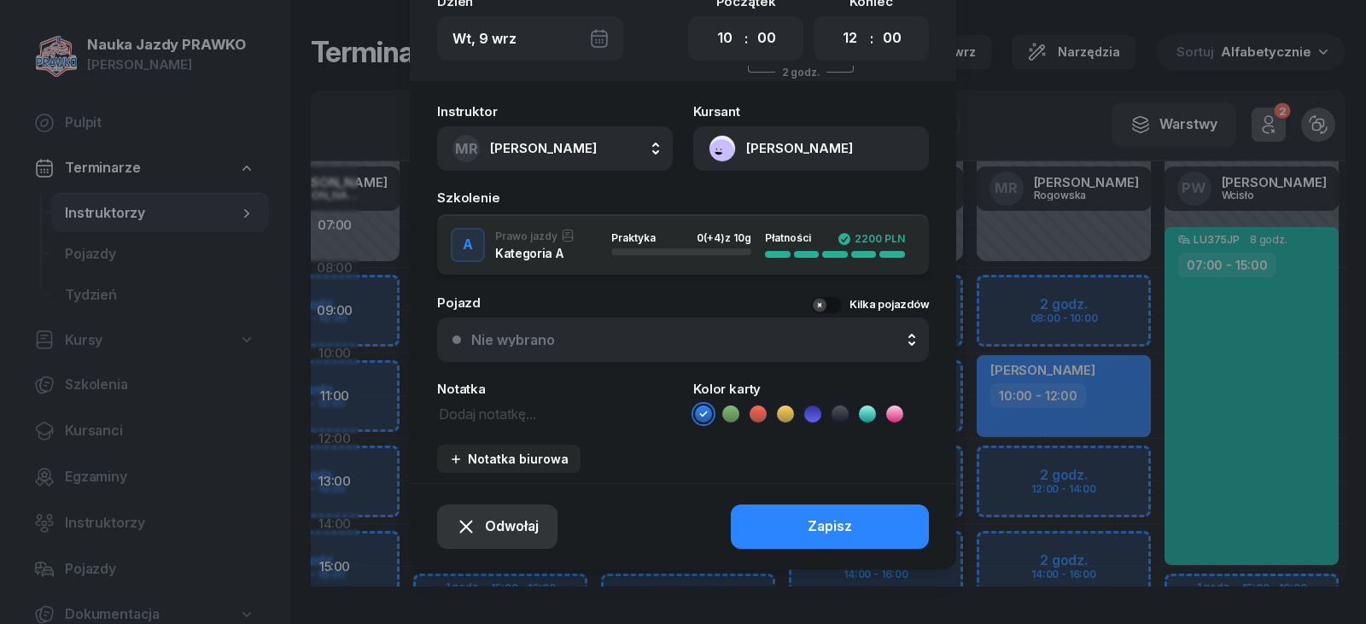
click at [487, 530] on span "Odwołaj" at bounding box center [512, 527] width 54 height 22
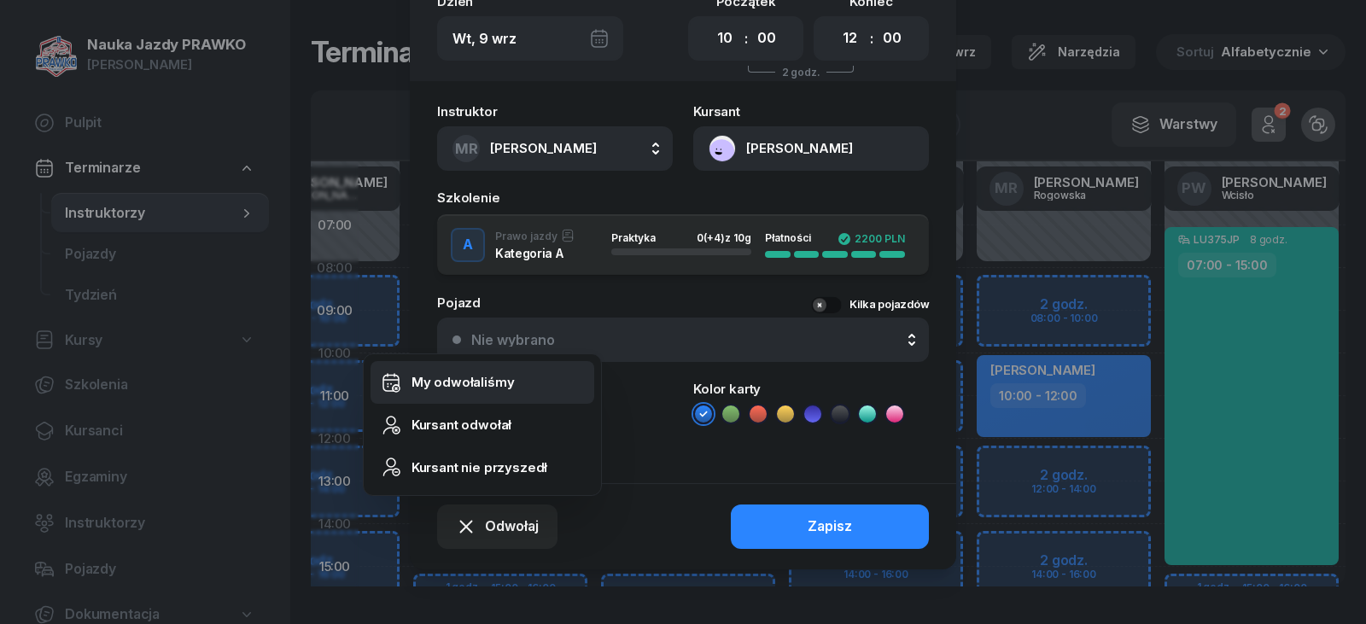
click at [526, 371] on link "My odwołaliśmy" at bounding box center [483, 382] width 224 height 43
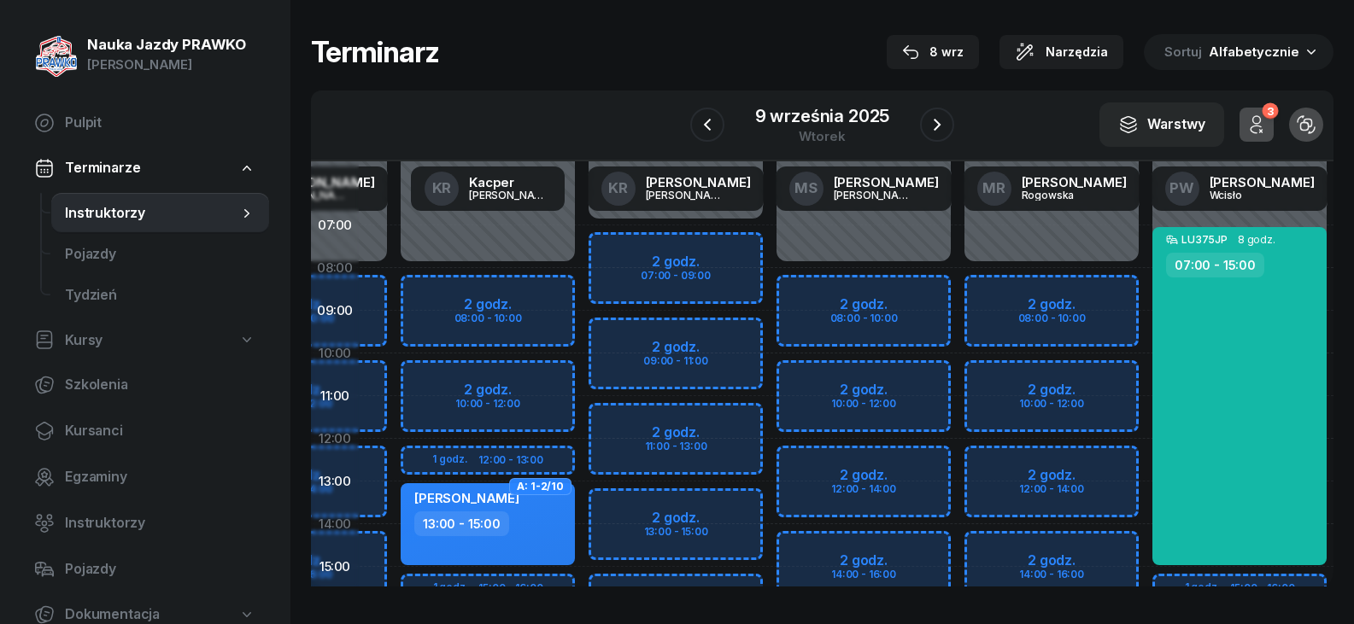
click at [1272, 49] on span "Alfabetycznie" at bounding box center [1253, 52] width 91 height 16
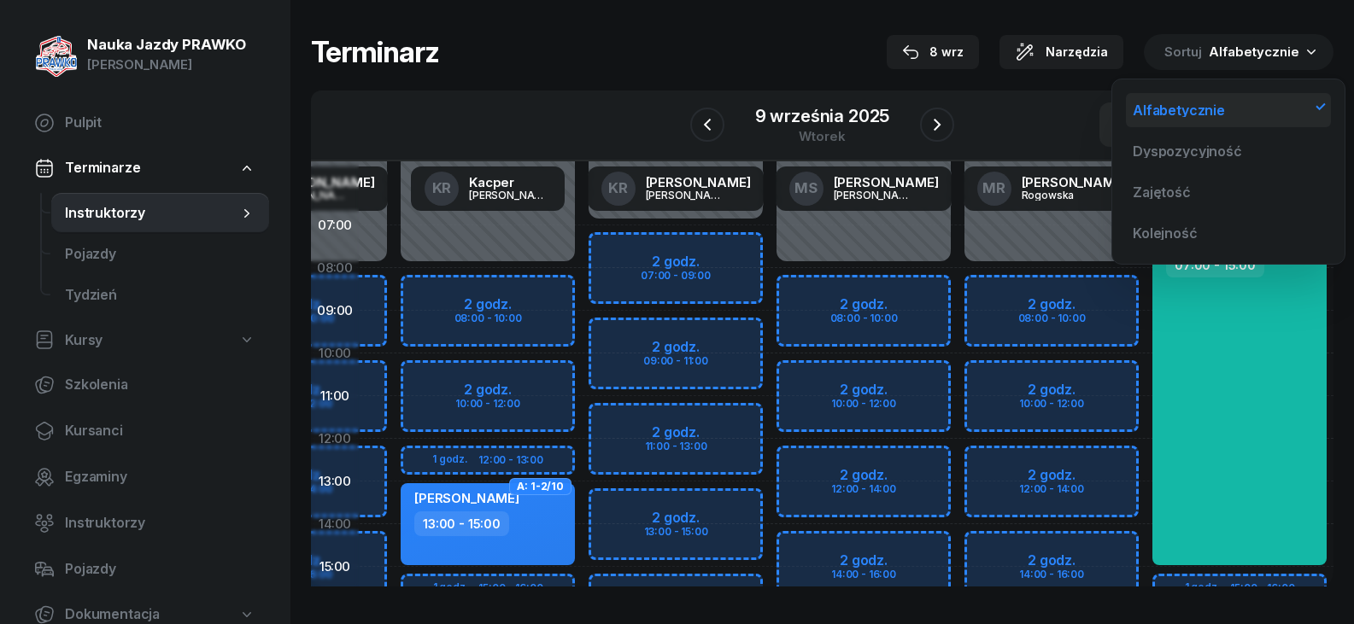
click at [1191, 107] on div "Alfabetycznie" at bounding box center [1178, 110] width 92 height 14
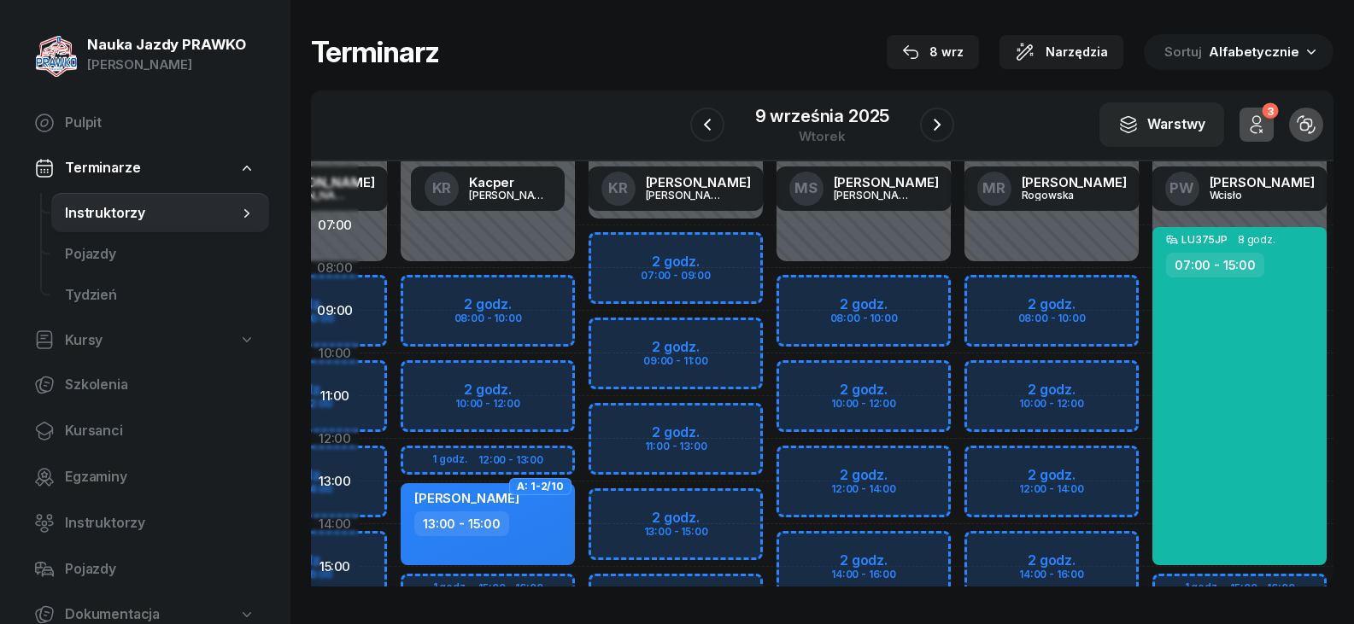
click at [1270, 56] on span "Alfabetycznie" at bounding box center [1253, 52] width 91 height 16
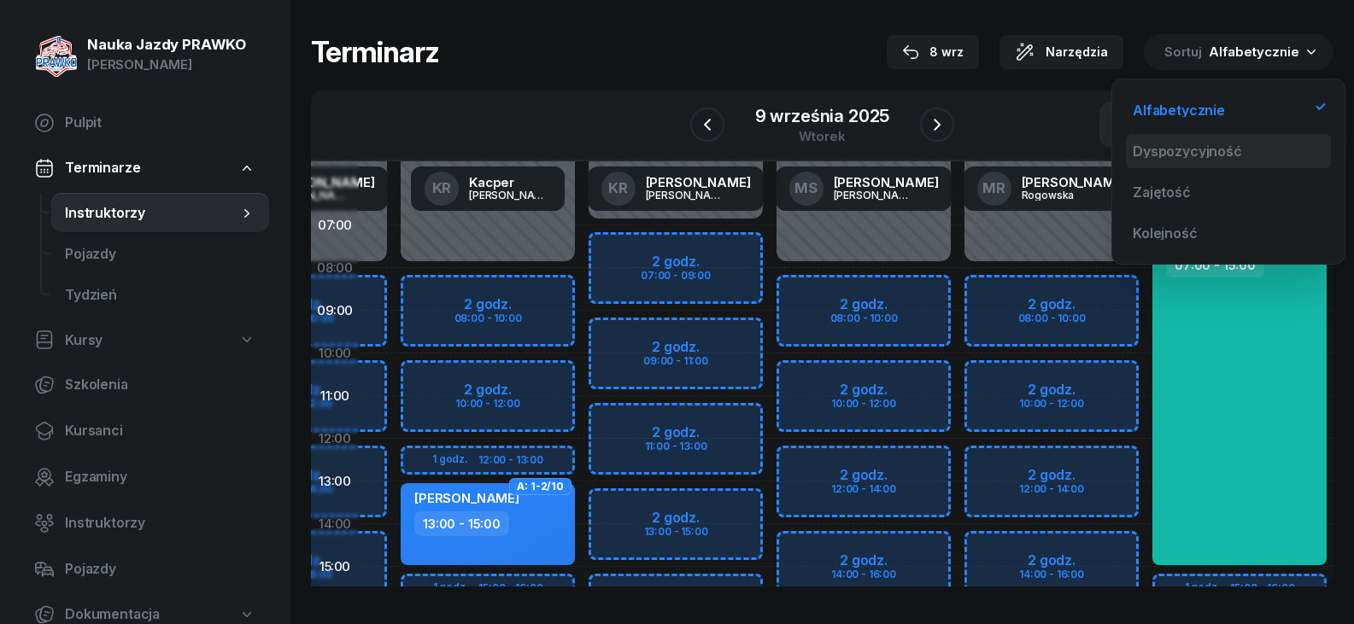
click at [1210, 147] on div "Dyspozycyjność" at bounding box center [1186, 151] width 109 height 14
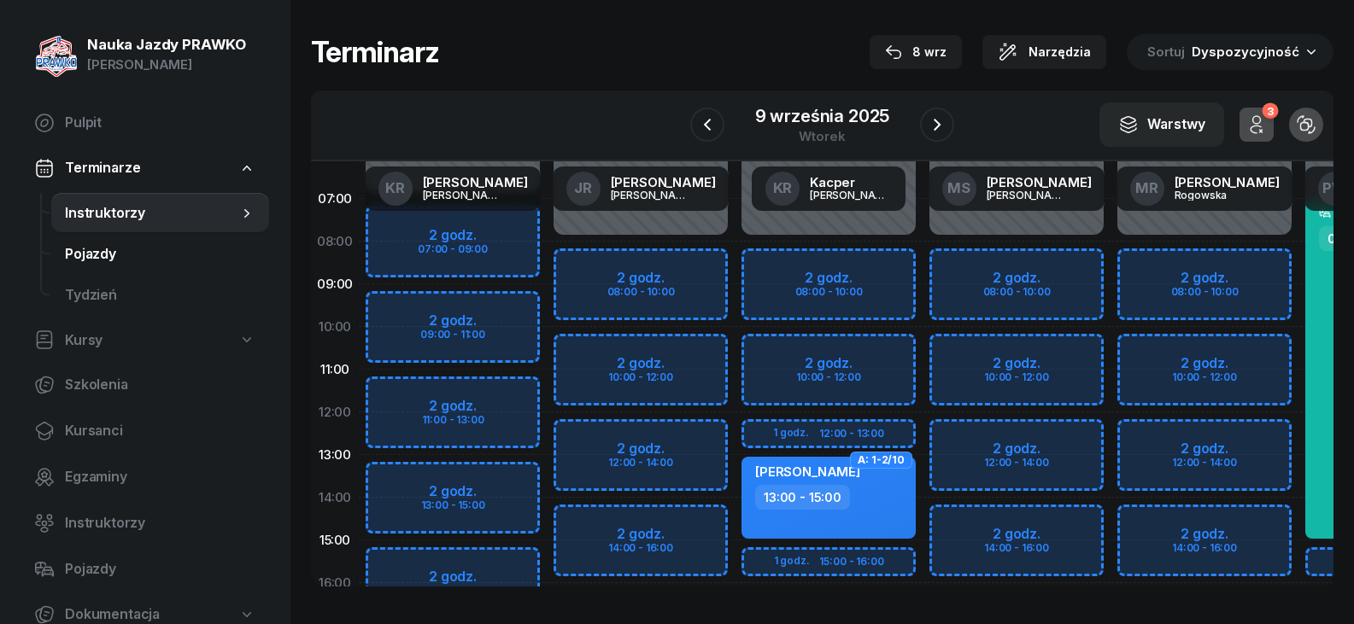
scroll to position [0, 0]
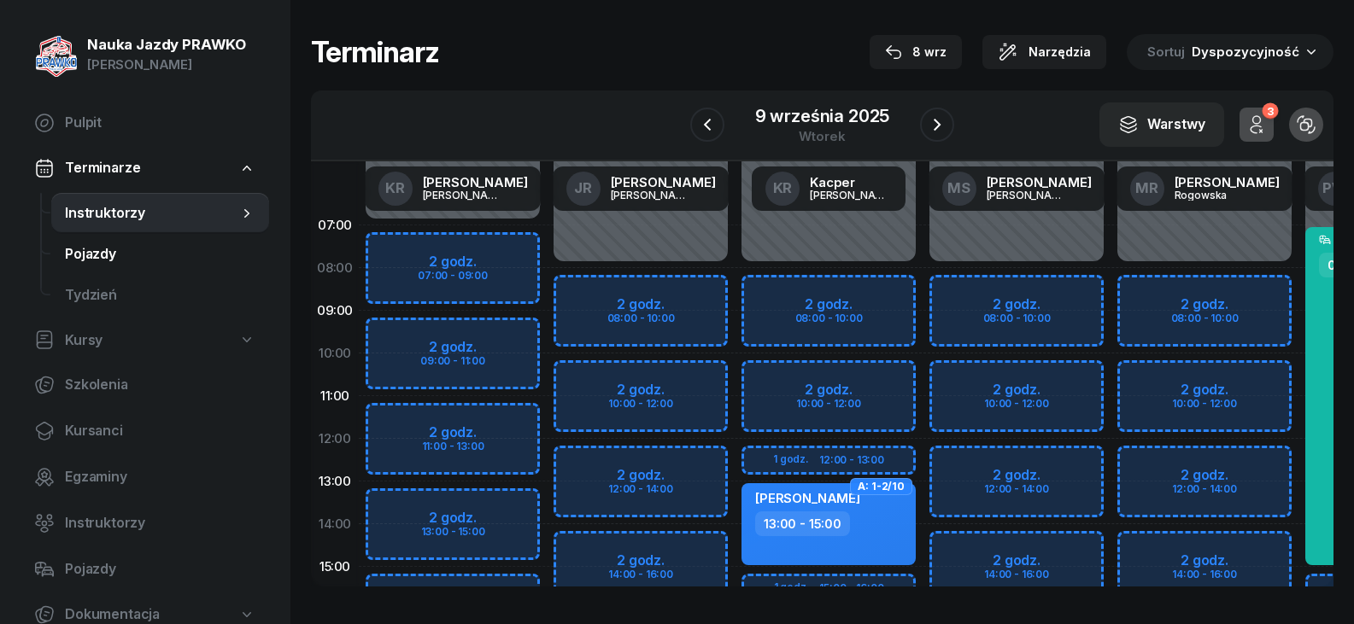
click at [85, 255] on span "Pojazdy" at bounding box center [160, 254] width 190 height 22
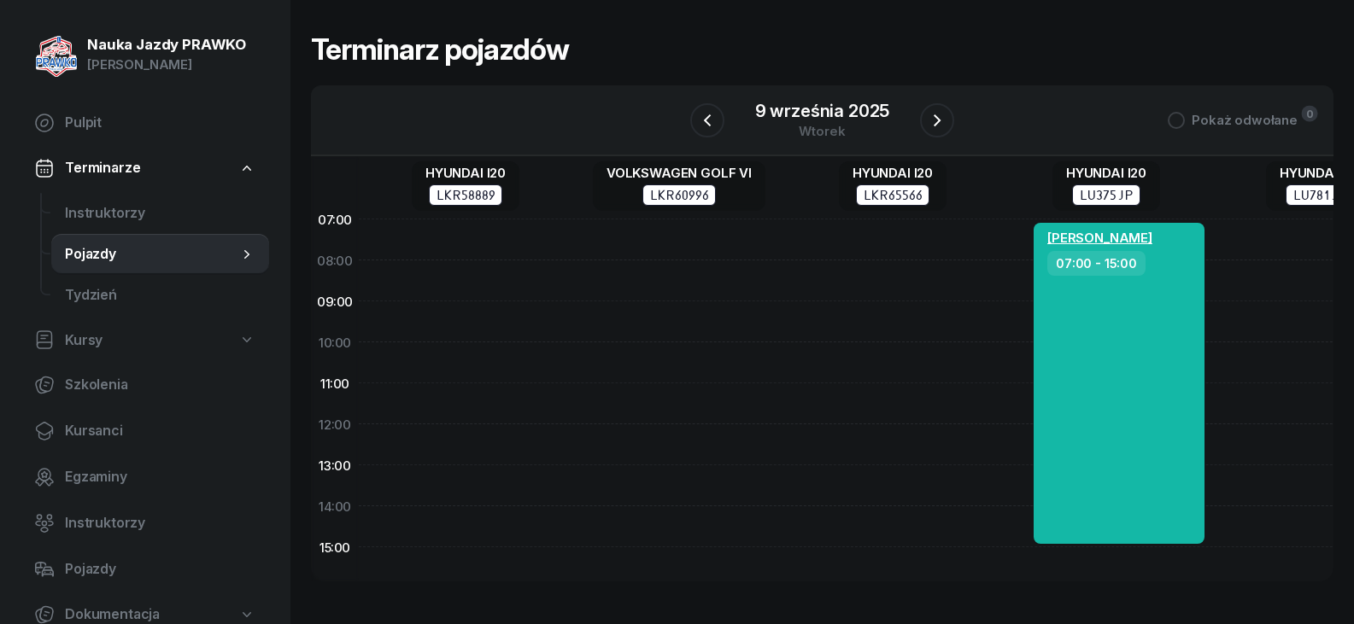
scroll to position [0, 103]
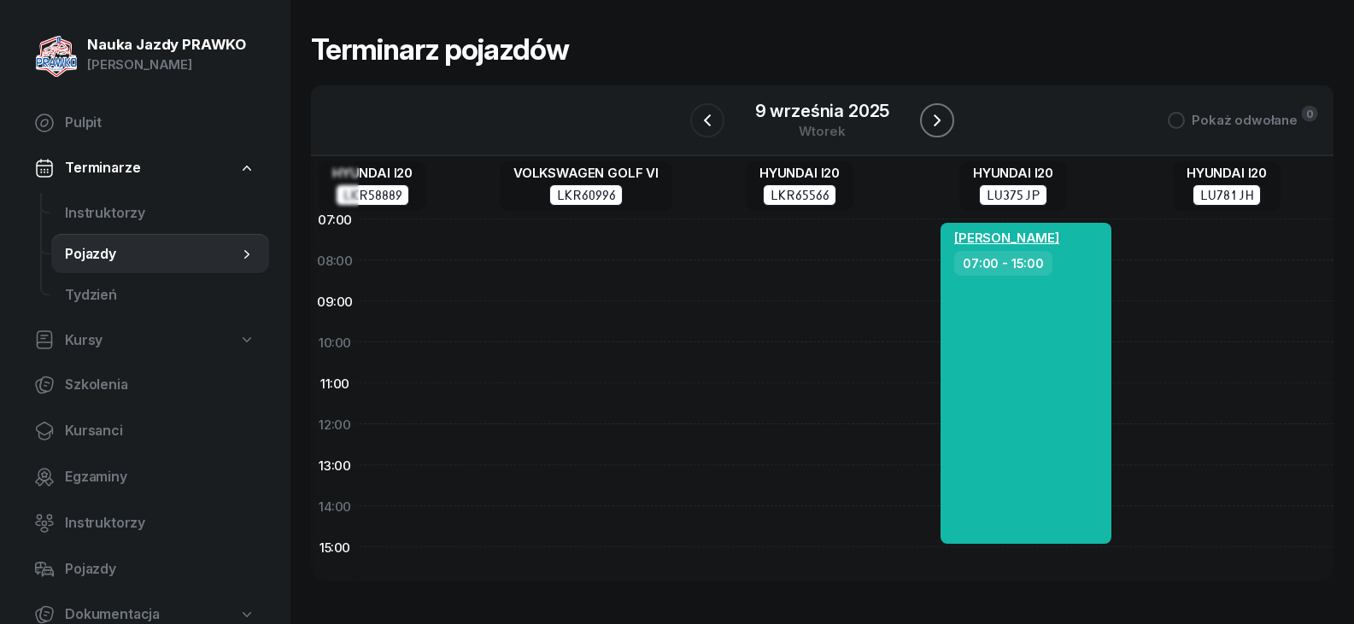
click at [947, 125] on button "button" at bounding box center [937, 120] width 34 height 34
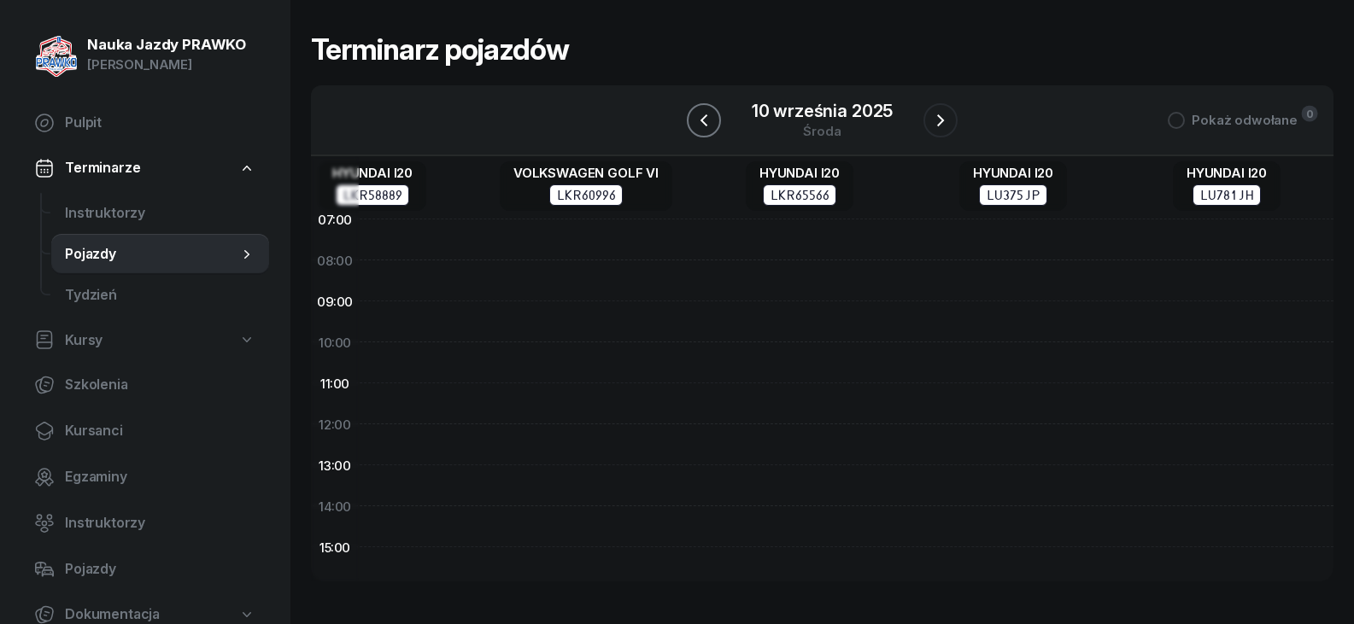
click at [693, 127] on button "button" at bounding box center [704, 120] width 34 height 34
click at [693, 127] on button "button" at bounding box center [707, 120] width 34 height 34
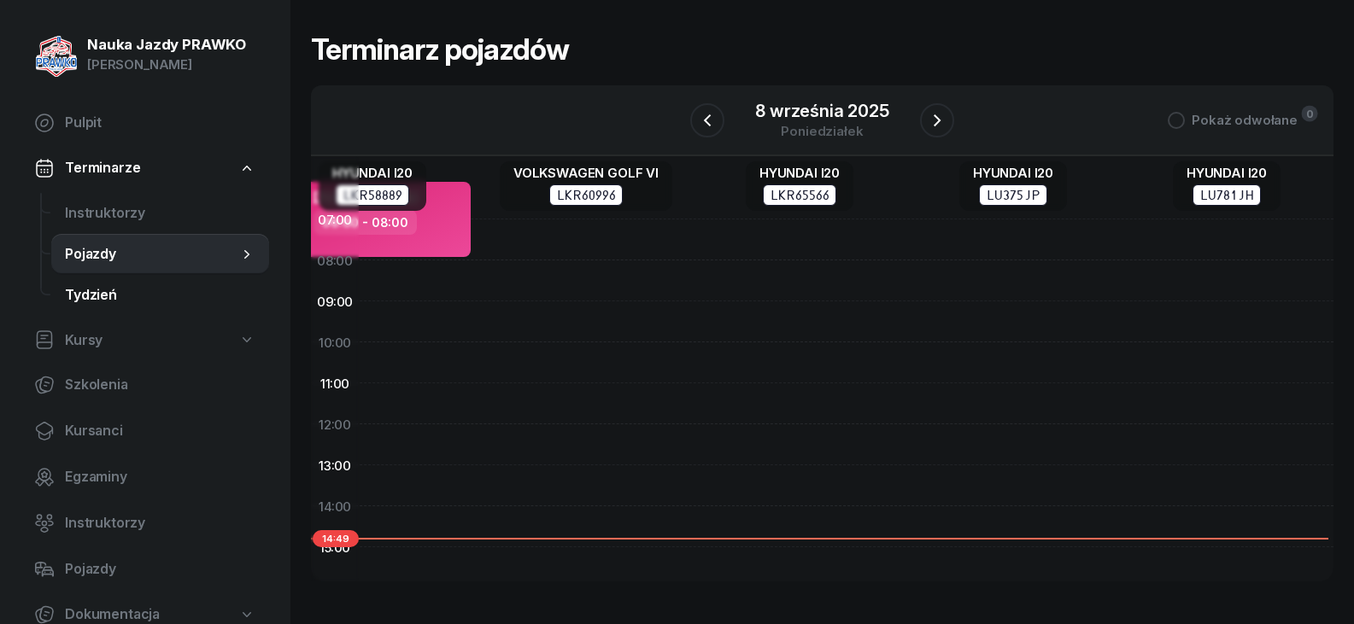
click at [96, 300] on span "Tydzień" at bounding box center [160, 295] width 190 height 22
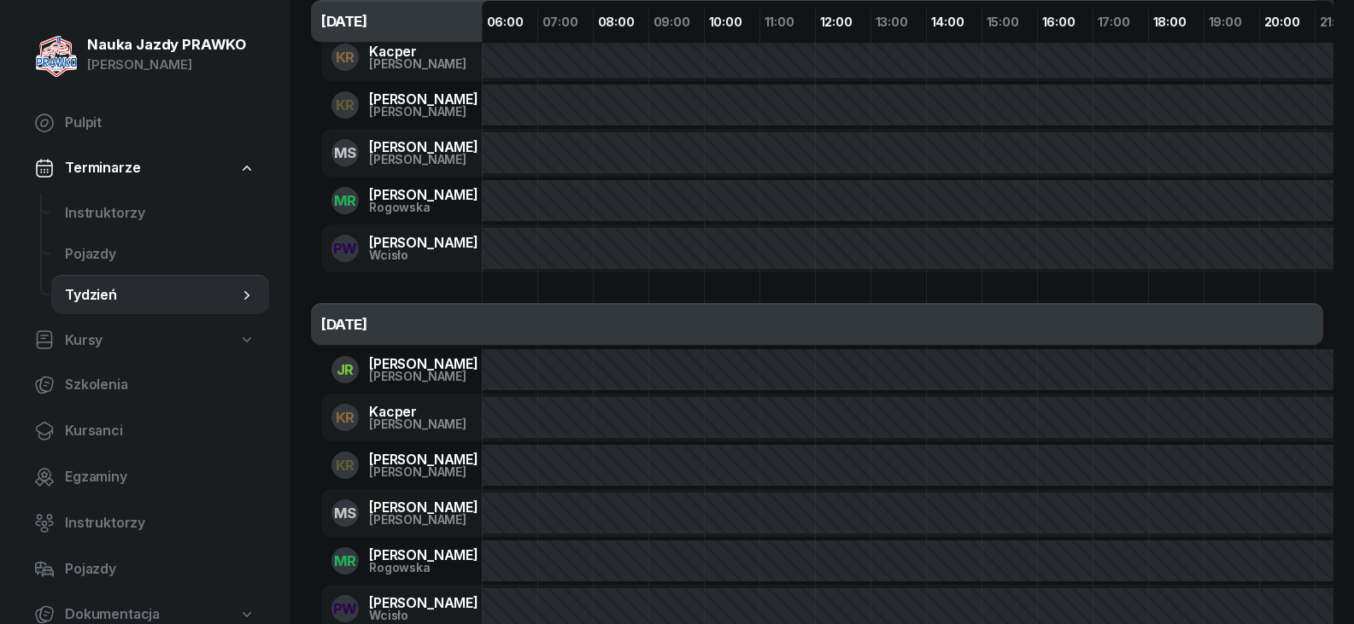
scroll to position [1411, 0]
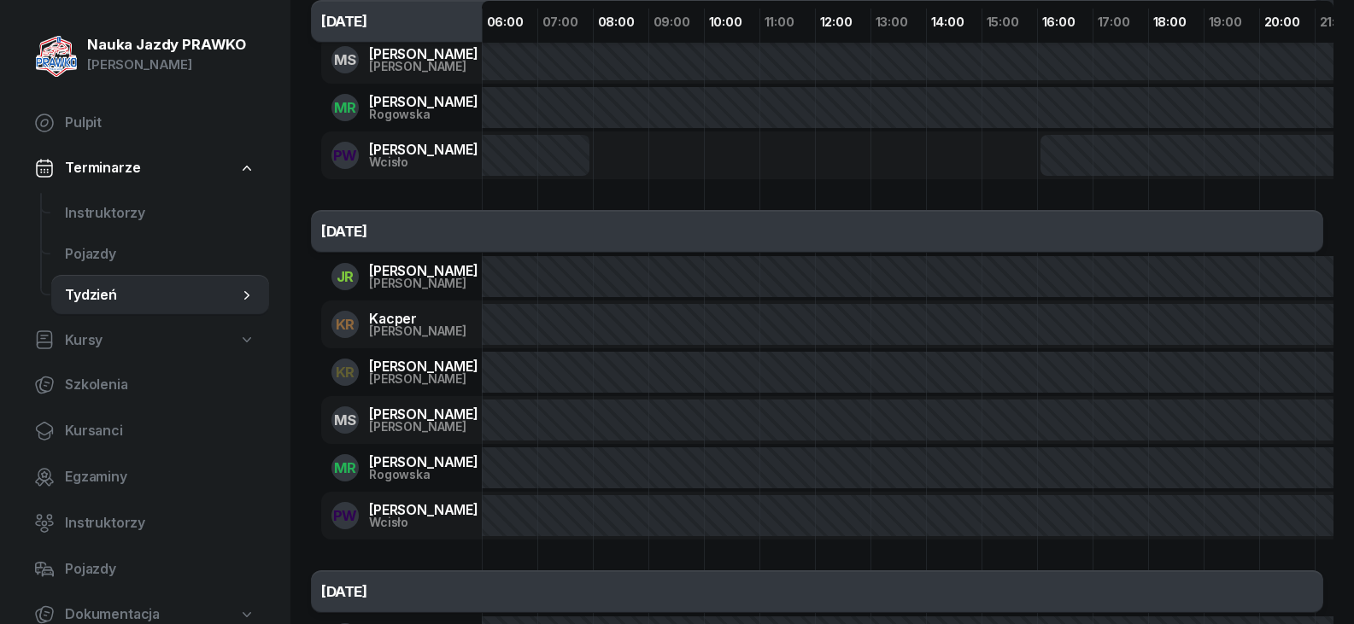
click at [120, 340] on link "Kursy" at bounding box center [144, 340] width 249 height 39
select select
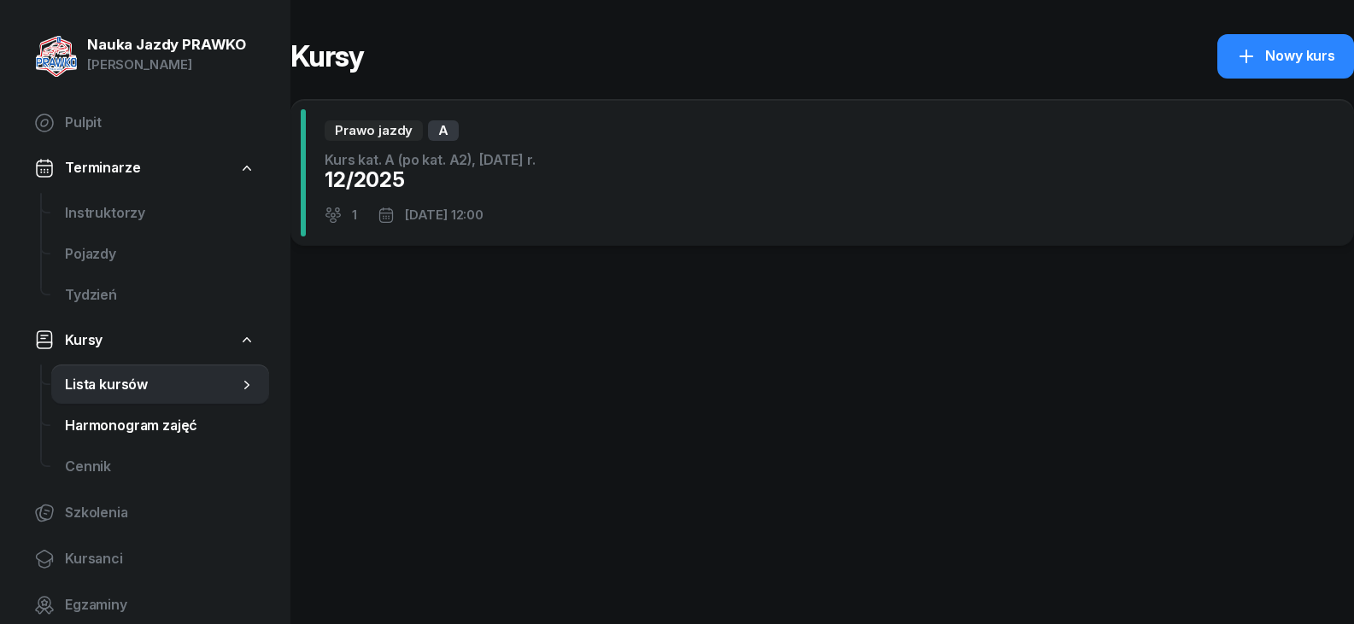
click at [92, 428] on span "Harmonogram zajęć" at bounding box center [160, 426] width 190 height 22
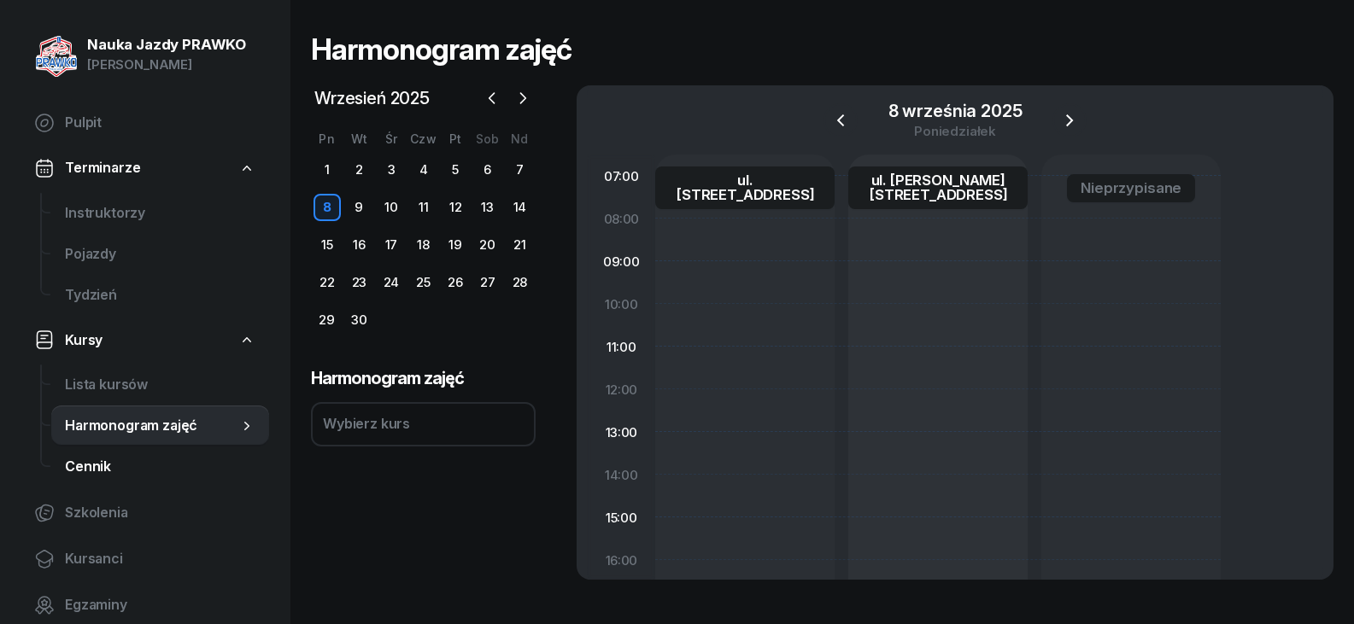
click at [154, 480] on link "Cennik" at bounding box center [160, 467] width 218 height 41
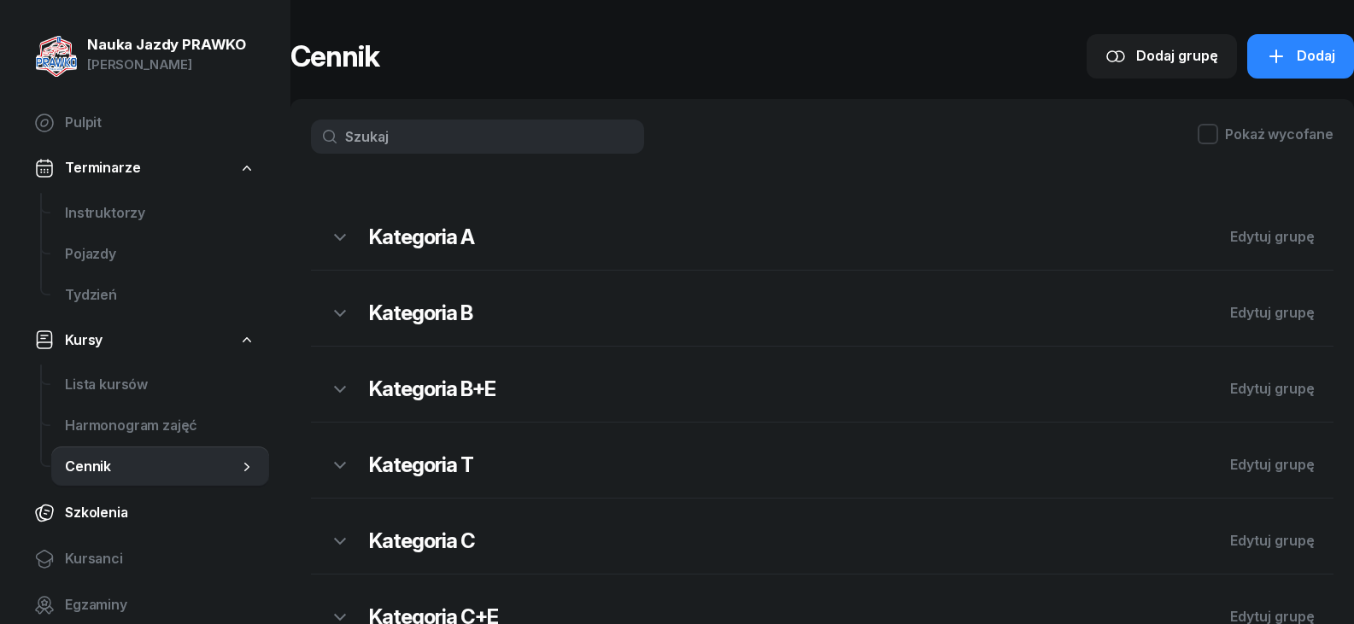
click at [107, 528] on link "Szkolenia" at bounding box center [144, 513] width 249 height 41
select select "createdAt-desc"
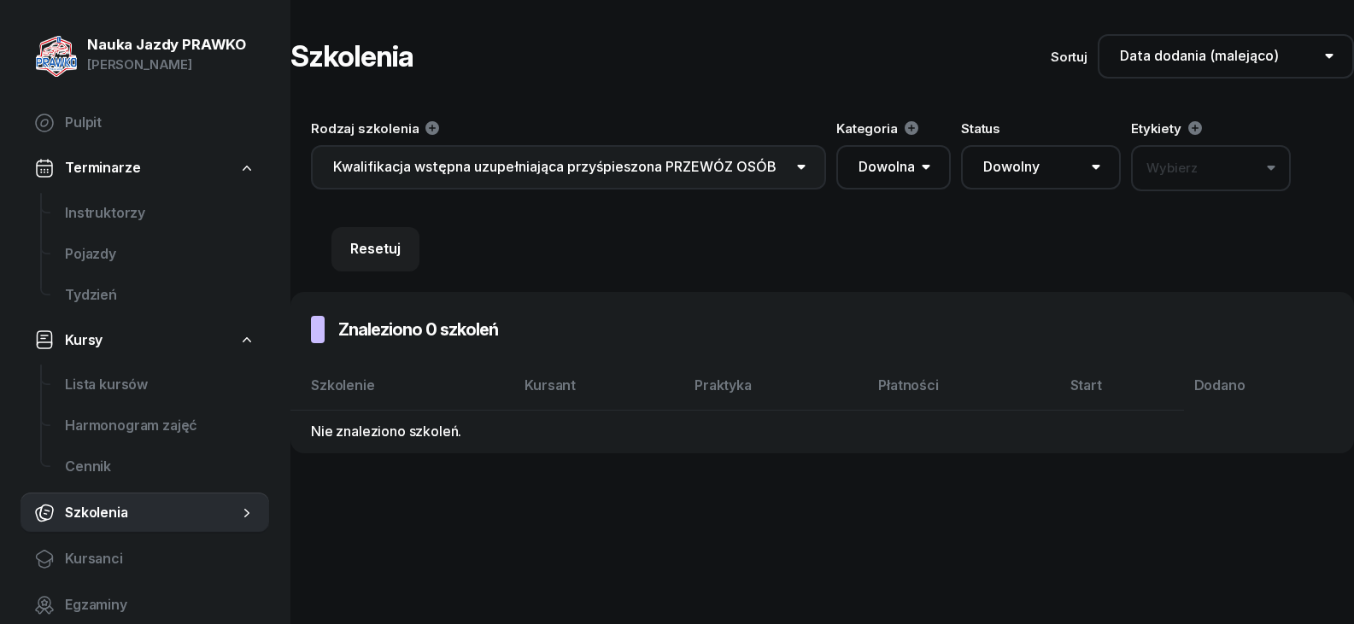
click at [599, 167] on select "Dowolne Prawo Jazdy Jazdy doszkalające Kwalifikacja wstępna PRZEWÓZ RZECZY Kwal…" at bounding box center [568, 167] width 515 height 44
select select "100"
click at [311, 145] on select "Dowolne Prawo Jazdy Jazdy doszkalające Kwalifikacja wstępna PRZEWÓZ RZECZY Kwal…" at bounding box center [568, 167] width 515 height 44
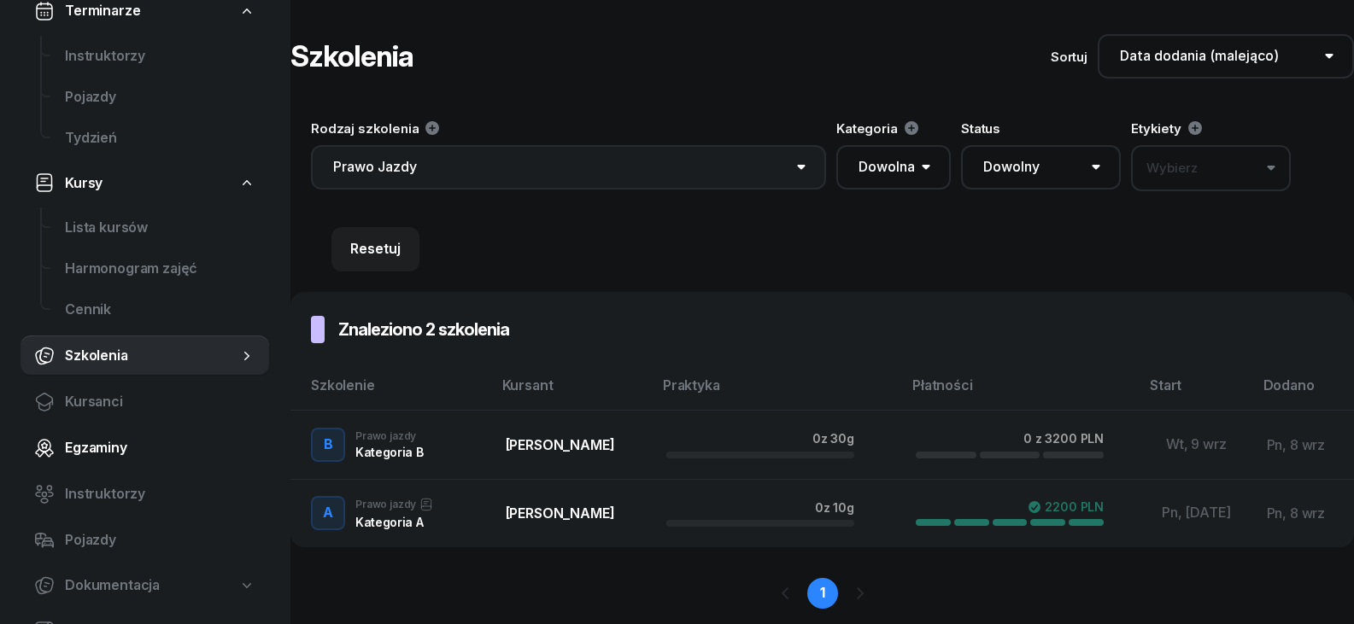
scroll to position [171, 0]
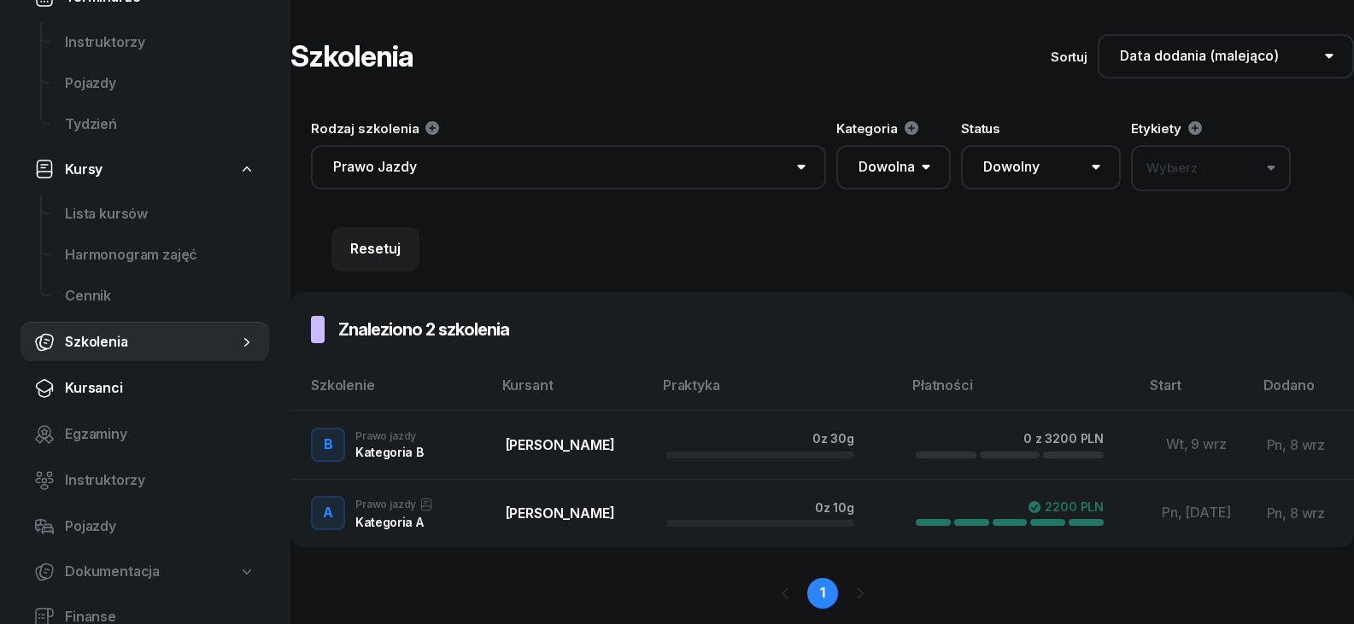
click at [82, 393] on span "Kursanci" at bounding box center [160, 388] width 190 height 22
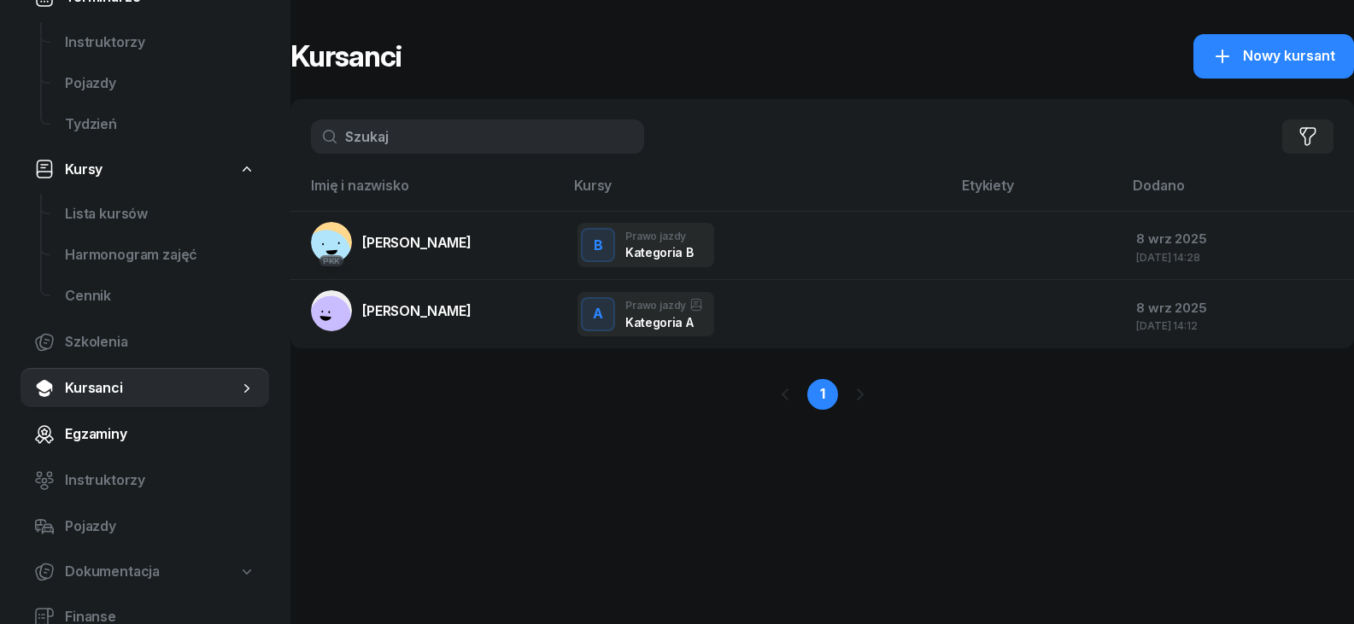
click at [104, 430] on span "Egzaminy" at bounding box center [160, 435] width 190 height 22
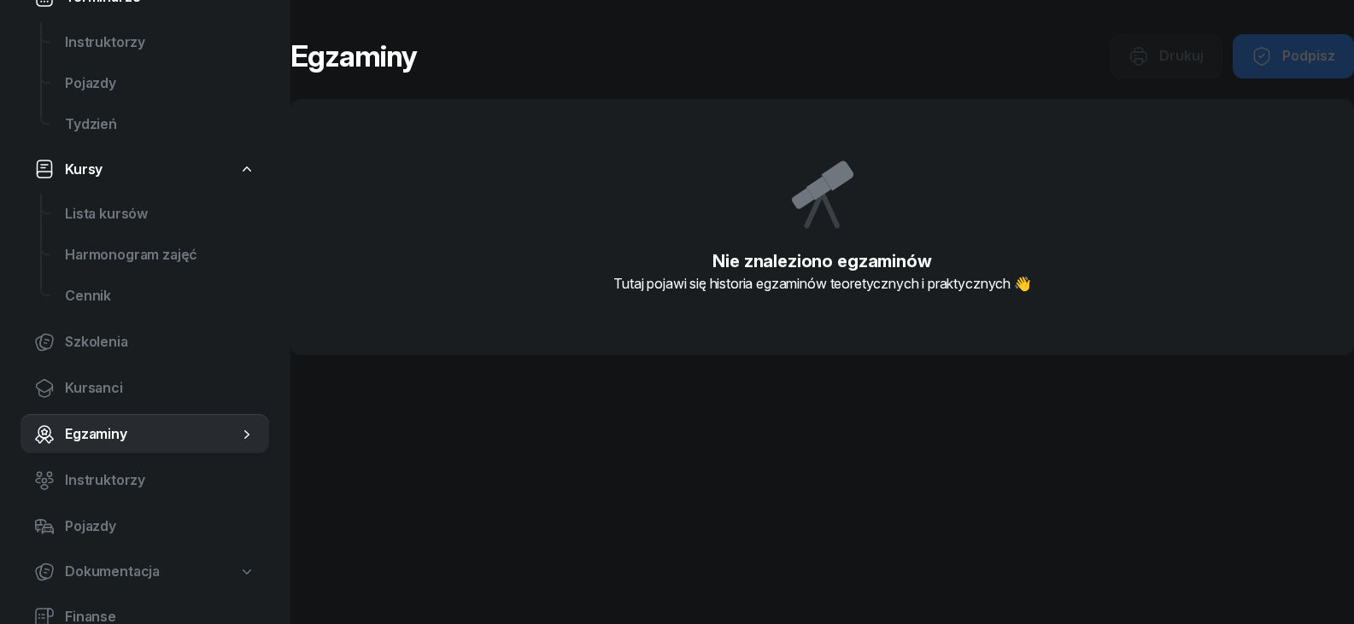
click at [1300, 71] on div "Drukuj Podpisz" at bounding box center [1231, 56] width 244 height 44
click at [602, 149] on div "Nie znaleziono egzaminów Tutaj pojawi się historia egzaminów teoretycznych i pr…" at bounding box center [821, 240] width 1063 height 229
click at [61, 489] on link "Instruktorzy" at bounding box center [144, 480] width 249 height 41
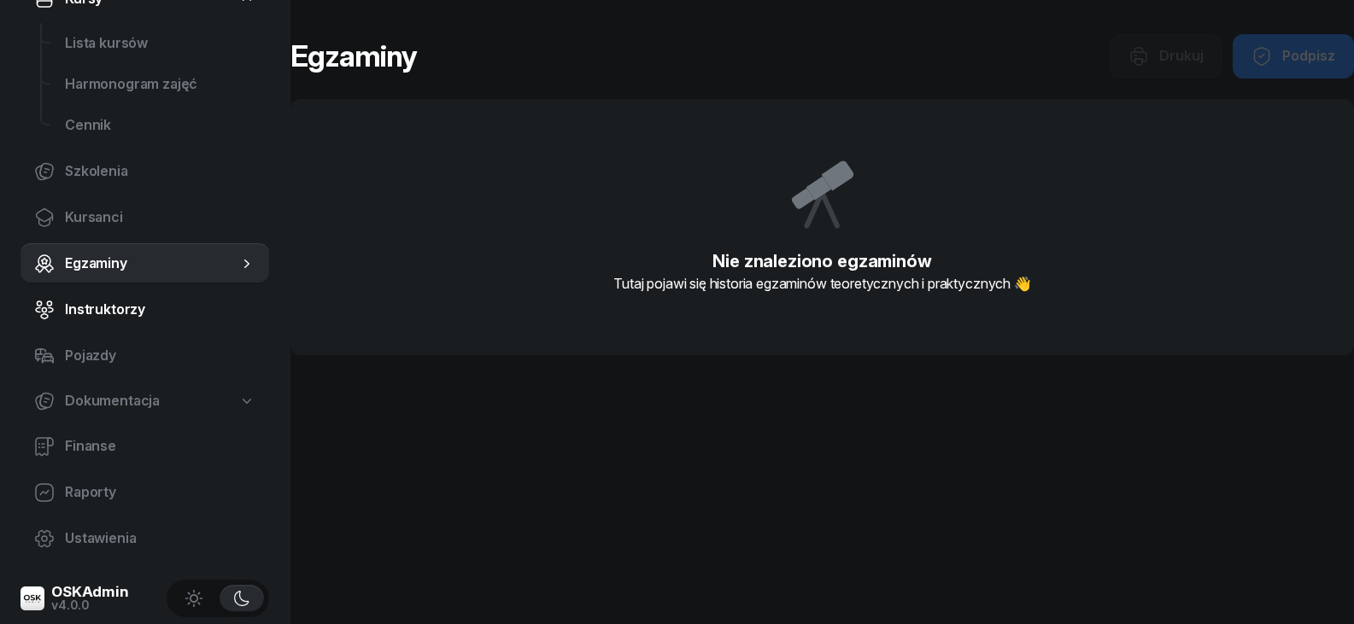
click at [81, 323] on link "Instruktorzy" at bounding box center [144, 309] width 249 height 41
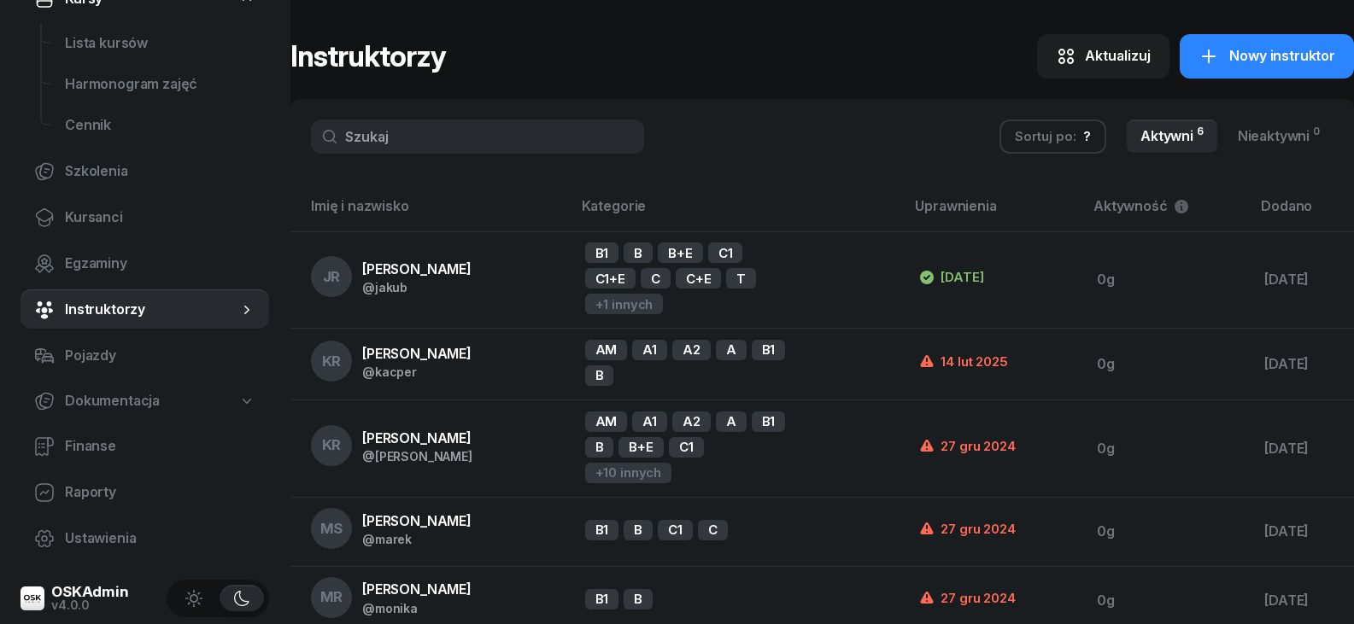
click at [1081, 61] on div "Aktualizuj" at bounding box center [1103, 56] width 95 height 22
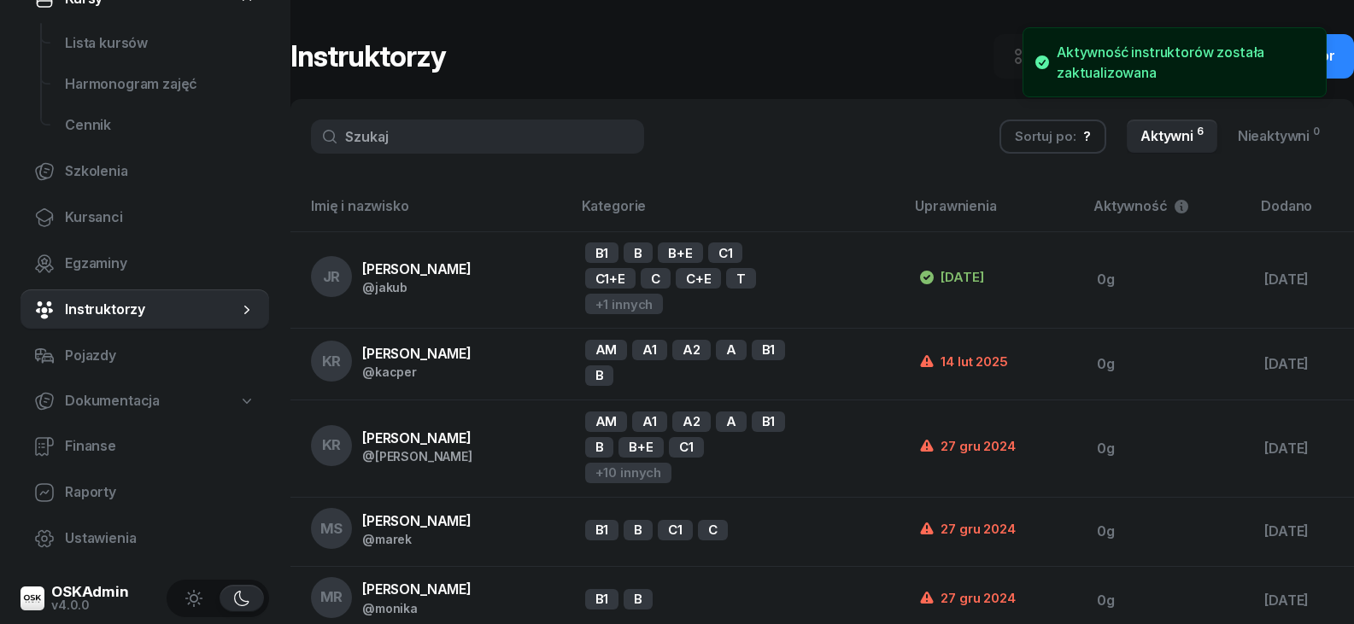
click at [835, 68] on div "Instruktorzy Aktualizuj Dostępne za godzinę Nowy instruktor" at bounding box center [821, 56] width 1063 height 44
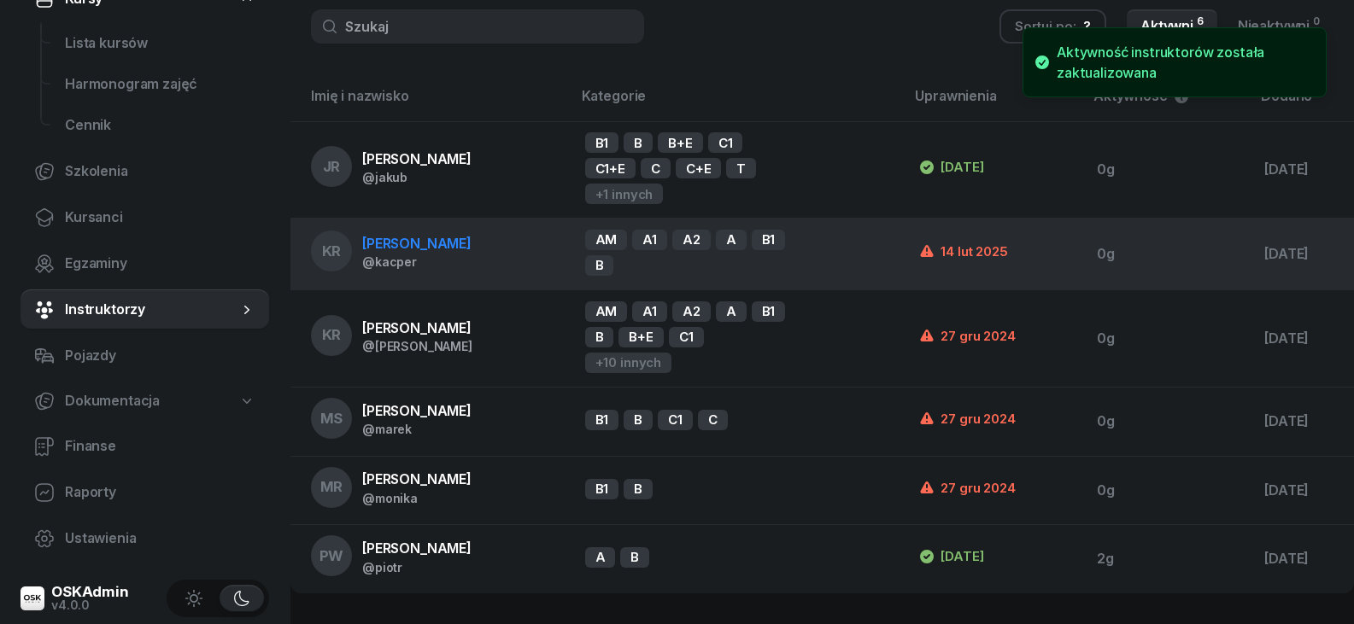
scroll to position [114, 0]
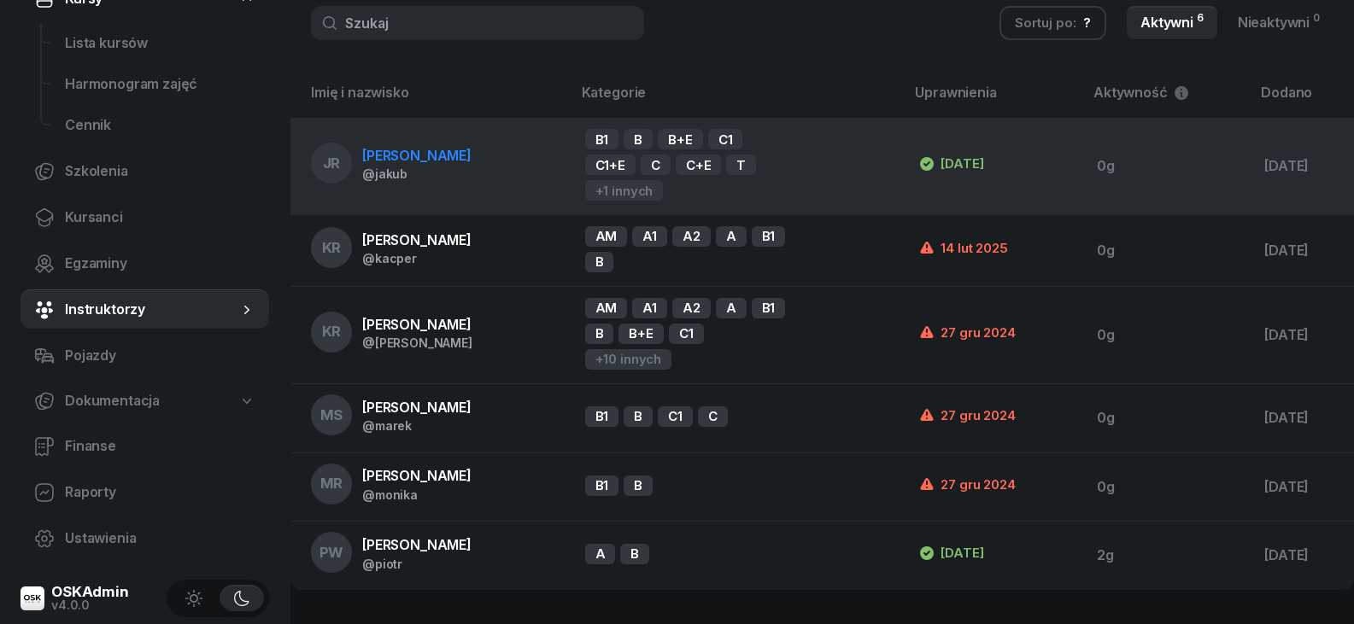
click at [553, 176] on td "JR Jakub Rogowski @jakub" at bounding box center [430, 166] width 281 height 97
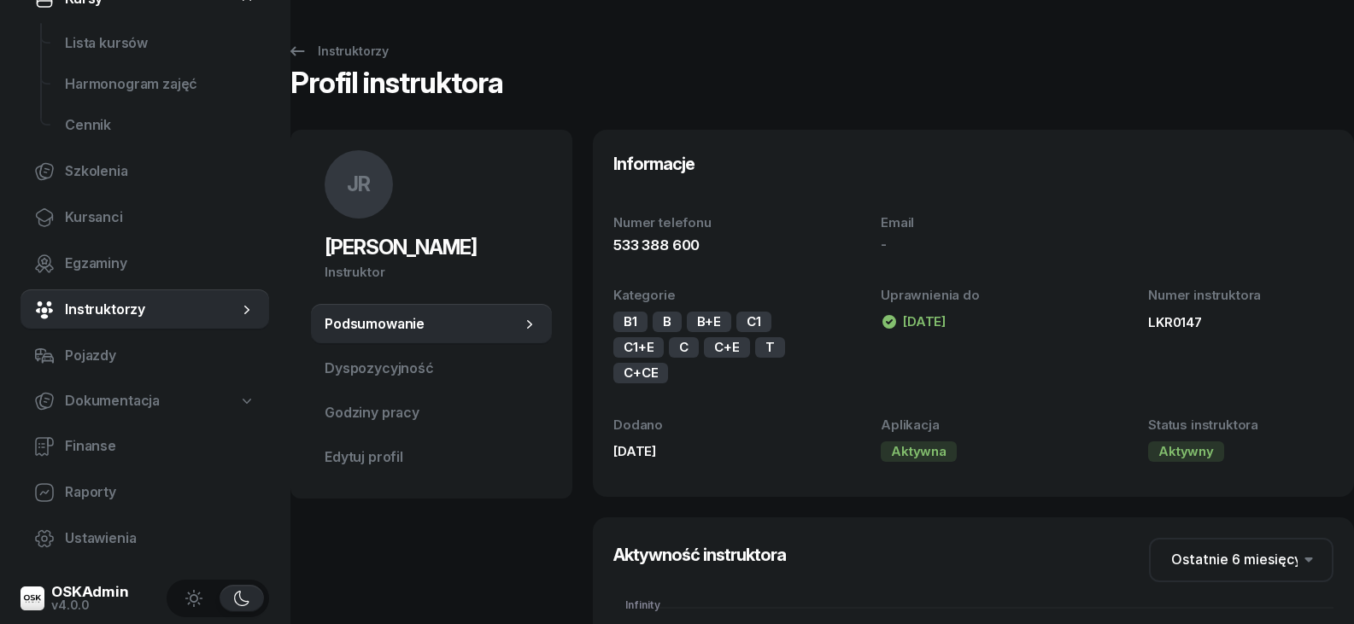
click at [623, 325] on div "B1" at bounding box center [630, 322] width 34 height 20
click at [394, 358] on span "Dyspozycyjność" at bounding box center [431, 369] width 213 height 22
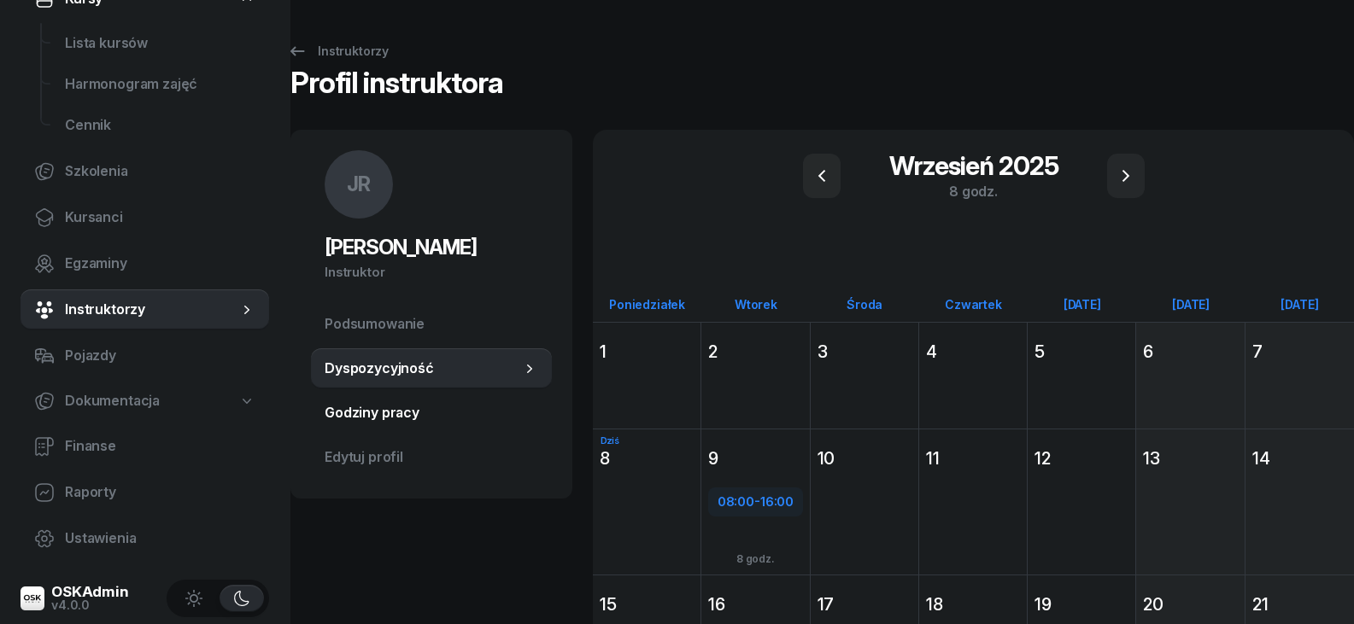
click at [366, 404] on span "Godziny pracy" at bounding box center [431, 413] width 213 height 22
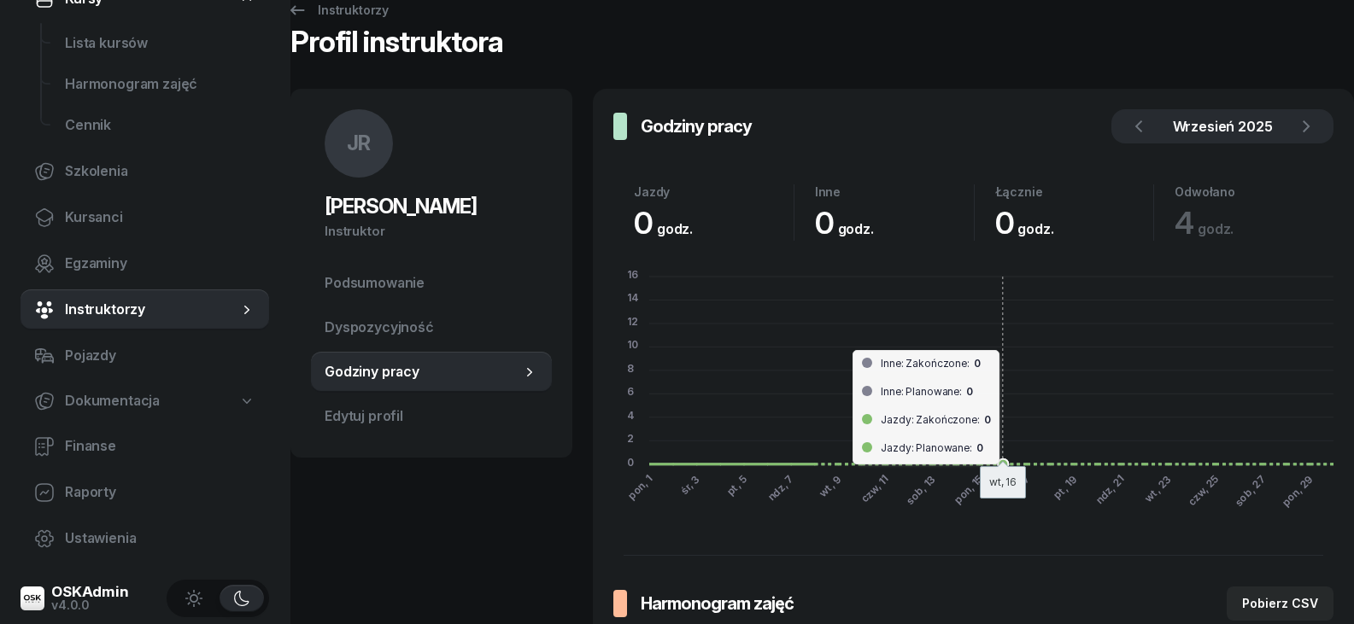
scroll to position [9, 0]
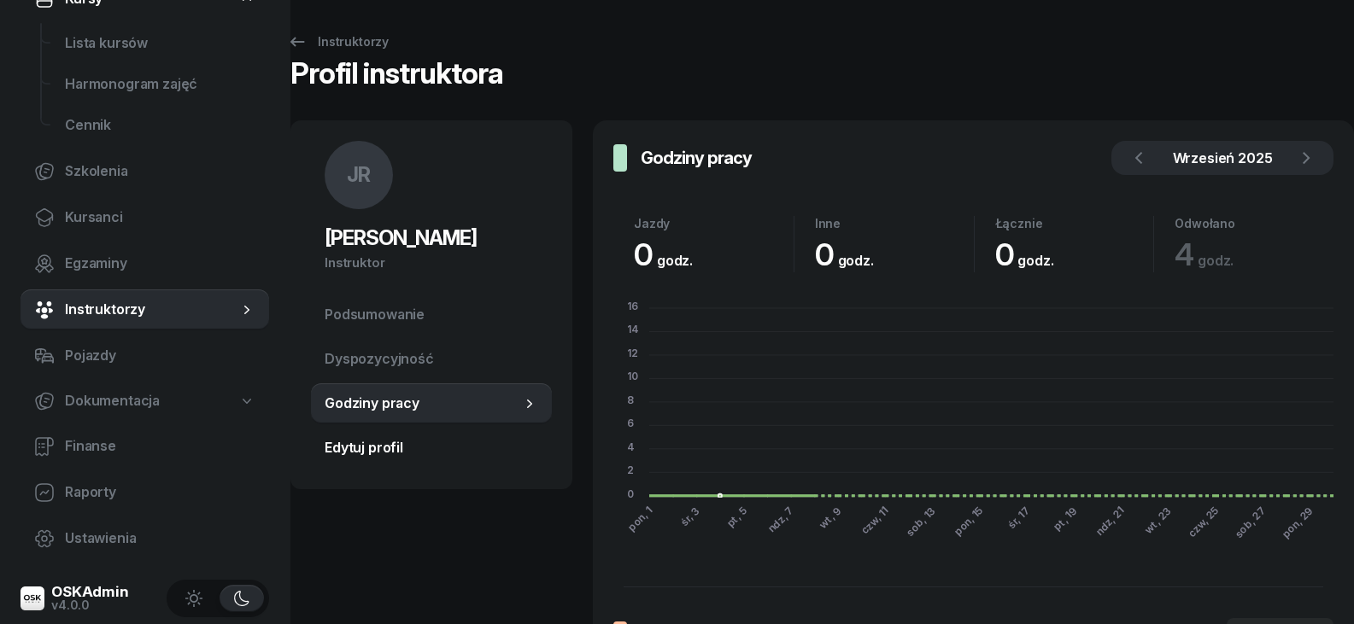
click at [328, 453] on span "Edytuj profil" at bounding box center [431, 448] width 213 height 22
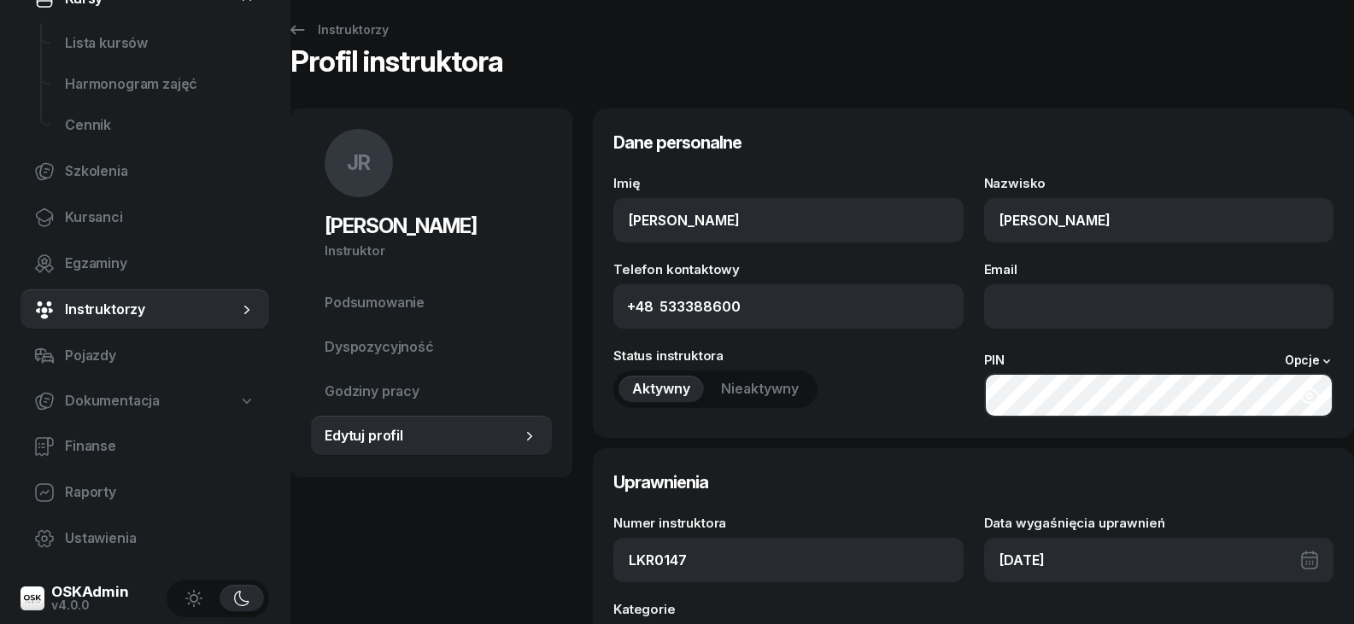
scroll to position [171, 0]
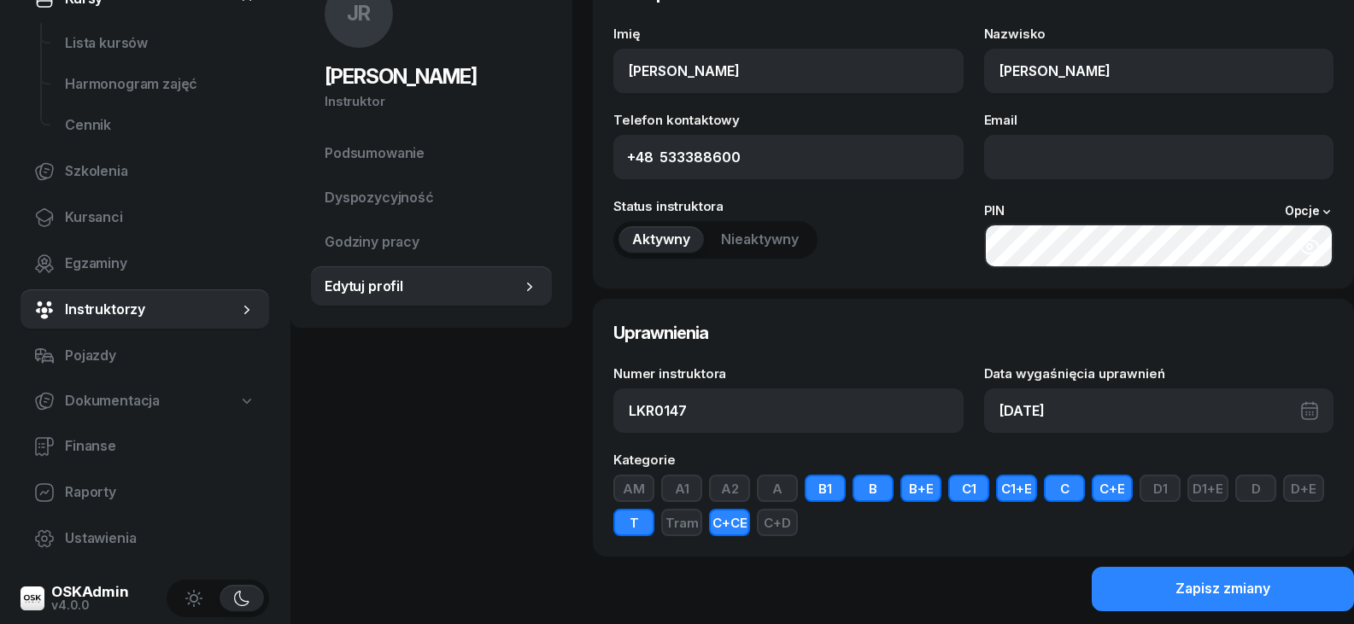
click at [1319, 248] on button "button" at bounding box center [1309, 246] width 48 height 45
click at [1318, 248] on icon "button" at bounding box center [1309, 246] width 20 height 15
click at [823, 492] on button "B1" at bounding box center [824, 488] width 41 height 27
click at [875, 491] on button "B" at bounding box center [872, 488] width 41 height 27
click at [740, 525] on button "C+CE" at bounding box center [729, 522] width 41 height 27
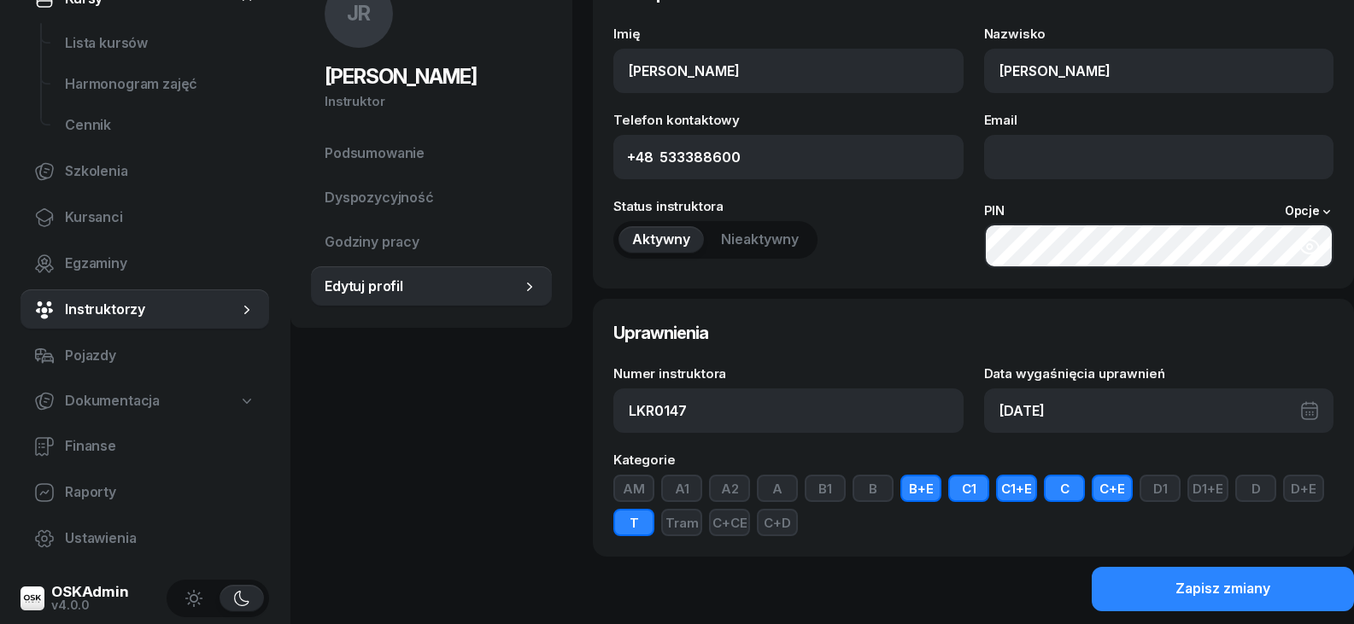
click at [967, 499] on button "C1" at bounding box center [968, 488] width 41 height 27
click at [1009, 485] on button "C1+E" at bounding box center [1016, 488] width 41 height 27
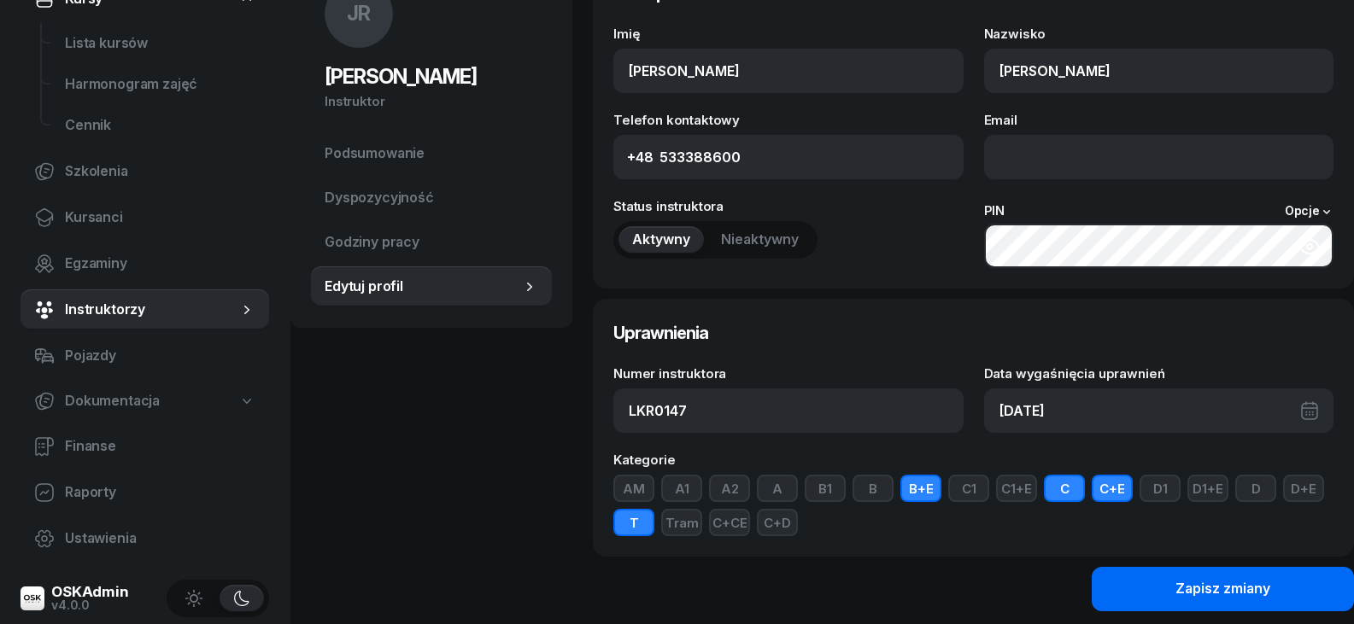
click at [1196, 601] on button "Zapisz zmiany" at bounding box center [1222, 589] width 262 height 44
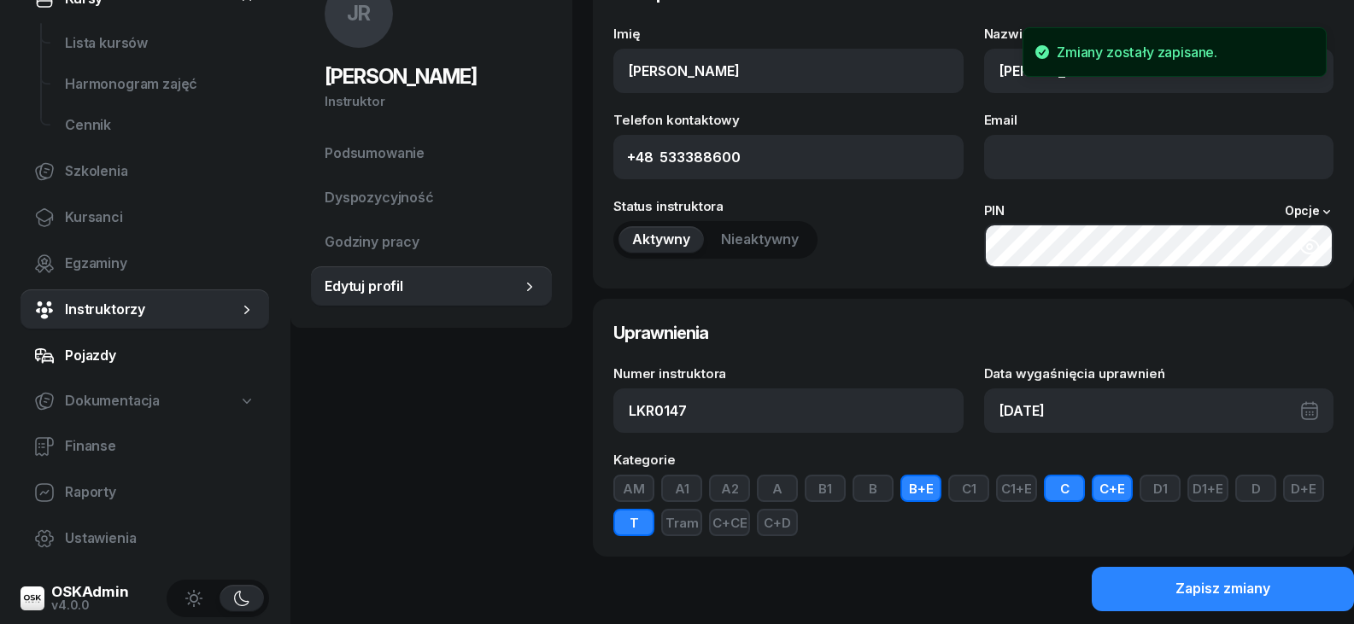
click at [99, 351] on span "Pojazdy" at bounding box center [160, 356] width 190 height 22
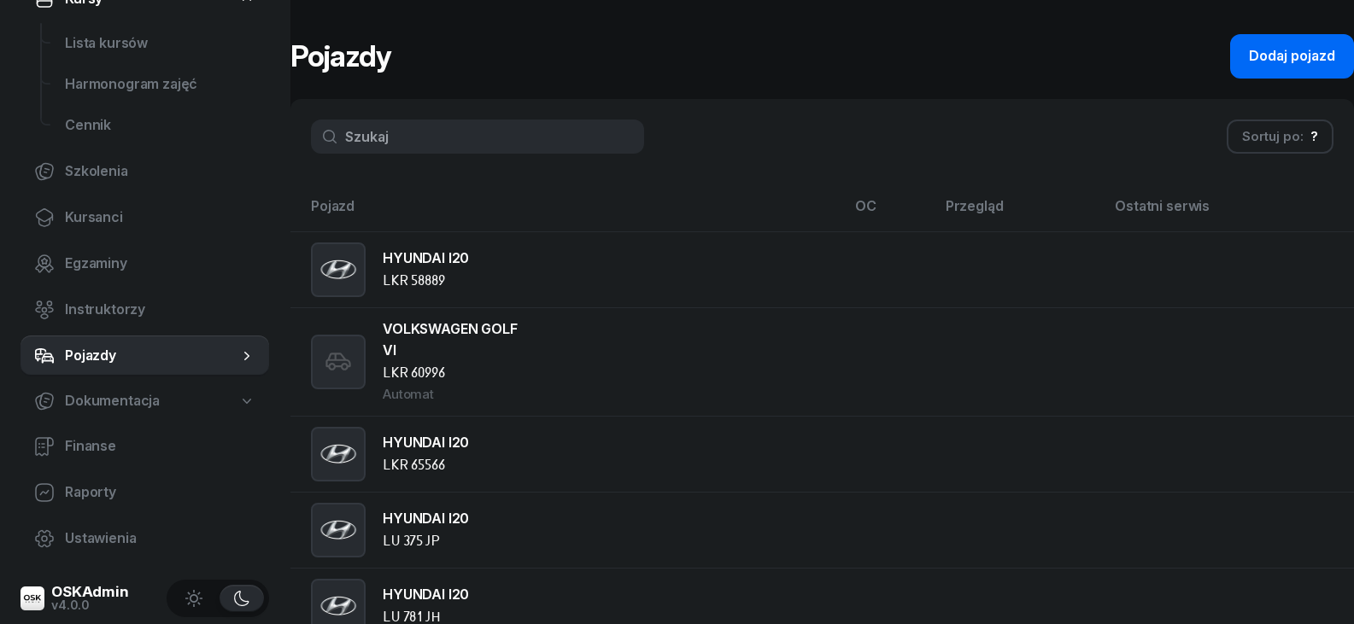
click at [1267, 61] on div "Dodaj pojazd" at bounding box center [1292, 56] width 86 height 22
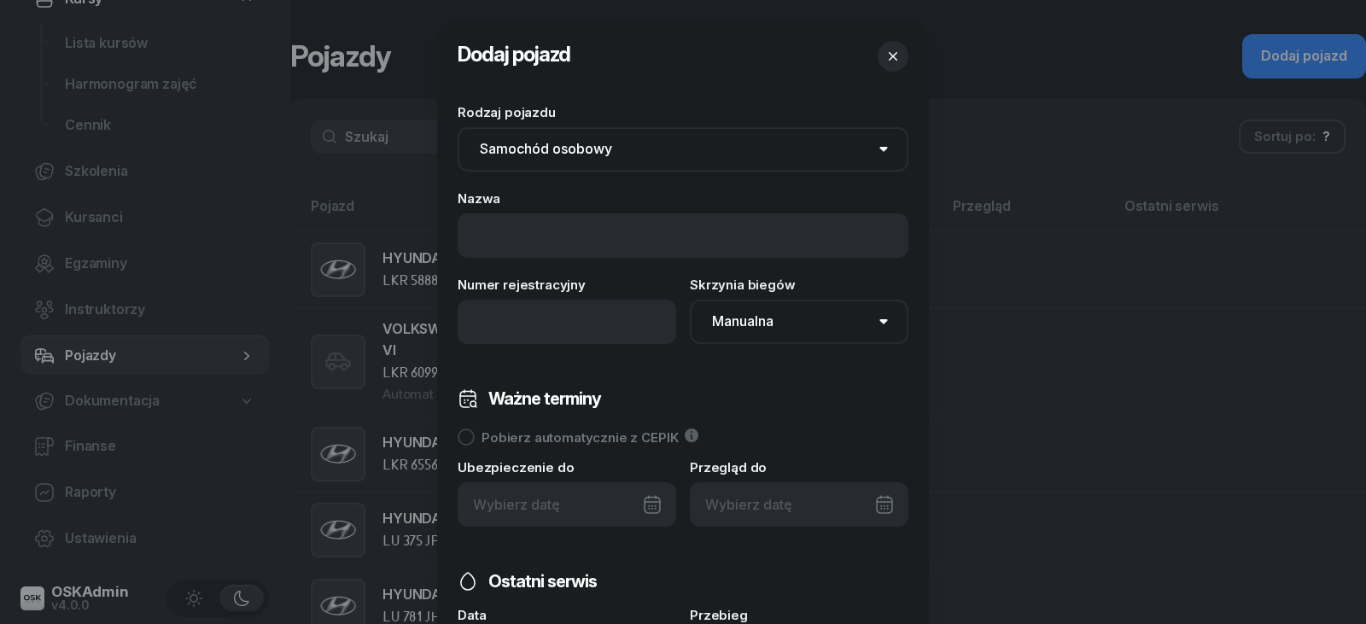
click at [646, 150] on select "Samochód osobowy Motocykl Samochód ciężarowy Przyczepa Autobus Traktor Tramwaj …" at bounding box center [683, 149] width 451 height 44
click at [1075, 373] on div at bounding box center [683, 312] width 1366 height 624
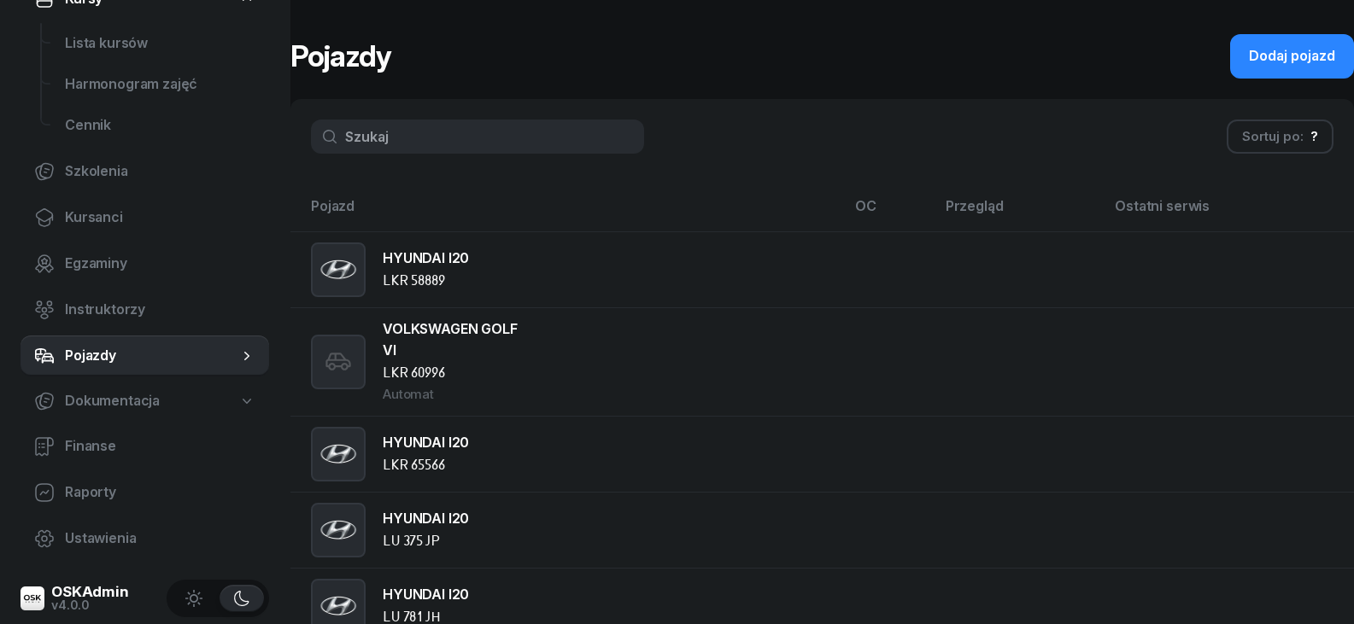
click at [162, 400] on link "Dokumentacja" at bounding box center [144, 401] width 249 height 39
click at [140, 446] on span "Książki ewidencji" at bounding box center [160, 447] width 190 height 22
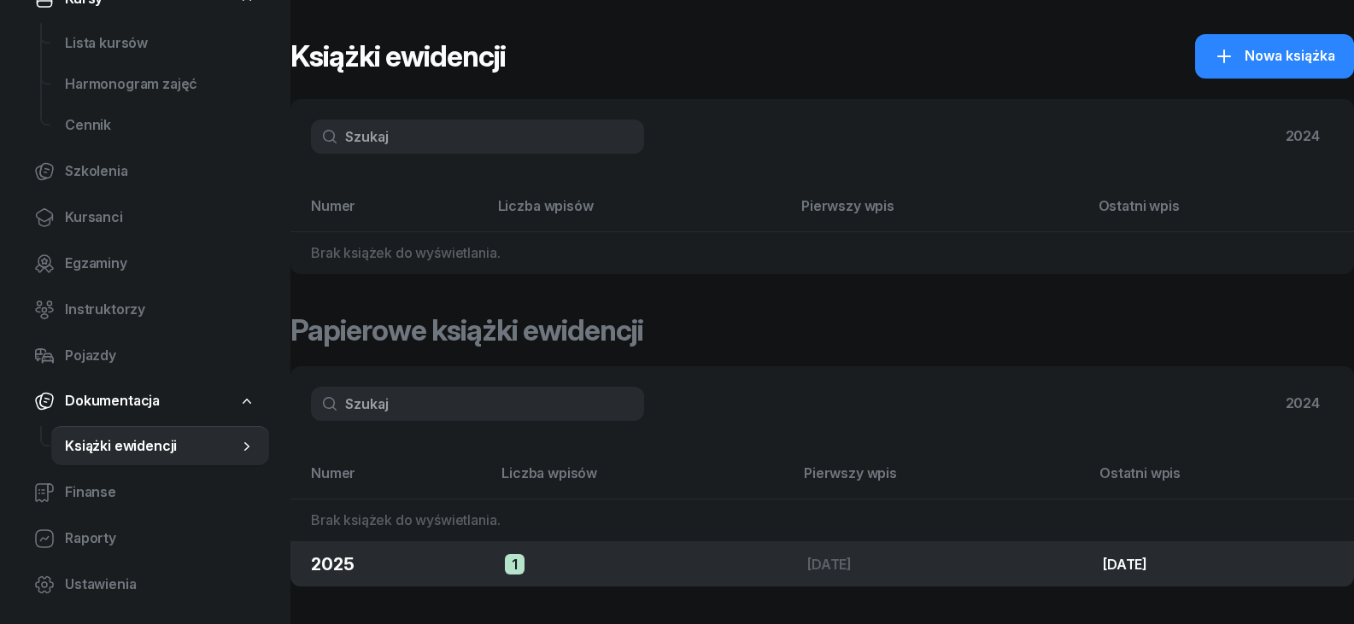
click at [446, 567] on div "2025" at bounding box center [394, 565] width 167 height 24
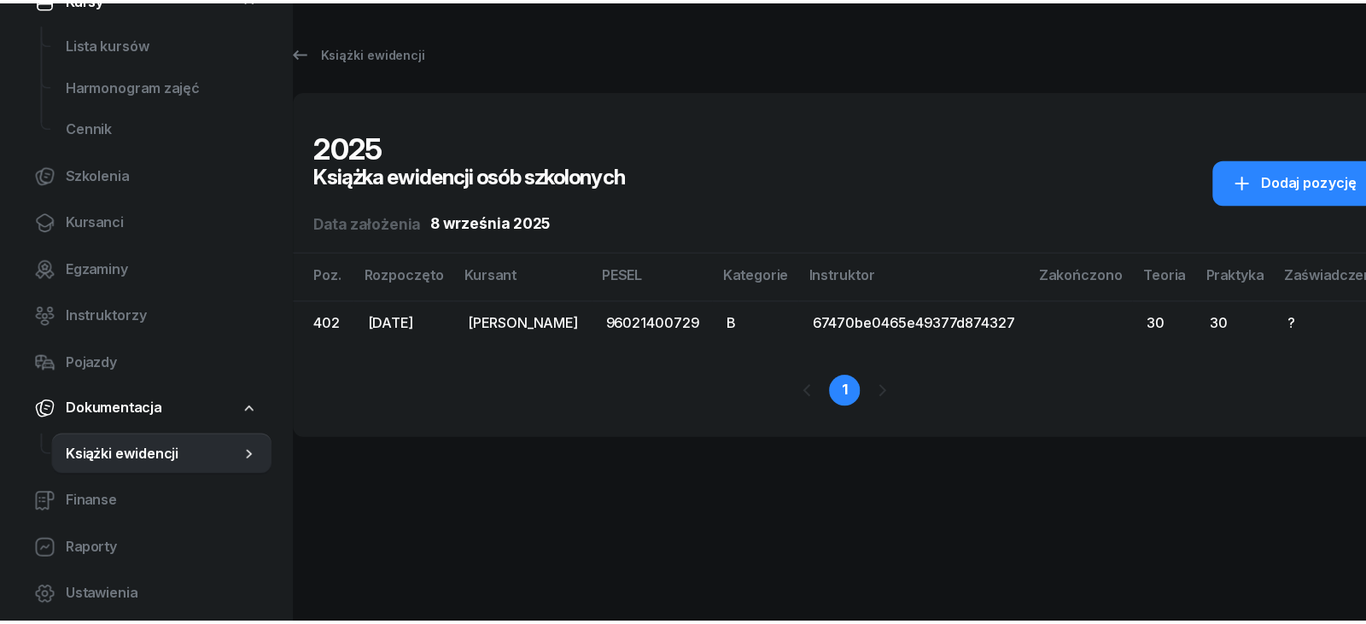
scroll to position [13, 0]
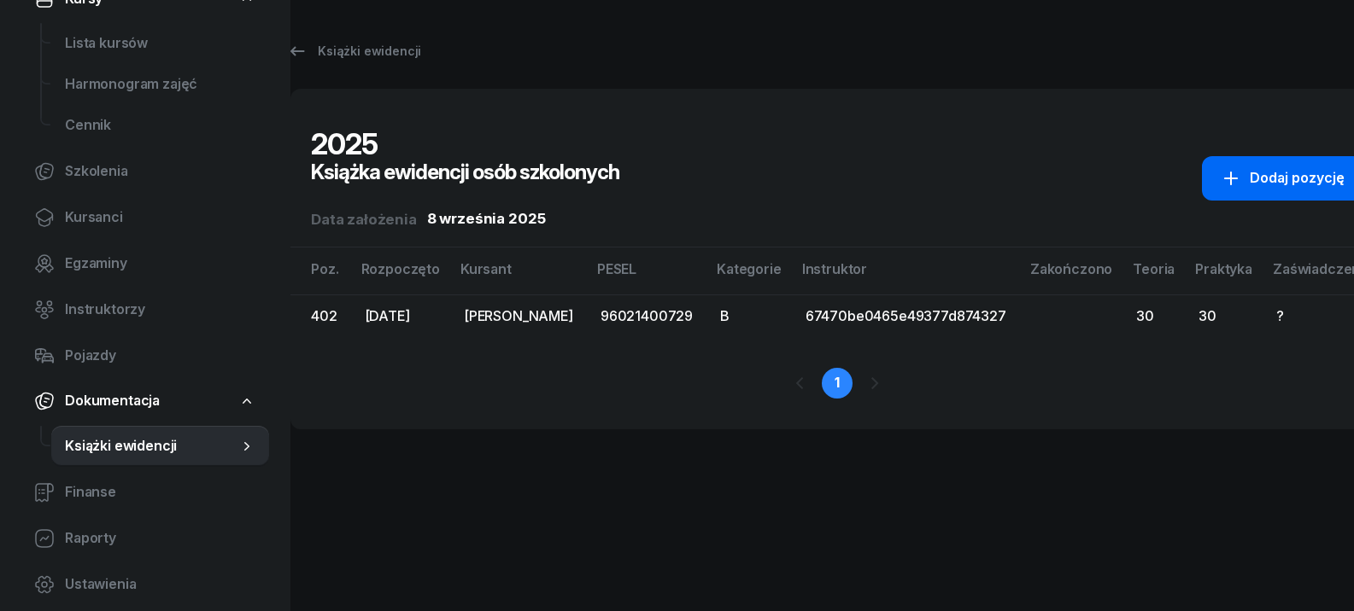
click at [1313, 180] on button "Dodaj pozycję" at bounding box center [1282, 178] width 161 height 44
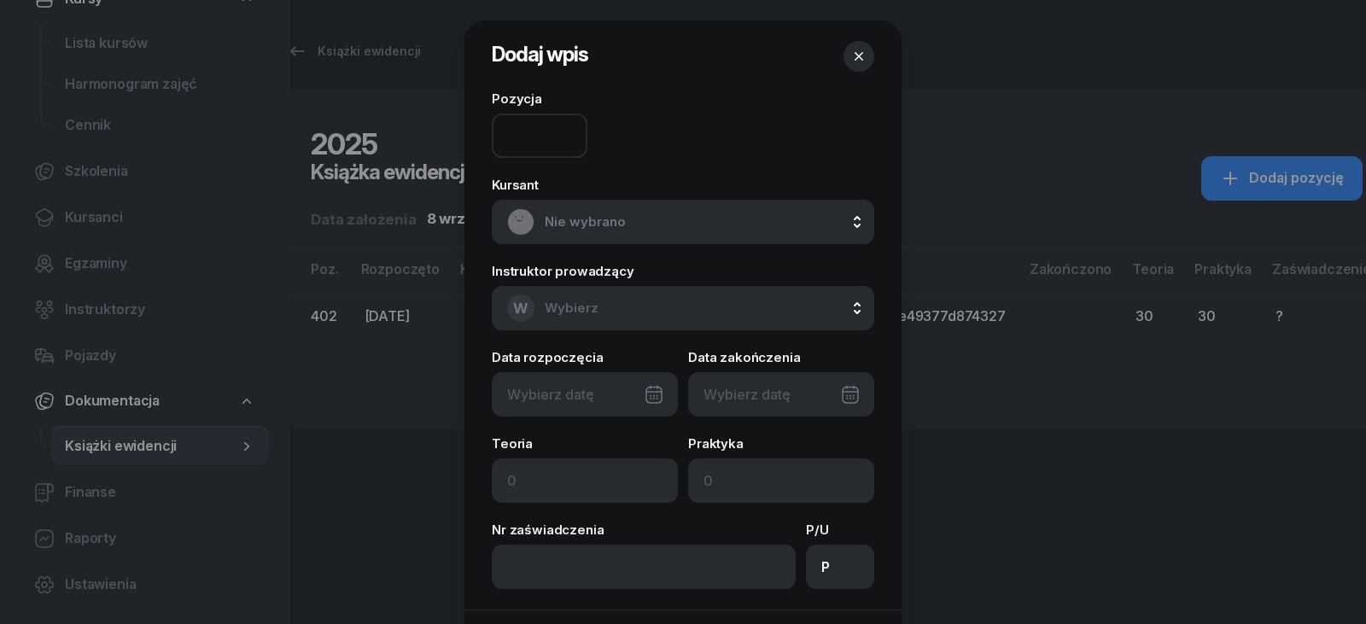
click at [530, 140] on input at bounding box center [540, 136] width 96 height 44
type input "403"
click at [611, 216] on span "Nie wybrano" at bounding box center [702, 222] width 314 height 22
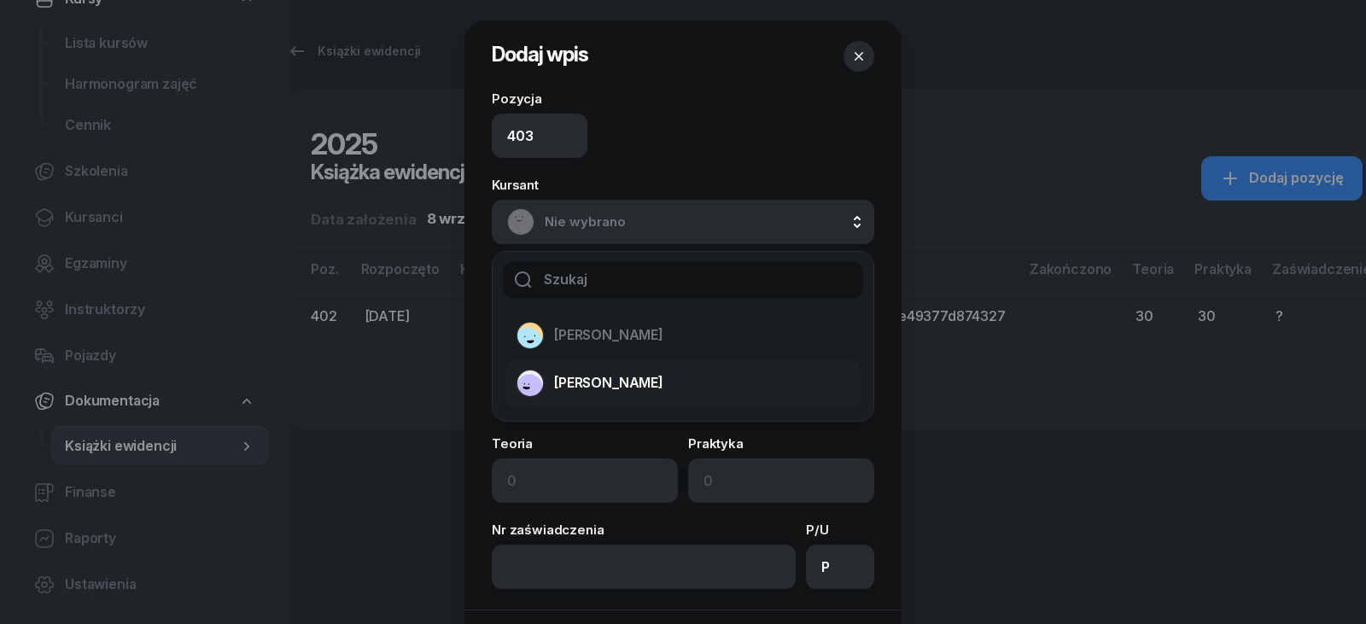
click at [621, 389] on span "[PERSON_NAME]" at bounding box center [608, 383] width 109 height 22
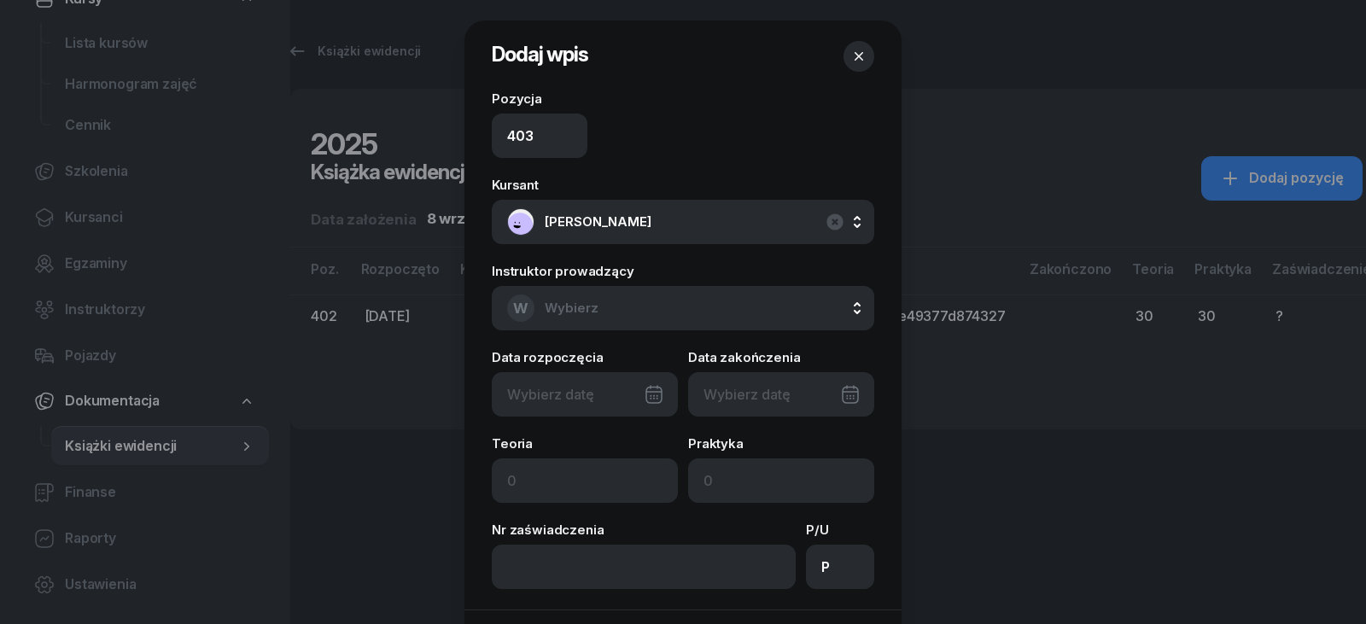
type input "[DATE]"
type input "30"
type input "10"
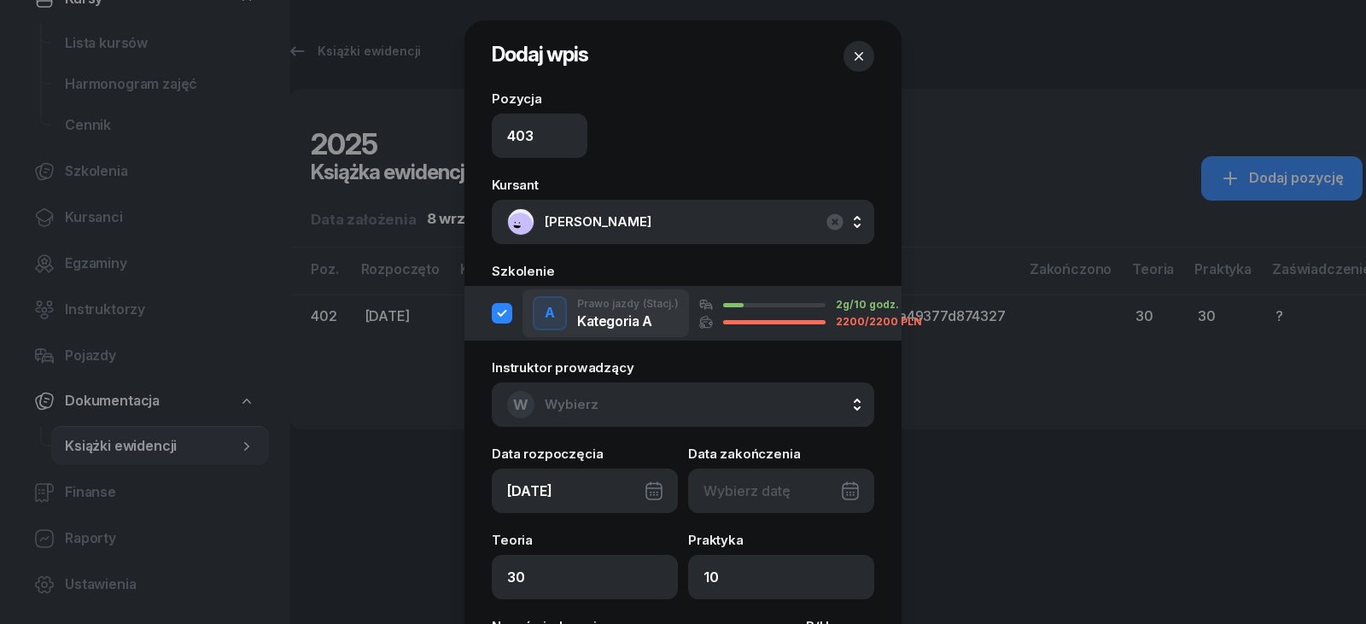
click at [646, 419] on button "W Wybierz" at bounding box center [683, 405] width 383 height 44
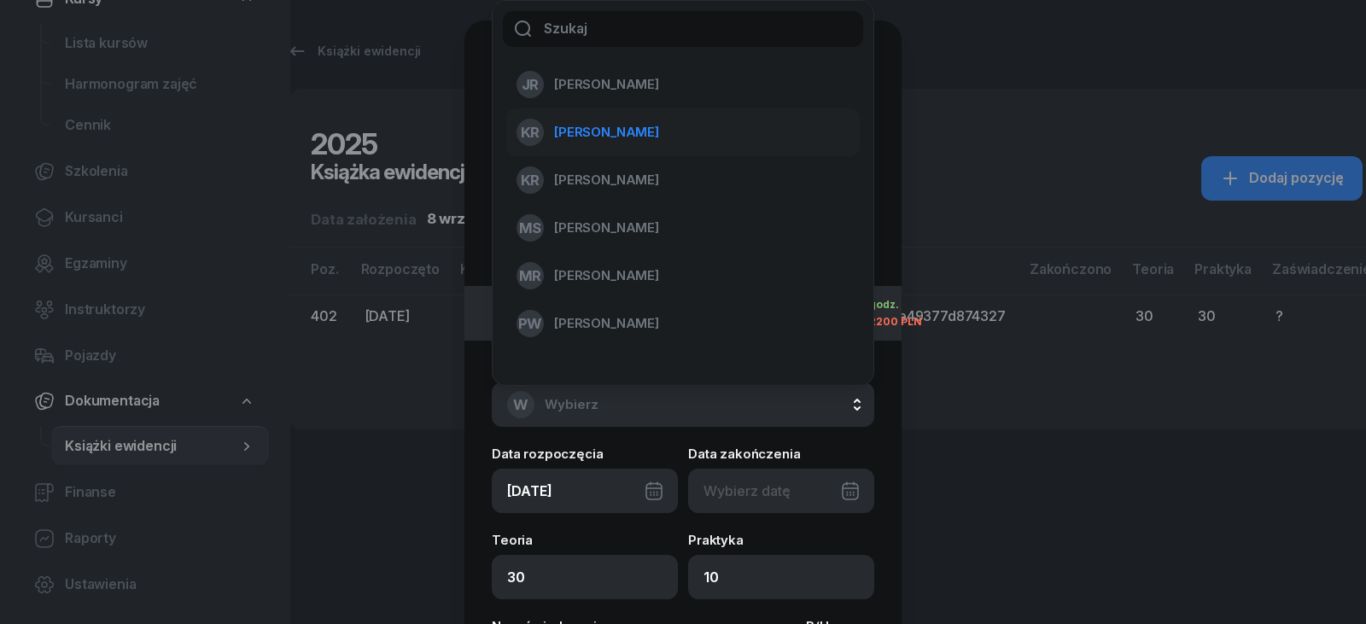
click at [648, 143] on span "[PERSON_NAME]" at bounding box center [606, 132] width 105 height 22
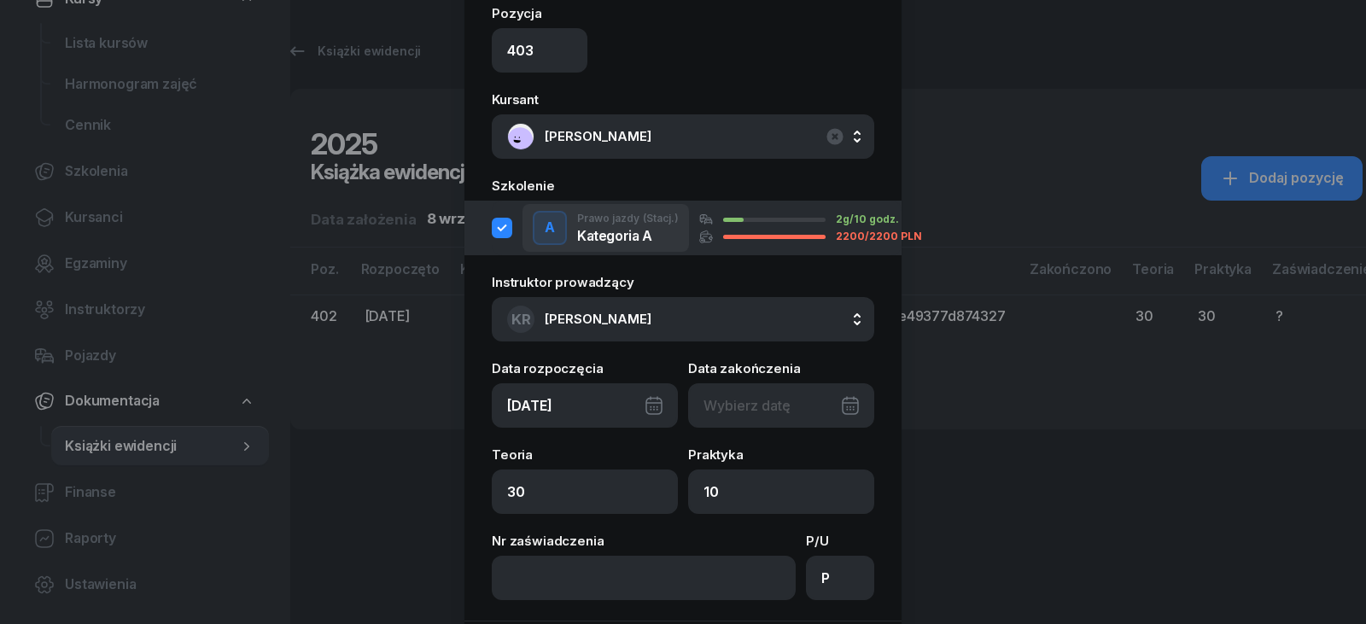
scroll to position [171, 0]
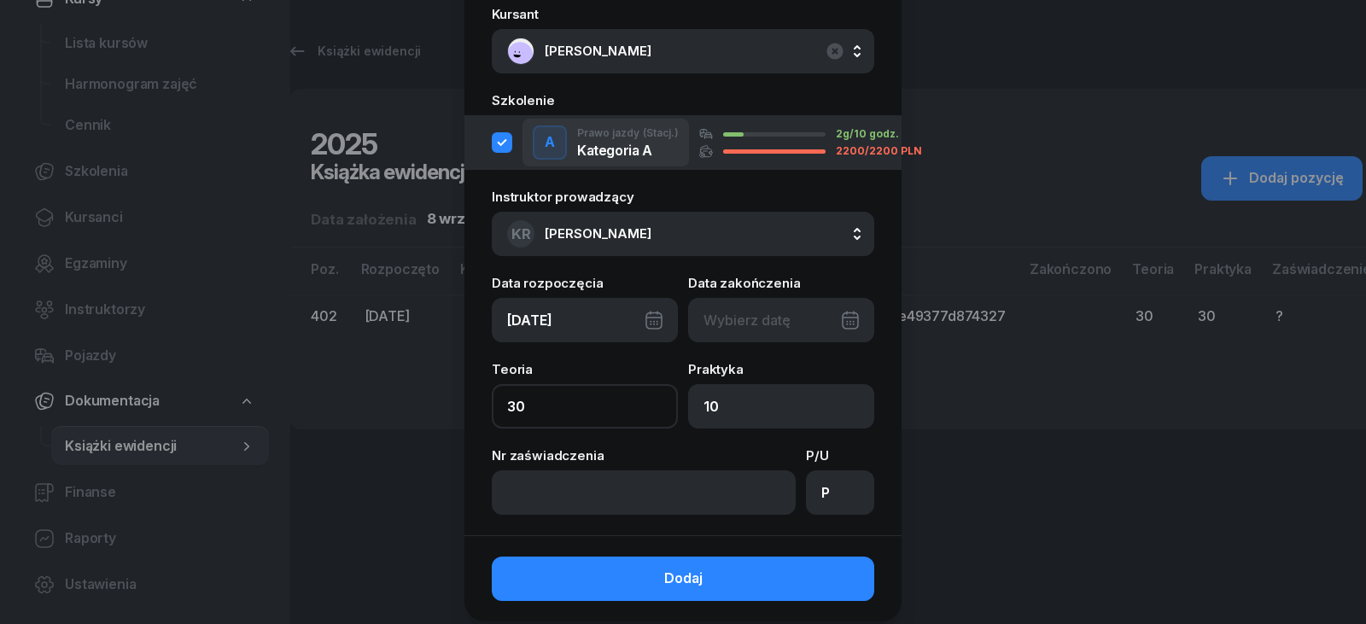
click at [558, 407] on input "30" at bounding box center [585, 406] width 186 height 44
type input "3"
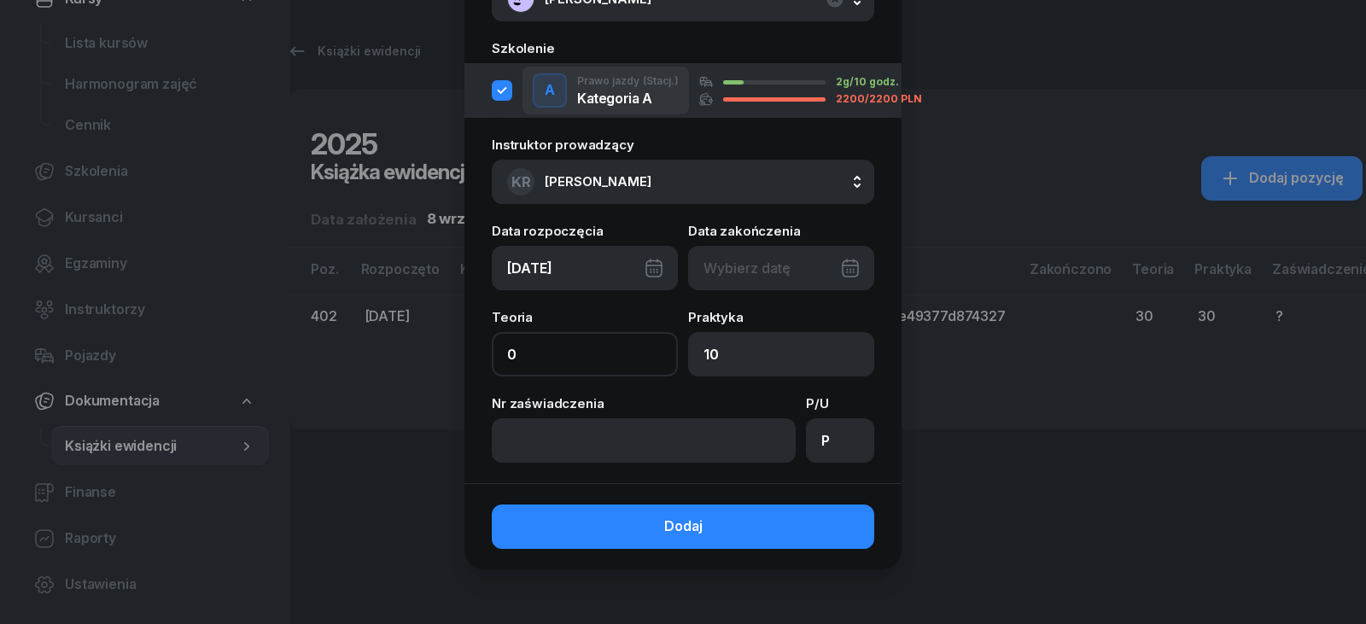
type input "0"
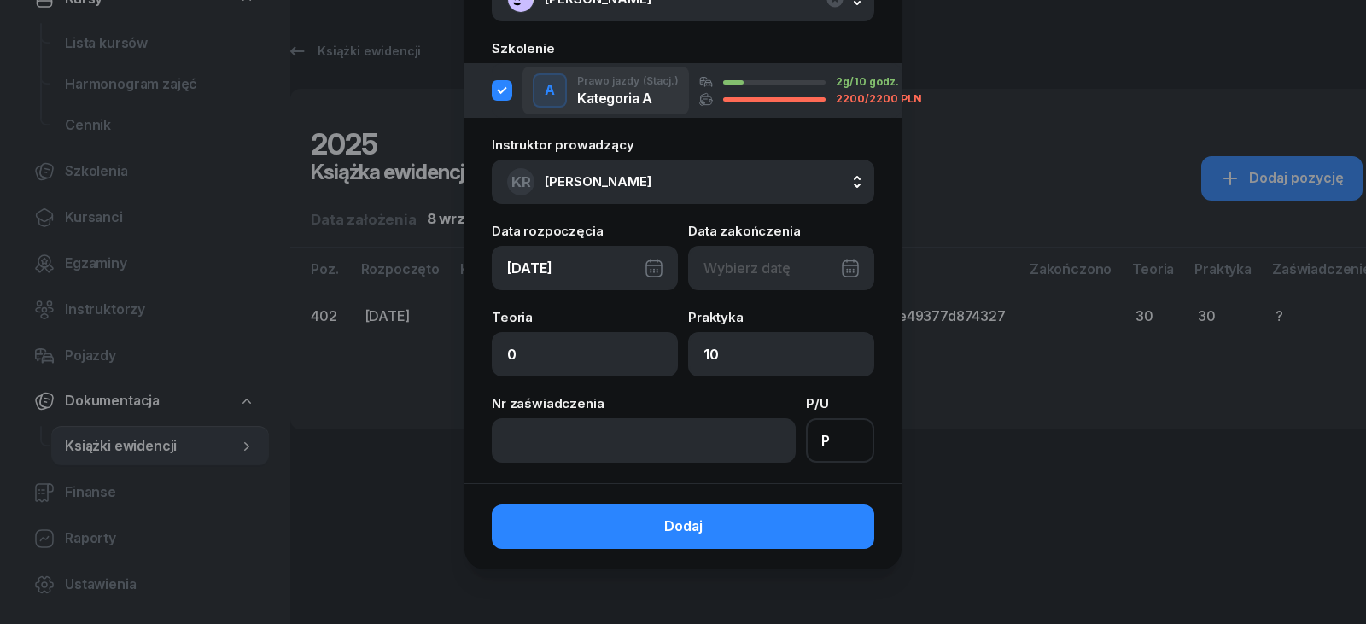
click at [839, 436] on input "P" at bounding box center [840, 440] width 68 height 44
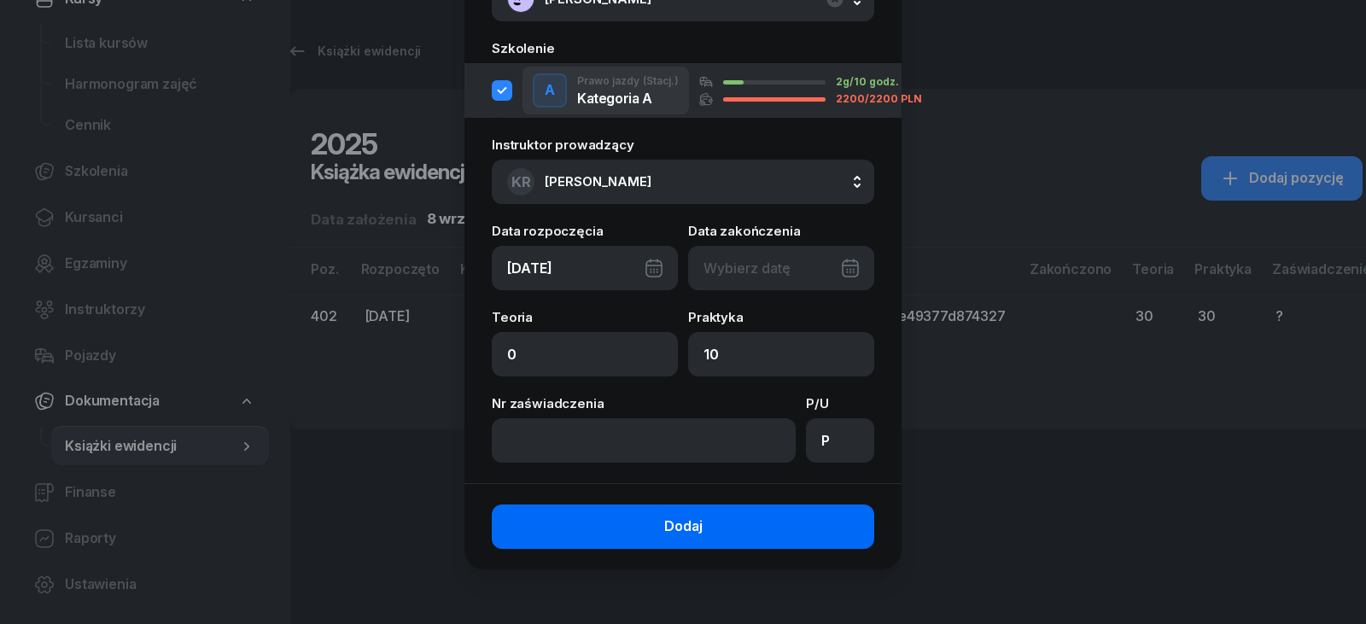
click at [762, 517] on button "Dodaj" at bounding box center [683, 527] width 383 height 44
click at [680, 540] on button "Dodaj" at bounding box center [683, 527] width 383 height 44
click at [675, 536] on span "Dodaj" at bounding box center [683, 527] width 38 height 22
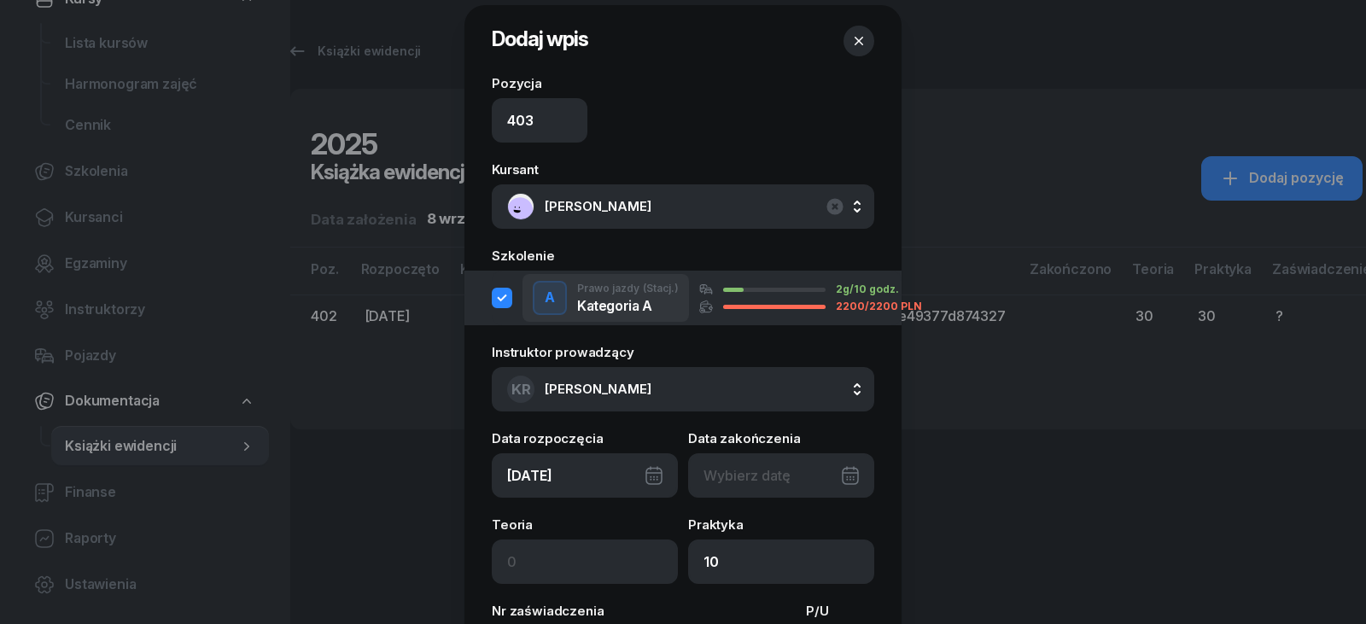
scroll to position [0, 0]
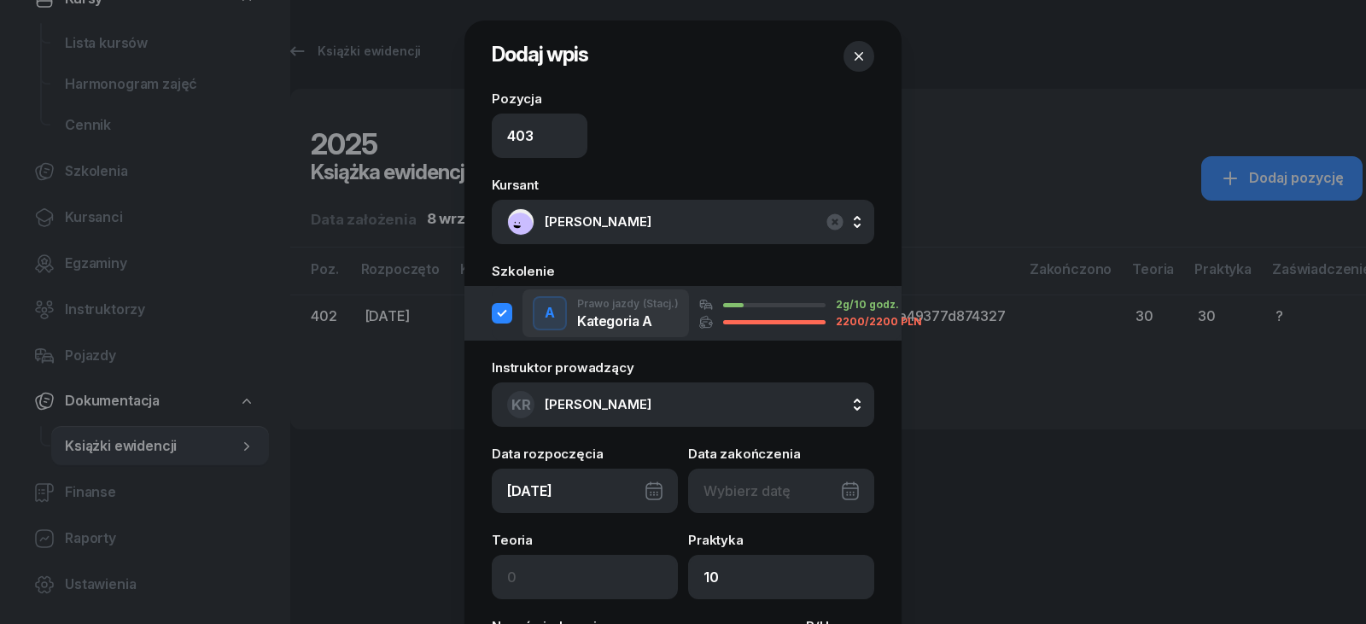
click at [496, 317] on icon "button" at bounding box center [502, 313] width 20 height 20
click at [496, 317] on div "button" at bounding box center [502, 313] width 20 height 20
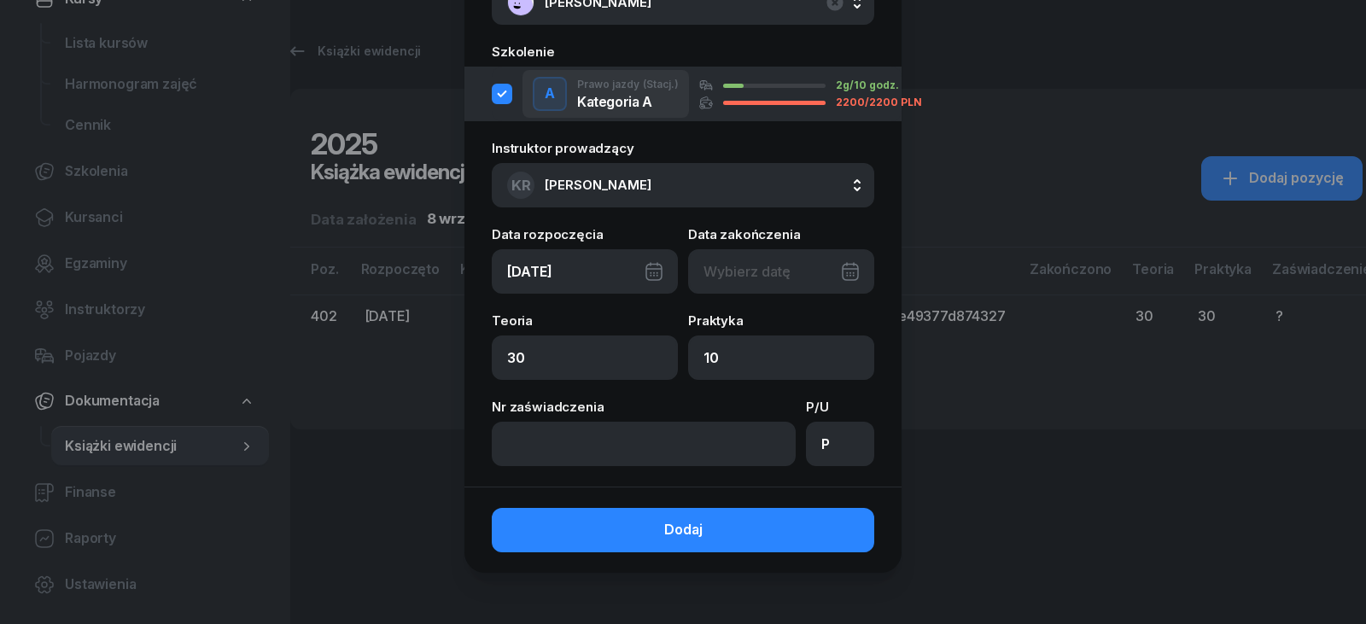
scroll to position [223, 0]
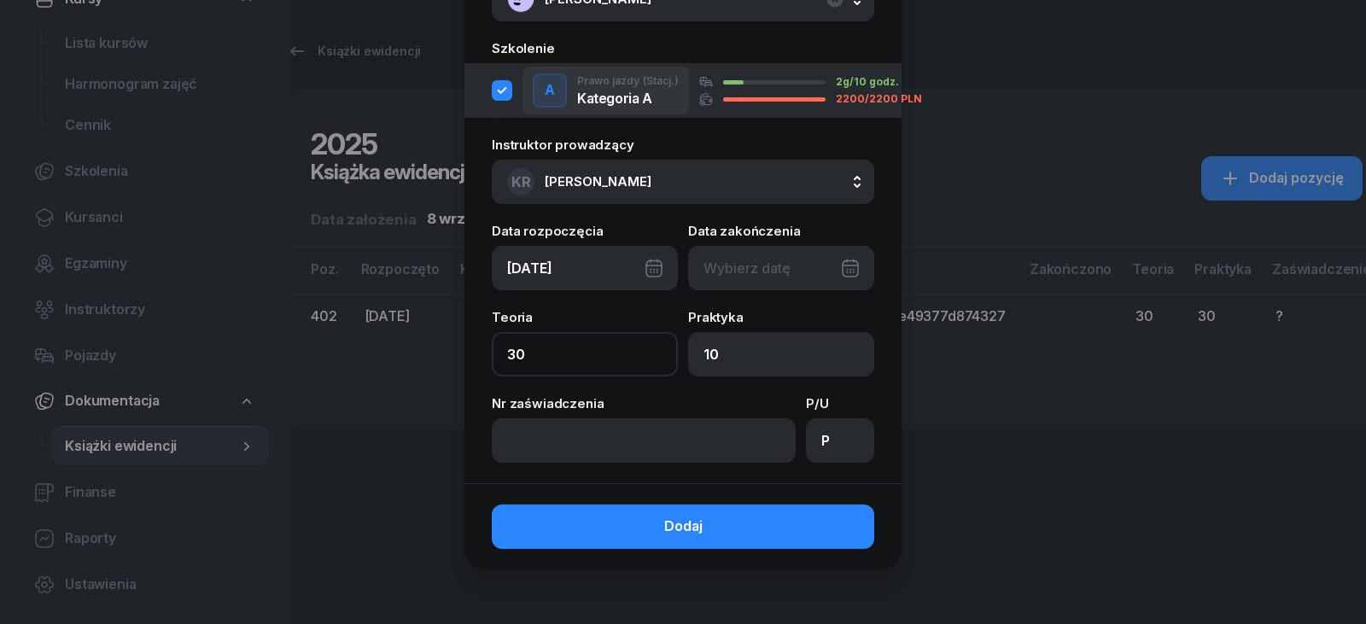
click at [534, 357] on input "30" at bounding box center [585, 354] width 186 height 44
type input "3"
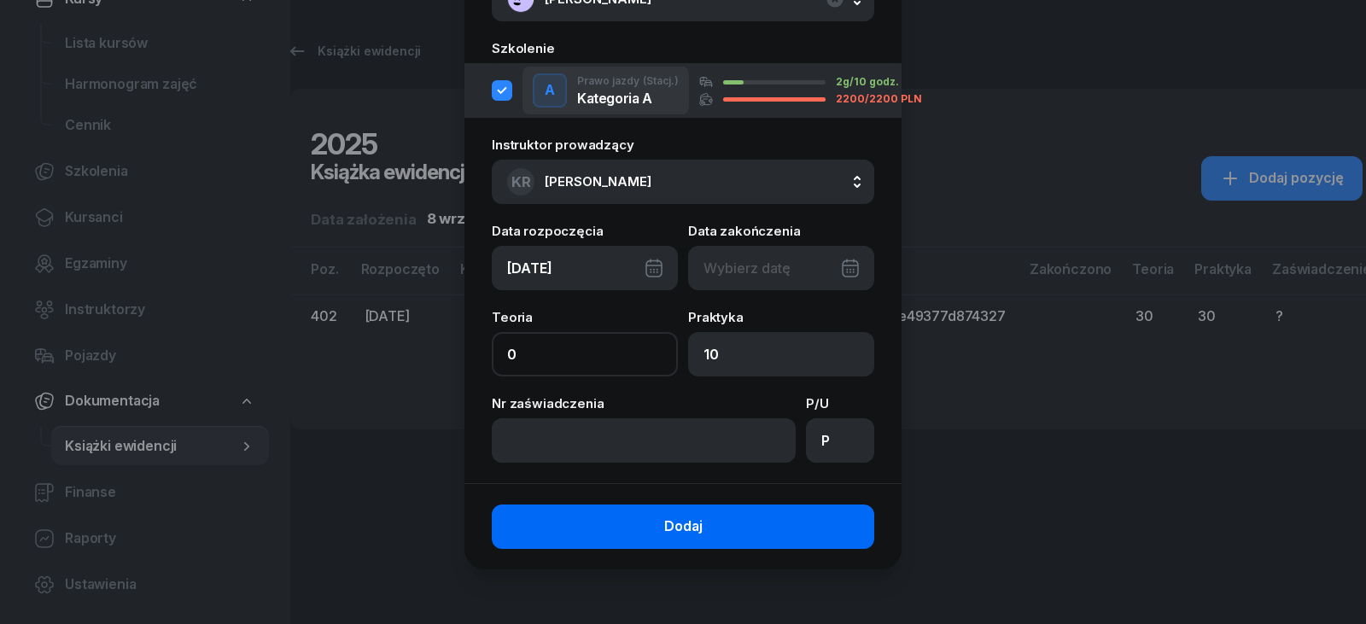
type input "0"
click at [535, 517] on button "Dodaj" at bounding box center [683, 527] width 383 height 44
click at [535, 518] on button "Dodaj" at bounding box center [683, 527] width 383 height 44
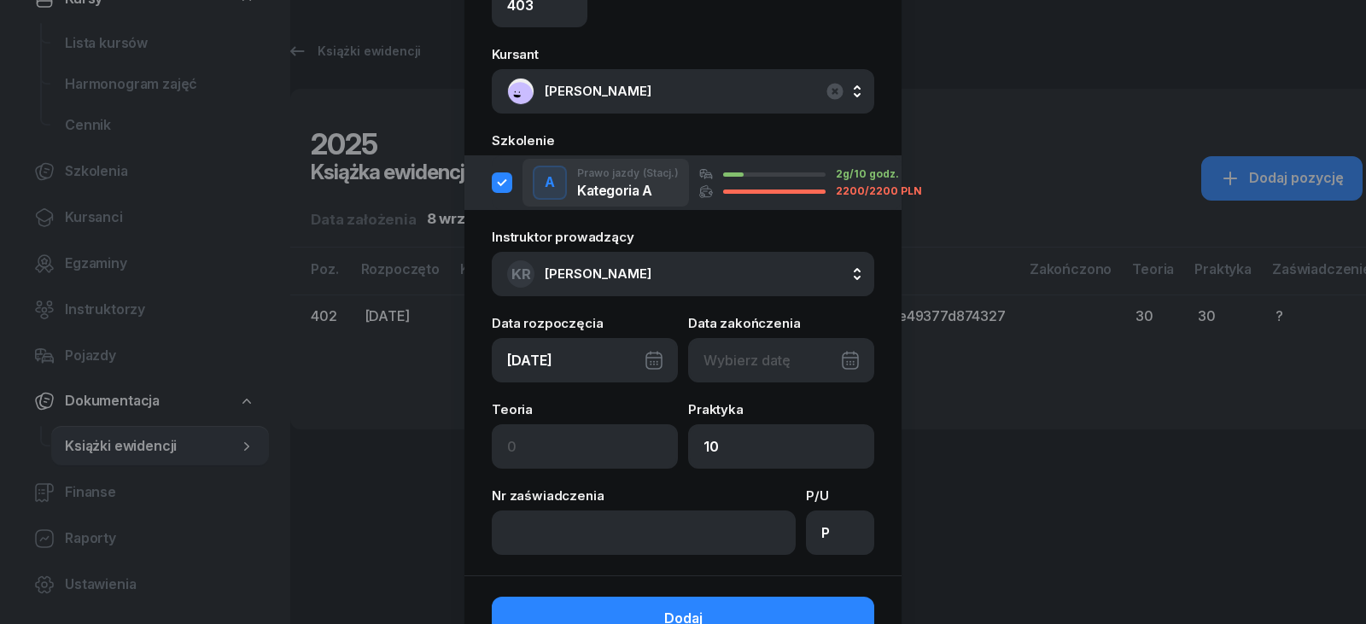
scroll to position [0, 0]
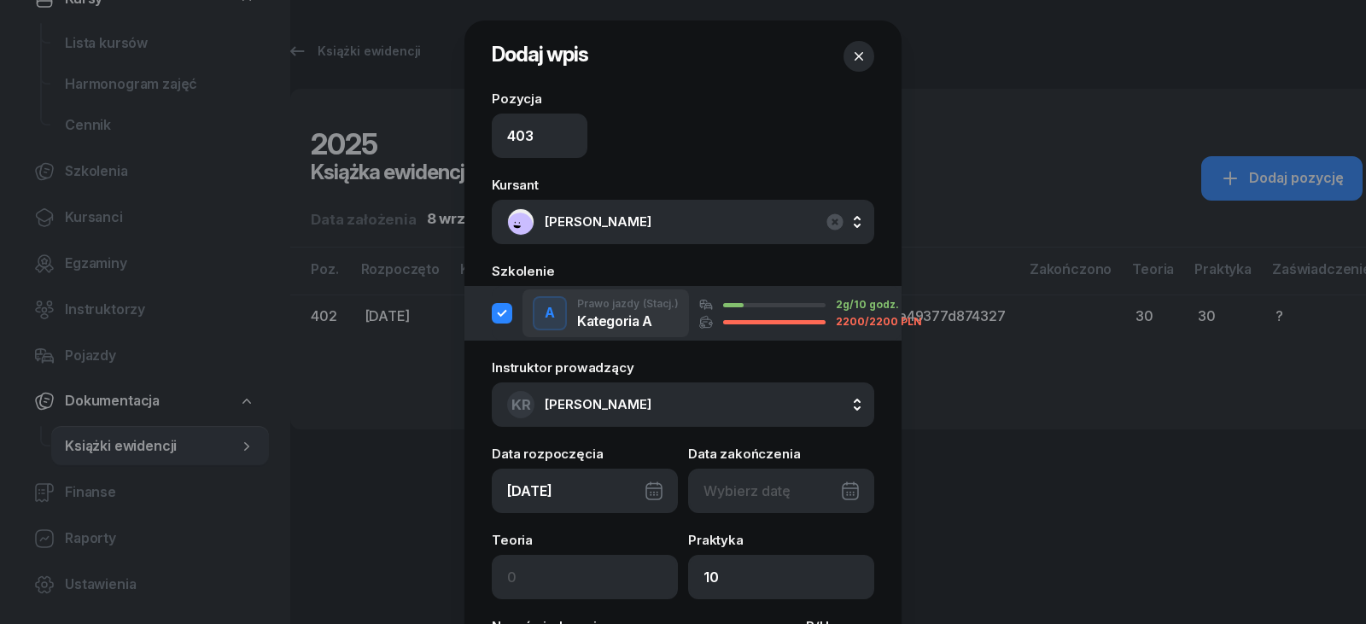
click at [492, 318] on icon "button" at bounding box center [502, 313] width 20 height 20
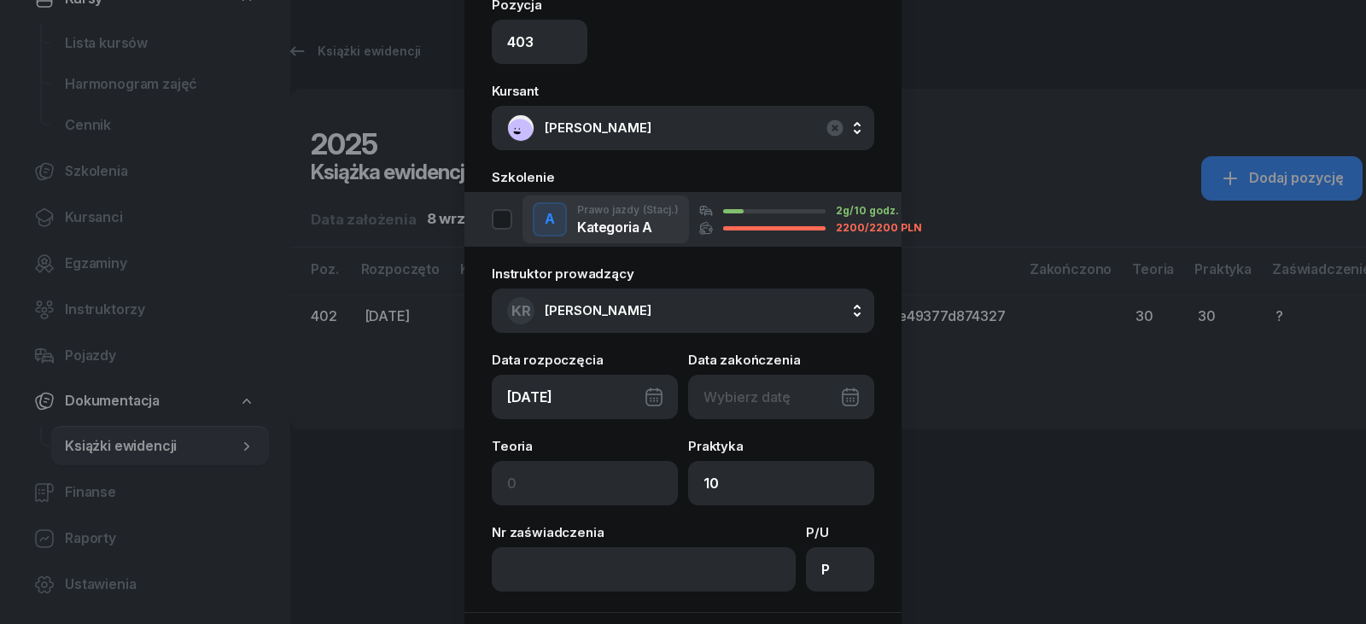
scroll to position [223, 0]
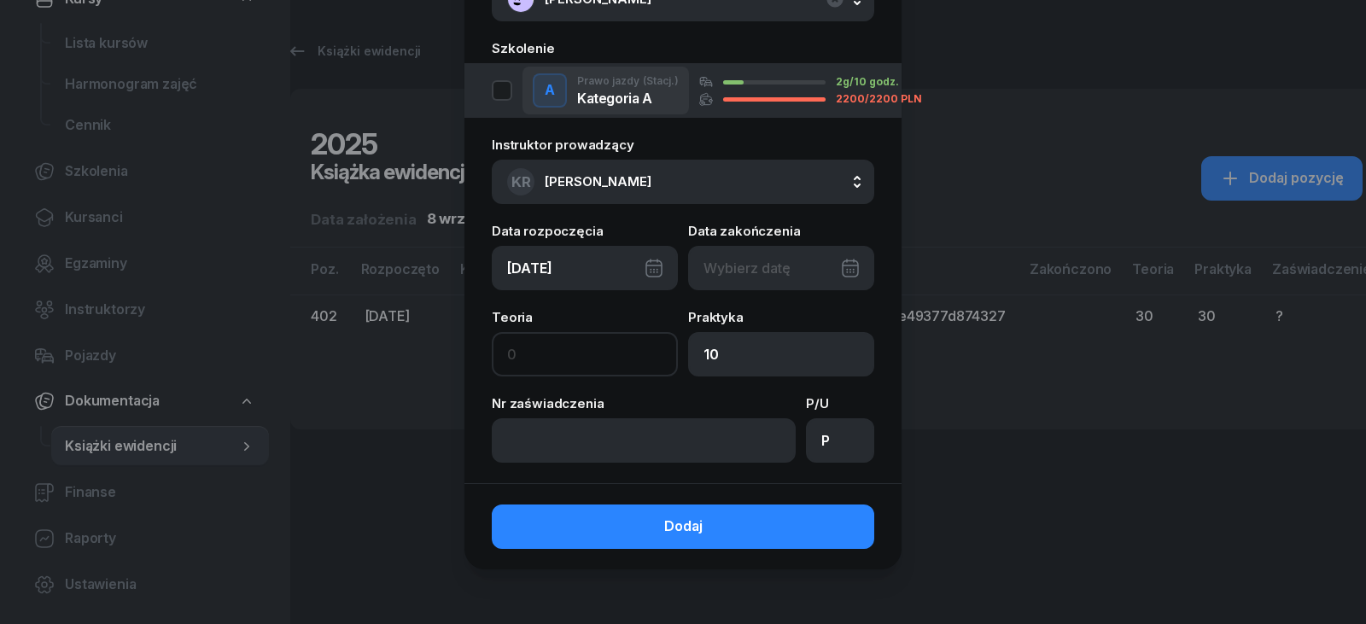
click at [528, 365] on input at bounding box center [585, 354] width 186 height 44
type input "2"
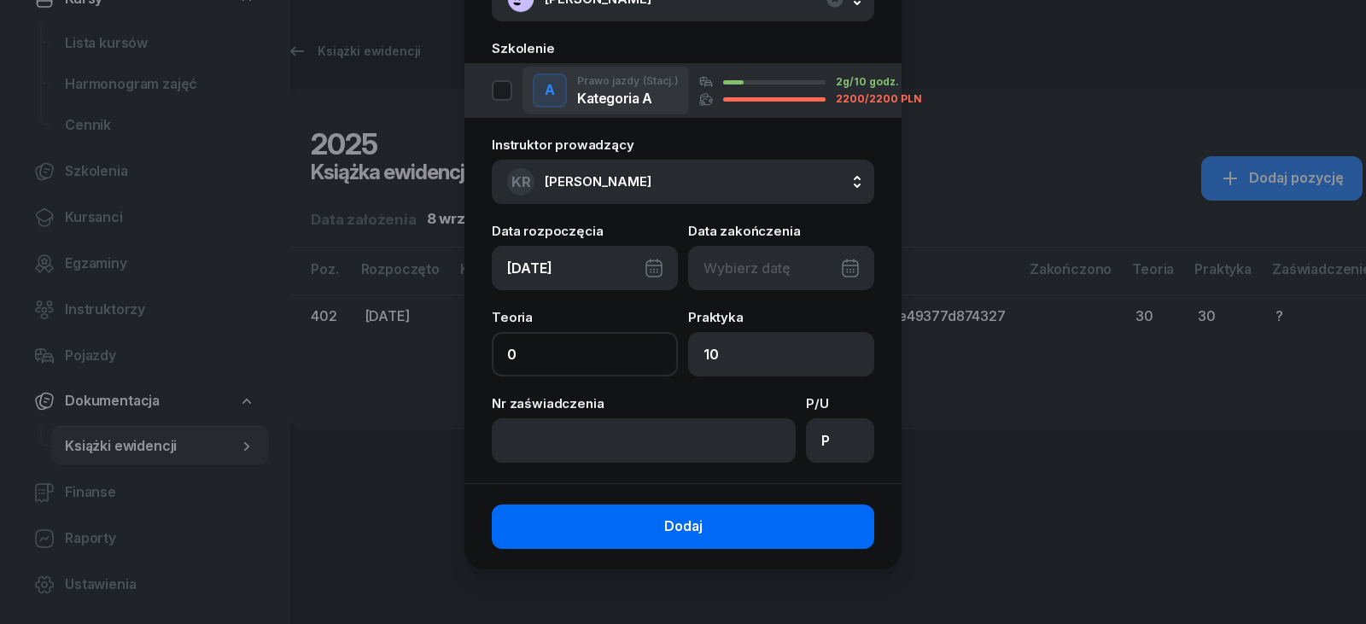
type input "0"
click at [584, 537] on button "Dodaj" at bounding box center [683, 527] width 383 height 44
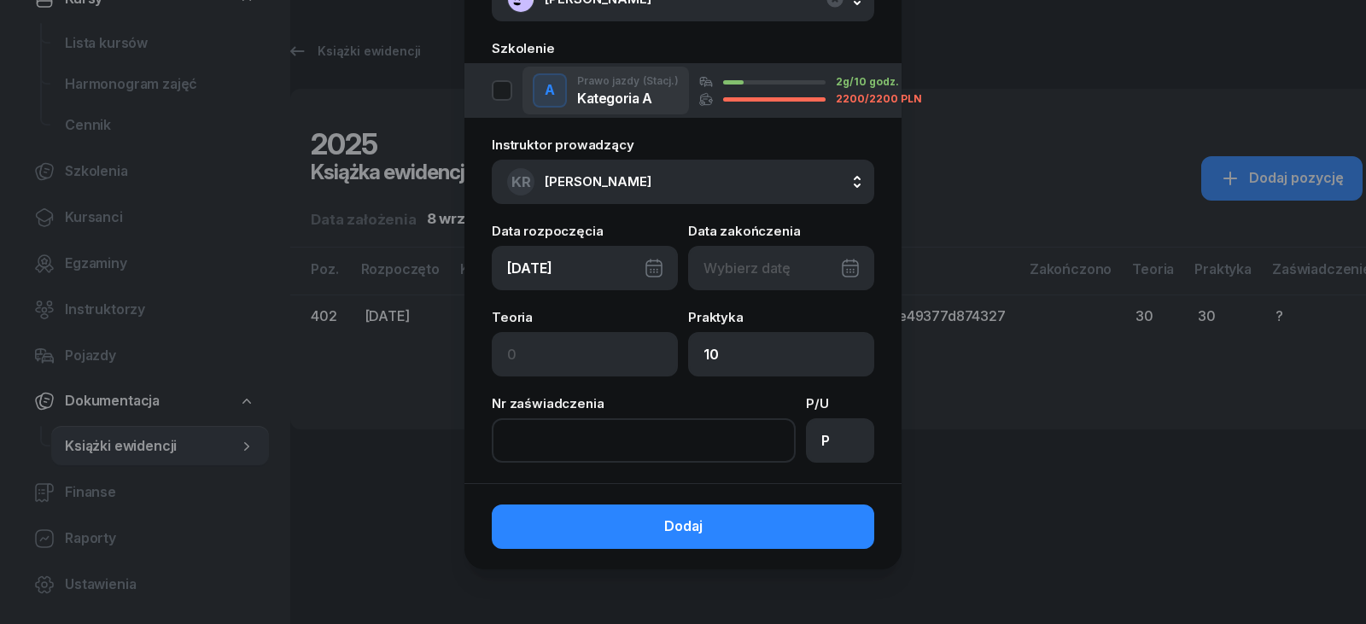
click at [592, 432] on input at bounding box center [644, 440] width 304 height 44
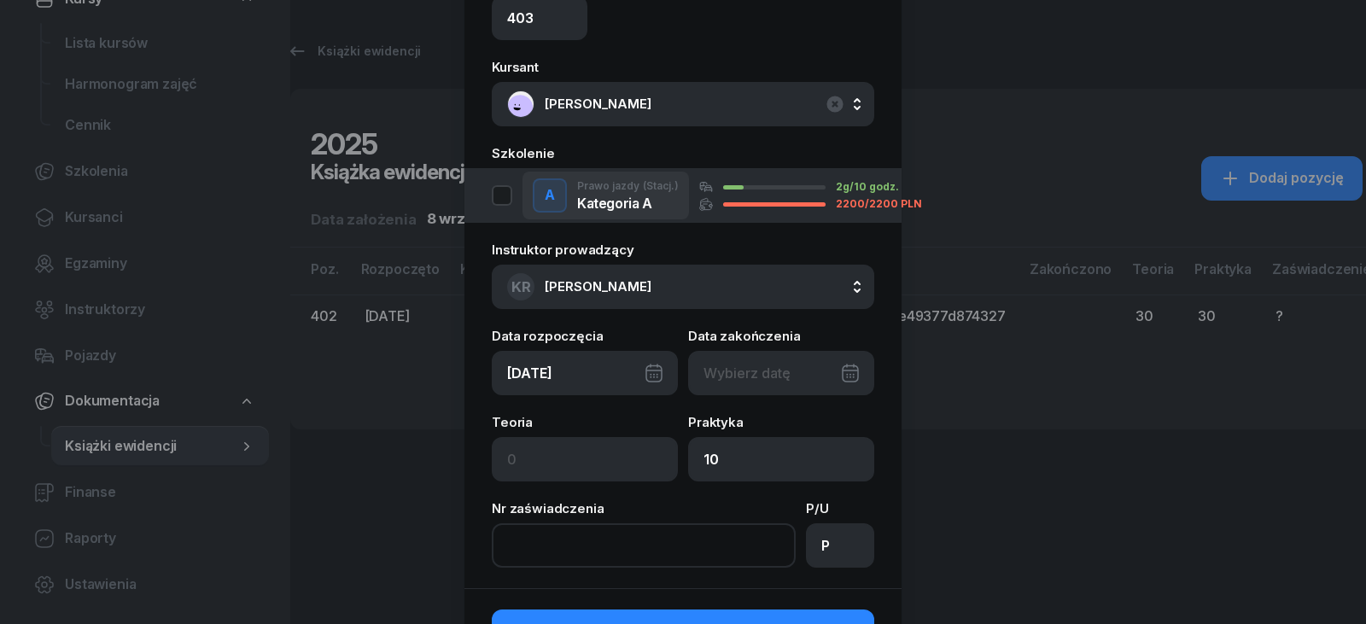
scroll to position [0, 0]
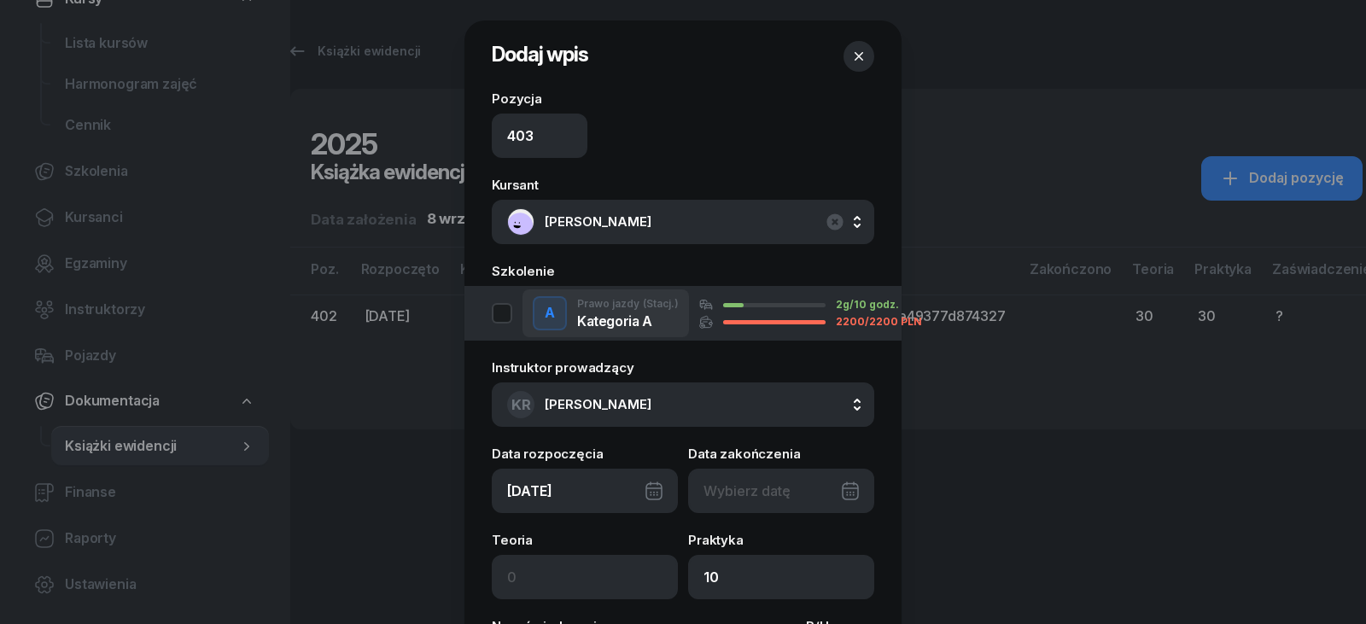
click at [851, 56] on icon "button" at bounding box center [859, 56] width 17 height 17
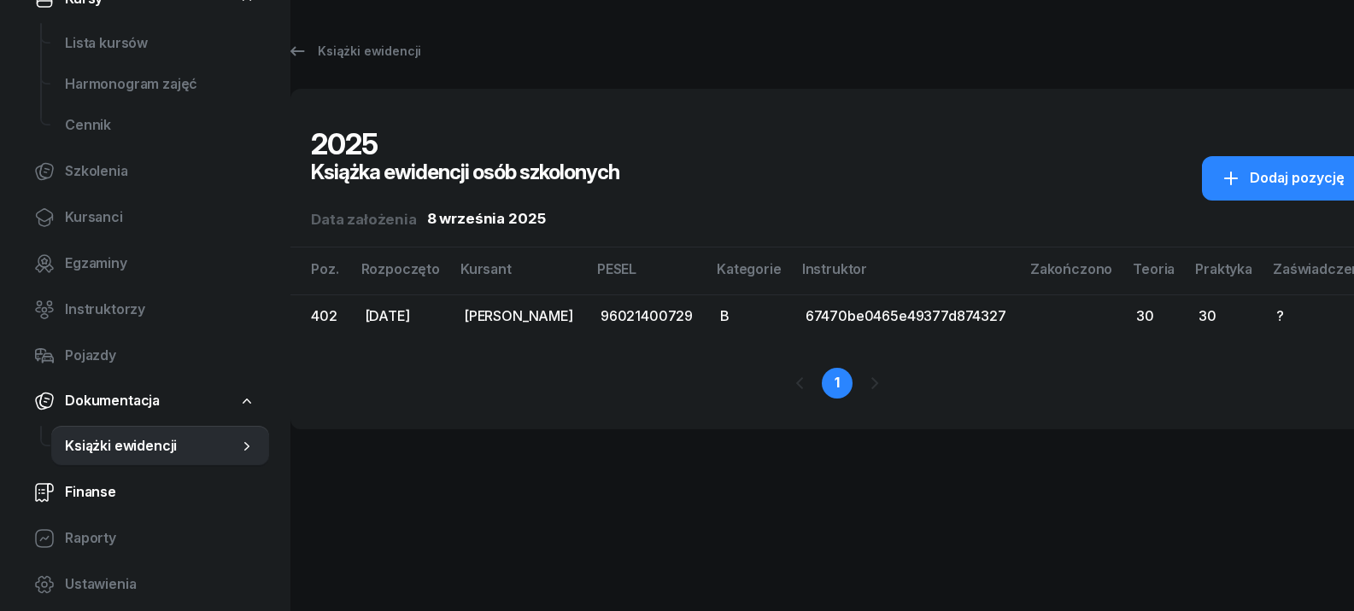
click at [128, 482] on span "Finanse" at bounding box center [160, 493] width 190 height 22
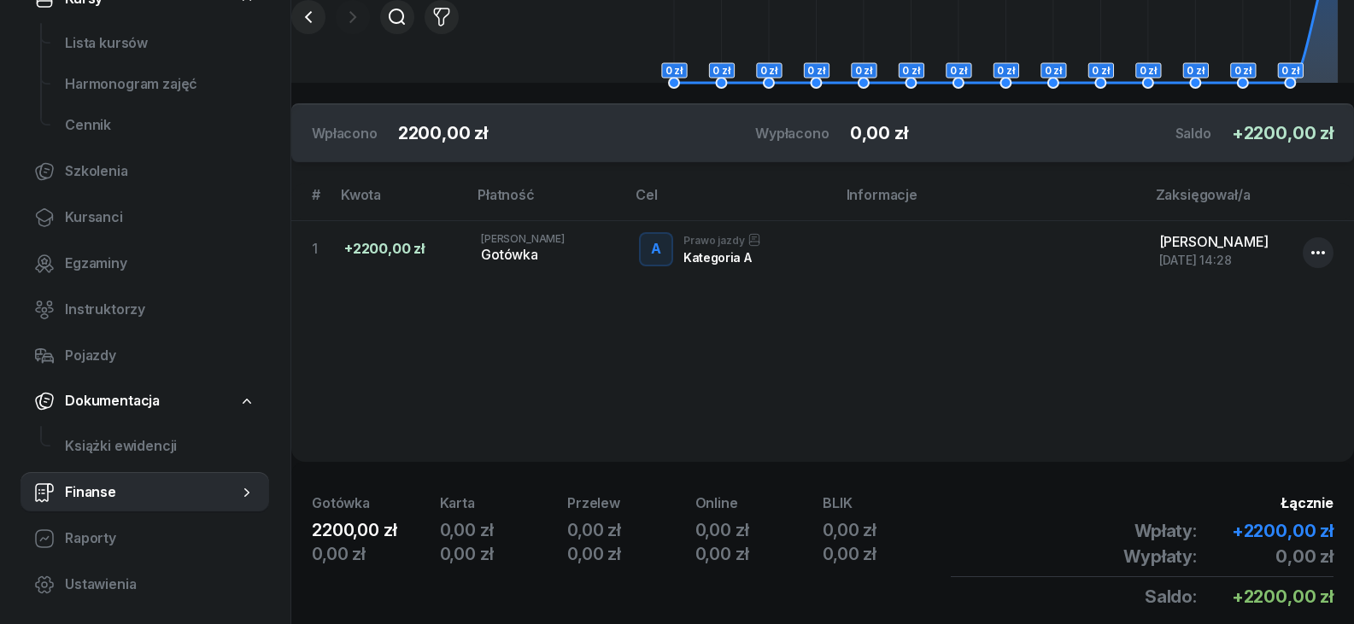
scroll to position [342, 0]
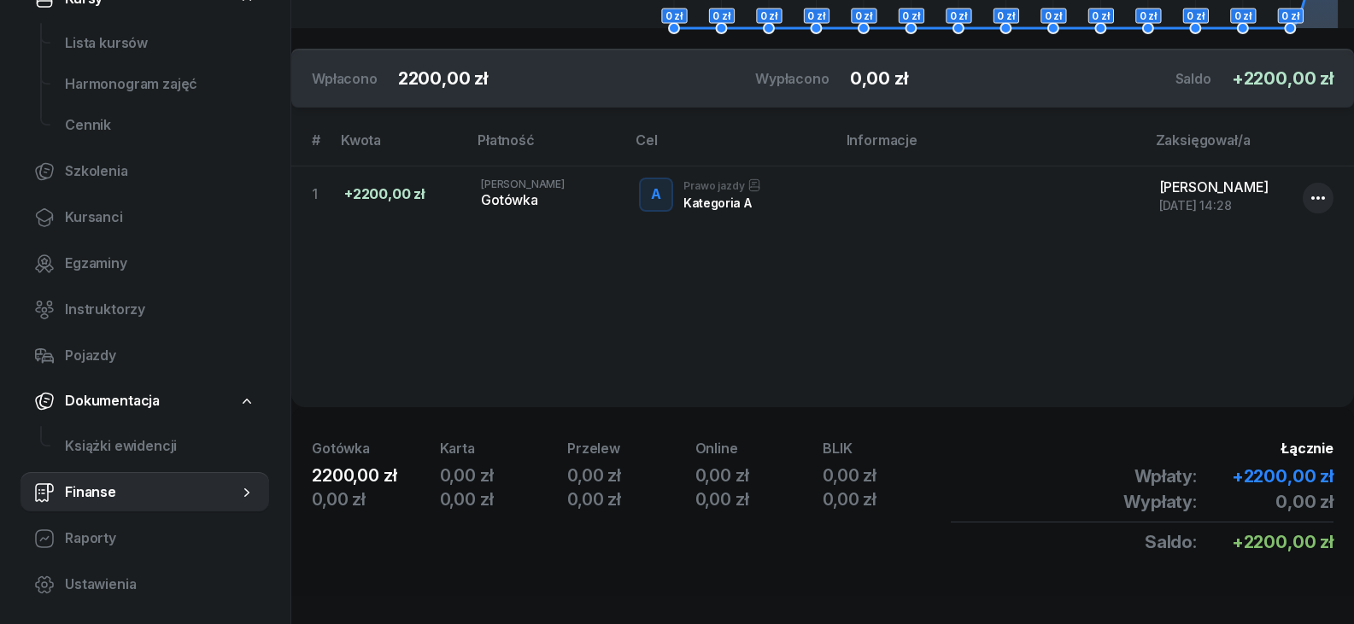
click at [1313, 190] on icon "button" at bounding box center [1317, 198] width 20 height 20
click at [904, 283] on div "Wpłacono Wypłacono Saldo + # Kwota Płatność Cel Informacje Zaksięgował/a 1 +220…" at bounding box center [822, 228] width 1062 height 359
click at [95, 599] on link "Ustawienia" at bounding box center [144, 584] width 249 height 41
select select "07:00"
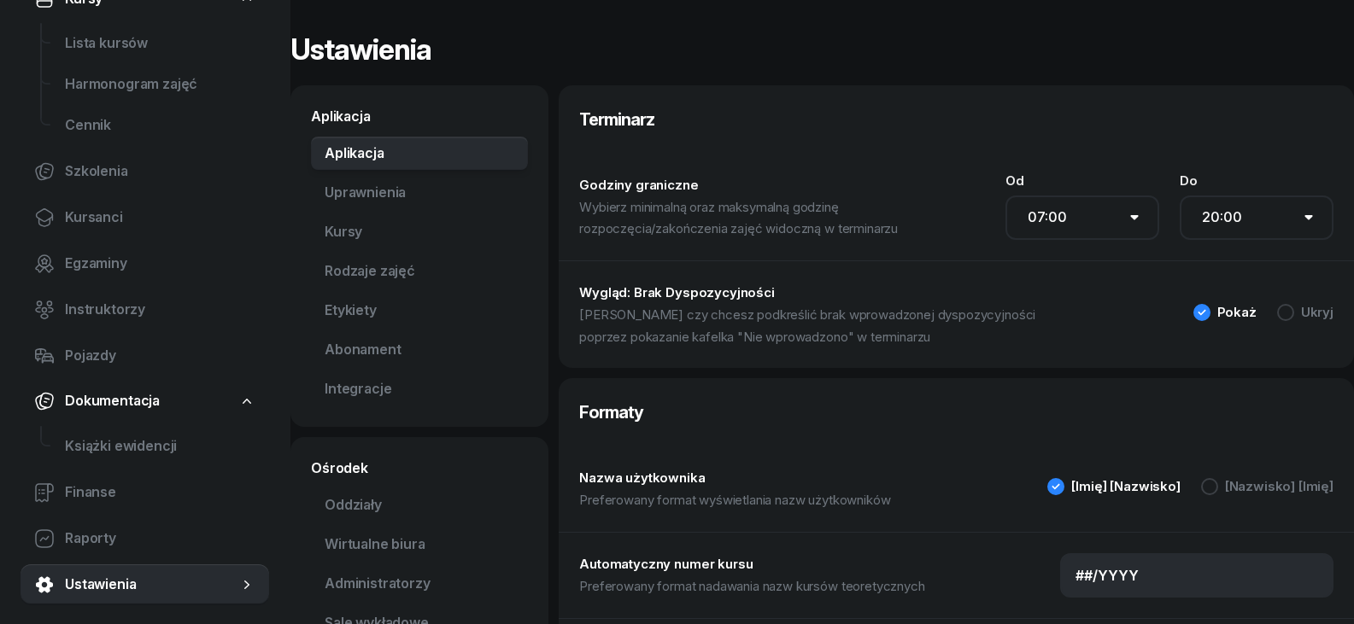
click at [1224, 230] on select "00:00 01:00 02:00 03:00 04:00 05:00 06:00 07:00 08:00 09:00 10:00 11:00 12:00 1…" at bounding box center [1256, 218] width 154 height 44
select select "19:00"
click at [1179, 196] on select "00:00 01:00 02:00 03:00 04:00 05:00 06:00 07:00 08:00 09:00 10:00 11:00 12:00 1…" at bounding box center [1256, 218] width 154 height 44
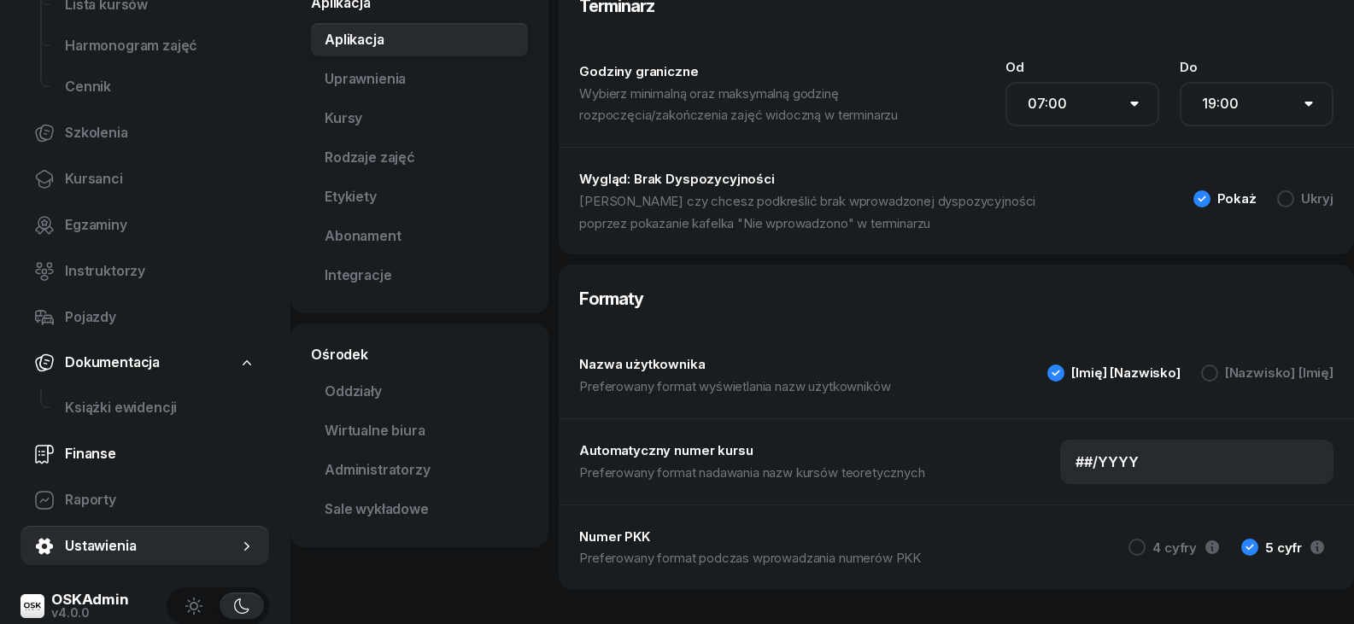
scroll to position [401, 0]
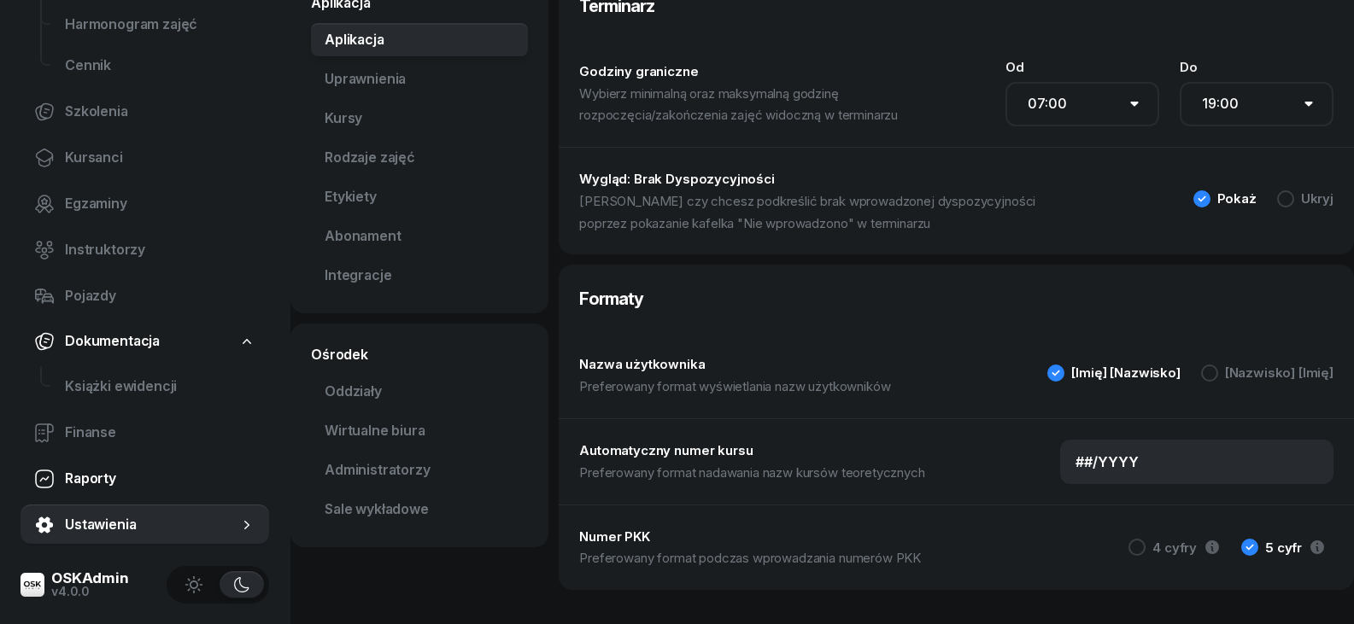
click at [81, 491] on link "Raporty" at bounding box center [144, 479] width 249 height 41
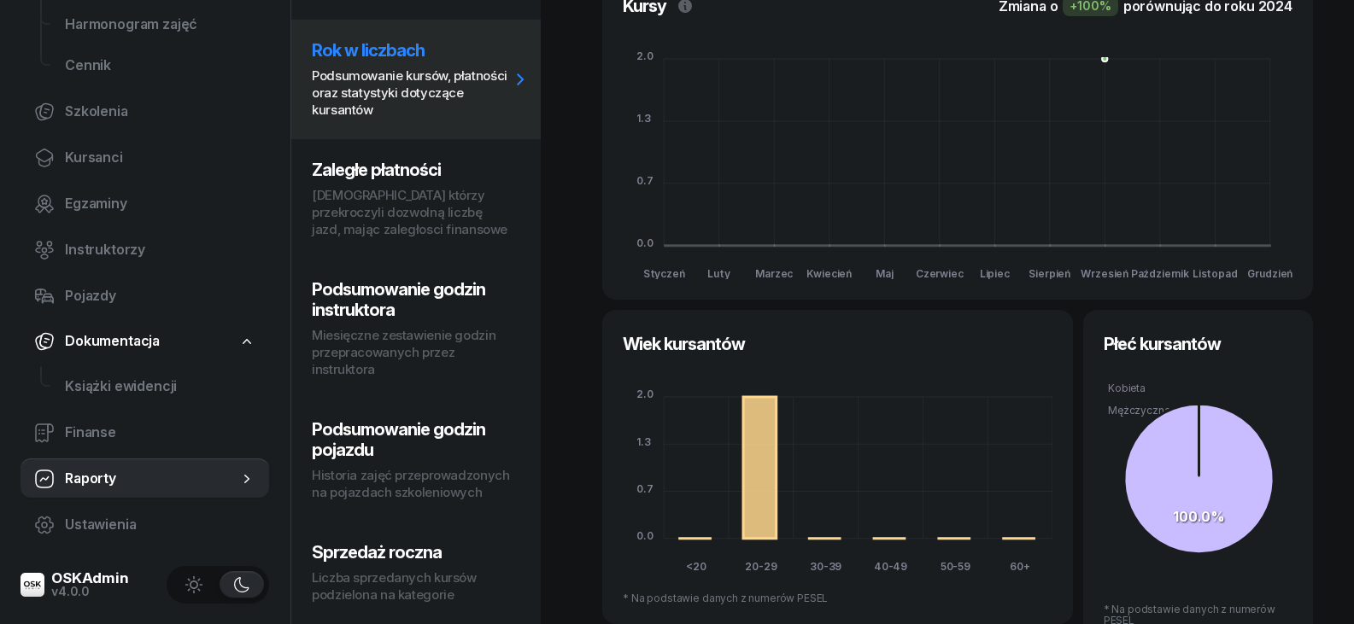
scroll to position [342, 0]
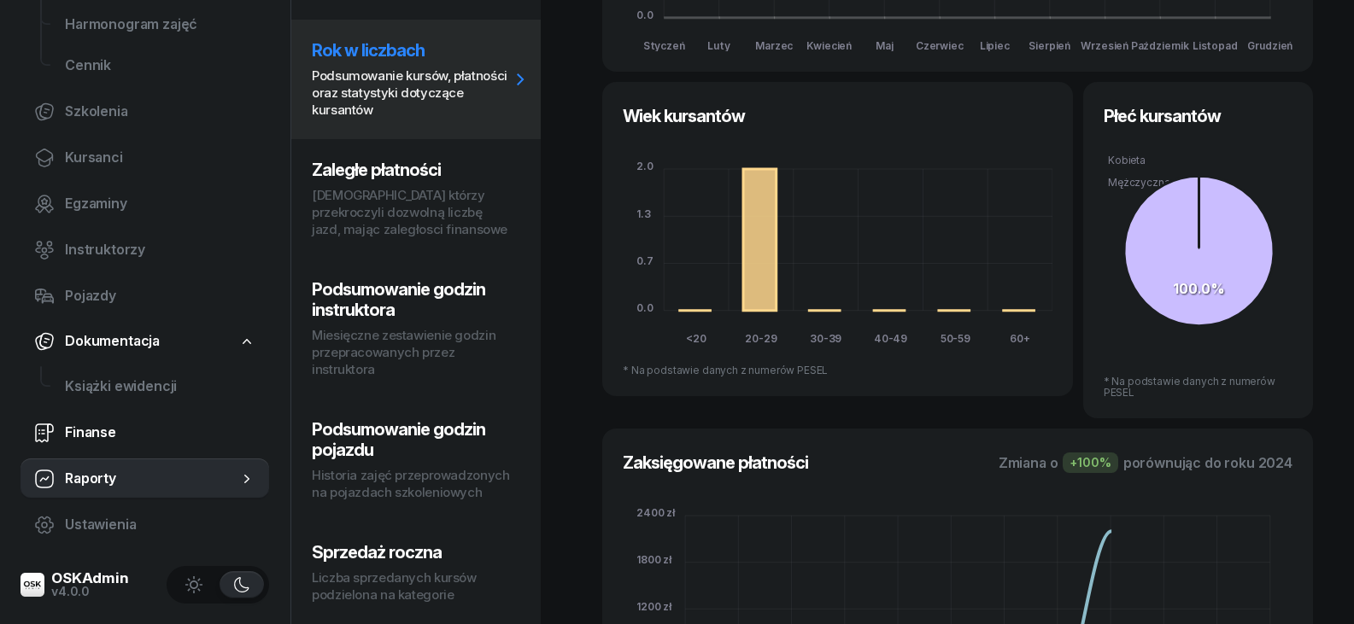
click at [97, 436] on span "Finanse" at bounding box center [160, 433] width 190 height 22
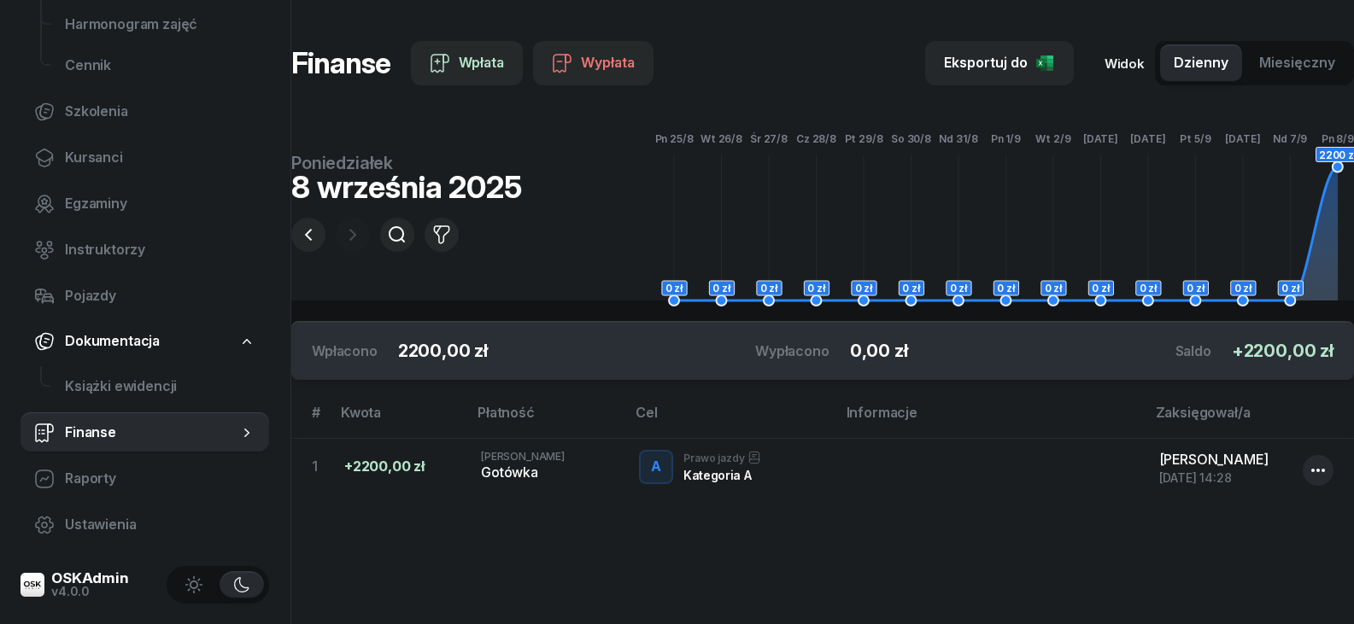
click at [1307, 55] on span "Miesięczny" at bounding box center [1297, 63] width 76 height 22
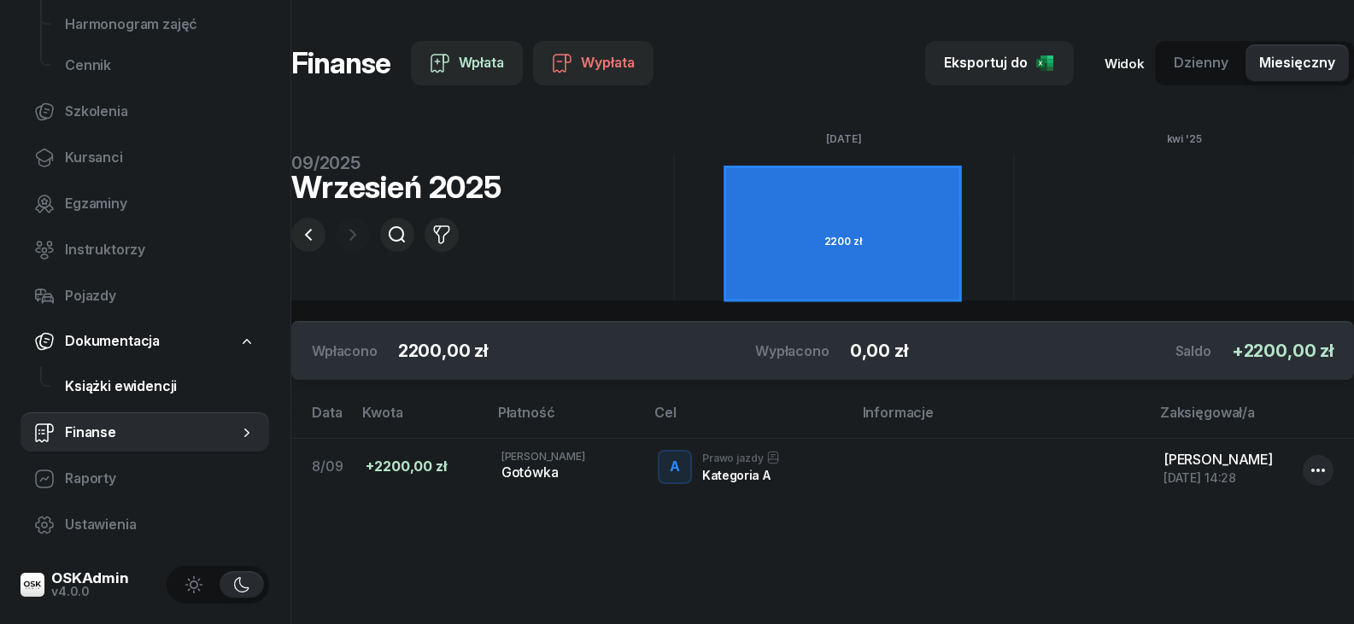
click at [75, 377] on span "Książki ewidencji" at bounding box center [160, 387] width 190 height 22
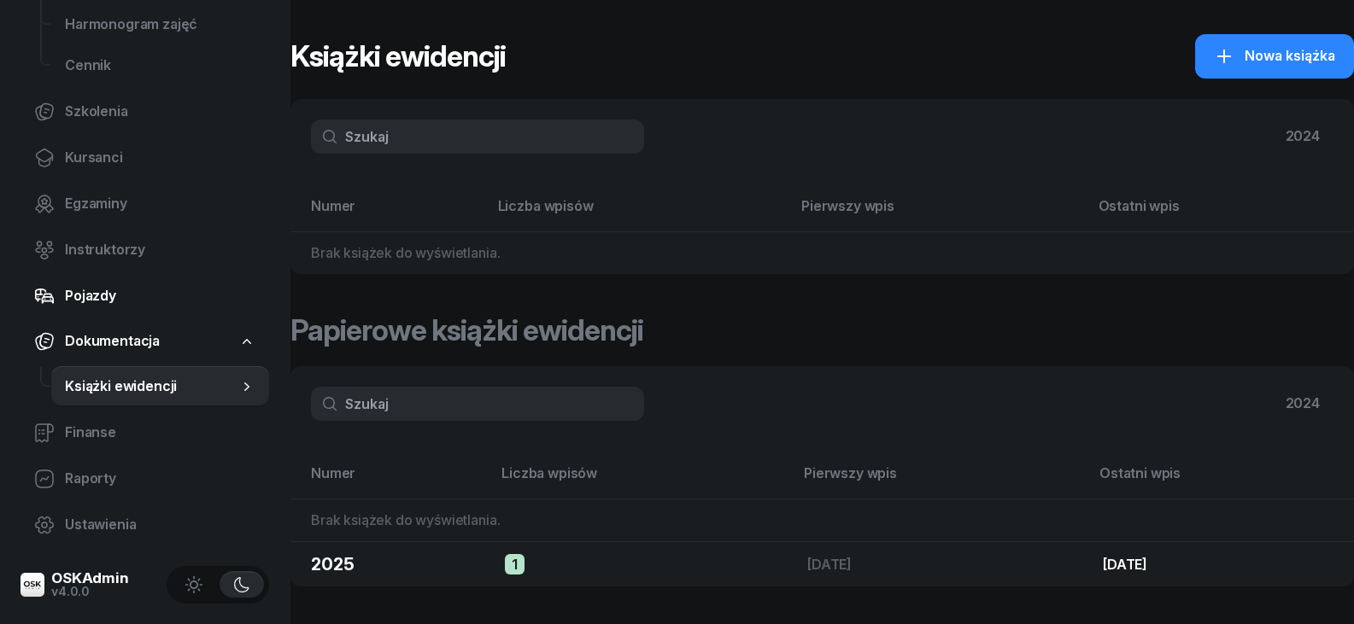
click at [126, 299] on span "Pojazdy" at bounding box center [160, 296] width 190 height 22
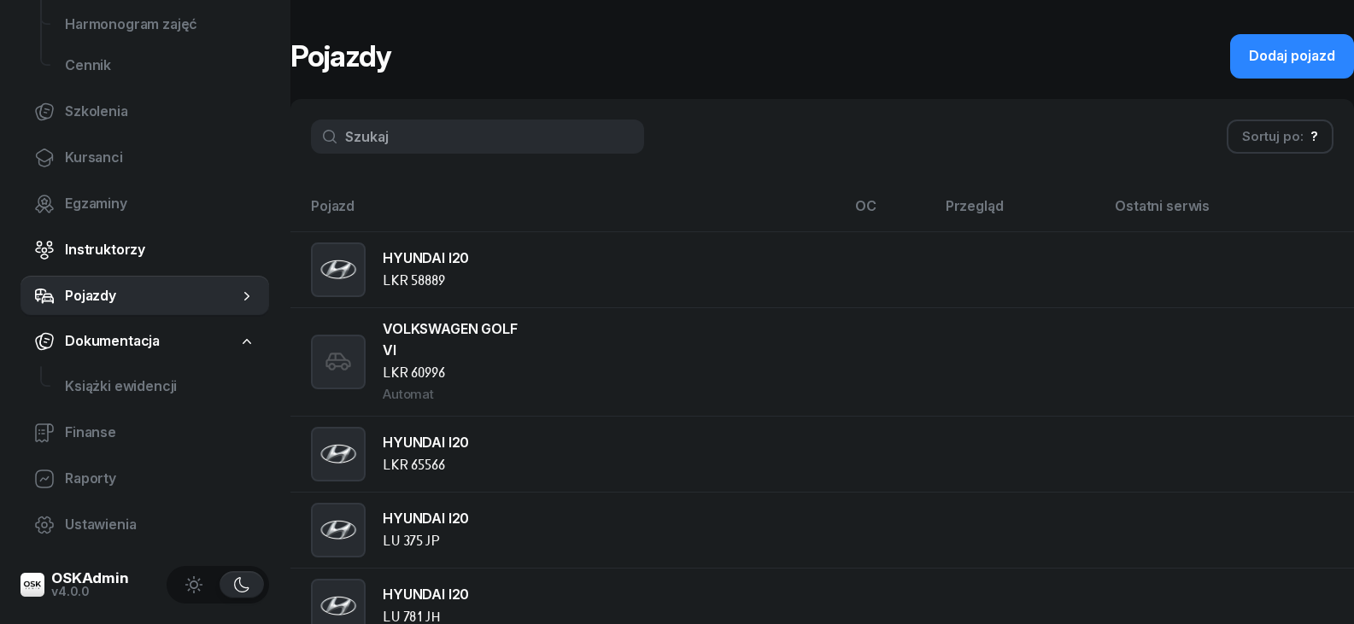
click at [121, 254] on span "Instruktorzy" at bounding box center [160, 250] width 190 height 22
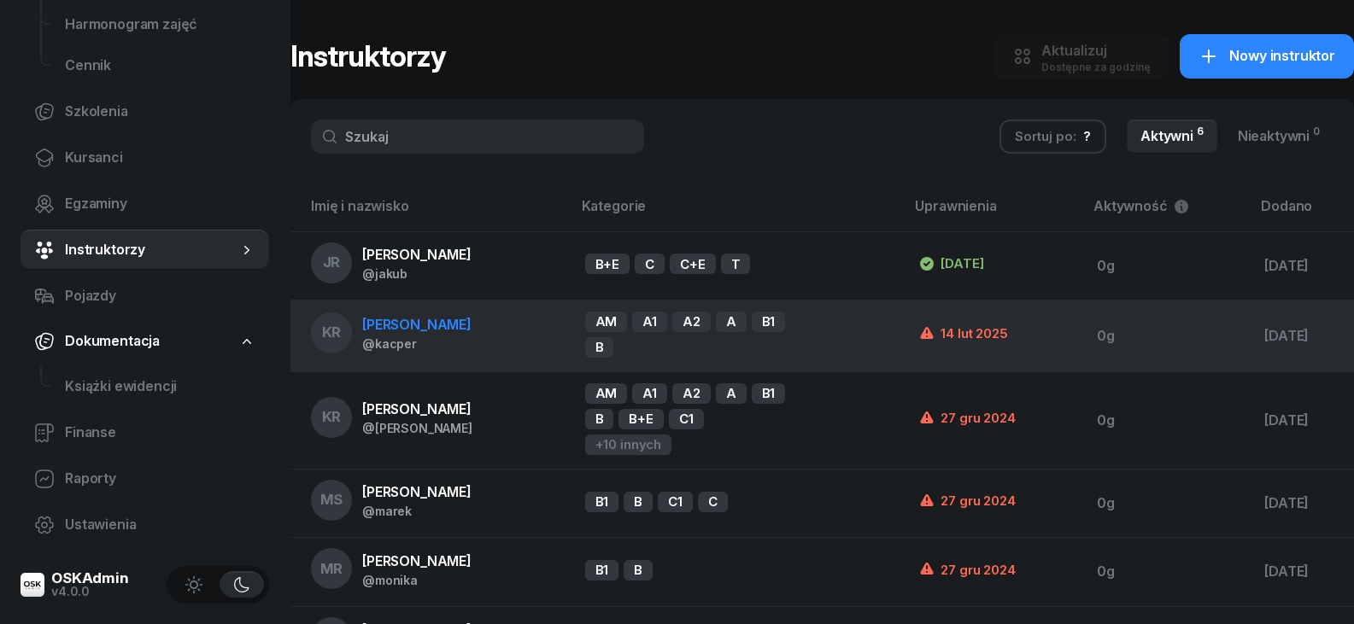
click at [1137, 354] on td "0g" at bounding box center [1166, 337] width 167 height 72
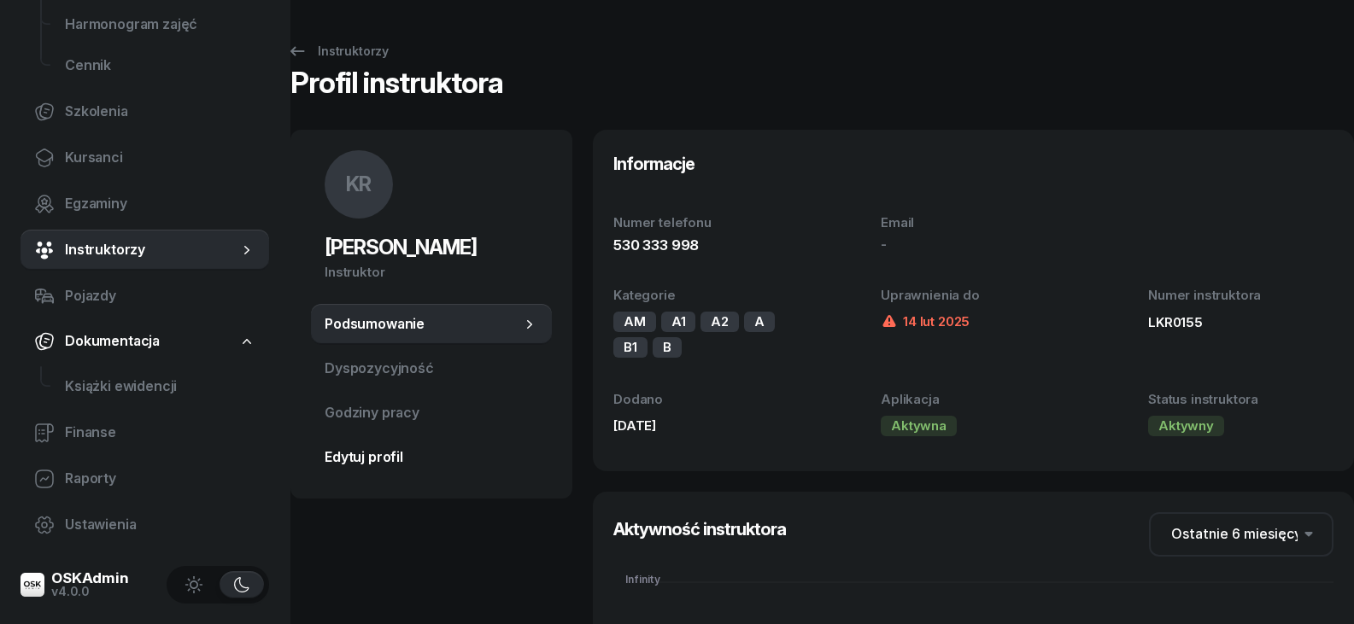
click at [346, 452] on span "Edytuj profil" at bounding box center [431, 458] width 213 height 22
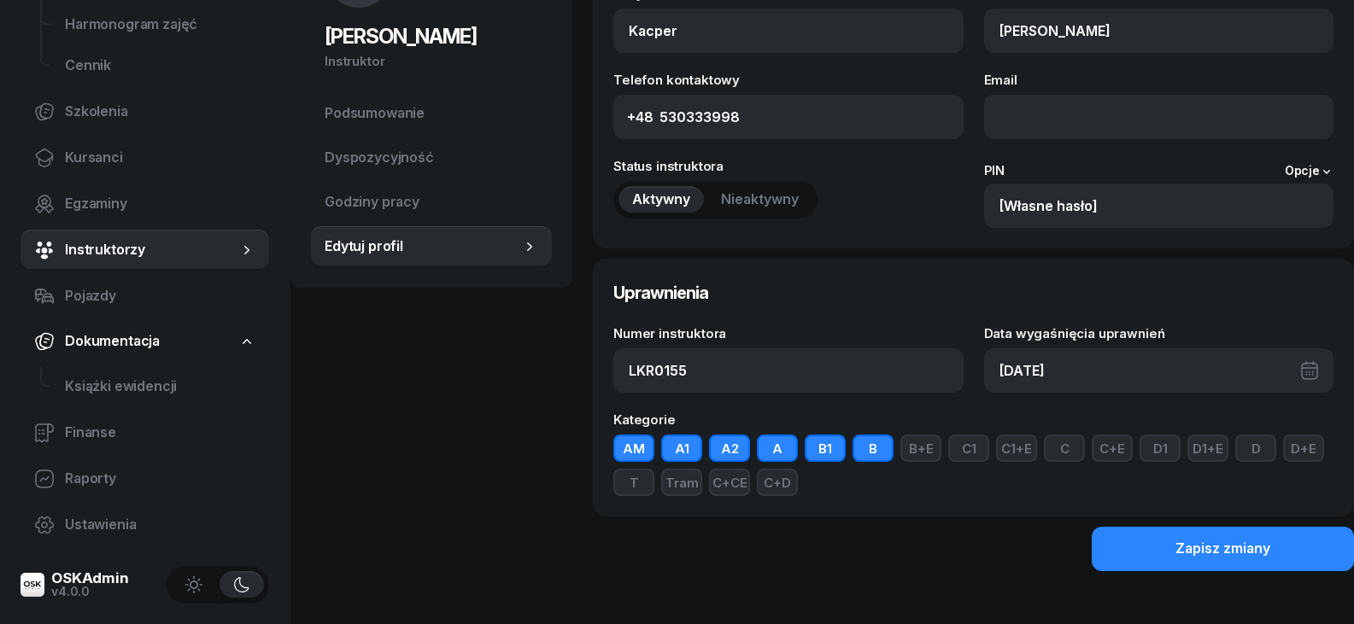
scroll to position [233, 0]
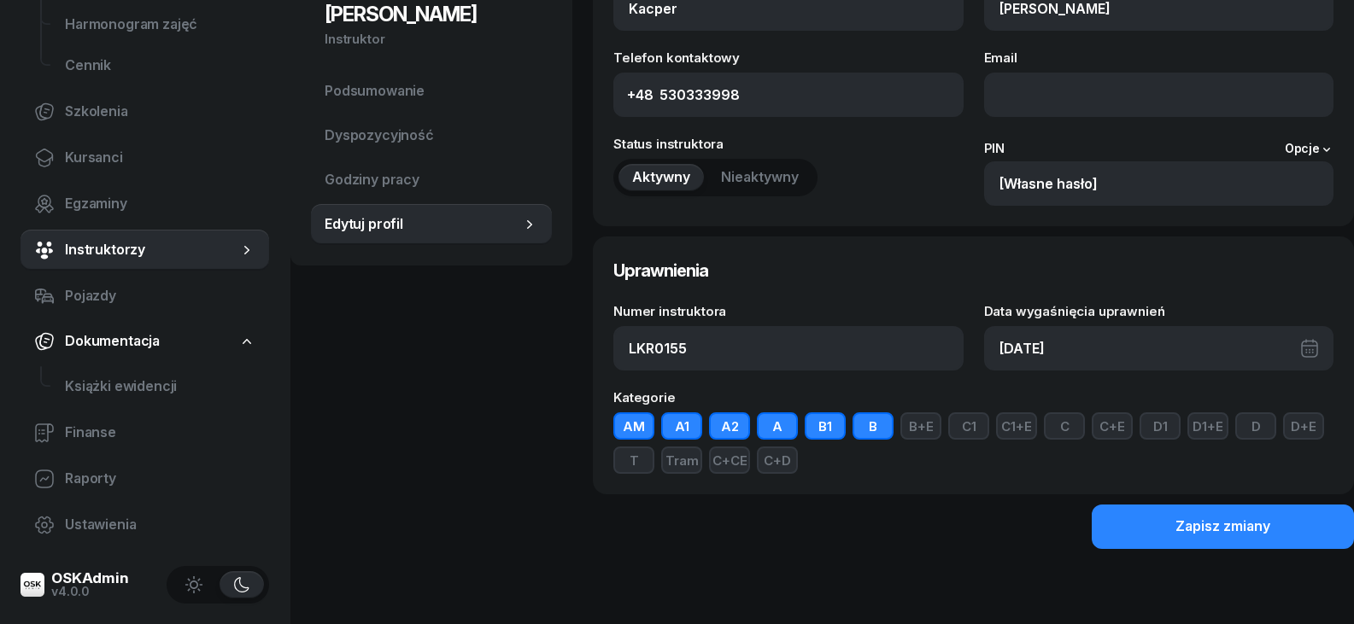
click at [821, 425] on button "B1" at bounding box center [824, 425] width 41 height 27
click at [875, 430] on button "B" at bounding box center [872, 425] width 41 height 27
drag, startPoint x: 1244, startPoint y: 535, endPoint x: 1193, endPoint y: 543, distance: 51.8
click at [1243, 535] on div "Zapisz zmiany" at bounding box center [1222, 527] width 95 height 22
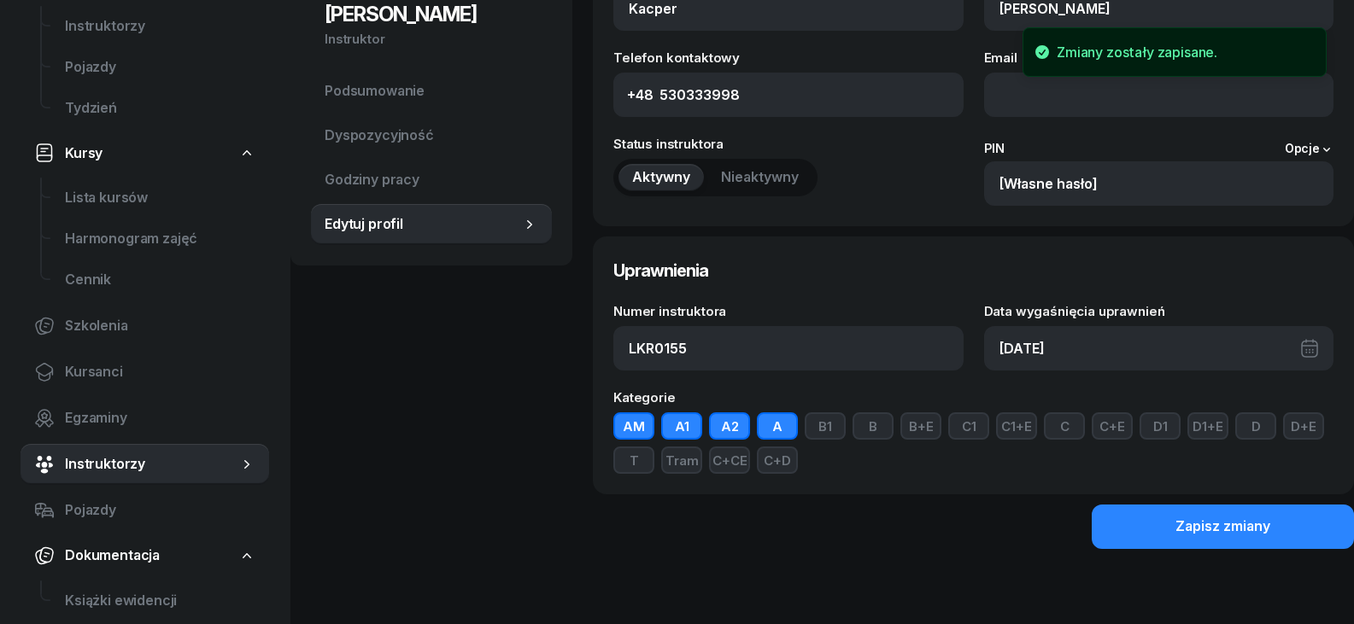
scroll to position [145, 0]
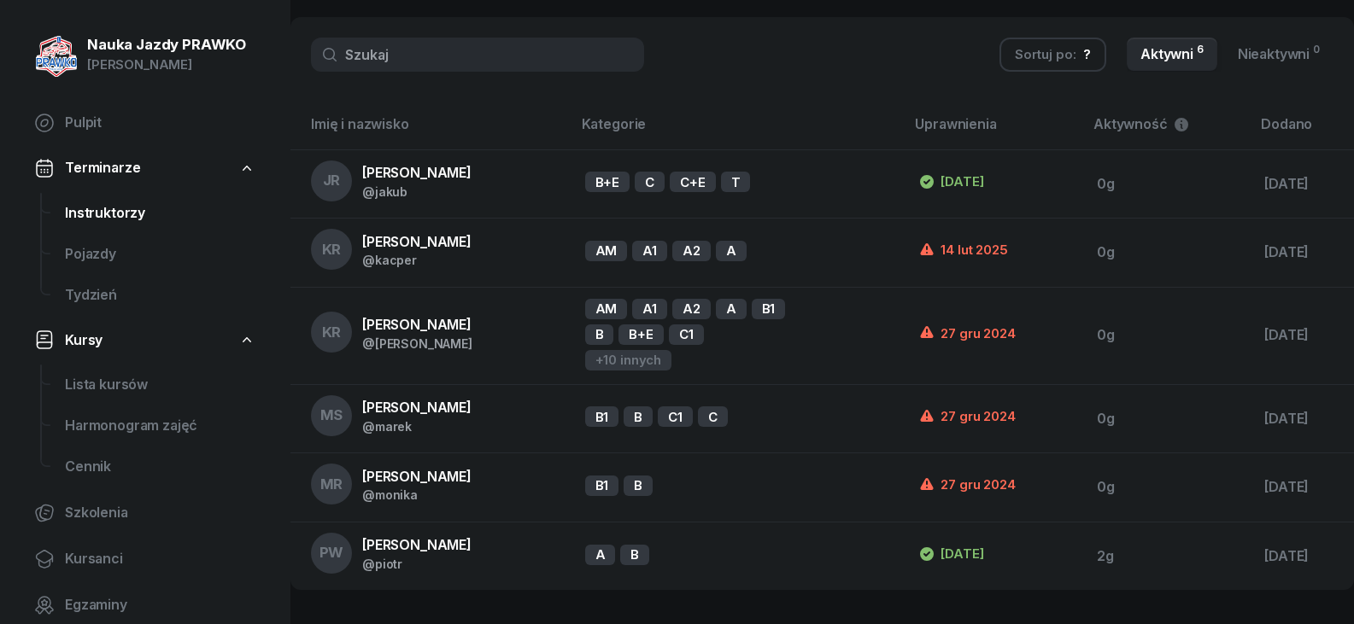
click at [119, 213] on span "Instruktorzy" at bounding box center [160, 213] width 190 height 22
